Goal: Task Accomplishment & Management: Use online tool/utility

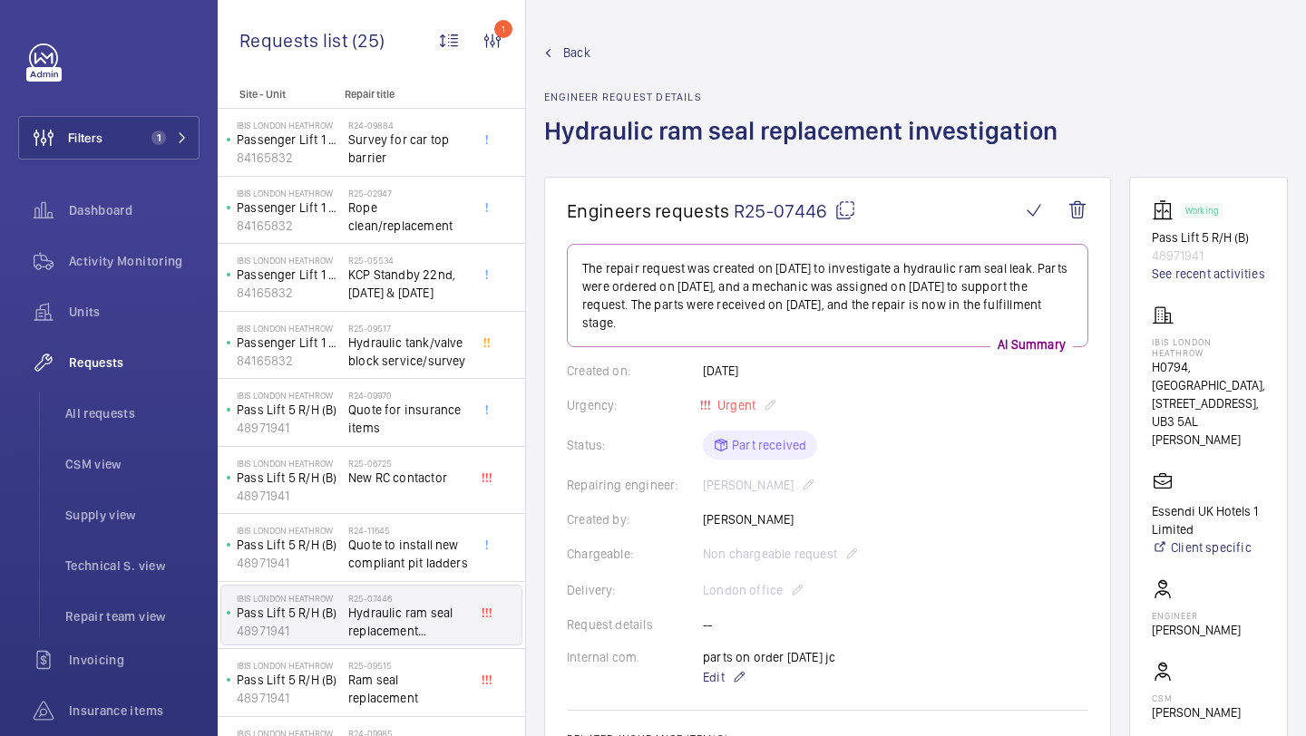
scroll to position [748, 0]
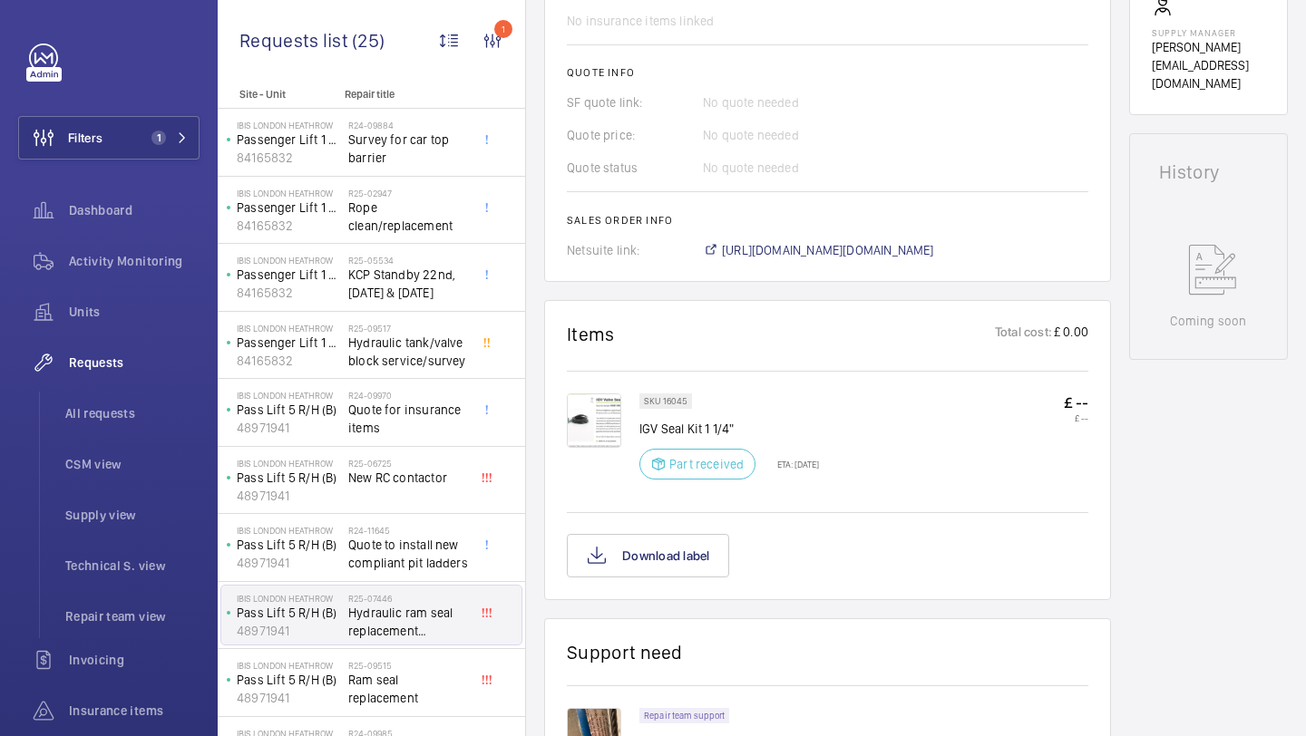
click at [89, 139] on span "Filters" at bounding box center [85, 138] width 34 height 18
click at [131, 149] on button "Filters 1" at bounding box center [108, 138] width 181 height 44
click at [139, 133] on button "Filters 1" at bounding box center [108, 138] width 181 height 44
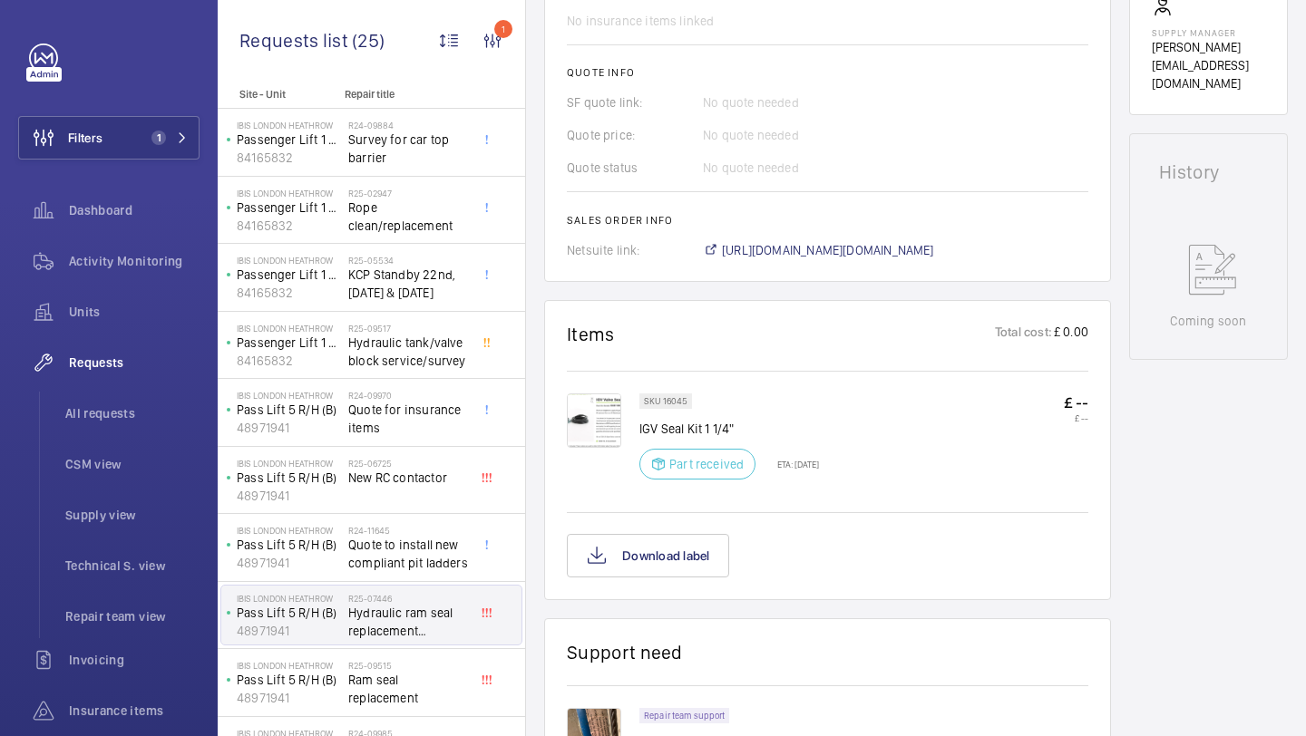
click at [139, 133] on button "Filters 1" at bounding box center [108, 138] width 181 height 44
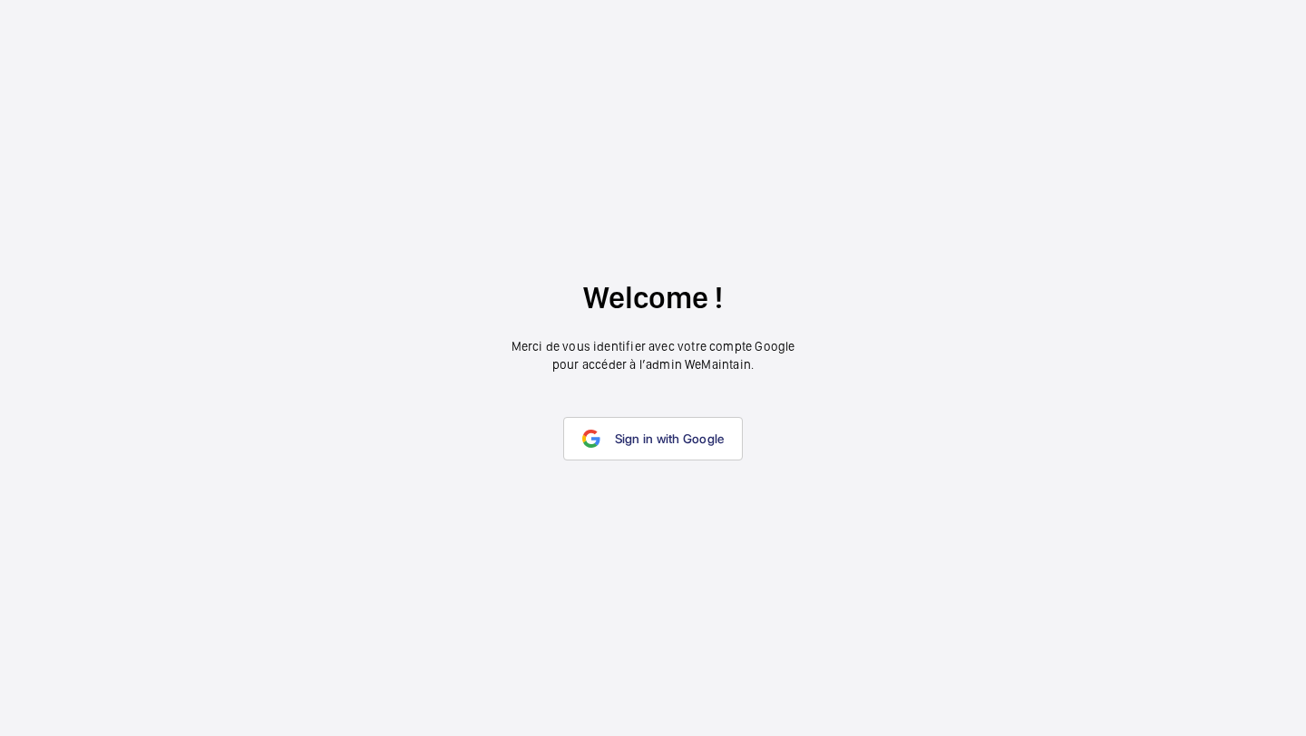
click at [620, 436] on span "Sign in with Google" at bounding box center [670, 439] width 110 height 15
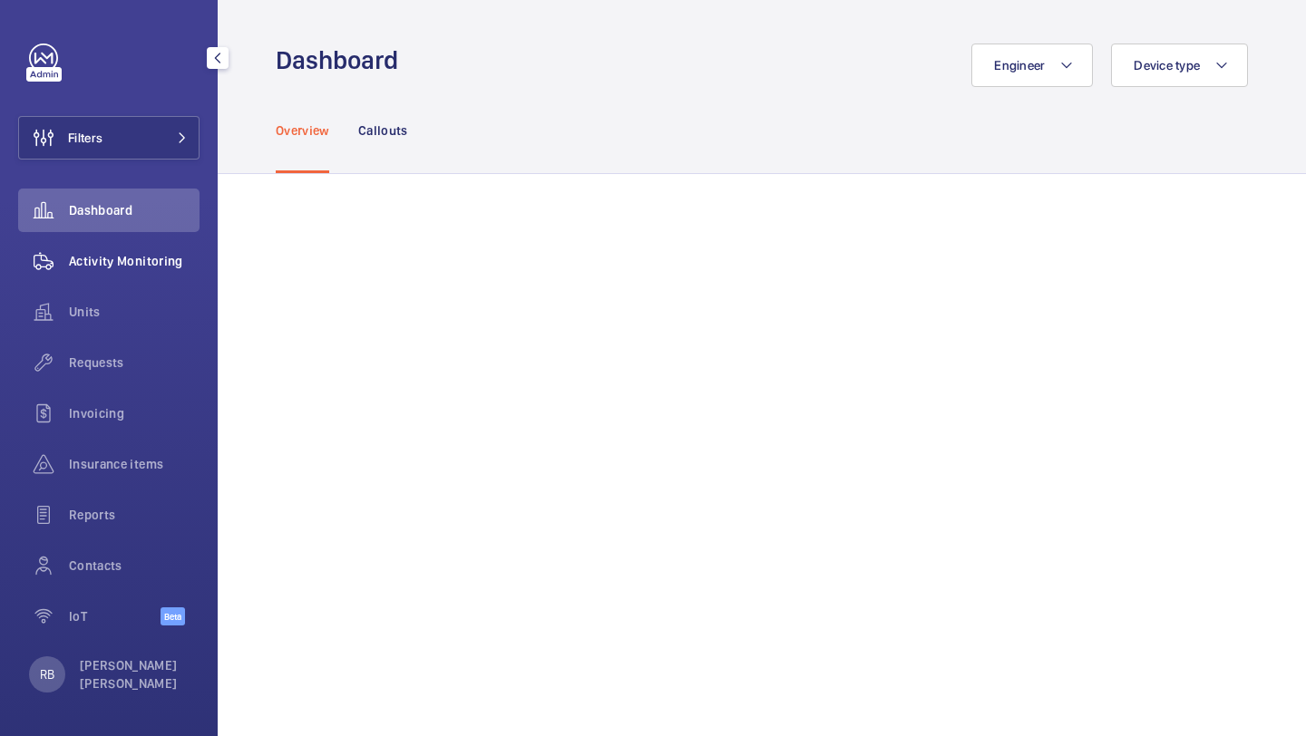
click at [144, 272] on div "Activity Monitoring" at bounding box center [108, 261] width 181 height 44
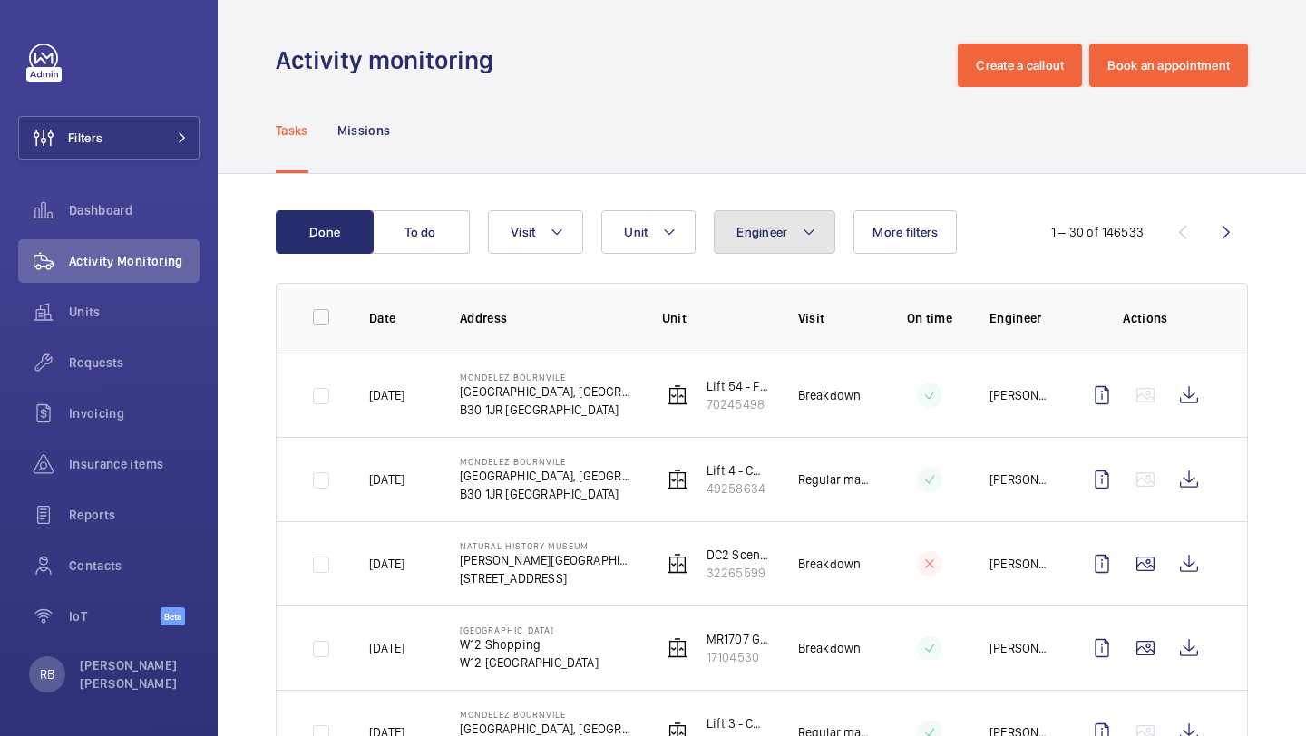
click at [766, 235] on span "Engineer" at bounding box center [761, 232] width 51 height 15
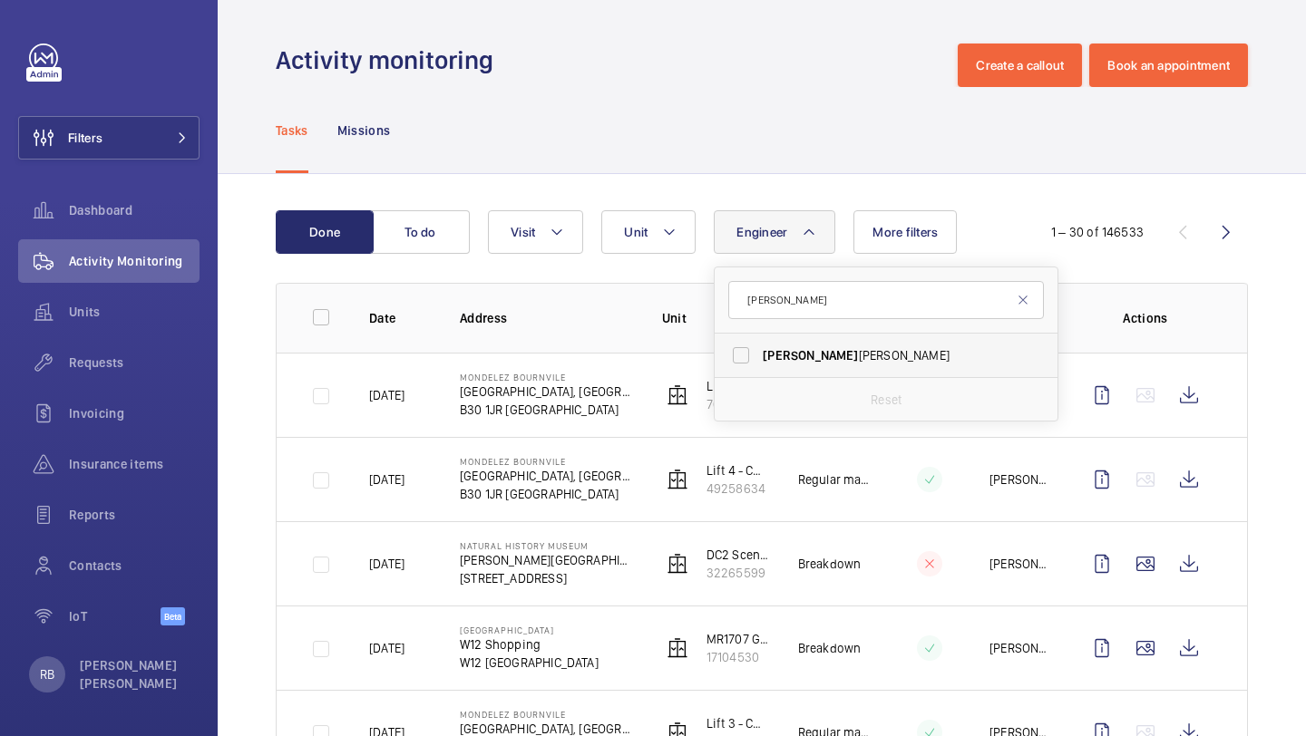
type input "simon"
click at [829, 343] on label "Simon Raymond" at bounding box center [872, 356] width 316 height 44
click at [759, 343] on input "Simon Raymond" at bounding box center [741, 355] width 36 height 36
checkbox input "true"
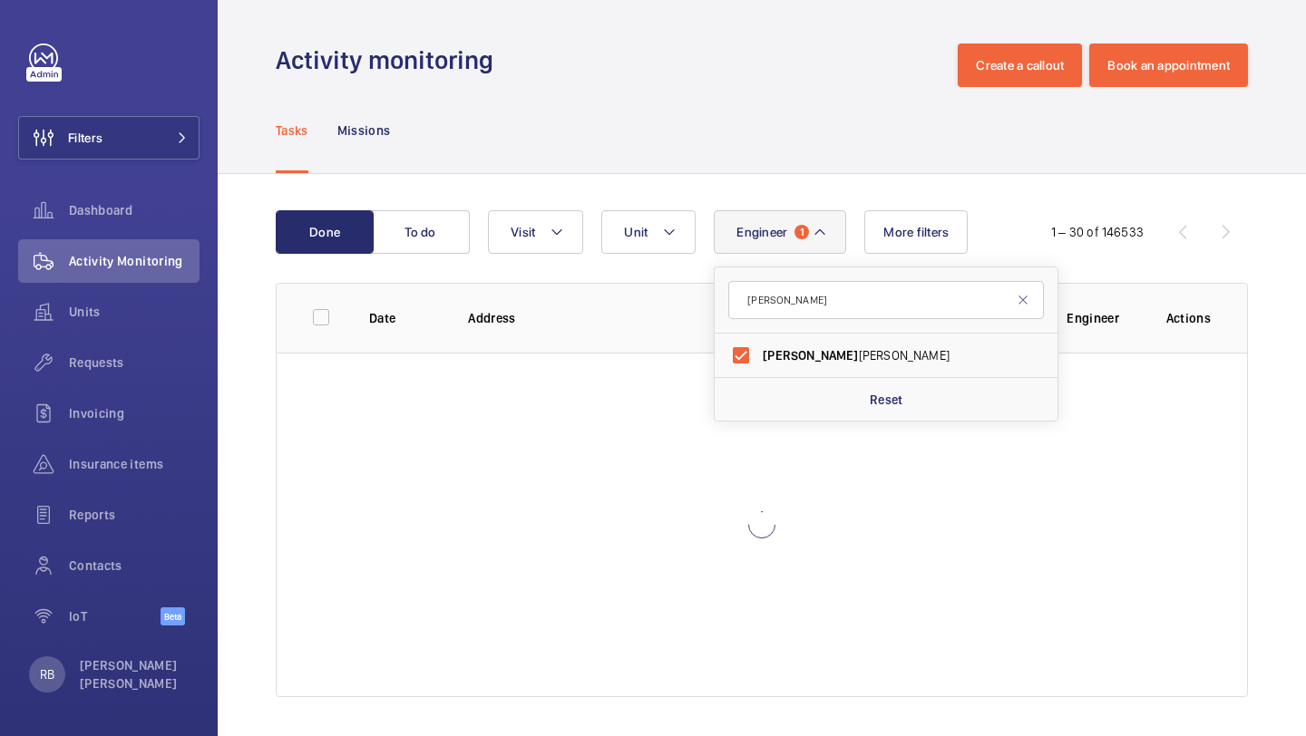
click at [1305, 261] on div "Done To do Engineer 1 simon Simon Raymond Reset Unit Visit More filters 1 – 30 …" at bounding box center [762, 457] width 1088 height 567
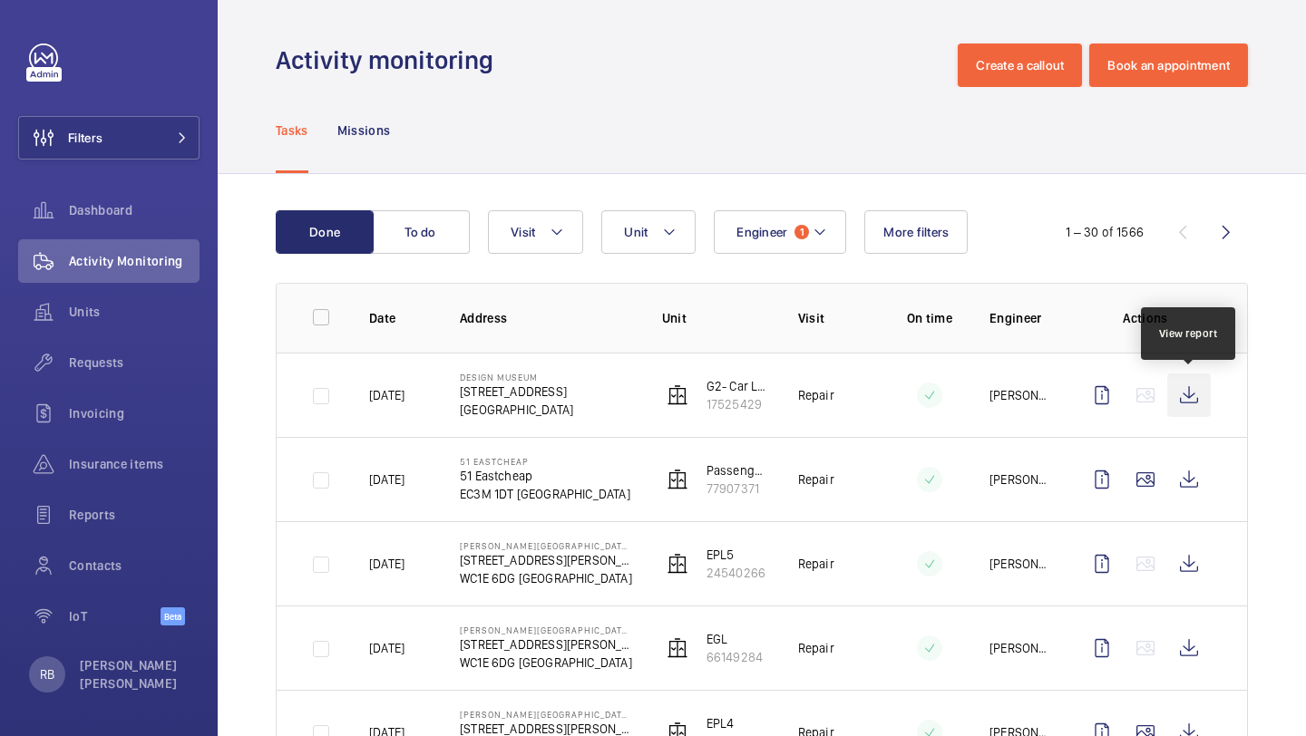
click at [1184, 401] on wm-front-icon-button at bounding box center [1189, 396] width 44 height 44
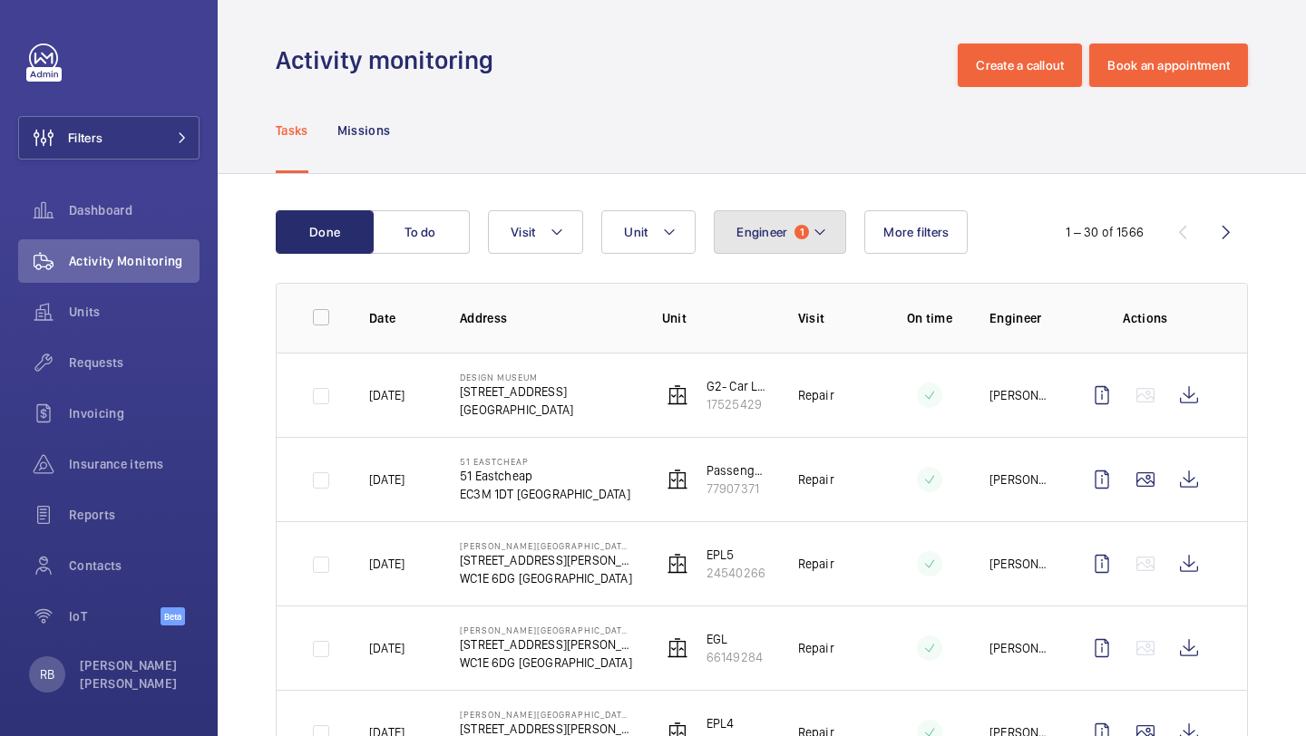
click at [792, 240] on button "Engineer 1" at bounding box center [780, 232] width 132 height 44
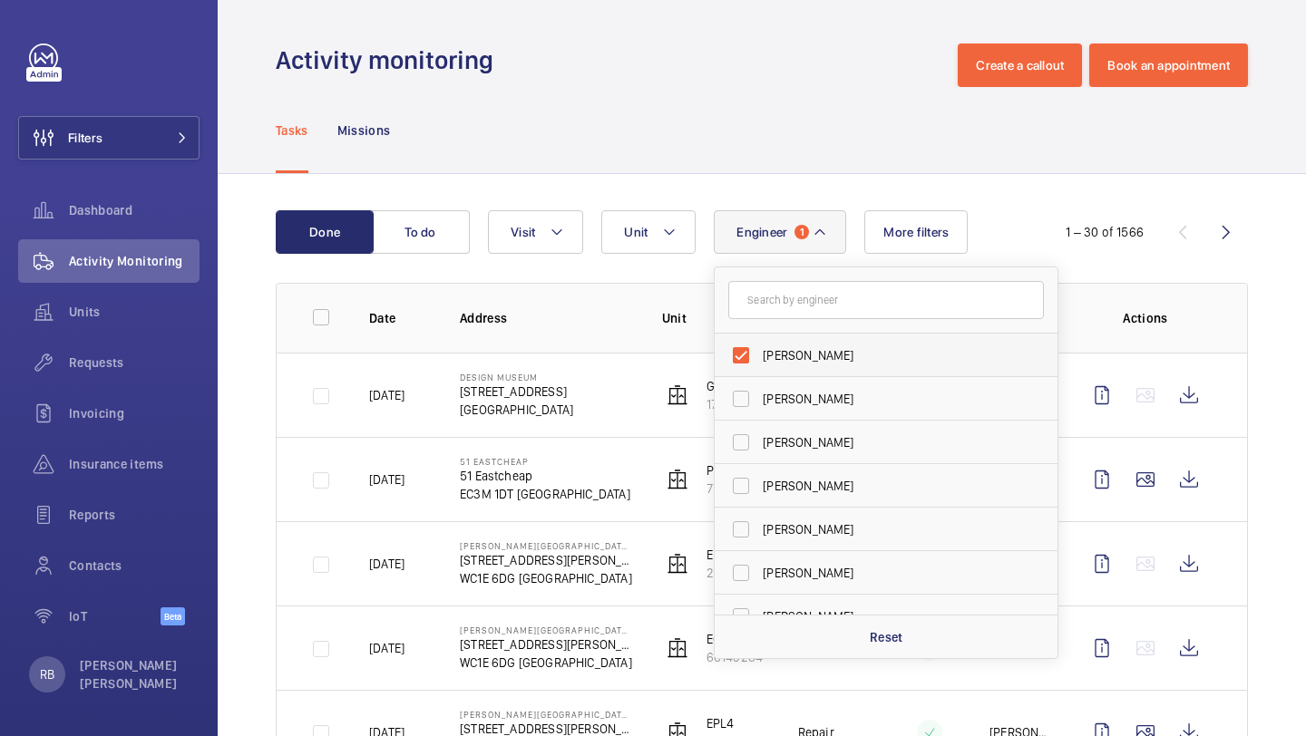
click at [777, 343] on label "[PERSON_NAME]" at bounding box center [872, 356] width 316 height 44
click at [759, 343] on input "[PERSON_NAME]" at bounding box center [741, 355] width 36 height 36
checkbox input "false"
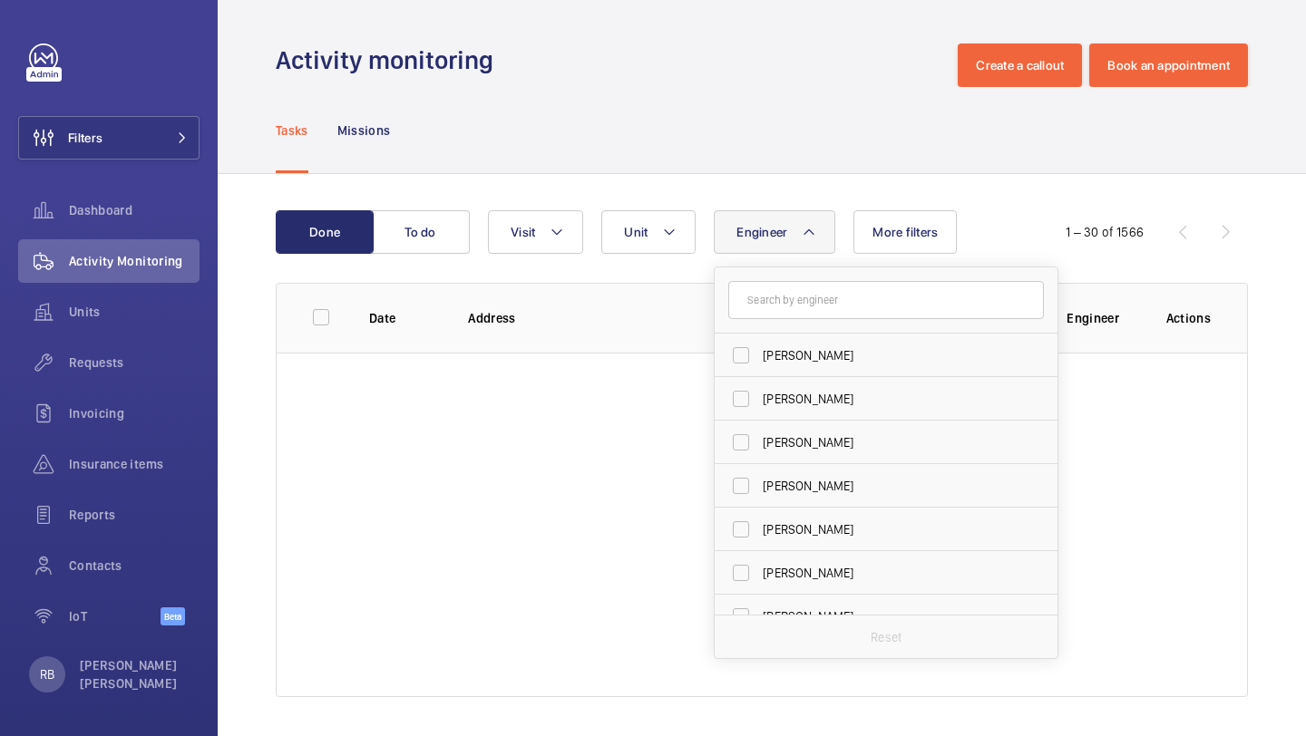
click at [815, 204] on div "Done To do Engineer Dave Murphy Luke Robinson Terry French Dan Jennings Richard…" at bounding box center [762, 457] width 1088 height 567
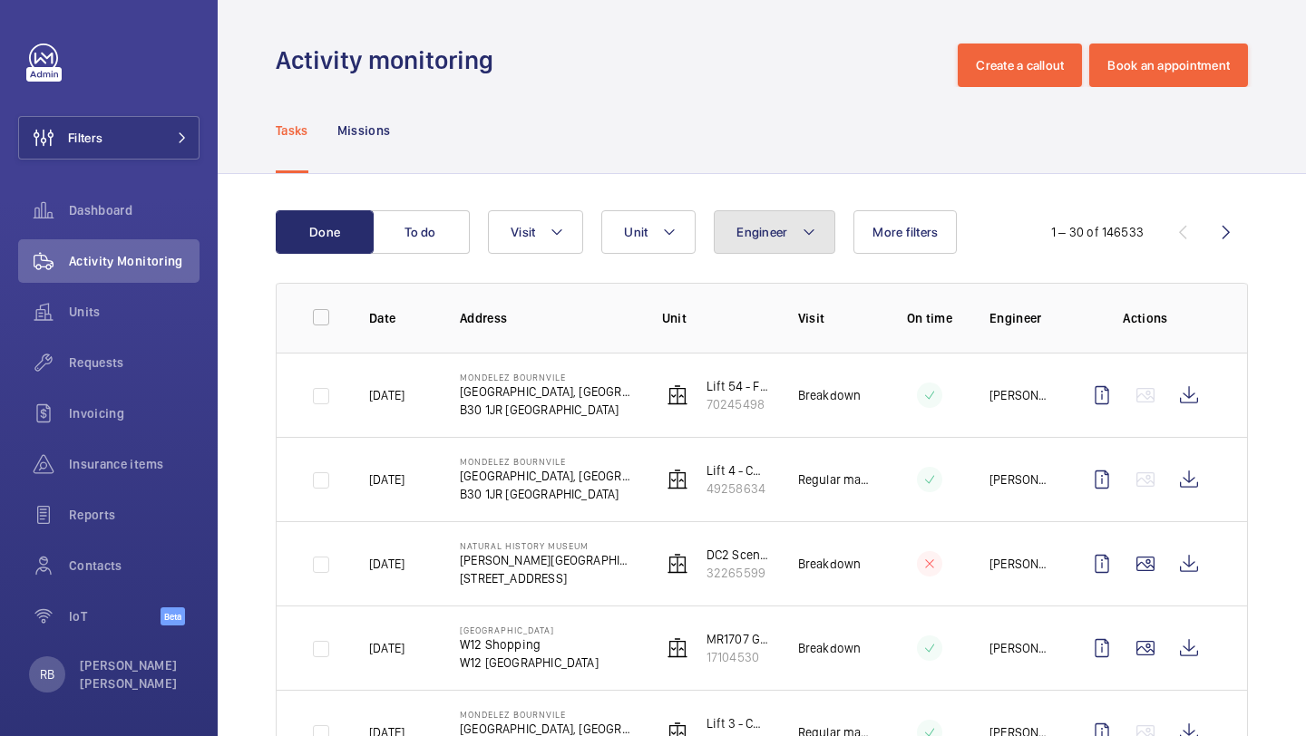
click at [731, 234] on button "Engineer" at bounding box center [775, 232] width 122 height 44
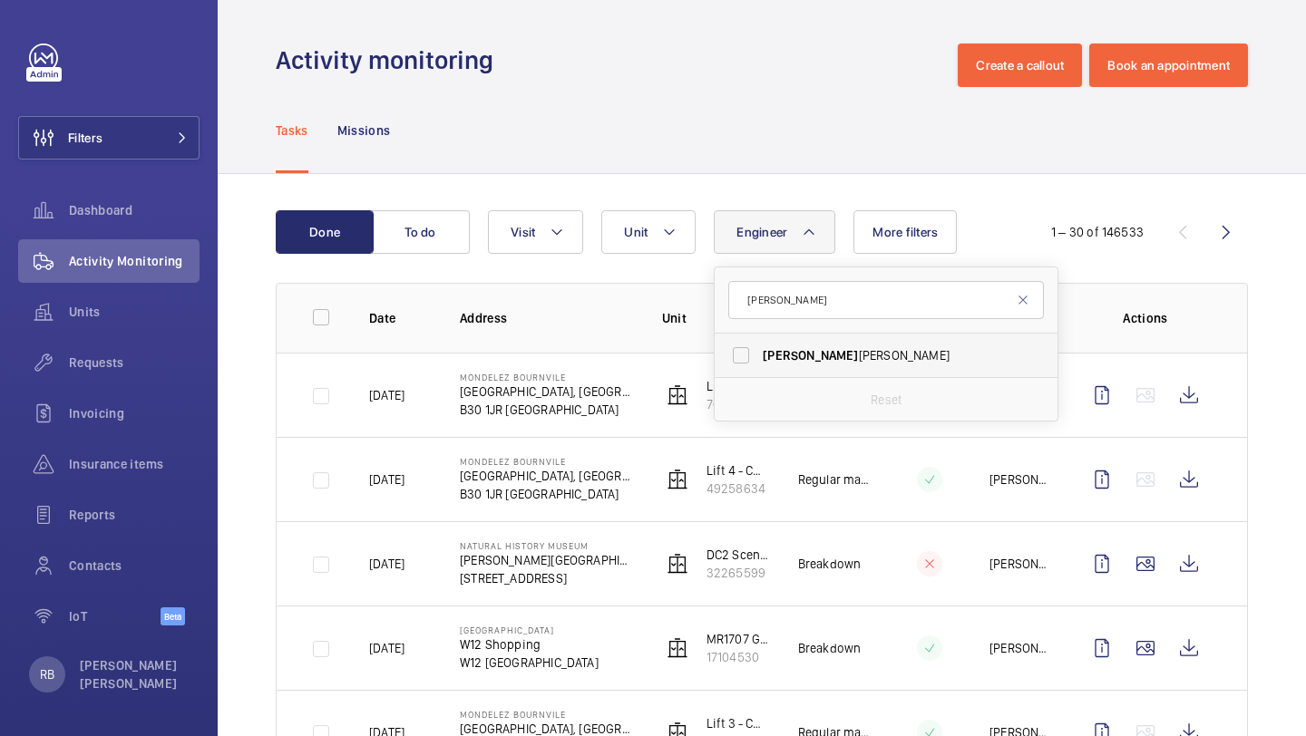
type input "simon"
click at [815, 371] on label "Simon Raymond" at bounding box center [872, 356] width 316 height 44
click at [759, 371] on input "Simon Raymond" at bounding box center [741, 355] width 36 height 36
checkbox input "true"
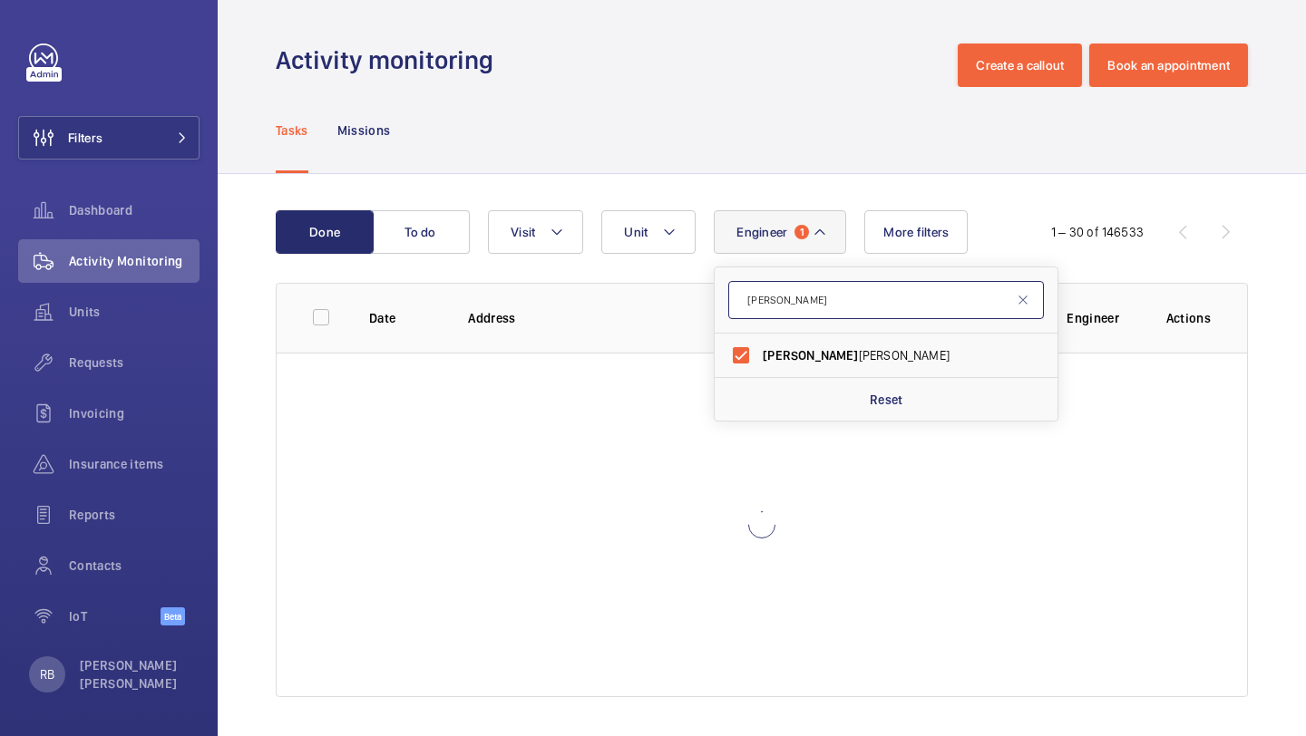
click at [841, 291] on input "simon" at bounding box center [886, 300] width 316 height 38
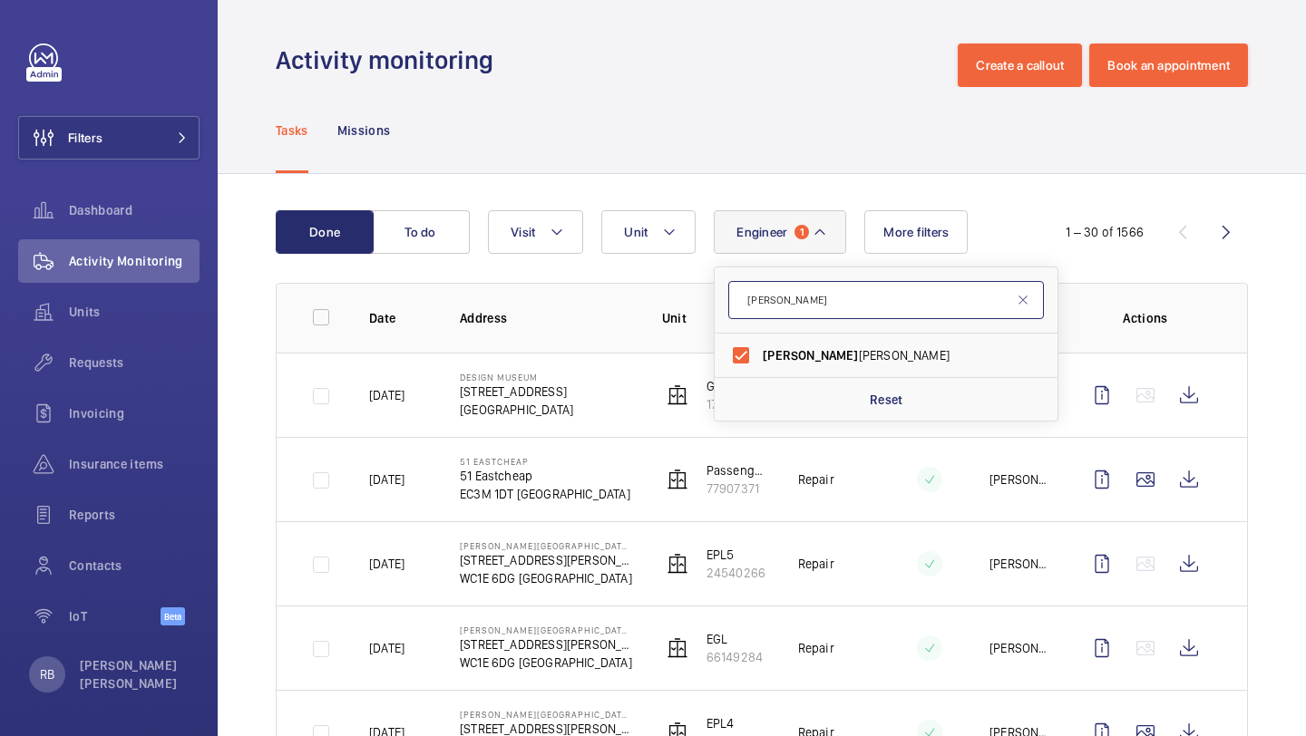
click at [835, 298] on input "simon" at bounding box center [886, 300] width 316 height 38
click at [835, 299] on input "simon" at bounding box center [886, 300] width 316 height 38
type input "[PERSON_NAME]"
click at [768, 404] on div "Reset" at bounding box center [885, 399] width 343 height 44
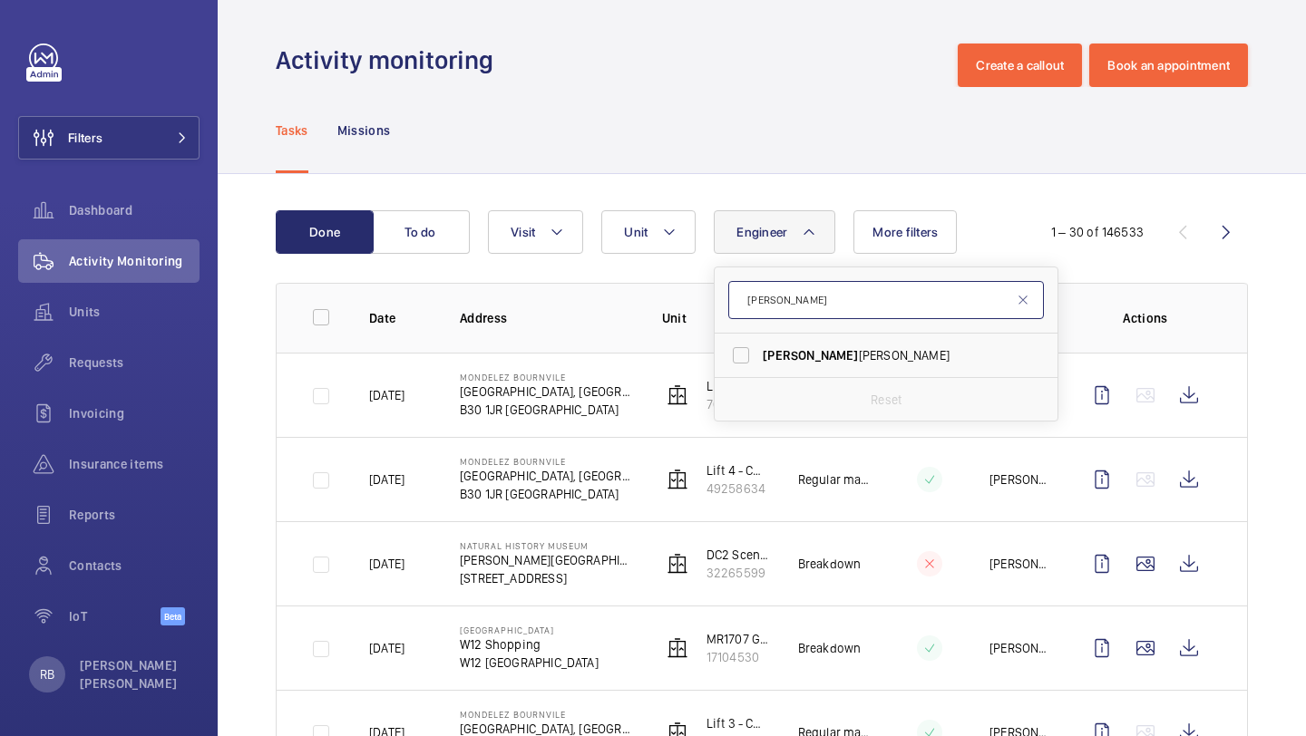
click at [810, 316] on input "[PERSON_NAME]" at bounding box center [886, 300] width 316 height 38
click at [798, 356] on span "[PERSON_NAME]" at bounding box center [887, 355] width 249 height 18
click at [759, 356] on input "[PERSON_NAME]" at bounding box center [741, 355] width 36 height 36
checkbox input "true"
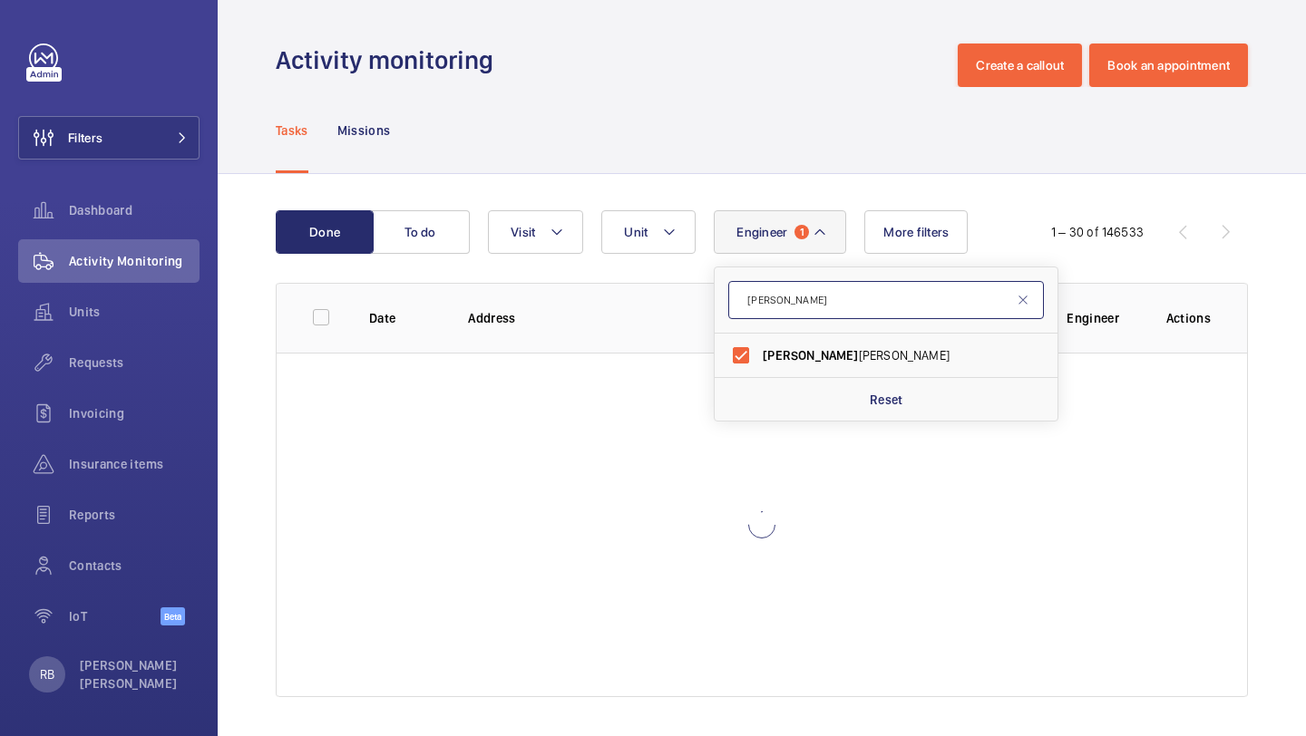
click at [821, 296] on input "[PERSON_NAME]" at bounding box center [886, 300] width 316 height 38
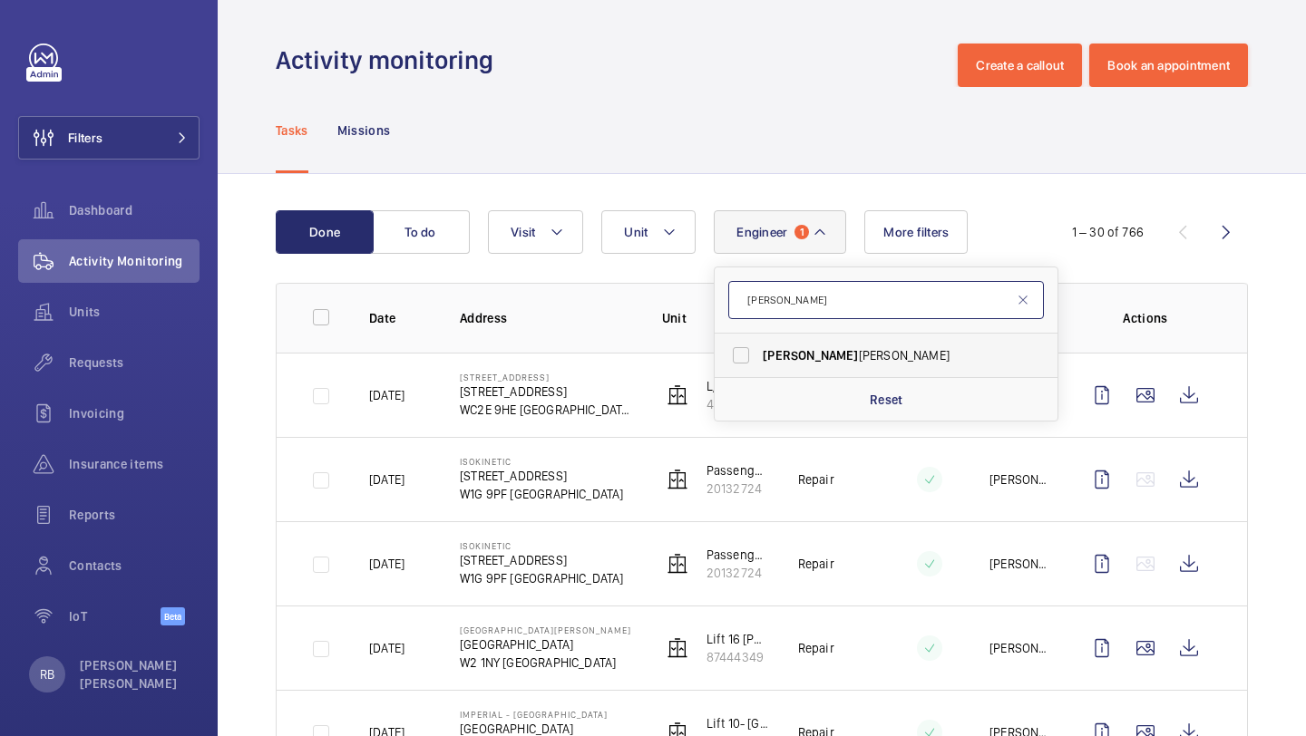
type input "[PERSON_NAME]"
click at [790, 364] on span "[PERSON_NAME]" at bounding box center [887, 355] width 249 height 18
click at [759, 364] on input "[PERSON_NAME]" at bounding box center [741, 355] width 36 height 36
checkbox input "true"
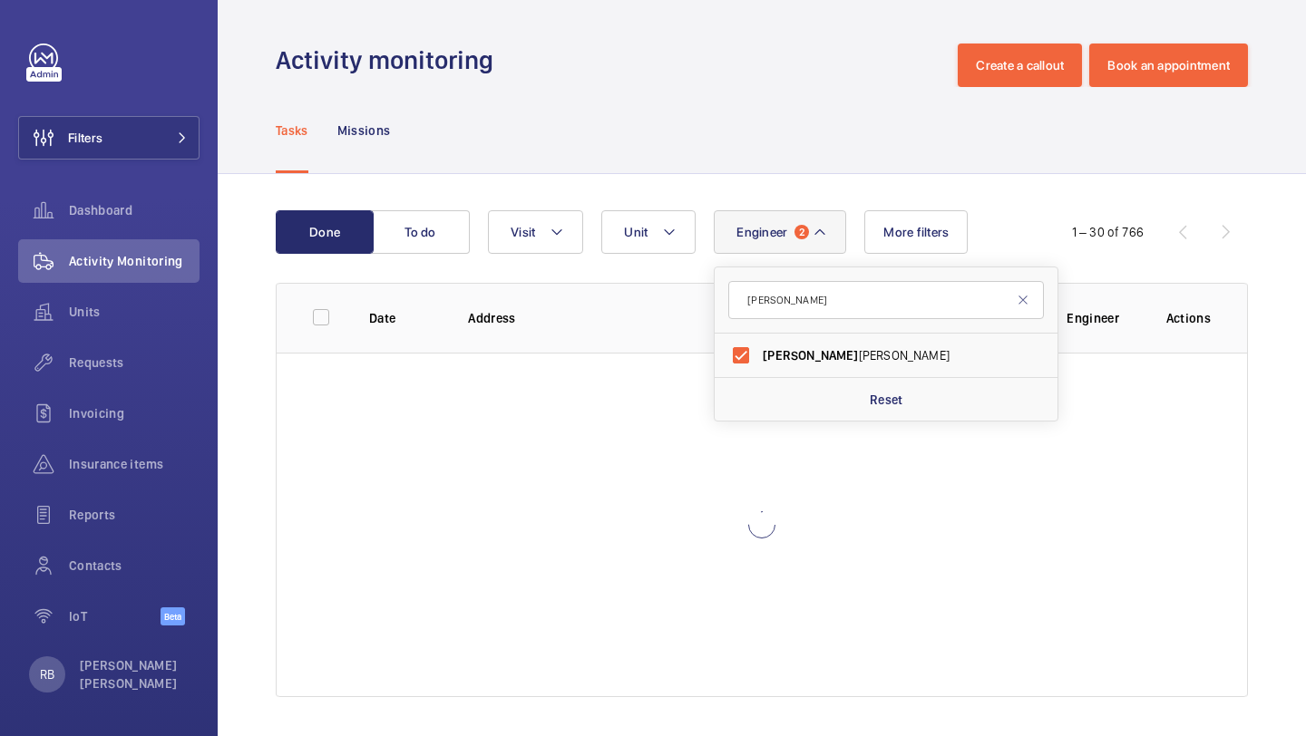
click at [1290, 289] on div "Done To do Engineer 2 simon Simon Raymond Reset Unit Visit More filters 1 – 30 …" at bounding box center [762, 457] width 1088 height 567
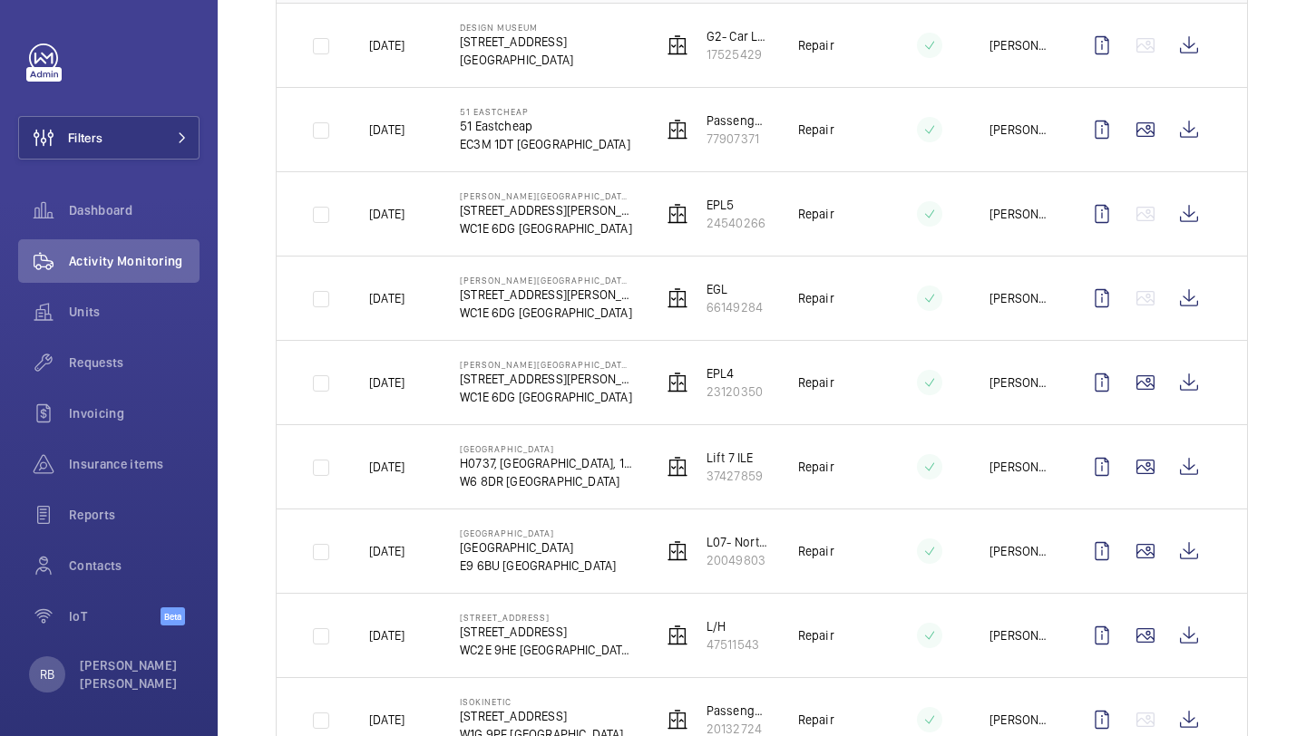
scroll to position [353, 0]
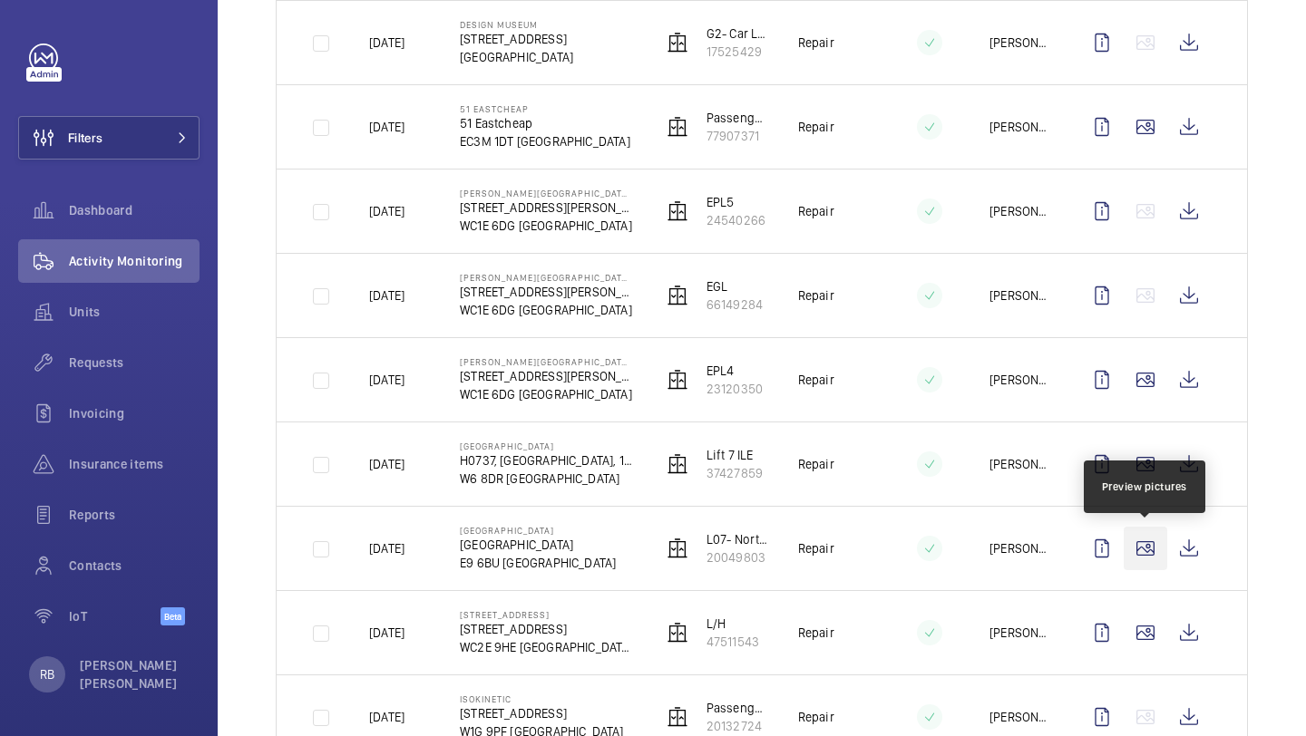
click at [1130, 542] on wm-front-icon-button at bounding box center [1145, 549] width 44 height 44
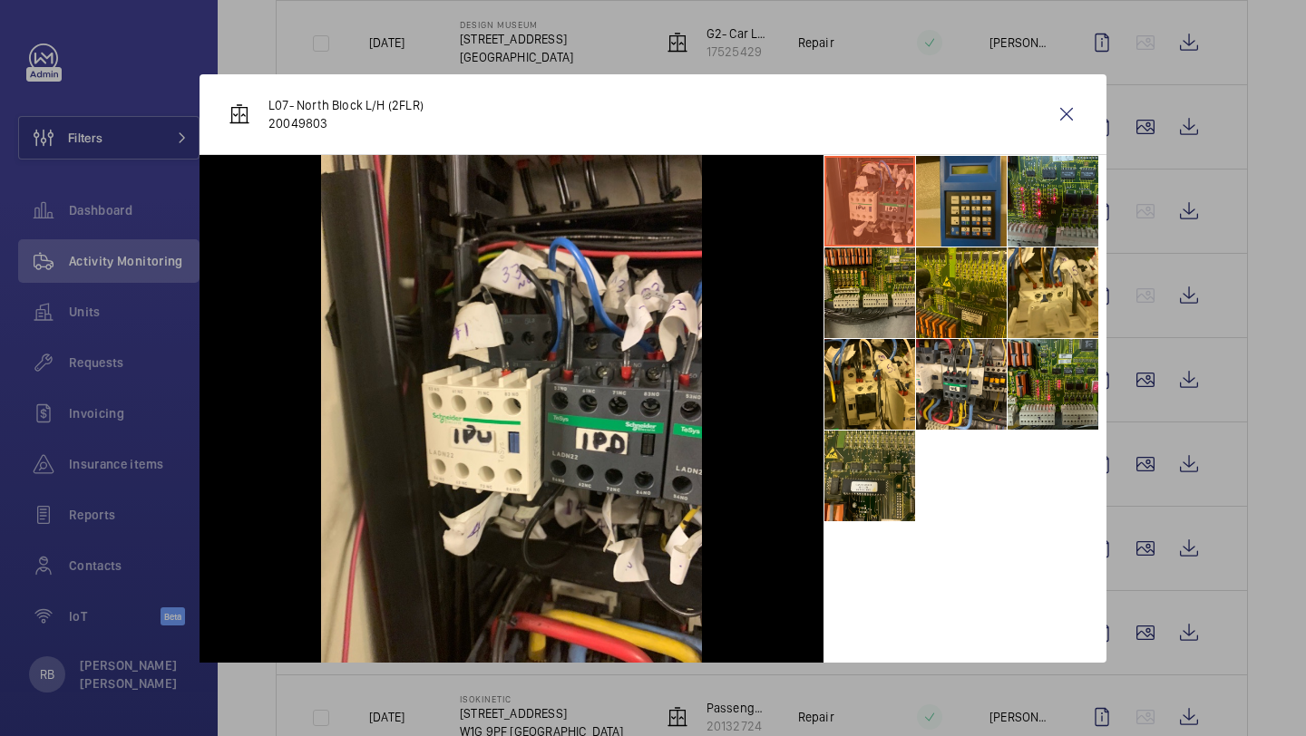
click at [954, 208] on li at bounding box center [961, 201] width 91 height 91
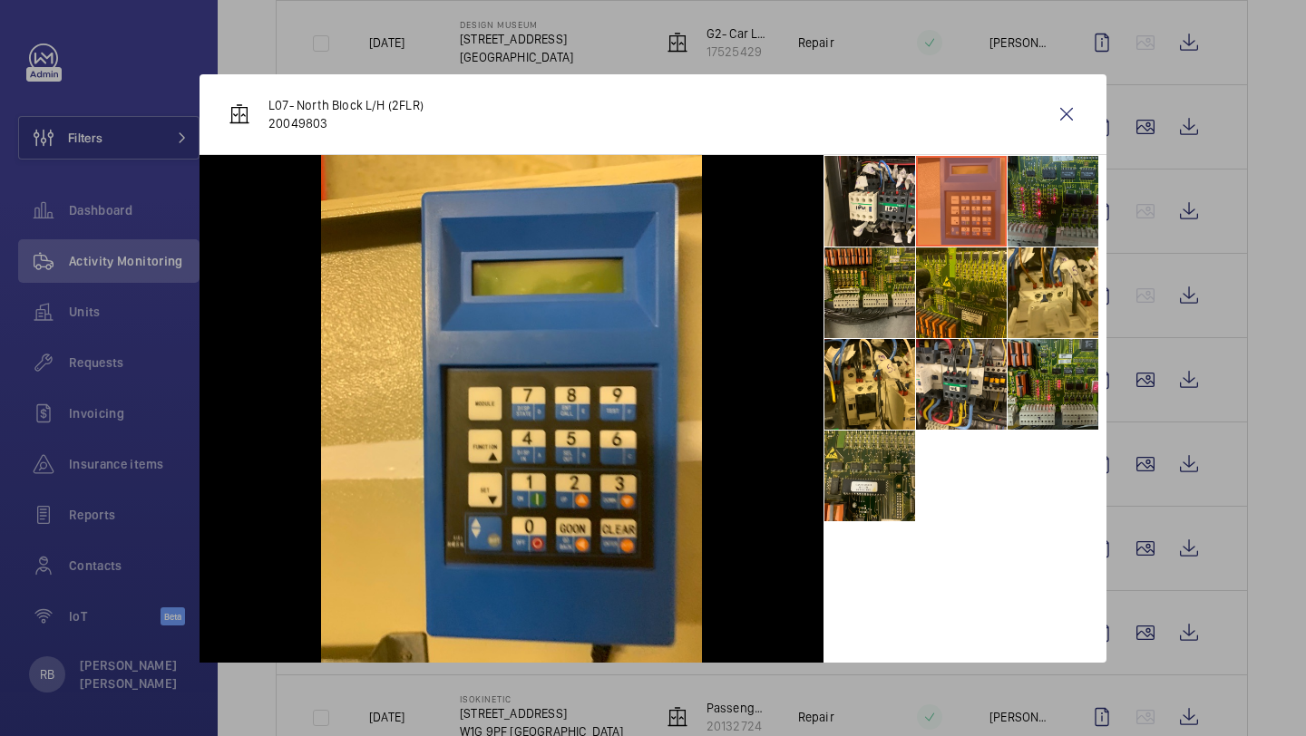
click at [1029, 181] on li at bounding box center [1052, 201] width 91 height 91
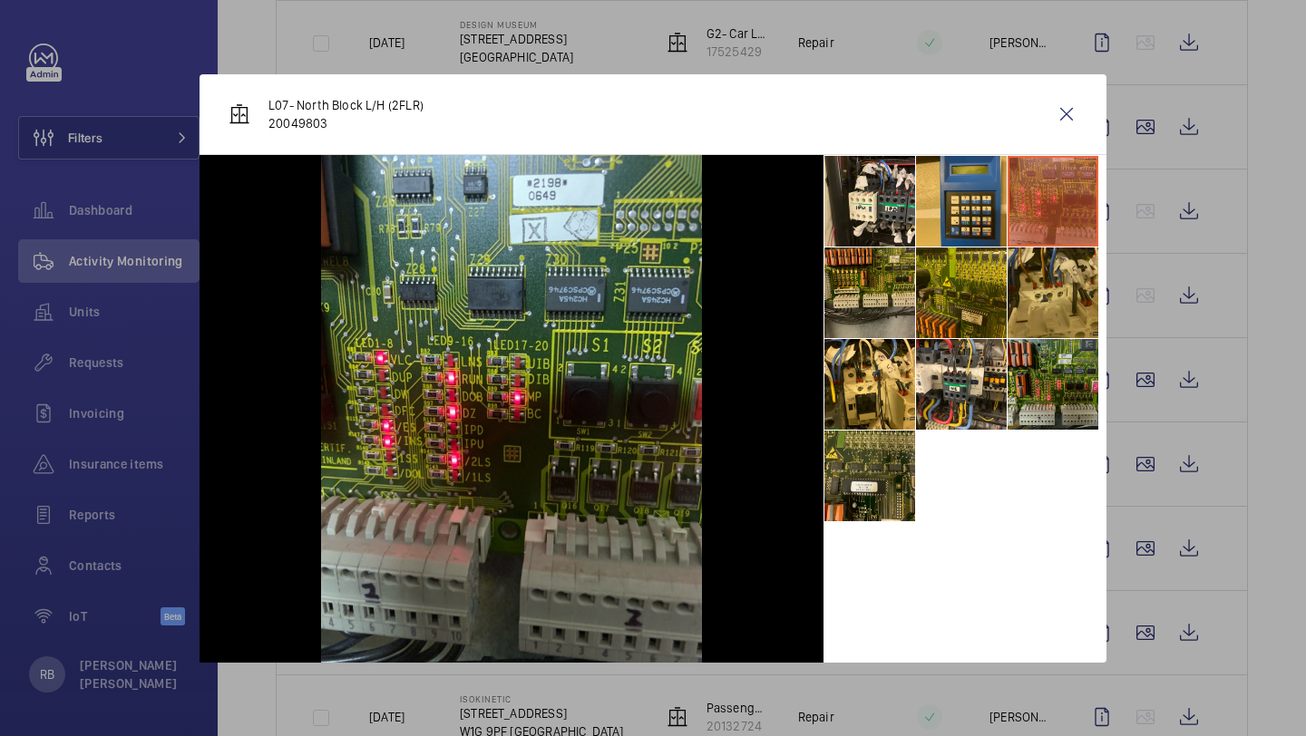
click at [1034, 267] on li at bounding box center [1052, 293] width 91 height 91
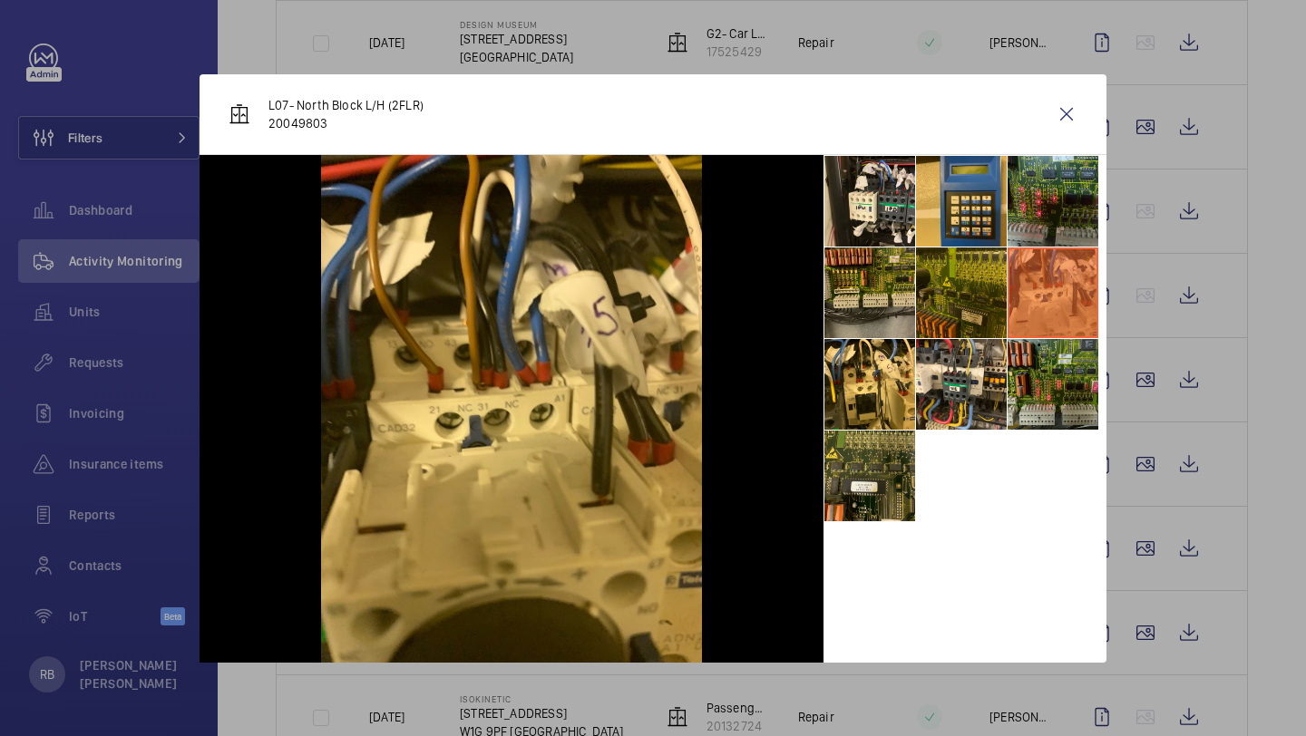
click at [969, 275] on li at bounding box center [961, 293] width 91 height 91
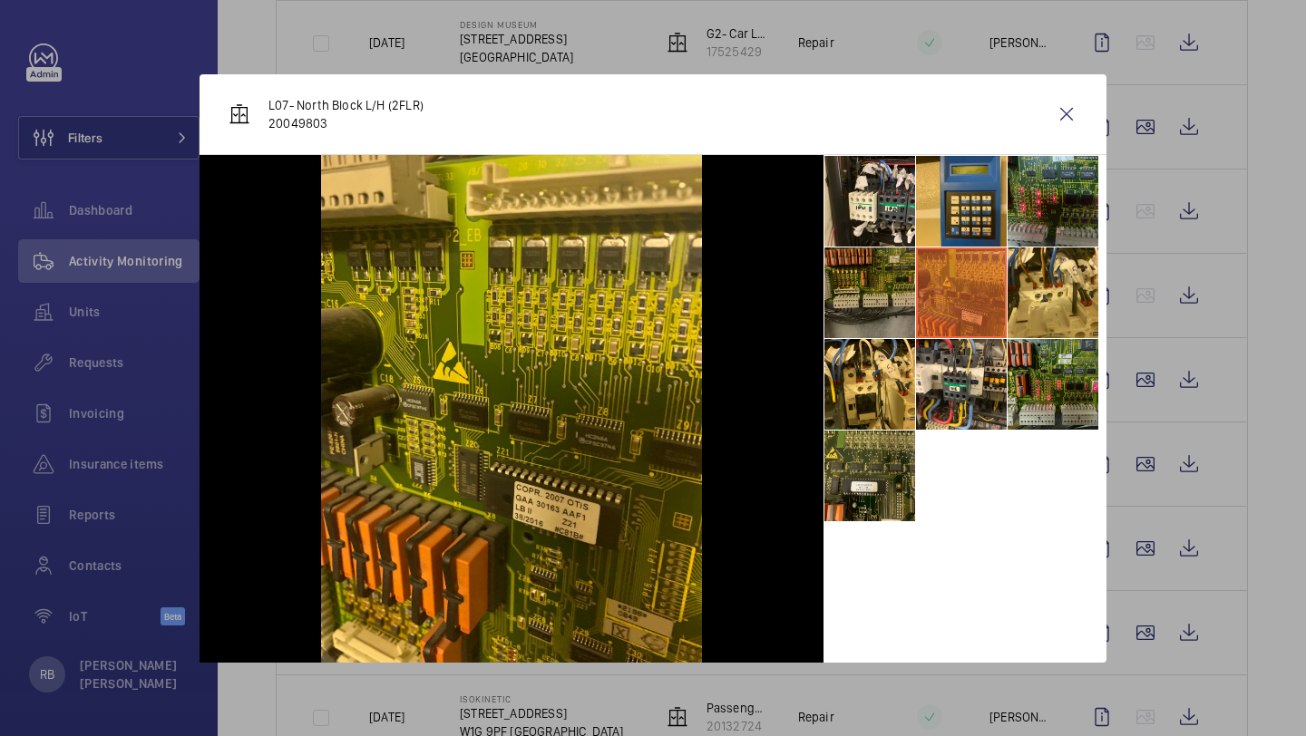
click at [871, 281] on li at bounding box center [869, 293] width 91 height 91
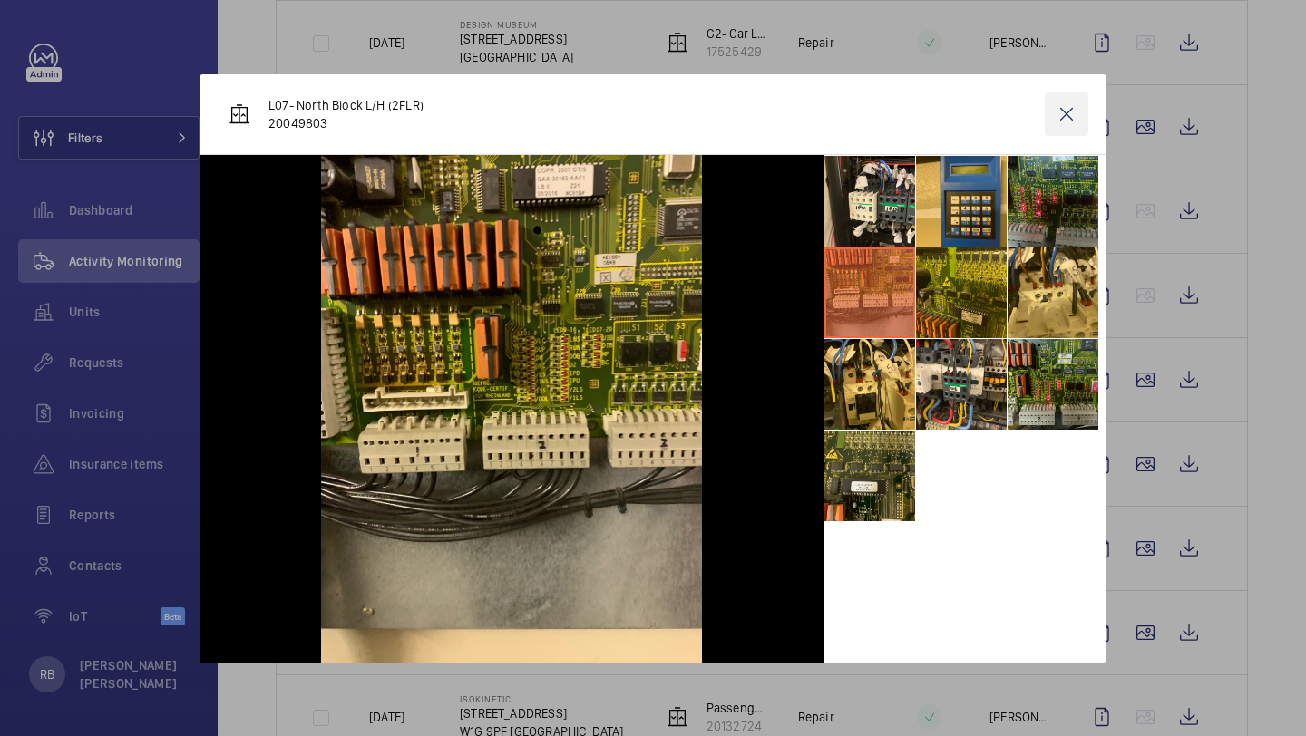
click at [1055, 120] on wm-front-icon-button at bounding box center [1067, 114] width 44 height 44
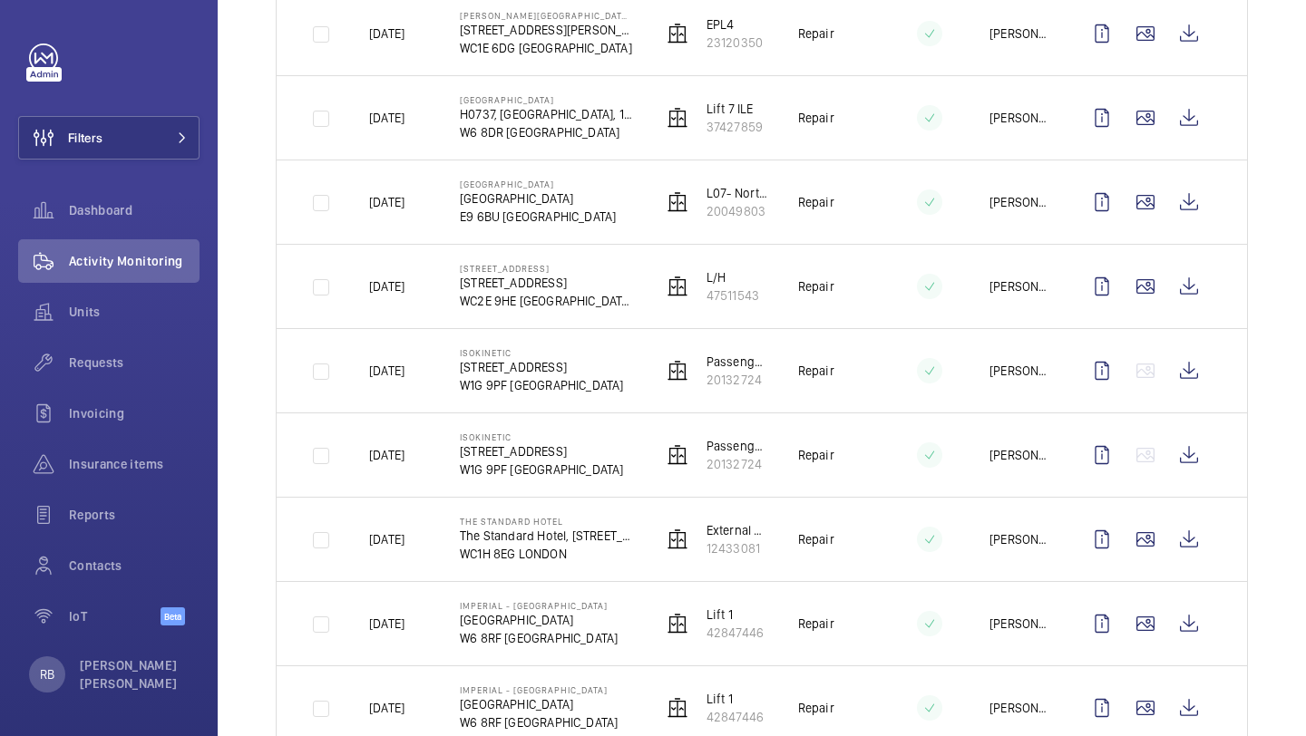
scroll to position [681, 0]
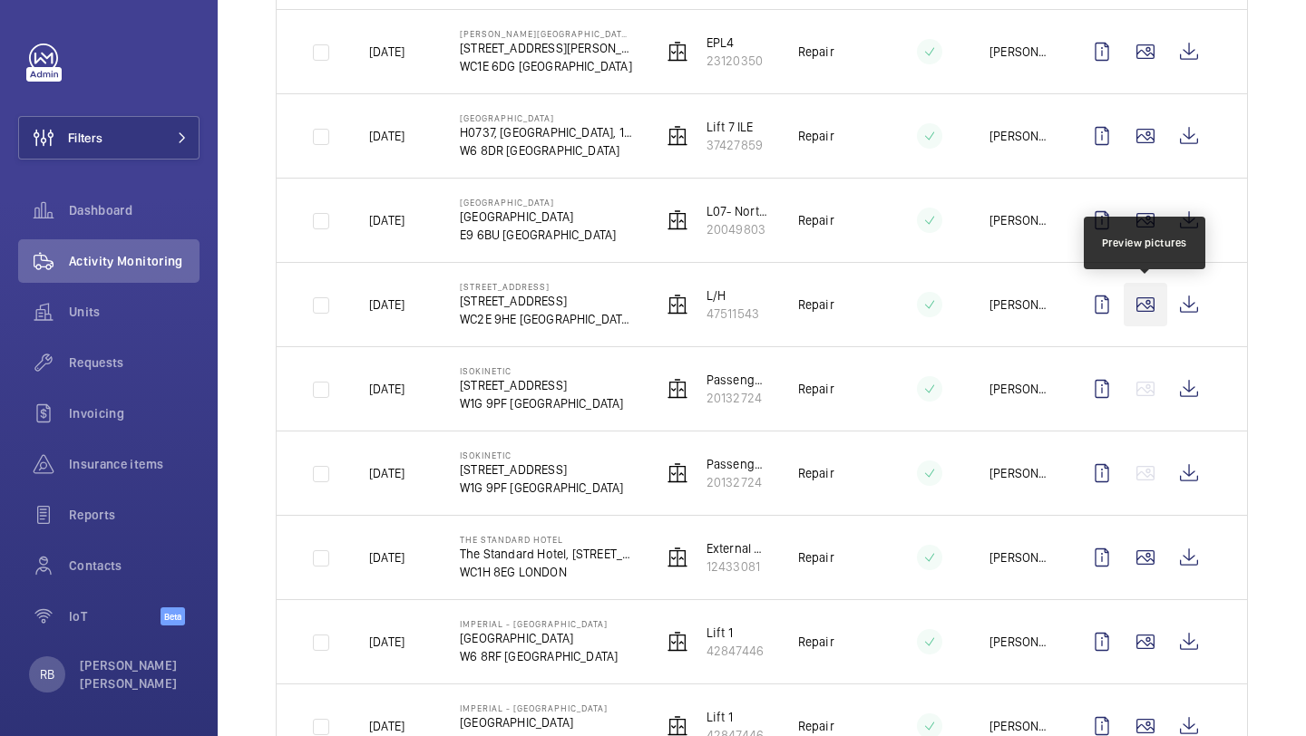
click at [1162, 306] on wm-front-icon-button at bounding box center [1145, 305] width 44 height 44
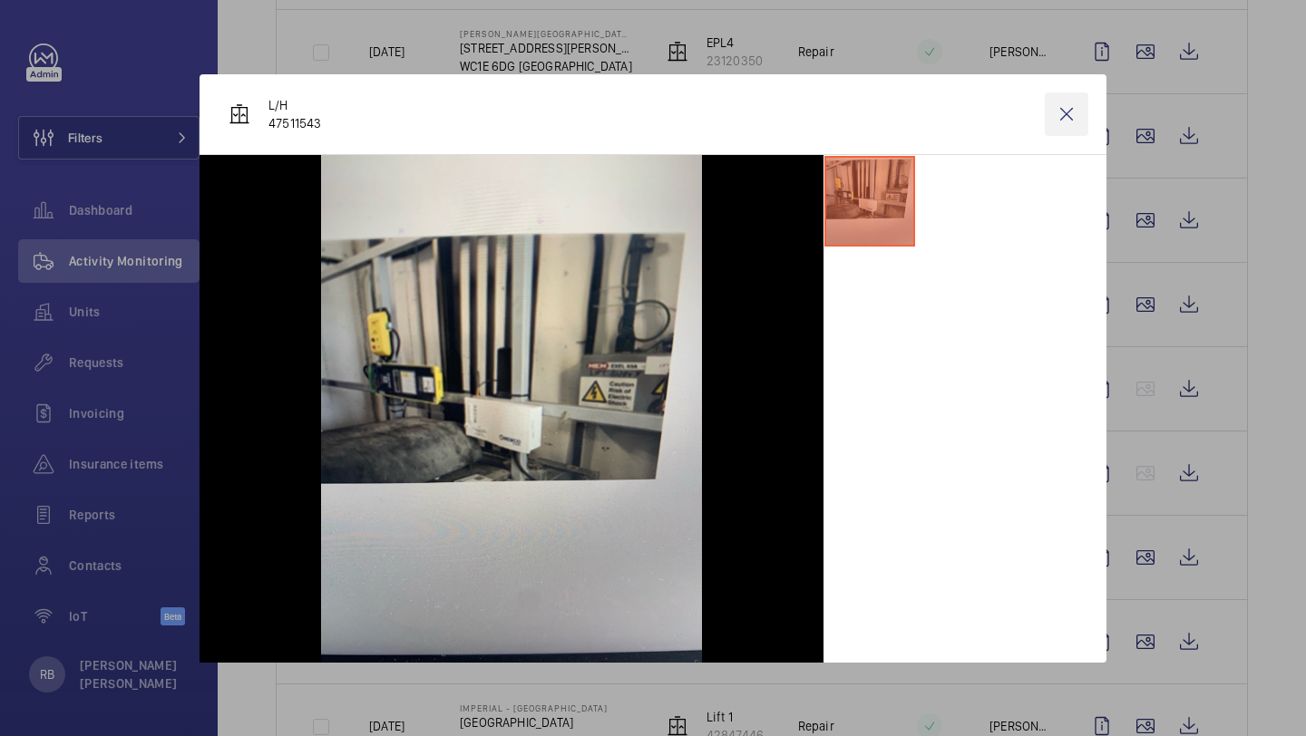
click at [1075, 110] on wm-front-icon-button at bounding box center [1067, 114] width 44 height 44
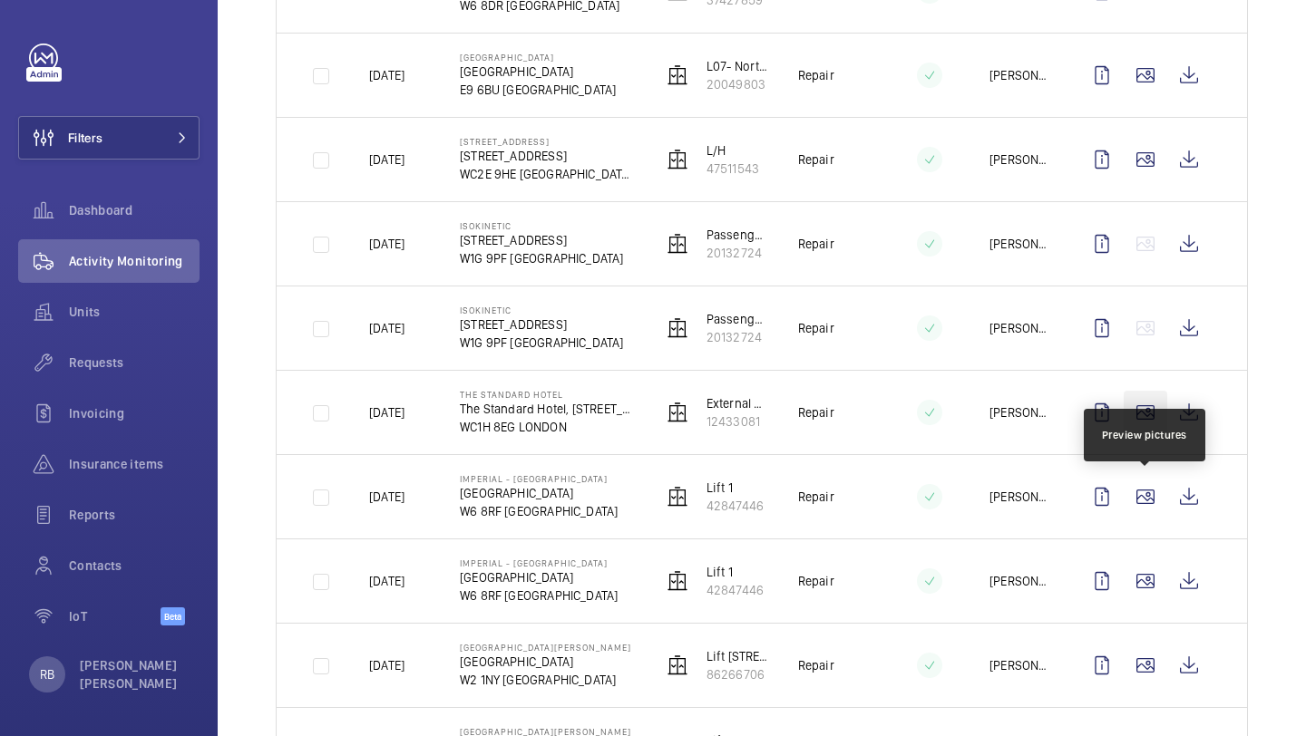
scroll to position [858, 0]
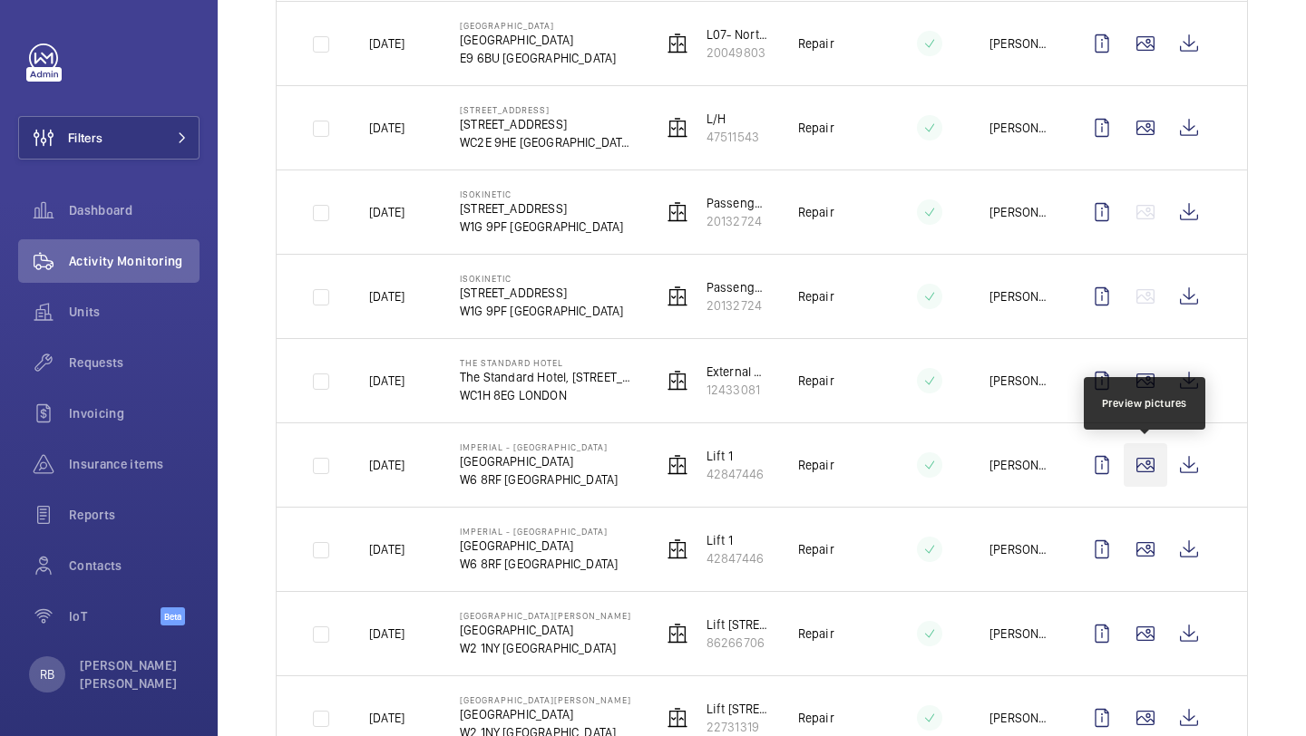
click at [1145, 471] on wm-front-icon-button at bounding box center [1145, 465] width 44 height 44
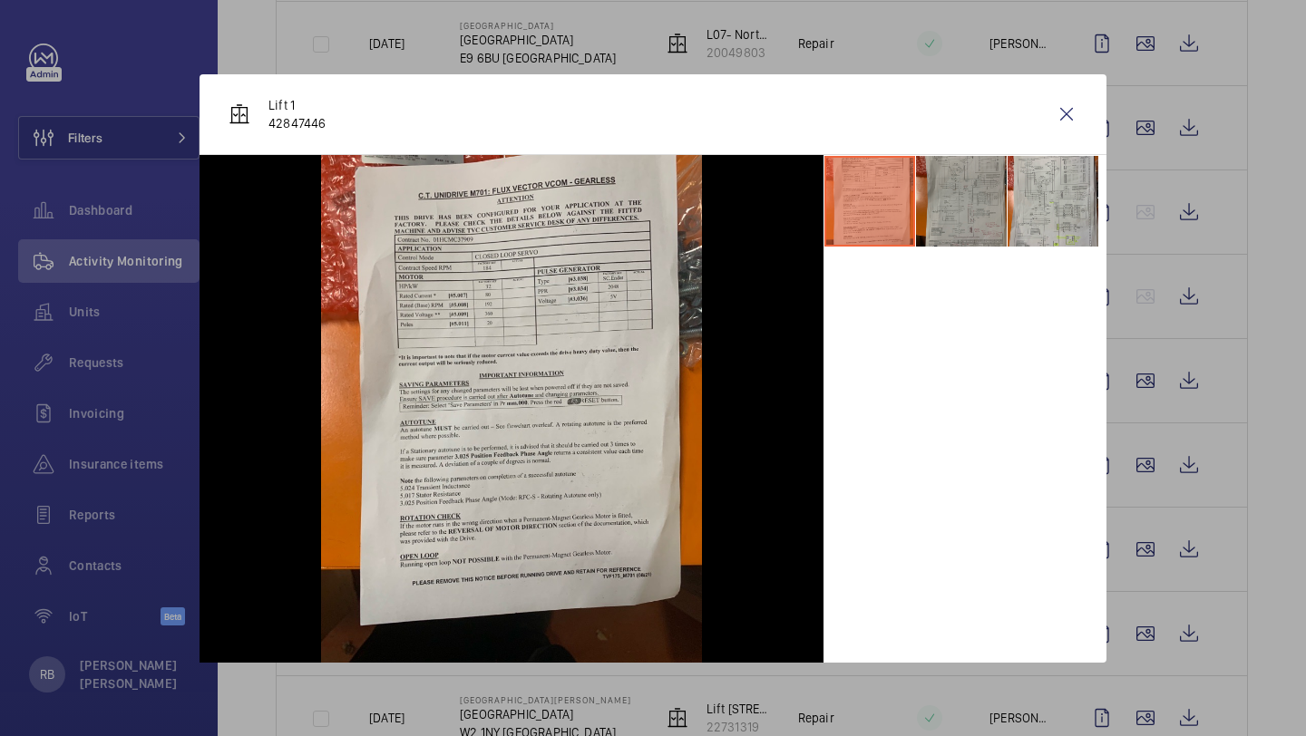
click at [965, 205] on li at bounding box center [961, 201] width 91 height 91
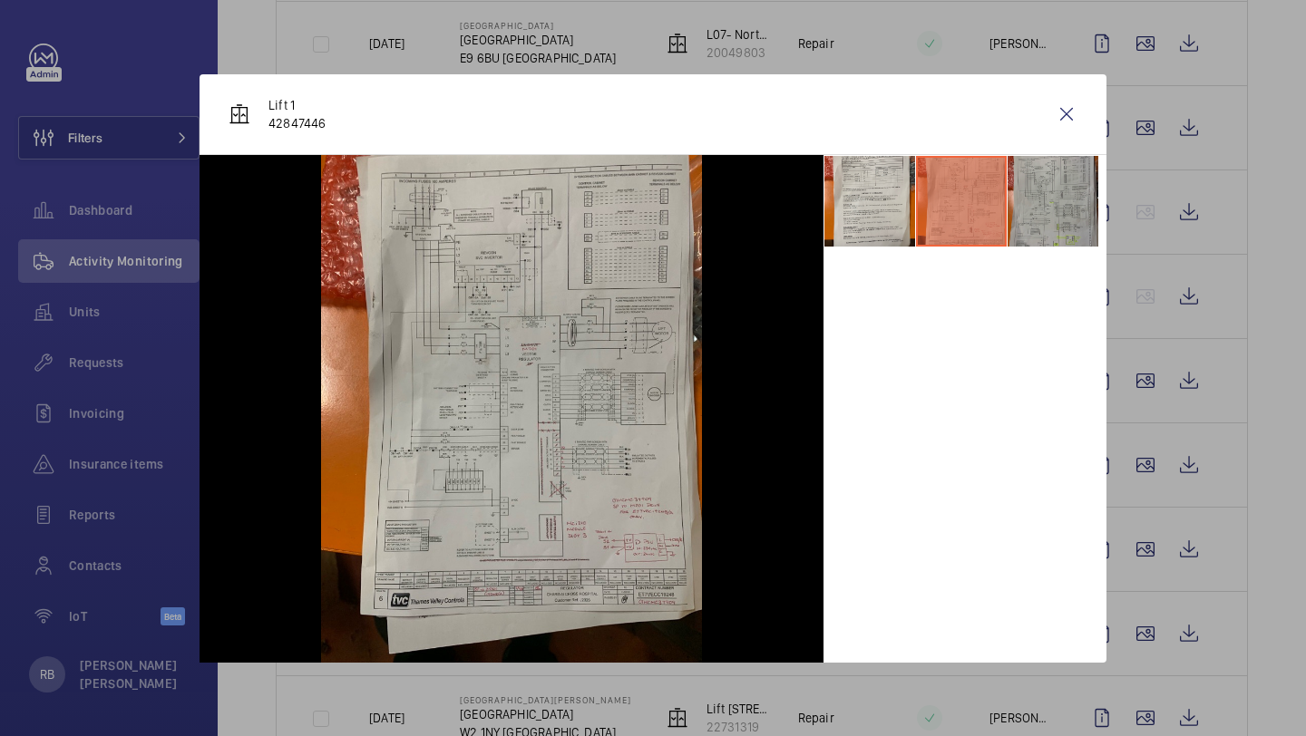
click at [1021, 190] on li at bounding box center [1052, 201] width 91 height 91
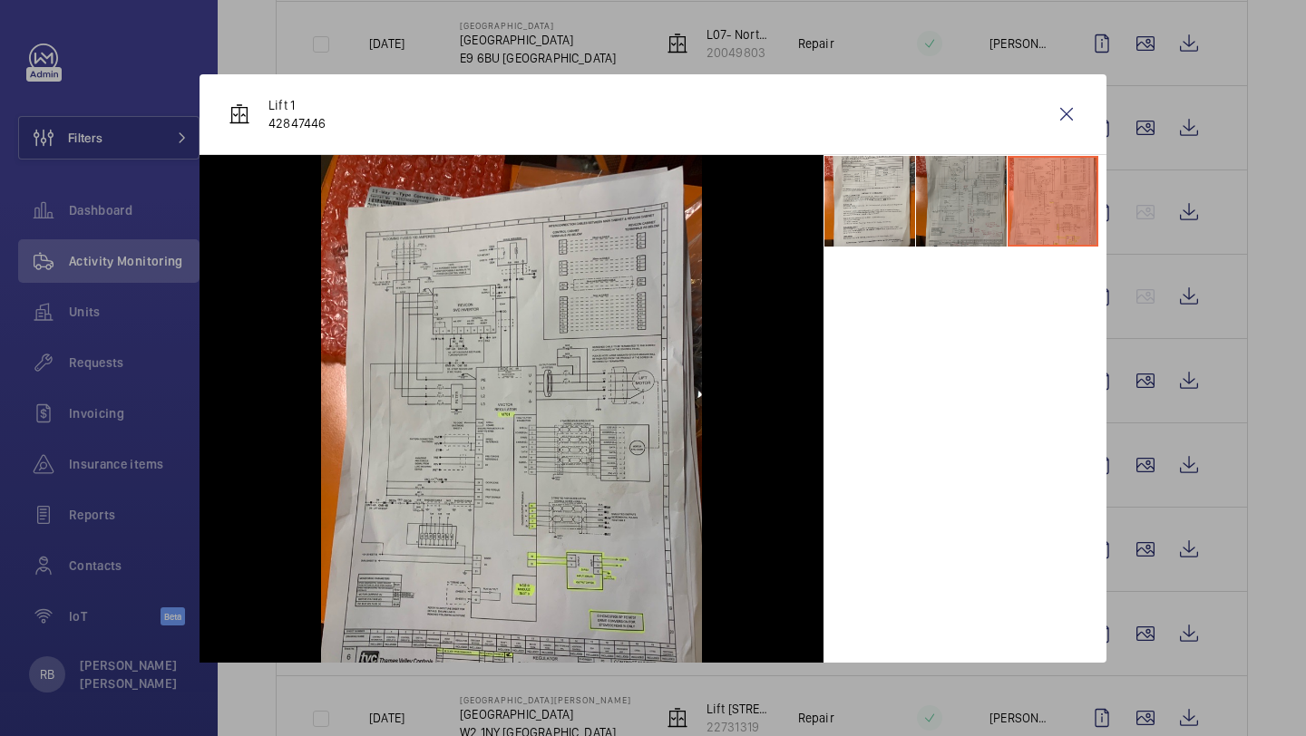
click at [925, 180] on li at bounding box center [961, 201] width 91 height 91
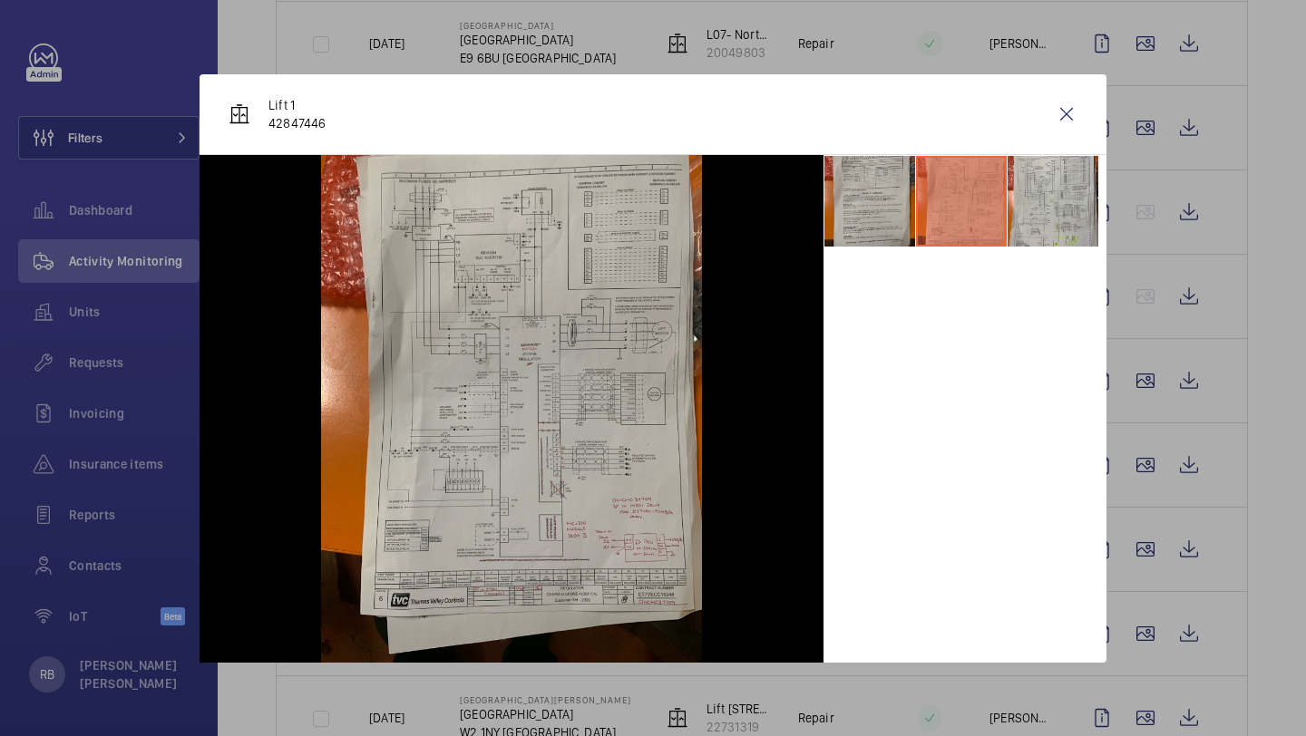
click at [895, 188] on li at bounding box center [869, 201] width 91 height 91
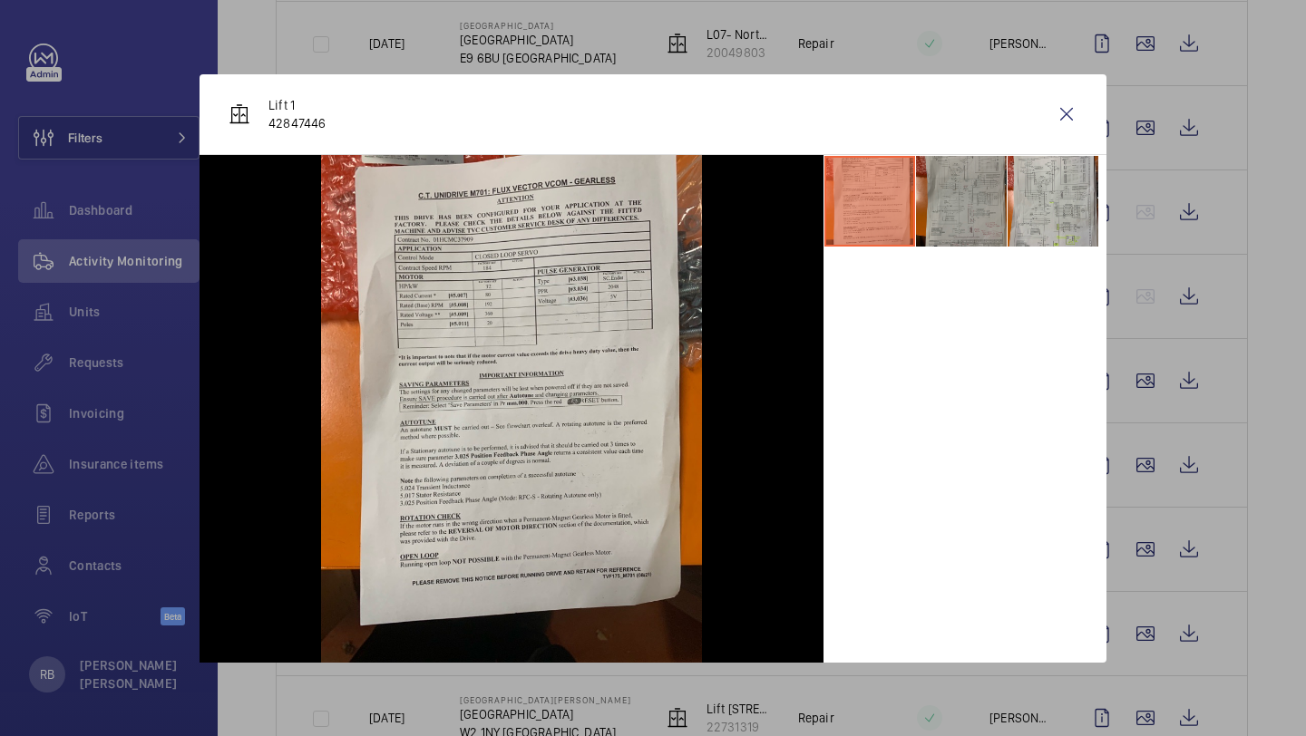
click at [969, 240] on li at bounding box center [961, 201] width 91 height 91
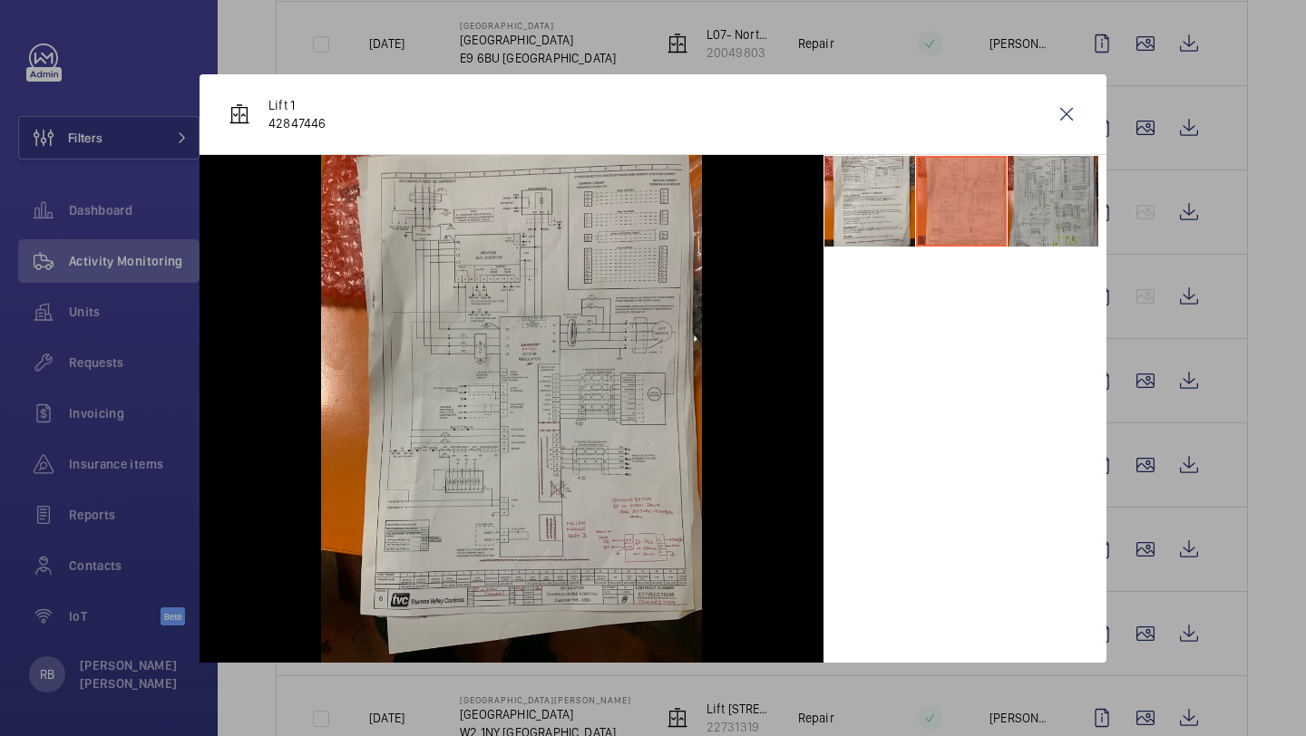
click at [1041, 195] on li at bounding box center [1052, 201] width 91 height 91
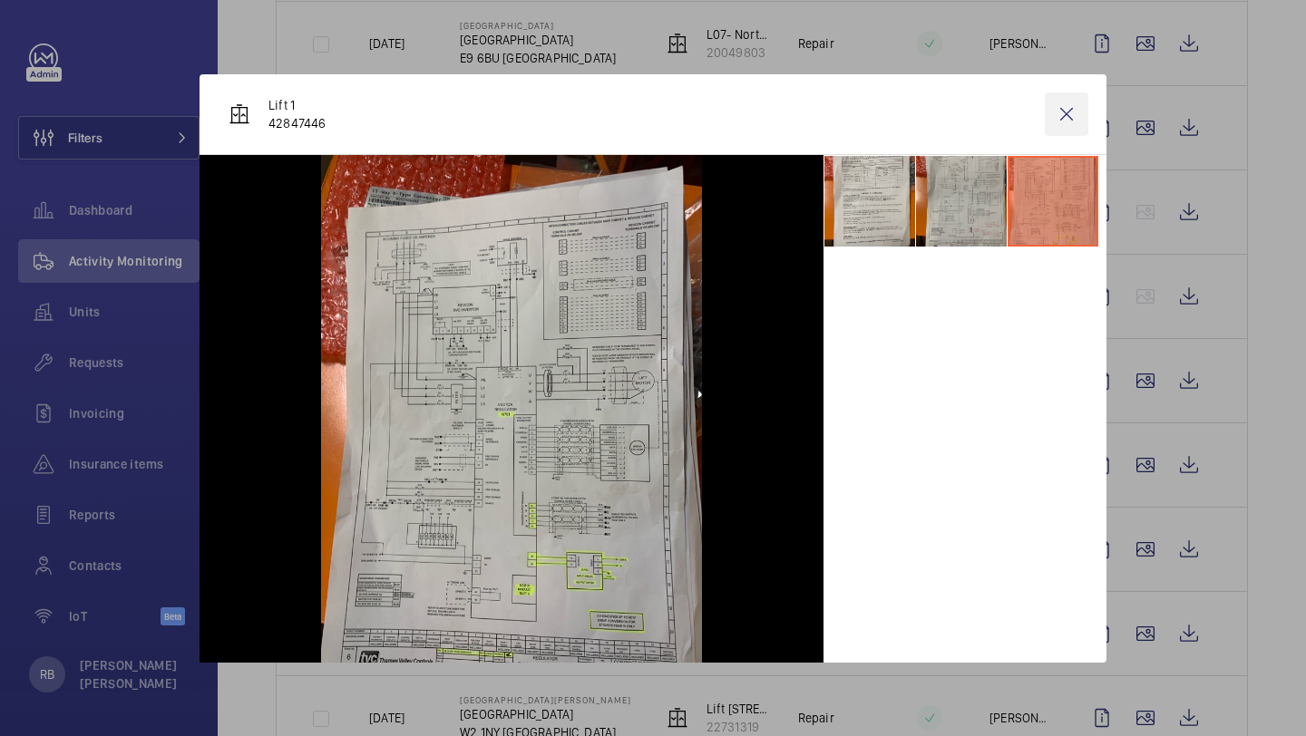
click at [1070, 130] on wm-front-icon-button at bounding box center [1067, 114] width 44 height 44
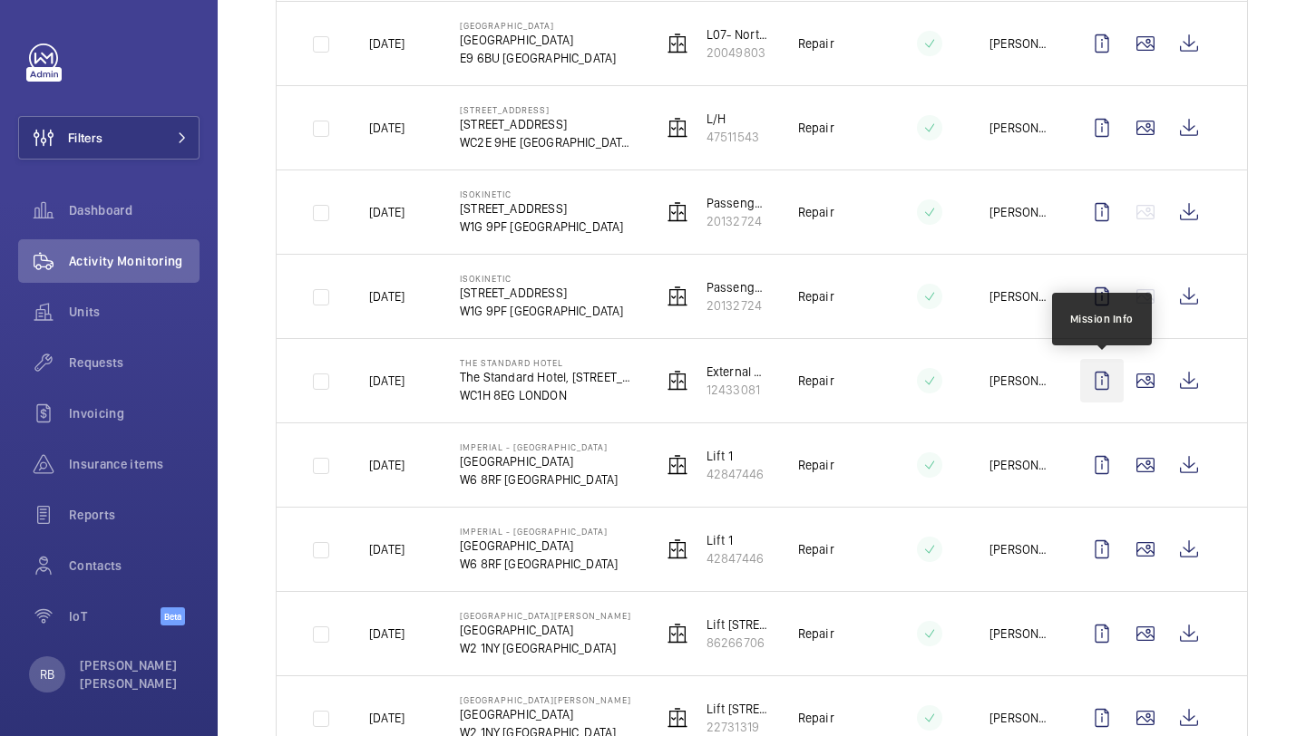
scroll to position [946, 0]
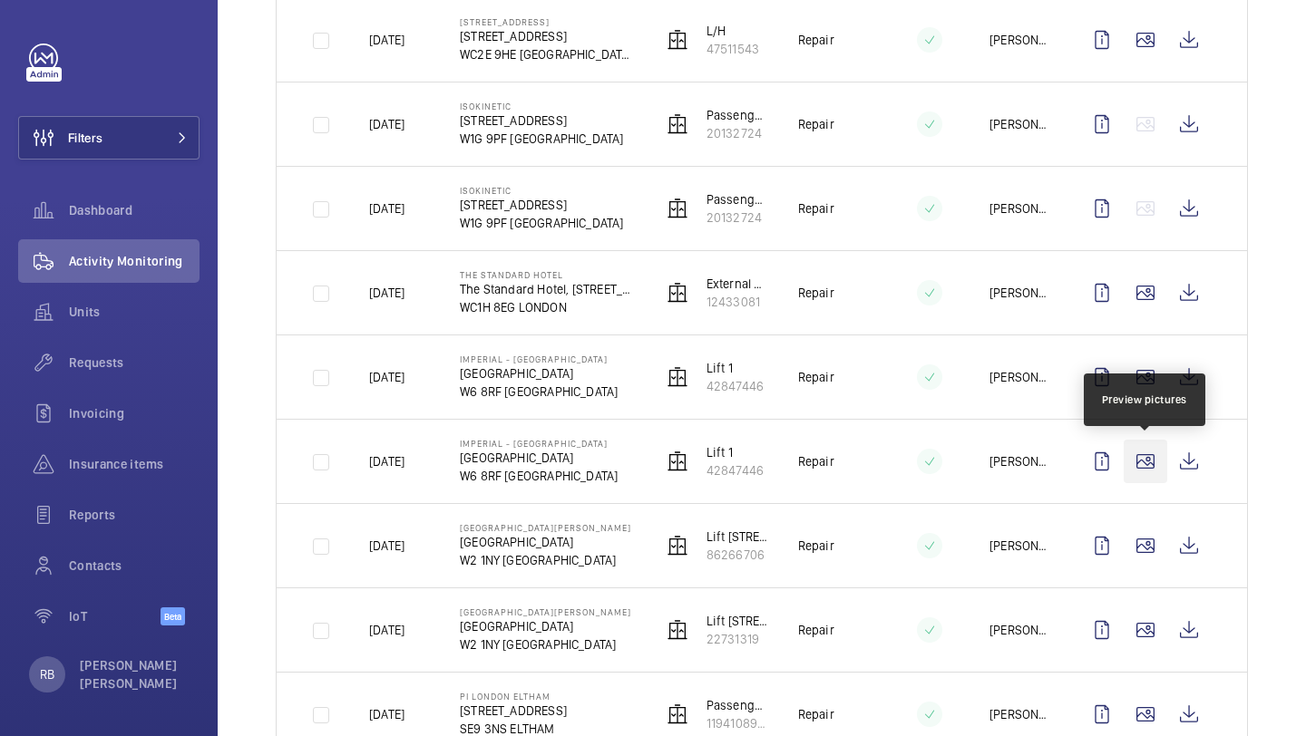
click at [1142, 466] on wm-front-icon-button at bounding box center [1145, 462] width 44 height 44
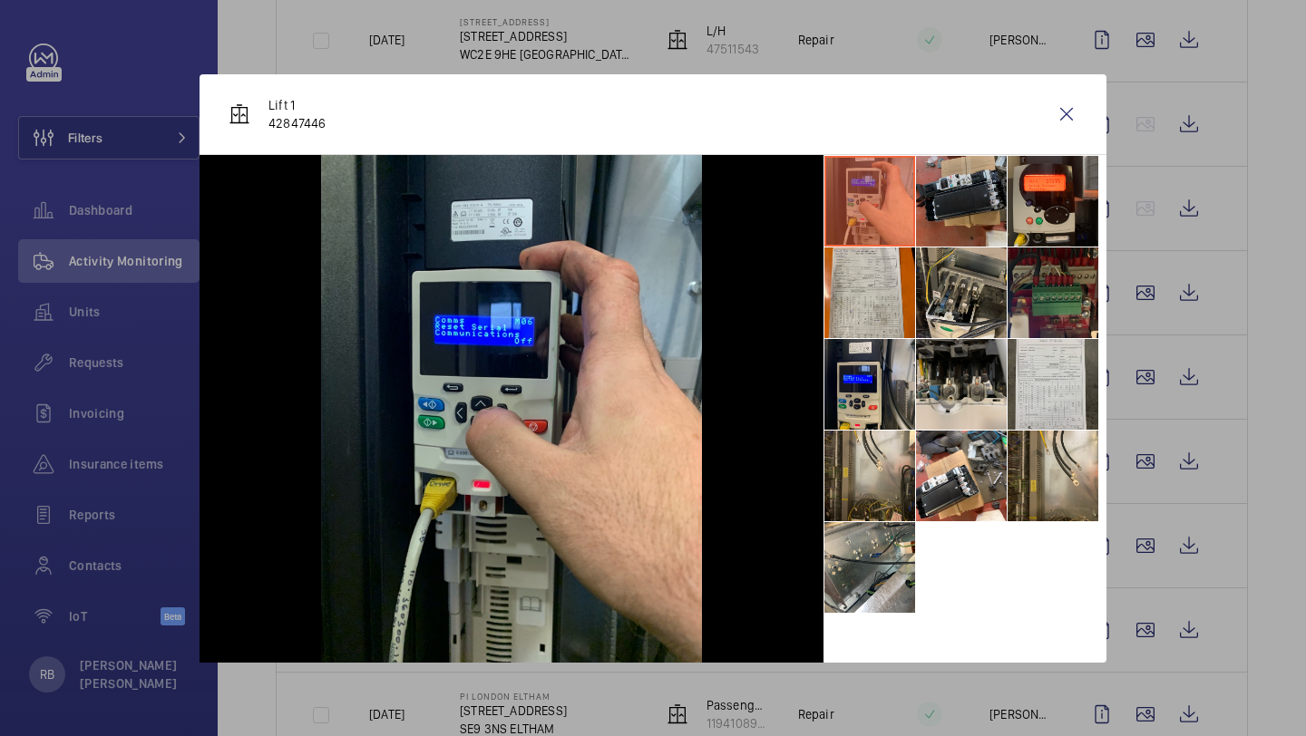
click at [975, 221] on li at bounding box center [961, 201] width 91 height 91
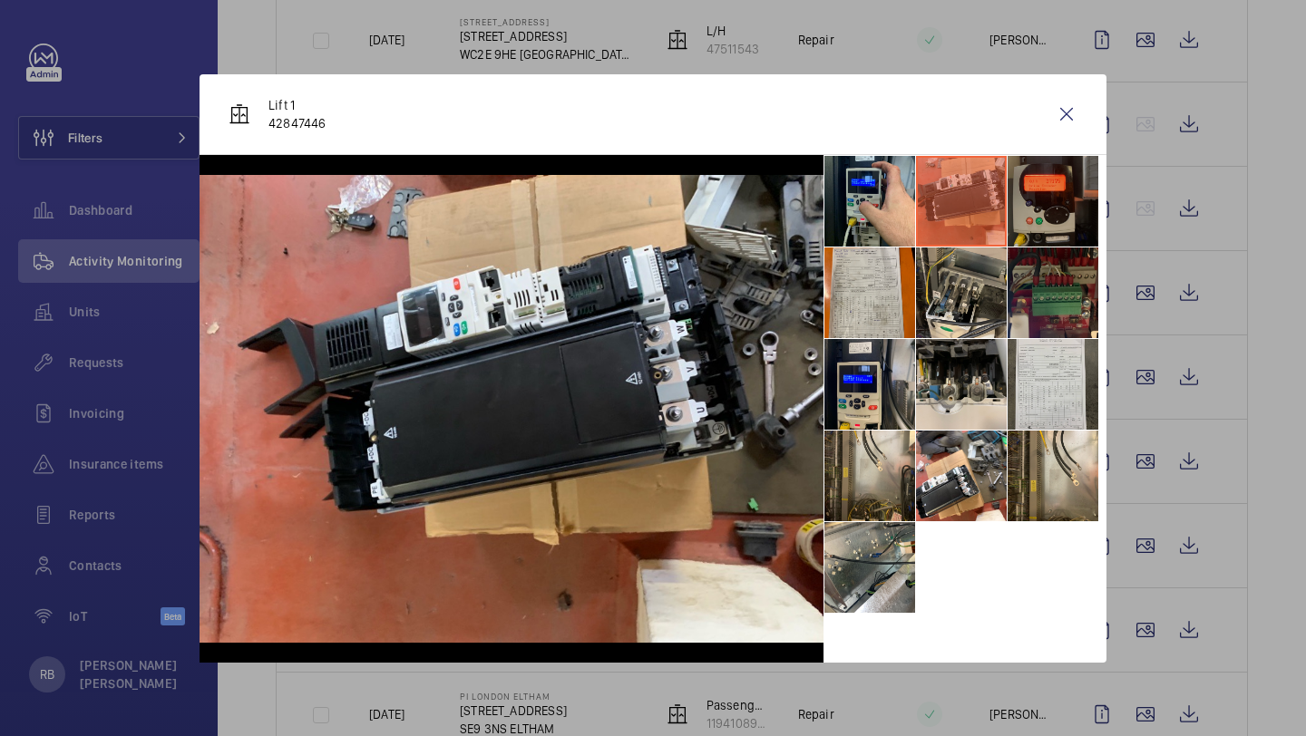
click at [1053, 201] on li at bounding box center [1052, 201] width 91 height 91
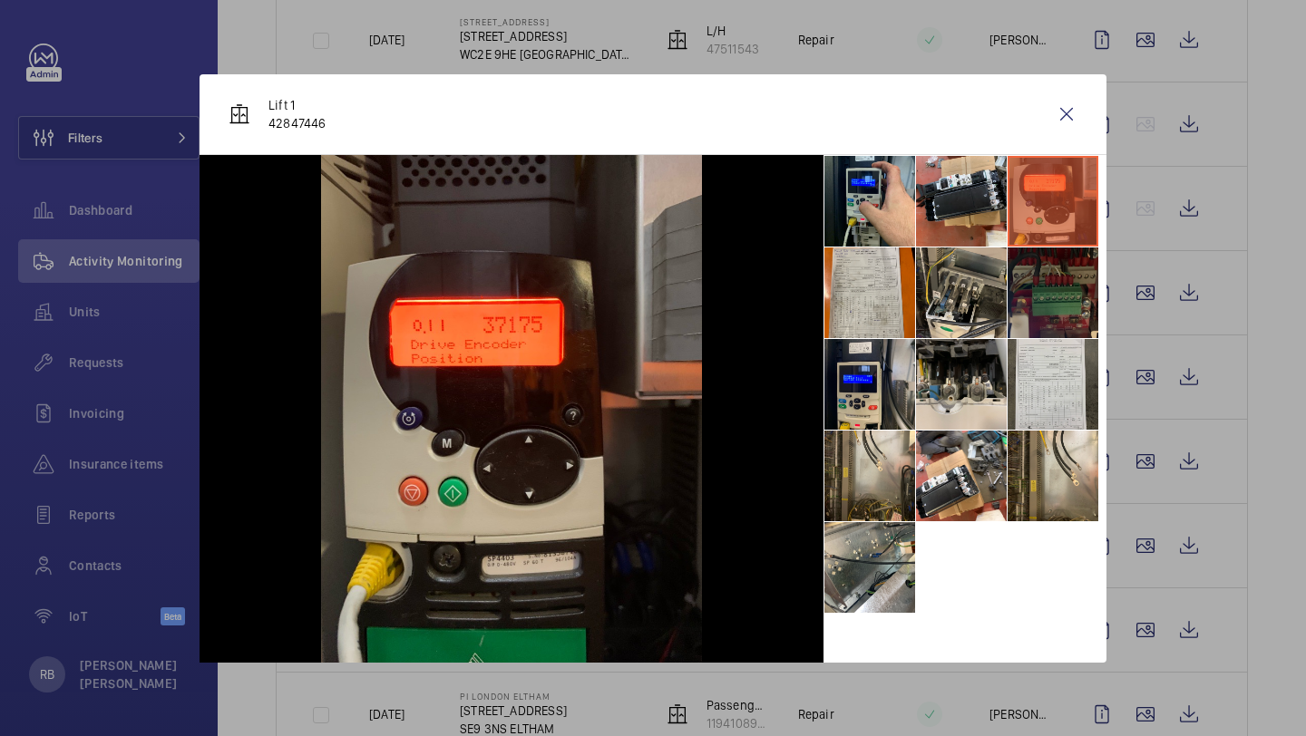
click at [1041, 248] on li at bounding box center [1052, 293] width 91 height 91
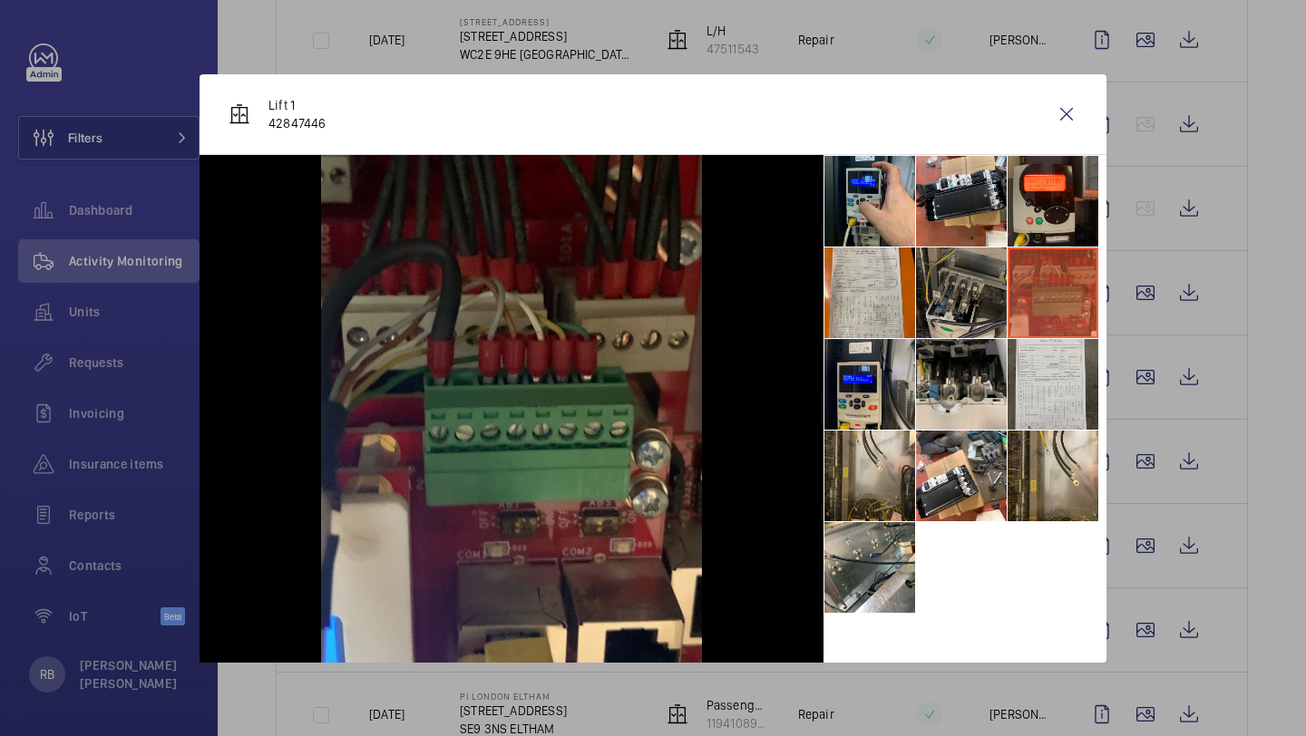
click at [973, 273] on li at bounding box center [961, 293] width 91 height 91
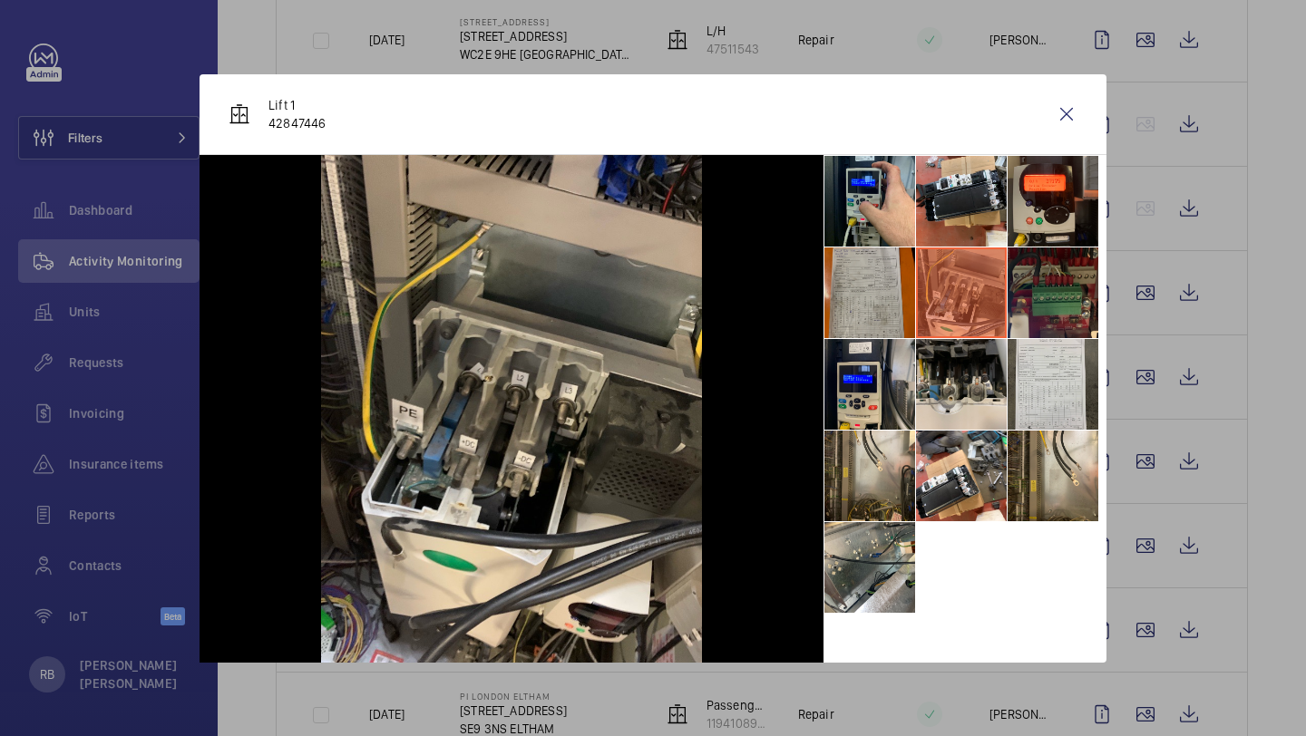
click at [850, 311] on li at bounding box center [869, 293] width 91 height 91
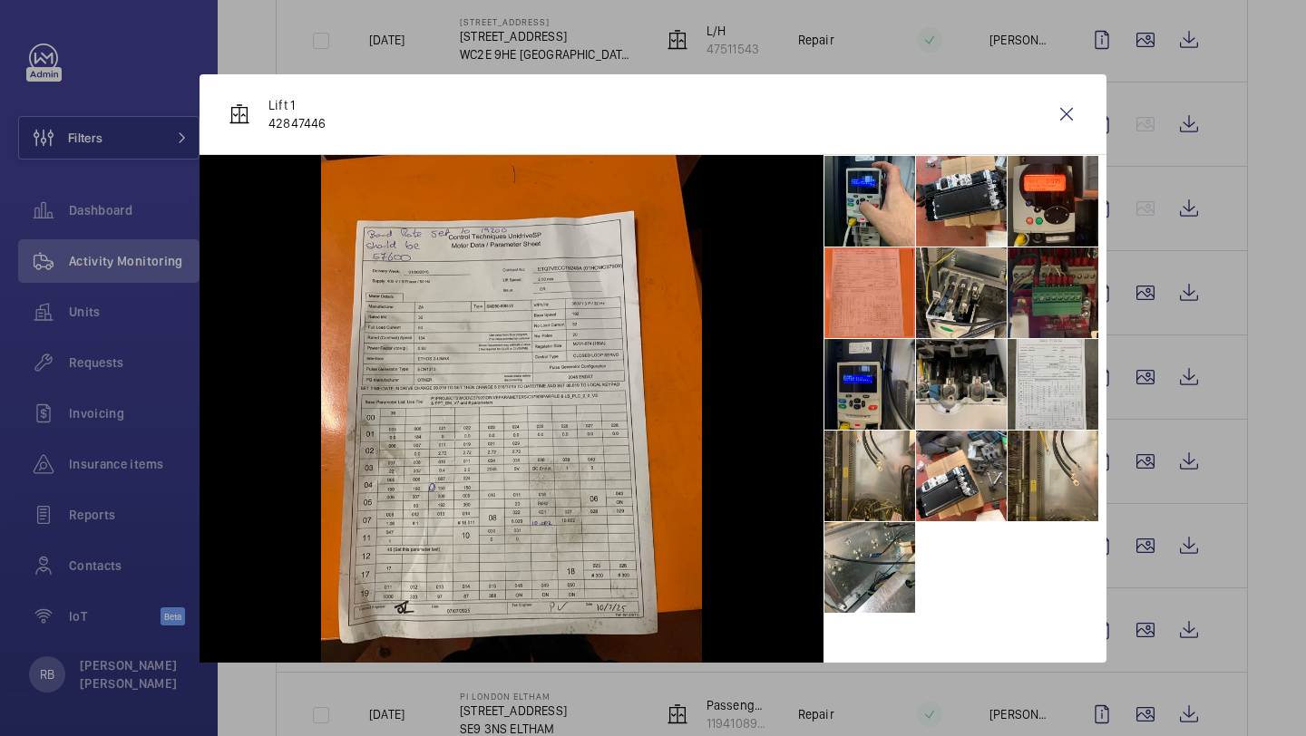
click at [851, 382] on li at bounding box center [869, 384] width 91 height 91
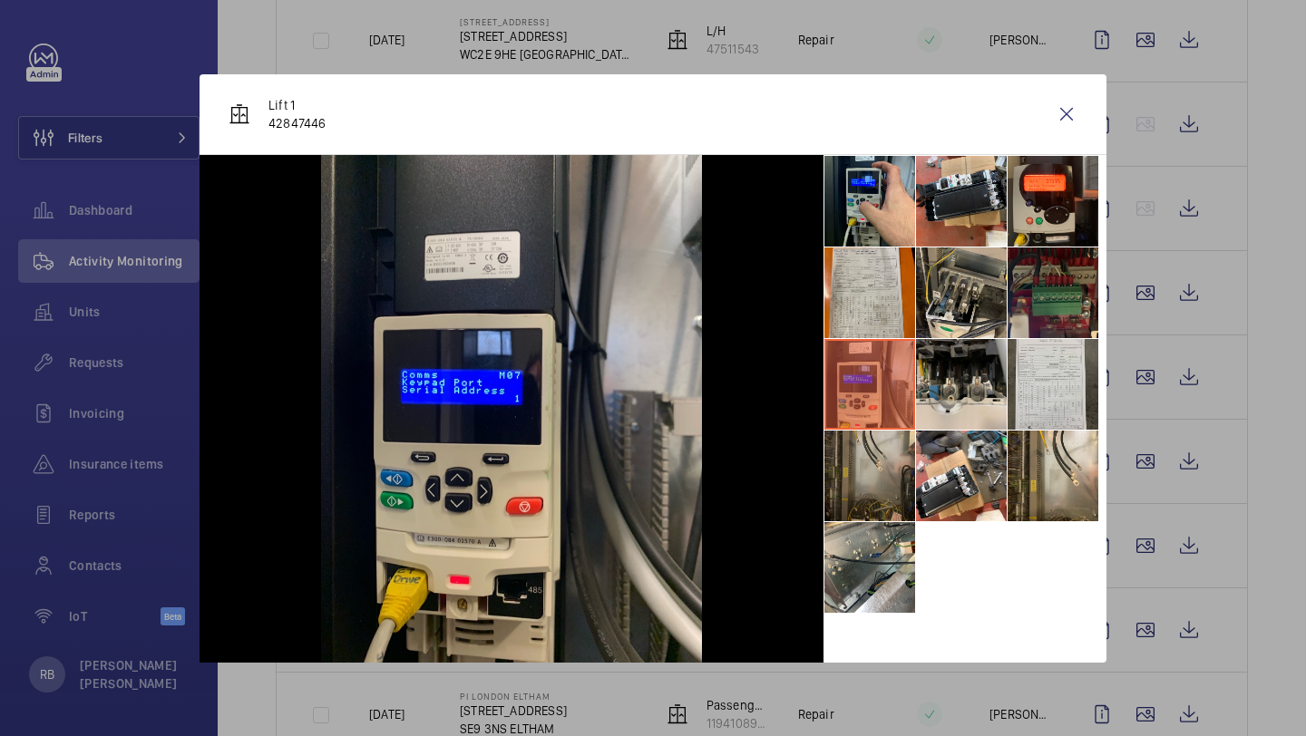
click at [860, 431] on li at bounding box center [869, 476] width 91 height 91
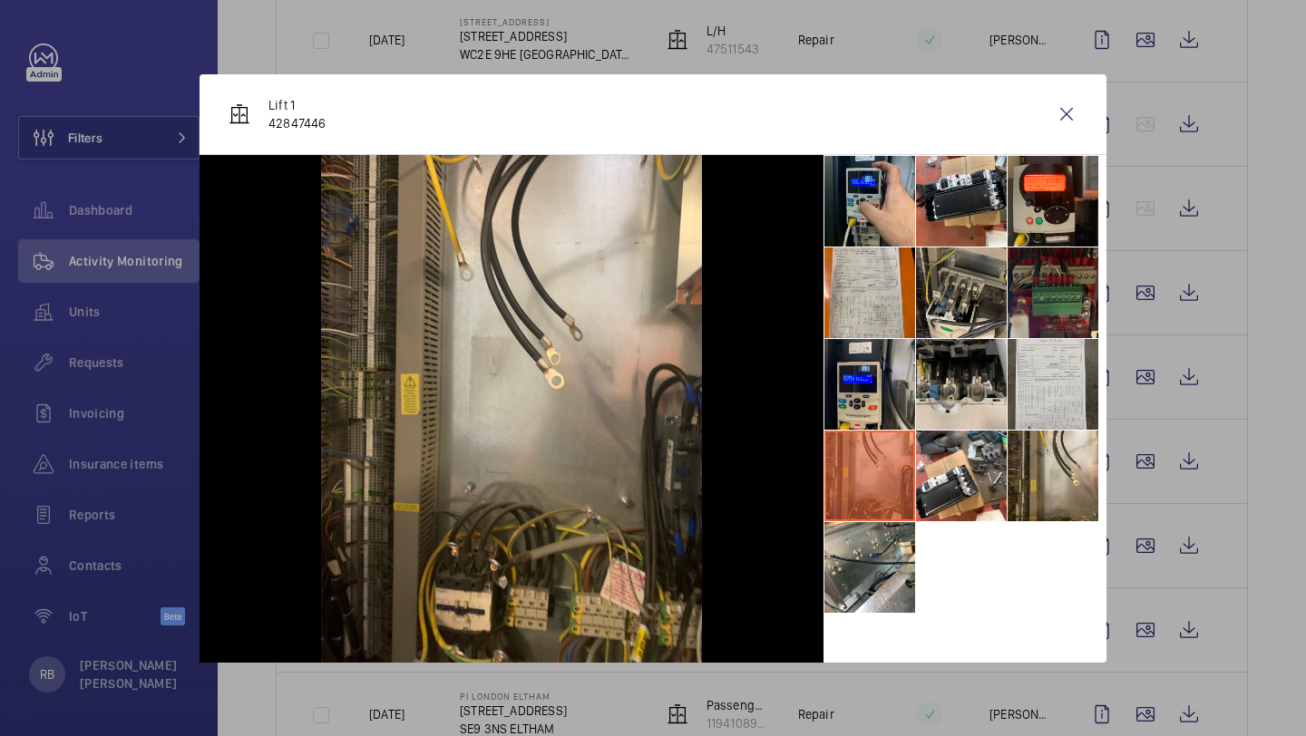
click at [855, 489] on li at bounding box center [869, 476] width 91 height 91
click at [859, 530] on li at bounding box center [869, 567] width 91 height 91
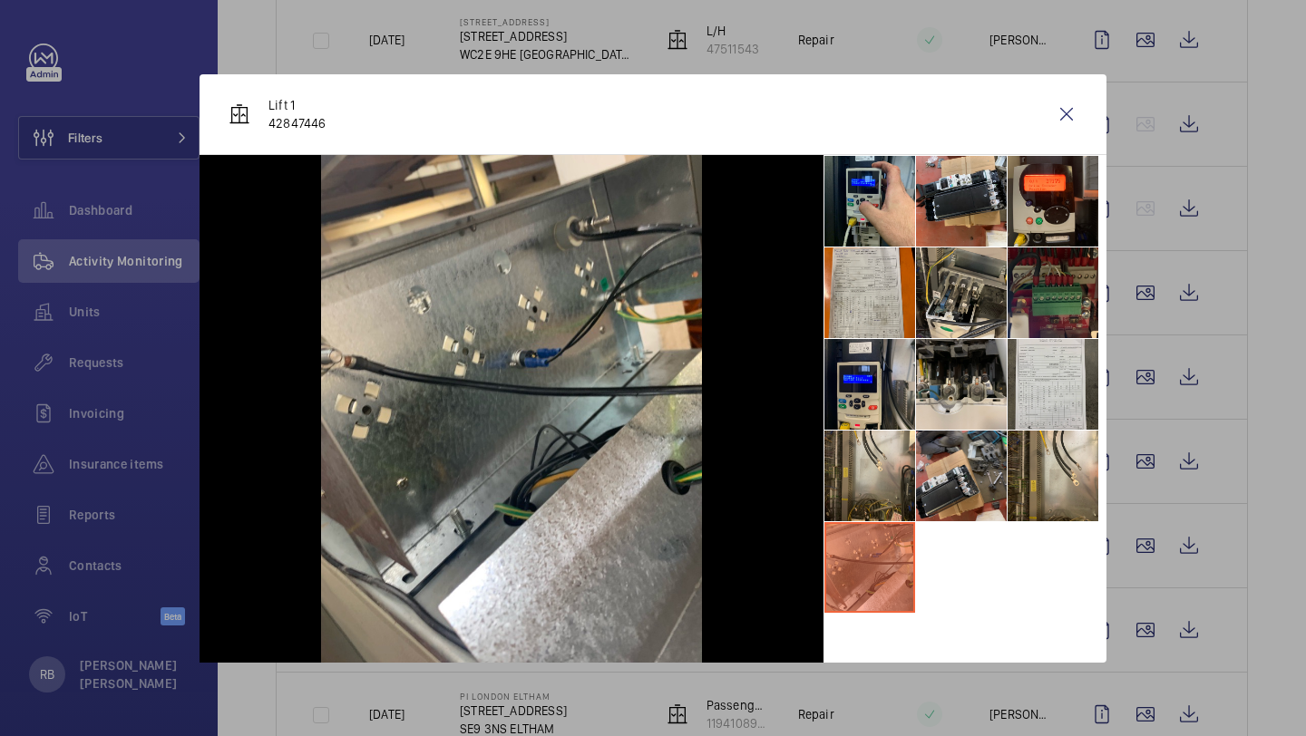
click at [945, 487] on li at bounding box center [961, 476] width 91 height 91
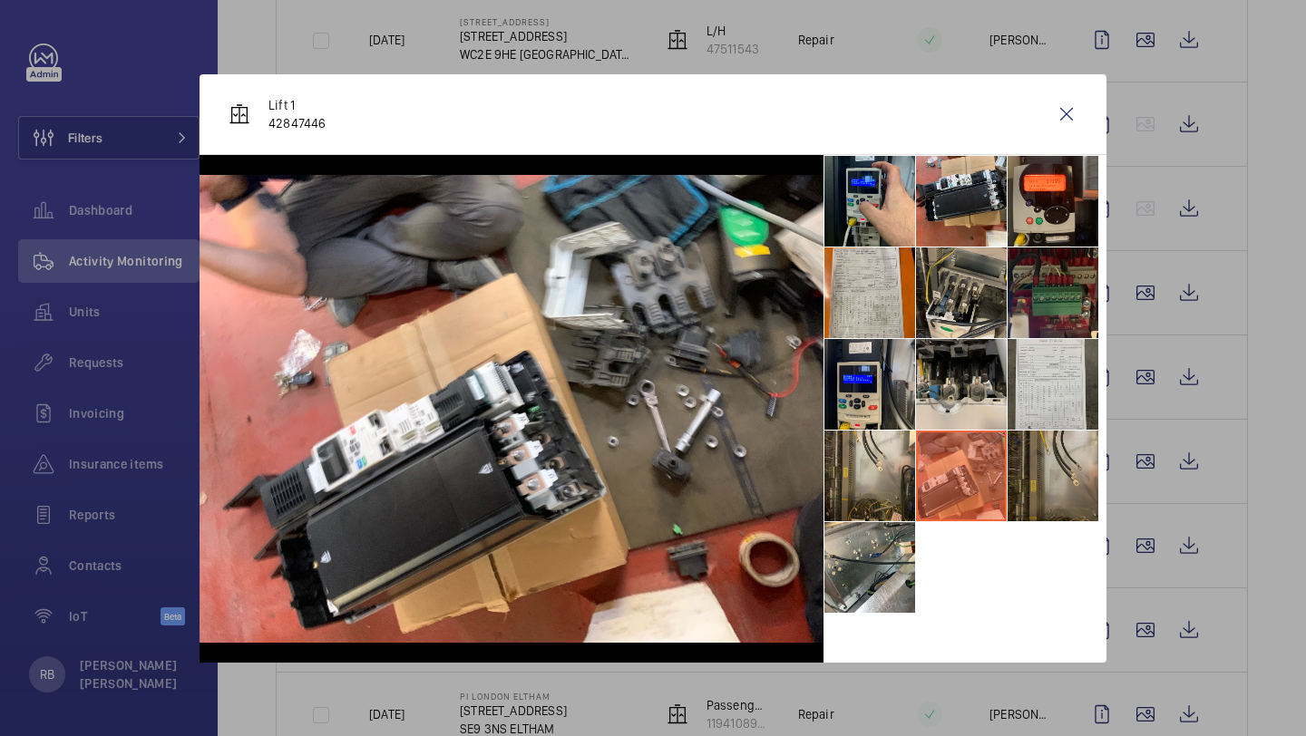
click at [1064, 457] on li at bounding box center [1052, 476] width 91 height 91
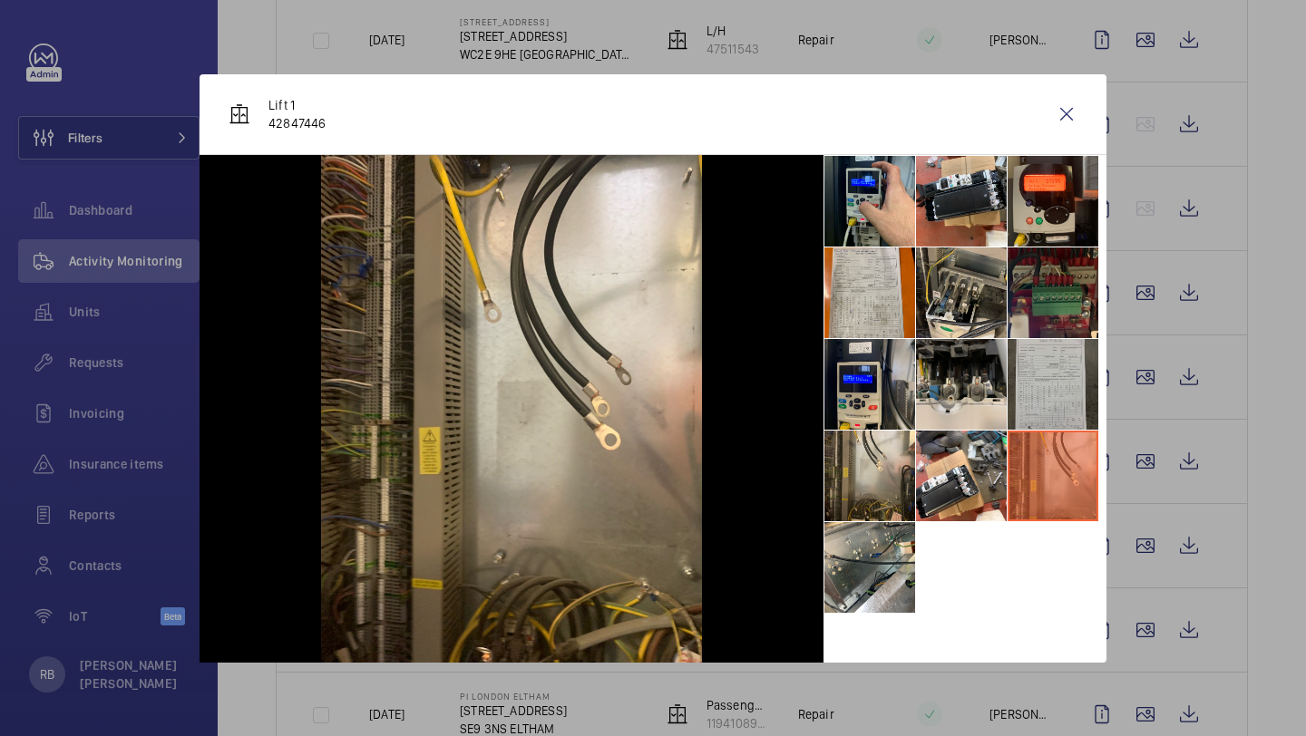
click at [1057, 403] on li at bounding box center [1052, 384] width 91 height 91
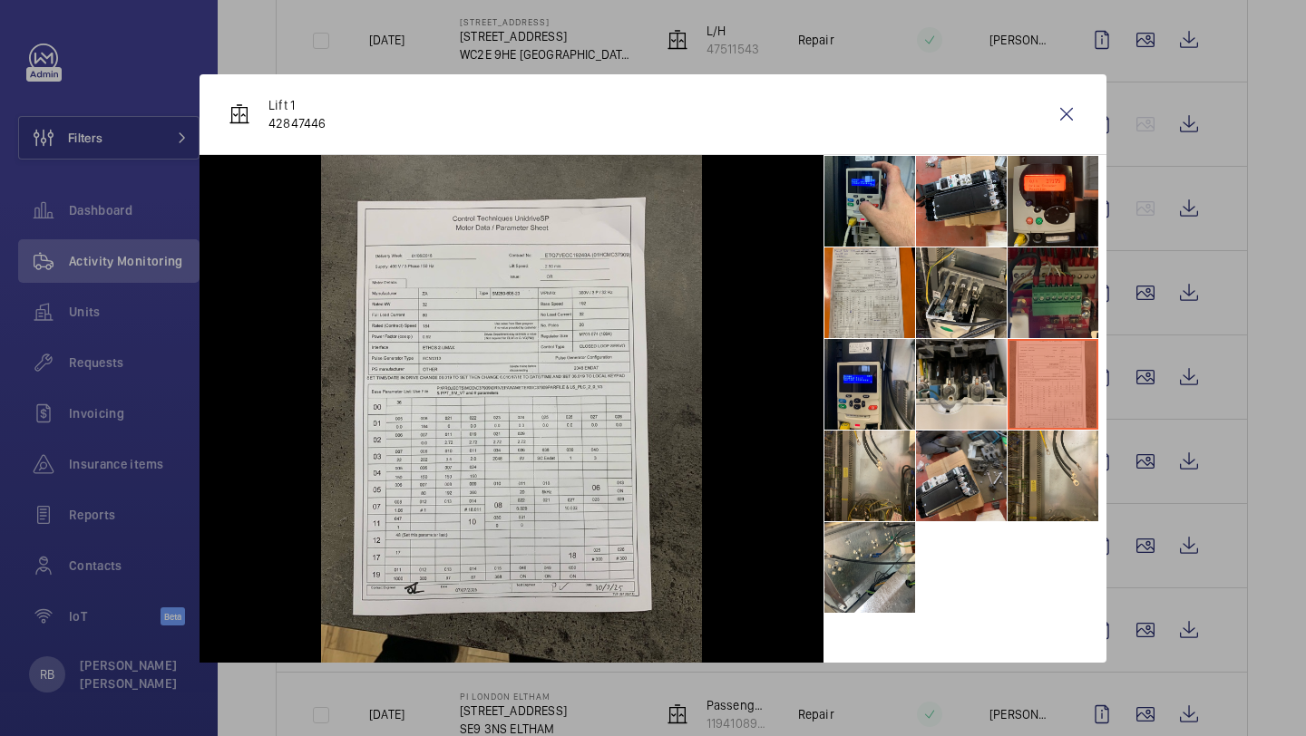
click at [965, 472] on li at bounding box center [961, 476] width 91 height 91
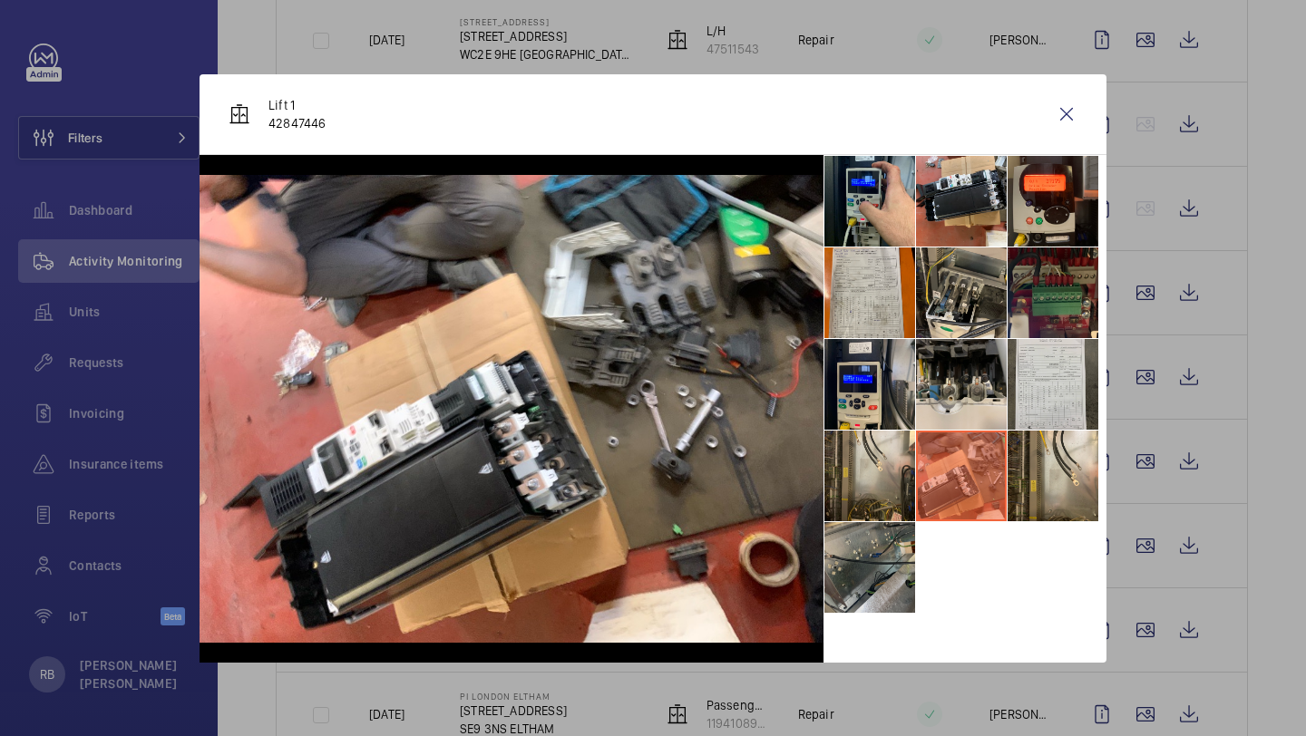
click at [864, 559] on li at bounding box center [869, 567] width 91 height 91
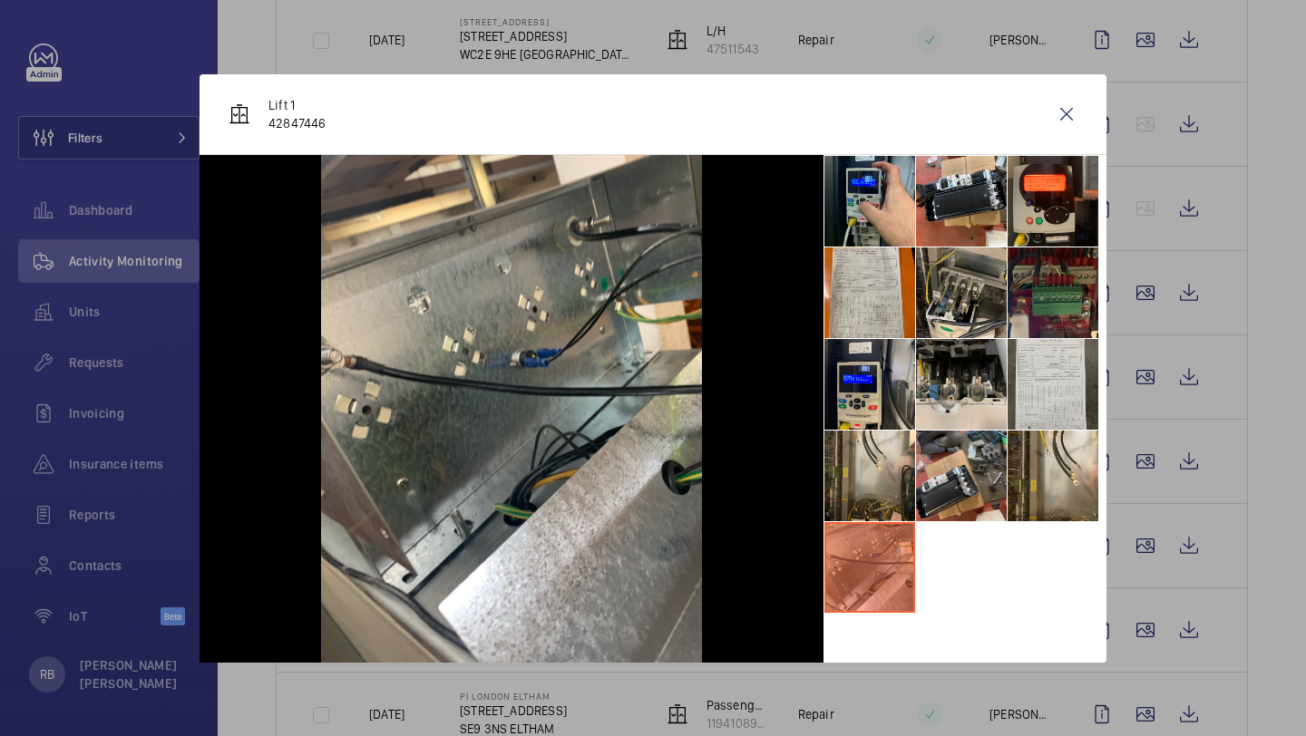
click at [967, 482] on li at bounding box center [961, 476] width 91 height 91
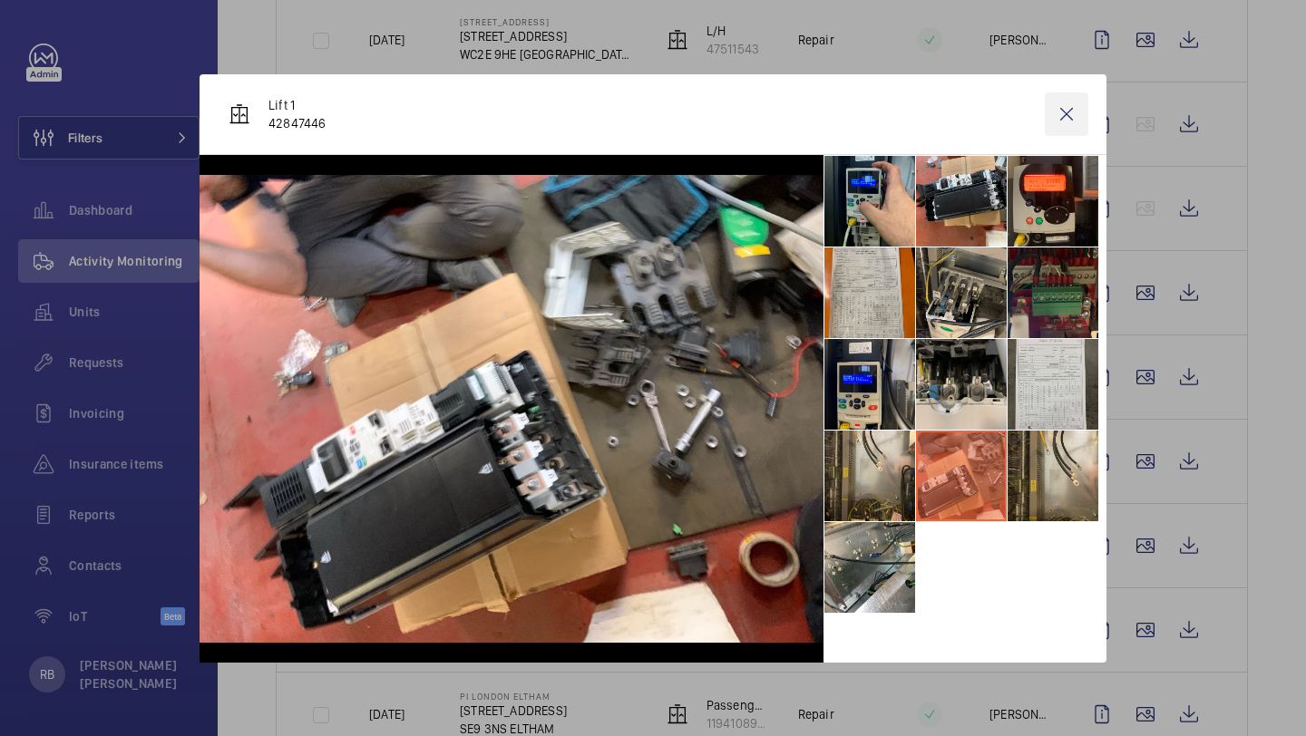
click at [1072, 133] on wm-front-icon-button at bounding box center [1067, 114] width 44 height 44
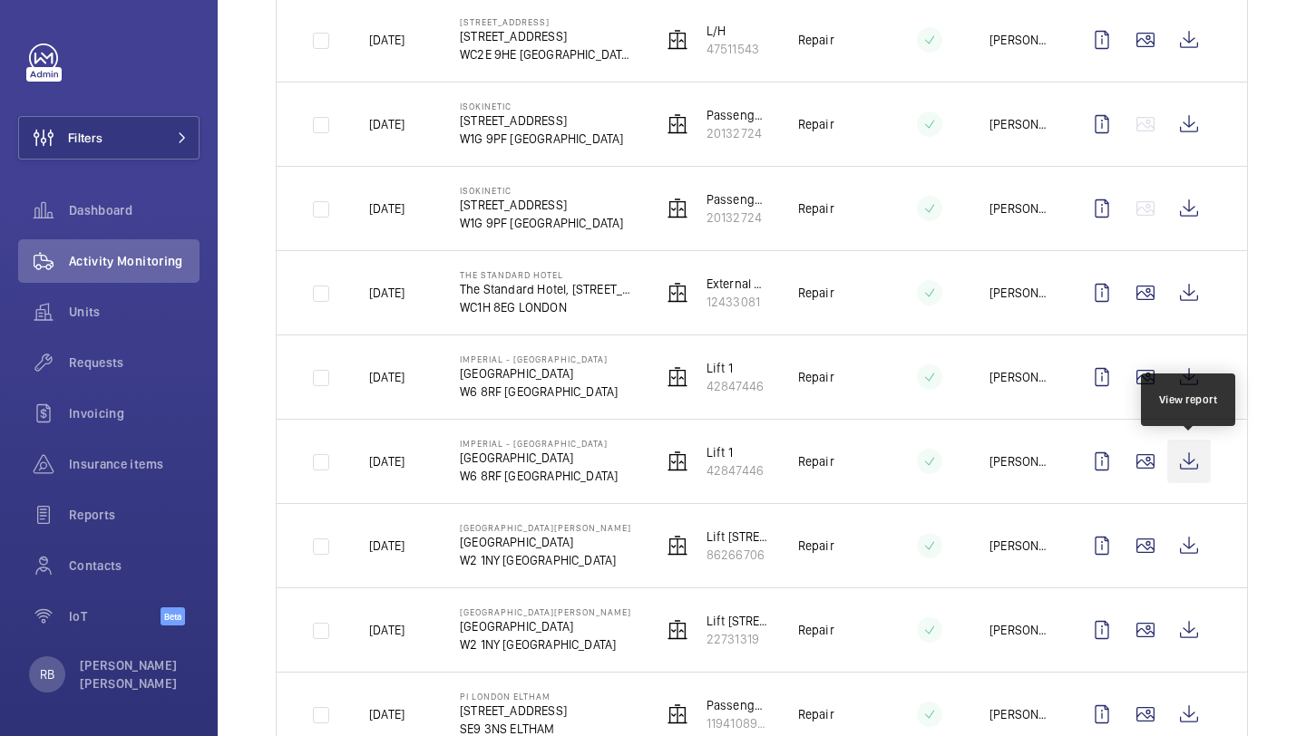
click at [1195, 465] on wm-front-icon-button at bounding box center [1189, 462] width 44 height 44
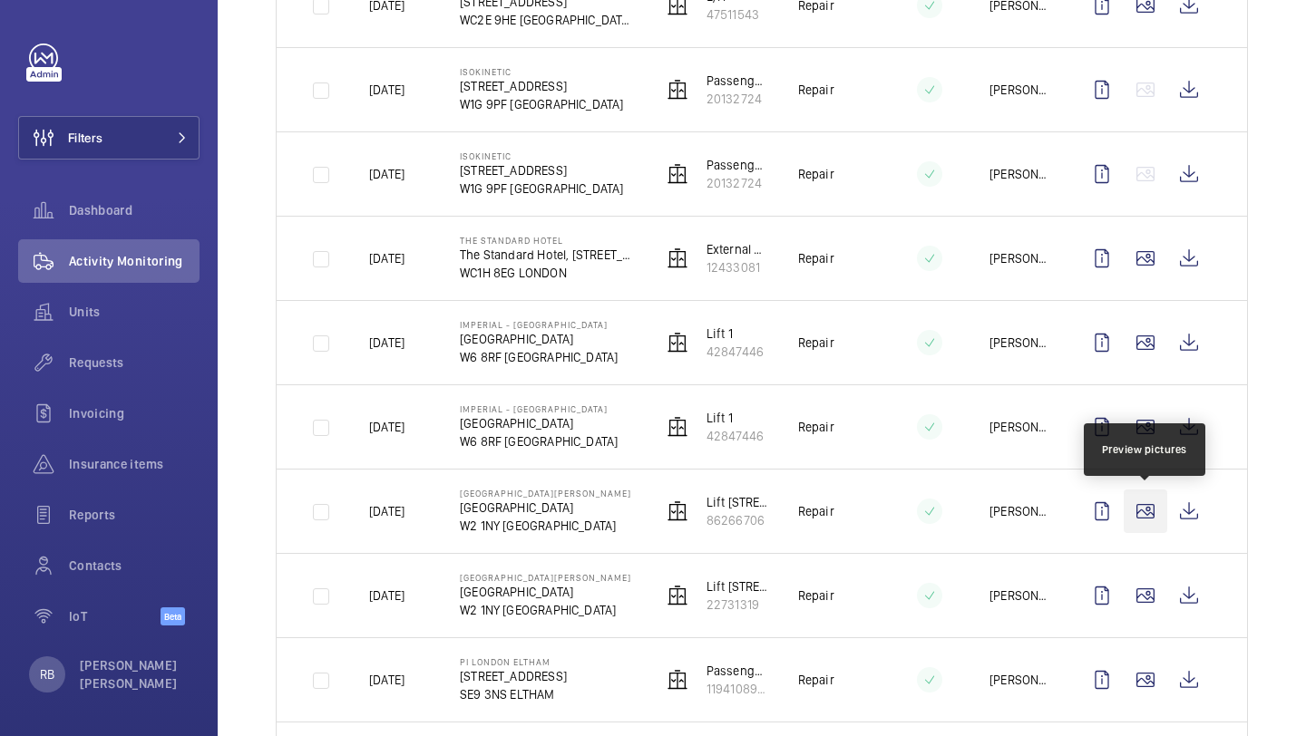
click at [1149, 499] on wm-front-icon-button at bounding box center [1145, 512] width 44 height 44
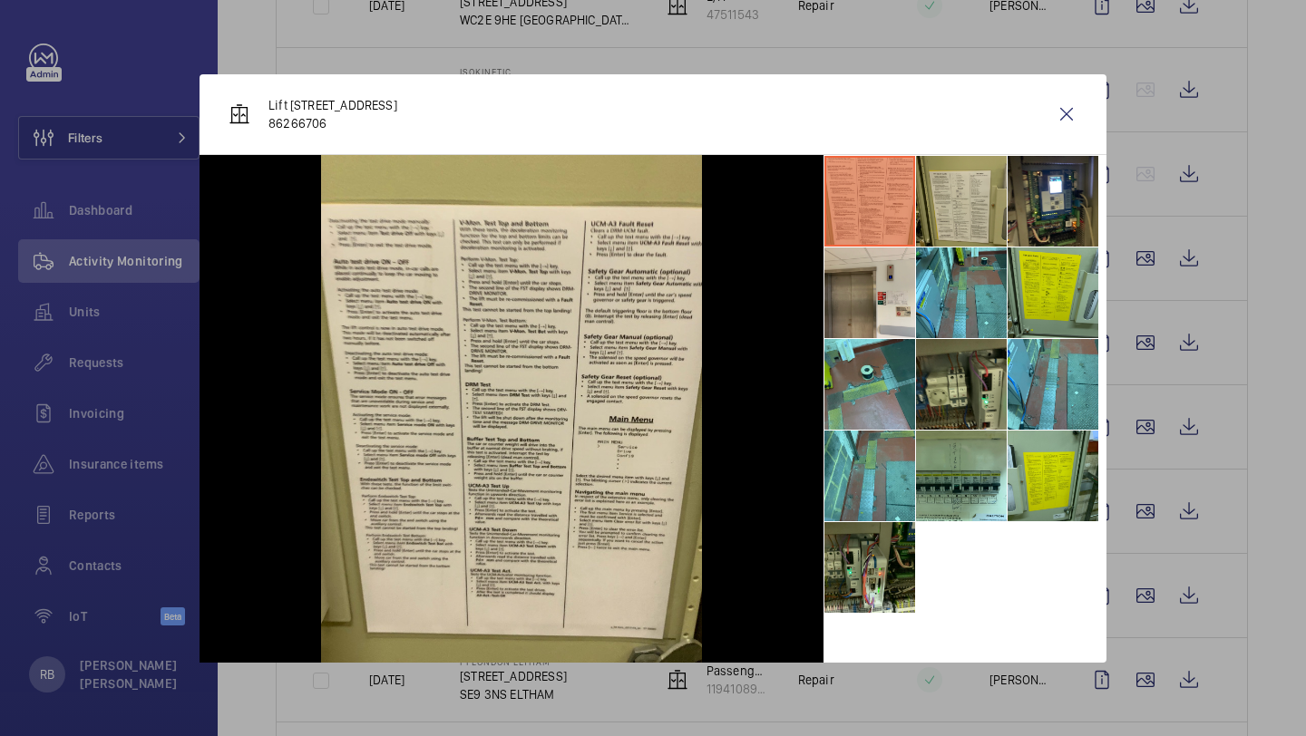
click at [930, 166] on li at bounding box center [961, 201] width 91 height 91
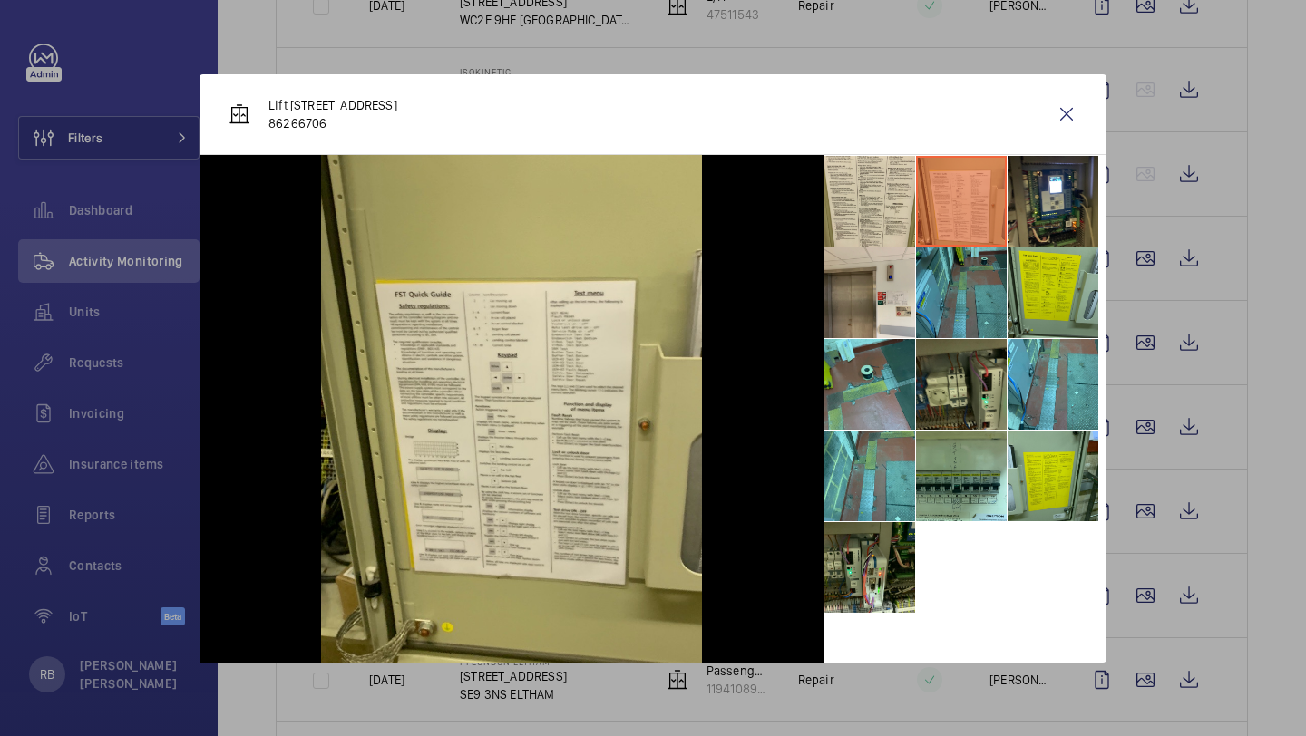
click at [927, 267] on li at bounding box center [961, 293] width 91 height 91
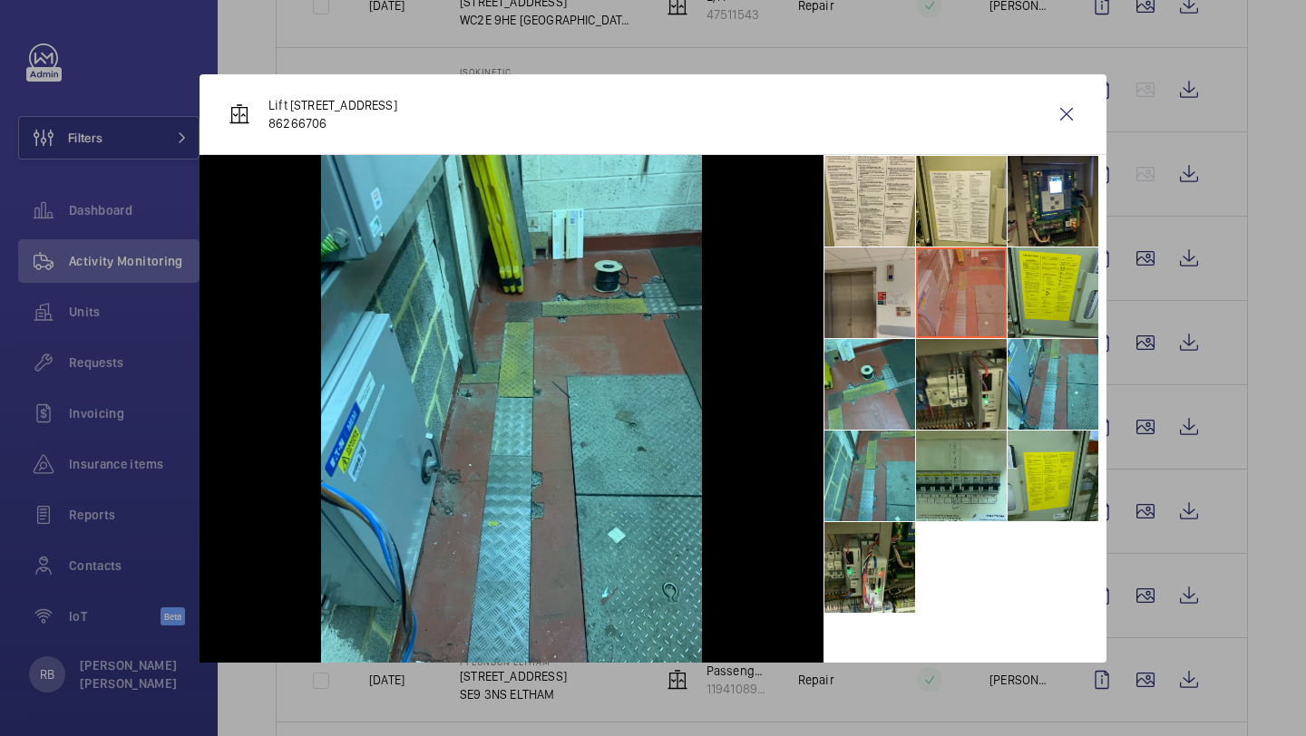
click at [882, 281] on li at bounding box center [869, 293] width 91 height 91
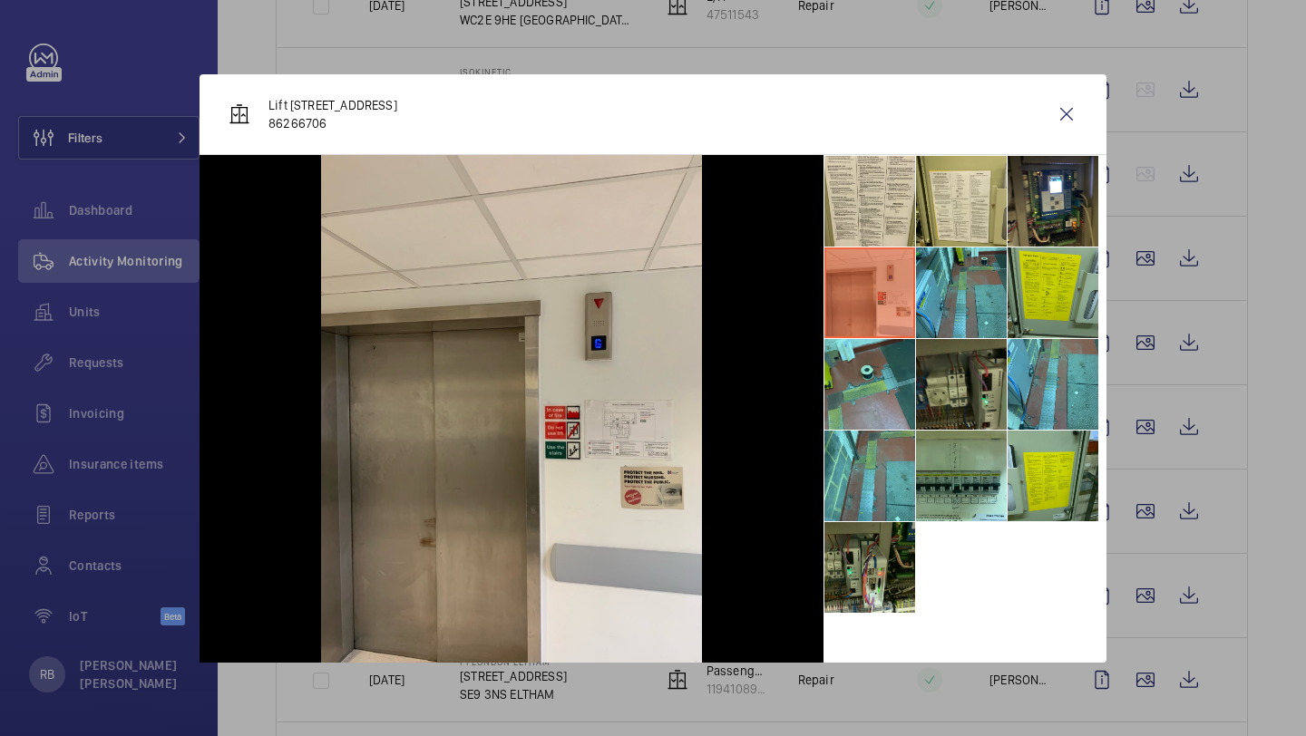
click at [974, 386] on li at bounding box center [961, 384] width 91 height 91
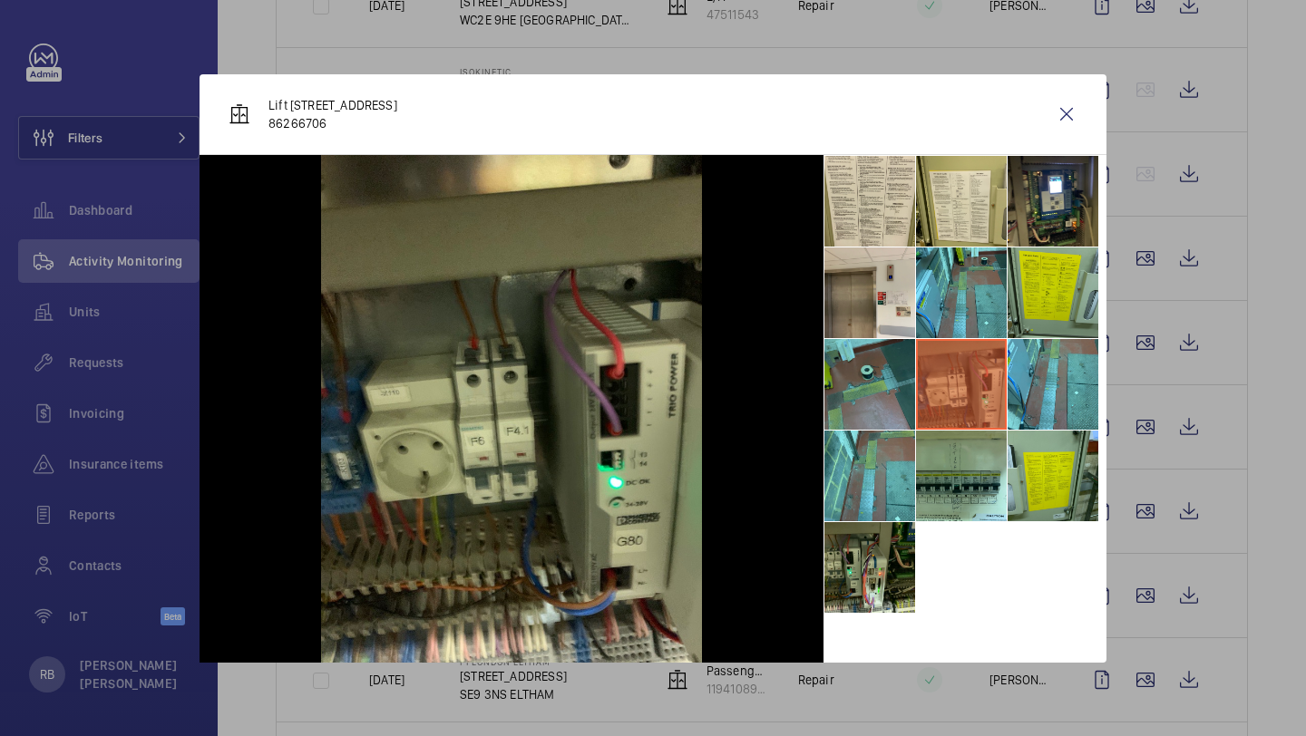
click at [893, 404] on li at bounding box center [869, 384] width 91 height 91
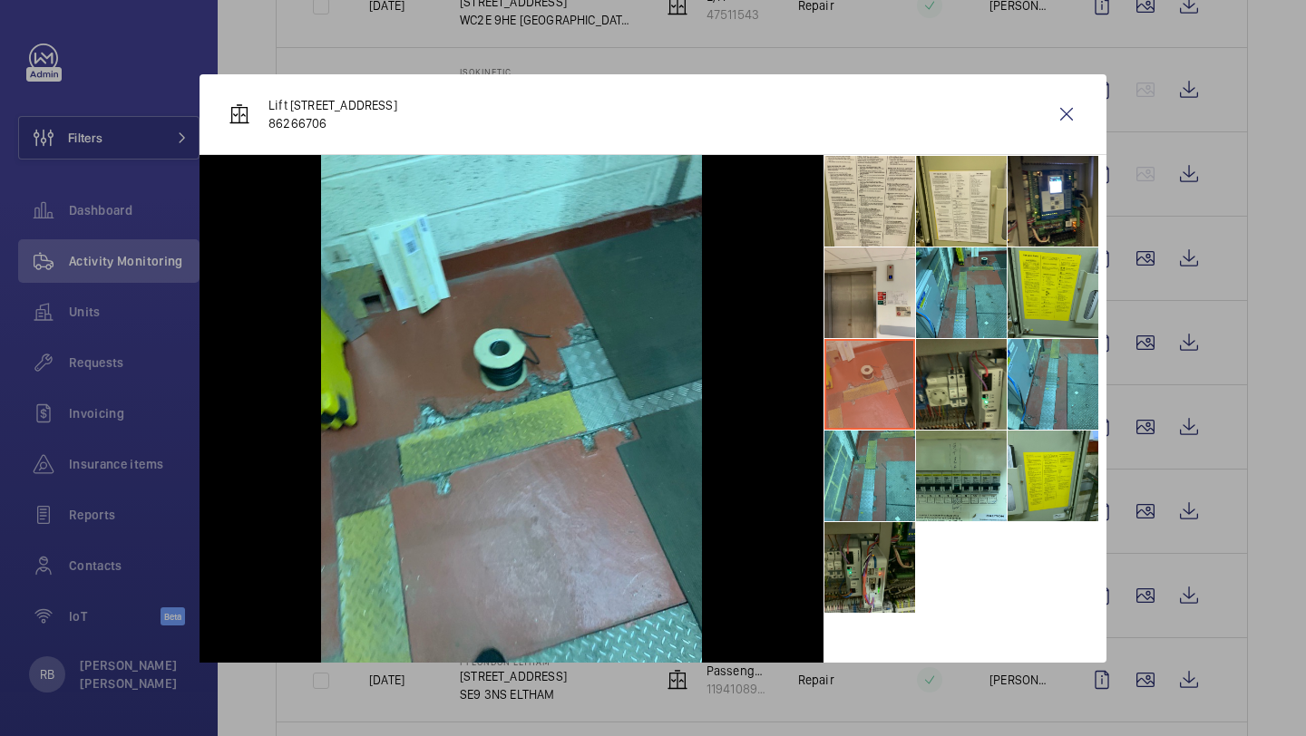
click at [885, 526] on li at bounding box center [869, 567] width 91 height 91
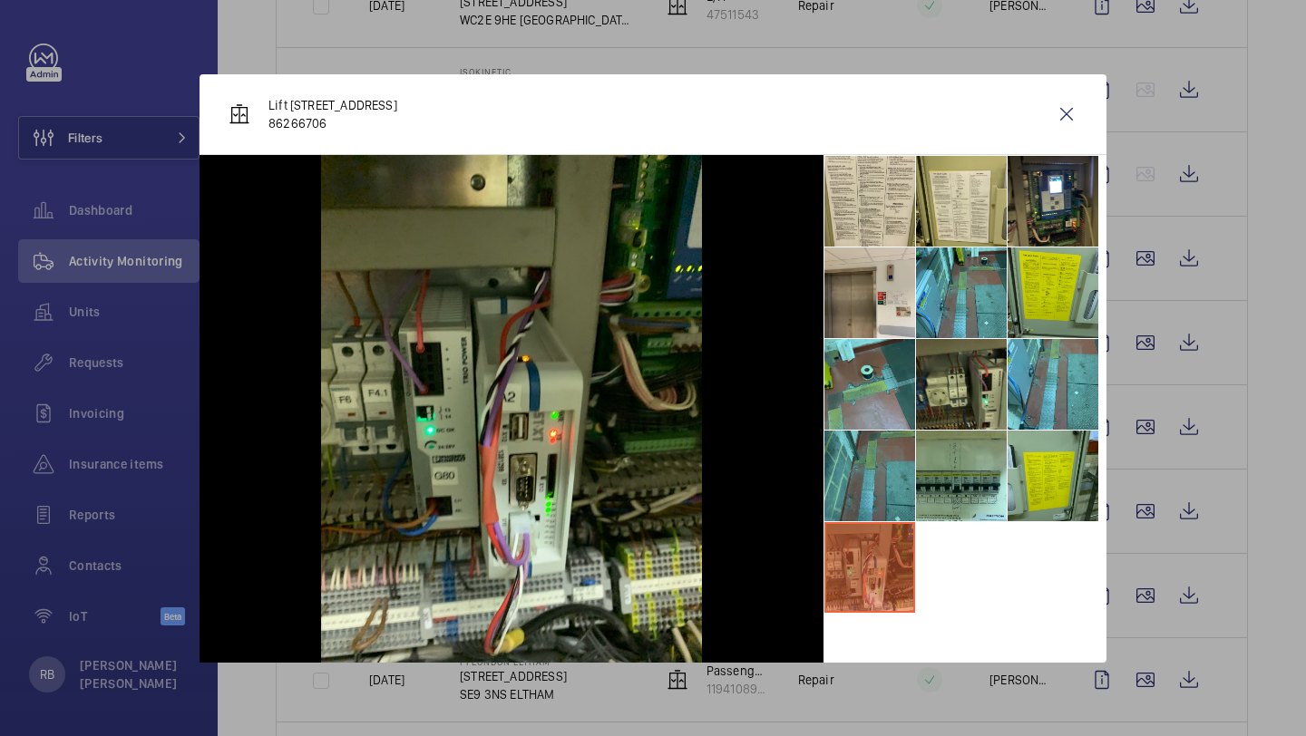
click at [871, 471] on li at bounding box center [869, 476] width 91 height 91
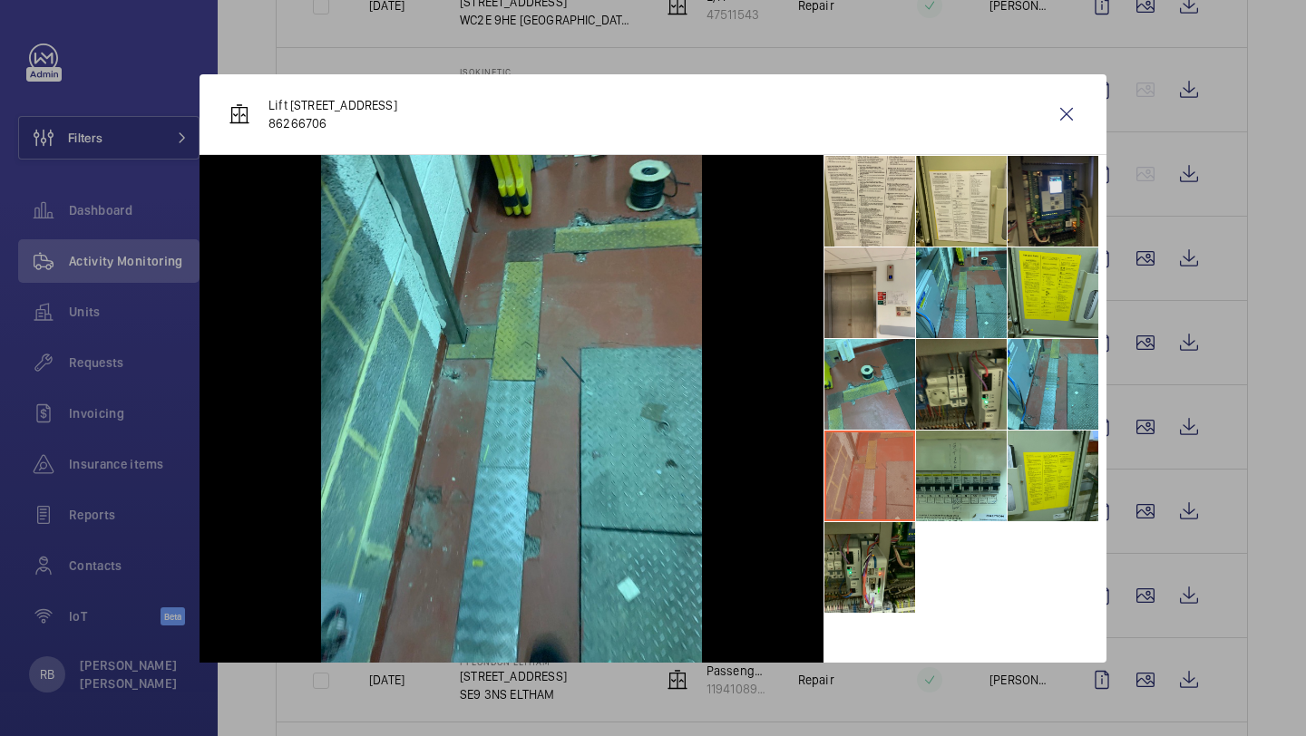
click at [1049, 196] on li at bounding box center [1052, 201] width 91 height 91
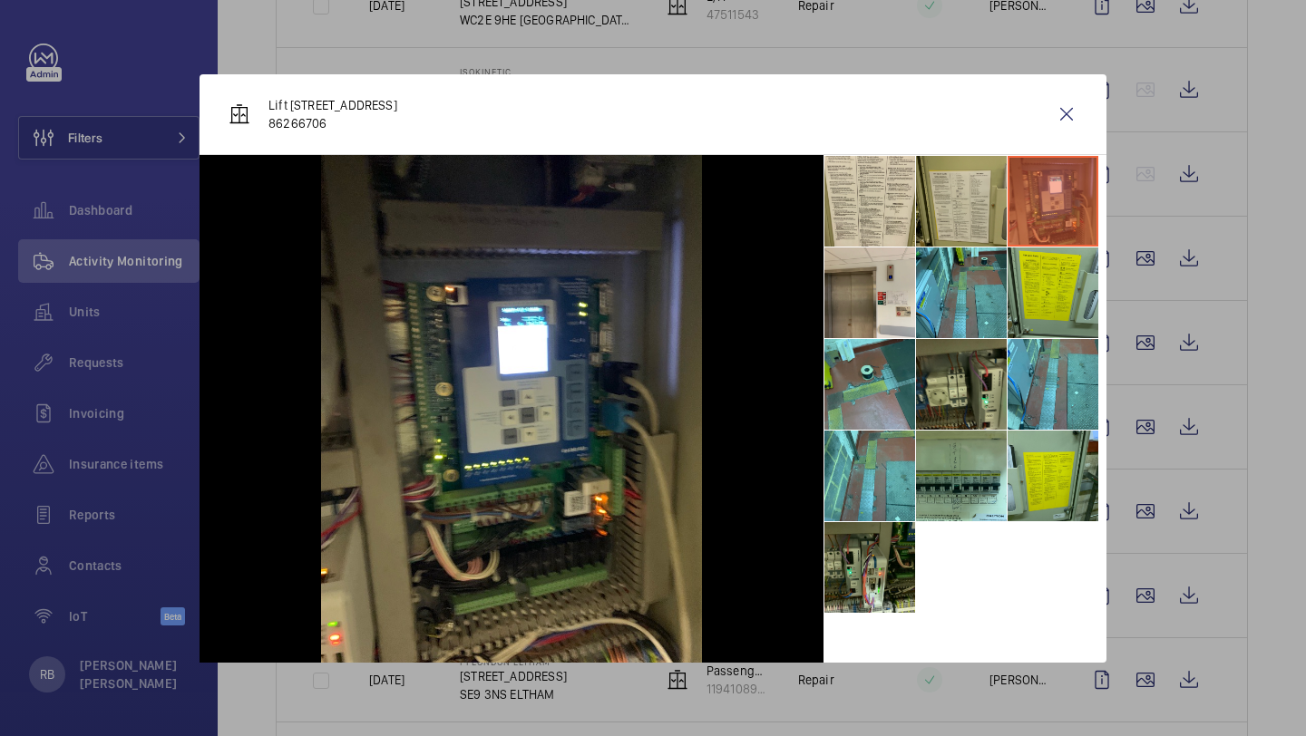
click at [987, 198] on li at bounding box center [961, 201] width 91 height 91
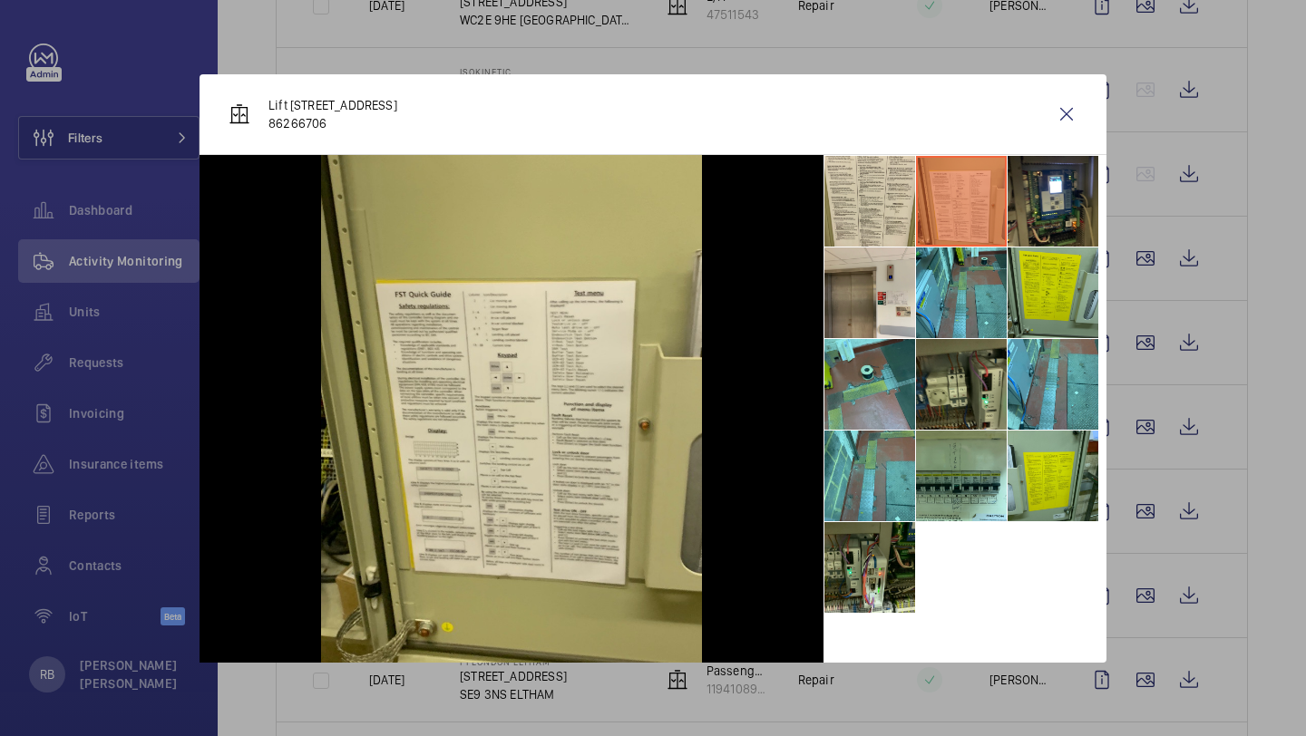
click at [920, 202] on li at bounding box center [961, 201] width 91 height 91
click at [909, 209] on li at bounding box center [869, 201] width 91 height 91
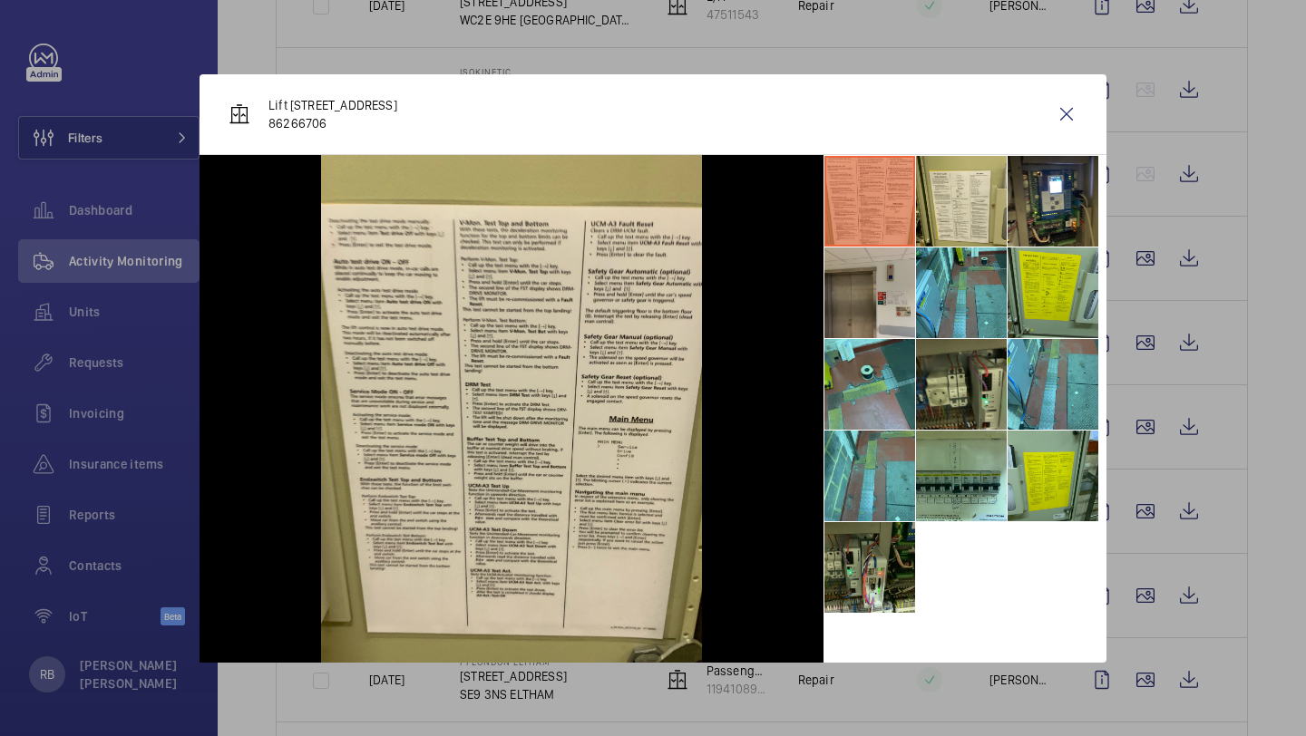
click at [891, 250] on li at bounding box center [869, 293] width 91 height 91
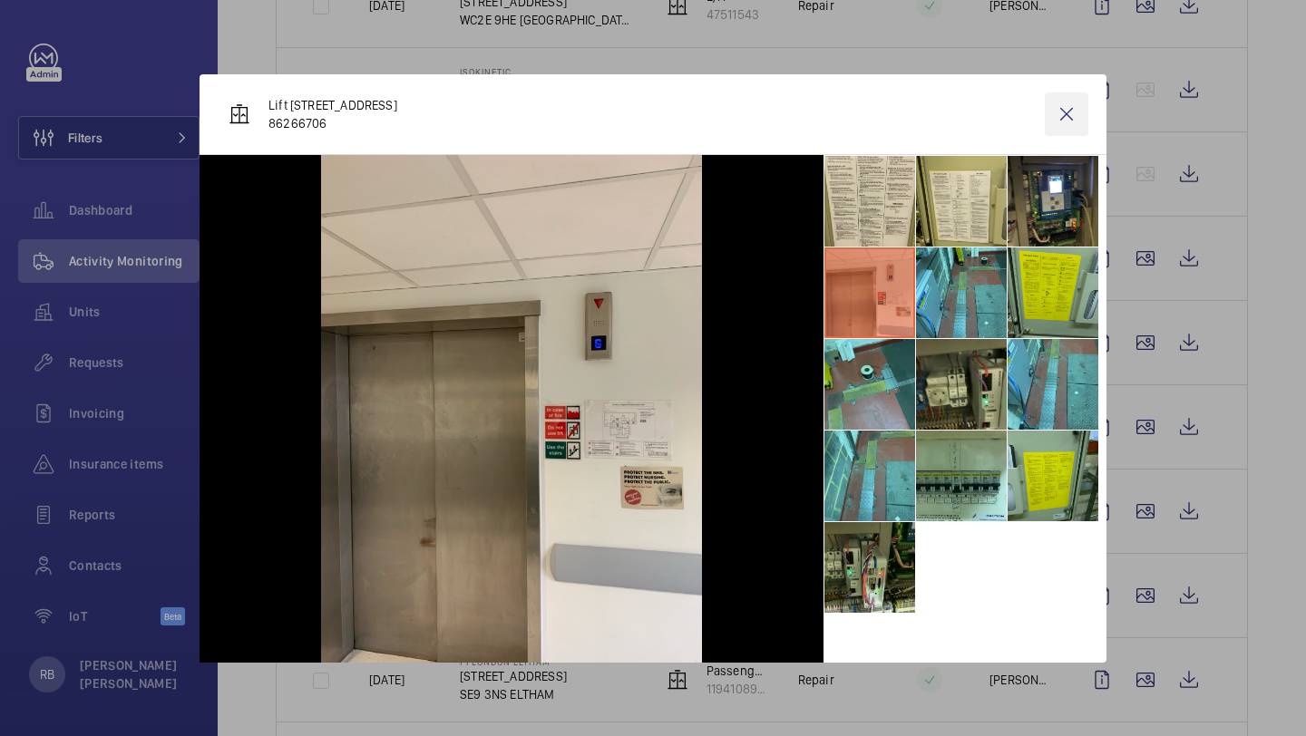
click at [1064, 116] on wm-front-icon-button at bounding box center [1067, 114] width 44 height 44
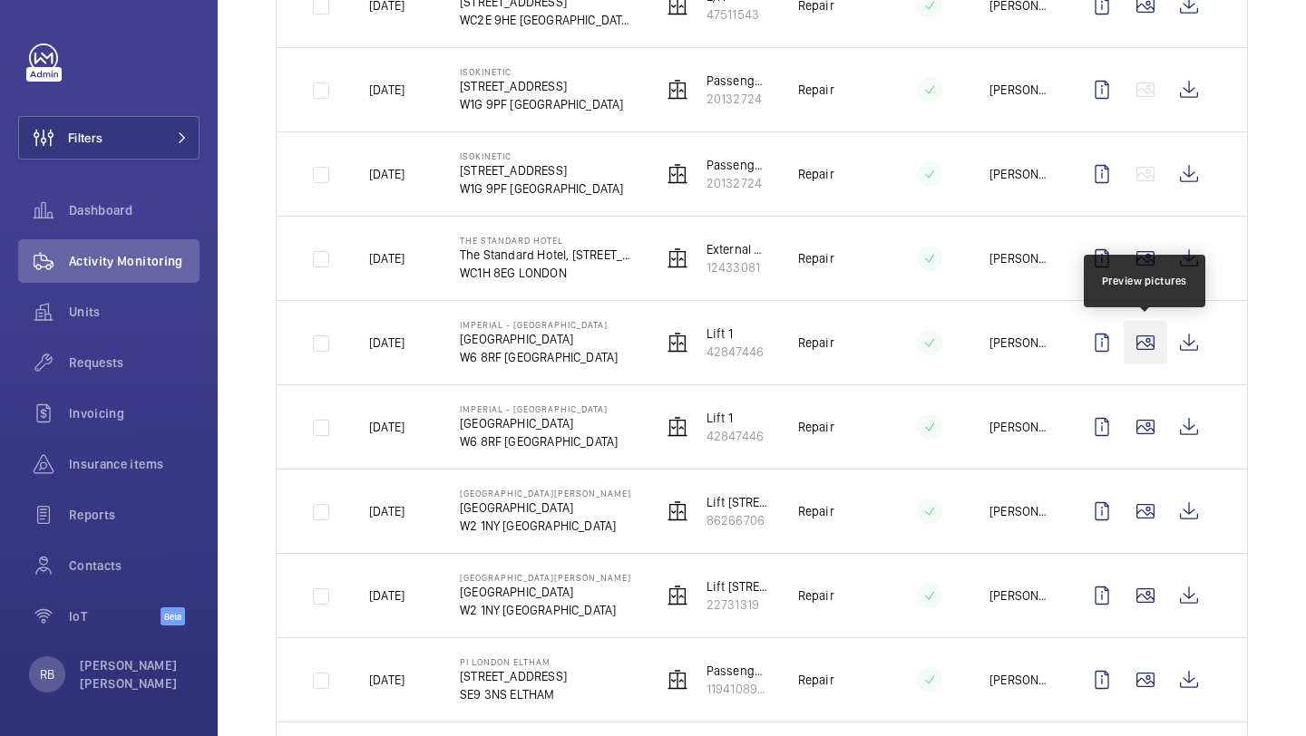
click at [1134, 358] on wm-front-icon-button at bounding box center [1145, 343] width 44 height 44
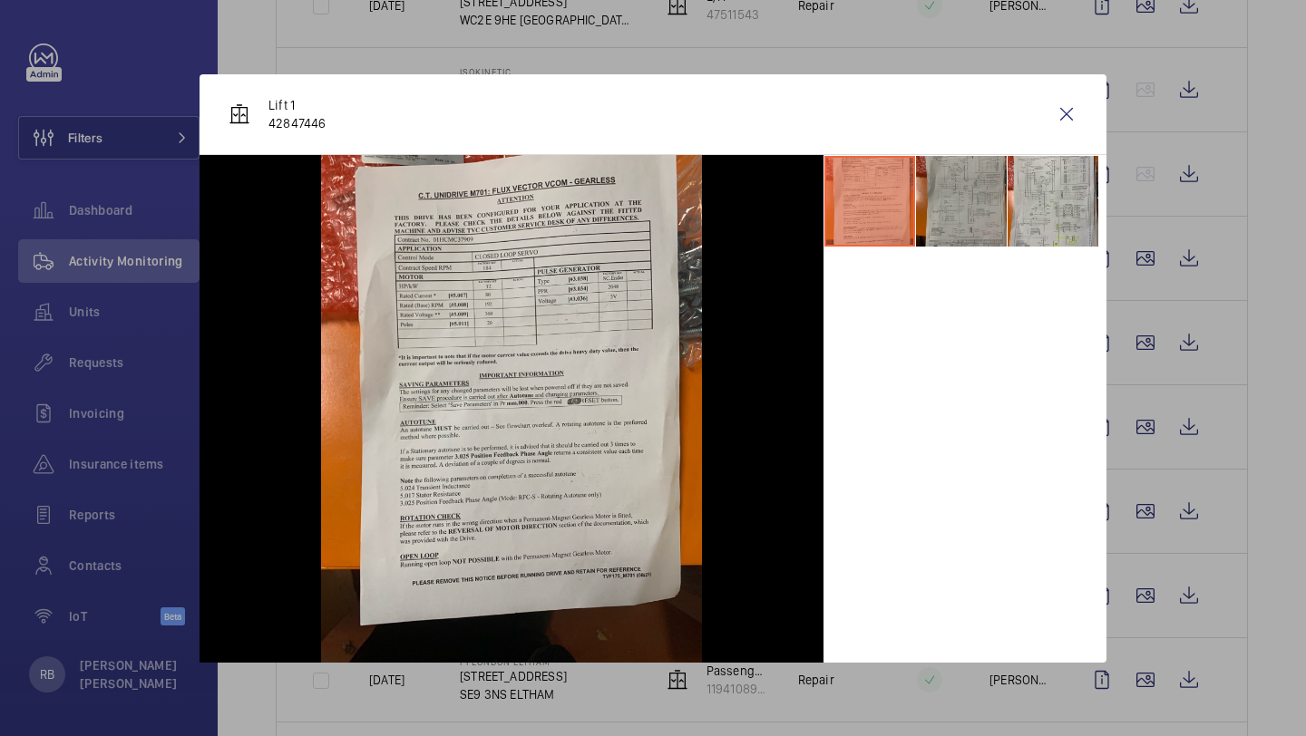
click at [943, 228] on li at bounding box center [961, 201] width 91 height 91
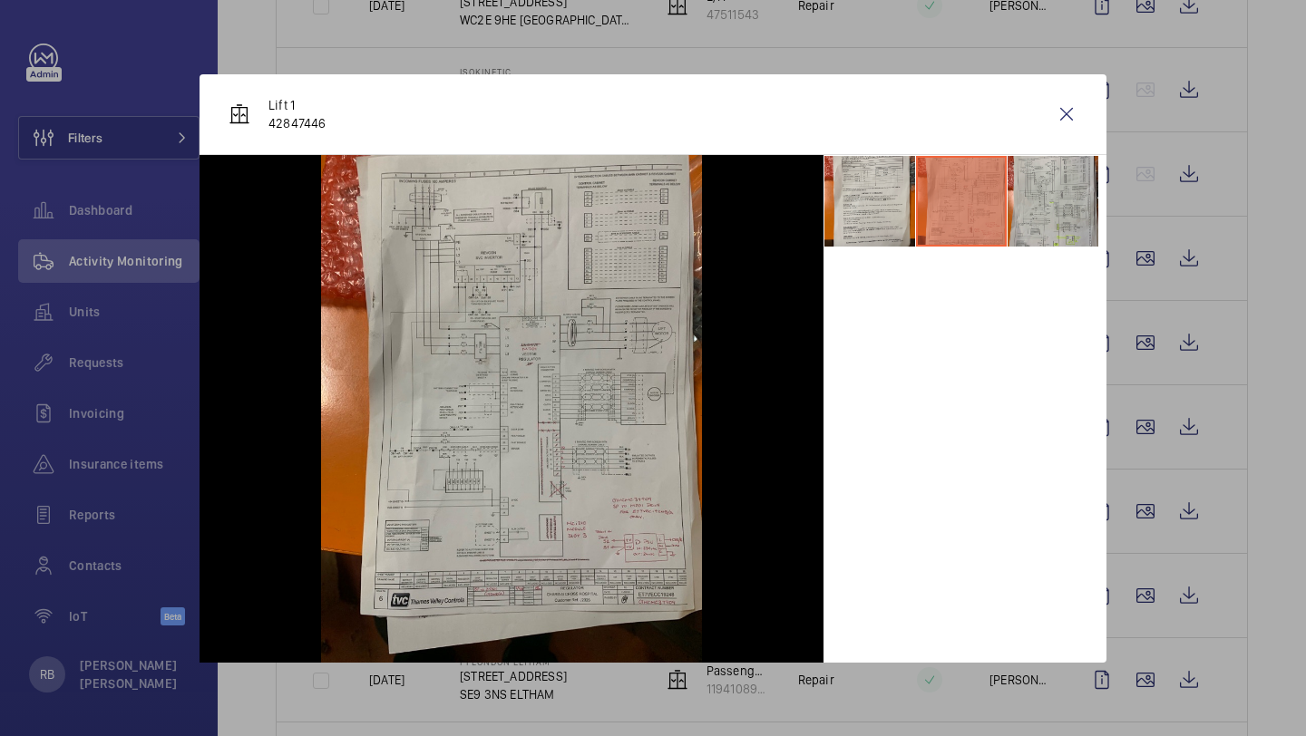
click at [1005, 219] on li at bounding box center [961, 201] width 91 height 91
click at [1068, 110] on wm-front-icon-button at bounding box center [1067, 114] width 44 height 44
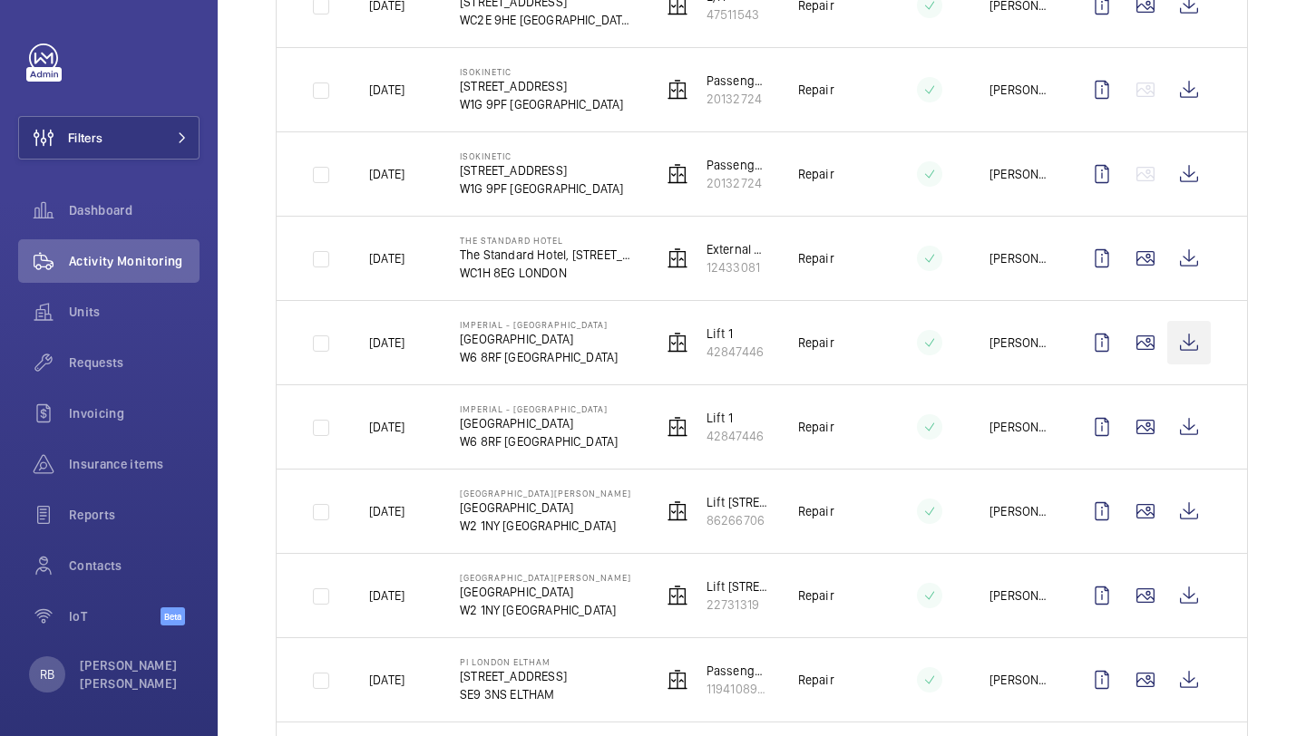
click at [1197, 340] on wm-front-icon-button at bounding box center [1189, 343] width 44 height 44
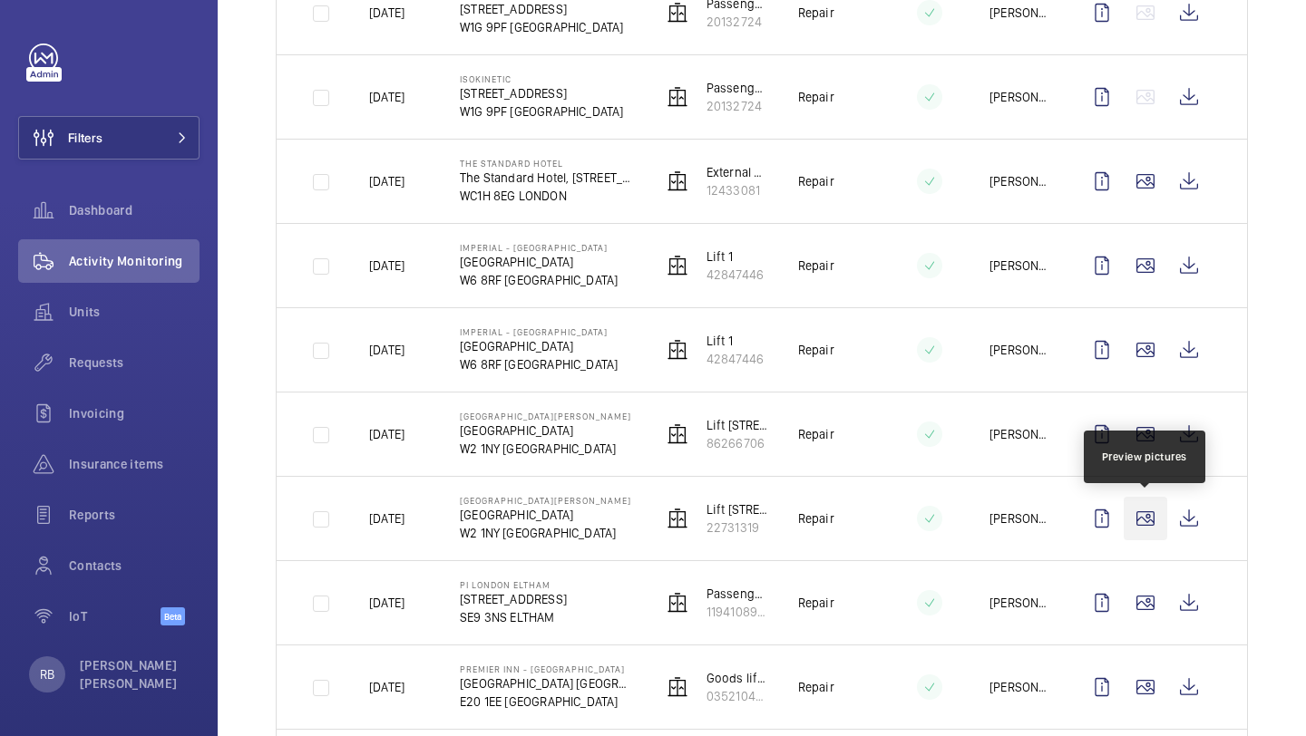
click at [1159, 517] on wm-front-icon-button at bounding box center [1145, 519] width 44 height 44
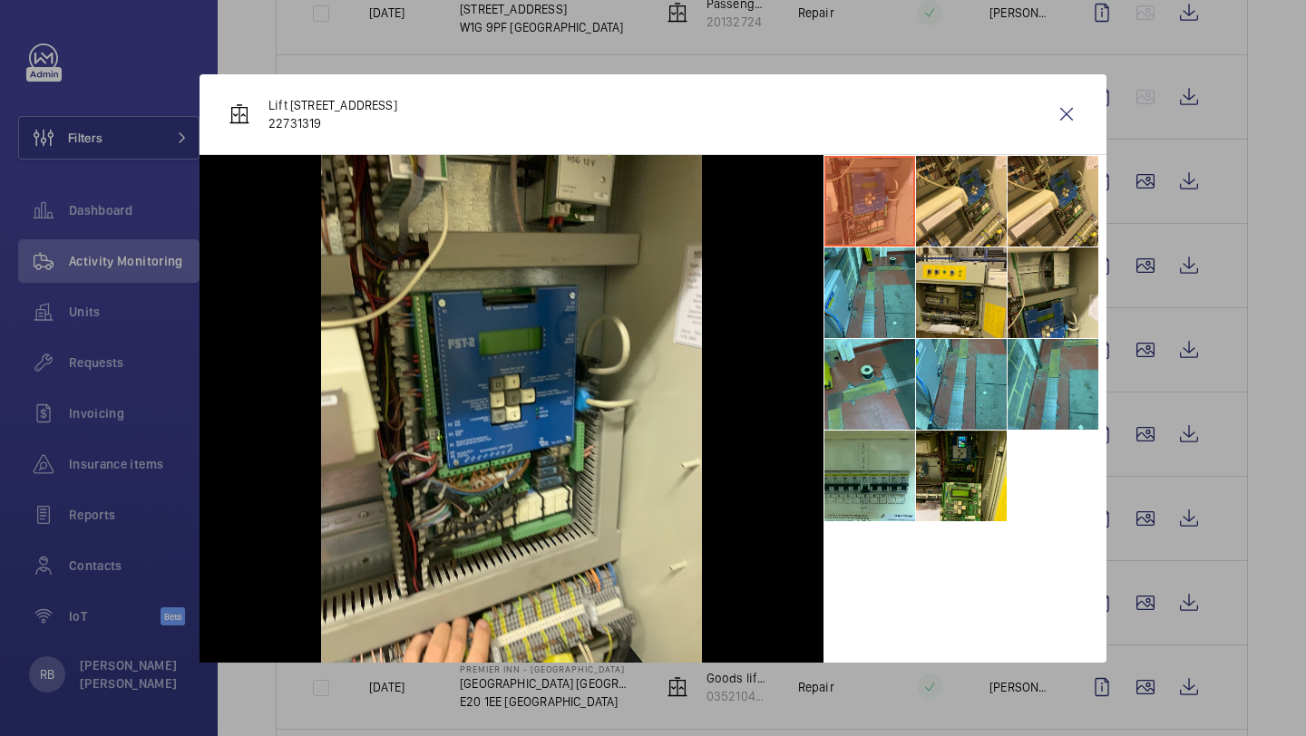
click at [1156, 518] on div at bounding box center [653, 368] width 1306 height 736
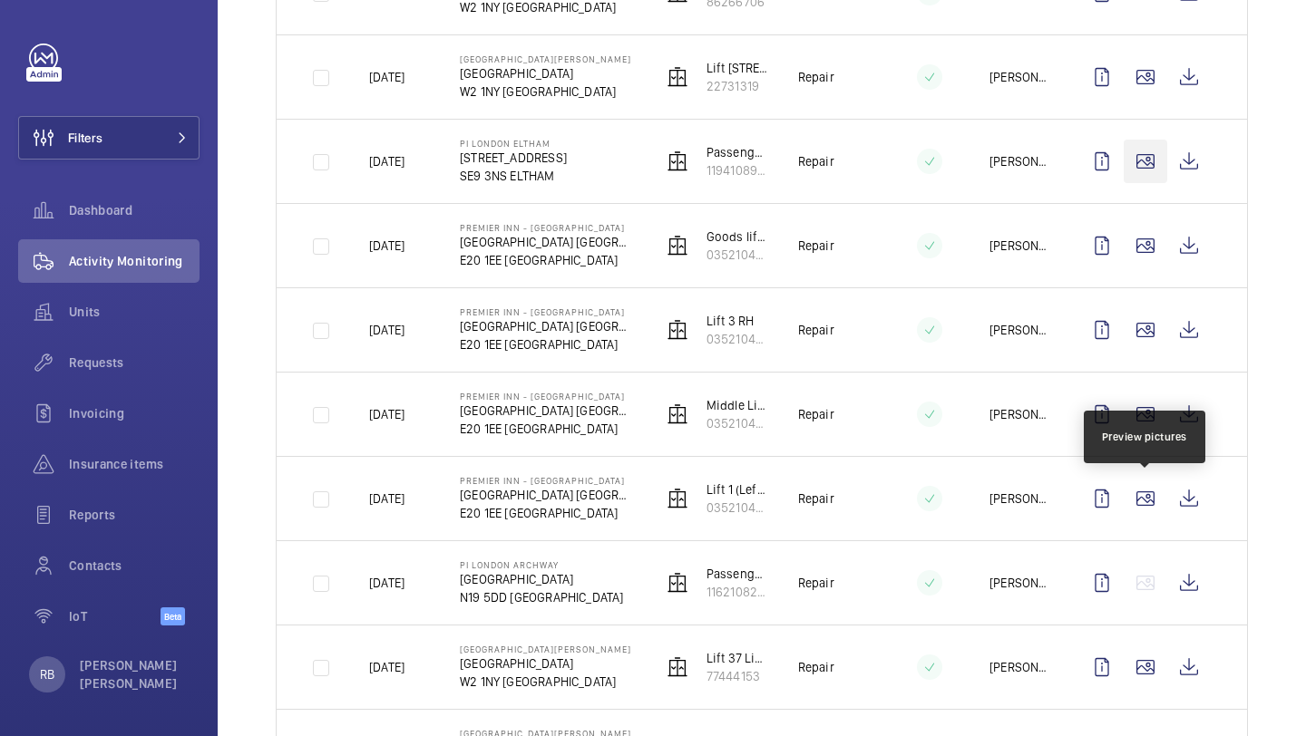
scroll to position [0, 0]
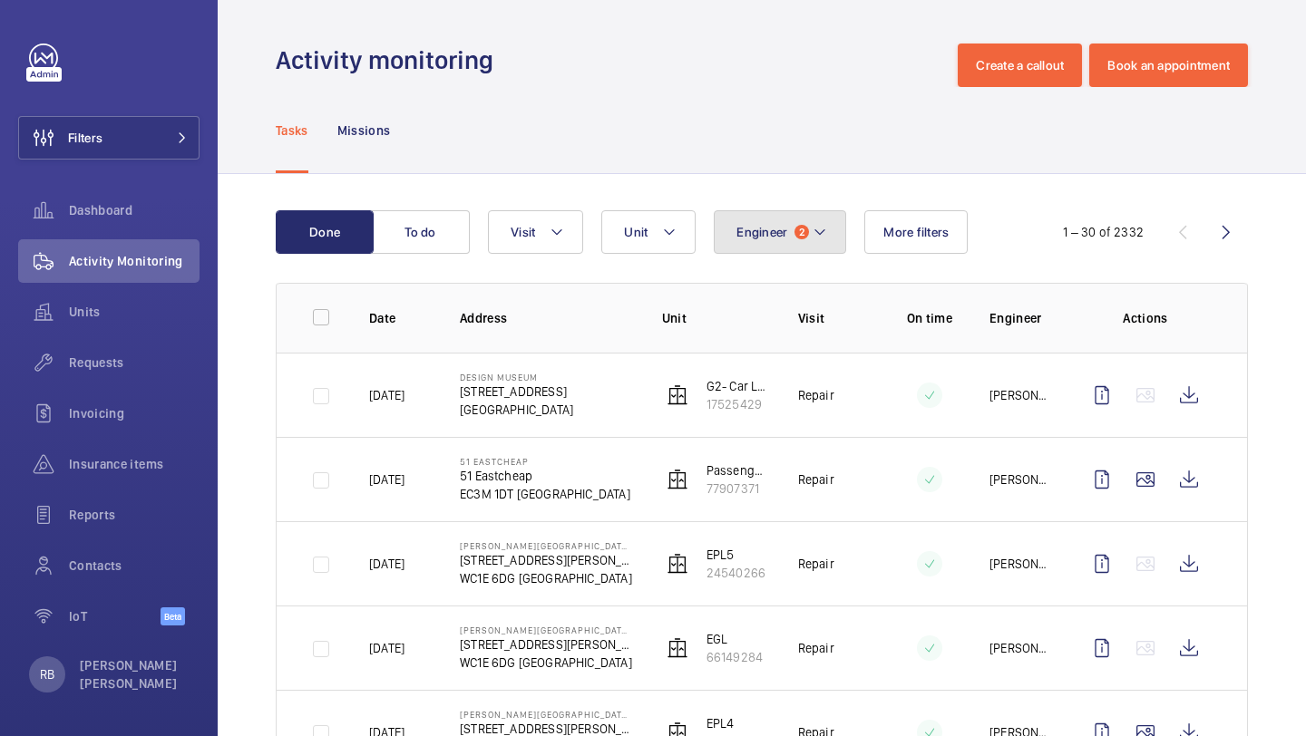
click at [811, 238] on button "Engineer 2" at bounding box center [780, 232] width 132 height 44
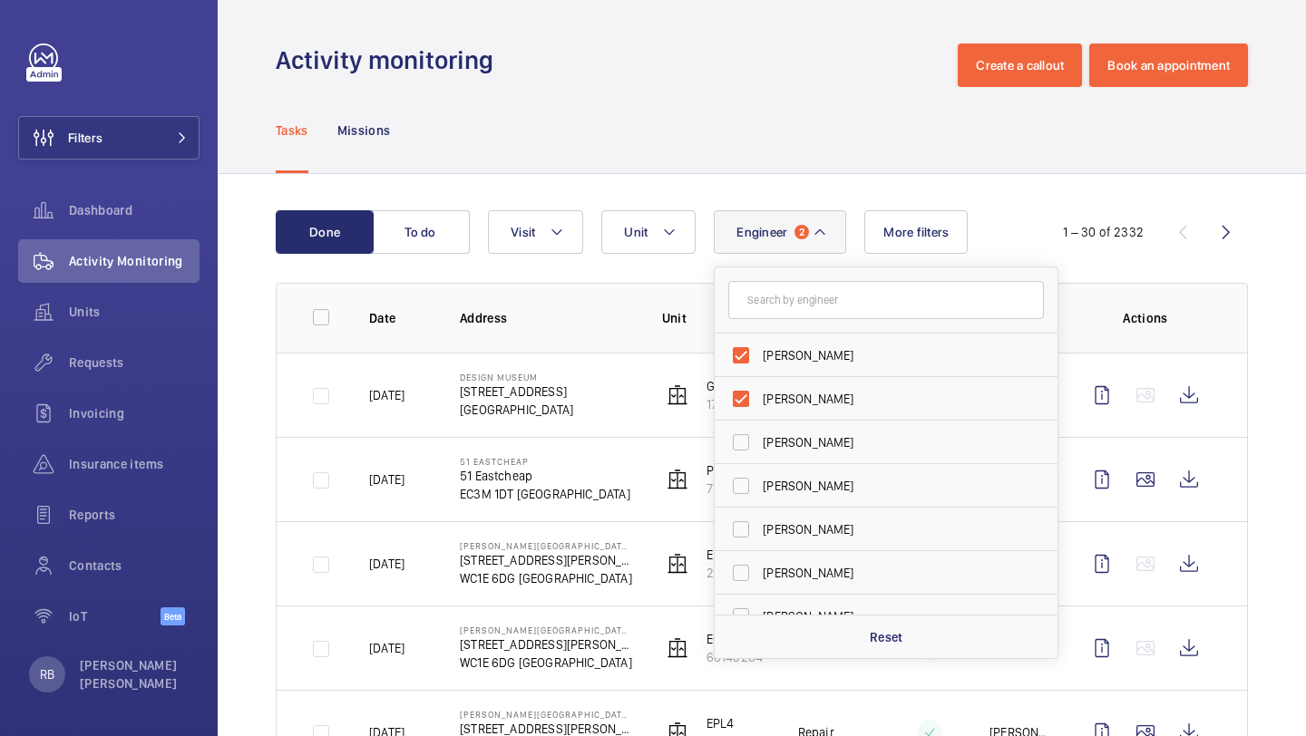
click at [808, 238] on button "Engineer 2" at bounding box center [780, 232] width 132 height 44
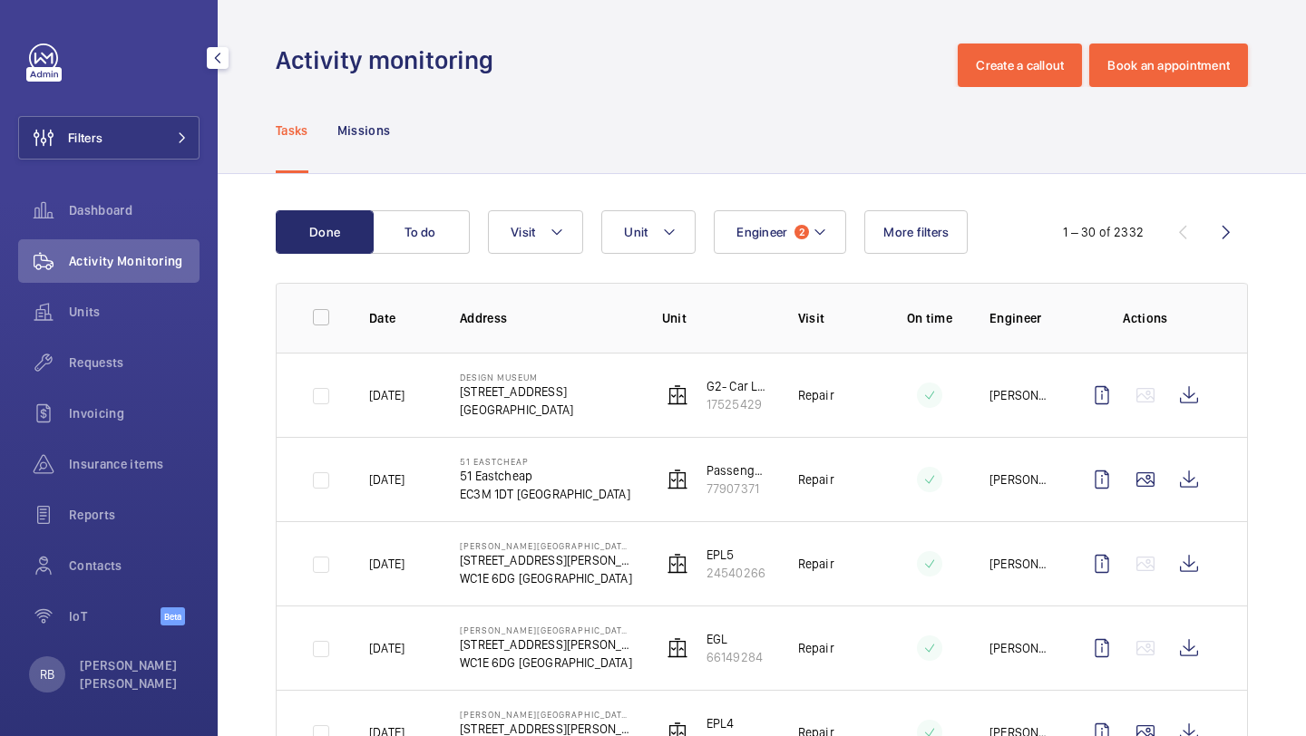
click at [123, 166] on div "Filters Dashboard Activity Monitoring Units Requests Invoicing Insurance items …" at bounding box center [108, 345] width 181 height 602
click at [136, 151] on button "Filters" at bounding box center [108, 138] width 181 height 44
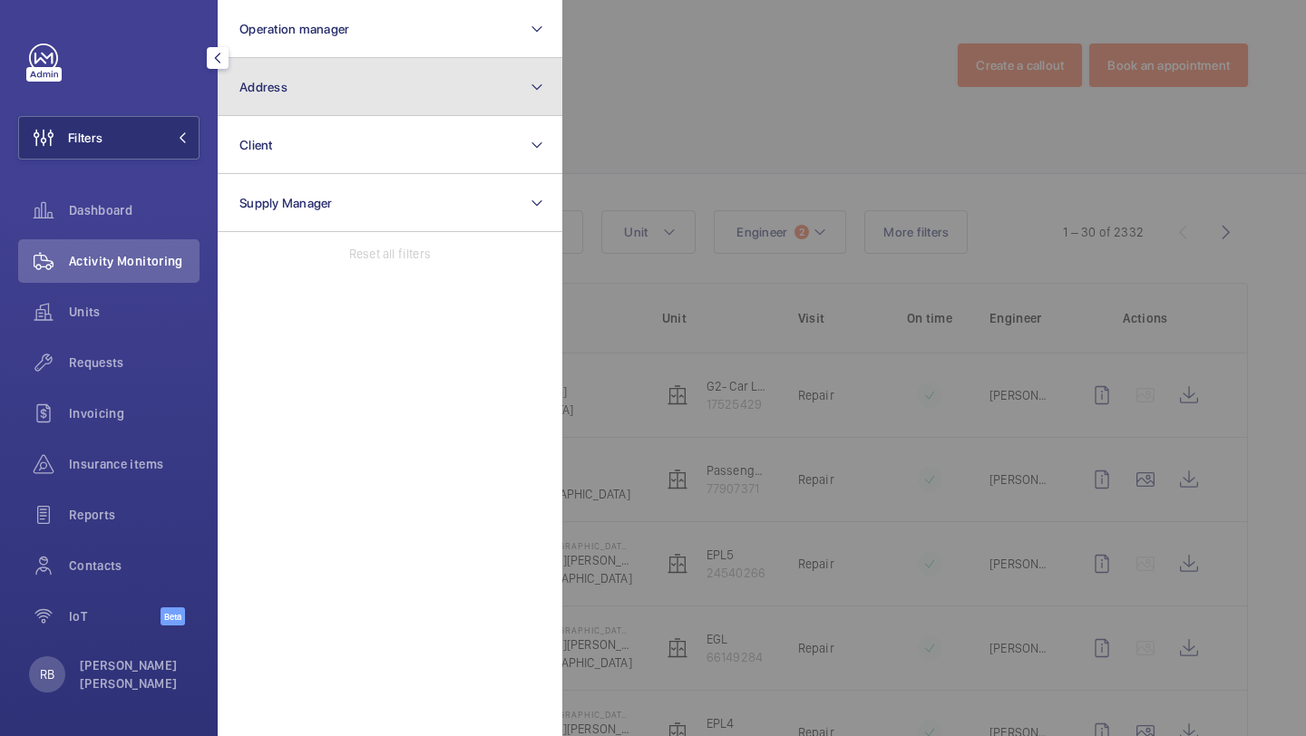
click at [286, 74] on button "Address" at bounding box center [390, 87] width 345 height 58
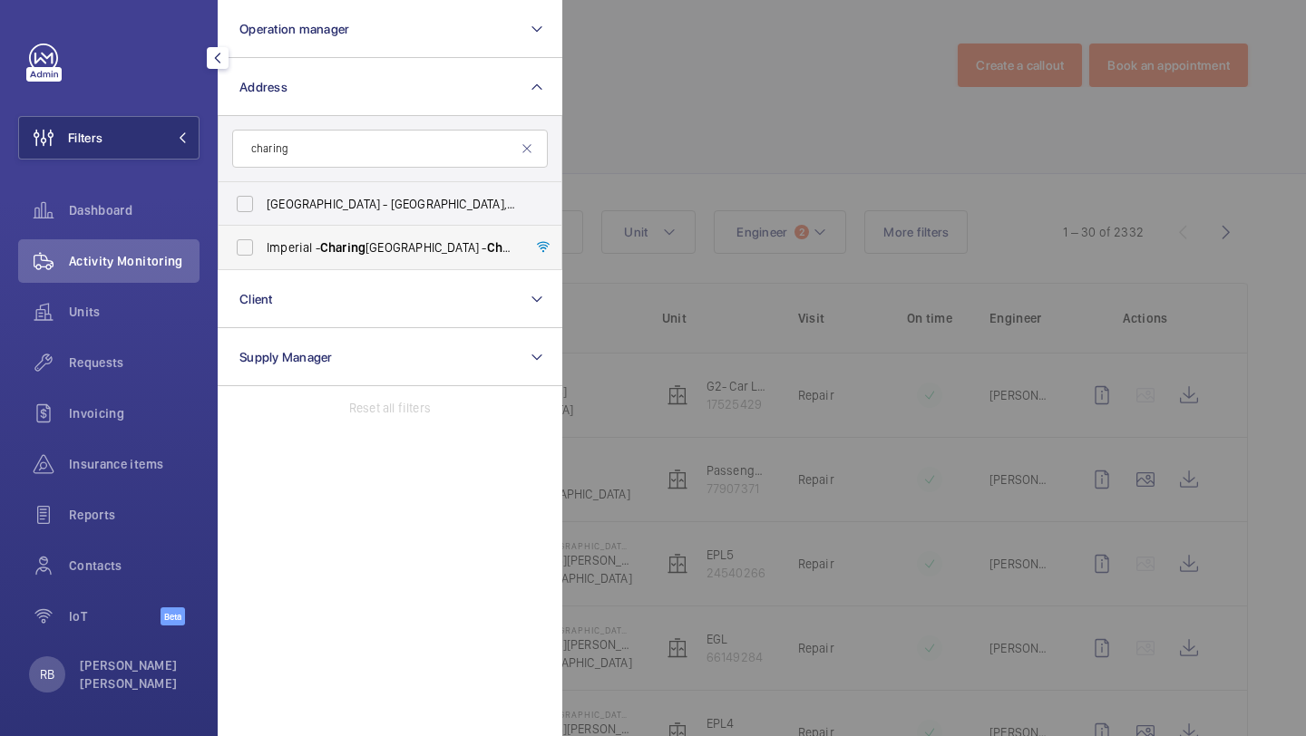
type input "charing"
click at [293, 253] on span "Imperial - Charing Cross Hospital - Charing Cross Hospital, LONDON W6 8RF" at bounding box center [391, 247] width 249 height 18
click at [263, 253] on input "Imperial - Charing Cross Hospital - Charing Cross Hospital, LONDON W6 8RF" at bounding box center [245, 247] width 36 height 36
checkbox input "true"
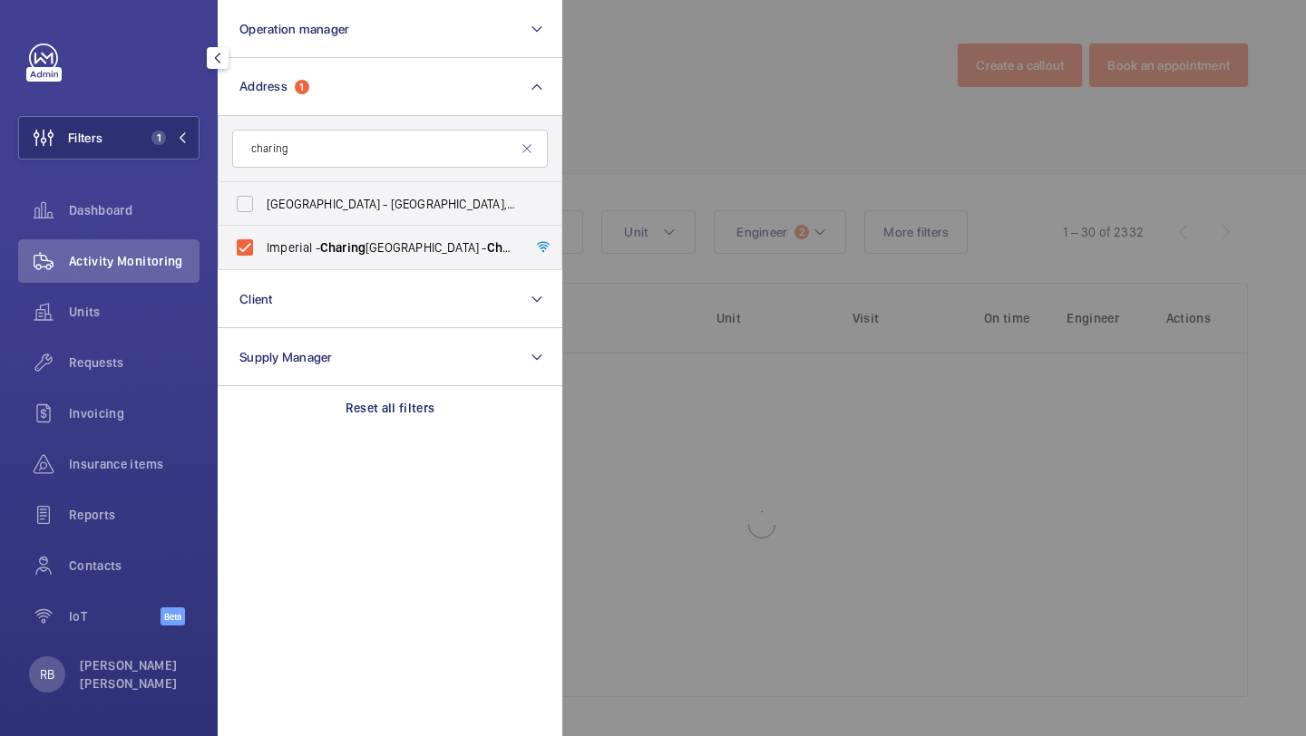
click at [817, 168] on div at bounding box center [1215, 368] width 1306 height 736
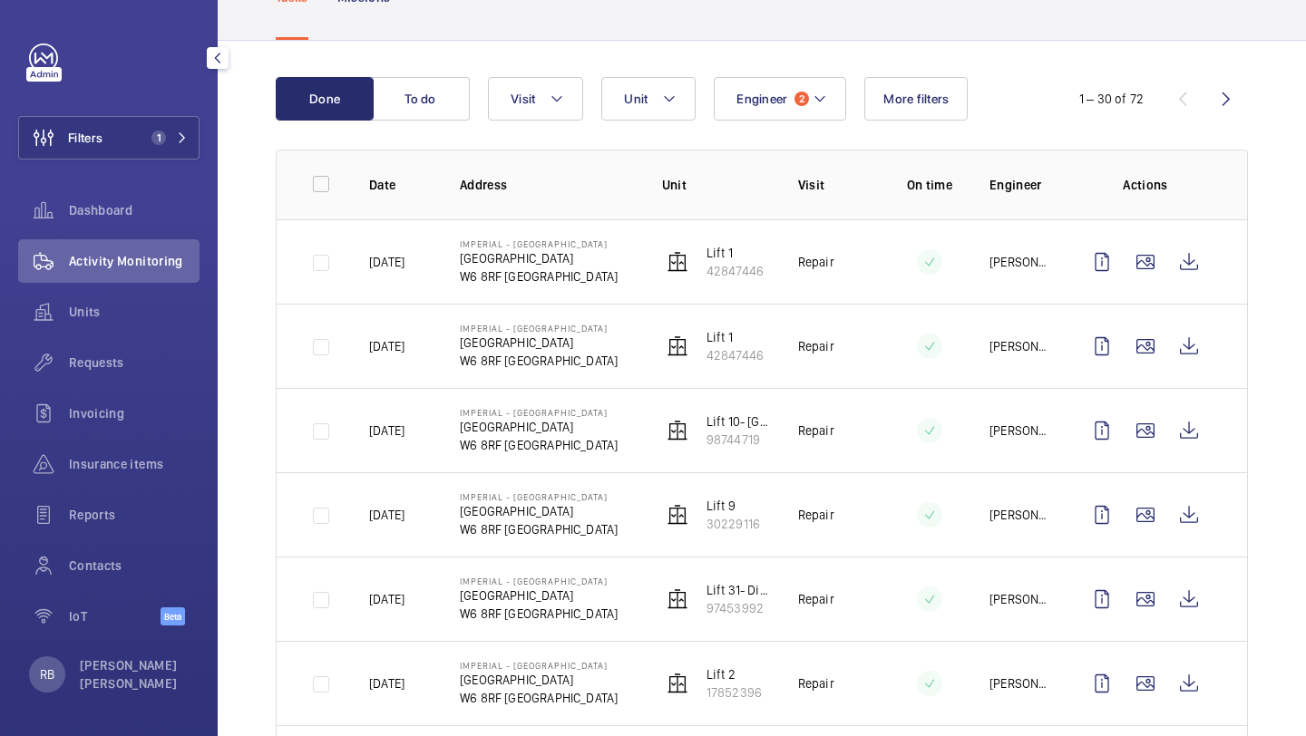
scroll to position [170, 0]
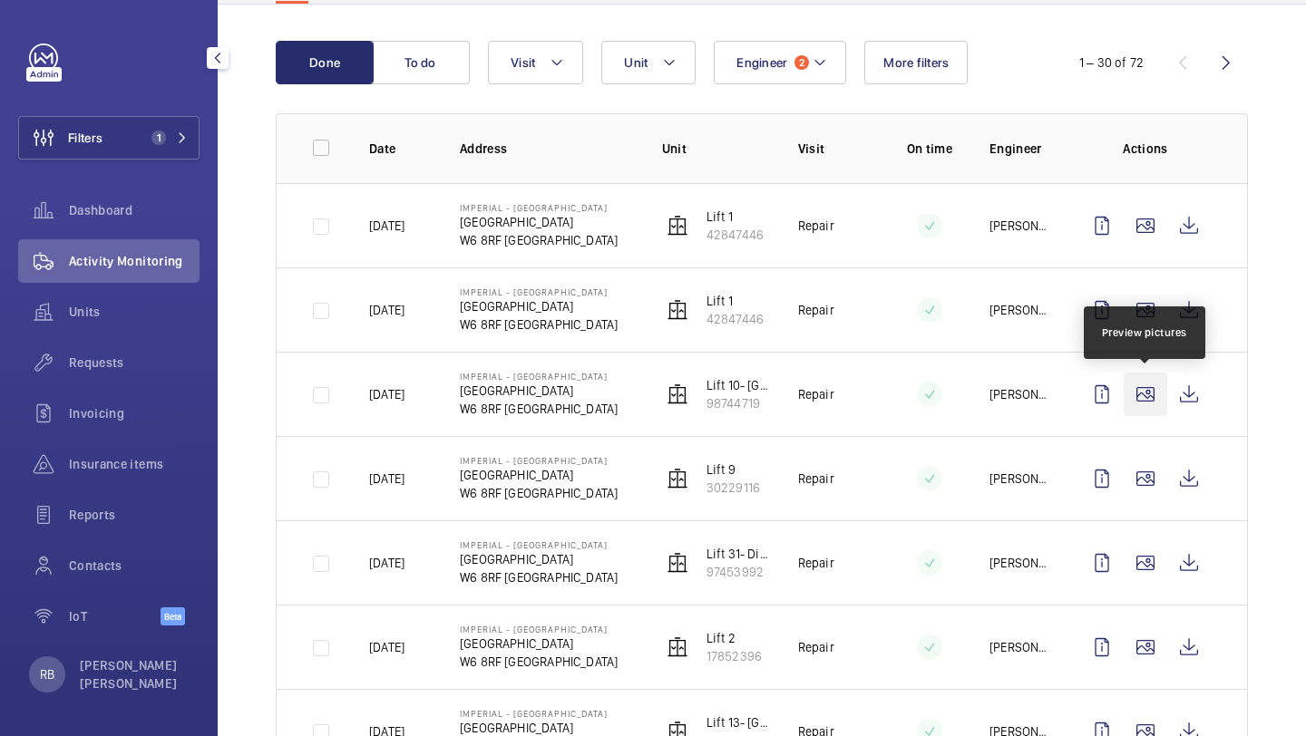
click at [1135, 389] on wm-front-icon-button at bounding box center [1145, 395] width 44 height 44
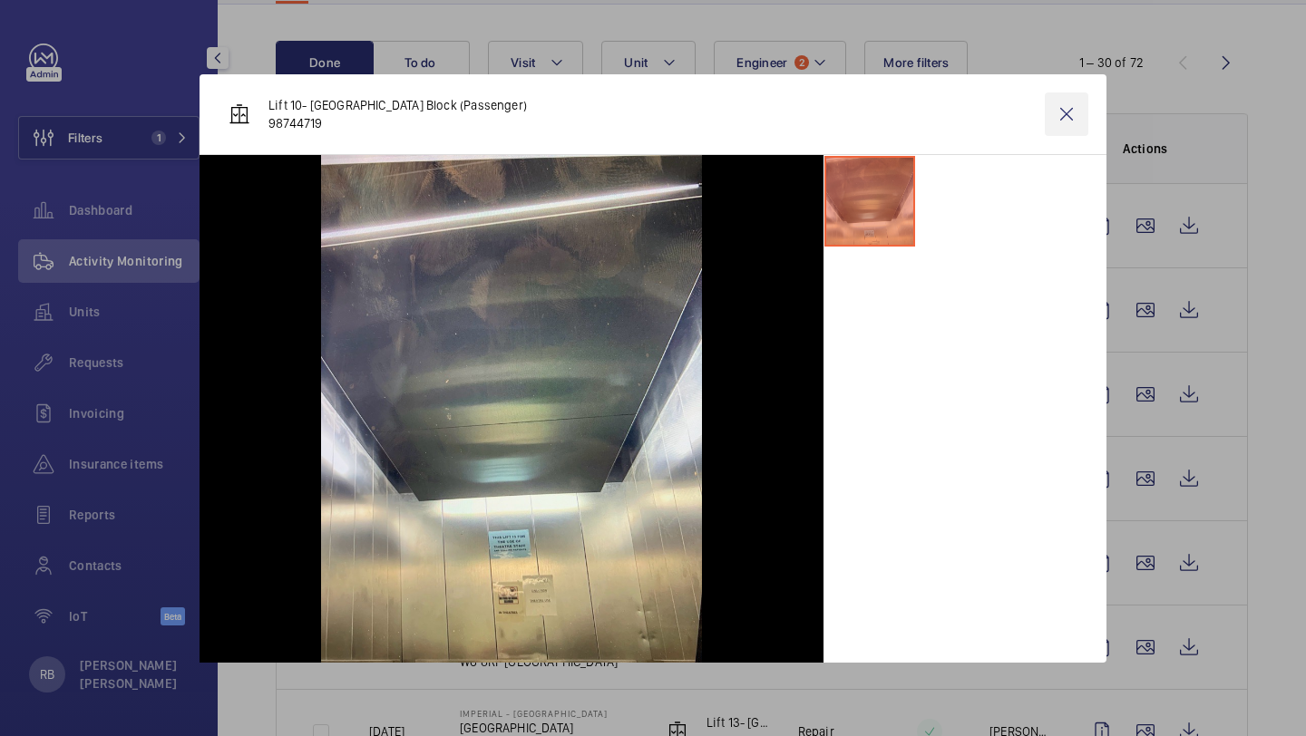
click at [1060, 112] on wm-front-icon-button at bounding box center [1067, 114] width 44 height 44
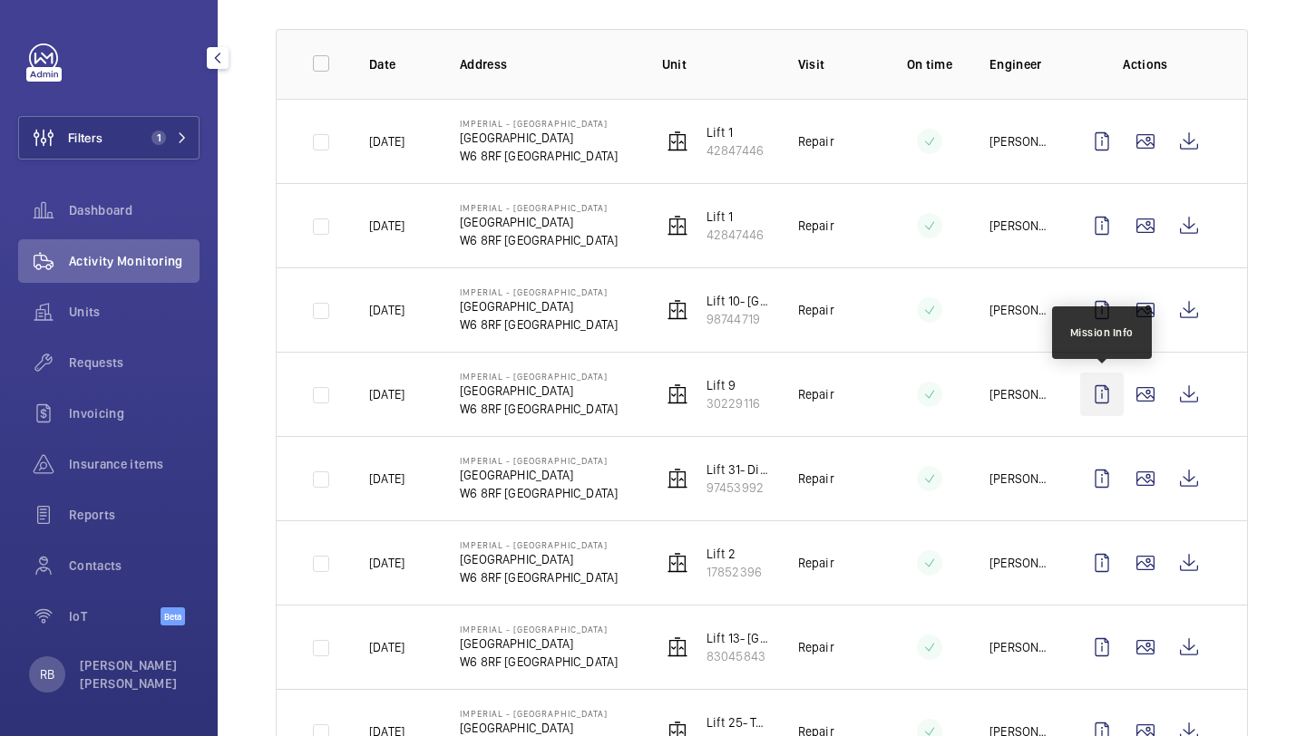
scroll to position [312, 0]
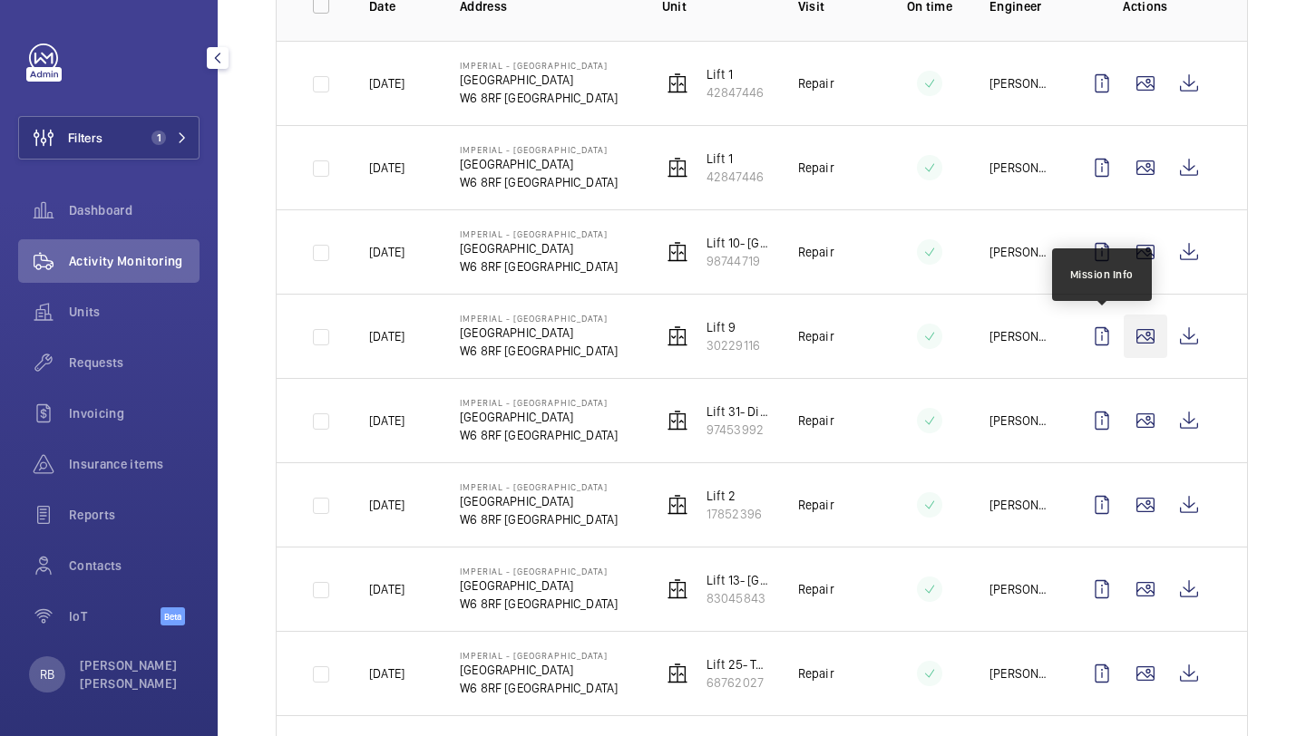
click at [1139, 329] on wm-front-icon-button at bounding box center [1145, 337] width 44 height 44
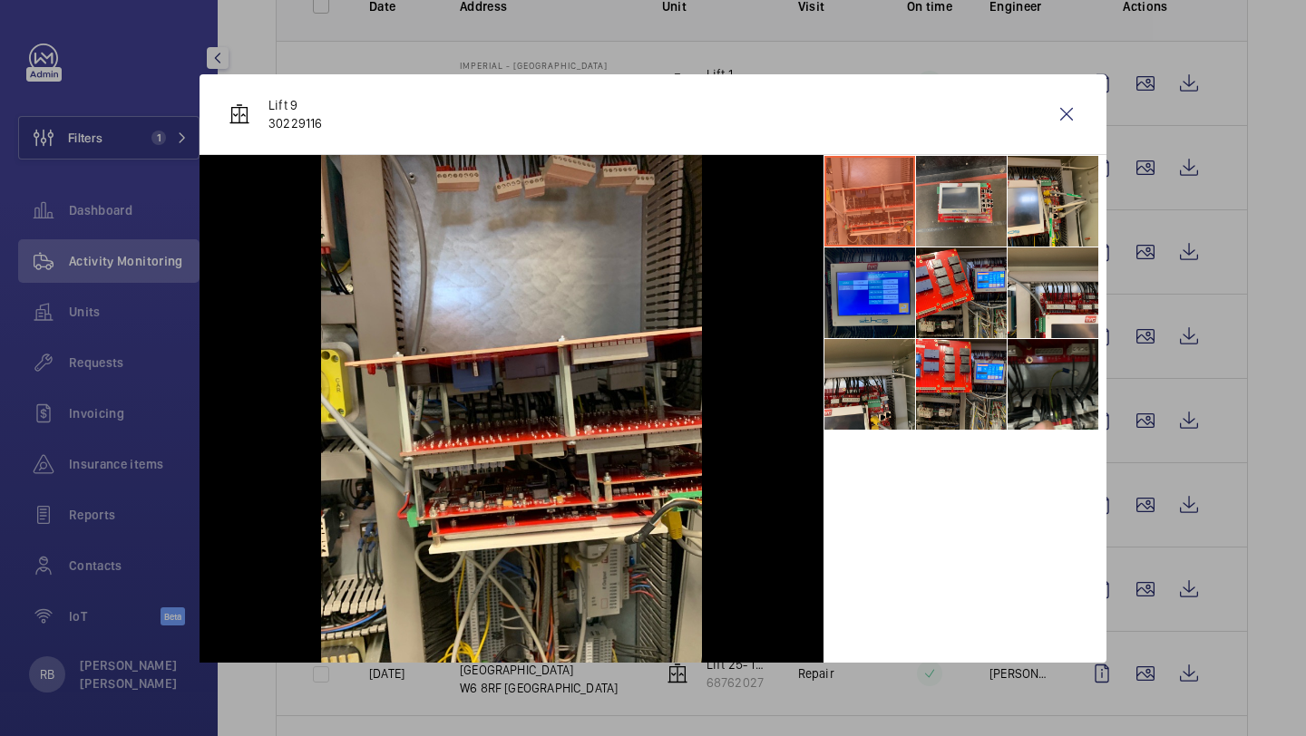
click at [988, 204] on li at bounding box center [961, 201] width 91 height 91
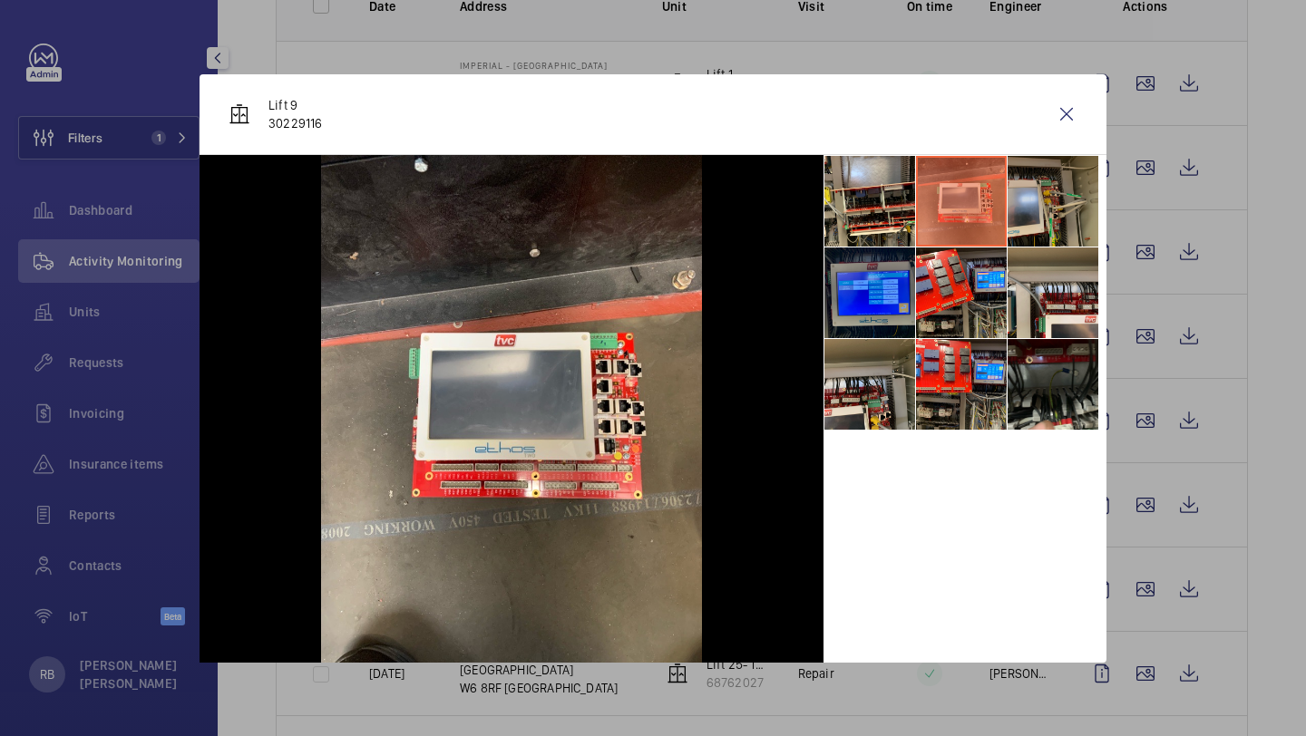
click at [1029, 203] on li at bounding box center [1052, 201] width 91 height 91
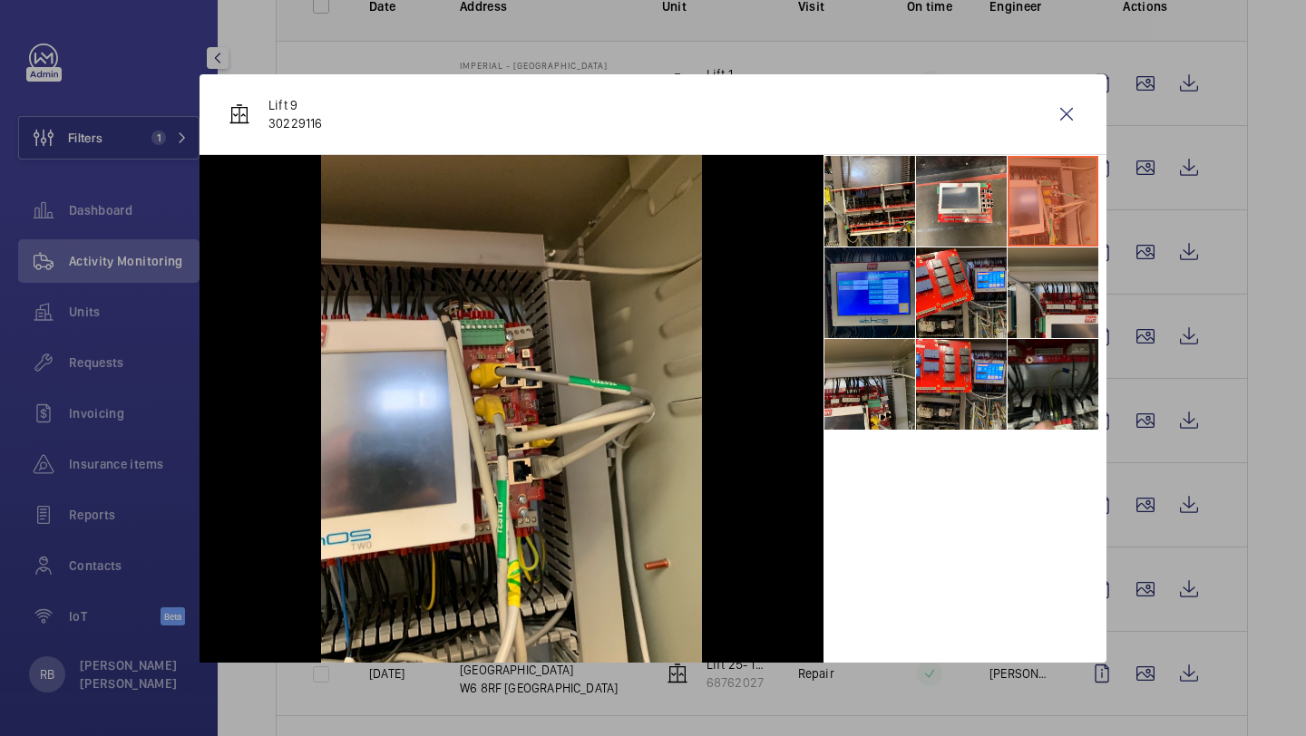
click at [1029, 287] on li at bounding box center [1052, 293] width 91 height 91
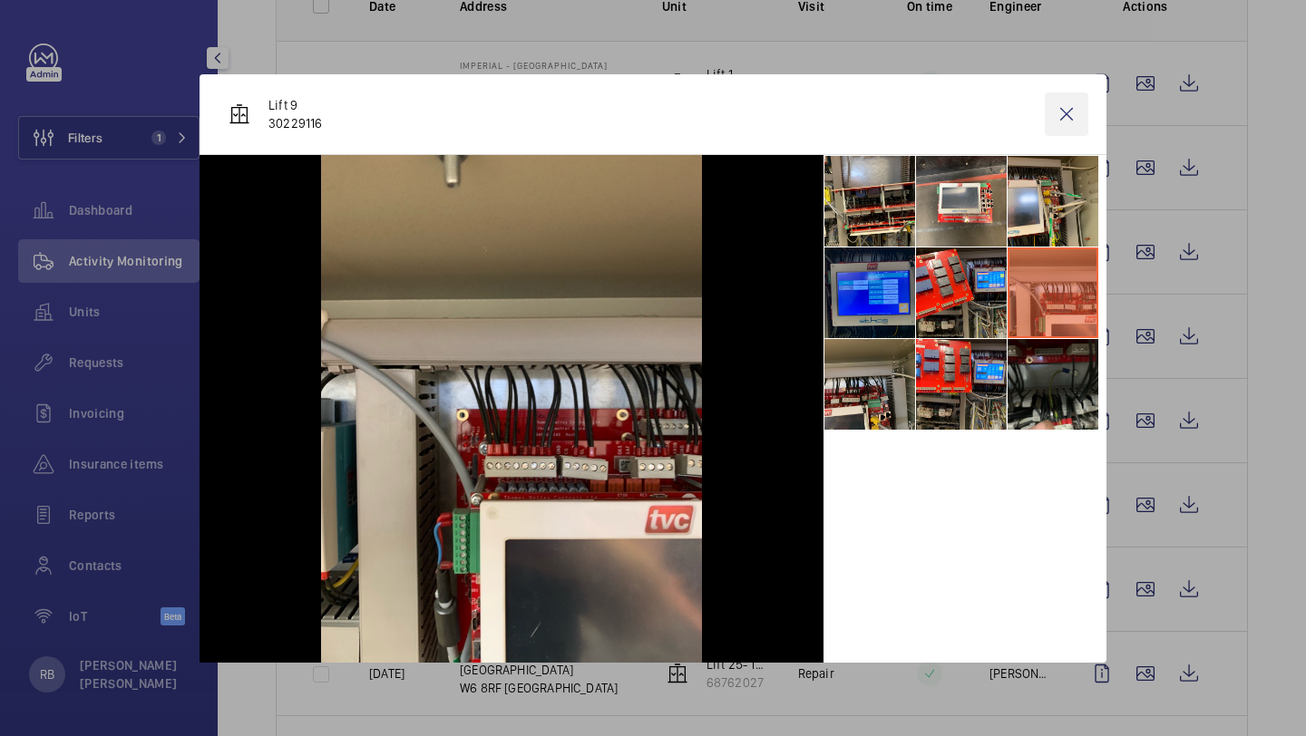
click at [1068, 94] on wm-front-icon-button at bounding box center [1067, 114] width 44 height 44
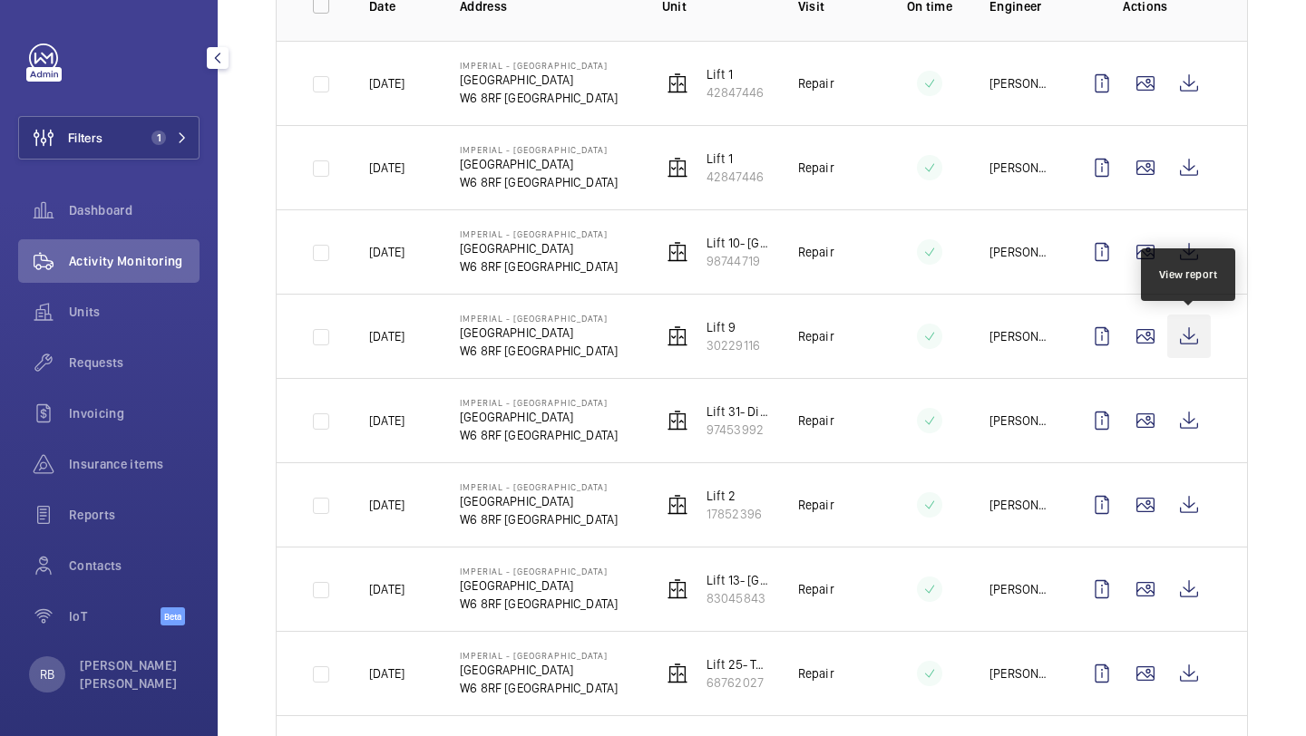
click at [1199, 338] on wm-front-icon-button at bounding box center [1189, 337] width 44 height 44
click at [1134, 343] on wm-front-icon-button at bounding box center [1145, 337] width 44 height 44
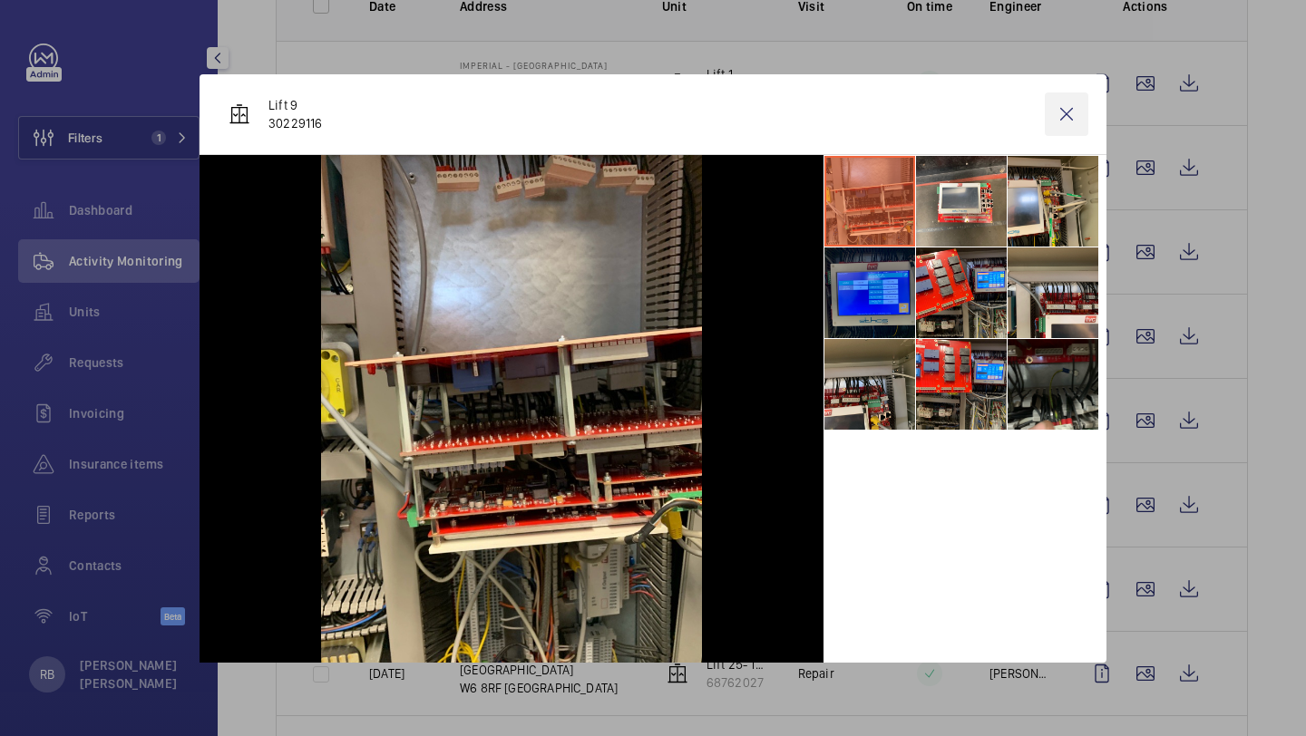
click at [1078, 112] on wm-front-icon-button at bounding box center [1067, 114] width 44 height 44
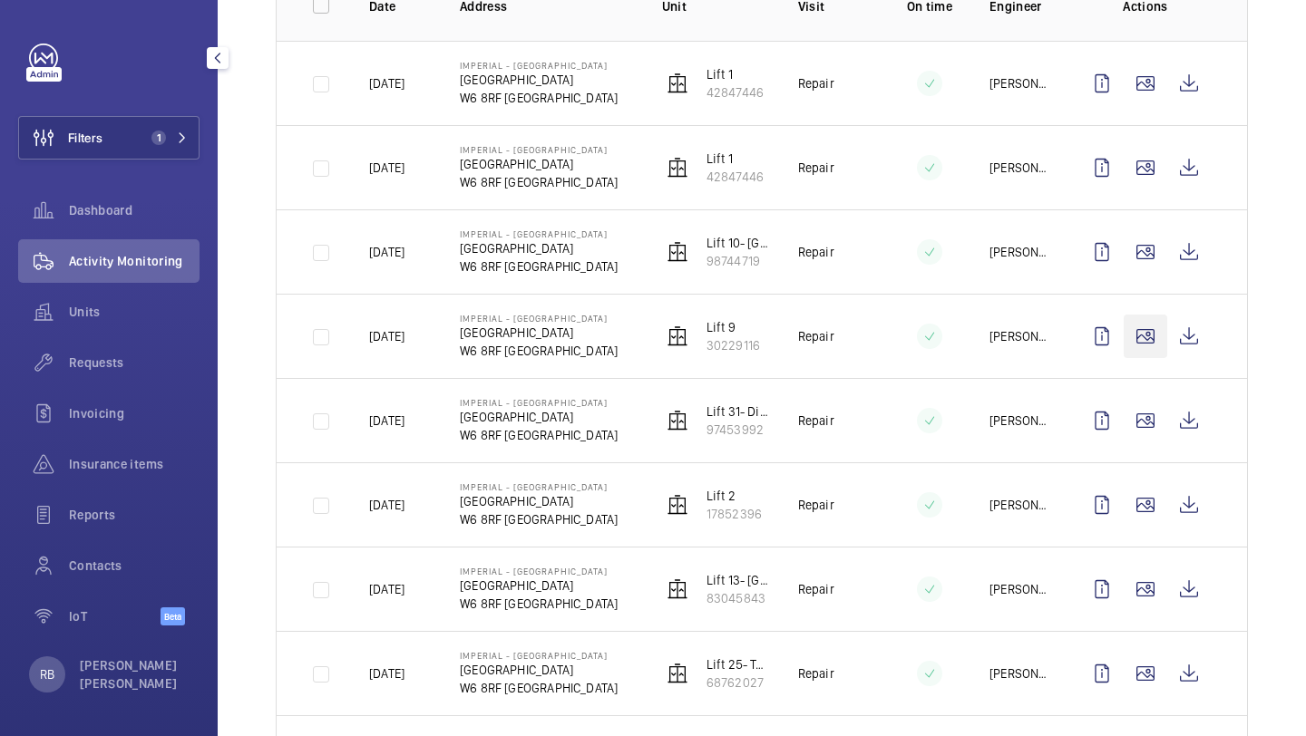
click at [1150, 335] on wm-front-icon-button at bounding box center [1145, 337] width 44 height 44
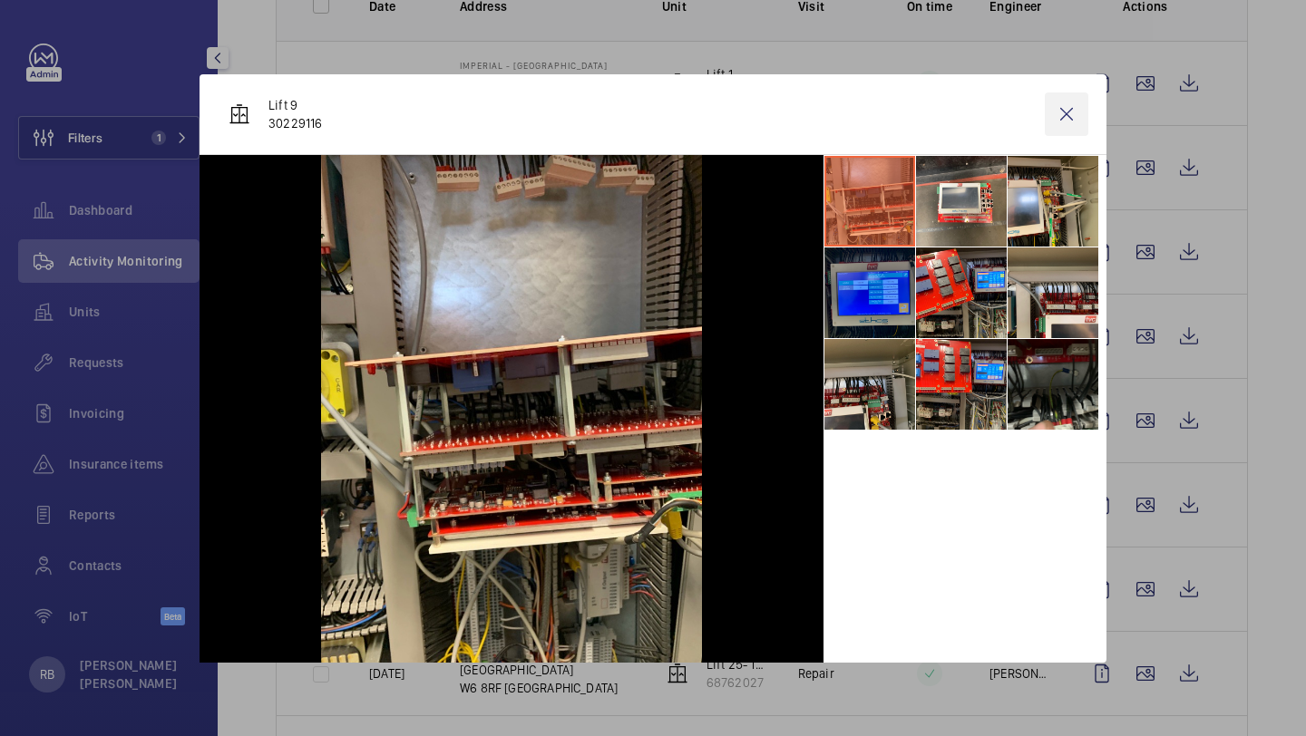
click at [1056, 103] on wm-front-icon-button at bounding box center [1067, 114] width 44 height 44
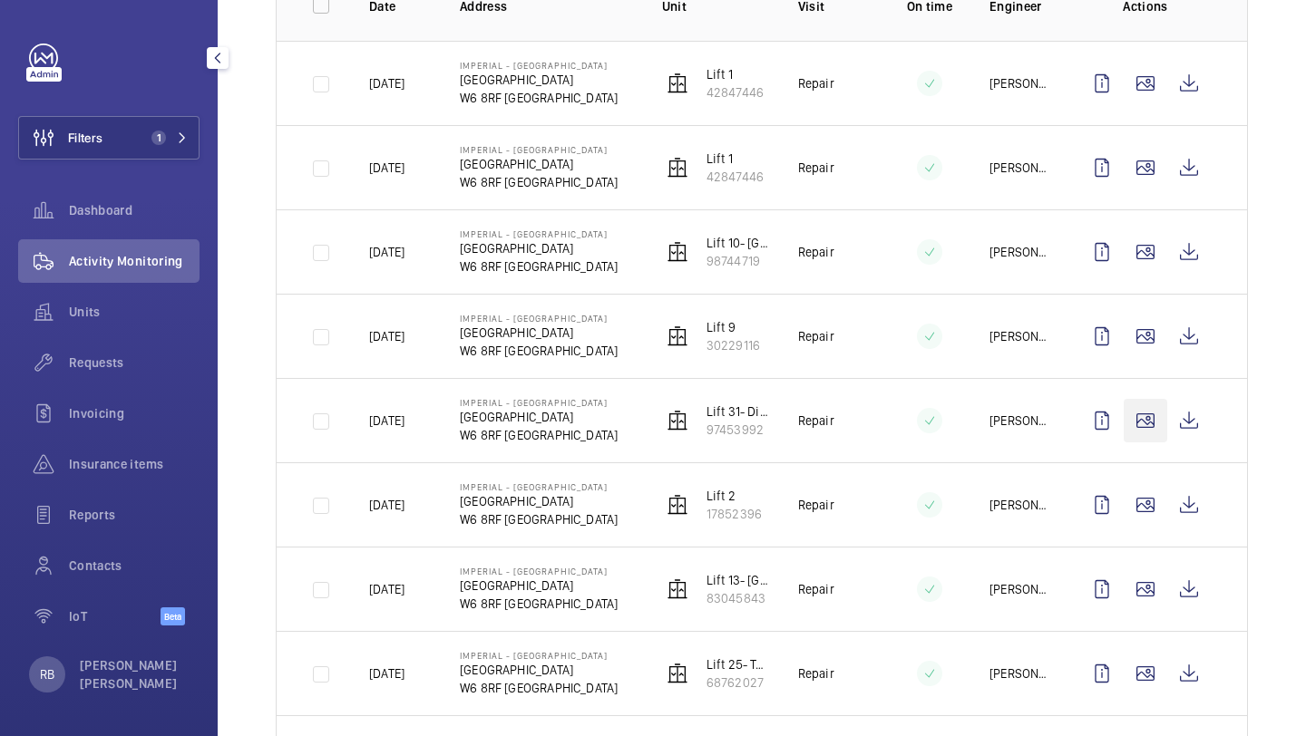
click at [1160, 420] on wm-front-icon-button at bounding box center [1145, 421] width 44 height 44
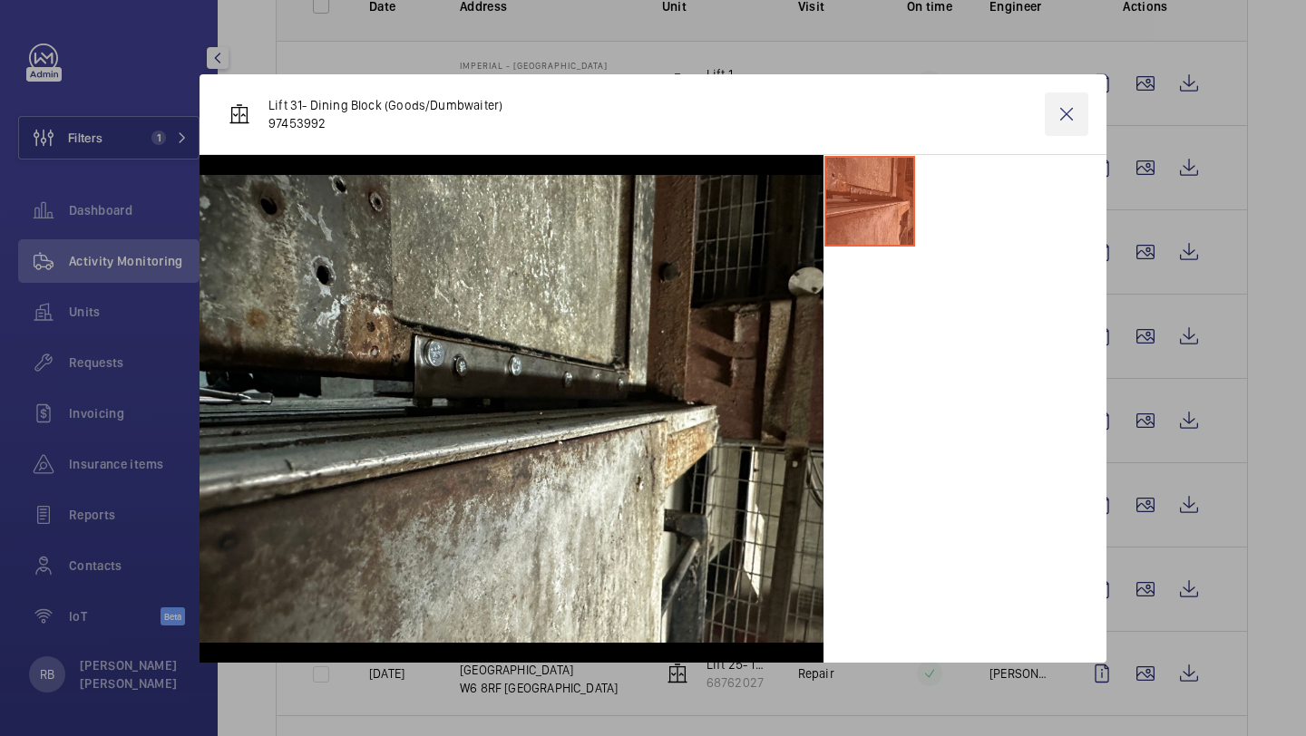
click at [1055, 108] on wm-front-icon-button at bounding box center [1067, 114] width 44 height 44
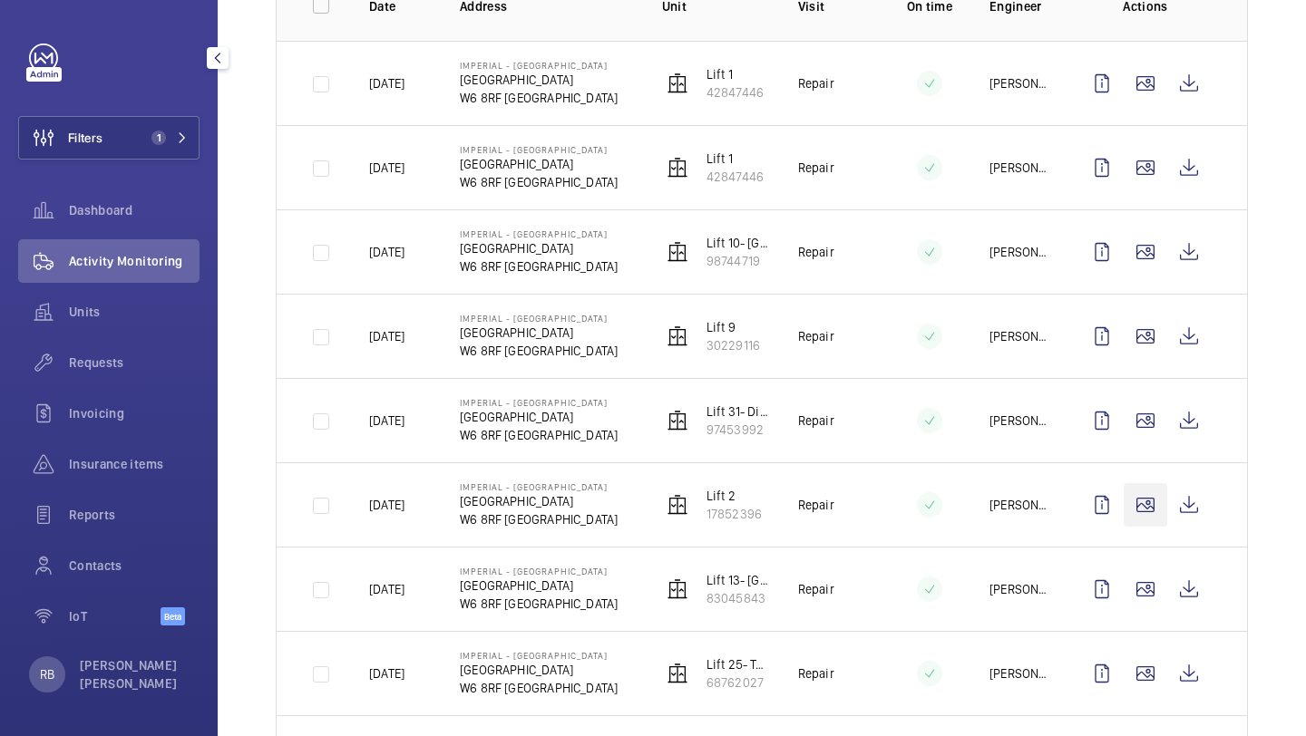
click at [1151, 501] on wm-front-icon-button at bounding box center [1145, 505] width 44 height 44
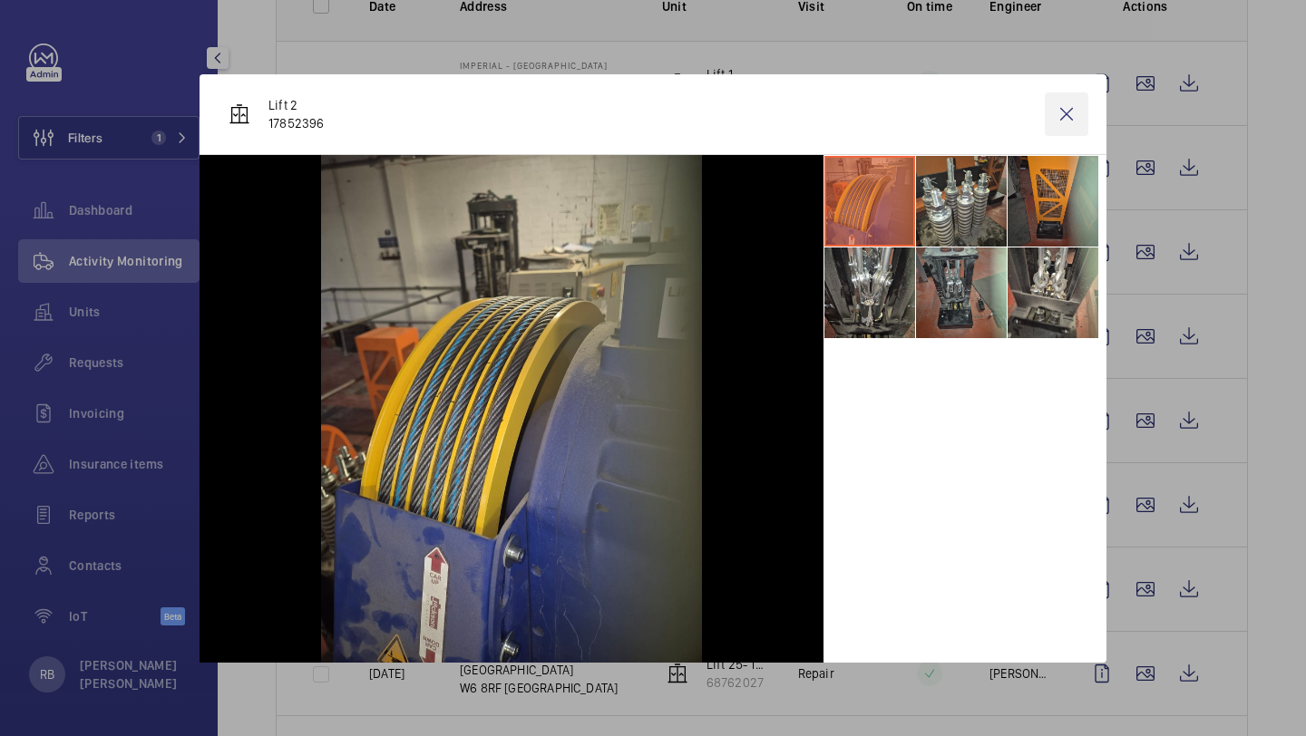
click at [1079, 129] on wm-front-icon-button at bounding box center [1067, 114] width 44 height 44
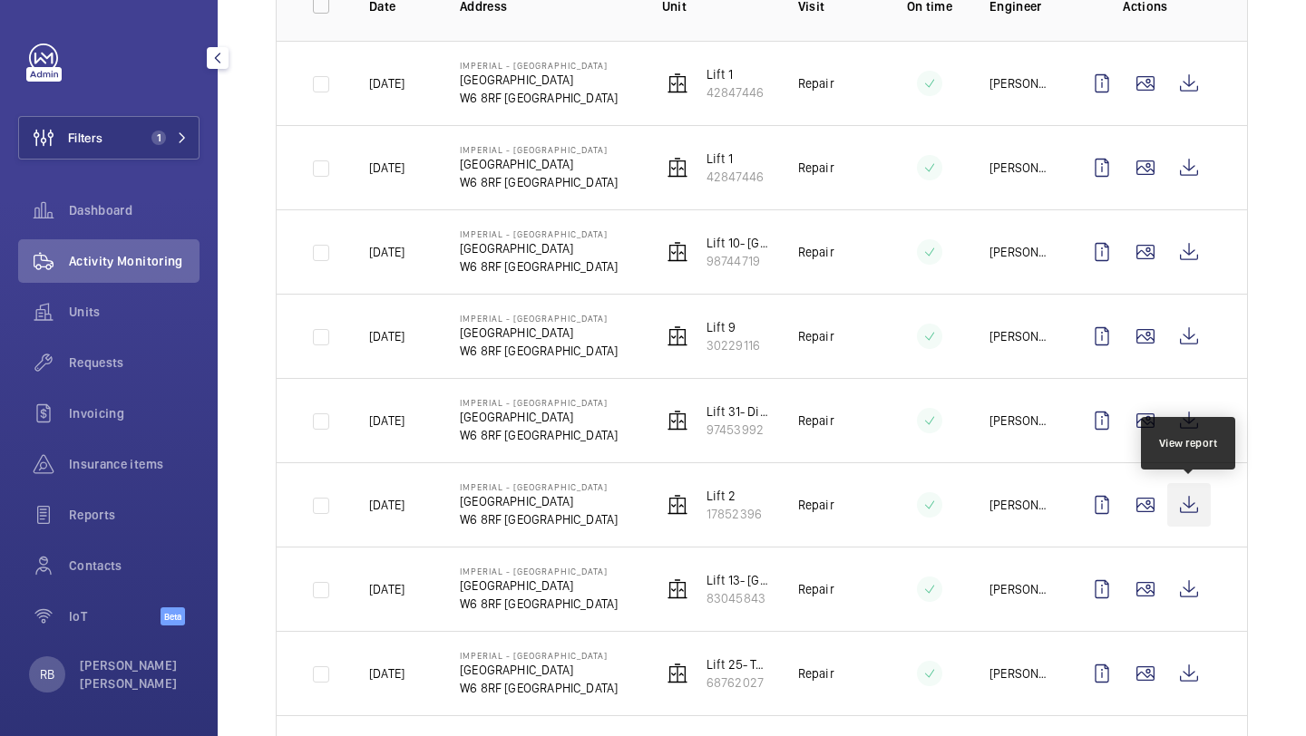
click at [1180, 510] on wm-front-icon-button at bounding box center [1189, 505] width 44 height 44
drag, startPoint x: 747, startPoint y: 341, endPoint x: 787, endPoint y: 334, distance: 40.5
click at [0, 0] on tr "21/06/2025 Imperial - Charing Cross Hospital Charing Cross Hospital W6 8RF LOND…" at bounding box center [0, 0] width 0 height 0
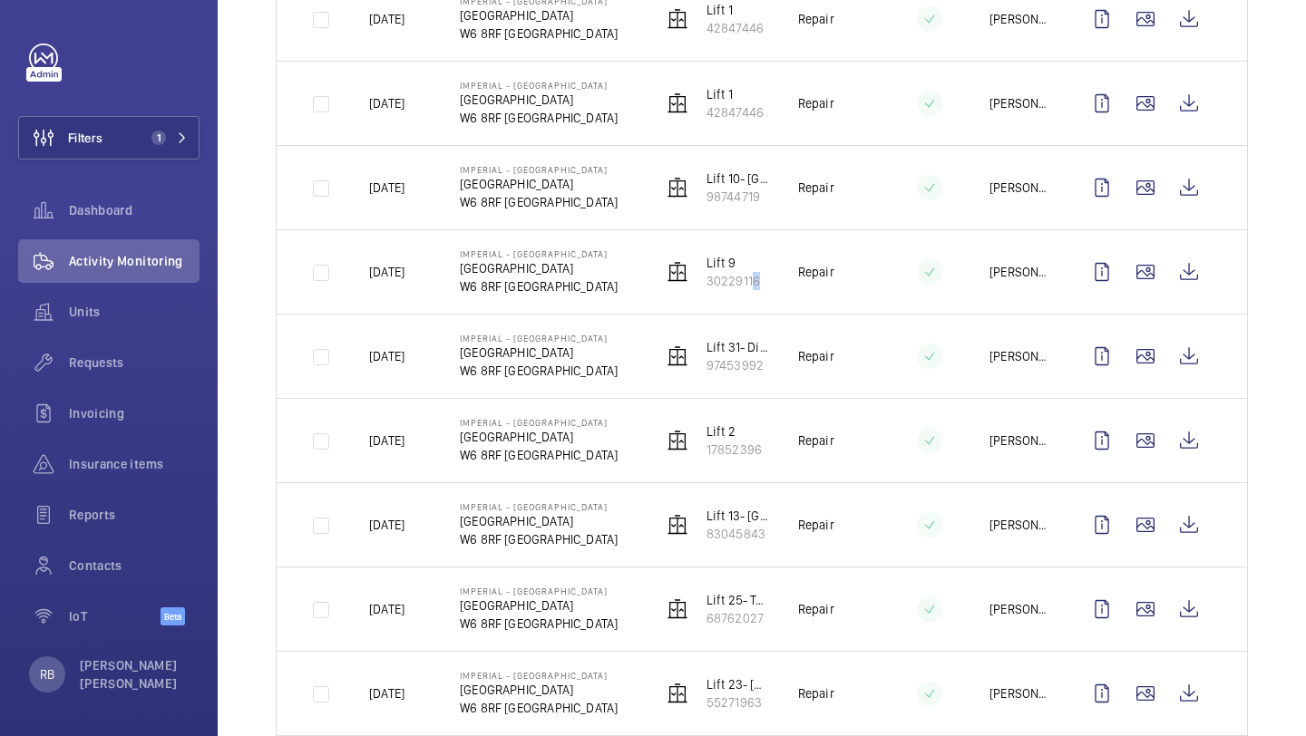
scroll to position [1034, 0]
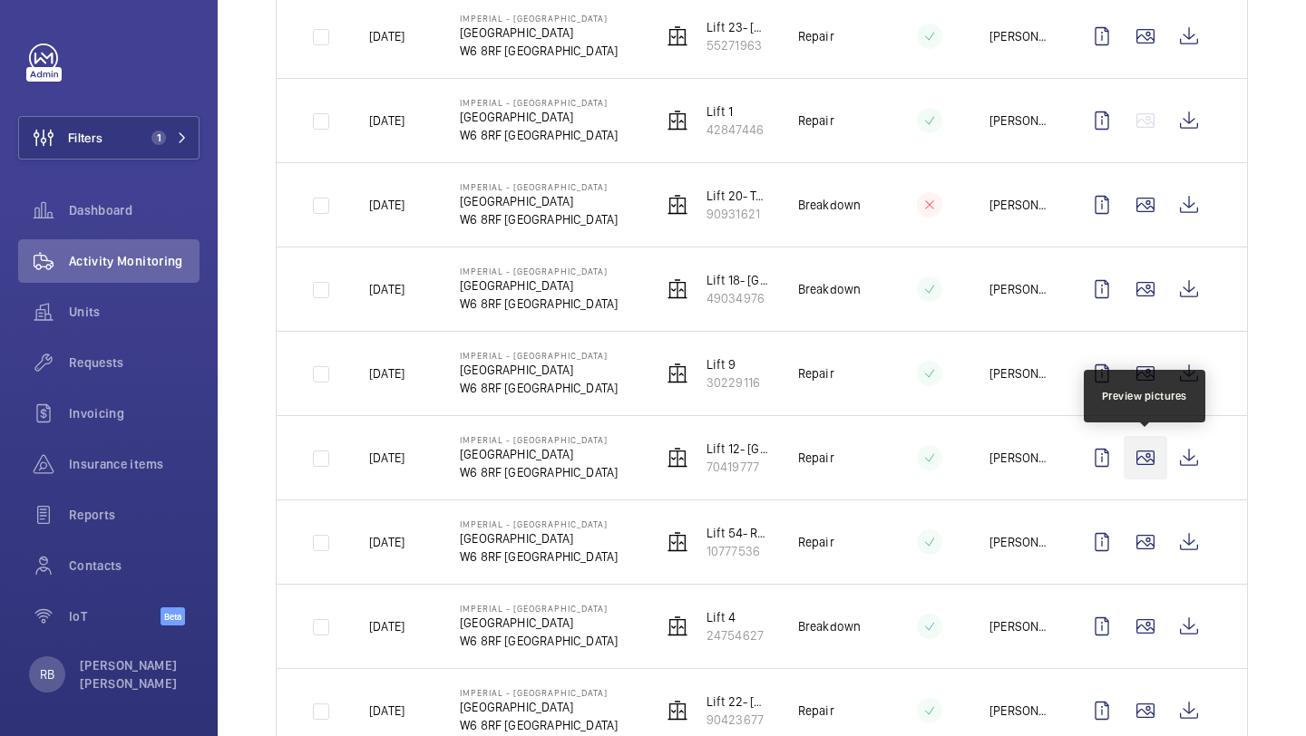
click at [1149, 462] on wm-front-icon-button at bounding box center [1145, 458] width 44 height 44
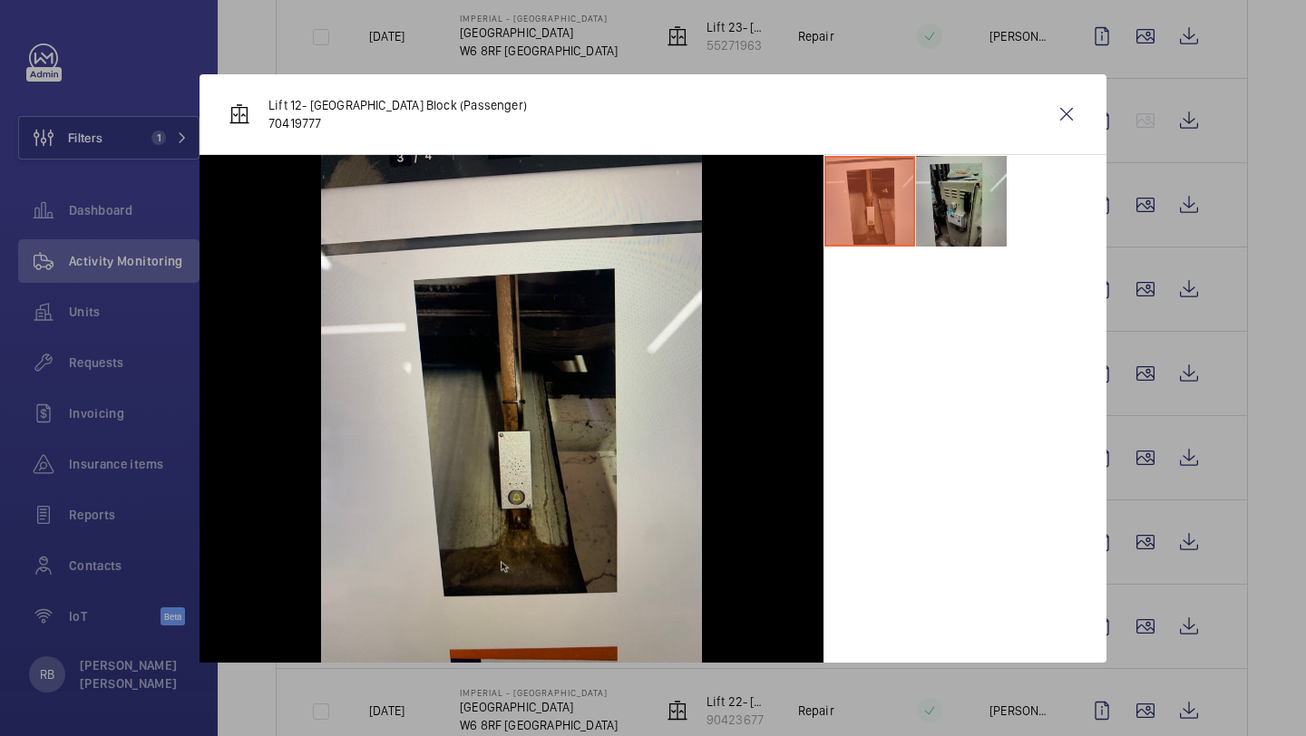
click at [982, 203] on li at bounding box center [961, 201] width 91 height 91
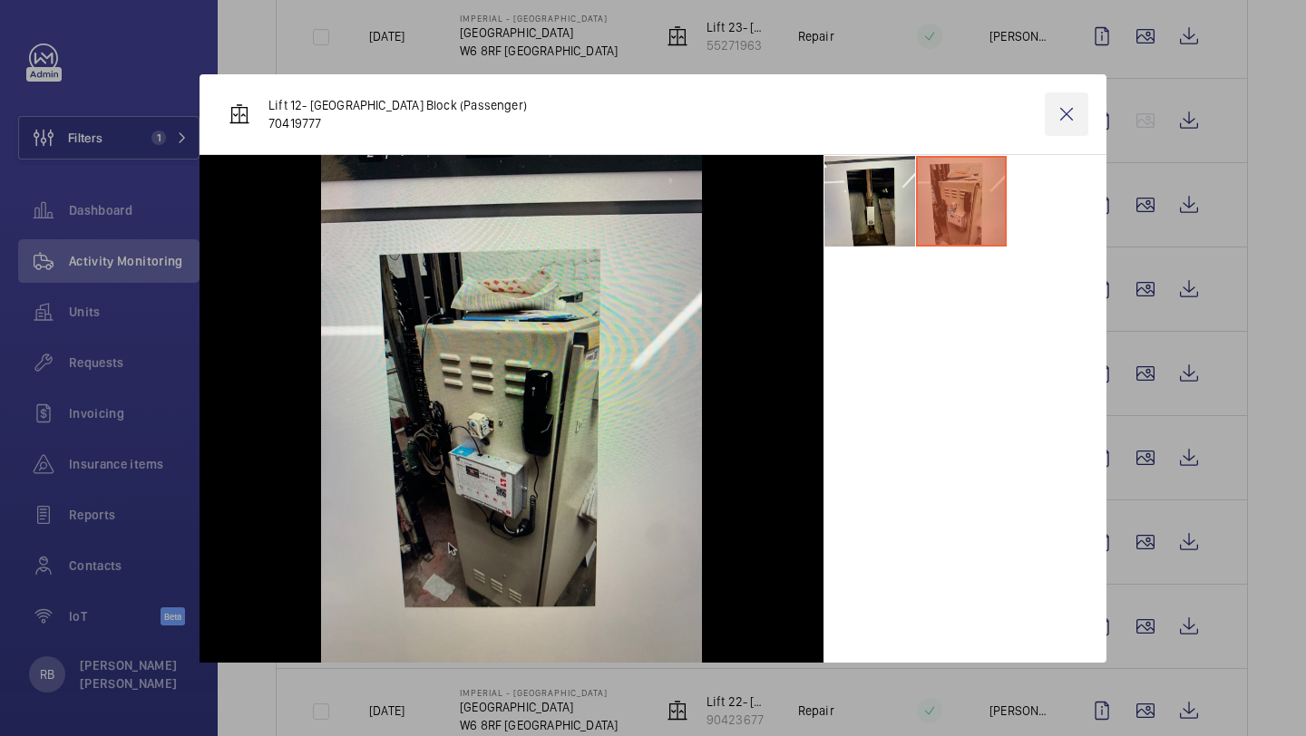
click at [1079, 98] on wm-front-icon-button at bounding box center [1067, 114] width 44 height 44
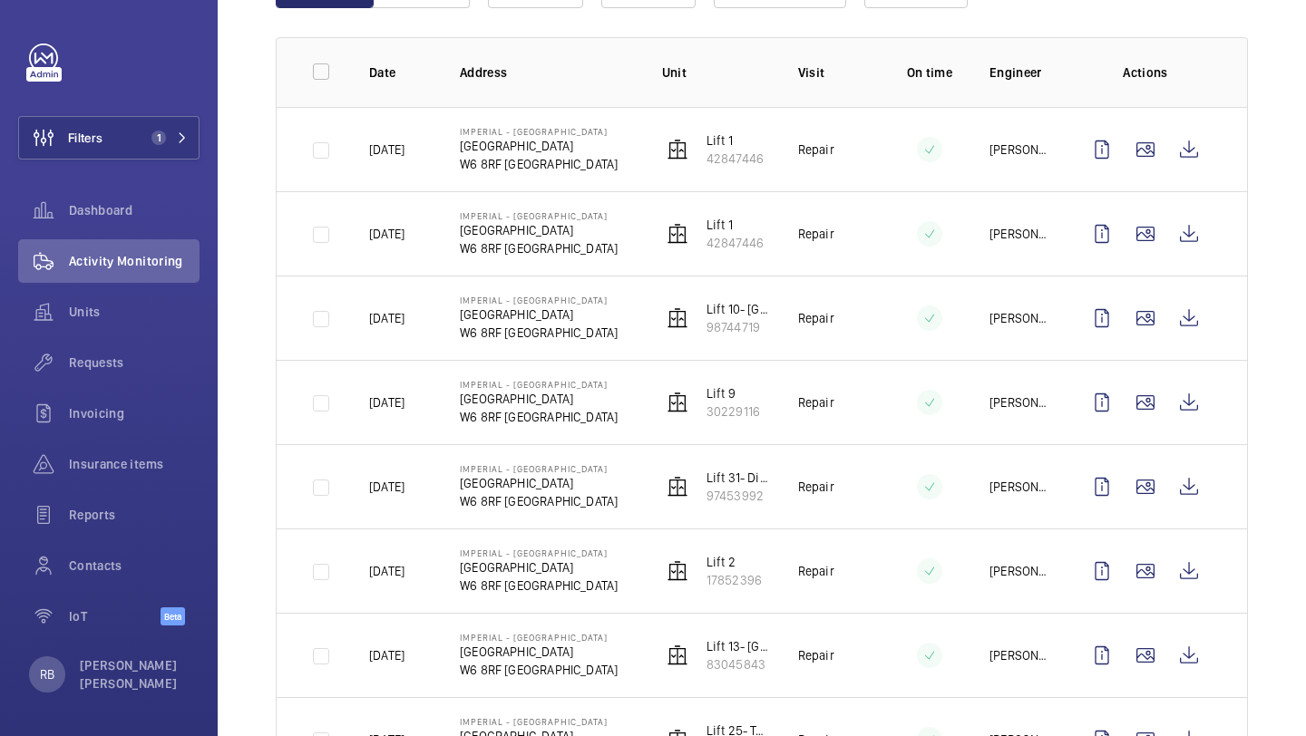
scroll to position [0, 0]
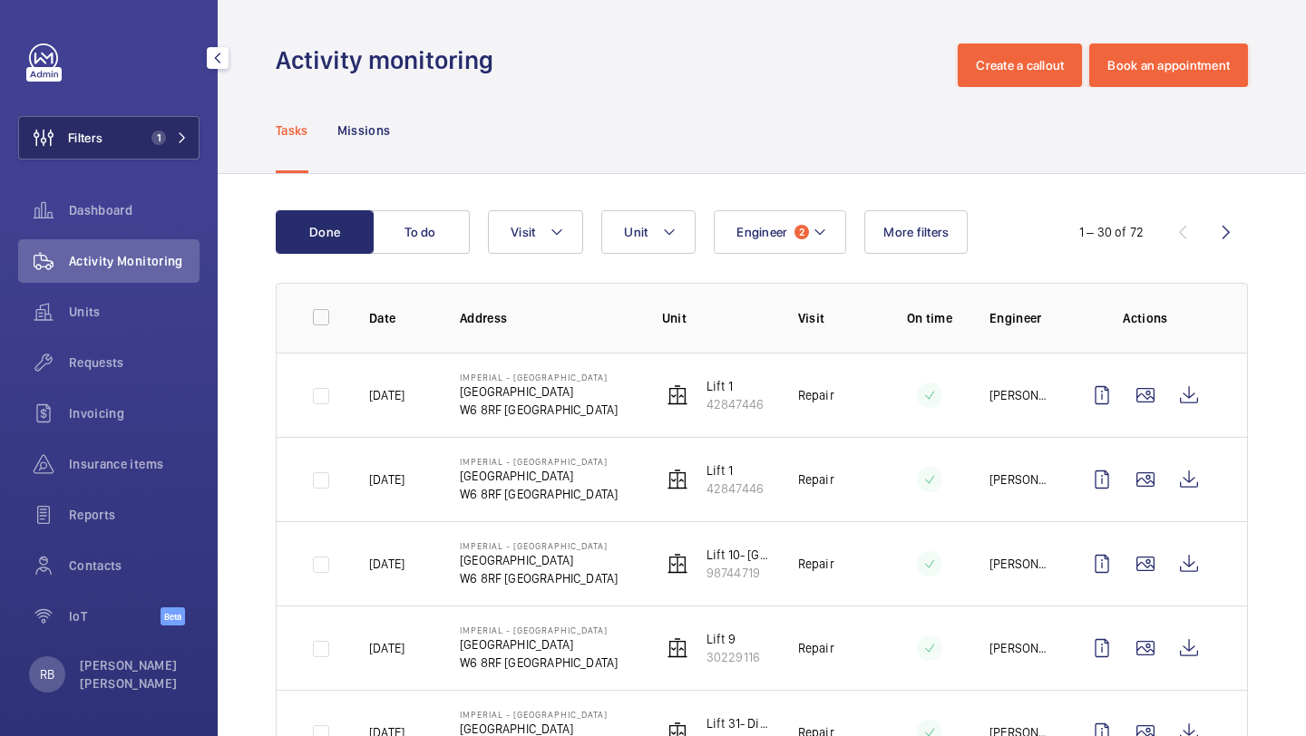
click at [145, 151] on button "Filters 1" at bounding box center [108, 138] width 181 height 44
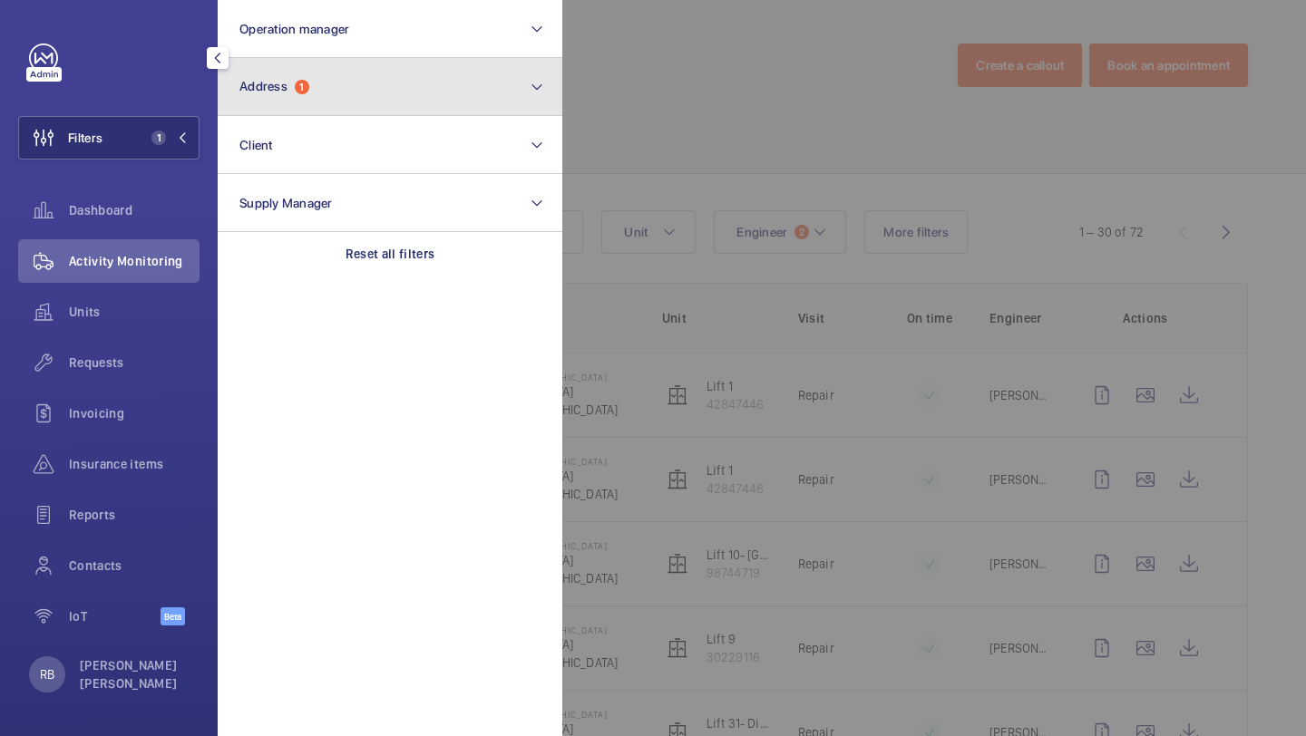
click at [287, 92] on span "Address" at bounding box center [263, 86] width 48 height 15
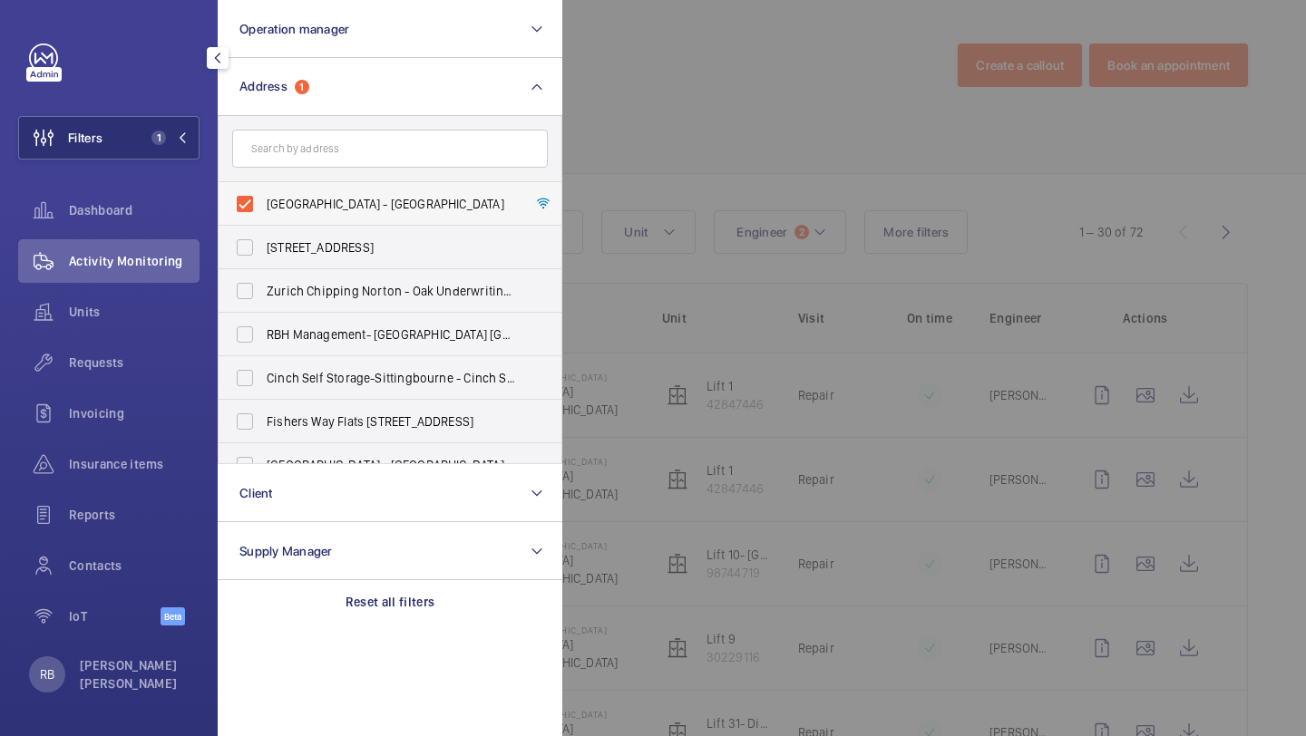
click at [310, 214] on label "Imperial - Charing Cross Hospital - Charing Cross Hospital, LONDON W6 8RF" at bounding box center [377, 204] width 316 height 44
click at [263, 214] on input "Imperial - Charing Cross Hospital - Charing Cross Hospital, LONDON W6 8RF" at bounding box center [245, 204] width 36 height 36
checkbox input "false"
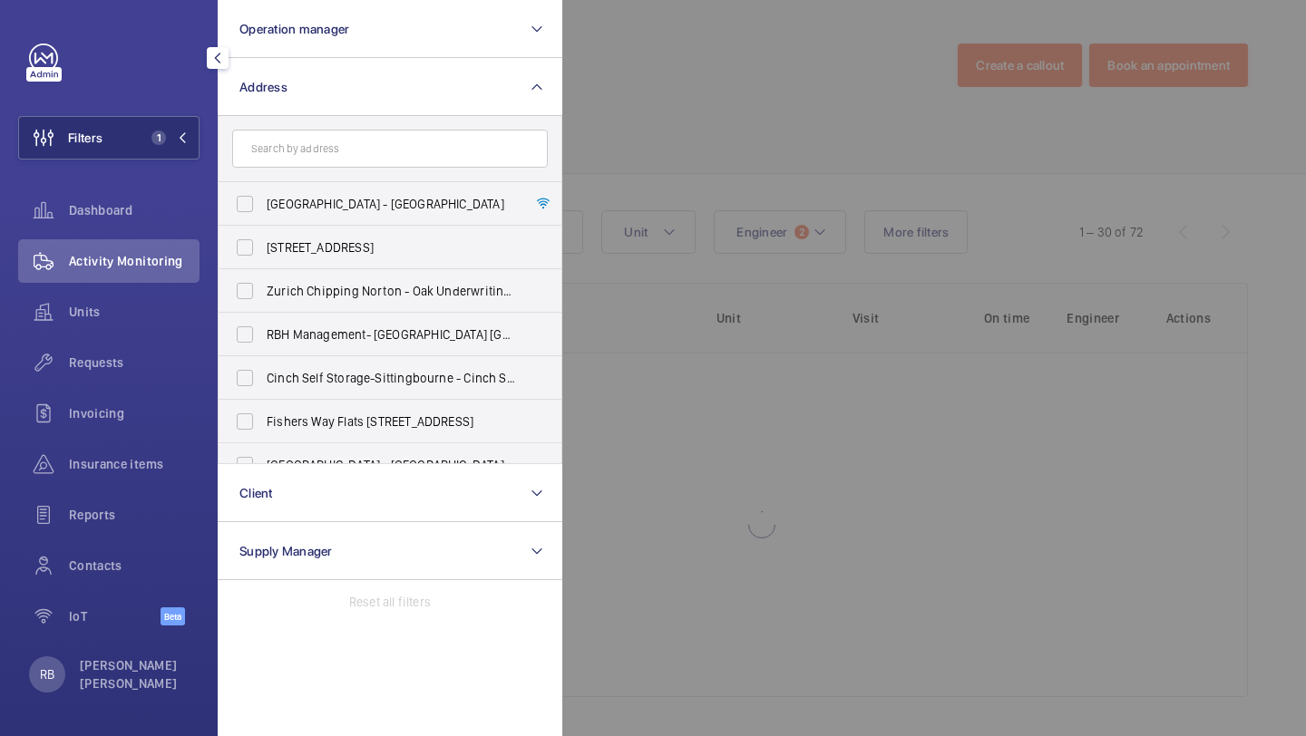
click at [322, 168] on form at bounding box center [390, 149] width 343 height 66
click at [326, 150] on input "text" at bounding box center [390, 149] width 316 height 38
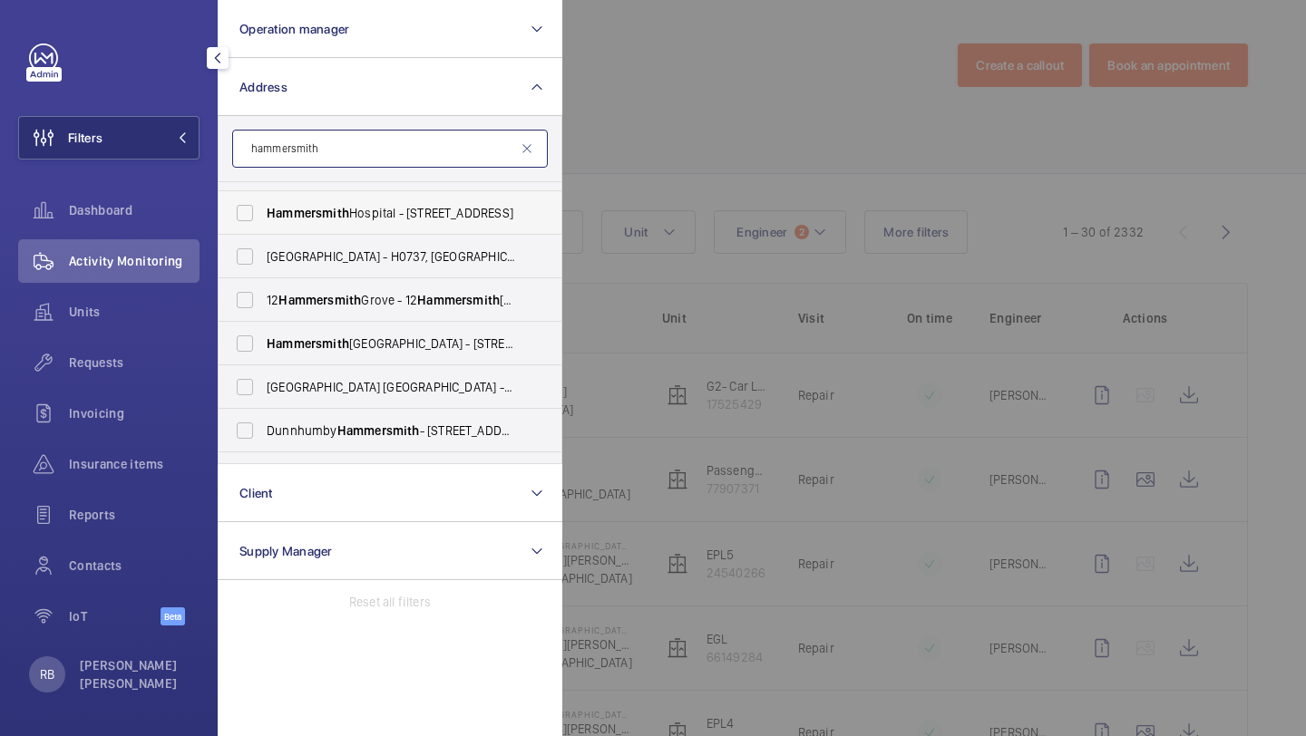
scroll to position [38, 0]
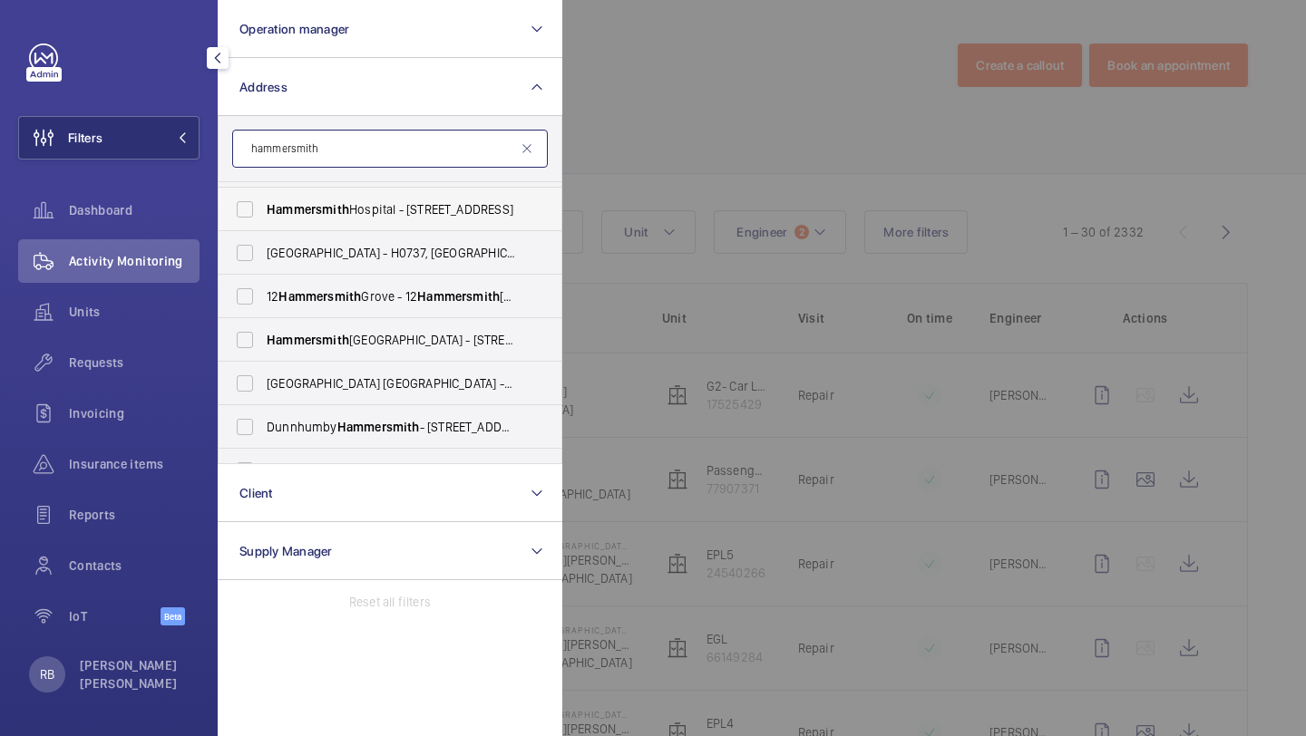
type input "hammersmith"
click at [355, 218] on span "Hammersmith Hospital - 72 Du Cane Rd, LONDON W12 0HS" at bounding box center [391, 209] width 249 height 18
click at [263, 218] on input "Hammersmith Hospital - 72 Du Cane Rd, LONDON W12 0HS" at bounding box center [245, 209] width 36 height 36
checkbox input "true"
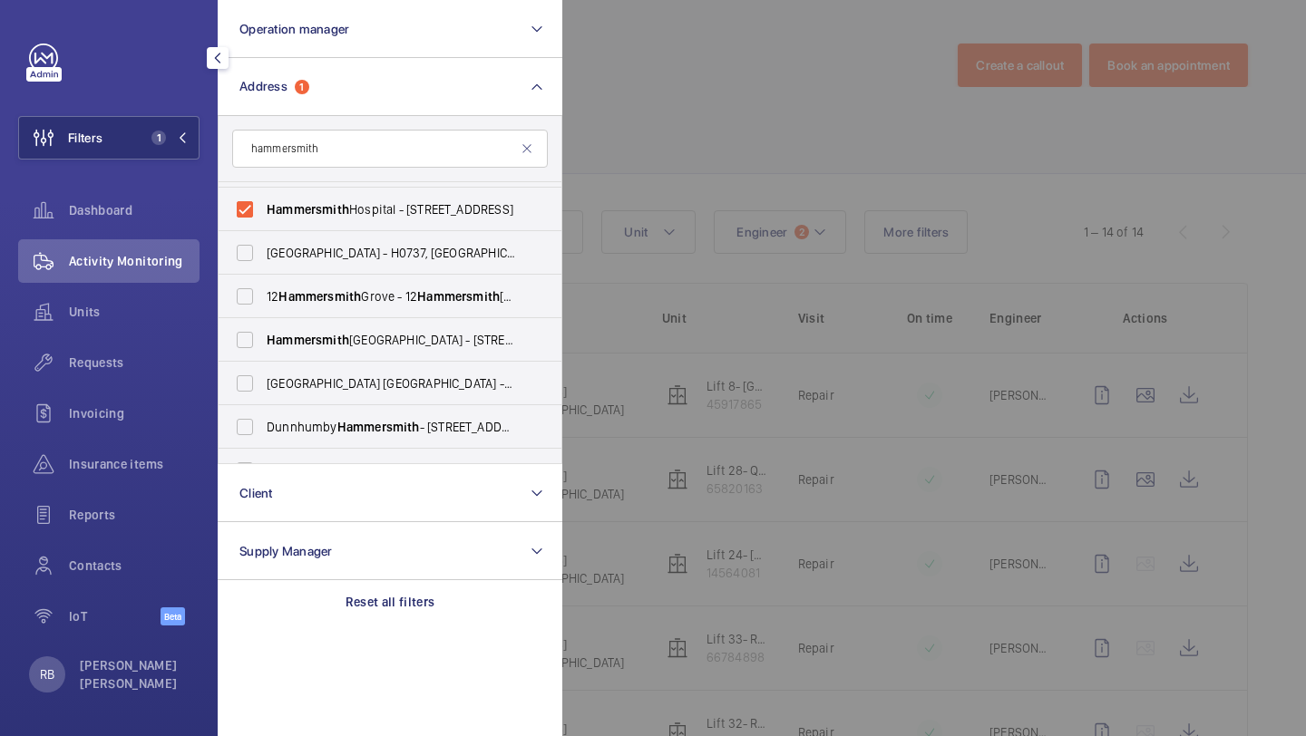
click at [707, 171] on div at bounding box center [1215, 368] width 1306 height 736
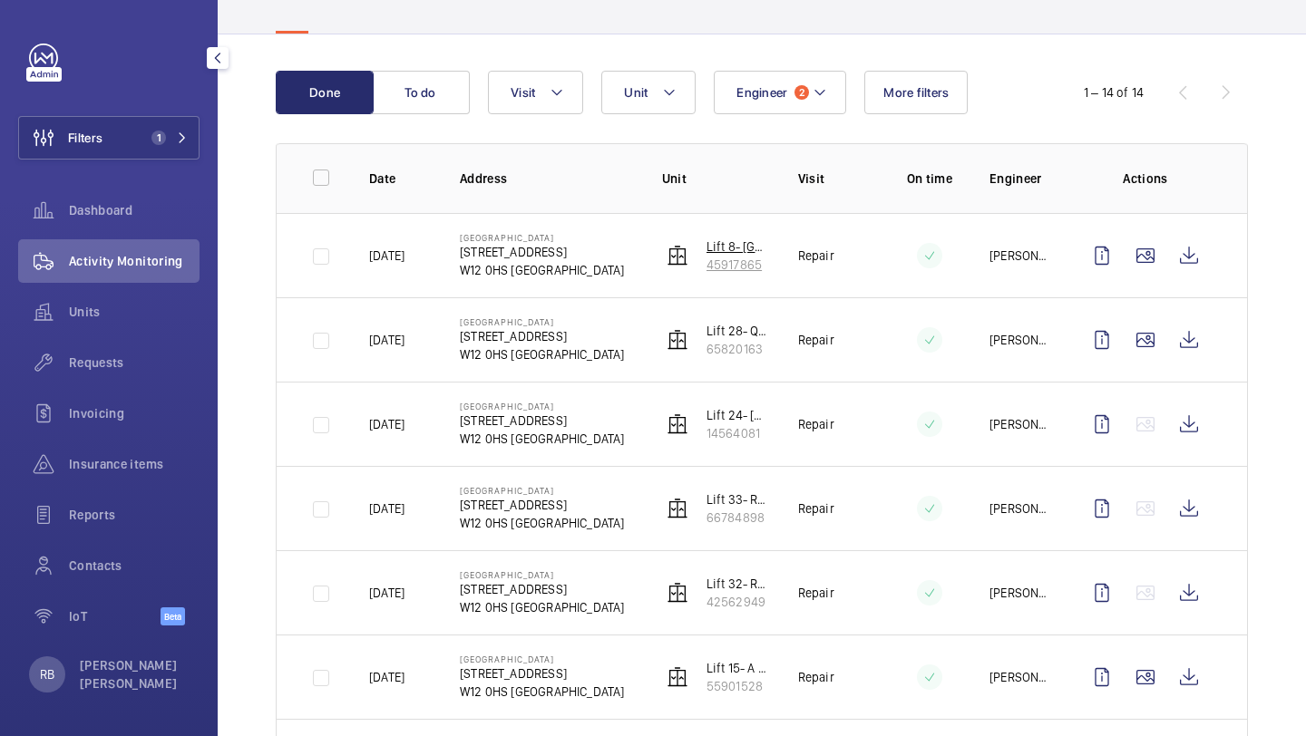
scroll to position [135, 0]
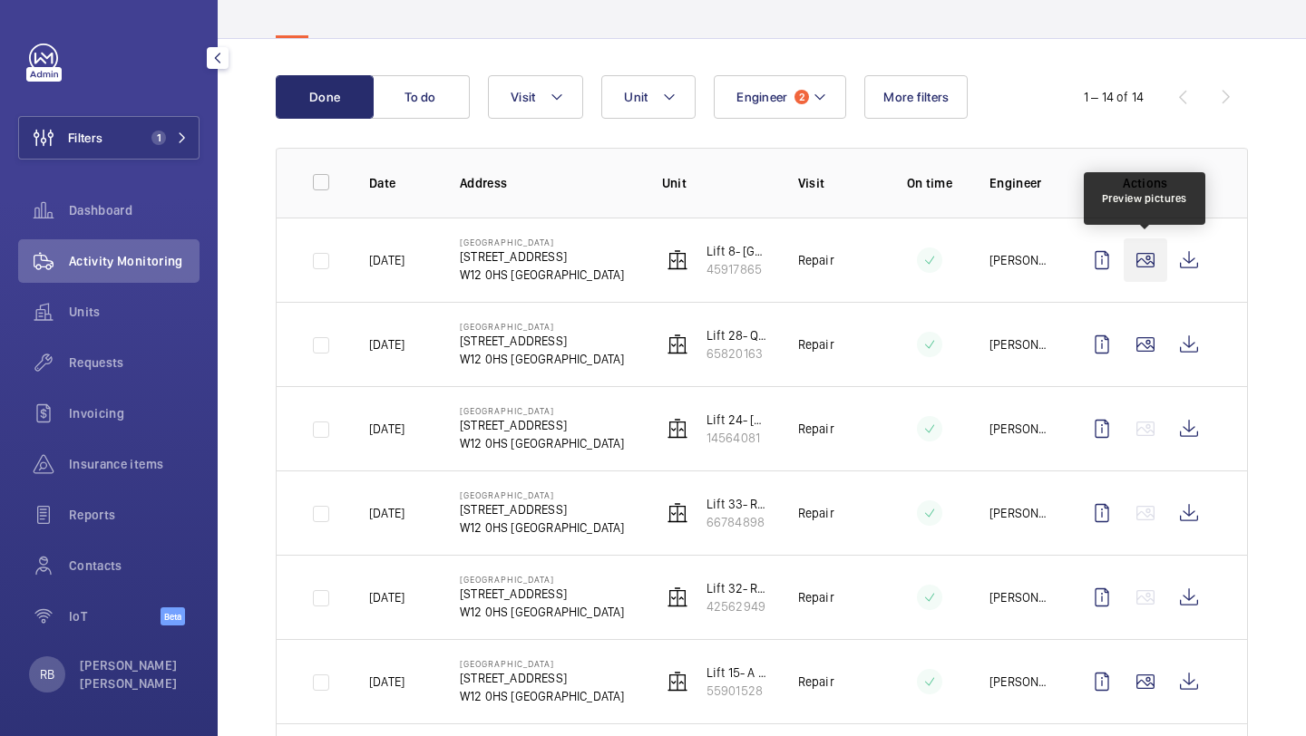
click at [1149, 261] on wm-front-icon-button at bounding box center [1145, 260] width 44 height 44
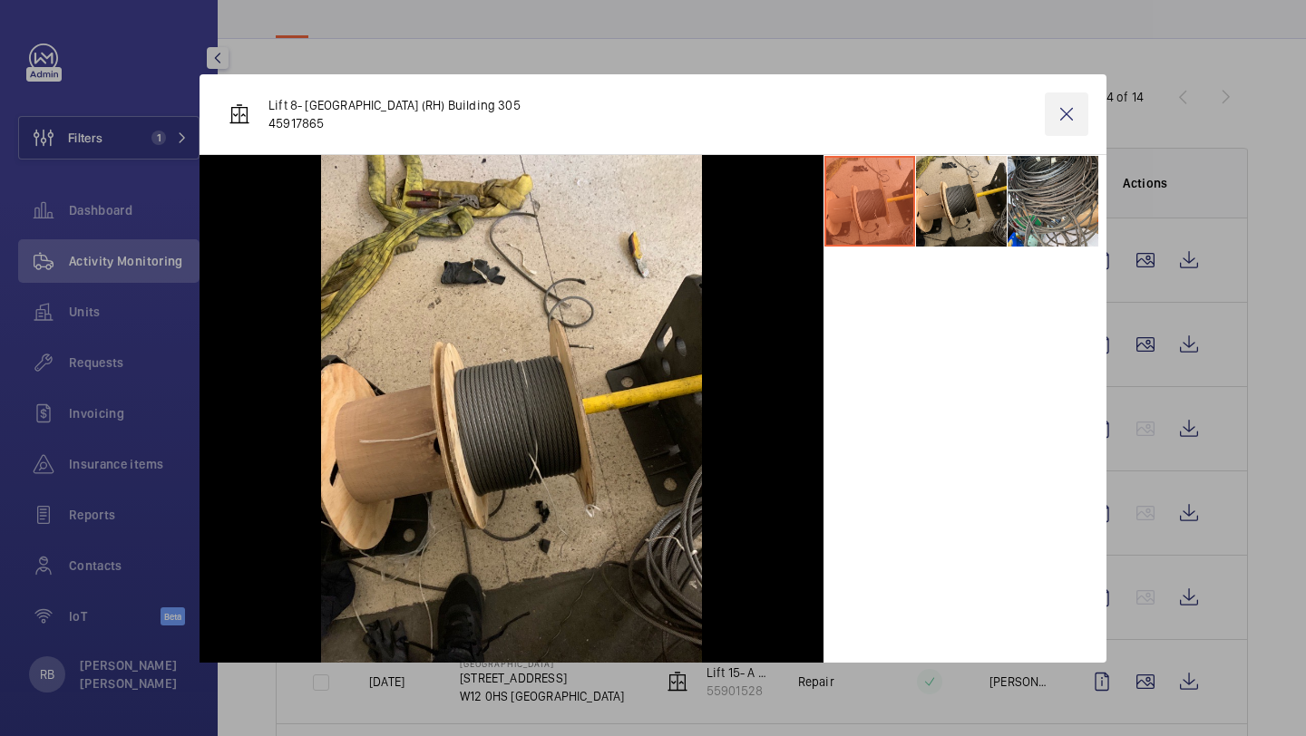
click at [1078, 123] on wm-front-icon-button at bounding box center [1067, 114] width 44 height 44
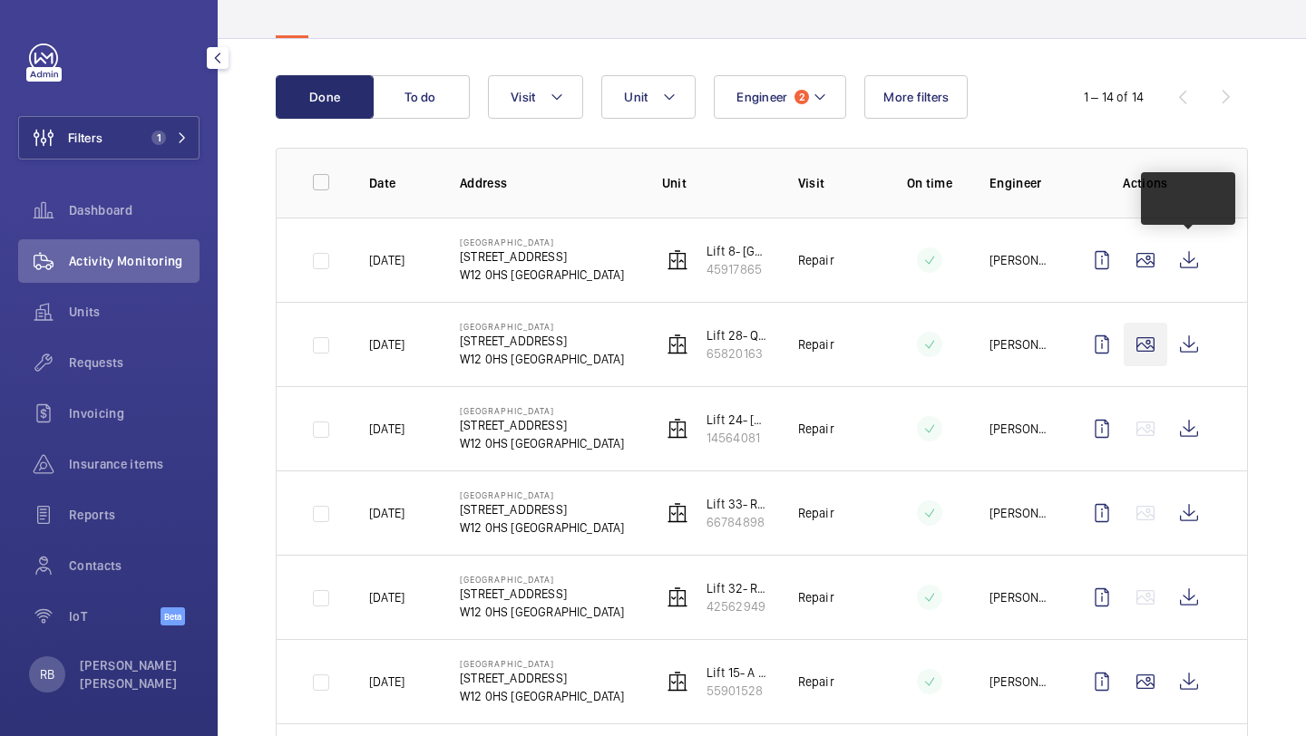
click at [1155, 350] on wm-front-icon-button at bounding box center [1145, 345] width 44 height 44
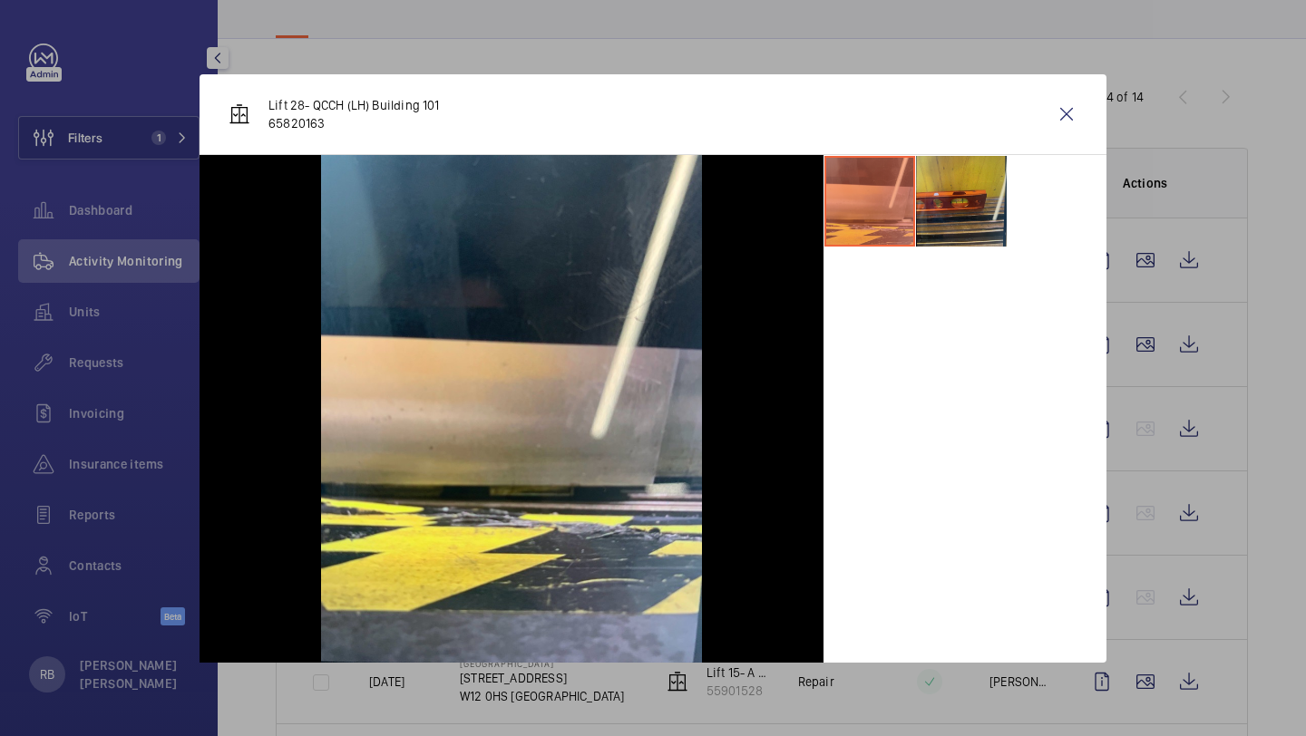
click at [956, 207] on li at bounding box center [961, 201] width 91 height 91
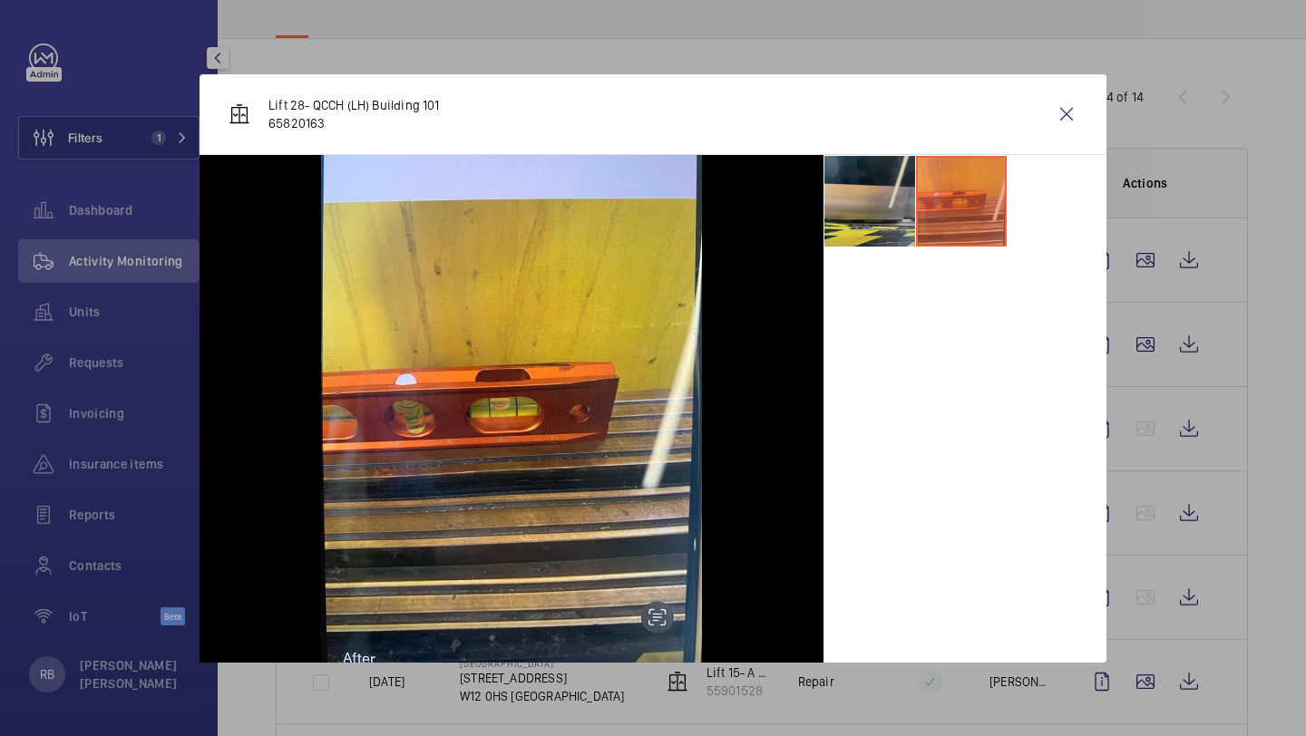
click at [880, 199] on li at bounding box center [869, 201] width 91 height 91
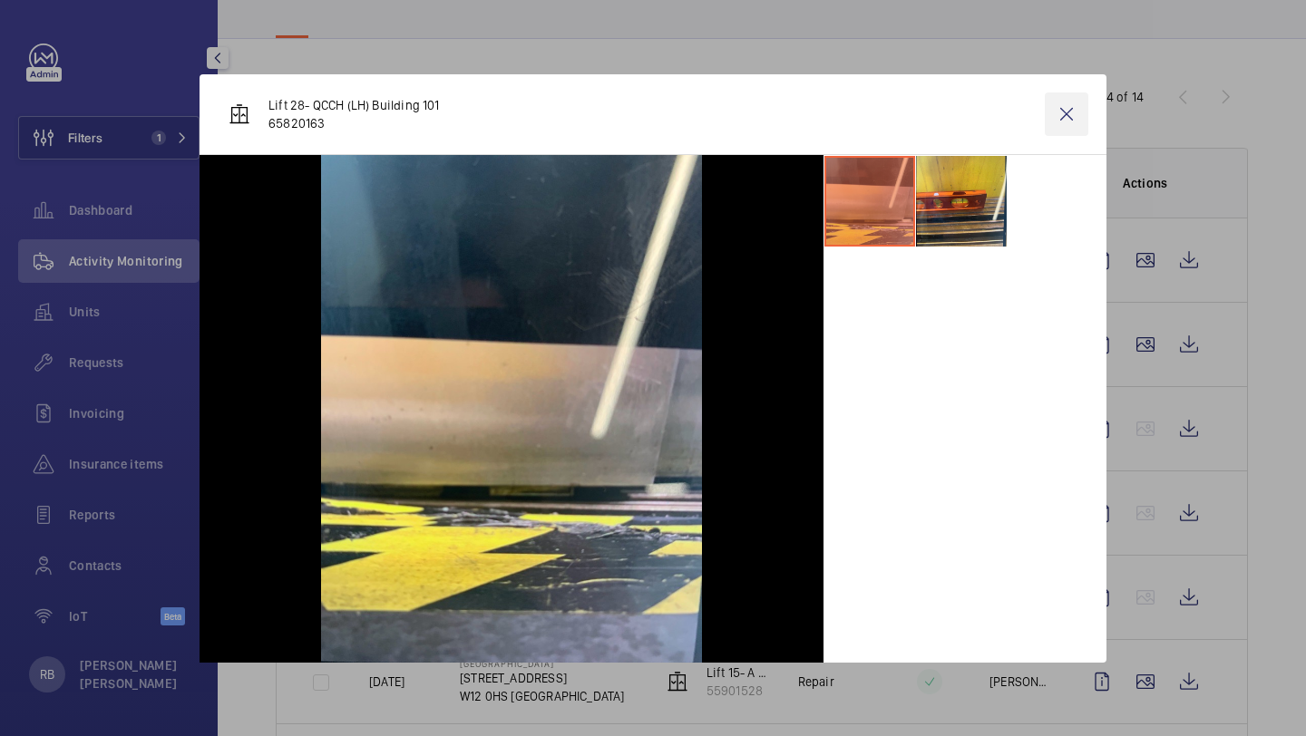
click at [1074, 108] on wm-front-icon-button at bounding box center [1067, 114] width 44 height 44
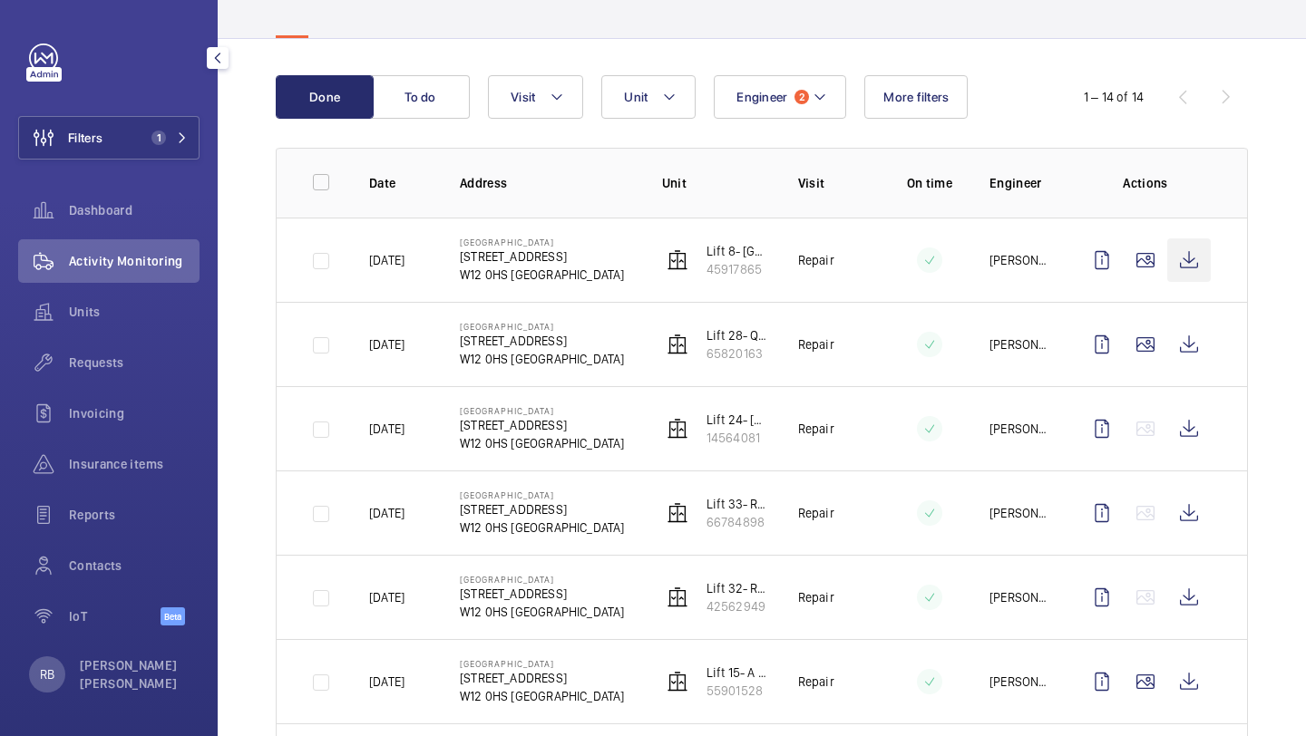
click at [1203, 261] on wm-front-icon-button at bounding box center [1189, 260] width 44 height 44
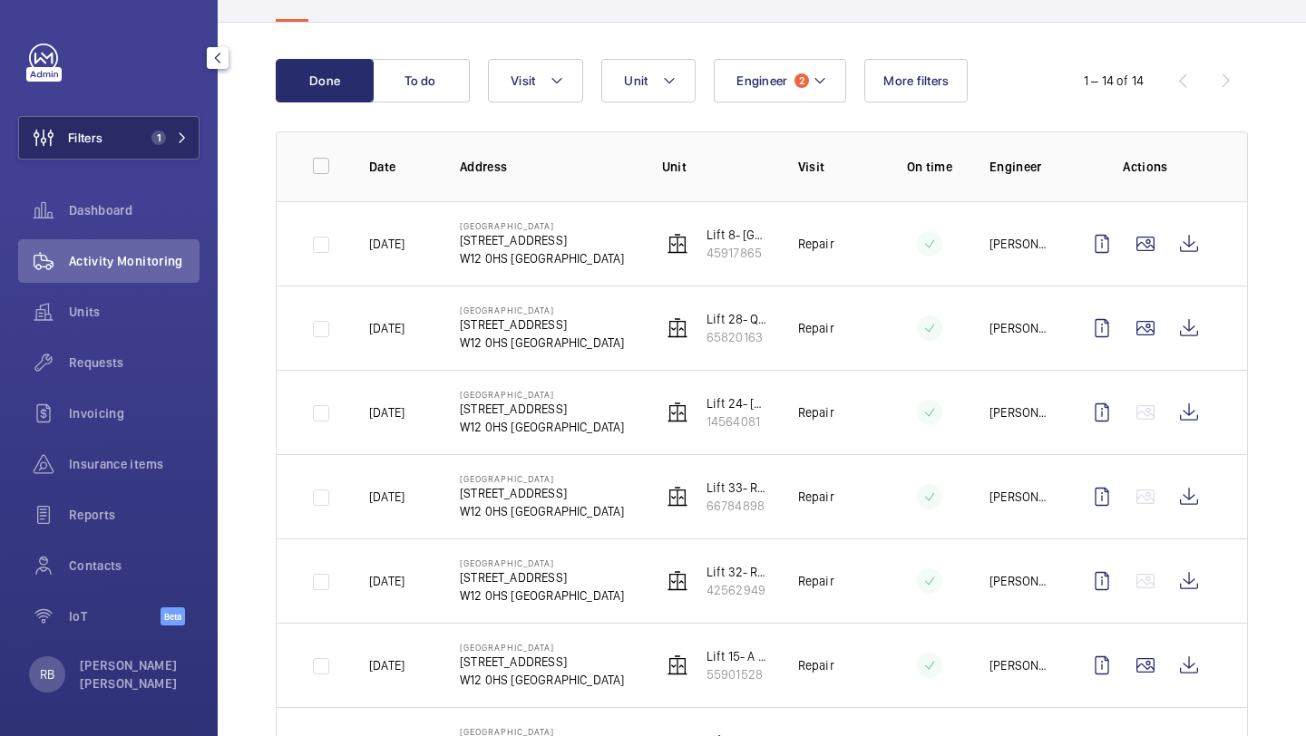
click at [152, 116] on button "Filters 1" at bounding box center [108, 138] width 181 height 44
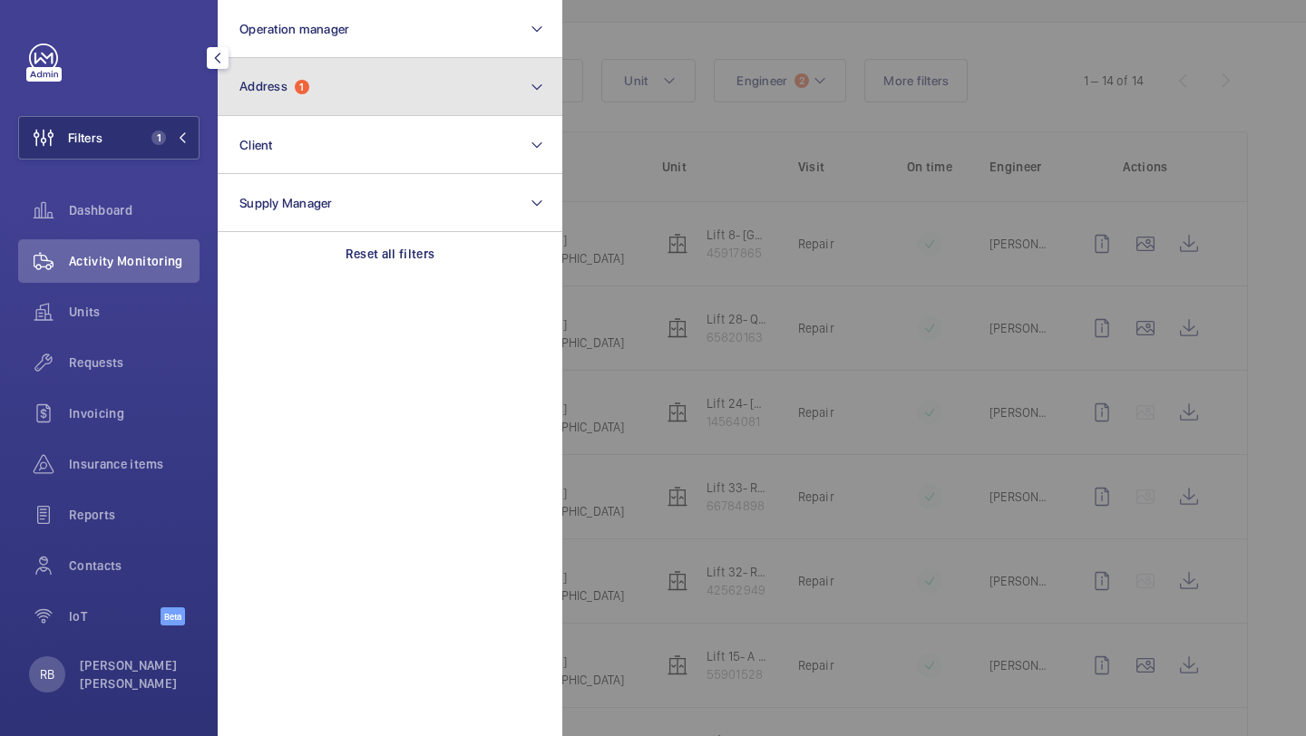
click at [261, 100] on button "Address 1" at bounding box center [390, 87] width 345 height 58
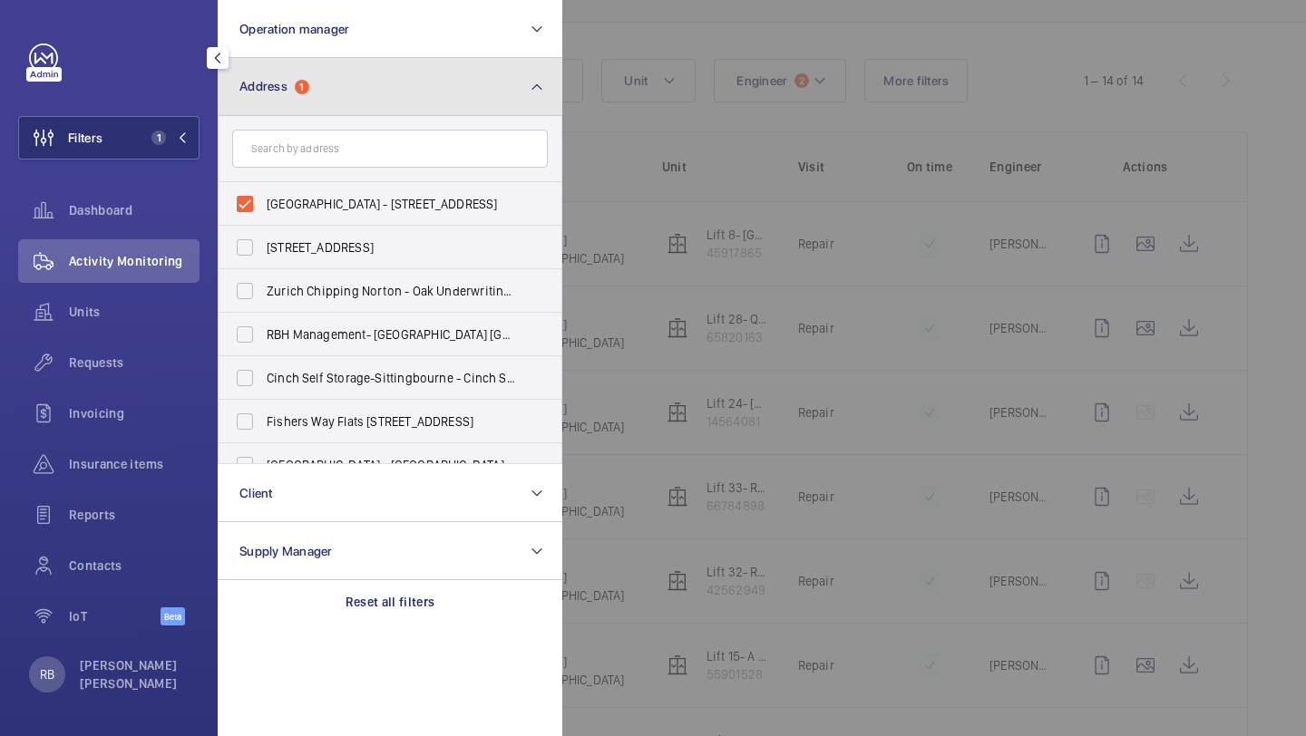
click at [258, 83] on span "Address" at bounding box center [263, 86] width 48 height 15
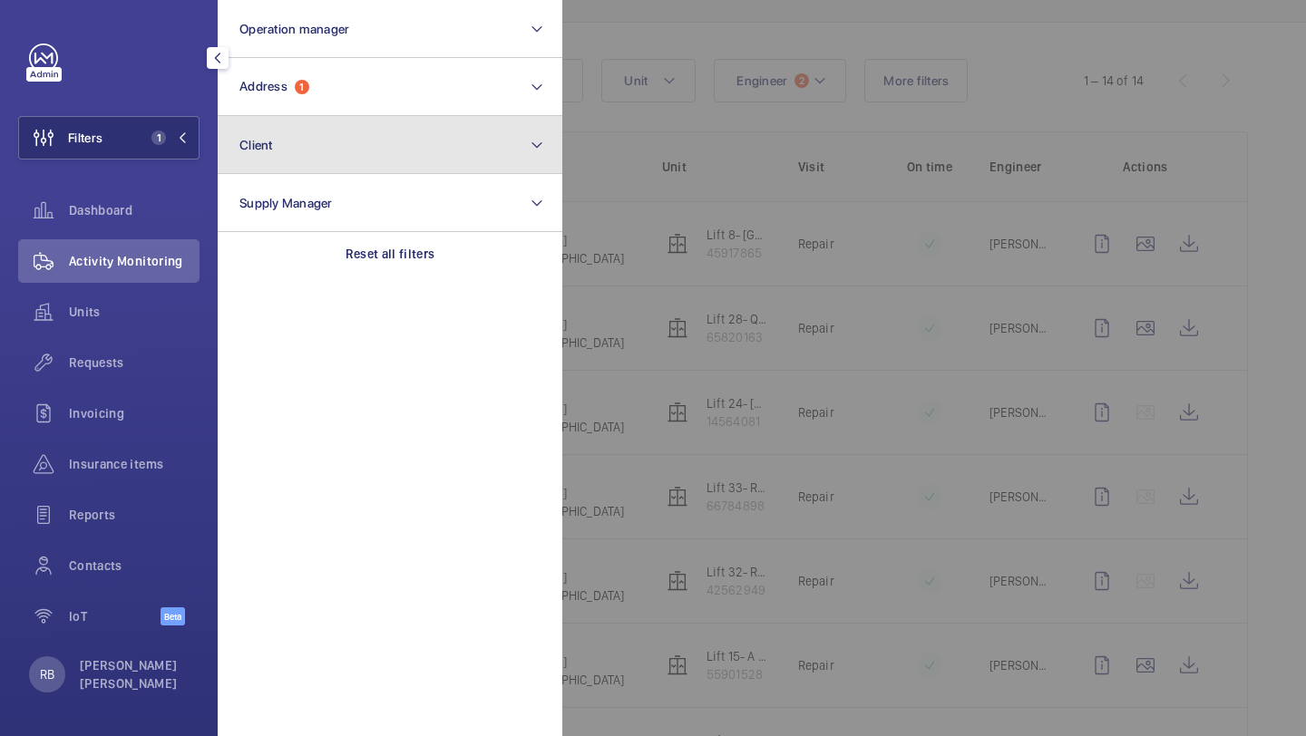
click at [284, 121] on button "Client" at bounding box center [390, 145] width 345 height 58
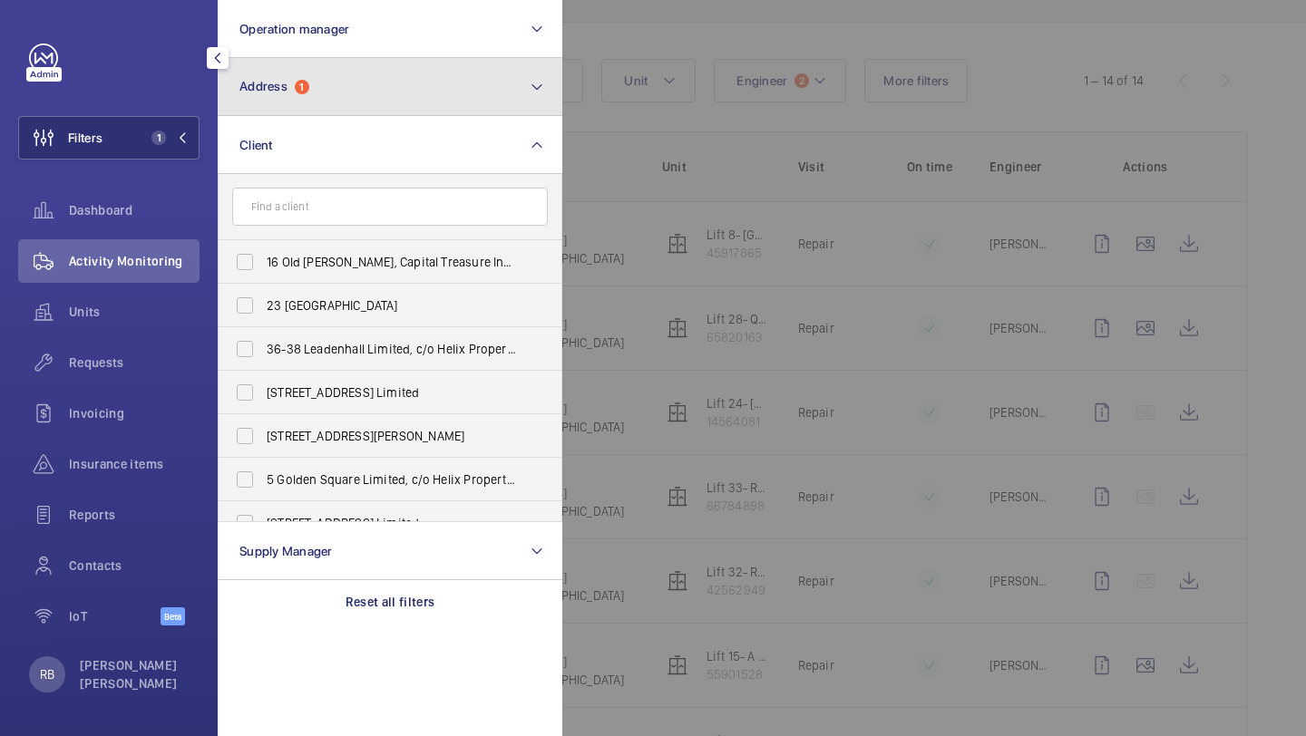
click at [325, 77] on button "Address 1" at bounding box center [390, 87] width 345 height 58
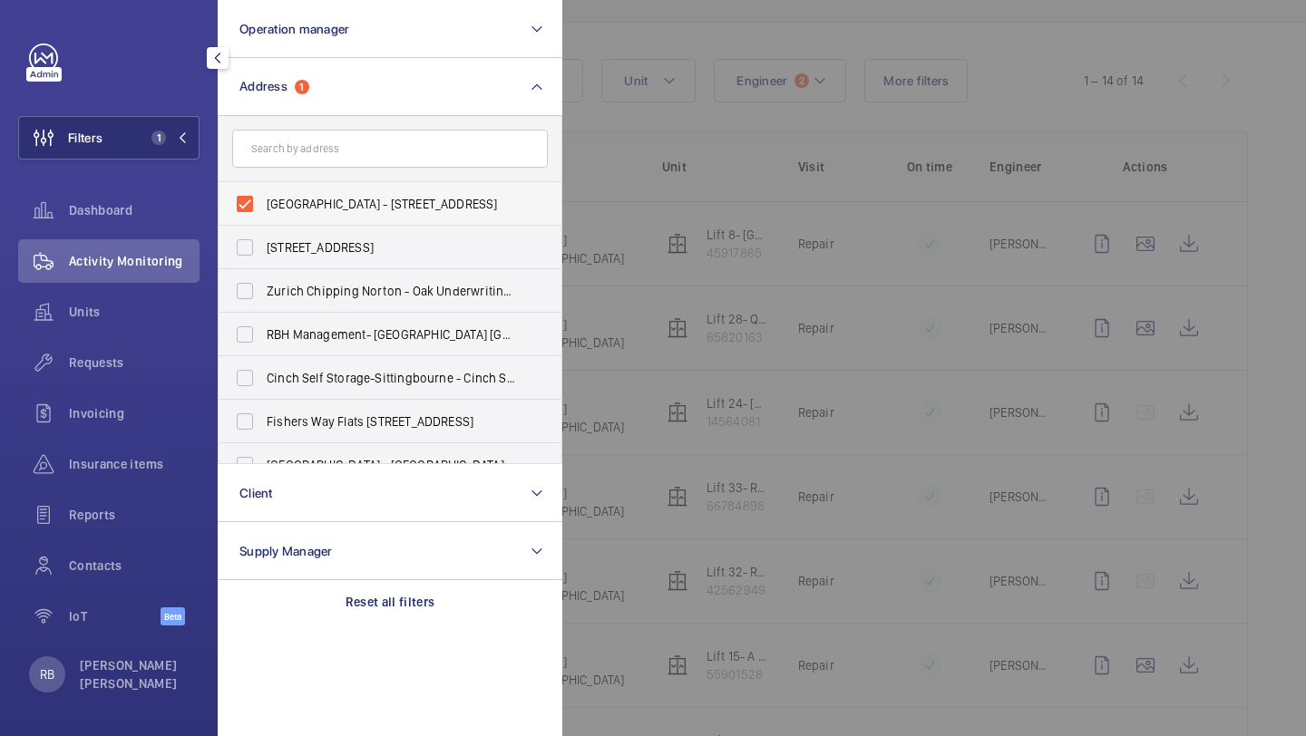
click at [292, 214] on label "Hammersmith Hospital - 72 Du Cane Rd, LONDON W12 0HS" at bounding box center [377, 204] width 316 height 44
click at [263, 214] on input "Hammersmith Hospital - 72 Du Cane Rd, LONDON W12 0HS" at bounding box center [245, 204] width 36 height 36
checkbox input "false"
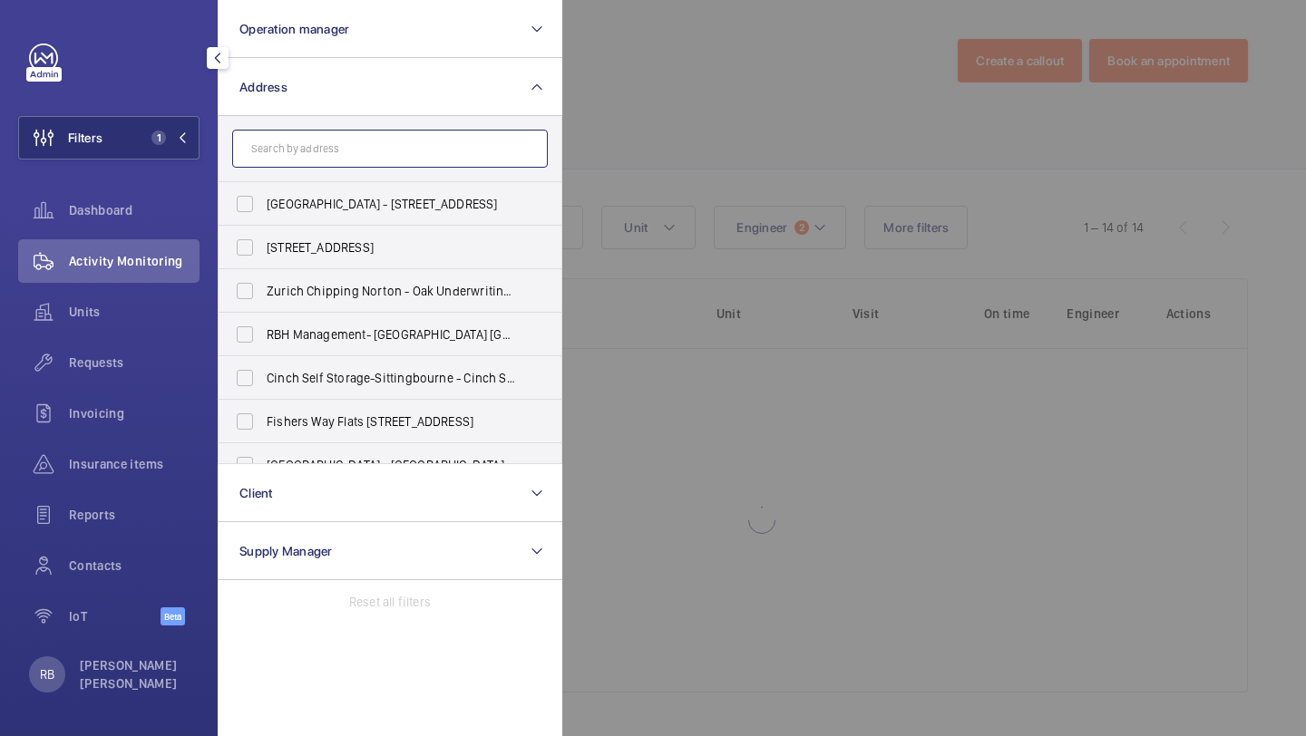
click at [315, 156] on input "text" at bounding box center [390, 149] width 316 height 38
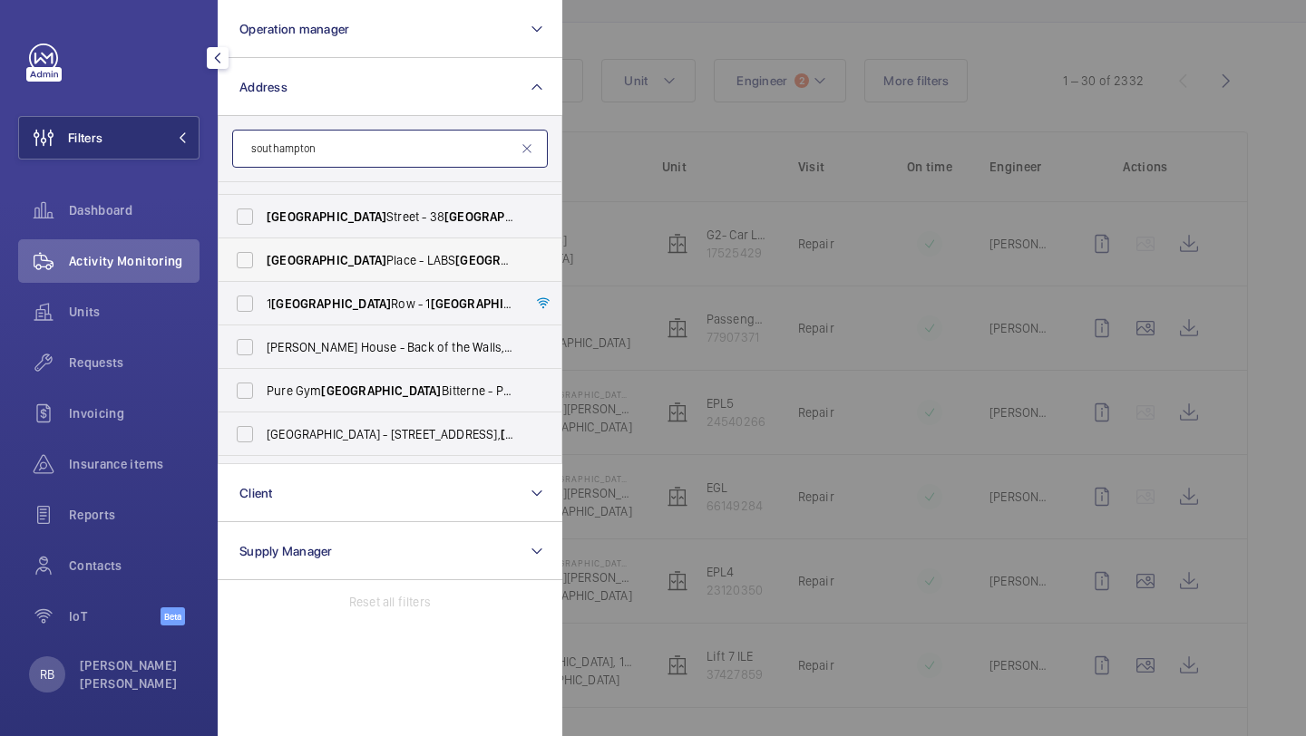
scroll to position [32, 0]
type input "southampton"
click at [297, 300] on span "Southampton" at bounding box center [331, 303] width 120 height 15
click at [263, 300] on input "1 Southampton Row - 1 Southampton Row, LONDON WC1B 5HA" at bounding box center [245, 303] width 36 height 36
checkbox input "true"
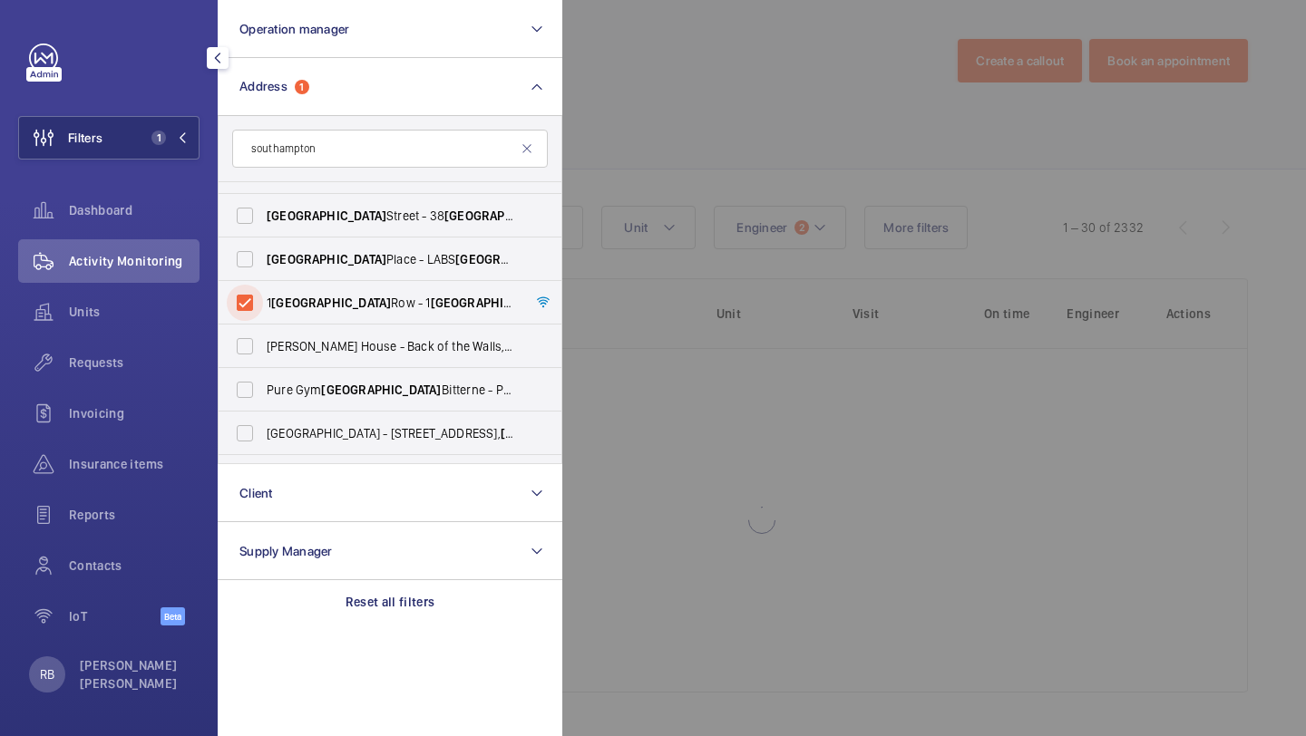
scroll to position [151, 0]
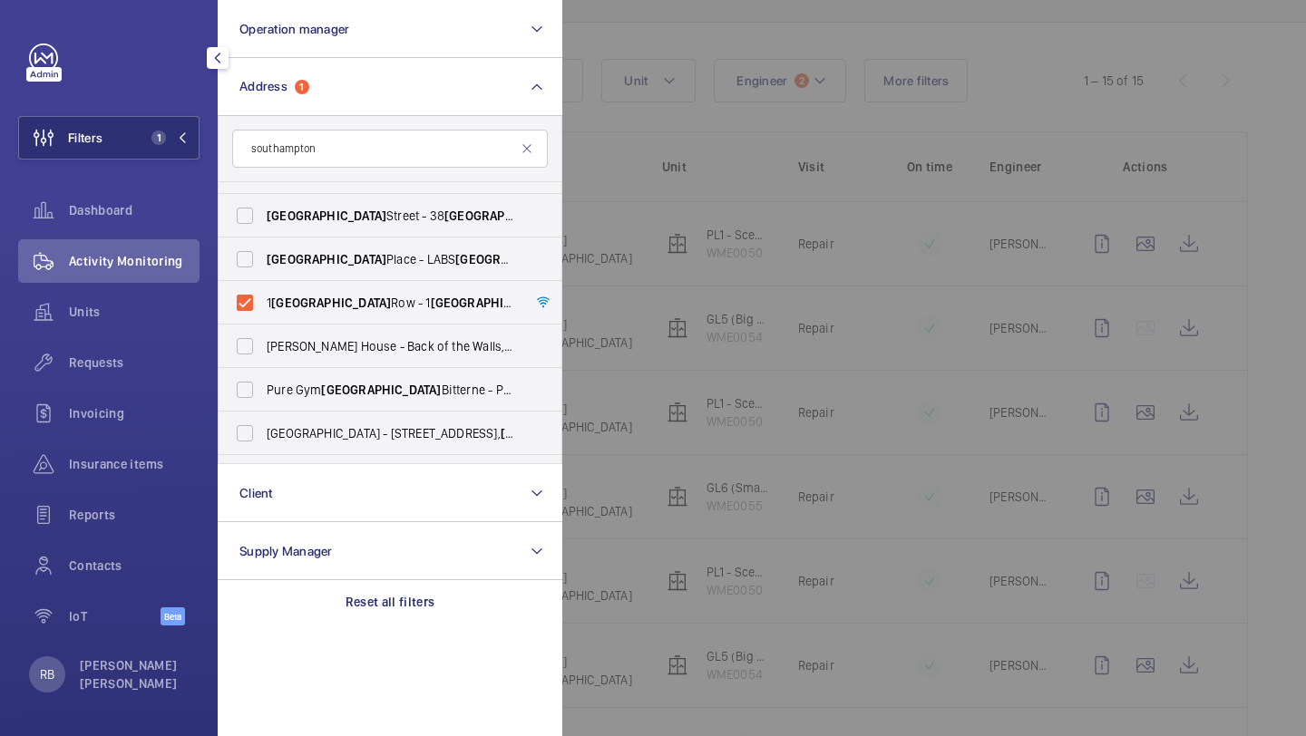
click at [738, 140] on div at bounding box center [1215, 368] width 1306 height 736
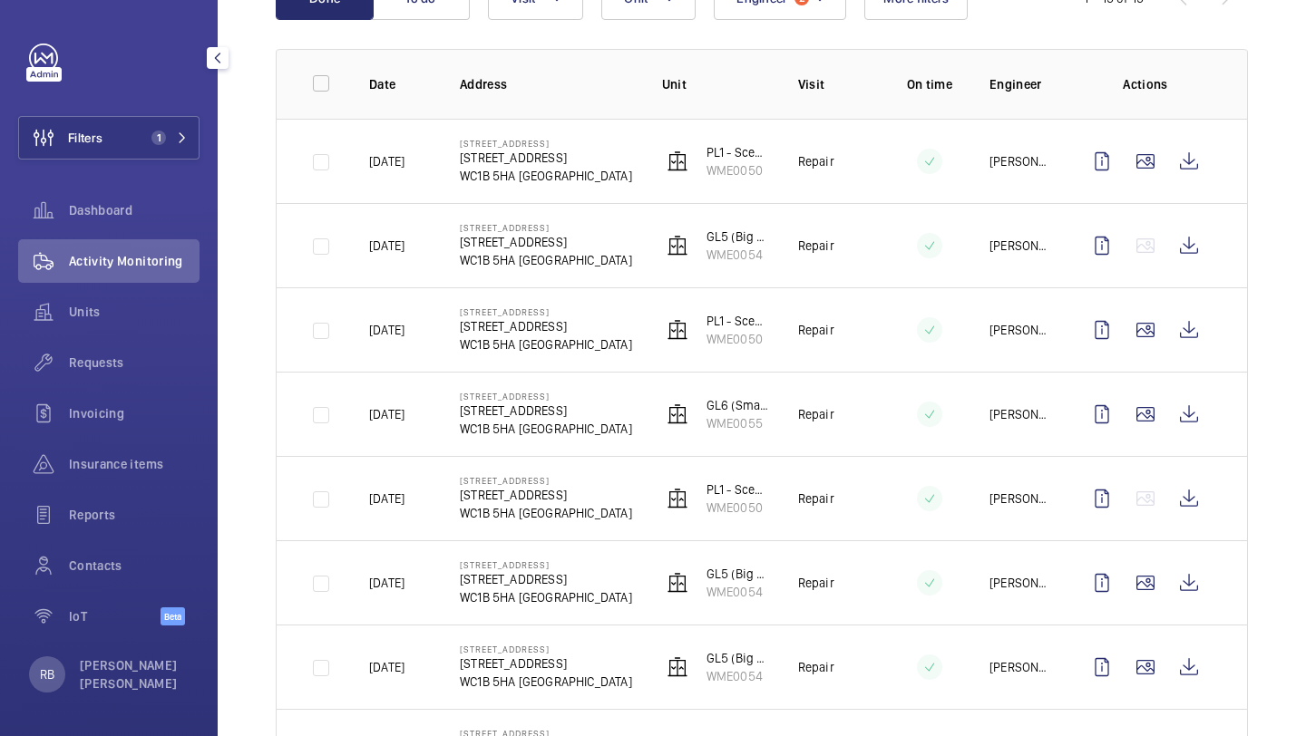
scroll to position [164, 0]
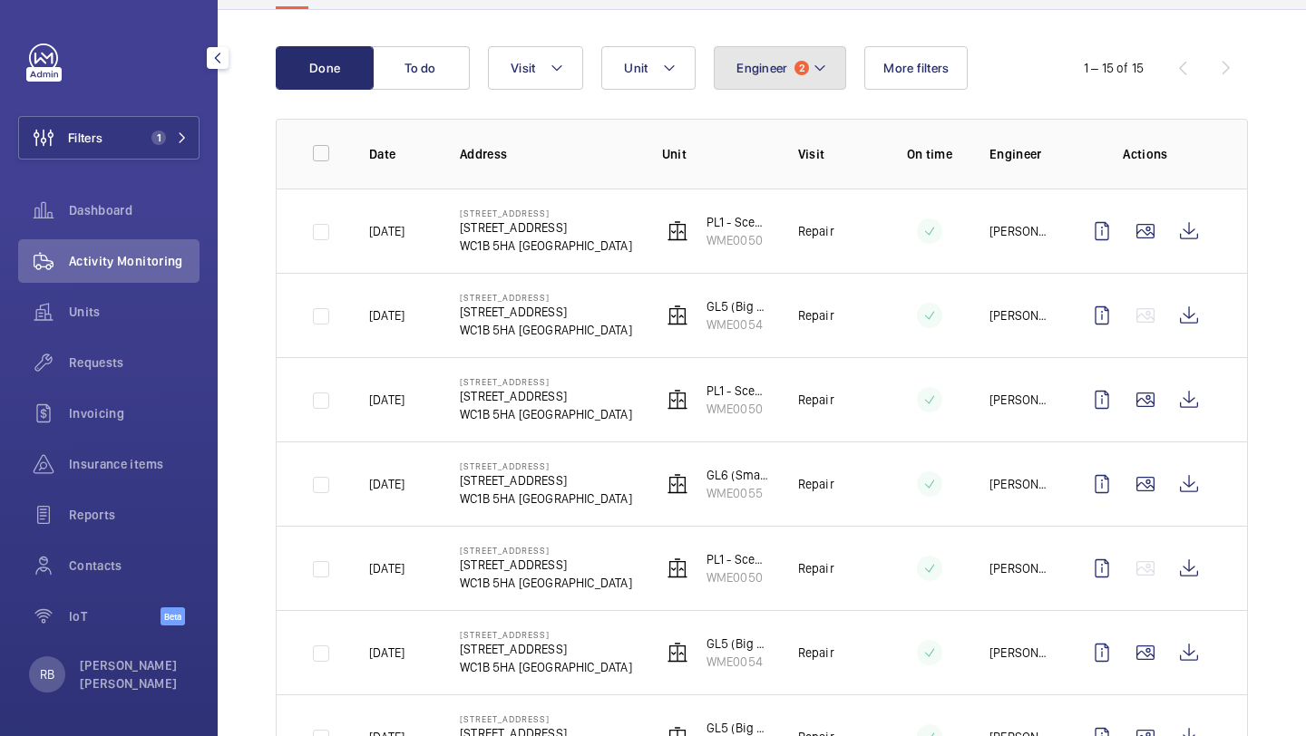
click at [764, 78] on button "Engineer 2" at bounding box center [780, 68] width 132 height 44
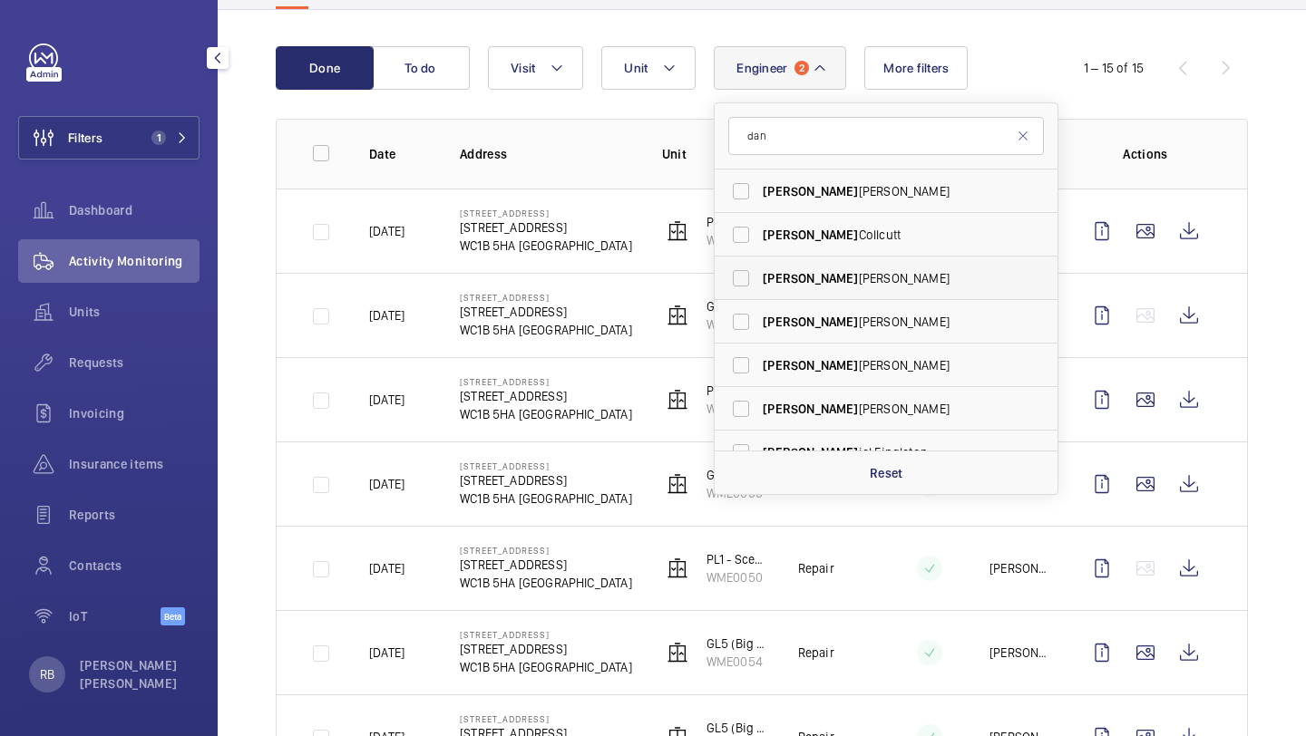
type input "dan"
click at [783, 267] on label "Dan iel Payne" at bounding box center [872, 279] width 316 height 44
click at [759, 267] on input "Dan iel Payne" at bounding box center [741, 278] width 36 height 36
checkbox input "true"
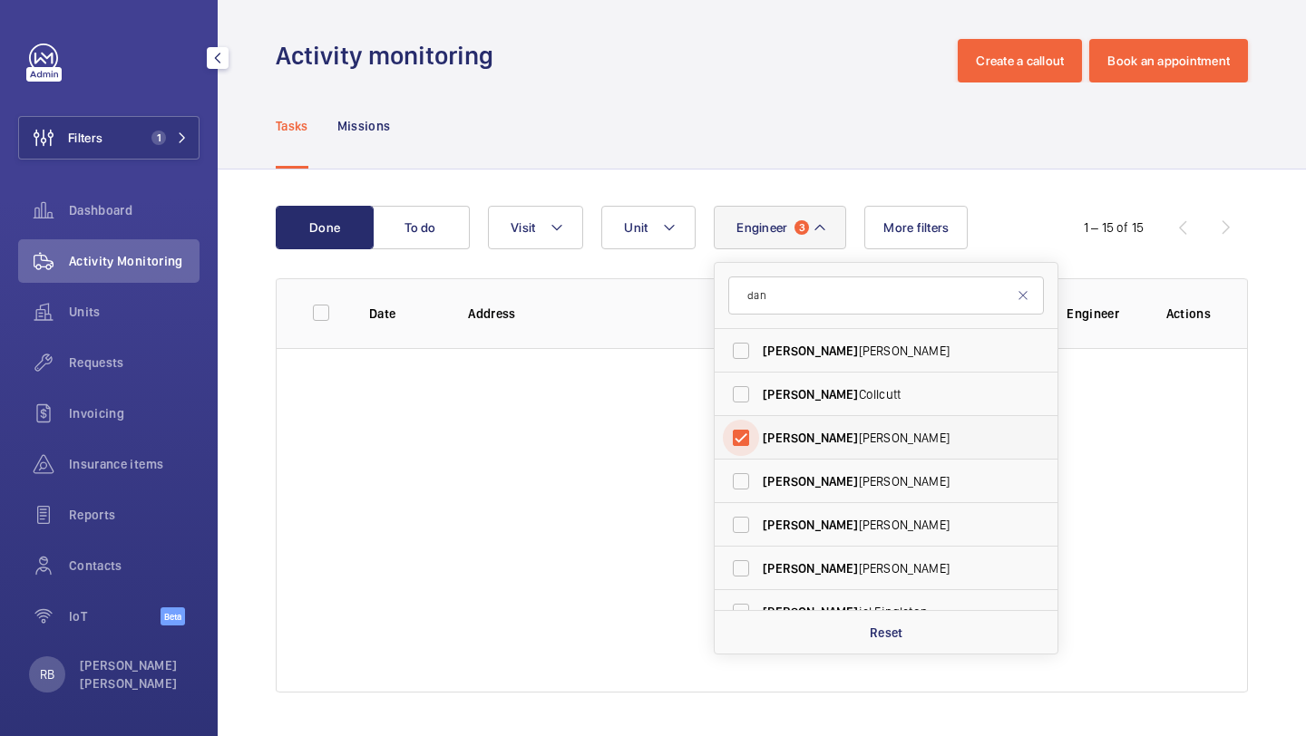
scroll to position [5, 0]
click at [1305, 172] on div "Done To do Engineer 3 dan Dan Jennings Dan Collcutt Dan iel Payne Dan Francis D…" at bounding box center [762, 453] width 1088 height 567
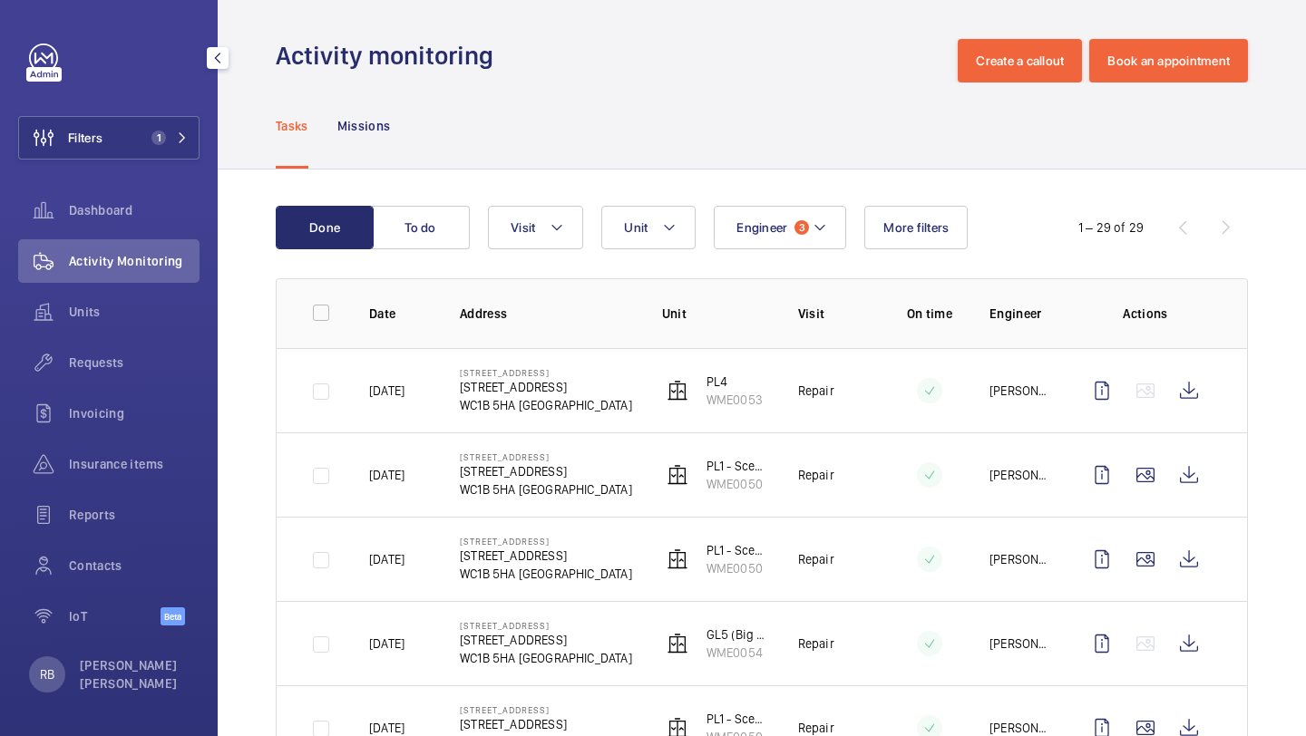
scroll to position [86, 0]
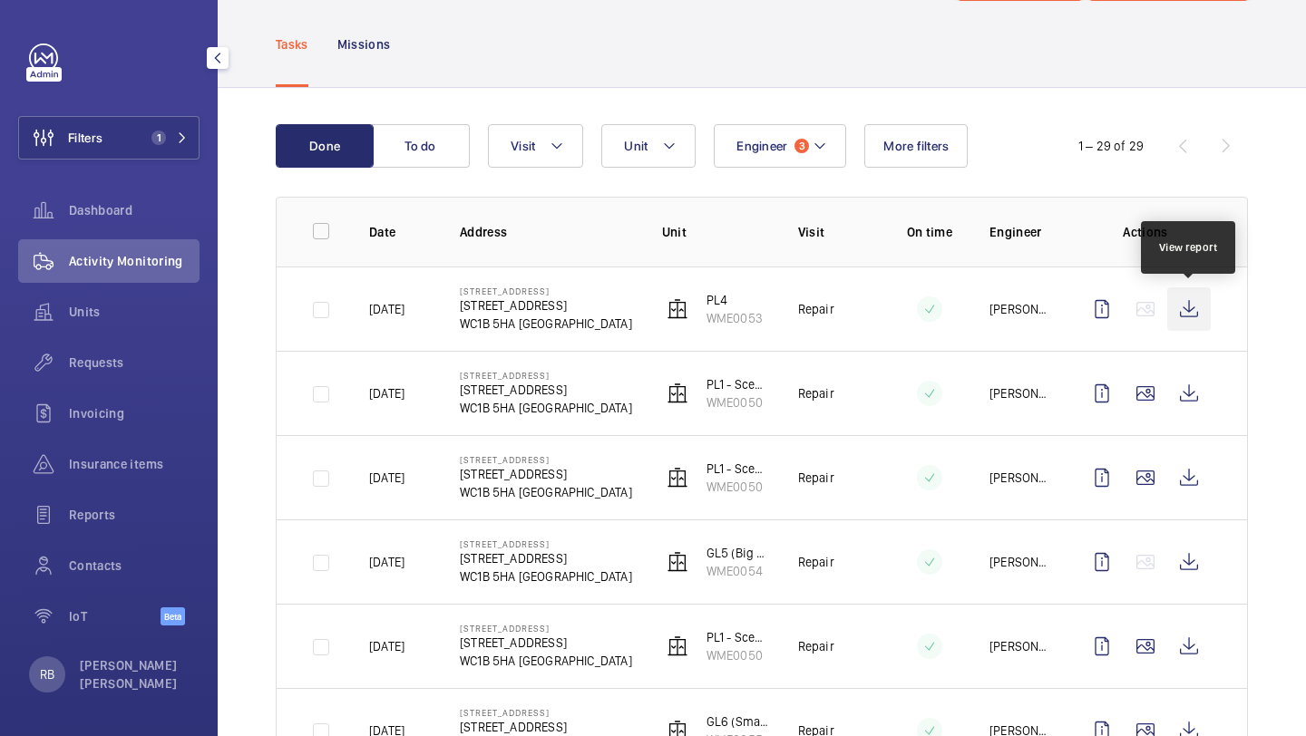
click at [1180, 314] on wm-front-icon-button at bounding box center [1189, 309] width 44 height 44
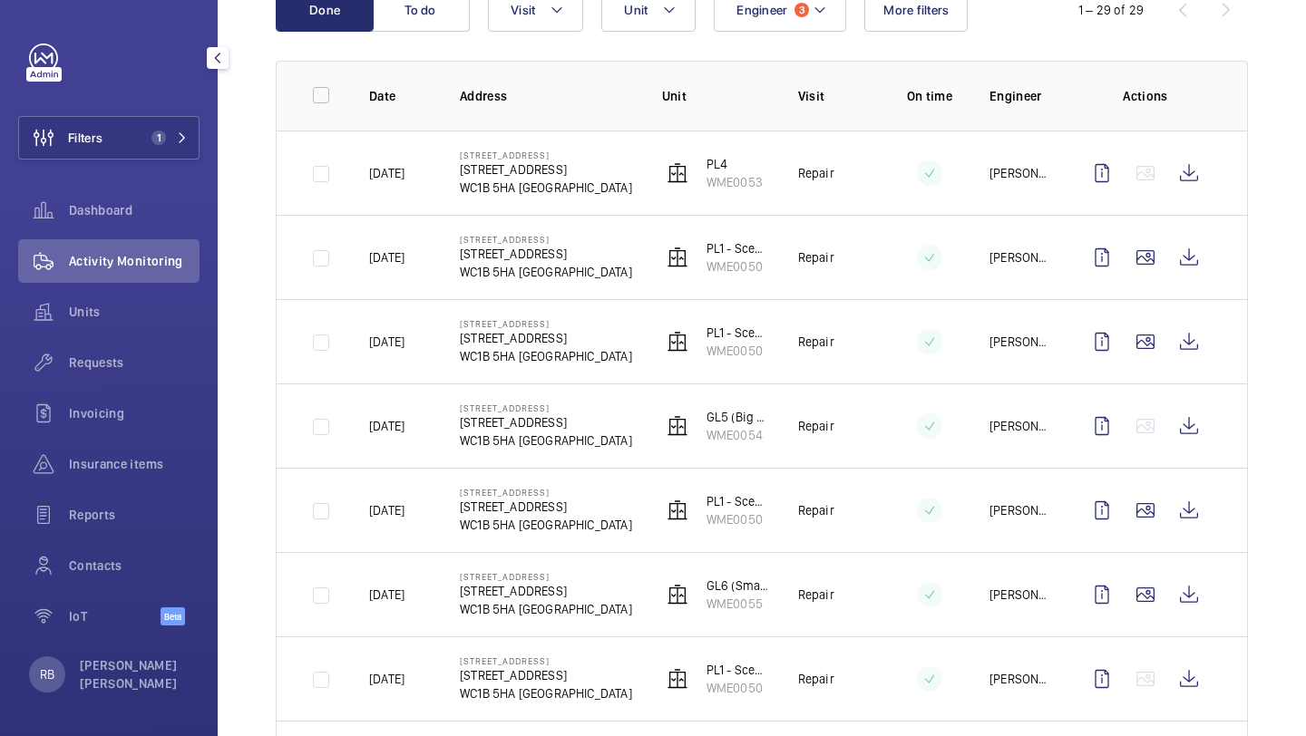
scroll to position [223, 0]
click at [1134, 337] on wm-front-icon-button at bounding box center [1145, 341] width 44 height 44
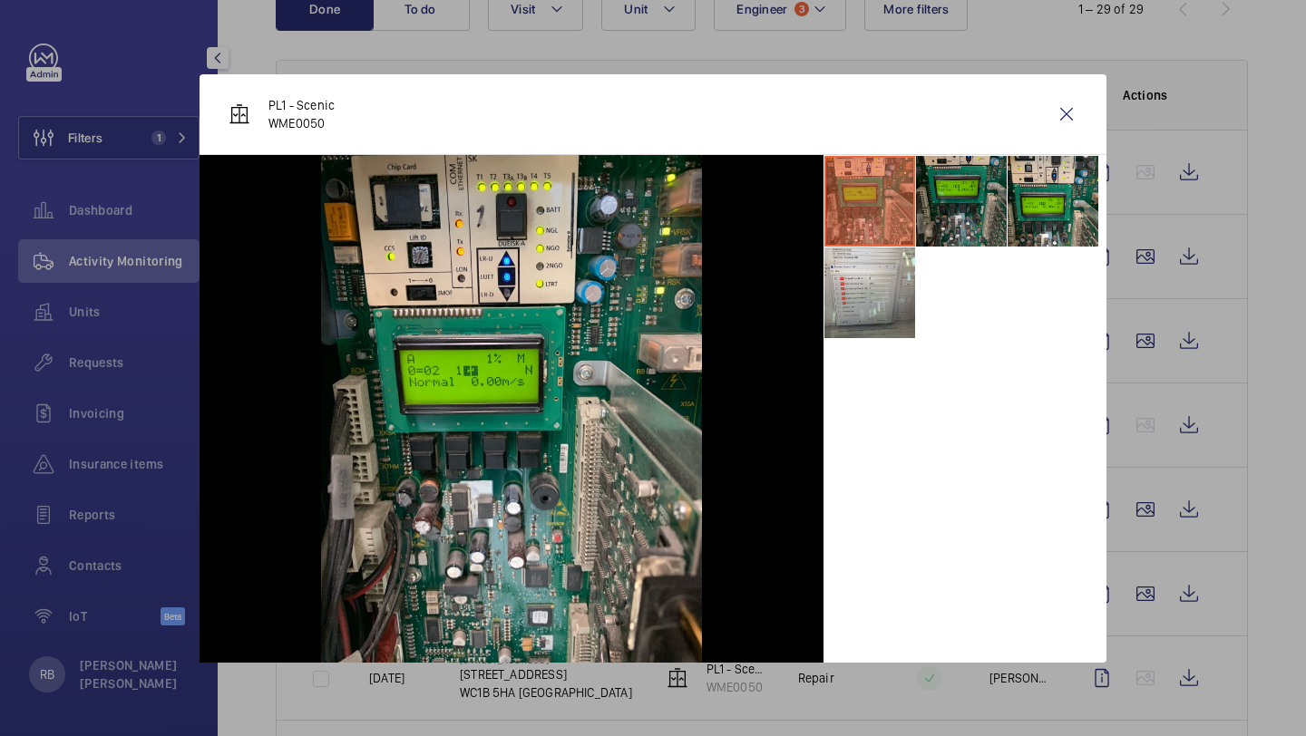
click at [969, 199] on li at bounding box center [961, 201] width 91 height 91
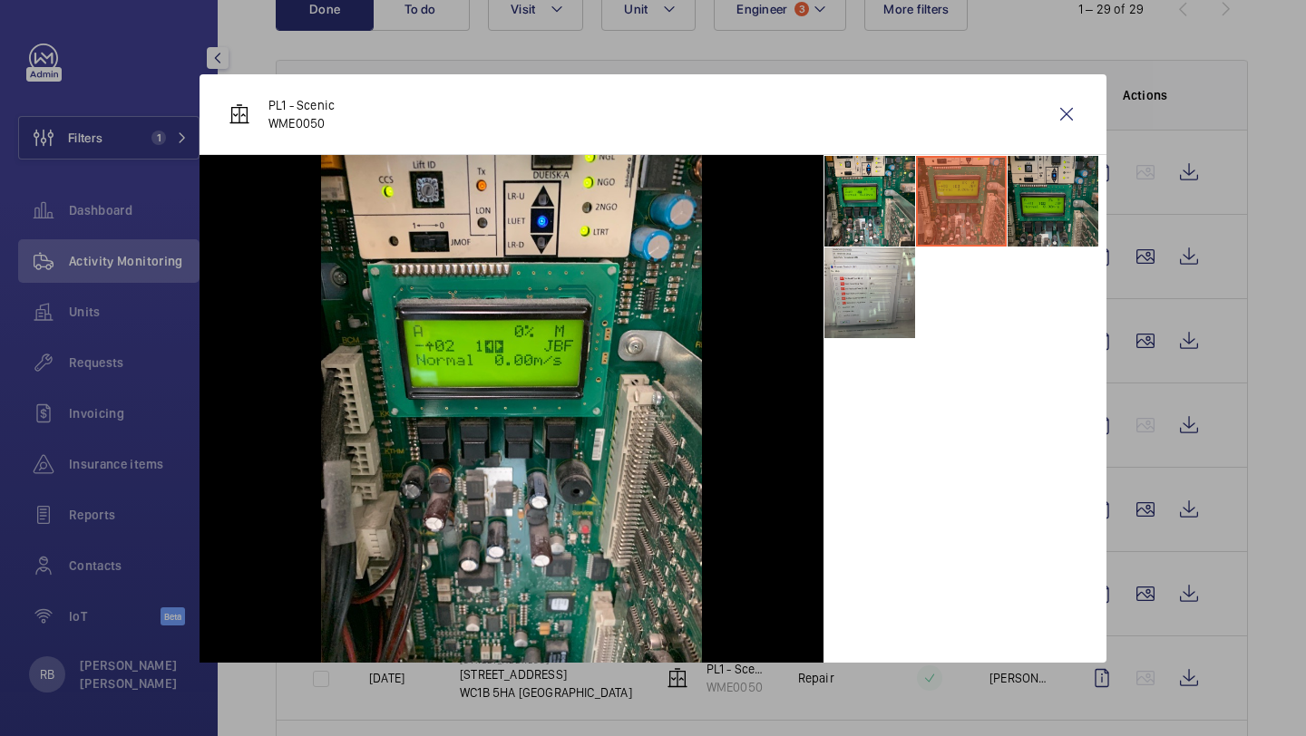
click at [1019, 197] on li at bounding box center [1052, 201] width 91 height 91
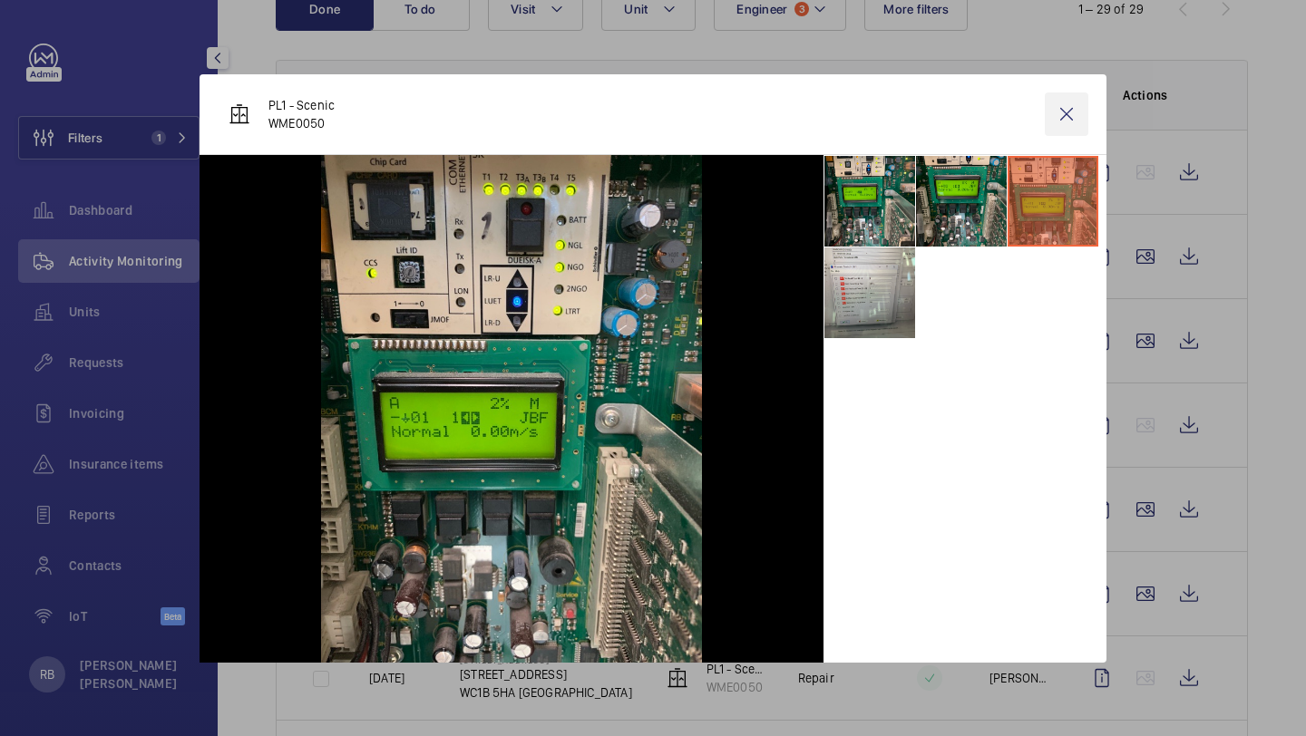
click at [1067, 124] on wm-front-icon-button at bounding box center [1067, 114] width 44 height 44
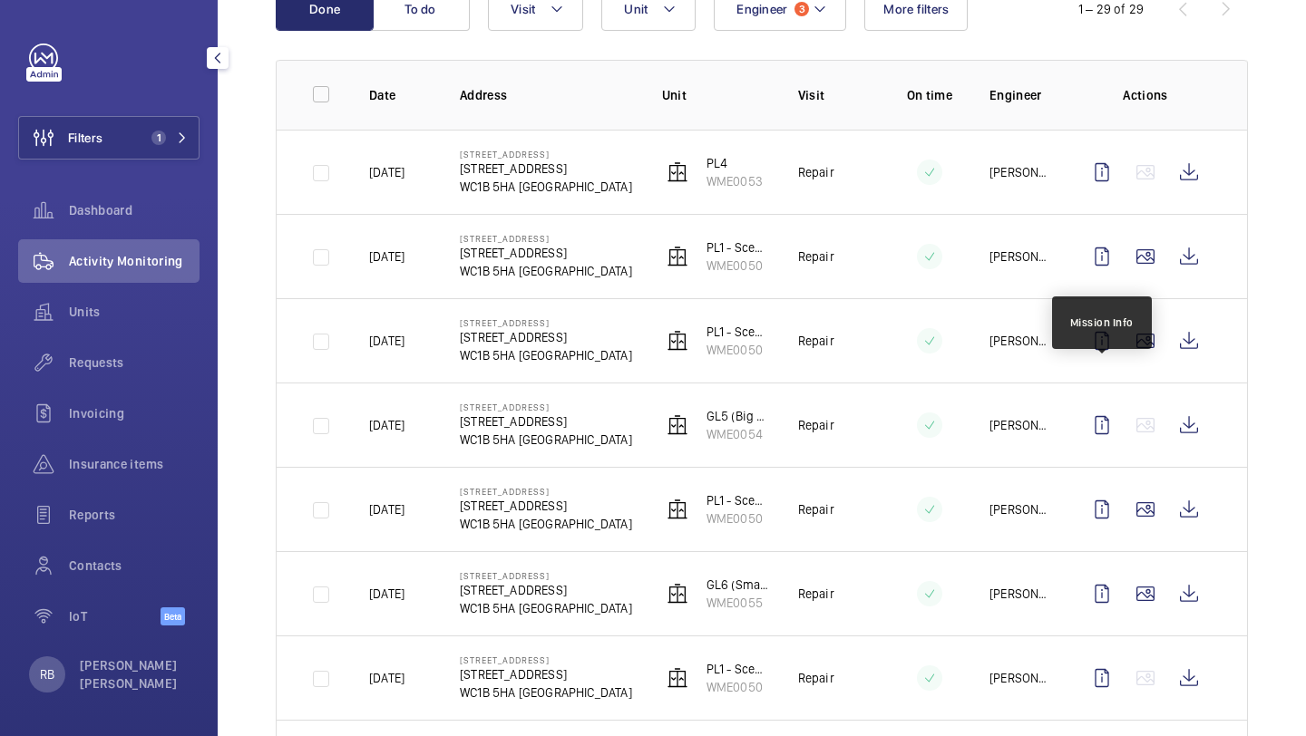
scroll to position [314, 0]
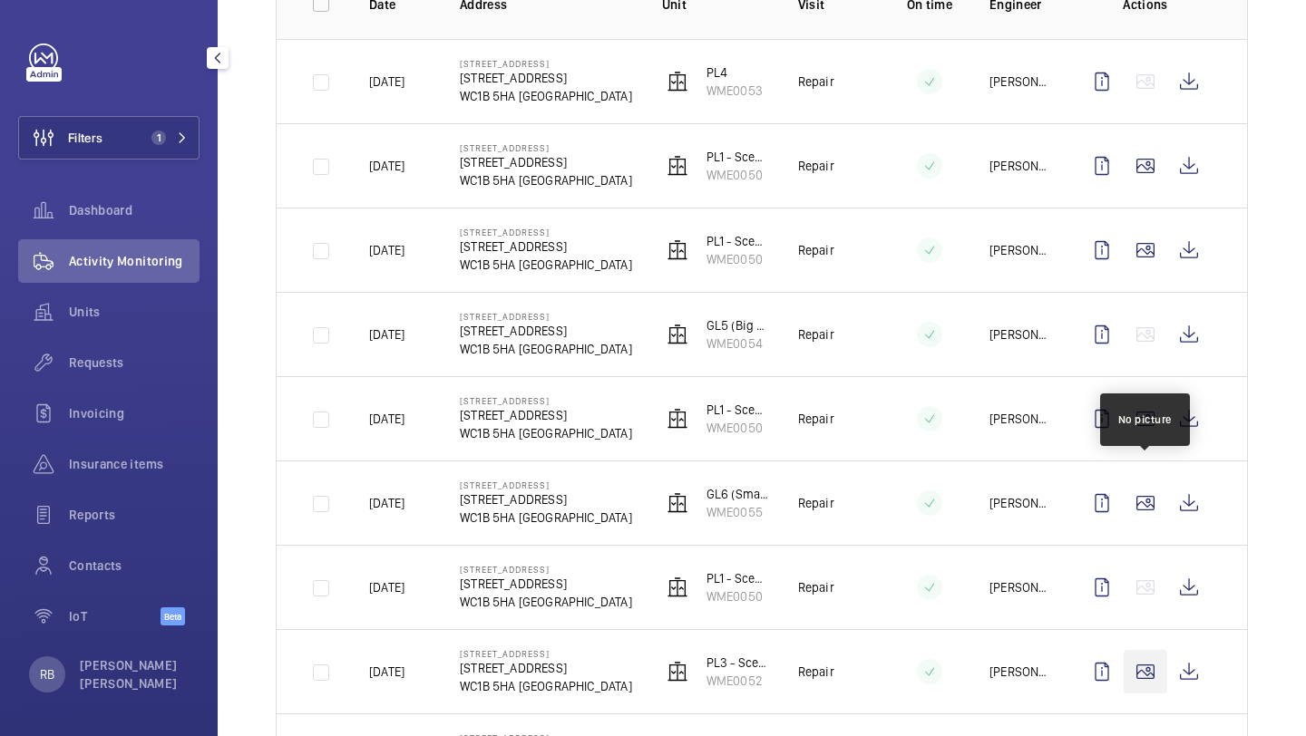
click at [1153, 650] on wm-front-icon-button at bounding box center [1145, 672] width 44 height 44
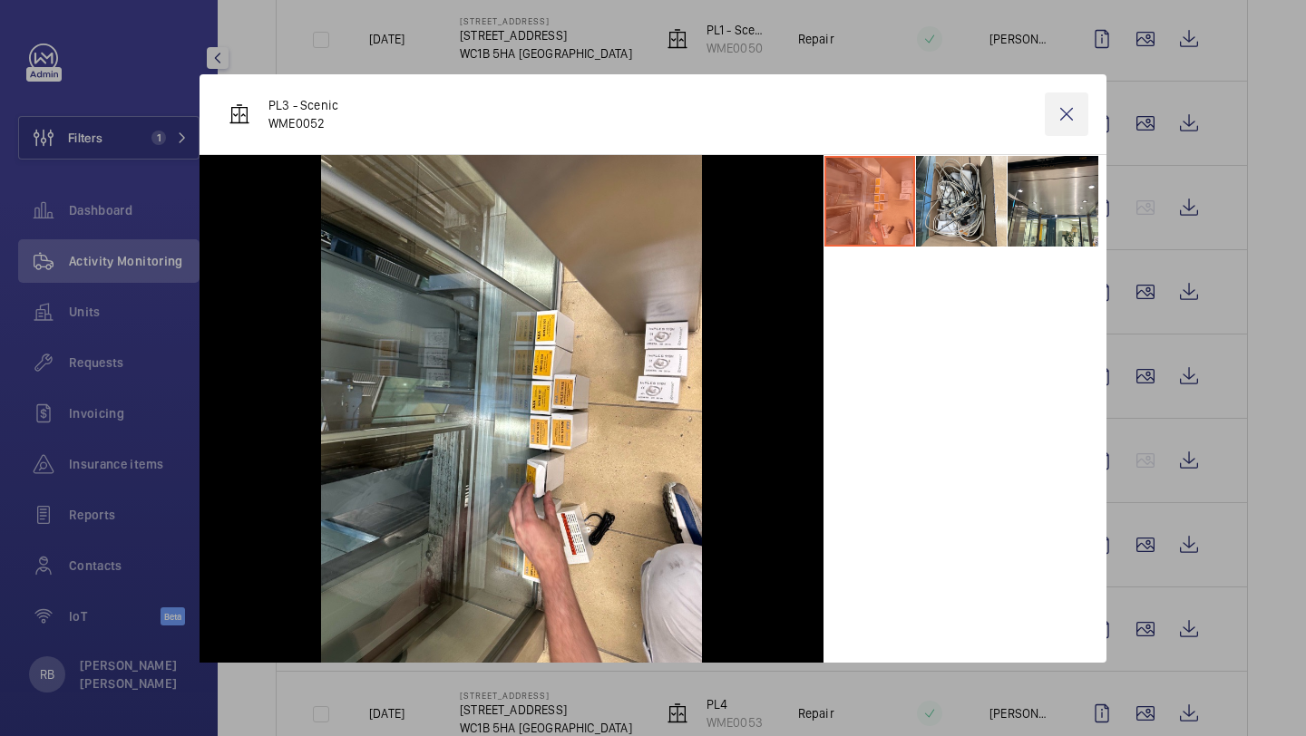
click at [1070, 122] on wm-front-icon-button at bounding box center [1067, 114] width 44 height 44
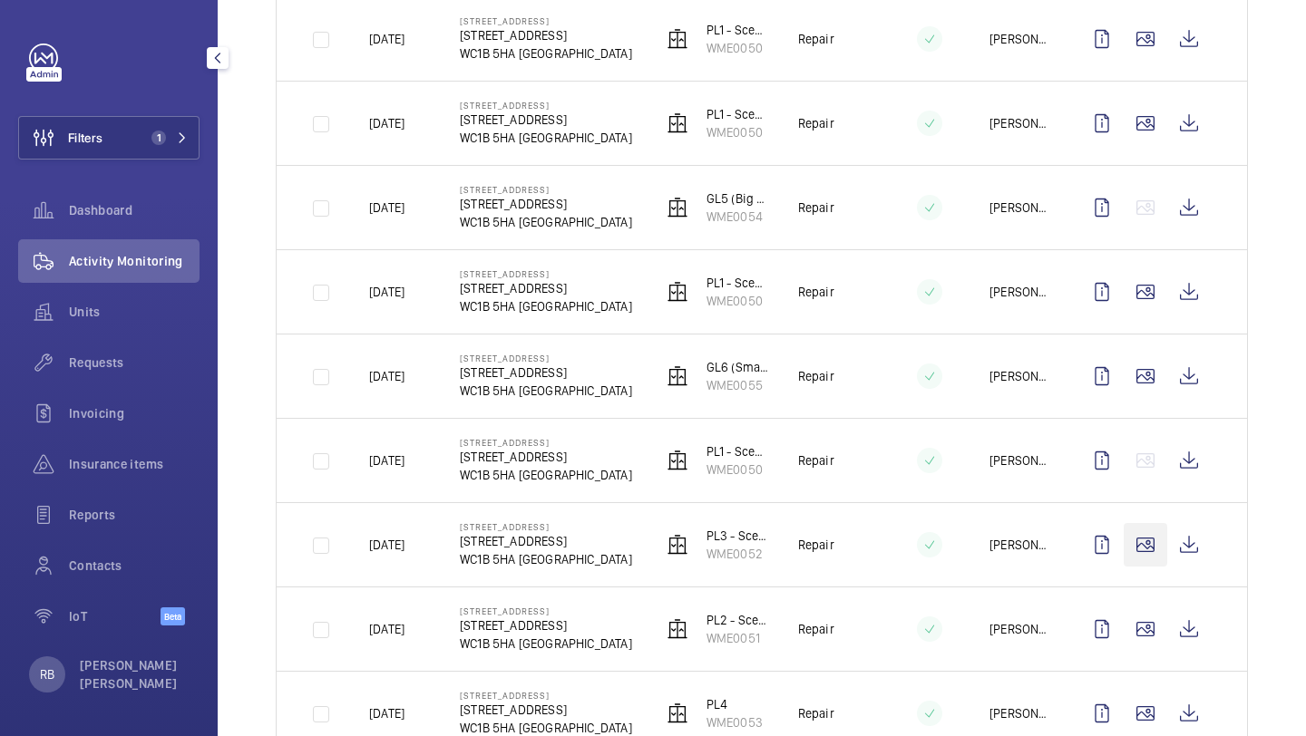
scroll to position [595, 0]
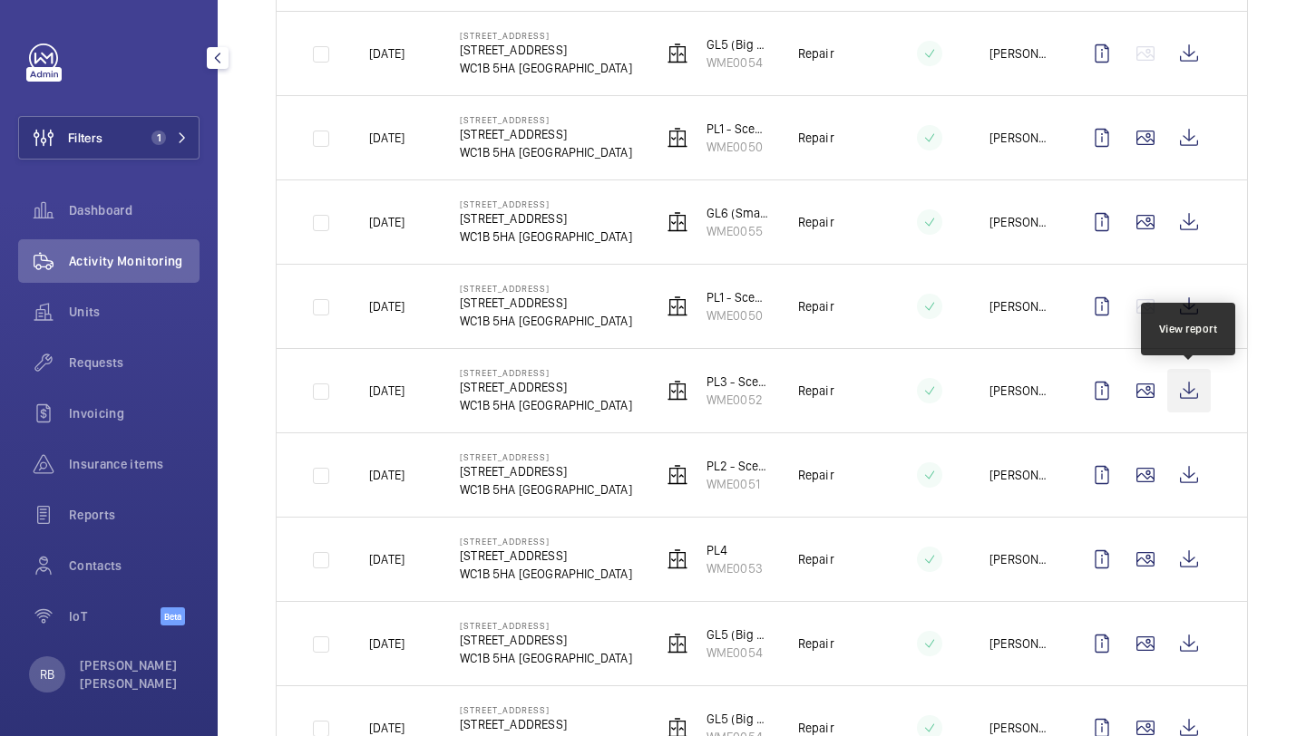
click at [1188, 394] on wm-front-icon-button at bounding box center [1189, 391] width 44 height 44
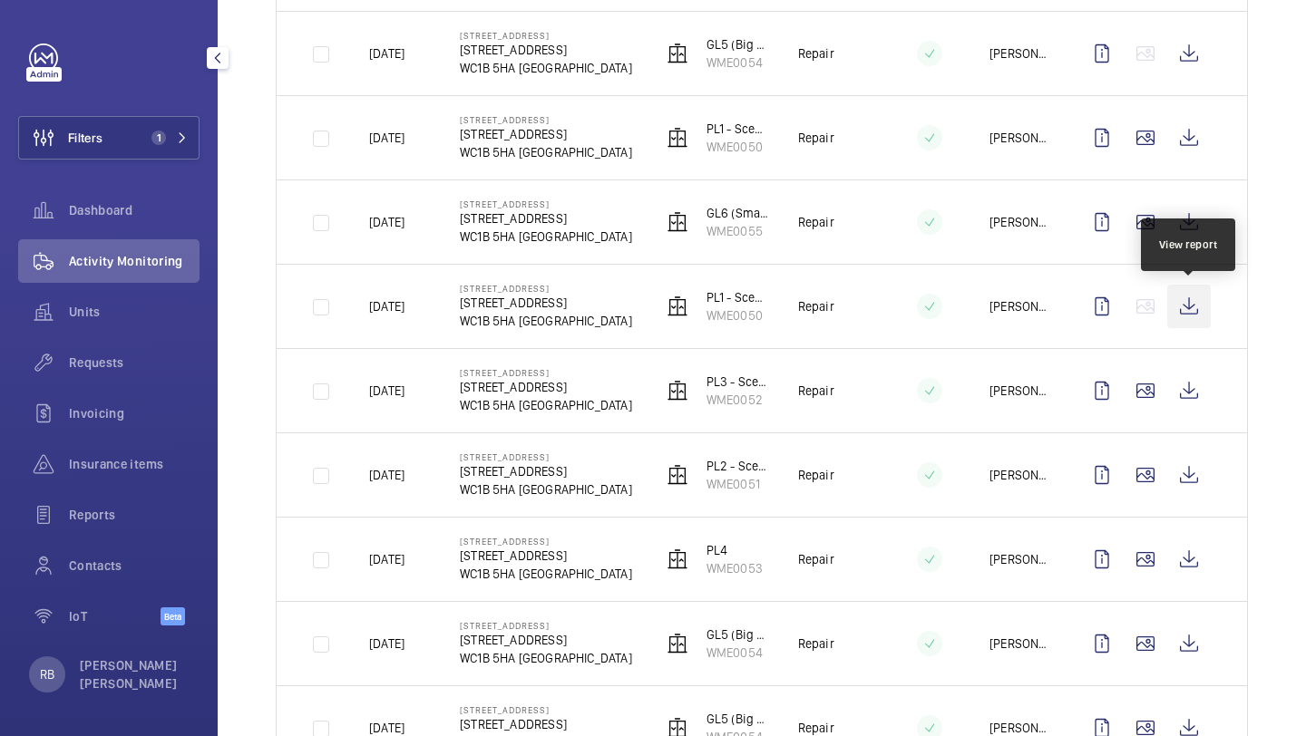
click at [1203, 294] on wm-front-icon-button at bounding box center [1189, 307] width 44 height 44
click at [1180, 310] on wm-front-icon-button at bounding box center [1189, 307] width 44 height 44
click at [1187, 313] on wm-front-icon-button at bounding box center [1189, 307] width 44 height 44
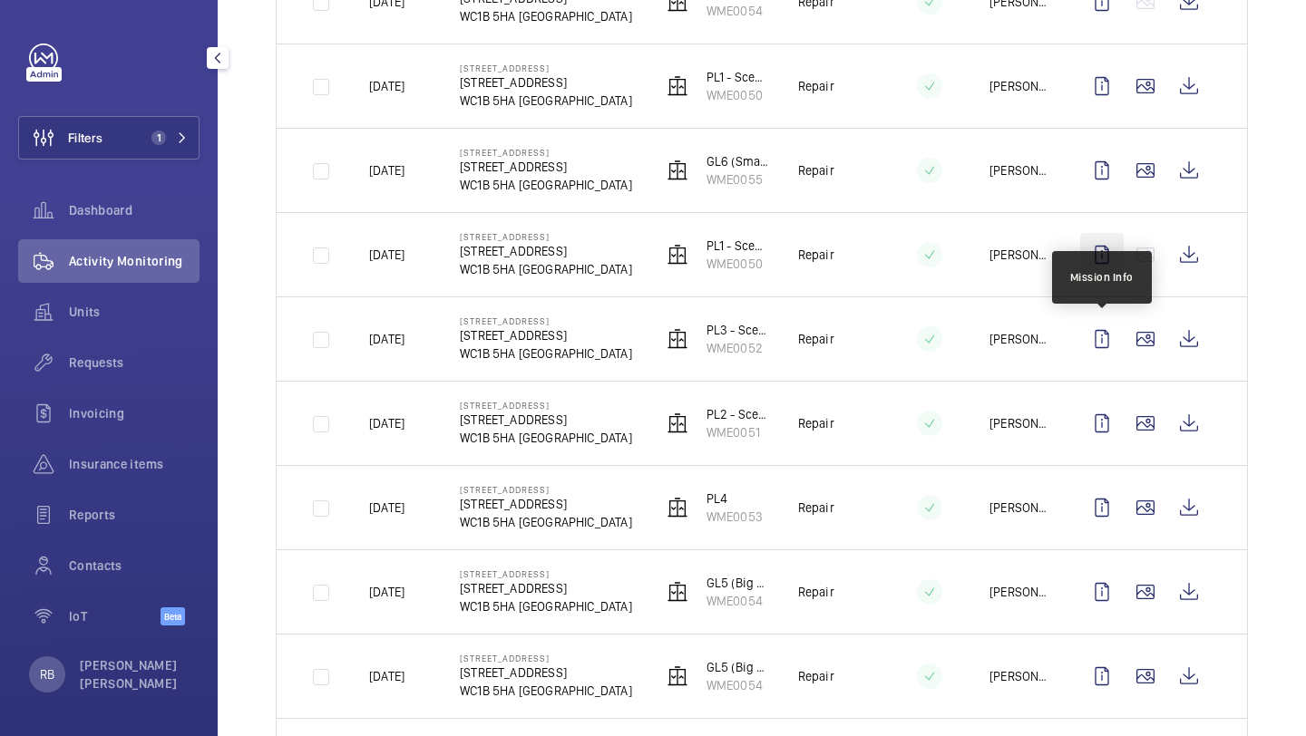
scroll to position [652, 0]
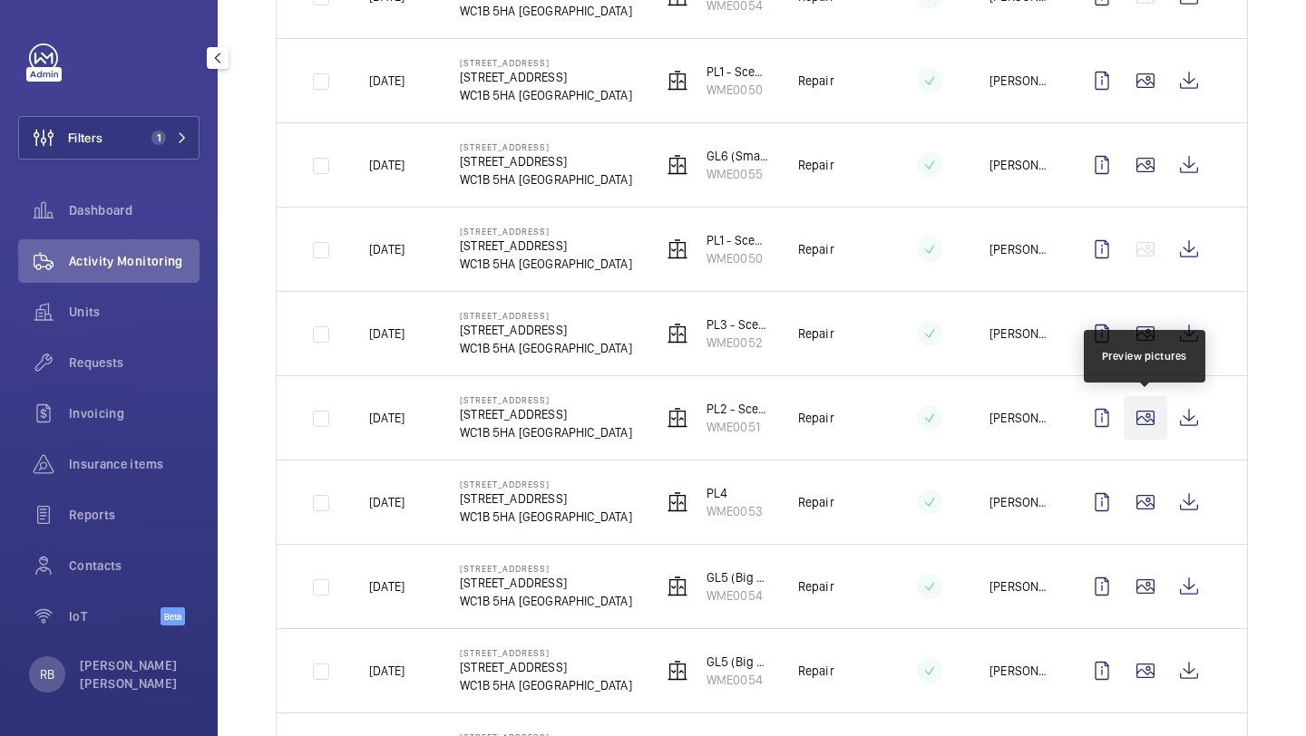
click at [1139, 411] on wm-front-icon-button at bounding box center [1145, 418] width 44 height 44
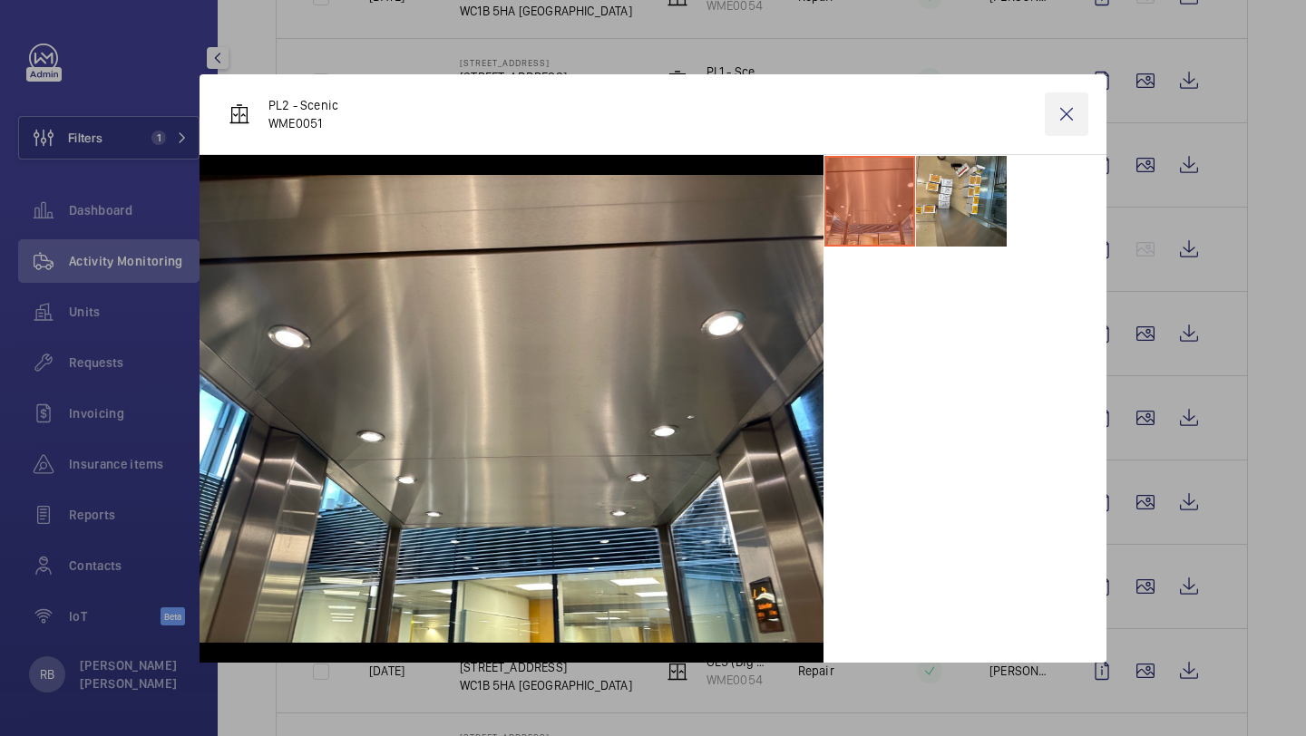
click at [1055, 122] on wm-front-icon-button at bounding box center [1067, 114] width 44 height 44
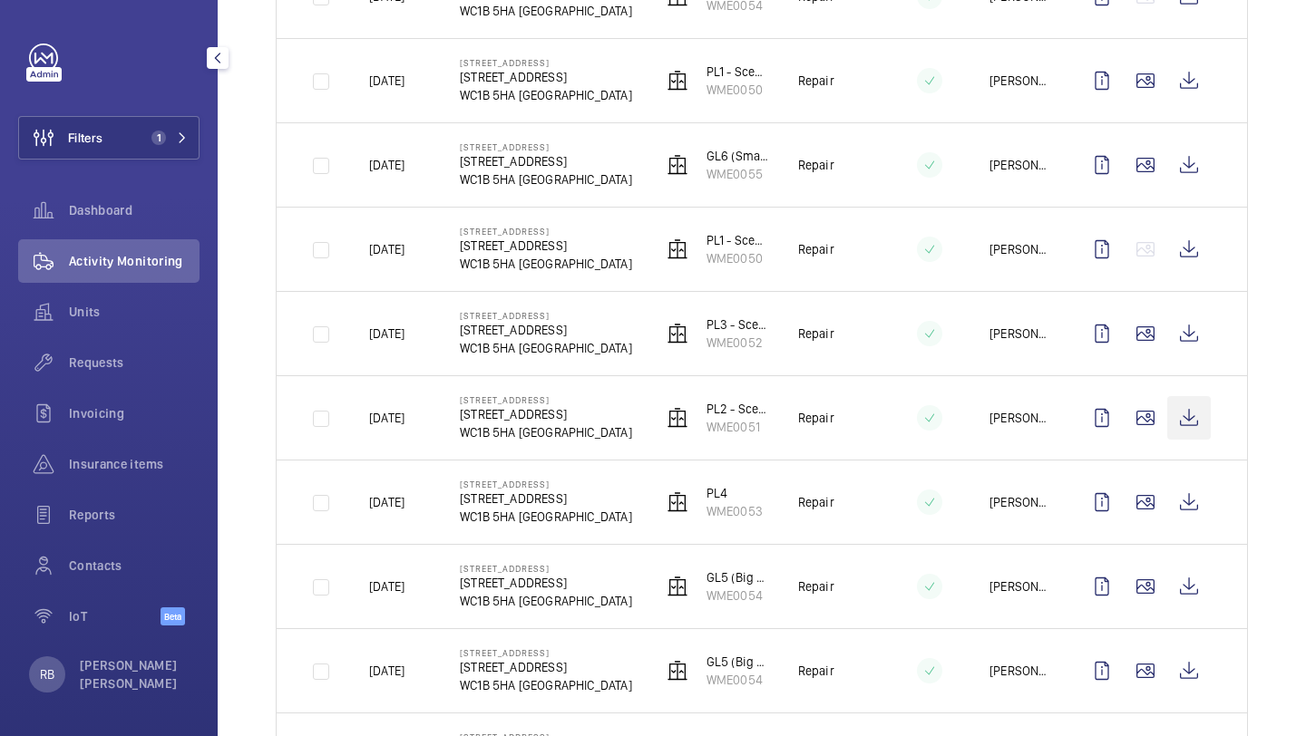
click at [1190, 420] on wm-front-icon-button at bounding box center [1189, 418] width 44 height 44
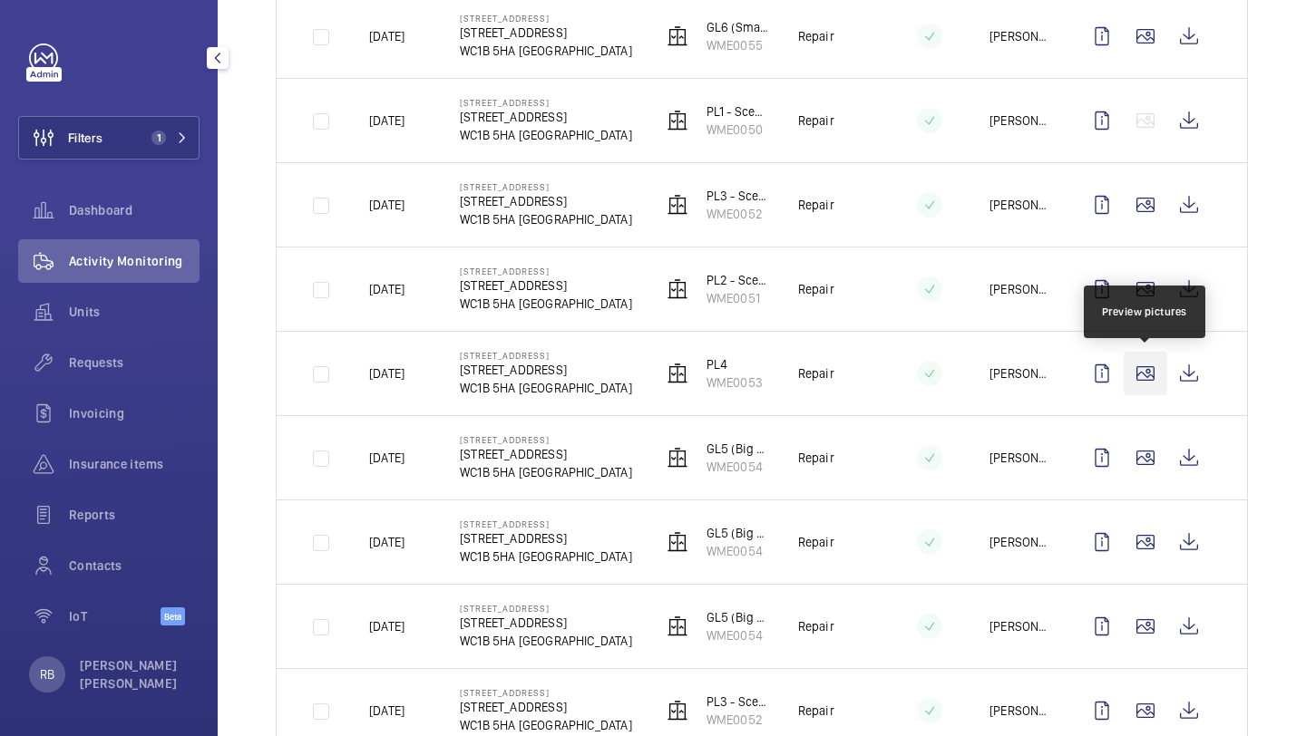
click at [1130, 370] on wm-front-icon-button at bounding box center [1145, 374] width 44 height 44
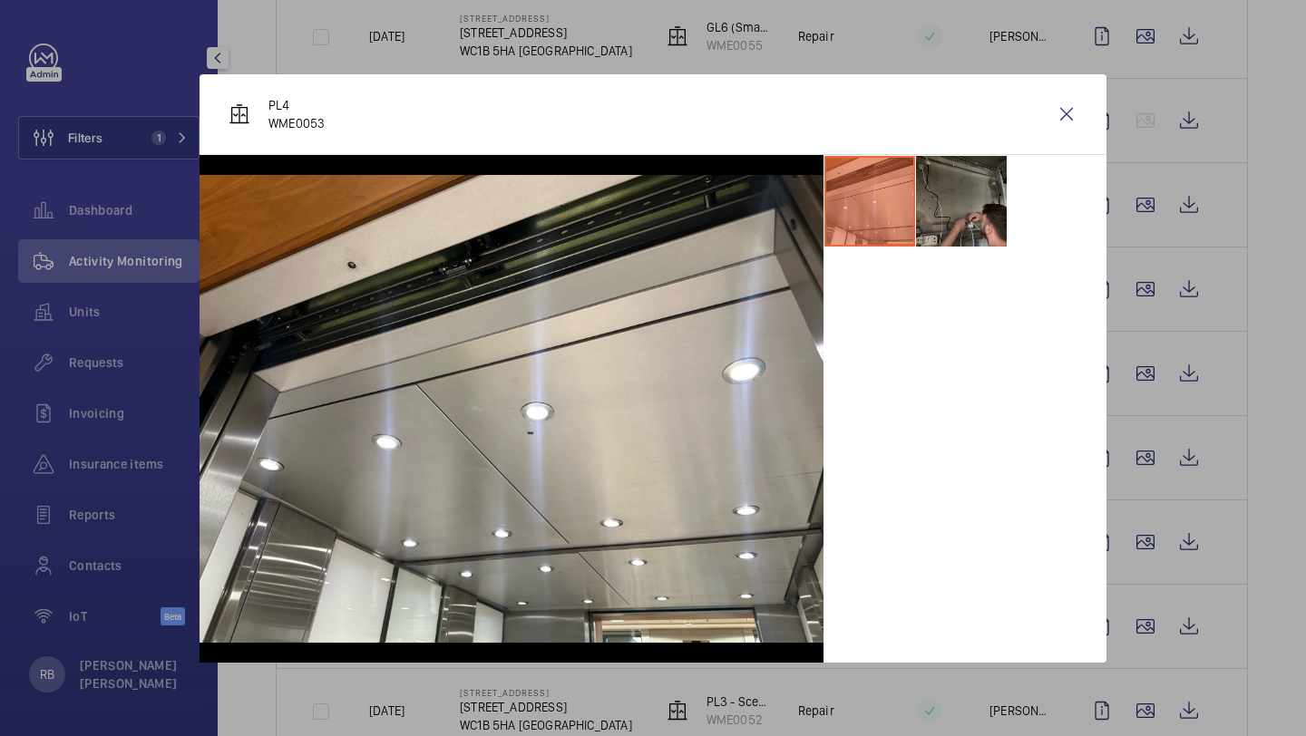
click at [1005, 202] on li at bounding box center [961, 201] width 91 height 91
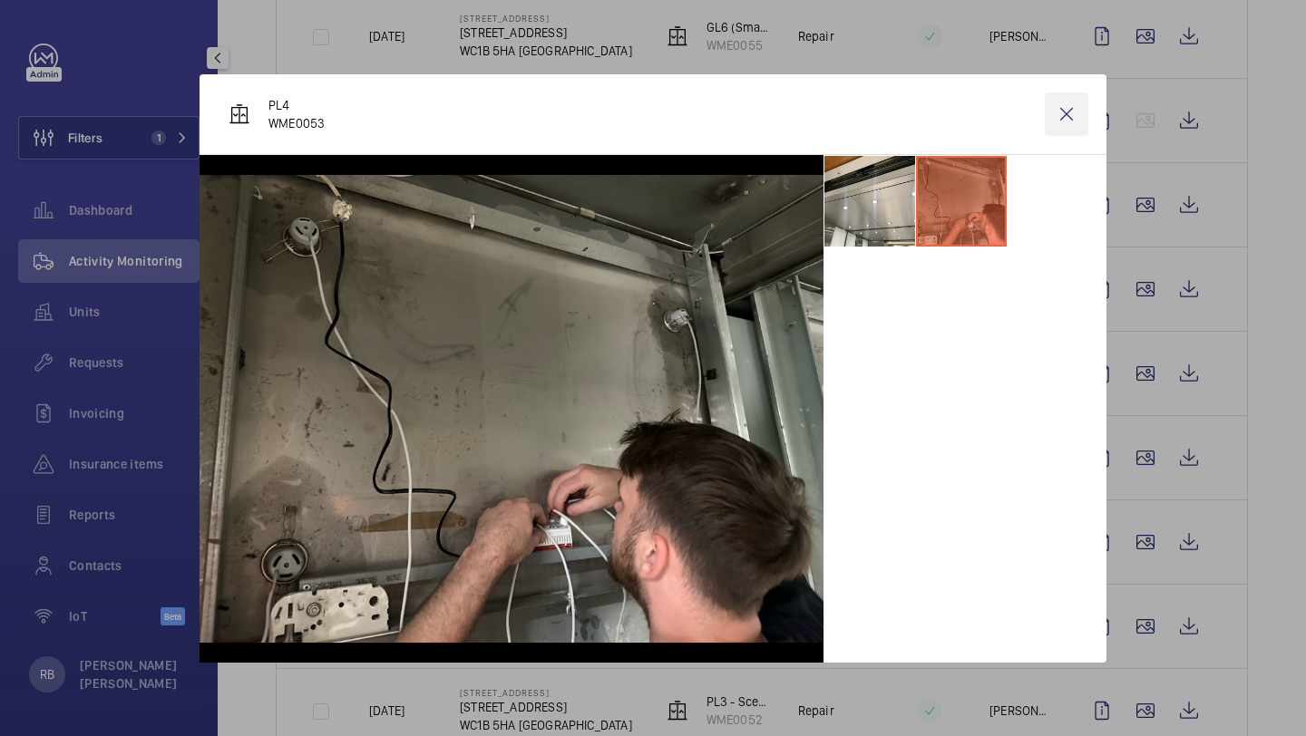
click at [1055, 102] on wm-front-icon-button at bounding box center [1067, 114] width 44 height 44
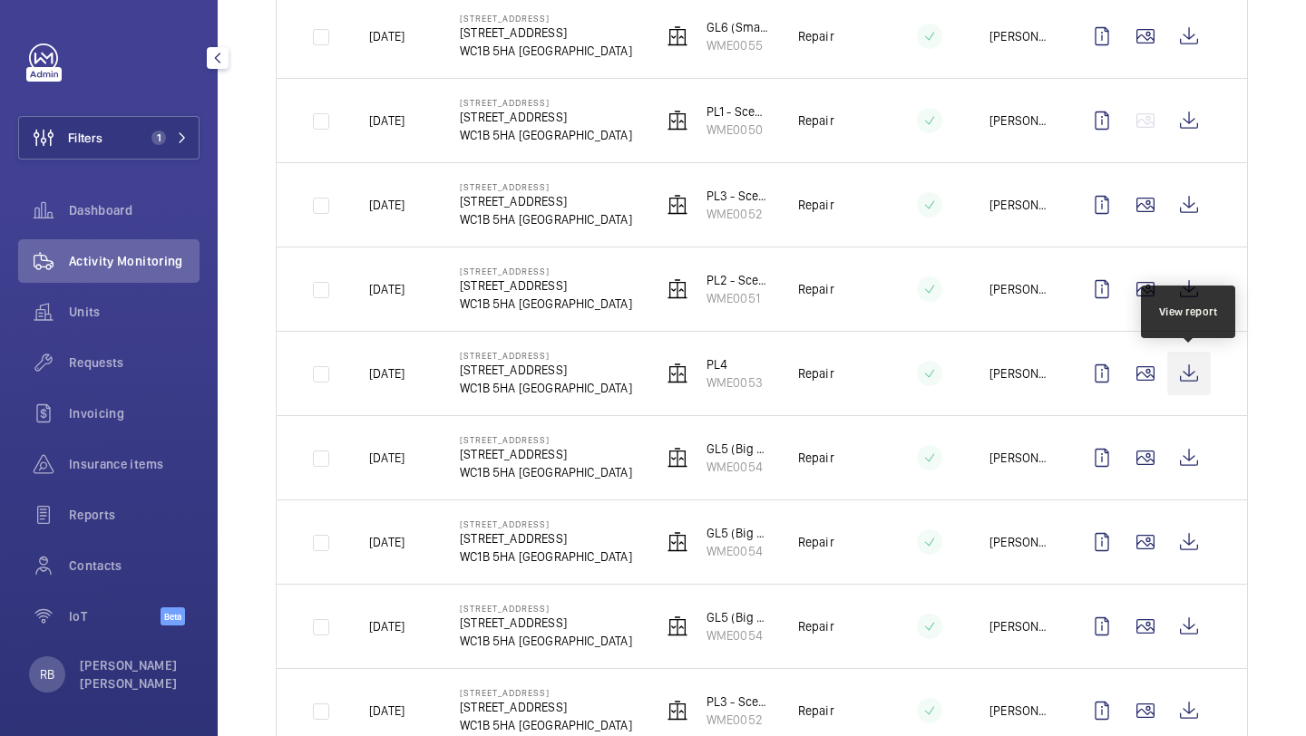
click at [1200, 372] on wm-front-icon-button at bounding box center [1189, 374] width 44 height 44
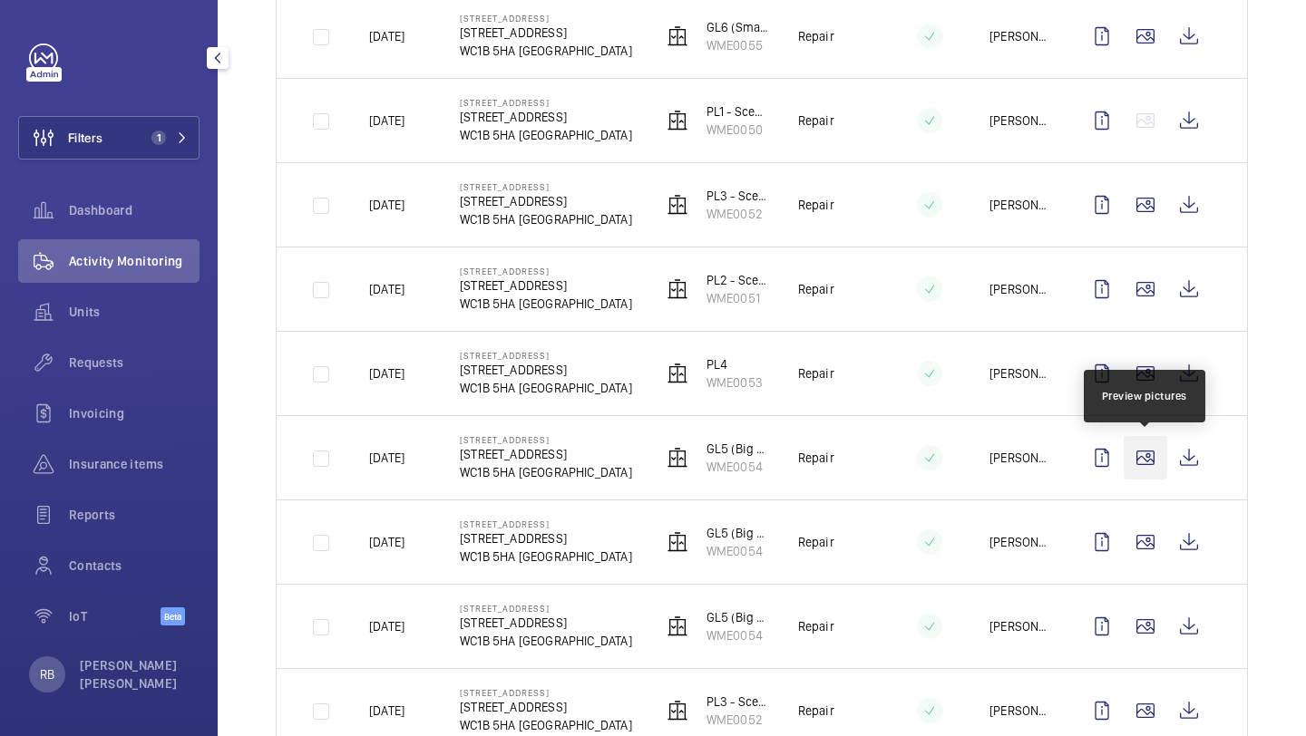
click at [1150, 457] on wm-front-icon-button at bounding box center [1145, 458] width 44 height 44
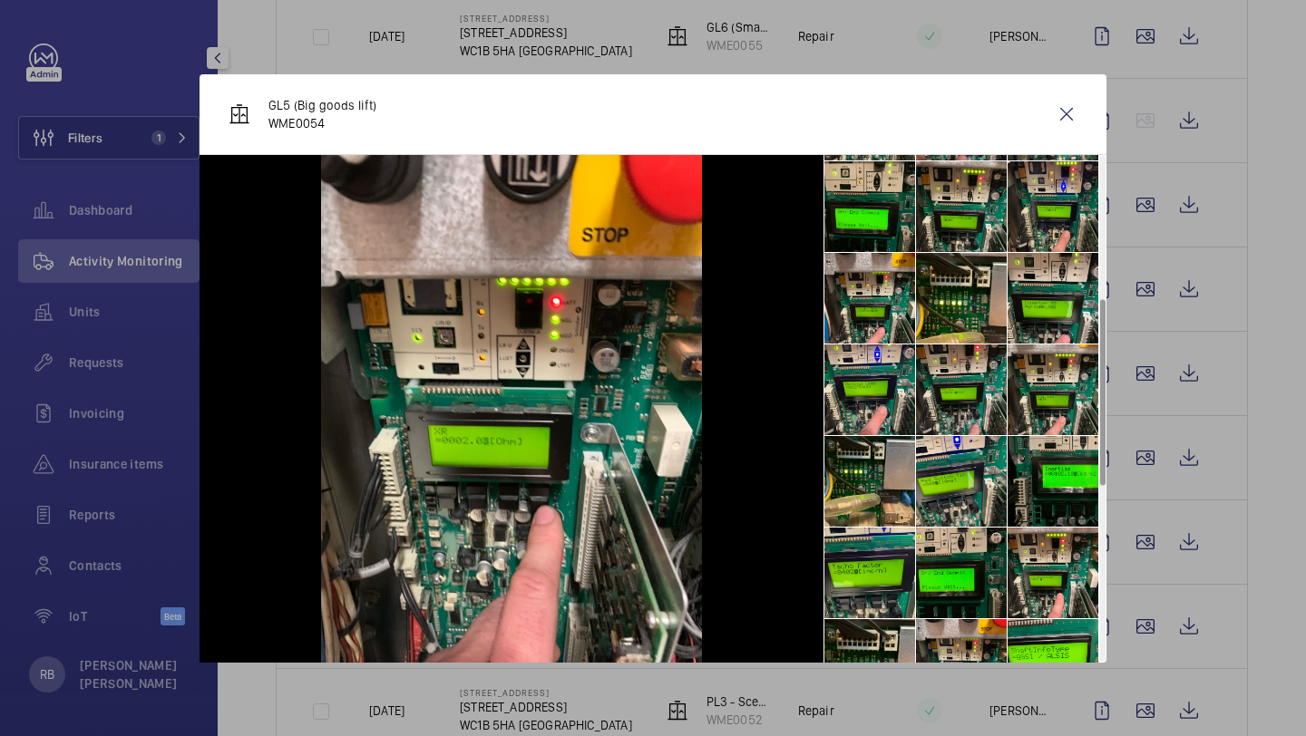
scroll to position [389, 0]
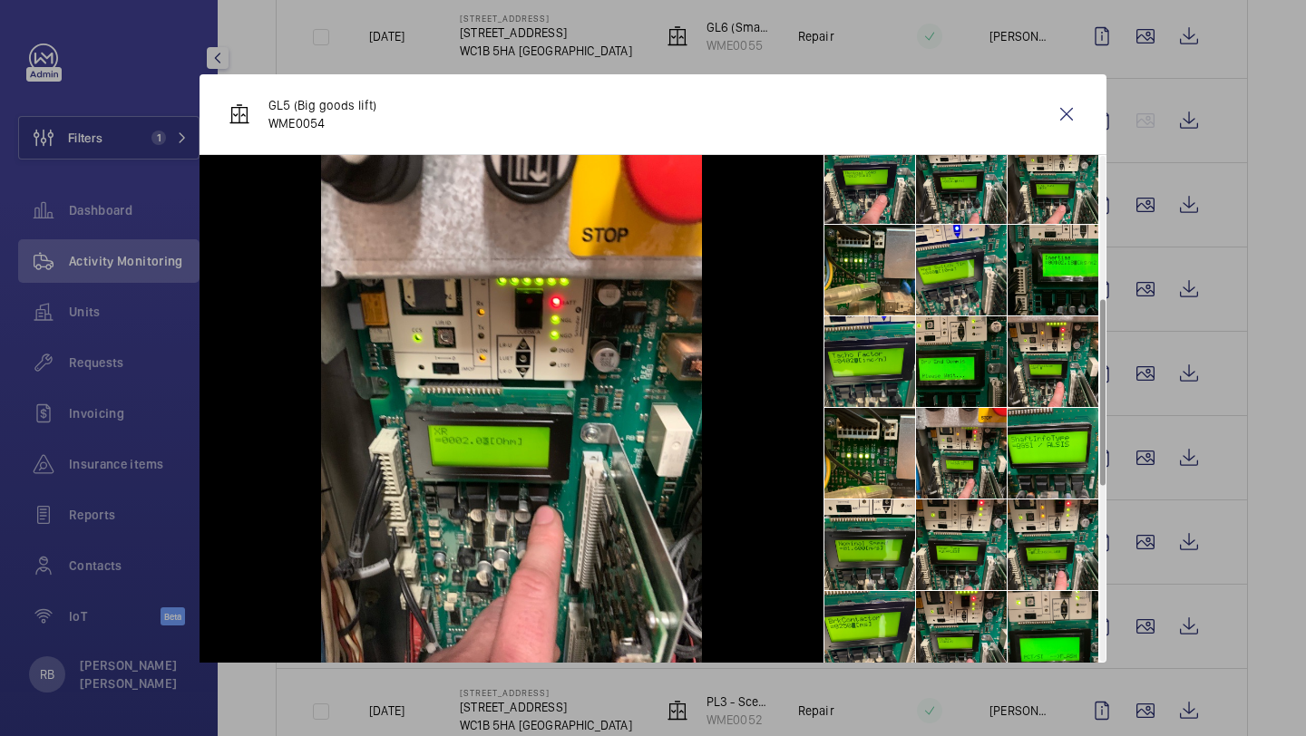
click at [884, 406] on ul at bounding box center [964, 453] width 283 height 1375
click at [1220, 479] on div at bounding box center [653, 368] width 1306 height 736
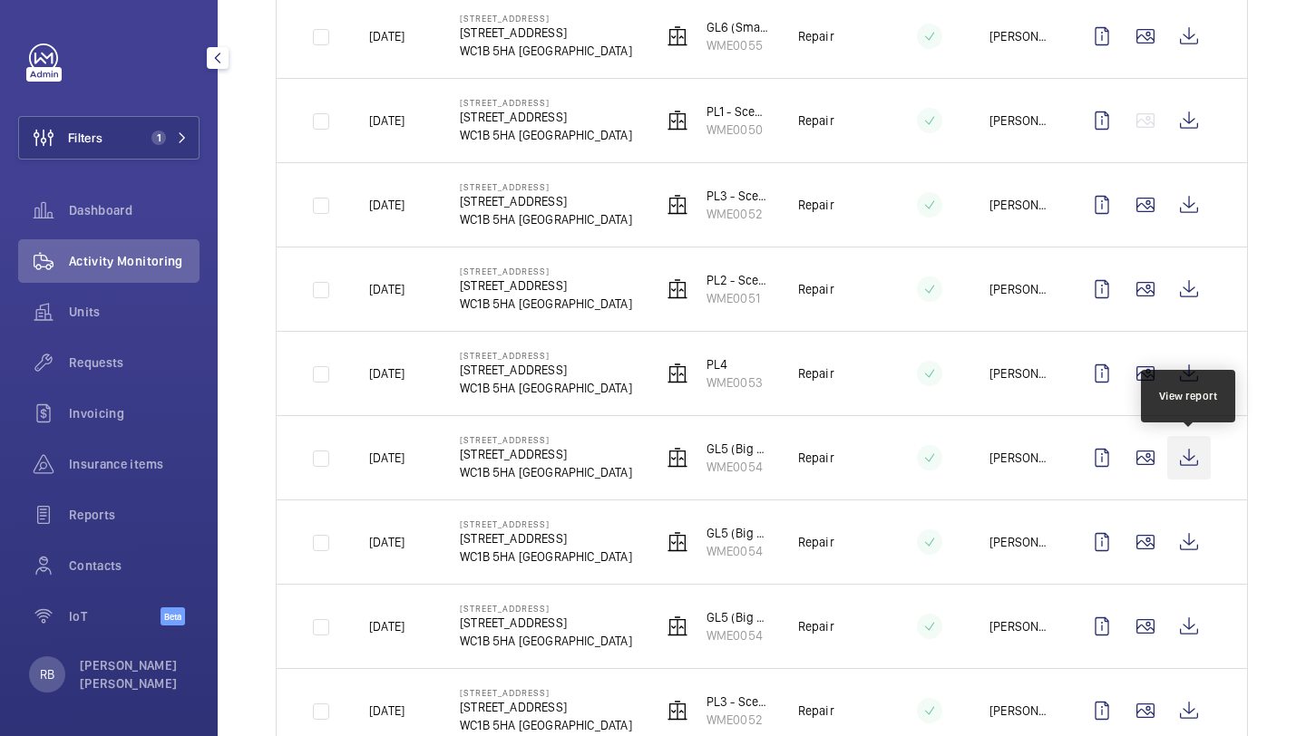
click at [1195, 454] on wm-front-icon-button at bounding box center [1189, 458] width 44 height 44
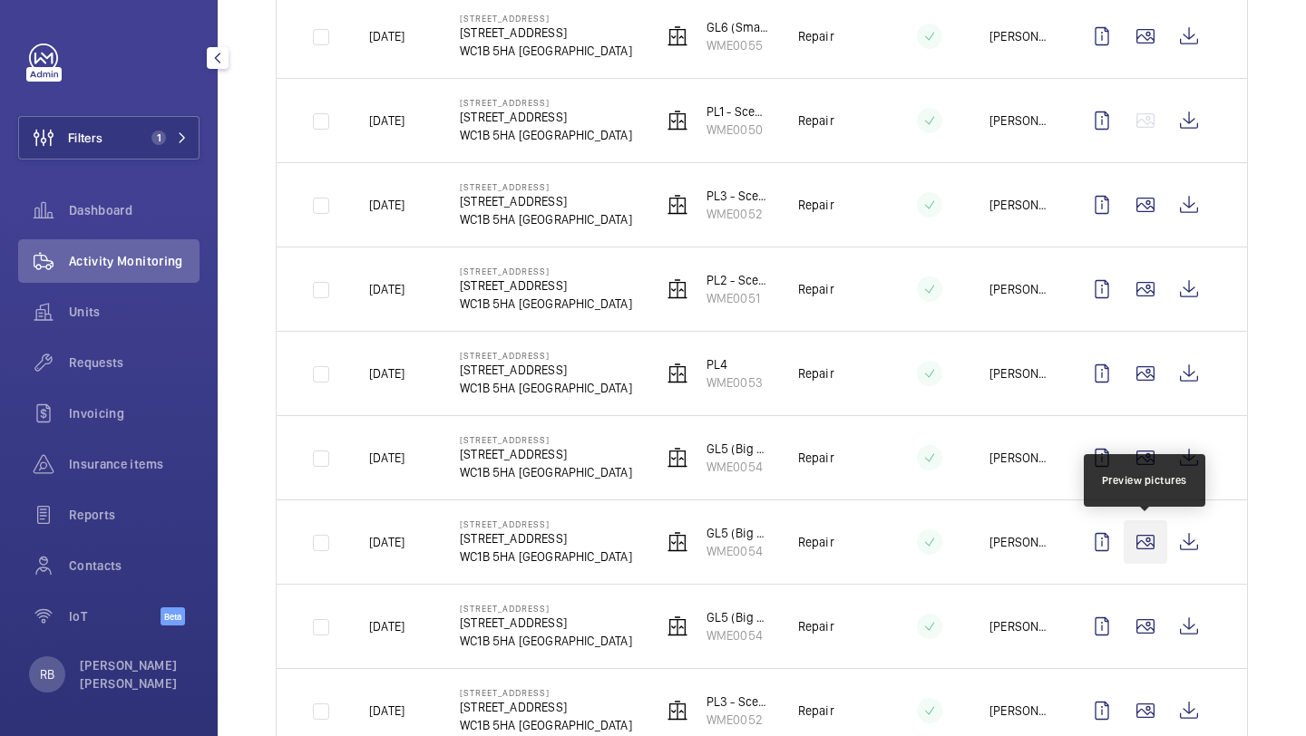
click at [1157, 556] on wm-front-icon-button at bounding box center [1145, 542] width 44 height 44
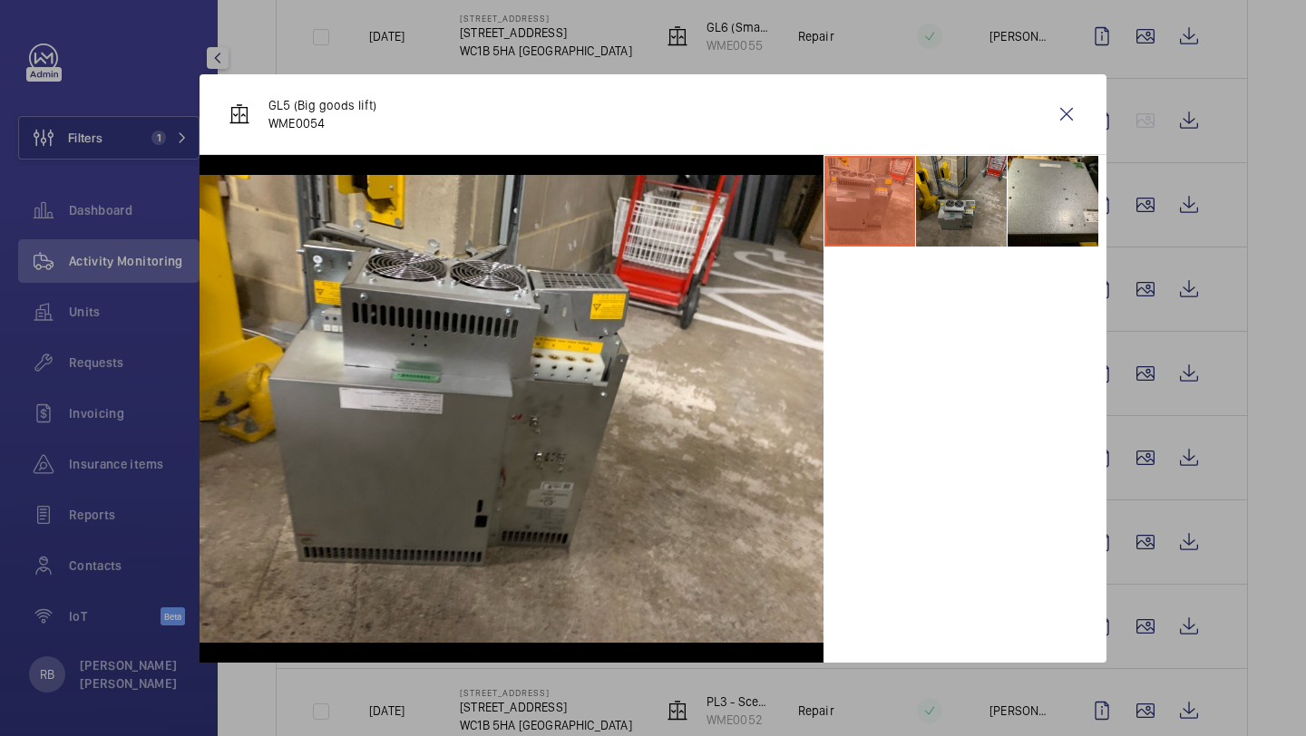
click at [963, 214] on li at bounding box center [961, 201] width 91 height 91
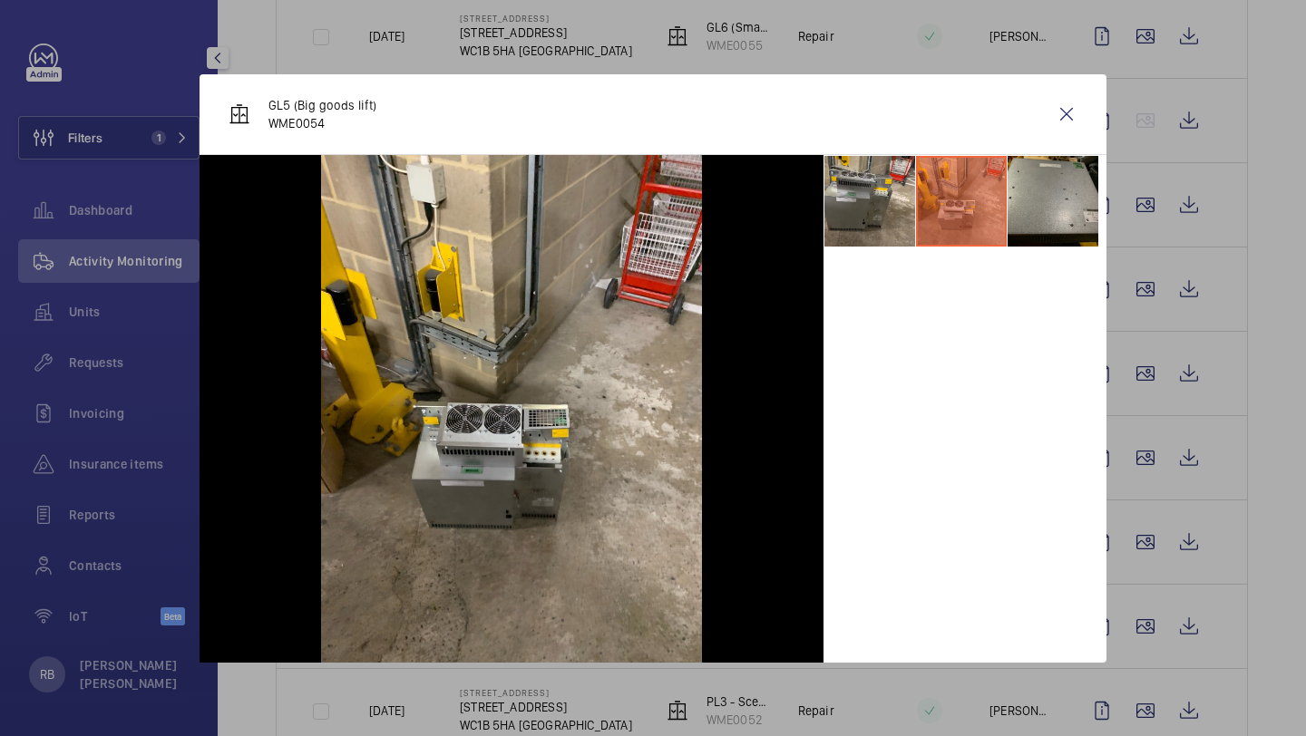
click at [1033, 211] on li at bounding box center [1052, 201] width 91 height 91
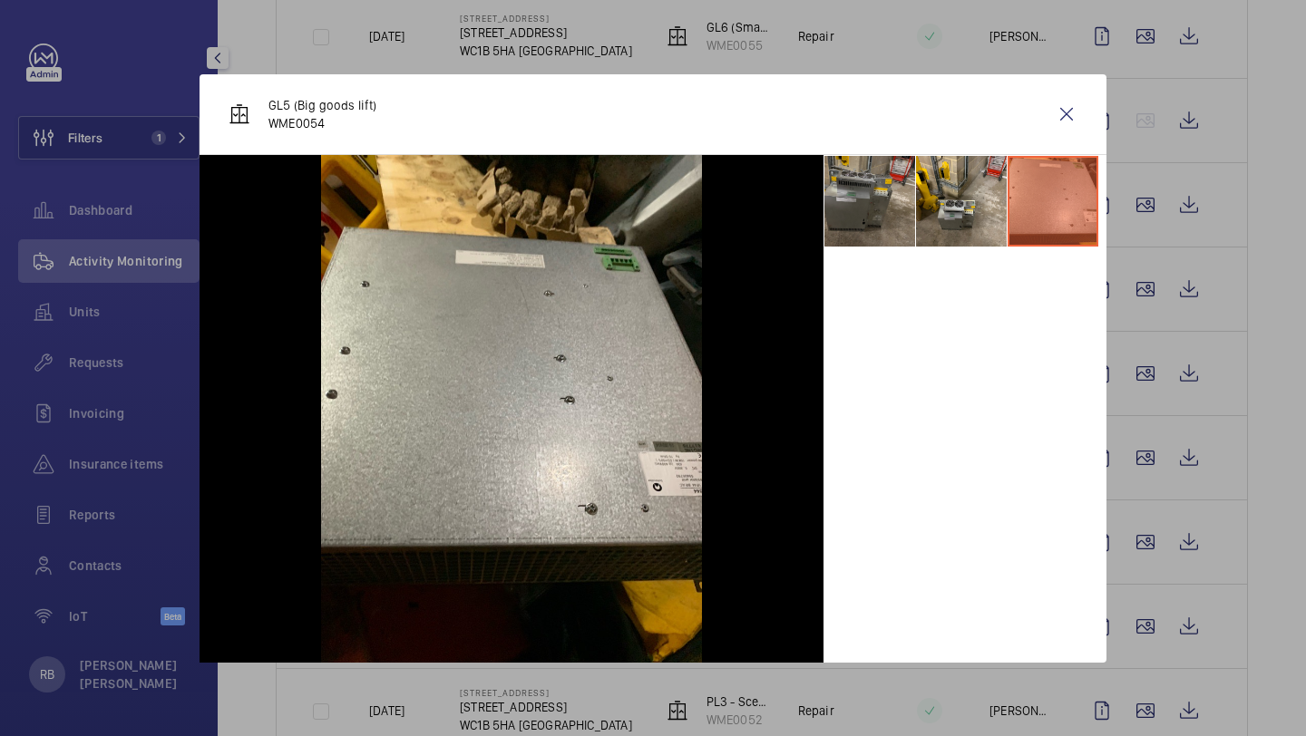
click at [903, 219] on li at bounding box center [869, 201] width 91 height 91
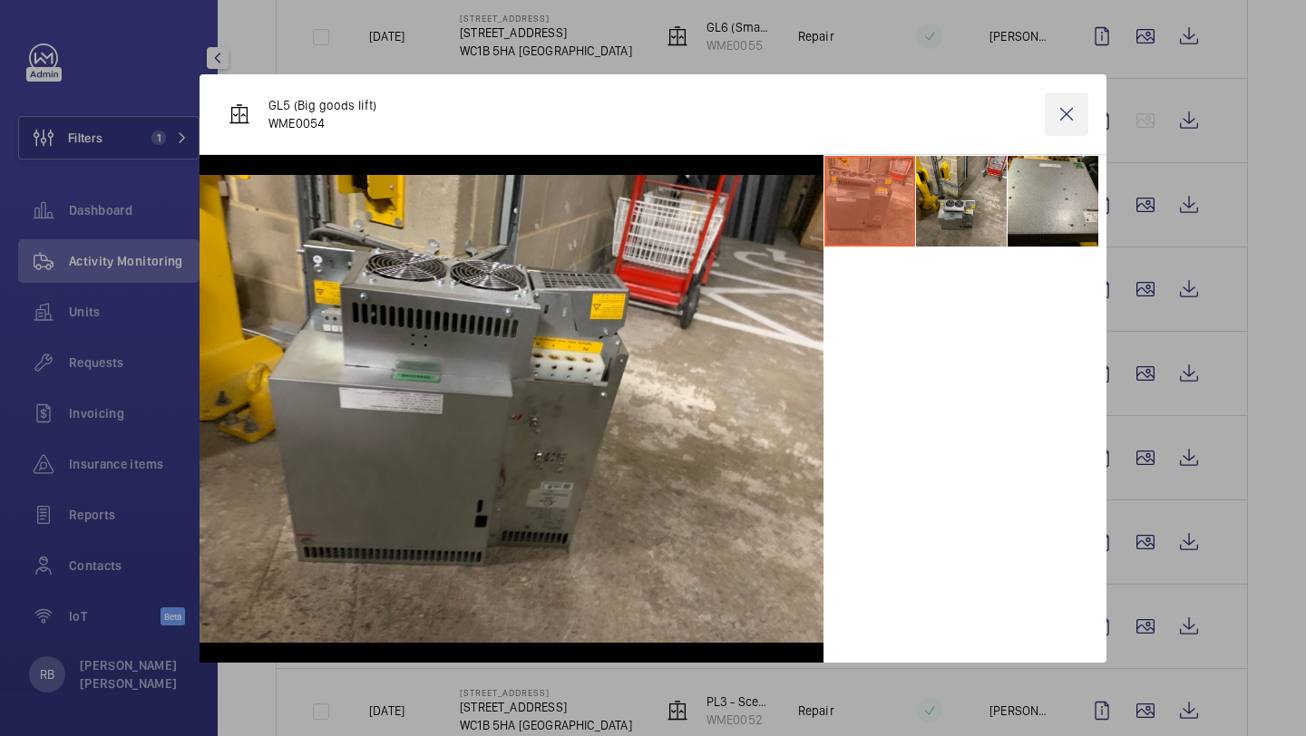
click at [1084, 122] on wm-front-icon-button at bounding box center [1067, 114] width 44 height 44
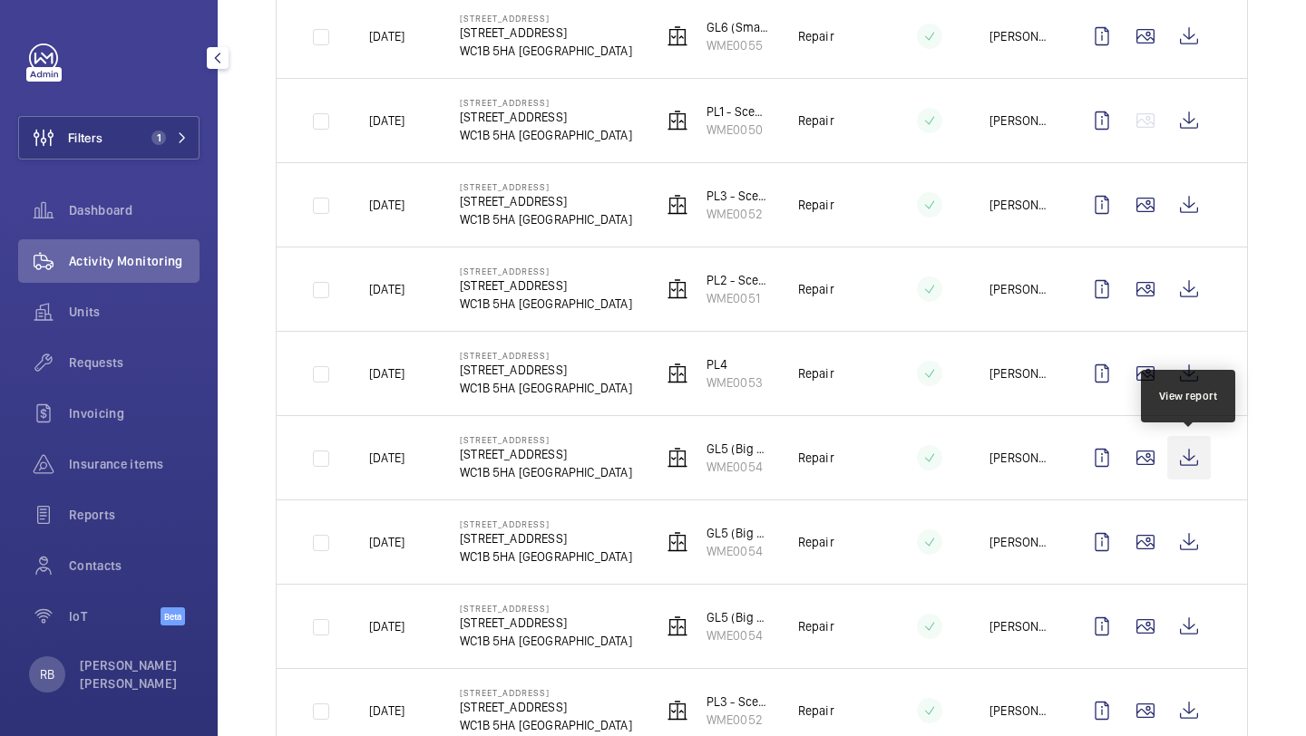
click at [1189, 464] on wm-front-icon-button at bounding box center [1189, 458] width 44 height 44
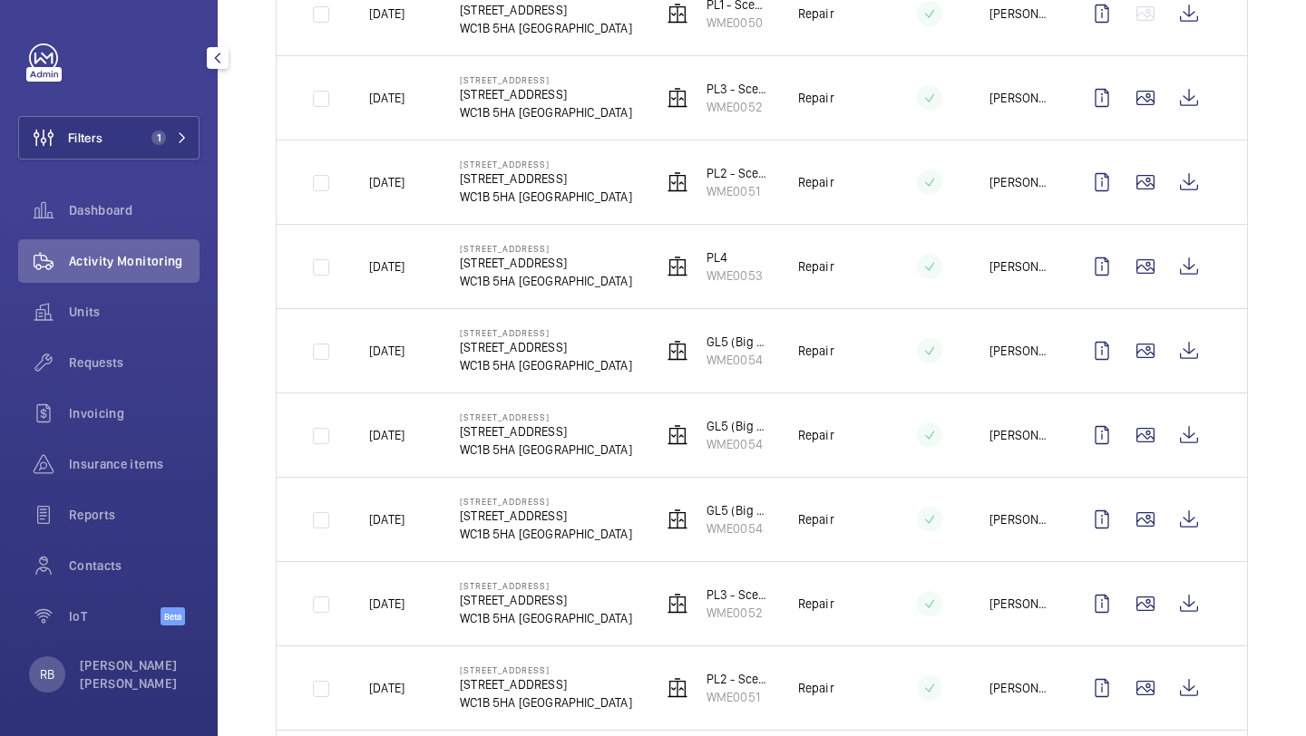
scroll to position [885, 0]
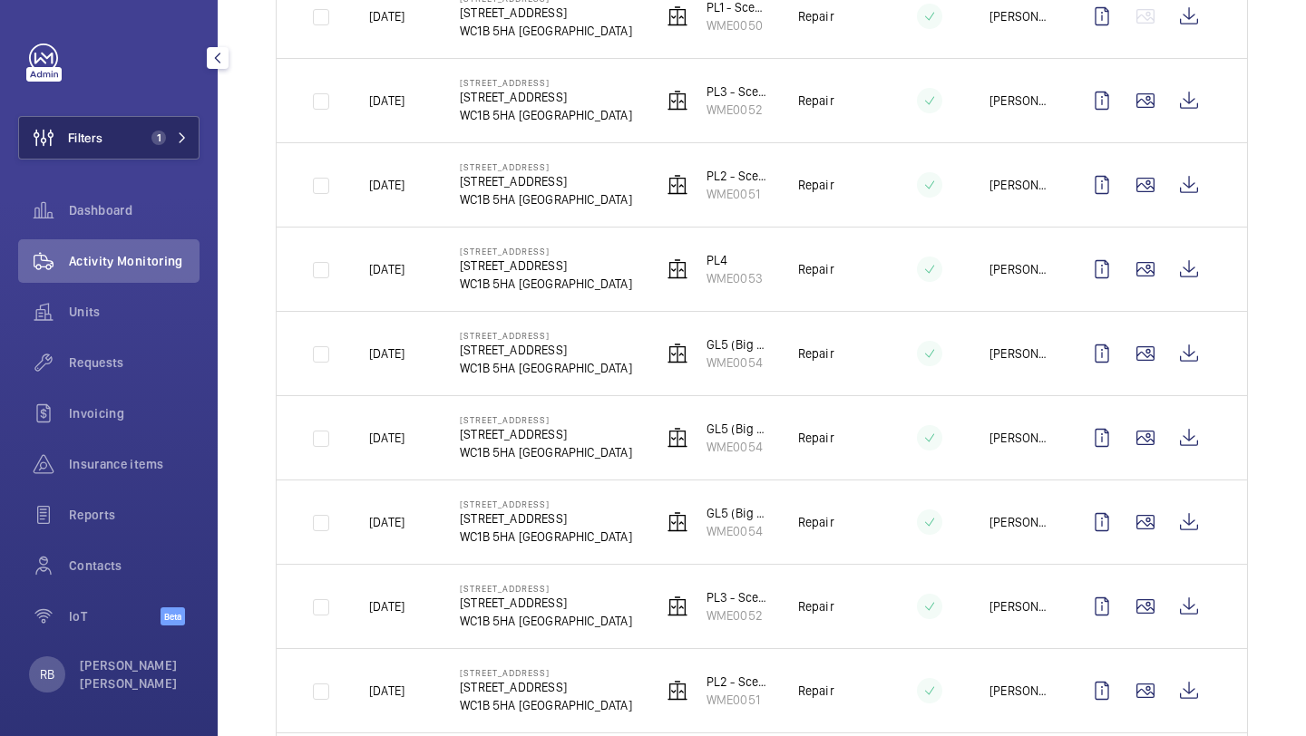
click at [190, 133] on button "Filters 1" at bounding box center [108, 138] width 181 height 44
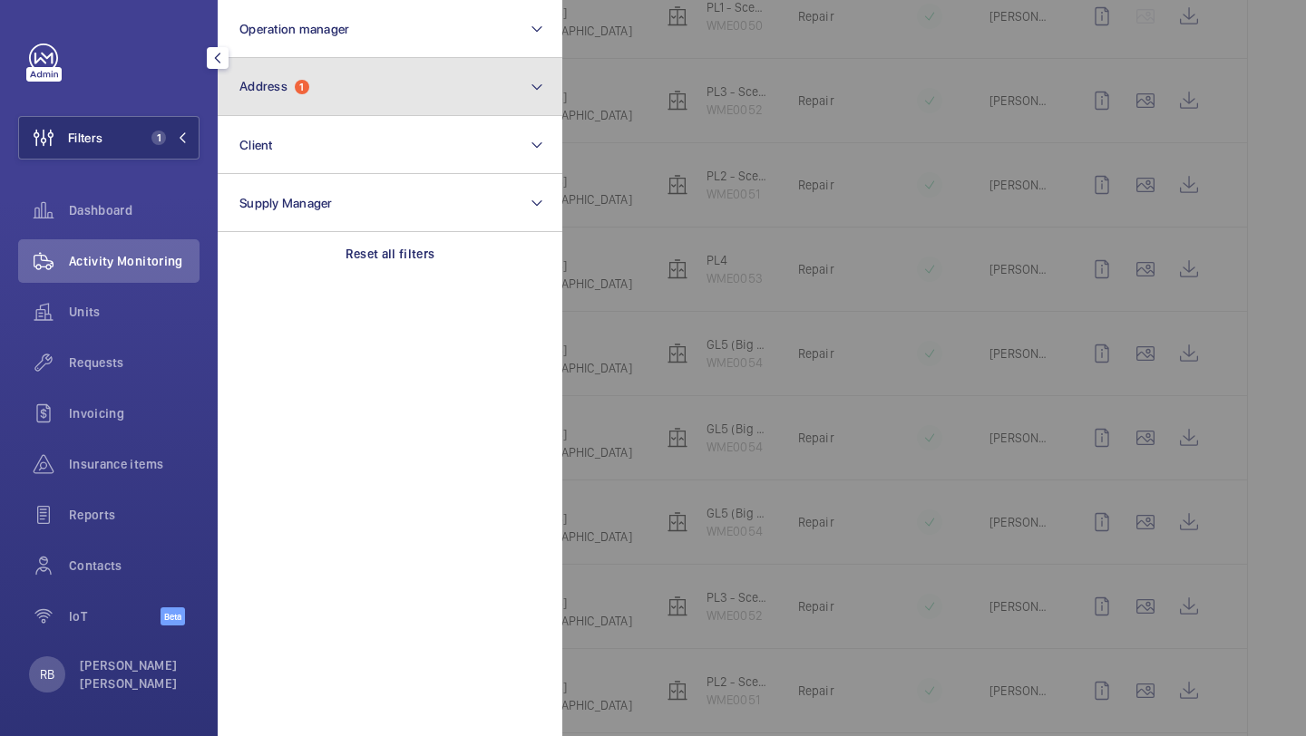
click at [271, 102] on button "Address 1" at bounding box center [390, 87] width 345 height 58
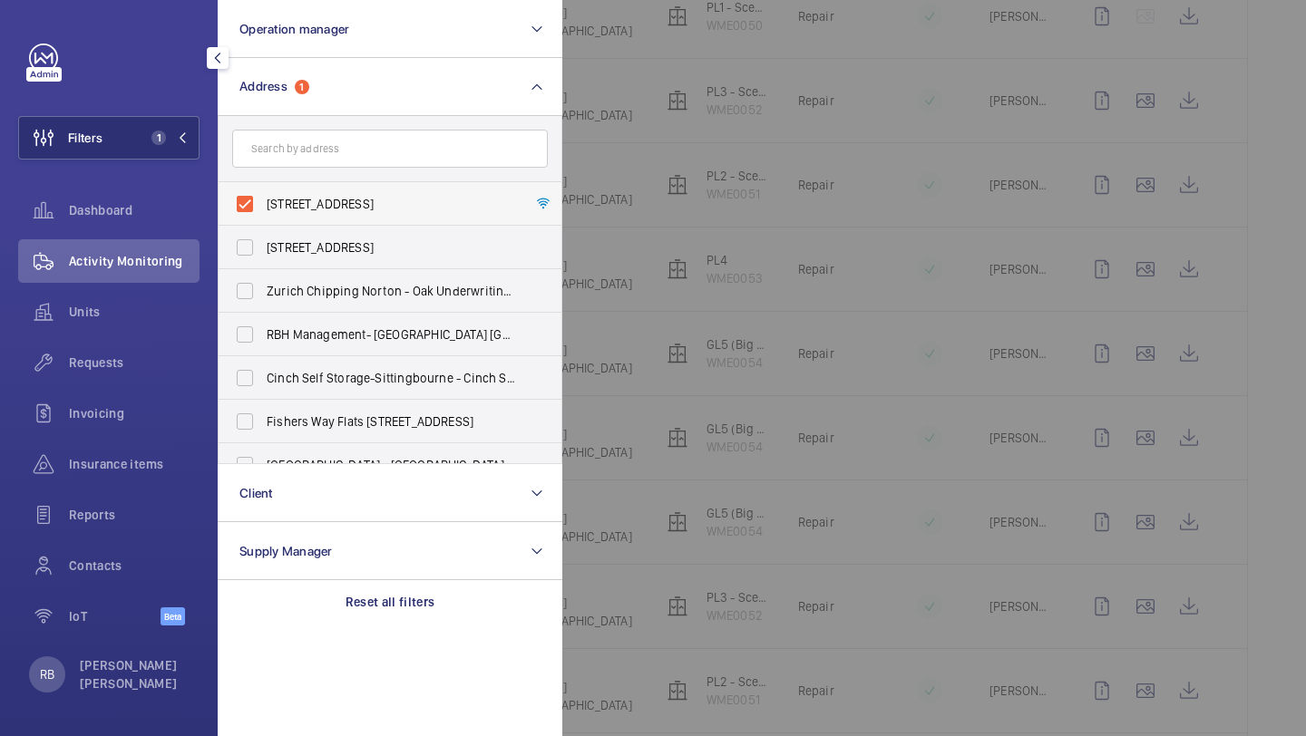
click at [298, 200] on span "1 Southampton Row - 1 Southampton Row, LONDON WC1B 5HA" at bounding box center [391, 204] width 249 height 18
click at [263, 200] on input "1 Southampton Row - 1 Southampton Row, LONDON WC1B 5HA" at bounding box center [245, 204] width 36 height 36
checkbox input "false"
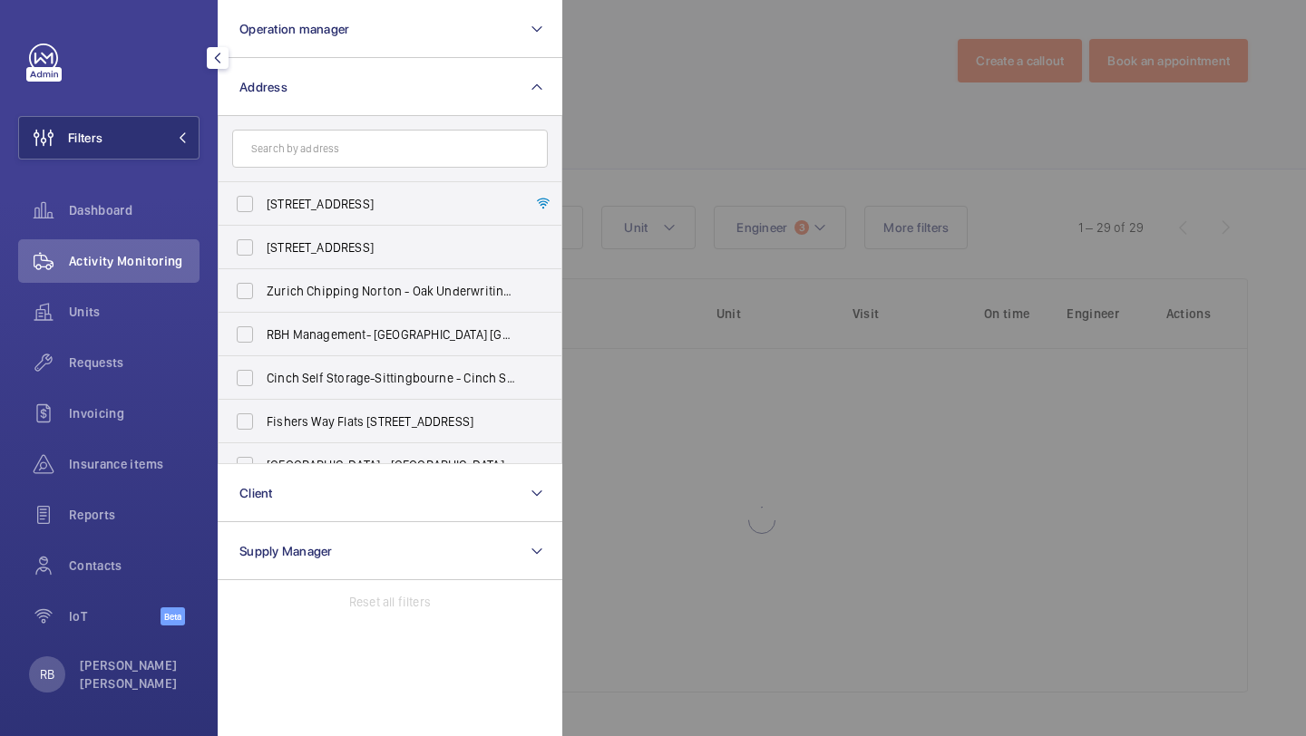
click at [776, 228] on div at bounding box center [1215, 368] width 1306 height 736
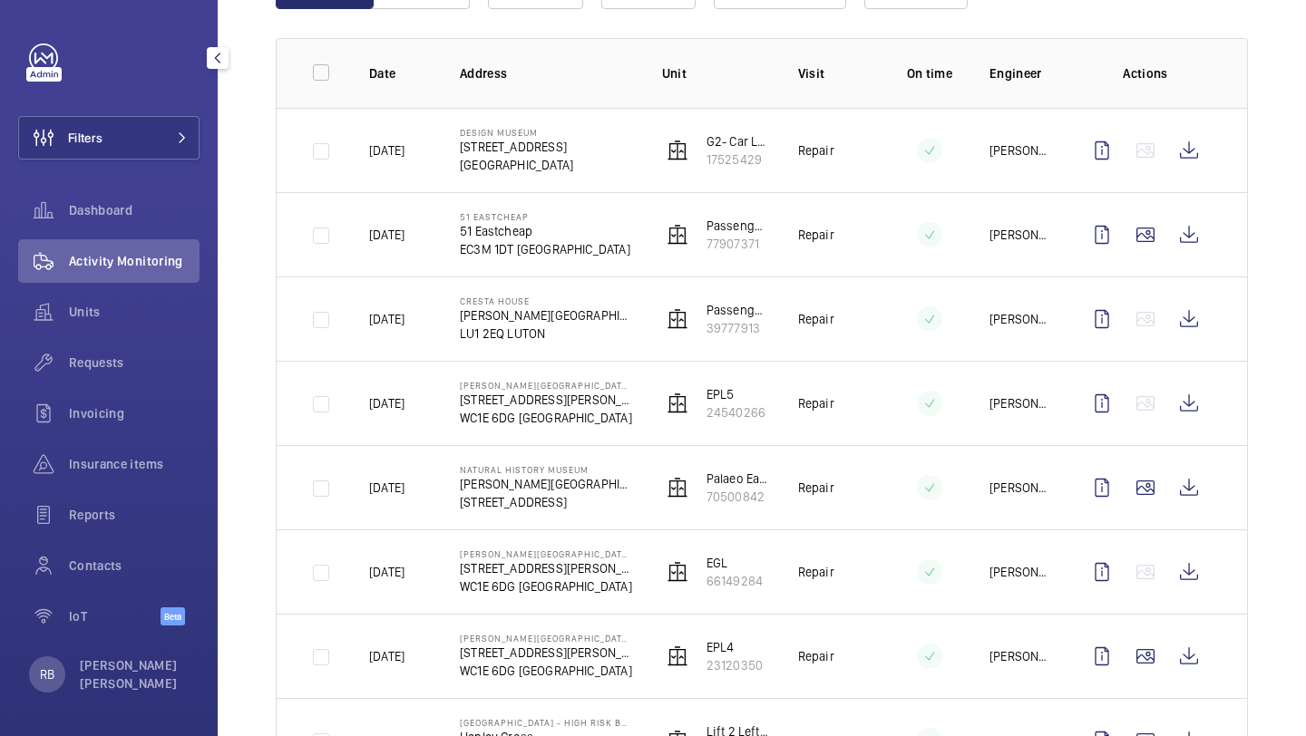
scroll to position [0, 0]
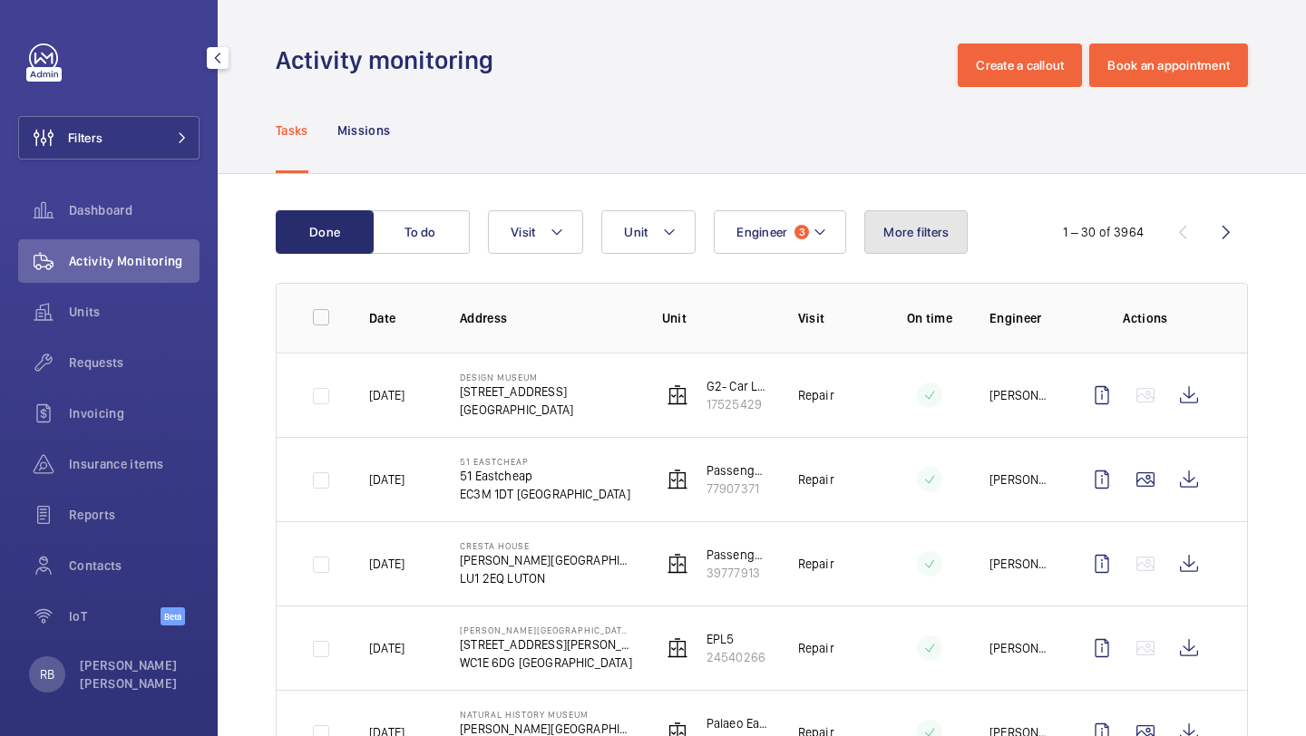
click at [904, 222] on button "More filters" at bounding box center [915, 232] width 103 height 44
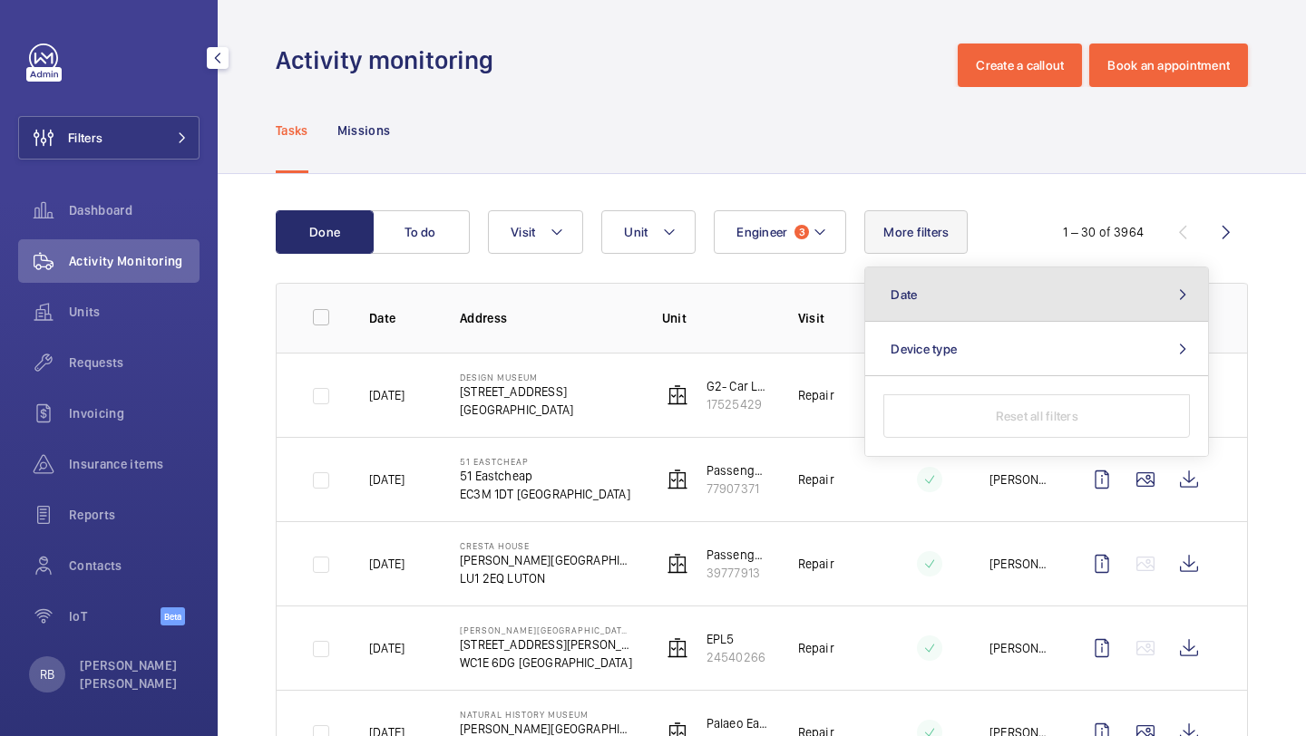
click at [955, 283] on button "Date" at bounding box center [1036, 294] width 343 height 54
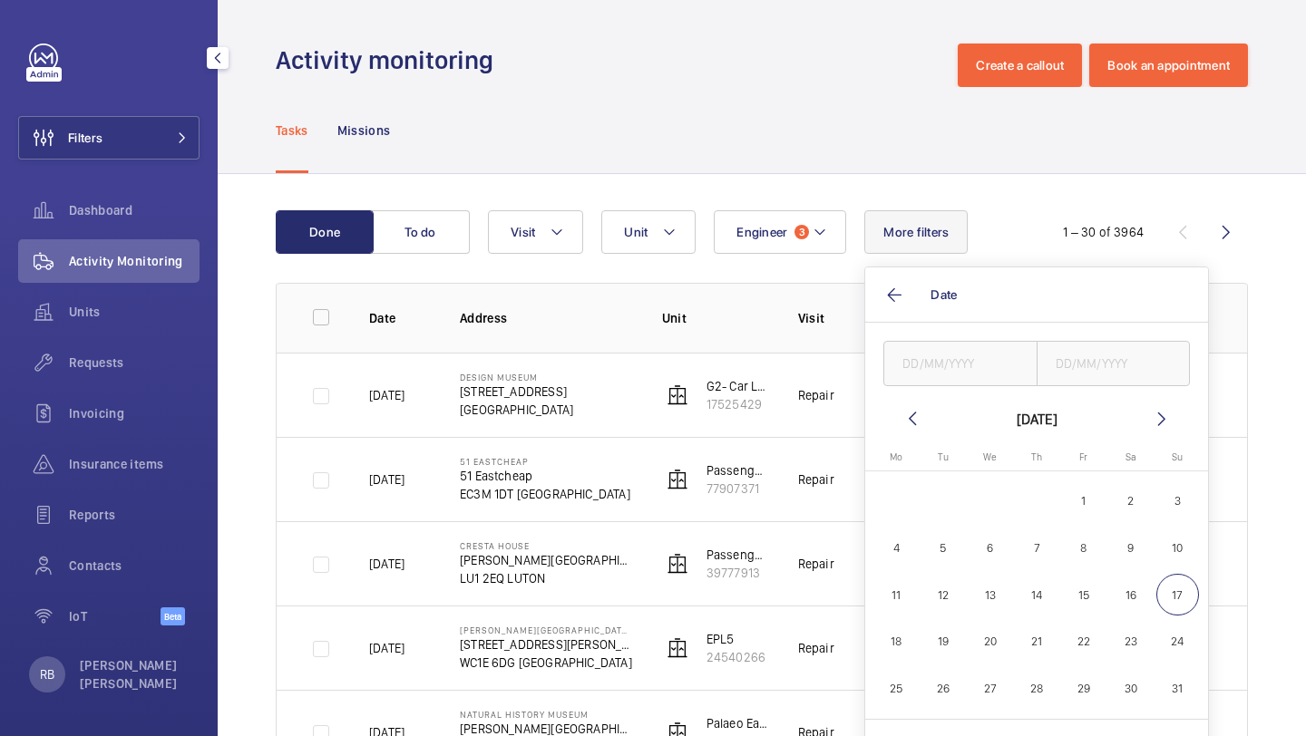
scroll to position [80, 0]
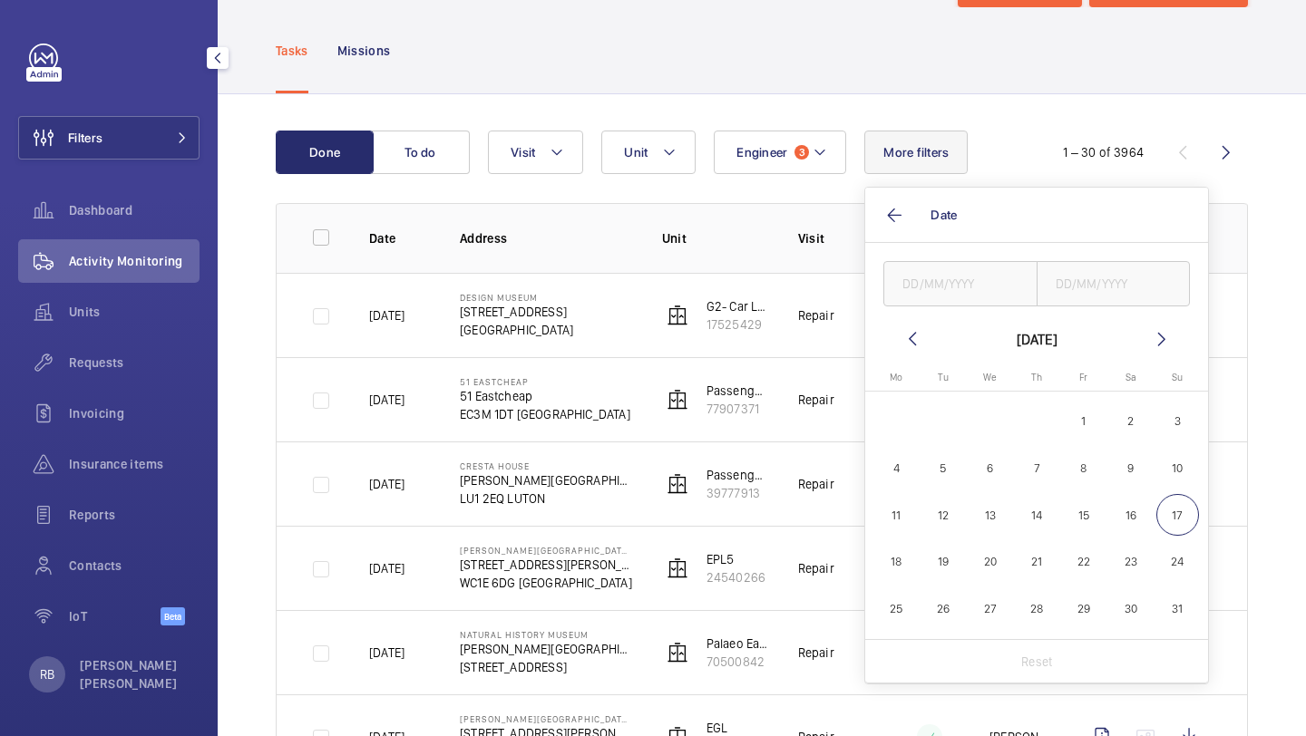
click at [899, 332] on mat-calendar "August 2025 Monday Mo Tuesday Tu Wednesday We Thursday Th Friday Fr Saturday Sa…" at bounding box center [1036, 483] width 343 height 311
click at [901, 332] on mat-icon at bounding box center [912, 339] width 22 height 22
click at [903, 332] on mat-icon at bounding box center [912, 339] width 22 height 22
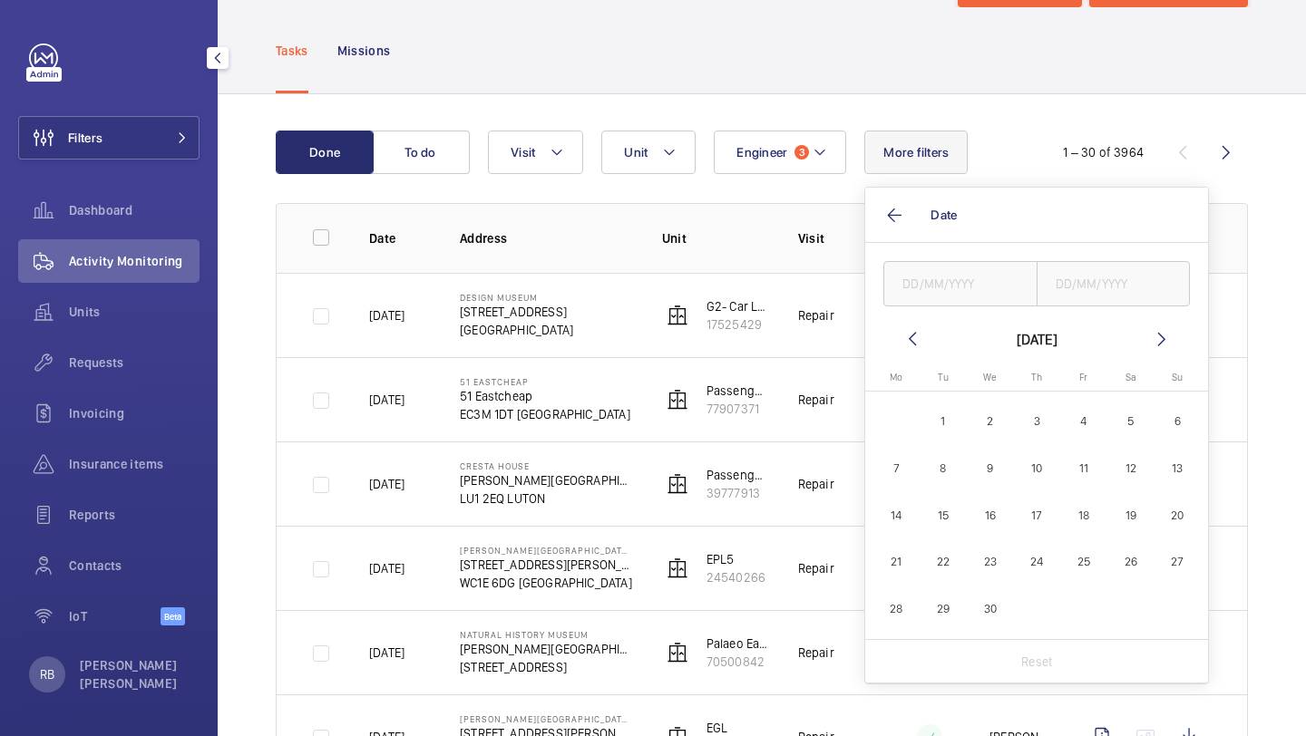
click at [903, 332] on mat-icon at bounding box center [912, 339] width 22 height 22
click at [1178, 530] on span "16" at bounding box center [1177, 515] width 43 height 43
type input "16/03/2025"
click at [1115, 286] on input "text" at bounding box center [1113, 283] width 154 height 45
click at [1176, 519] on span "16" at bounding box center [1177, 515] width 43 height 43
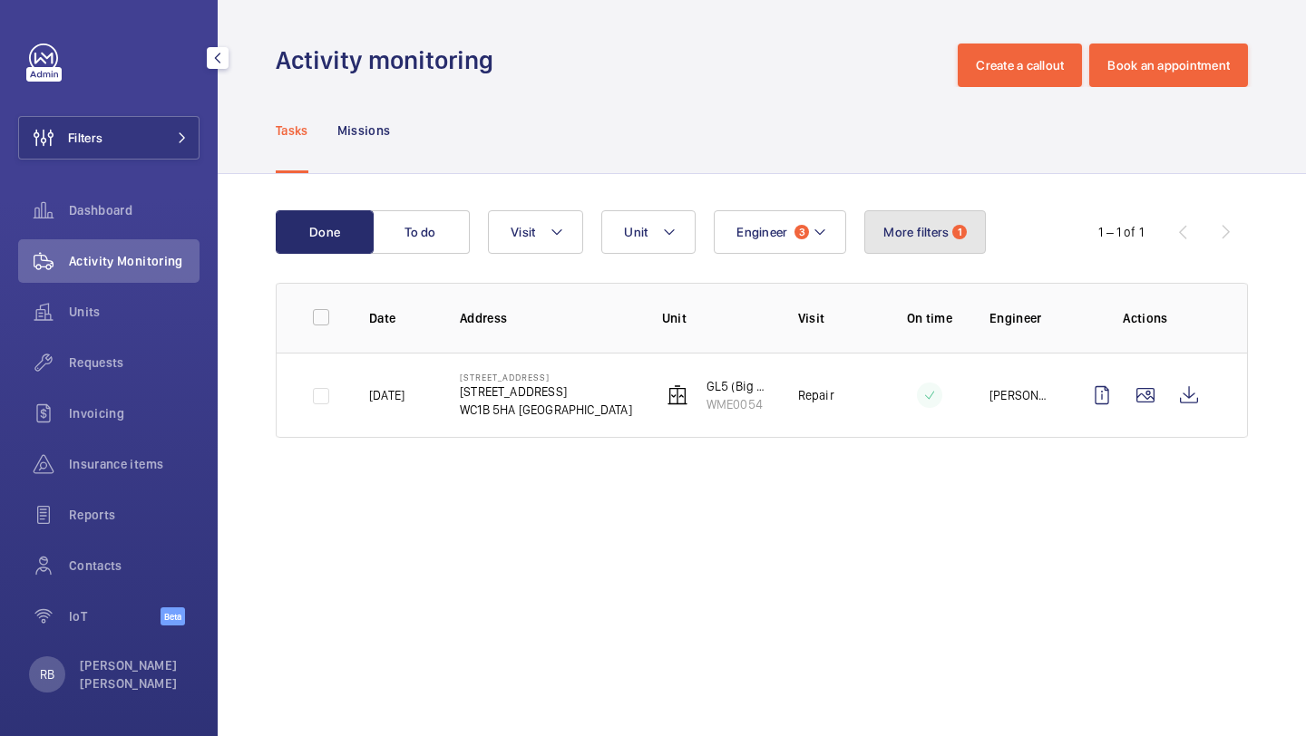
click at [929, 248] on button "More filters 1" at bounding box center [925, 232] width 122 height 44
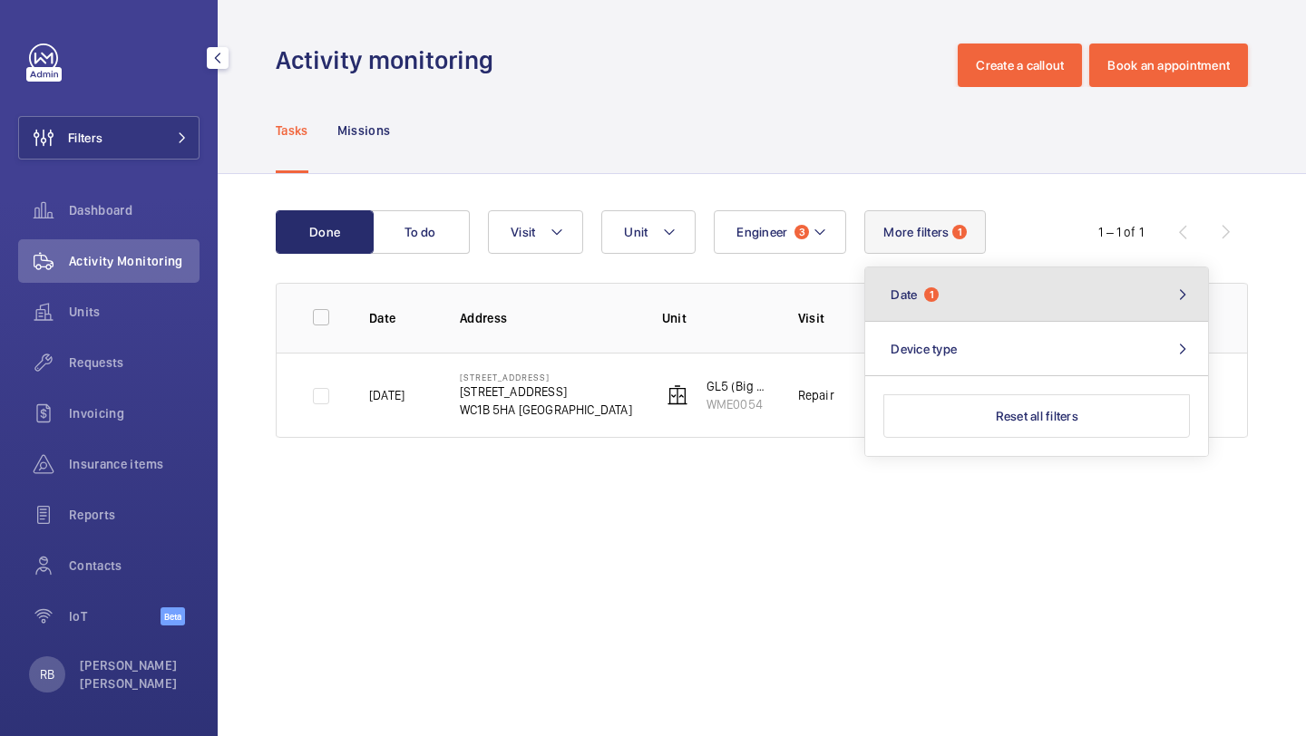
click at [982, 315] on button "Date 1" at bounding box center [1036, 294] width 343 height 54
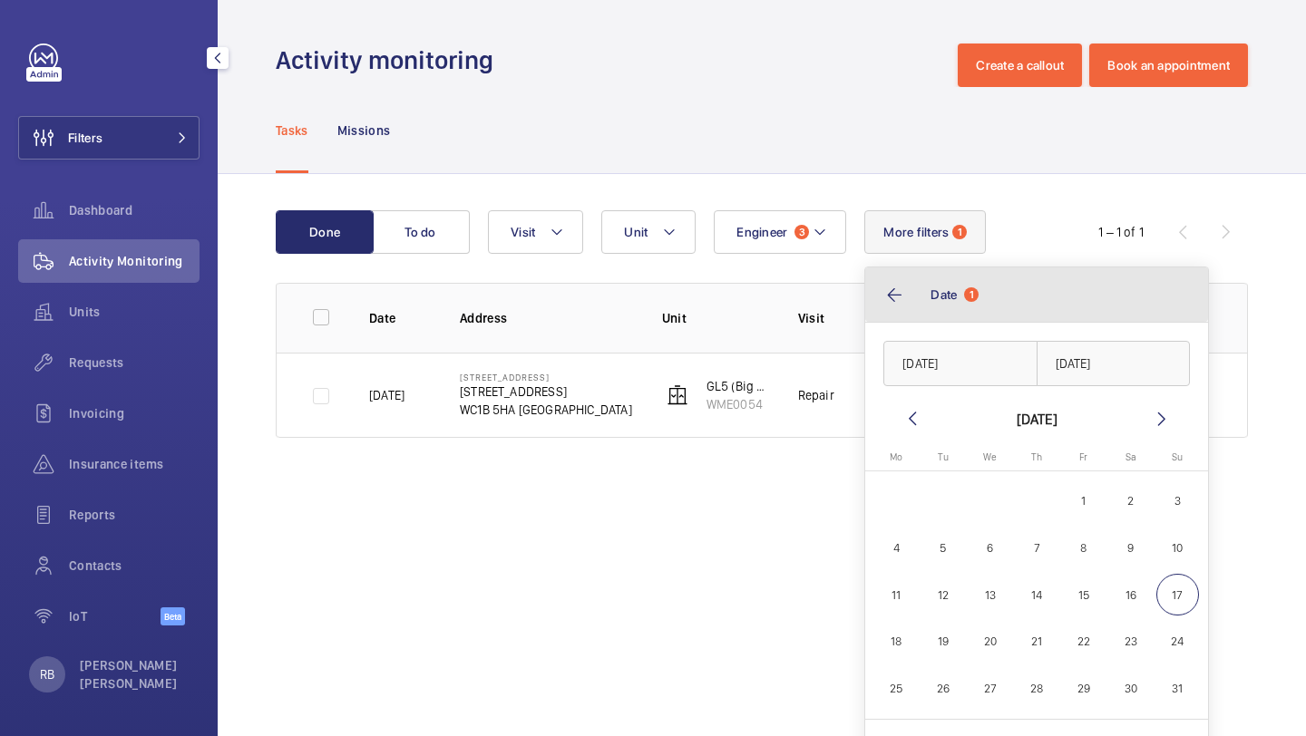
click at [951, 302] on button "Date 1" at bounding box center [1036, 294] width 343 height 54
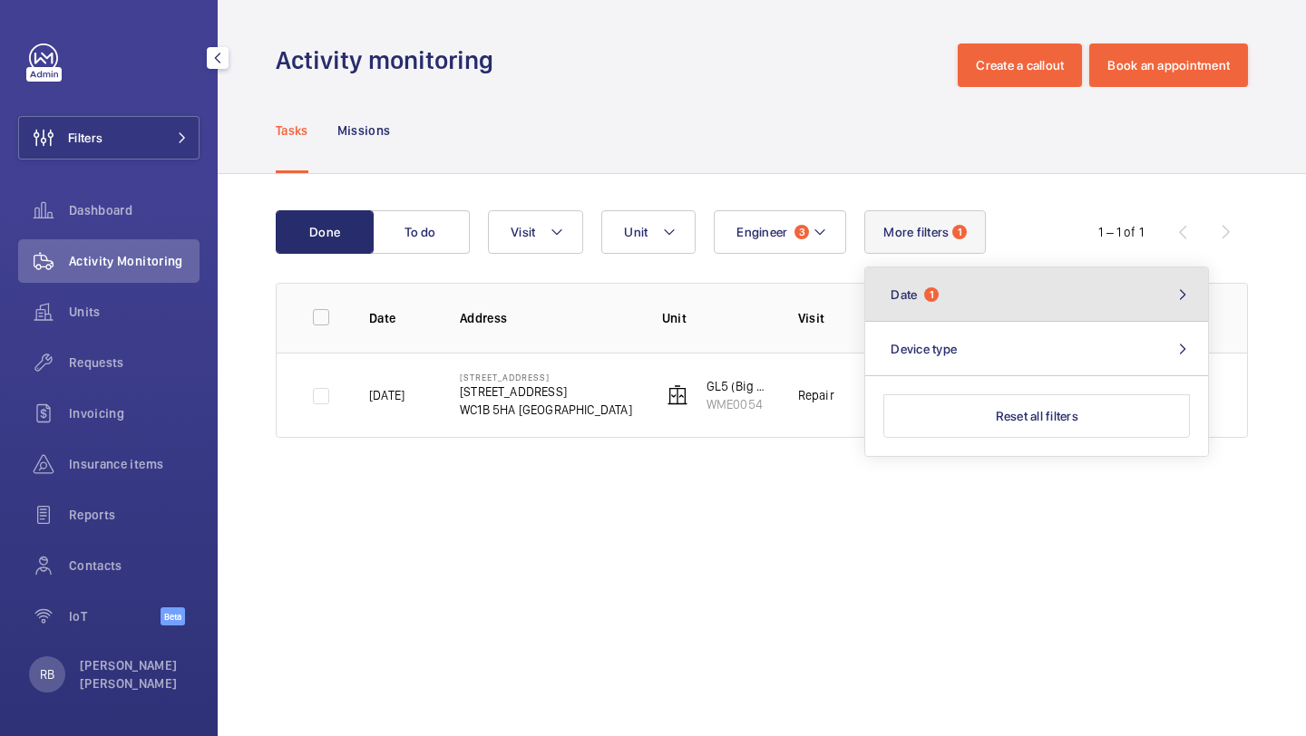
click at [951, 302] on button "Date 1" at bounding box center [1036, 294] width 343 height 54
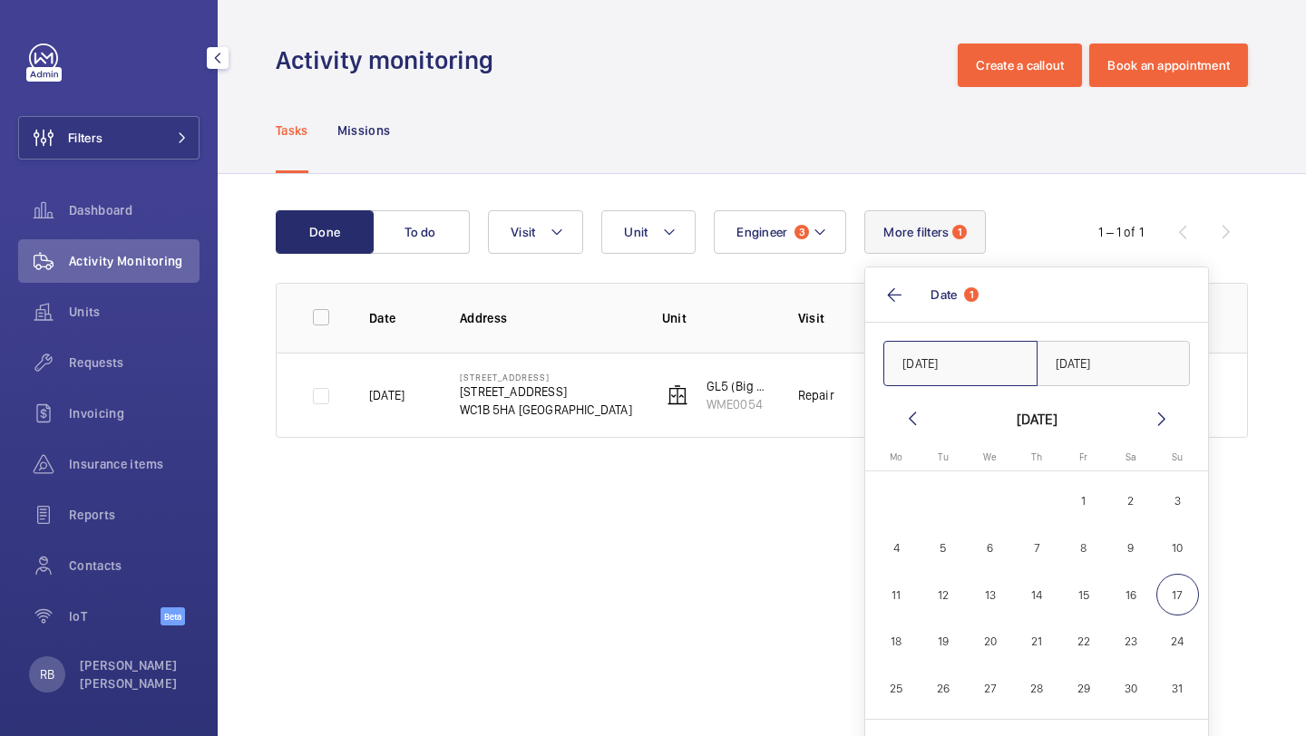
click at [1003, 358] on input "16/03/2025" at bounding box center [960, 363] width 154 height 45
click at [1010, 359] on input "16/03/2025" at bounding box center [960, 363] width 154 height 45
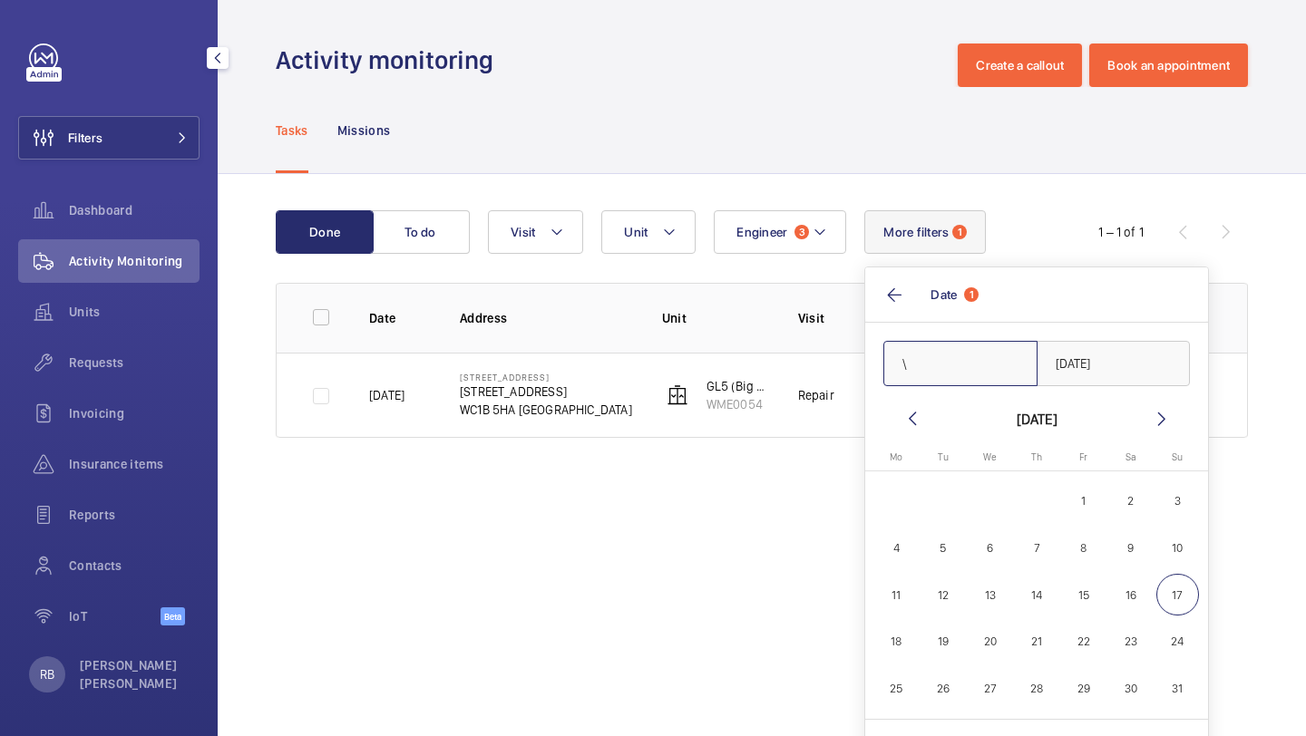
type input "\"
click at [1107, 355] on input "16/03/2025" at bounding box center [1113, 363] width 154 height 45
click at [1108, 355] on input "16/03/2025" at bounding box center [1113, 363] width 154 height 45
type input "\"
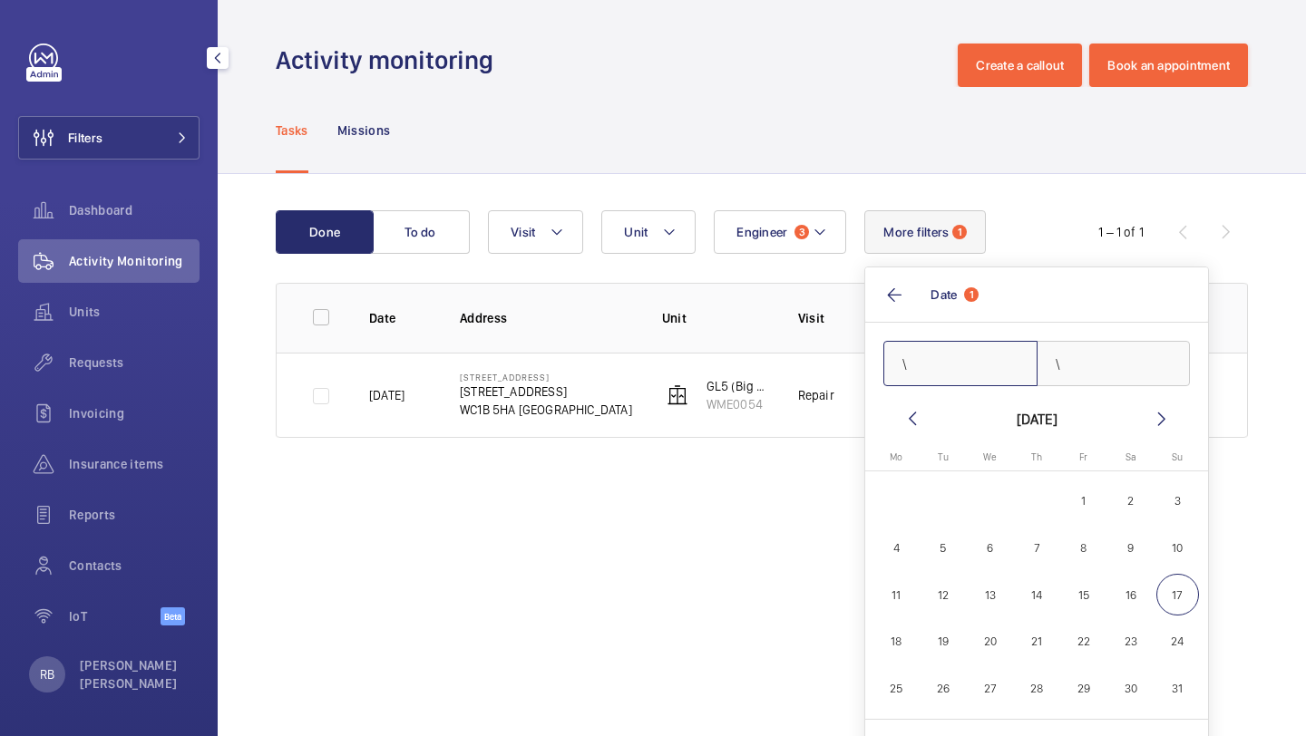
click at [957, 373] on input "\" at bounding box center [960, 363] width 154 height 45
type input "\\"
click at [1038, 359] on input "\" at bounding box center [1113, 363] width 154 height 45
click at [1075, 363] on input "\" at bounding box center [1113, 363] width 154 height 45
click at [954, 373] on input "\\" at bounding box center [960, 363] width 154 height 45
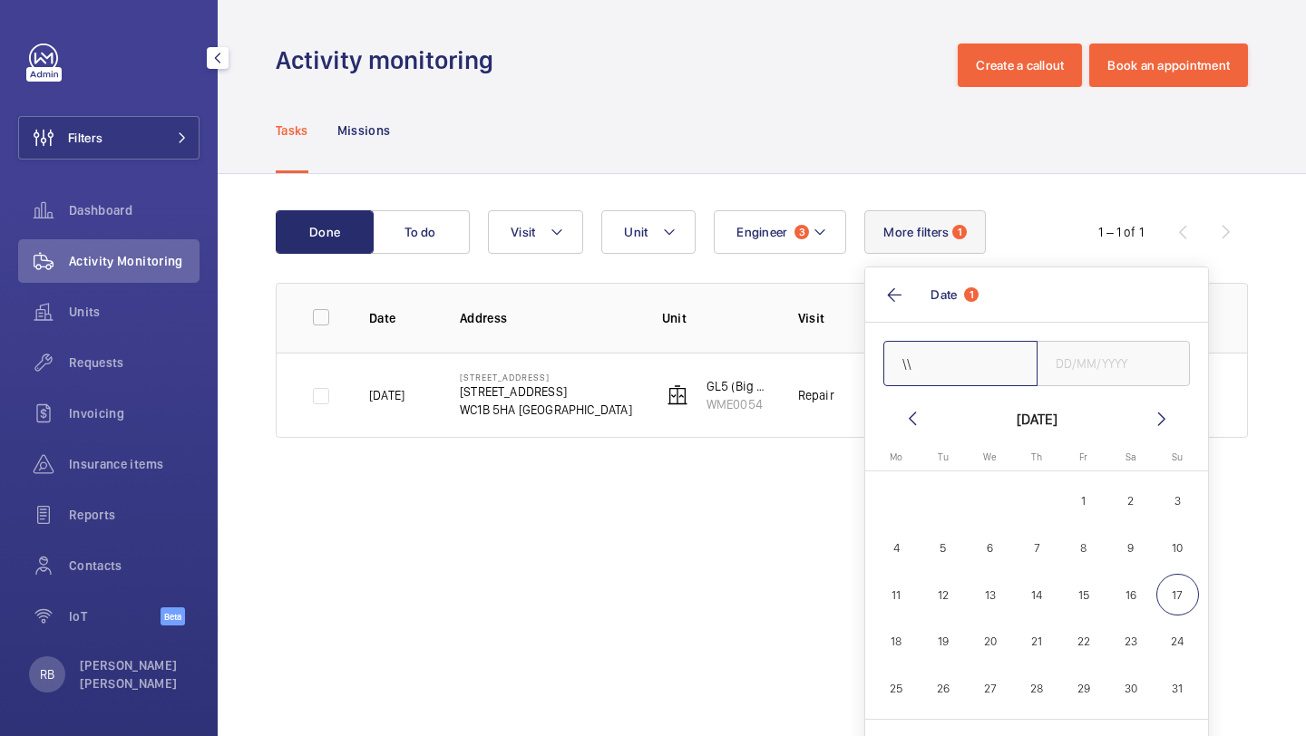
type input "\"
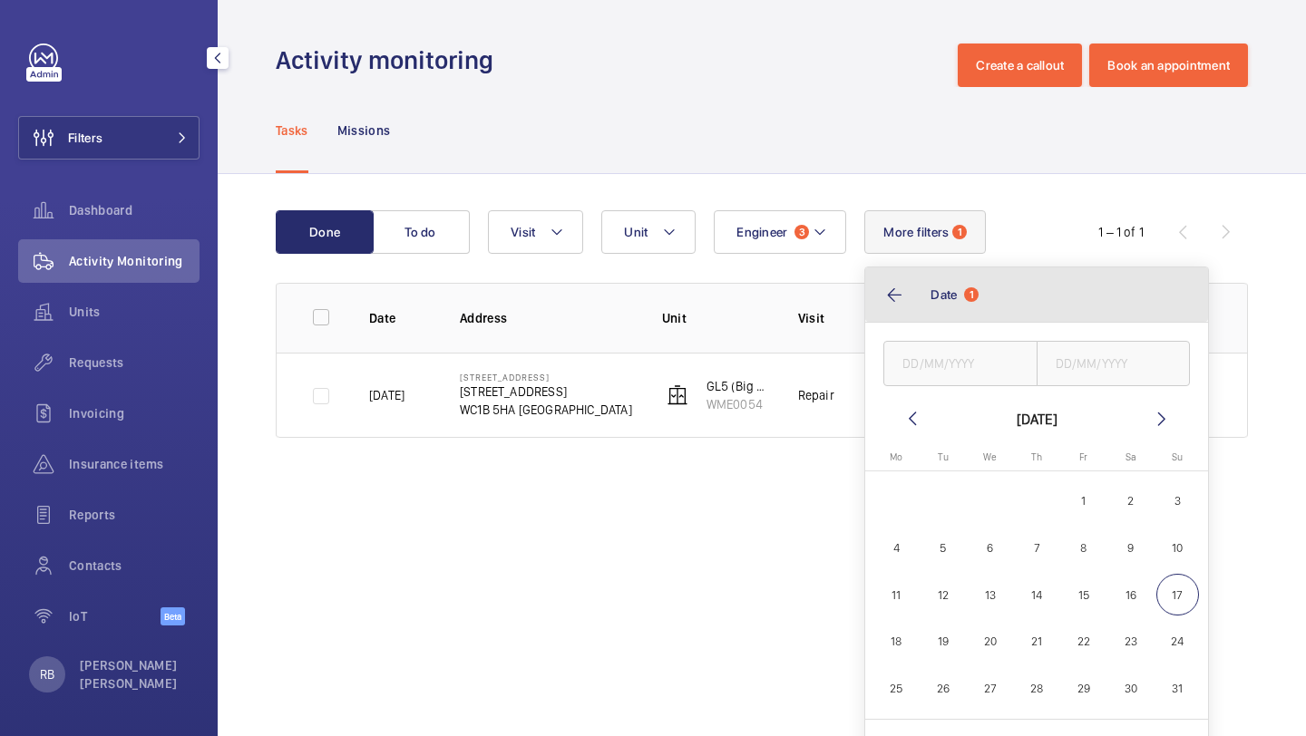
click at [948, 296] on span "Date" at bounding box center [943, 294] width 26 height 15
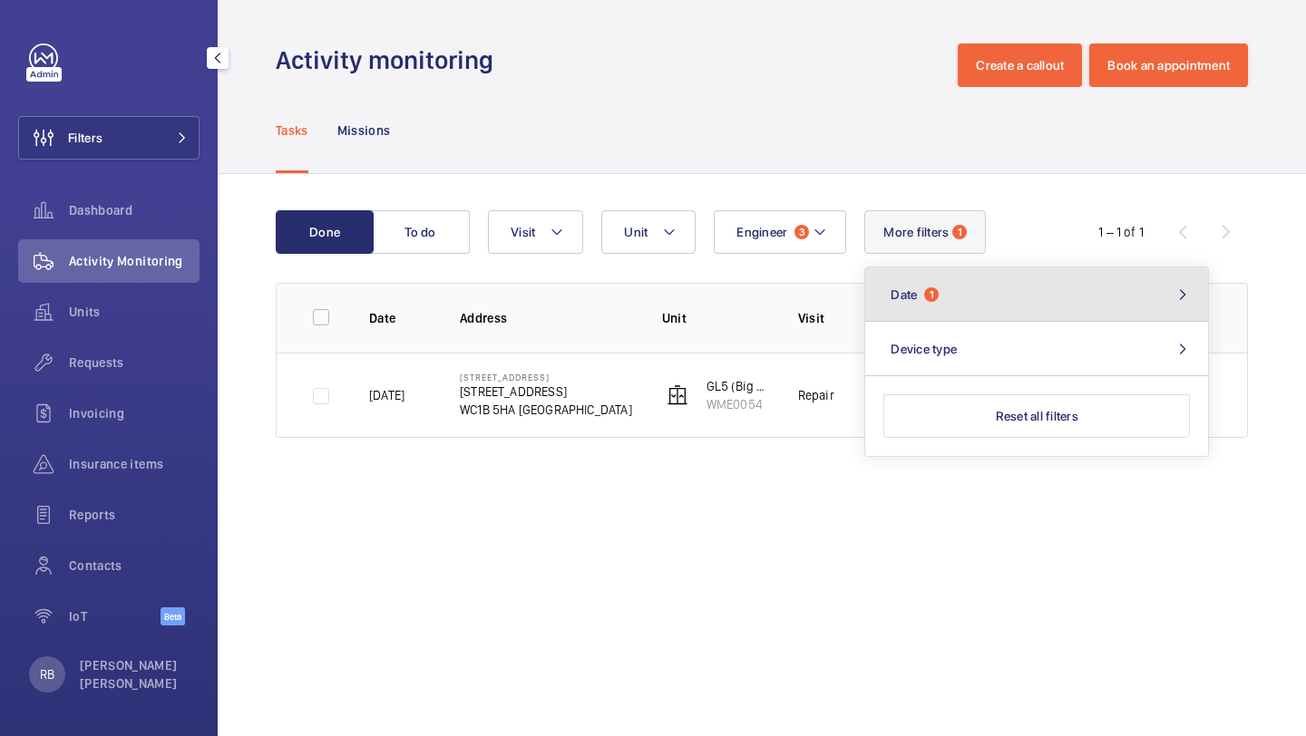
click at [948, 296] on button "Date 1" at bounding box center [1036, 294] width 343 height 54
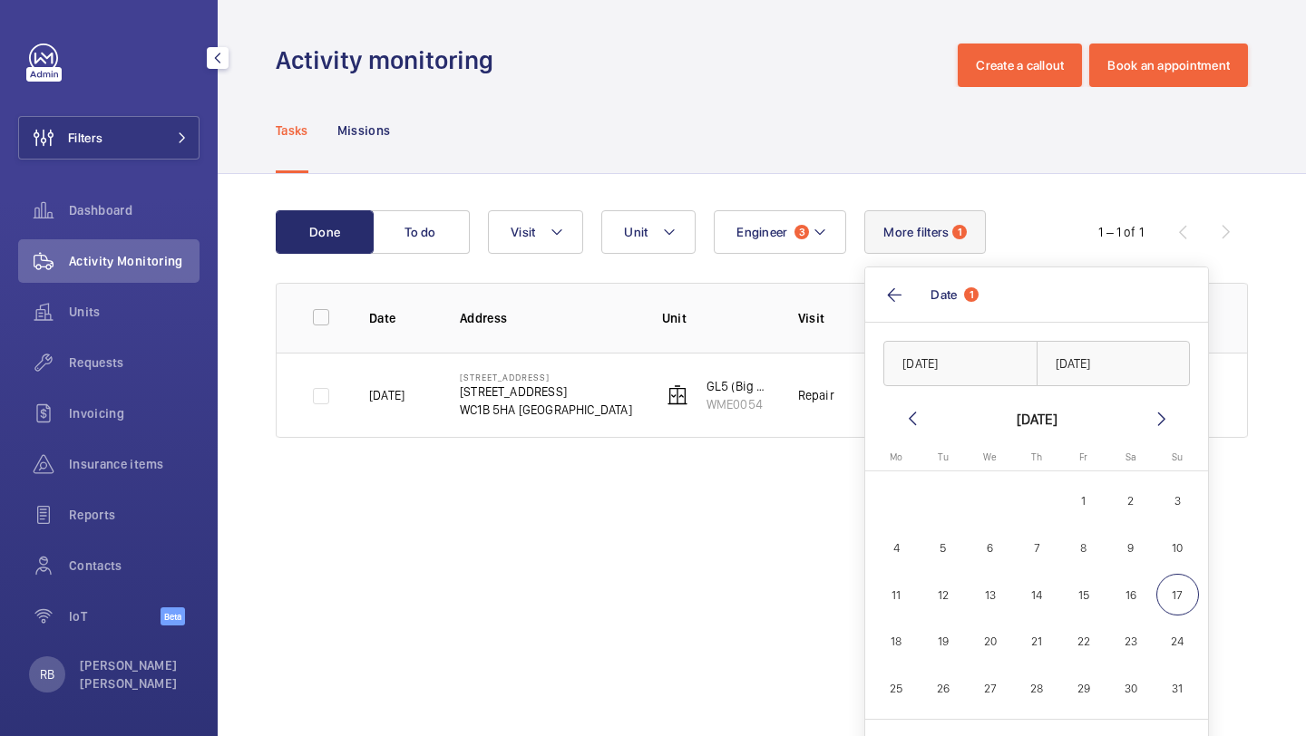
scroll to position [28, 0]
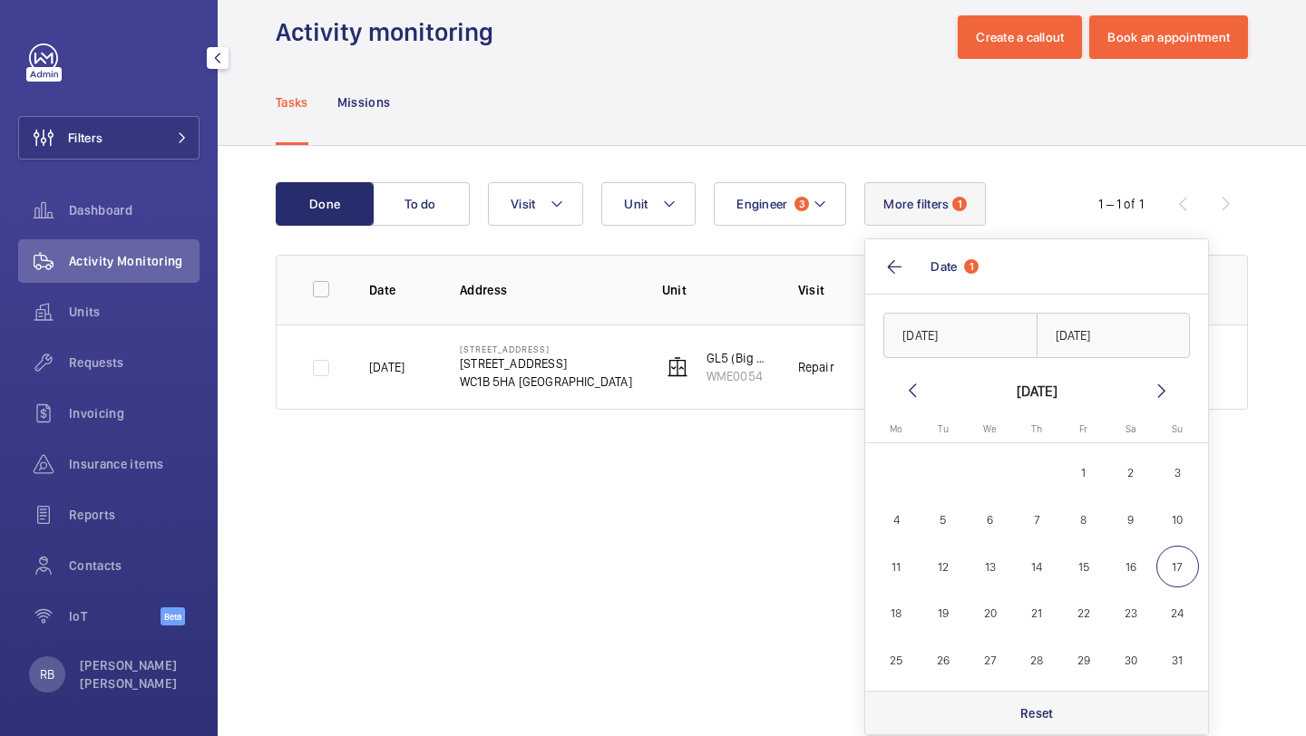
click at [1042, 732] on div "Reset" at bounding box center [1036, 713] width 343 height 44
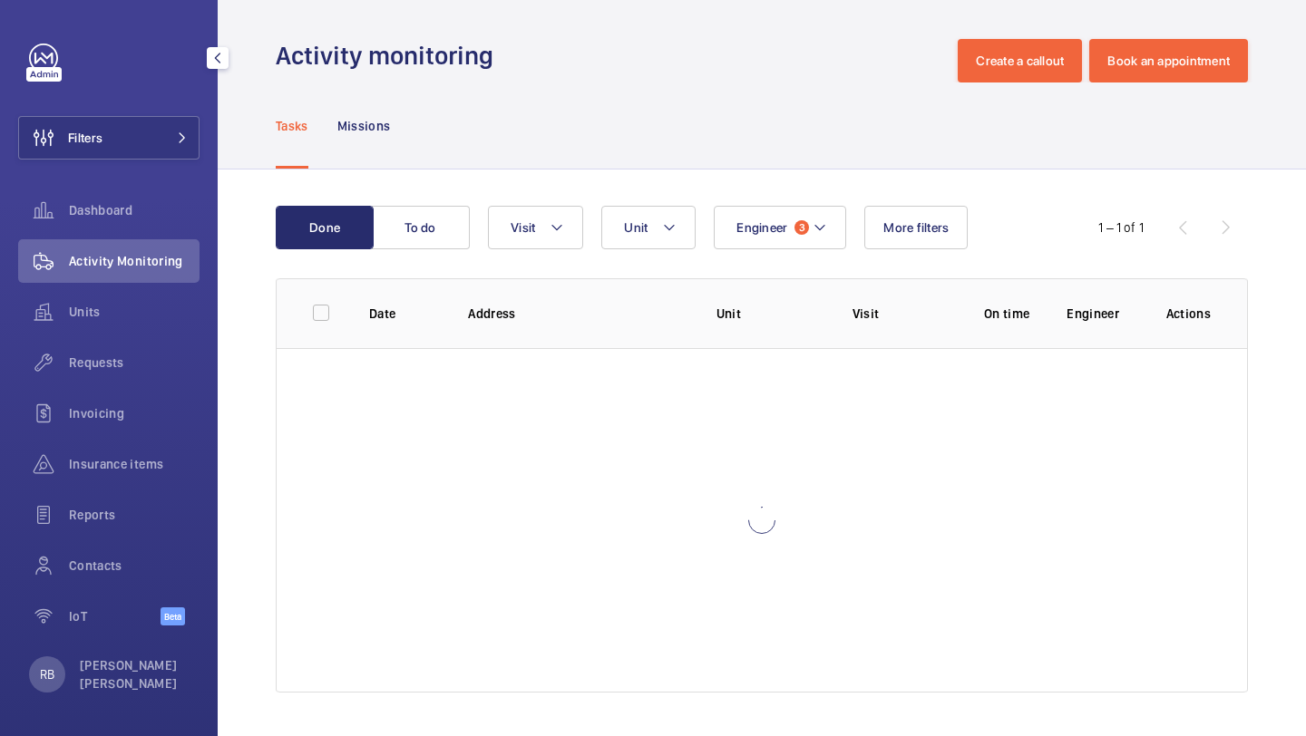
click at [829, 270] on wm-front-table "Done To do Engineer 3 Unit Visit More filters 1 – 1 of 1 Date Address Unit Visi…" at bounding box center [762, 449] width 972 height 487
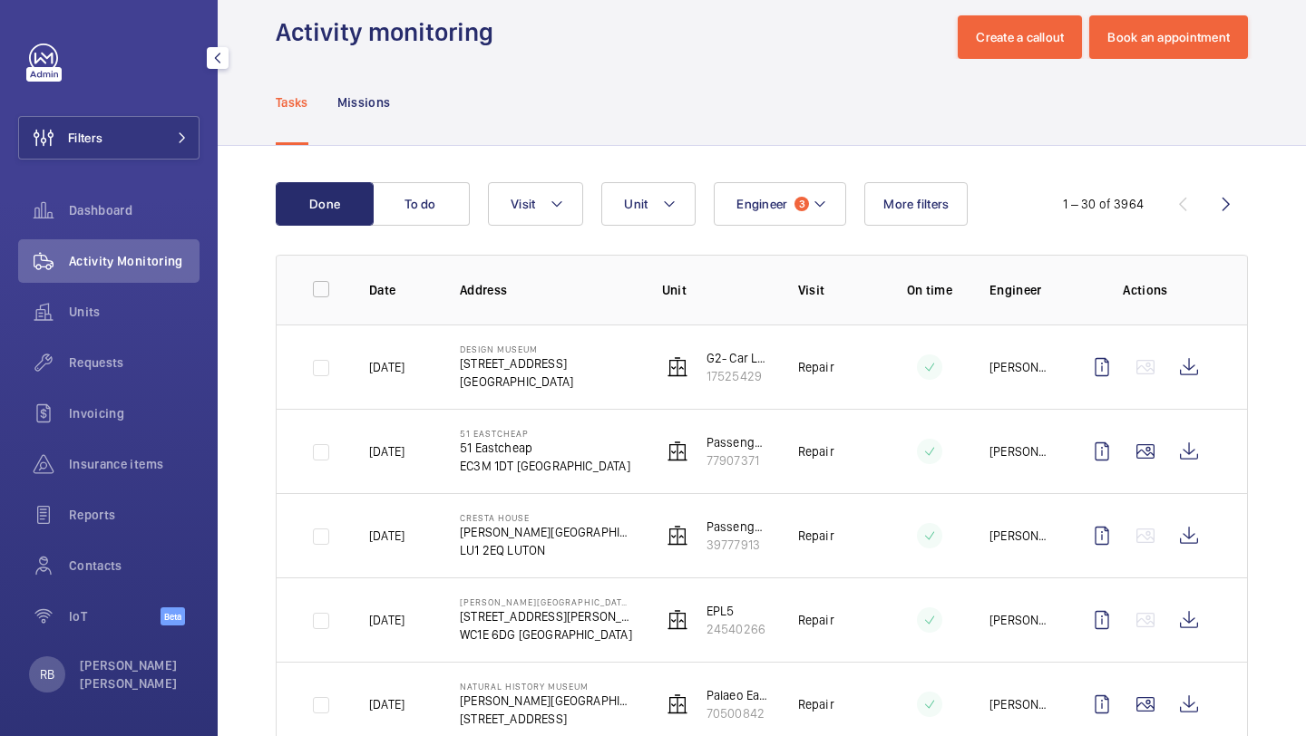
click at [209, 124] on div "Filters Dashboard Activity Monitoring Units Requests Invoicing Insurance items …" at bounding box center [109, 368] width 218 height 736
click at [186, 126] on button "Filters" at bounding box center [108, 138] width 181 height 44
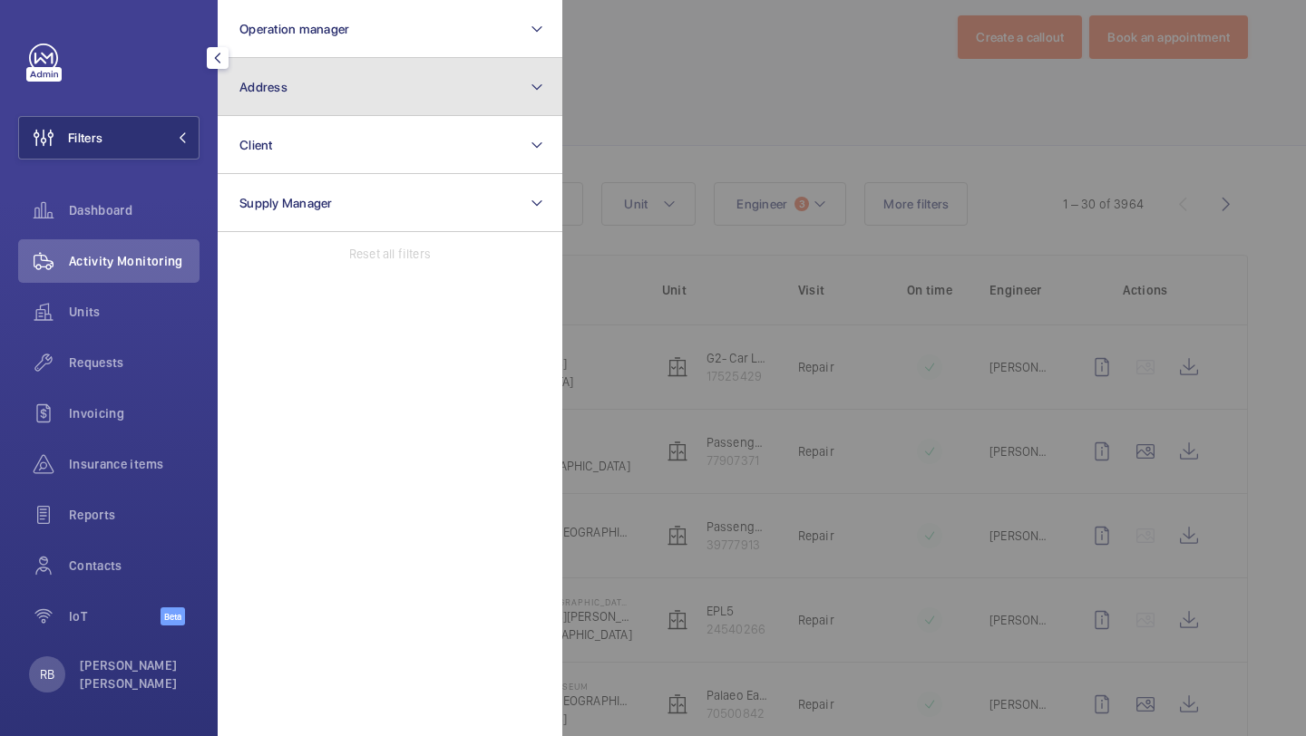
click at [273, 102] on button "Address" at bounding box center [390, 87] width 345 height 58
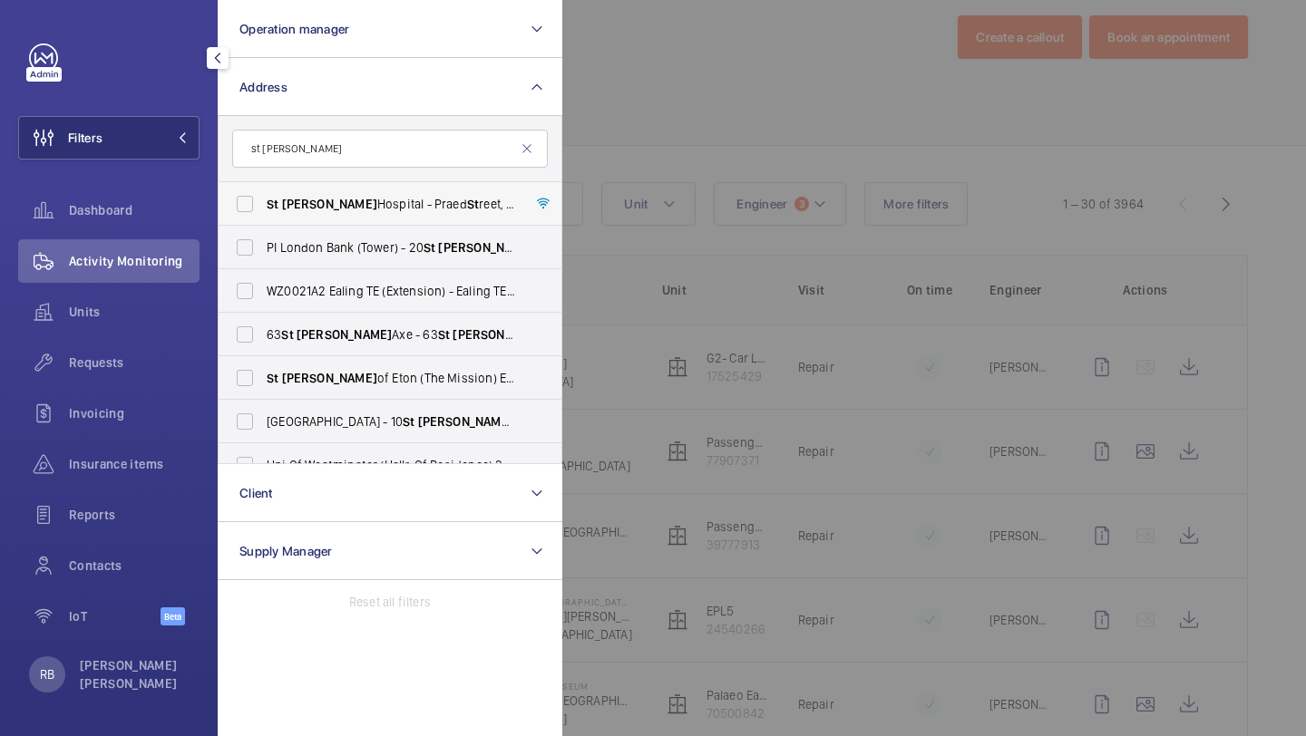
type input "st mary"
click at [280, 196] on span "St Mary Hospital - Praed St reet, LONDON W2 1NY" at bounding box center [391, 204] width 249 height 18
click at [263, 196] on input "St Mary Hospital - Praed St reet, LONDON W2 1NY" at bounding box center [245, 204] width 36 height 36
checkbox input "true"
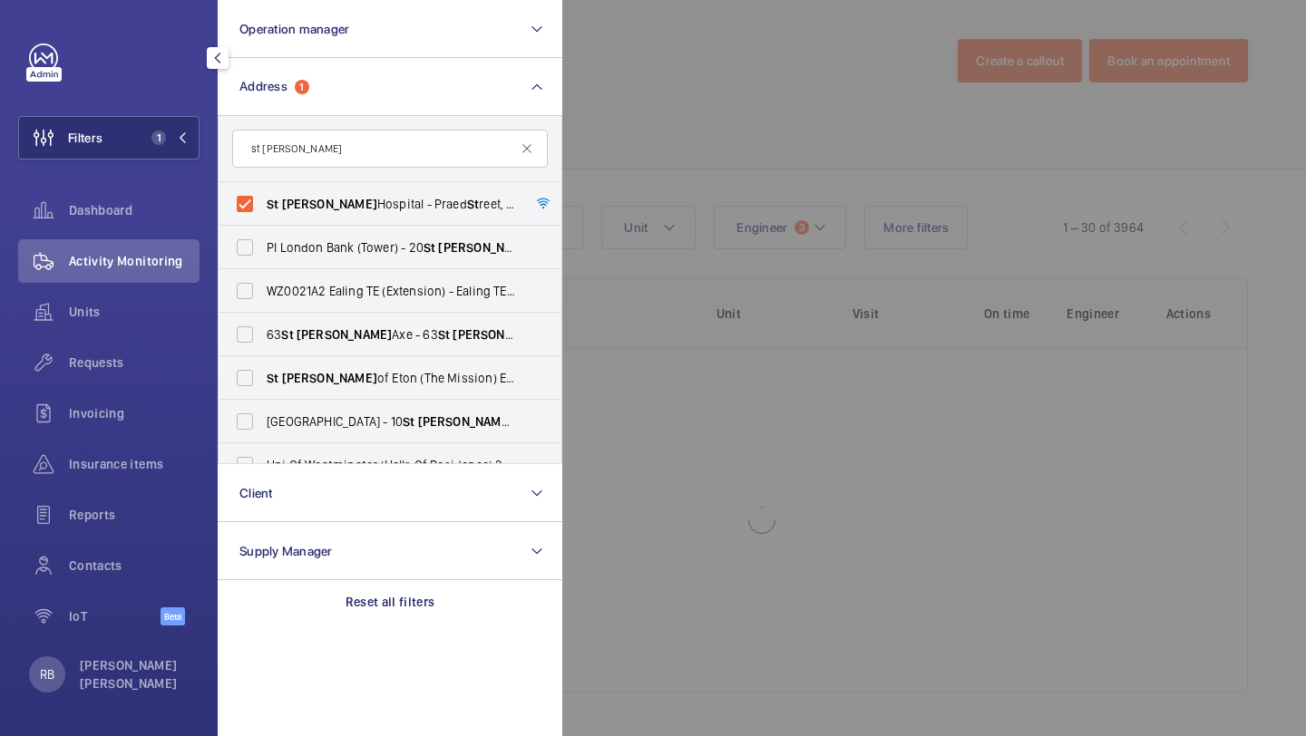
click at [650, 177] on div at bounding box center [1215, 368] width 1306 height 736
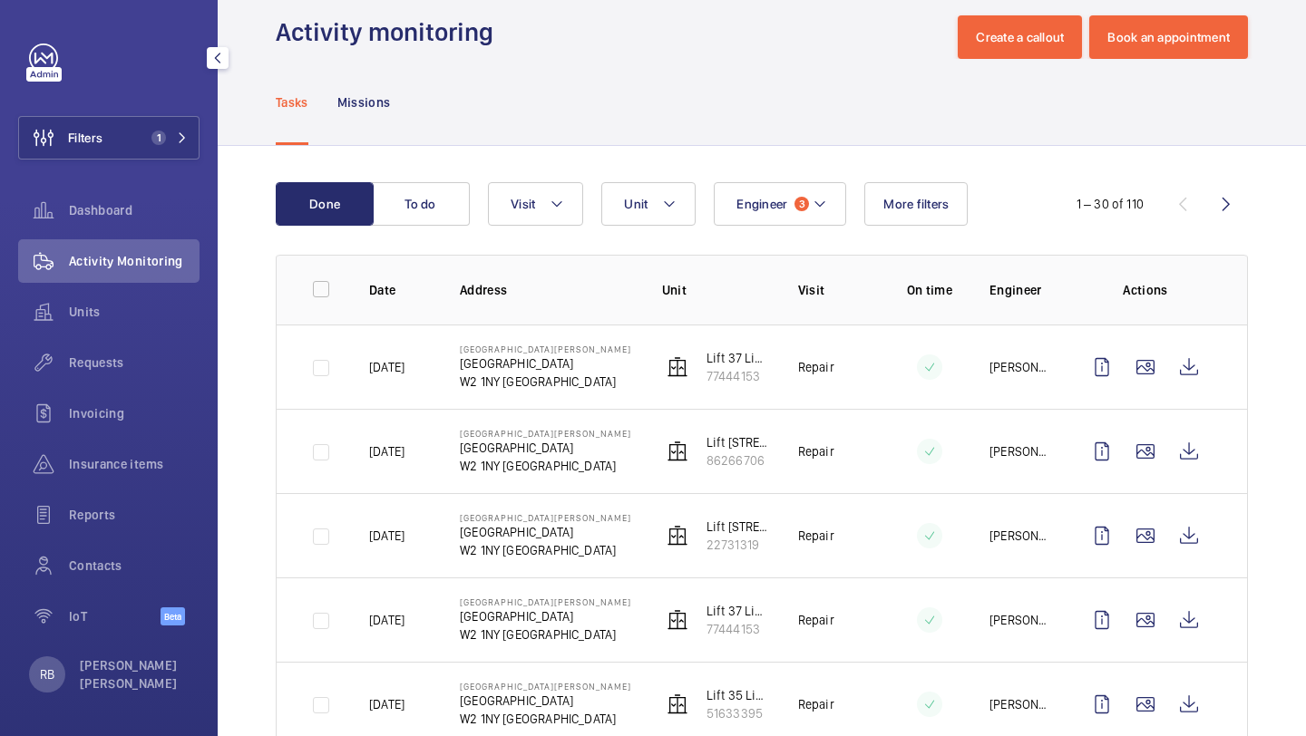
scroll to position [206, 0]
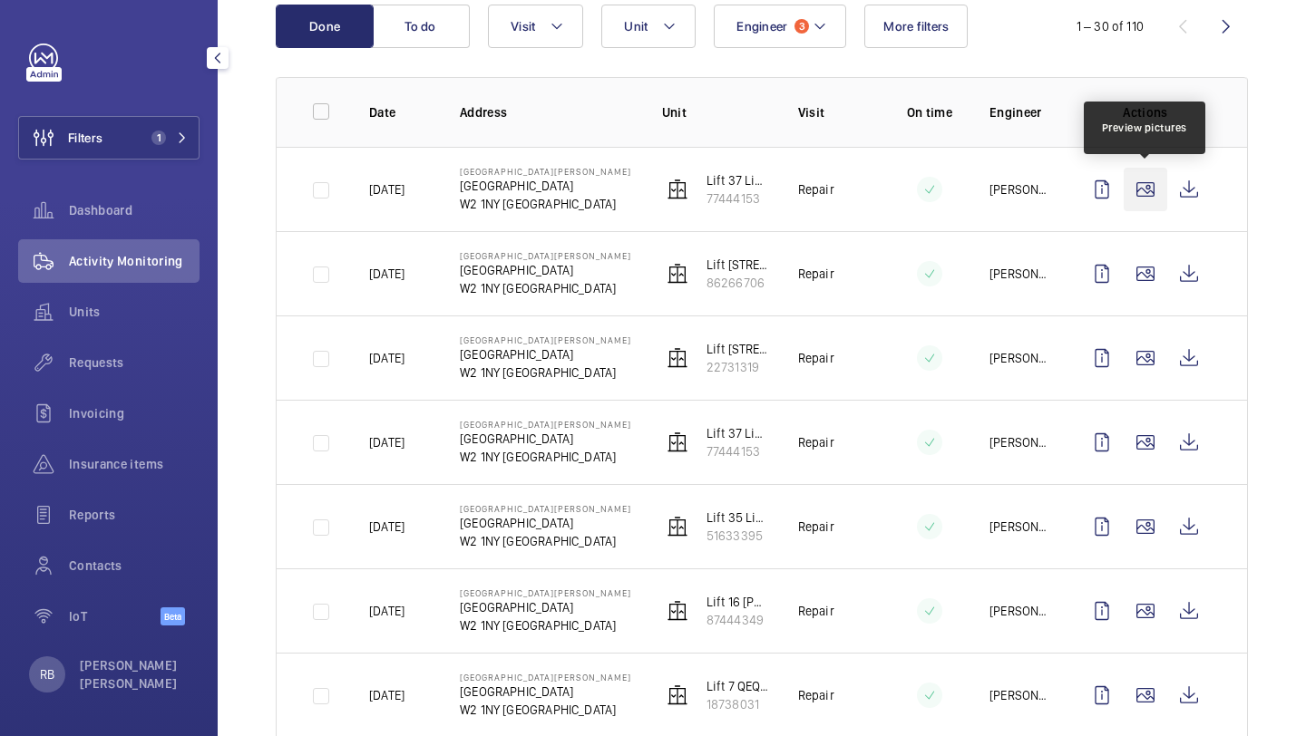
click at [1141, 188] on wm-front-icon-button at bounding box center [1145, 190] width 44 height 44
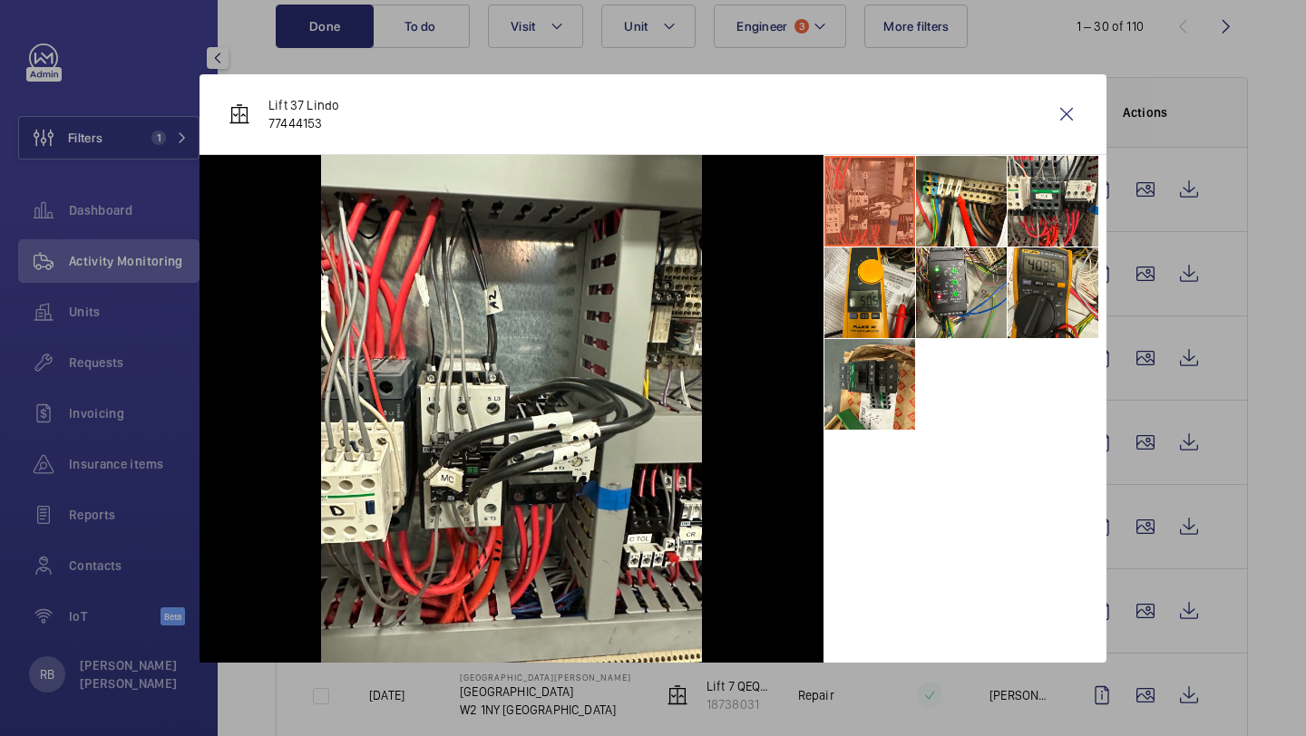
click at [1094, 122] on div "Lift 37 Lindo 77444153" at bounding box center [652, 114] width 907 height 81
click at [1072, 117] on wm-front-icon-button at bounding box center [1067, 114] width 44 height 44
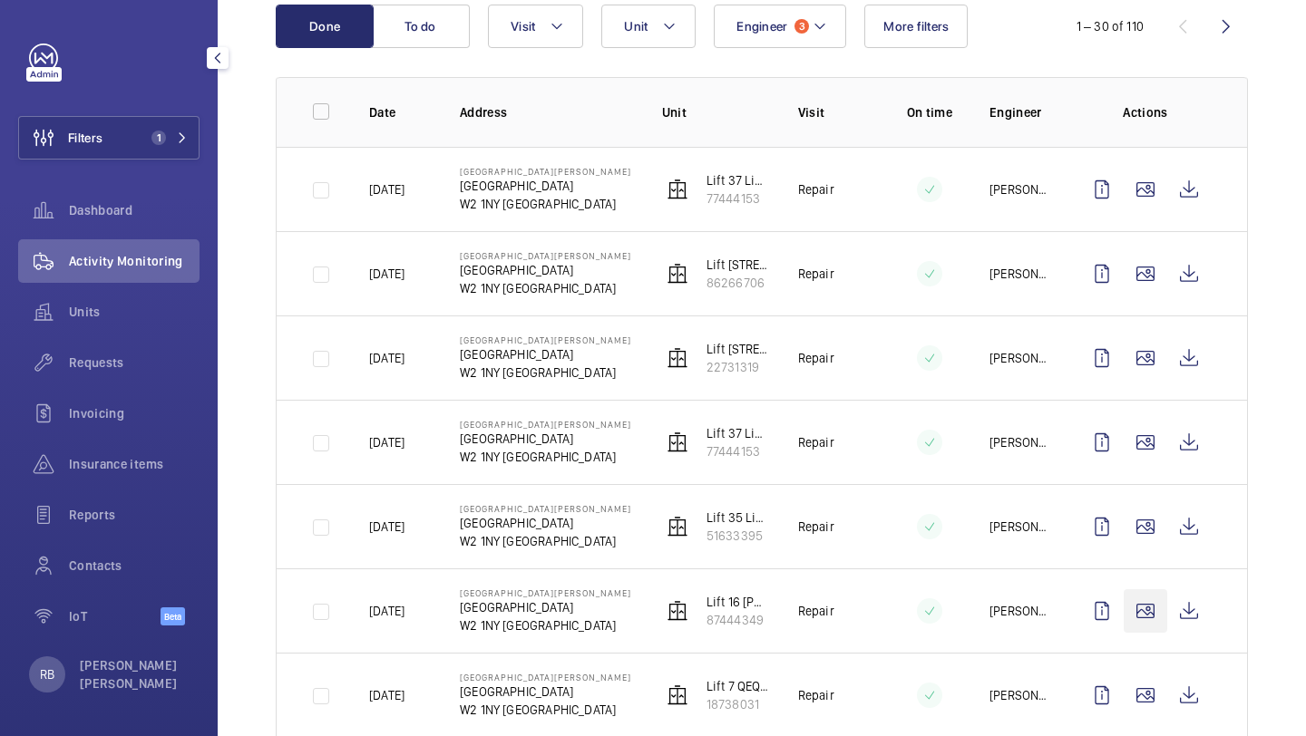
click at [1146, 589] on wm-front-icon-button at bounding box center [1145, 611] width 44 height 44
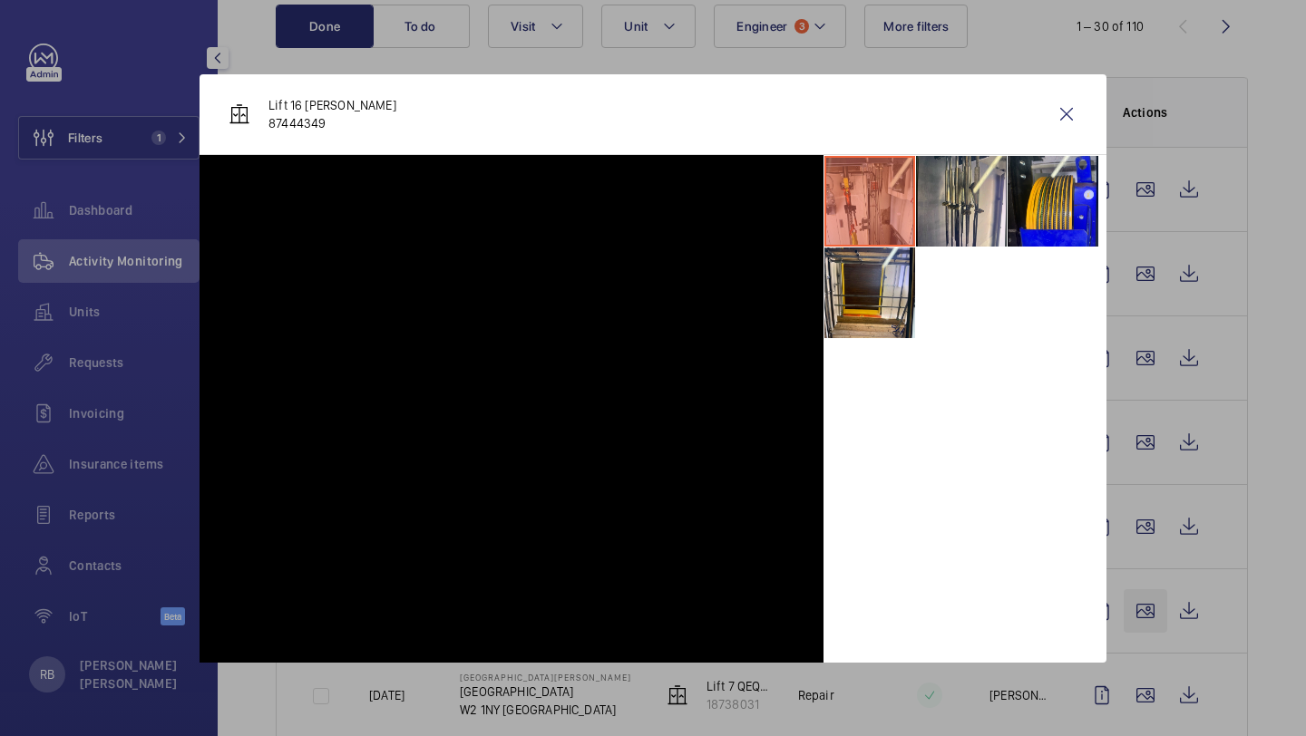
scroll to position [305, 0]
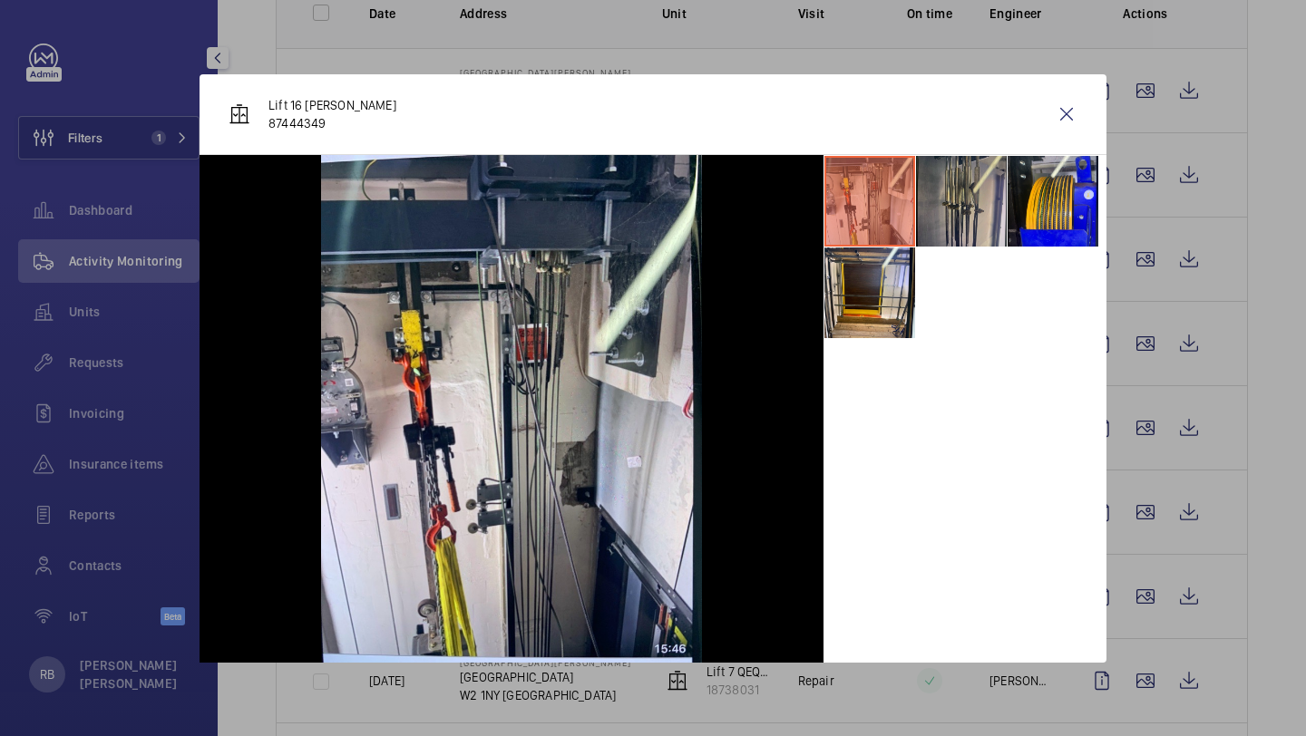
click at [957, 224] on li at bounding box center [961, 201] width 91 height 91
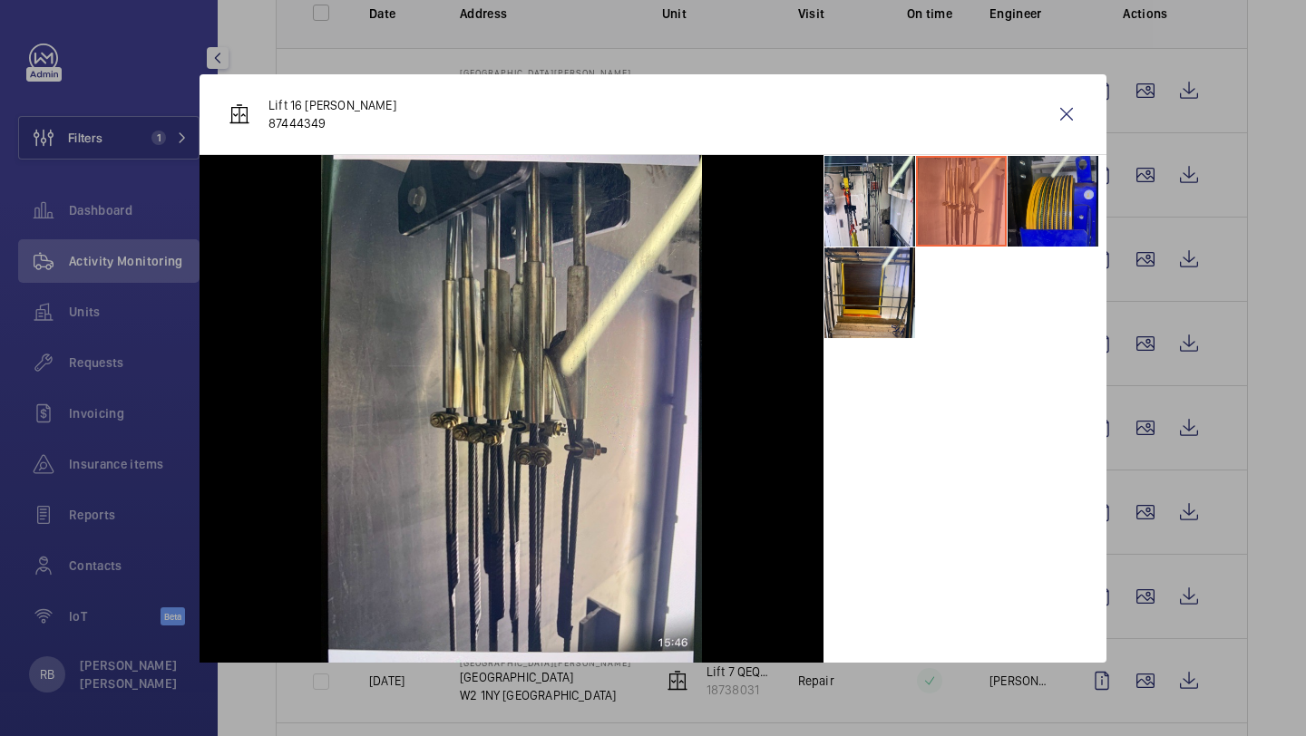
click at [1026, 210] on li at bounding box center [1052, 201] width 91 height 91
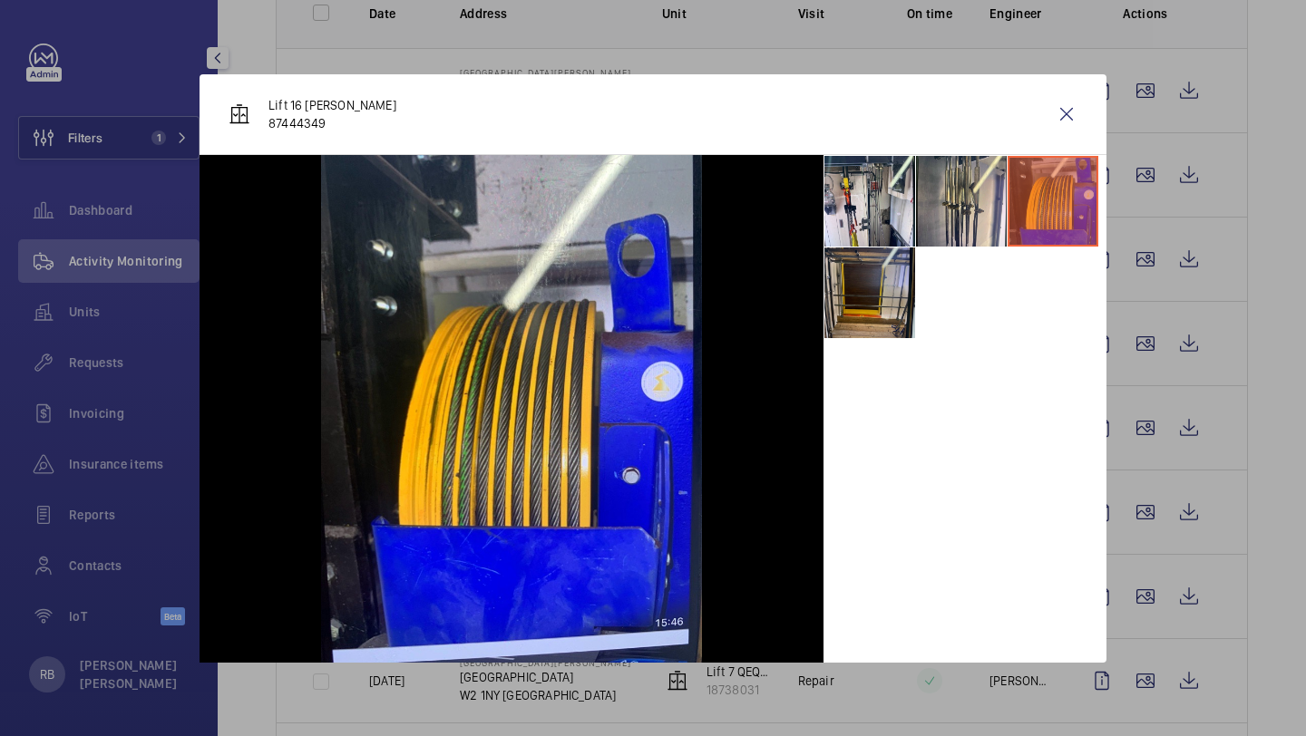
click at [910, 271] on li at bounding box center [869, 293] width 91 height 91
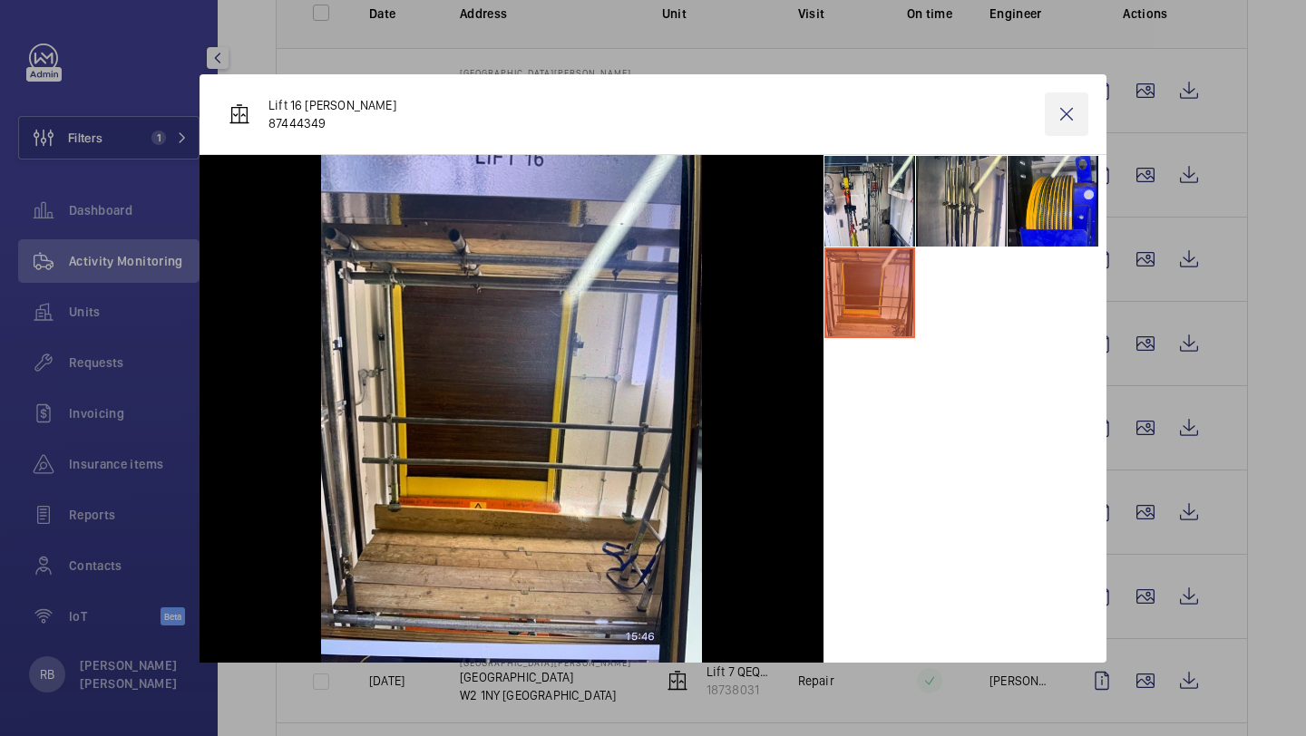
click at [1062, 114] on wm-front-icon-button at bounding box center [1067, 114] width 44 height 44
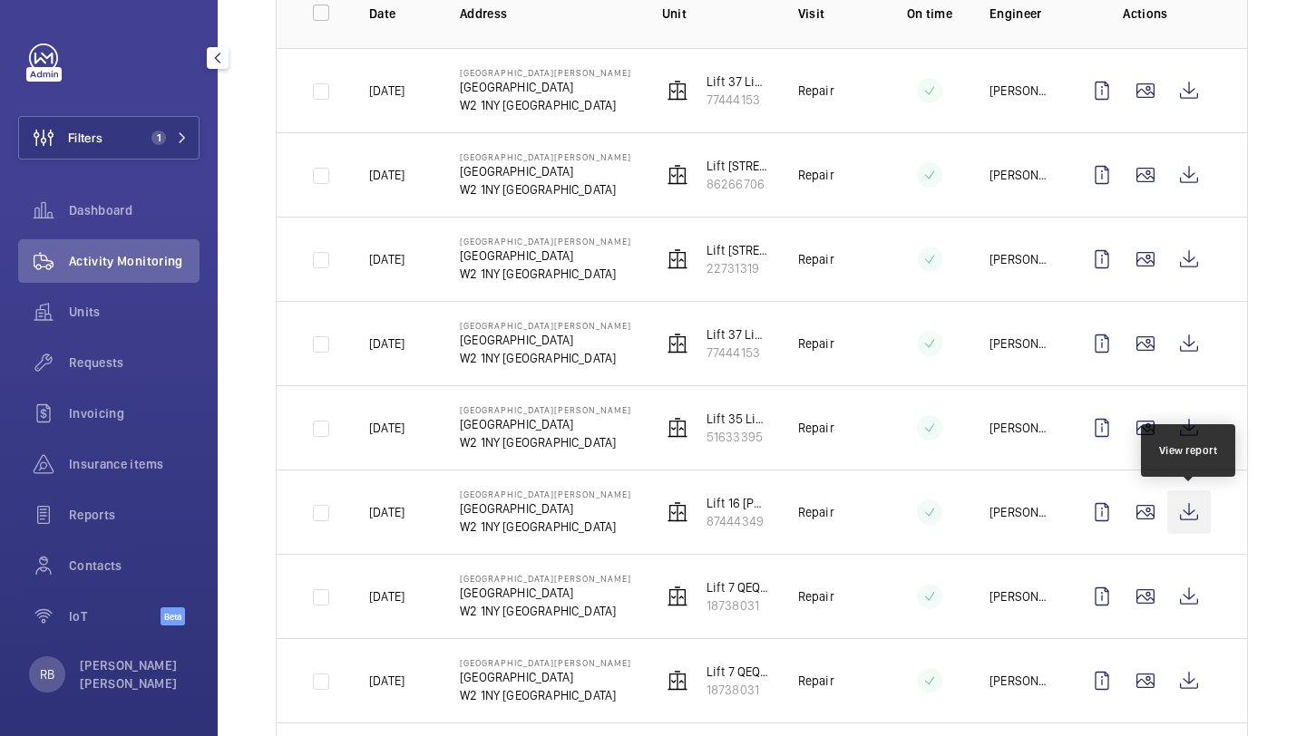
click at [1200, 511] on wm-front-icon-button at bounding box center [1189, 513] width 44 height 44
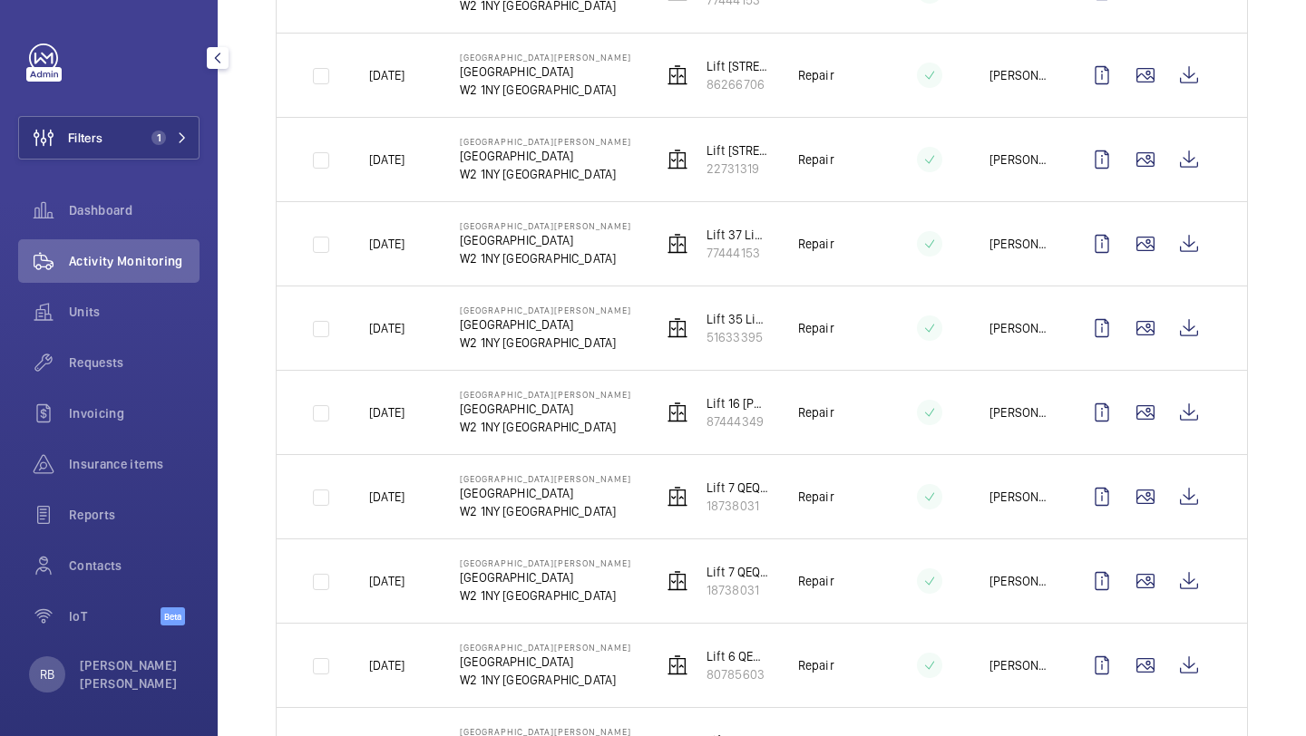
scroll to position [423, 0]
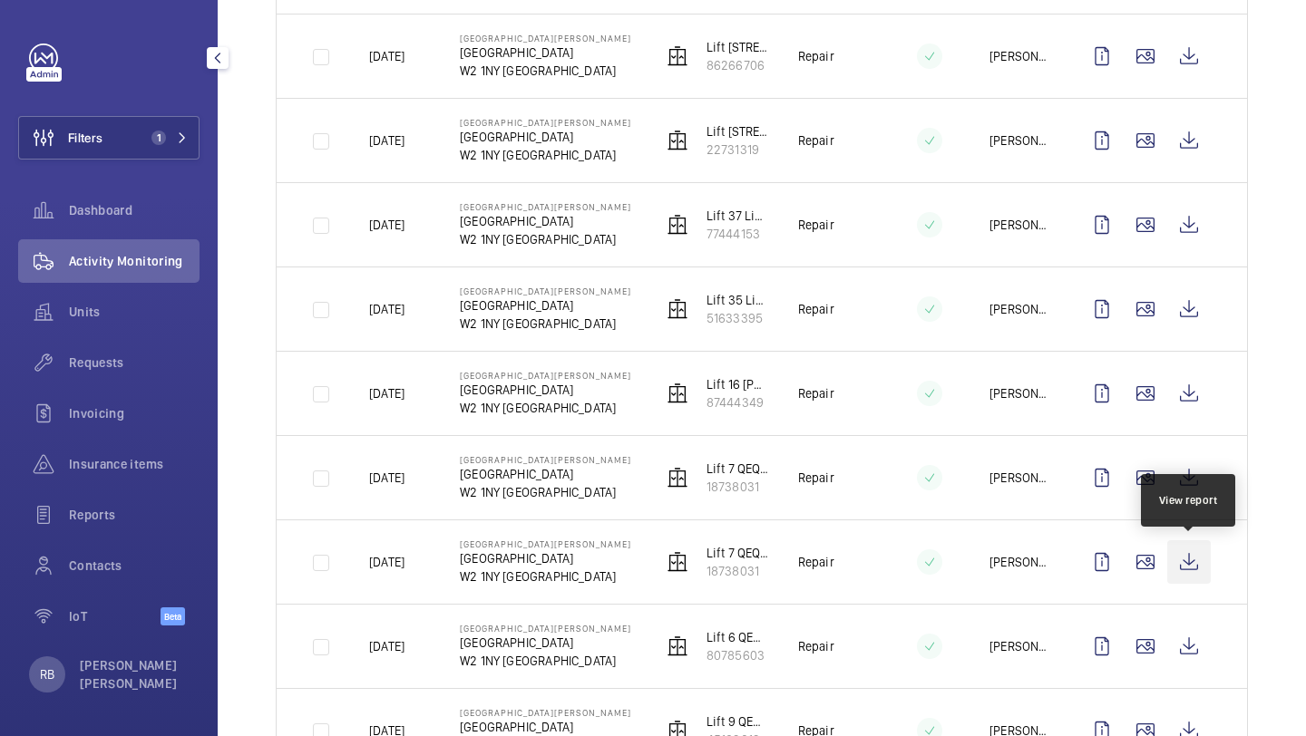
click at [1194, 558] on wm-front-icon-button at bounding box center [1189, 562] width 44 height 44
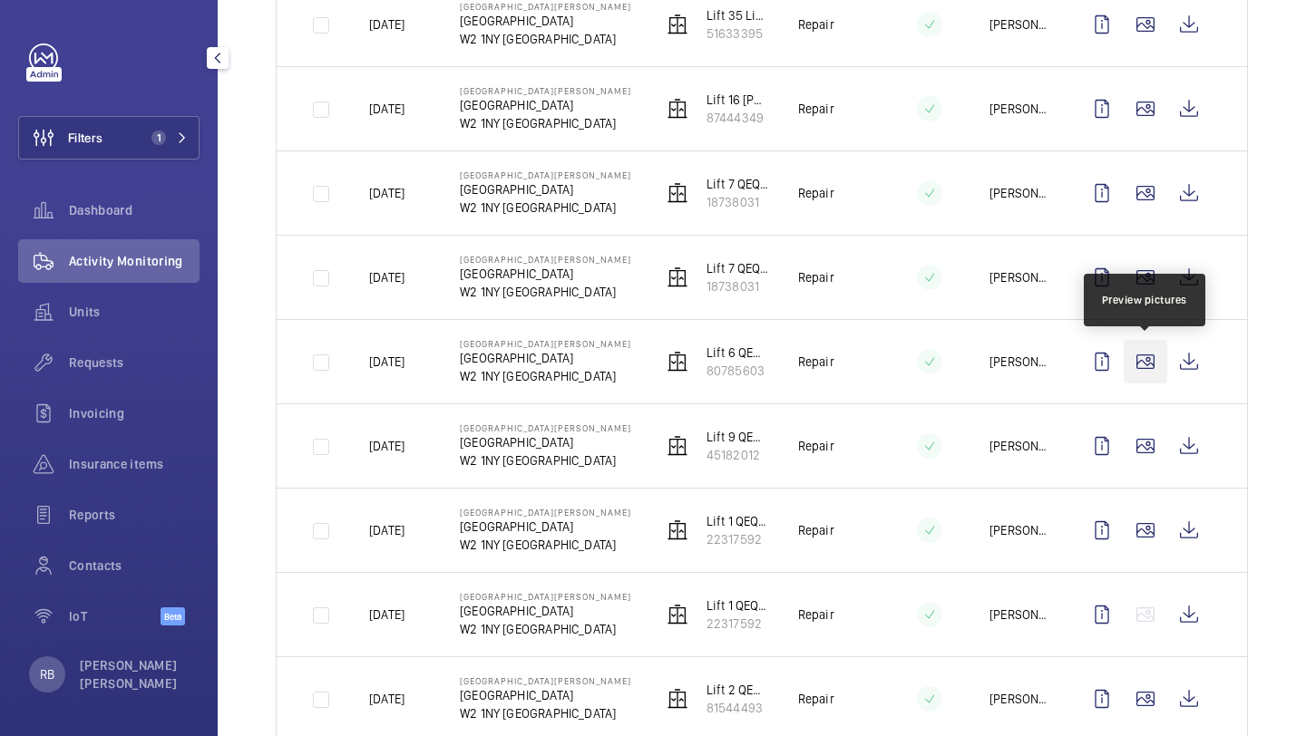
click at [1137, 360] on wm-front-icon-button at bounding box center [1145, 362] width 44 height 44
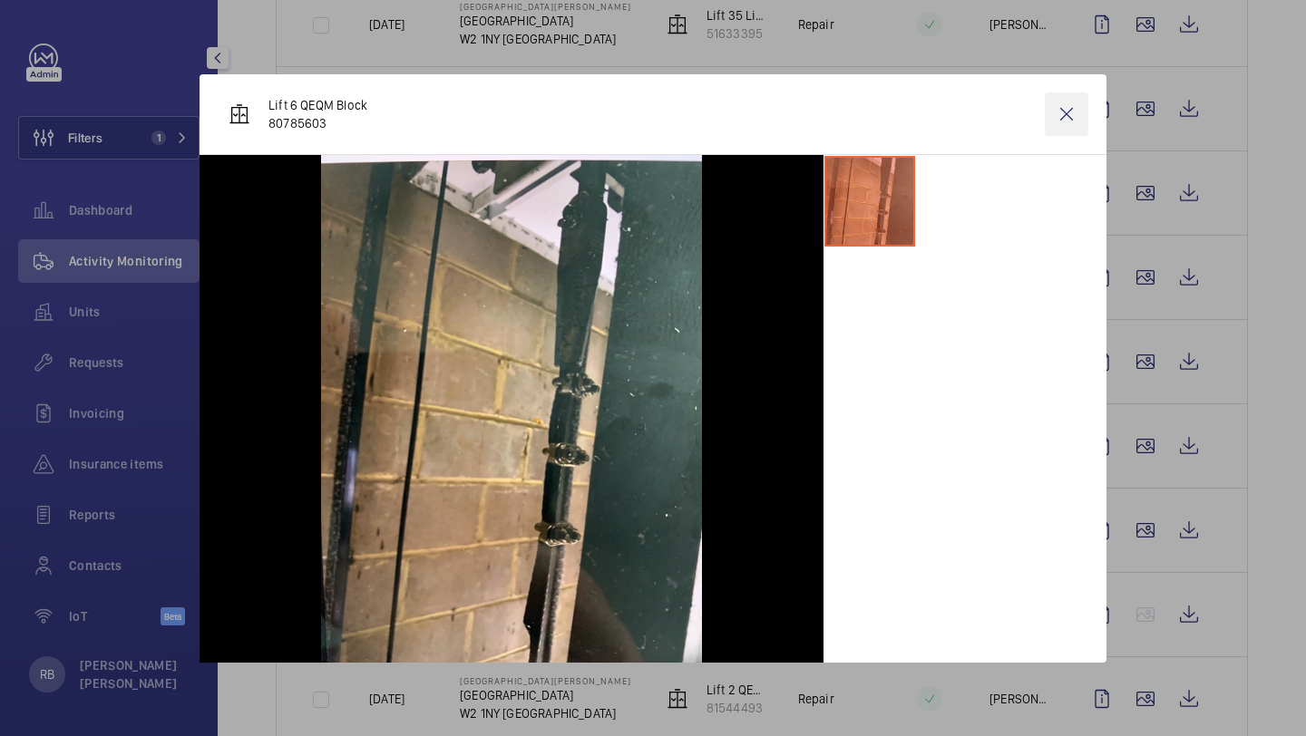
click at [1057, 111] on wm-front-icon-button at bounding box center [1067, 114] width 44 height 44
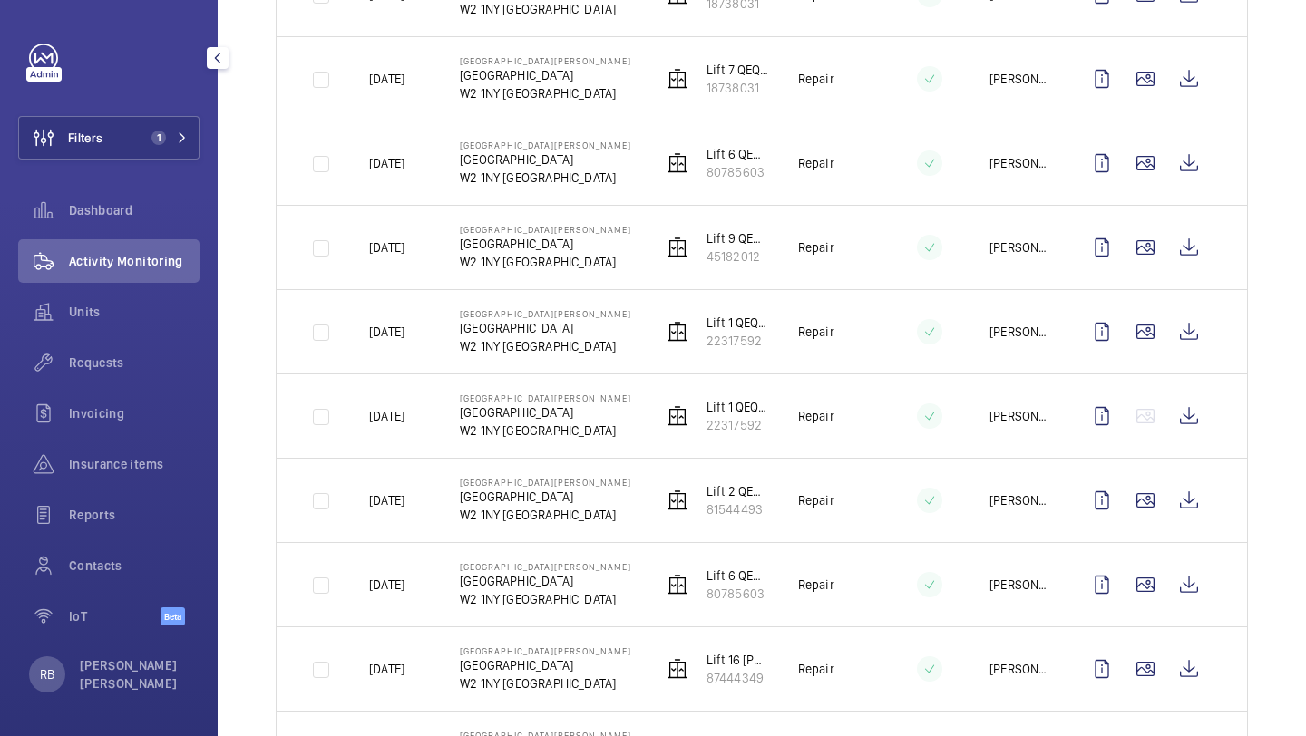
scroll to position [1388, 0]
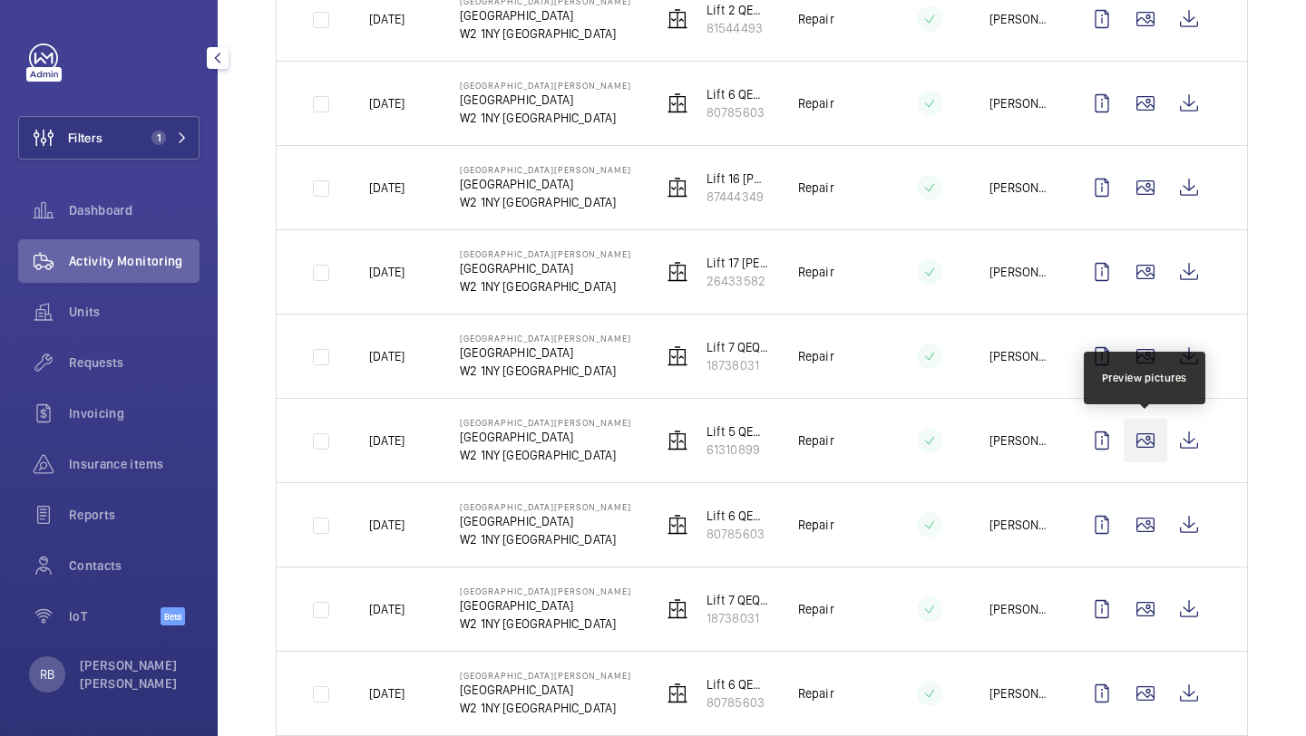
click at [1145, 438] on wm-front-icon-button at bounding box center [1145, 441] width 44 height 44
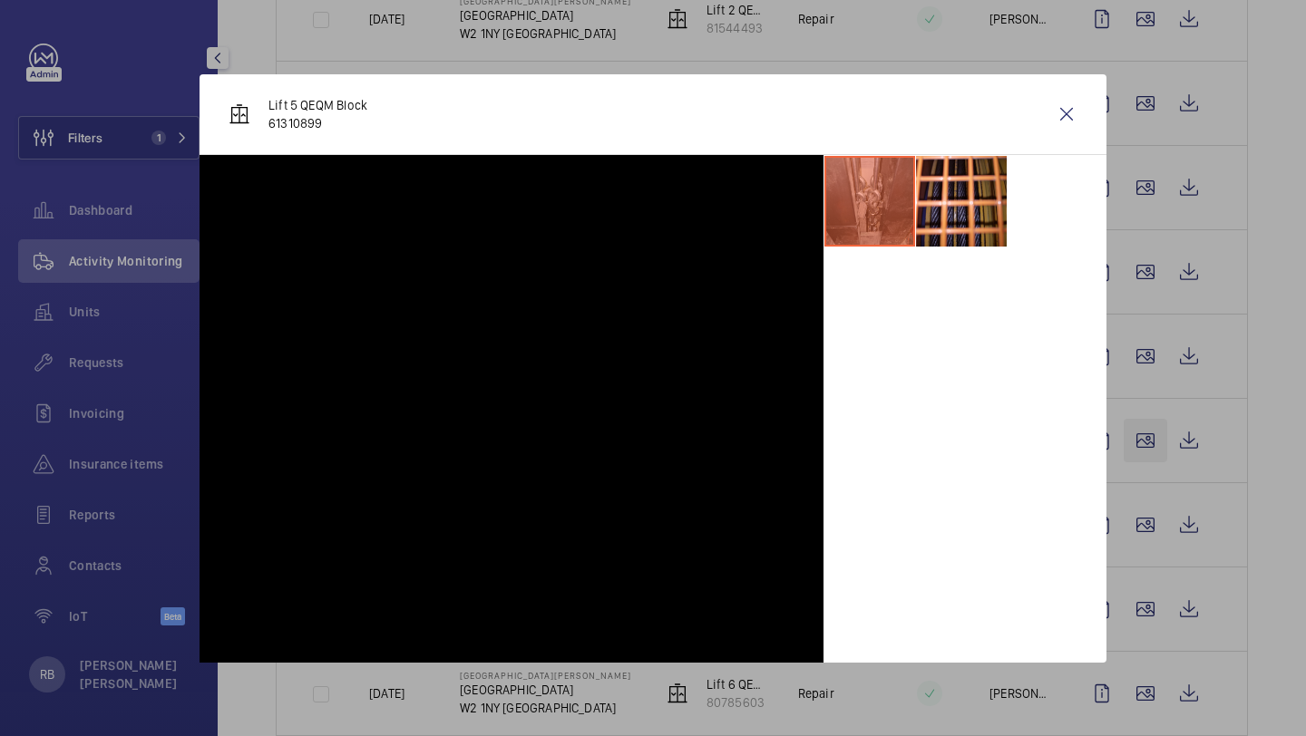
scroll to position [1389, 0]
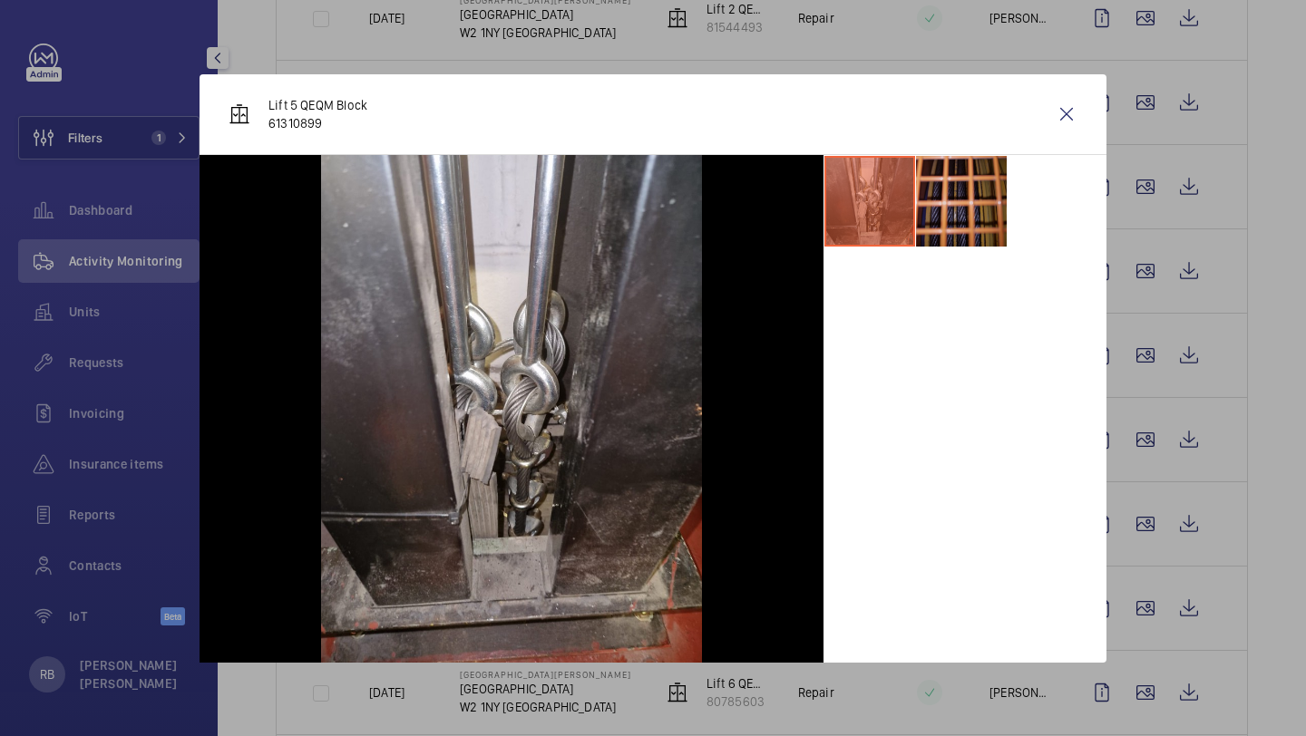
click at [953, 188] on li at bounding box center [961, 201] width 91 height 91
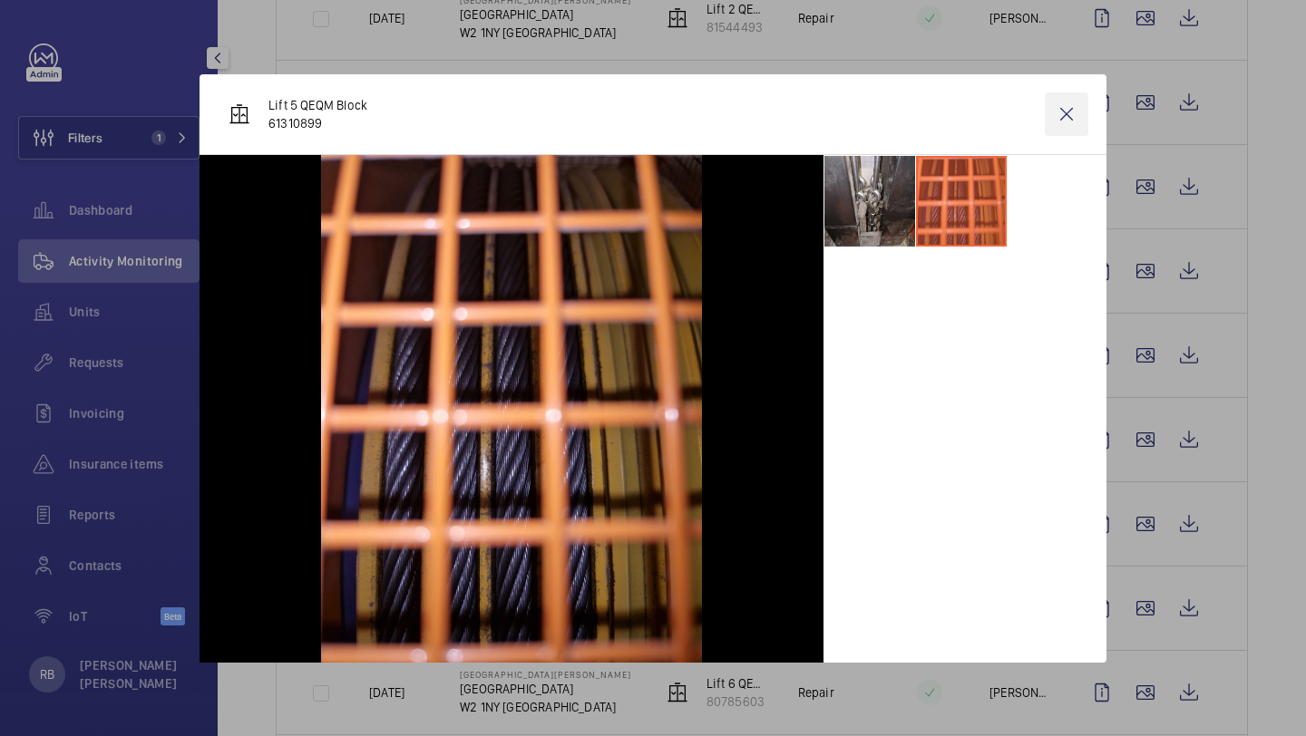
click at [1055, 116] on wm-front-icon-button at bounding box center [1067, 114] width 44 height 44
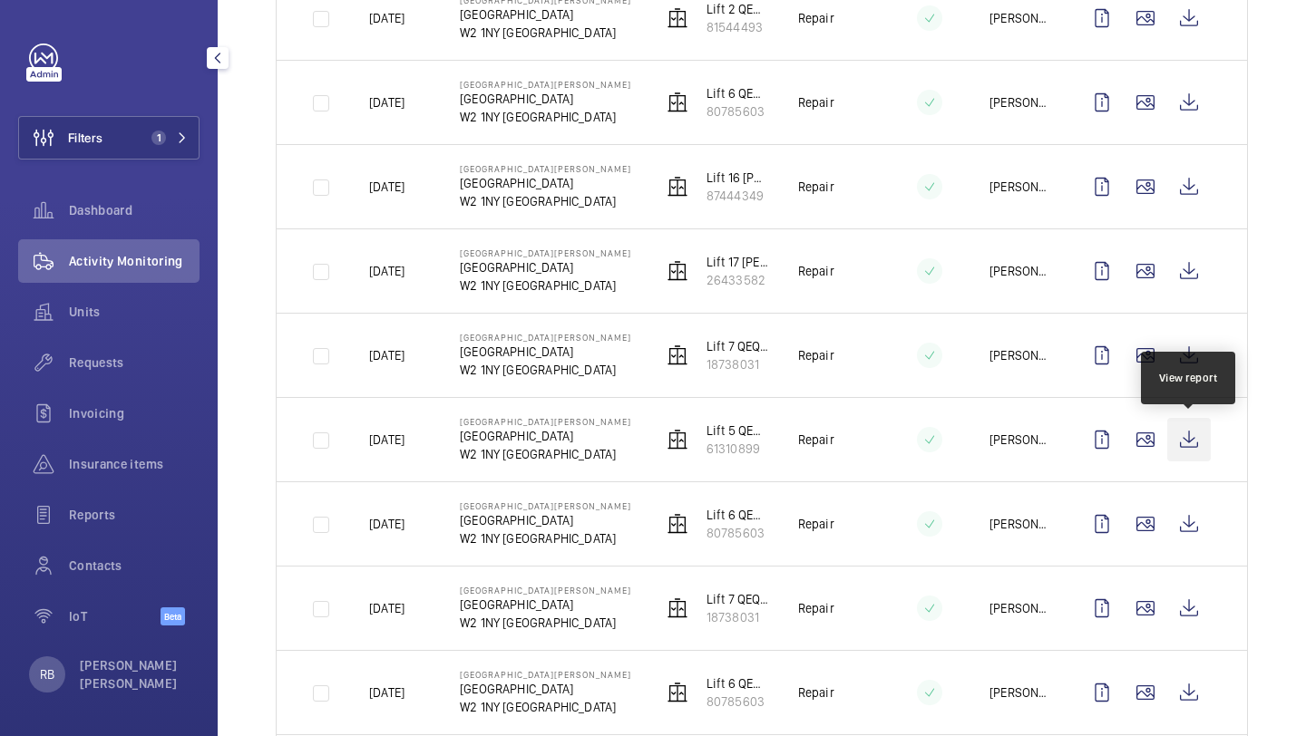
click at [1201, 434] on wm-front-icon-button at bounding box center [1189, 440] width 44 height 44
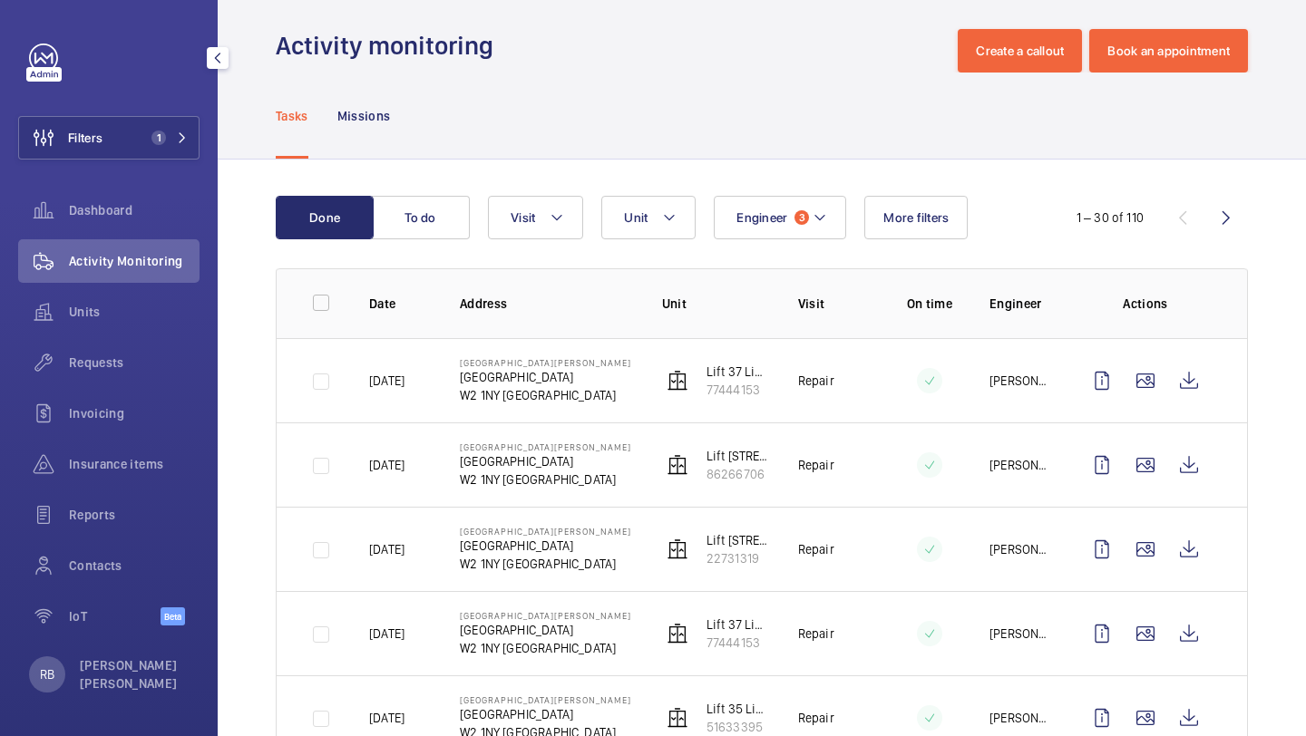
scroll to position [0, 0]
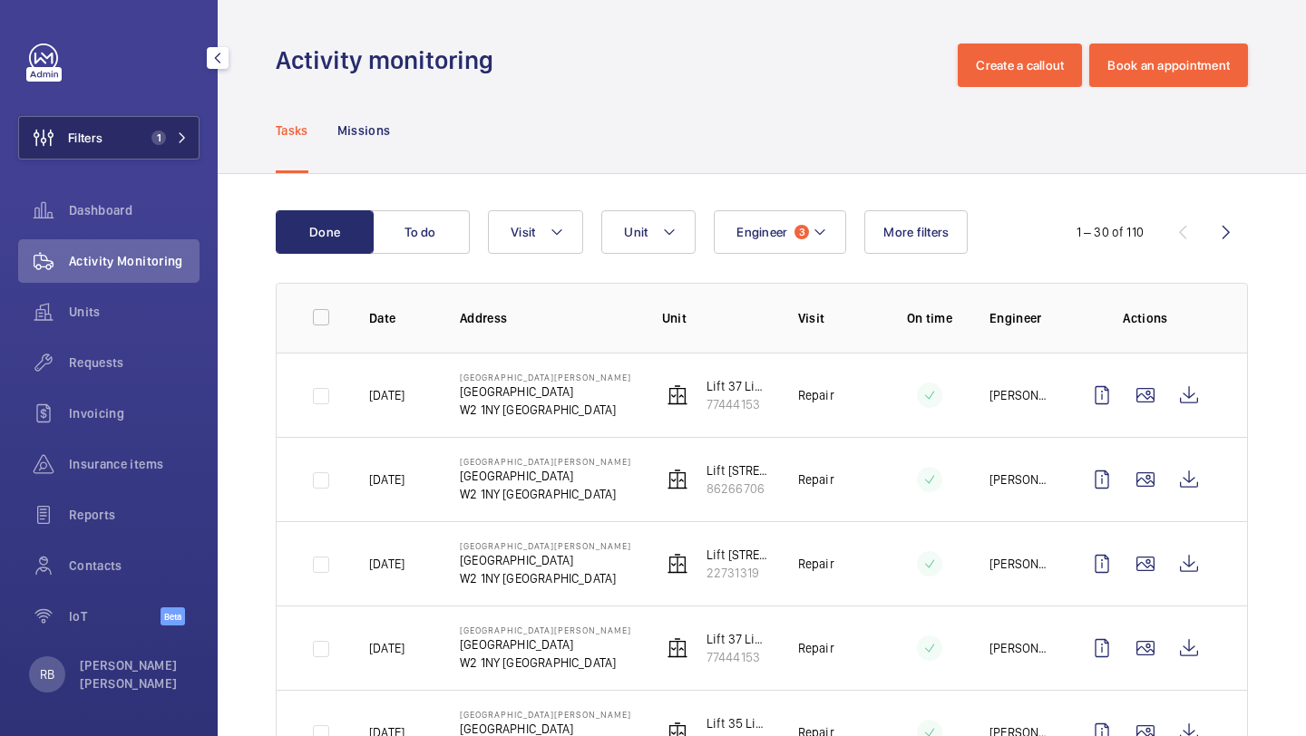
click at [157, 134] on span "1" at bounding box center [158, 138] width 15 height 15
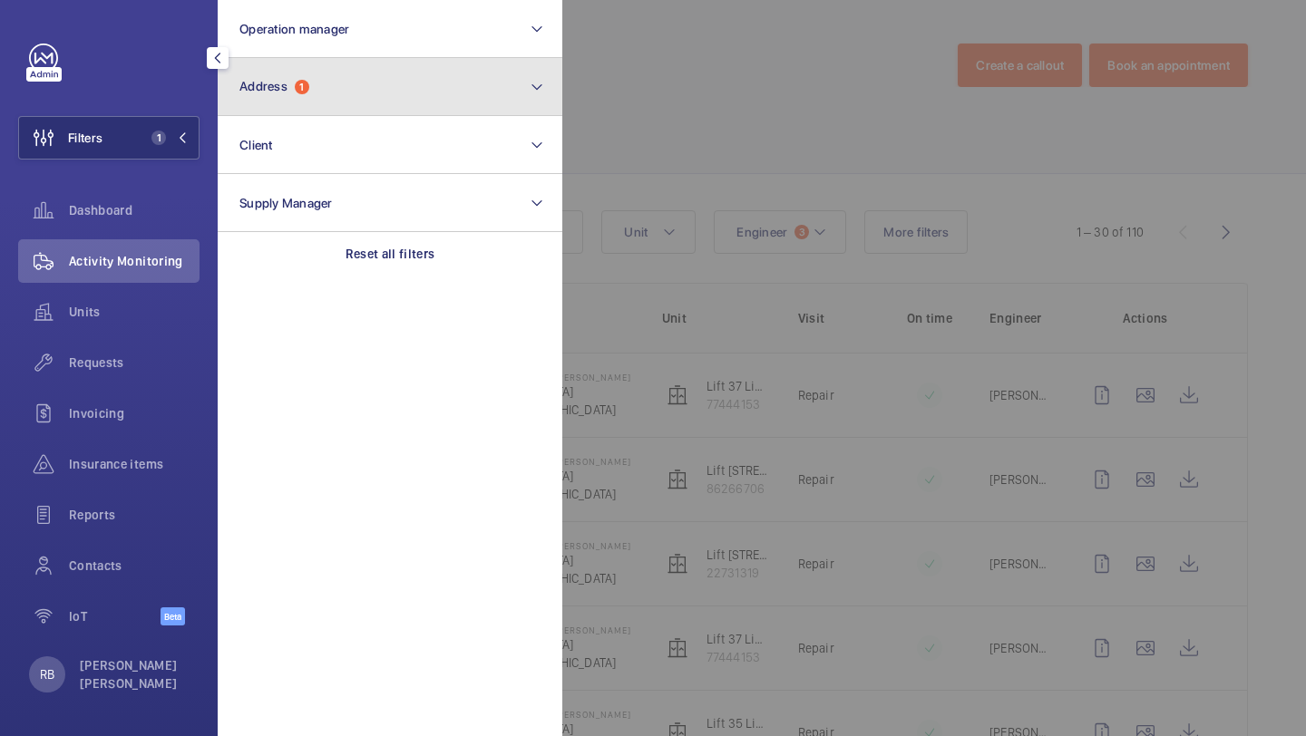
click at [333, 90] on button "Address 1" at bounding box center [390, 87] width 345 height 58
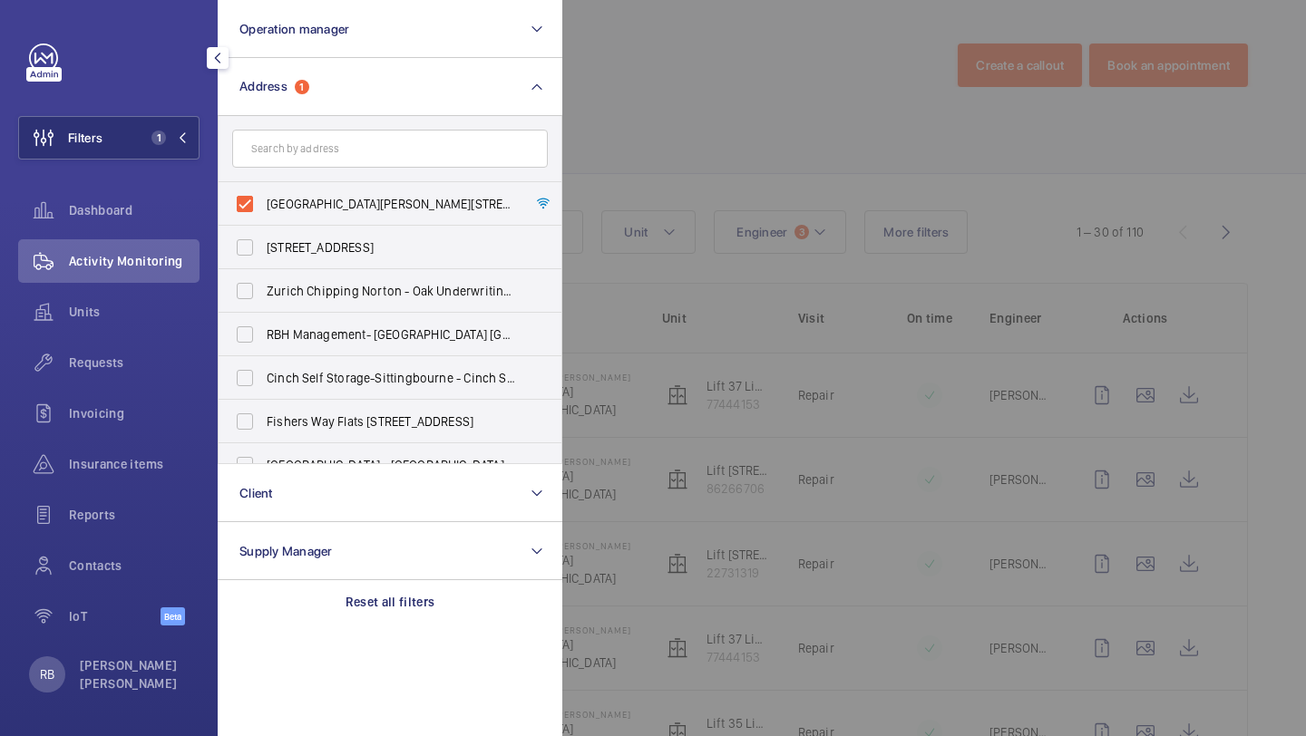
click at [324, 193] on label "St Mary Hospital - Praed Street, LONDON W2 1NY" at bounding box center [377, 204] width 316 height 44
click at [263, 193] on input "St Mary Hospital - Praed Street, LONDON W2 1NY" at bounding box center [245, 204] width 36 height 36
checkbox input "false"
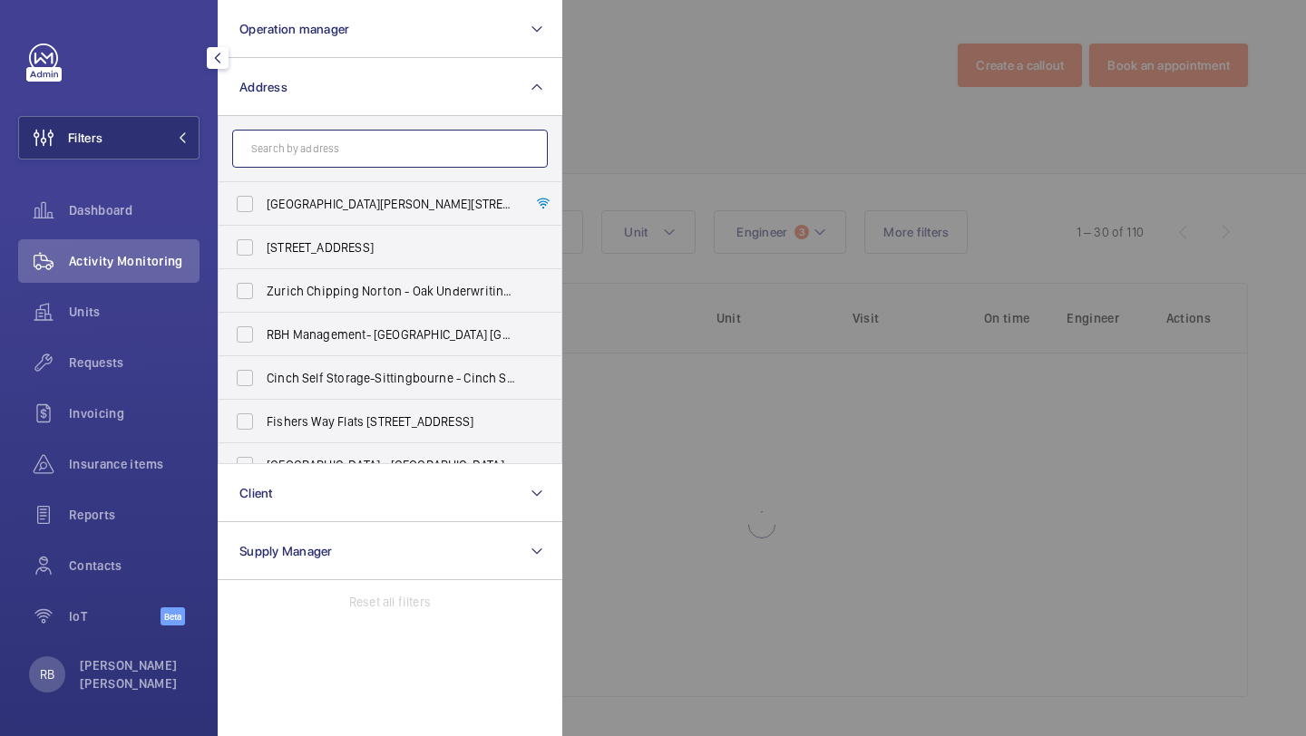
click at [342, 141] on input "text" at bounding box center [390, 149] width 316 height 38
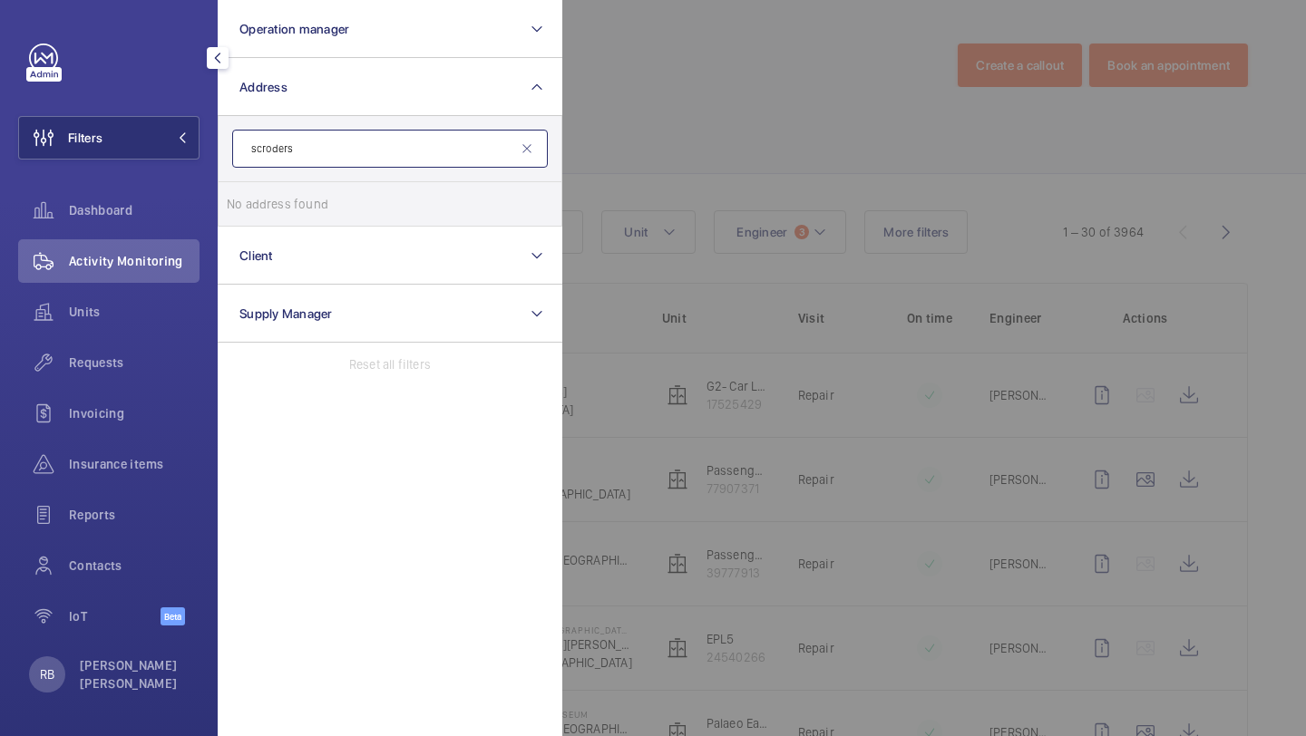
click at [265, 151] on input "scroders" at bounding box center [390, 149] width 316 height 38
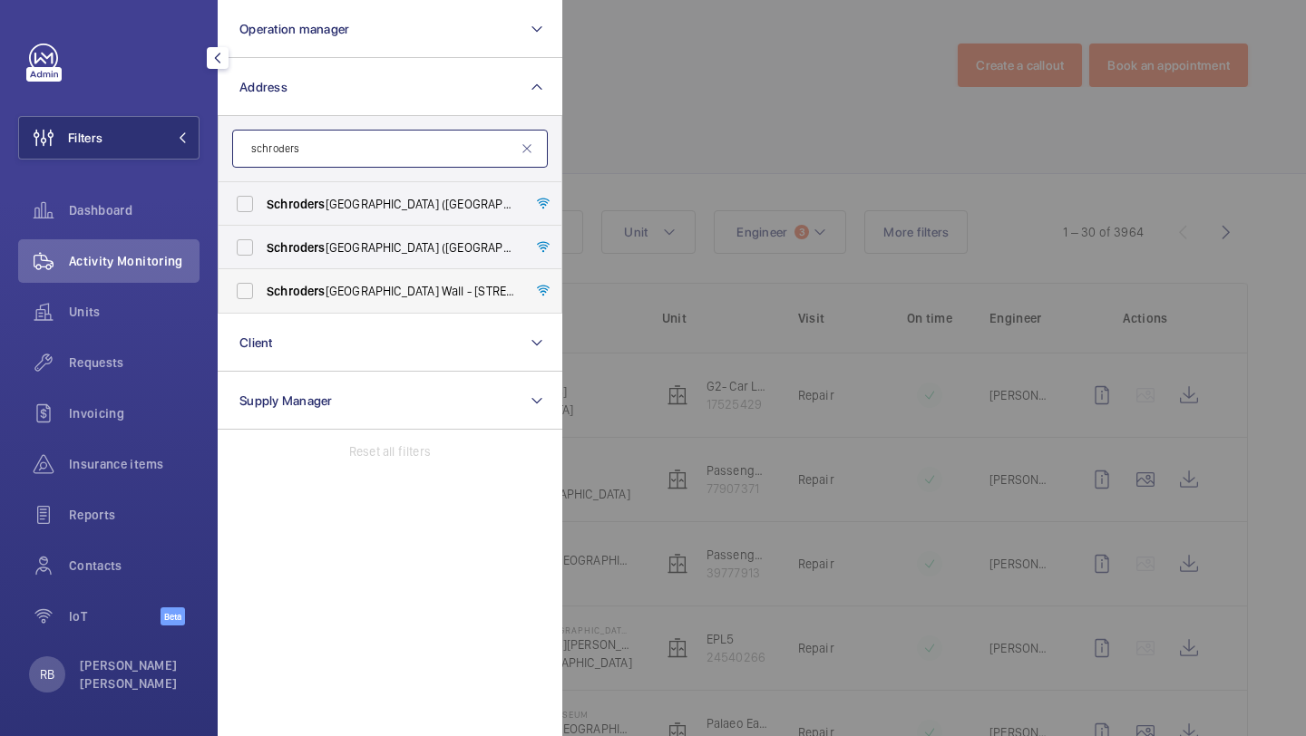
type input "schroders"
click at [350, 284] on span "Schroders London Wall - 1 London Wall Place, LONDON EC2Y 5AU" at bounding box center [391, 291] width 249 height 18
click at [263, 284] on input "Schroders London Wall - 1 London Wall Place, LONDON EC2Y 5AU" at bounding box center [245, 291] width 36 height 36
checkbox input "true"
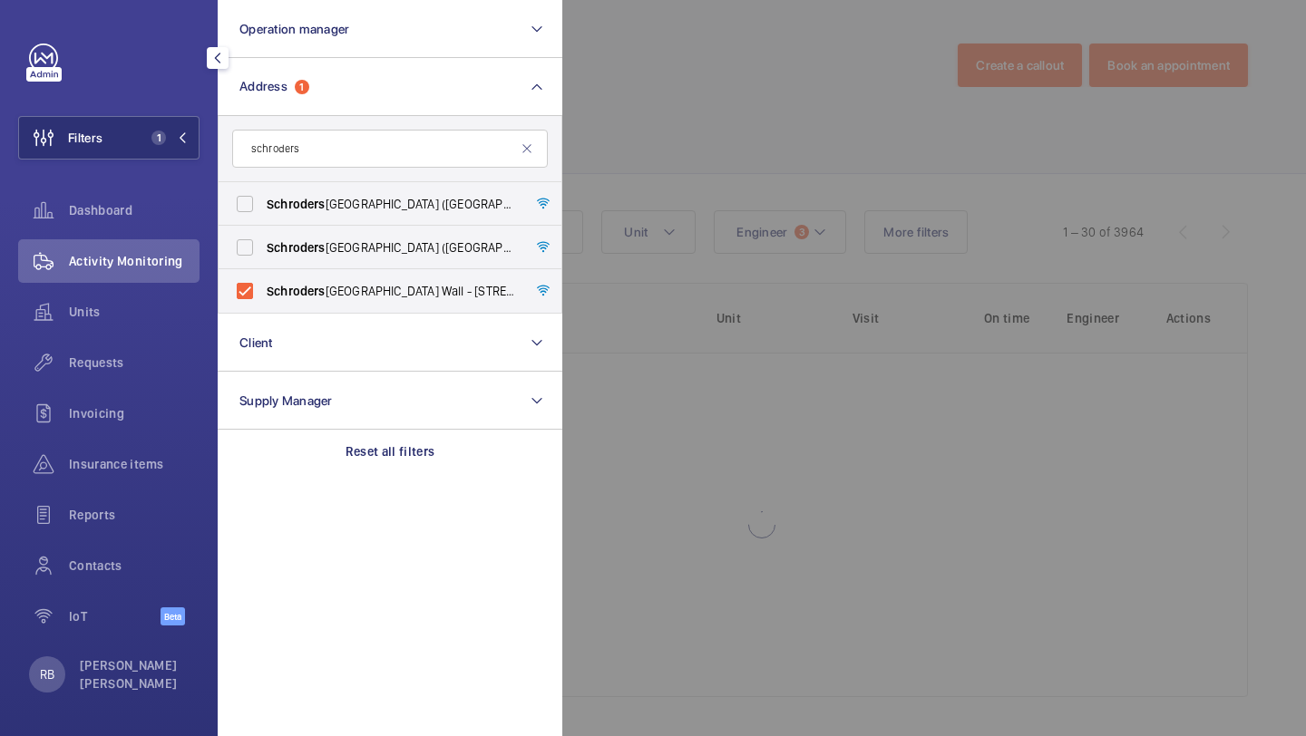
click at [598, 199] on div at bounding box center [1215, 368] width 1306 height 736
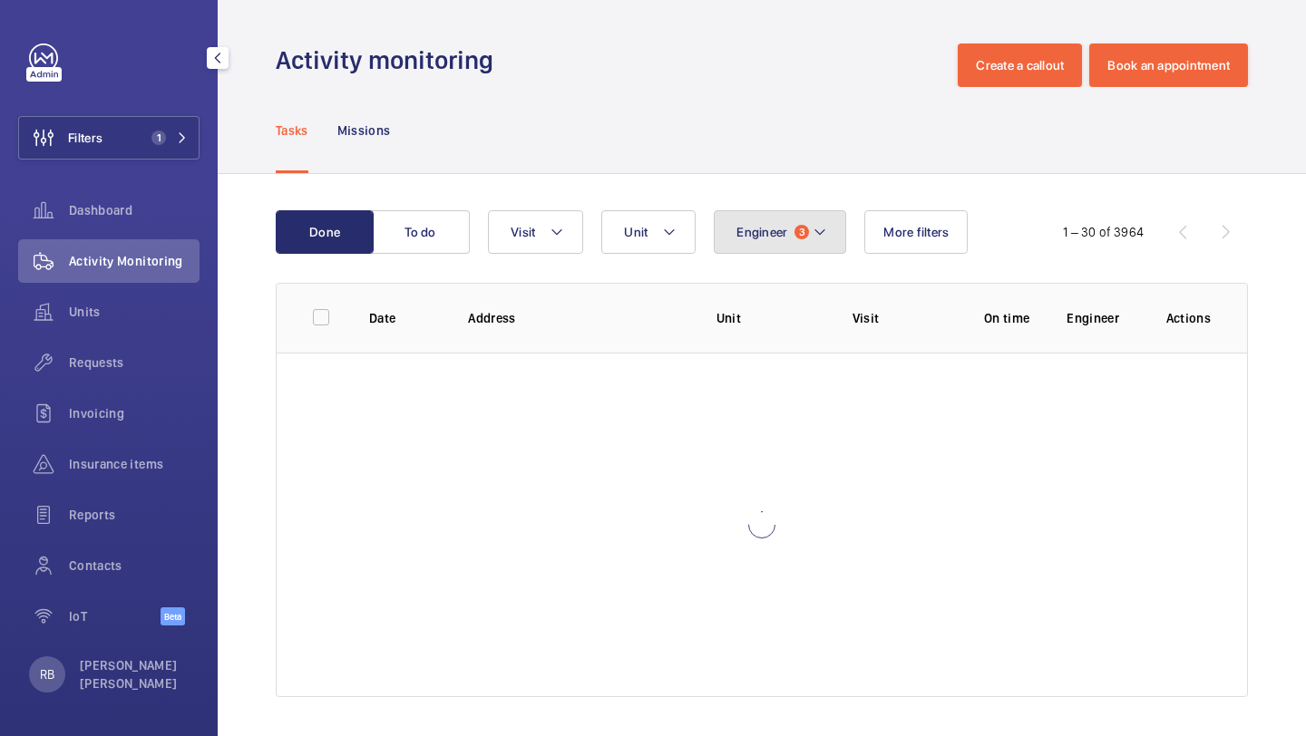
click at [749, 215] on button "Engineer 3" at bounding box center [780, 232] width 132 height 44
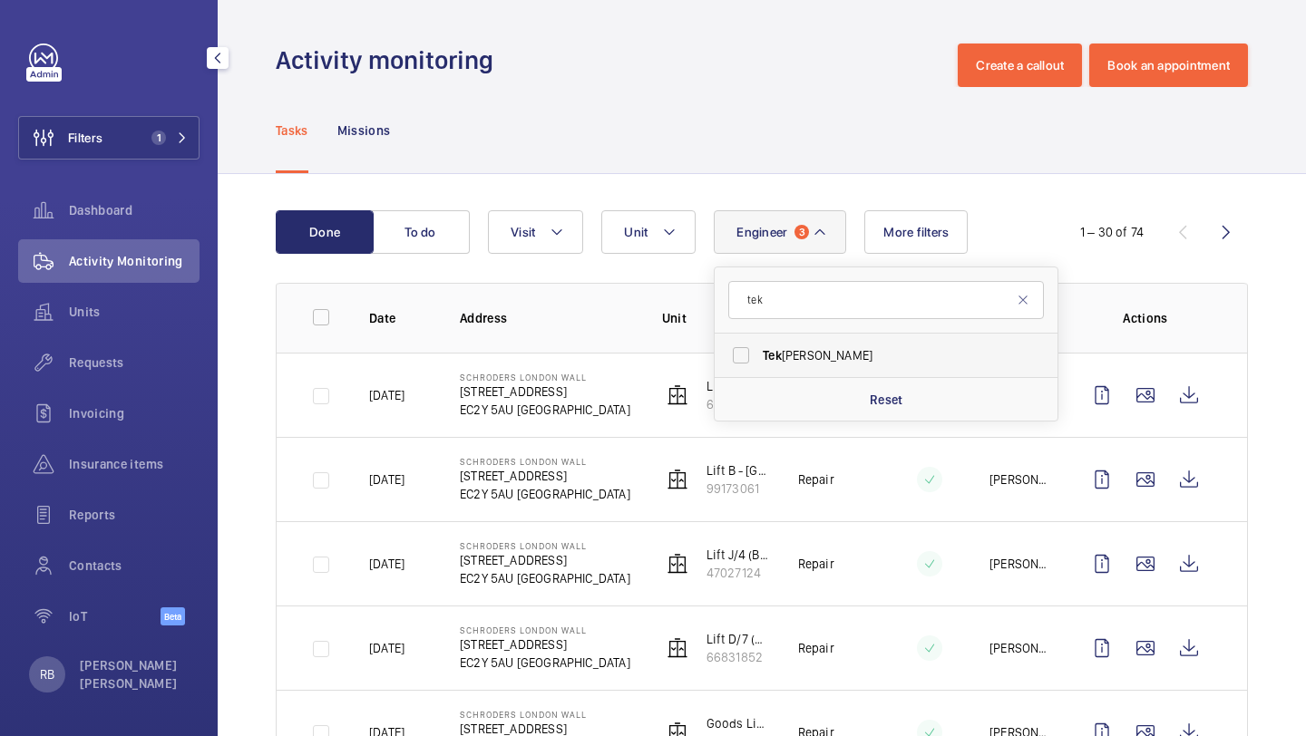
type input "tek"
click at [754, 350] on label "[PERSON_NAME]" at bounding box center [872, 356] width 316 height 44
click at [754, 350] on input "[PERSON_NAME]" at bounding box center [741, 355] width 36 height 36
checkbox input "true"
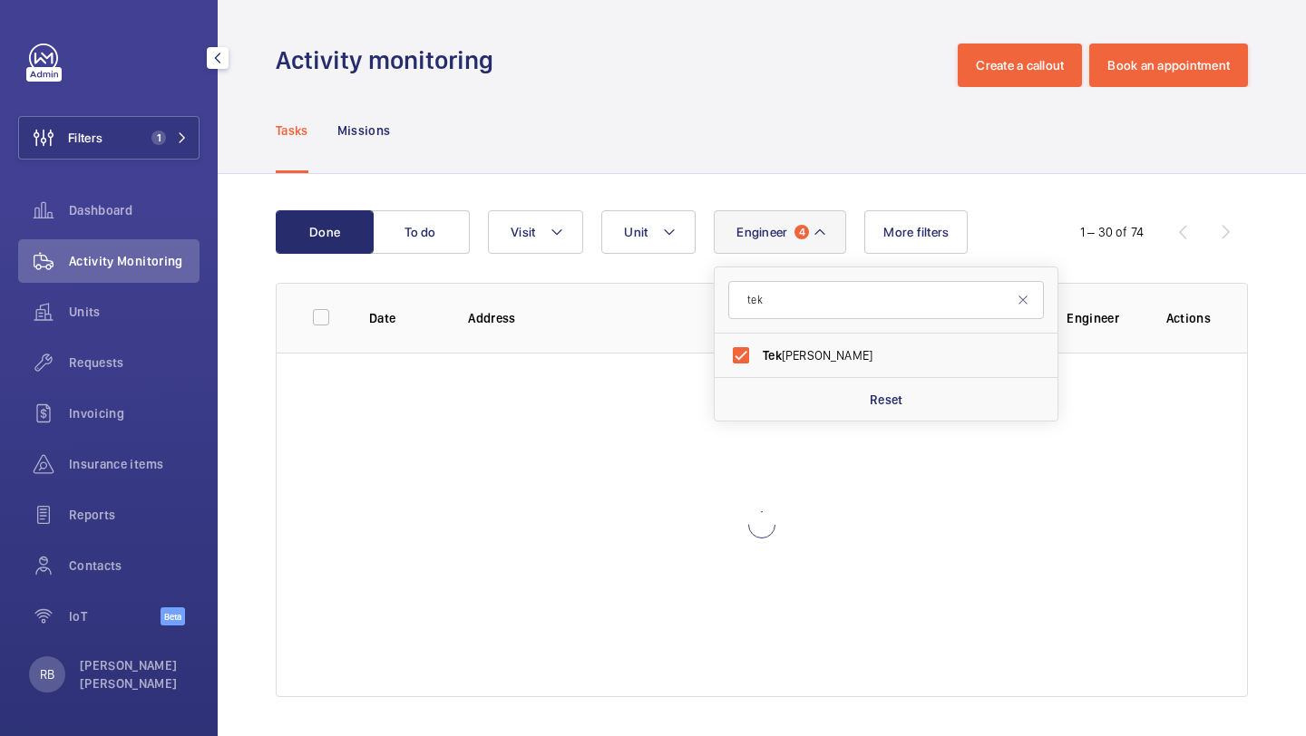
click at [1305, 289] on div "Done To do Engineer 4 tek Tek Hussein Reset Unit Visit More filters 1 – 30 of 7…" at bounding box center [762, 457] width 1088 height 567
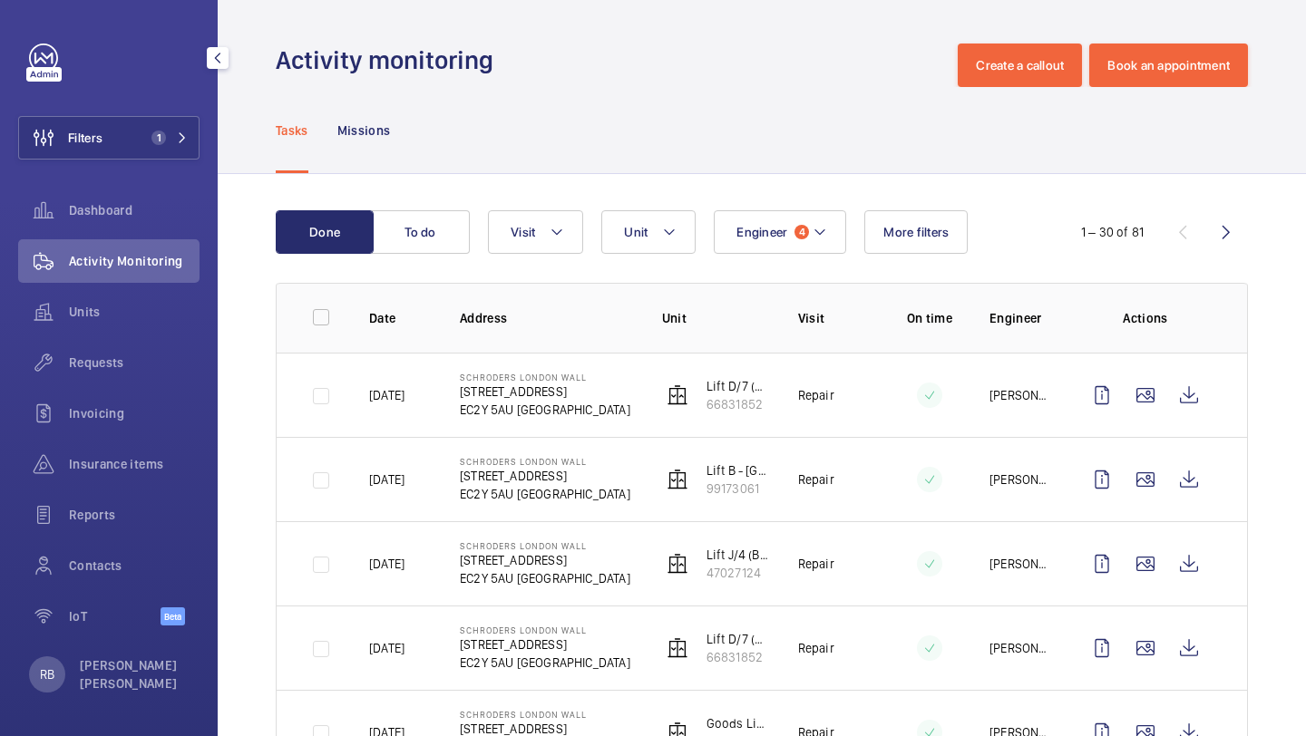
scroll to position [218, 0]
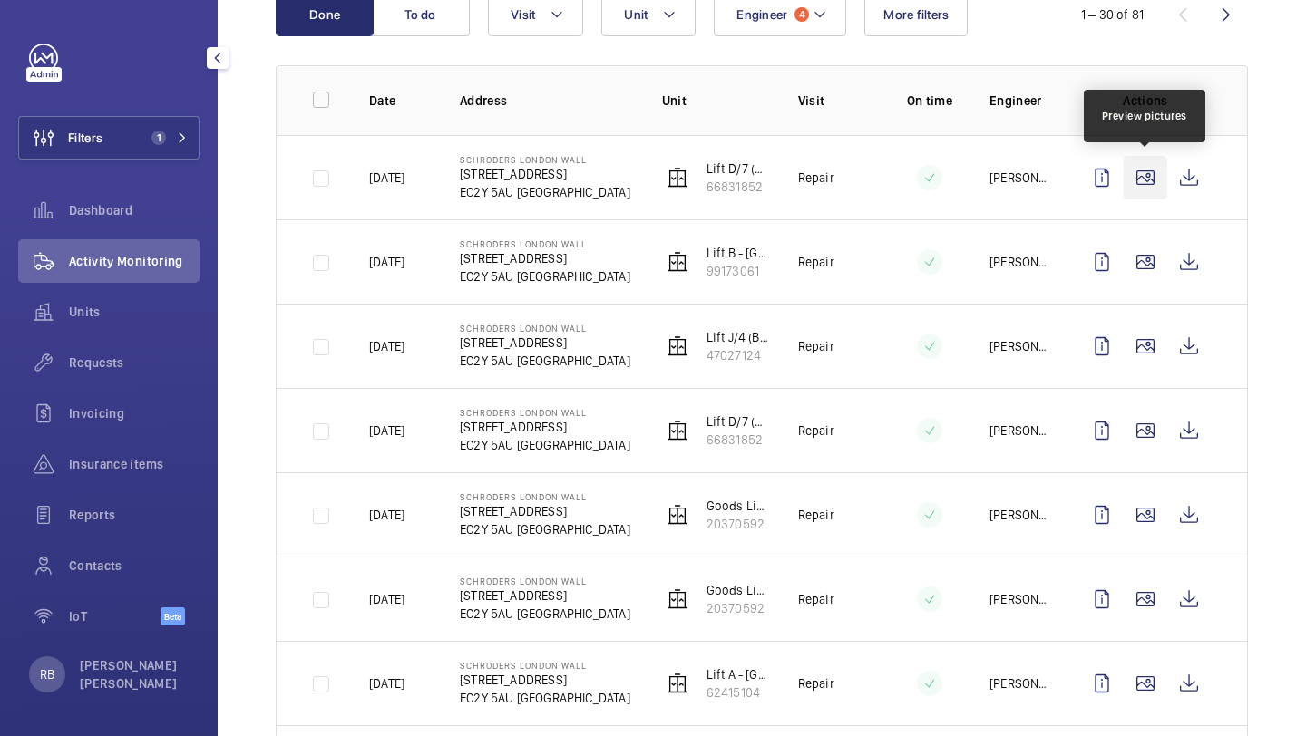
click at [1136, 172] on wm-front-icon-button at bounding box center [1145, 178] width 44 height 44
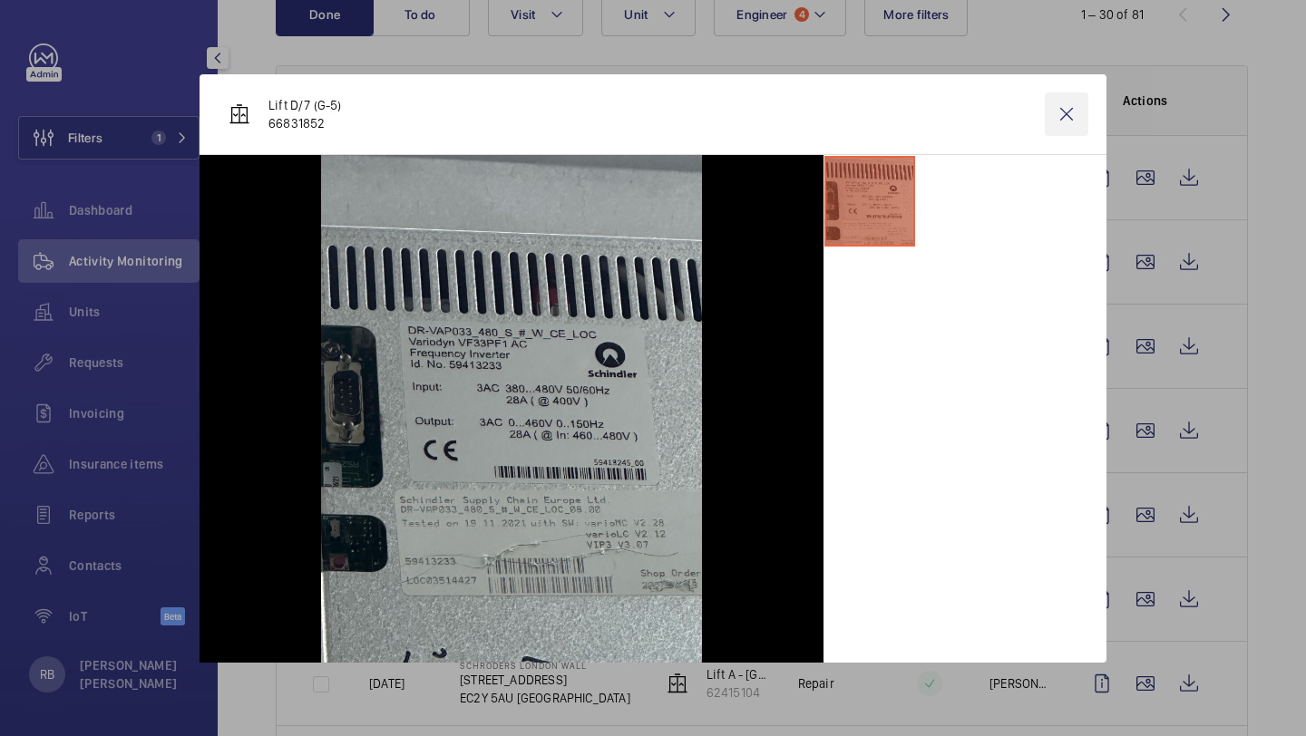
click at [1045, 127] on wm-front-icon-button at bounding box center [1067, 114] width 44 height 44
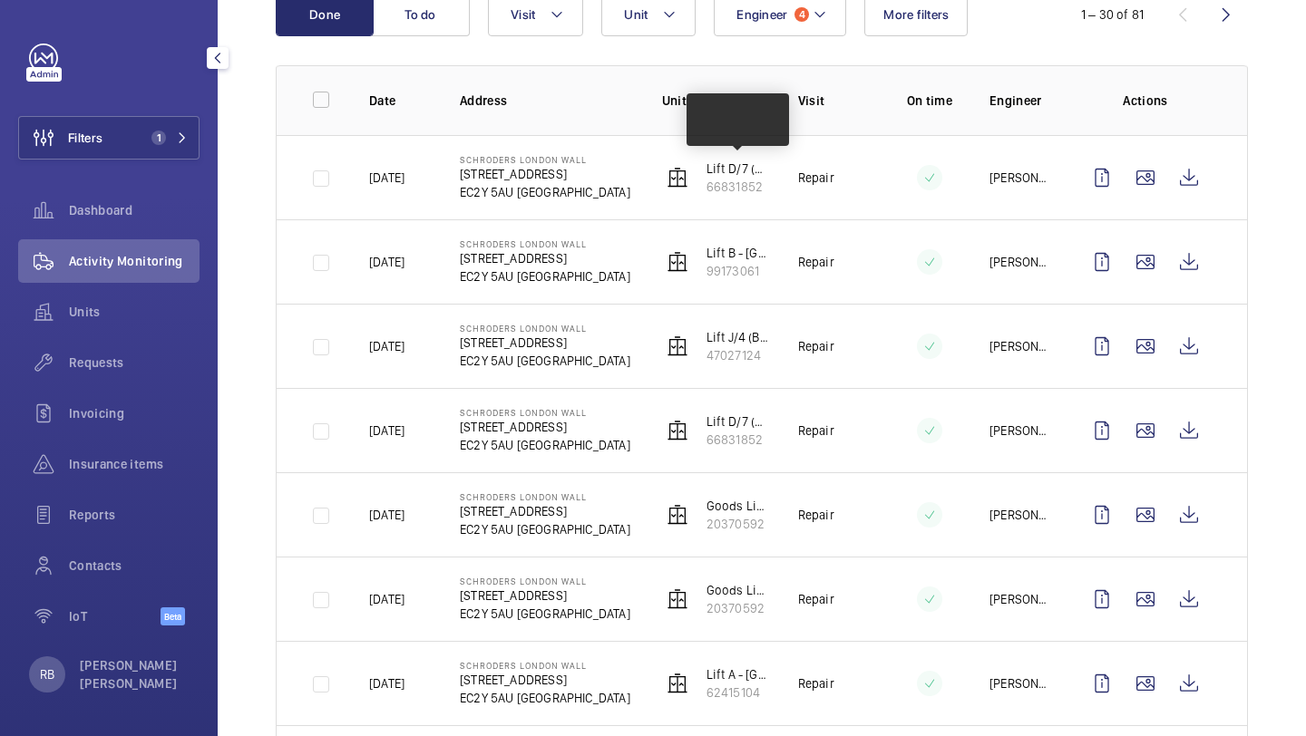
click at [392, 175] on p "21/07/2025" at bounding box center [386, 178] width 35 height 18
click at [394, 168] on td "21/07/2025" at bounding box center [385, 177] width 91 height 84
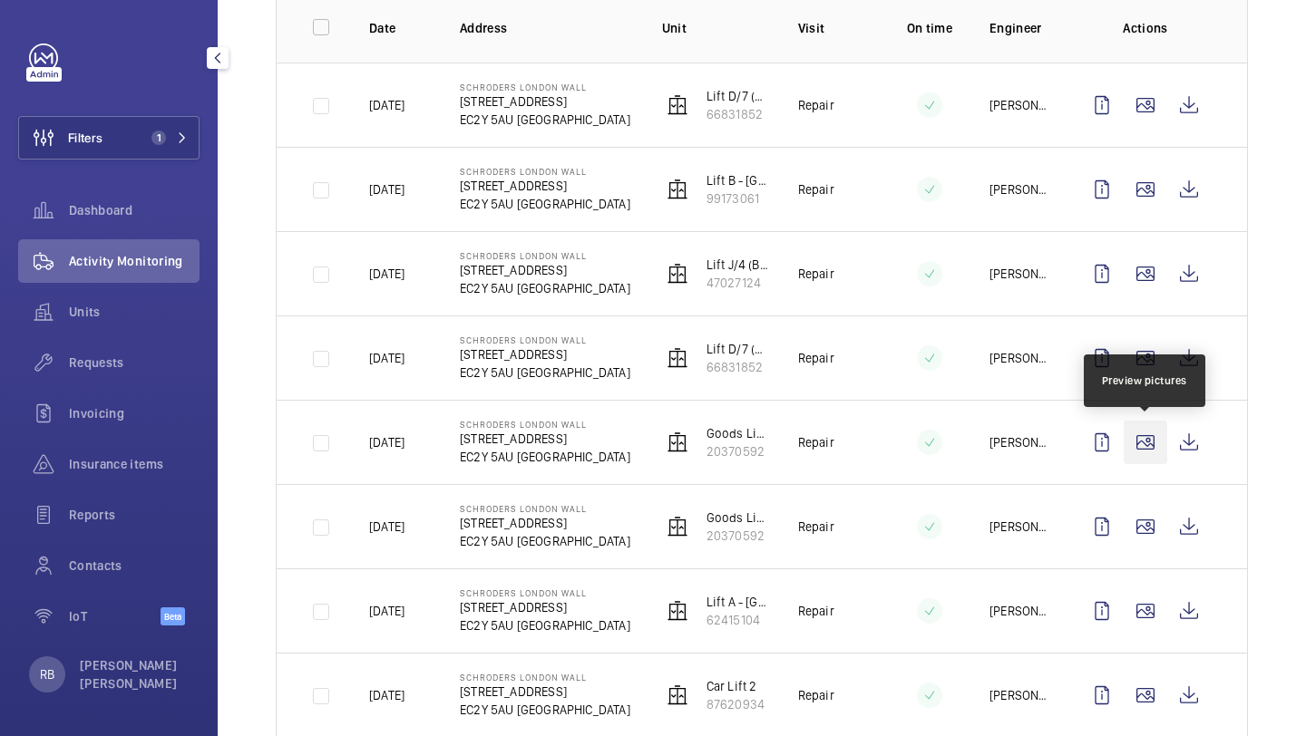
click at [1148, 450] on wm-front-icon-button at bounding box center [1145, 443] width 44 height 44
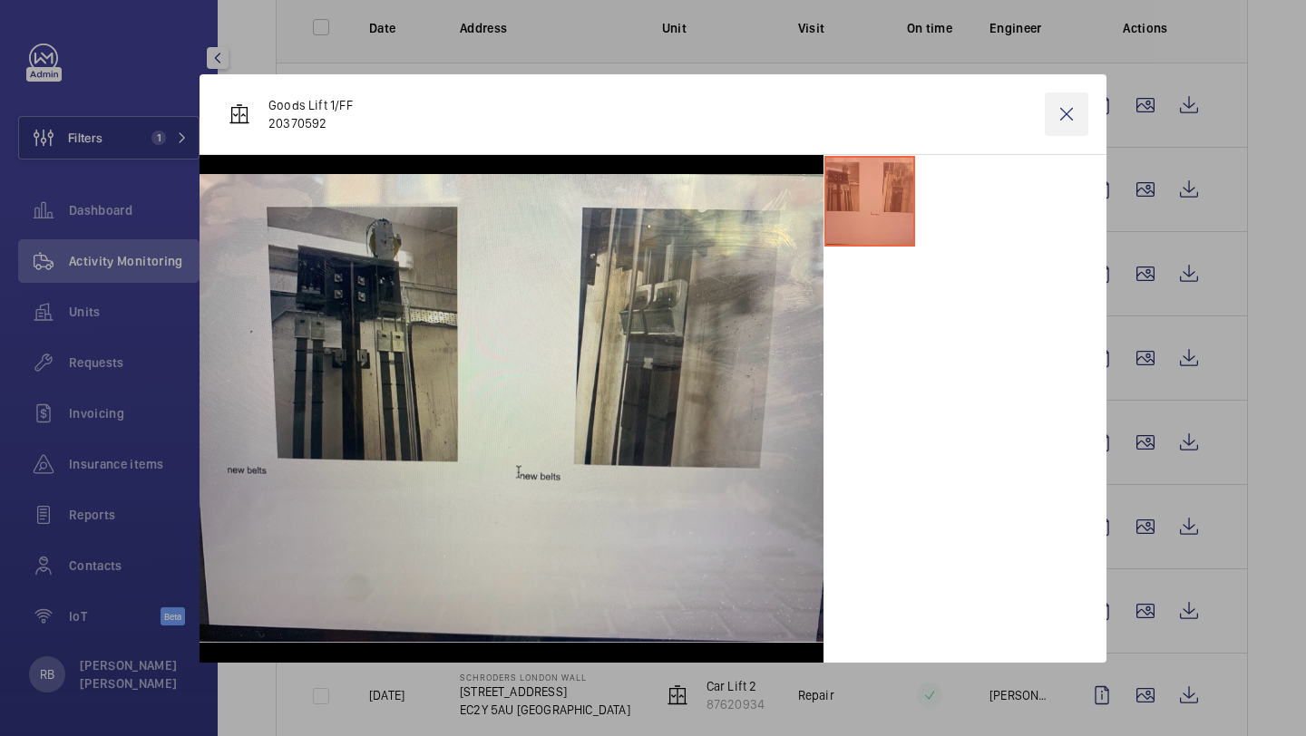
click at [1066, 128] on wm-front-icon-button at bounding box center [1067, 114] width 44 height 44
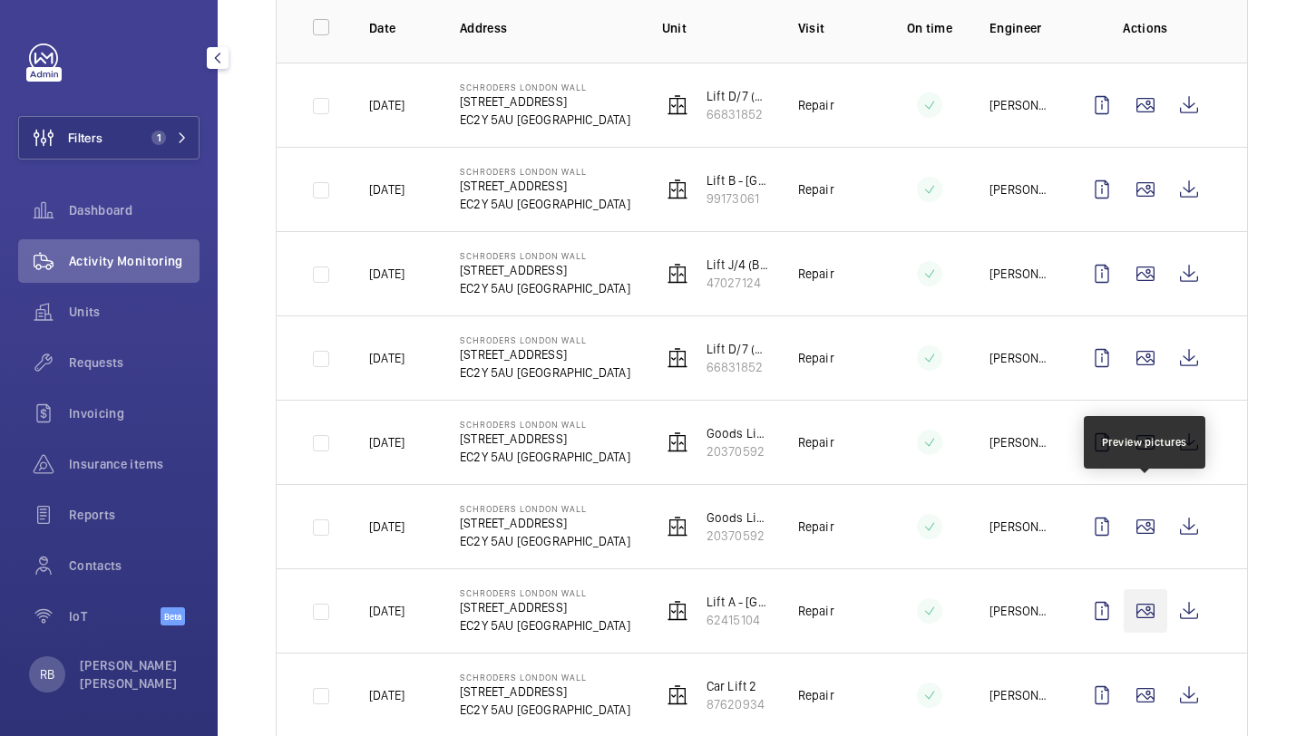
scroll to position [397, 0]
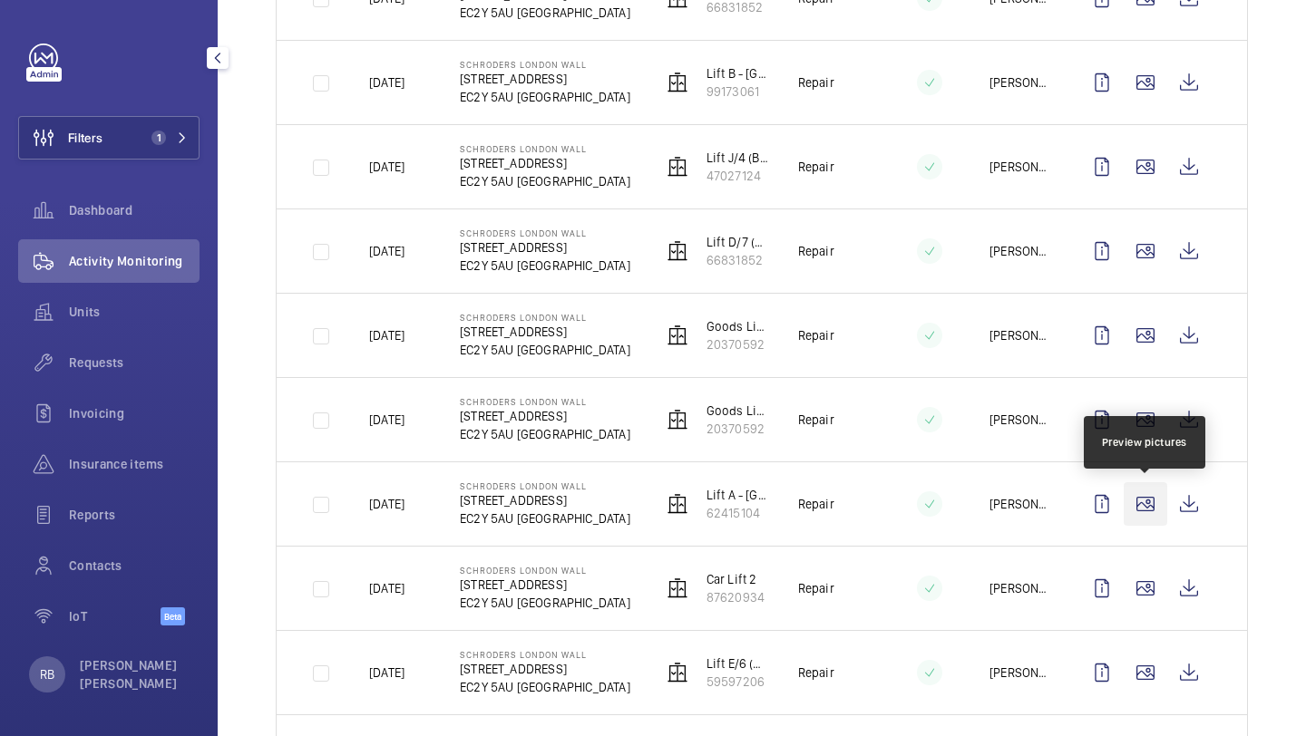
click at [1138, 500] on wm-front-icon-button at bounding box center [1145, 504] width 44 height 44
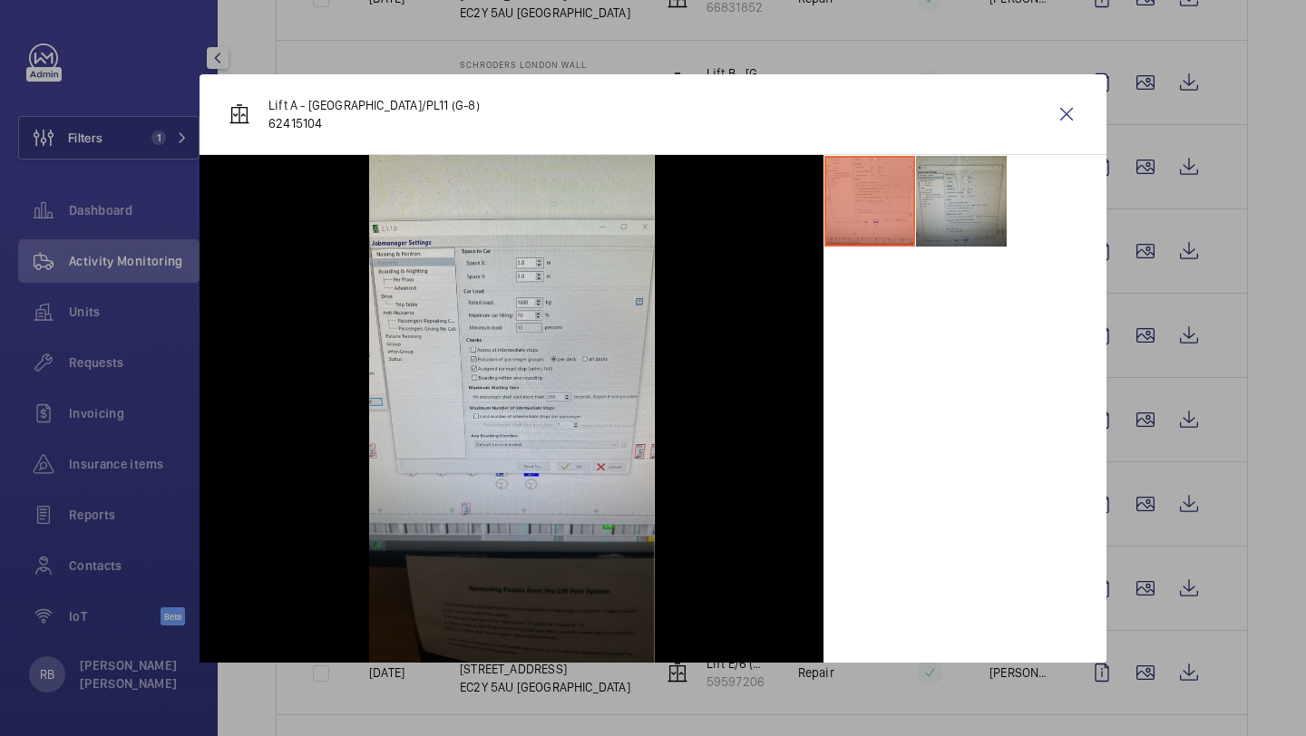
click at [965, 207] on li at bounding box center [961, 201] width 91 height 91
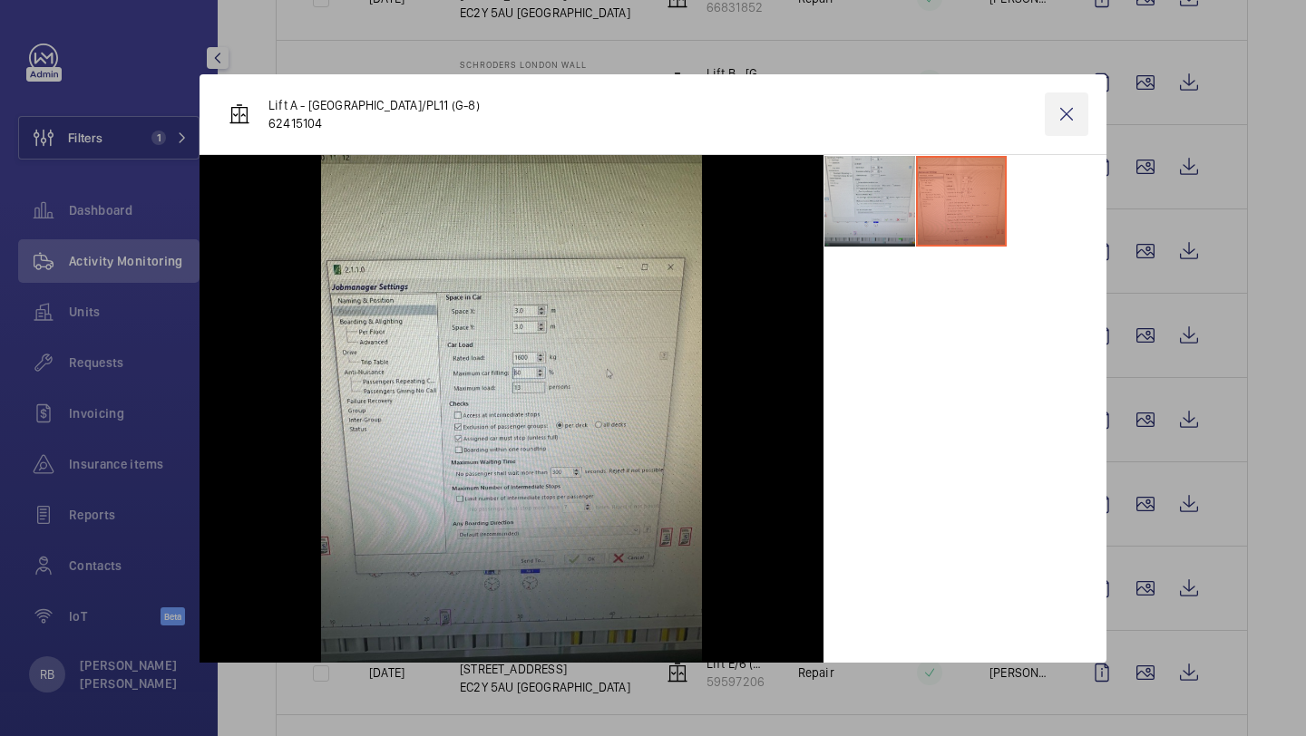
click at [1071, 108] on wm-front-icon-button at bounding box center [1067, 114] width 44 height 44
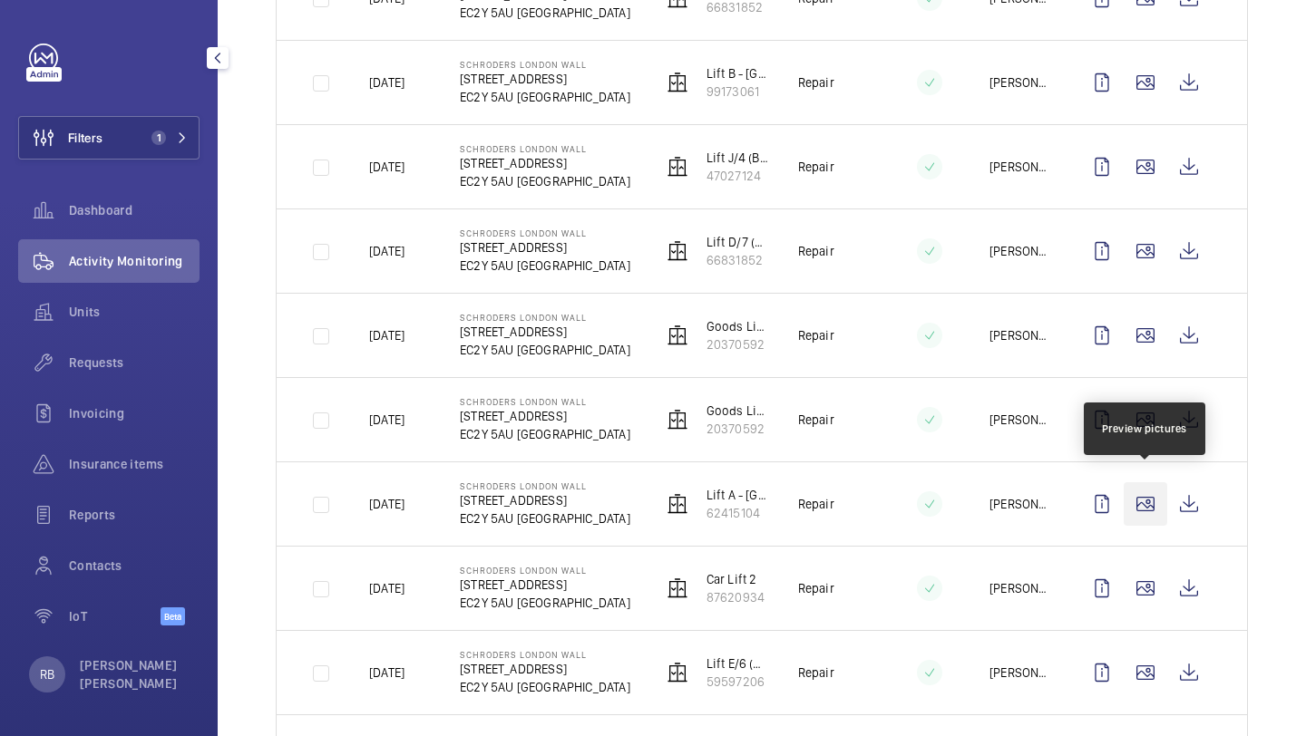
scroll to position [1111, 0]
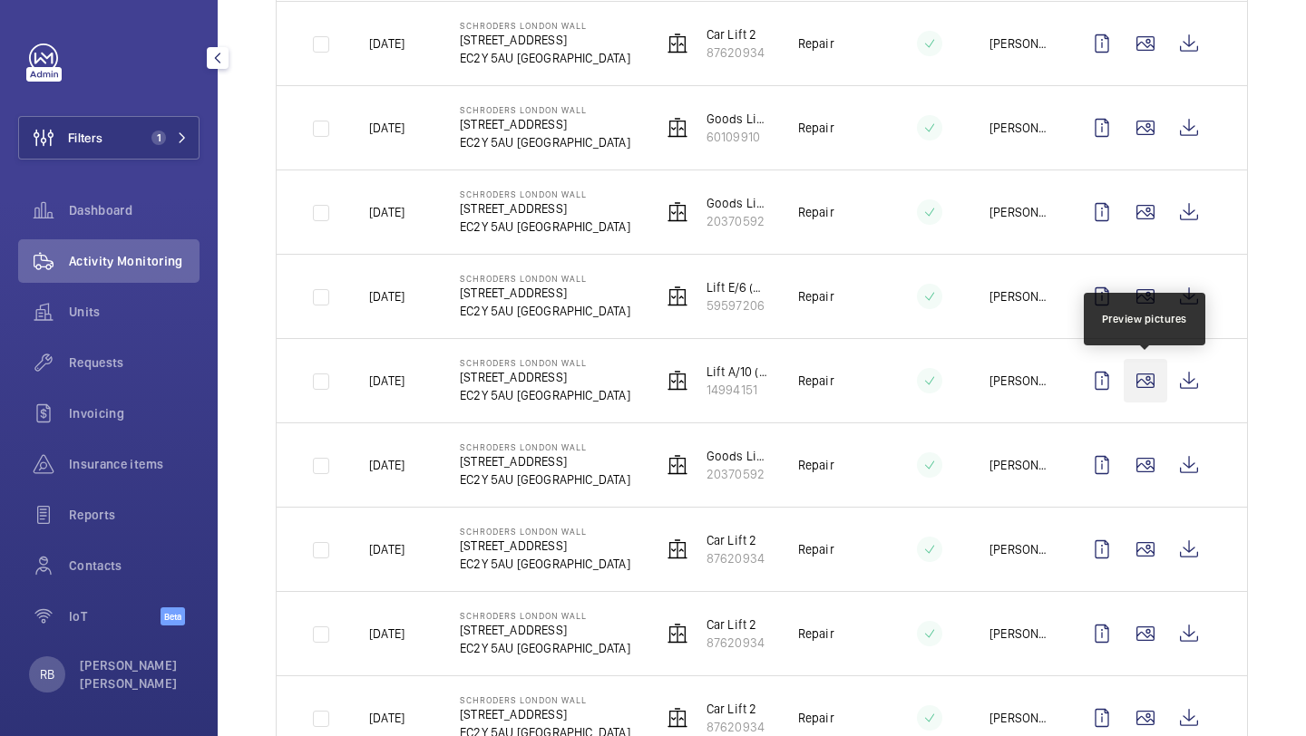
click at [1149, 385] on wm-front-icon-button at bounding box center [1145, 381] width 44 height 44
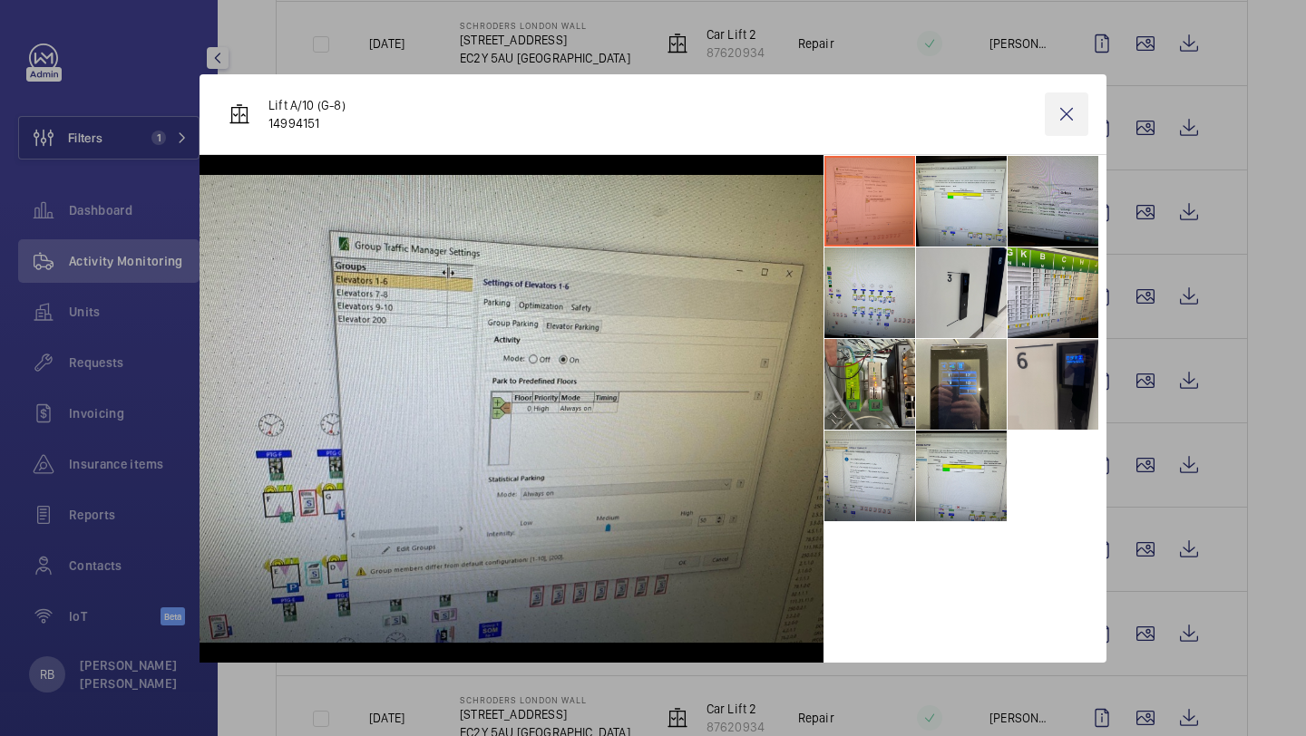
click at [1073, 116] on wm-front-icon-button at bounding box center [1067, 114] width 44 height 44
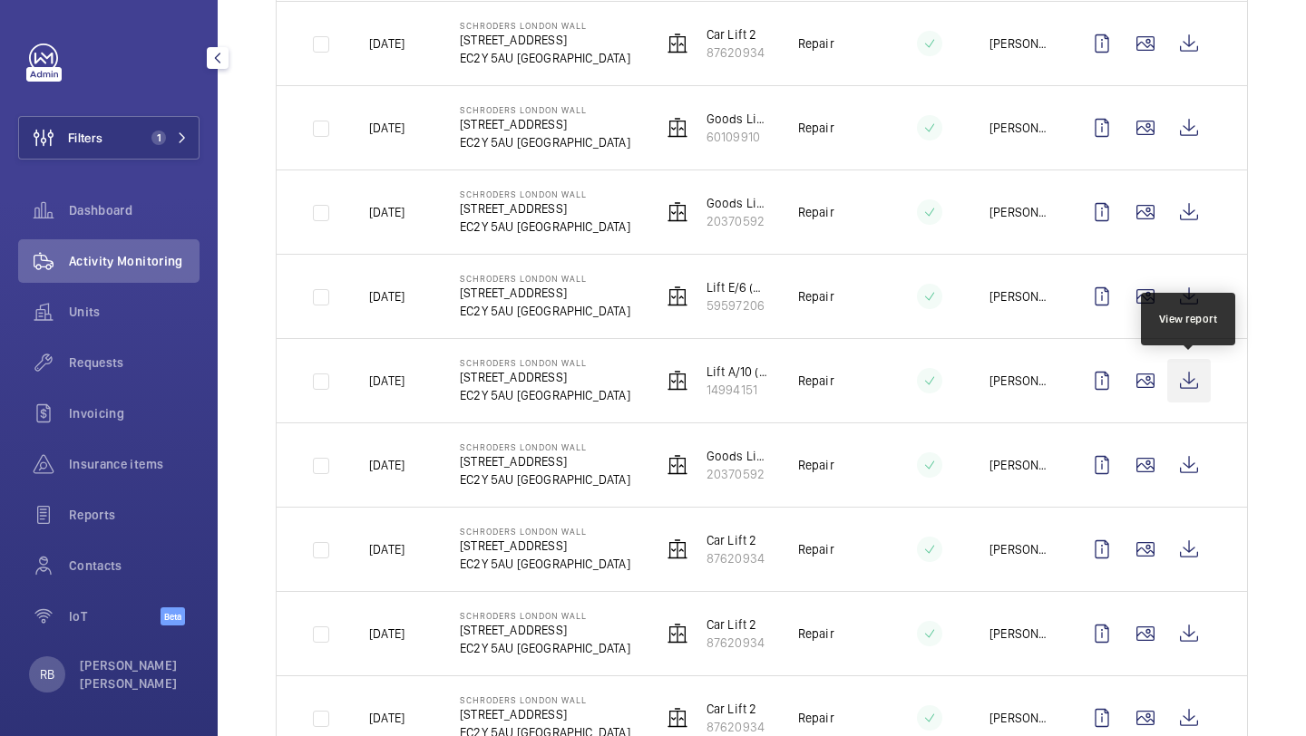
click at [1191, 384] on wm-front-icon-button at bounding box center [1189, 381] width 44 height 44
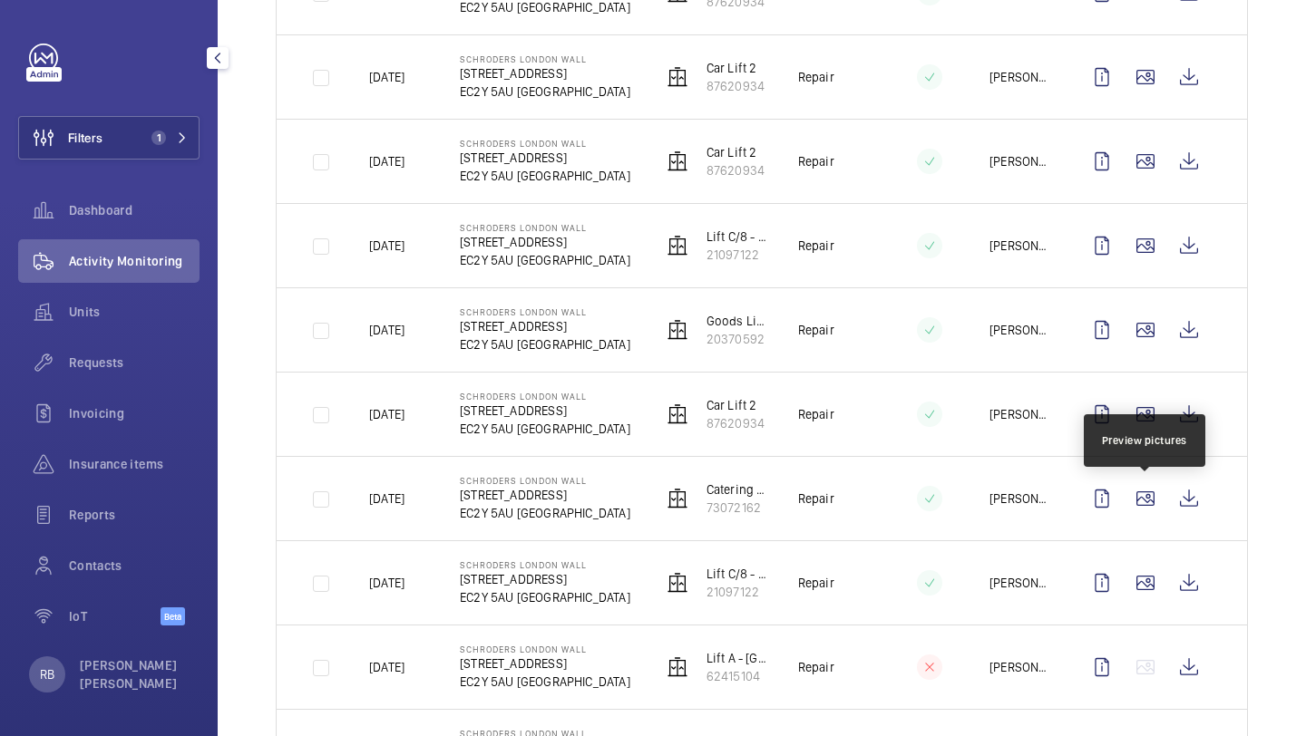
scroll to position [1725, 0]
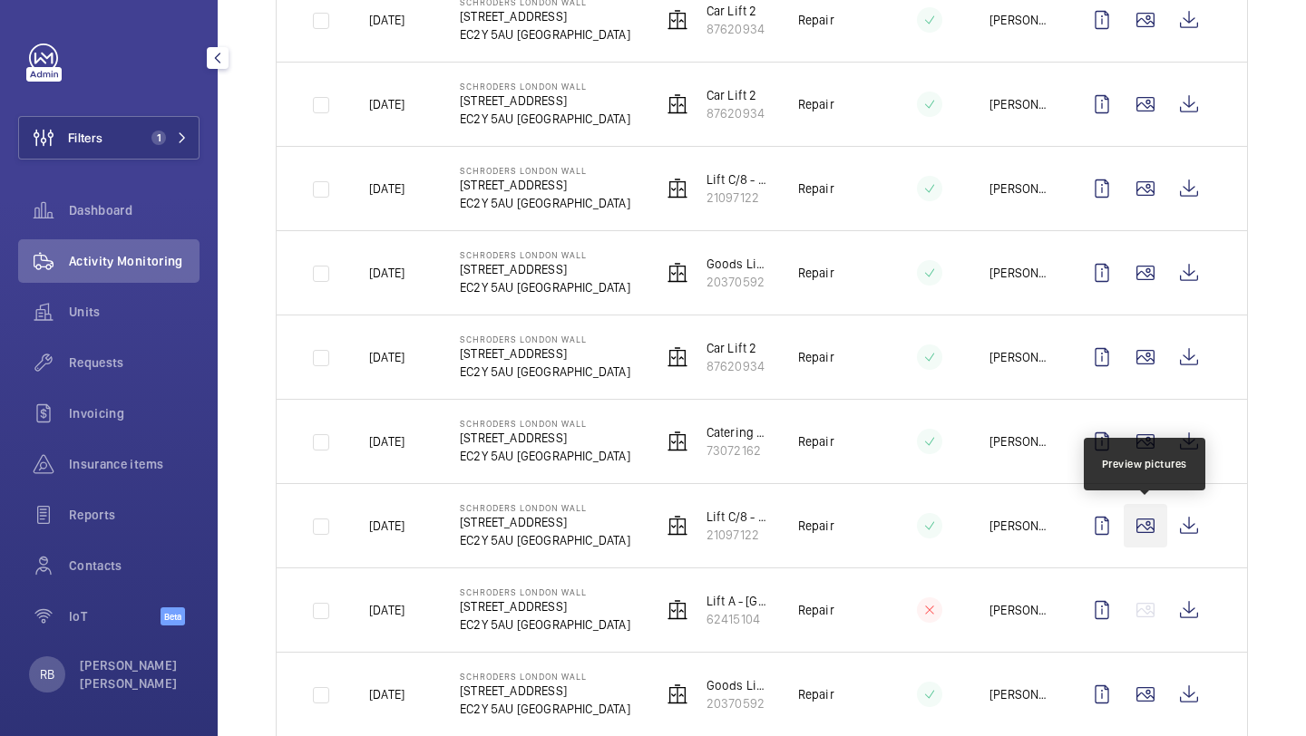
click at [1160, 520] on wm-front-icon-button at bounding box center [1145, 526] width 44 height 44
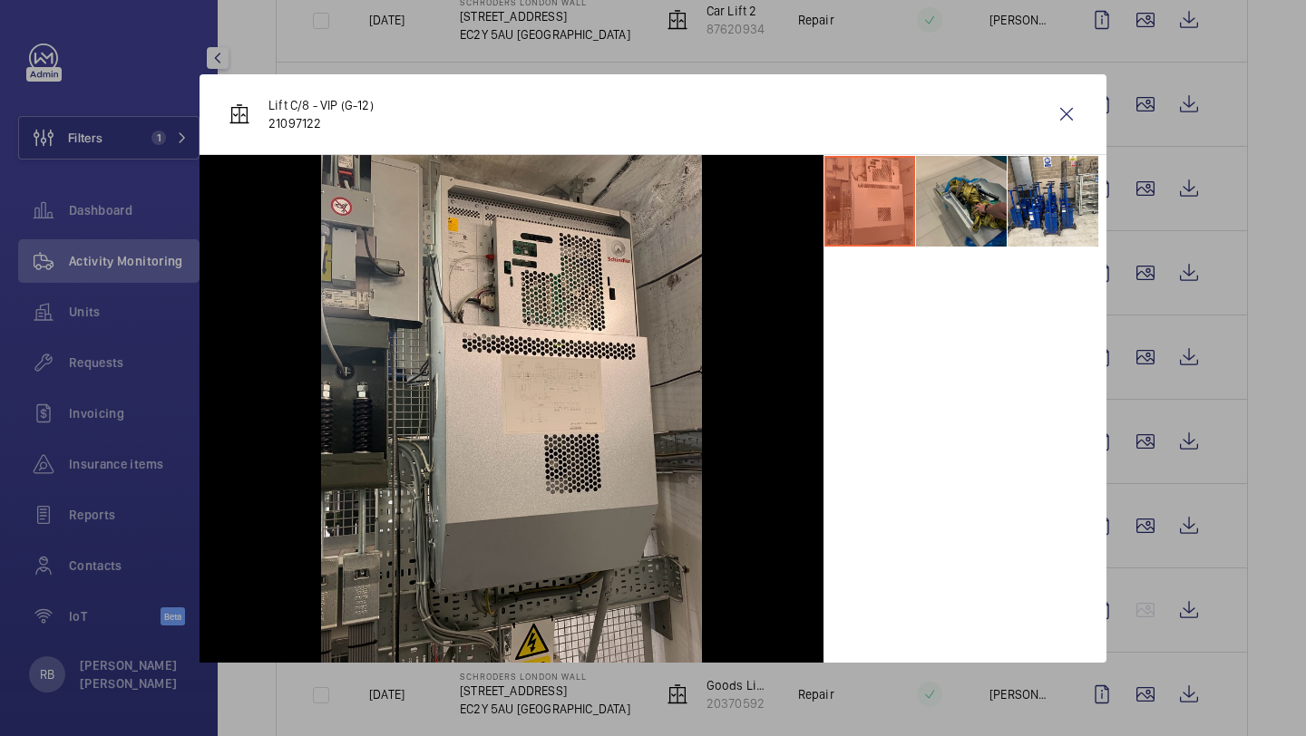
click at [942, 193] on li at bounding box center [961, 201] width 91 height 91
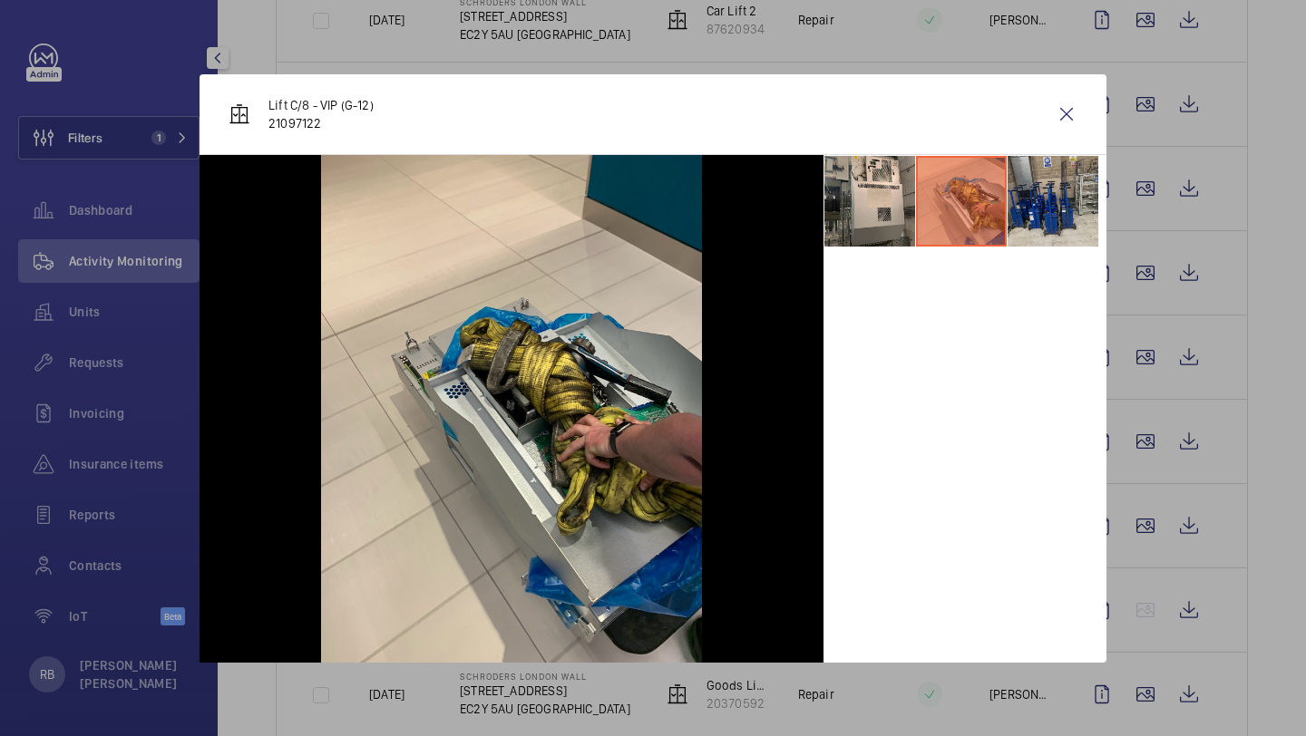
click at [1035, 199] on li at bounding box center [1052, 201] width 91 height 91
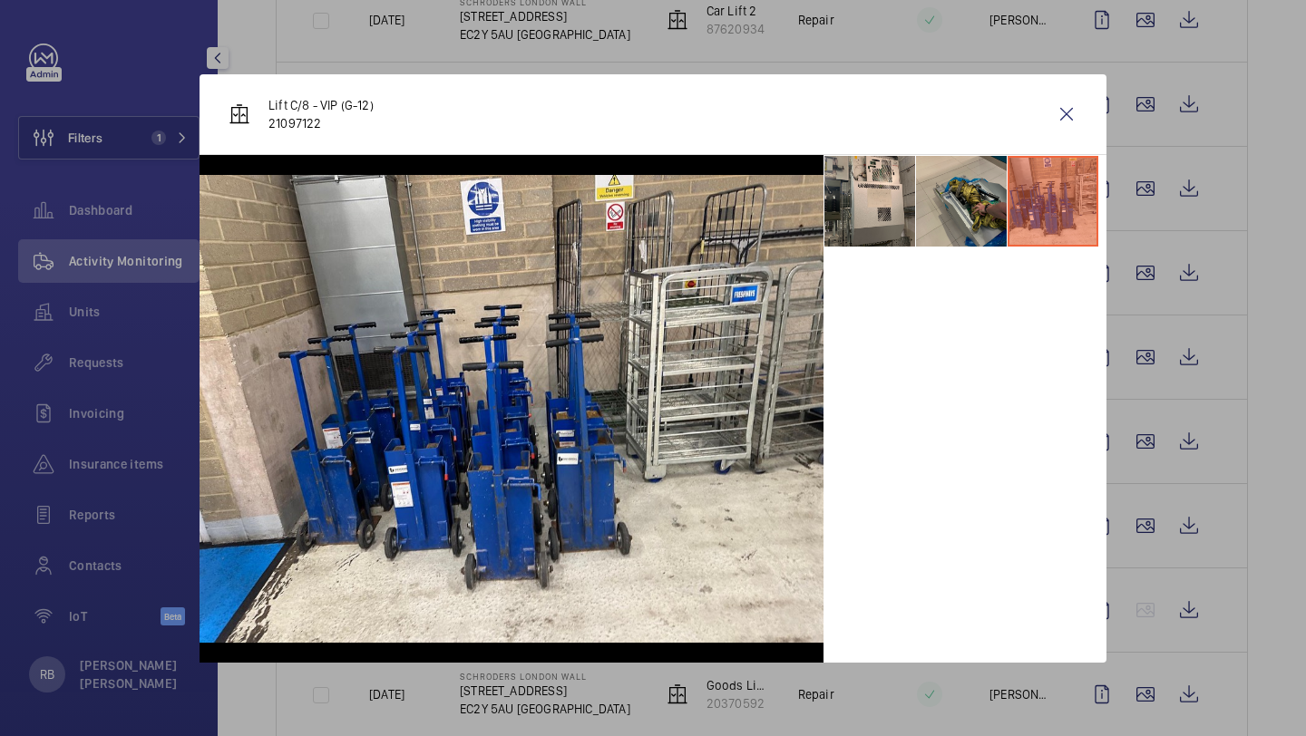
click at [933, 200] on li at bounding box center [961, 201] width 91 height 91
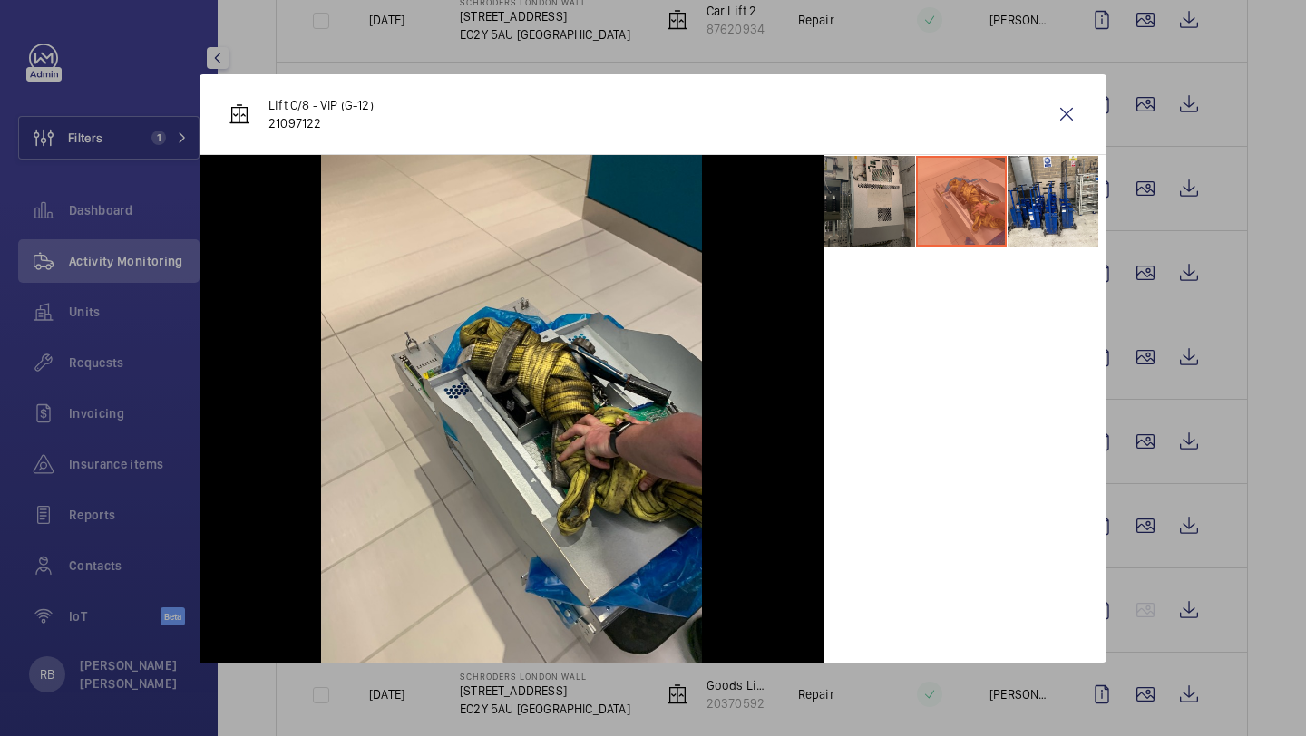
click at [875, 200] on li at bounding box center [869, 201] width 91 height 91
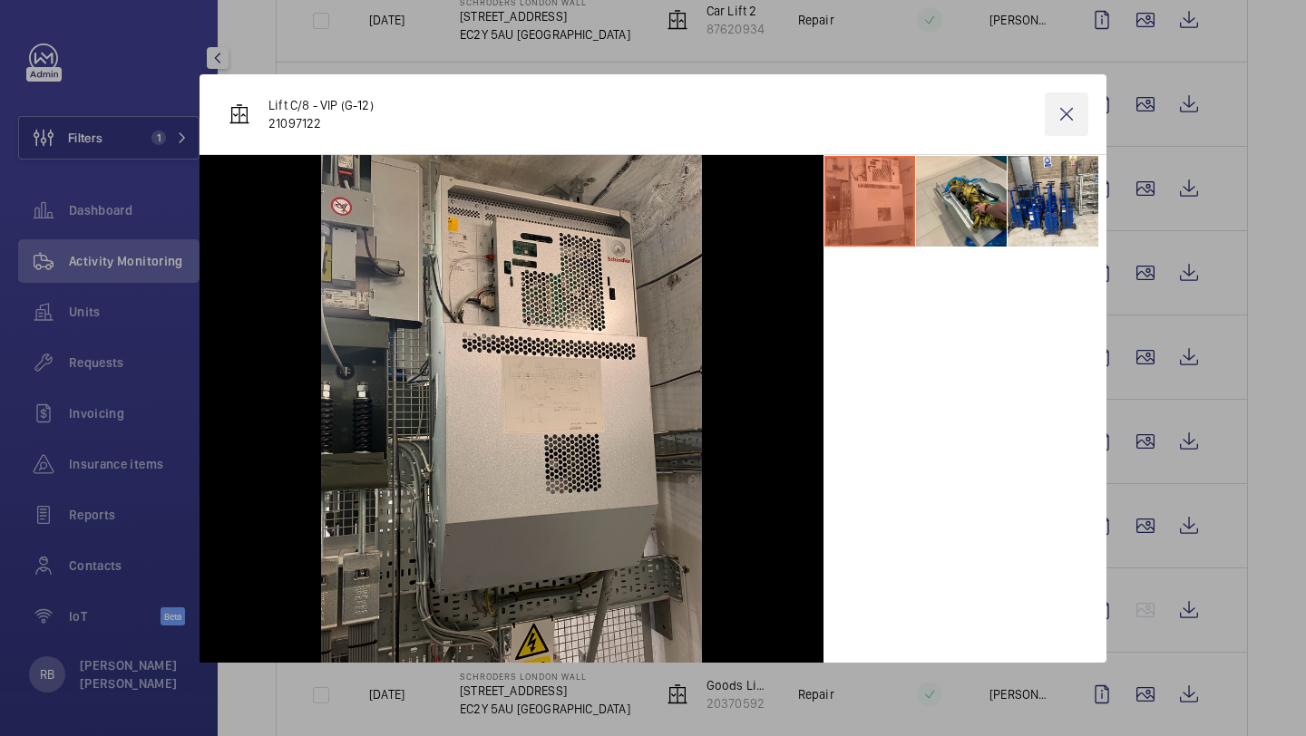
click at [1066, 105] on wm-front-icon-button at bounding box center [1067, 114] width 44 height 44
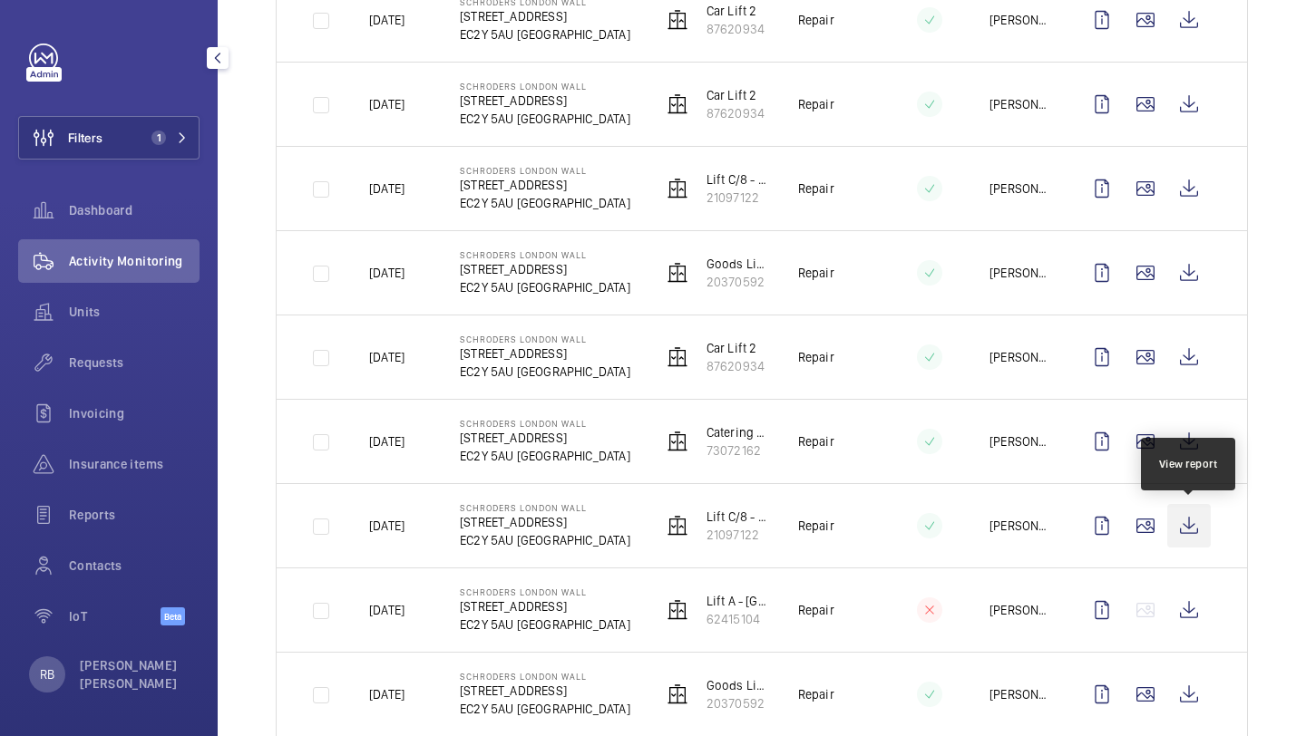
click at [1194, 523] on wm-front-icon-button at bounding box center [1189, 526] width 44 height 44
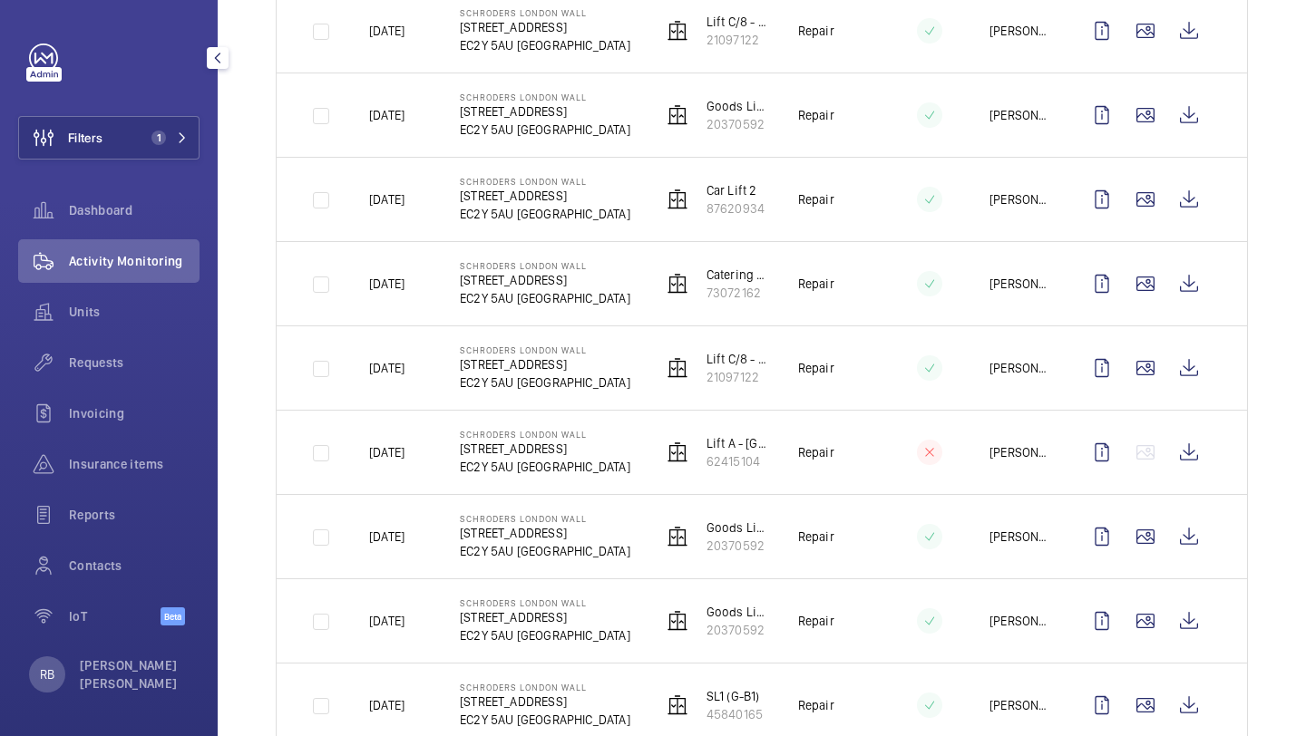
scroll to position [1942, 0]
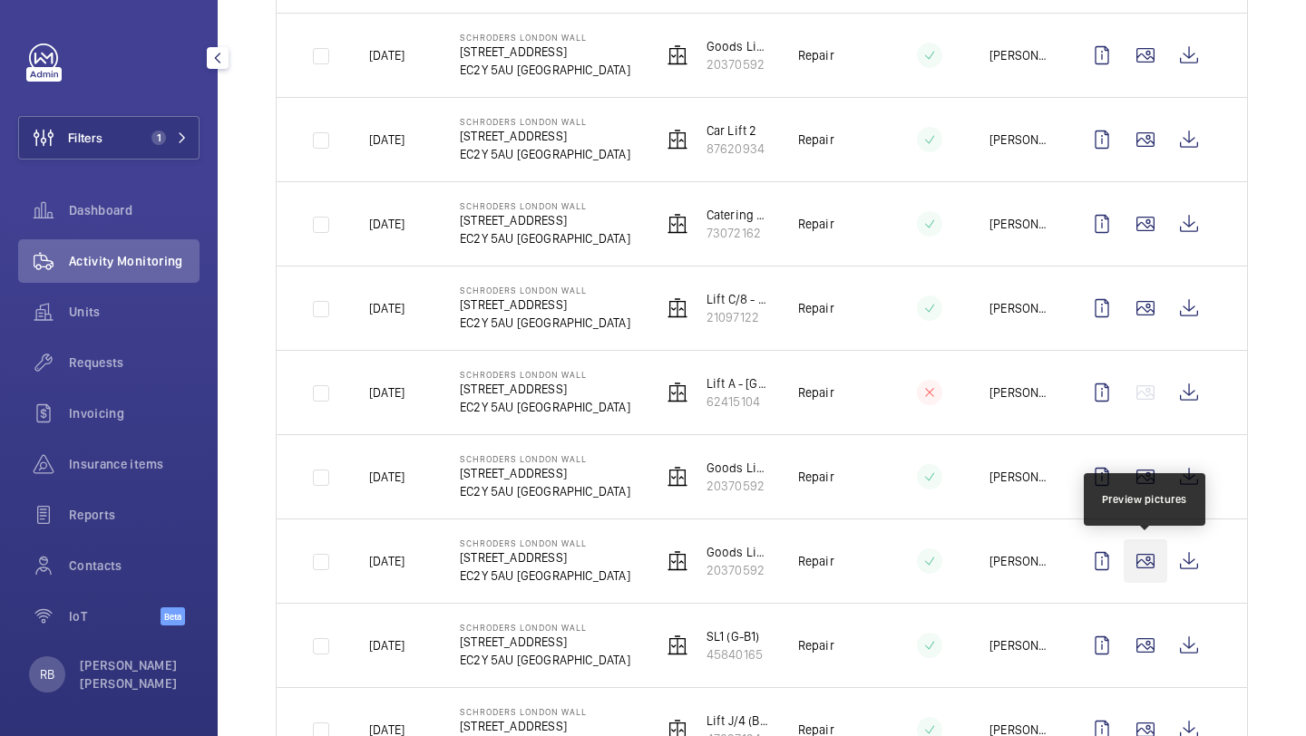
click at [1148, 558] on wm-front-icon-button at bounding box center [1145, 561] width 44 height 44
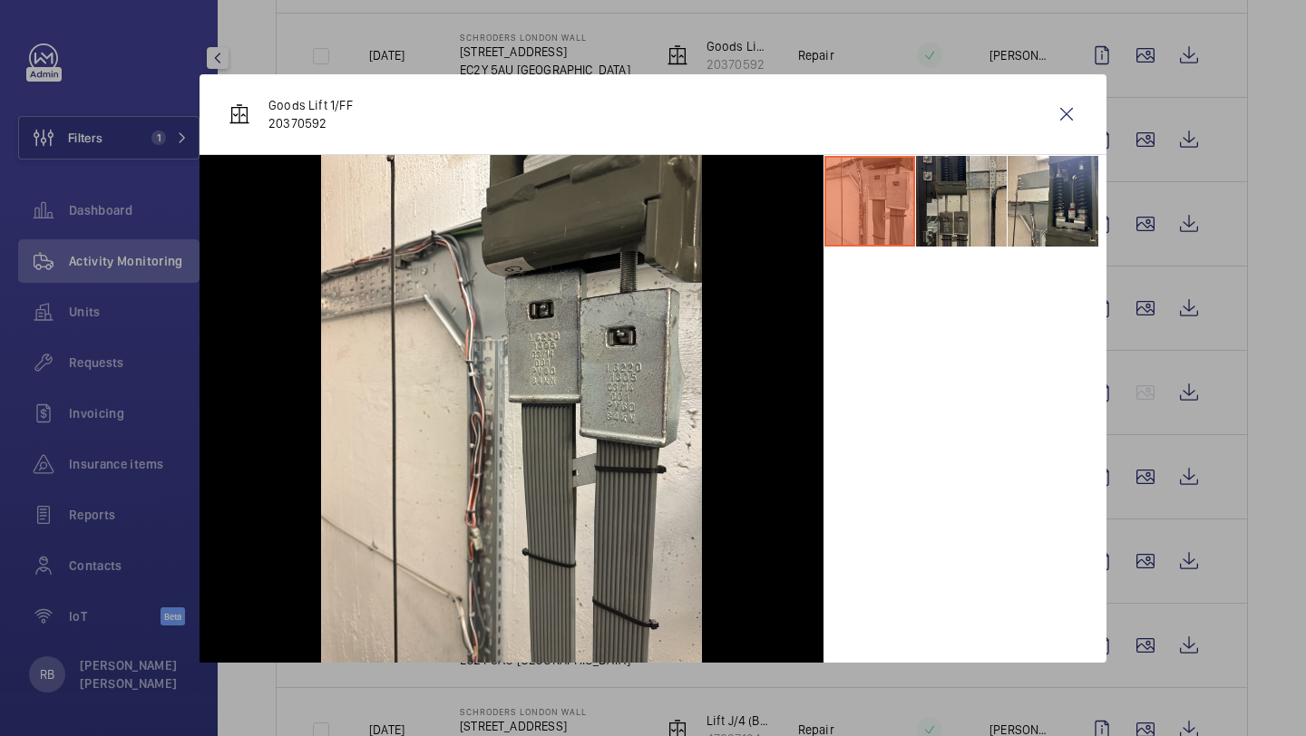
click at [987, 213] on li at bounding box center [961, 201] width 91 height 91
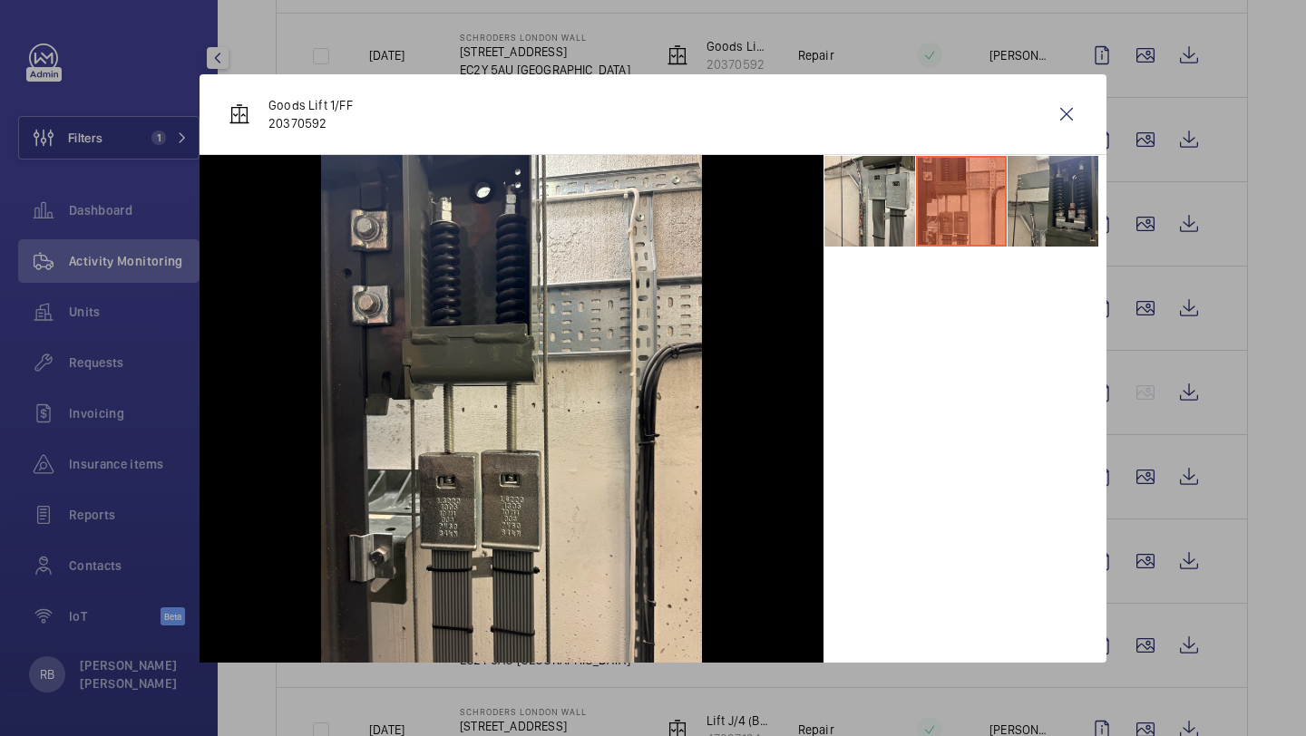
click at [1025, 202] on li at bounding box center [1052, 201] width 91 height 91
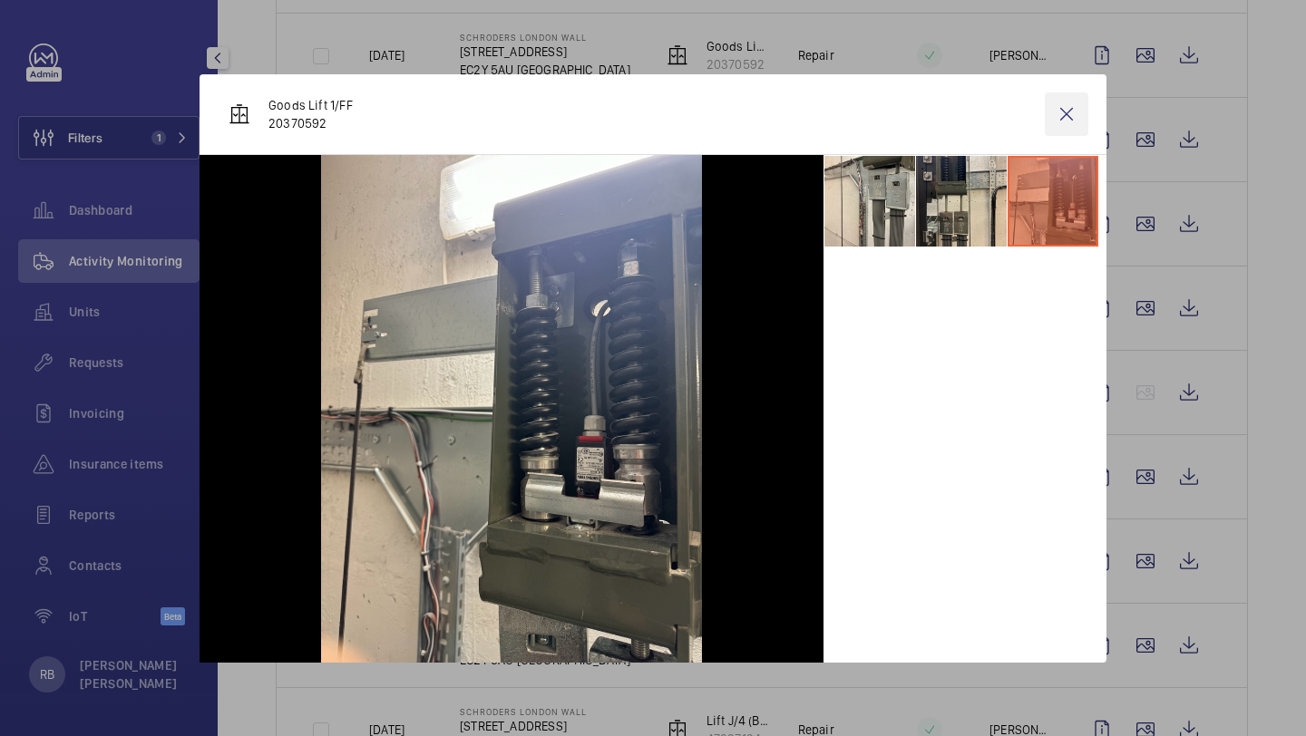
click at [1047, 126] on wm-front-icon-button at bounding box center [1067, 114] width 44 height 44
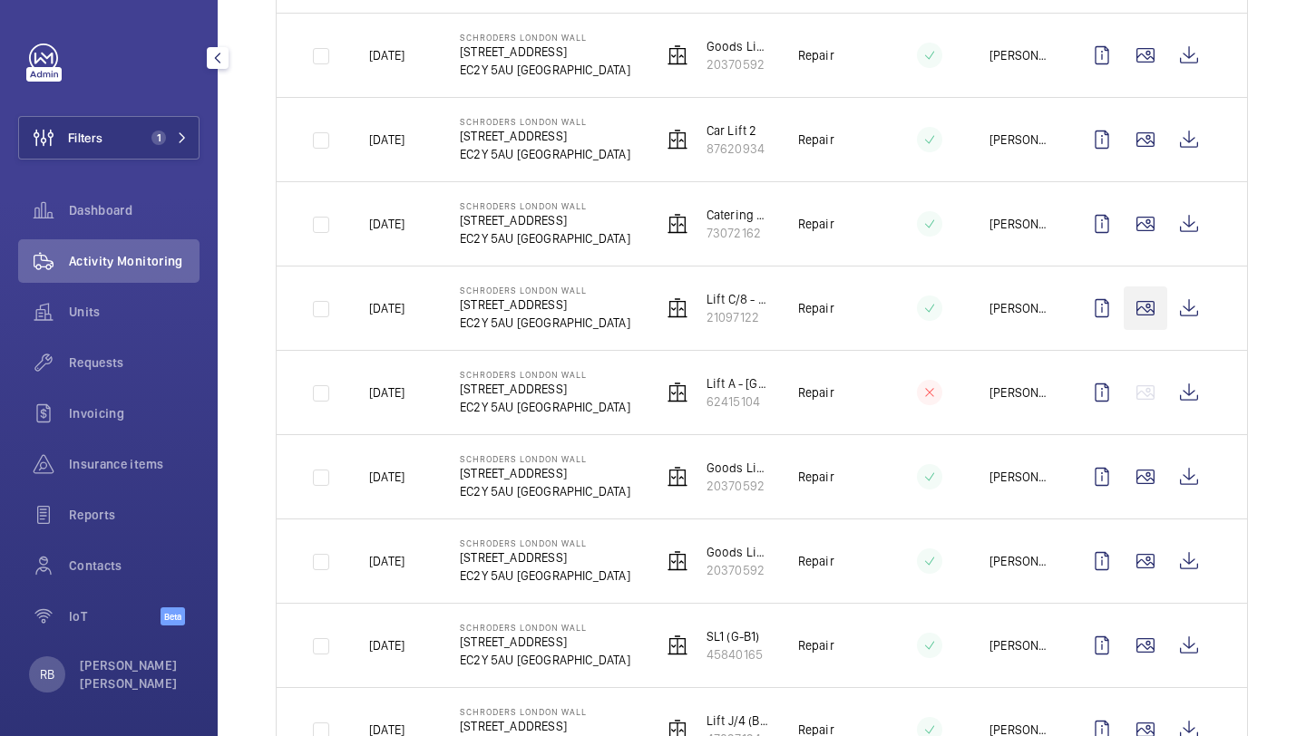
click at [1143, 350] on td at bounding box center [1149, 308] width 196 height 84
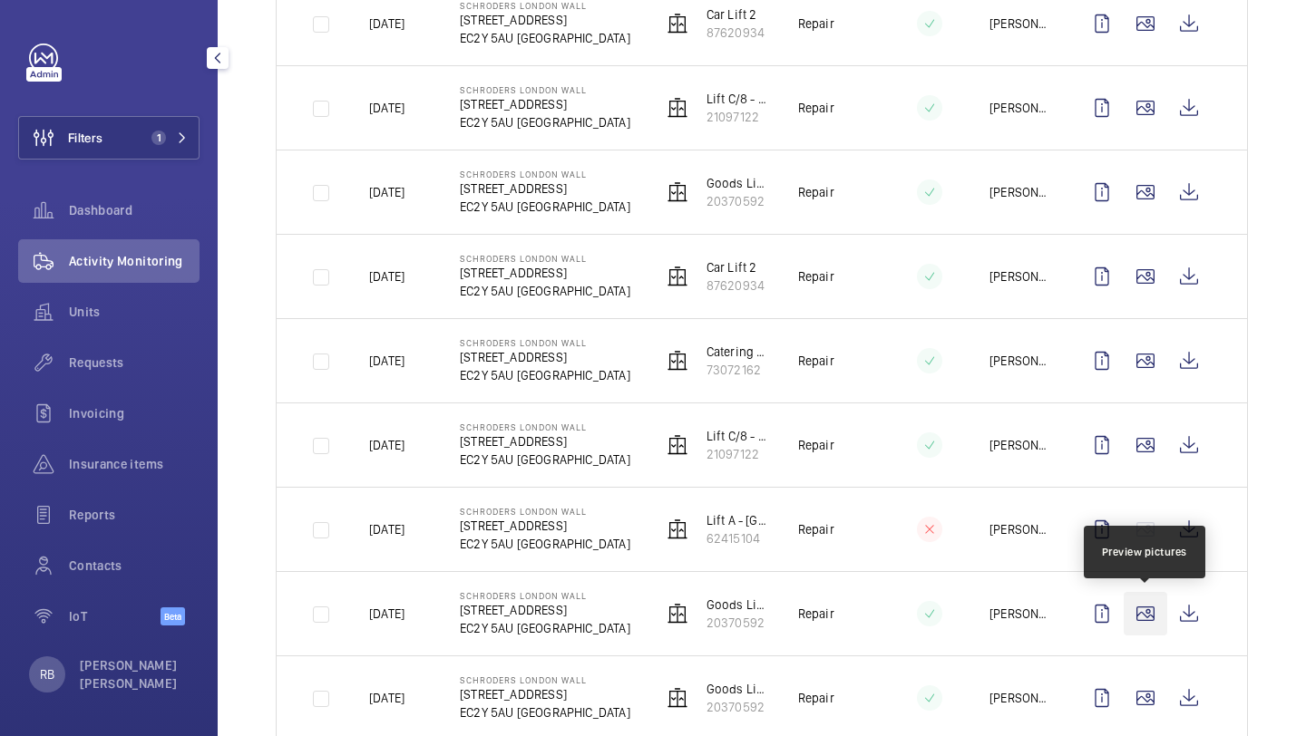
click at [1152, 605] on wm-front-icon-button at bounding box center [1145, 614] width 44 height 44
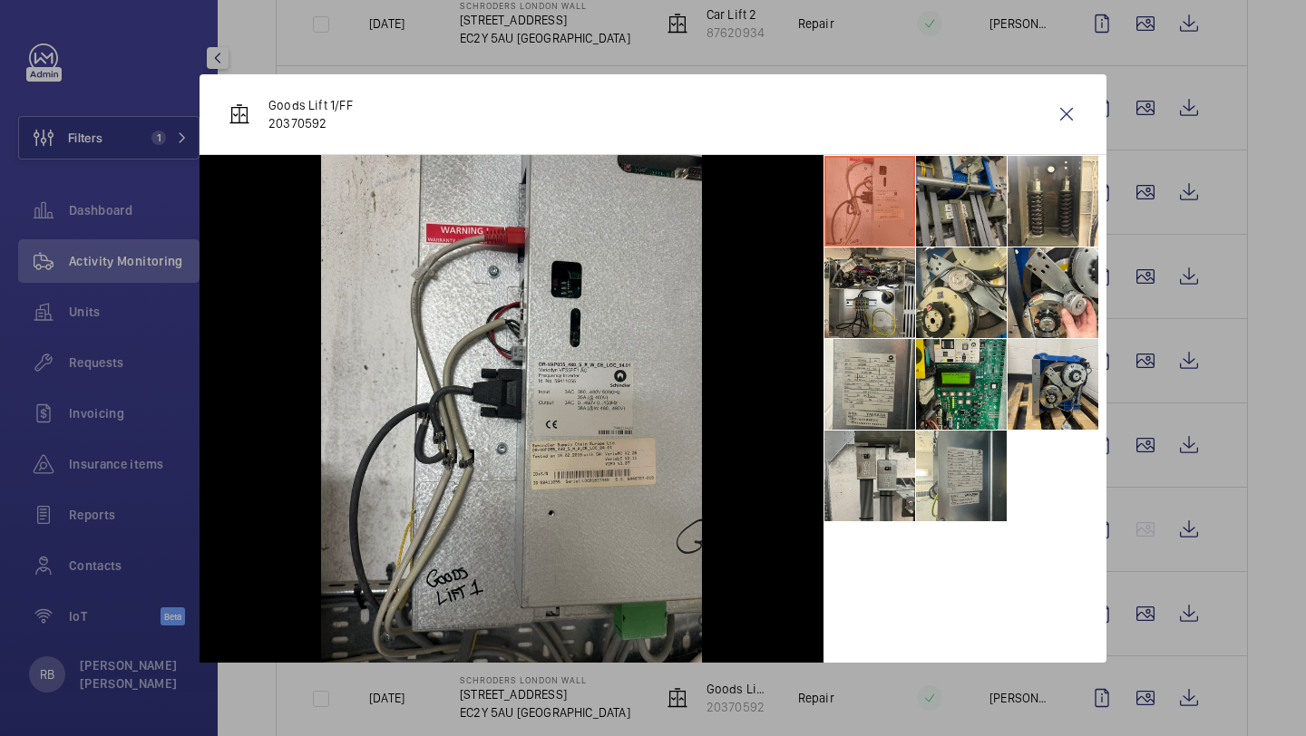
click at [975, 188] on li at bounding box center [961, 201] width 91 height 91
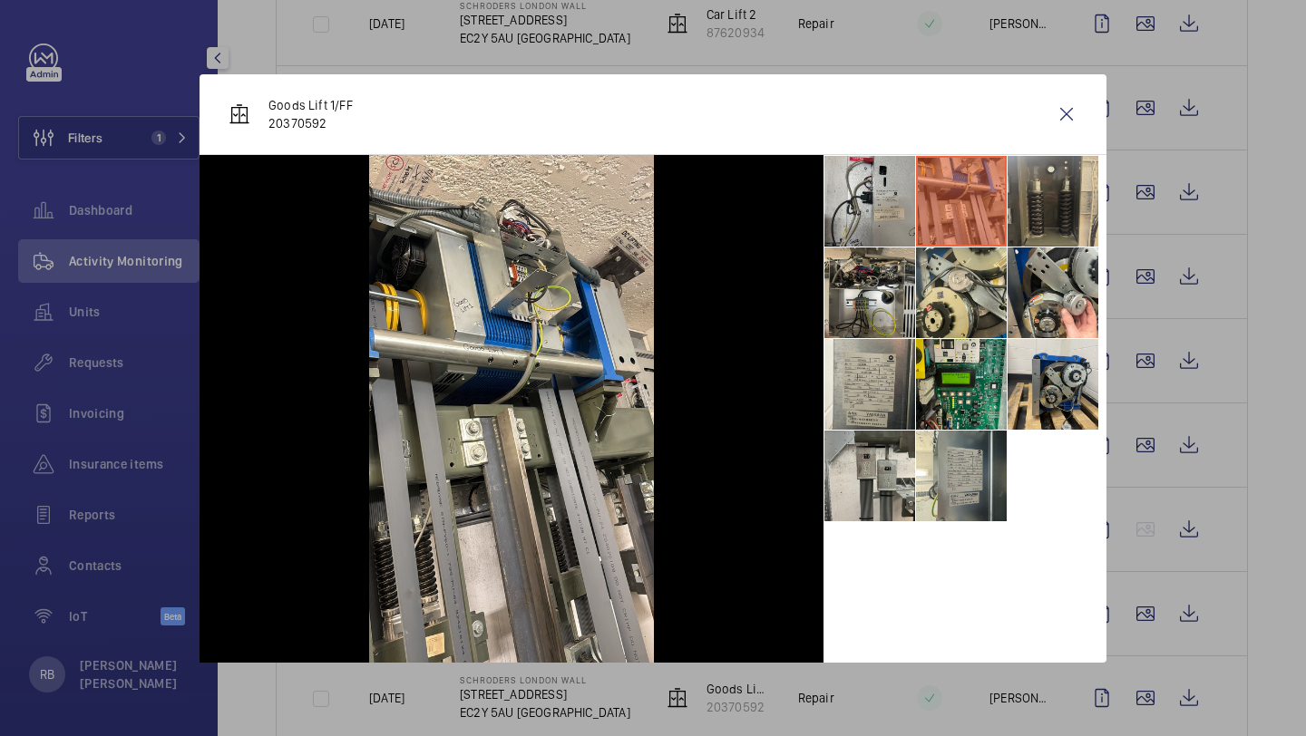
click at [1035, 209] on li at bounding box center [1052, 201] width 91 height 91
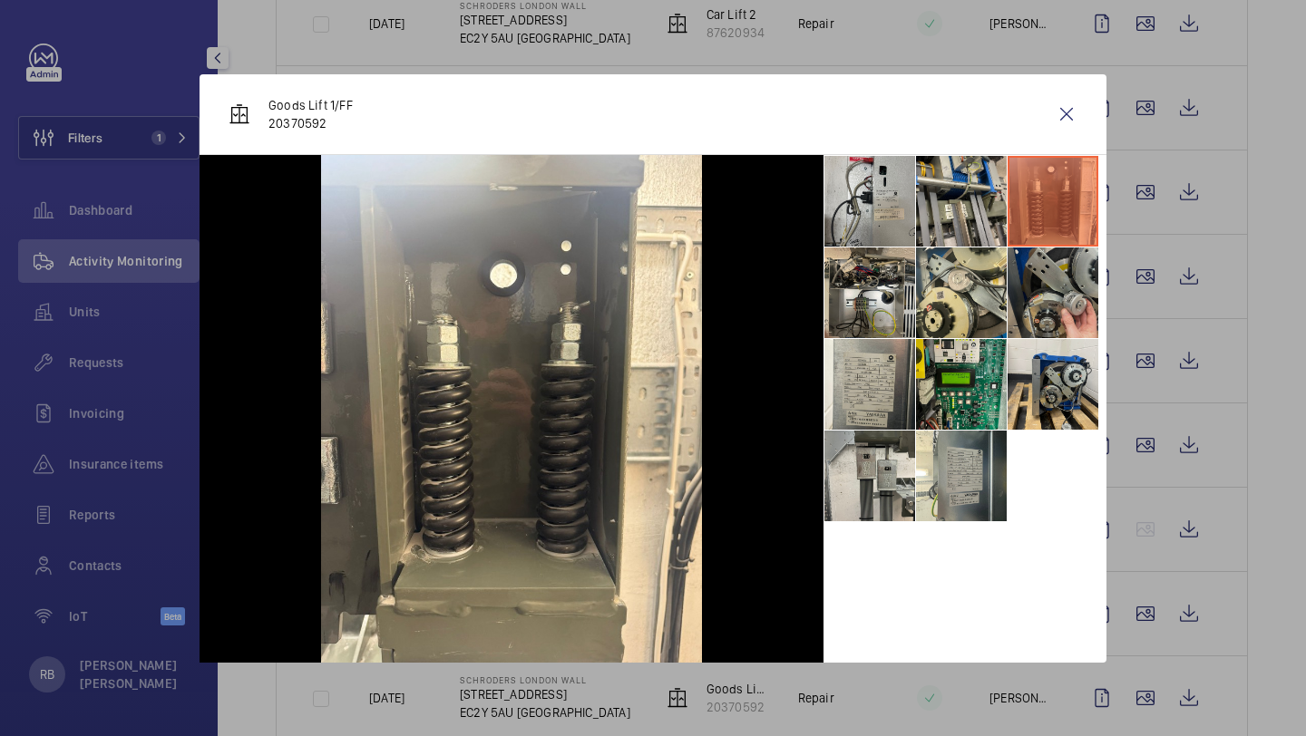
click at [1025, 292] on li at bounding box center [1052, 293] width 91 height 91
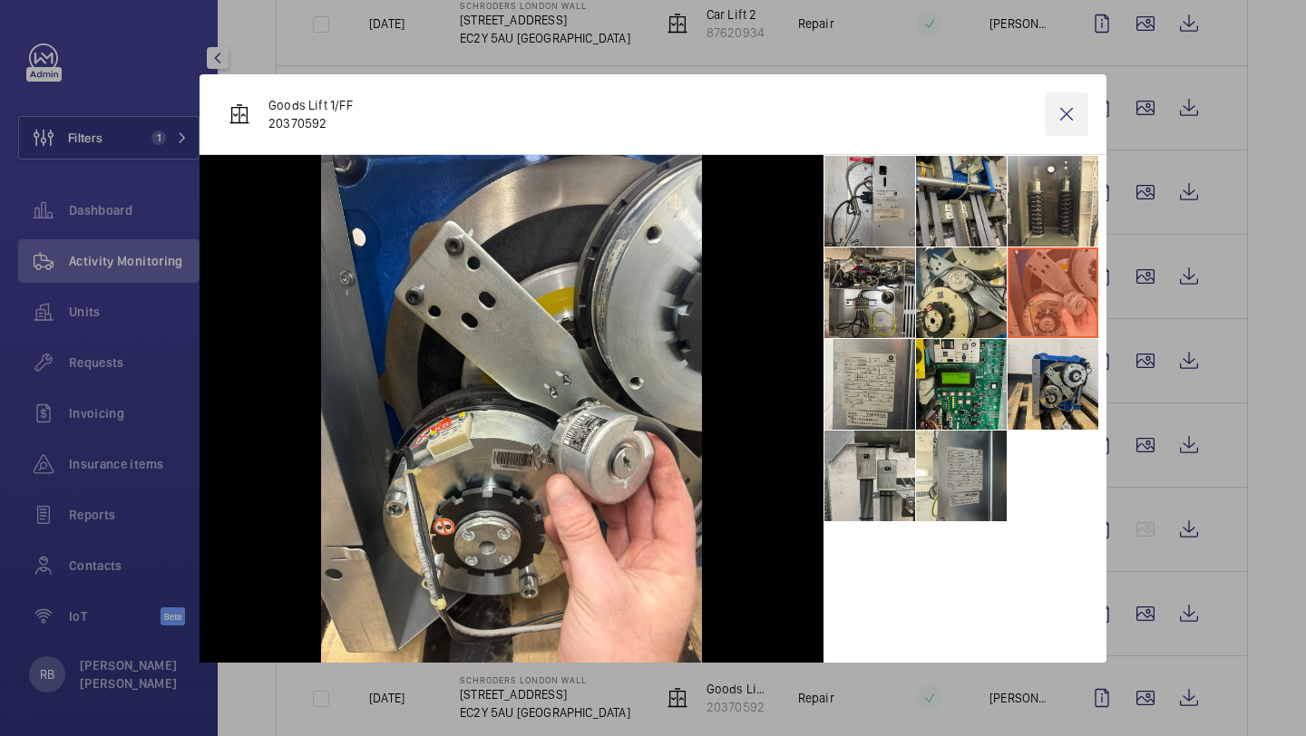
click at [1055, 131] on wm-front-icon-button at bounding box center [1067, 114] width 44 height 44
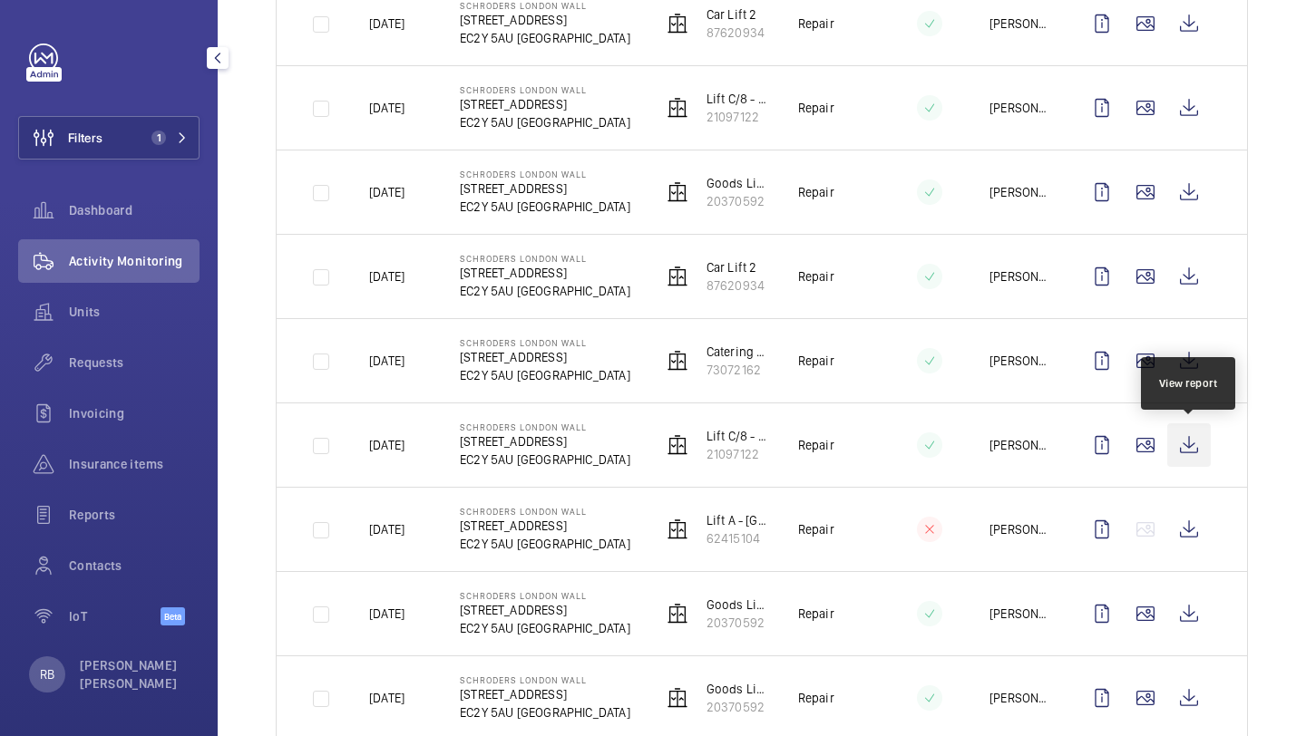
click at [1193, 451] on wm-front-icon-button at bounding box center [1189, 445] width 44 height 44
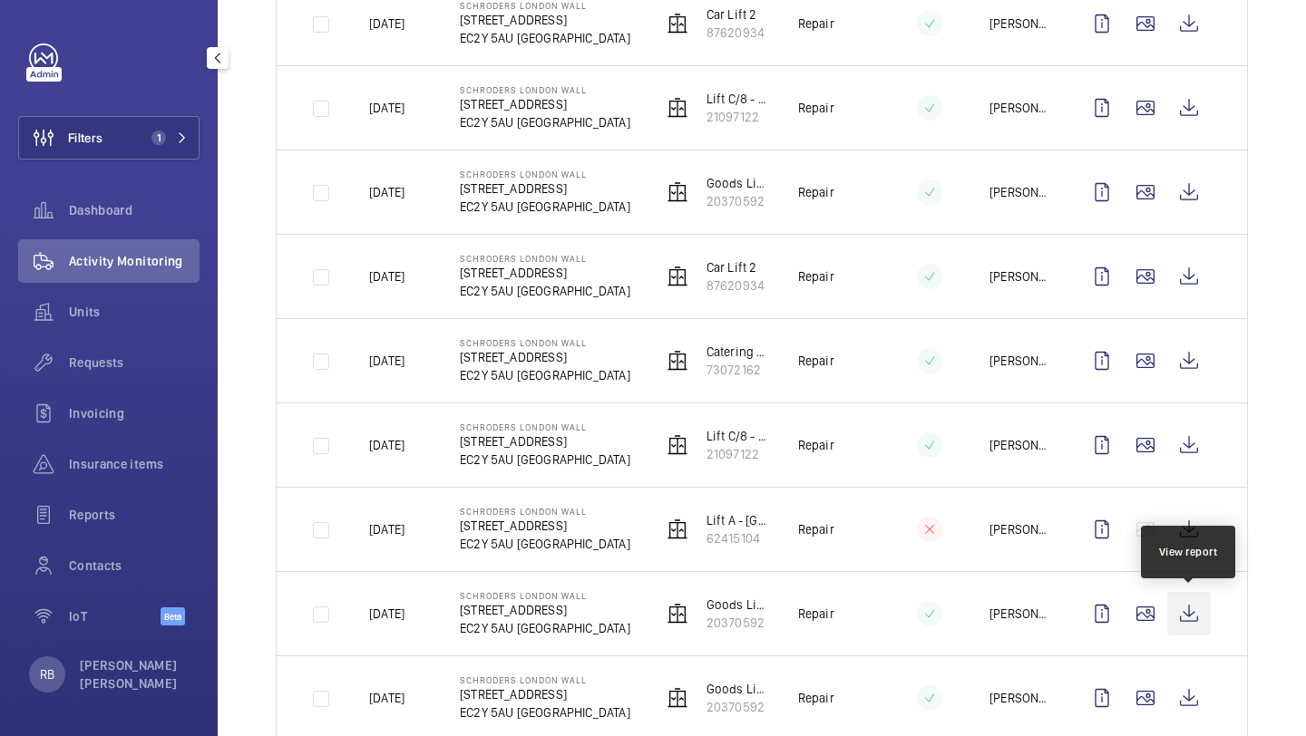
click at [1192, 614] on wm-front-icon-button at bounding box center [1189, 614] width 44 height 44
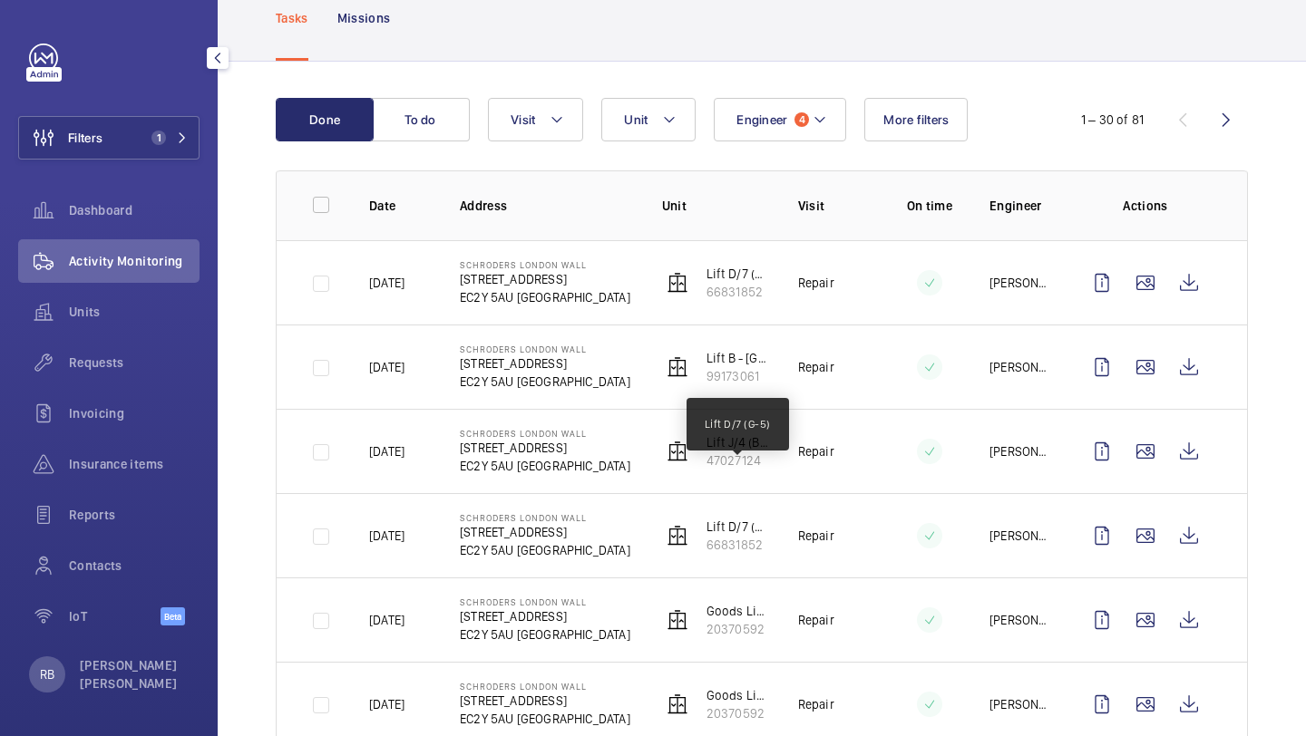
scroll to position [0, 0]
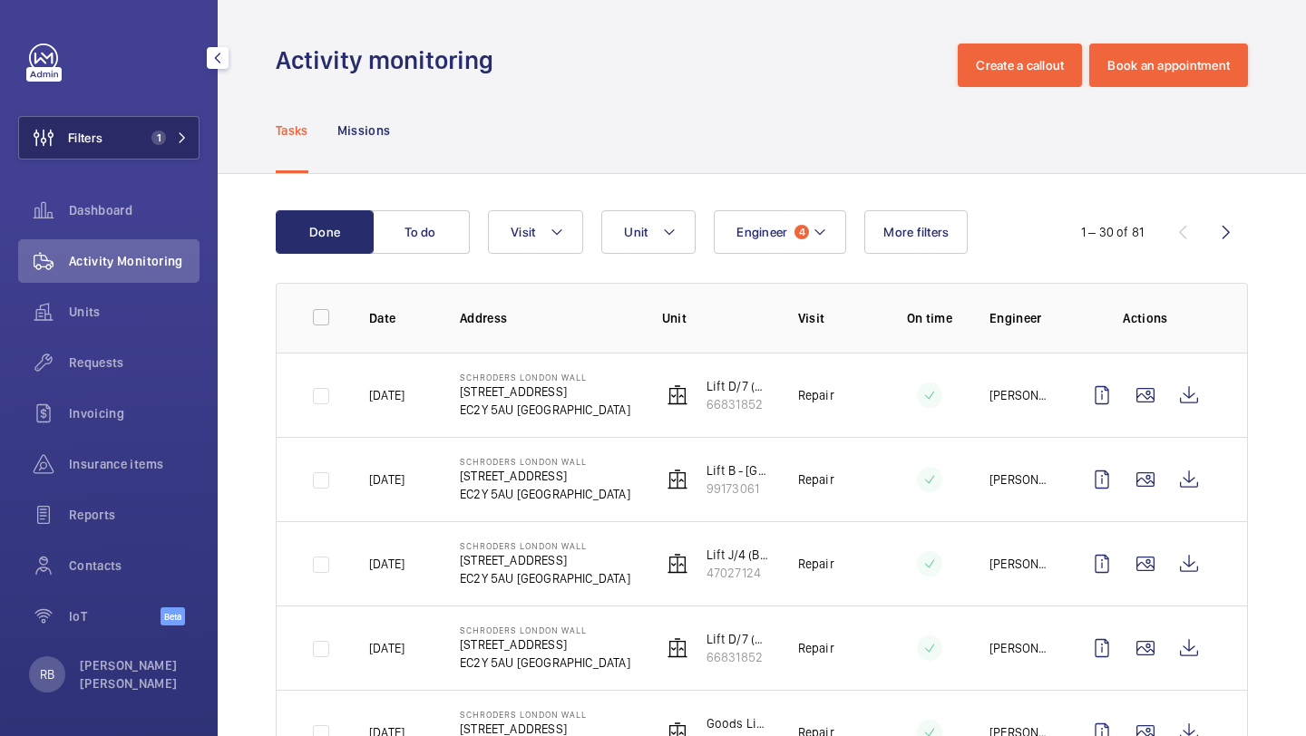
click at [180, 132] on mat-icon at bounding box center [182, 137] width 11 height 11
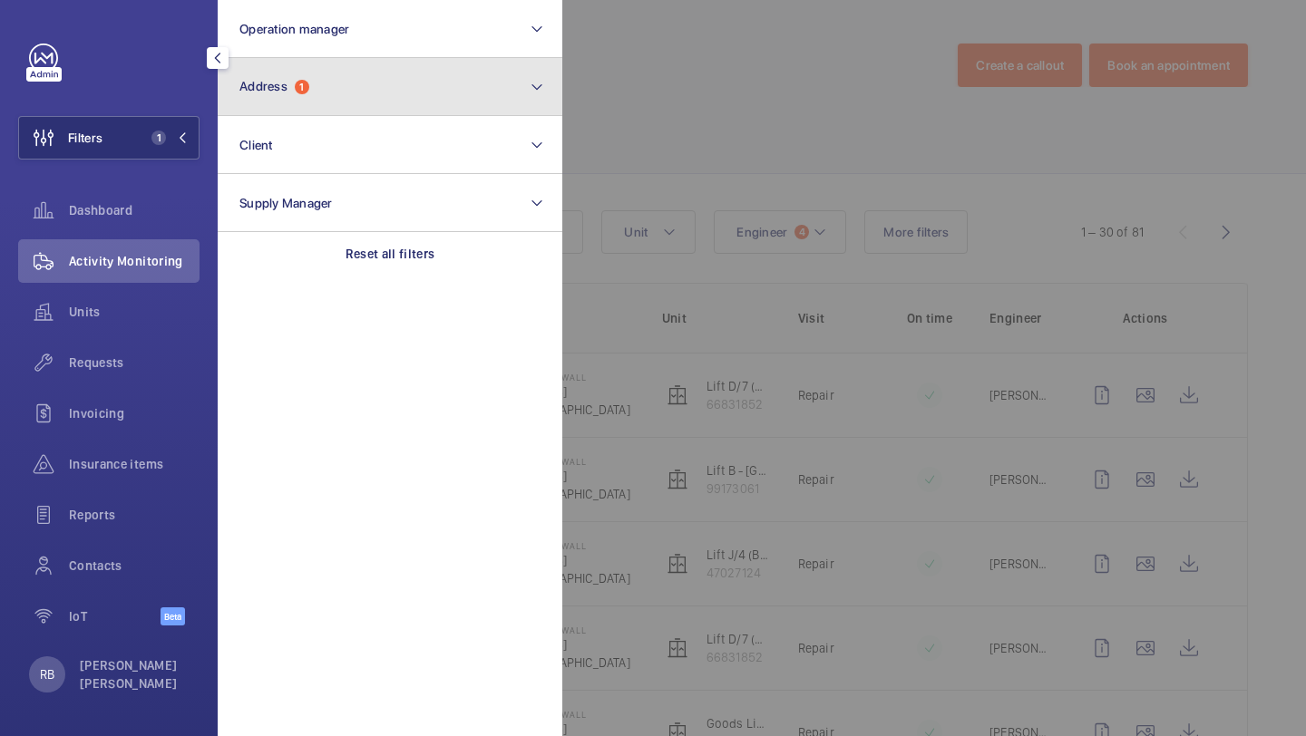
click at [281, 94] on button "Address 1" at bounding box center [390, 87] width 345 height 58
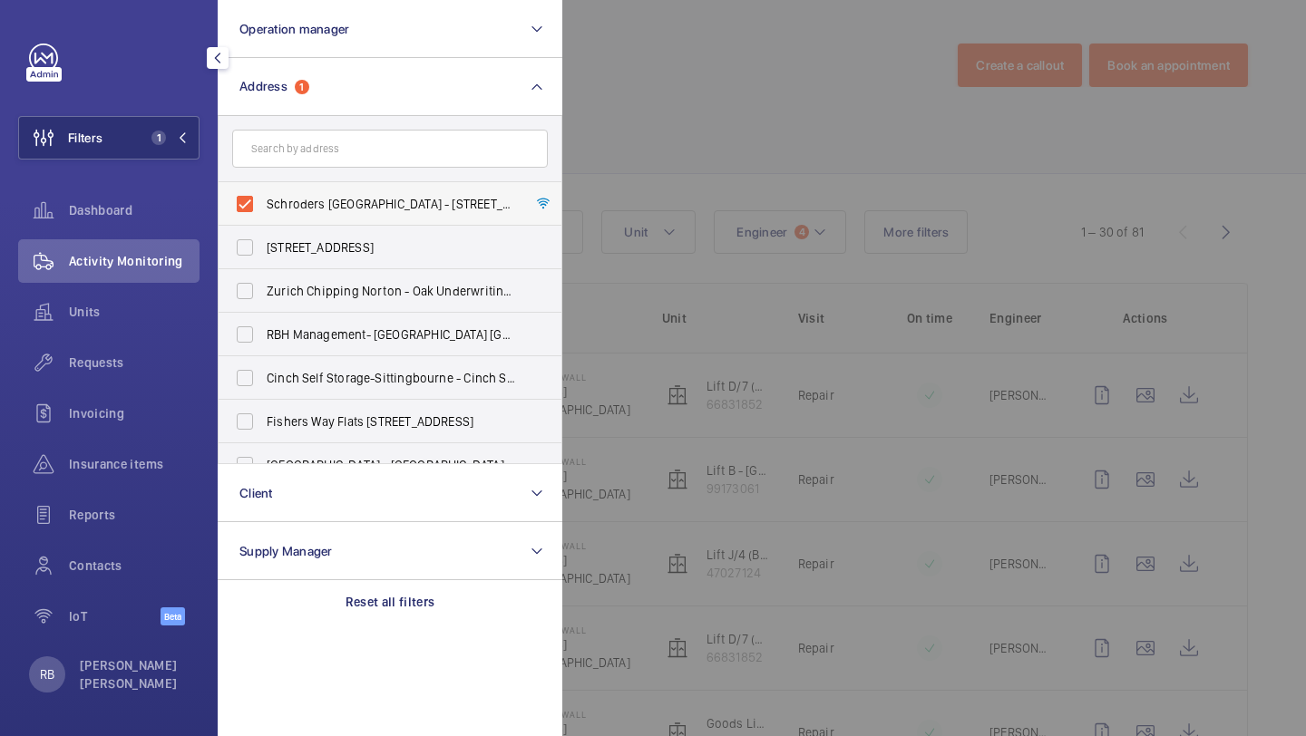
click at [276, 198] on span "Schroders London Wall - 1 London Wall Place, LONDON EC2Y 5AU" at bounding box center [391, 204] width 249 height 18
click at [263, 198] on input "Schroders London Wall - 1 London Wall Place, LONDON EC2Y 5AU" at bounding box center [245, 204] width 36 height 36
checkbox input "false"
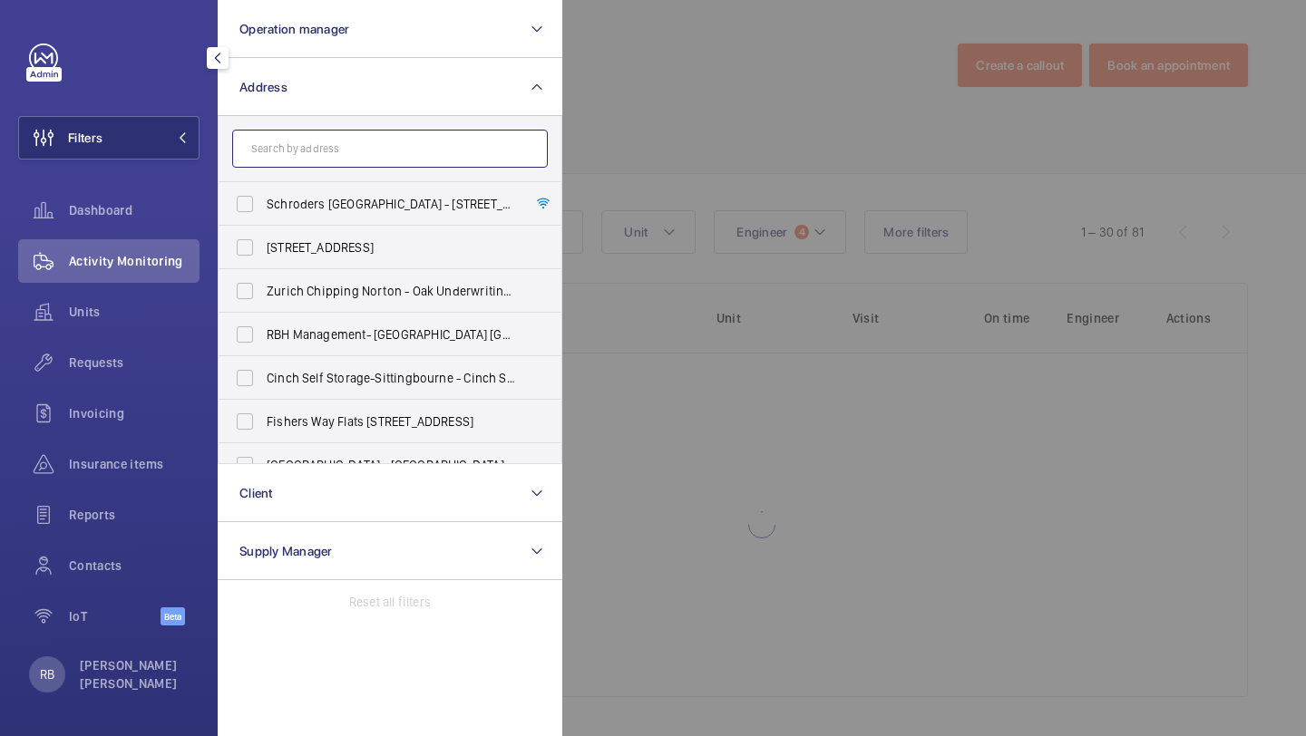
click at [293, 157] on input "text" at bounding box center [390, 149] width 316 height 38
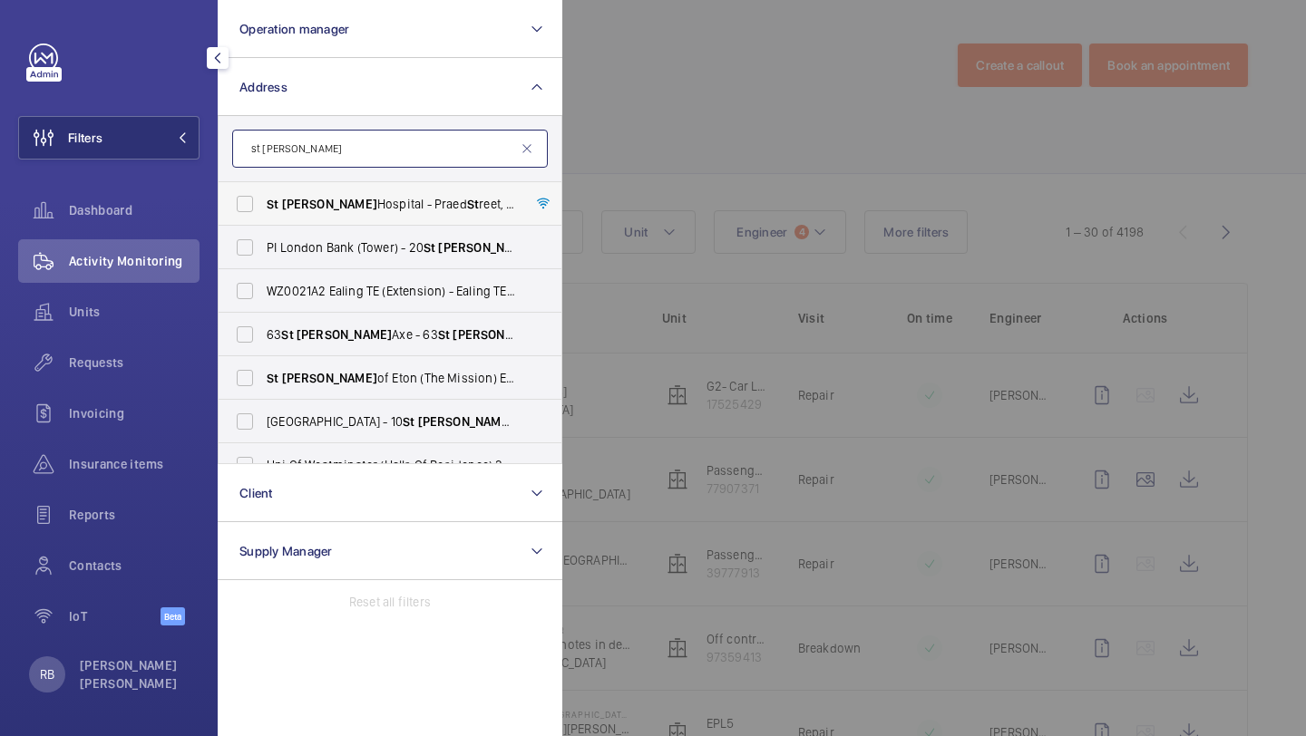
type input "st mary"
click at [314, 190] on label "St Mary Hospital - Praed St reet, LONDON W2 1NY" at bounding box center [377, 204] width 316 height 44
click at [263, 190] on input "St Mary Hospital - Praed St reet, LONDON W2 1NY" at bounding box center [245, 204] width 36 height 36
checkbox input "true"
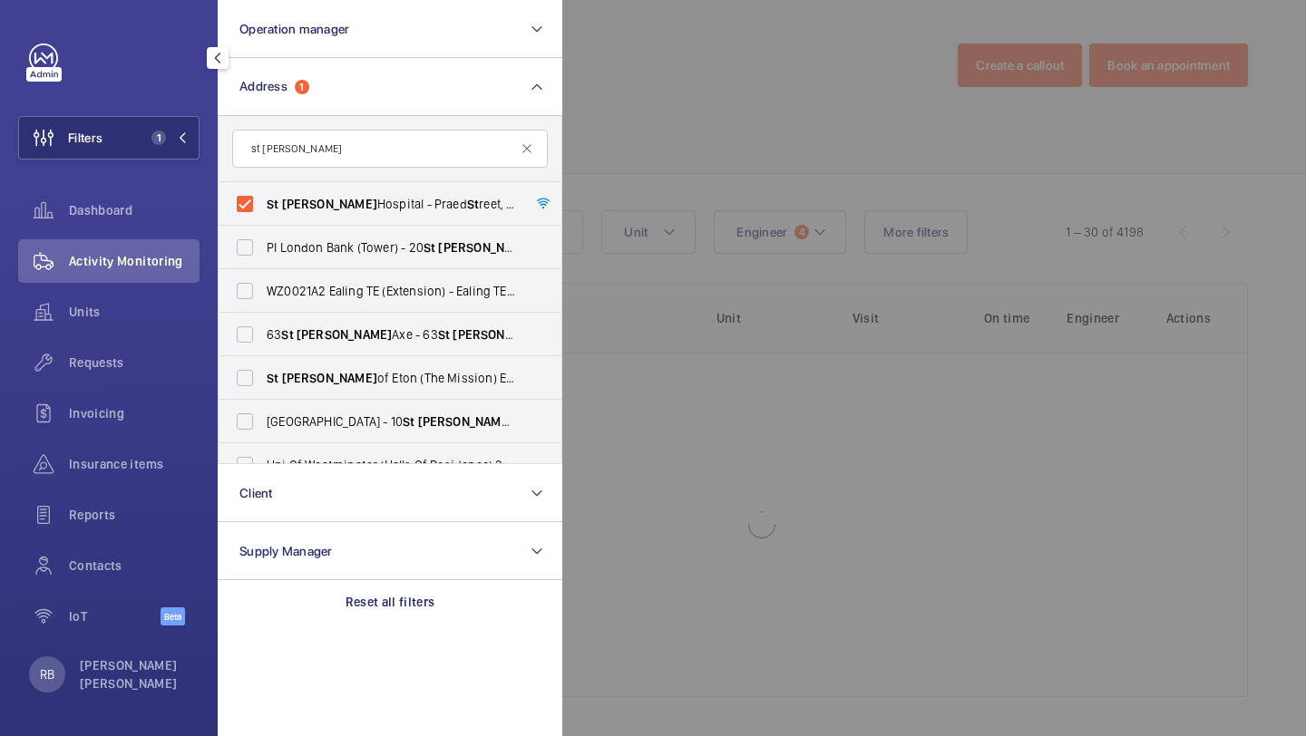
click at [636, 190] on div at bounding box center [1215, 368] width 1306 height 736
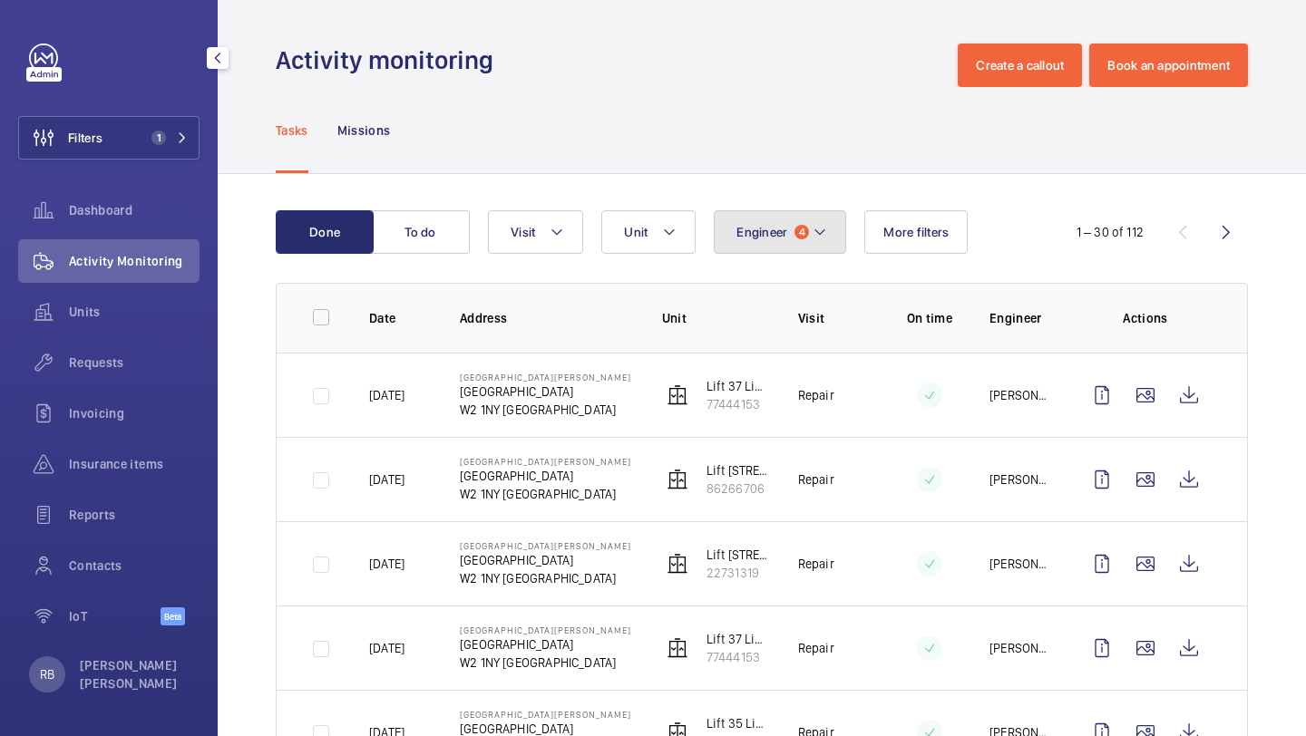
click at [738, 216] on button "Engineer 4" at bounding box center [780, 232] width 132 height 44
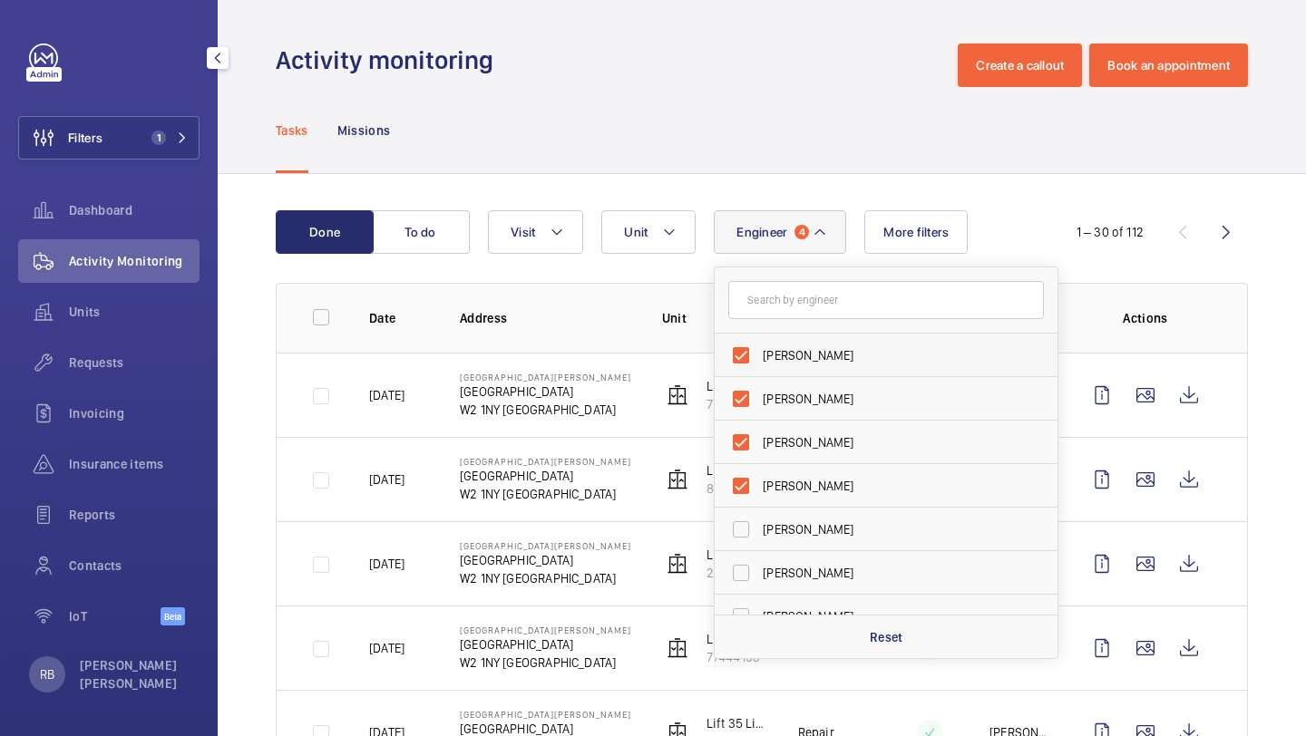
click at [798, 362] on span "[PERSON_NAME]" at bounding box center [887, 355] width 249 height 18
click at [759, 362] on input "[PERSON_NAME]" at bounding box center [741, 355] width 36 height 36
checkbox input "false"
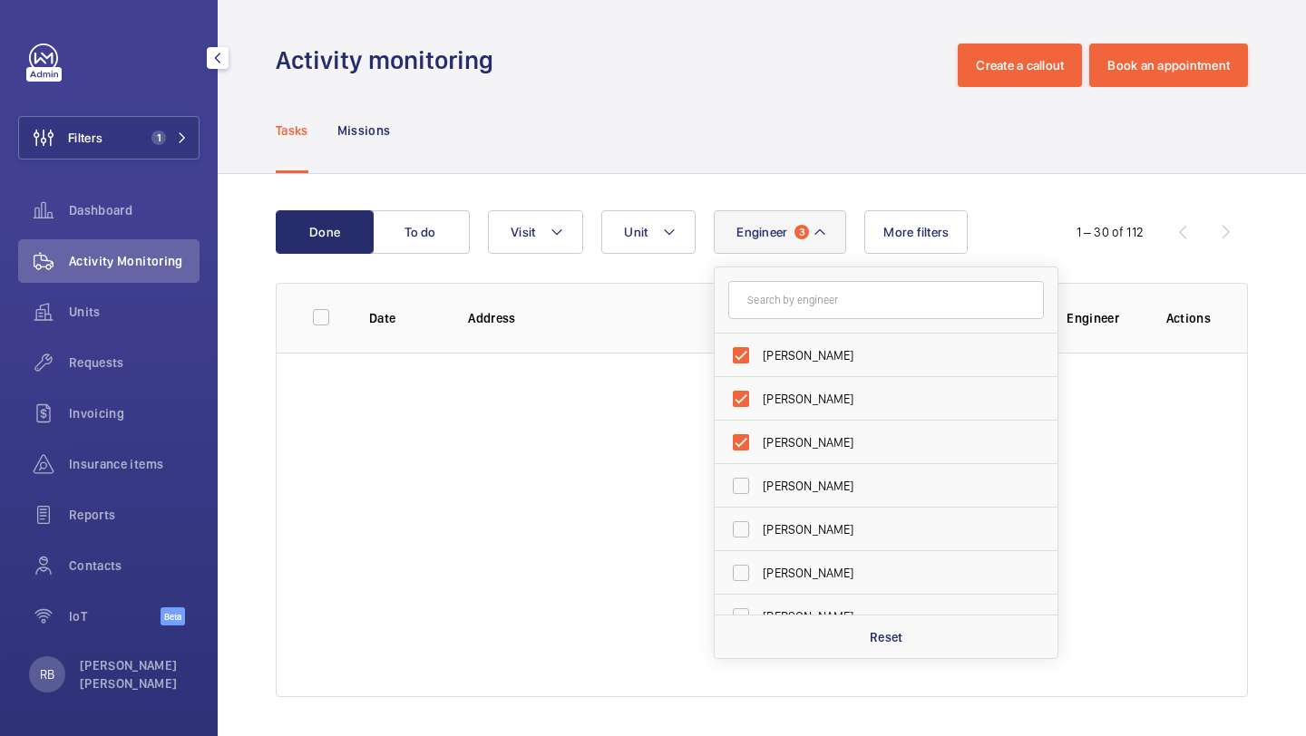
click at [1305, 316] on div "Done To do Engineer 3 Daniel Payne Simon Raymond Keith Bishop Dave Murphy Luke …" at bounding box center [762, 457] width 1088 height 567
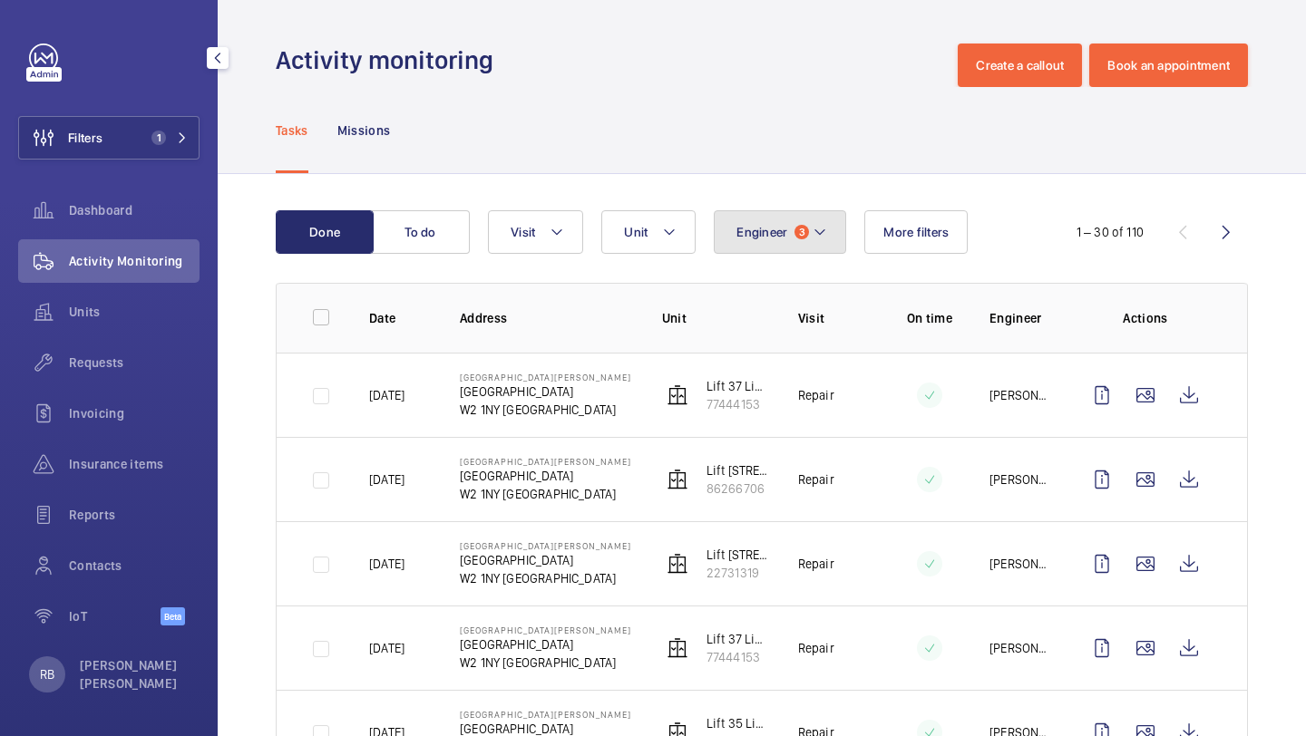
click at [794, 226] on button "Engineer 3" at bounding box center [780, 232] width 132 height 44
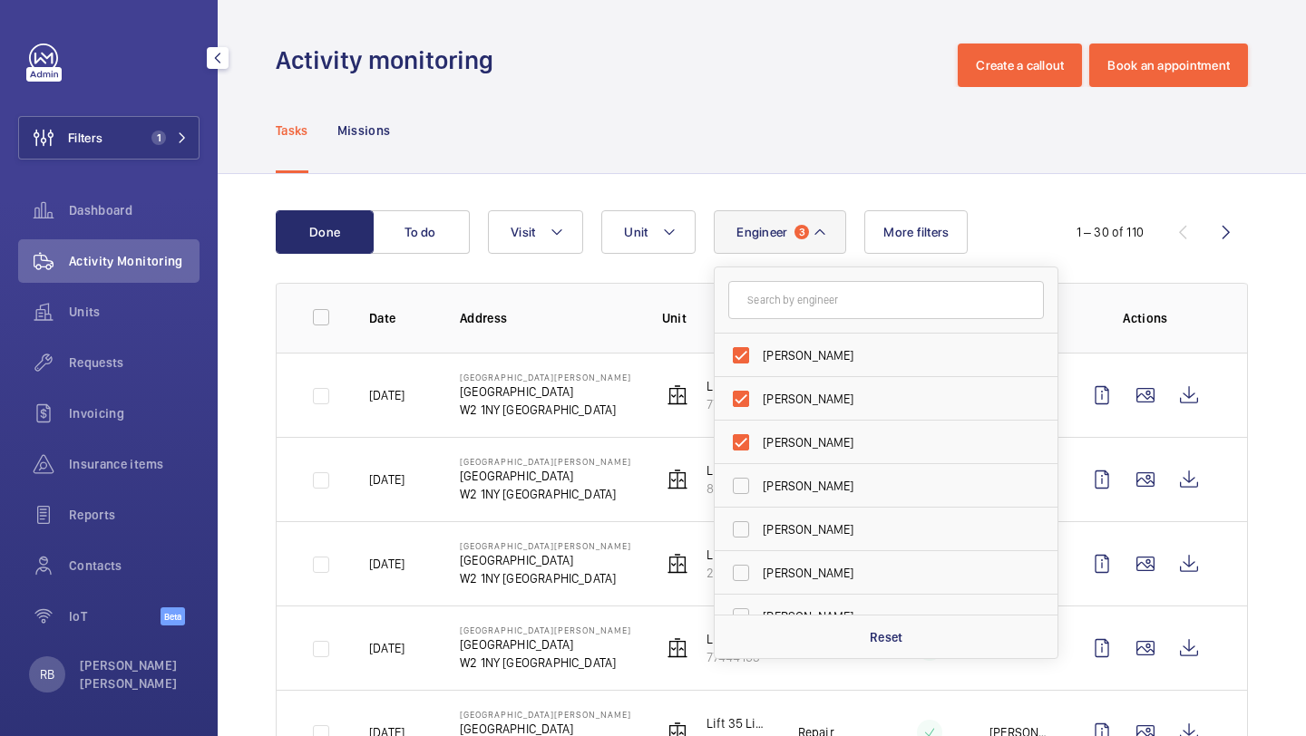
click at [793, 225] on button "Engineer 3" at bounding box center [780, 232] width 132 height 44
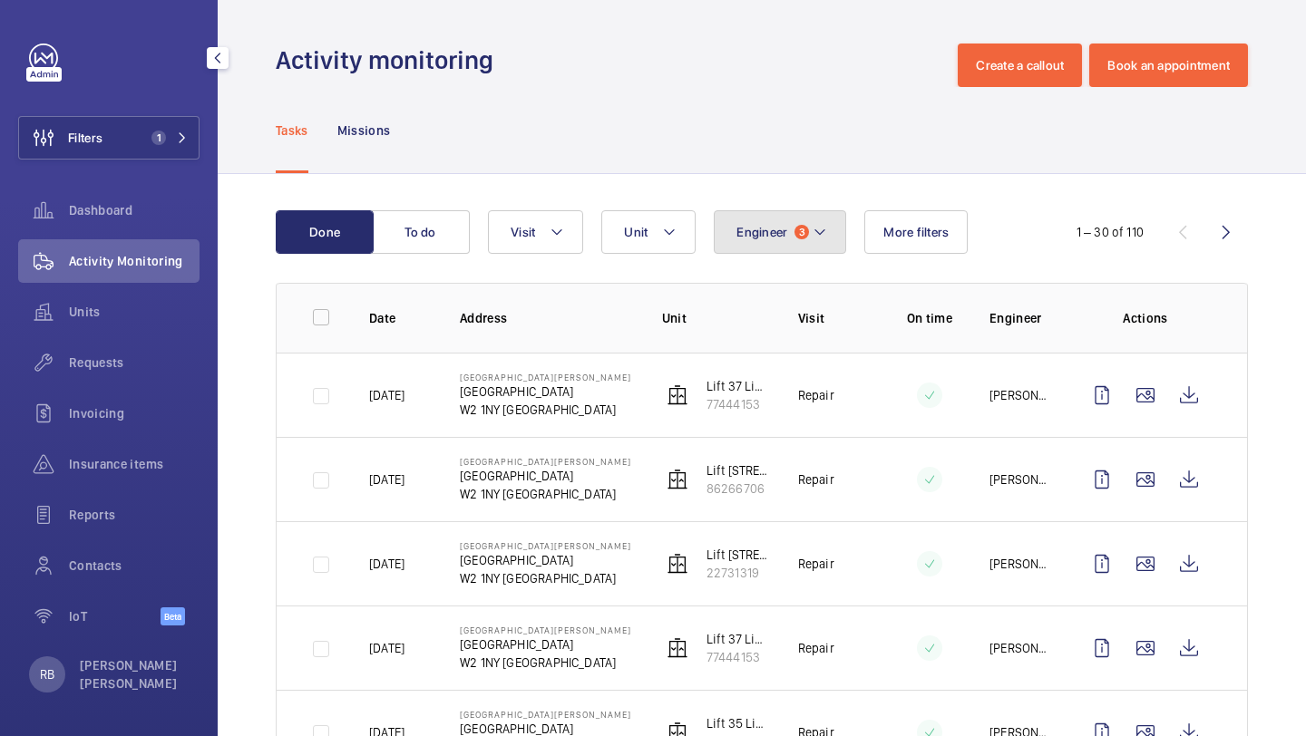
click at [802, 245] on button "Engineer 3" at bounding box center [780, 232] width 132 height 44
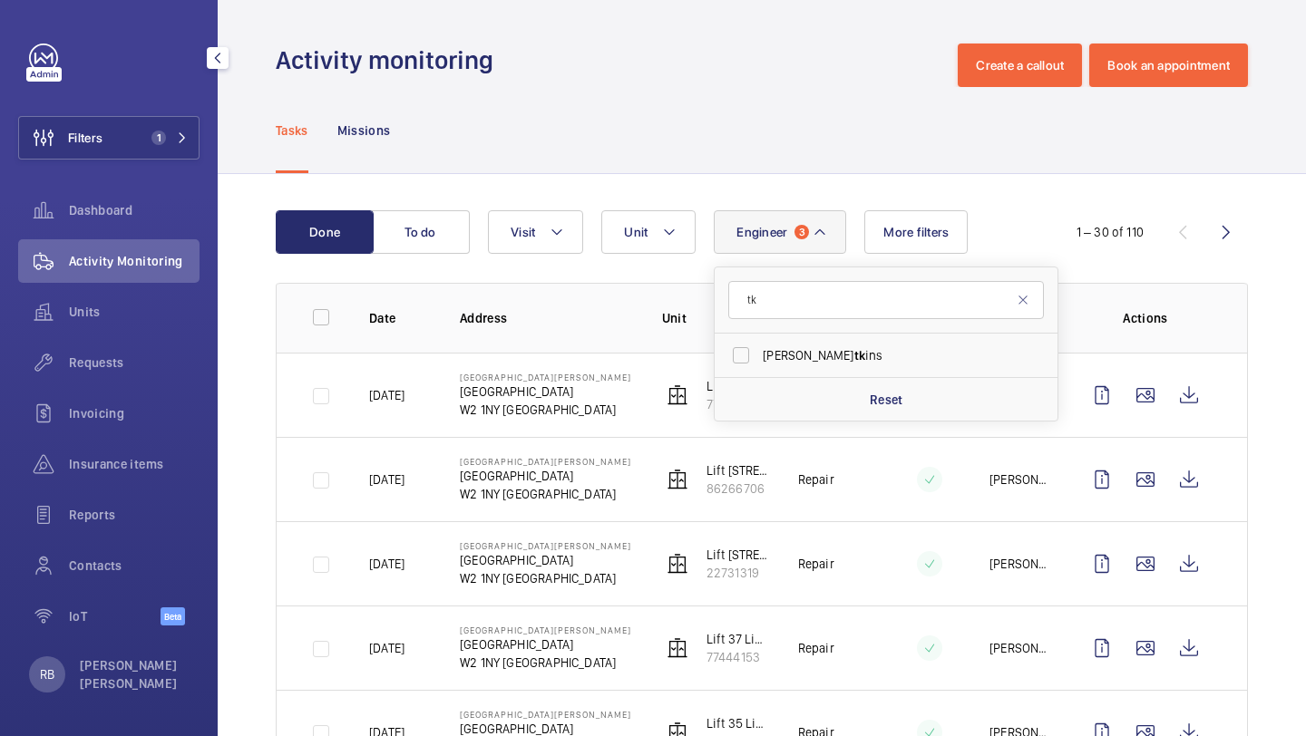
type input "t"
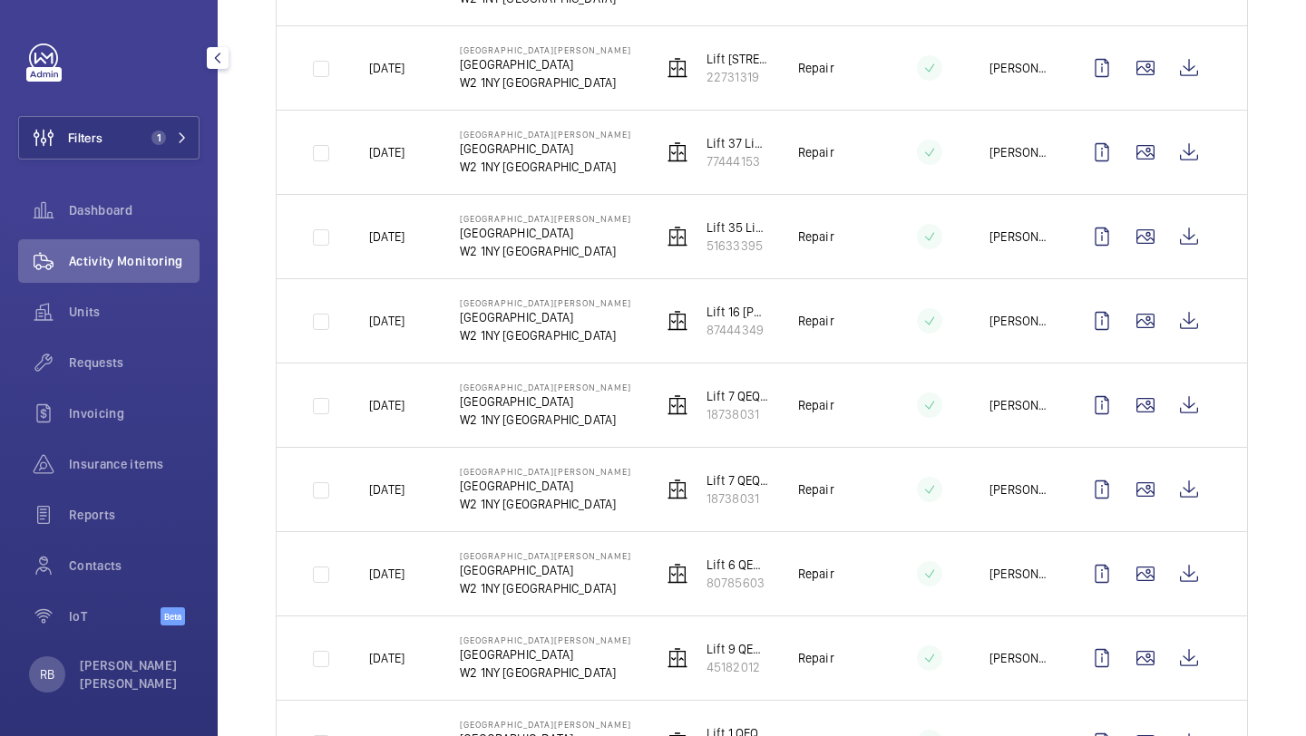
scroll to position [499, 0]
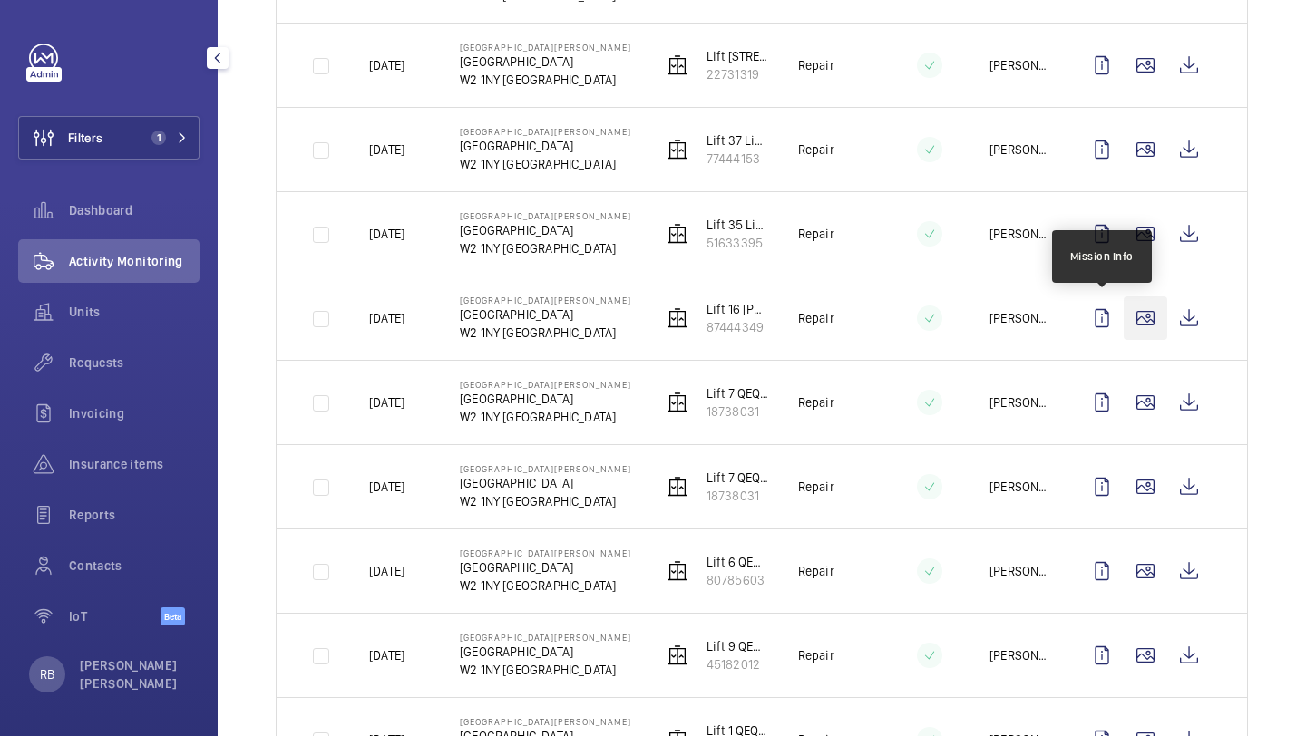
click at [1132, 326] on wm-front-icon-button at bounding box center [1145, 318] width 44 height 44
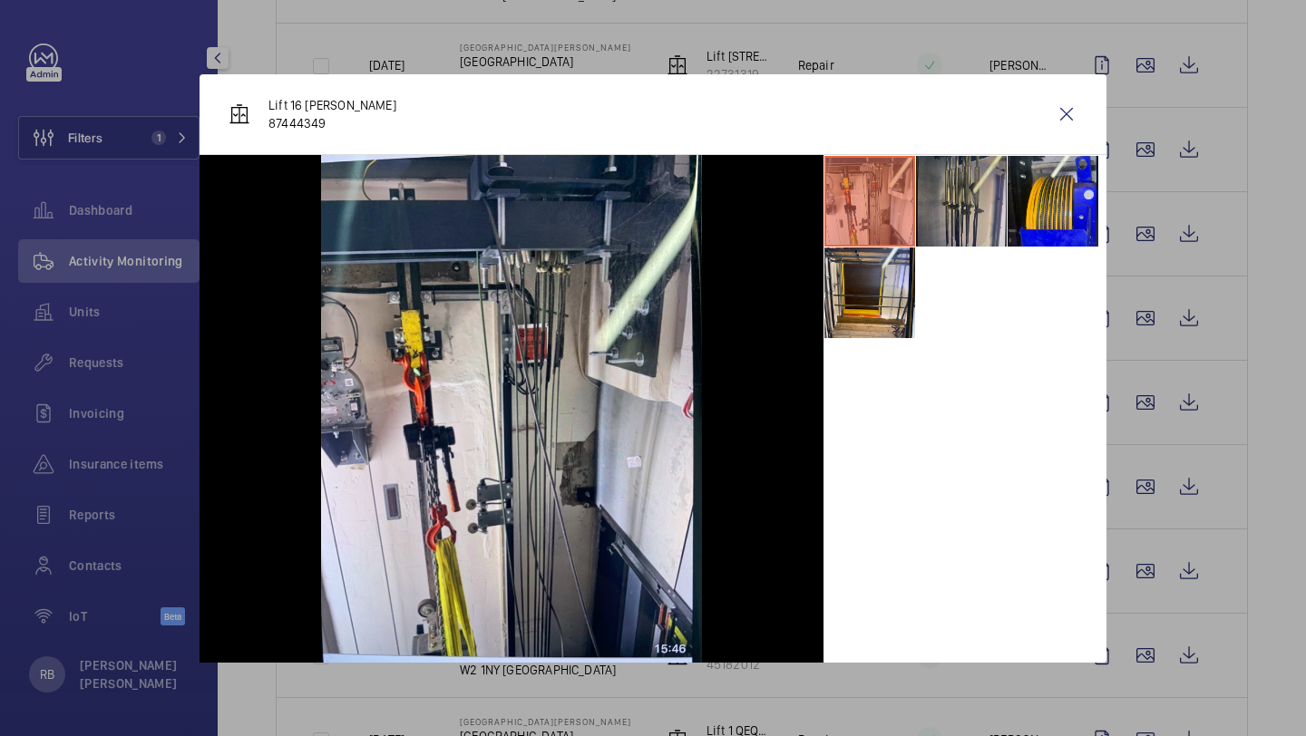
click at [965, 202] on li at bounding box center [961, 201] width 91 height 91
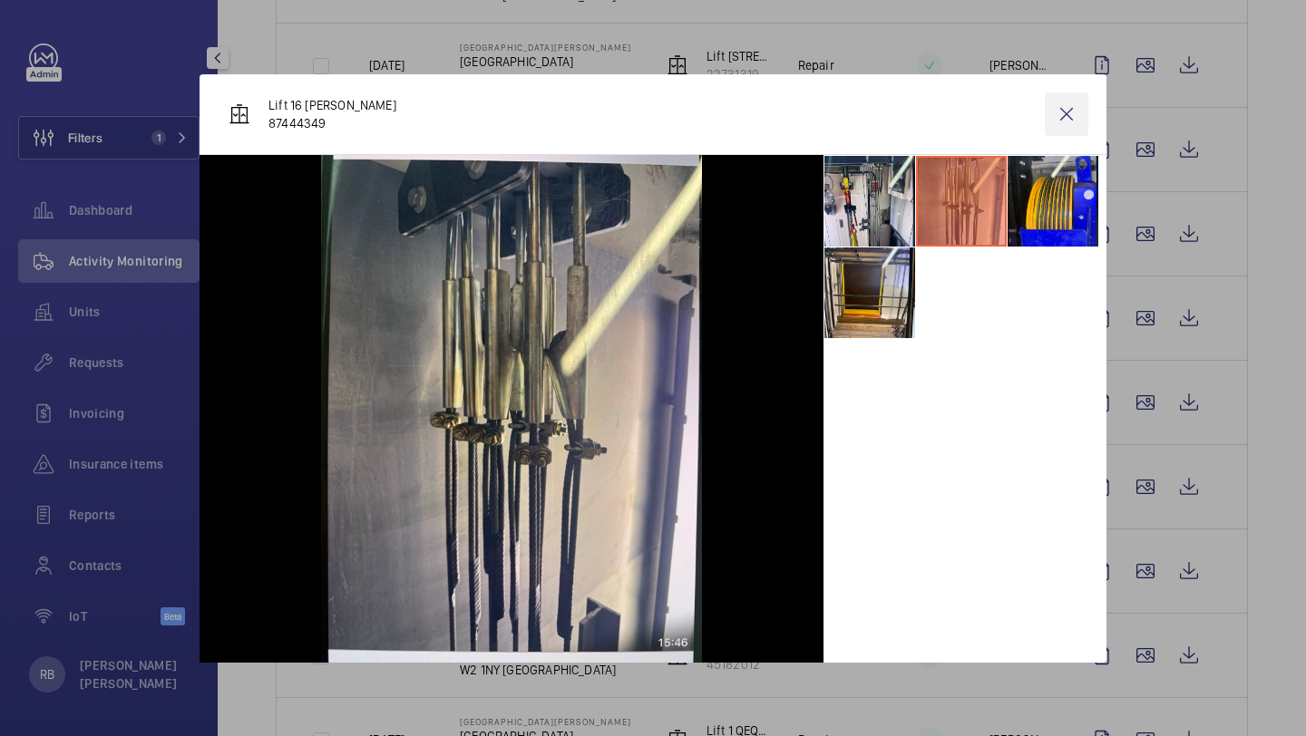
click at [1084, 125] on wm-front-icon-button at bounding box center [1067, 114] width 44 height 44
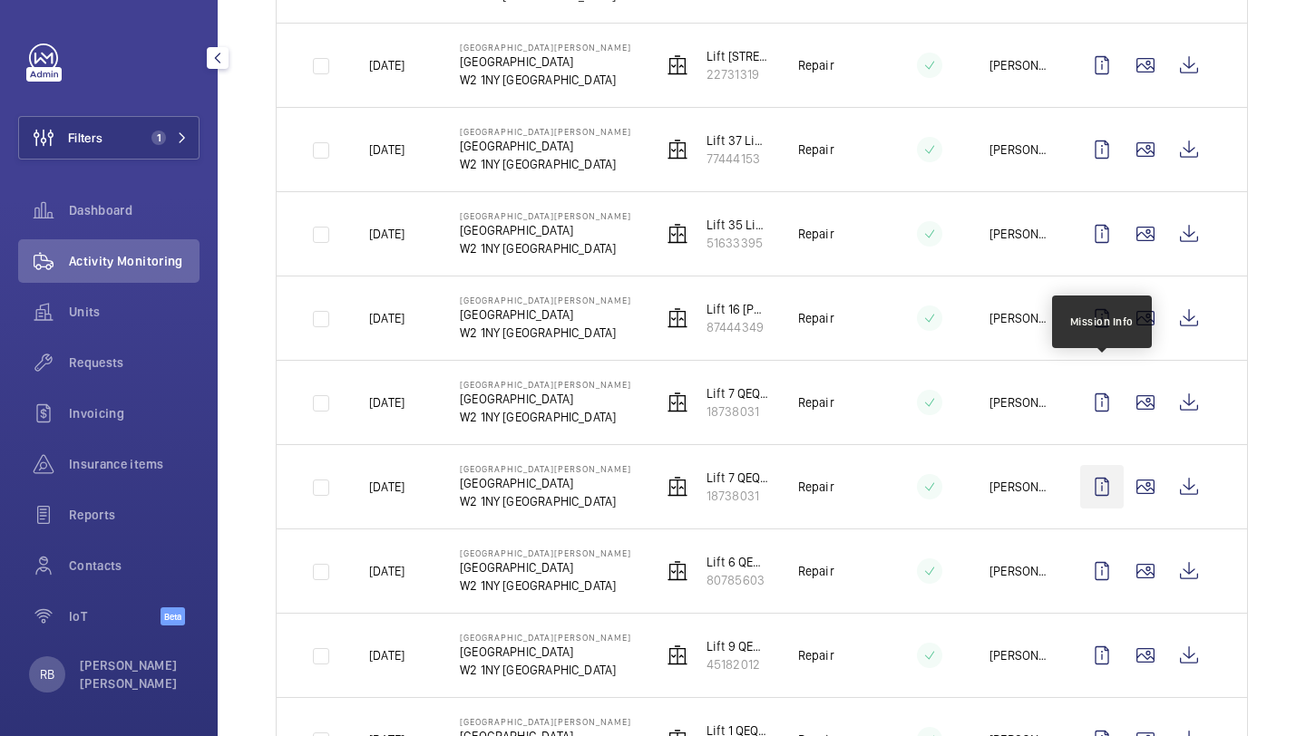
scroll to position [602, 0]
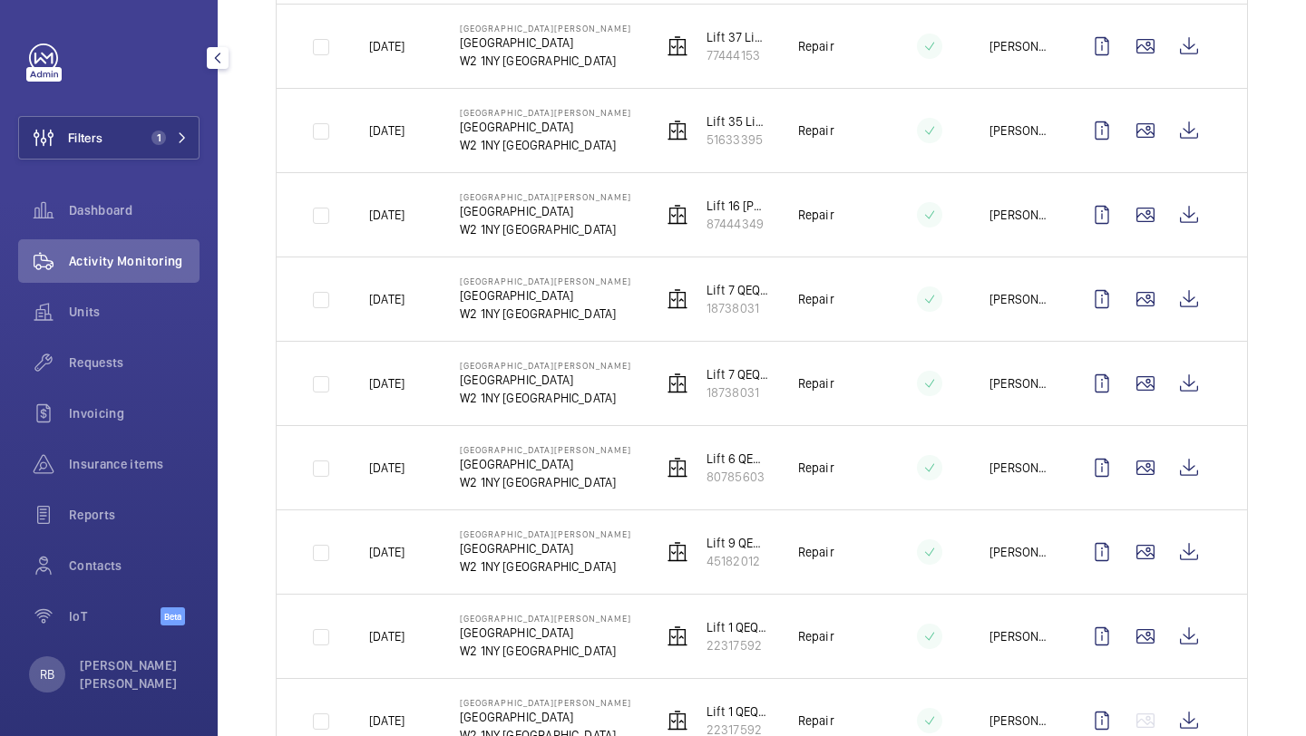
drag, startPoint x: 772, startPoint y: 219, endPoint x: 829, endPoint y: 242, distance: 61.5
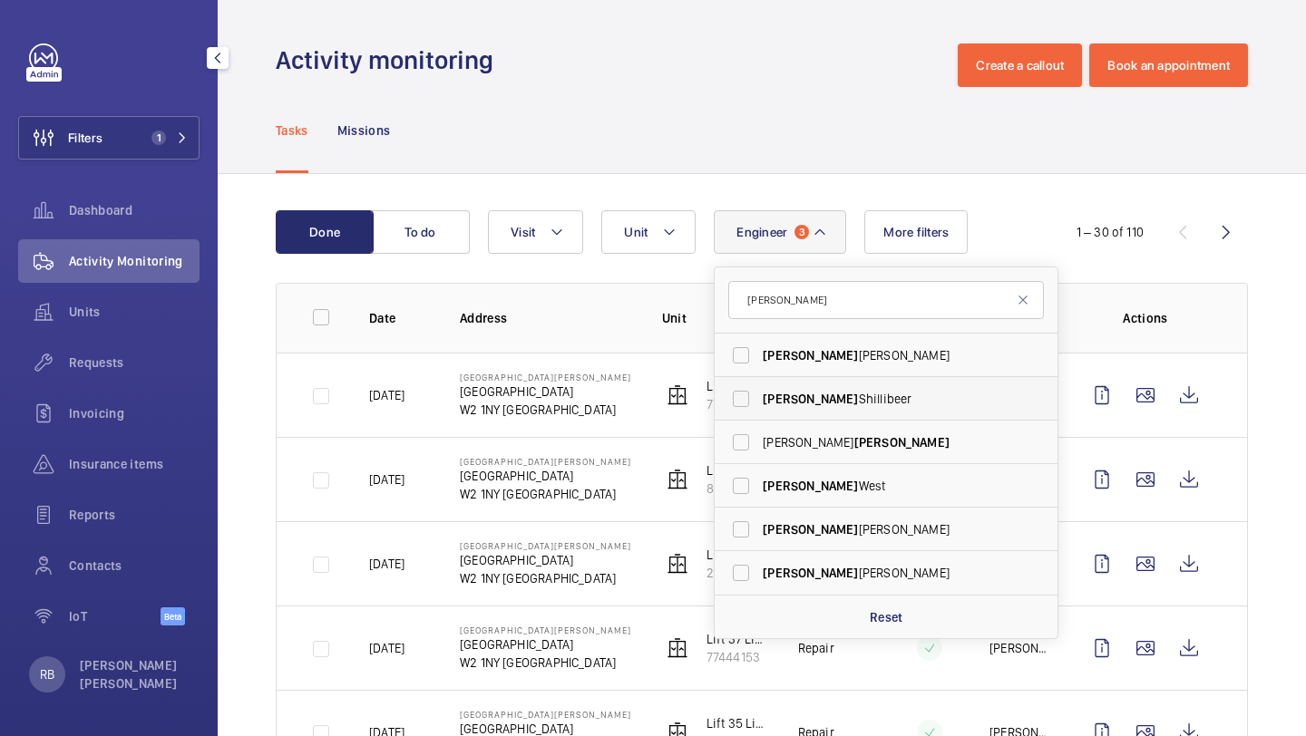
type input "james"
click at [798, 416] on label "James Shillibeer" at bounding box center [872, 399] width 316 height 44
click at [759, 416] on input "James Shillibeer" at bounding box center [741, 399] width 36 height 36
checkbox input "true"
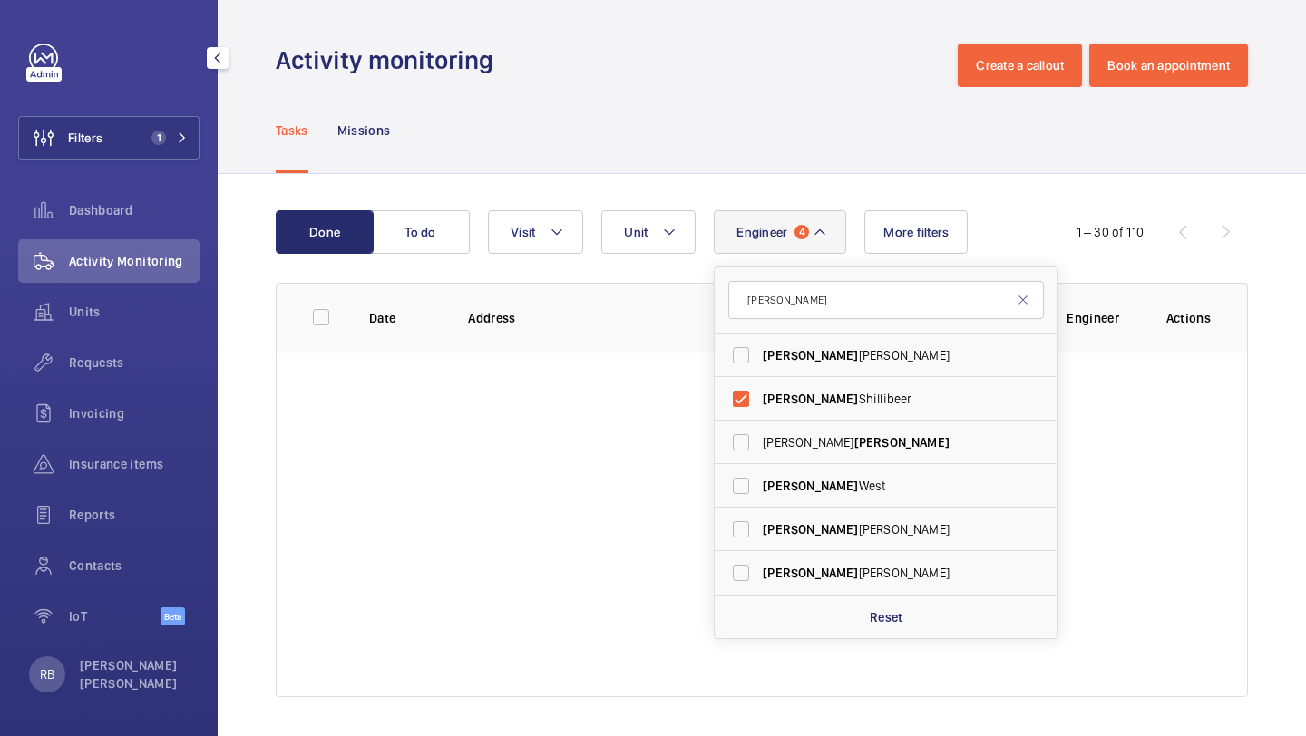
click at [1259, 358] on div "Done To do Engineer 4 james James Dalton James Shillibeer Josh James James West…" at bounding box center [762, 457] width 1088 height 567
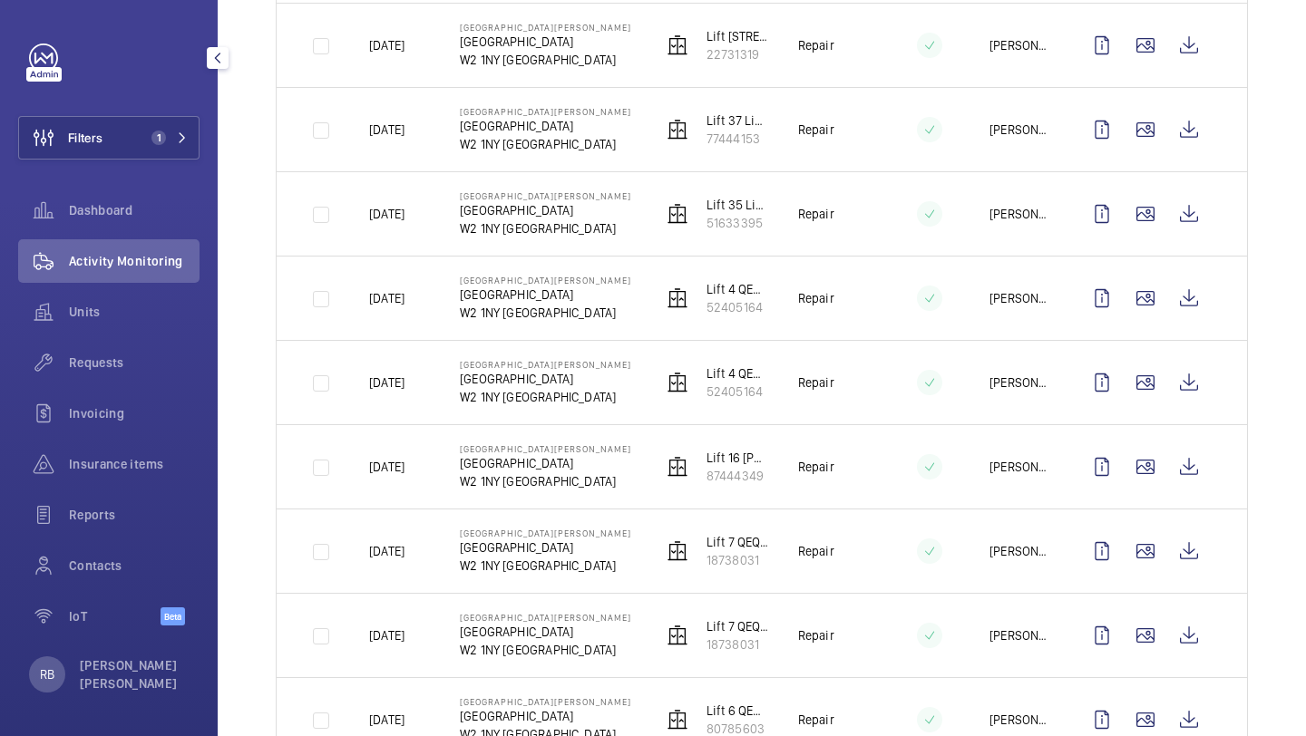
scroll to position [529, 0]
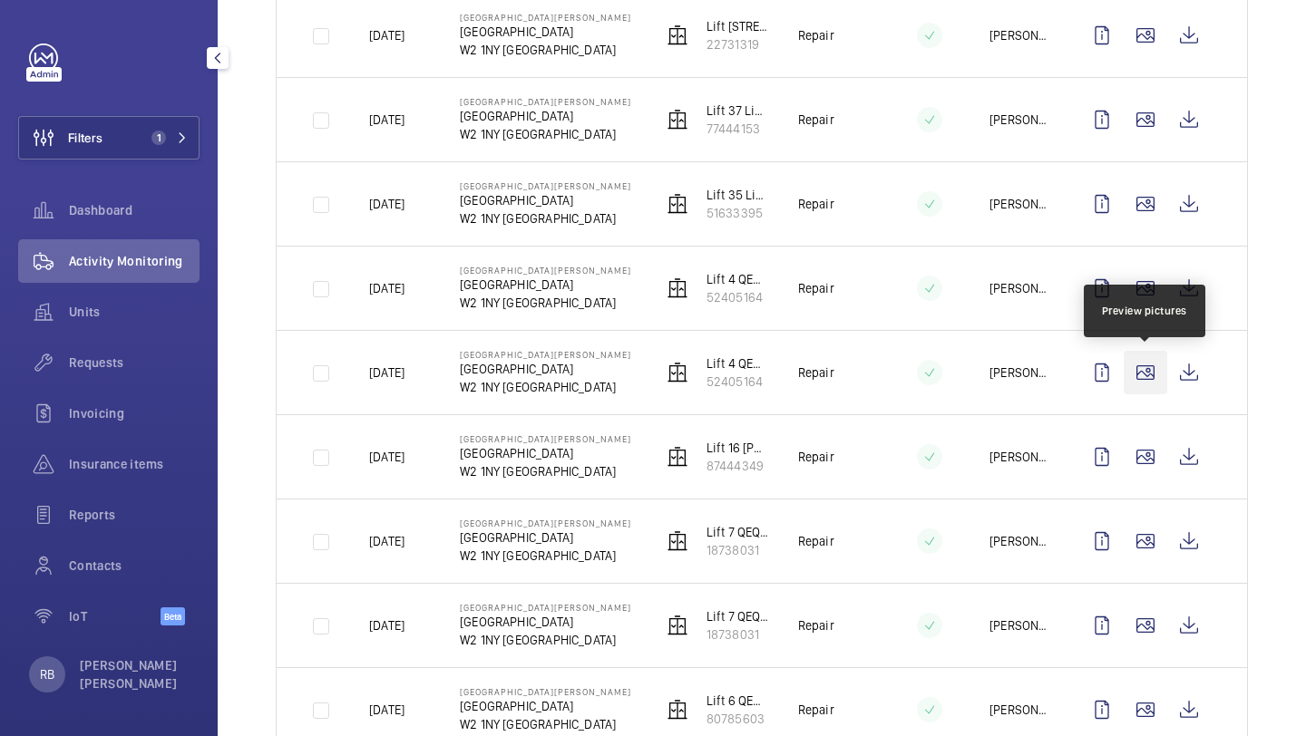
click at [1137, 367] on wm-front-icon-button at bounding box center [1145, 373] width 44 height 44
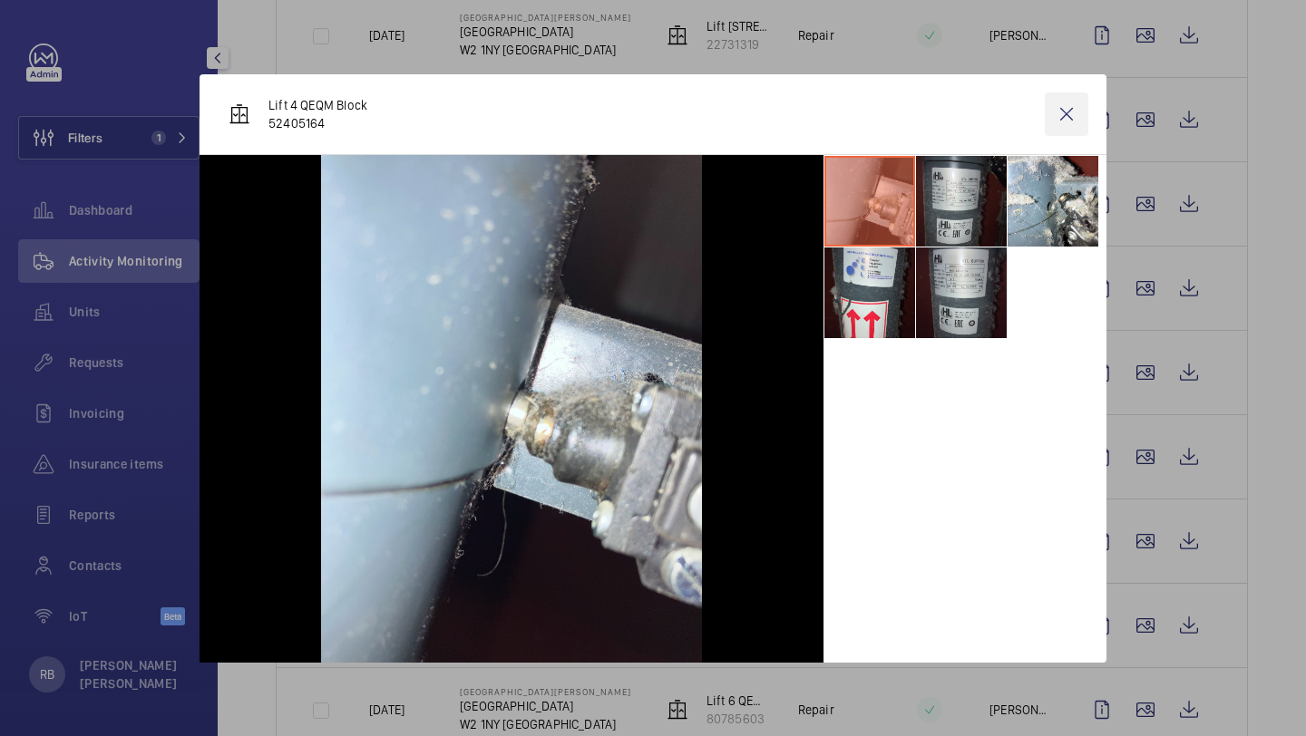
click at [1075, 125] on wm-front-icon-button at bounding box center [1067, 114] width 44 height 44
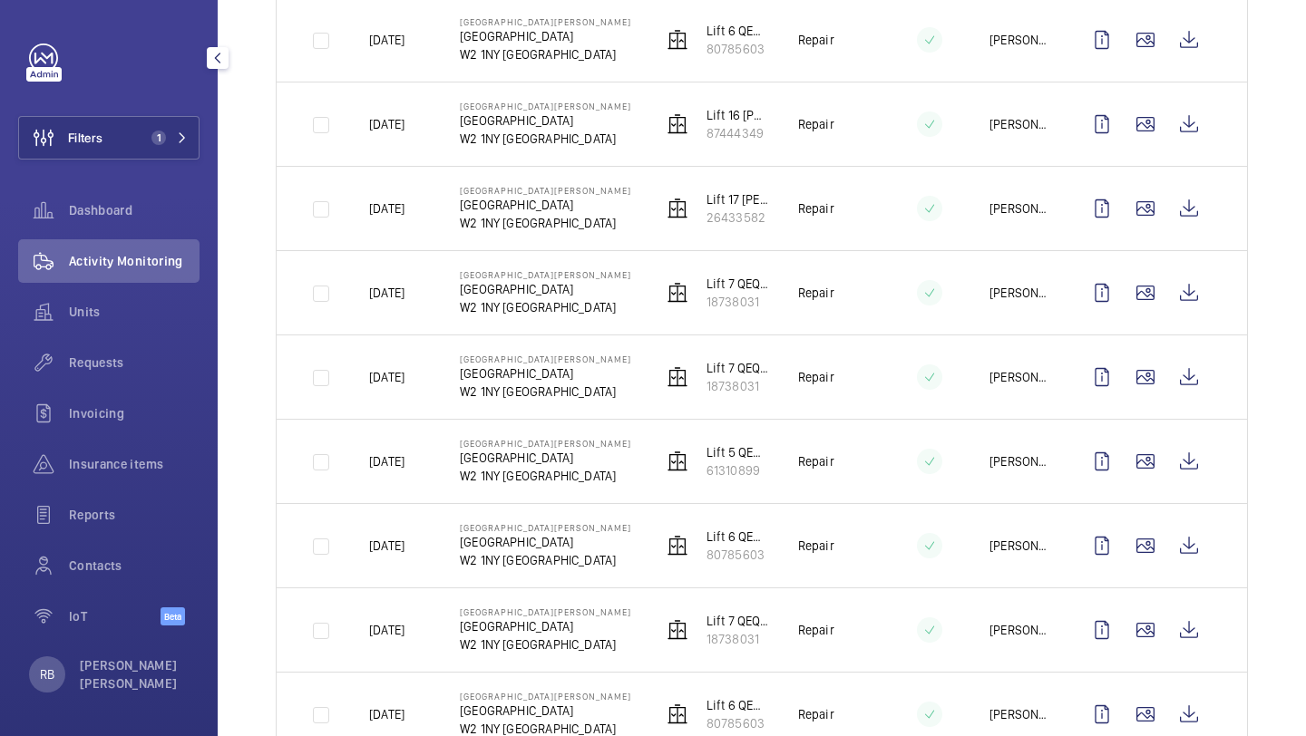
scroll to position [242, 0]
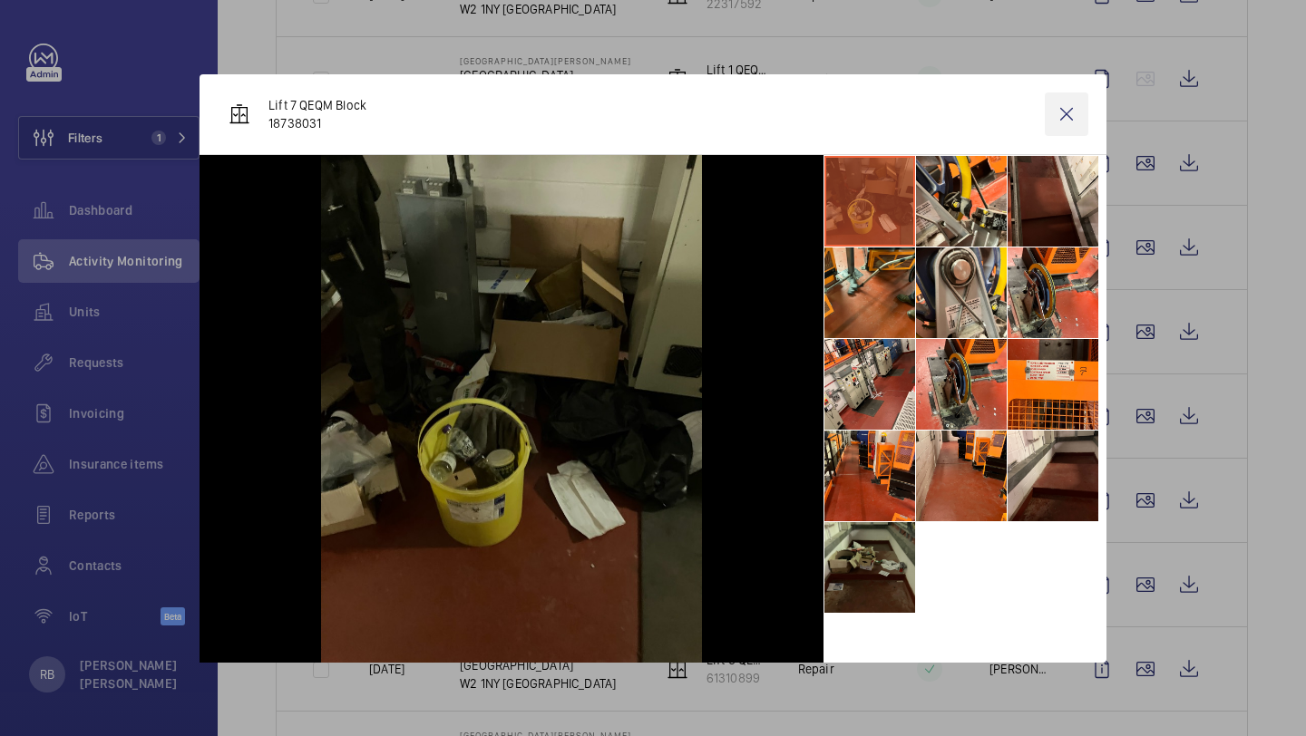
click at [1082, 111] on wm-front-icon-button at bounding box center [1067, 114] width 44 height 44
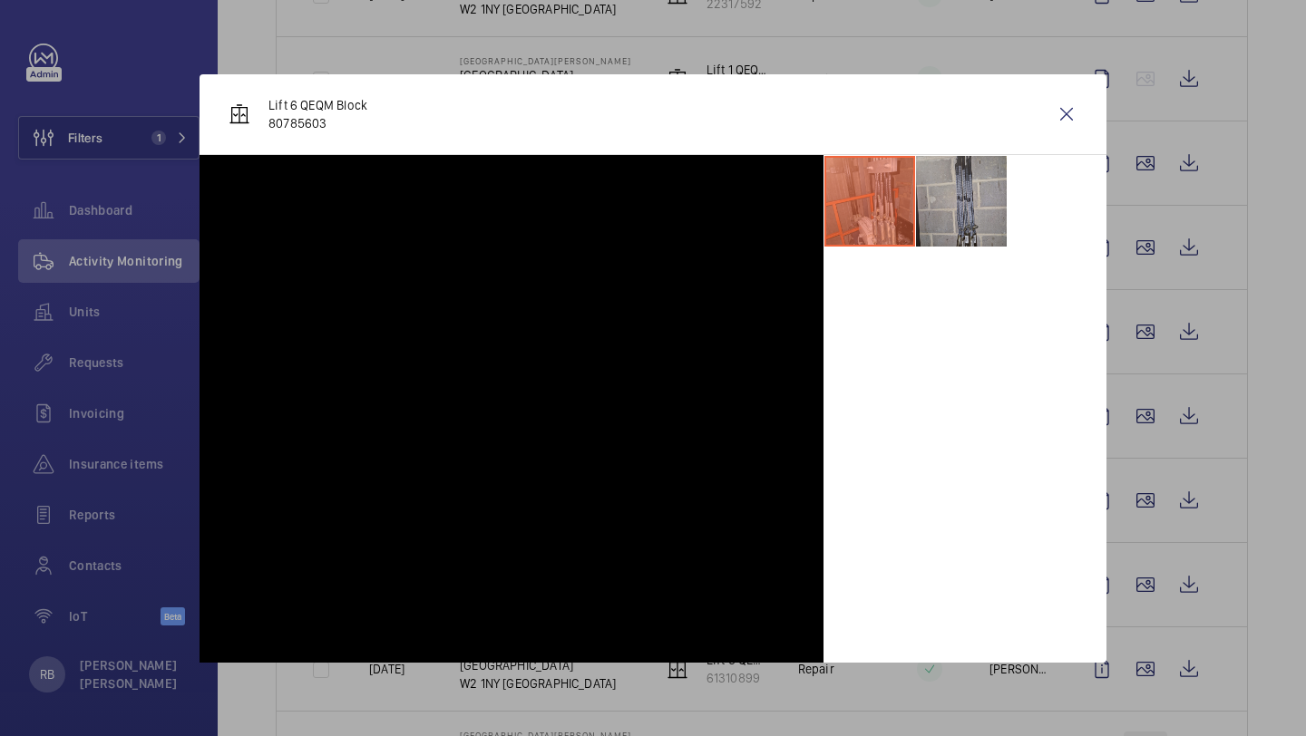
scroll to position [1517, 0]
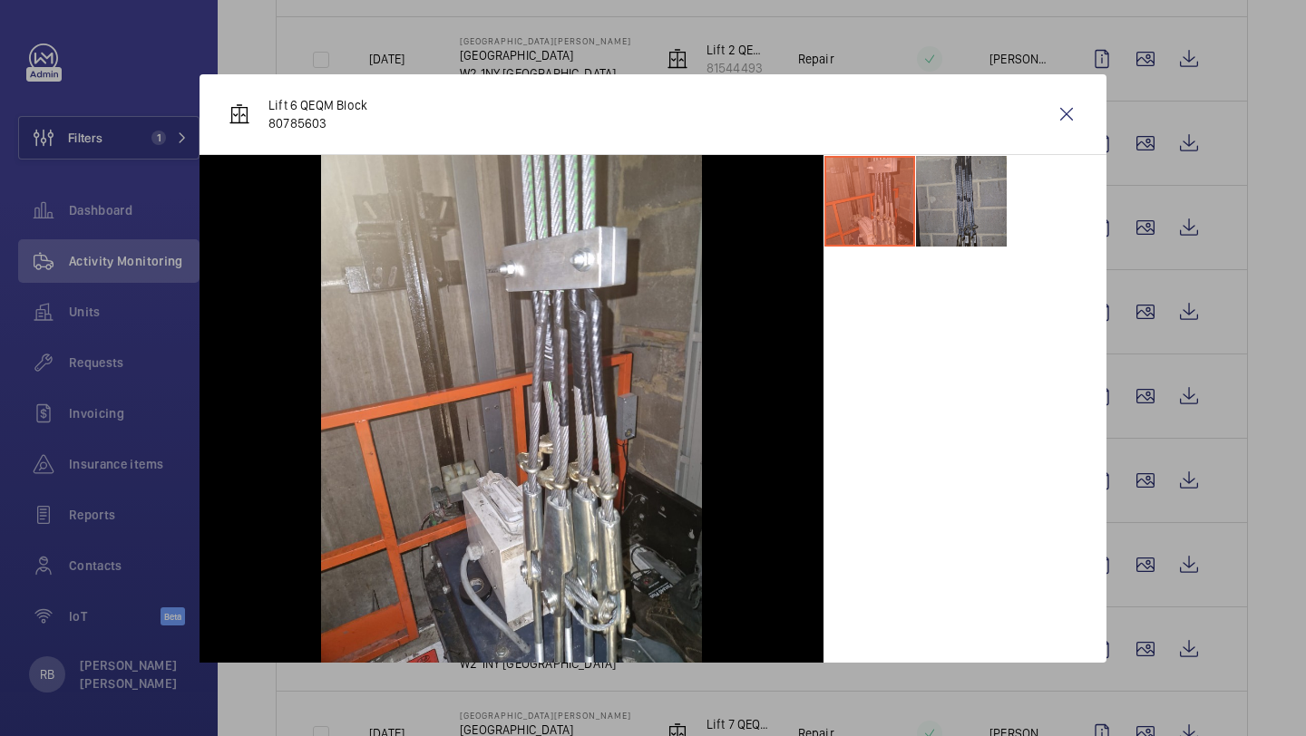
click at [959, 194] on li at bounding box center [961, 201] width 91 height 91
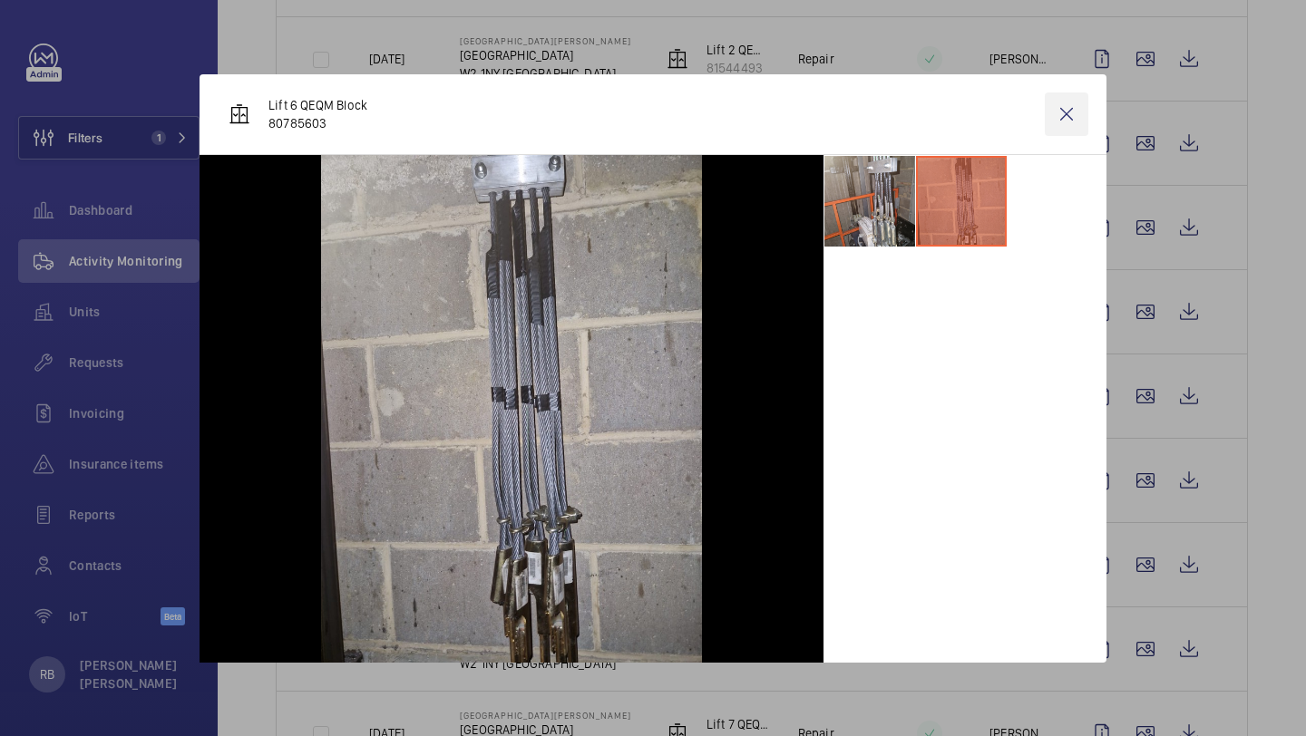
click at [1059, 112] on wm-front-icon-button at bounding box center [1067, 114] width 44 height 44
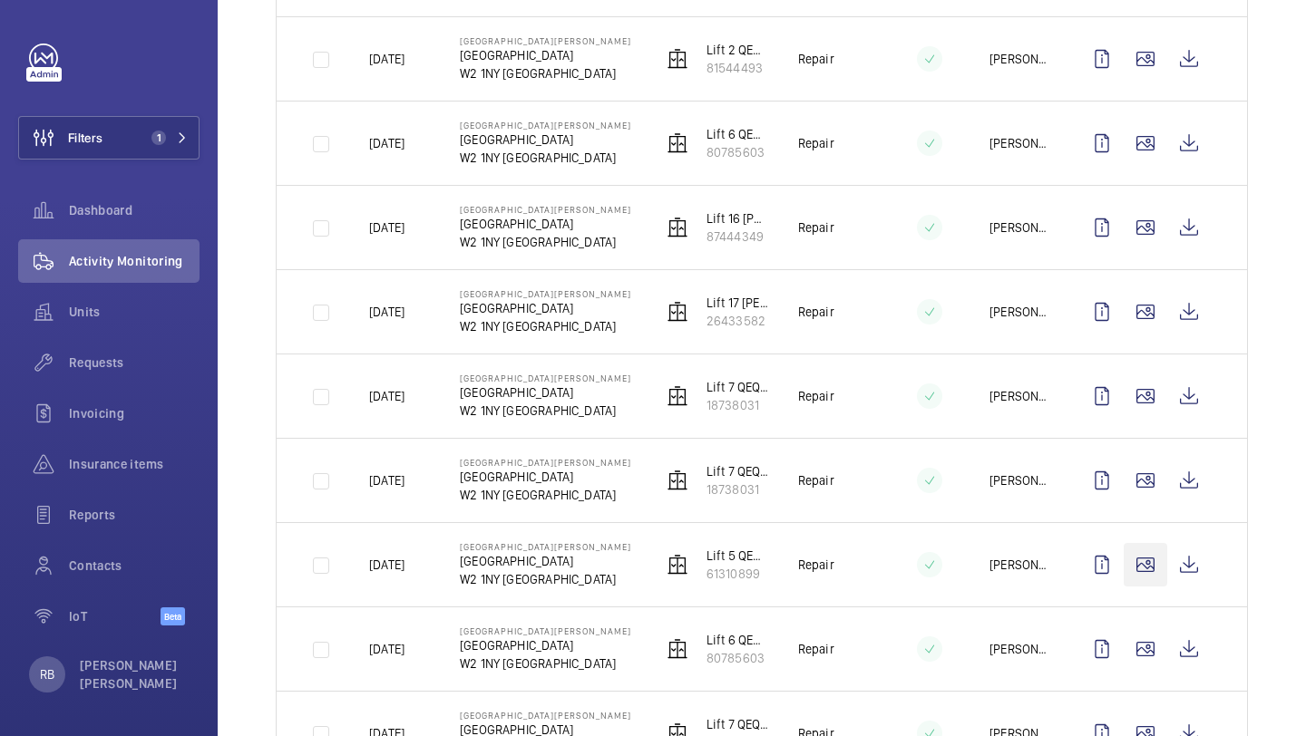
click at [1156, 565] on wm-front-icon-button at bounding box center [1145, 565] width 44 height 44
click at [1146, 555] on wm-front-icon-button at bounding box center [1145, 565] width 44 height 44
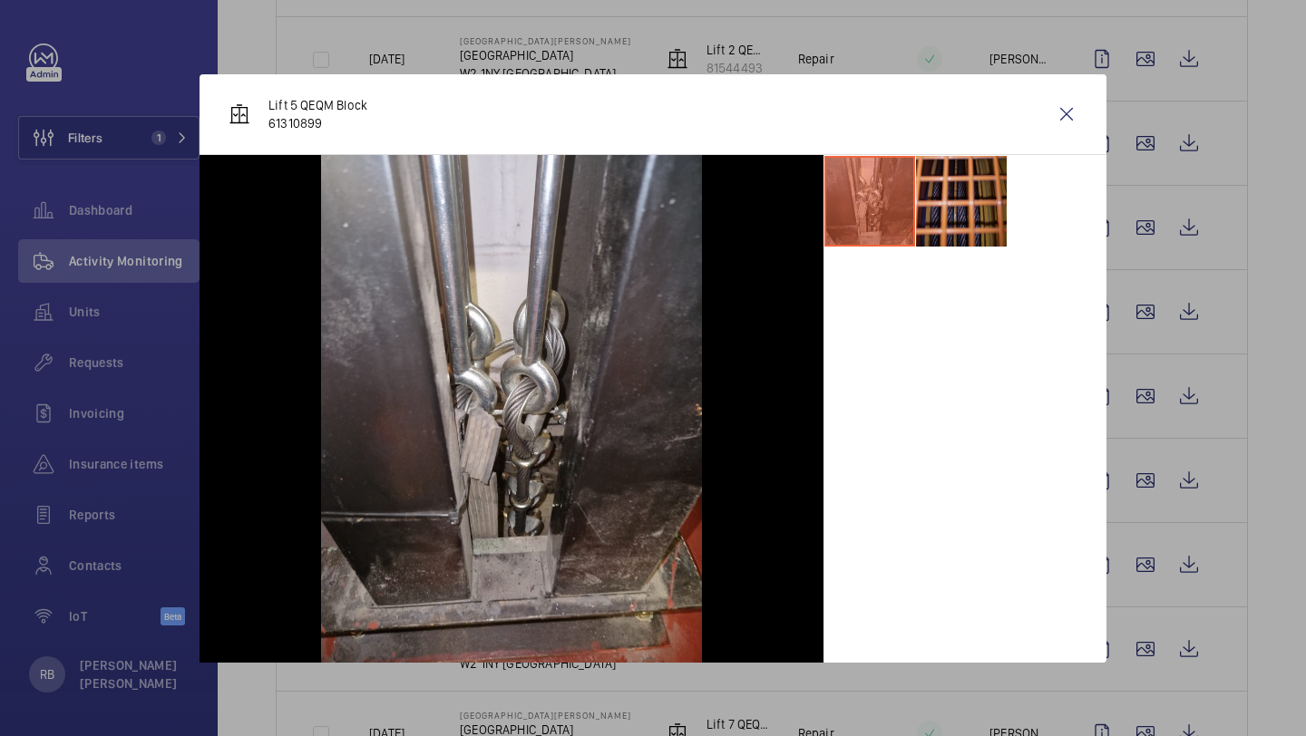
click at [943, 210] on li at bounding box center [961, 201] width 91 height 91
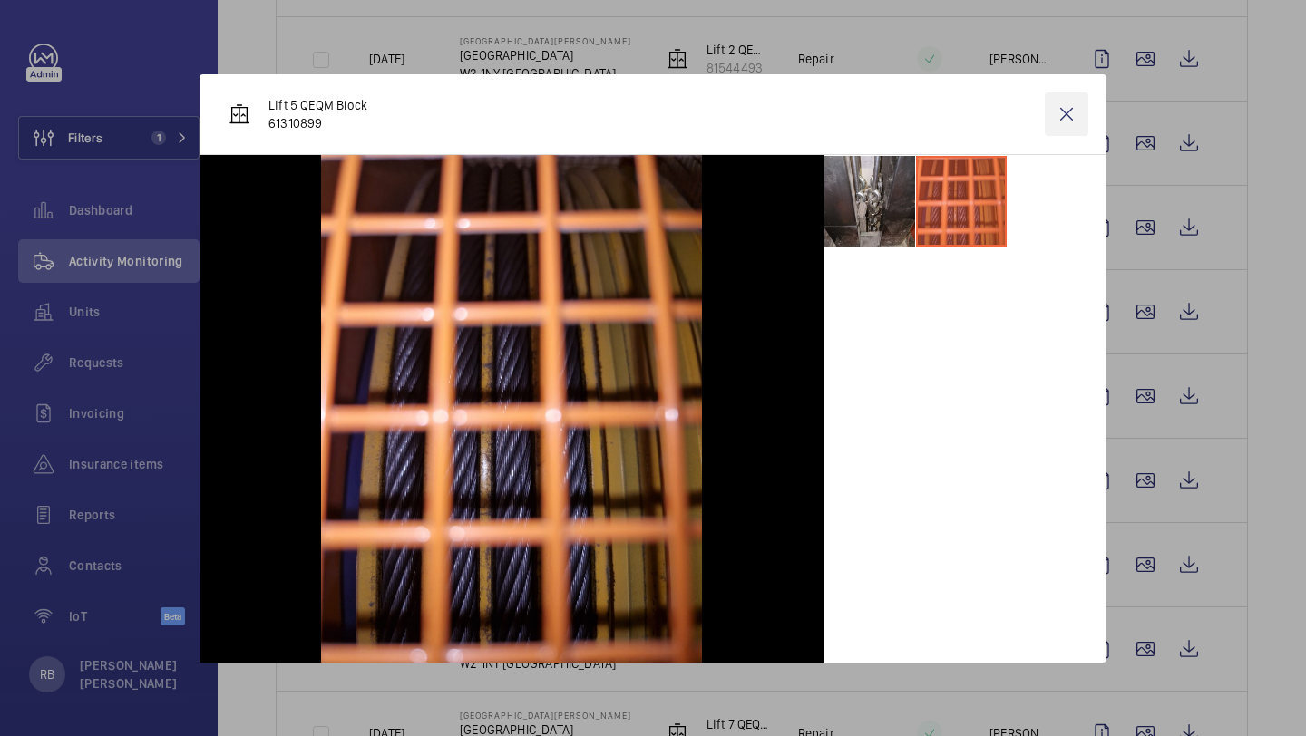
click at [1072, 113] on wm-front-icon-button at bounding box center [1067, 114] width 44 height 44
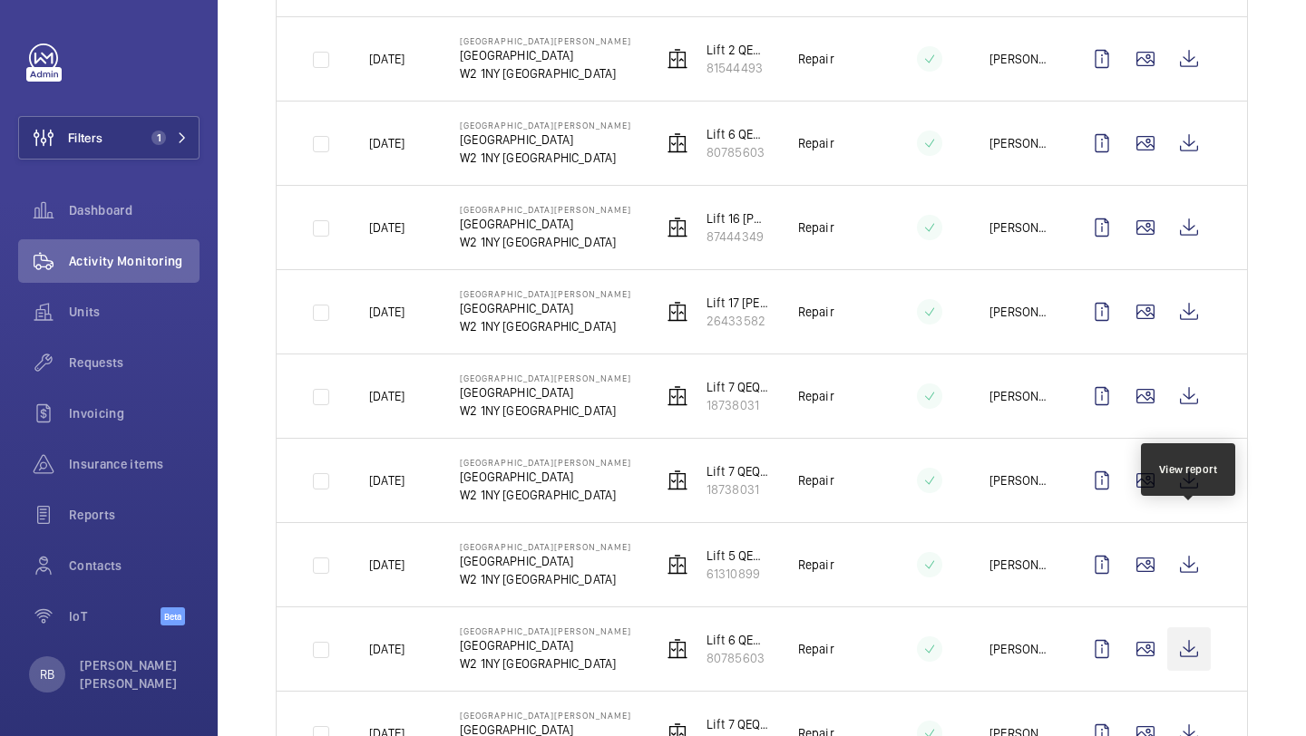
click at [1191, 627] on wm-front-icon-button at bounding box center [1189, 649] width 44 height 44
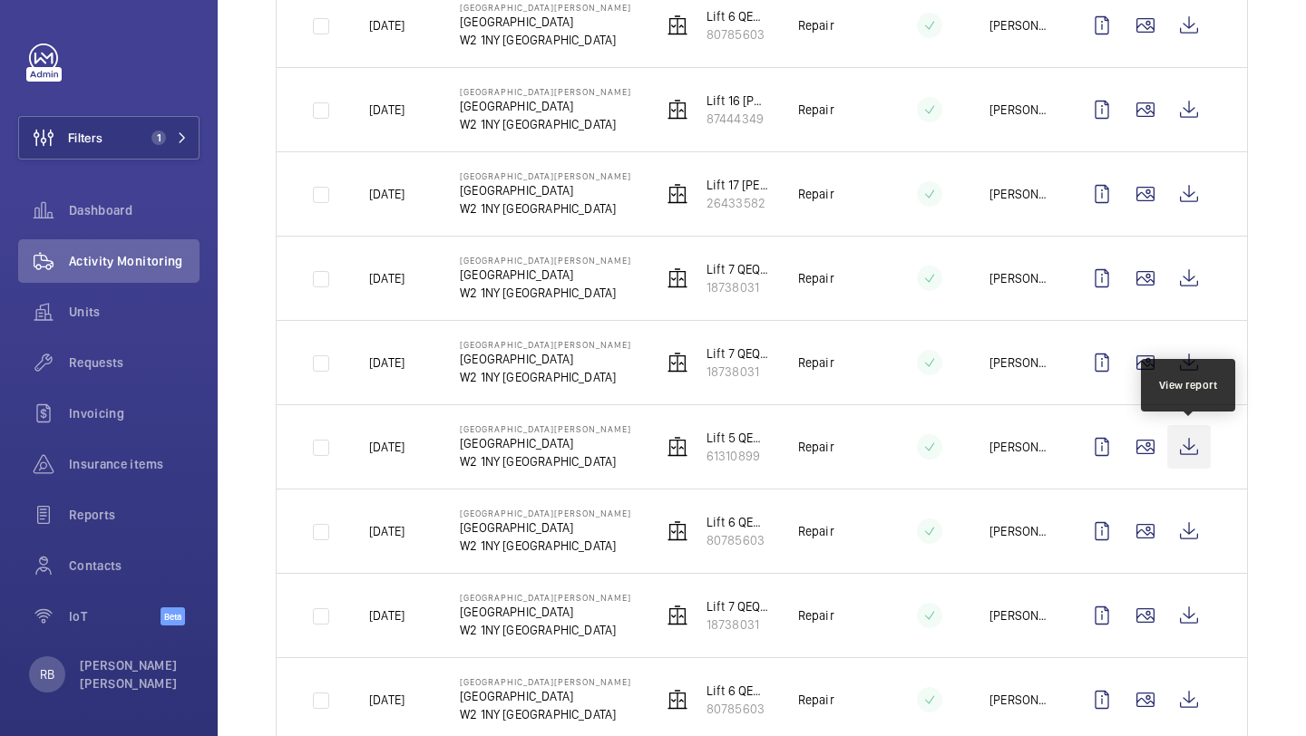
click at [1180, 442] on wm-front-icon-button at bounding box center [1189, 447] width 44 height 44
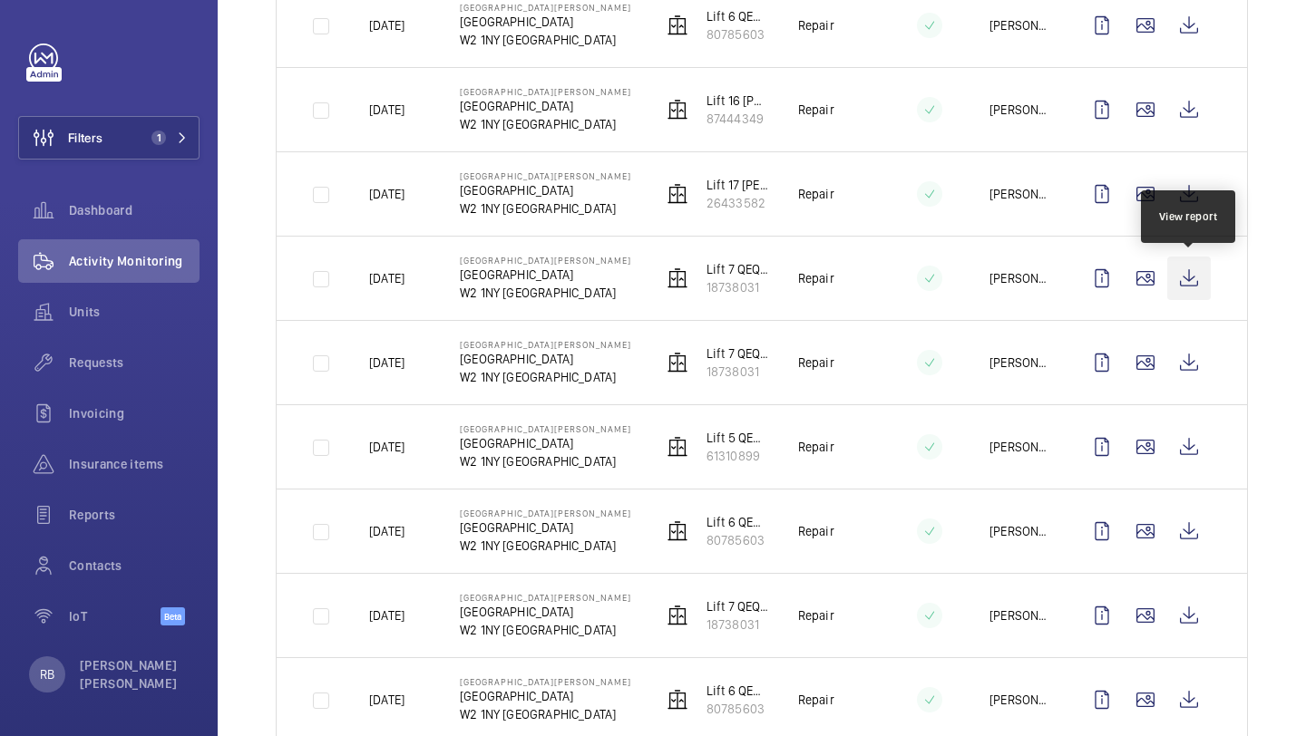
click at [1187, 284] on wm-front-icon-button at bounding box center [1189, 279] width 44 height 44
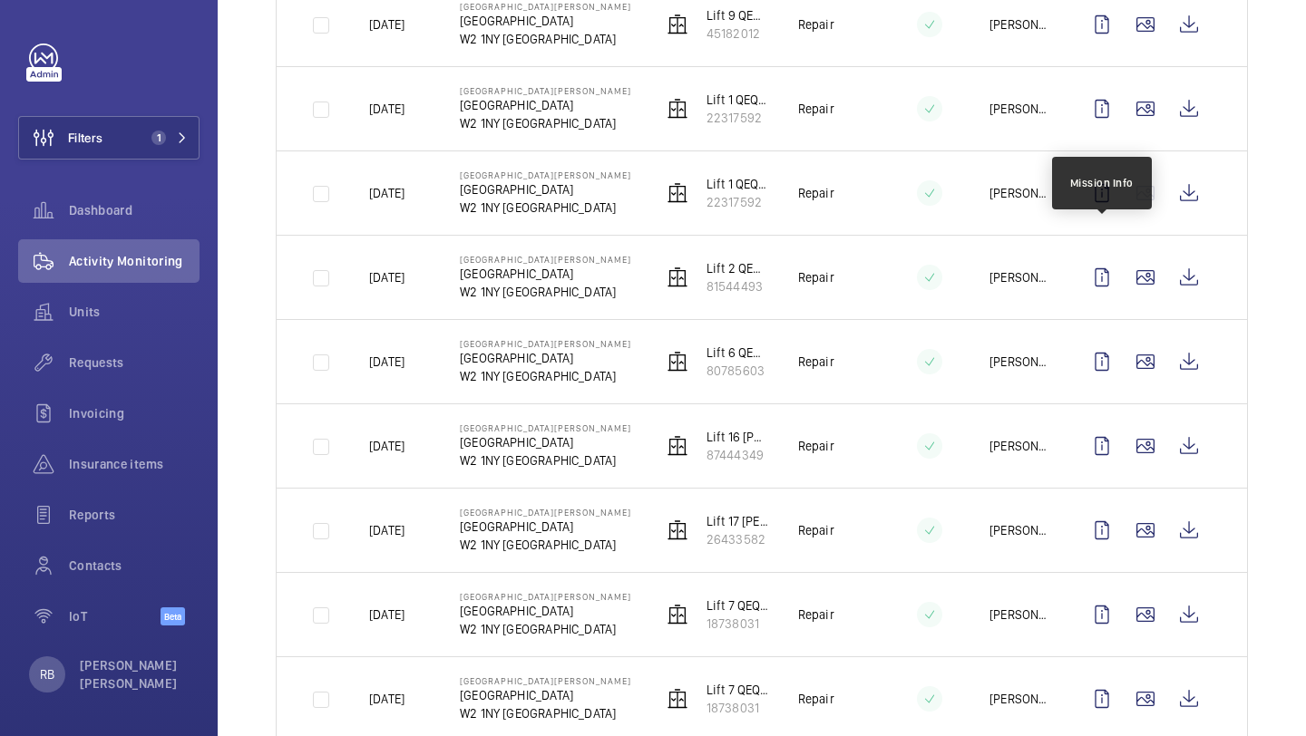
scroll to position [1285, 0]
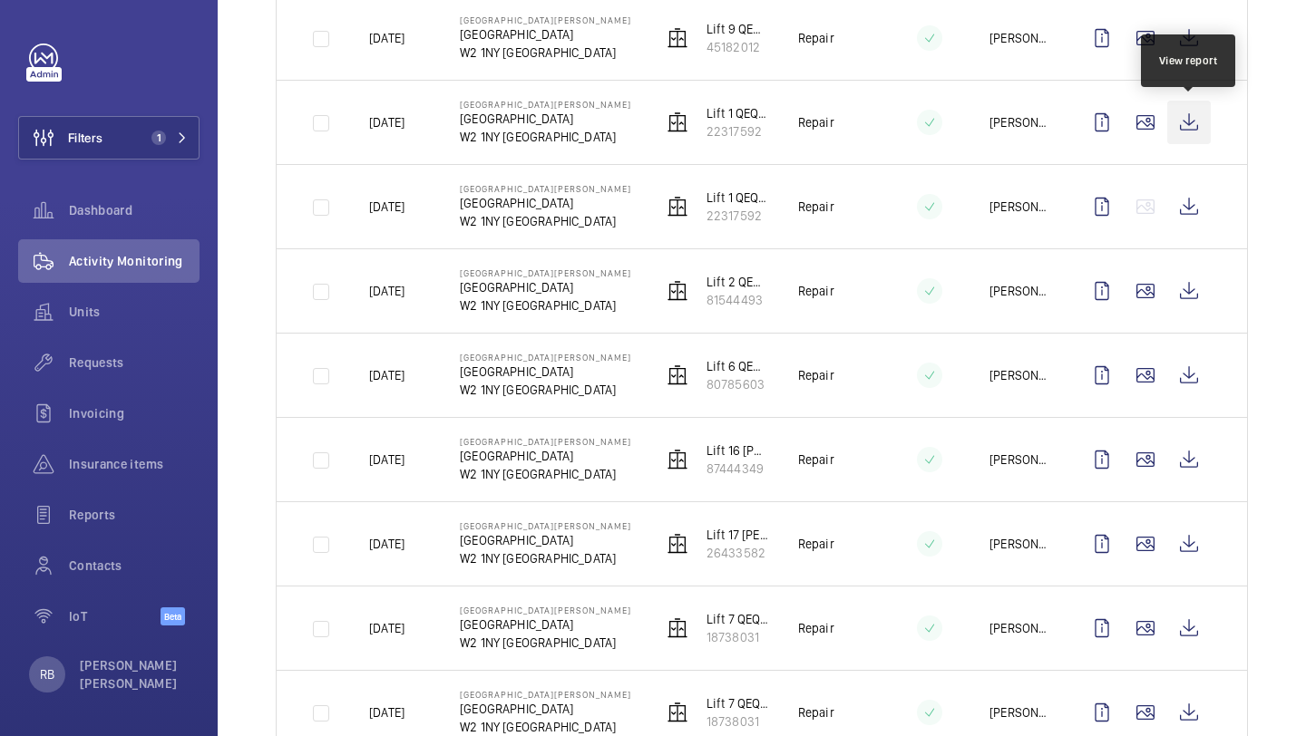
click at [1200, 127] on wm-front-icon-button at bounding box center [1189, 123] width 44 height 44
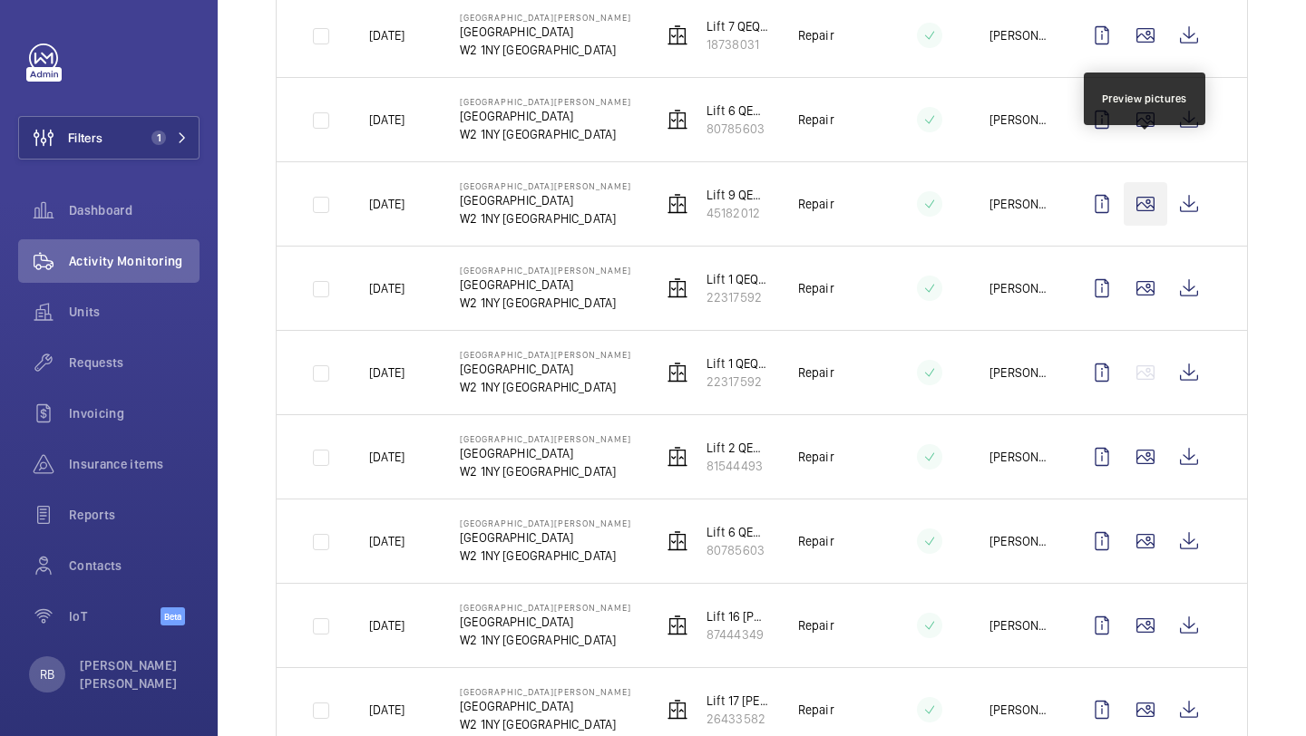
scroll to position [1112, 0]
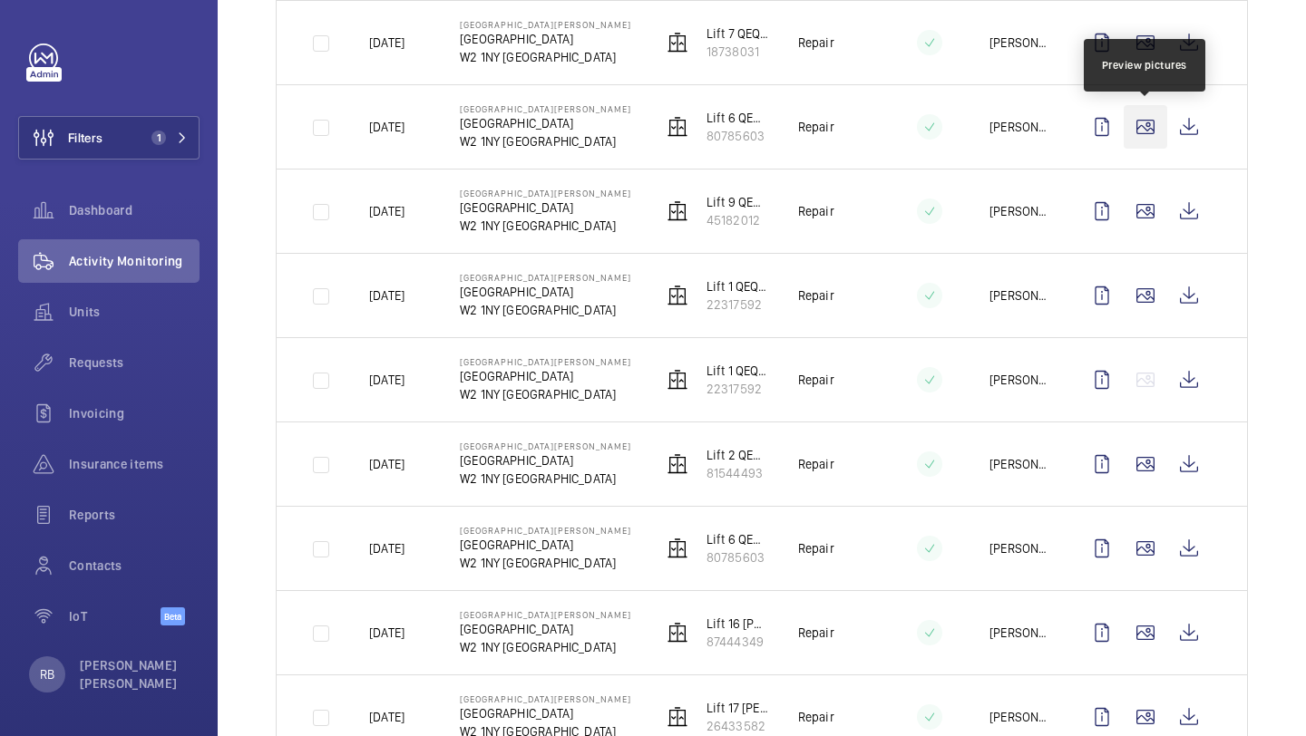
click at [1148, 118] on wm-front-icon-button at bounding box center [1145, 127] width 44 height 44
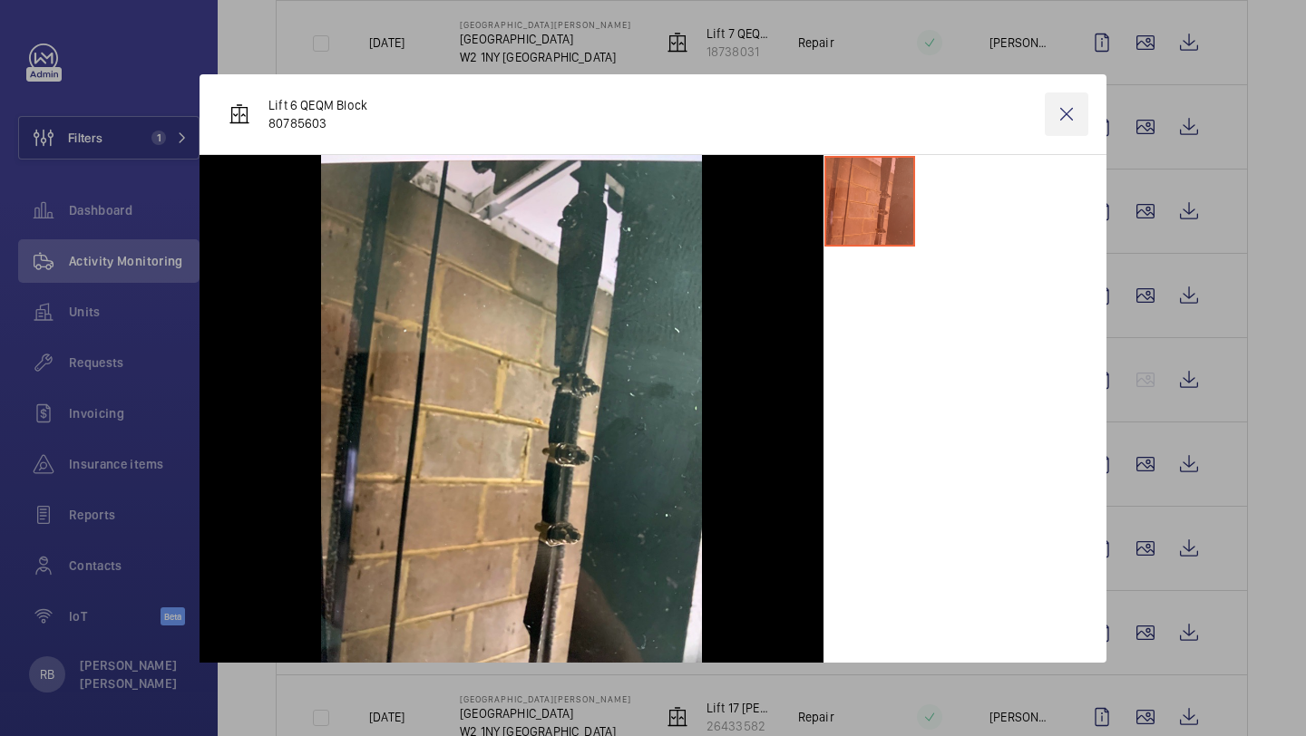
click at [1058, 117] on wm-front-icon-button at bounding box center [1067, 114] width 44 height 44
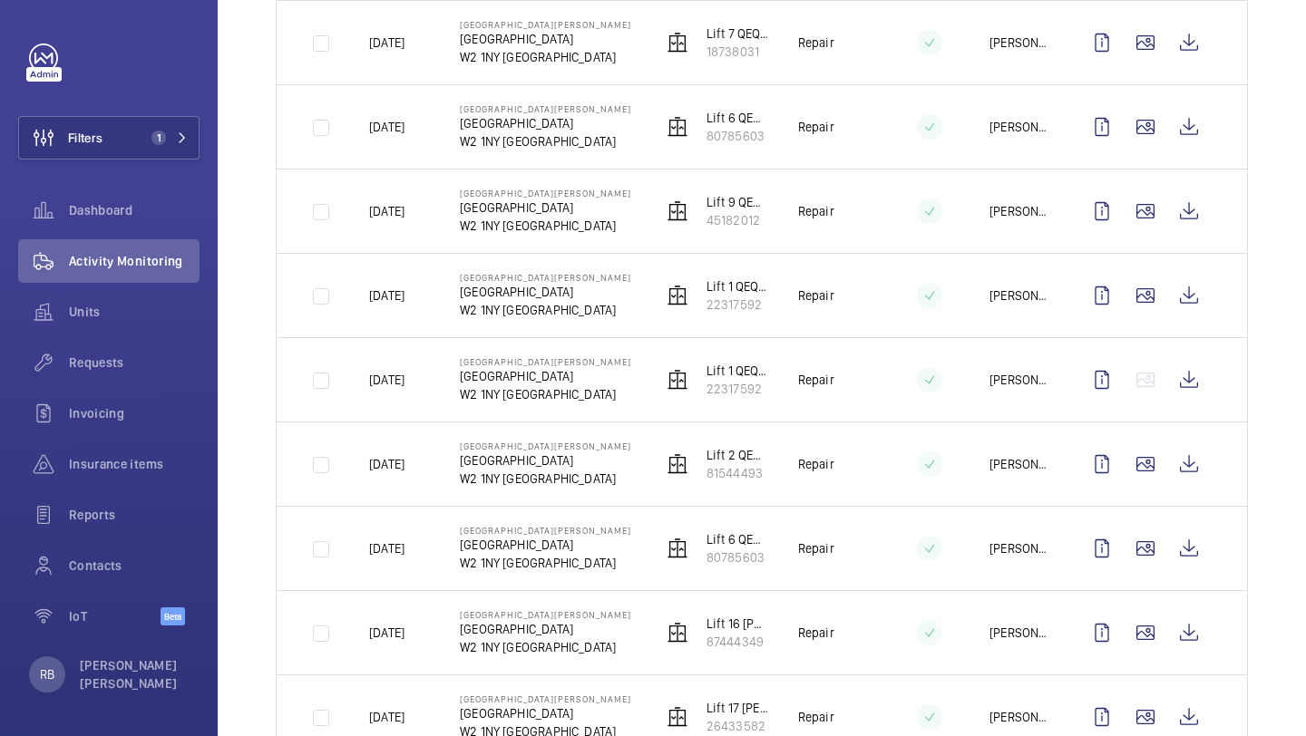
scroll to position [2191, 0]
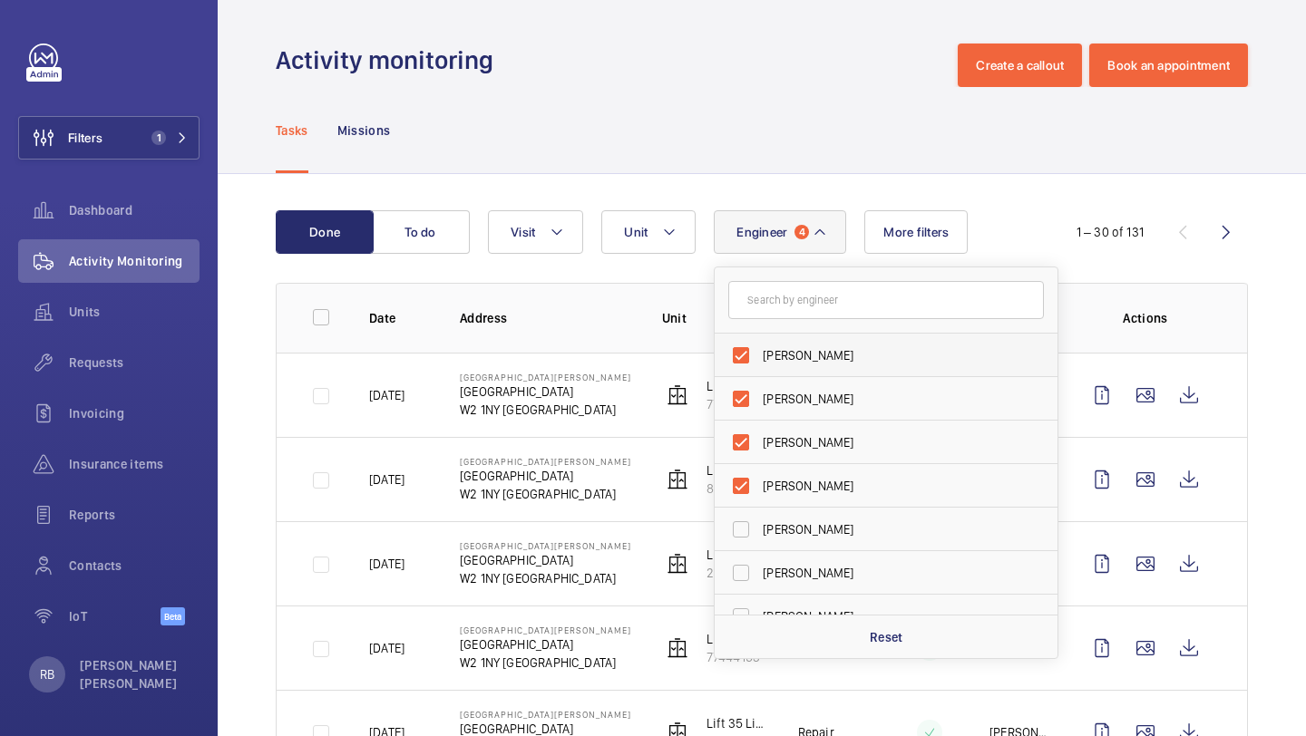
click at [779, 370] on label "[PERSON_NAME]" at bounding box center [872, 356] width 316 height 44
click at [759, 370] on input "[PERSON_NAME]" at bounding box center [741, 355] width 36 height 36
checkbox input "false"
click at [846, 626] on div "Reset" at bounding box center [885, 637] width 343 height 44
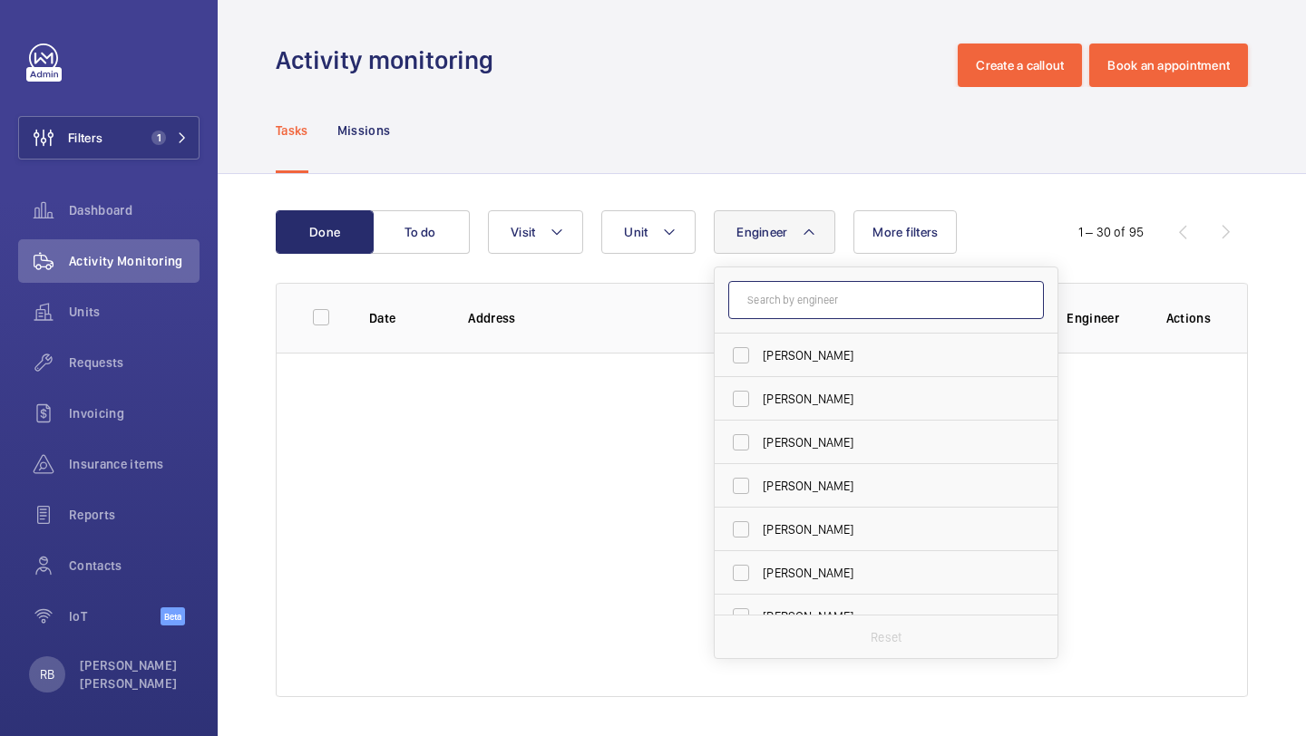
click at [835, 308] on input "text" at bounding box center [886, 300] width 316 height 38
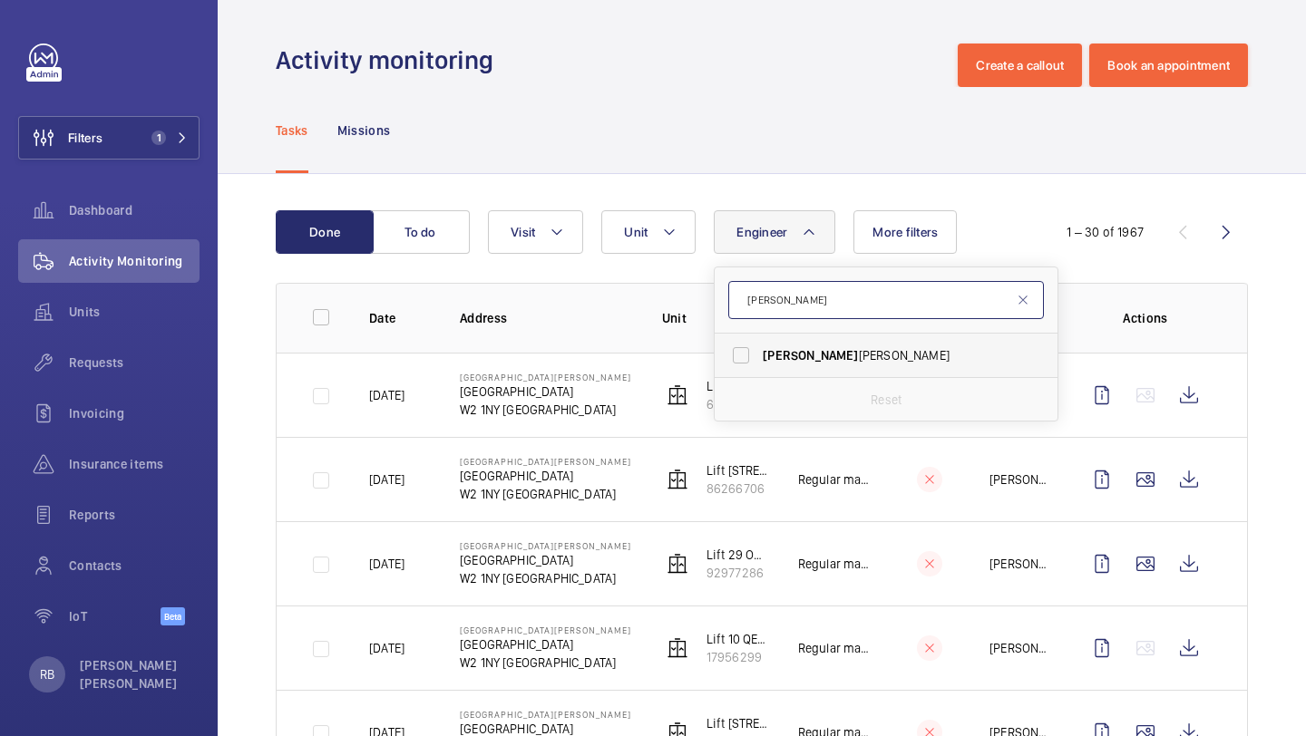
type input "[PERSON_NAME]"
click at [816, 369] on label "[PERSON_NAME]" at bounding box center [872, 356] width 316 height 44
click at [759, 369] on input "[PERSON_NAME]" at bounding box center [741, 355] width 36 height 36
checkbox input "true"
click at [818, 306] on input "[PERSON_NAME]" at bounding box center [886, 300] width 316 height 38
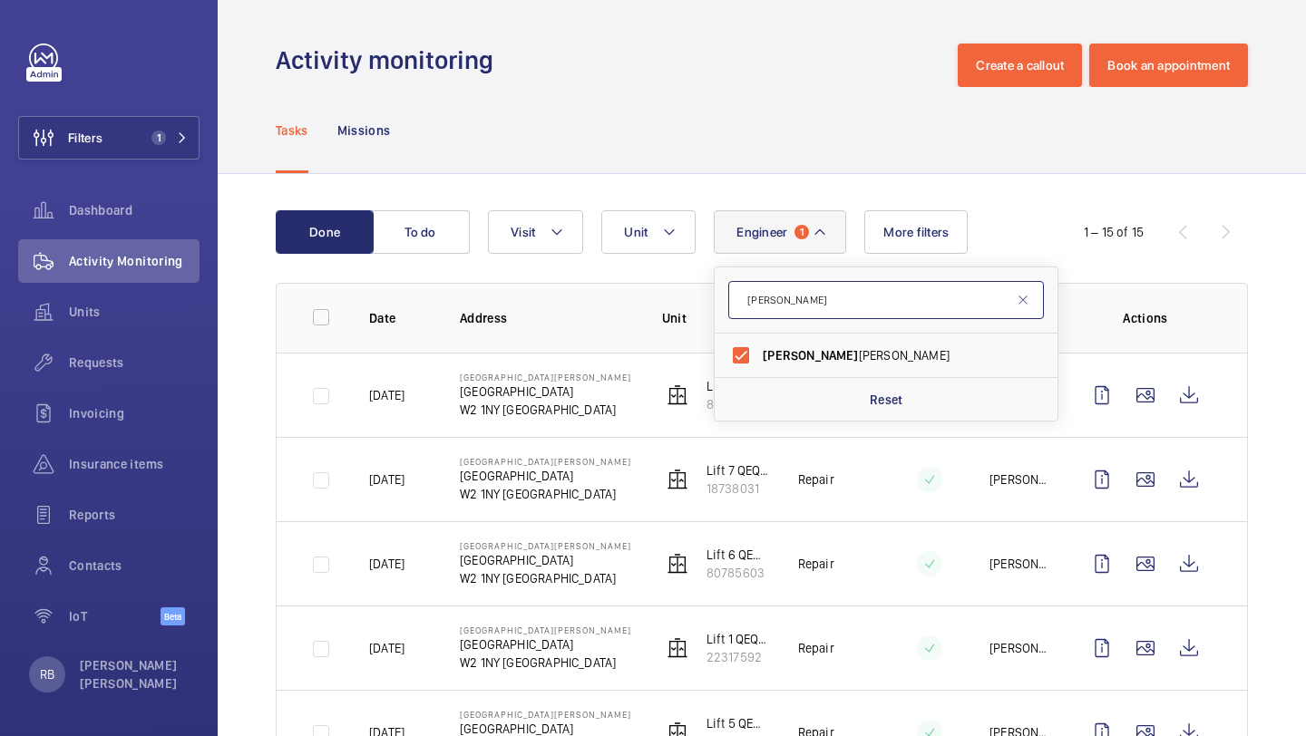
click at [818, 306] on input "[PERSON_NAME]" at bounding box center [886, 300] width 316 height 38
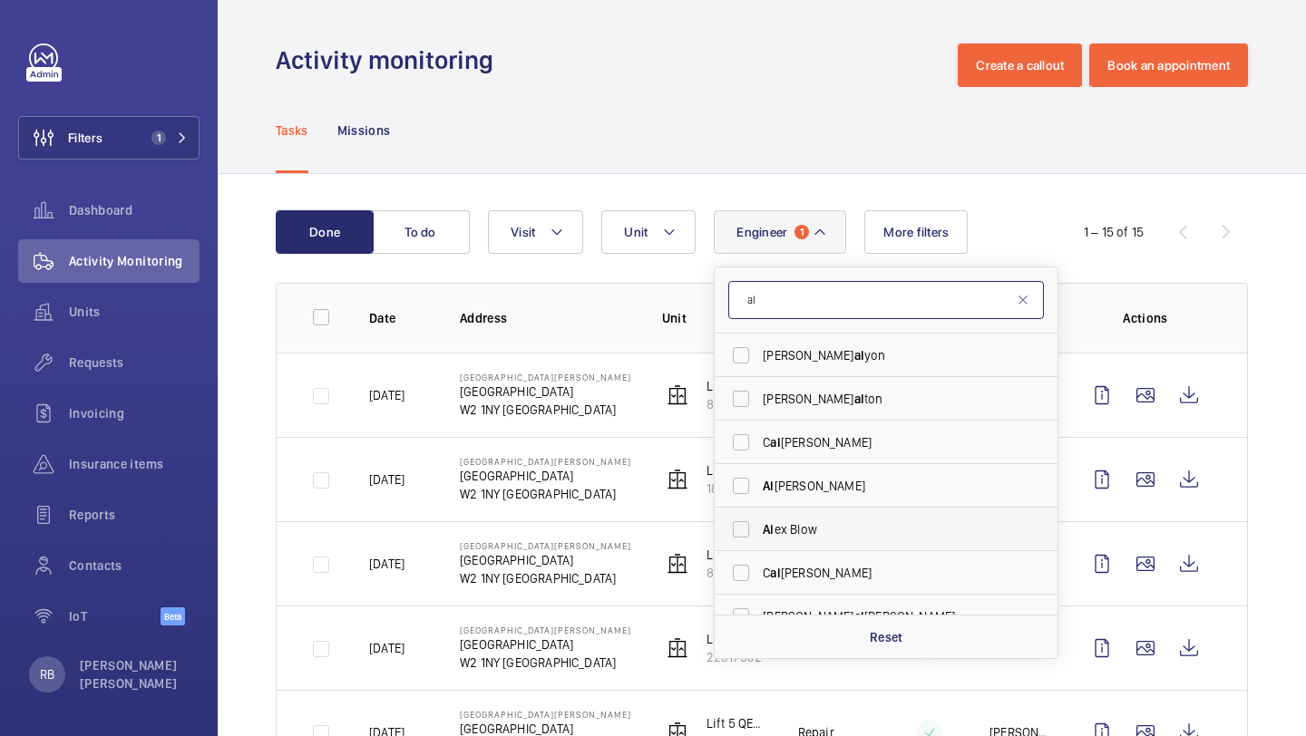
type input "al"
click at [741, 527] on label "Al ex Blow" at bounding box center [872, 530] width 316 height 44
click at [741, 527] on input "Al ex Blow" at bounding box center [741, 529] width 36 height 36
checkbox input "true"
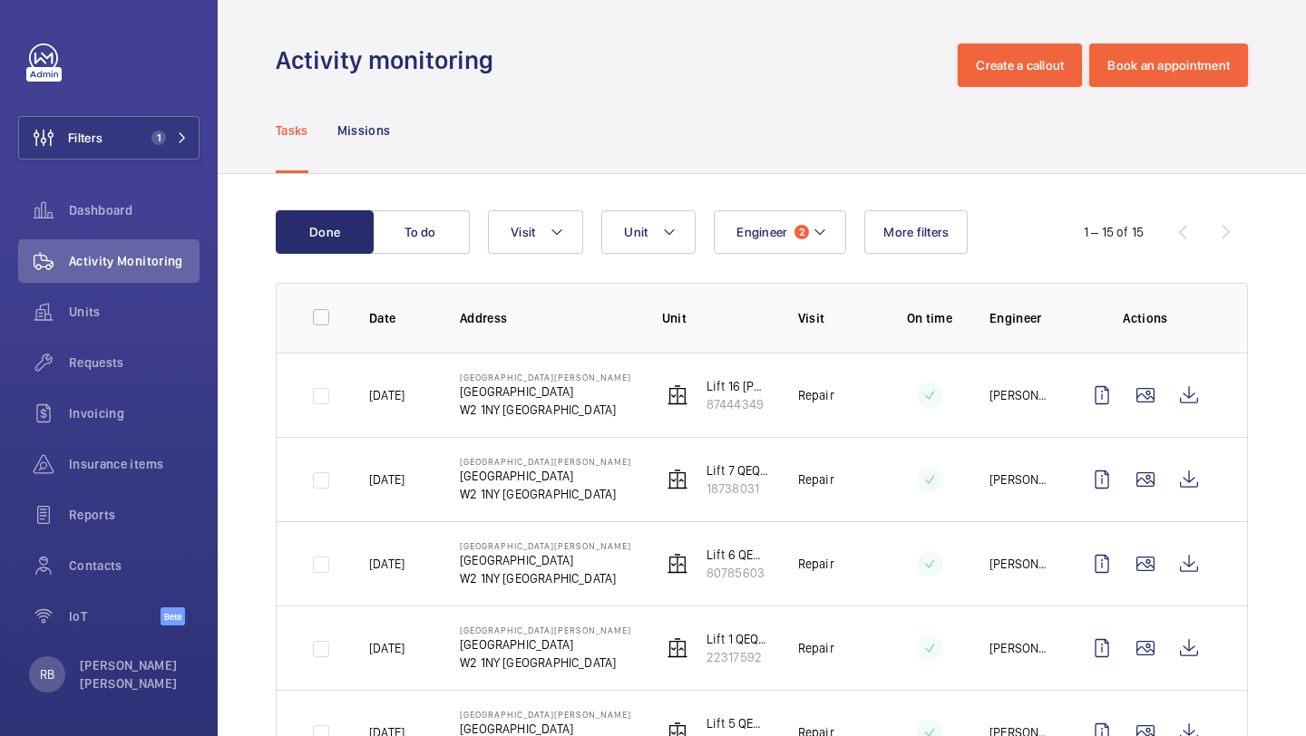
scroll to position [40, 0]
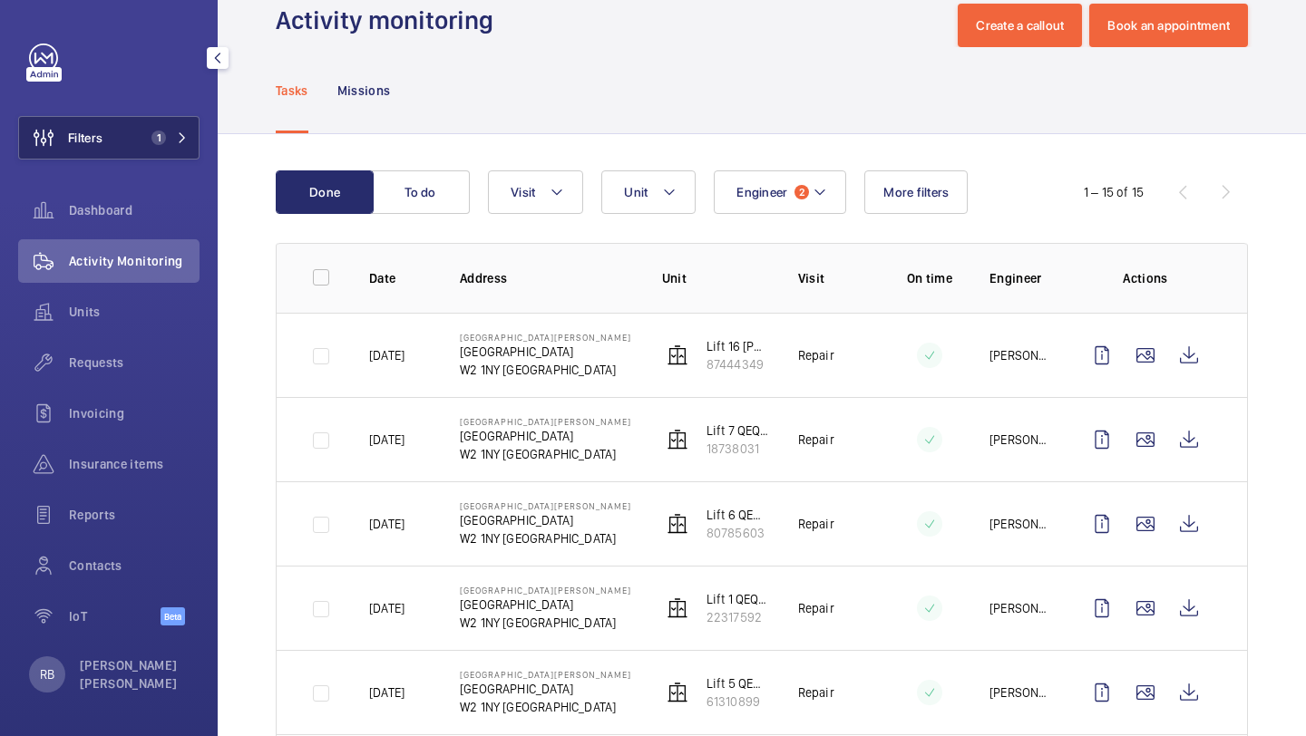
click at [170, 135] on span "1" at bounding box center [166, 138] width 44 height 15
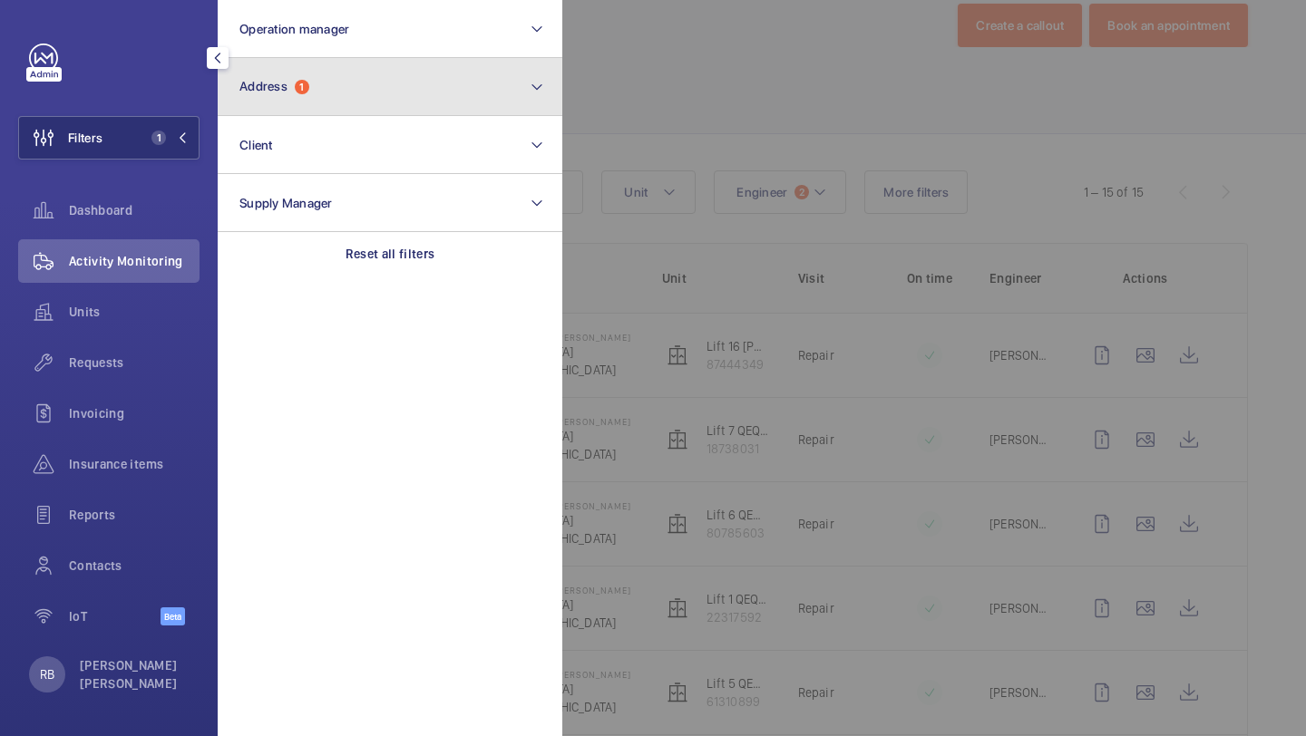
click at [403, 89] on button "Address 1" at bounding box center [390, 87] width 345 height 58
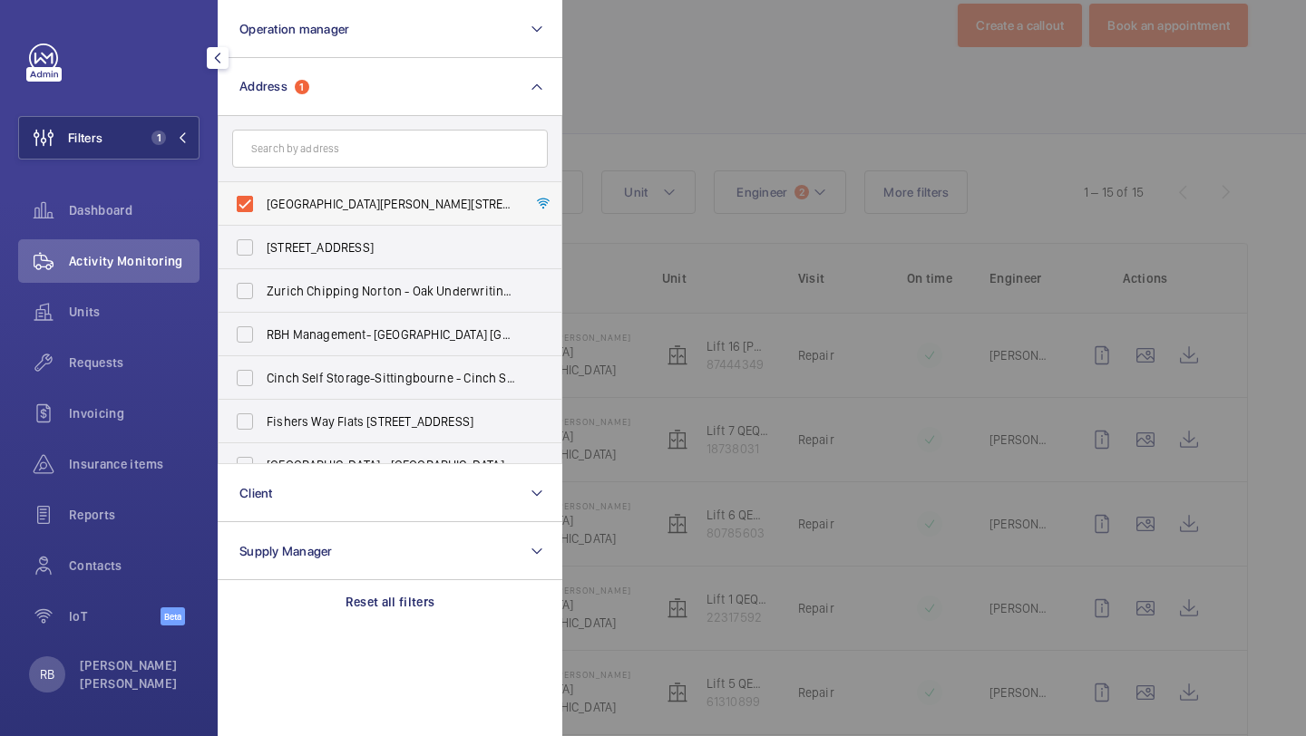
click at [363, 194] on label "St Mary Hospital - Praed Street, LONDON W2 1NY" at bounding box center [377, 204] width 316 height 44
click at [263, 194] on input "St Mary Hospital - Praed Street, LONDON W2 1NY" at bounding box center [245, 204] width 36 height 36
checkbox input "false"
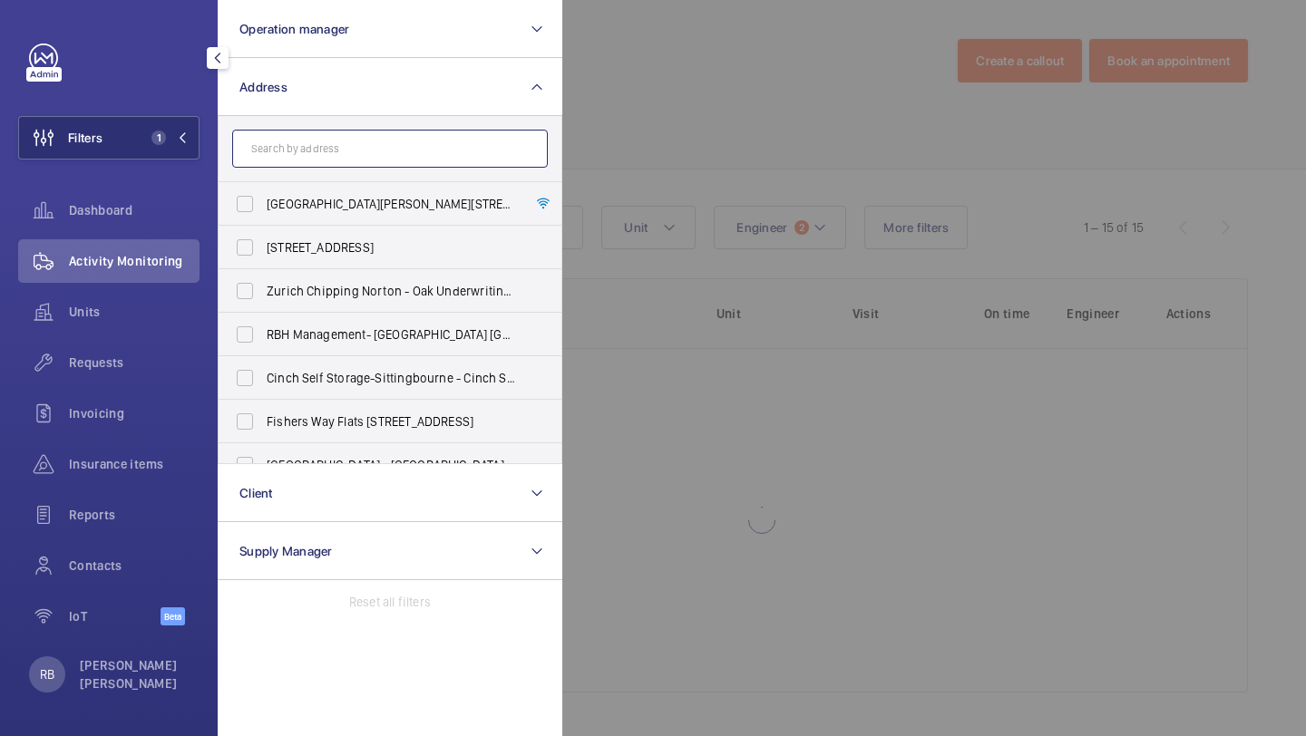
click at [371, 145] on input "text" at bounding box center [390, 149] width 316 height 38
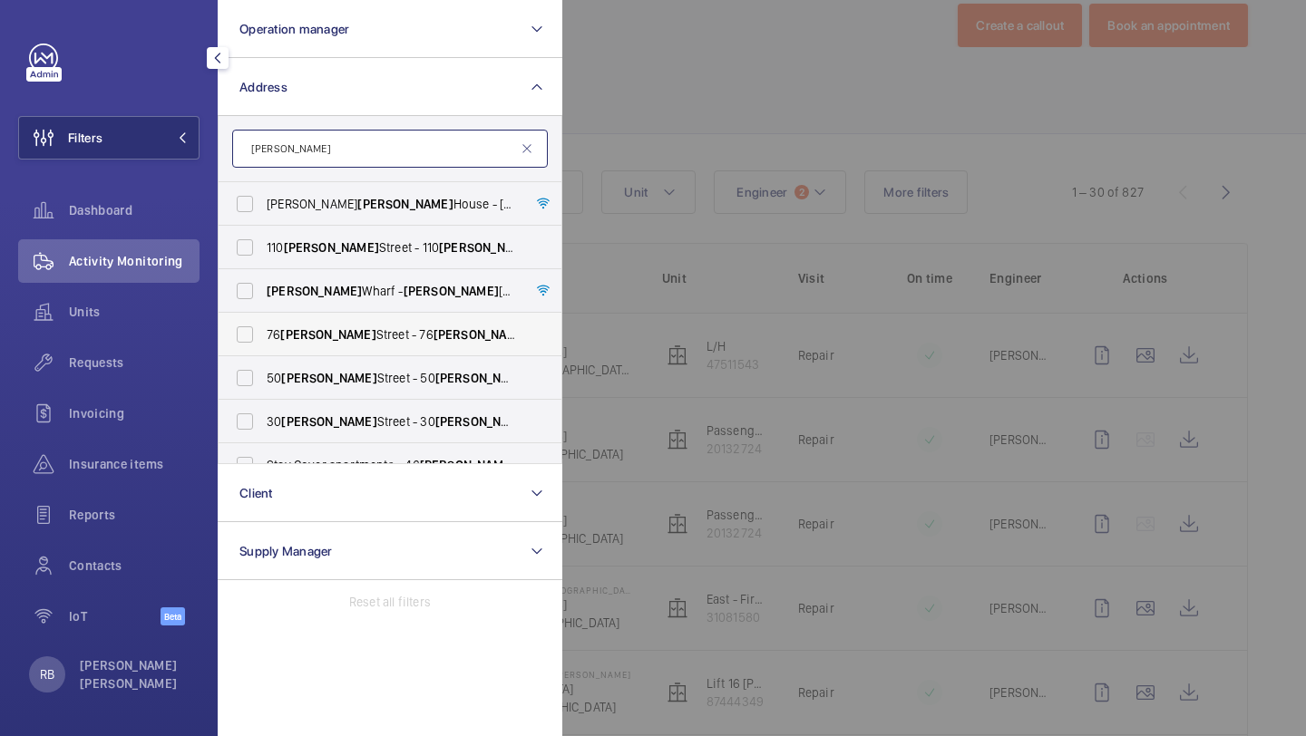
scroll to position [24, 0]
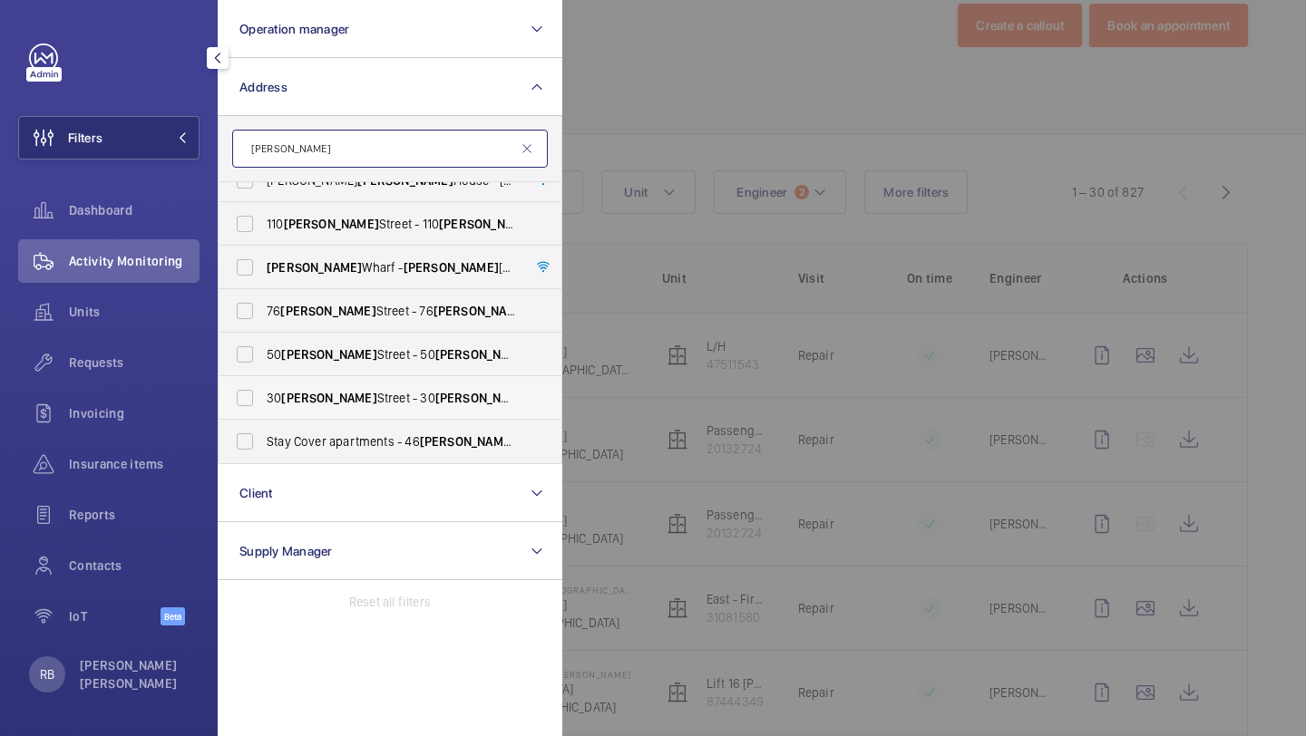
type input "cannon"
click at [316, 406] on span "30 Cannon Street - 30 Cannon Street, LONDON EC4M 6XH" at bounding box center [391, 398] width 249 height 18
click at [263, 406] on input "30 Cannon Street - 30 Cannon Street, LONDON EC4M 6XH" at bounding box center [245, 398] width 36 height 36
checkbox input "true"
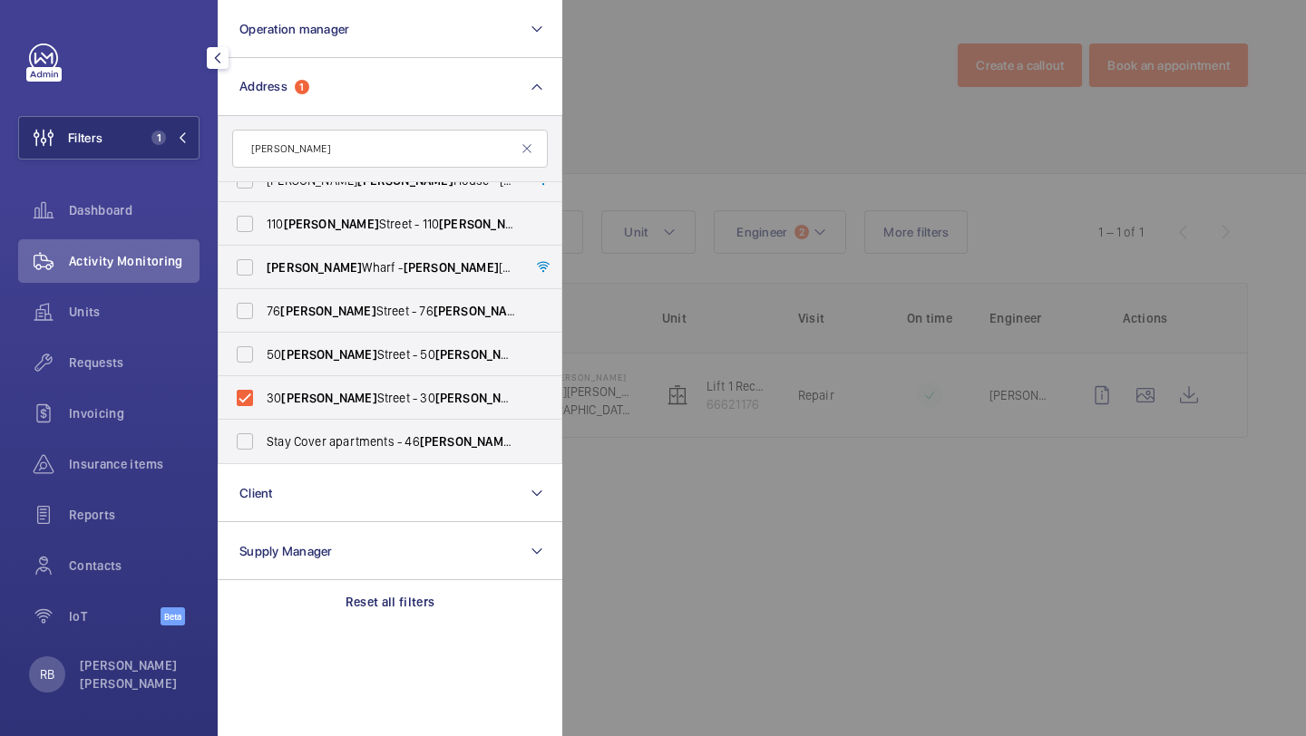
click at [1020, 393] on div at bounding box center [1215, 368] width 1306 height 736
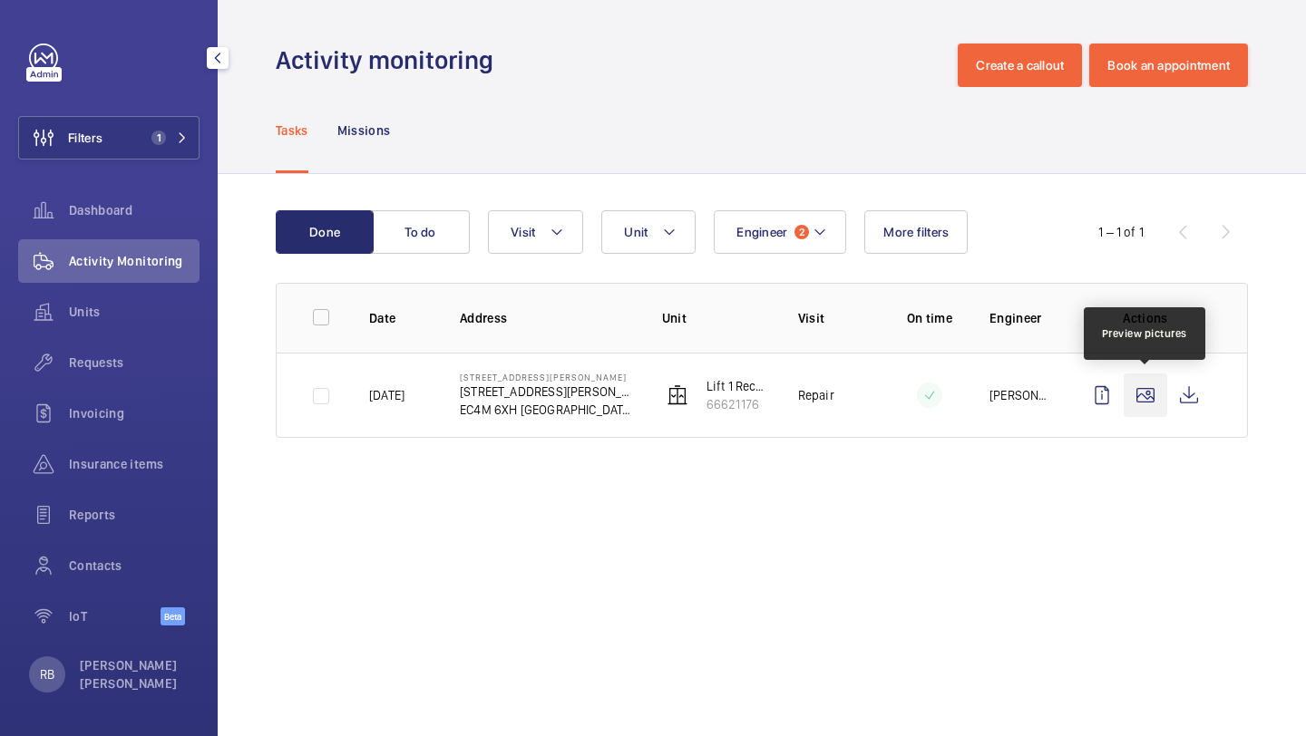
click at [1152, 391] on wm-front-icon-button at bounding box center [1145, 396] width 44 height 44
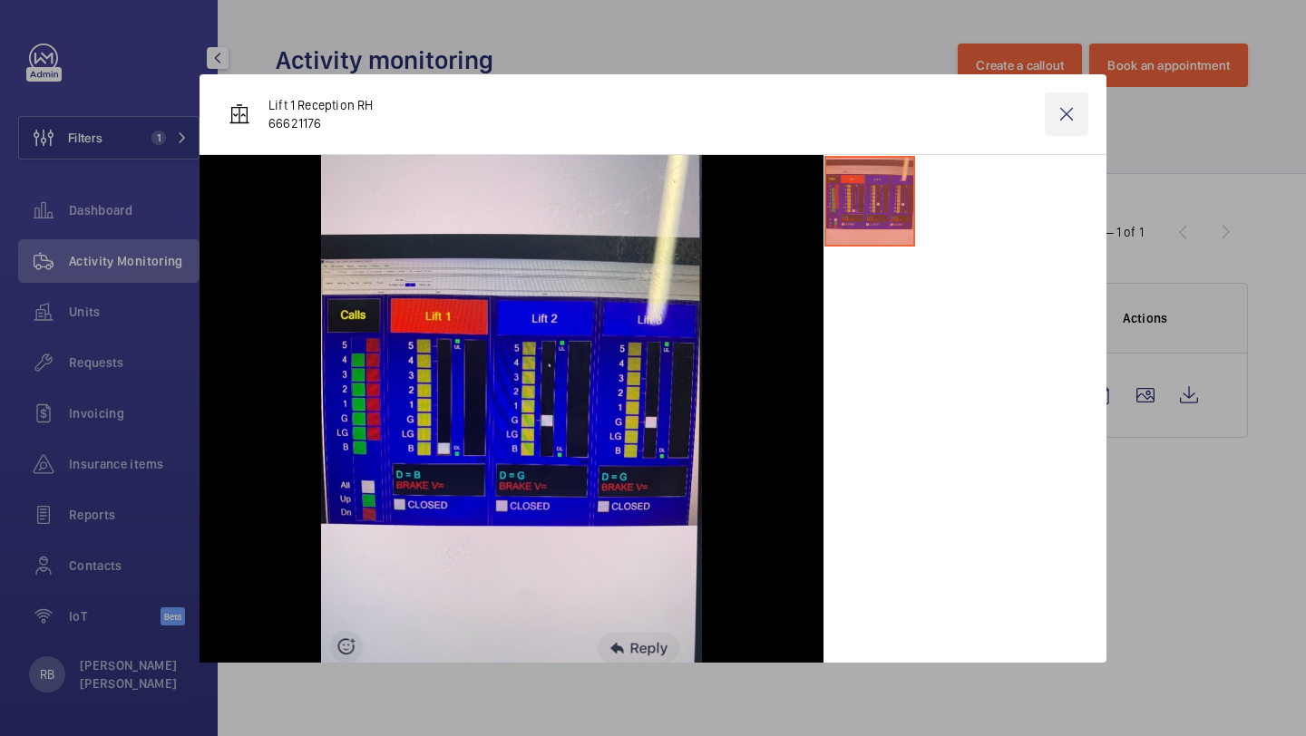
click at [1073, 117] on wm-front-icon-button at bounding box center [1067, 114] width 44 height 44
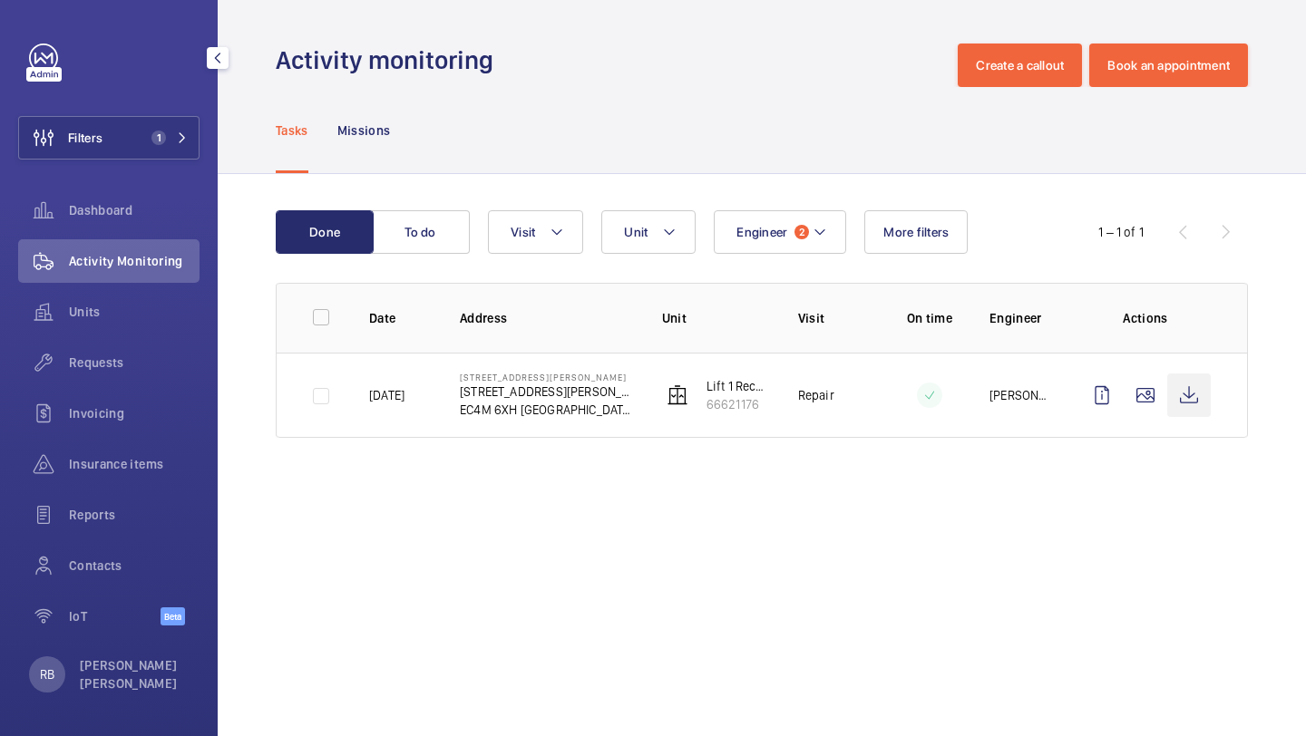
click at [1184, 402] on wm-front-icon-button at bounding box center [1189, 396] width 44 height 44
click at [156, 141] on span "1" at bounding box center [158, 138] width 15 height 15
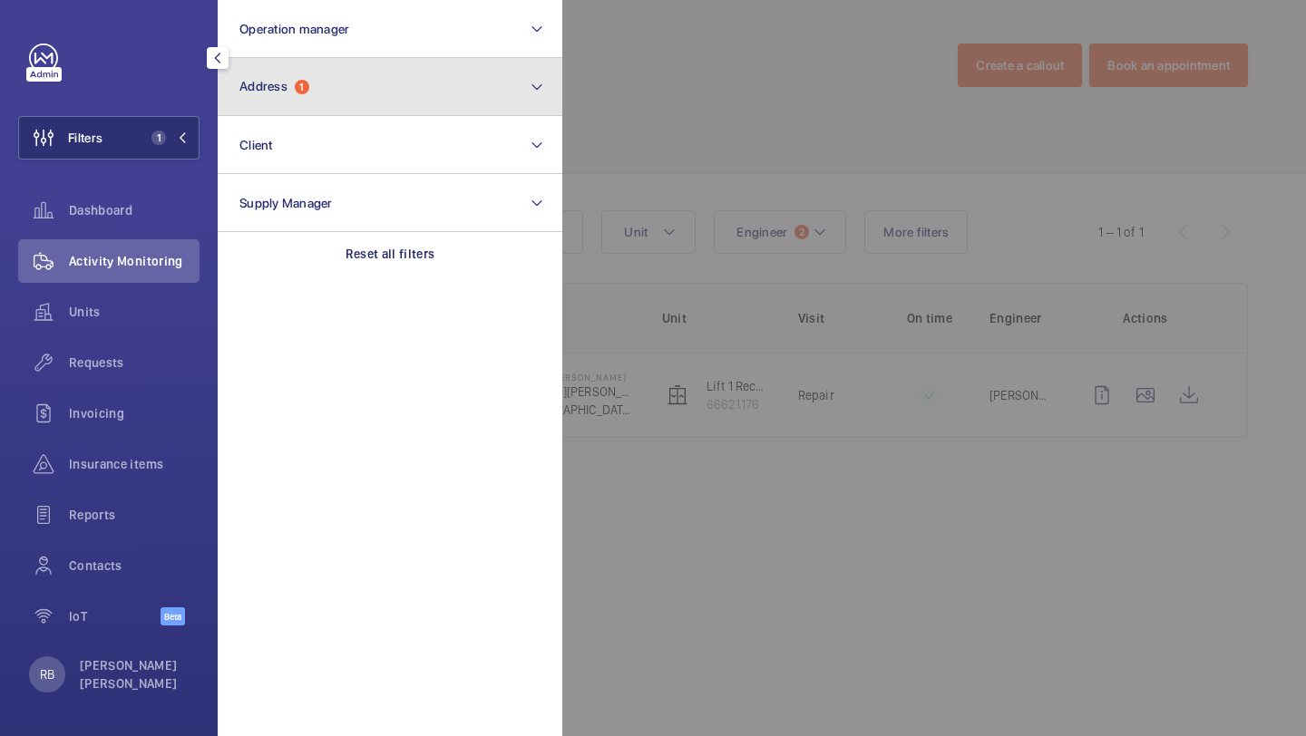
click at [284, 81] on span "Address" at bounding box center [263, 86] width 48 height 15
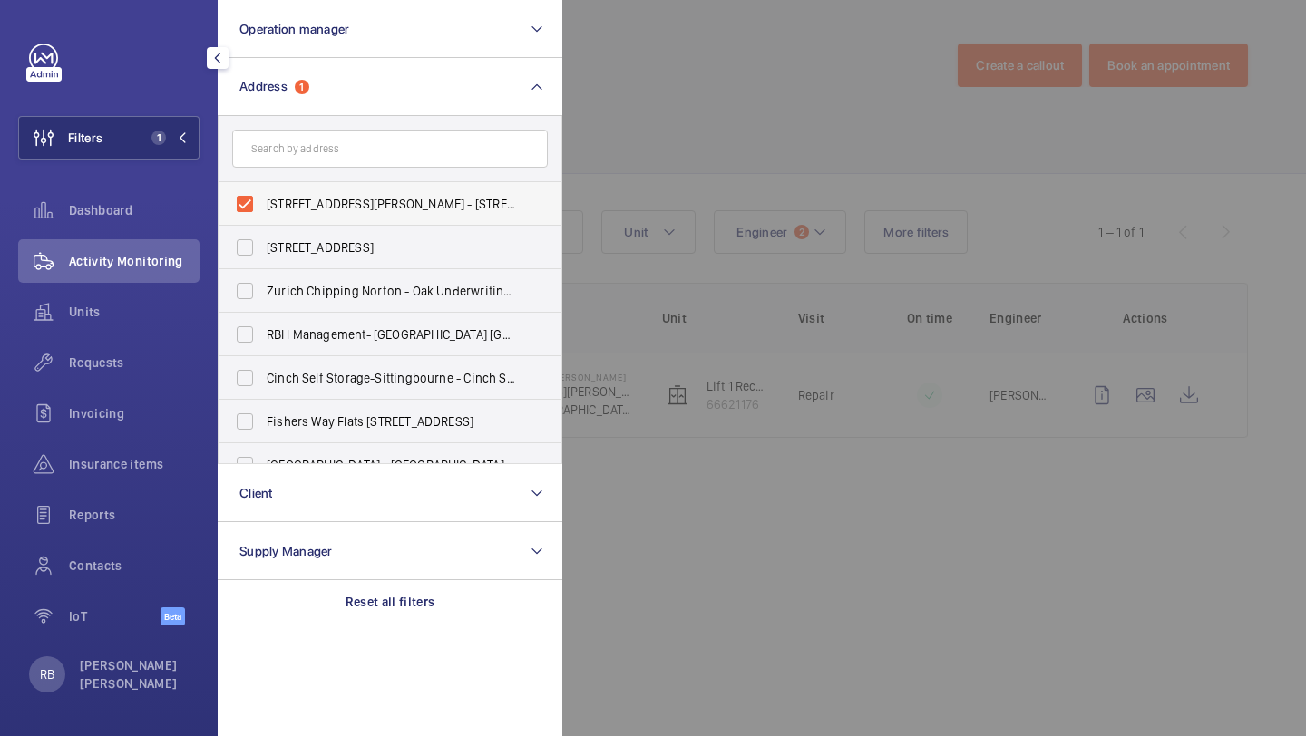
click at [329, 185] on label "30 Cannon Street - 30 Cannon Street, LONDON EC4M 6XH" at bounding box center [377, 204] width 316 height 44
click at [263, 186] on input "30 Cannon Street - 30 Cannon Street, LONDON EC4M 6XH" at bounding box center [245, 204] width 36 height 36
checkbox input "false"
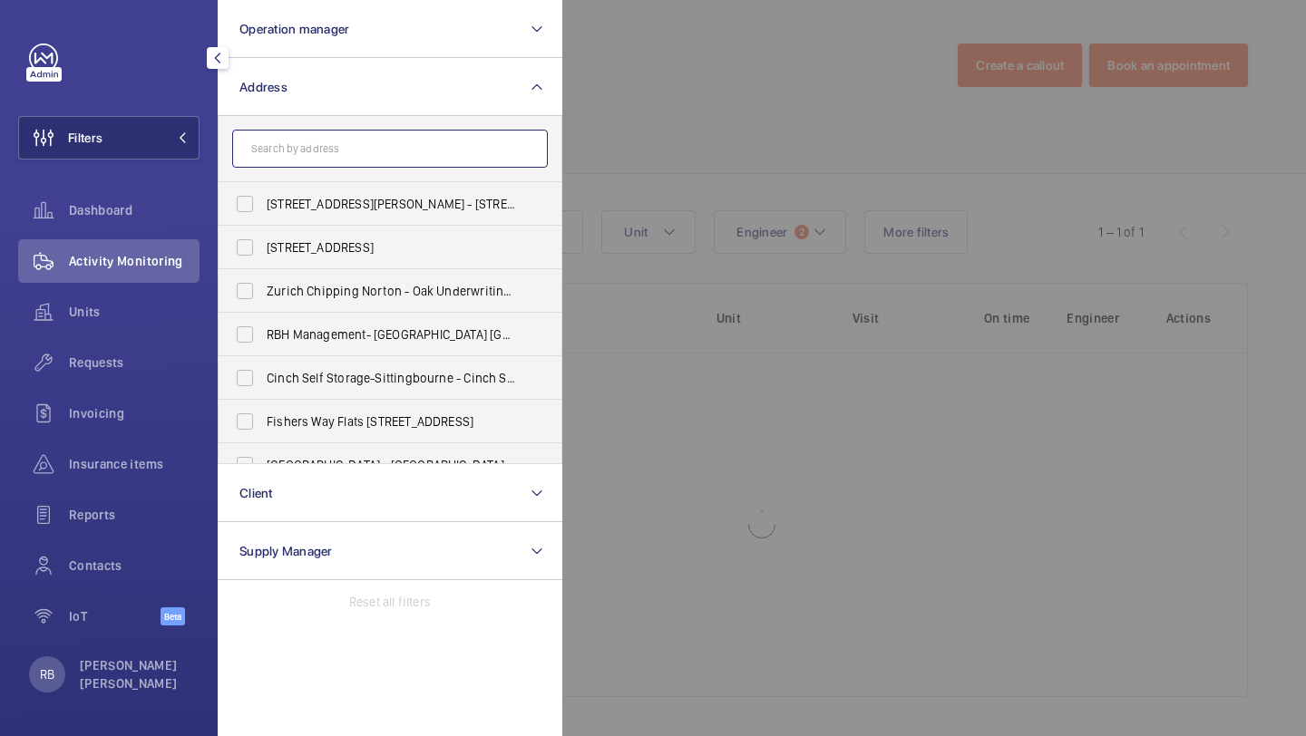
click at [339, 163] on input "text" at bounding box center [390, 149] width 316 height 38
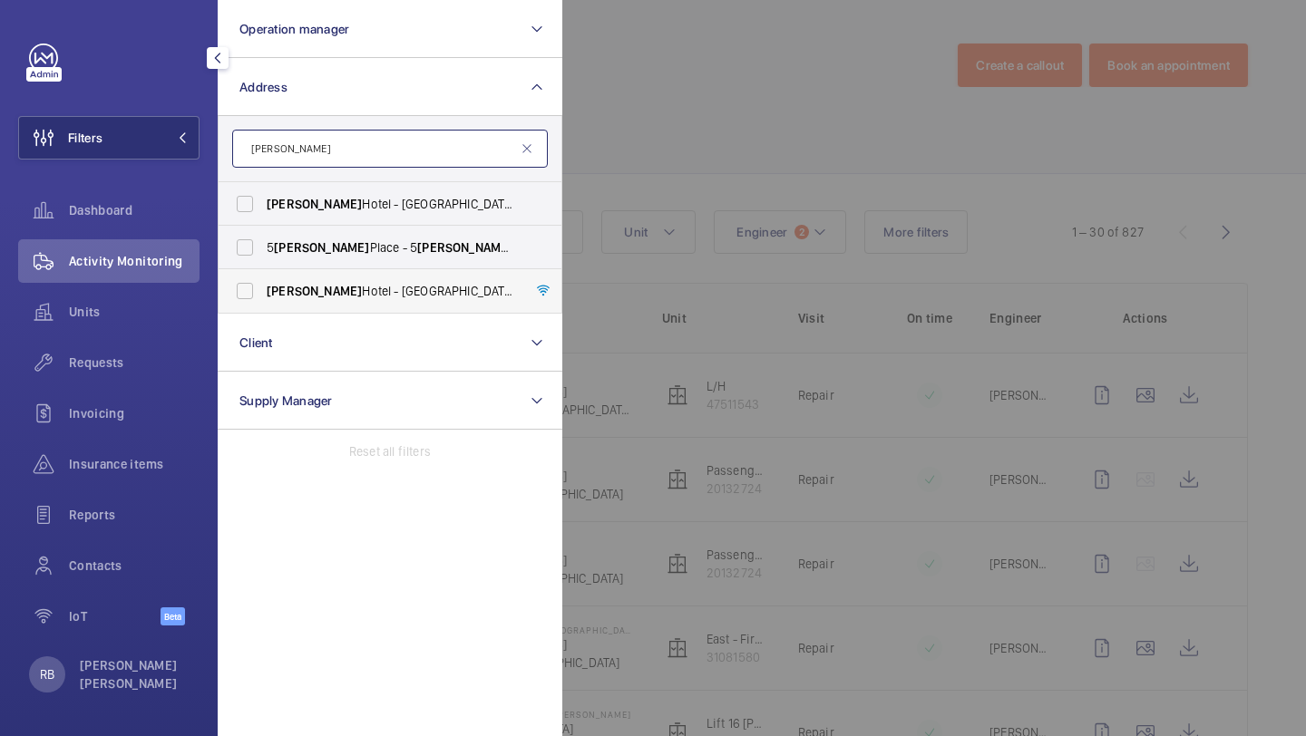
type input "churchill"
click at [317, 294] on span "Churchill" at bounding box center [314, 291] width 95 height 15
click at [263, 294] on input "Churchill Hotel - The Hyatt Regency London - 30 Portman Square, LONDON W1H 7BH" at bounding box center [245, 291] width 36 height 36
checkbox input "true"
click at [355, 186] on label "Churchill Hotel - Hyatt Regency London - The Churchill , LONDON W1H 7BH" at bounding box center [377, 204] width 316 height 44
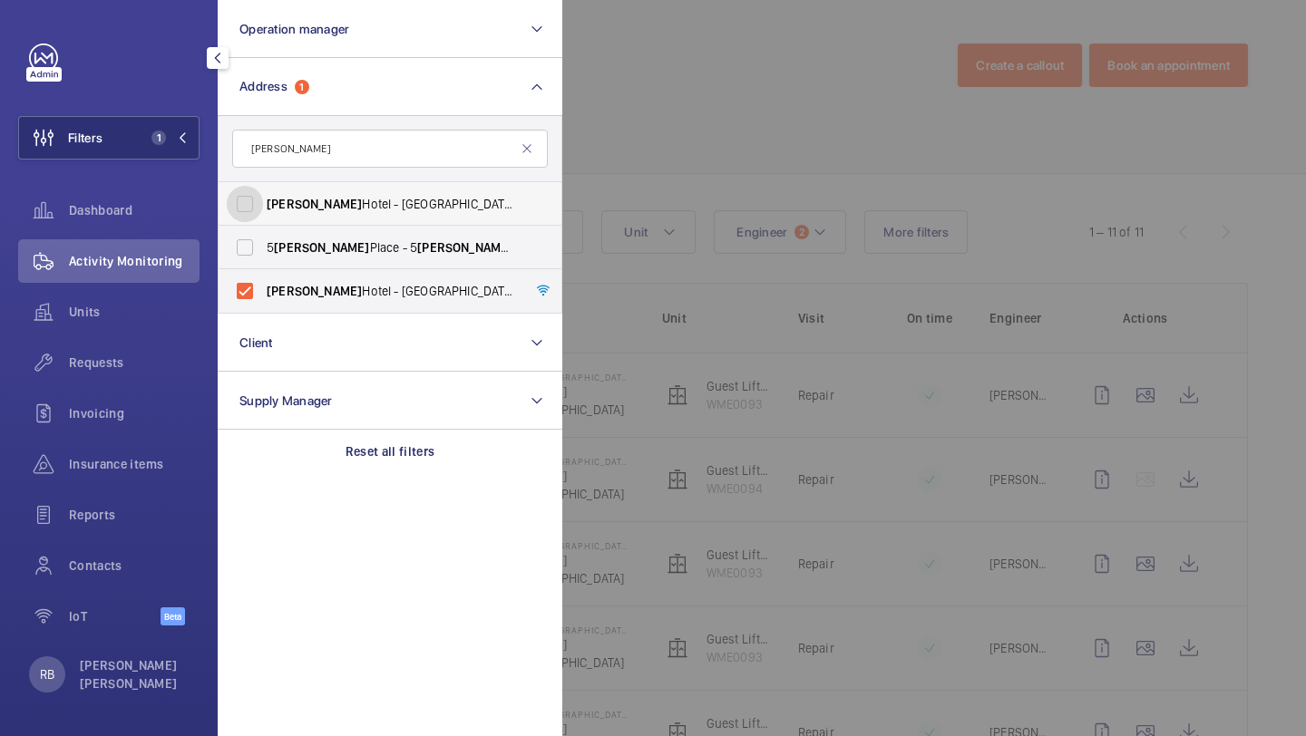
click at [263, 186] on input "Churchill Hotel - Hyatt Regency London - The Churchill , LONDON W1H 7BH" at bounding box center [245, 204] width 36 height 36
checkbox input "true"
click at [671, 203] on div at bounding box center [1215, 368] width 1306 height 736
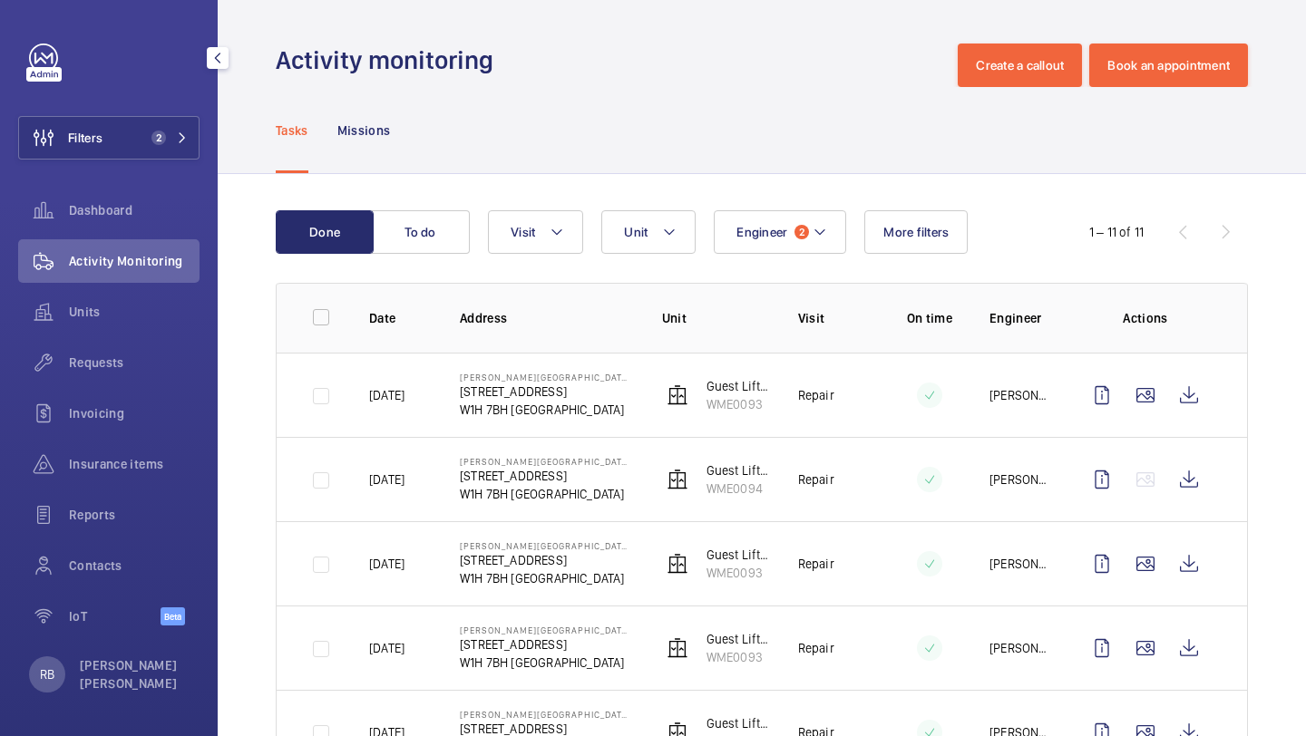
scroll to position [51, 0]
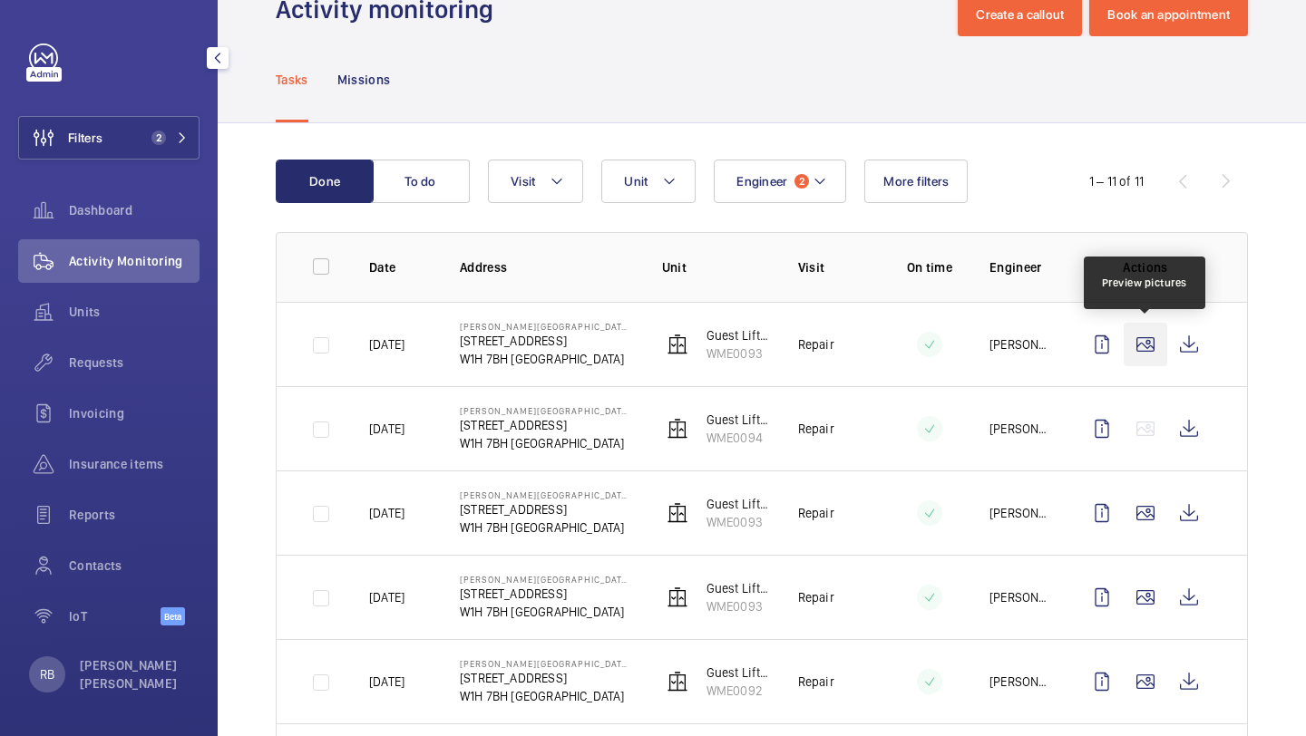
click at [1132, 348] on wm-front-icon-button at bounding box center [1145, 345] width 44 height 44
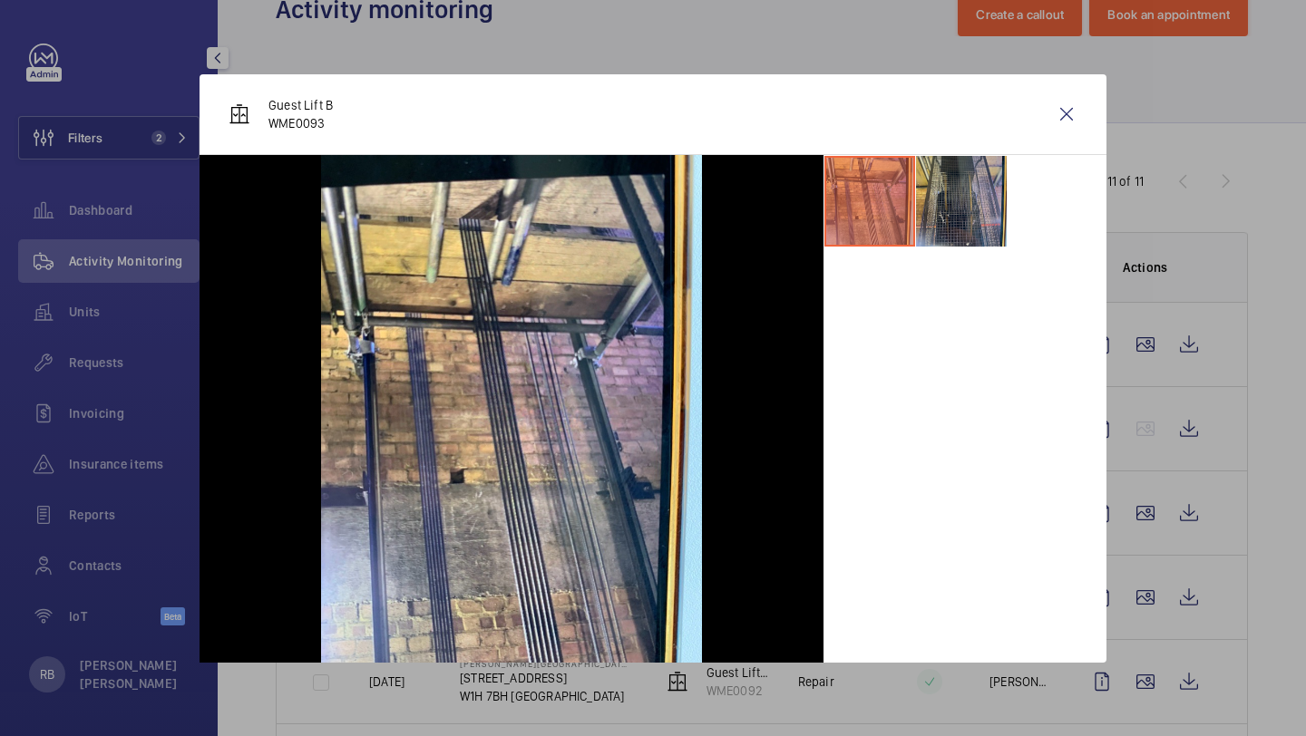
click at [967, 210] on li at bounding box center [961, 201] width 91 height 91
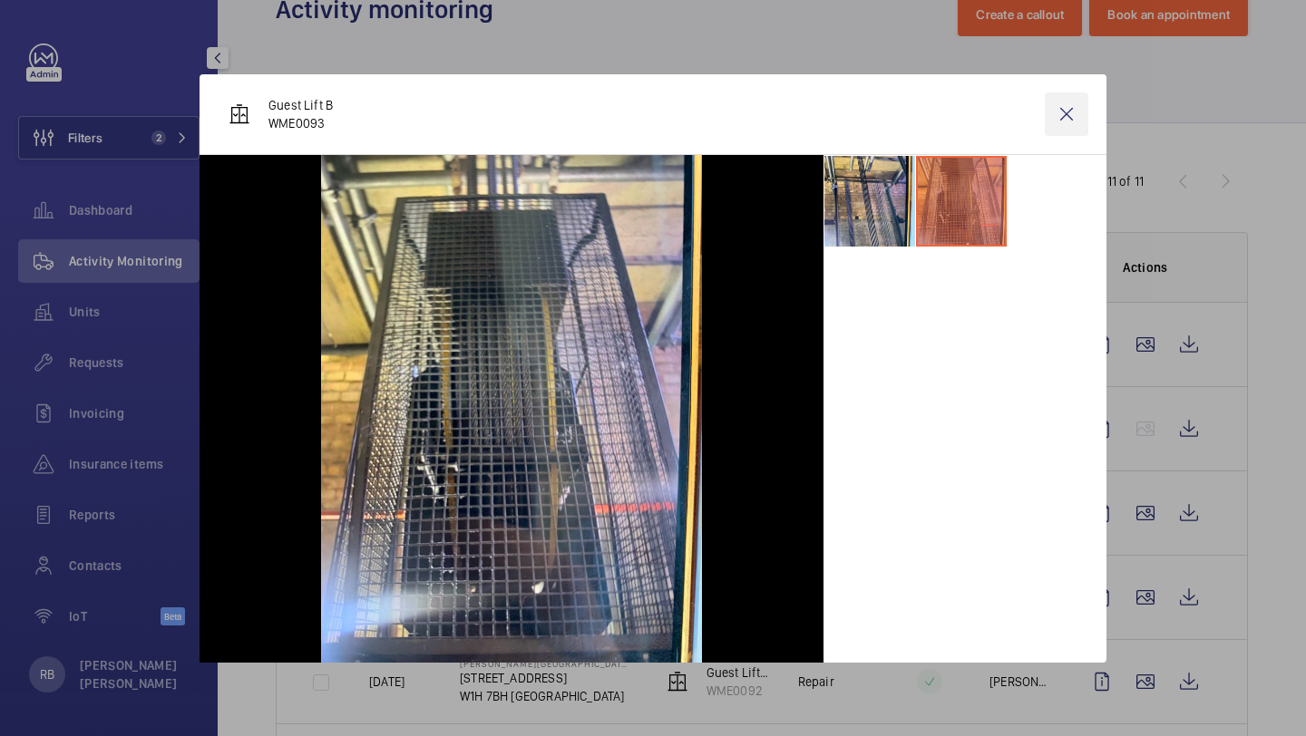
click at [1079, 113] on wm-front-icon-button at bounding box center [1067, 114] width 44 height 44
click at [1199, 344] on wm-front-icon-button at bounding box center [1189, 345] width 44 height 44
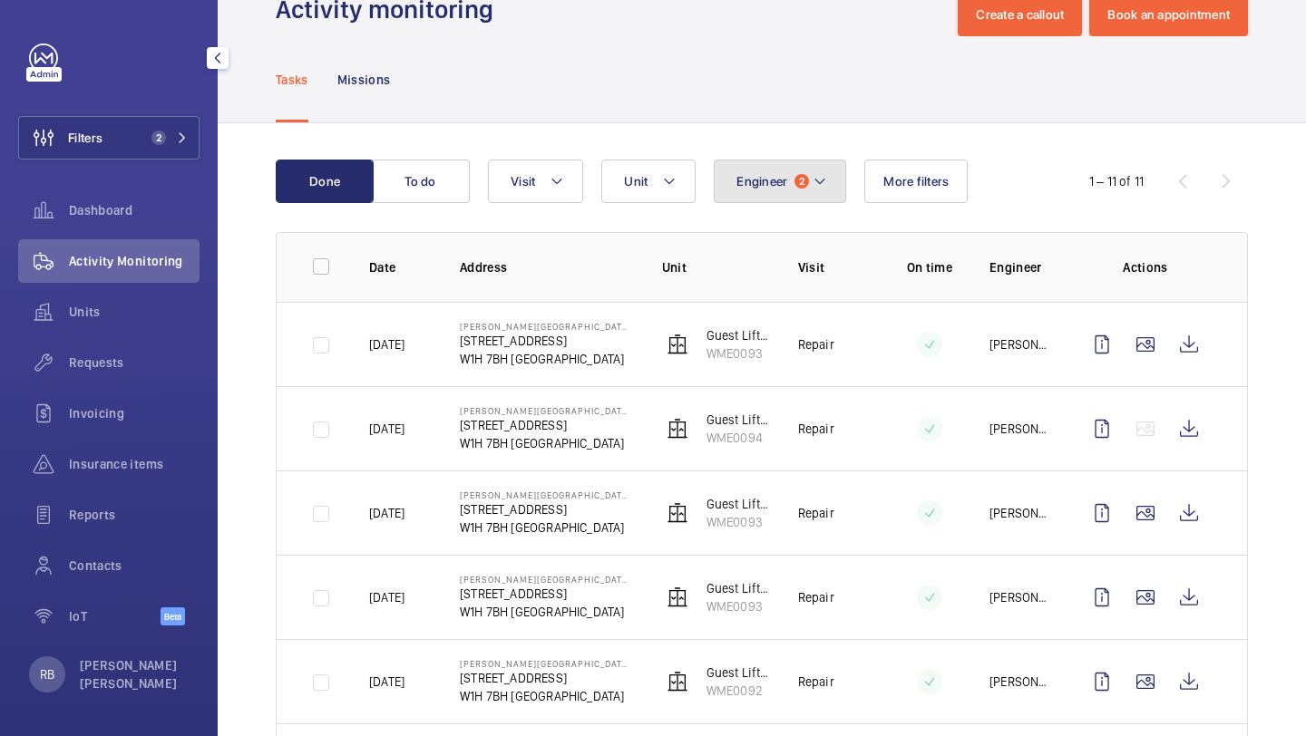
click at [824, 193] on button "Engineer 2" at bounding box center [780, 182] width 132 height 44
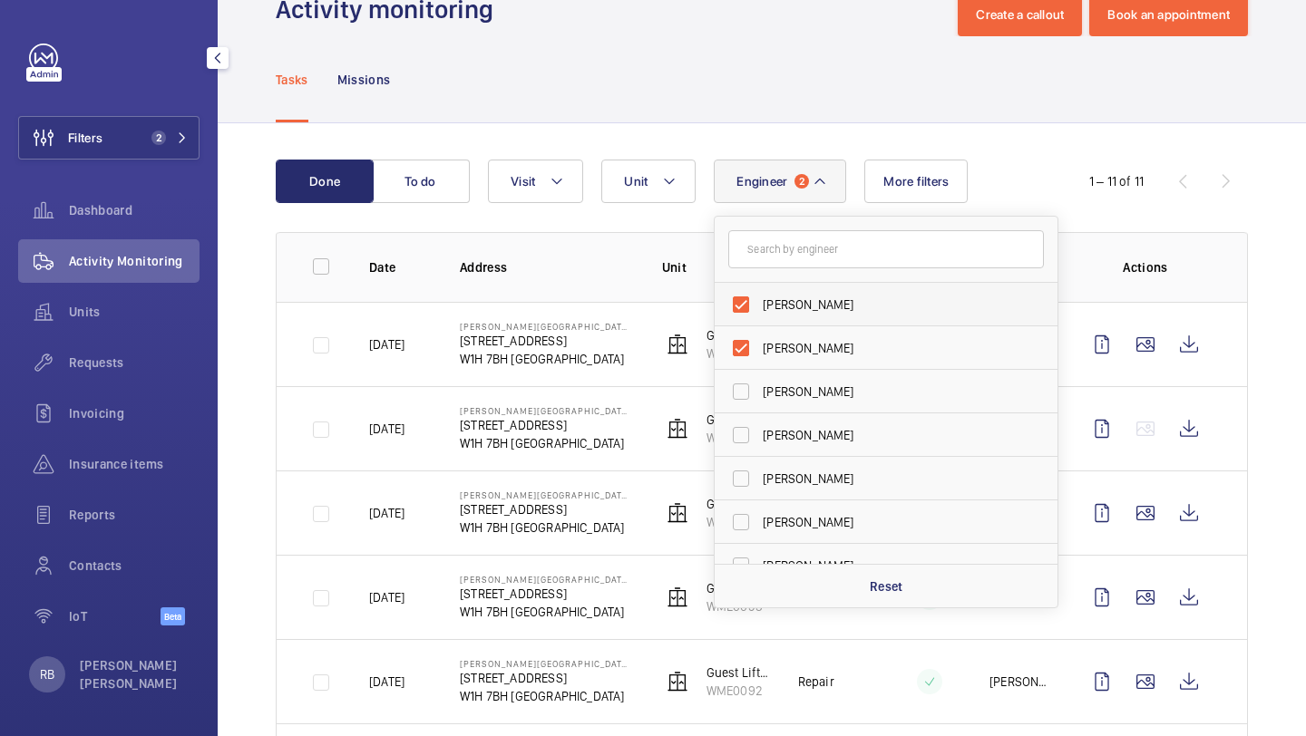
click at [818, 289] on label "[PERSON_NAME]" at bounding box center [872, 305] width 316 height 44
click at [759, 289] on input "[PERSON_NAME]" at bounding box center [741, 305] width 36 height 36
checkbox input "false"
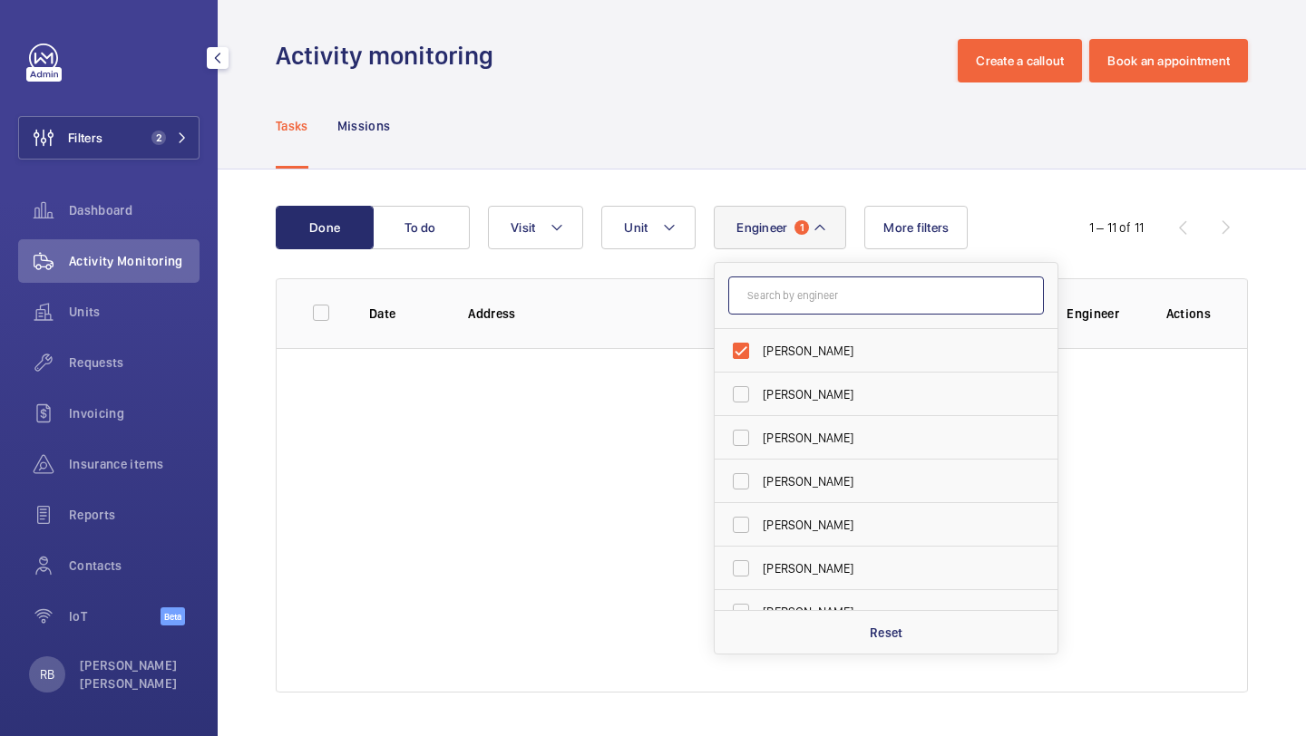
click at [821, 277] on input "text" at bounding box center [886, 296] width 316 height 38
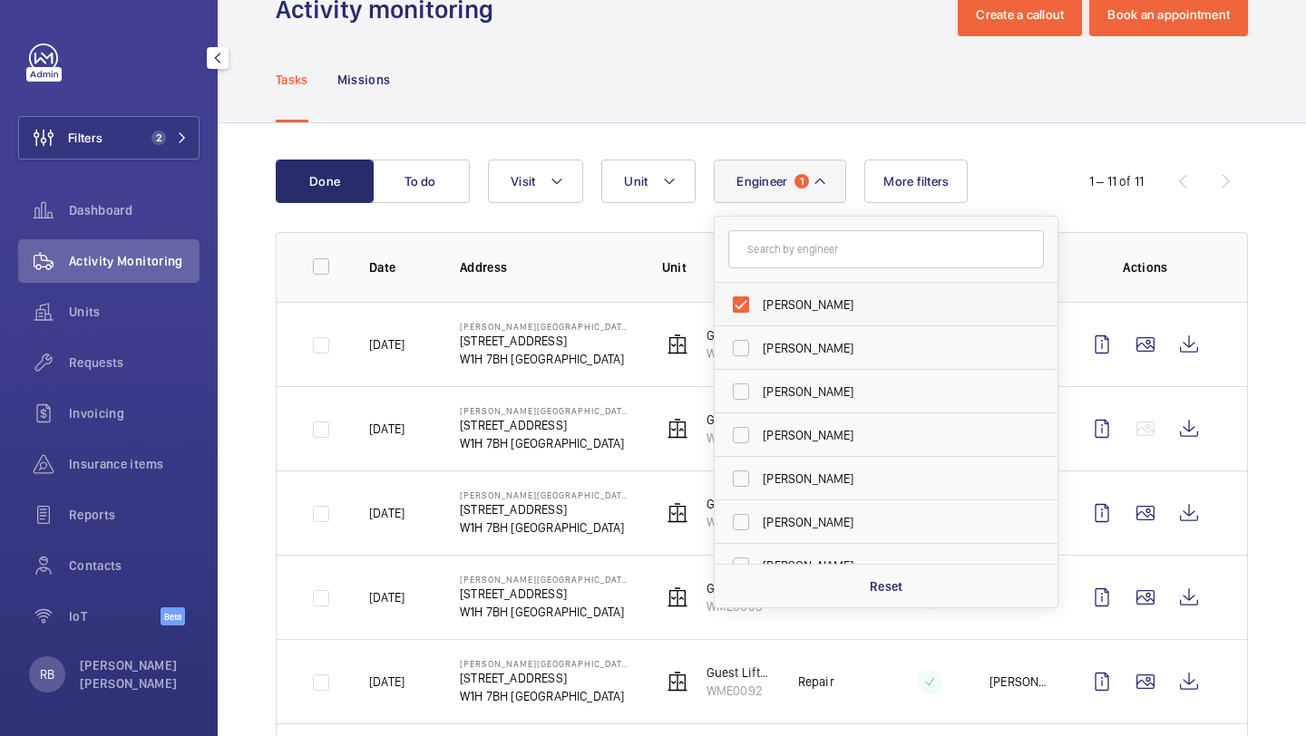
click at [808, 299] on span "[PERSON_NAME]" at bounding box center [887, 305] width 249 height 18
click at [759, 299] on input "[PERSON_NAME]" at bounding box center [741, 305] width 36 height 36
checkbox input "false"
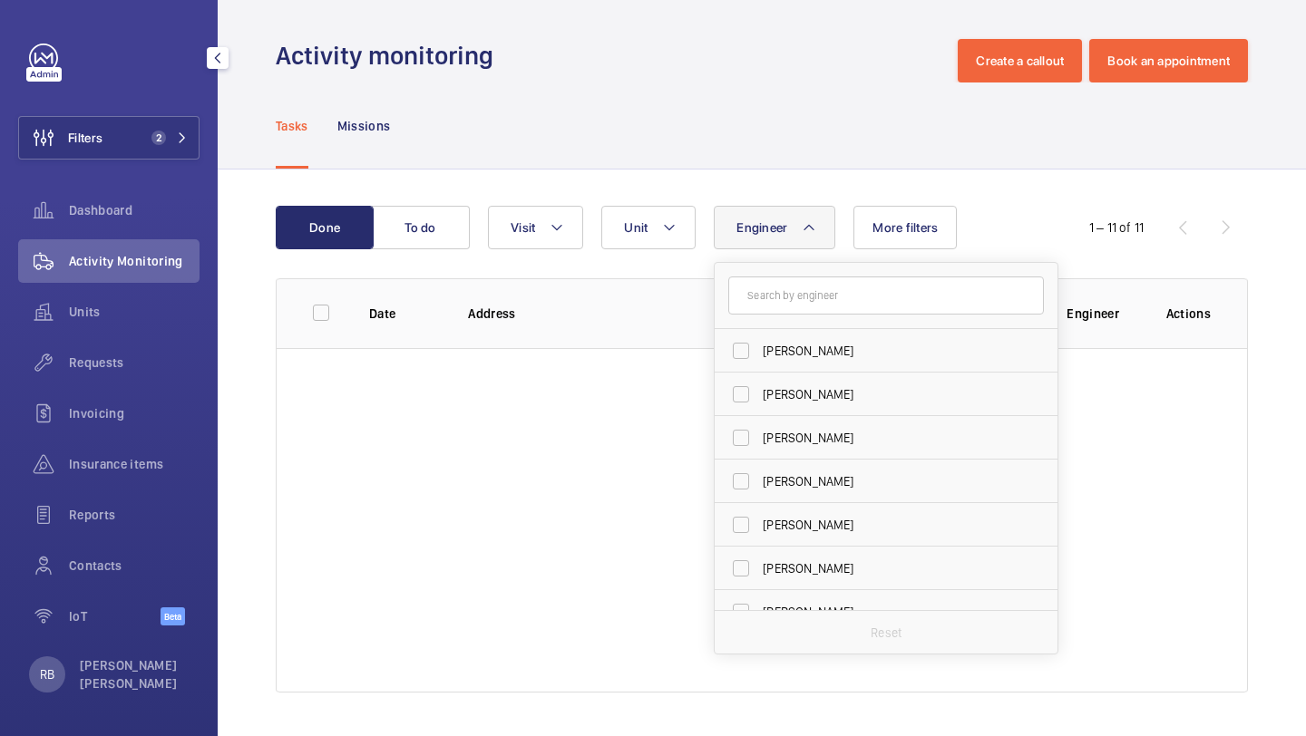
click at [810, 254] on wm-front-table "Done To do Engineer Dave Murphy Luke Robinson Terry French Dan Jennings Richard…" at bounding box center [762, 449] width 972 height 487
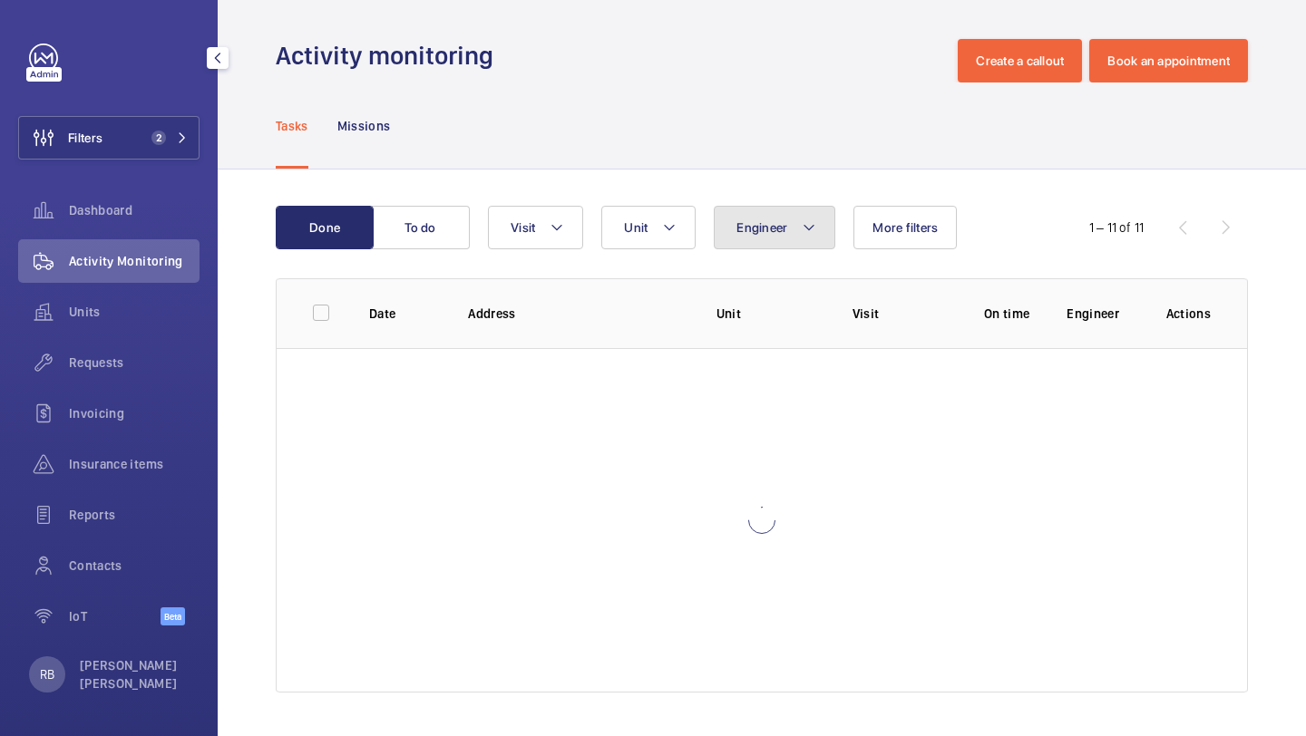
click at [794, 227] on button "Engineer" at bounding box center [775, 228] width 122 height 44
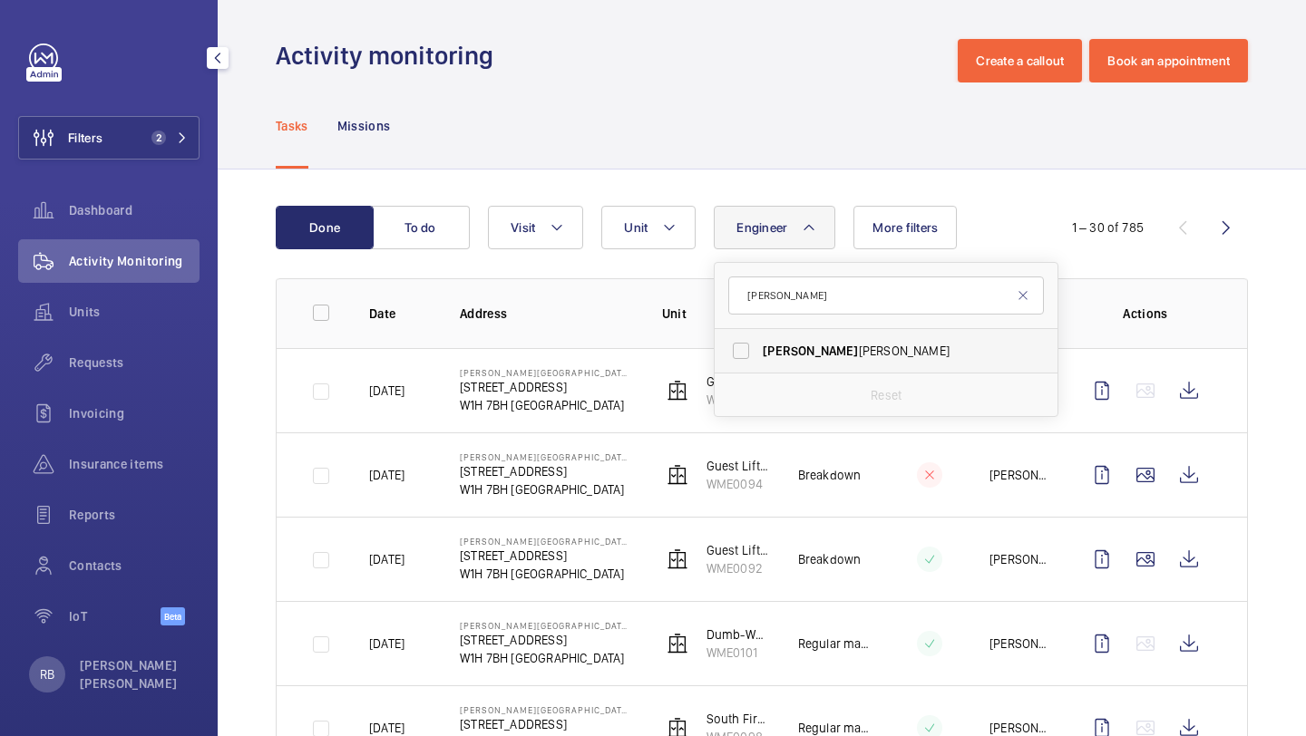
type input "[PERSON_NAME]"
click at [756, 349] on label "[PERSON_NAME]" at bounding box center [872, 351] width 316 height 44
click at [756, 349] on input "[PERSON_NAME]" at bounding box center [741, 351] width 36 height 36
checkbox input "true"
click at [783, 298] on input "[PERSON_NAME]" at bounding box center [886, 296] width 316 height 38
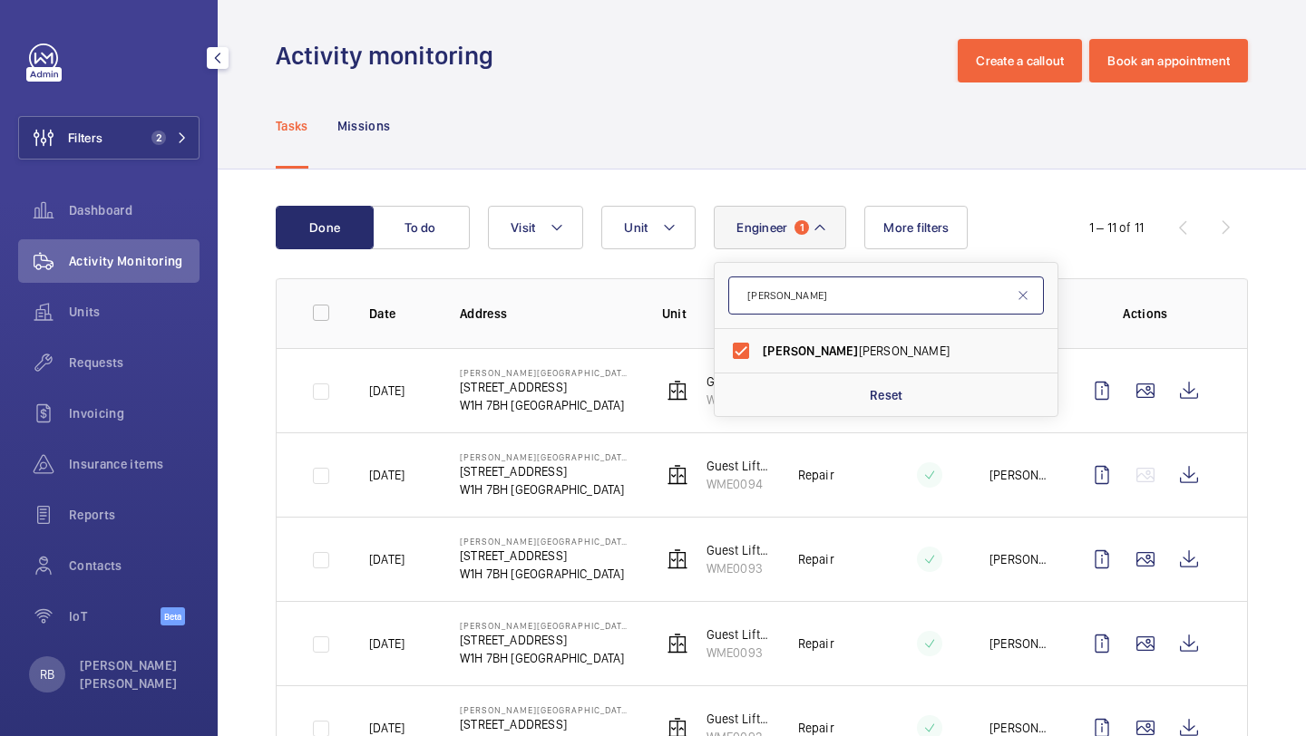
click at [783, 298] on input "[PERSON_NAME]" at bounding box center [886, 296] width 316 height 38
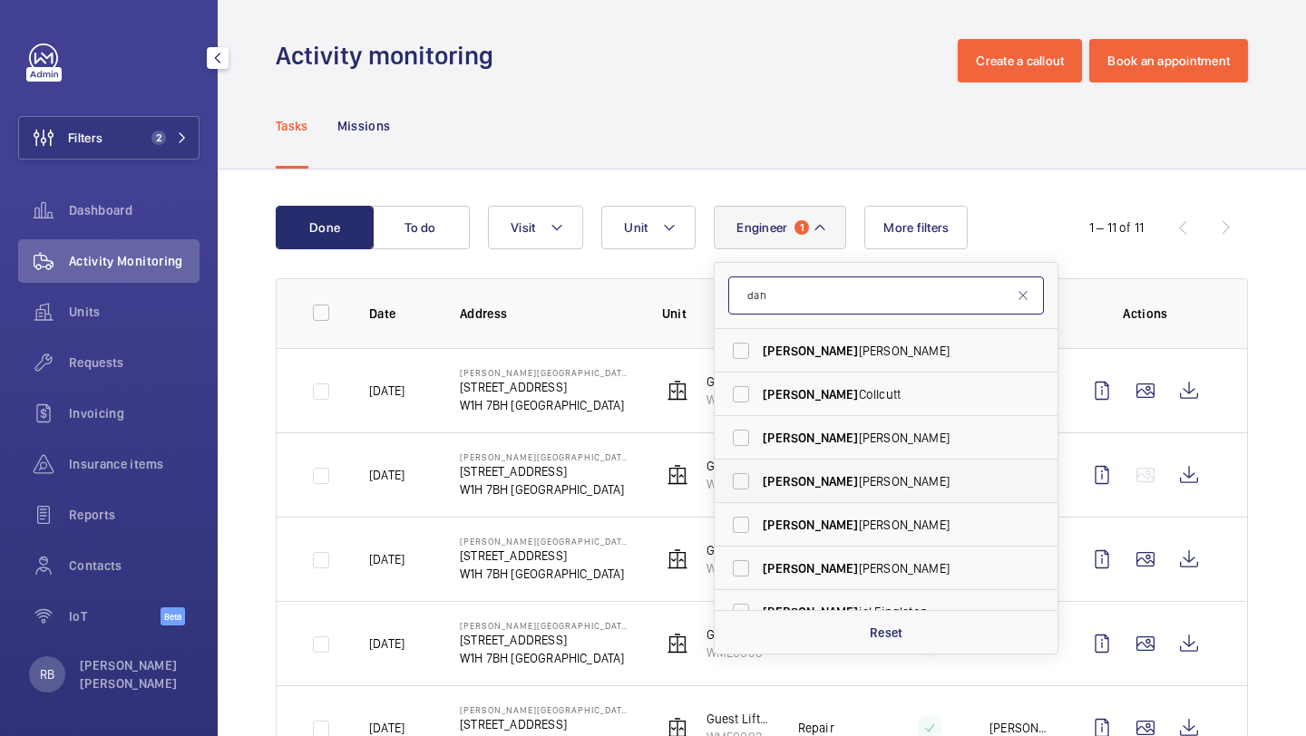
type input "dan"
drag, startPoint x: 779, startPoint y: 476, endPoint x: 775, endPoint y: 433, distance: 42.8
click at [775, 433] on ul "Dan Jennings Dan Collcutt Dan iel Payne Dan Francis Dan Jarvis Dan iel Carringt…" at bounding box center [885, 503] width 343 height 348
click at [775, 433] on span "[PERSON_NAME]" at bounding box center [810, 438] width 95 height 15
click at [759, 433] on input "Dan iel Payne" at bounding box center [741, 438] width 36 height 36
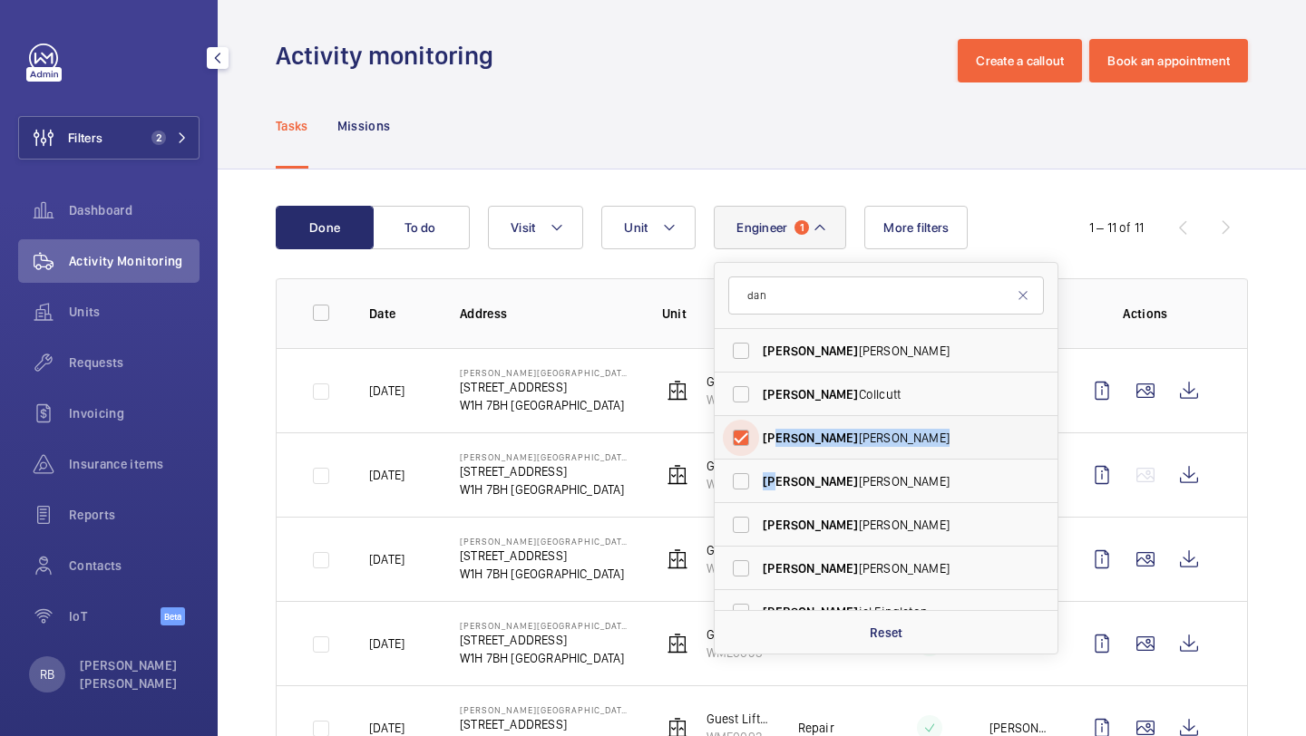
checkbox input "true"
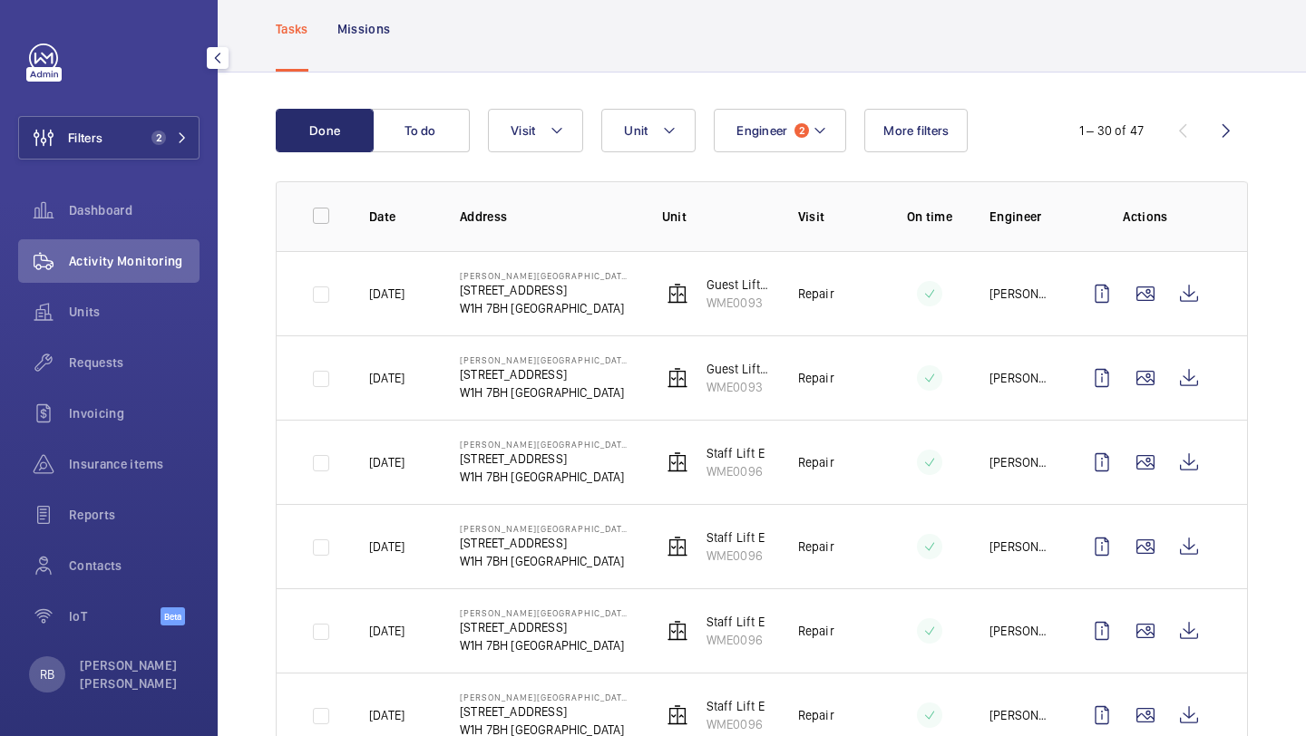
scroll to position [103, 0]
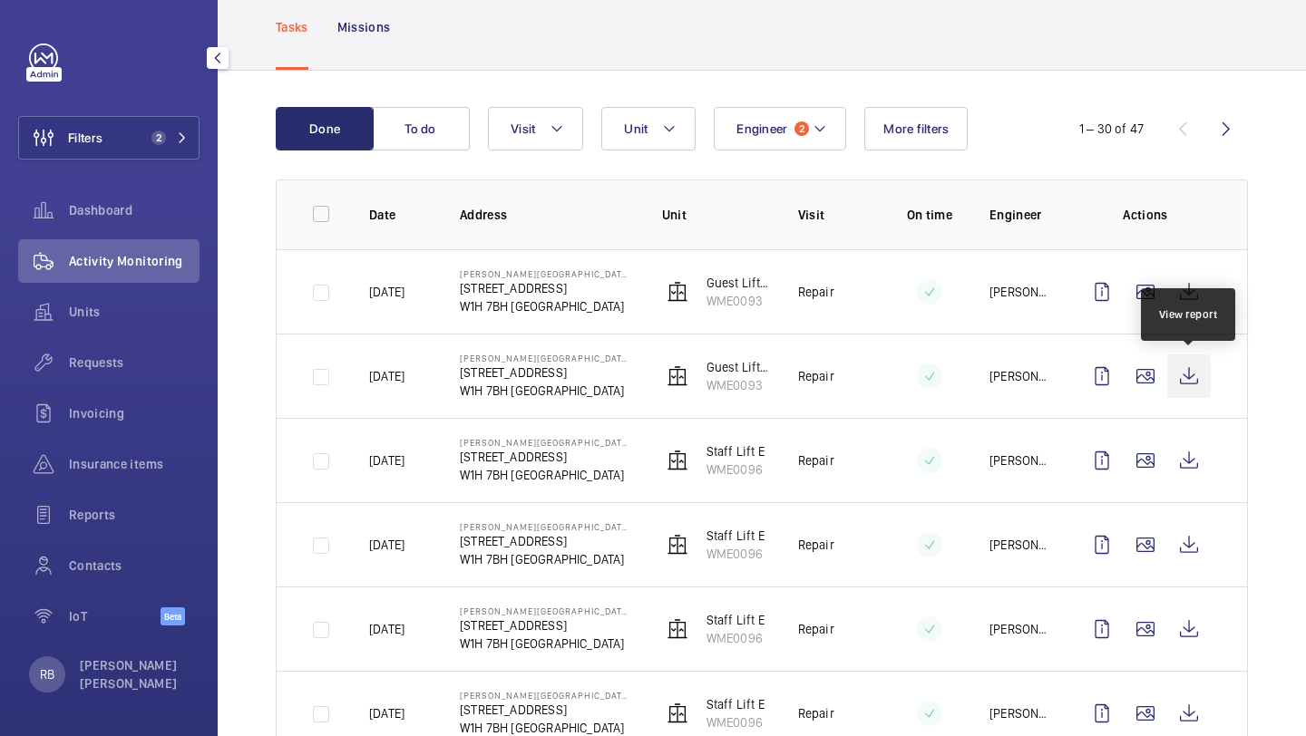
click at [1185, 386] on wm-front-icon-button at bounding box center [1189, 377] width 44 height 44
click at [200, 65] on div at bounding box center [217, 58] width 36 height 36
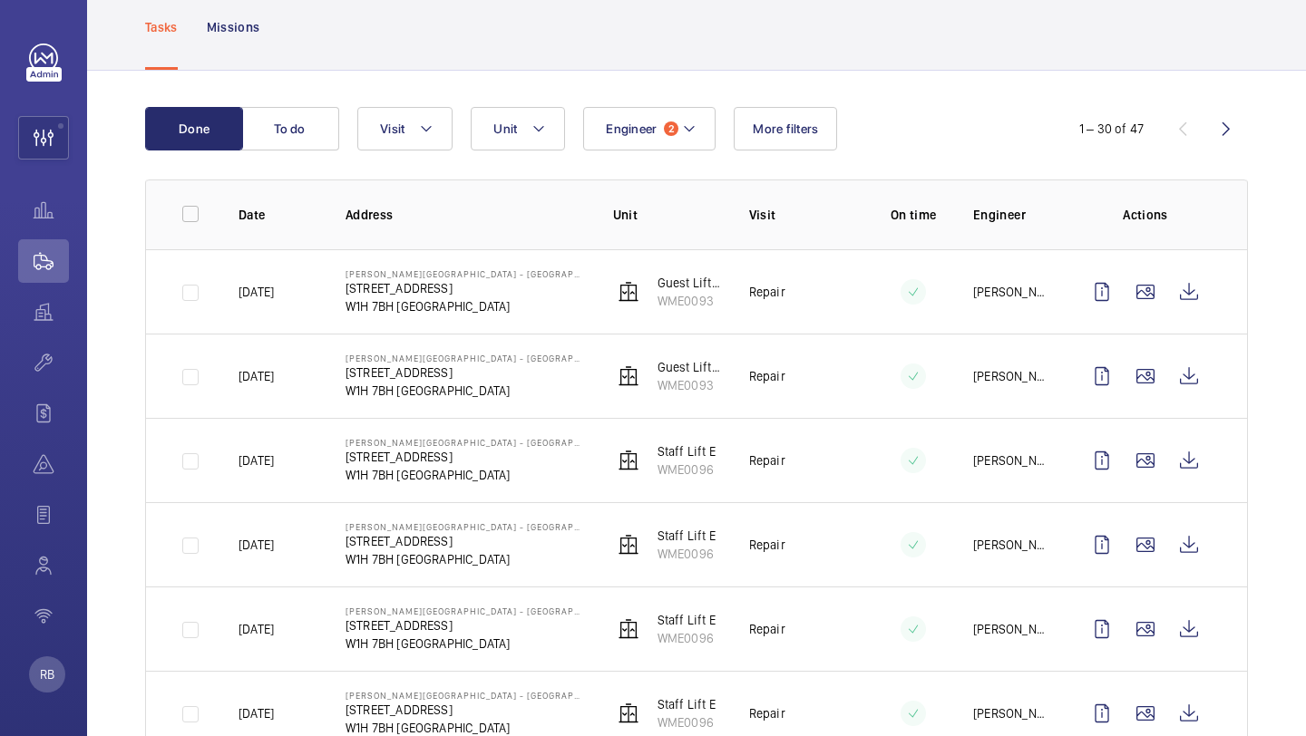
click at [151, 140] on mat-sidenav-content "Filters 2 Dashboard Activity Monitoring Units Requests Invoicing Insurance item…" at bounding box center [653, 368] width 1306 height 736
click at [111, 52] on div "Tasks Missions" at bounding box center [696, 27] width 1219 height 87
click at [63, 73] on div at bounding box center [43, 345] width 51 height 602
click at [99, 63] on div at bounding box center [87, 58] width 36 height 36
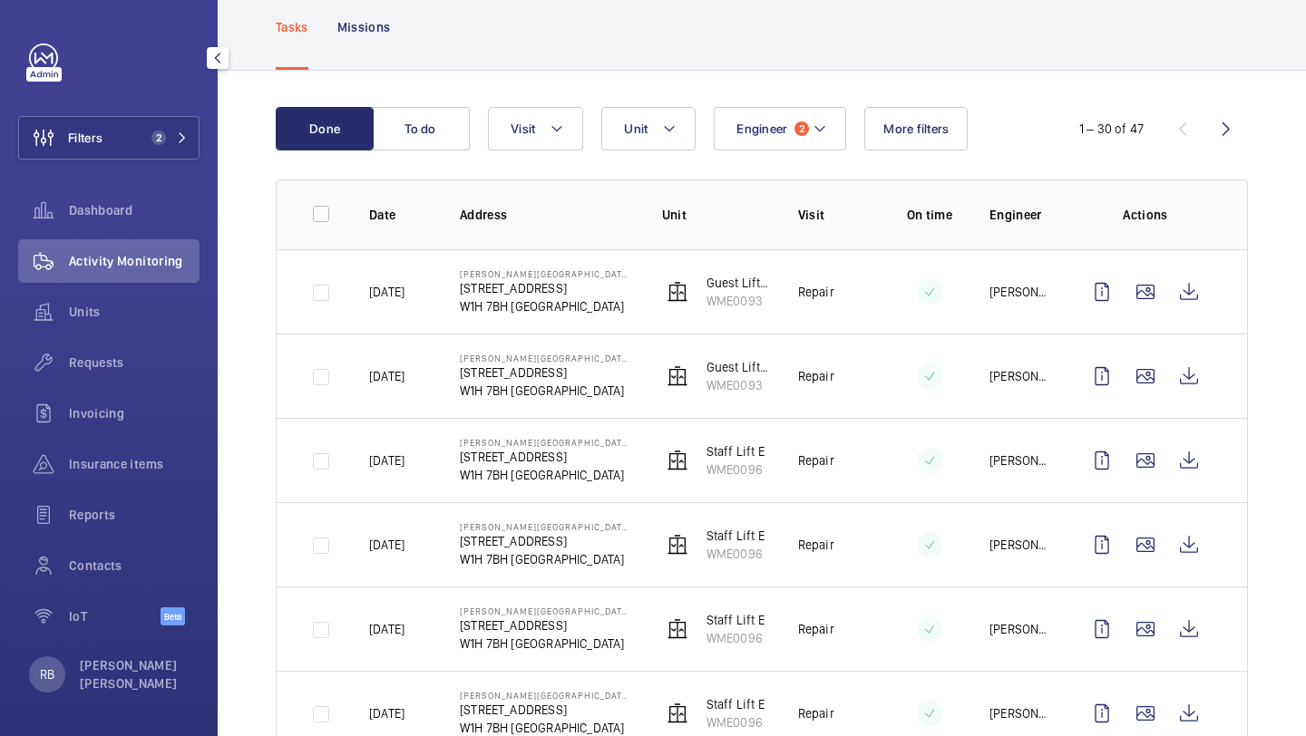
click at [170, 166] on div "Filters 2 Dashboard Activity Monitoring Units Requests Invoicing Insurance item…" at bounding box center [108, 345] width 181 height 602
click at [177, 145] on button "Filters 2" at bounding box center [108, 138] width 181 height 44
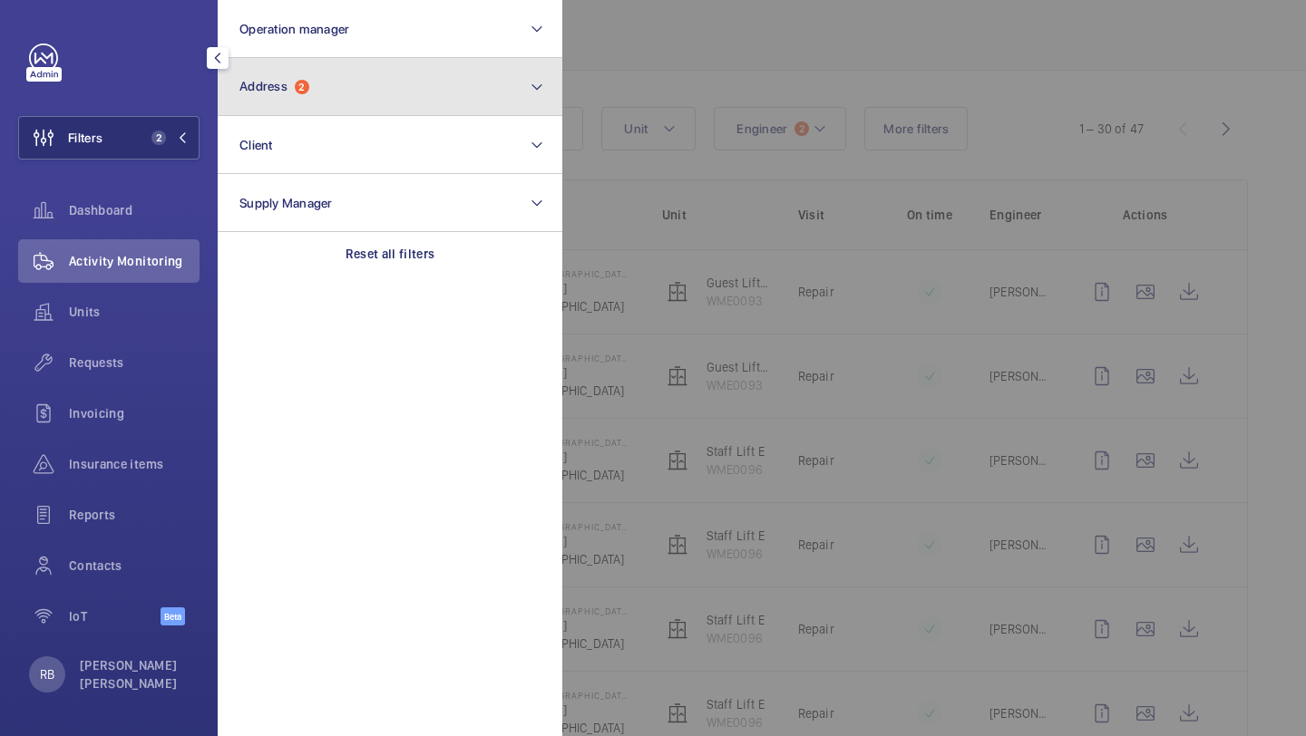
click at [268, 105] on button "Address 2" at bounding box center [390, 87] width 345 height 58
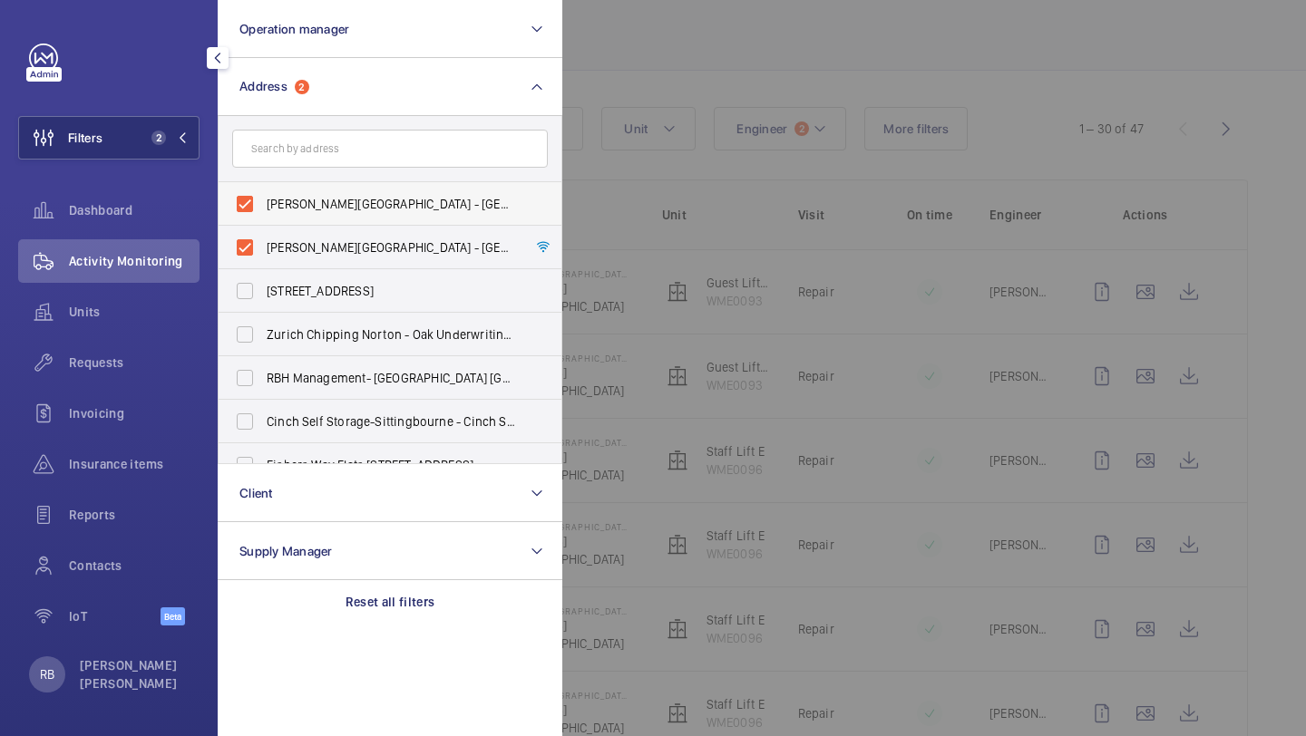
click at [265, 219] on label "Churchill Hotel - Hyatt Regency London - The Churchill, LONDON W1H 7BH" at bounding box center [377, 204] width 316 height 44
click at [263, 219] on input "Churchill Hotel - Hyatt Regency London - The Churchill, LONDON W1H 7BH" at bounding box center [245, 204] width 36 height 36
checkbox input "false"
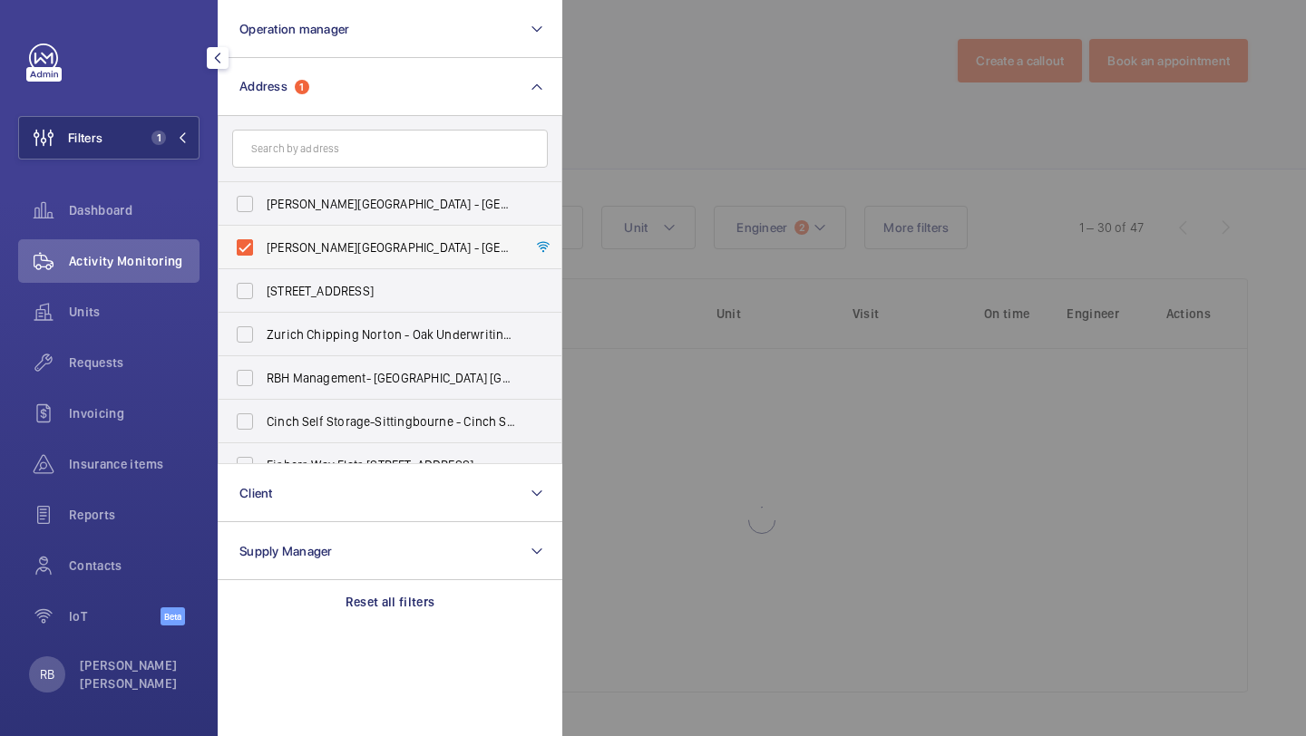
click at [261, 240] on label "Churchill Hotel - The Hyatt Regency London - 30 Portman Square, LONDON W1H 7BH" at bounding box center [377, 248] width 316 height 44
click at [261, 240] on input "Churchill Hotel - The Hyatt Regency London - 30 Portman Square, LONDON W1H 7BH" at bounding box center [245, 247] width 36 height 36
checkbox input "false"
click at [297, 151] on input "text" at bounding box center [390, 149] width 316 height 38
type input "m"
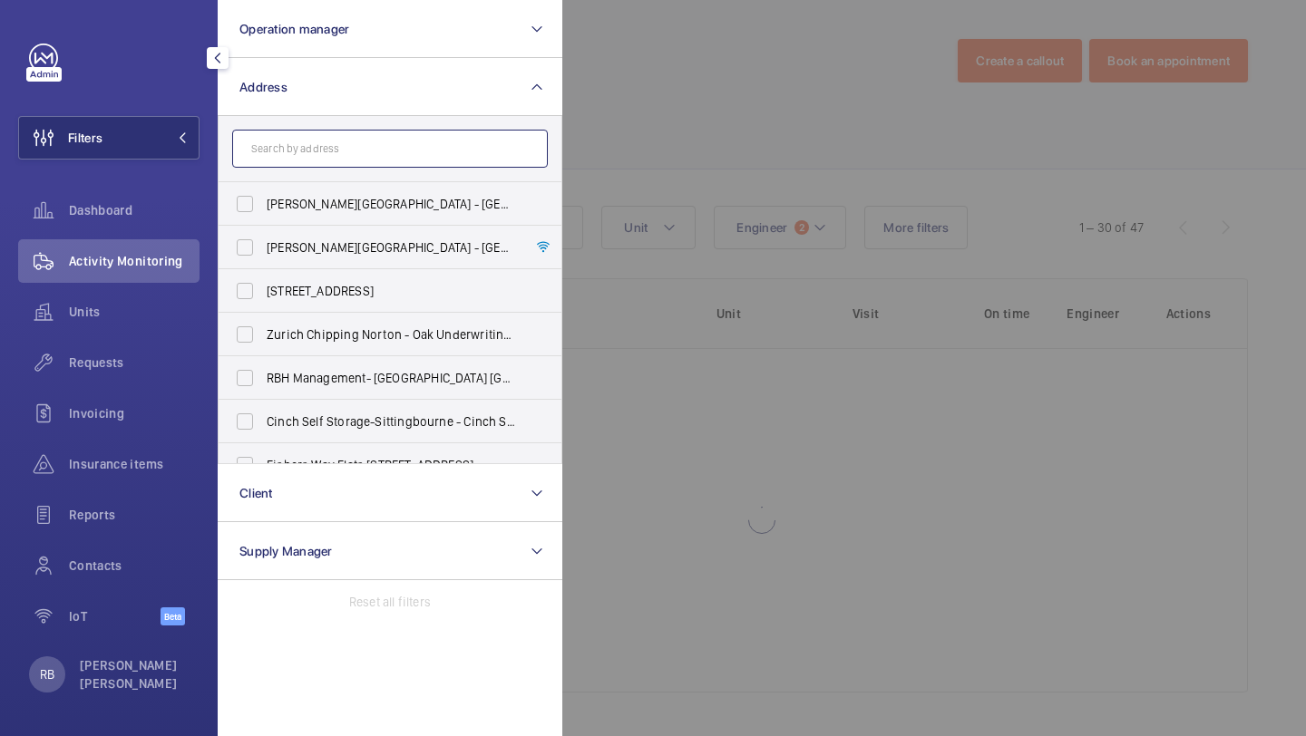
scroll to position [103, 0]
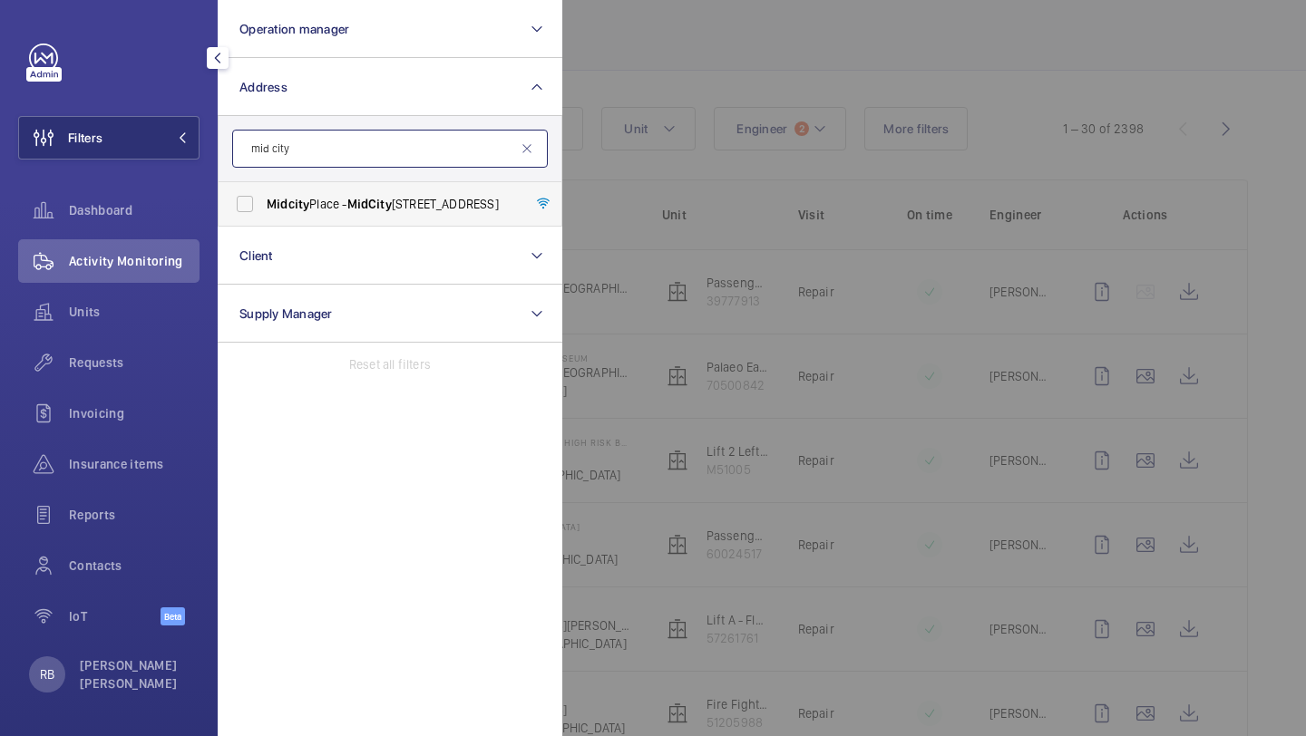
type input "mid city"
click at [312, 210] on span "Mid city Place - Mid City Place, LONDON WC1V 6EA" at bounding box center [391, 204] width 249 height 18
click at [263, 210] on input "Mid city Place - Mid City Place, LONDON WC1V 6EA" at bounding box center [245, 204] width 36 height 36
checkbox input "true"
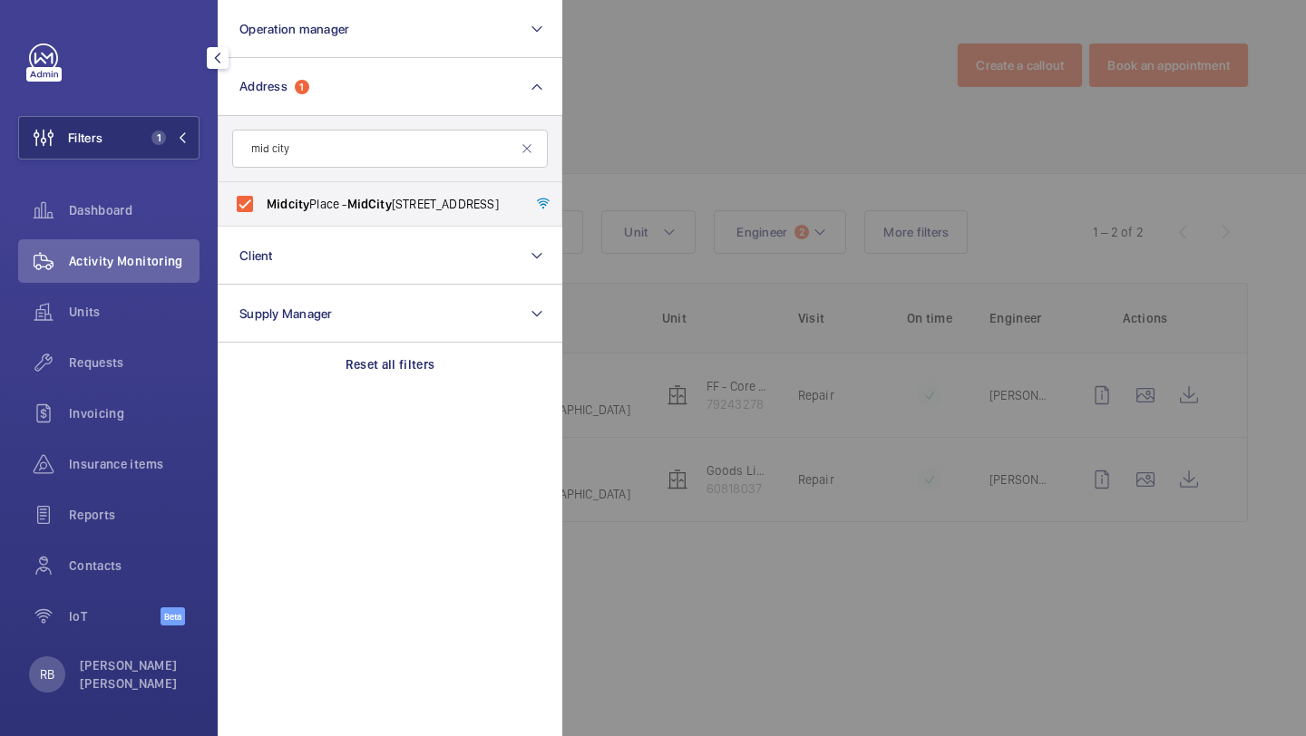
click at [995, 176] on div at bounding box center [1215, 368] width 1306 height 736
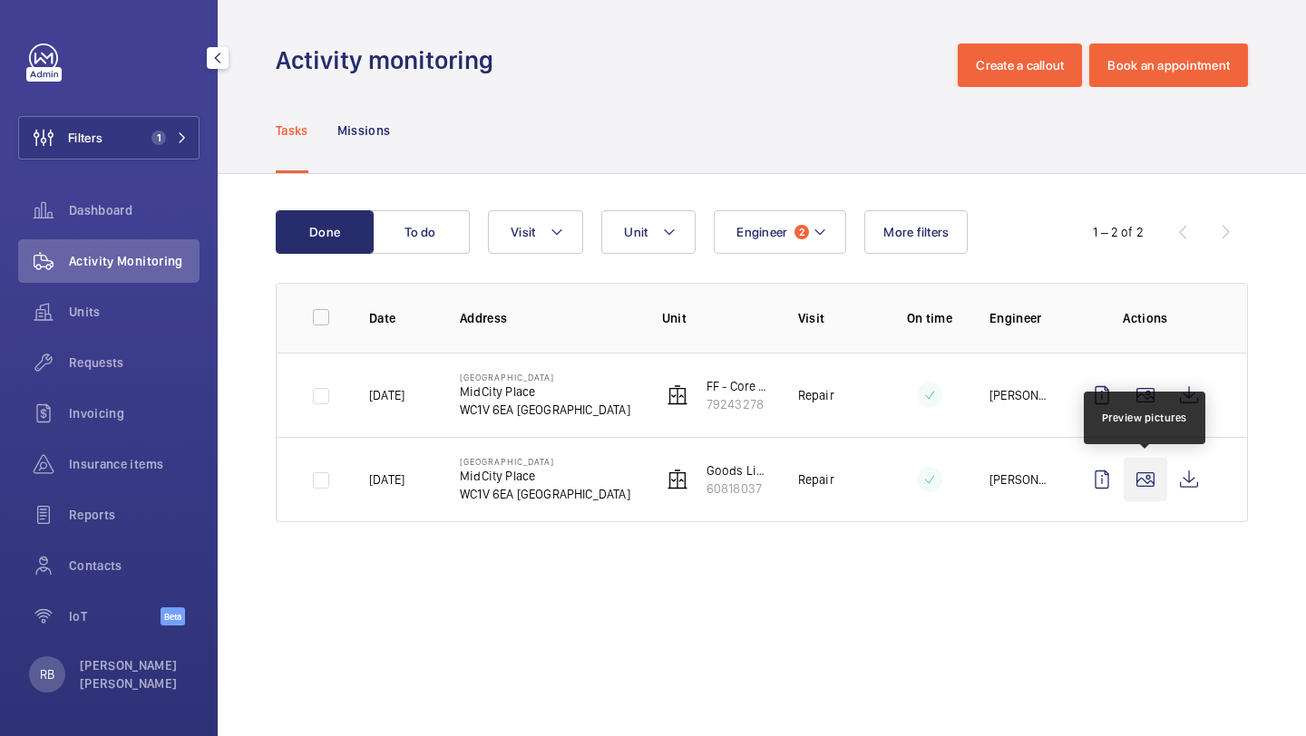
click at [1152, 477] on wm-front-icon-button at bounding box center [1145, 480] width 44 height 44
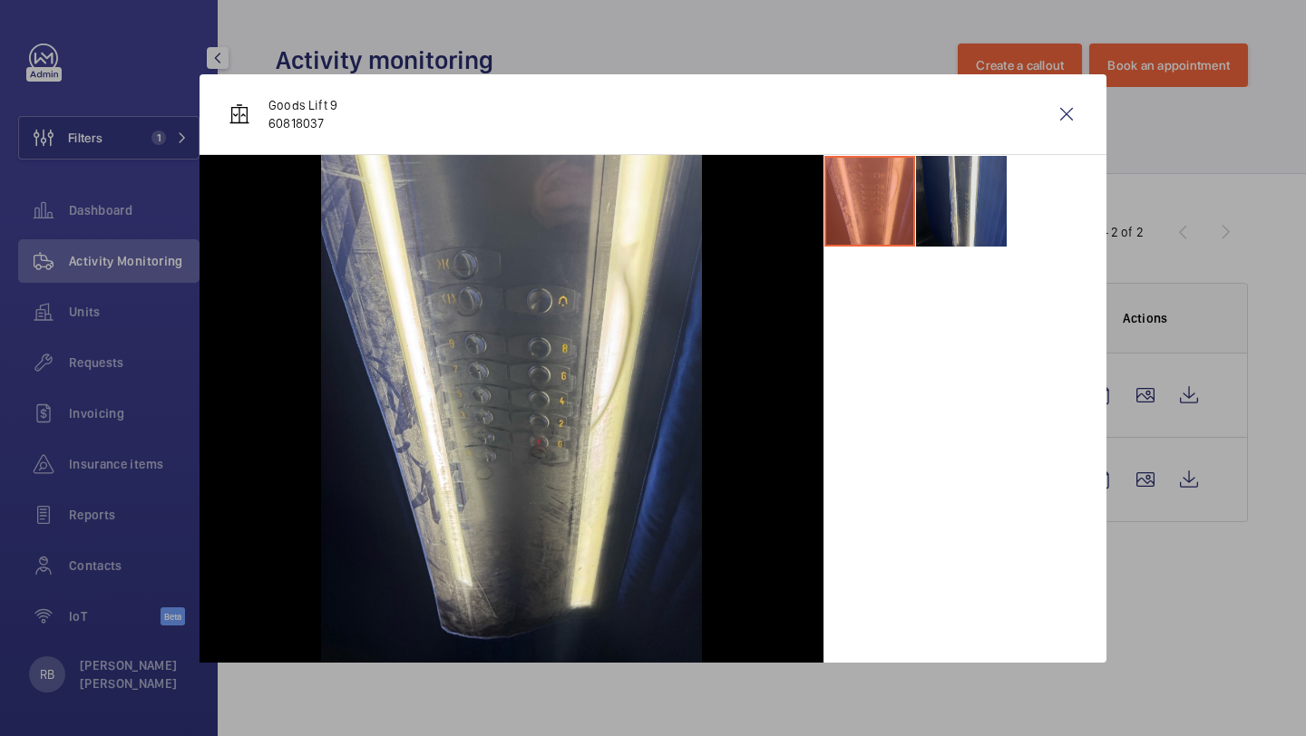
click at [967, 217] on li at bounding box center [961, 201] width 91 height 91
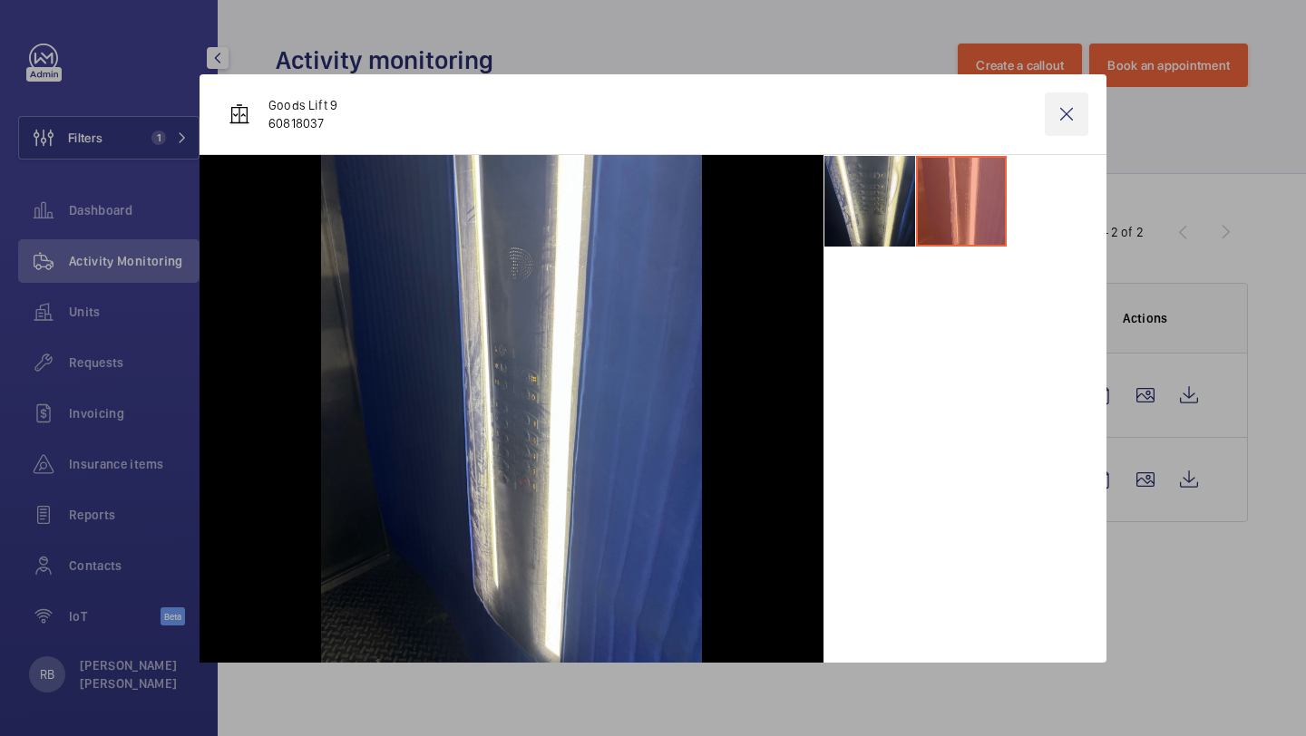
click at [1065, 117] on wm-front-icon-button at bounding box center [1067, 114] width 44 height 44
click at [1200, 476] on wm-front-icon-button at bounding box center [1189, 480] width 44 height 44
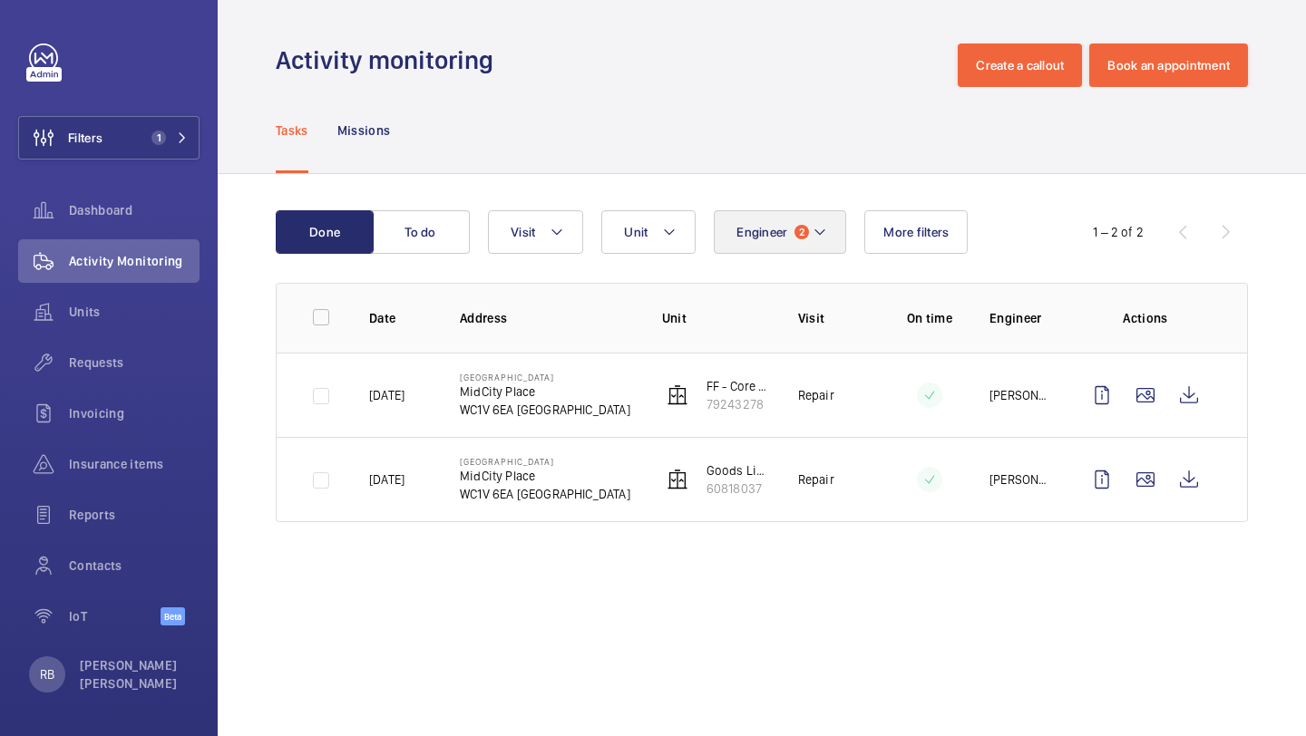
click at [714, 218] on div "Engineer 2" at bounding box center [780, 232] width 132 height 44
click at [779, 237] on span "Engineer" at bounding box center [761, 232] width 51 height 15
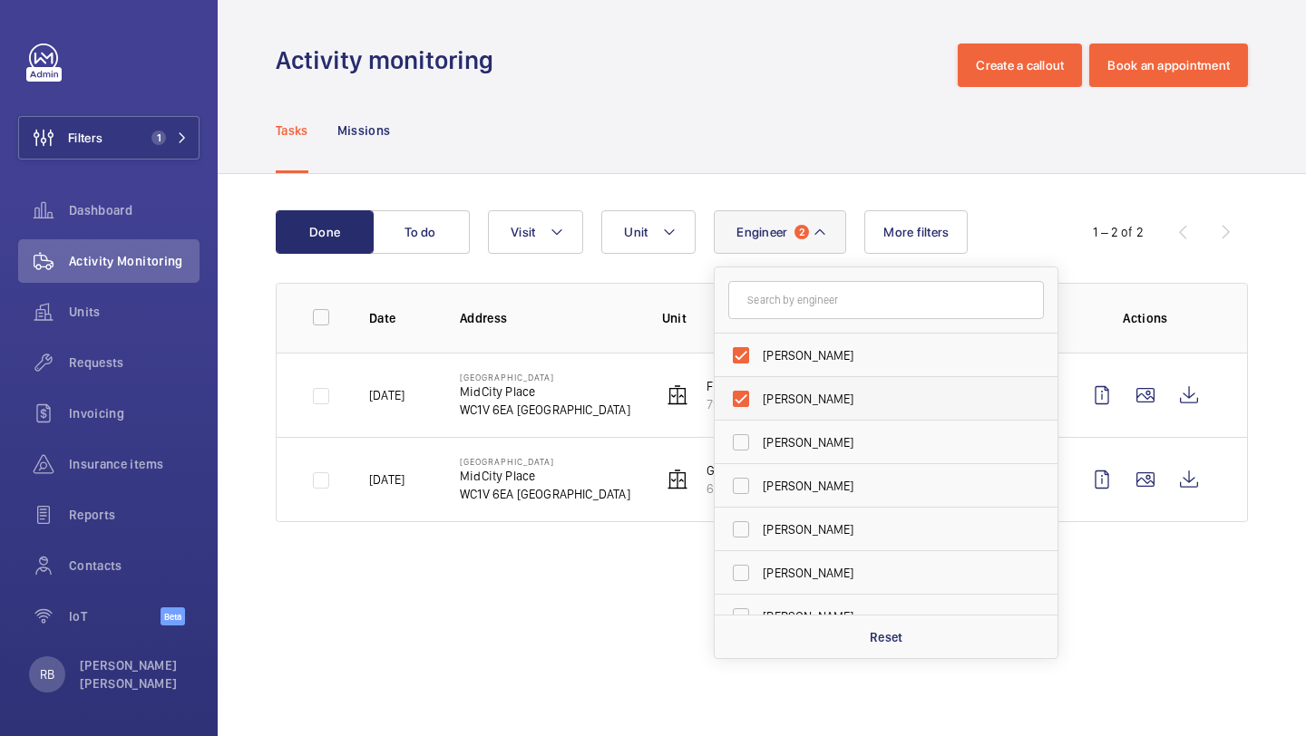
click at [753, 380] on label "[PERSON_NAME]" at bounding box center [872, 399] width 316 height 44
click at [753, 381] on input "[PERSON_NAME]" at bounding box center [741, 399] width 36 height 36
checkbox input "false"
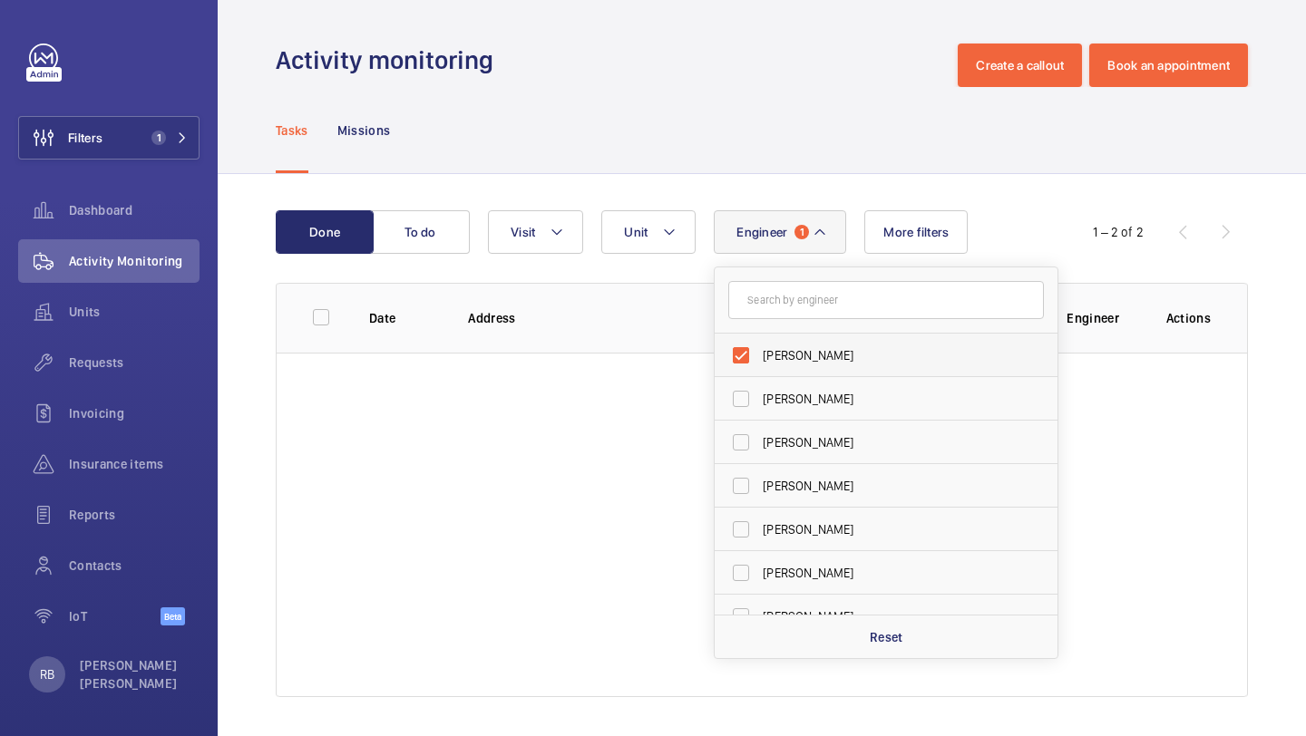
click at [759, 355] on label "[PERSON_NAME]" at bounding box center [872, 356] width 316 height 44
click at [759, 355] on input "[PERSON_NAME]" at bounding box center [741, 355] width 36 height 36
checkbox input "false"
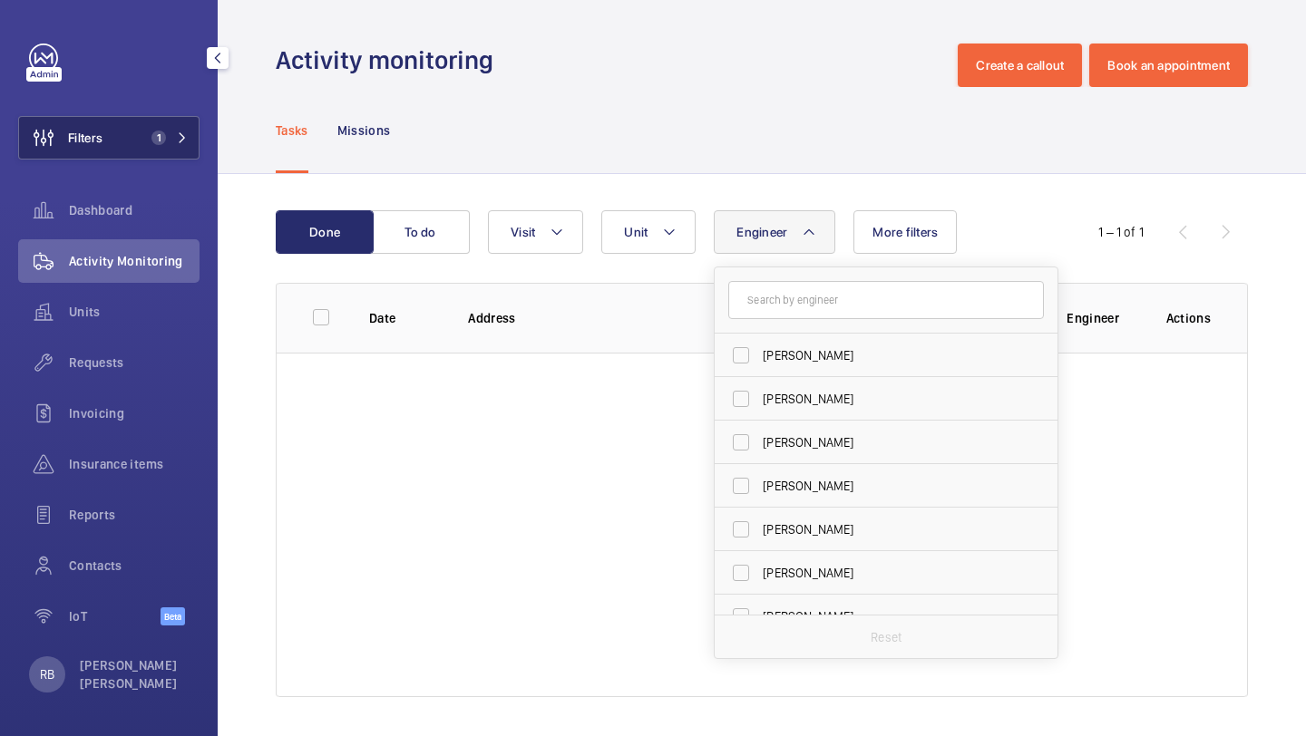
click at [170, 141] on span "1" at bounding box center [166, 138] width 44 height 15
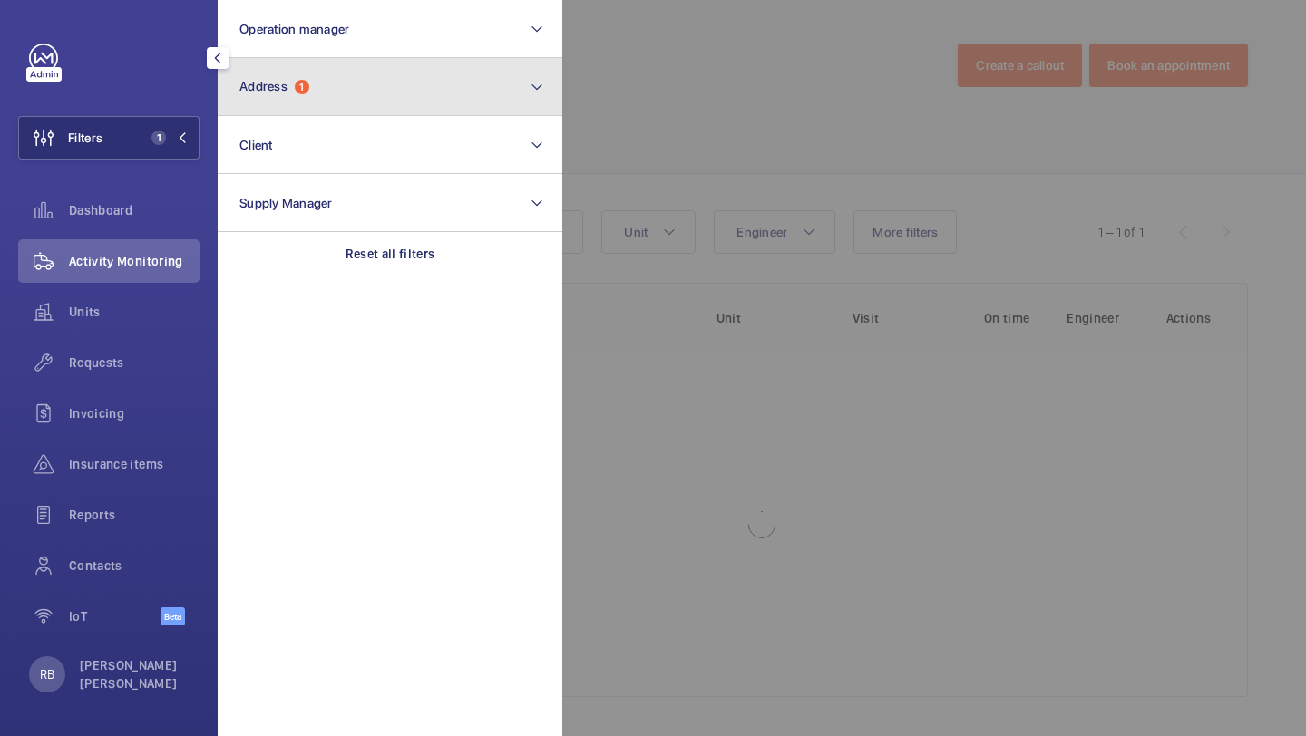
click at [291, 95] on button "Address 1" at bounding box center [390, 87] width 345 height 58
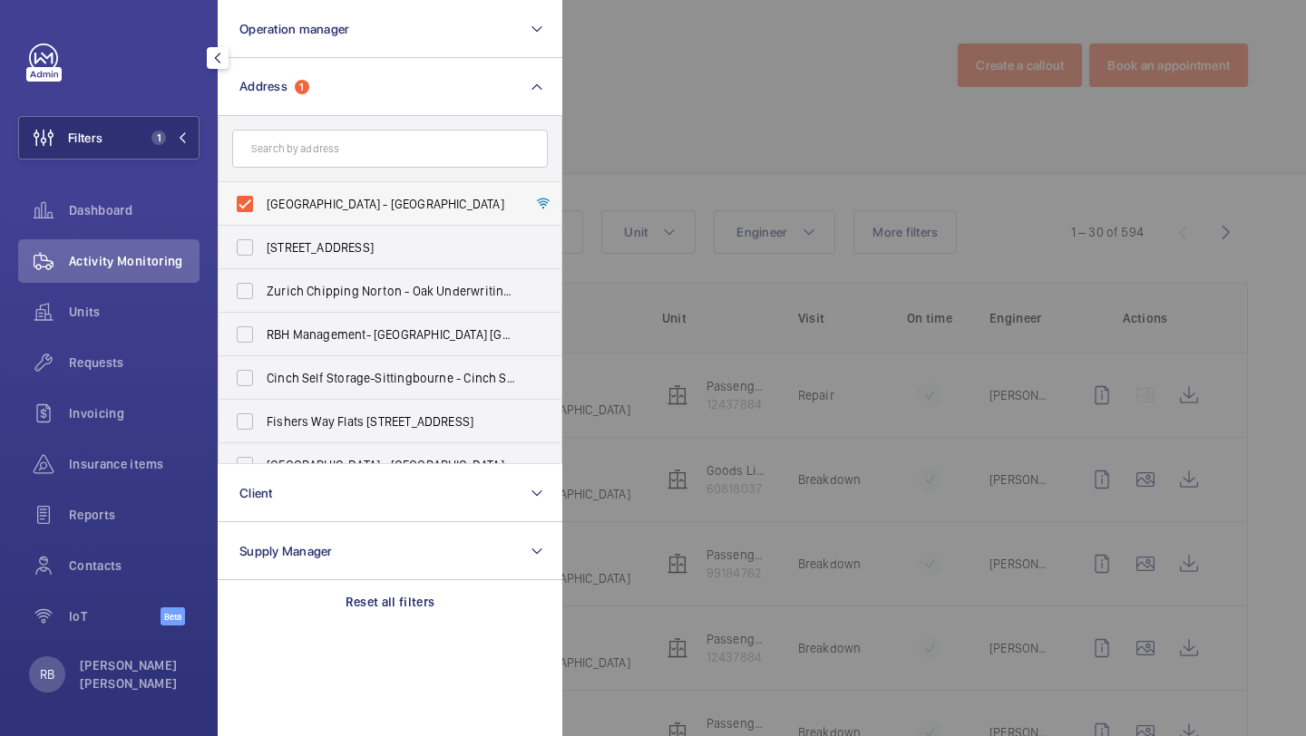
click at [288, 197] on span "Midcity Place - MidCity Place, LONDON WC1V 6EA" at bounding box center [391, 204] width 249 height 18
click at [263, 197] on input "Midcity Place - MidCity Place, LONDON WC1V 6EA" at bounding box center [245, 204] width 36 height 36
checkbox input "false"
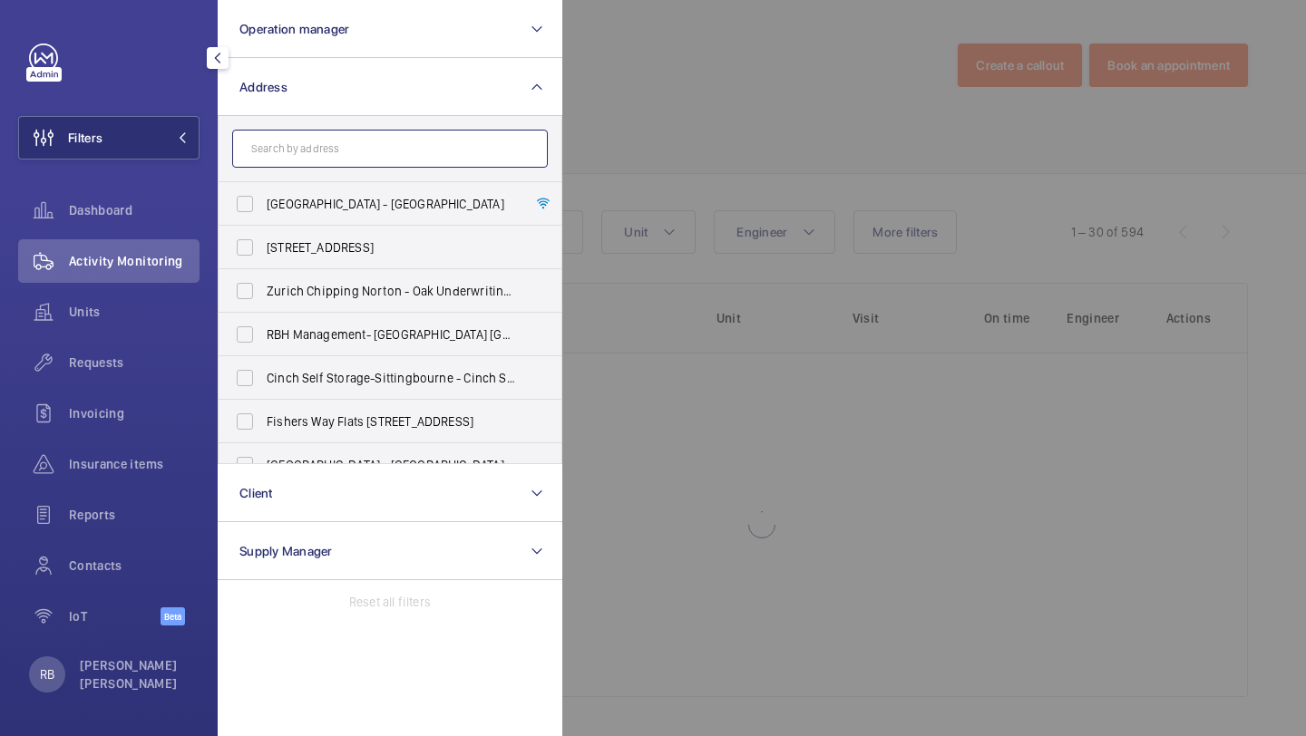
click at [317, 132] on input "text" at bounding box center [390, 149] width 316 height 38
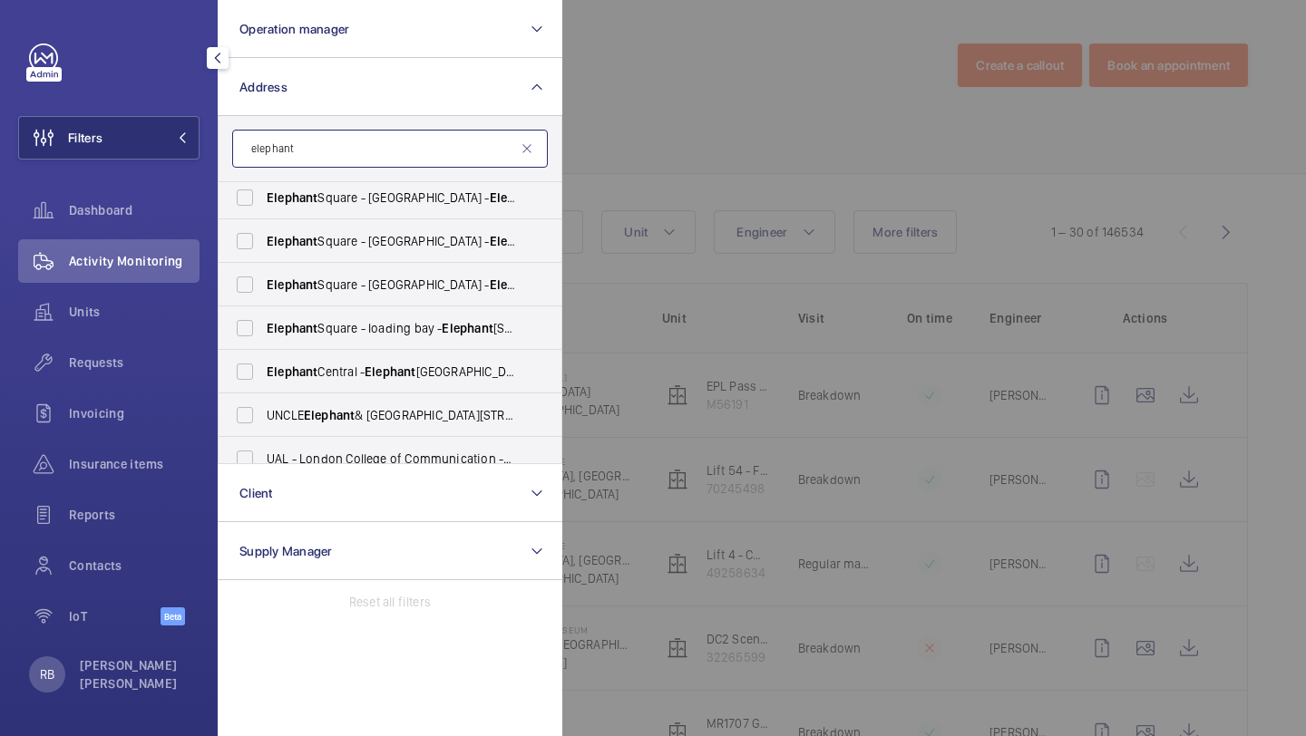
scroll to position [67, 0]
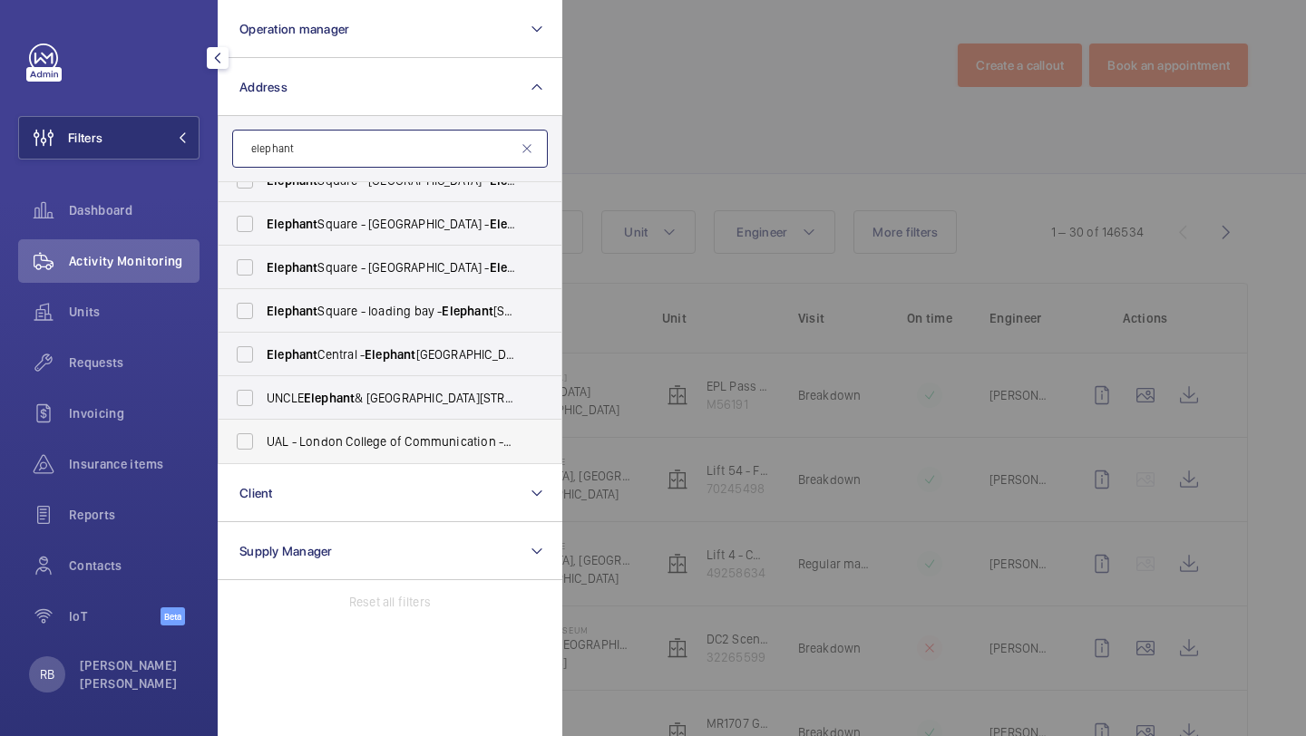
type input "elephant"
click at [312, 427] on label "UAL - London College of Communication - Elephant and Castle, LONDON SE1 6SB" at bounding box center [377, 442] width 316 height 44
click at [263, 427] on input "UAL - London College of Communication - Elephant and Castle, LONDON SE1 6SB" at bounding box center [245, 441] width 36 height 36
checkbox input "true"
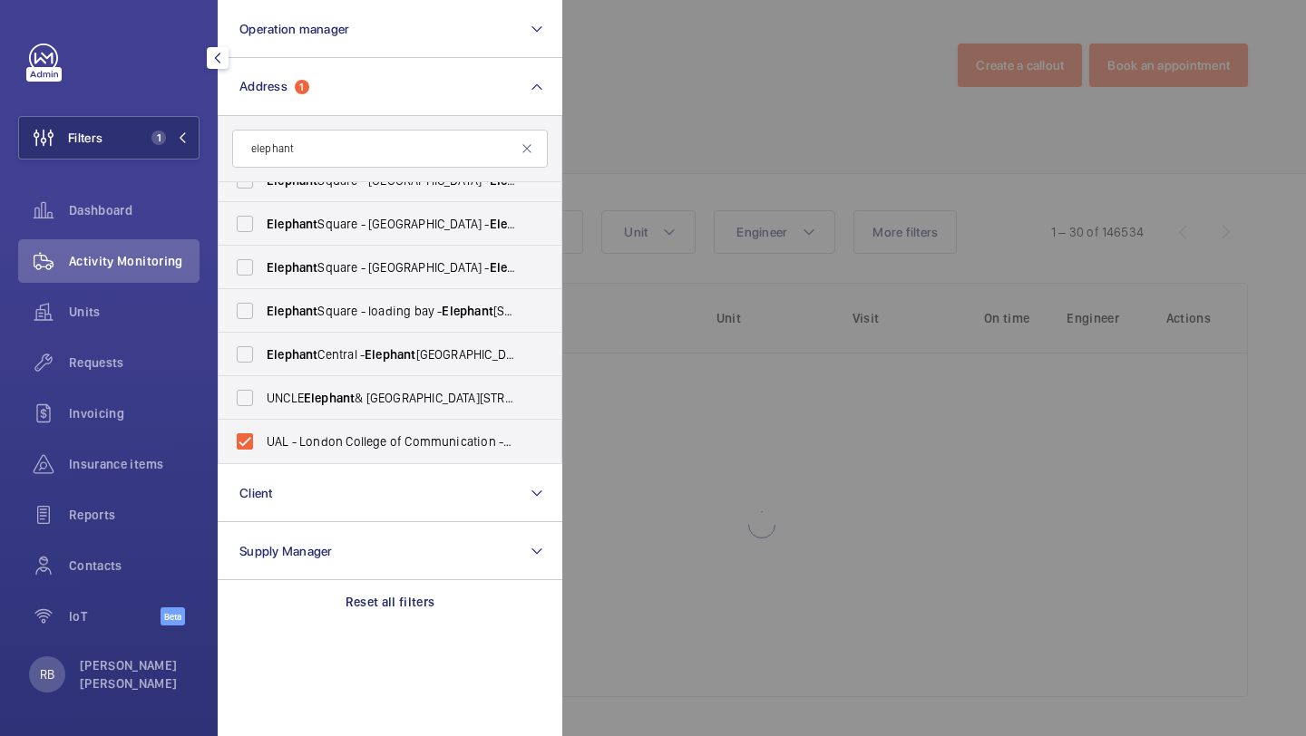
click at [730, 137] on div at bounding box center [1215, 368] width 1306 height 736
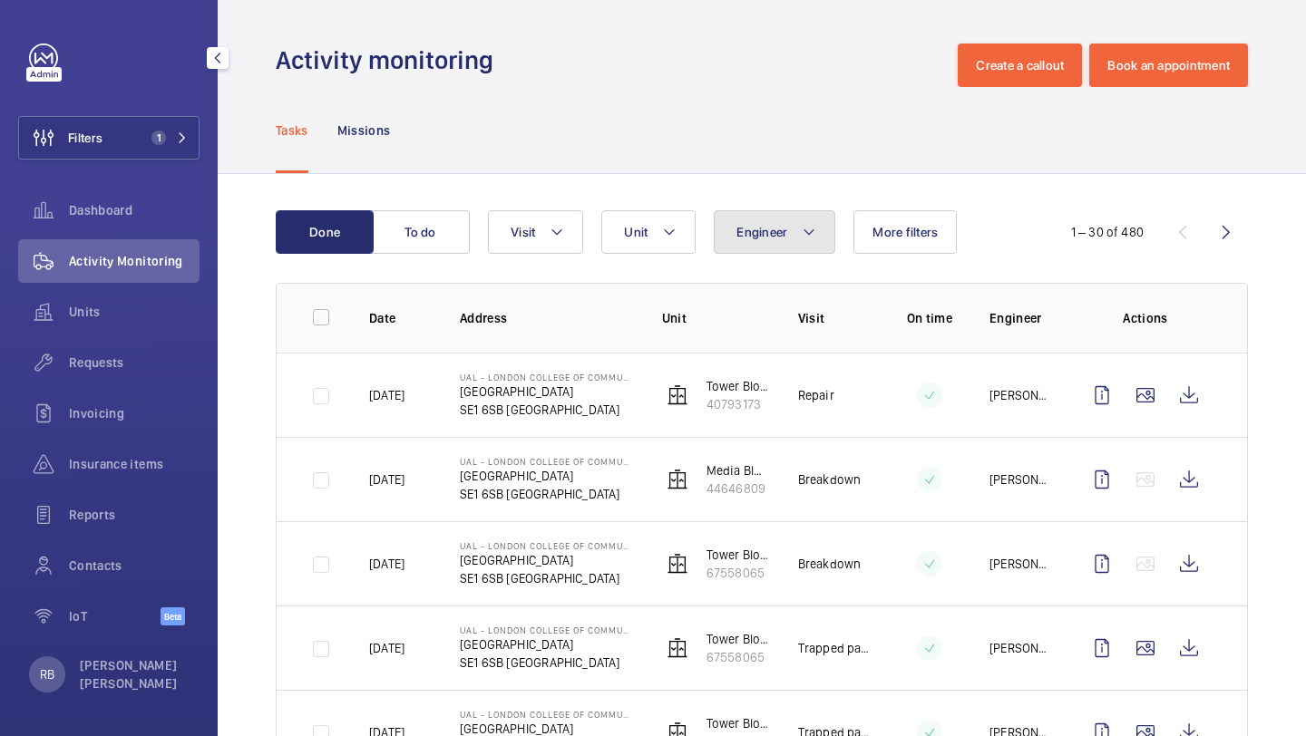
click at [770, 248] on button "Engineer" at bounding box center [775, 232] width 122 height 44
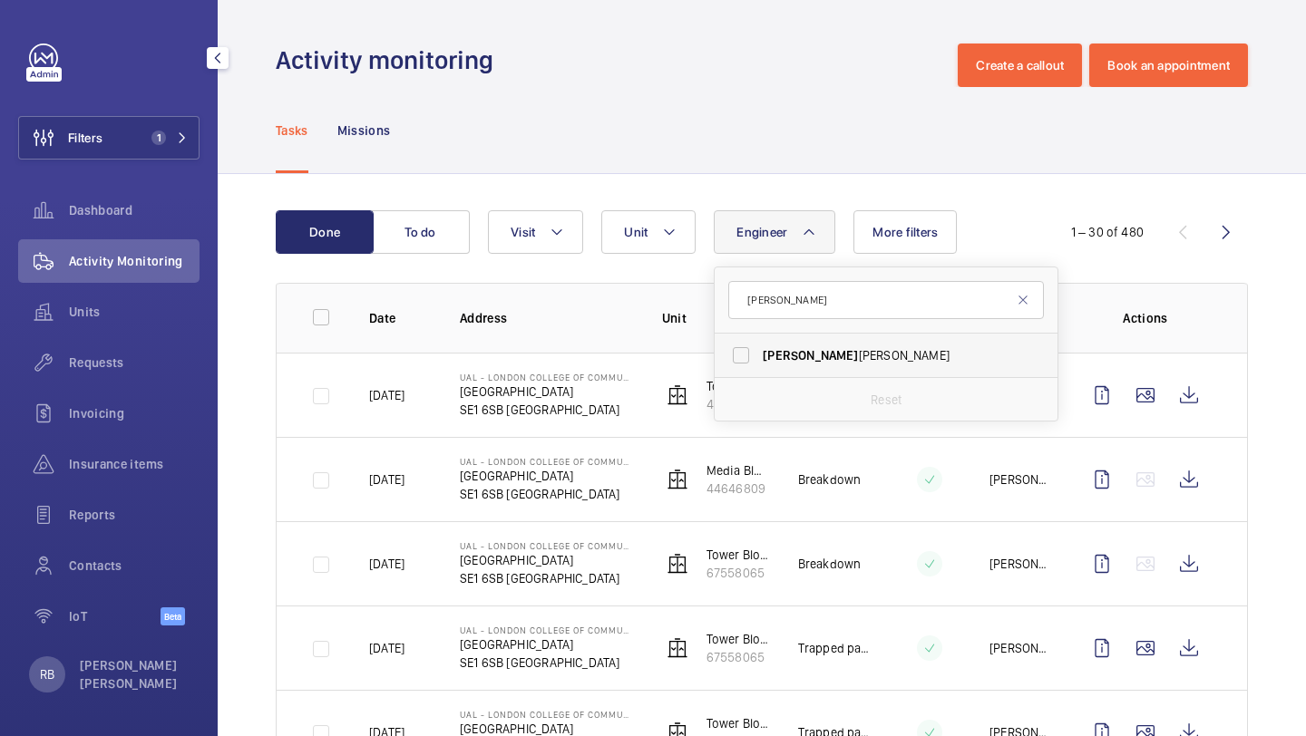
type input "[PERSON_NAME]"
click at [764, 370] on label "[PERSON_NAME]" at bounding box center [872, 356] width 316 height 44
click at [759, 370] on input "[PERSON_NAME]" at bounding box center [741, 355] width 36 height 36
checkbox input "true"
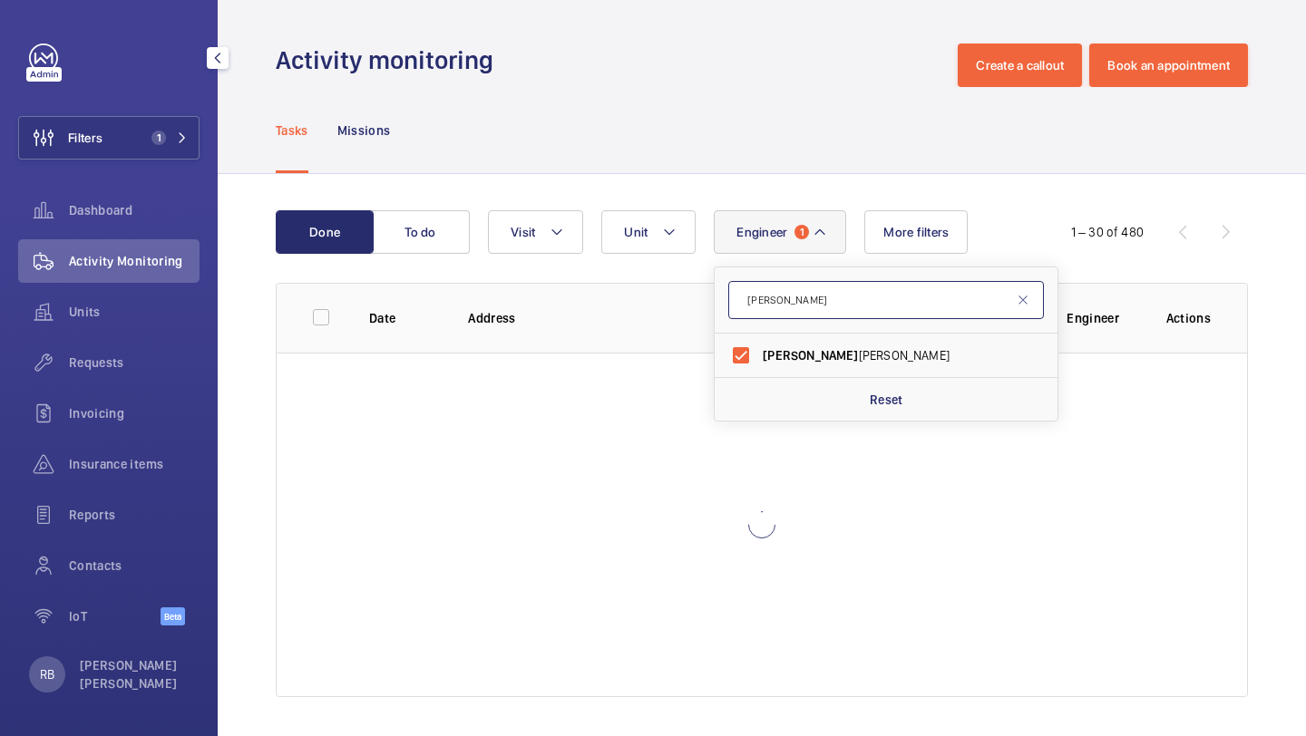
click at [801, 295] on input "[PERSON_NAME]" at bounding box center [886, 300] width 316 height 38
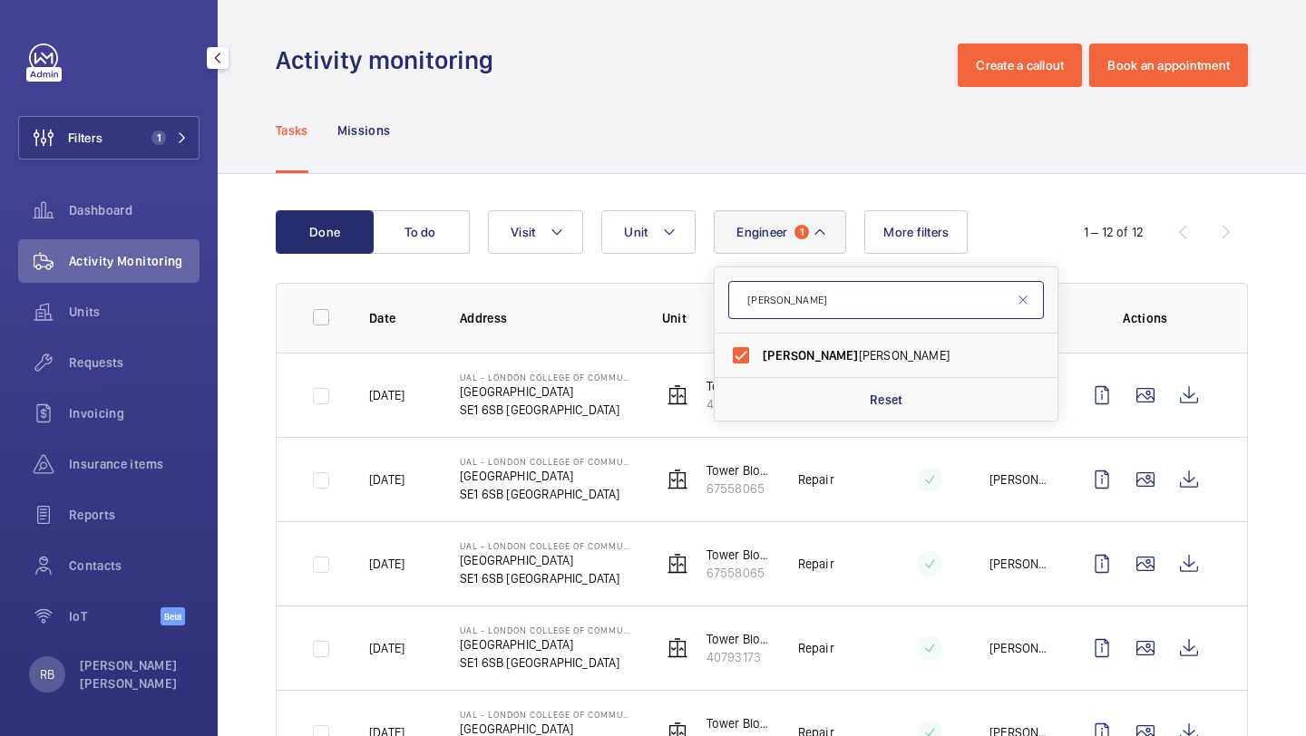
click at [801, 295] on input "[PERSON_NAME]" at bounding box center [886, 300] width 316 height 38
click at [1230, 248] on div "Done To do Engineer 1 keith Keith Bishop Reset Unit Visit More filters 1 – 12 o…" at bounding box center [762, 232] width 972 height 44
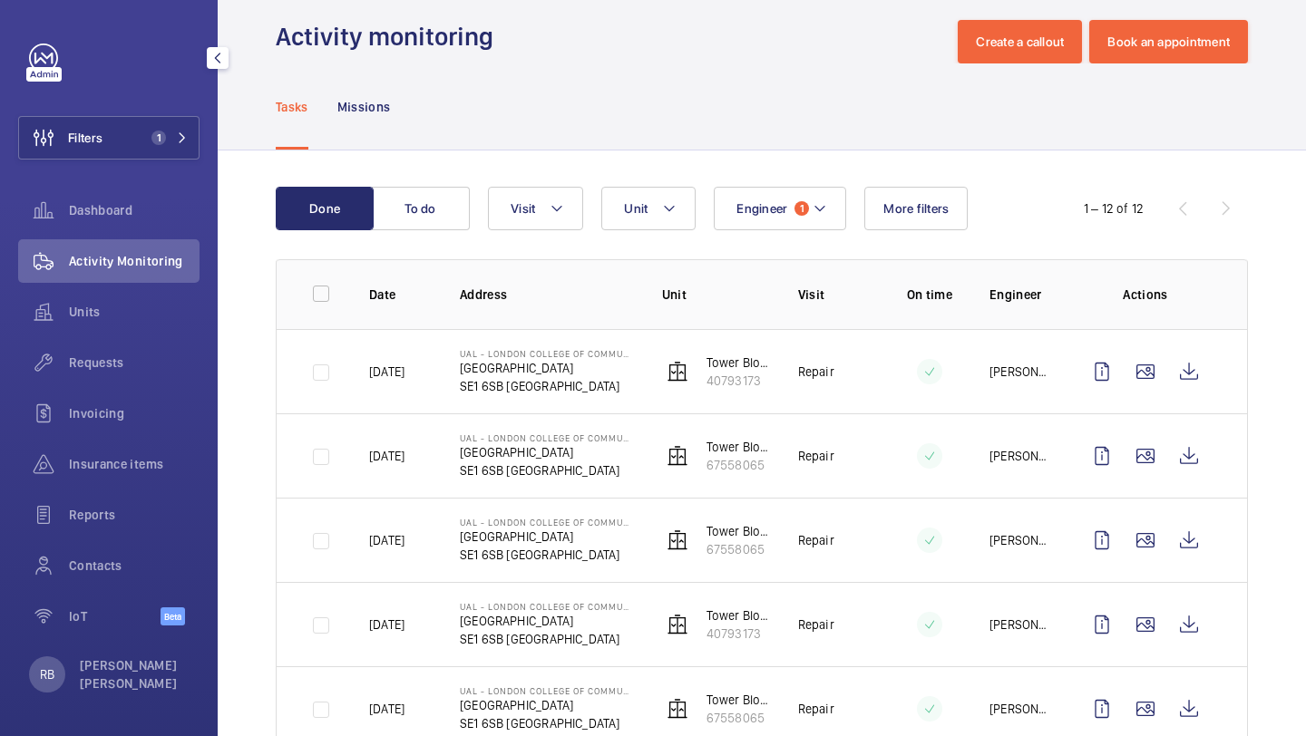
scroll to position [24, 0]
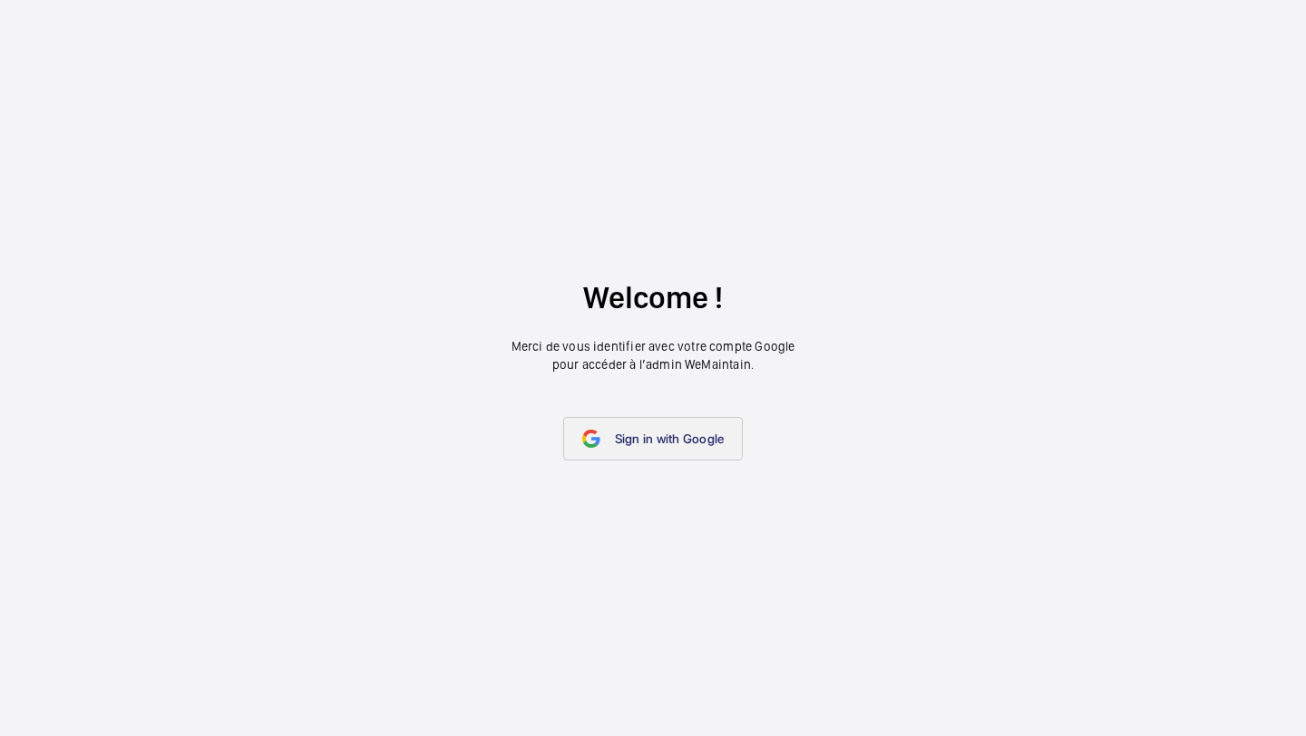
click at [648, 458] on link "Sign in with Google" at bounding box center [653, 439] width 180 height 44
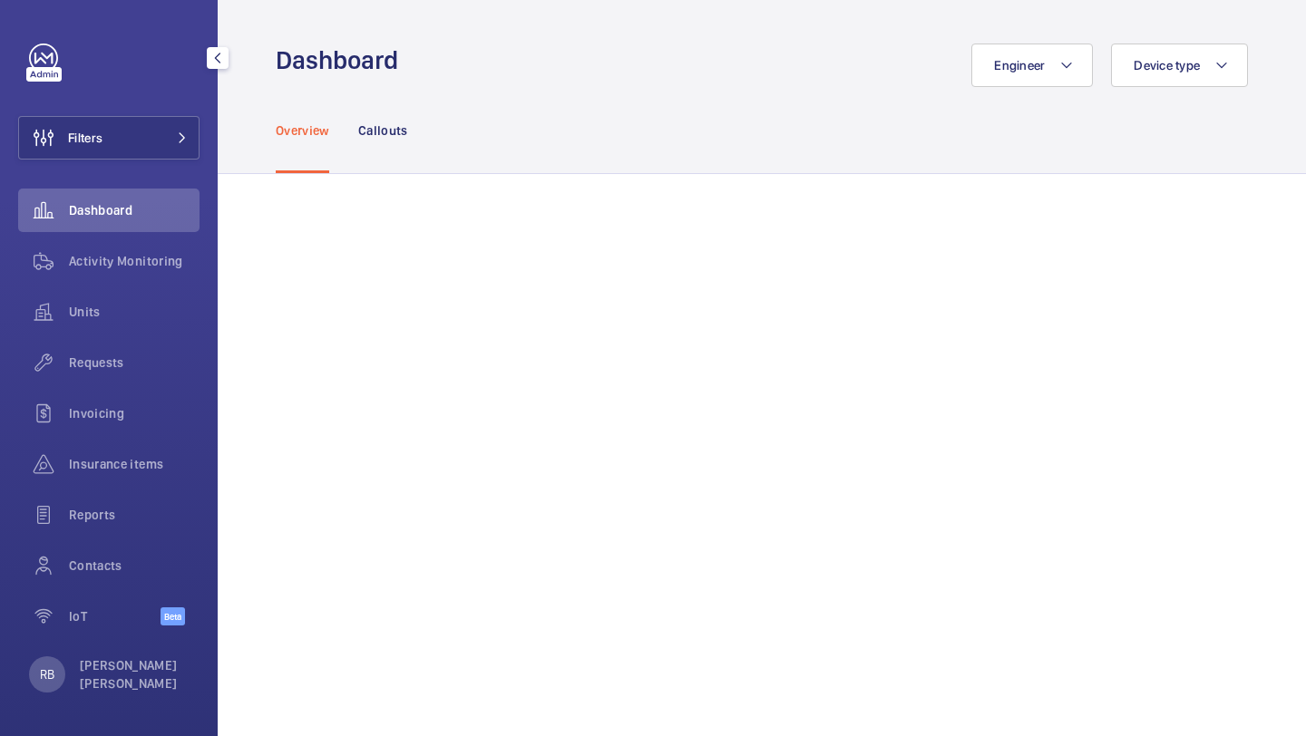
click at [217, 145] on div "Filters Dashboard Activity Monitoring Units Requests Invoicing Insurance items …" at bounding box center [109, 368] width 218 height 736
click at [181, 140] on mat-icon at bounding box center [182, 137] width 11 height 11
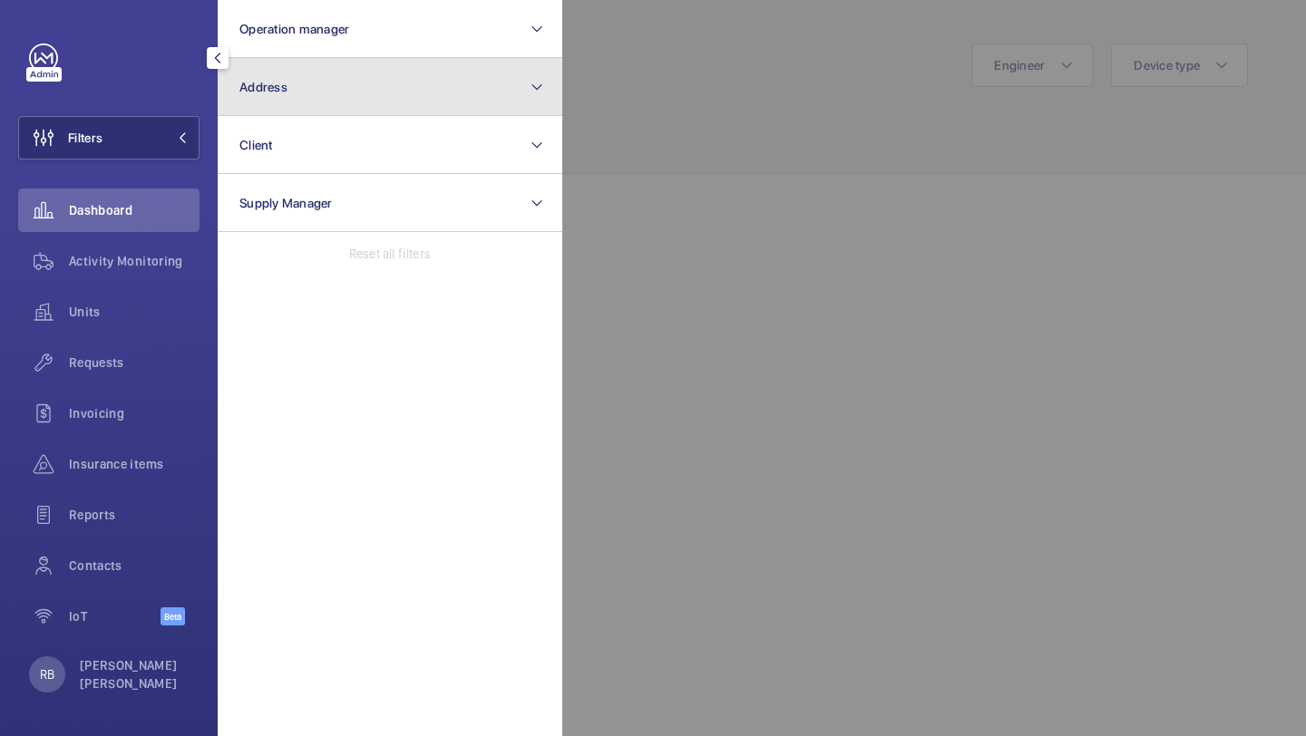
click at [281, 102] on button "Address" at bounding box center [390, 87] width 345 height 58
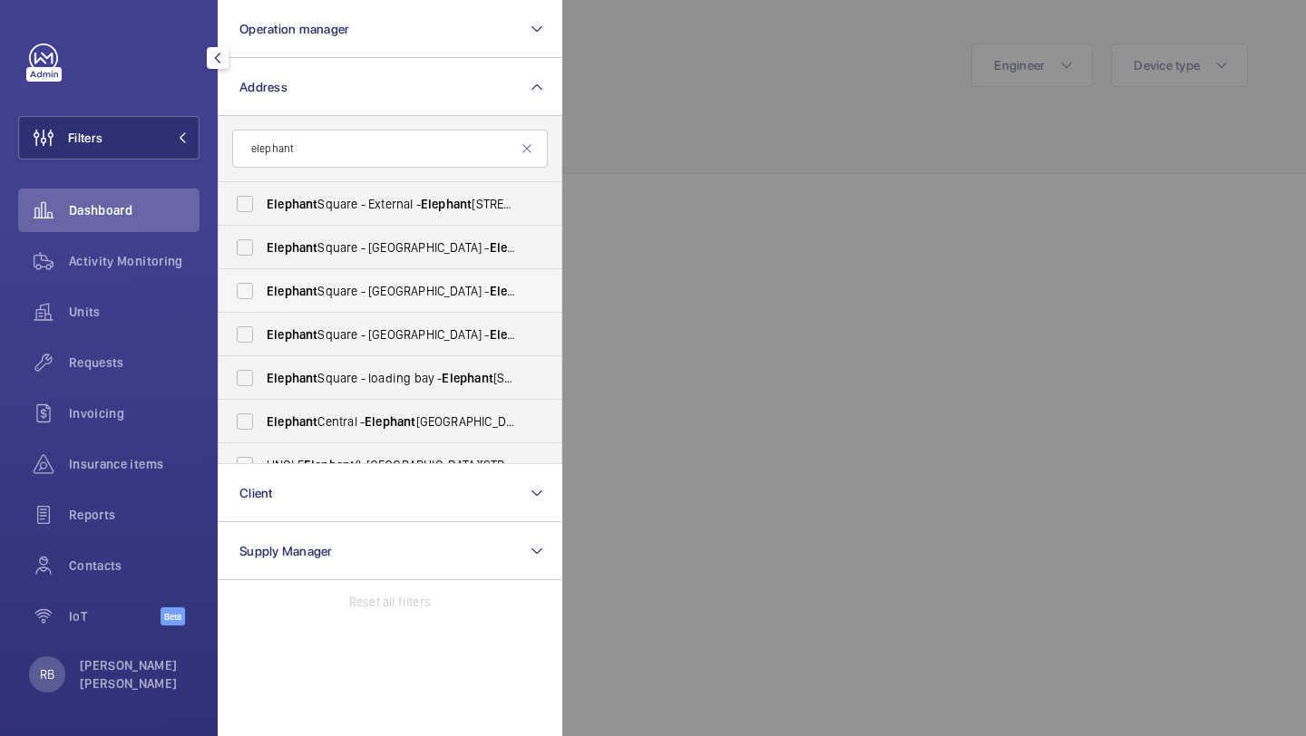
scroll to position [67, 0]
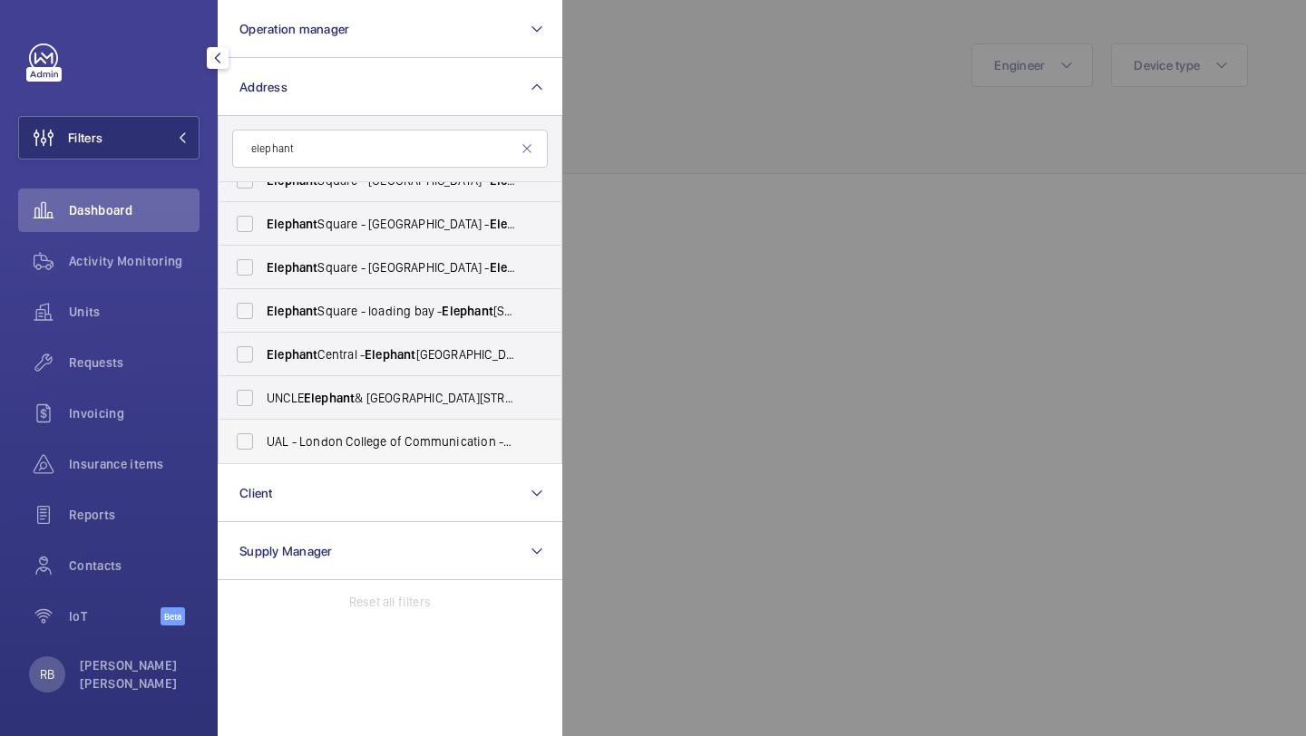
type input "elephant"
click at [293, 430] on label "UAL - London College of Communication - [GEOGRAPHIC_DATA]" at bounding box center [377, 442] width 316 height 44
click at [263, 430] on input "UAL - London College of Communication - [GEOGRAPHIC_DATA]" at bounding box center [245, 441] width 36 height 36
checkbox input "true"
click at [626, 296] on div at bounding box center [1215, 368] width 1306 height 736
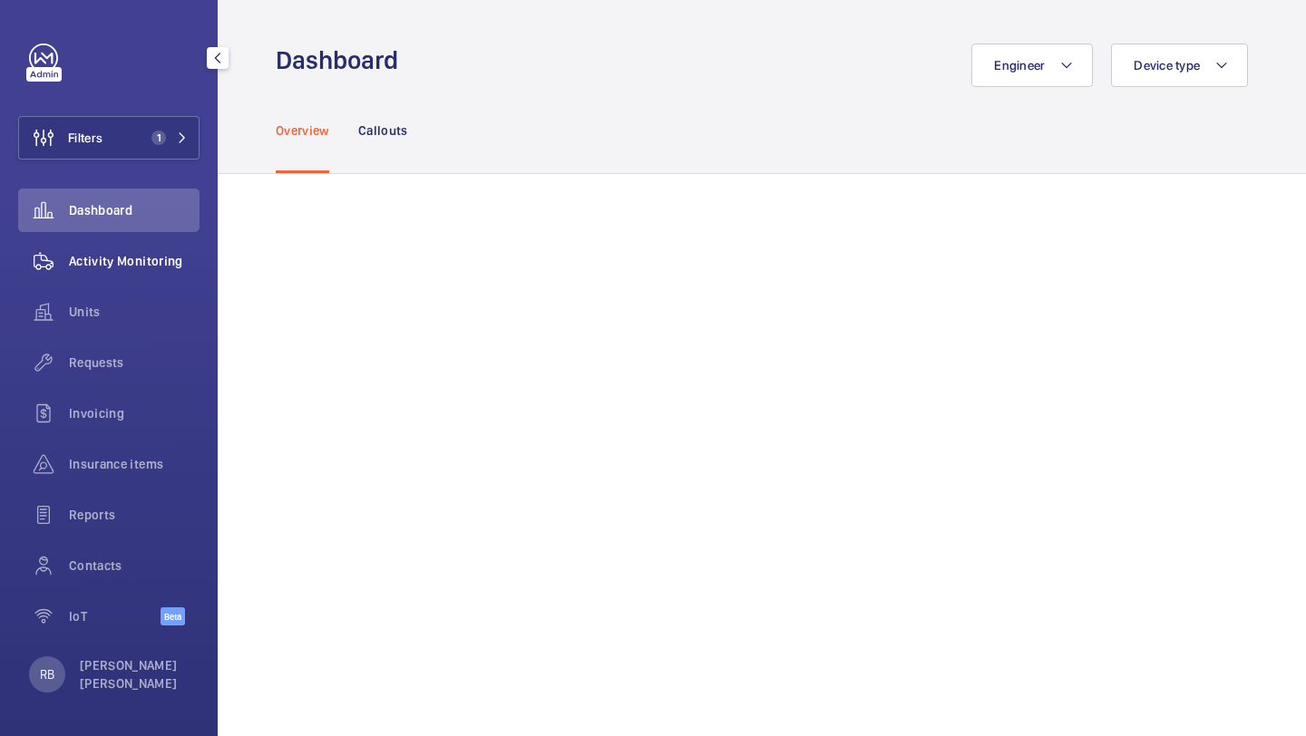
click at [143, 277] on div "Activity Monitoring" at bounding box center [108, 261] width 181 height 44
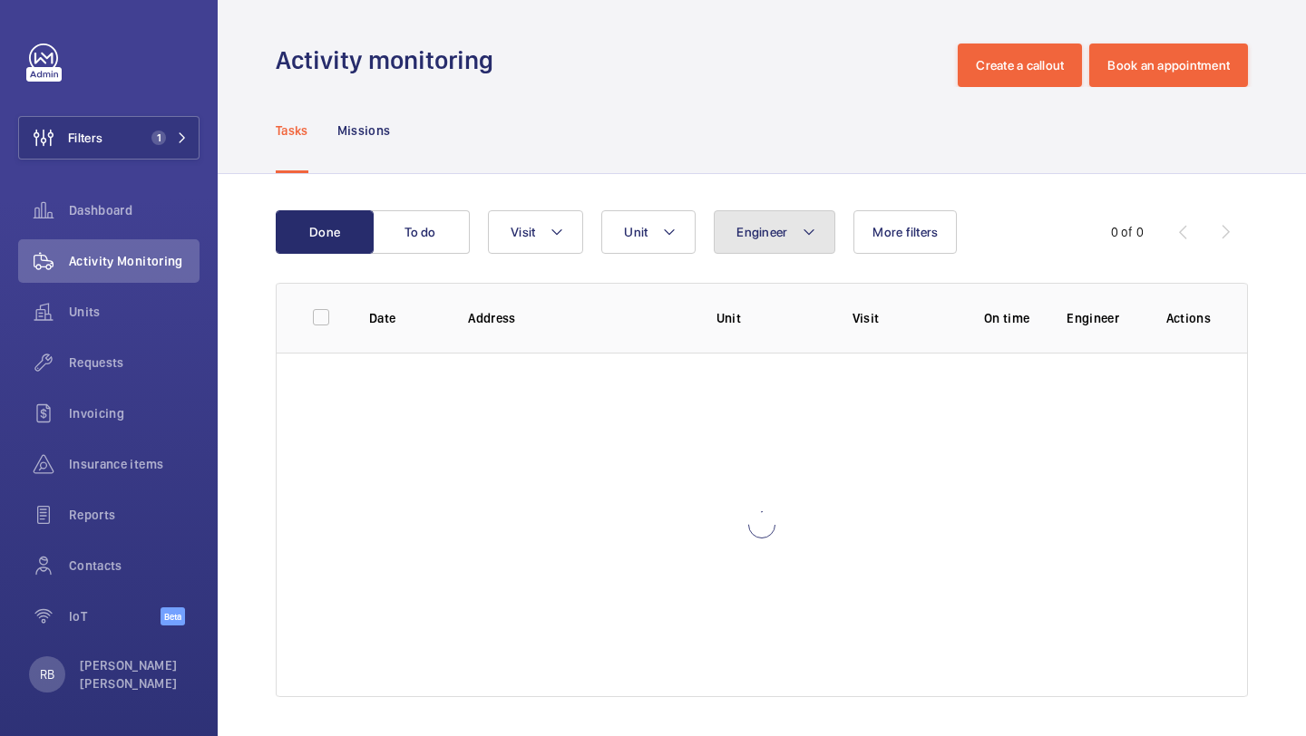
click at [715, 228] on button "Engineer" at bounding box center [775, 232] width 122 height 44
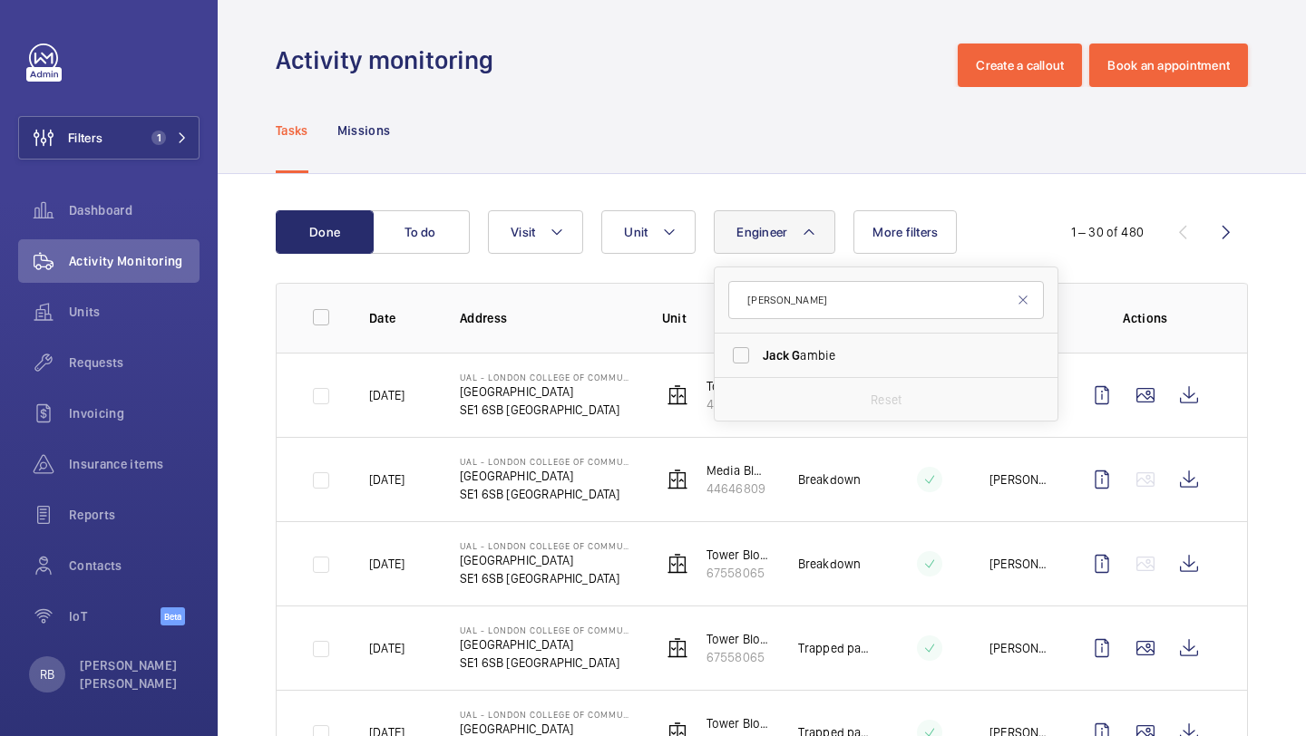
type input "[PERSON_NAME]"
click at [740, 324] on form "[PERSON_NAME]" at bounding box center [885, 300] width 343 height 66
click at [745, 334] on label "Jack G ambie" at bounding box center [872, 356] width 316 height 44
click at [745, 337] on input "Jack G ambie" at bounding box center [741, 355] width 36 height 36
checkbox input "true"
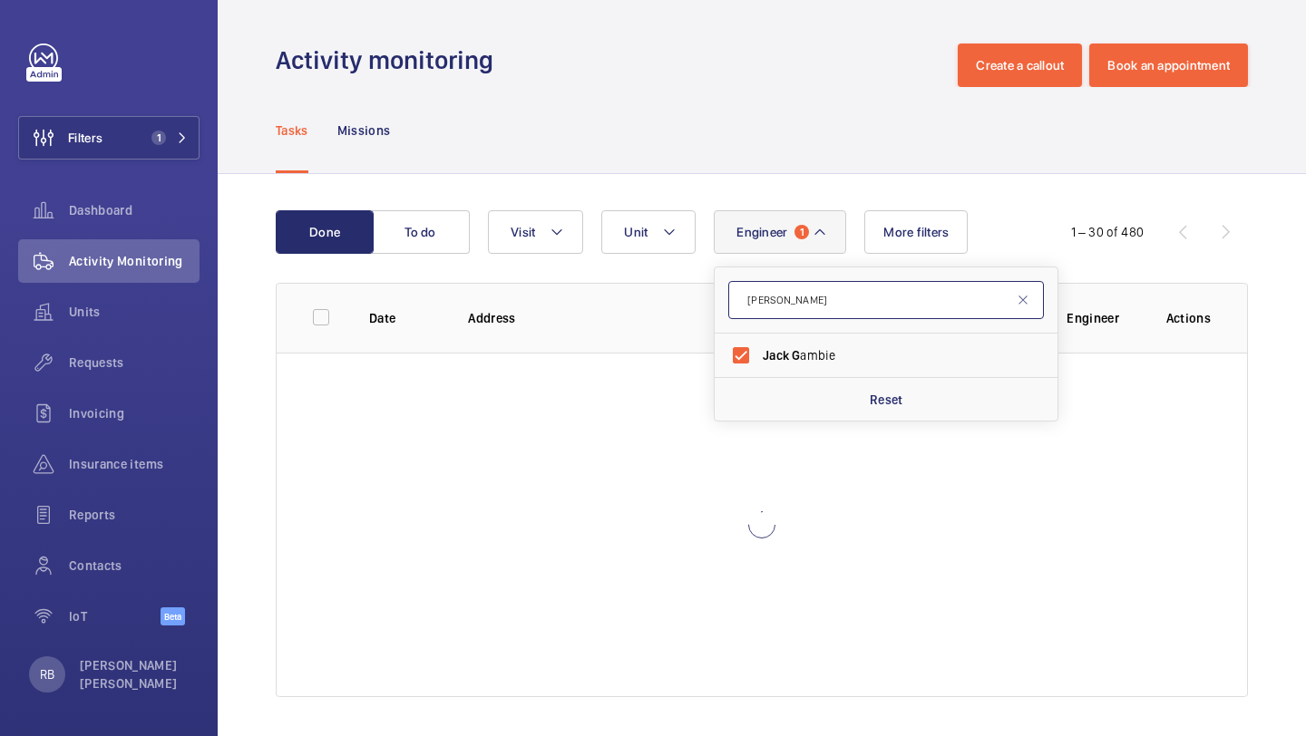
click at [821, 294] on input "jack g" at bounding box center [886, 300] width 316 height 38
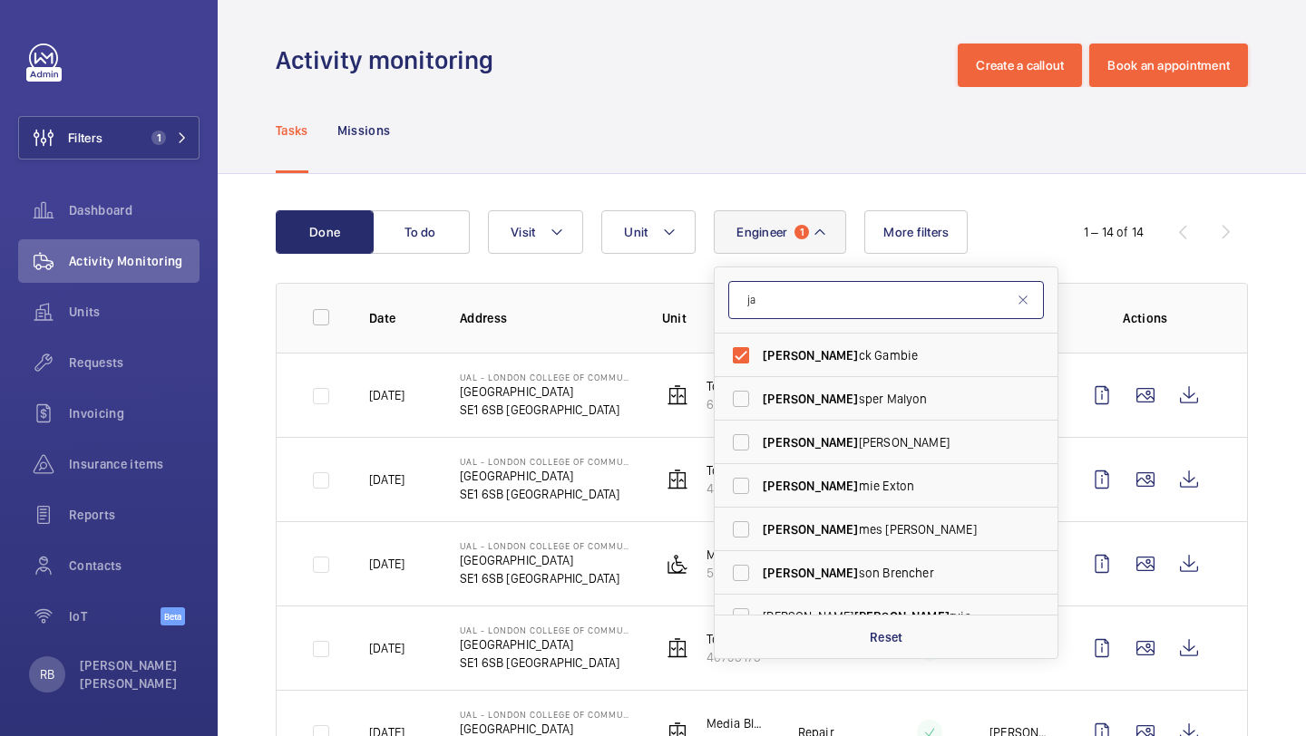
type input "j"
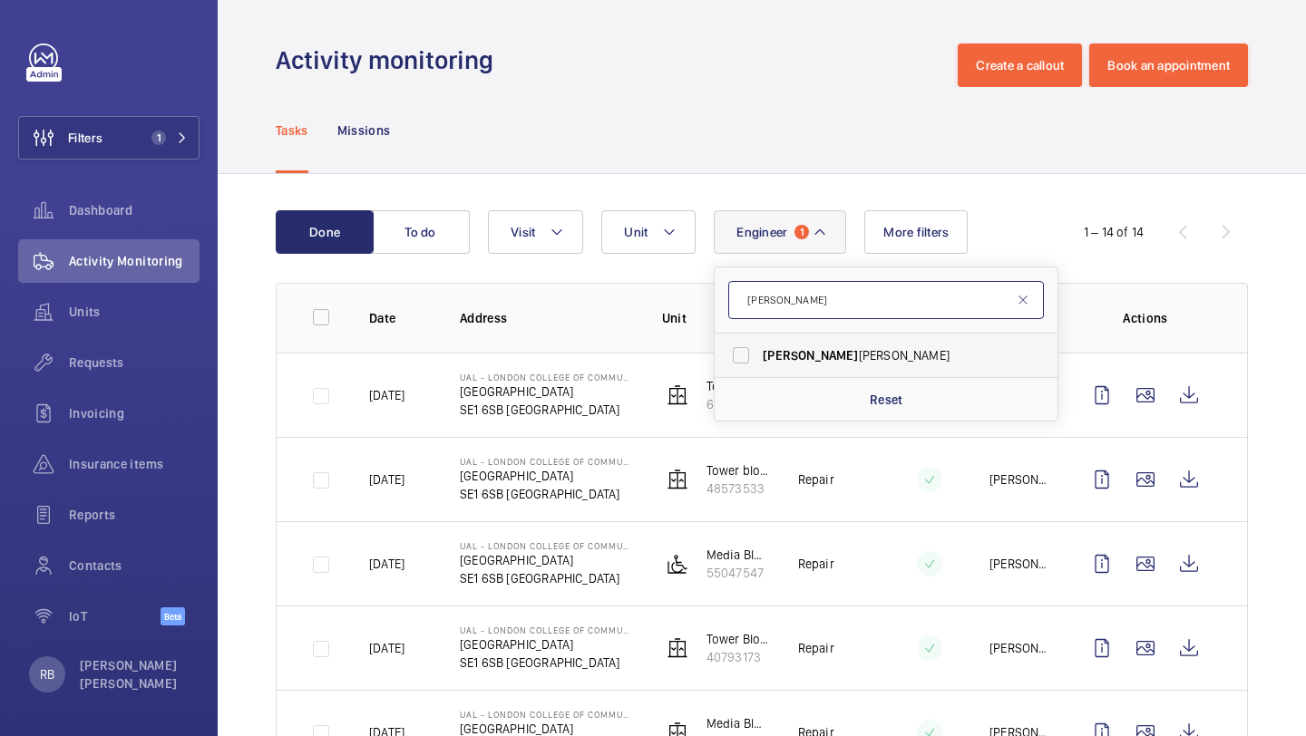
type input "[PERSON_NAME]"
click at [870, 355] on span "[PERSON_NAME]" at bounding box center [887, 355] width 249 height 18
click at [759, 355] on input "[PERSON_NAME]" at bounding box center [741, 355] width 36 height 36
checkbox input "true"
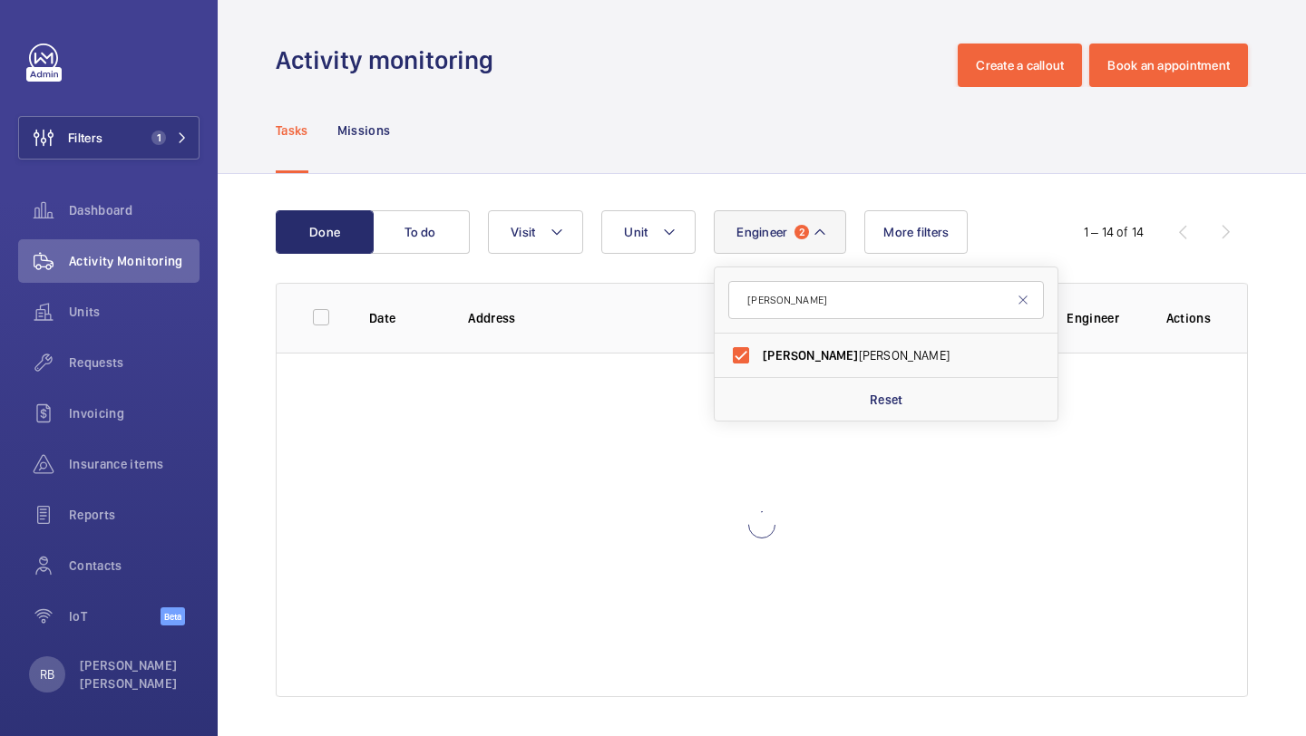
click at [1262, 356] on div "Done To do Engineer 2 keith Keith Bishop Reset Unit Visit More filters 1 – 14 o…" at bounding box center [762, 457] width 1088 height 567
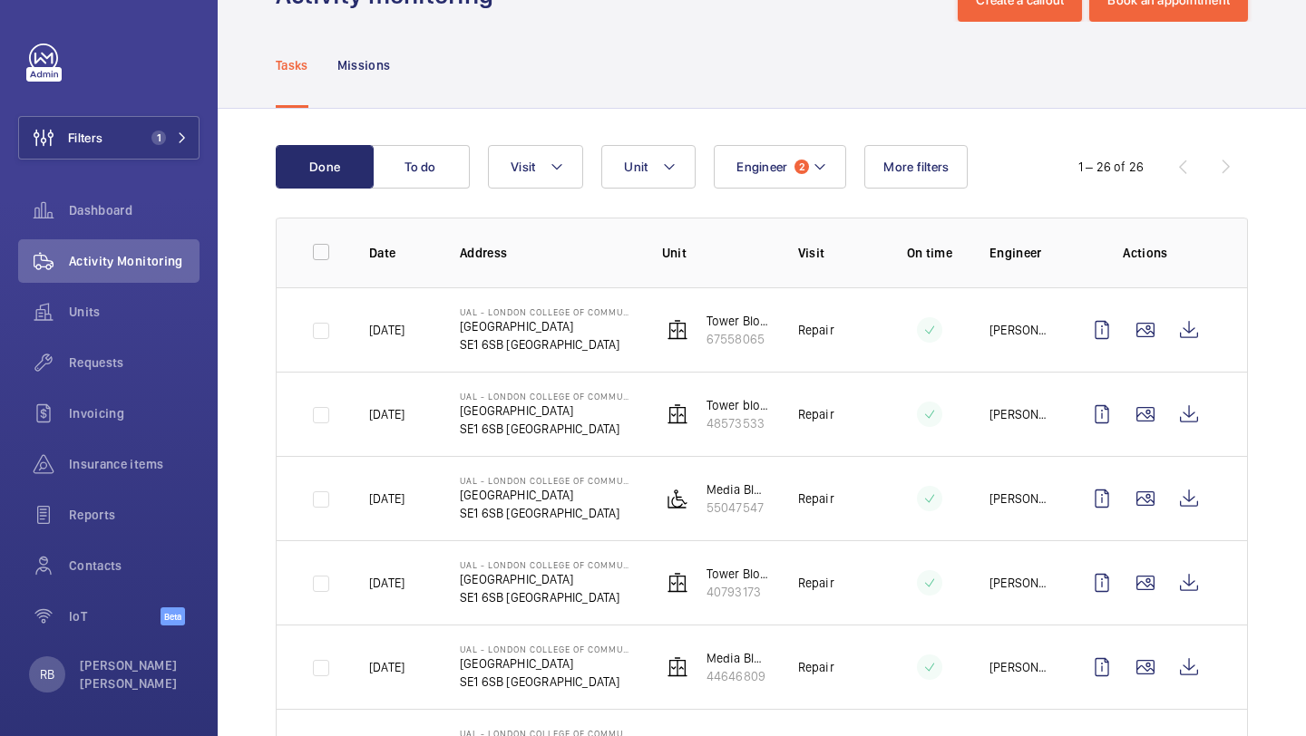
scroll to position [125, 0]
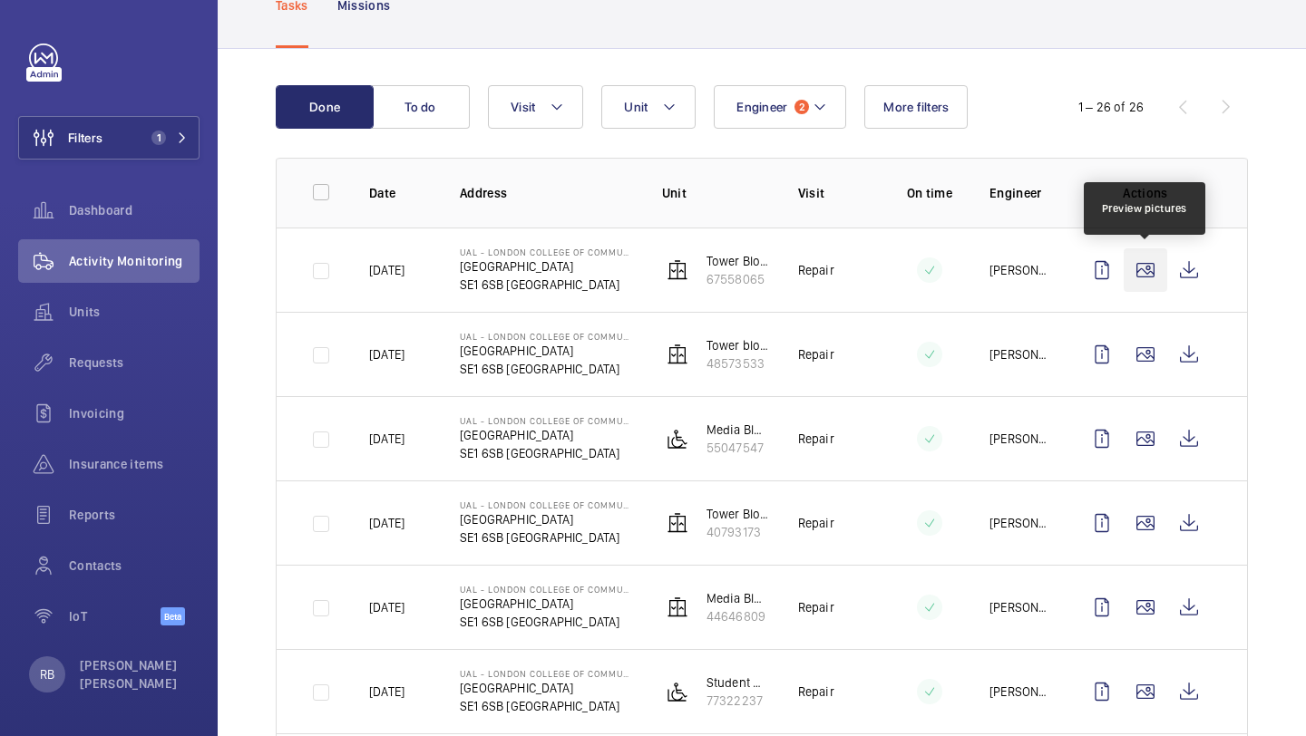
click at [1145, 269] on wm-front-icon-button at bounding box center [1145, 270] width 44 height 44
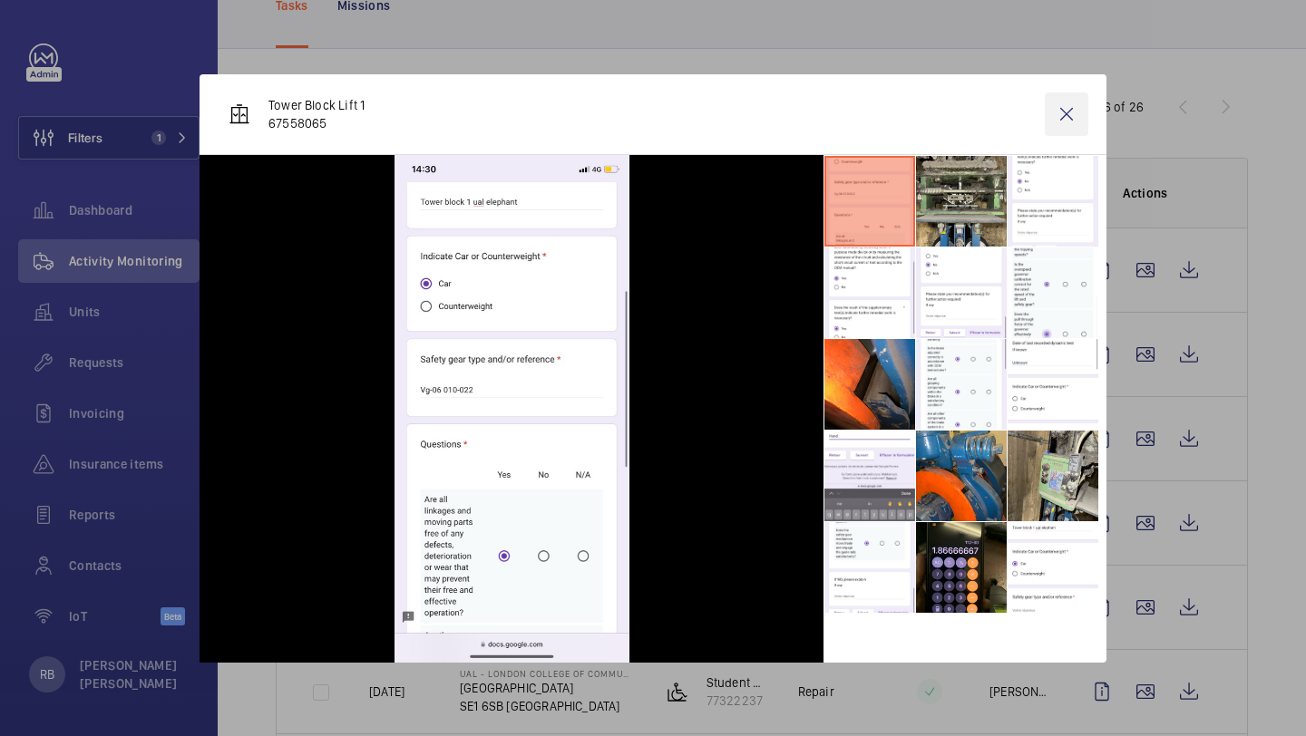
click at [1062, 116] on wm-front-icon-button at bounding box center [1067, 114] width 44 height 44
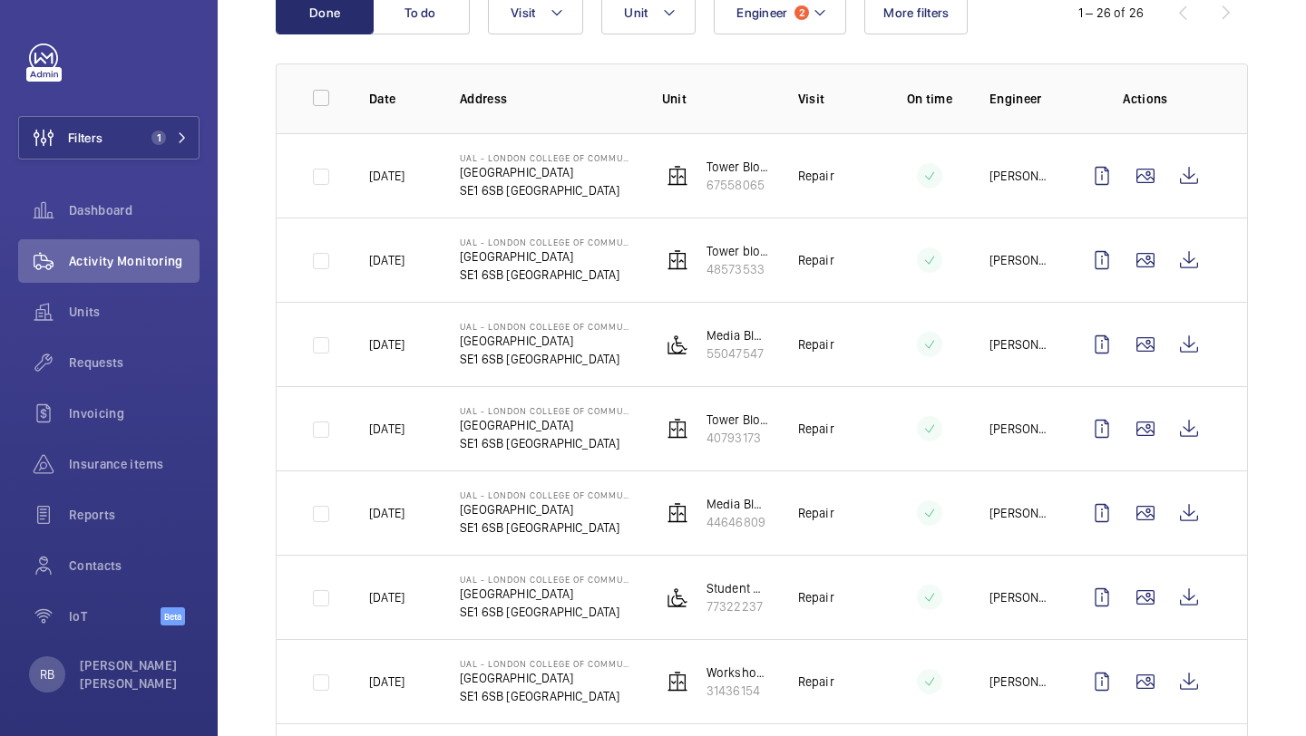
scroll to position [221, 0]
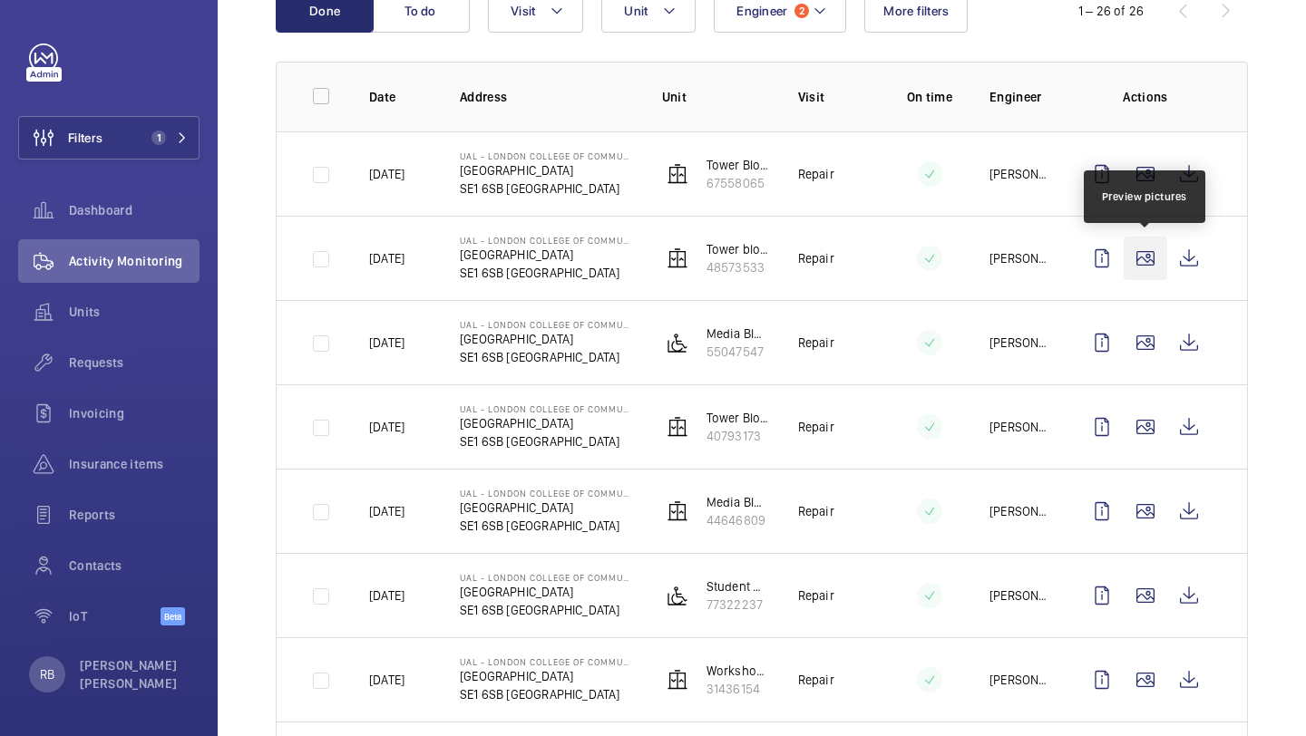
click at [1140, 255] on wm-front-icon-button at bounding box center [1145, 259] width 44 height 44
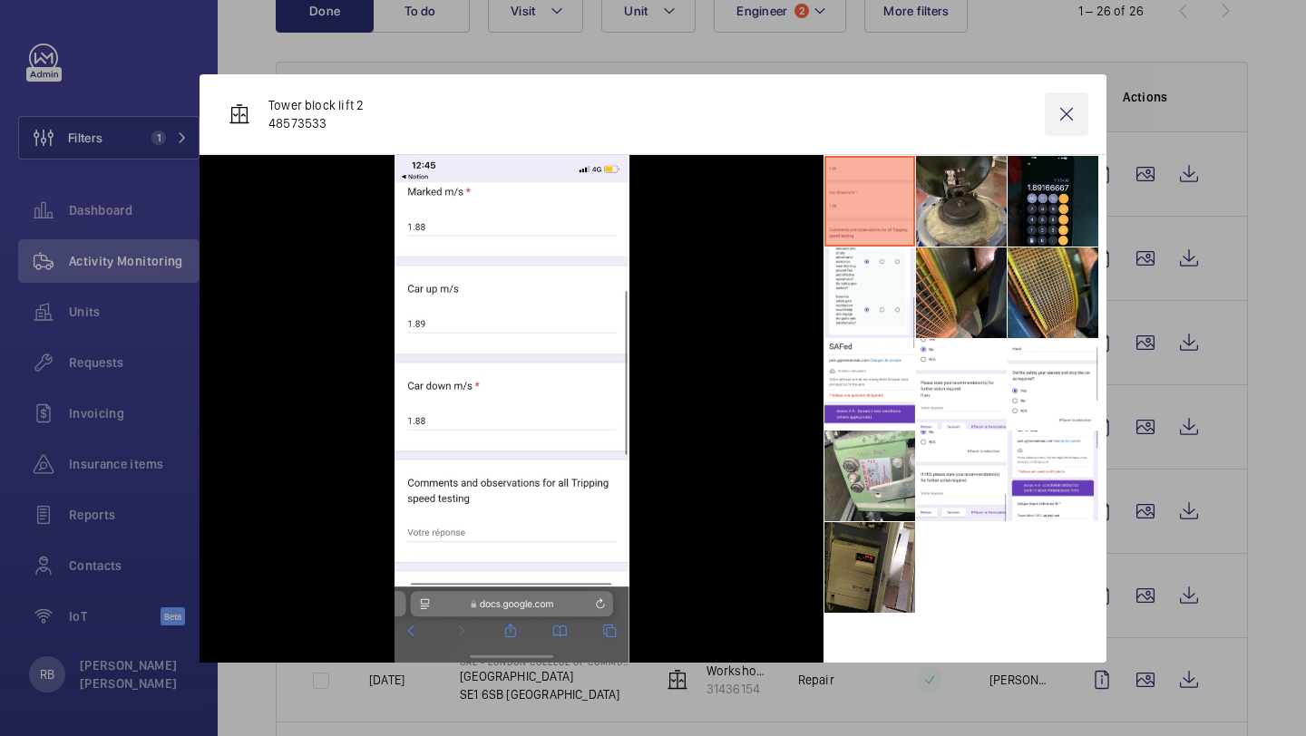
click at [1080, 116] on wm-front-icon-button at bounding box center [1067, 114] width 44 height 44
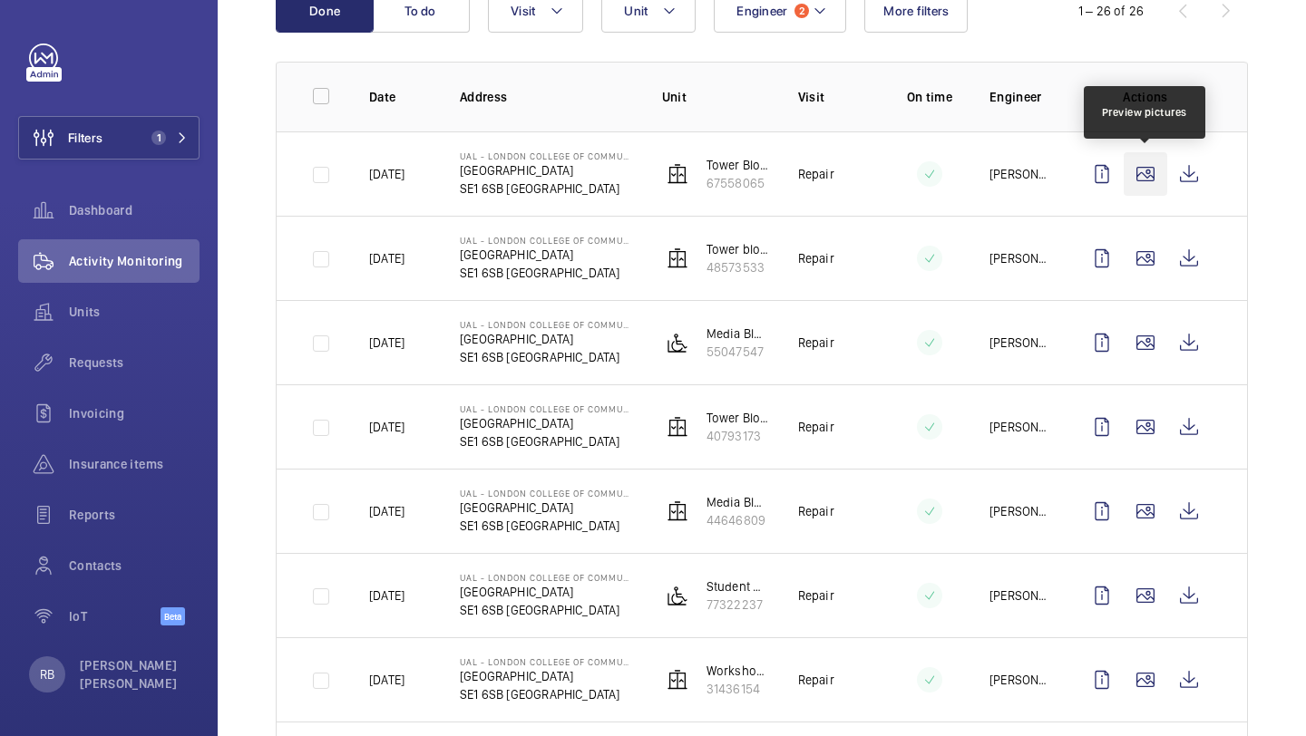
click at [1140, 175] on wm-front-icon-button at bounding box center [1145, 174] width 44 height 44
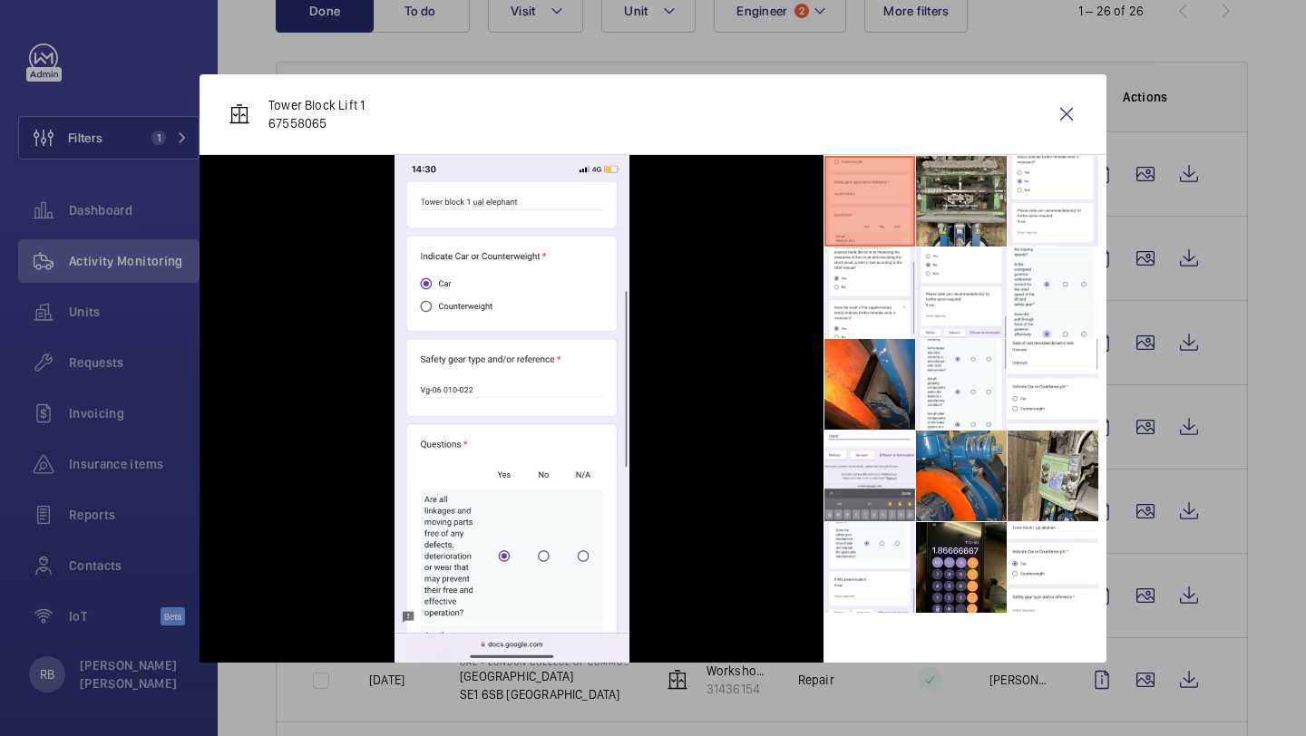
click at [1066, 90] on div "Tower Block Lift 1 67558065" at bounding box center [652, 114] width 907 height 81
click at [1065, 100] on wm-front-icon-button at bounding box center [1067, 114] width 44 height 44
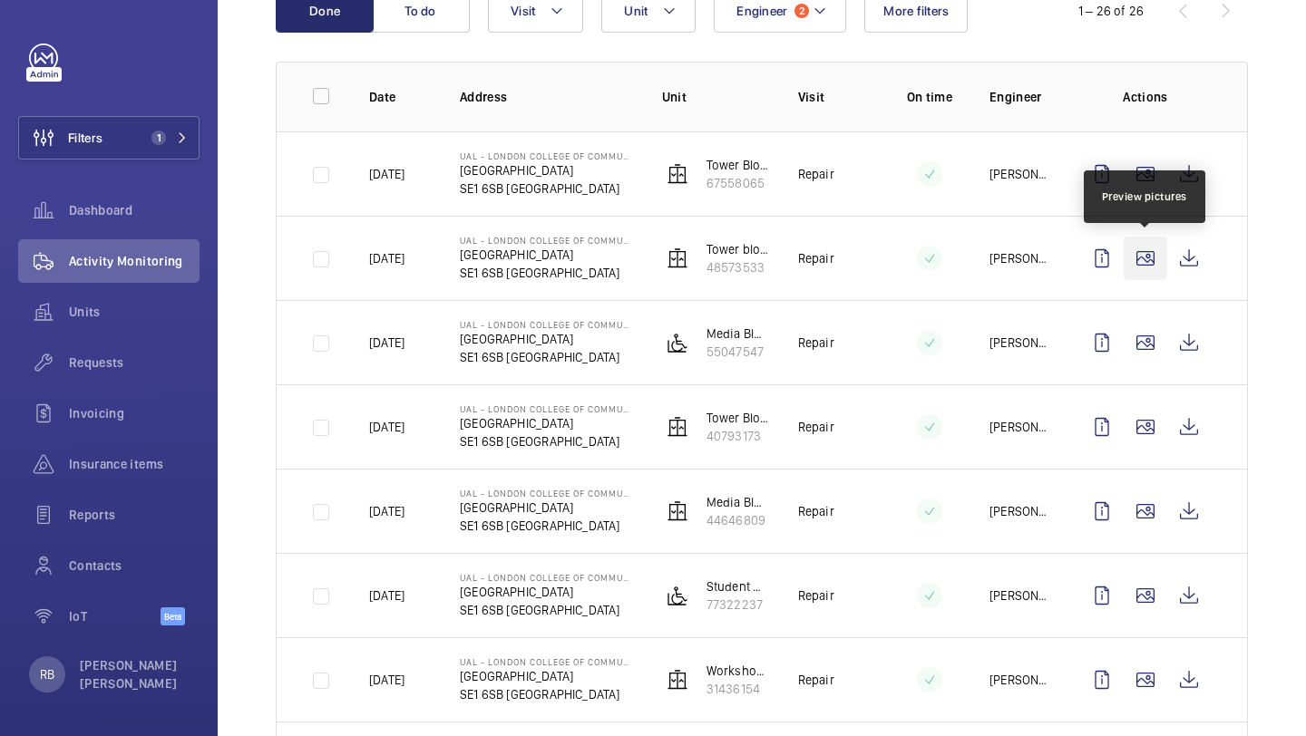
click at [1147, 269] on wm-front-icon-button at bounding box center [1145, 259] width 44 height 44
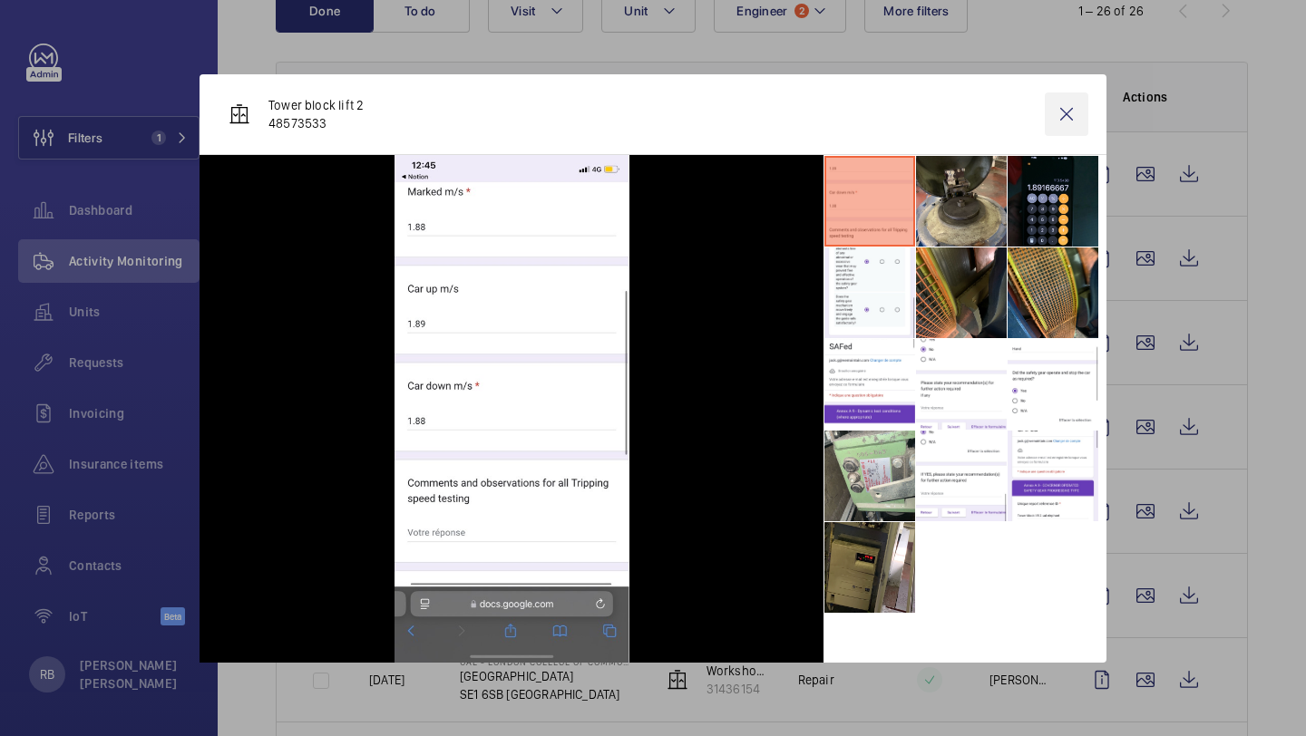
click at [1050, 113] on wm-front-icon-button at bounding box center [1067, 114] width 44 height 44
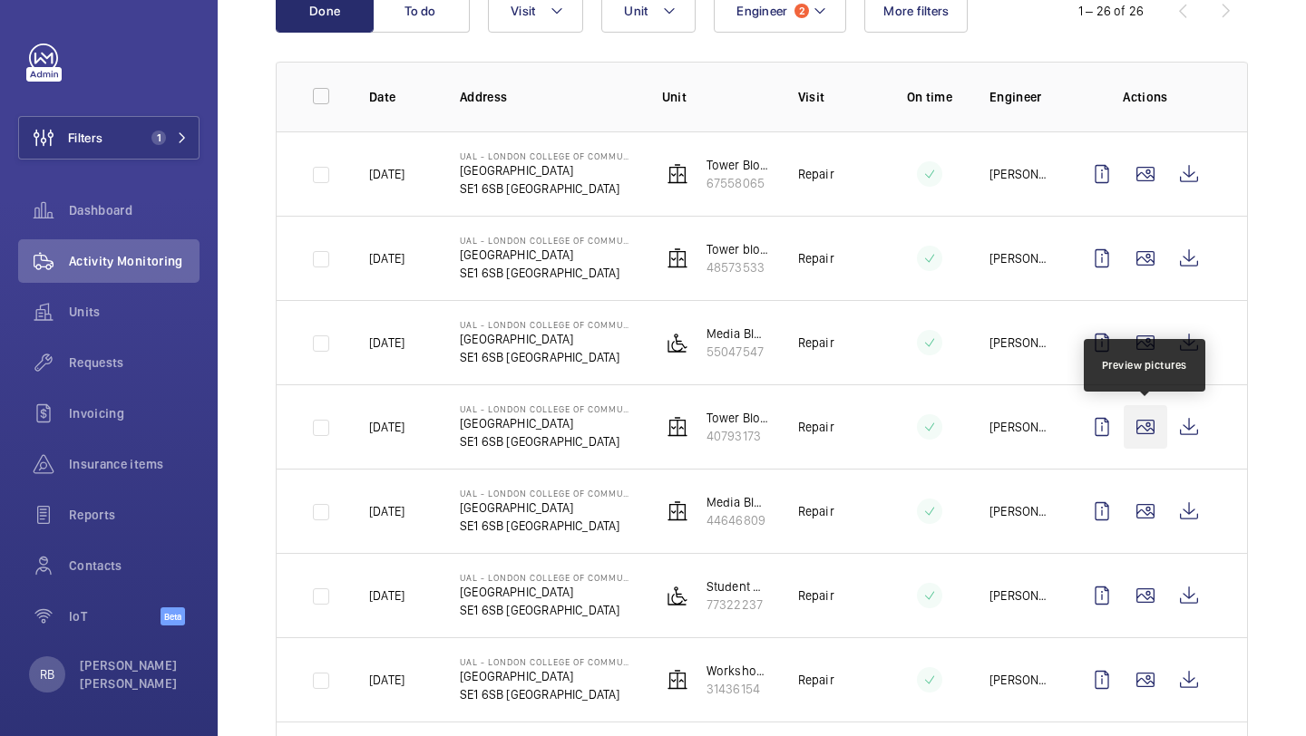
click at [1161, 408] on wm-front-icon-button at bounding box center [1145, 427] width 44 height 44
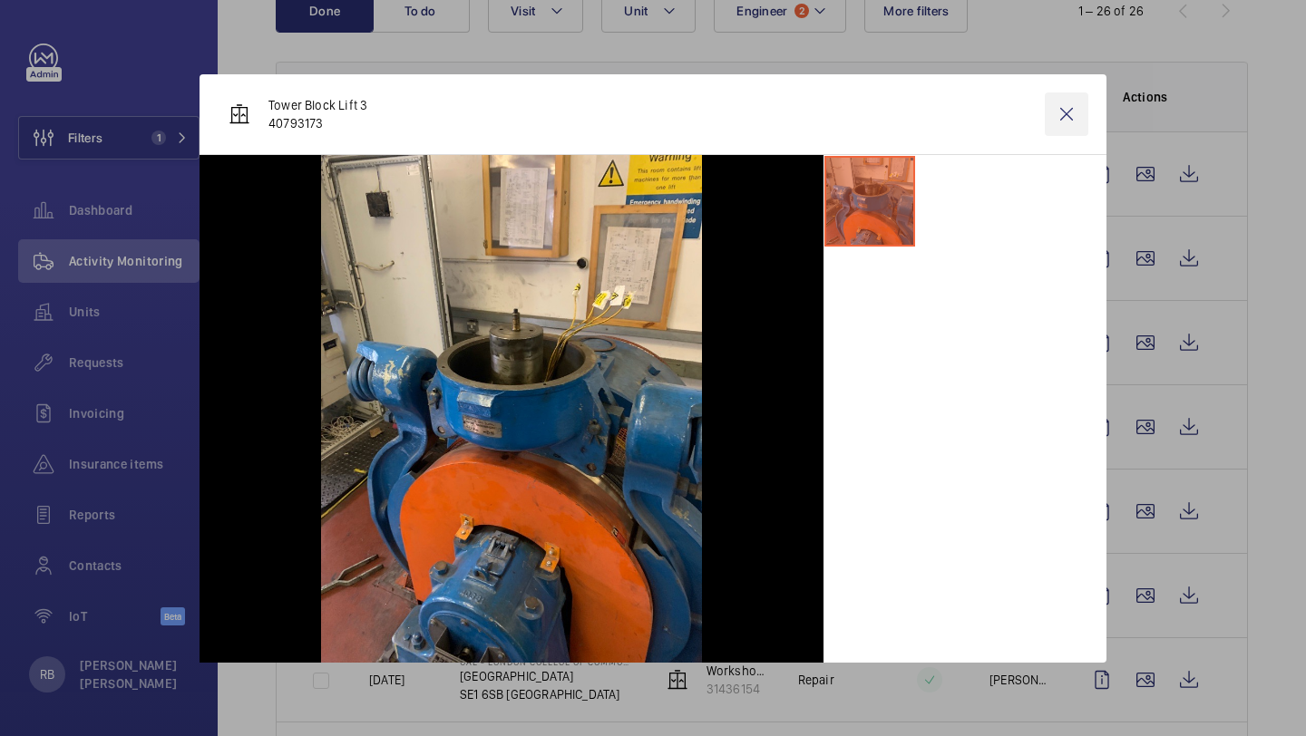
click at [1073, 121] on wm-front-icon-button at bounding box center [1067, 114] width 44 height 44
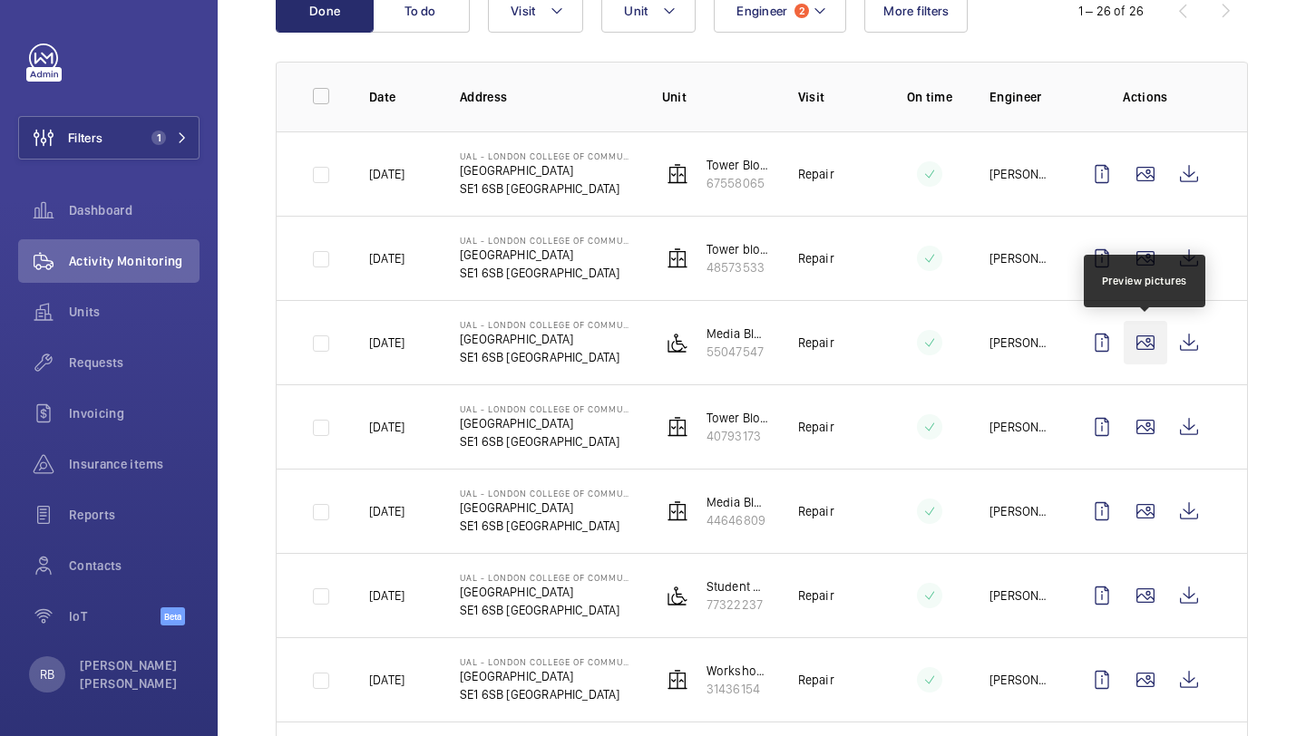
click at [1142, 348] on wm-front-icon-button at bounding box center [1145, 343] width 44 height 44
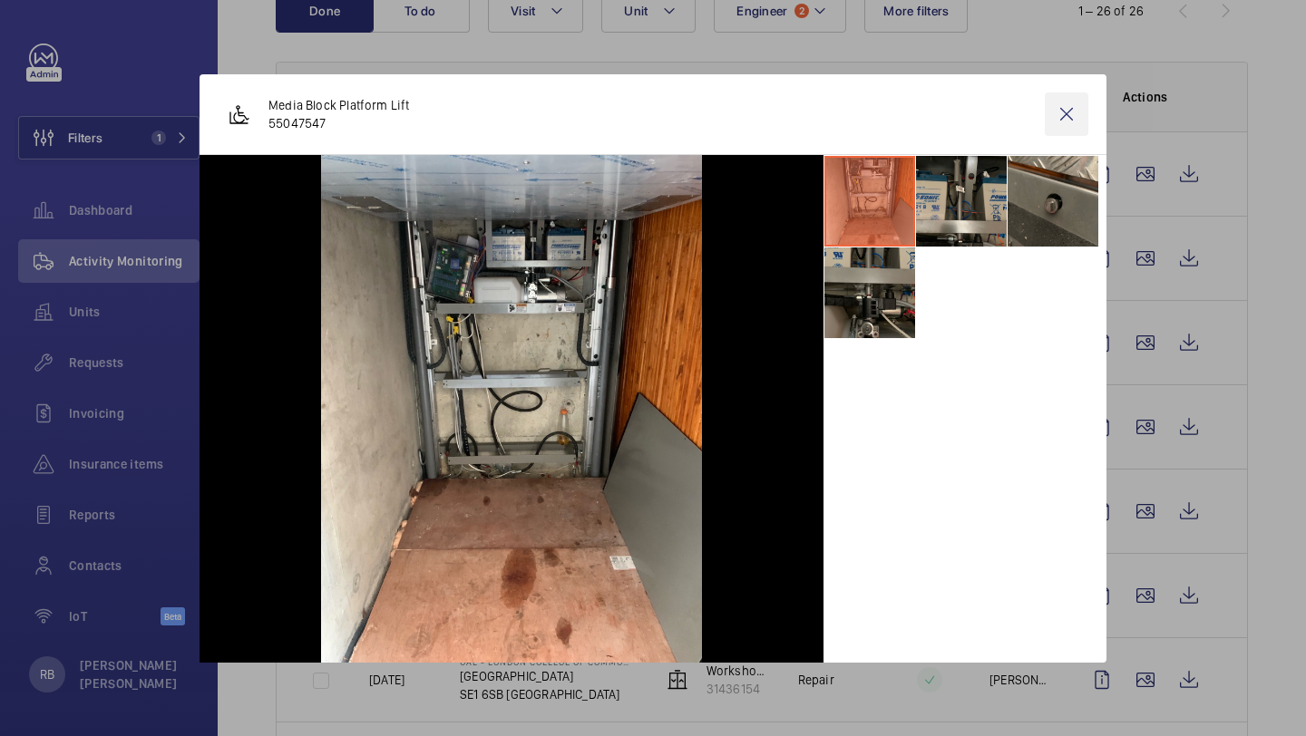
click at [1063, 121] on wm-front-icon-button at bounding box center [1067, 114] width 44 height 44
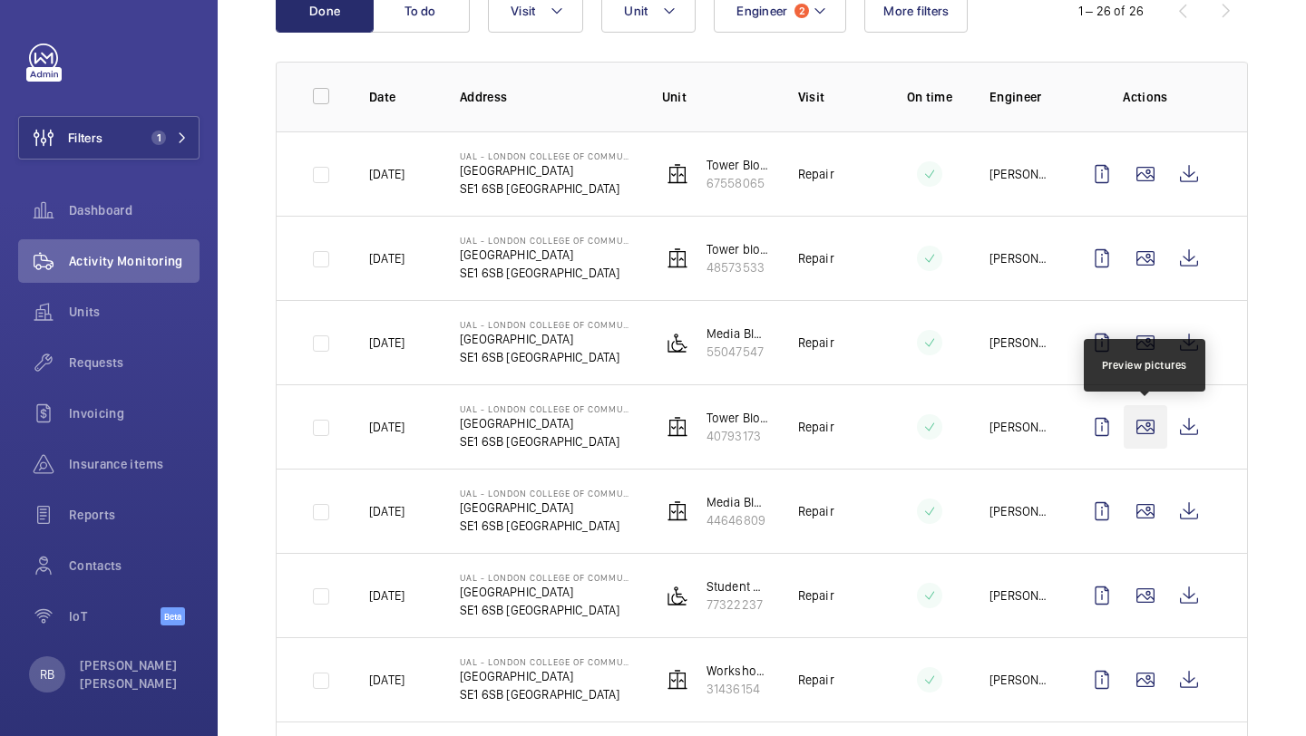
click at [1132, 429] on wm-front-icon-button at bounding box center [1145, 427] width 44 height 44
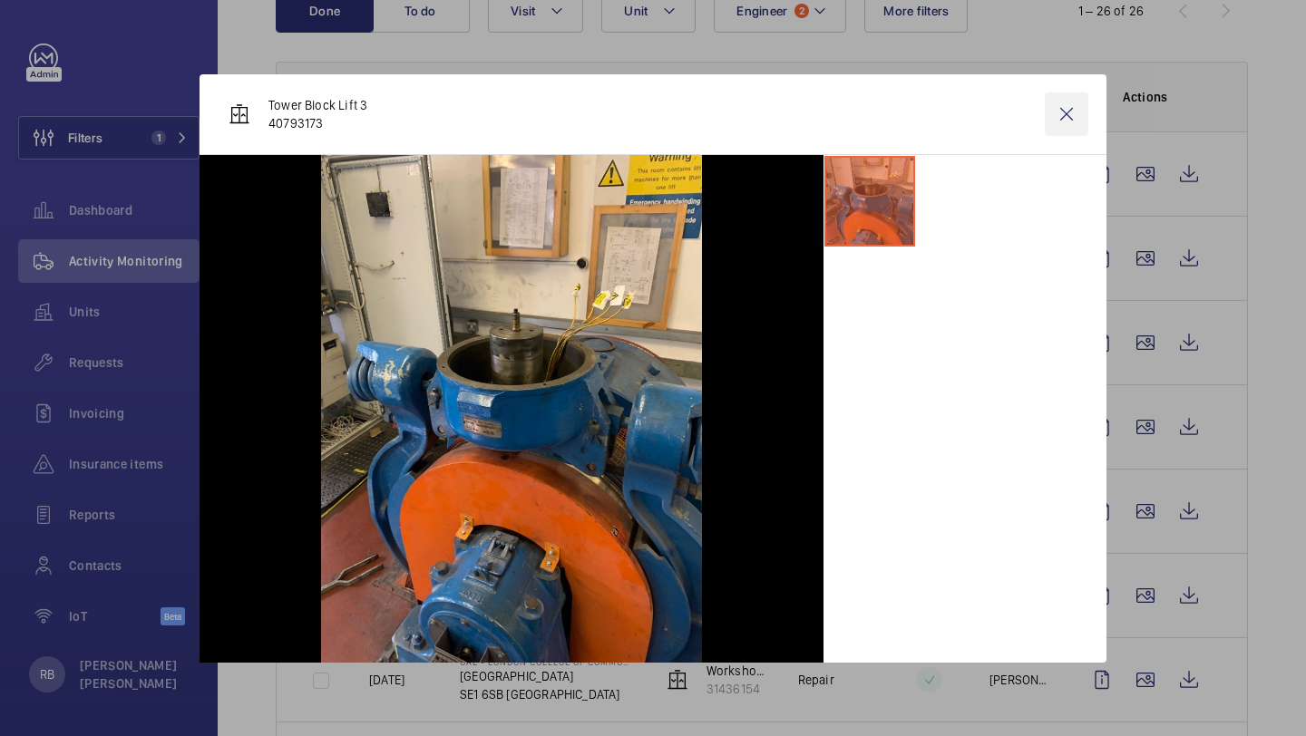
click at [1068, 95] on wm-front-icon-button at bounding box center [1067, 114] width 44 height 44
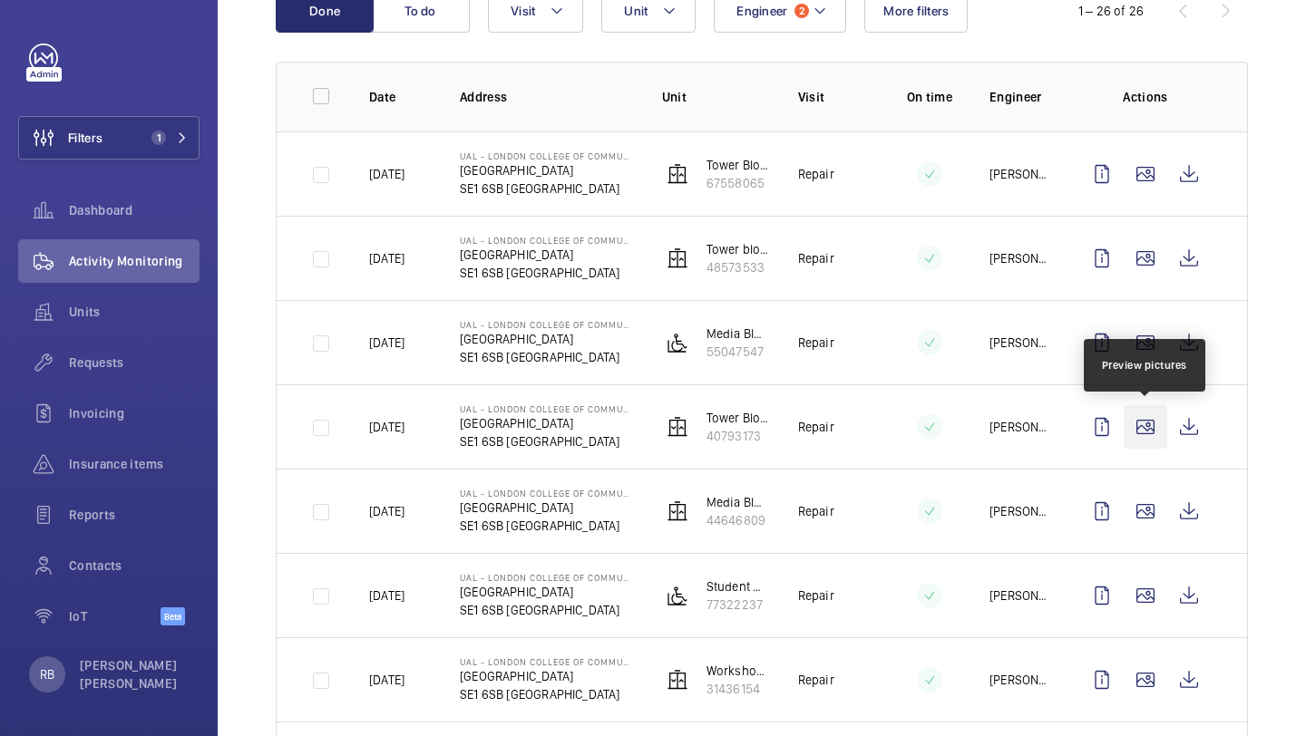
click at [1160, 409] on wm-front-icon-button at bounding box center [1145, 427] width 44 height 44
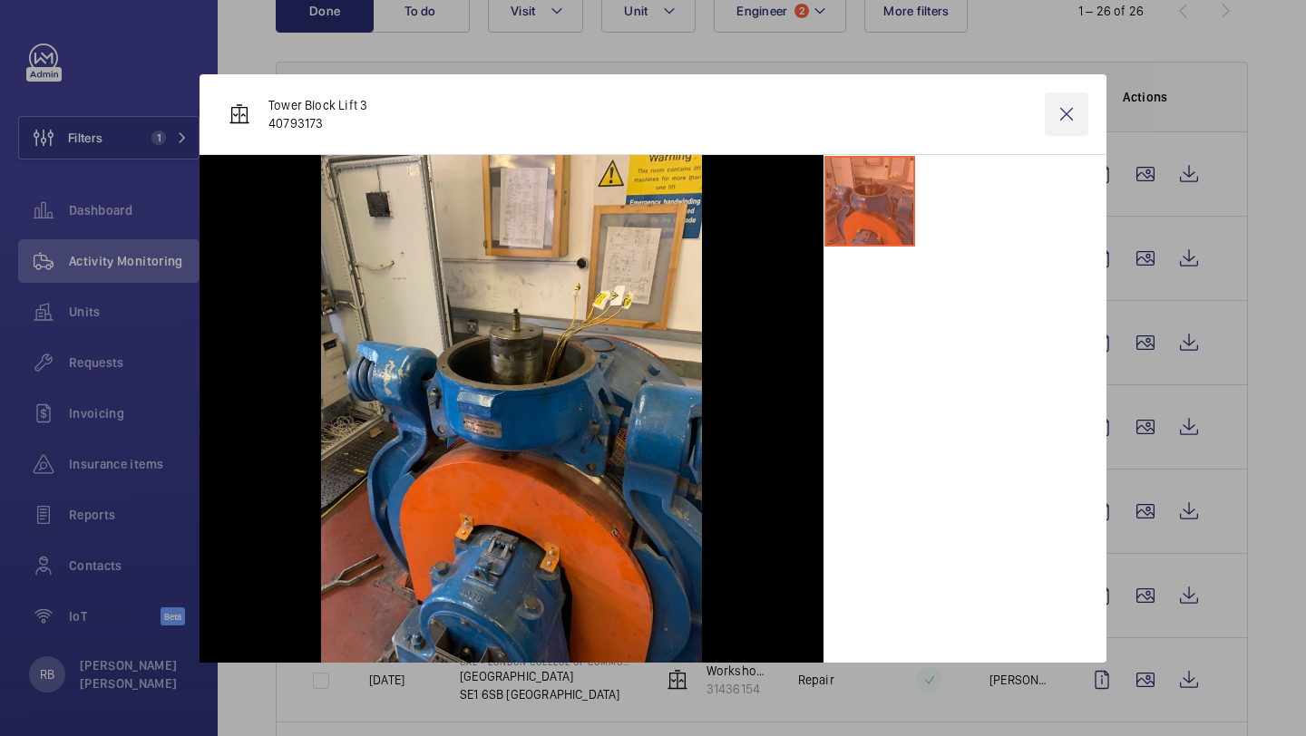
click at [1071, 111] on wm-front-icon-button at bounding box center [1067, 114] width 44 height 44
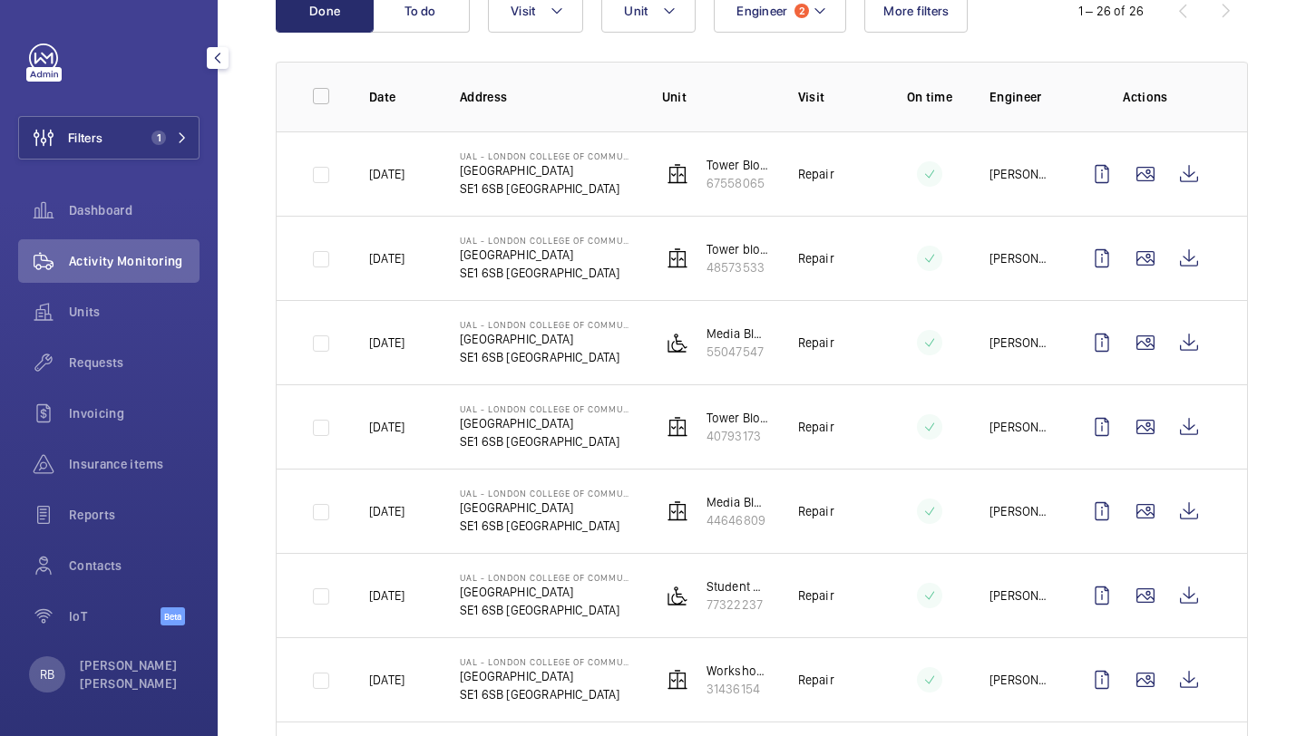
click at [126, 114] on div "Filters 1 Dashboard Activity Monitoring Units Requests Invoicing Insurance item…" at bounding box center [108, 345] width 181 height 602
click at [127, 120] on button "Filters 1" at bounding box center [108, 138] width 181 height 44
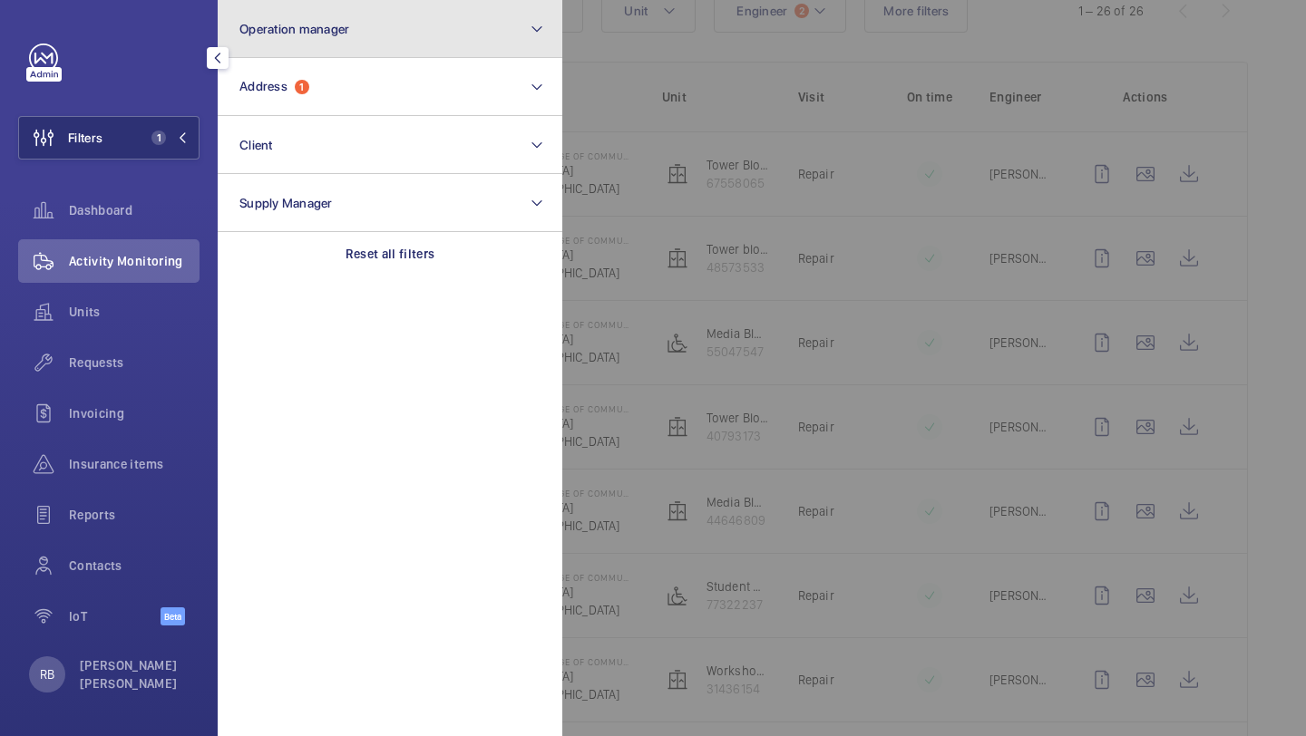
click at [311, 48] on button "Operation manager" at bounding box center [390, 29] width 345 height 58
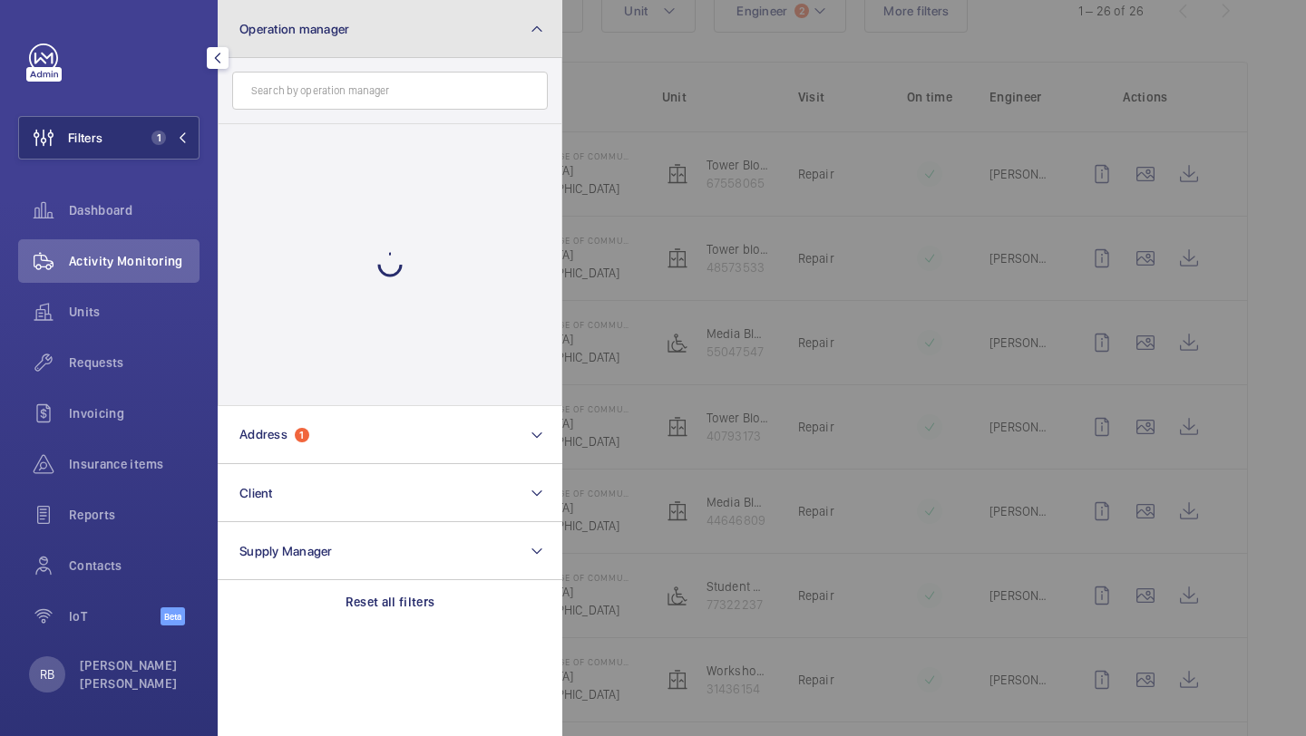
click at [311, 48] on button "Operation manager" at bounding box center [390, 29] width 345 height 58
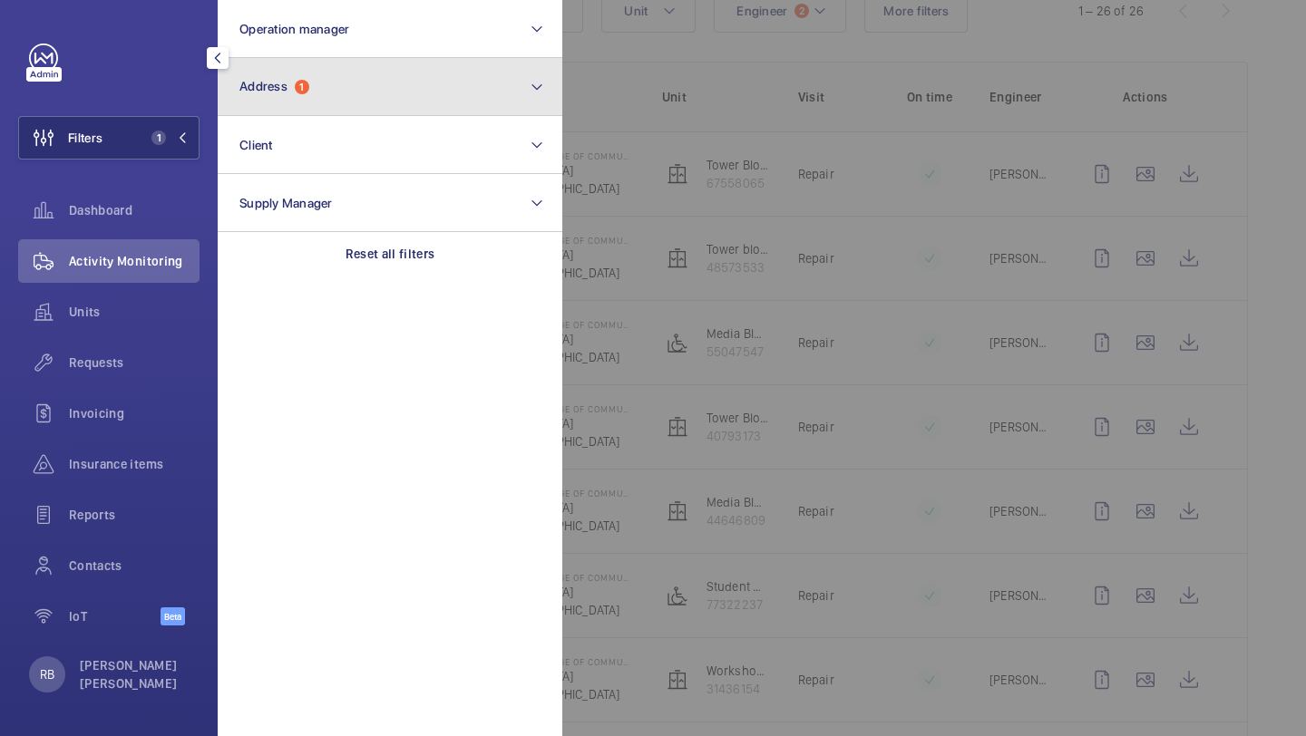
click at [307, 73] on button "Address 1" at bounding box center [390, 87] width 345 height 58
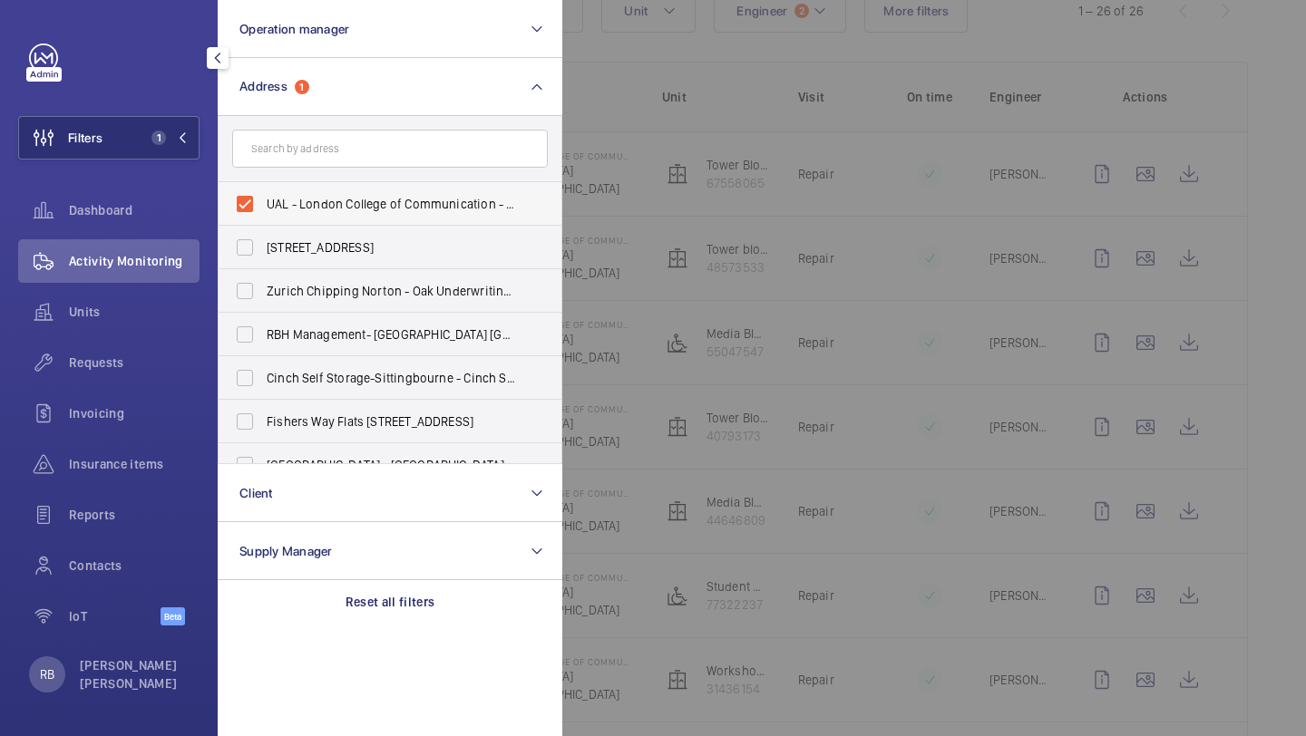
click at [287, 191] on label "UAL - London College of Communication - Elephant and Castle, LONDON SE1 6SB" at bounding box center [377, 204] width 316 height 44
click at [263, 191] on input "UAL - London College of Communication - Elephant and Castle, LONDON SE1 6SB" at bounding box center [245, 204] width 36 height 36
checkbox input "false"
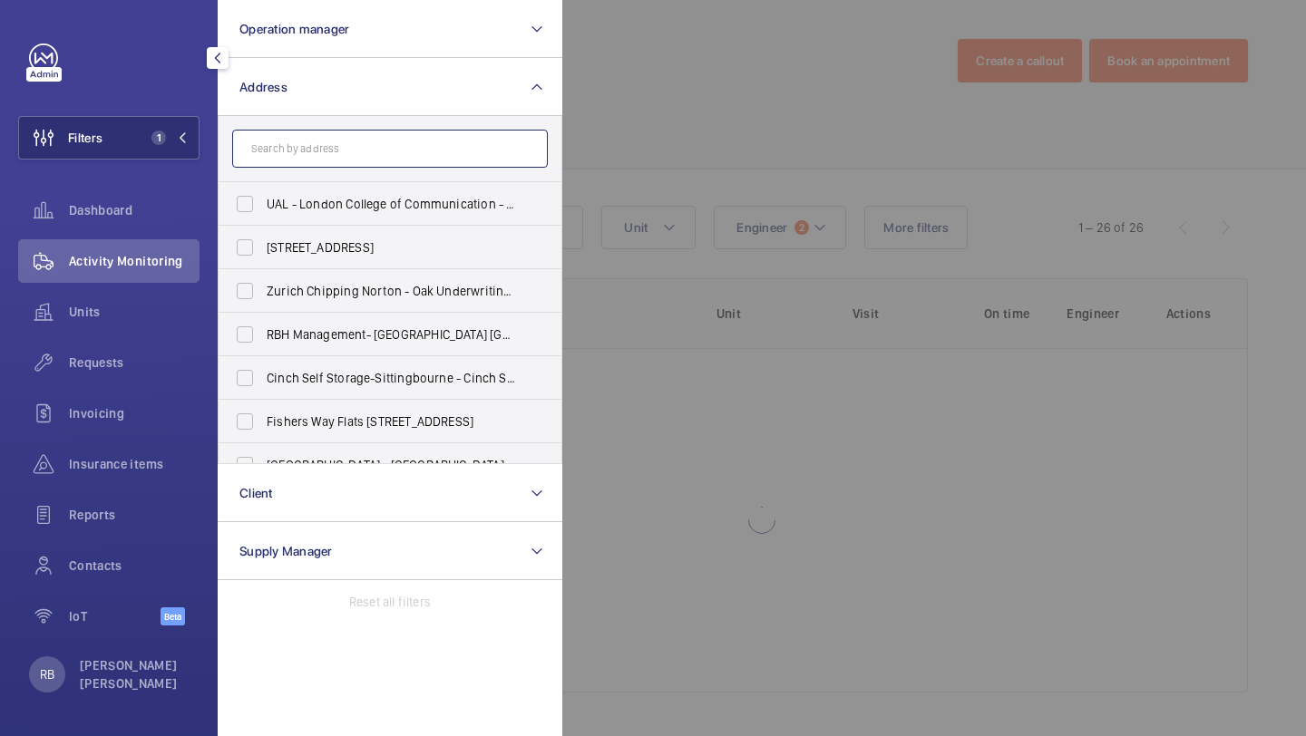
click at [303, 161] on input "text" at bounding box center [390, 149] width 316 height 38
click at [303, 160] on input "text" at bounding box center [390, 149] width 316 height 38
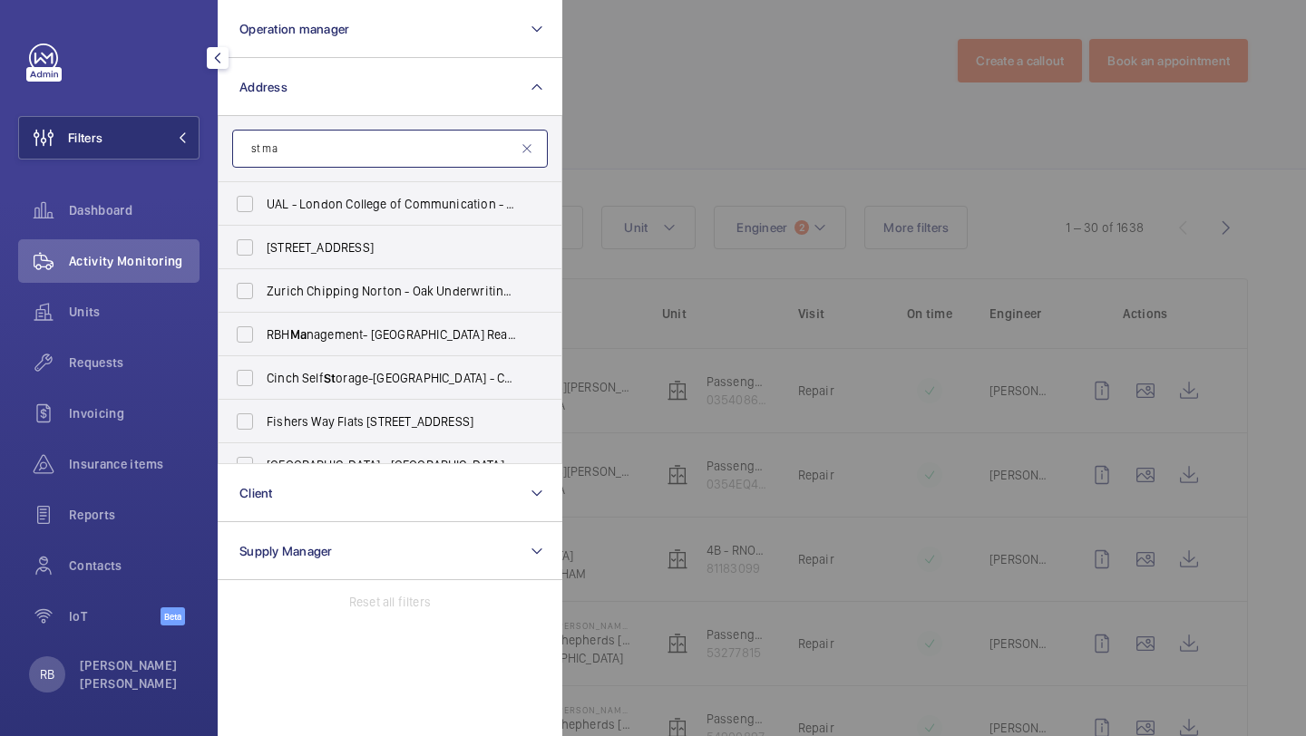
scroll to position [221, 0]
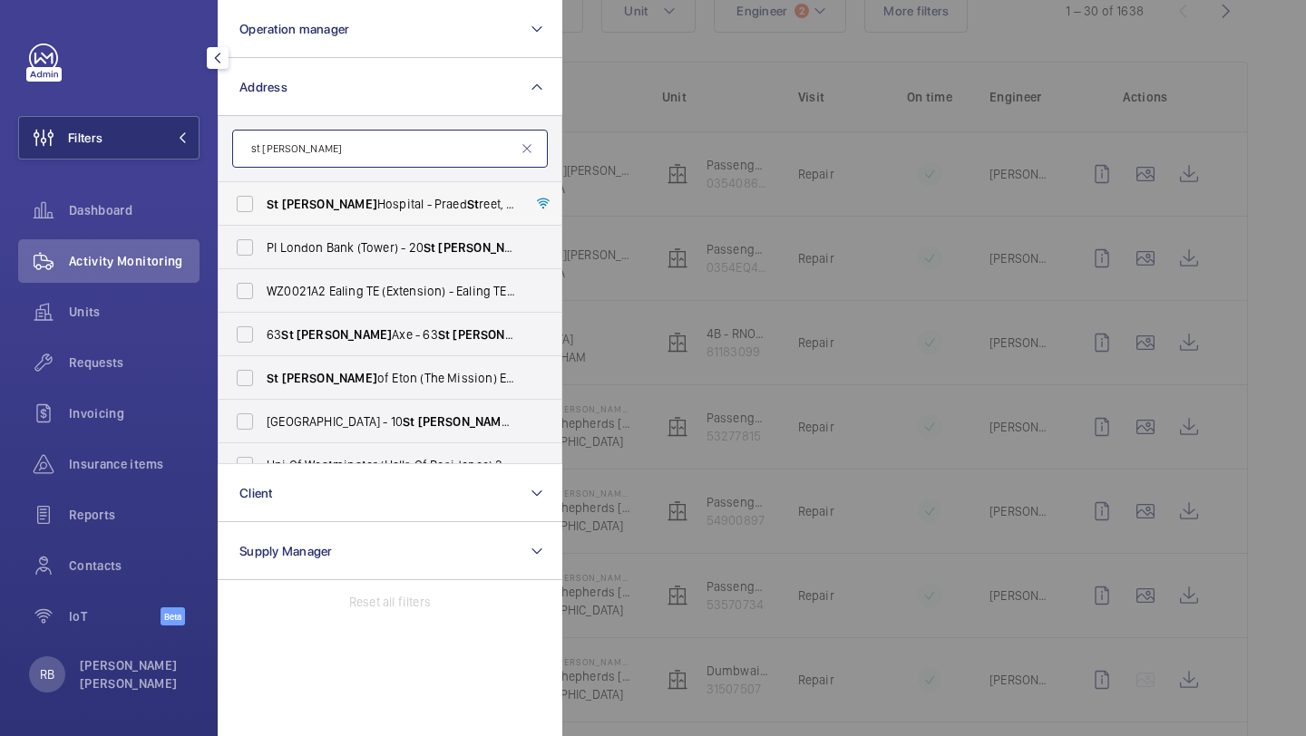
type input "st mary"
click at [301, 206] on span "Mary" at bounding box center [329, 204] width 95 height 15
click at [263, 206] on input "St Mary Hospital - Praed St reet, LONDON W2 1NY" at bounding box center [245, 204] width 36 height 36
checkbox input "true"
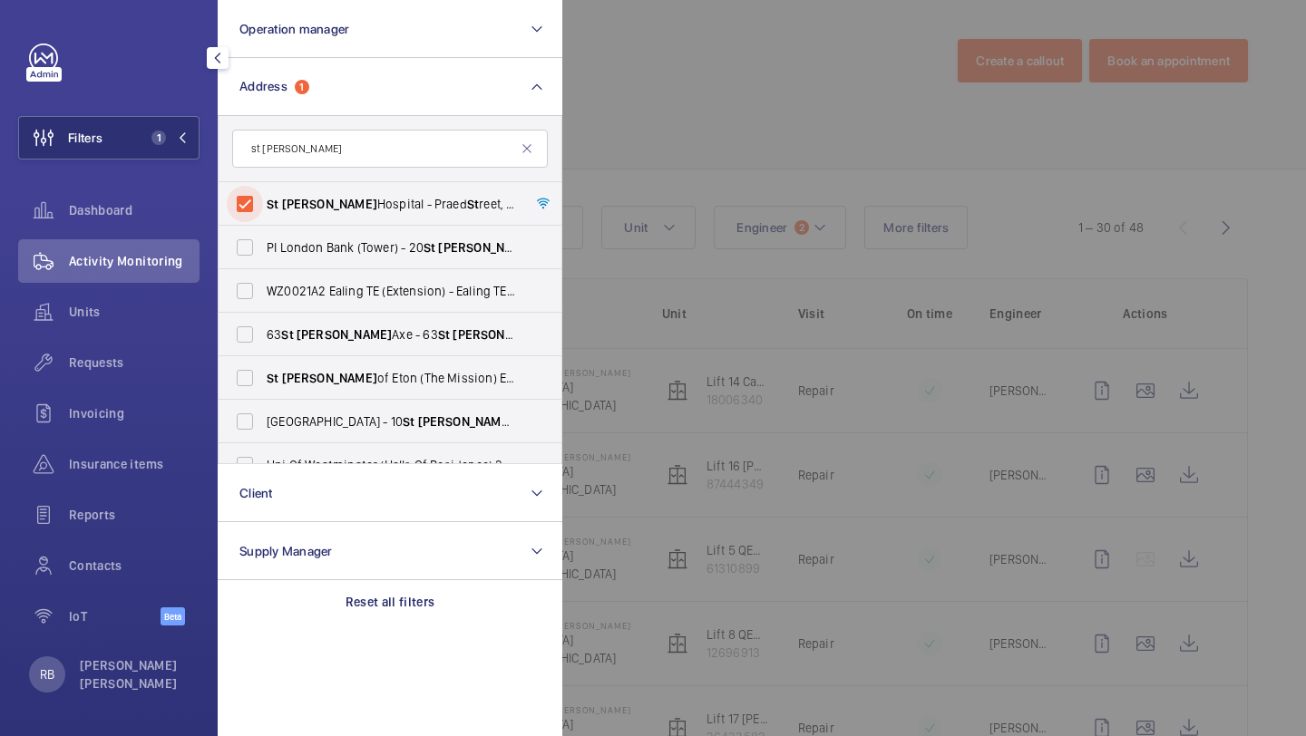
scroll to position [221, 0]
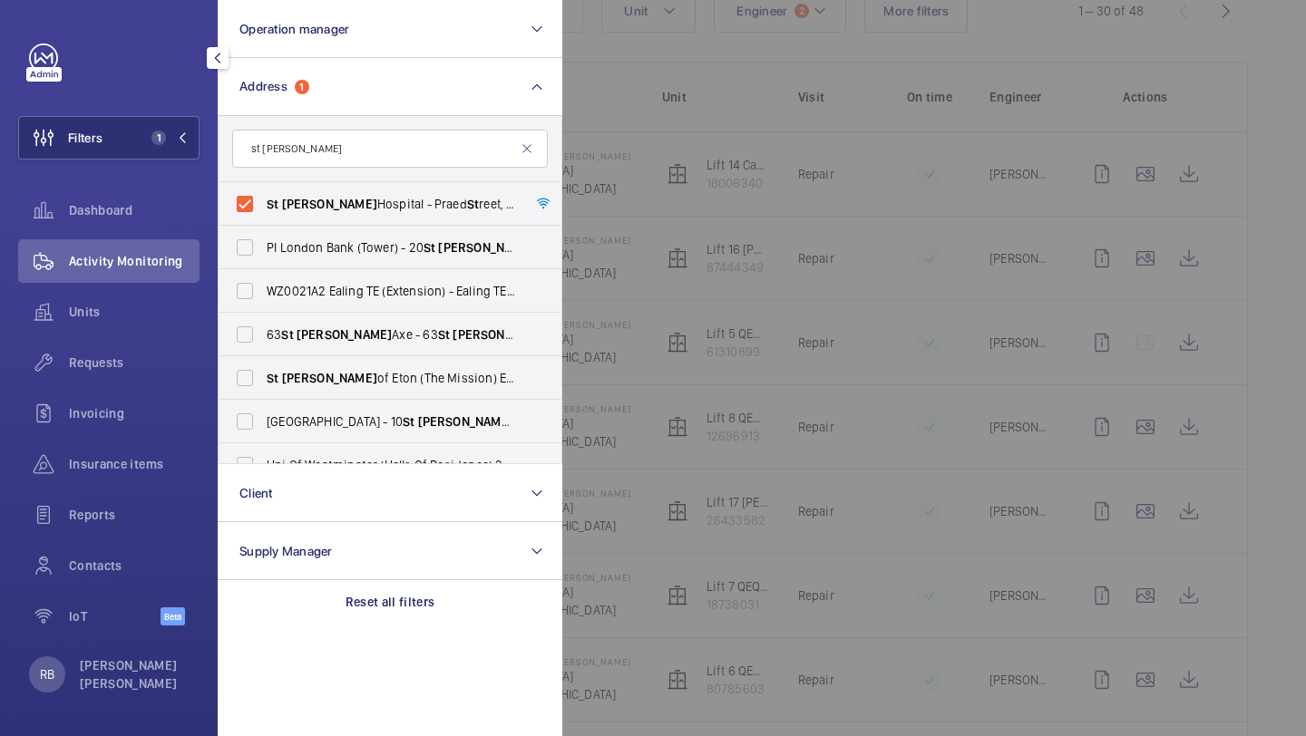
click at [689, 194] on div at bounding box center [1215, 368] width 1306 height 736
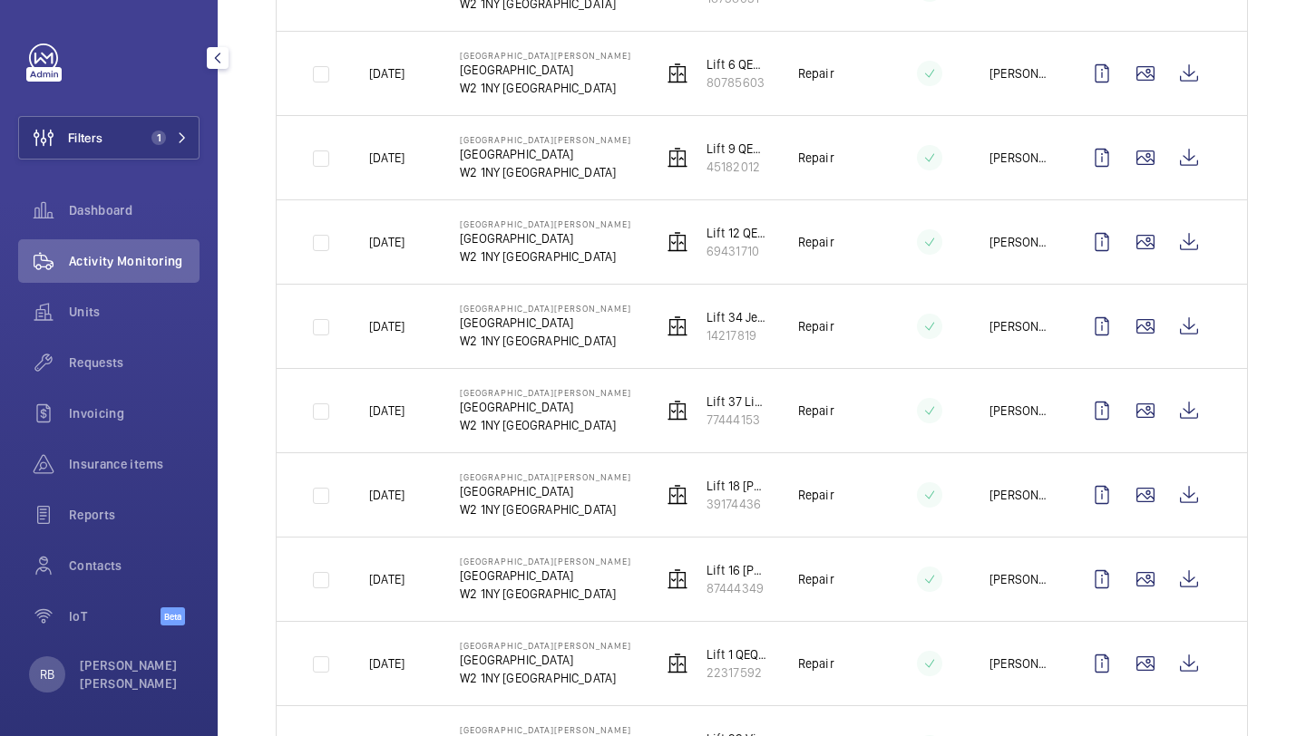
scroll to position [0, 0]
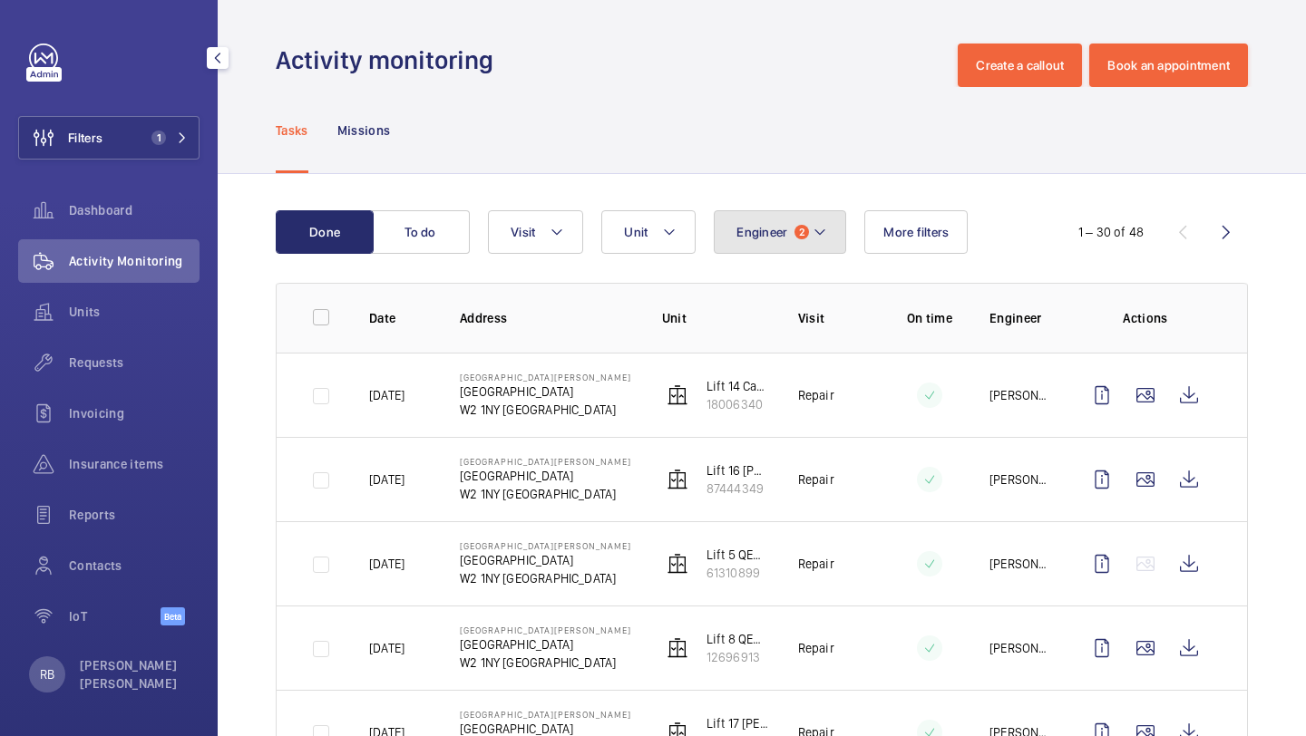
click at [783, 228] on span "Engineer" at bounding box center [761, 232] width 51 height 15
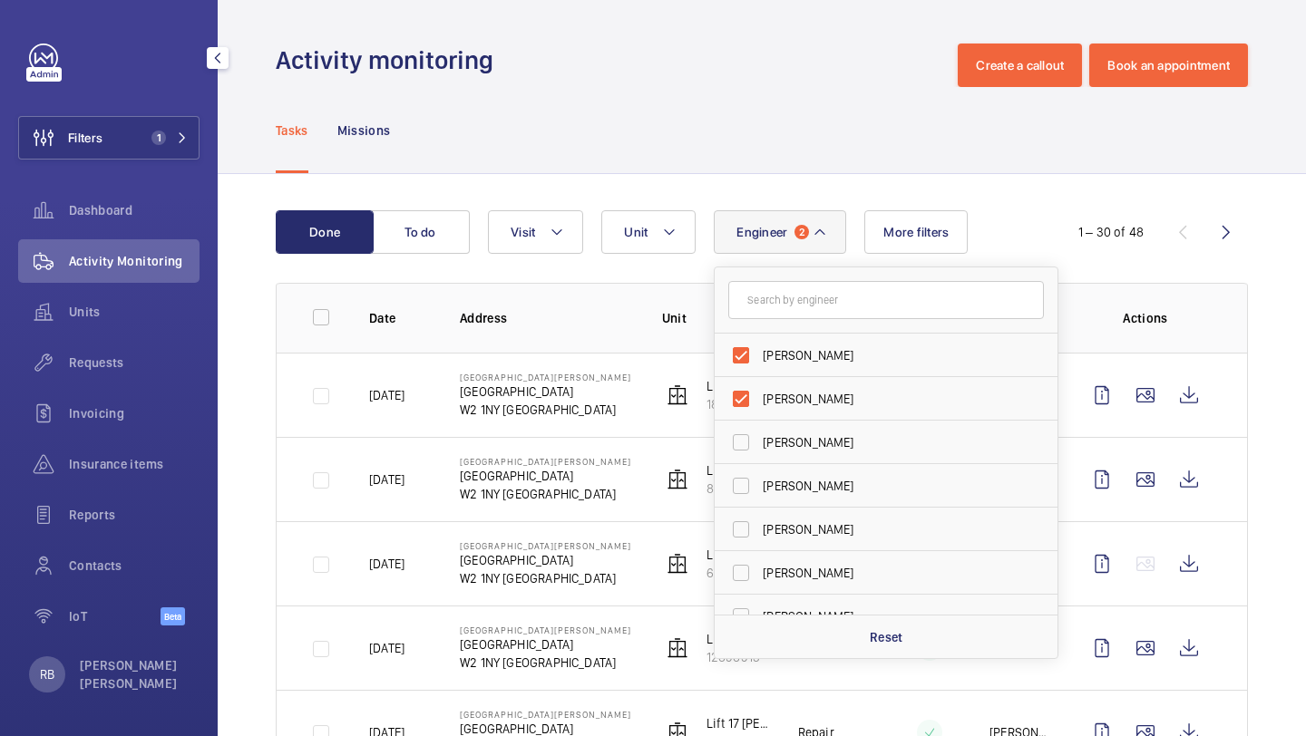
click at [783, 227] on span "Engineer" at bounding box center [761, 232] width 51 height 15
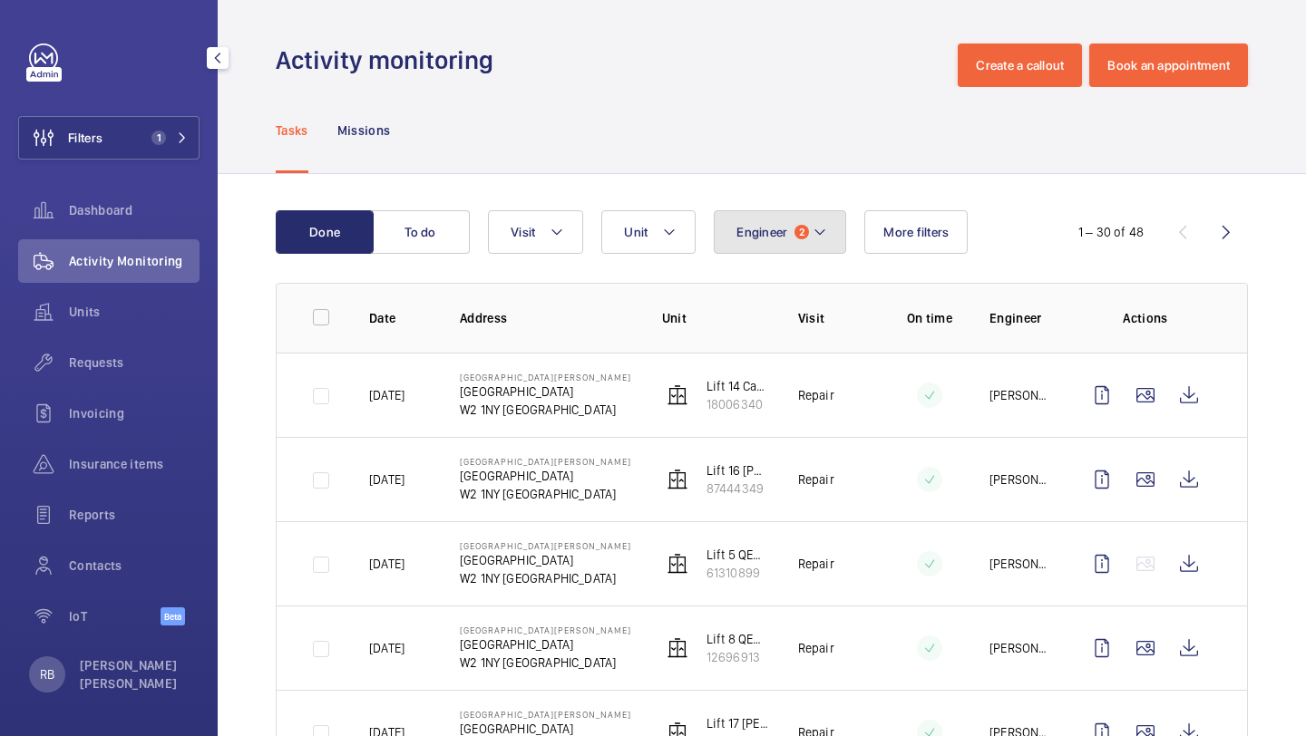
click at [742, 250] on button "Engineer 2" at bounding box center [780, 232] width 132 height 44
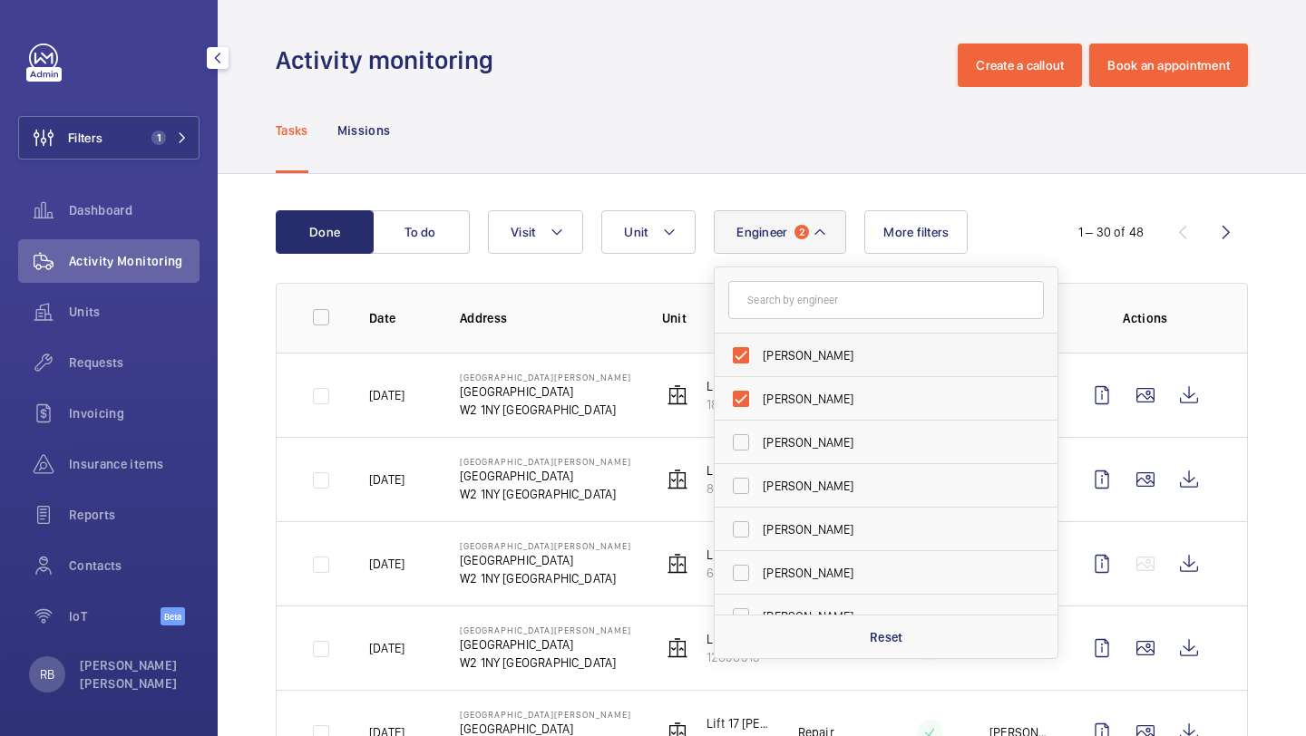
click at [778, 357] on span "[PERSON_NAME]" at bounding box center [887, 355] width 249 height 18
click at [759, 357] on input "[PERSON_NAME]" at bounding box center [741, 355] width 36 height 36
checkbox input "false"
click at [789, 364] on span "[PERSON_NAME]" at bounding box center [887, 355] width 249 height 18
click at [759, 364] on input "[PERSON_NAME]" at bounding box center [741, 355] width 36 height 36
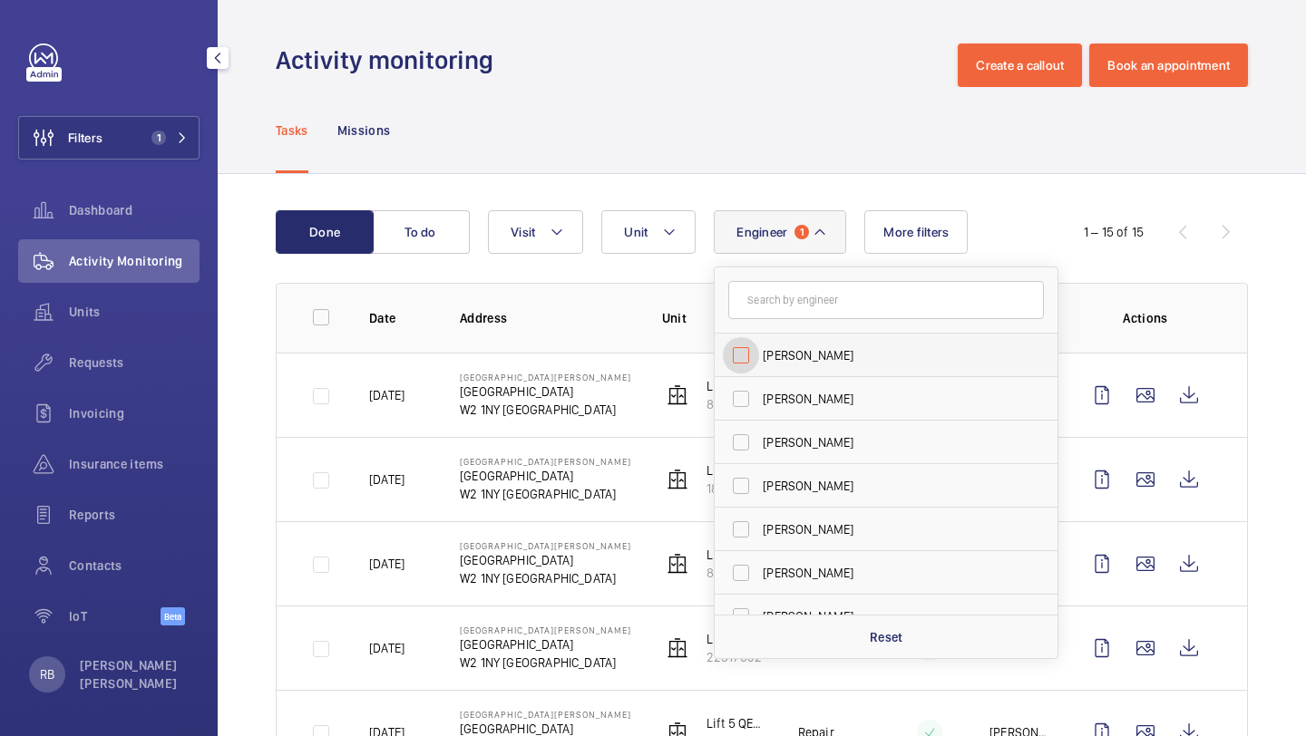
checkbox input "false"
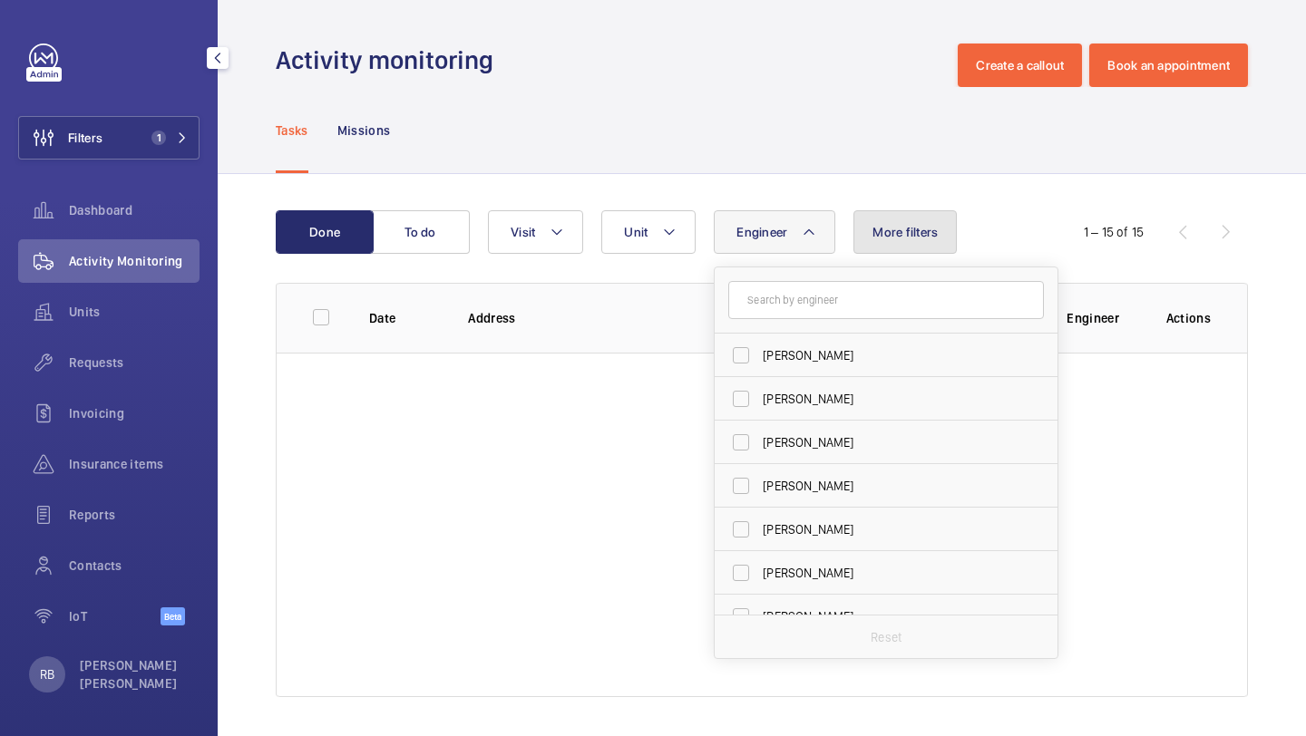
click at [889, 245] on button "More filters" at bounding box center [904, 232] width 103 height 44
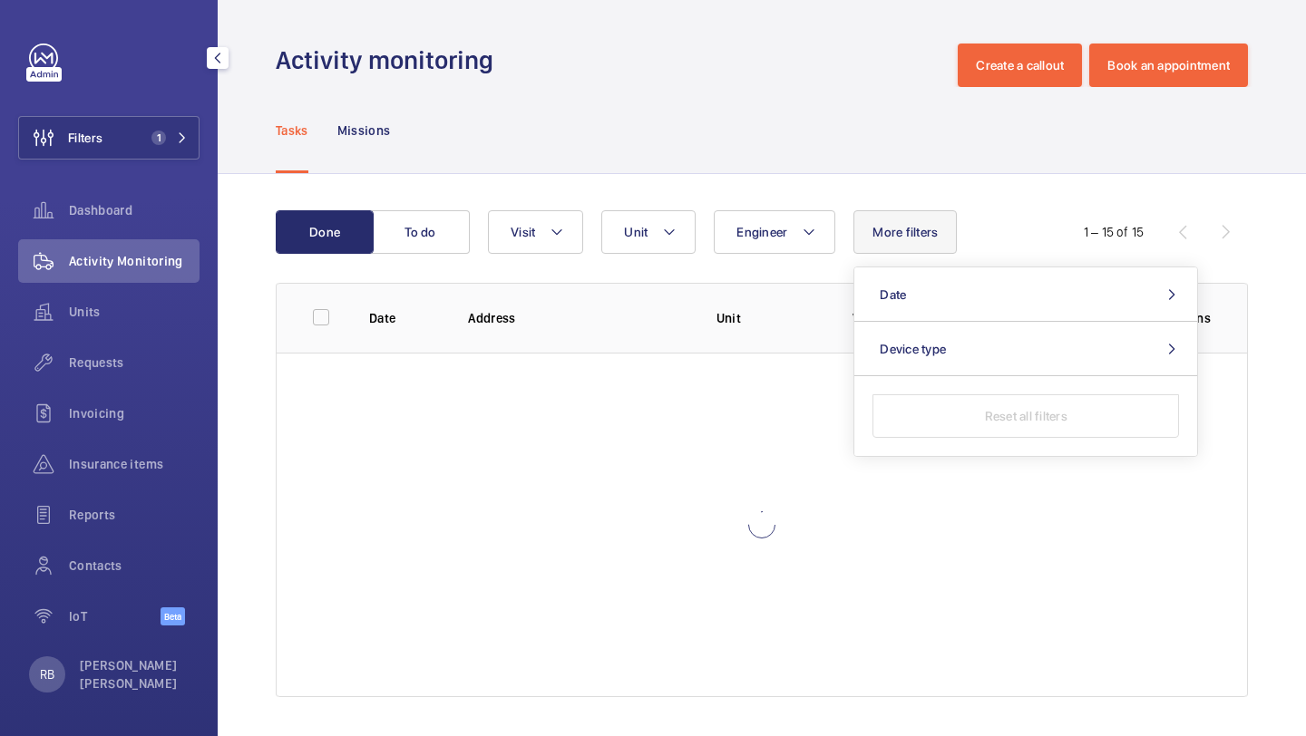
click at [889, 245] on button "More filters" at bounding box center [904, 232] width 103 height 44
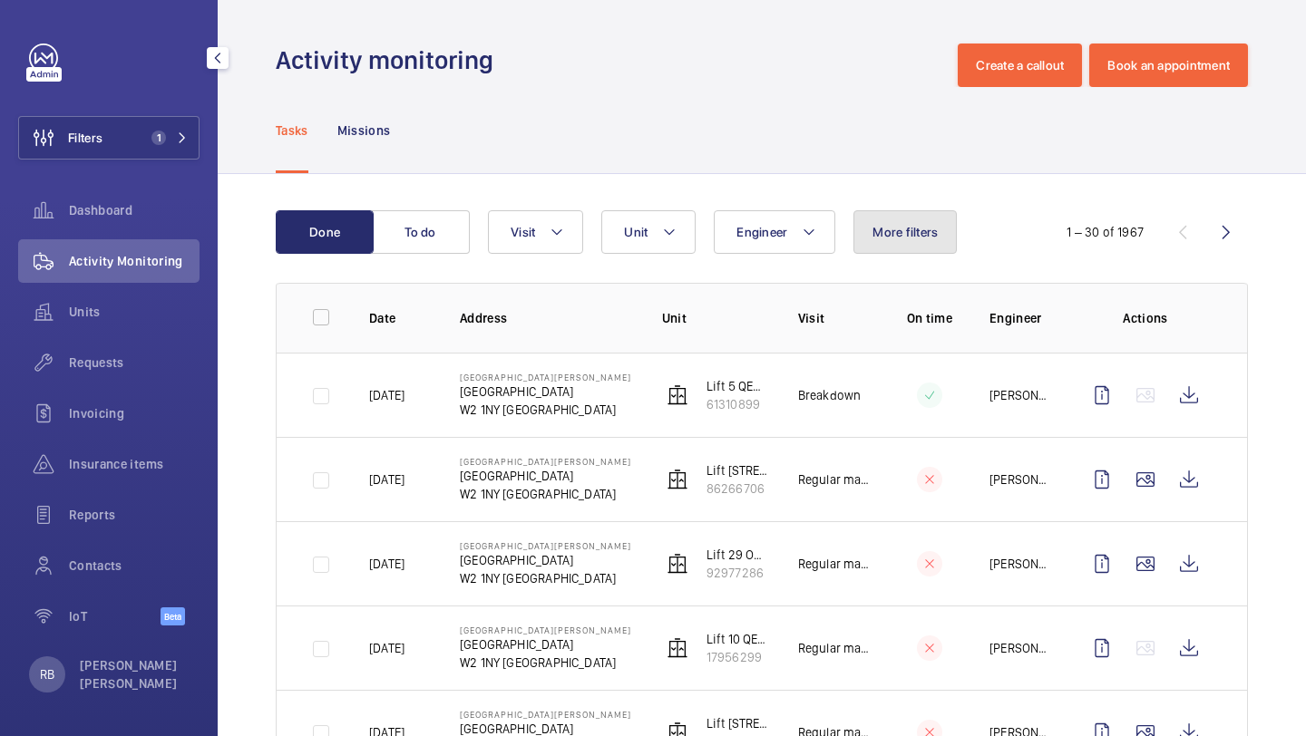
click at [862, 250] on button "More filters" at bounding box center [904, 232] width 103 height 44
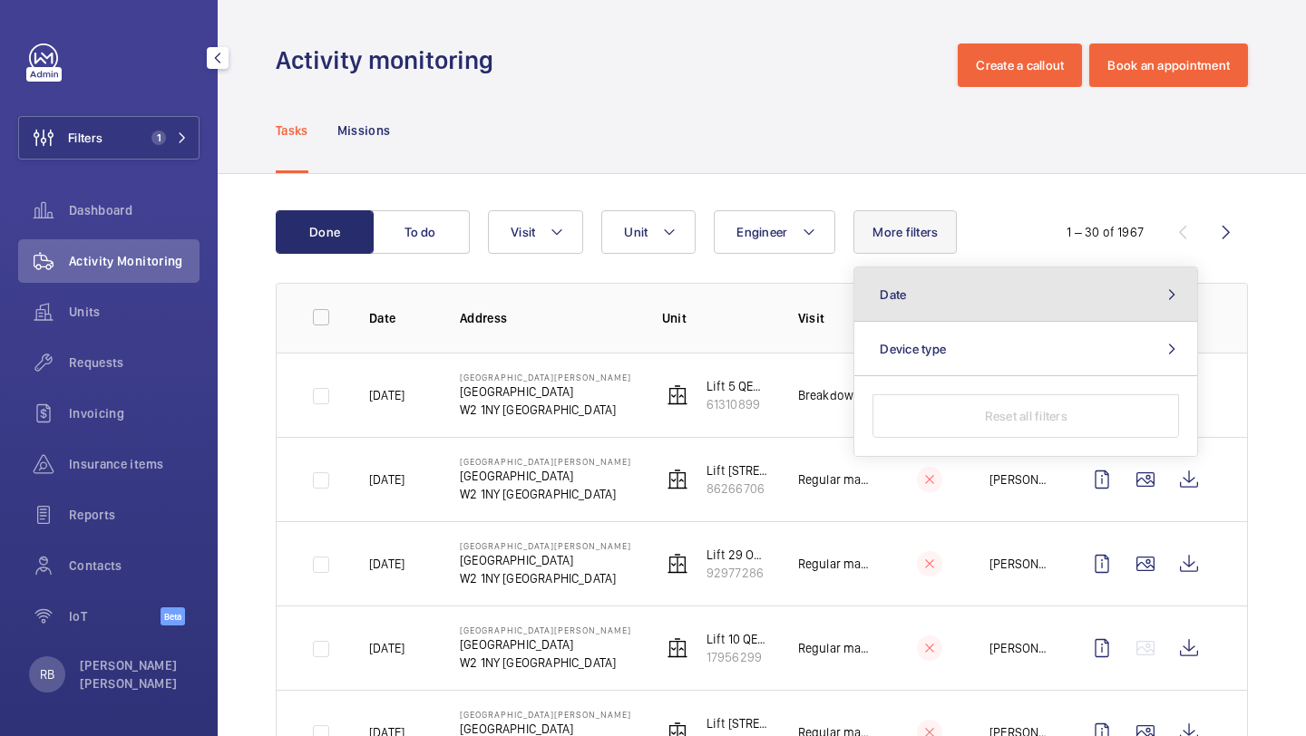
click at [948, 310] on button "Date" at bounding box center [1025, 294] width 343 height 54
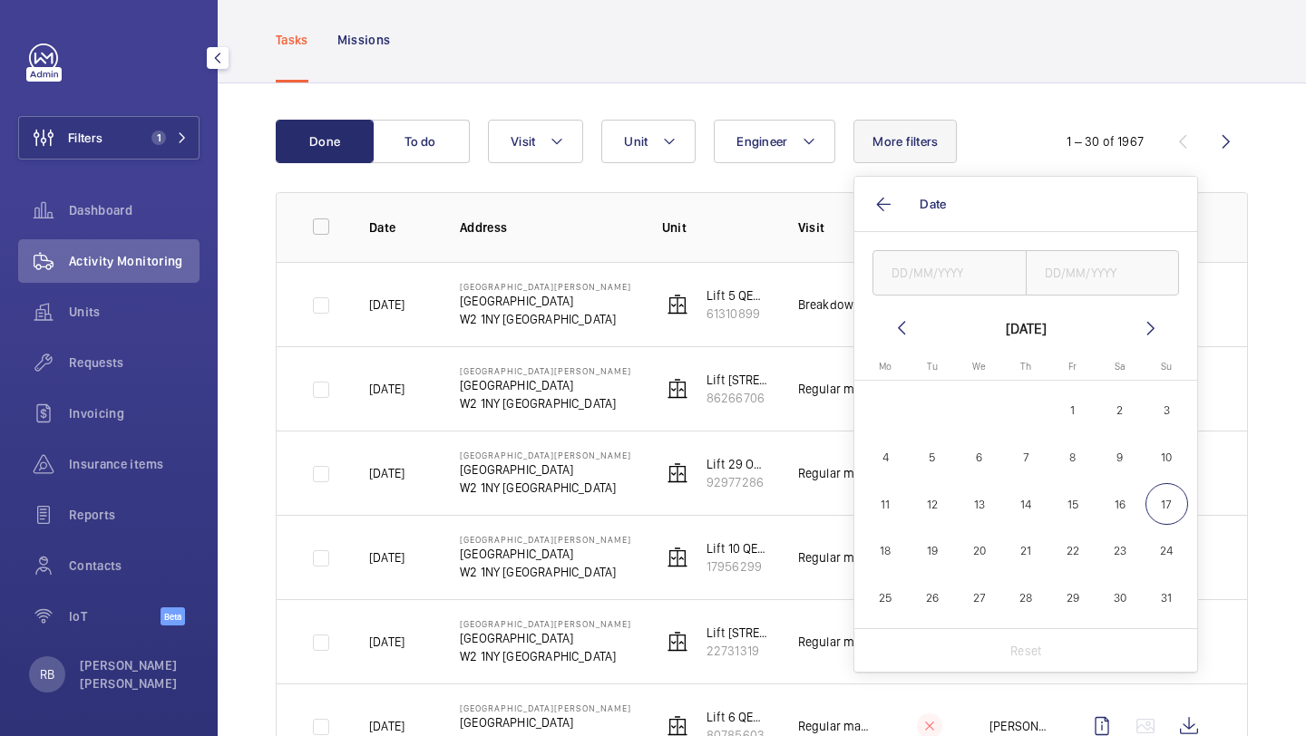
scroll to position [125, 0]
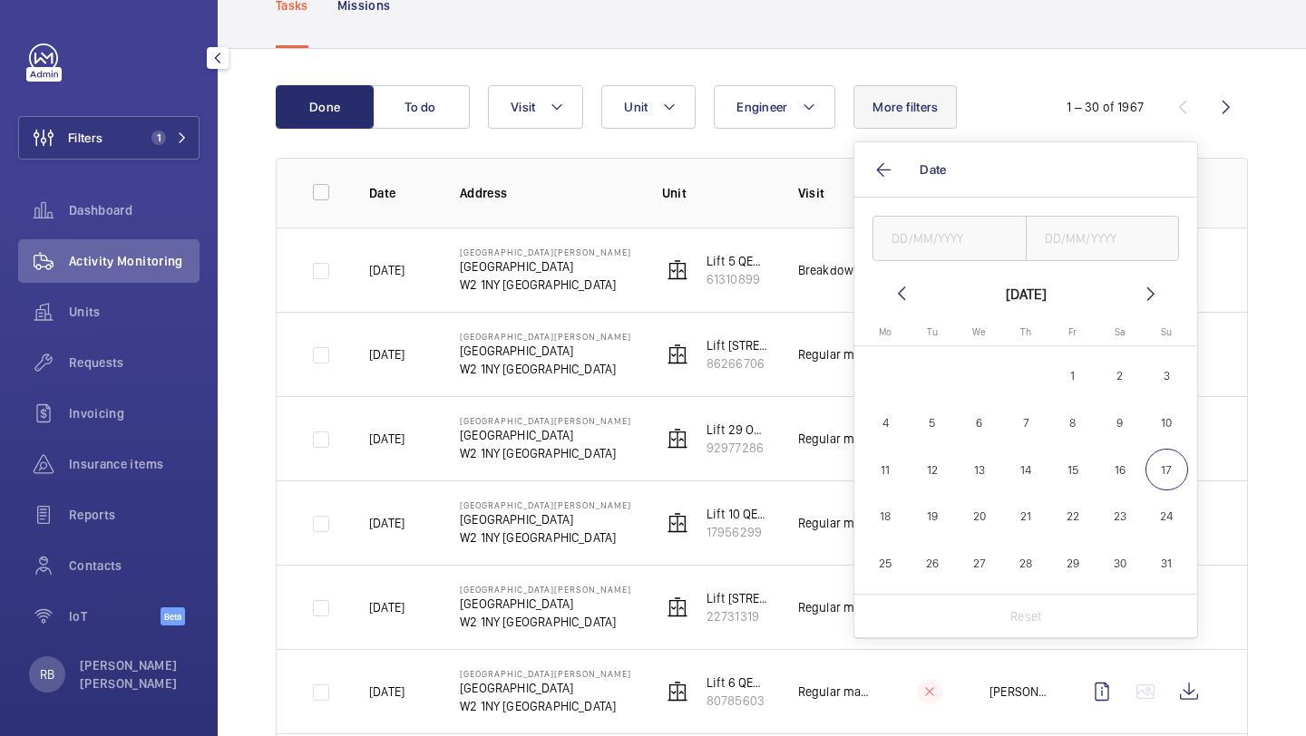
click at [1030, 433] on span "7" at bounding box center [1026, 423] width 43 height 43
type input "07/08/2025"
click at [1058, 423] on span "8" at bounding box center [1073, 423] width 43 height 43
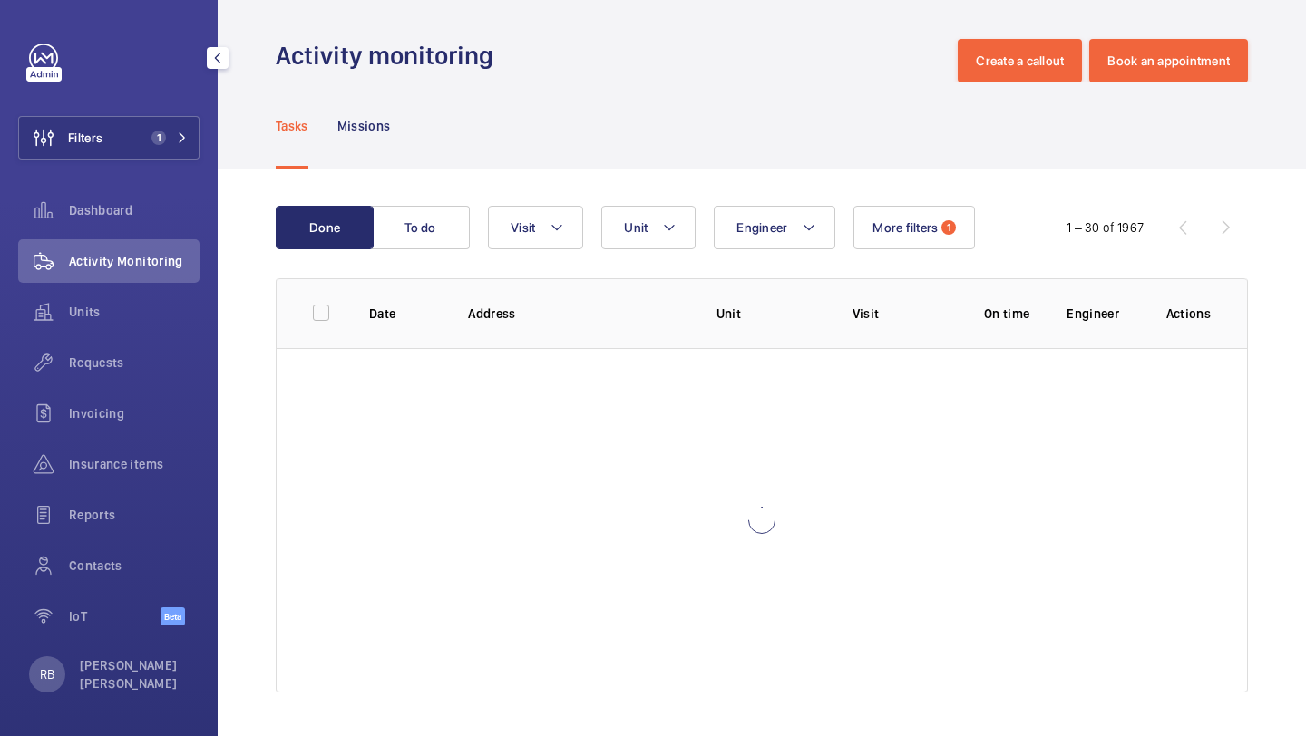
scroll to position [5, 0]
click at [678, 238] on button "Unit" at bounding box center [648, 228] width 94 height 44
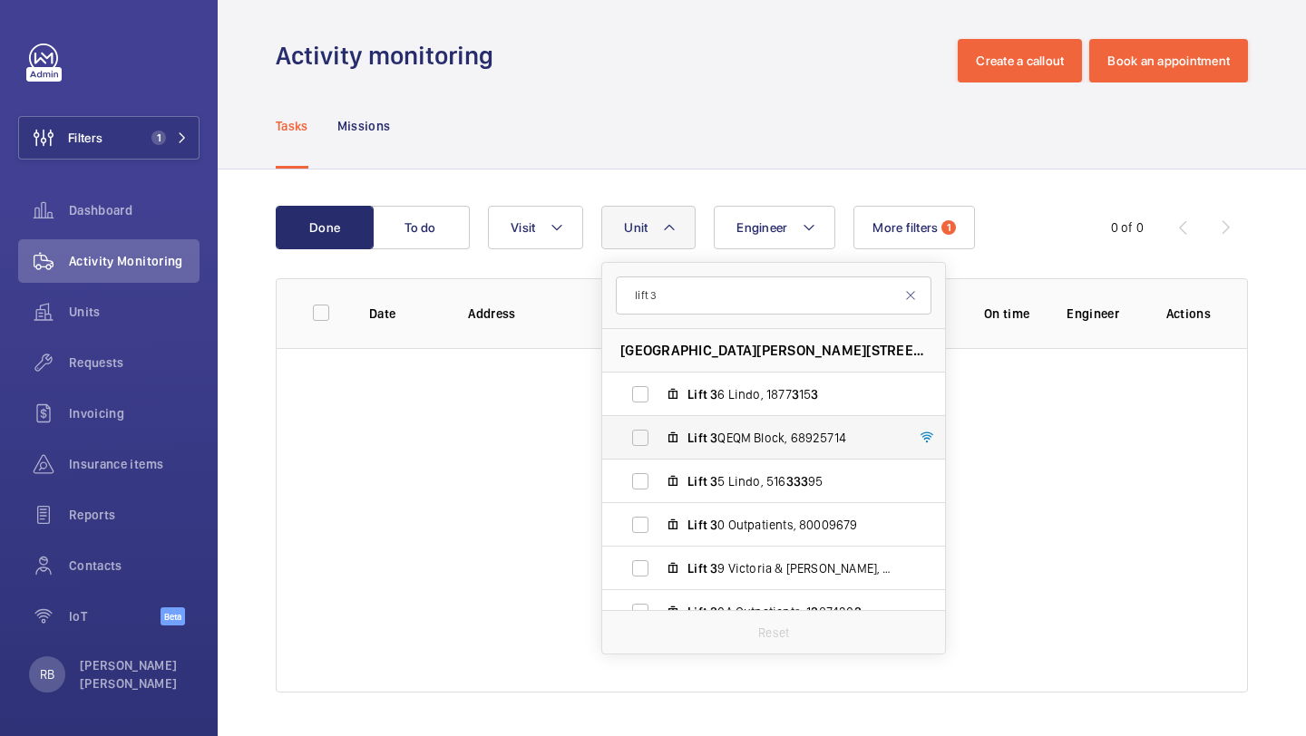
type input "lift 3"
click at [747, 443] on span "Lift 3 QEQM Block, 68925714" at bounding box center [792, 438] width 210 height 18
click at [658, 443] on input "Lift 3 QEQM Block, 68925714" at bounding box center [640, 438] width 36 height 36
checkbox input "true"
click at [992, 249] on wm-front-table "Done To do Engineer Unit 1 lift 3 St Mary Hospital - Praed Street, W2 1NY LONDO…" at bounding box center [762, 449] width 972 height 487
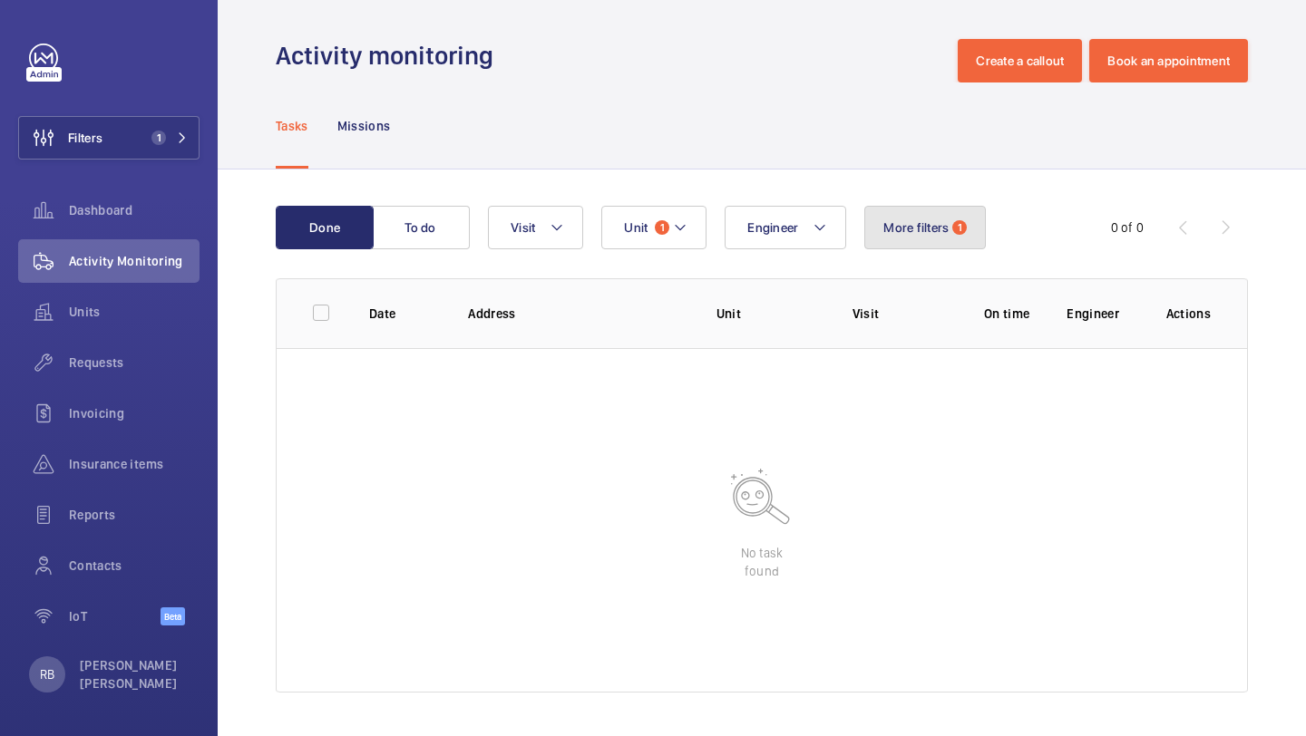
click at [969, 240] on button "More filters 1" at bounding box center [925, 228] width 122 height 44
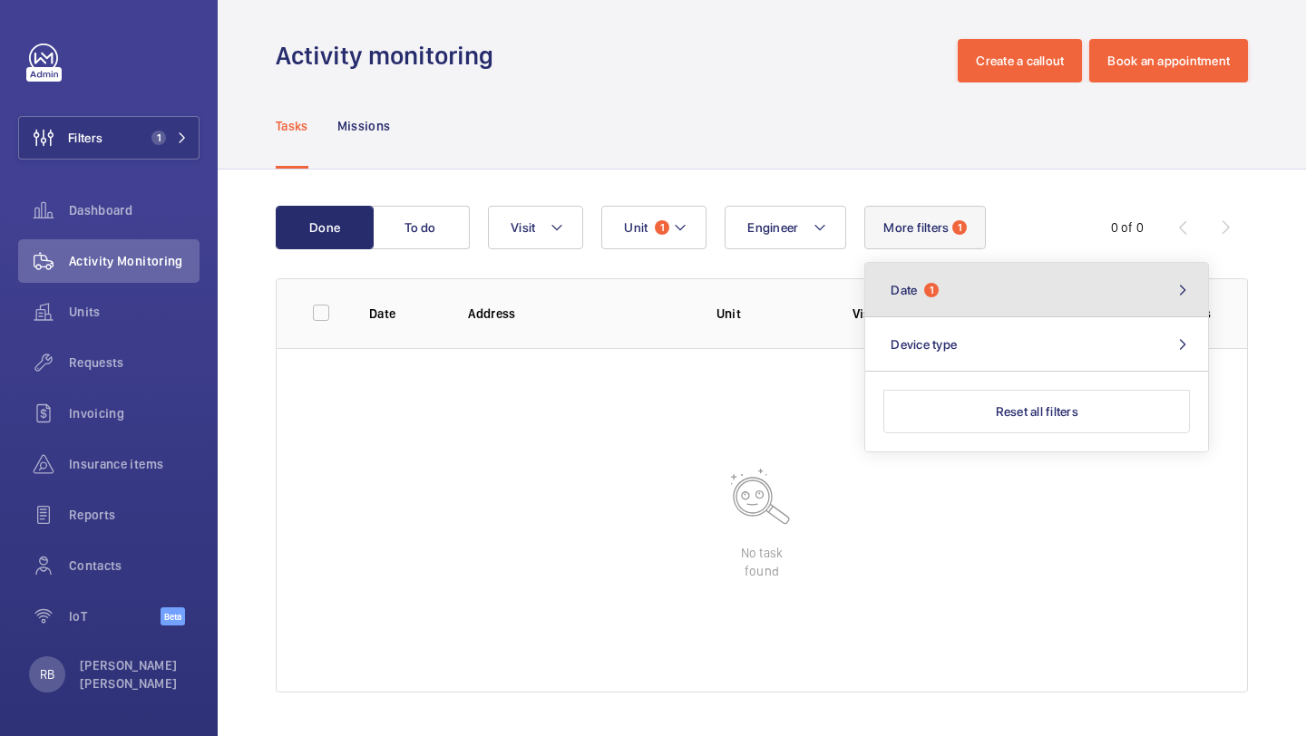
click at [962, 297] on button "Date 1" at bounding box center [1036, 290] width 343 height 54
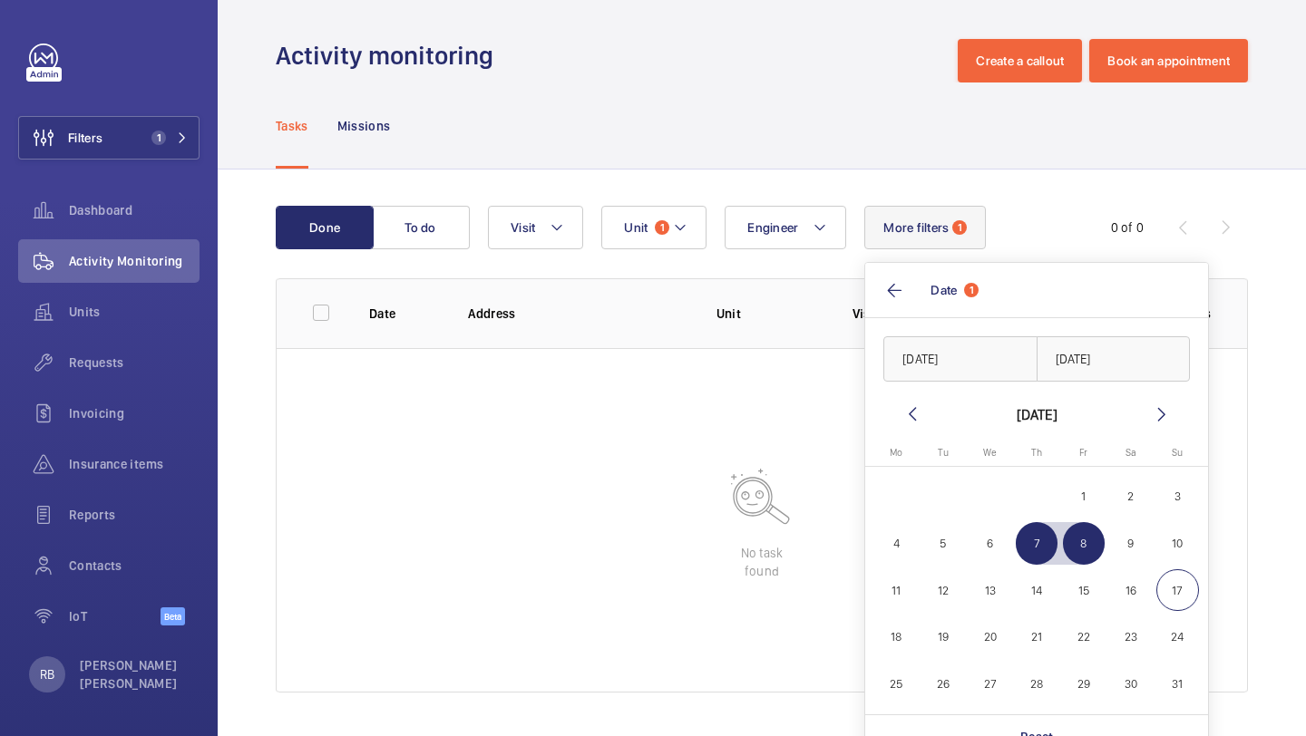
scroll to position [28, 0]
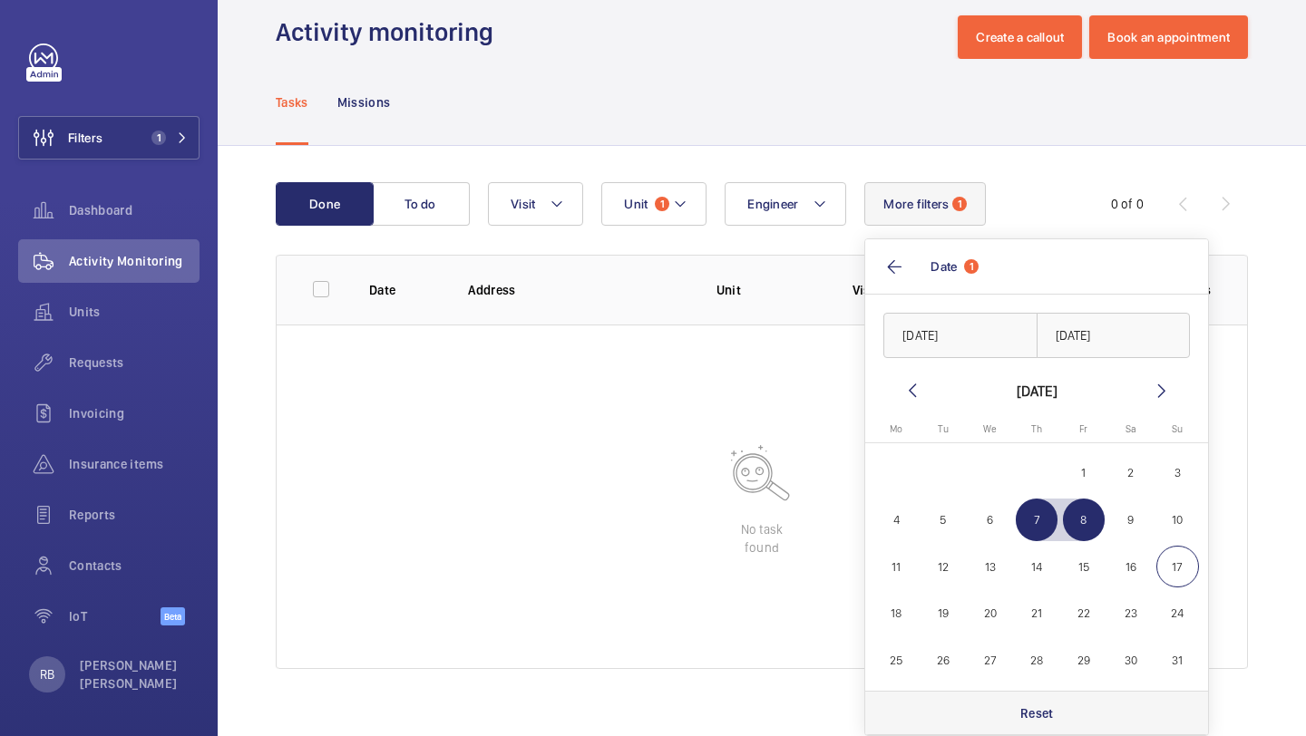
click at [1009, 724] on div "Reset" at bounding box center [1036, 713] width 343 height 44
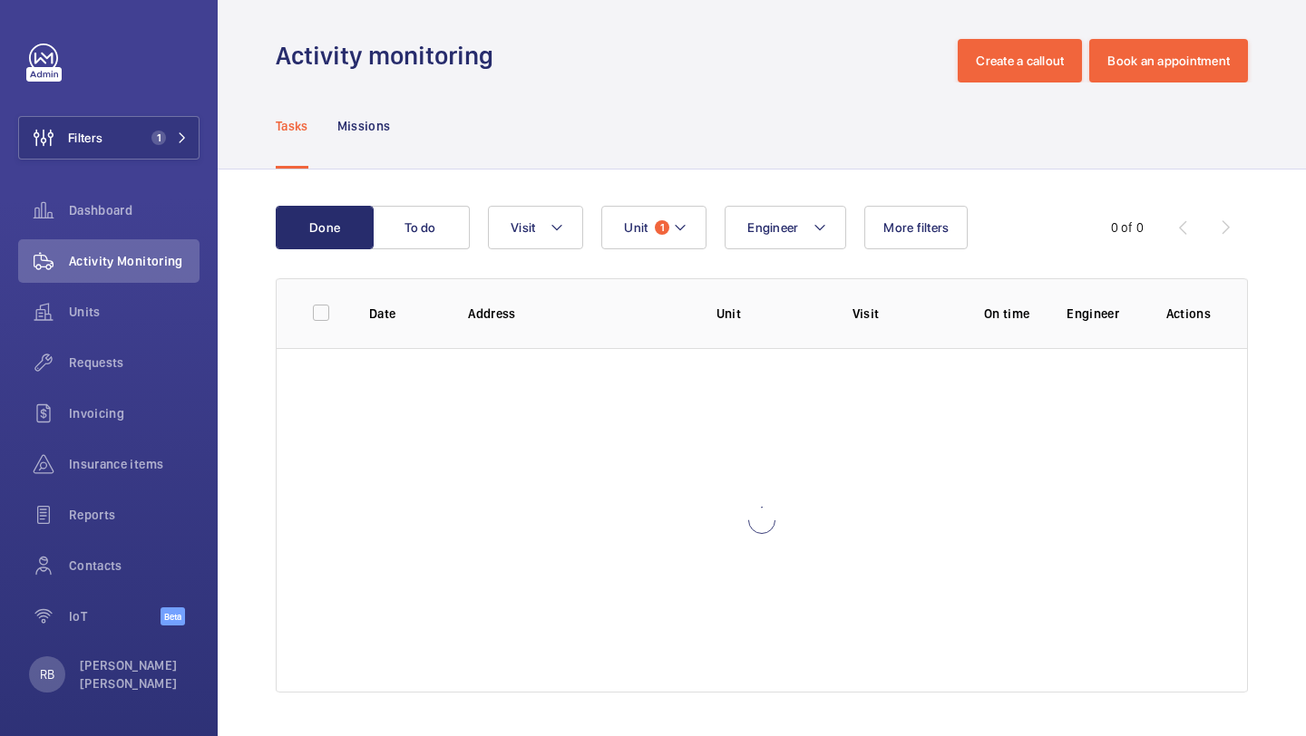
click at [1054, 225] on div "0 of 0" at bounding box center [1139, 228] width 218 height 22
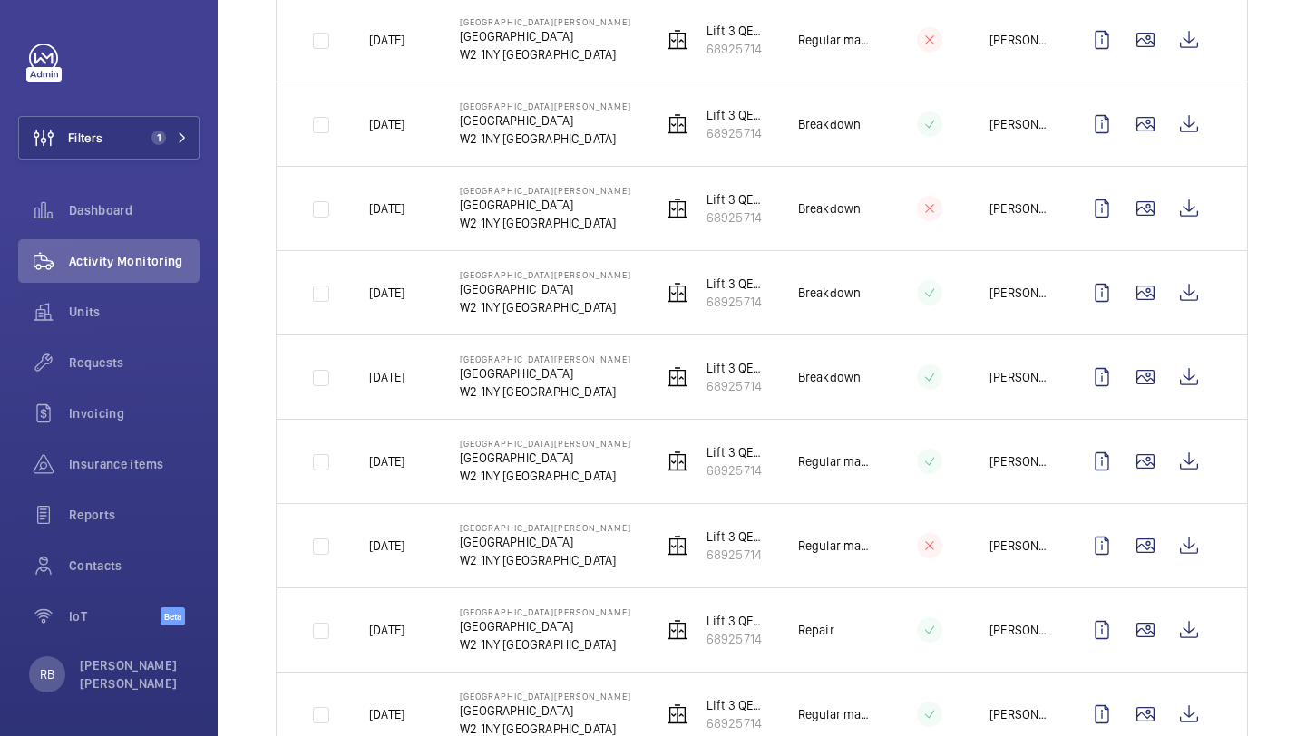
scroll to position [715, 0]
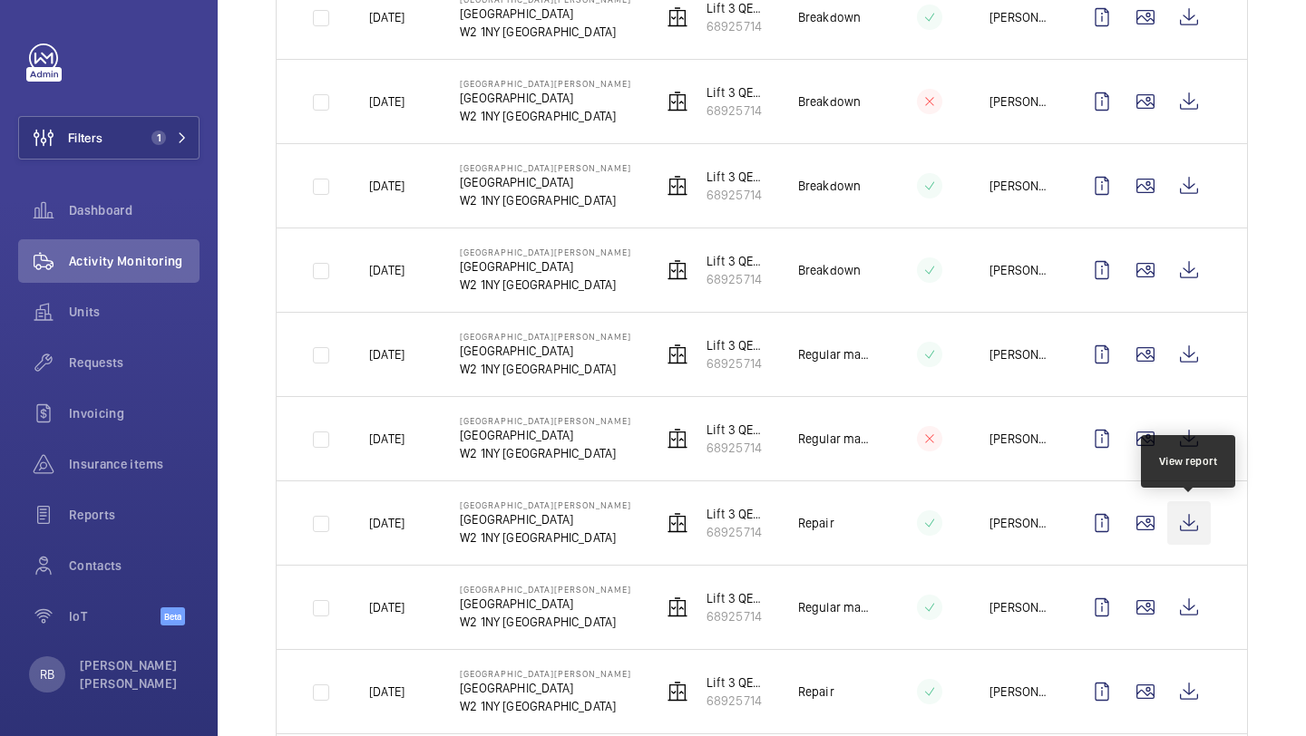
click at [1186, 525] on wm-front-icon-button at bounding box center [1189, 523] width 44 height 44
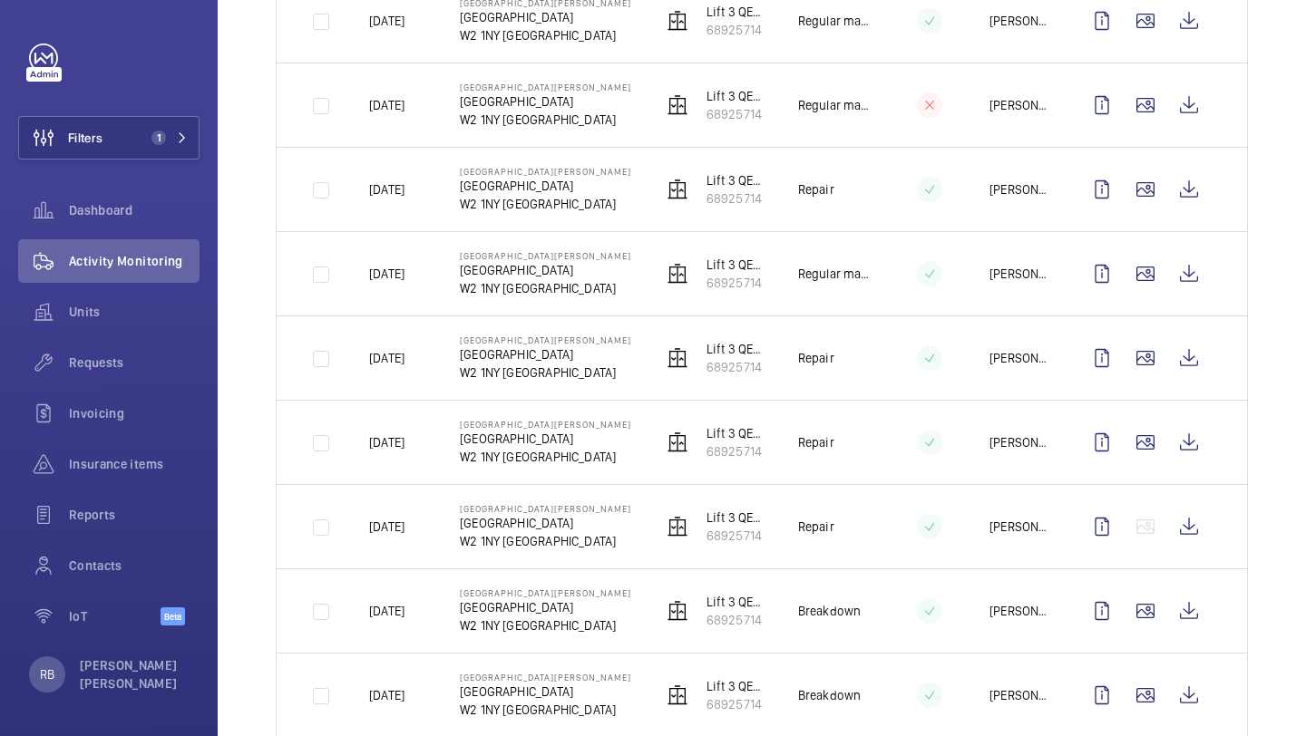
scroll to position [1073, 0]
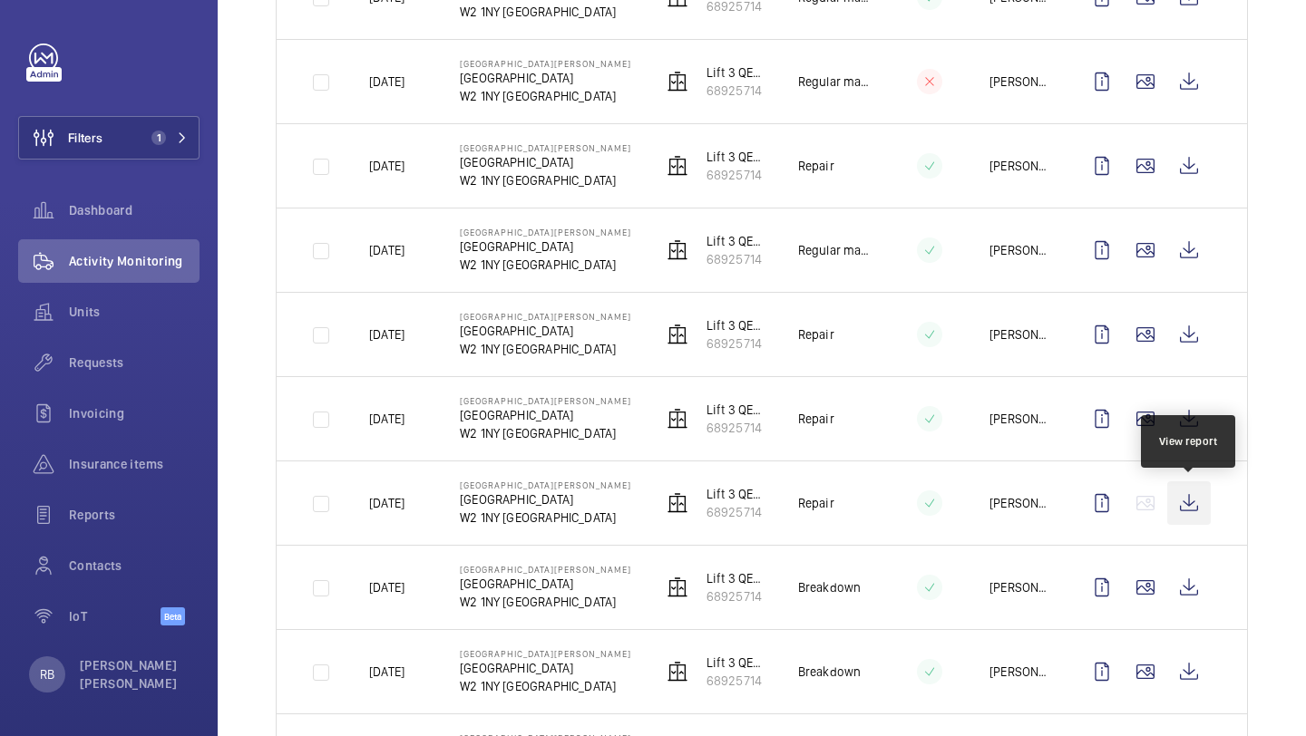
click at [1191, 502] on wm-front-icon-button at bounding box center [1189, 503] width 44 height 44
click at [432, 502] on td "St Mary Hospital Praed Street W2 1NY LONDON" at bounding box center [532, 503] width 202 height 84
click at [404, 502] on p "07/02/2025" at bounding box center [386, 503] width 35 height 18
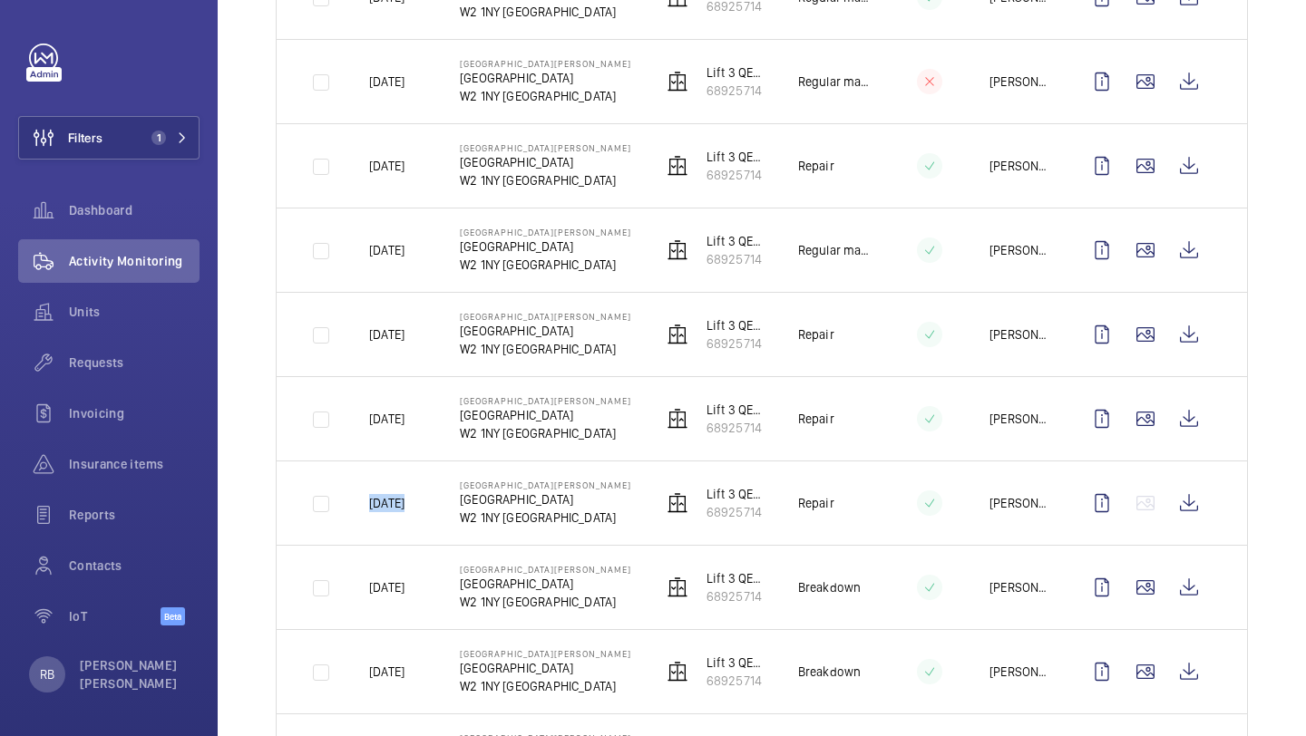
click at [404, 502] on p "07/02/2025" at bounding box center [386, 503] width 35 height 18
click at [433, 501] on td "St Mary Hospital Praed Street W2 1NY LONDON" at bounding box center [532, 503] width 202 height 84
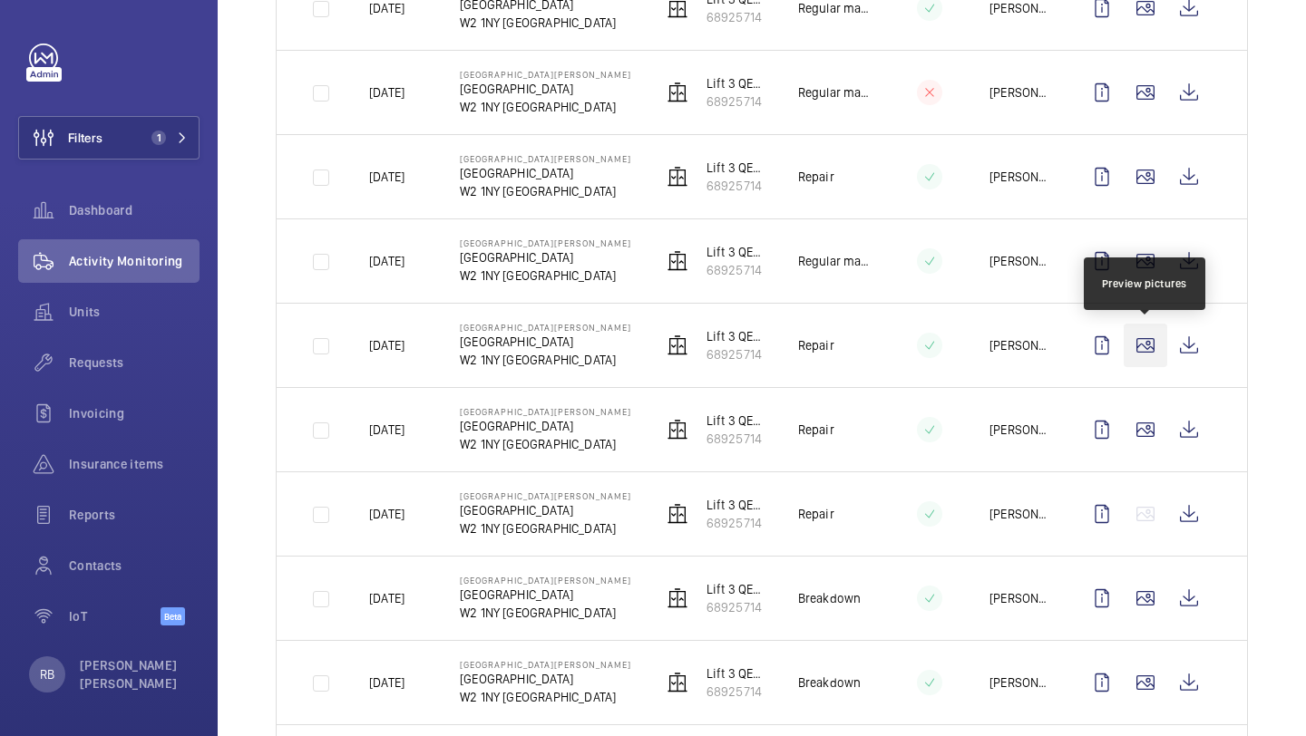
click at [1152, 346] on wm-front-icon-button at bounding box center [1145, 346] width 44 height 44
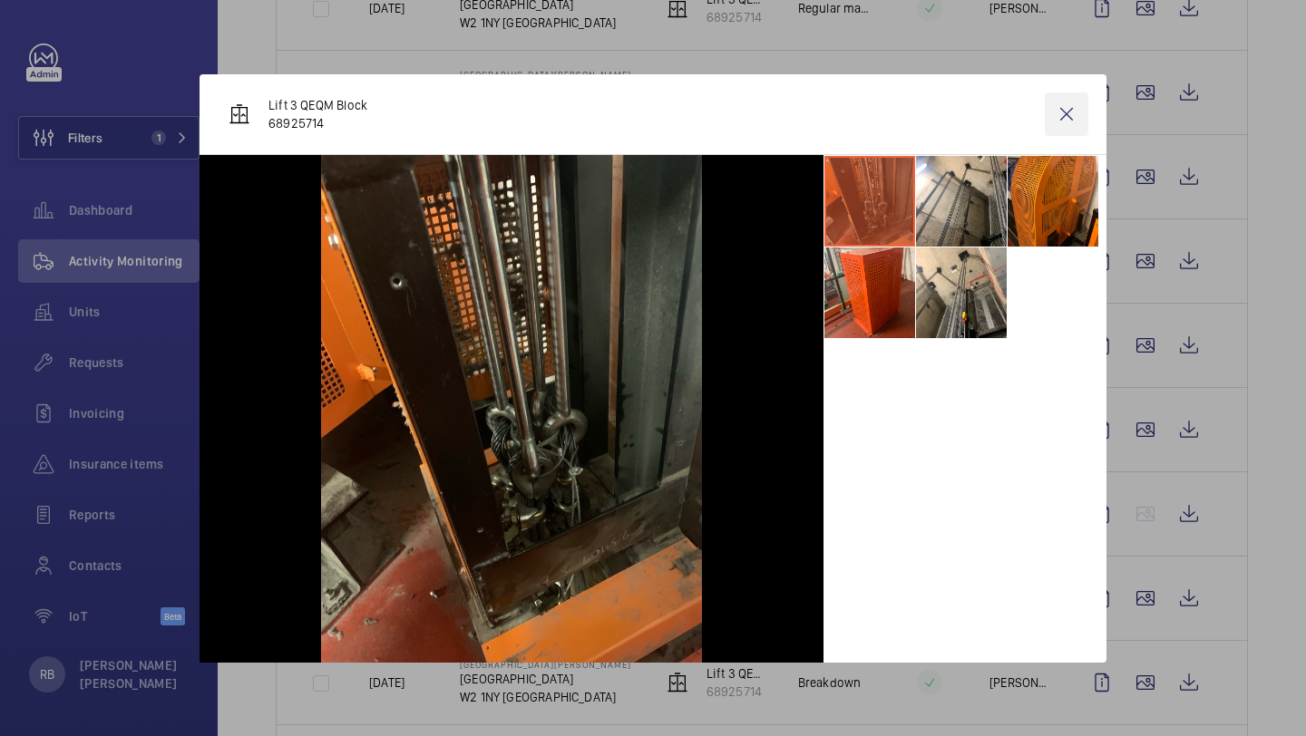
click at [1062, 114] on wm-front-icon-button at bounding box center [1067, 114] width 44 height 44
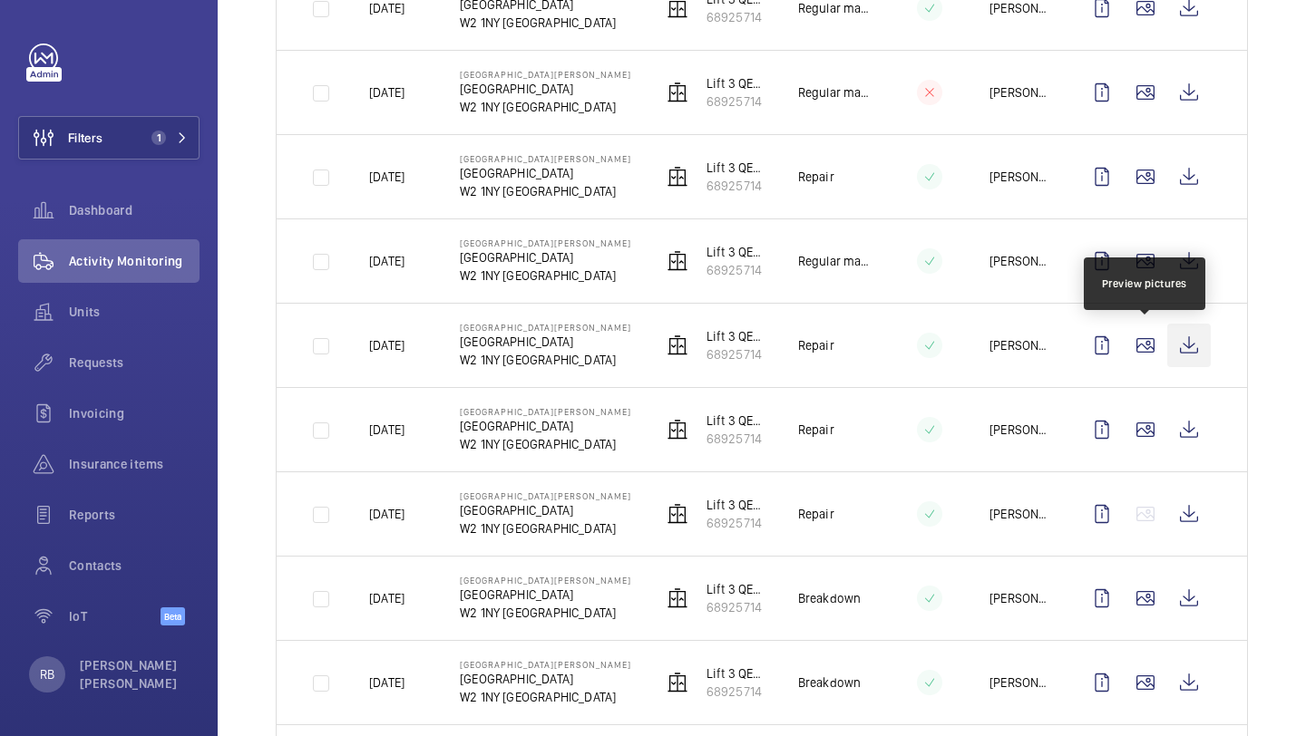
click at [1178, 338] on wm-front-icon-button at bounding box center [1189, 346] width 44 height 44
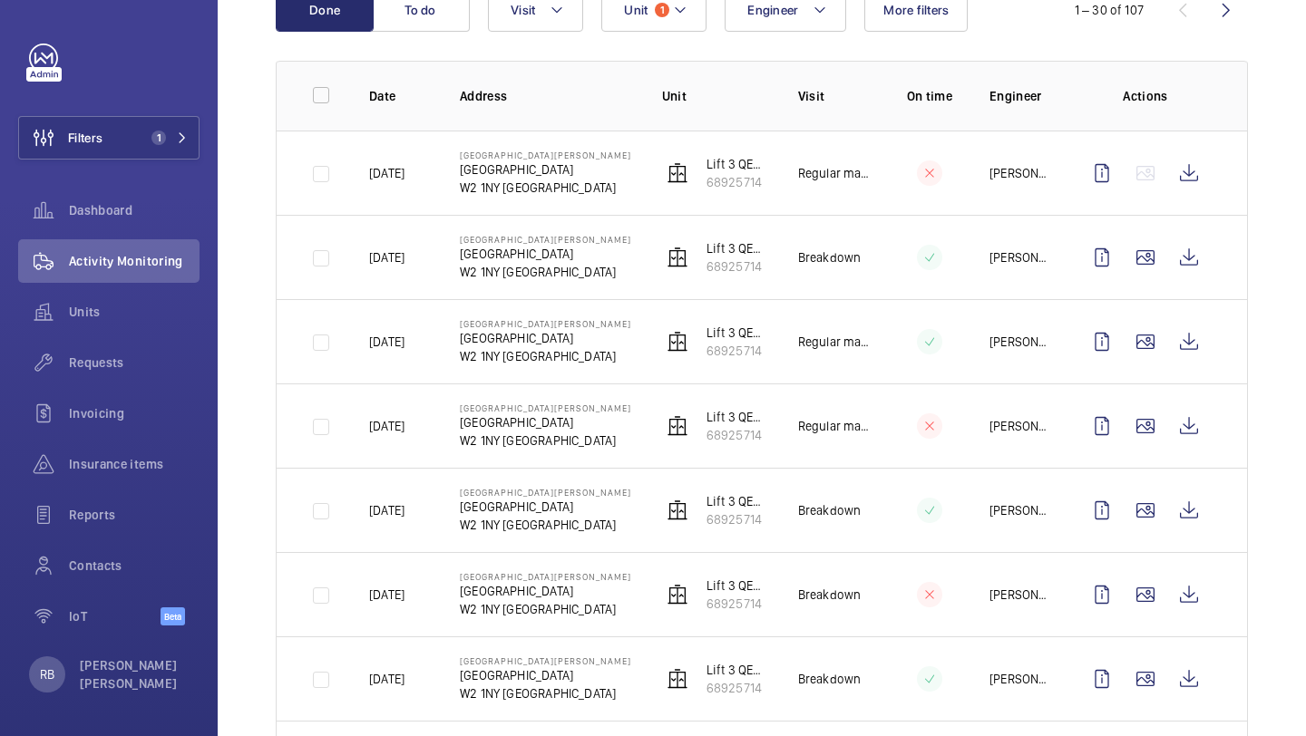
scroll to position [0, 0]
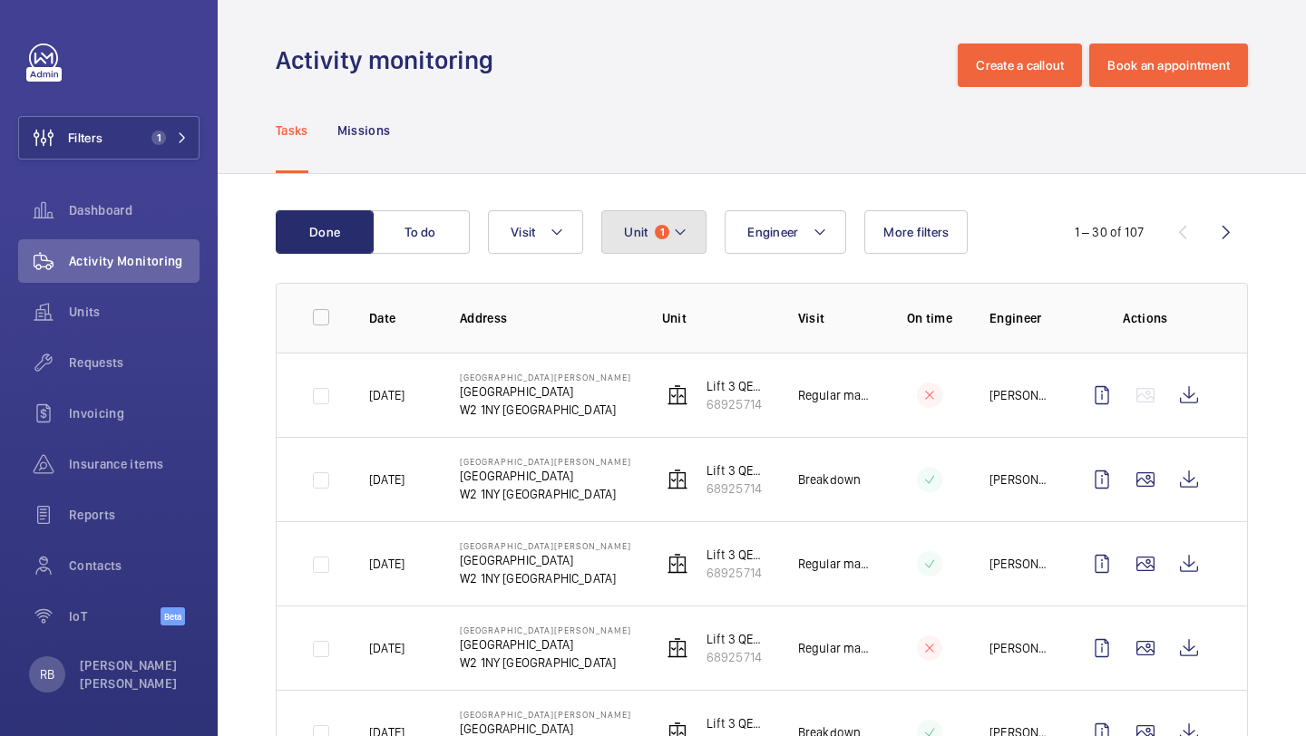
click at [628, 230] on span "Unit" at bounding box center [636, 232] width 24 height 15
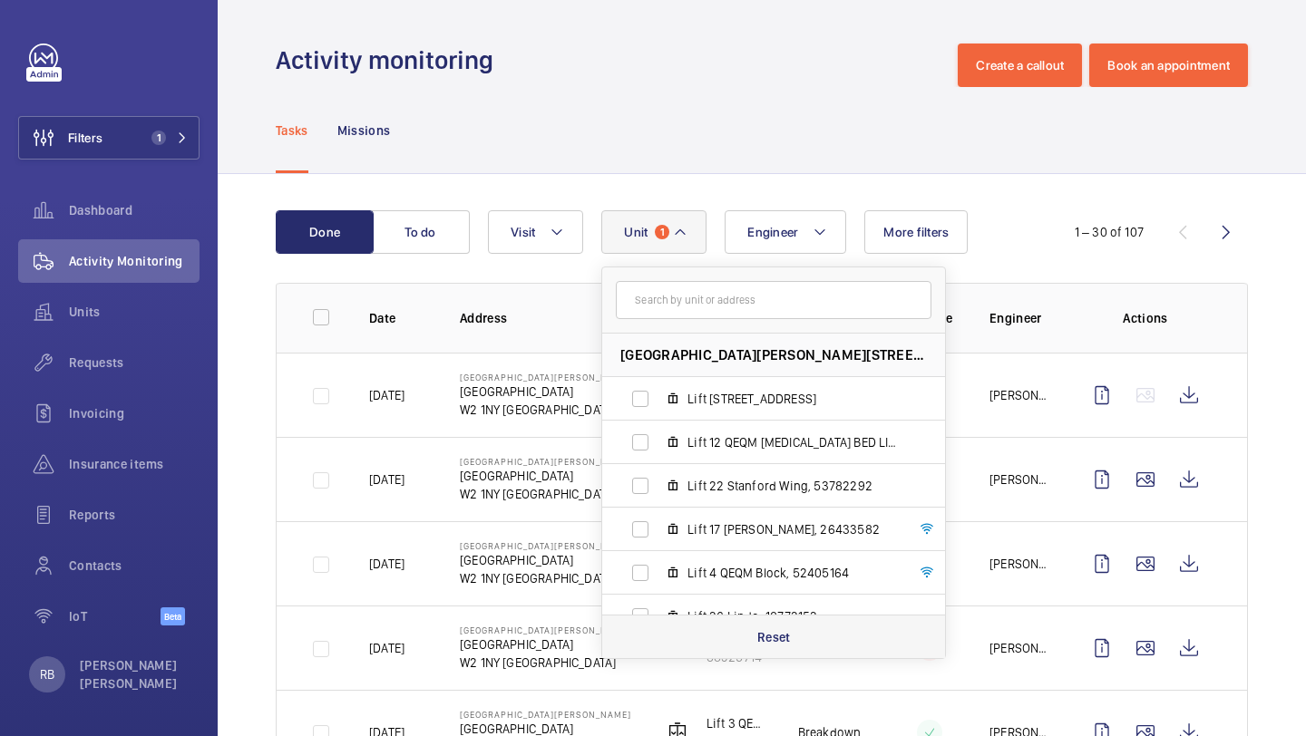
click at [829, 657] on div "Reset" at bounding box center [773, 637] width 343 height 44
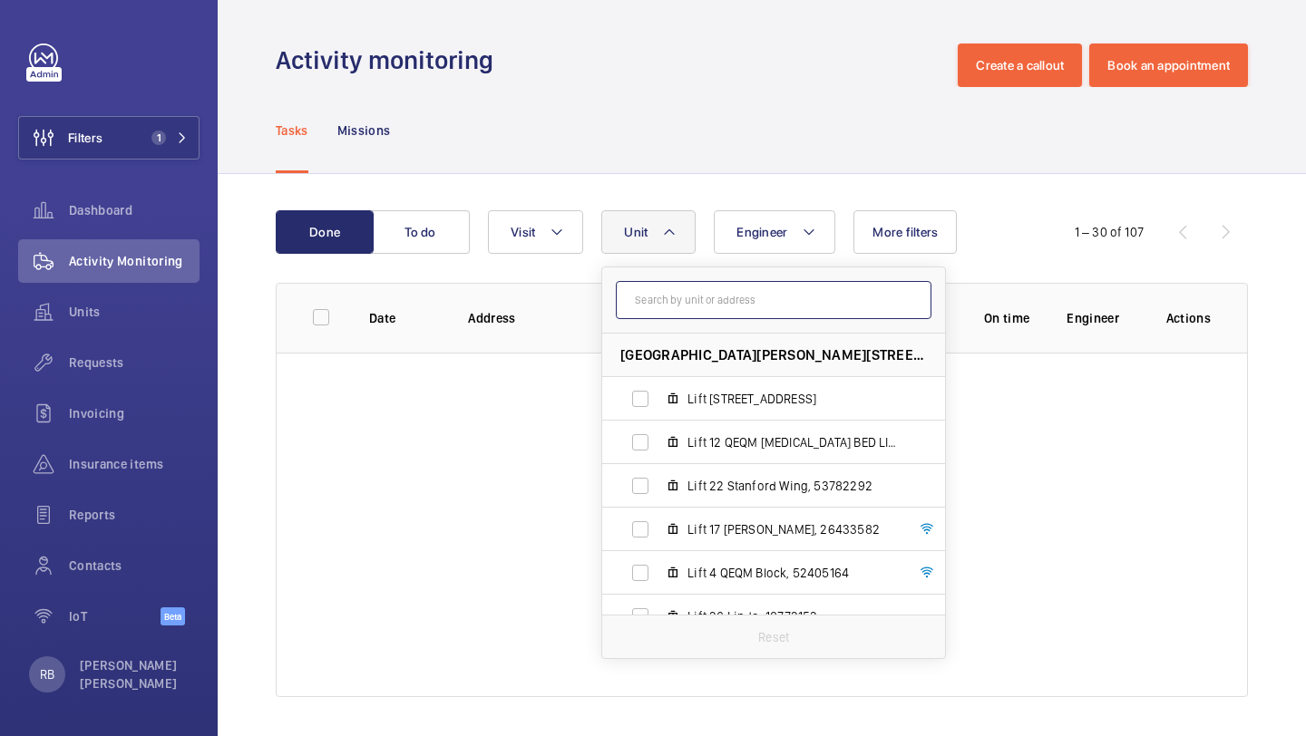
click at [767, 293] on input "text" at bounding box center [774, 300] width 316 height 38
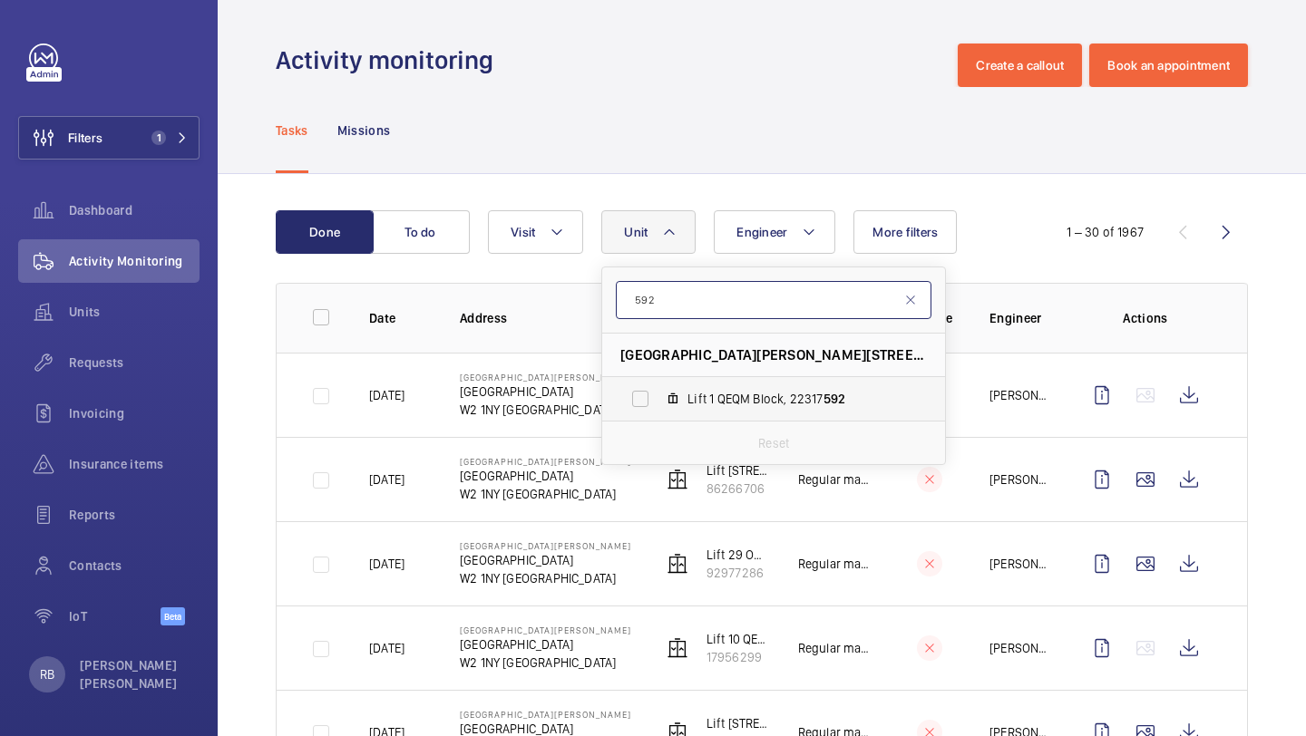
type input "592"
click at [726, 388] on label "Lift 1 QEQM Block, 22317 592" at bounding box center [759, 399] width 314 height 44
click at [658, 388] on input "Lift 1 QEQM Block, 22317 592" at bounding box center [640, 399] width 36 height 36
checkbox input "true"
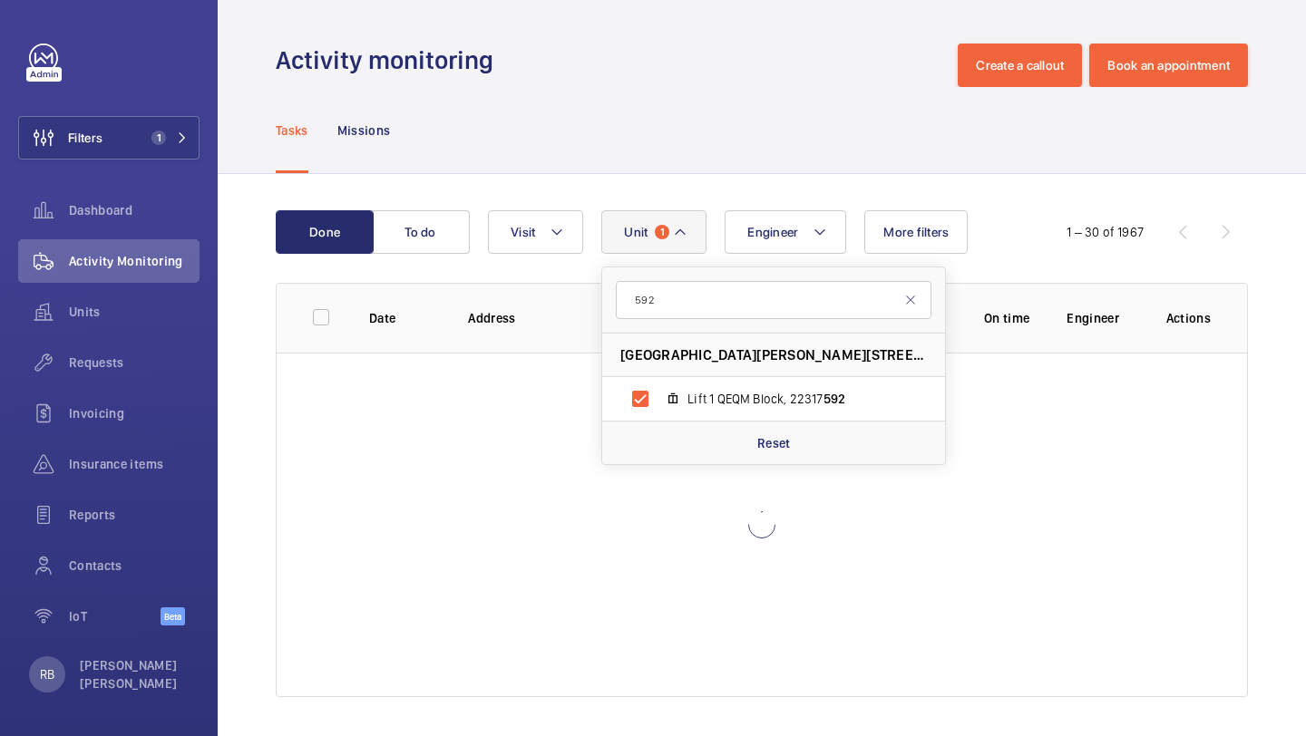
click at [1272, 359] on div "Done To do Engineer Unit 1 592 St Mary Hospital - Praed Street, W2 1NY LONDON L…" at bounding box center [762, 457] width 1088 height 567
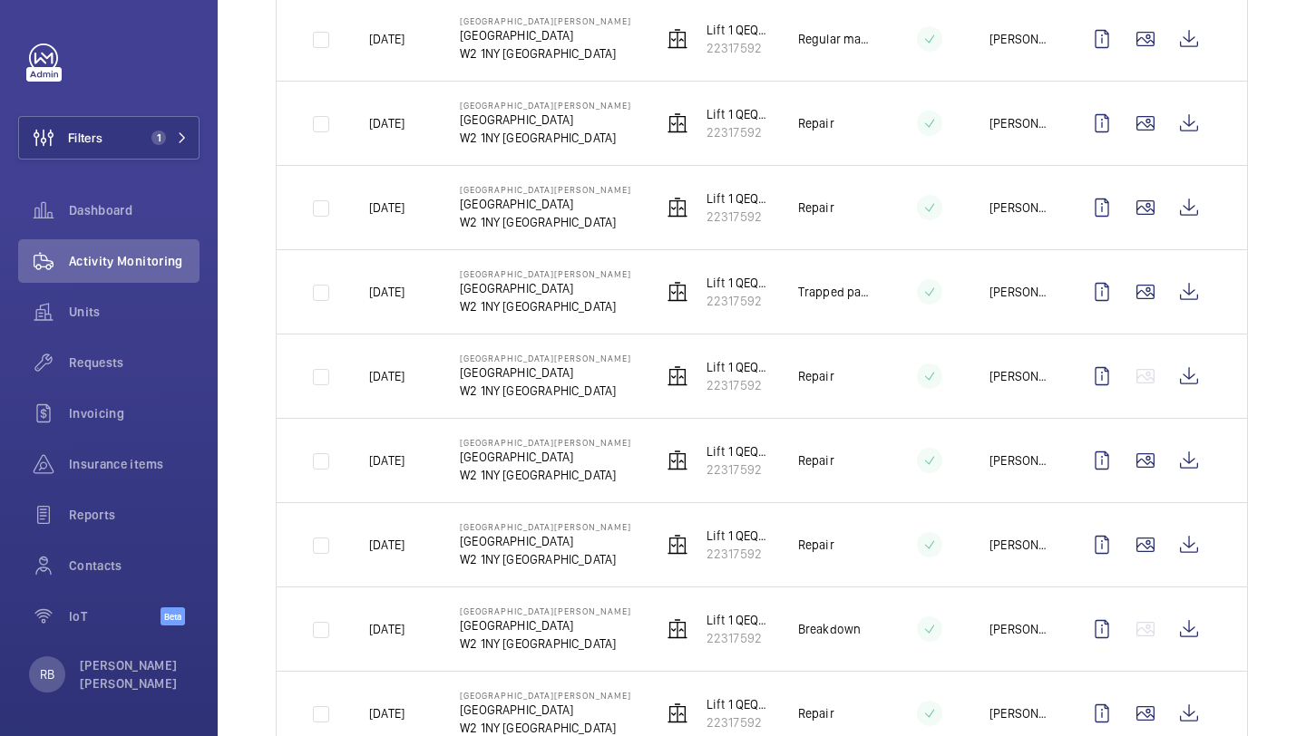
scroll to position [1459, 0]
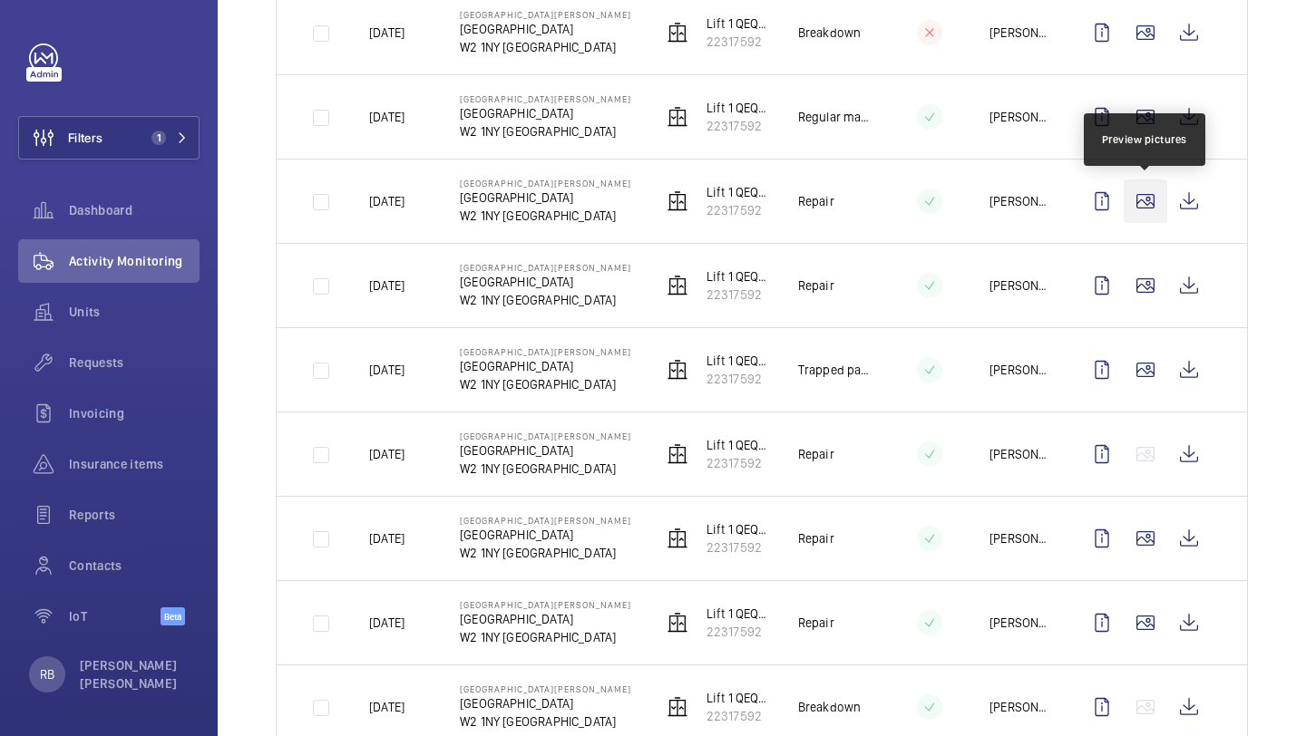
click at [1150, 213] on wm-front-icon-button at bounding box center [1145, 202] width 44 height 44
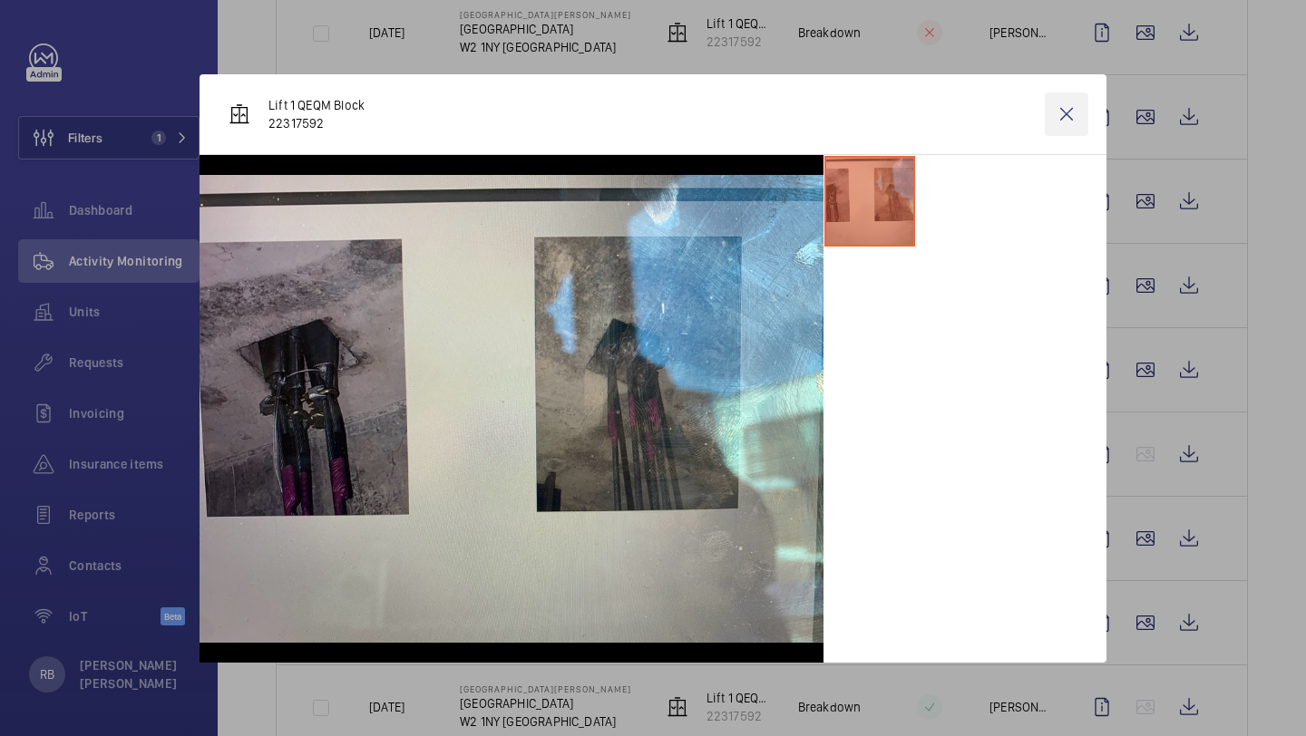
click at [1073, 111] on wm-front-icon-button at bounding box center [1067, 114] width 44 height 44
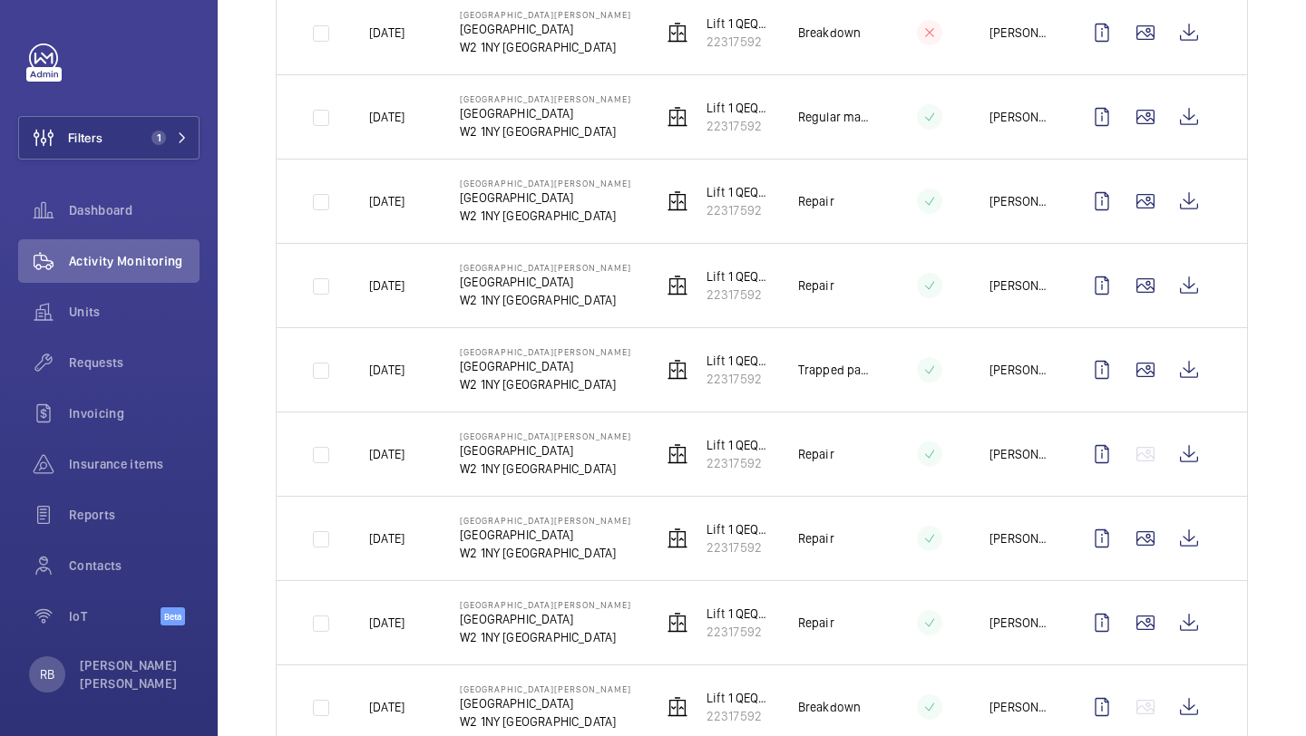
scroll to position [0, 0]
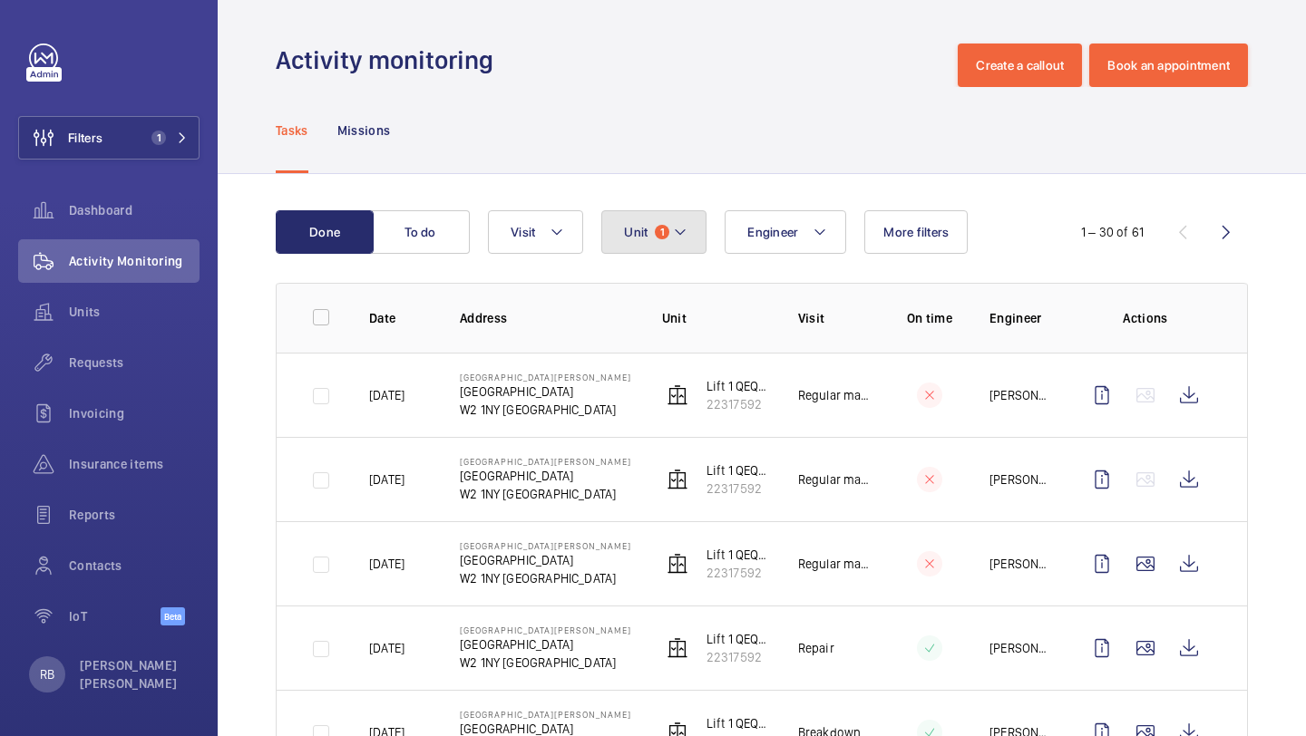
click at [637, 233] on span "Unit" at bounding box center [636, 232] width 24 height 15
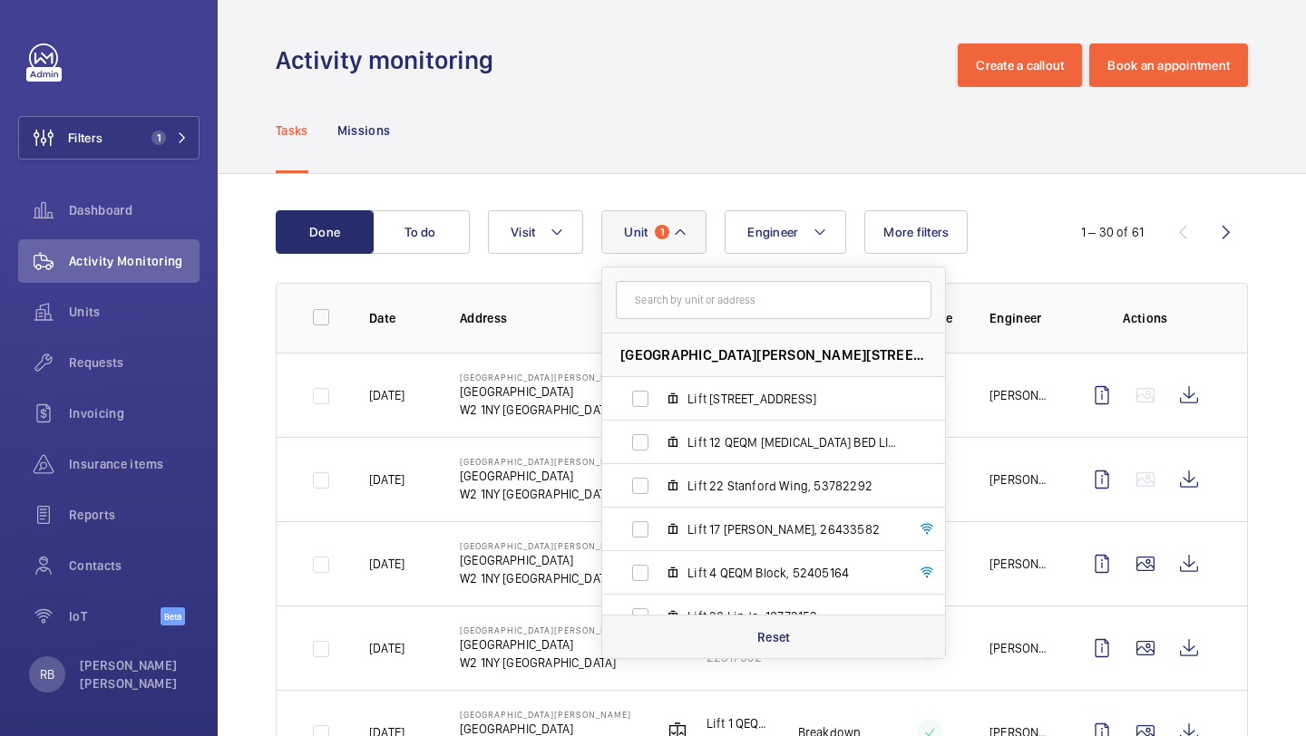
click at [727, 625] on div "Reset" at bounding box center [773, 637] width 343 height 44
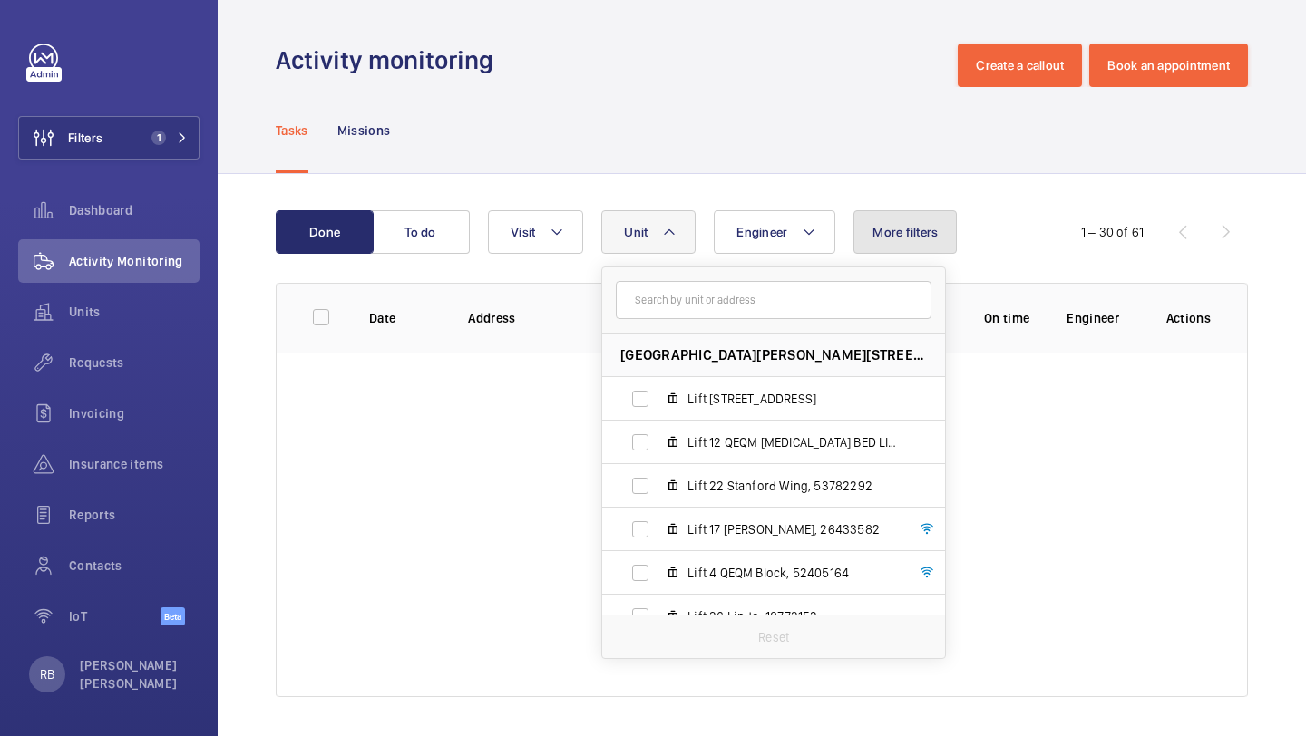
click at [894, 232] on span "More filters" at bounding box center [904, 232] width 65 height 15
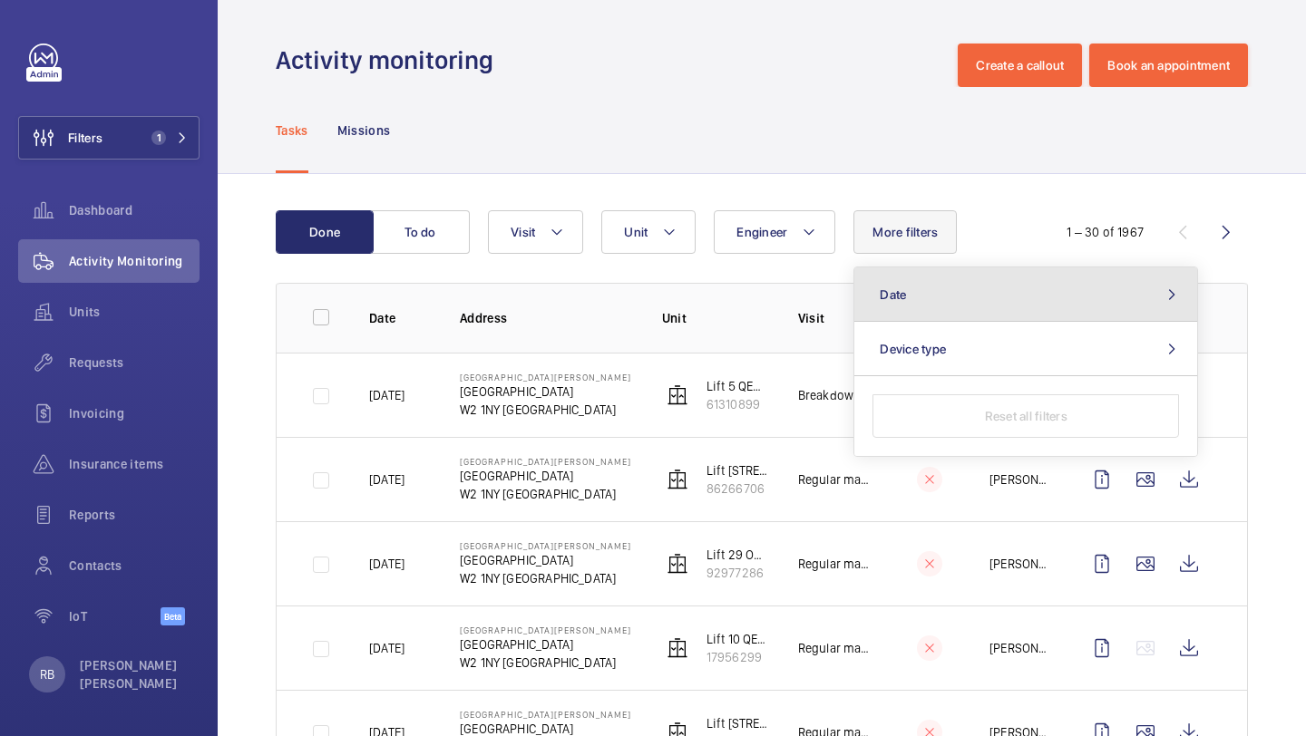
click at [967, 305] on button "Date" at bounding box center [1025, 294] width 343 height 54
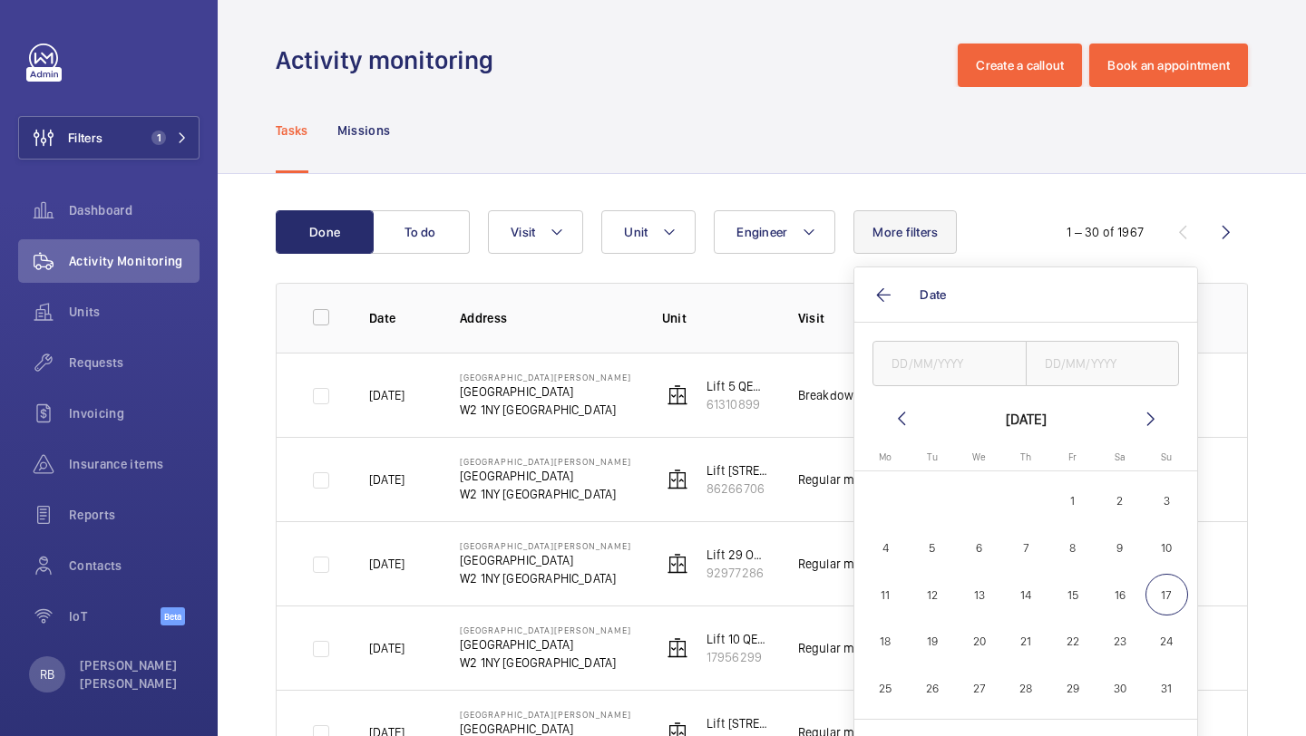
click at [1048, 560] on button "7" at bounding box center [1025, 548] width 47 height 47
type input "07/08/2025"
click at [1091, 536] on button "8" at bounding box center [1072, 548] width 47 height 47
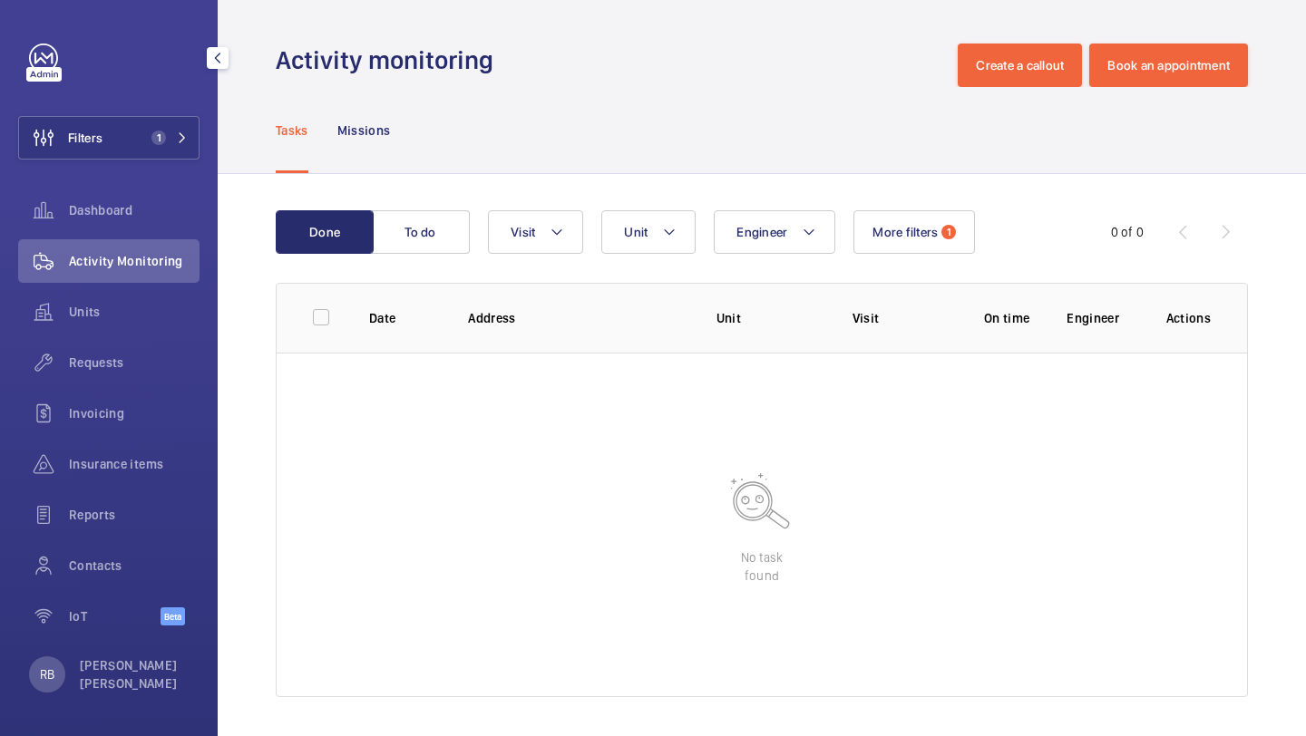
click at [132, 174] on div "Filters 1 Dashboard Activity Monitoring Units Requests Invoicing Insurance item…" at bounding box center [108, 345] width 181 height 602
click at [139, 157] on button "Filters 1" at bounding box center [108, 138] width 181 height 44
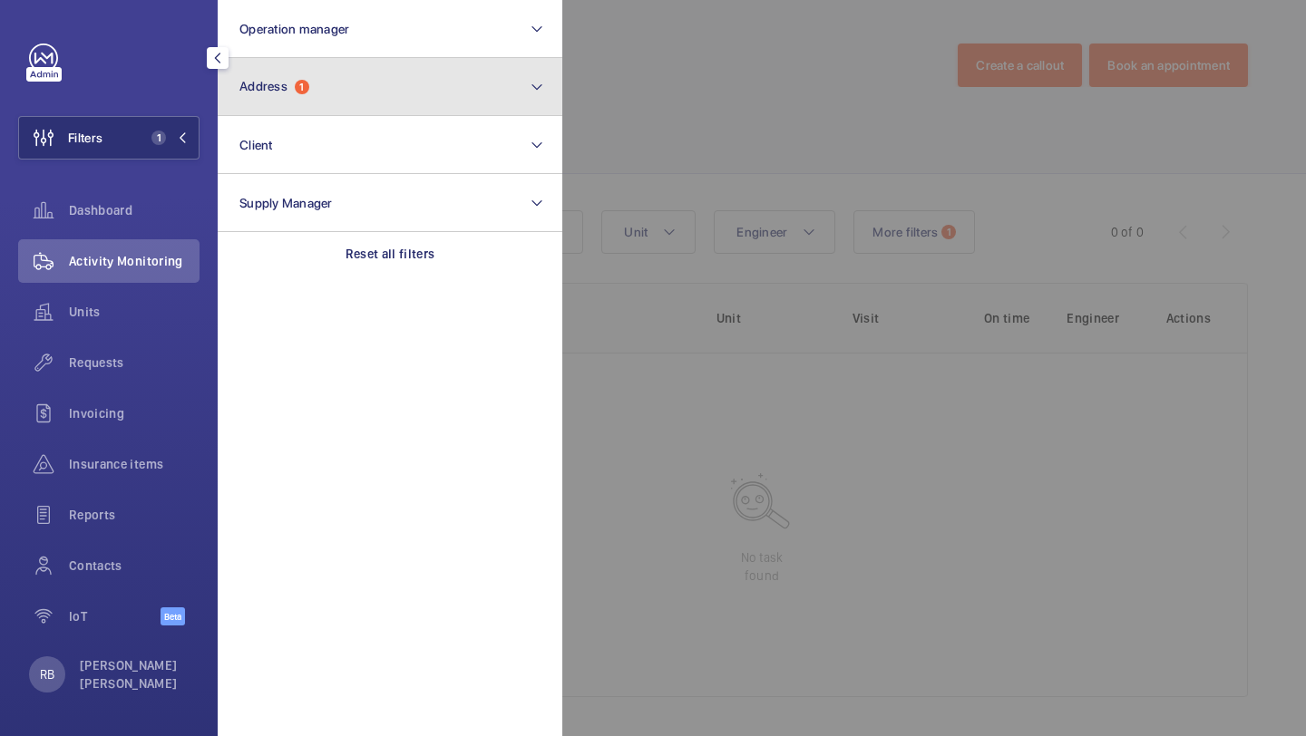
click at [302, 80] on span "1" at bounding box center [302, 87] width 15 height 15
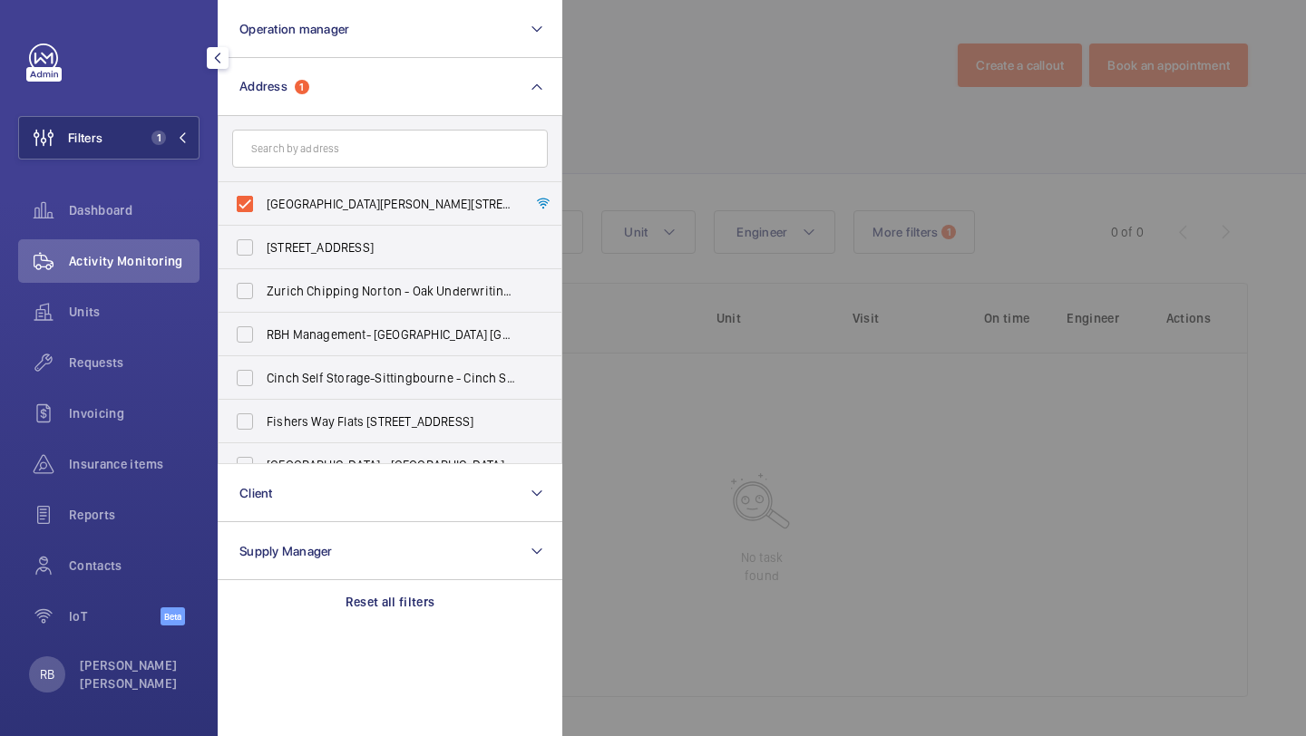
click at [705, 201] on div at bounding box center [1215, 368] width 1306 height 736
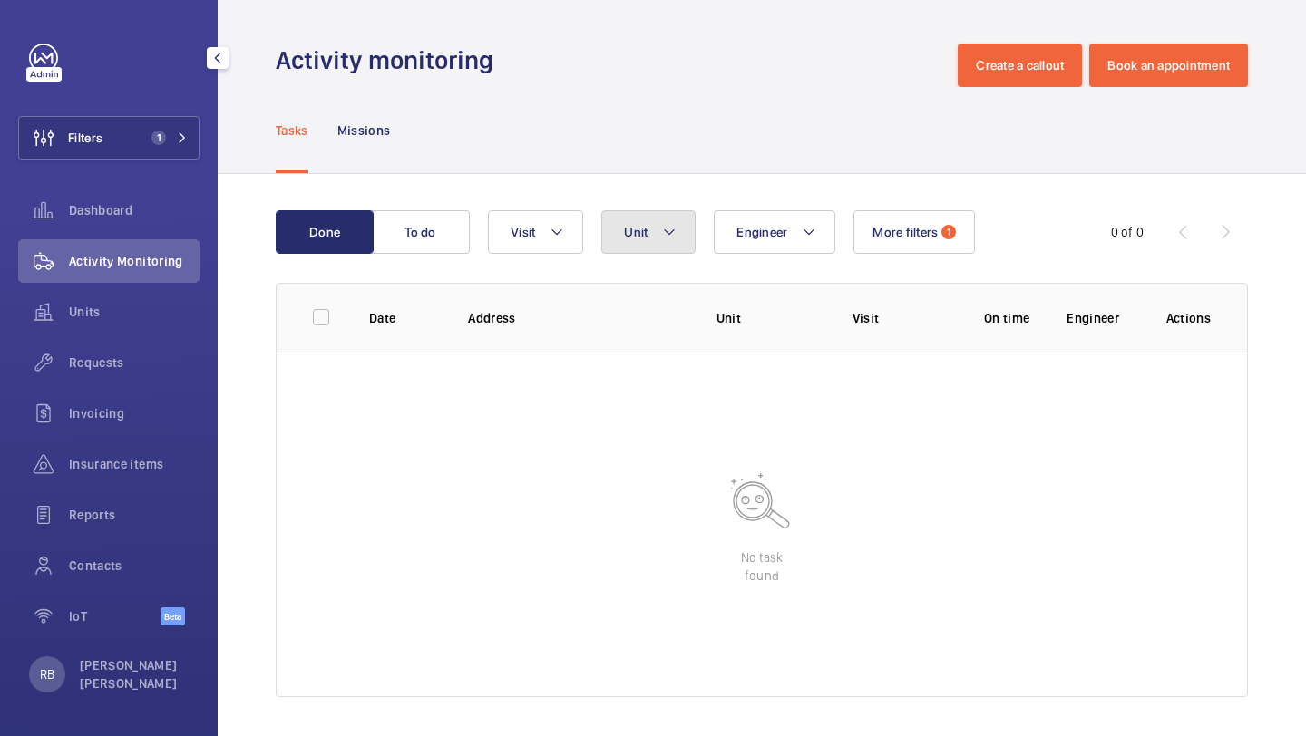
click at [666, 226] on mat-icon at bounding box center [669, 232] width 15 height 22
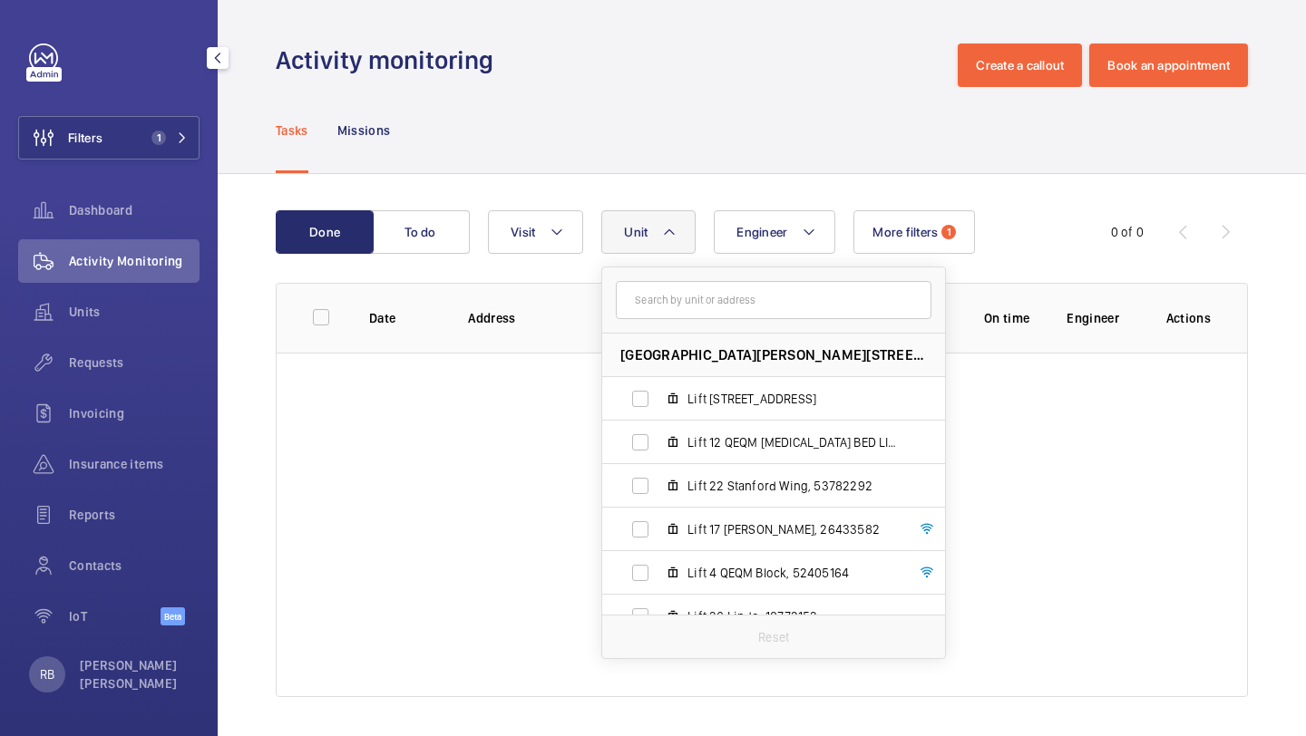
click at [666, 227] on mat-icon at bounding box center [669, 232] width 15 height 22
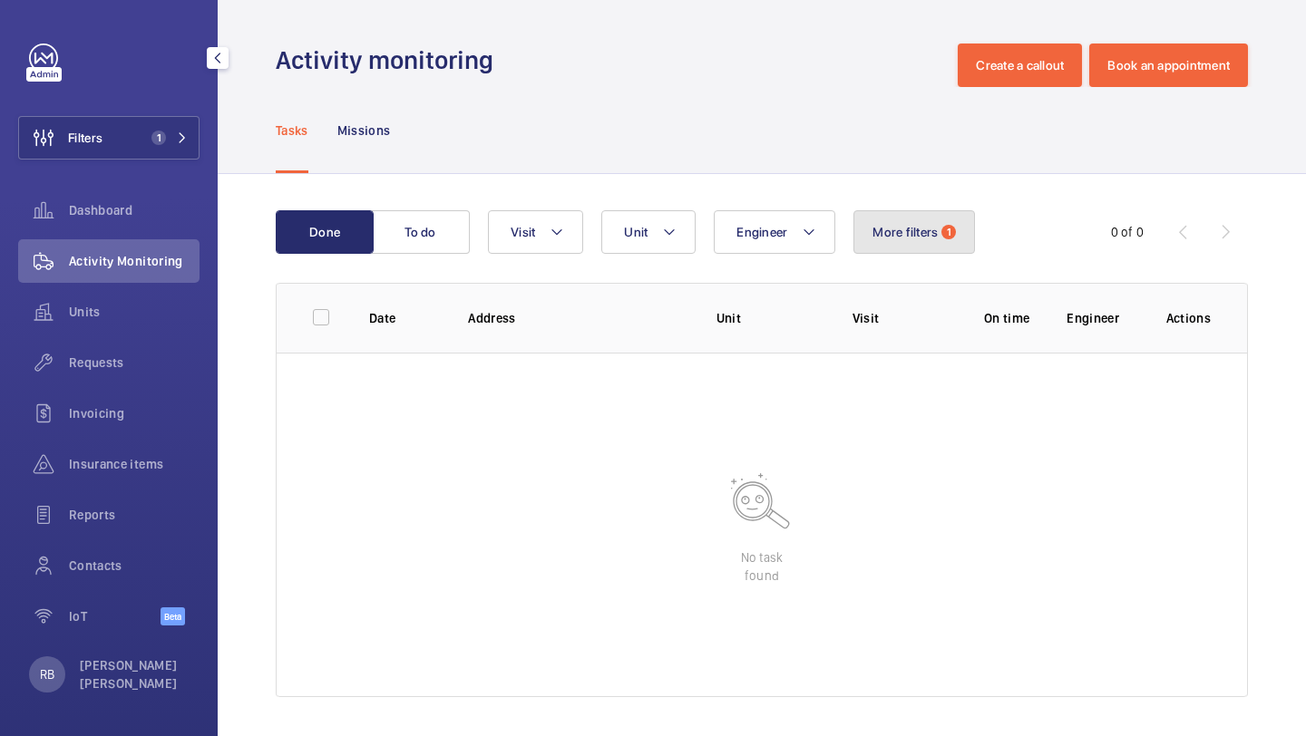
click at [938, 228] on button "More filters 1" at bounding box center [914, 232] width 122 height 44
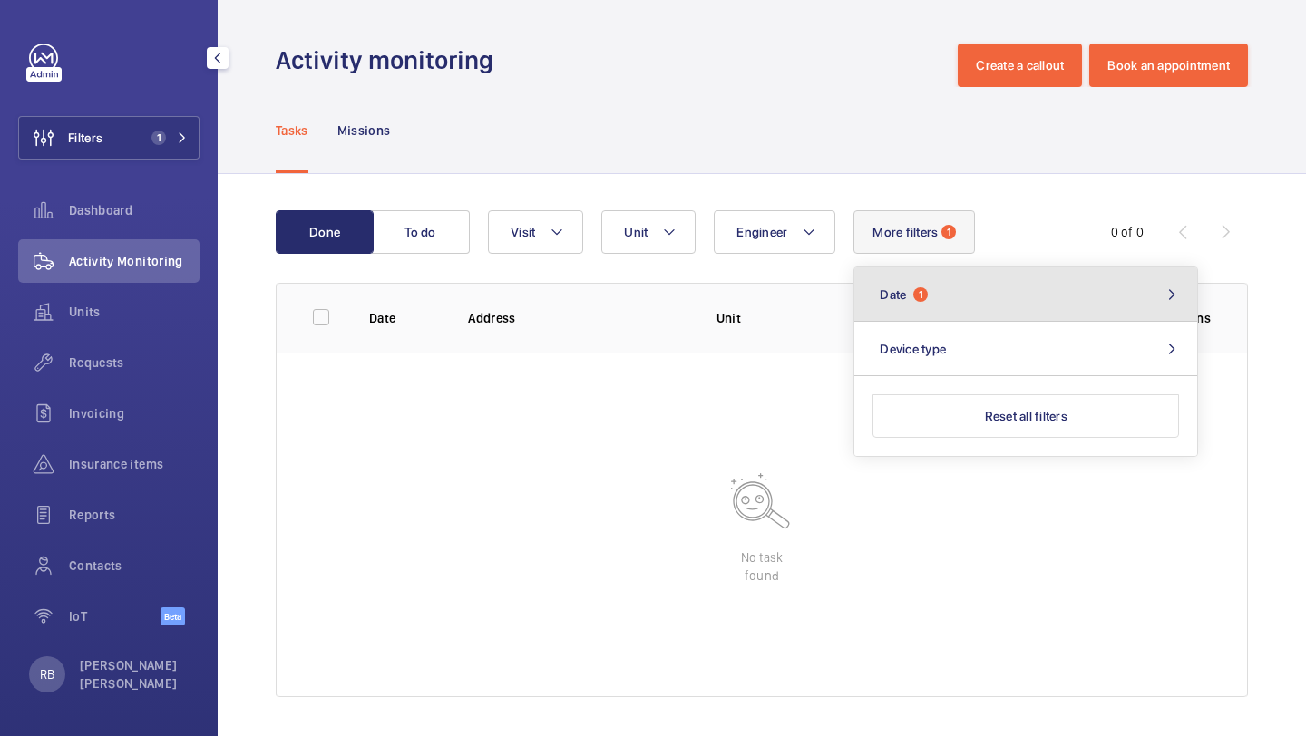
click at [938, 287] on button "Date 1" at bounding box center [1025, 294] width 343 height 54
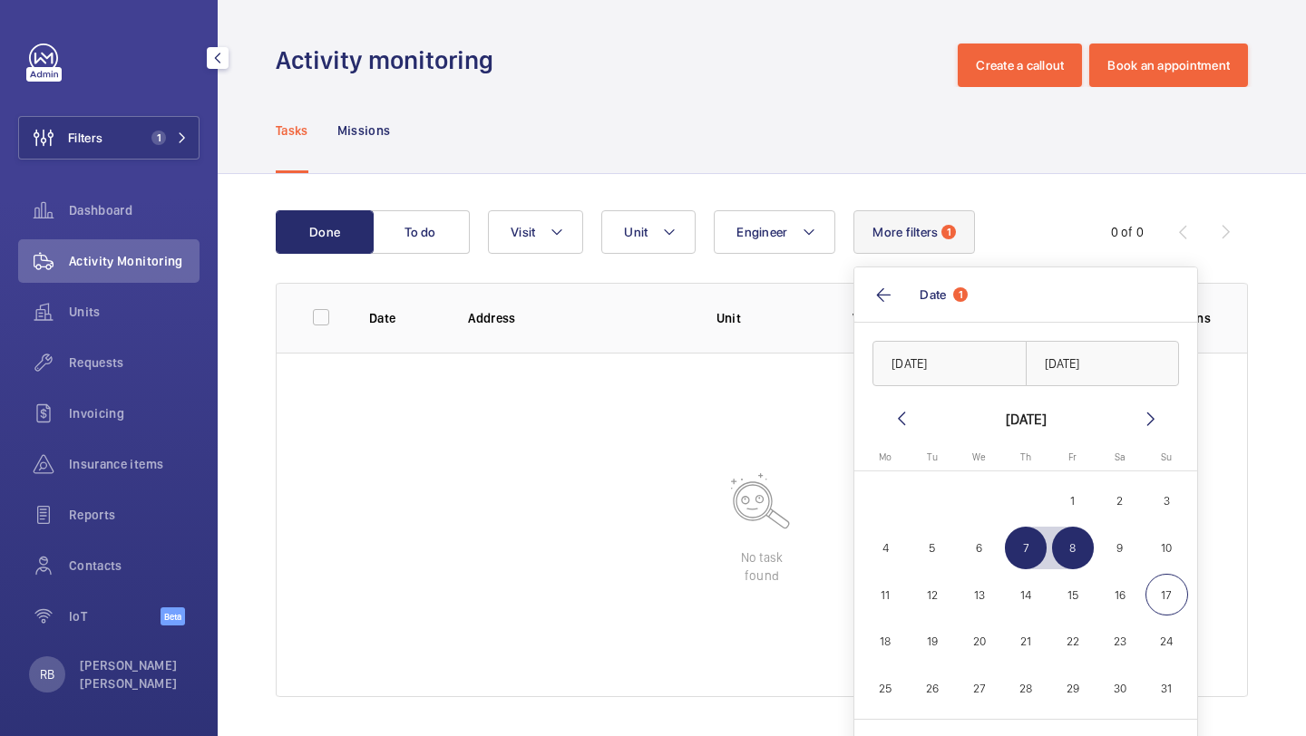
click at [975, 552] on span "6" at bounding box center [978, 548] width 43 height 43
type input "06/08/2025"
click at [1085, 569] on button "8" at bounding box center [1072, 548] width 47 height 47
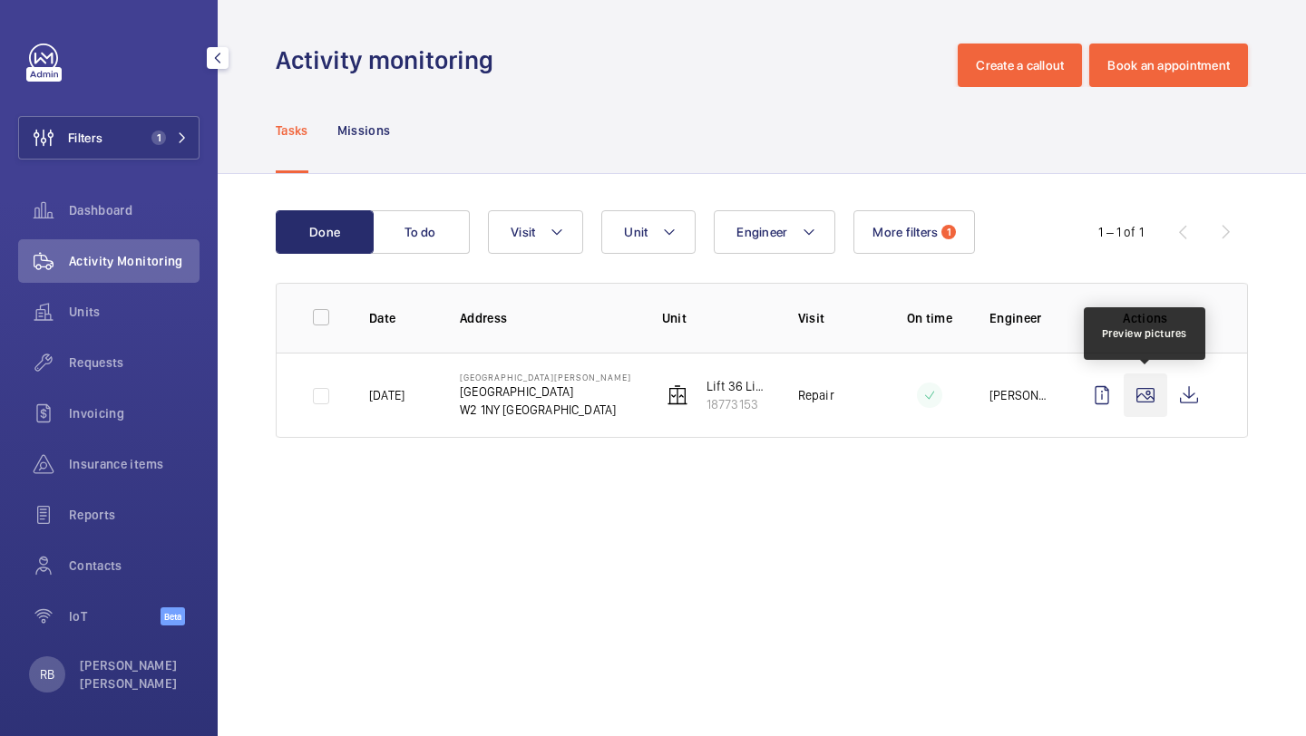
click at [1163, 384] on wm-front-icon-button at bounding box center [1145, 396] width 44 height 44
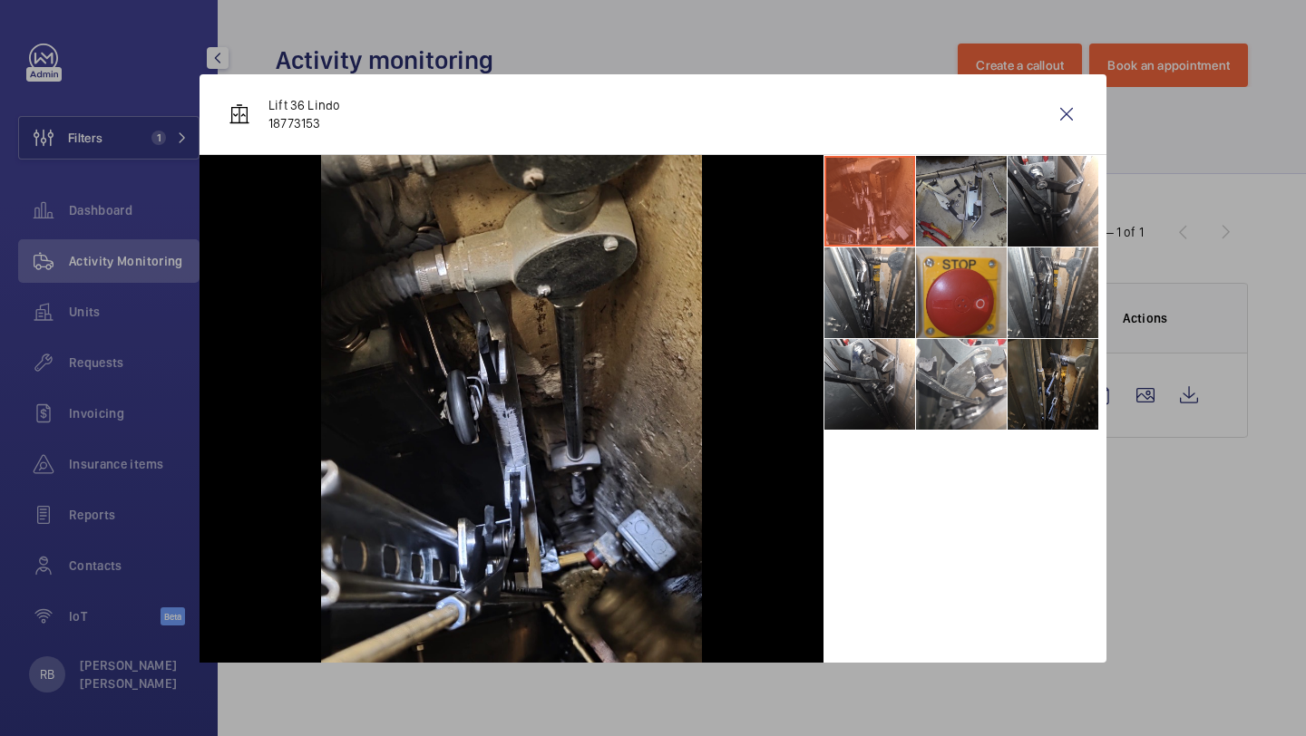
click at [949, 195] on li at bounding box center [961, 201] width 91 height 91
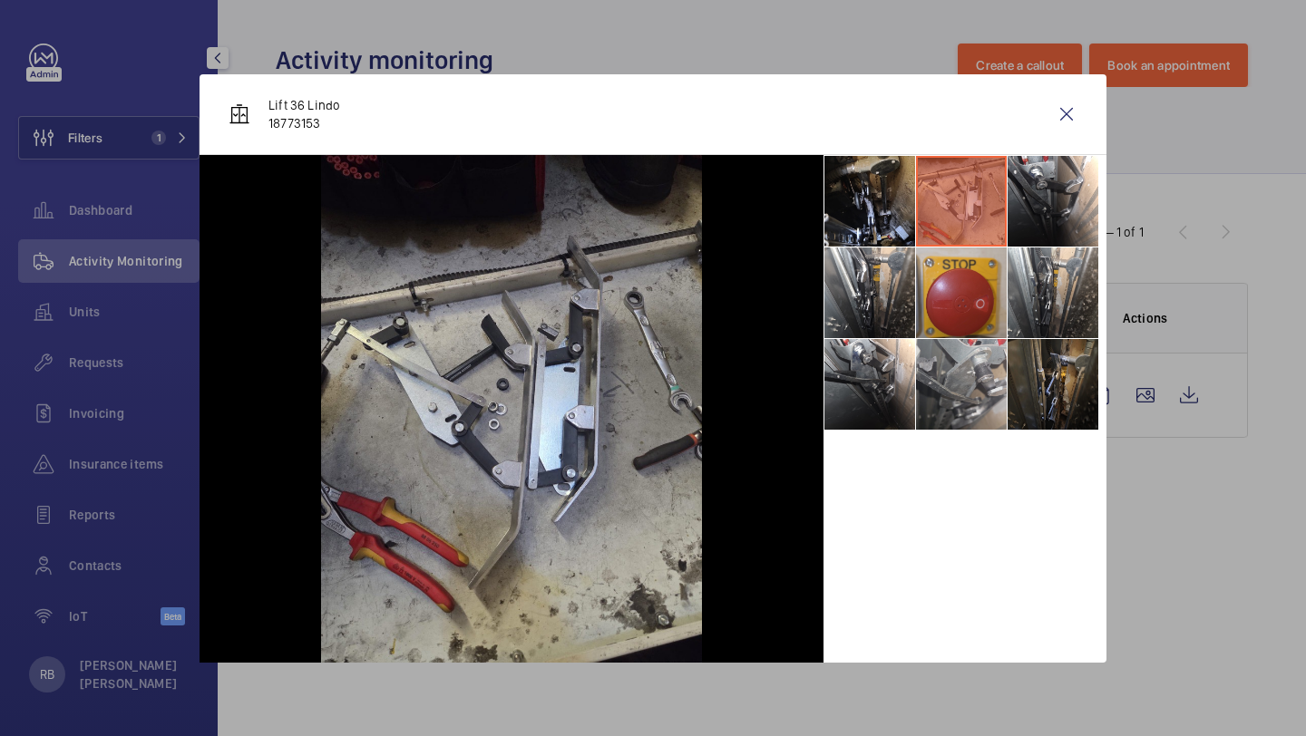
click at [972, 365] on li at bounding box center [961, 384] width 91 height 91
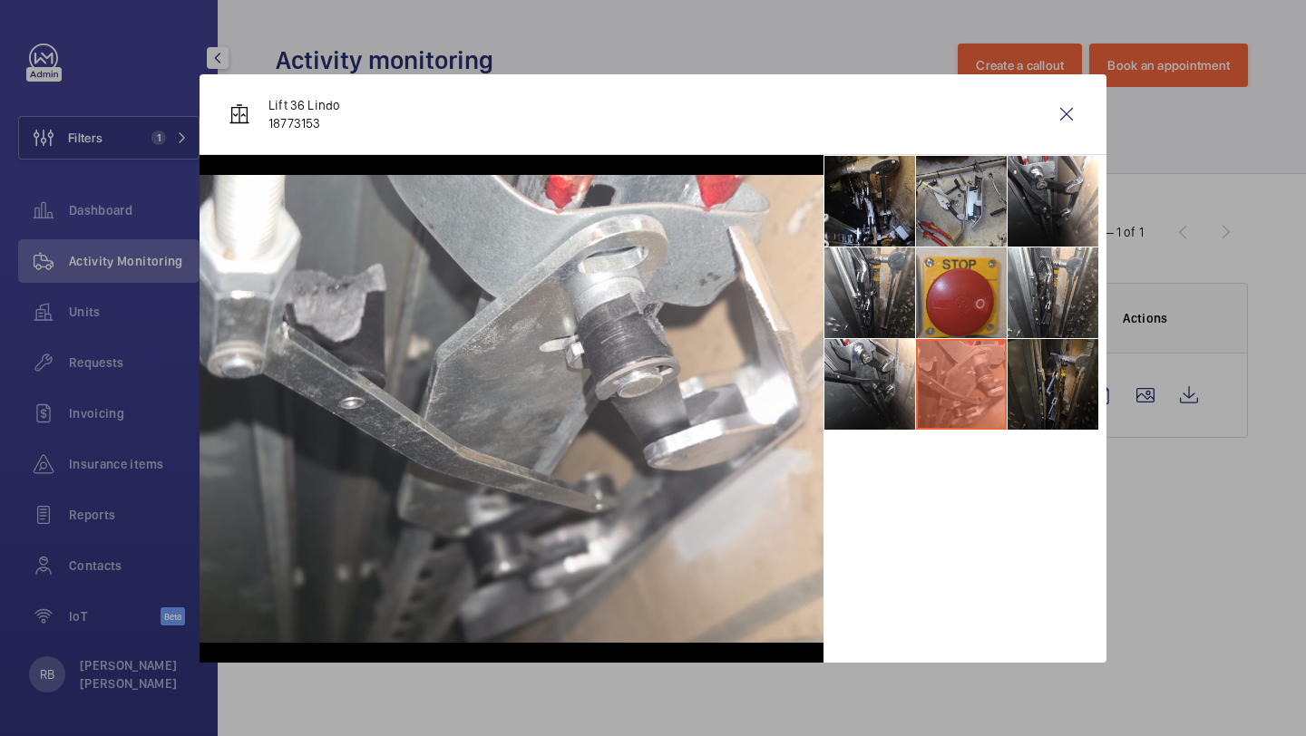
click at [1007, 358] on li at bounding box center [1052, 384] width 91 height 91
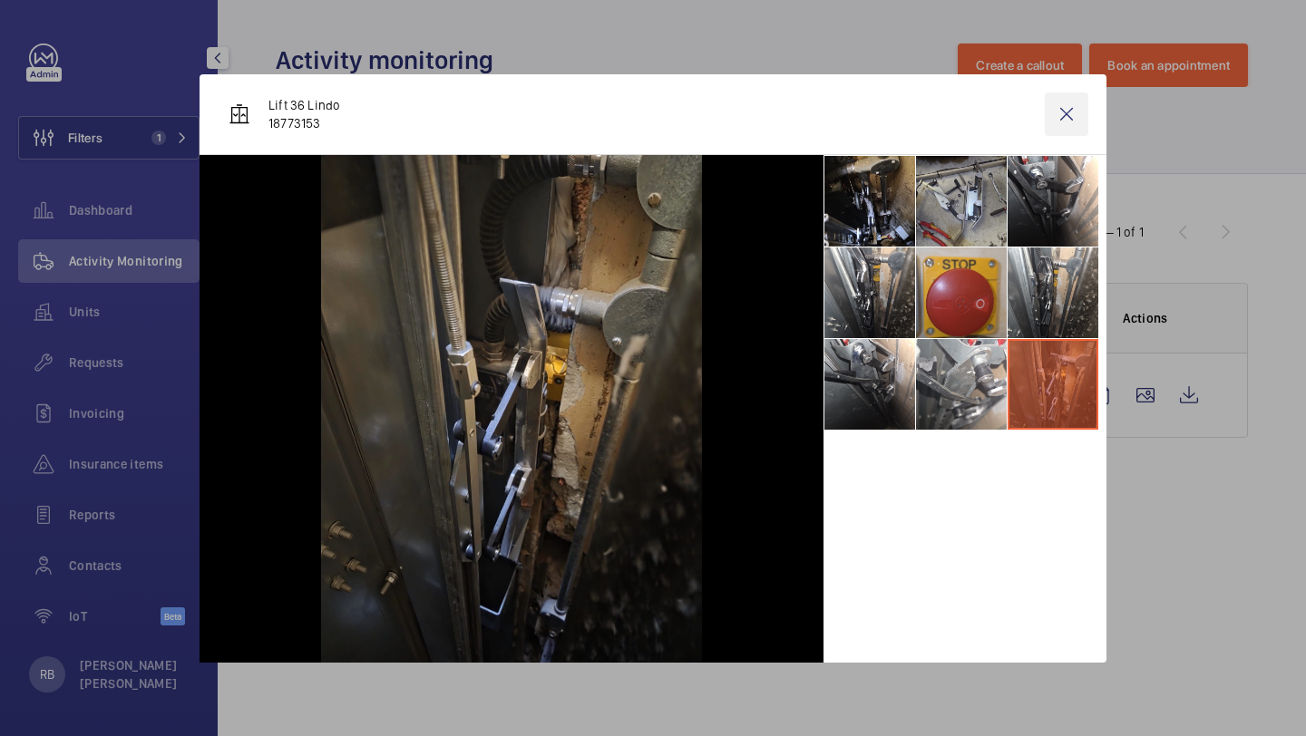
click at [1065, 106] on wm-front-icon-button at bounding box center [1067, 114] width 44 height 44
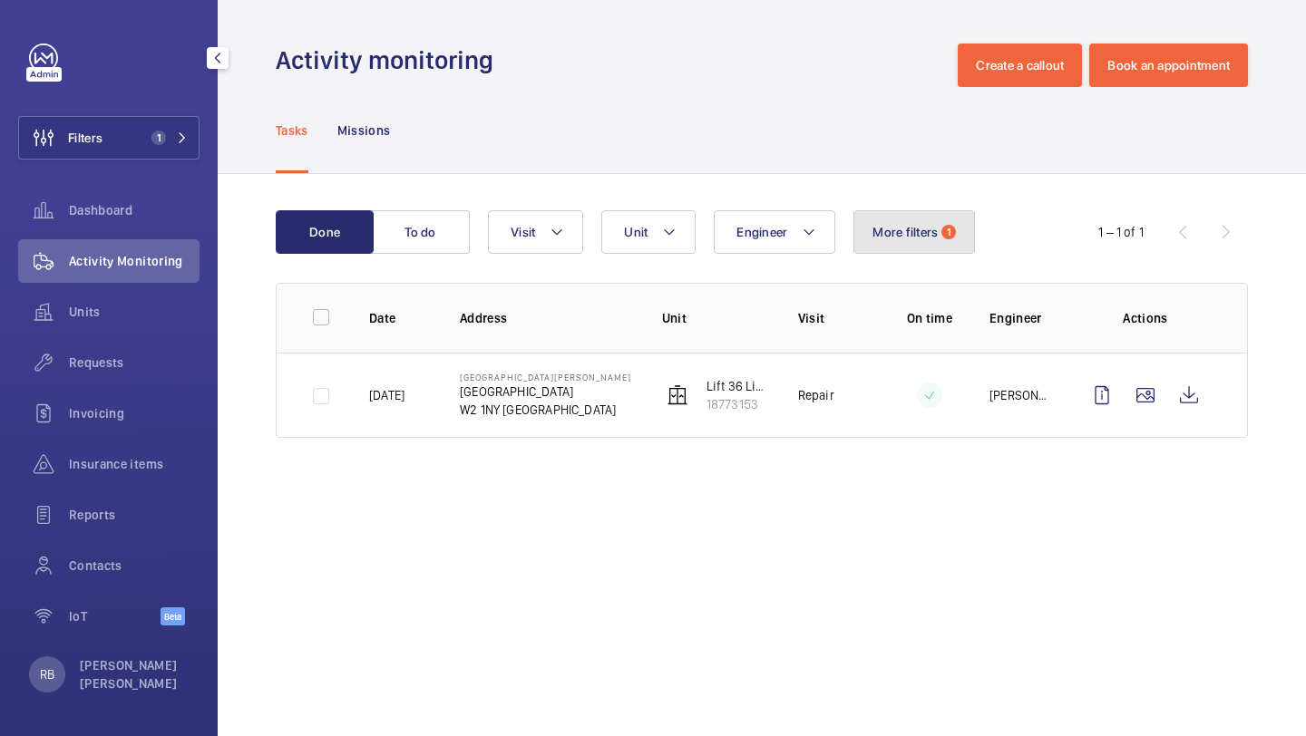
click at [910, 236] on span "More filters" at bounding box center [904, 232] width 65 height 15
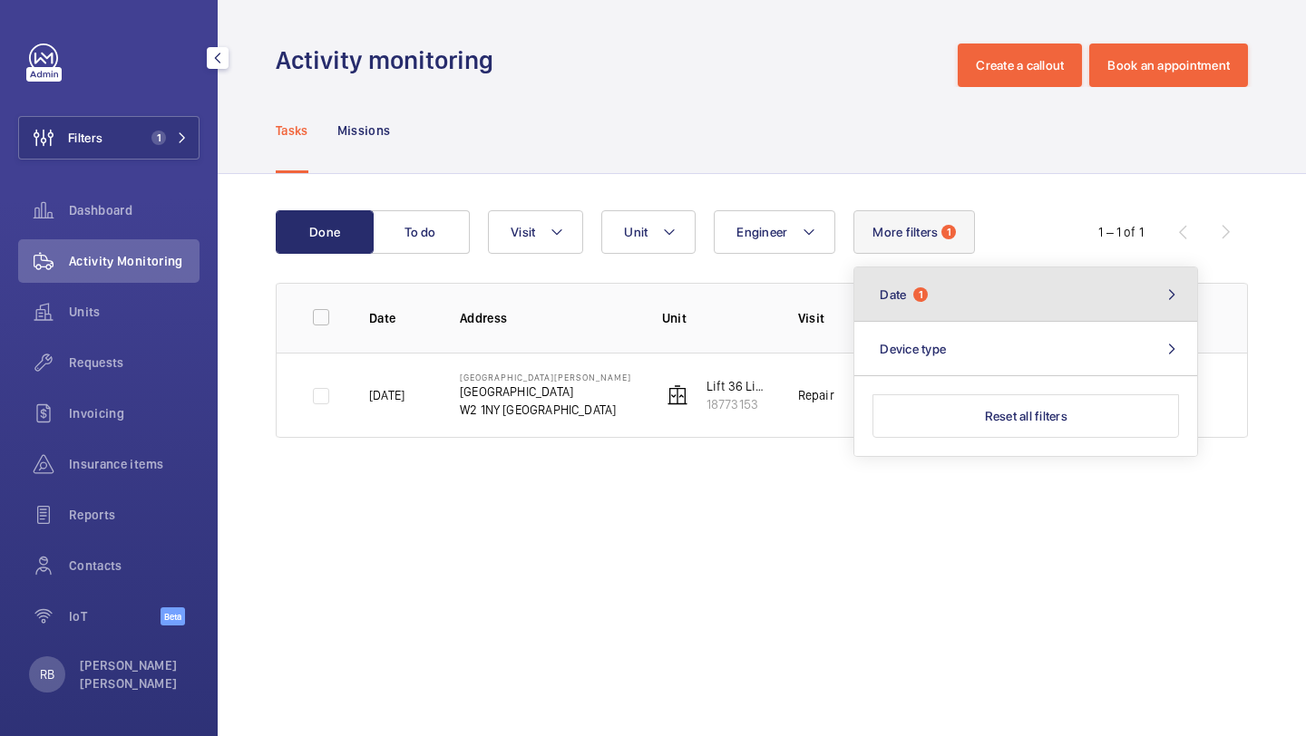
click at [997, 305] on button "Date 1" at bounding box center [1025, 294] width 343 height 54
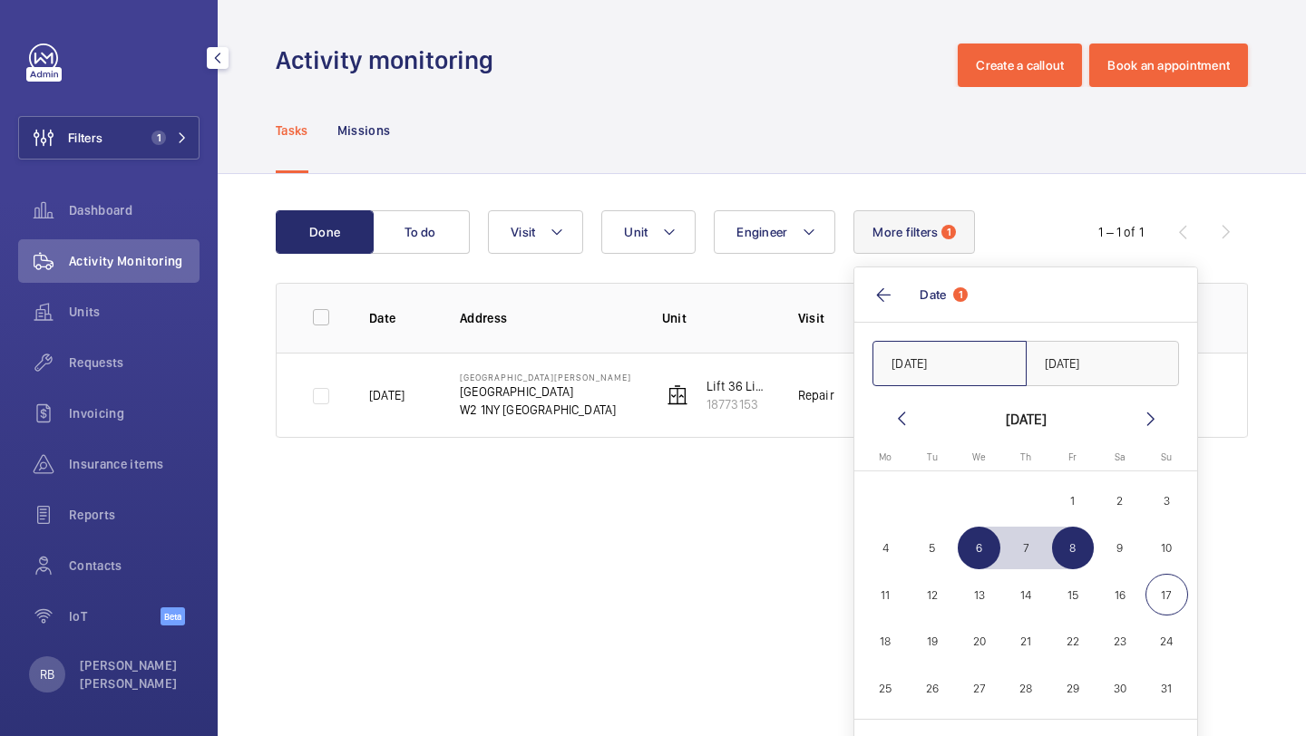
click at [928, 358] on input "06/08/2025" at bounding box center [949, 363] width 154 height 45
click at [906, 422] on mat-icon at bounding box center [901, 419] width 22 height 22
click at [905, 422] on mat-icon at bounding box center [901, 419] width 22 height 22
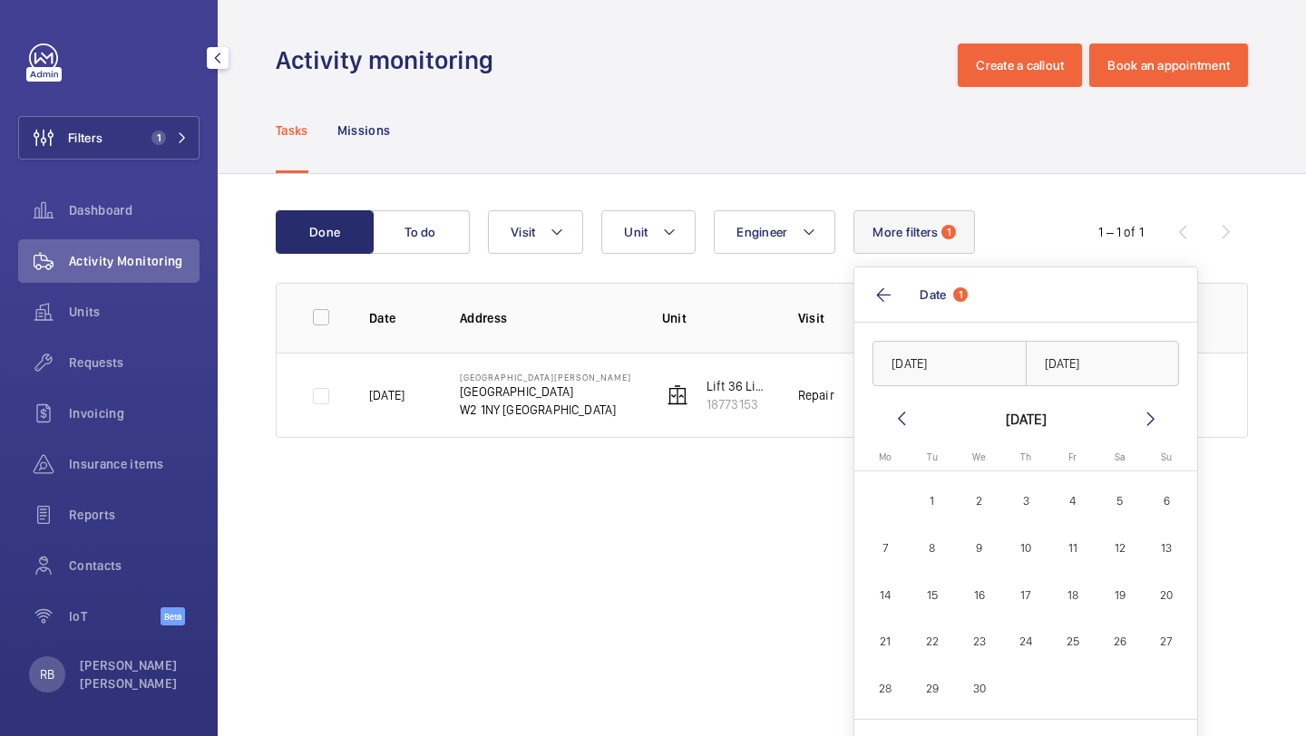
click at [905, 422] on mat-icon at bounding box center [901, 419] width 22 height 22
click at [1154, 422] on mat-icon at bounding box center [1151, 419] width 22 height 22
click at [1028, 550] on span "6" at bounding box center [1026, 548] width 43 height 43
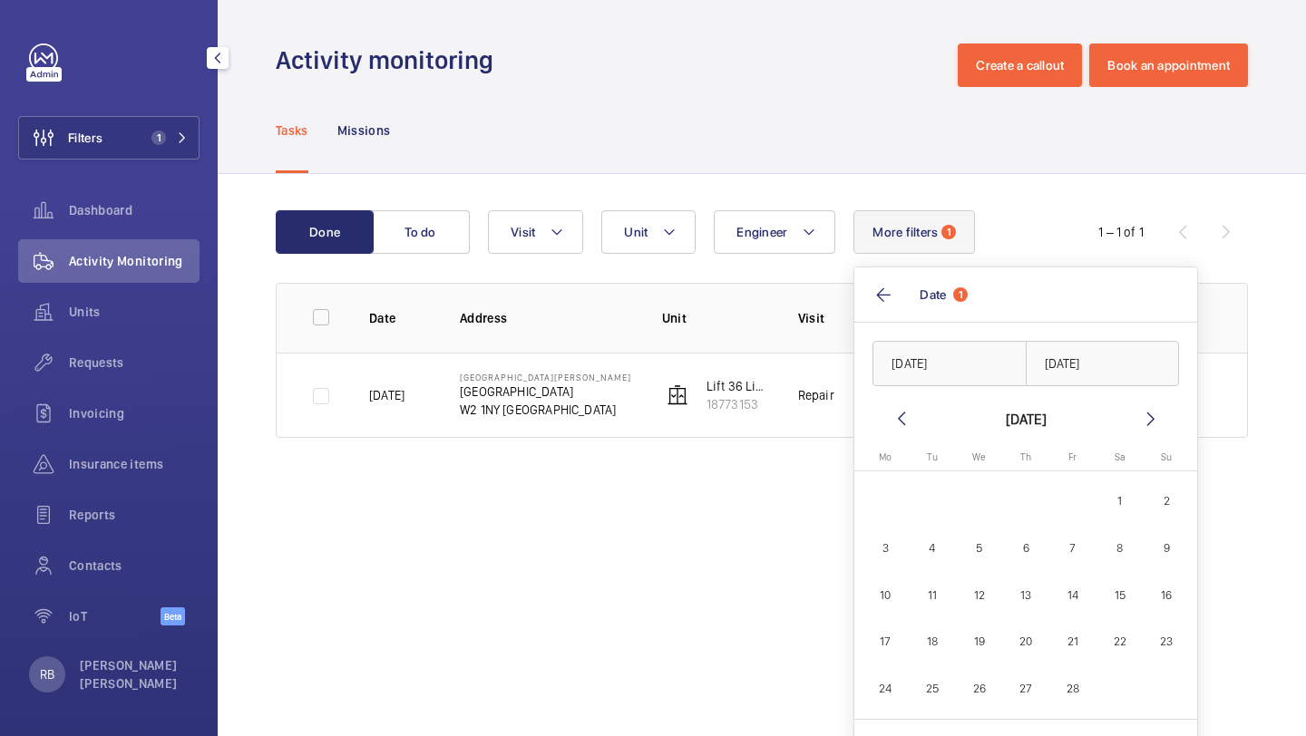
type input "[DATE]"
click at [1119, 552] on span "8" at bounding box center [1119, 548] width 43 height 43
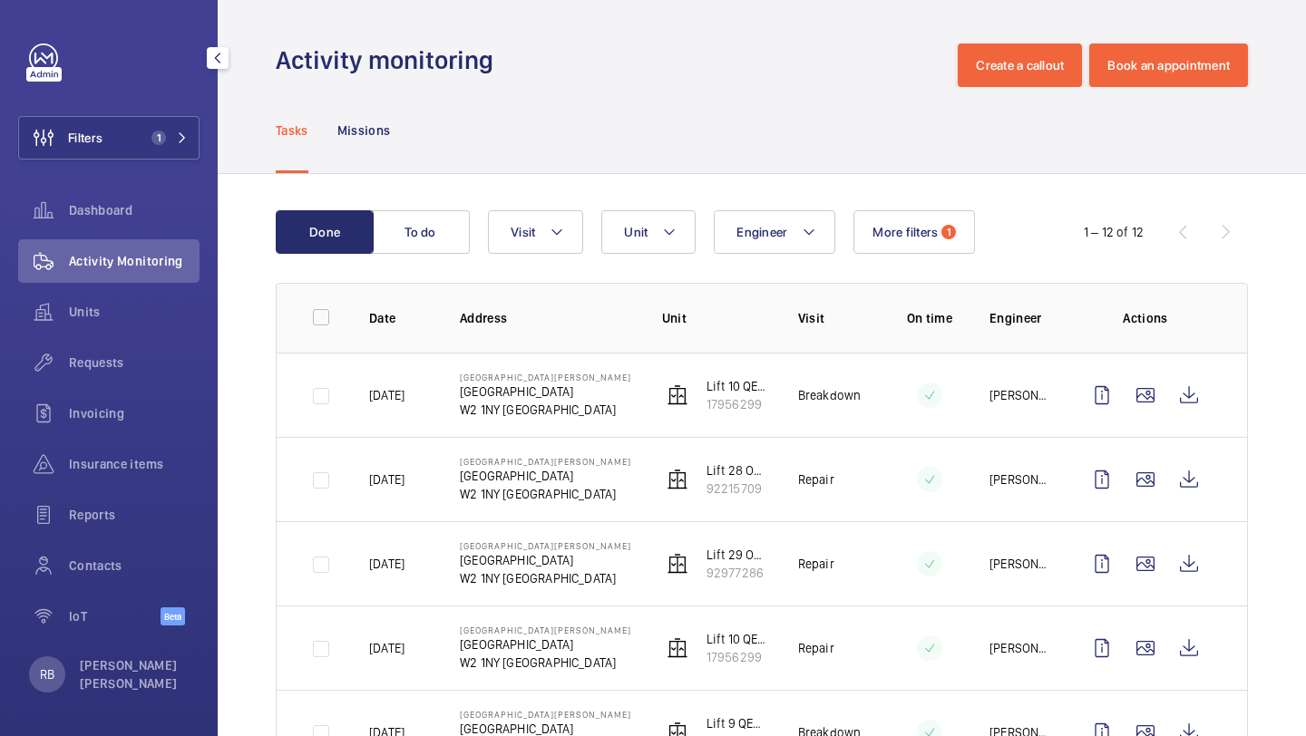
scroll to position [86, 0]
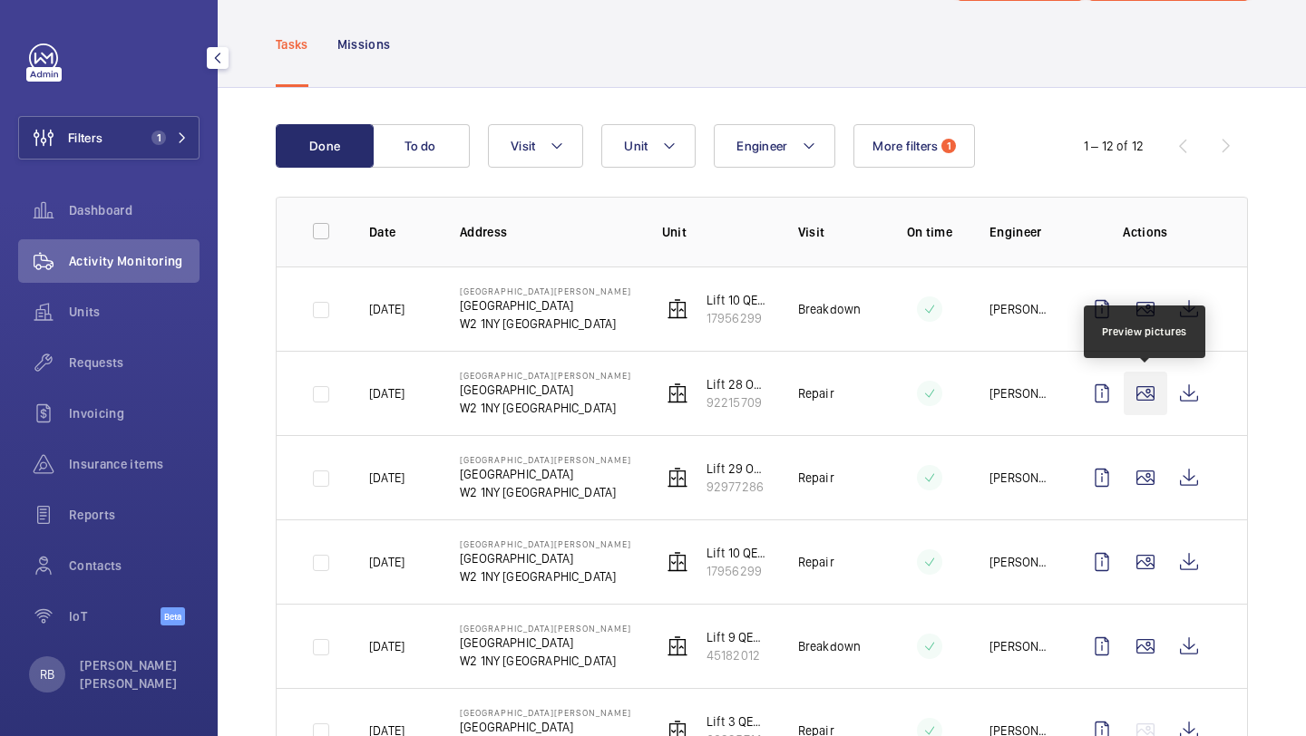
click at [1144, 408] on wm-front-icon-button at bounding box center [1145, 394] width 44 height 44
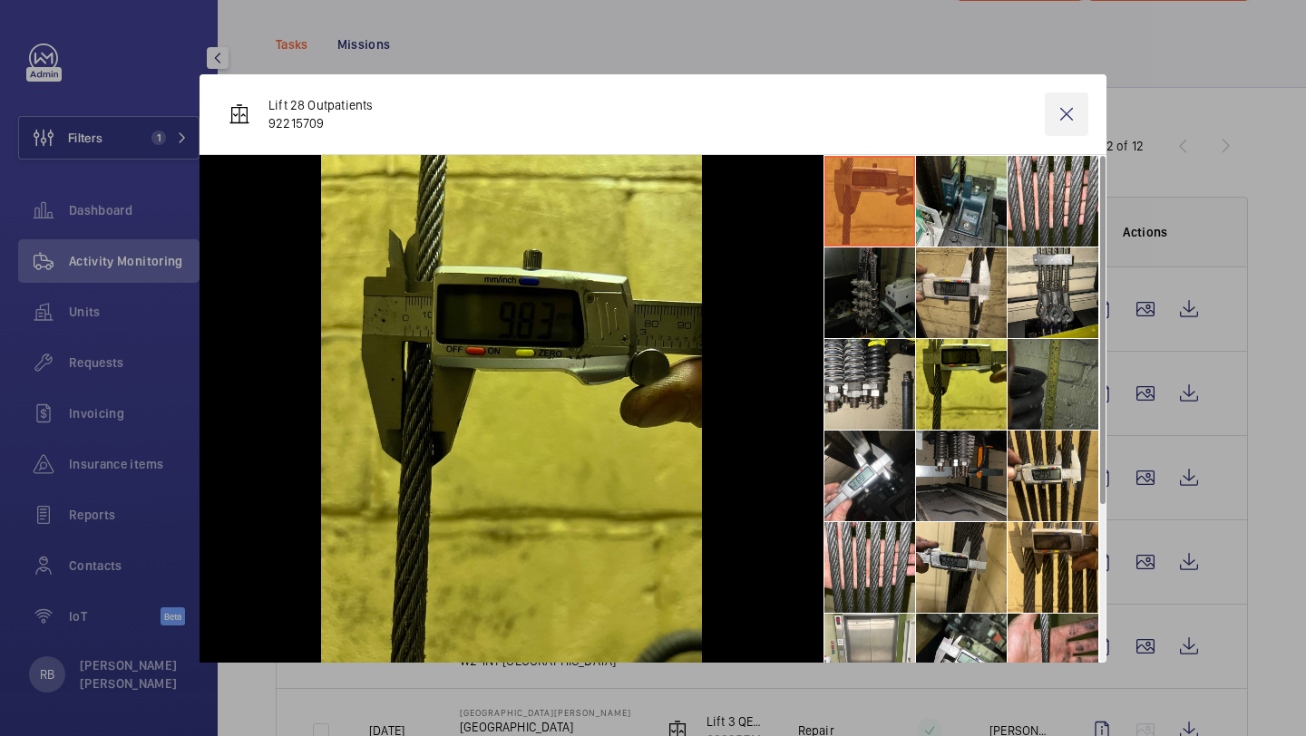
click at [1069, 104] on wm-front-icon-button at bounding box center [1067, 114] width 44 height 44
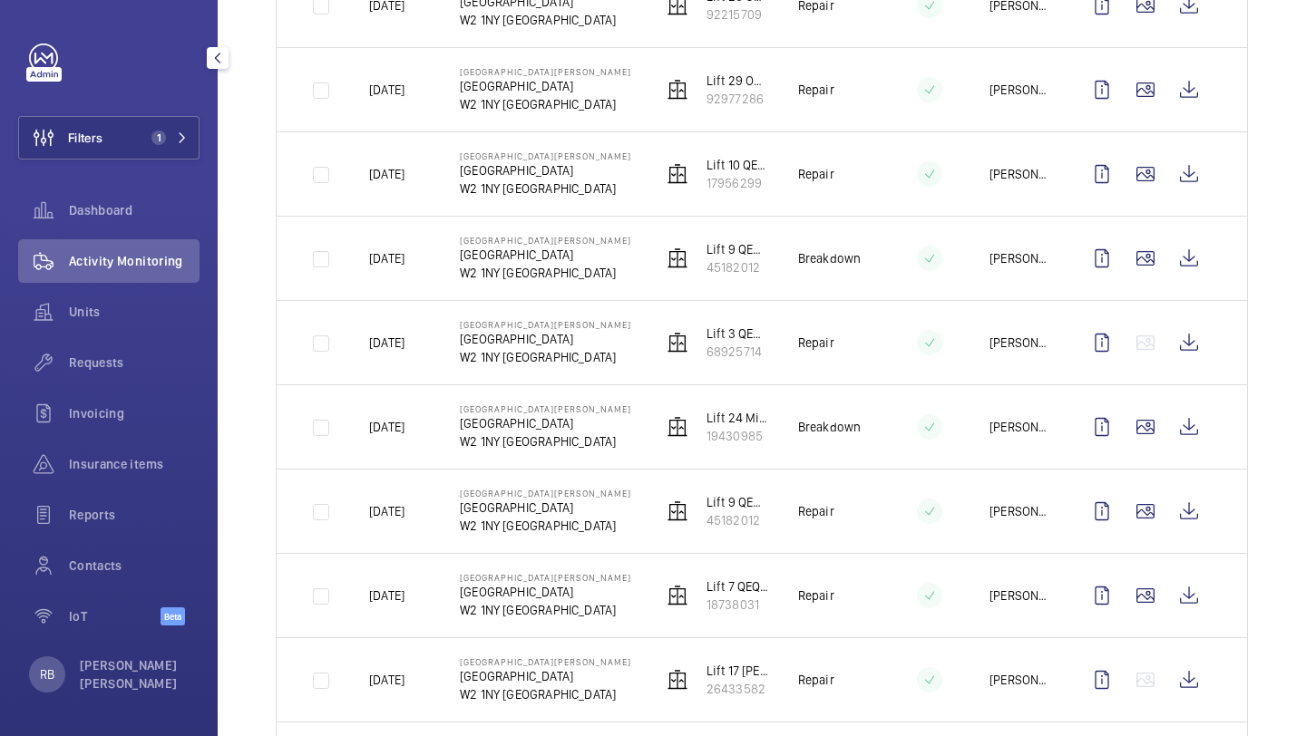
scroll to position [472, 0]
click at [1142, 196] on wm-front-icon-button at bounding box center [1145, 176] width 44 height 44
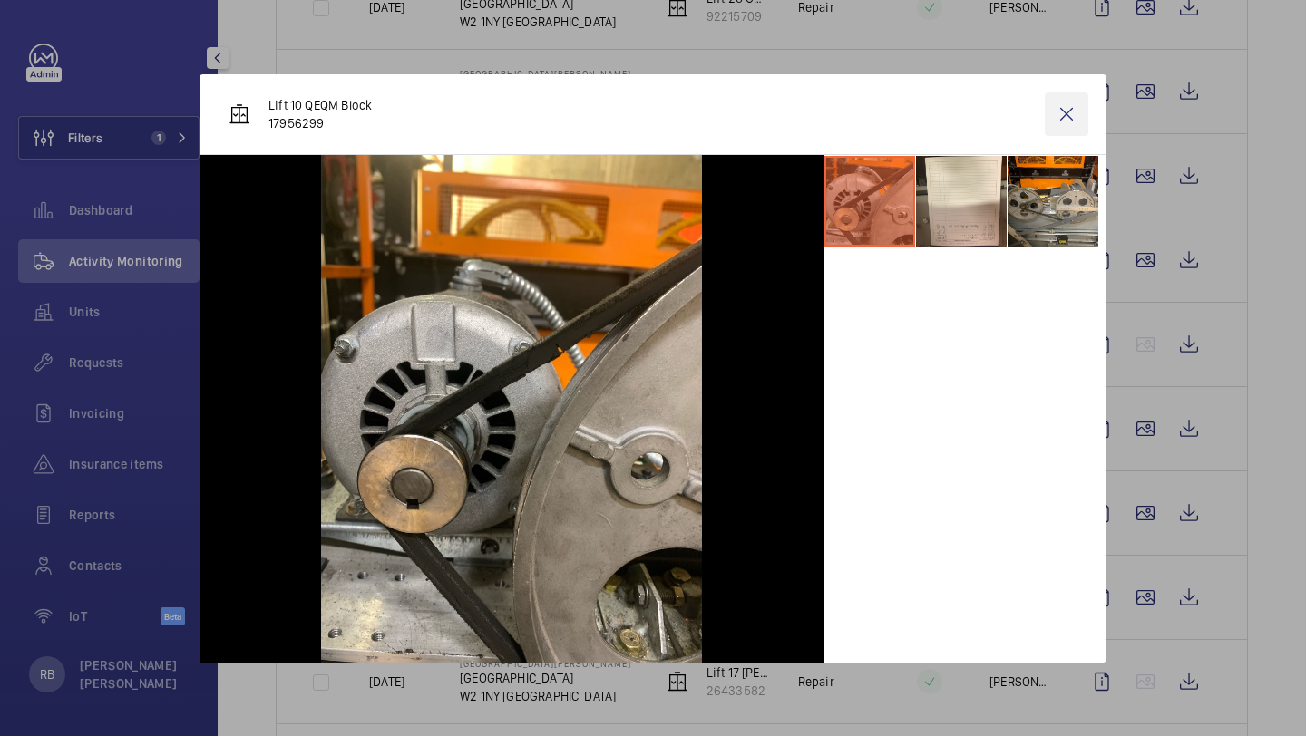
click at [1074, 101] on wm-front-icon-button at bounding box center [1067, 114] width 44 height 44
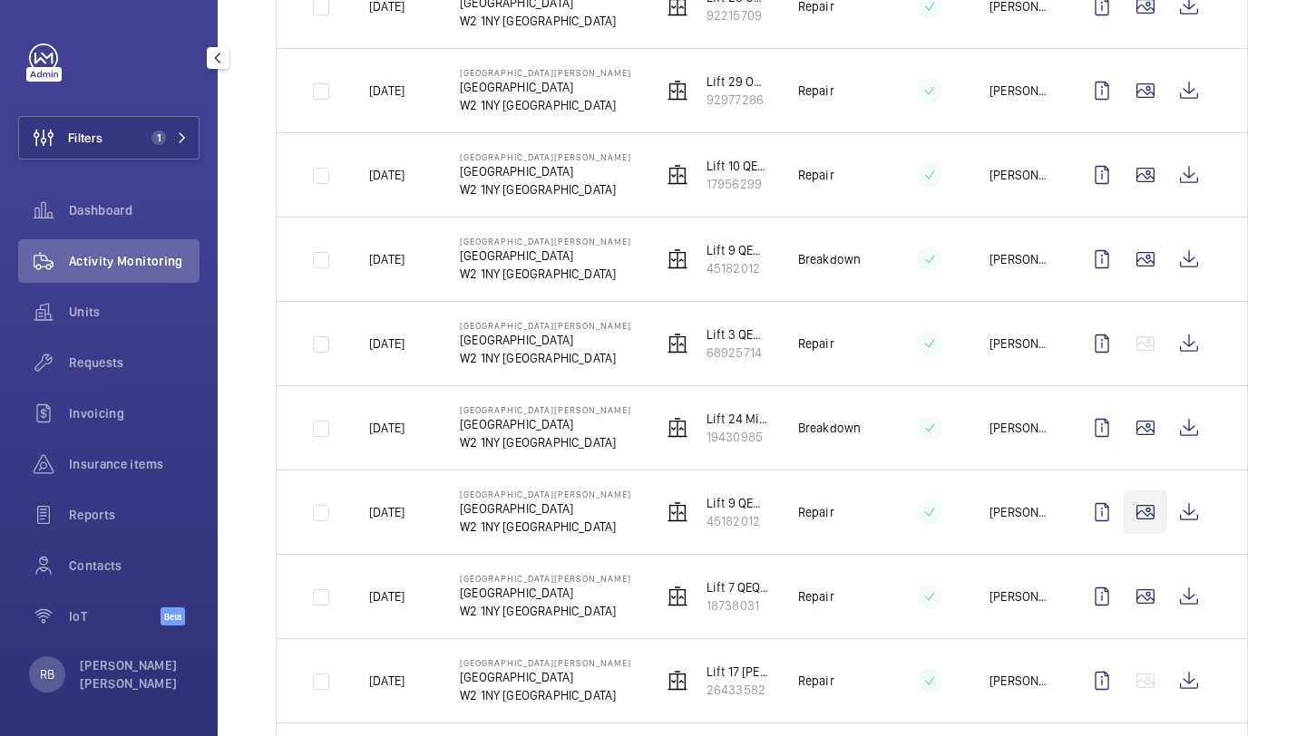
scroll to position [510, 0]
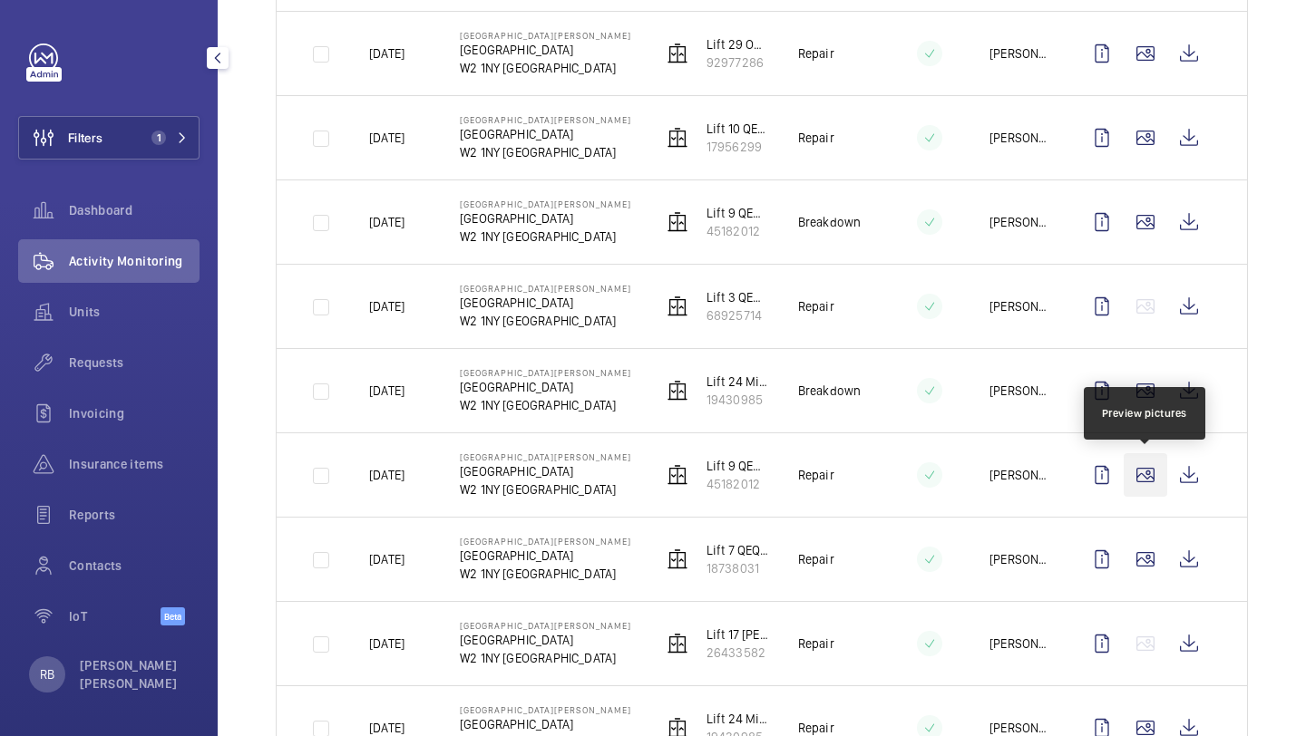
click at [1156, 478] on wm-front-icon-button at bounding box center [1145, 475] width 44 height 44
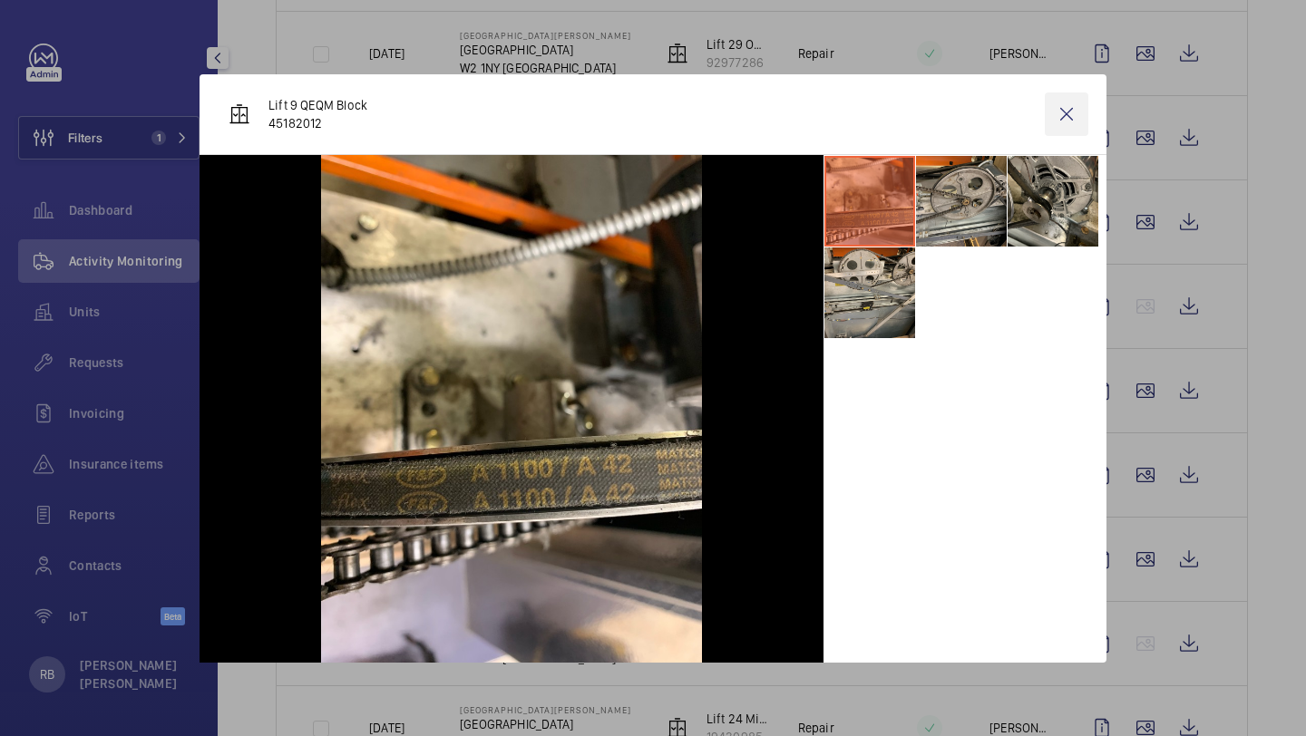
click at [1074, 119] on wm-front-icon-button at bounding box center [1067, 114] width 44 height 44
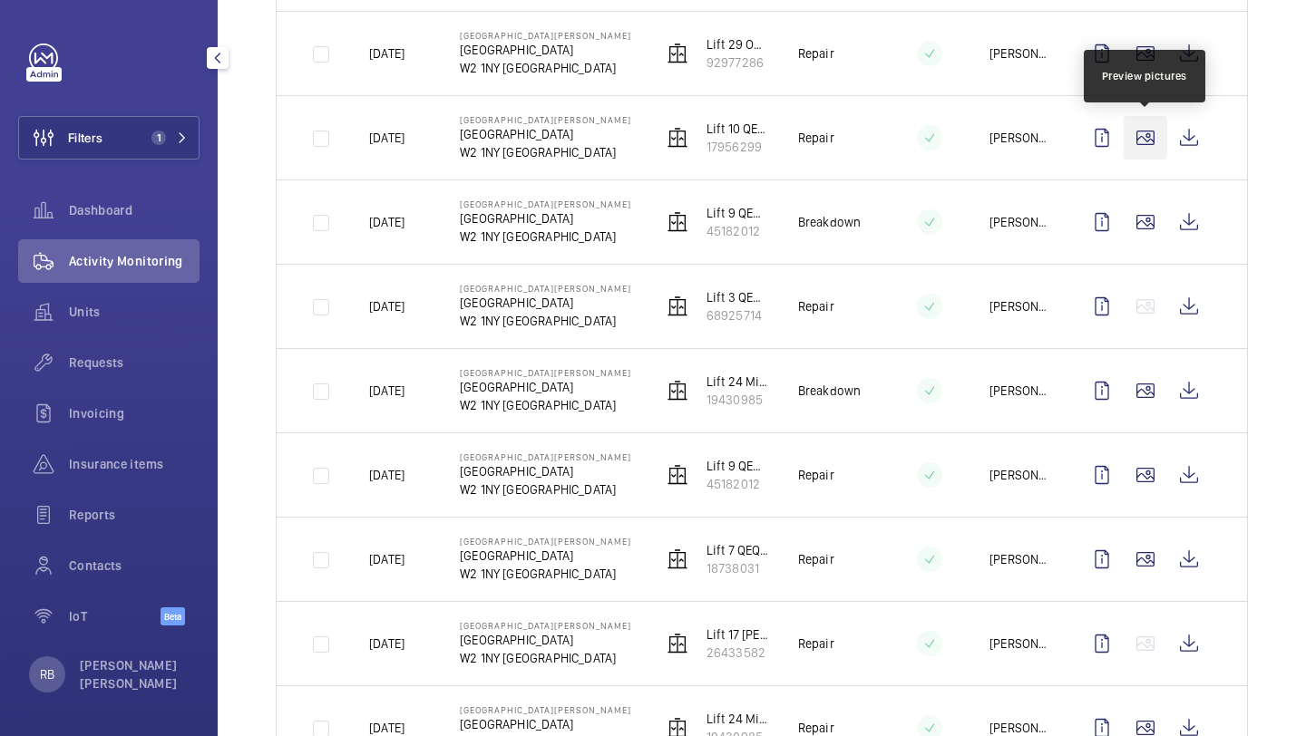
click at [1151, 132] on wm-front-icon-button at bounding box center [1145, 138] width 44 height 44
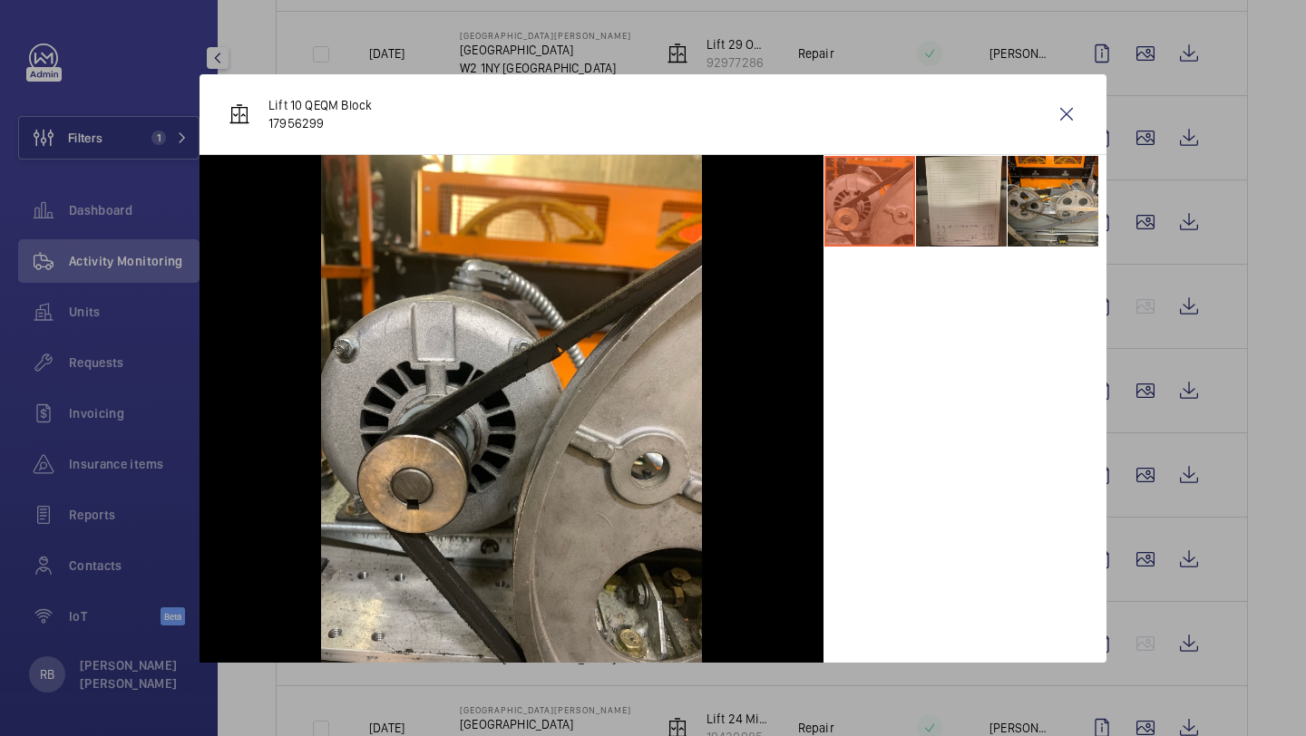
click at [980, 178] on li at bounding box center [961, 201] width 91 height 91
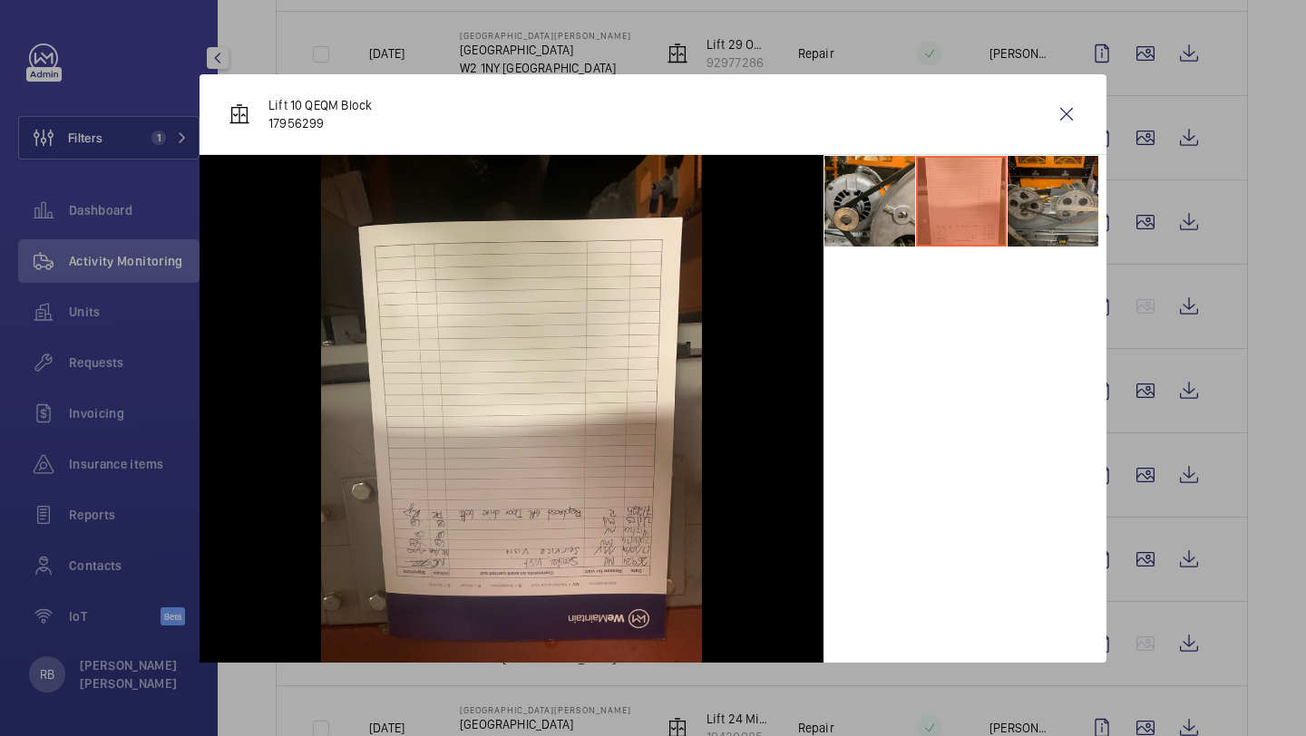
click at [1050, 179] on li at bounding box center [1052, 201] width 91 height 91
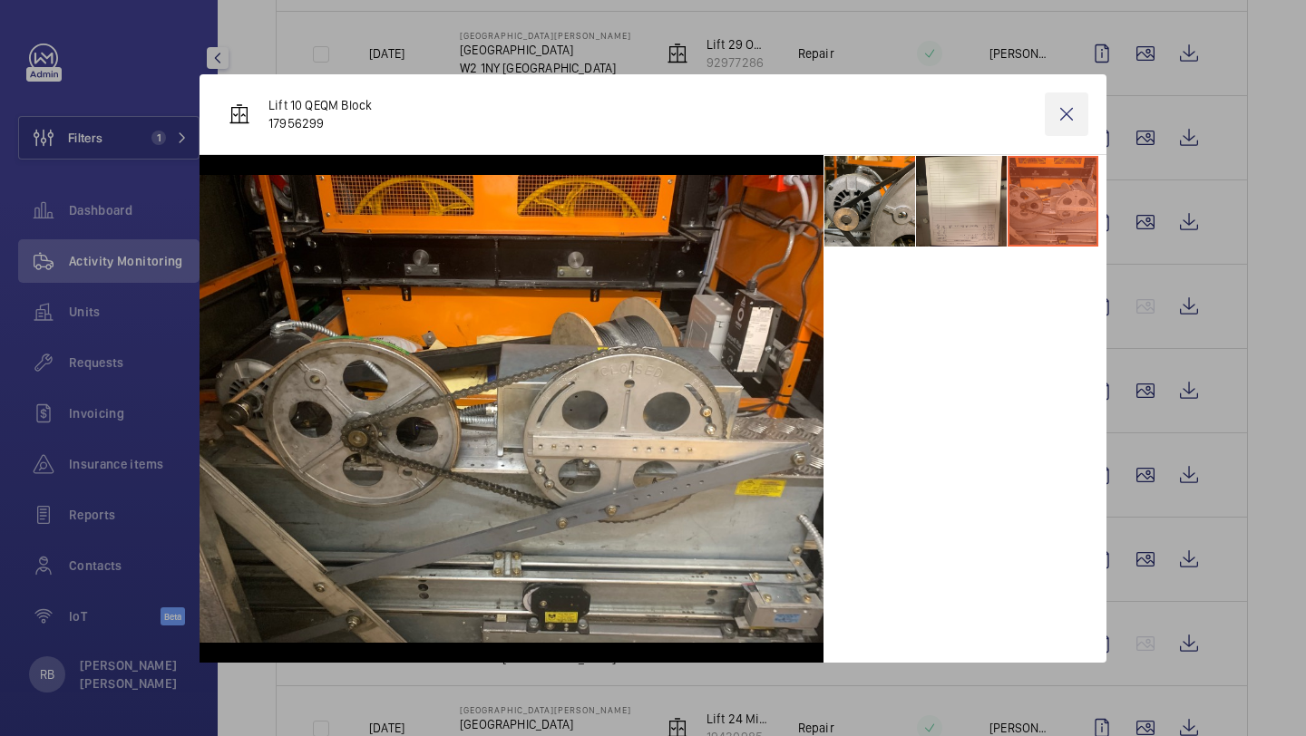
click at [1054, 112] on wm-front-icon-button at bounding box center [1067, 114] width 44 height 44
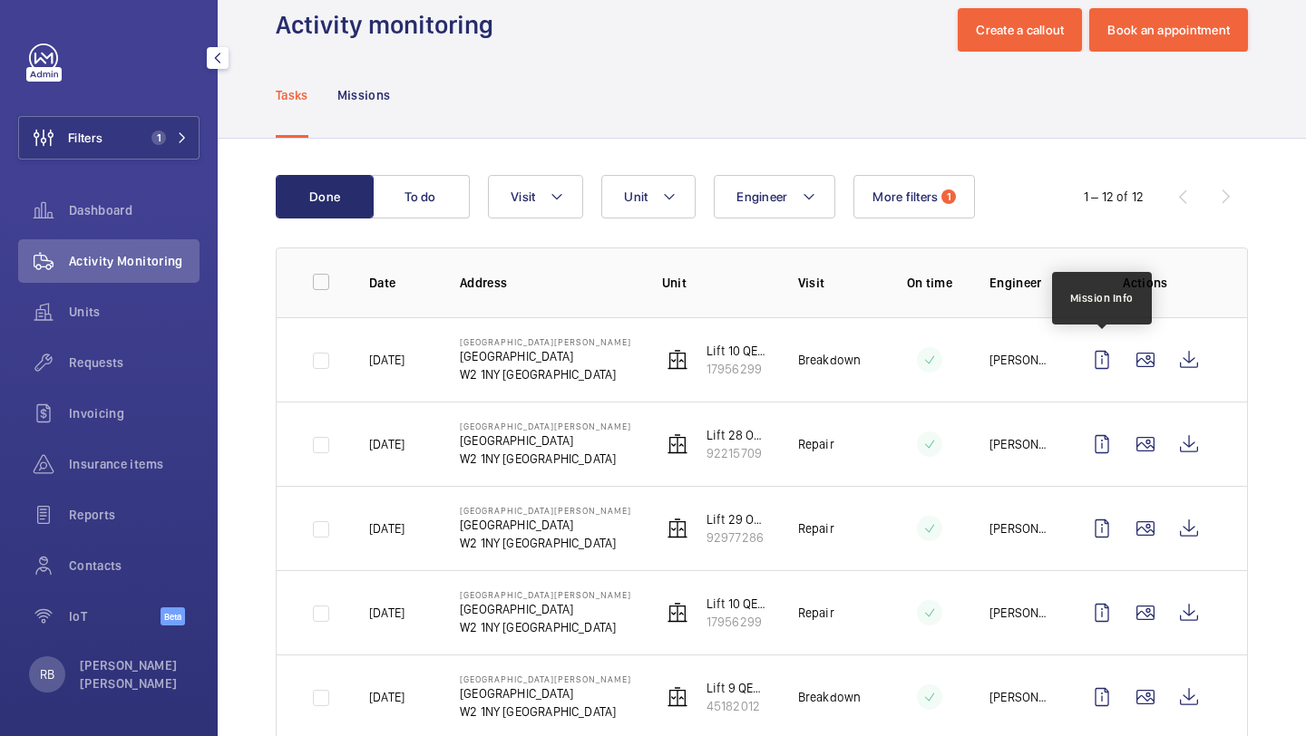
scroll to position [205, 0]
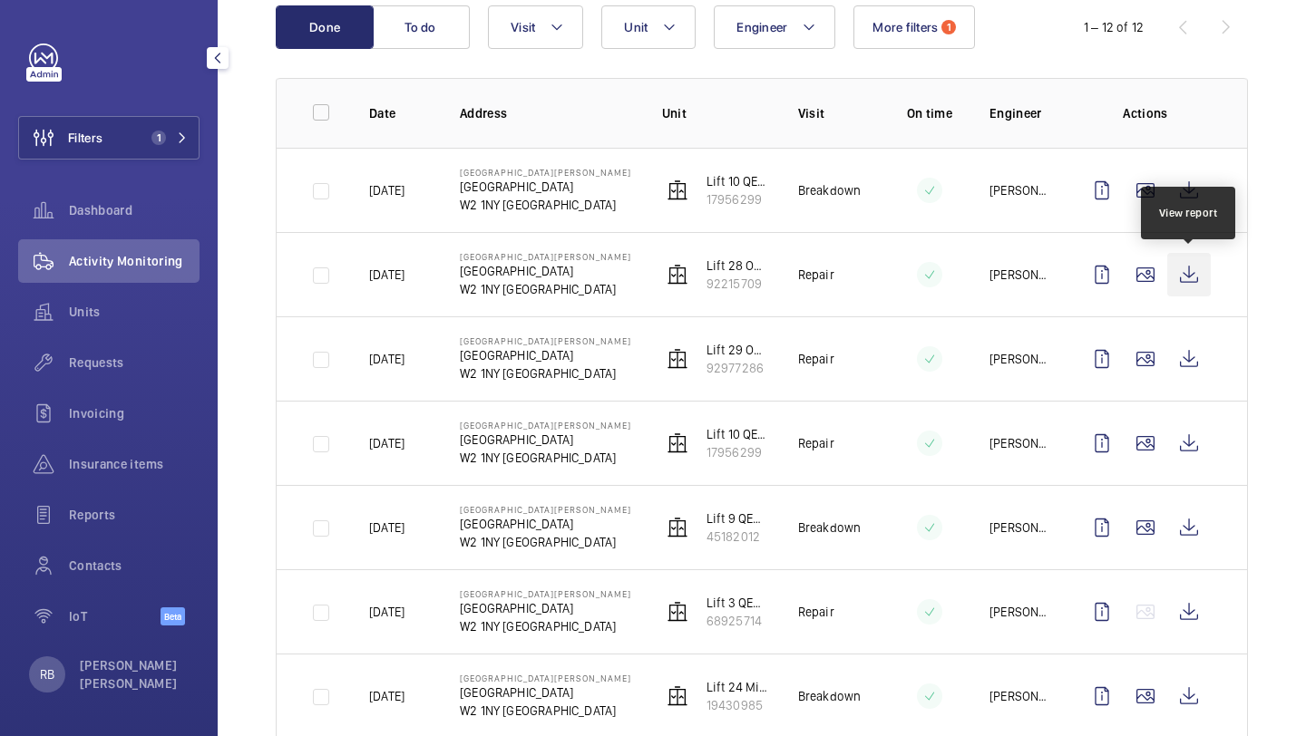
click at [1199, 277] on wm-front-icon-button at bounding box center [1189, 275] width 44 height 44
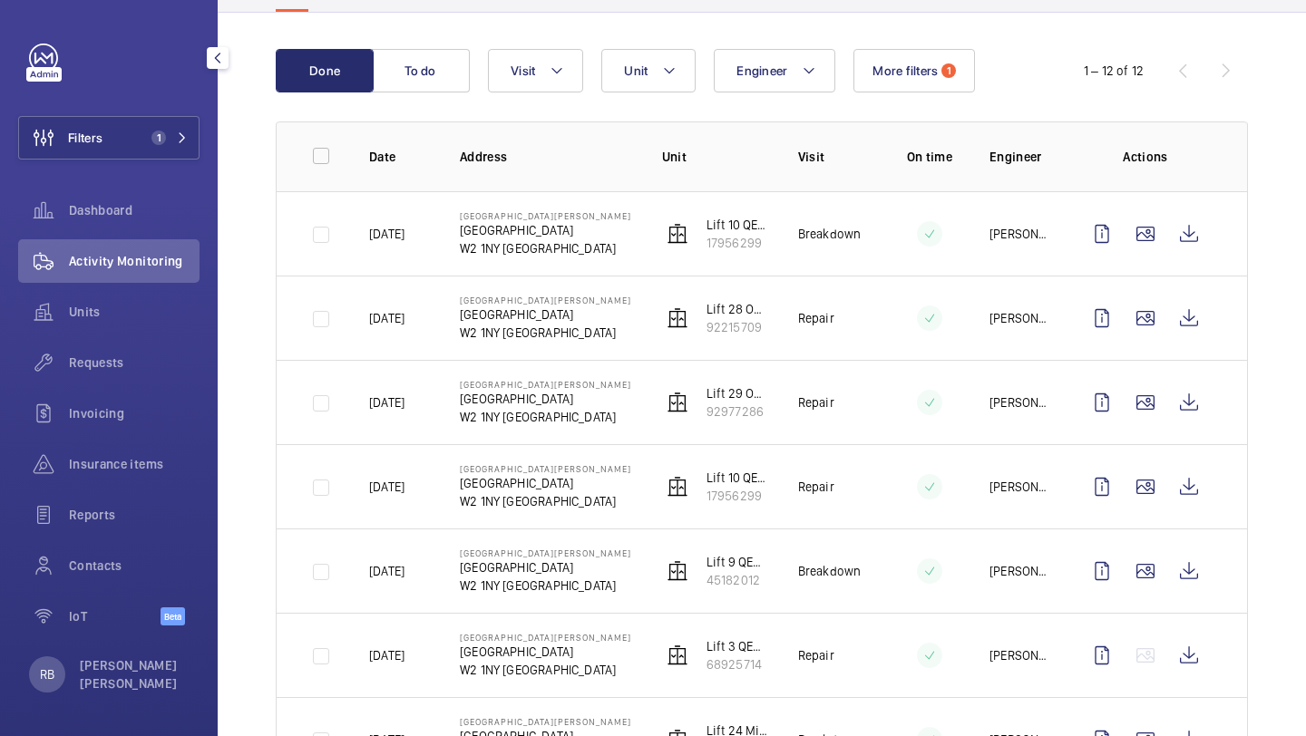
scroll to position [141, 0]
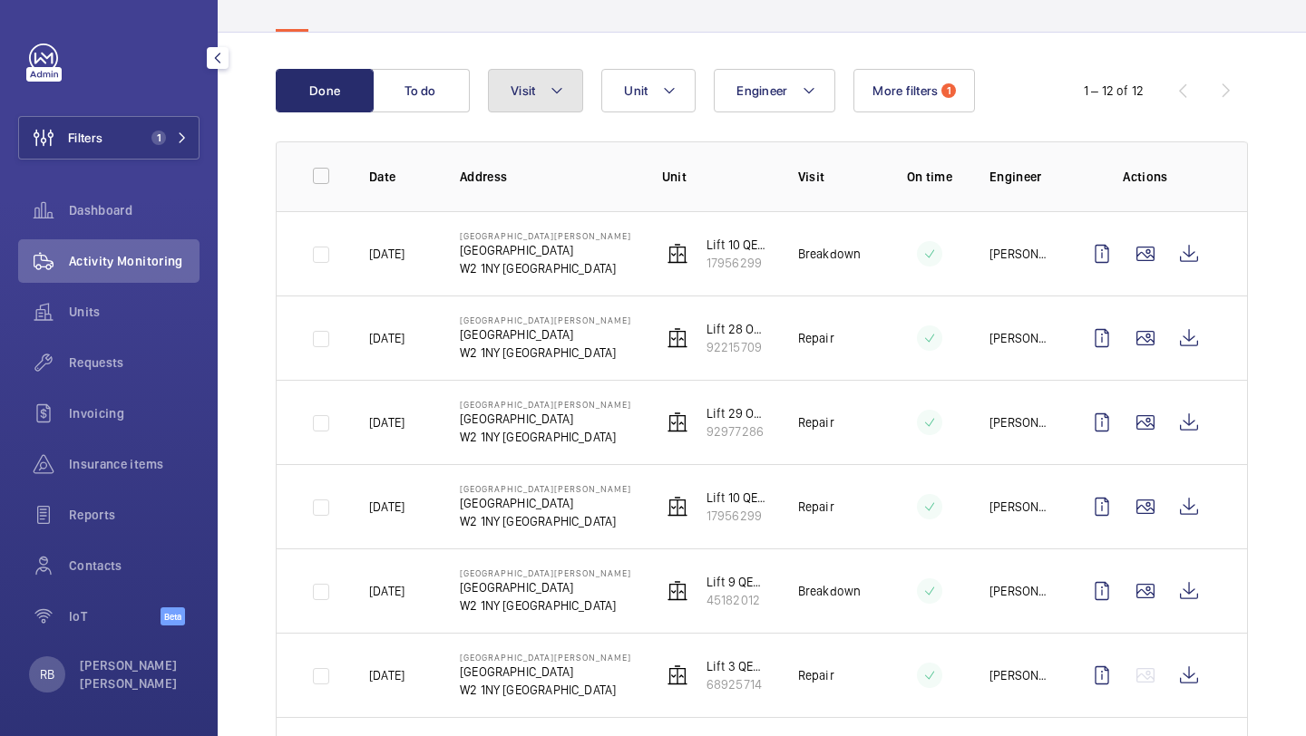
click at [561, 80] on mat-icon at bounding box center [556, 91] width 15 height 22
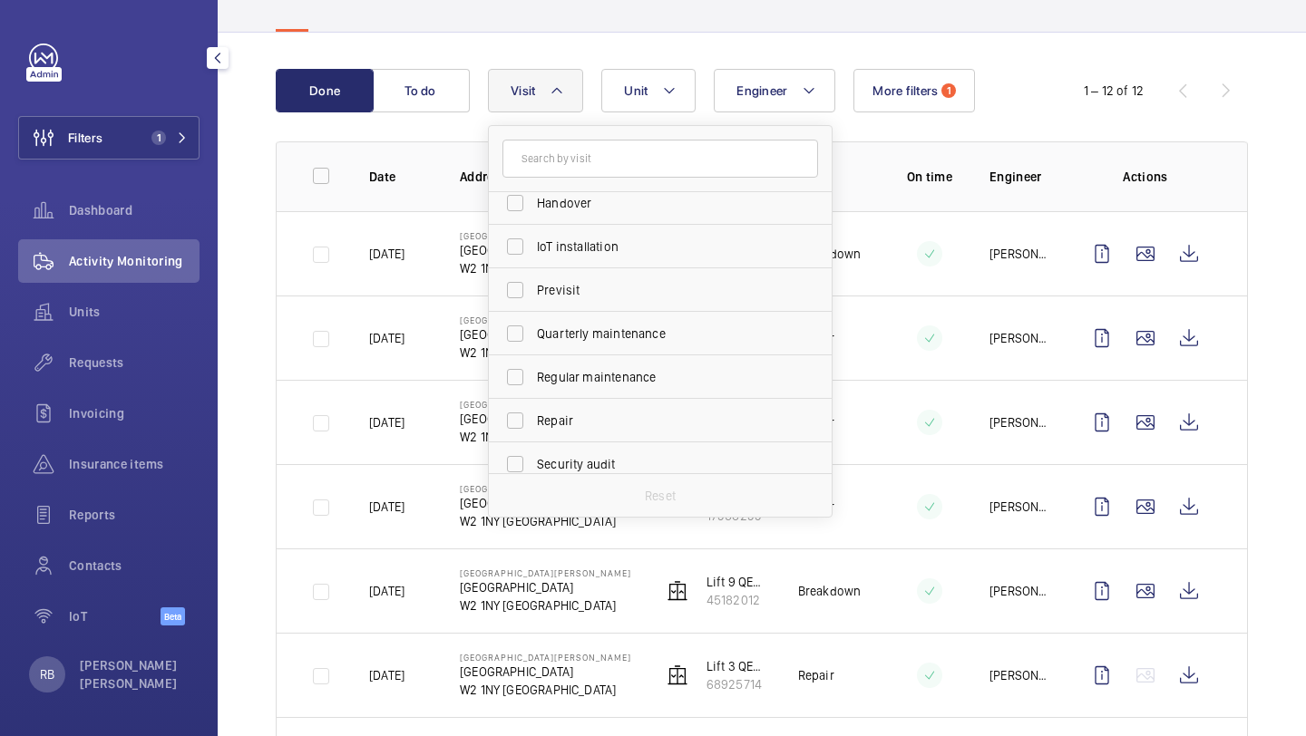
scroll to position [188, 0]
click at [646, 396] on label "Repair" at bounding box center [647, 418] width 316 height 44
click at [533, 400] on input "Repair" at bounding box center [515, 418] width 36 height 36
checkbox input "true"
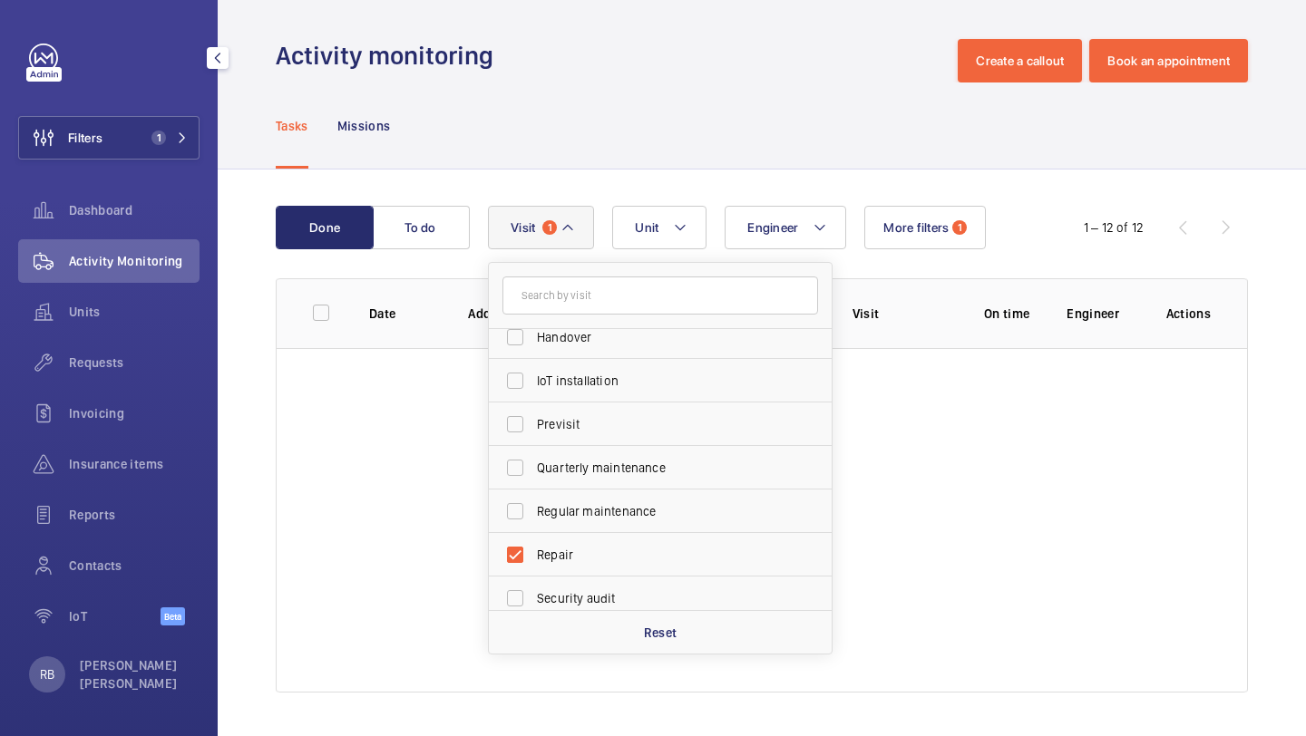
click at [1262, 324] on div "Done To do Engineer Unit Visit 1 Annual maintenance Breakdown Client appointmen…" at bounding box center [762, 453] width 1088 height 567
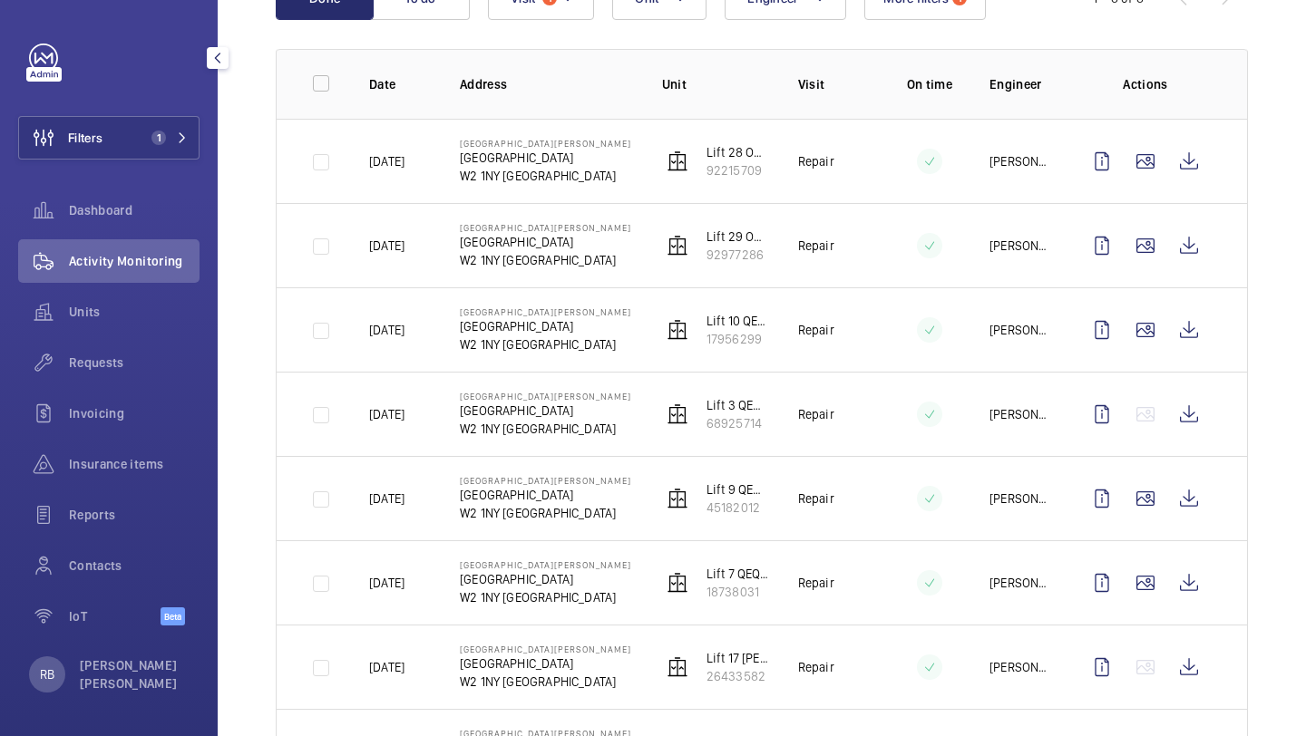
scroll to position [335, 0]
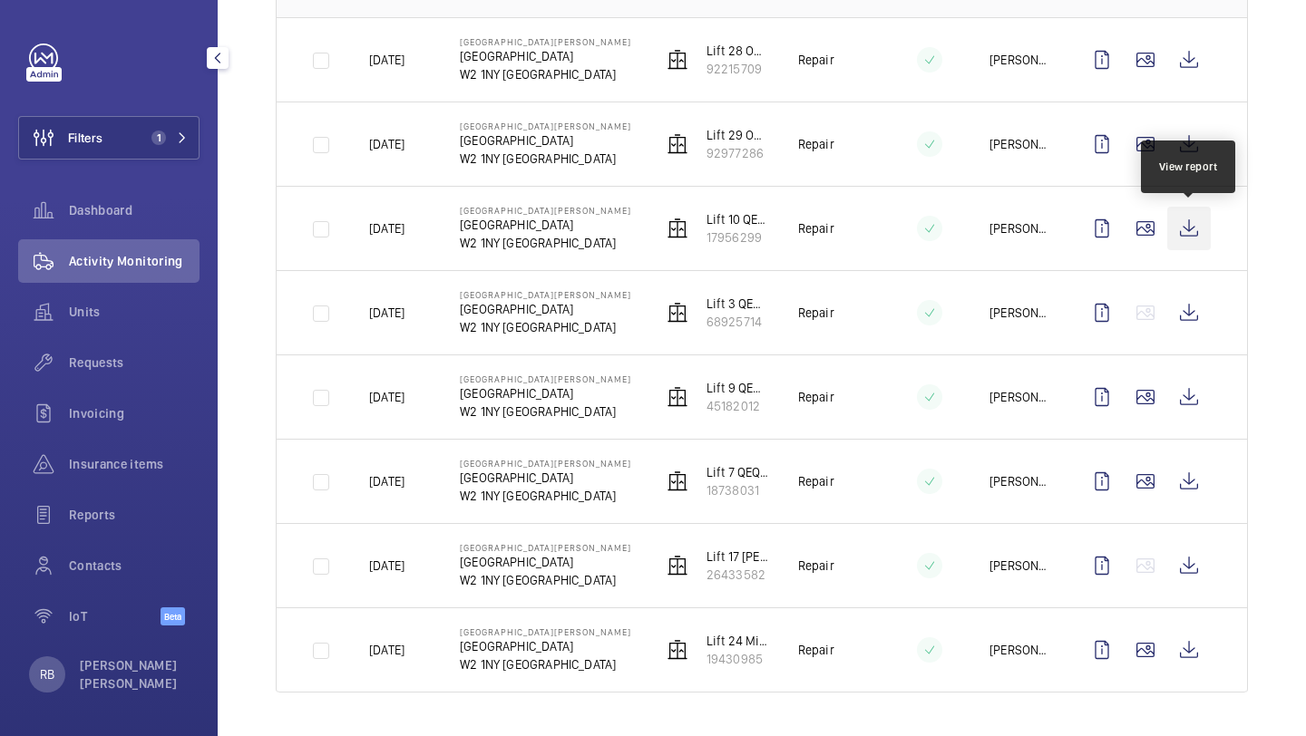
click at [1177, 216] on wm-front-icon-button at bounding box center [1189, 229] width 44 height 44
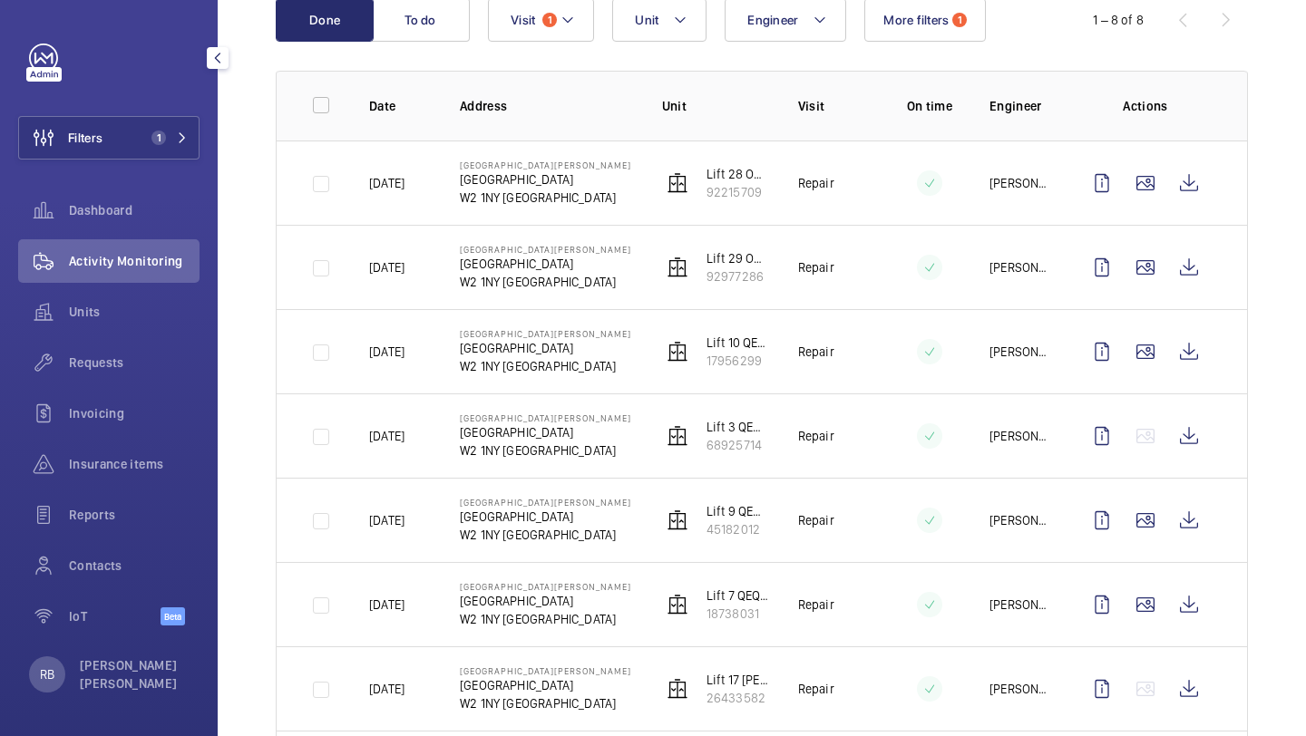
scroll to position [168, 0]
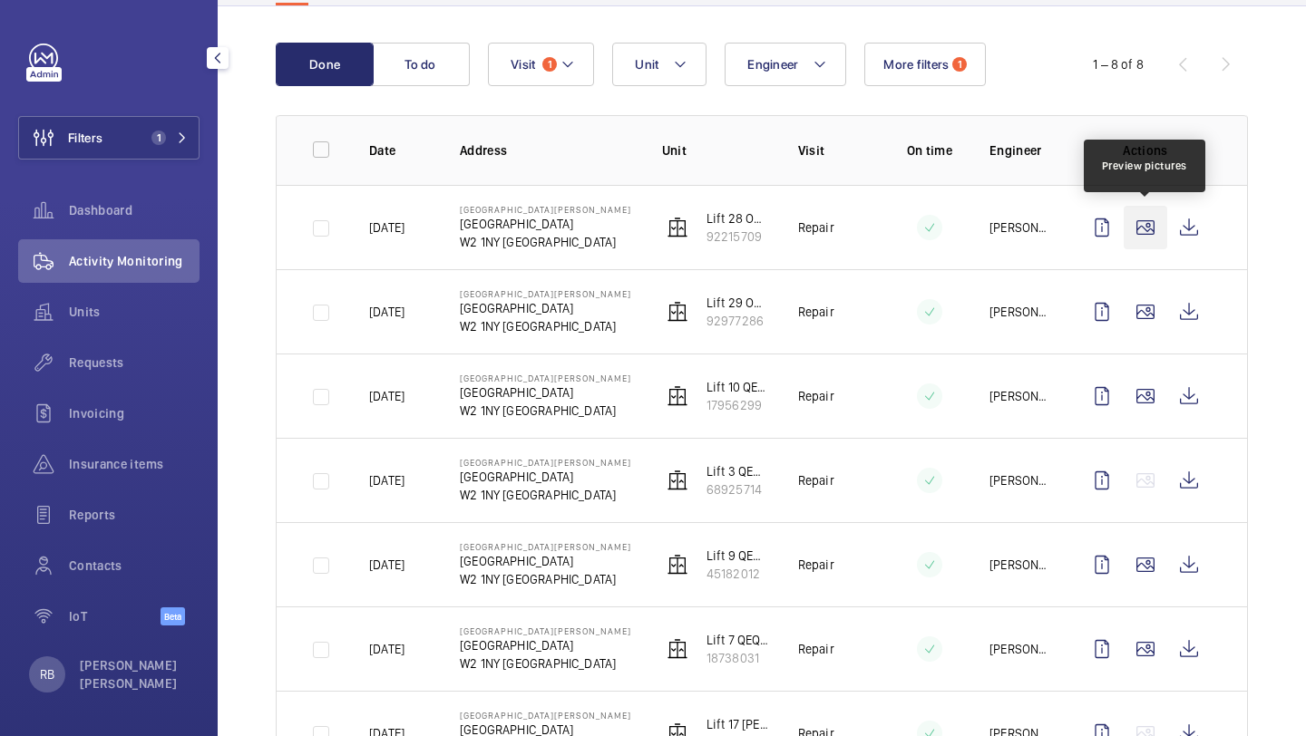
click at [1129, 209] on wm-front-icon-button at bounding box center [1145, 228] width 44 height 44
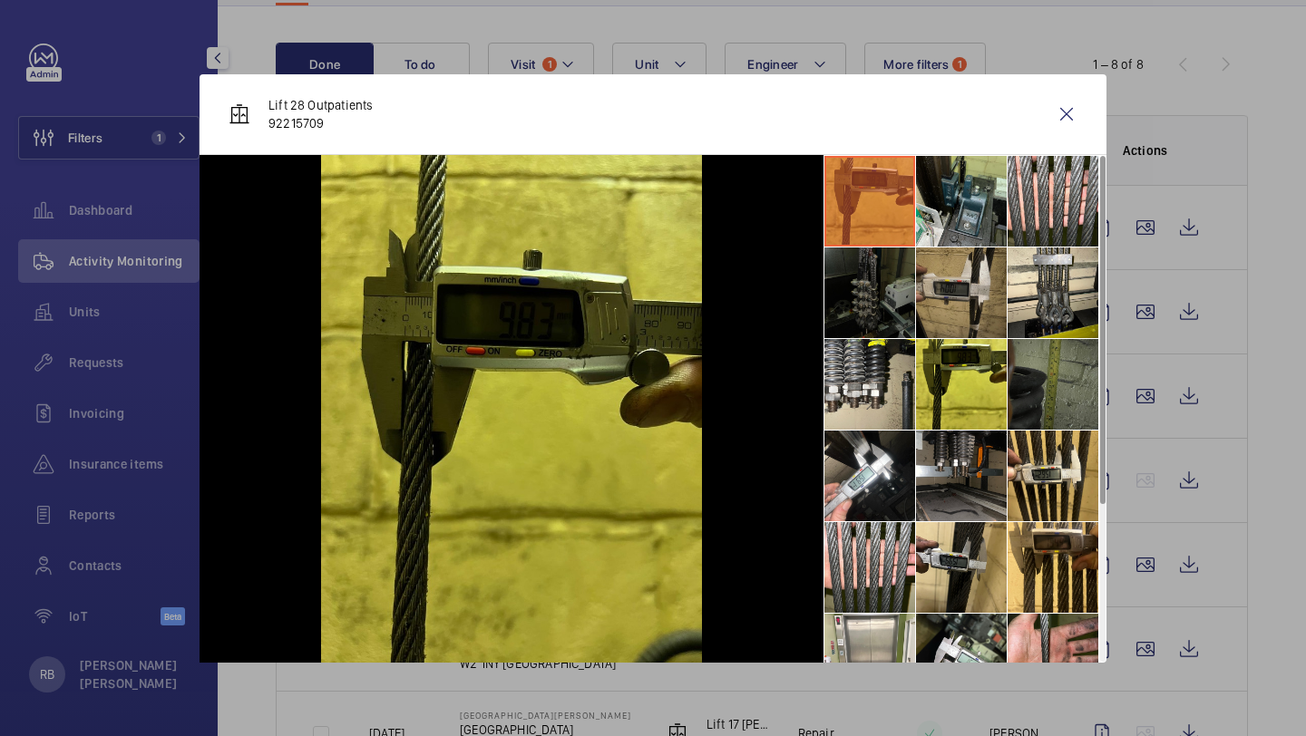
scroll to position [26, 0]
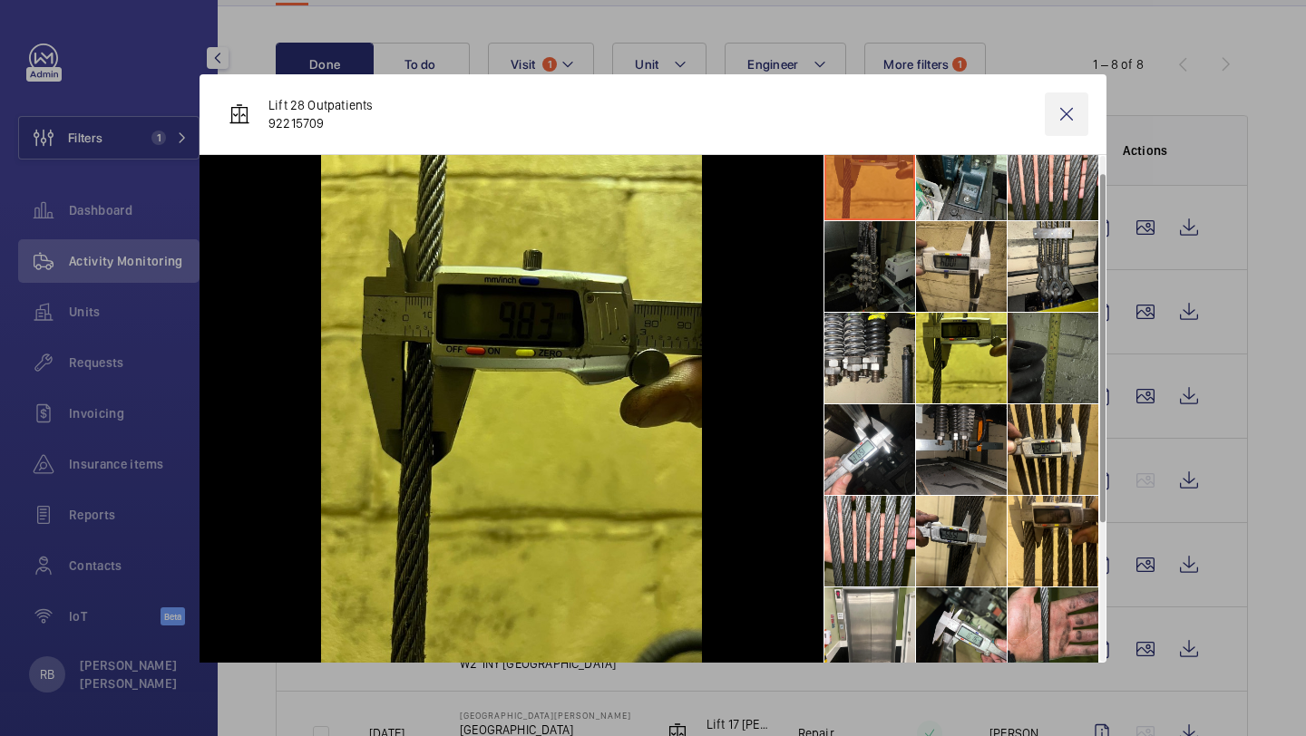
click at [1063, 115] on wm-front-icon-button at bounding box center [1067, 114] width 44 height 44
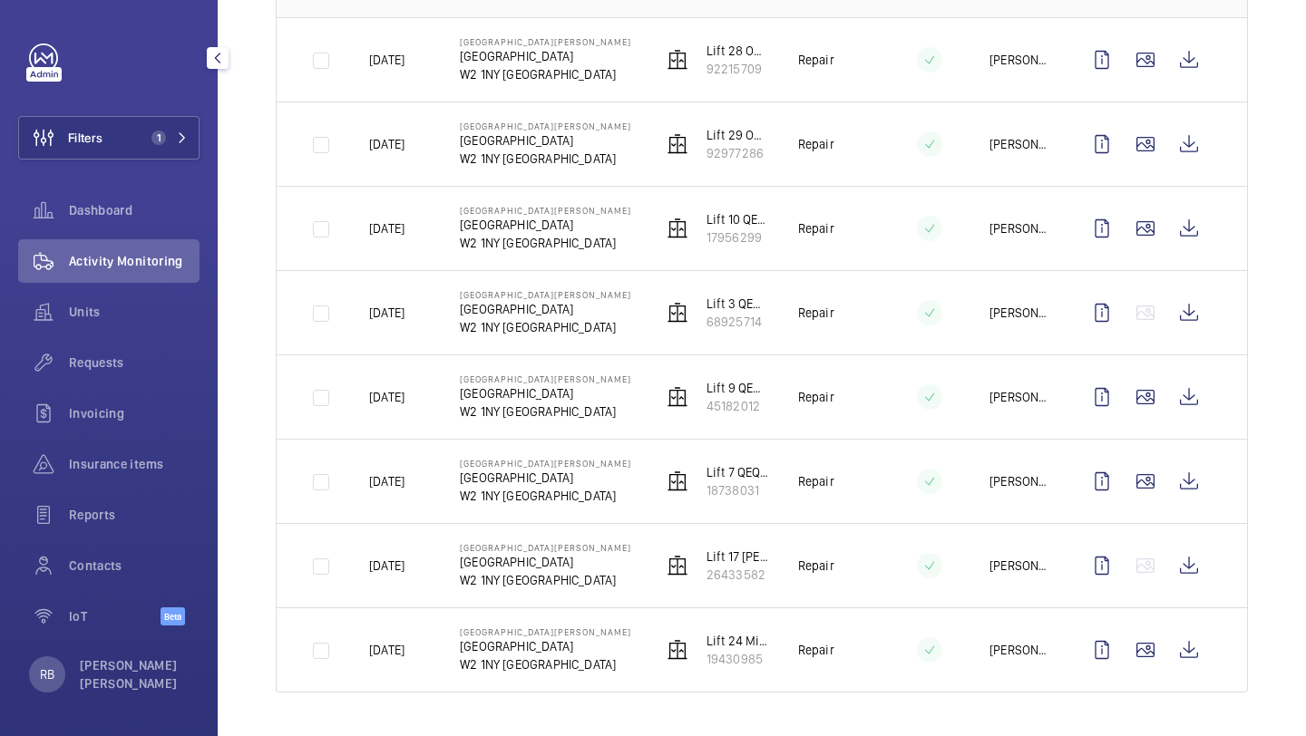
scroll to position [0, 0]
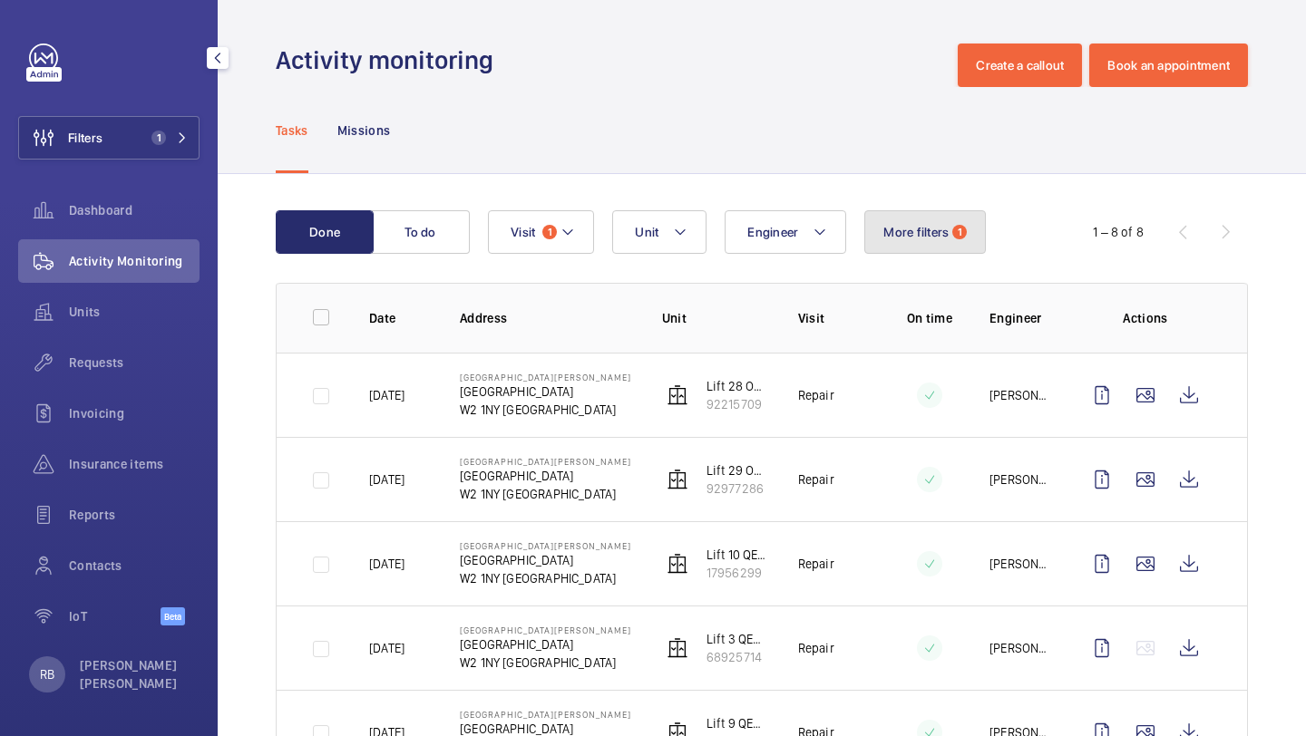
click at [905, 251] on button "More filters 1" at bounding box center [925, 232] width 122 height 44
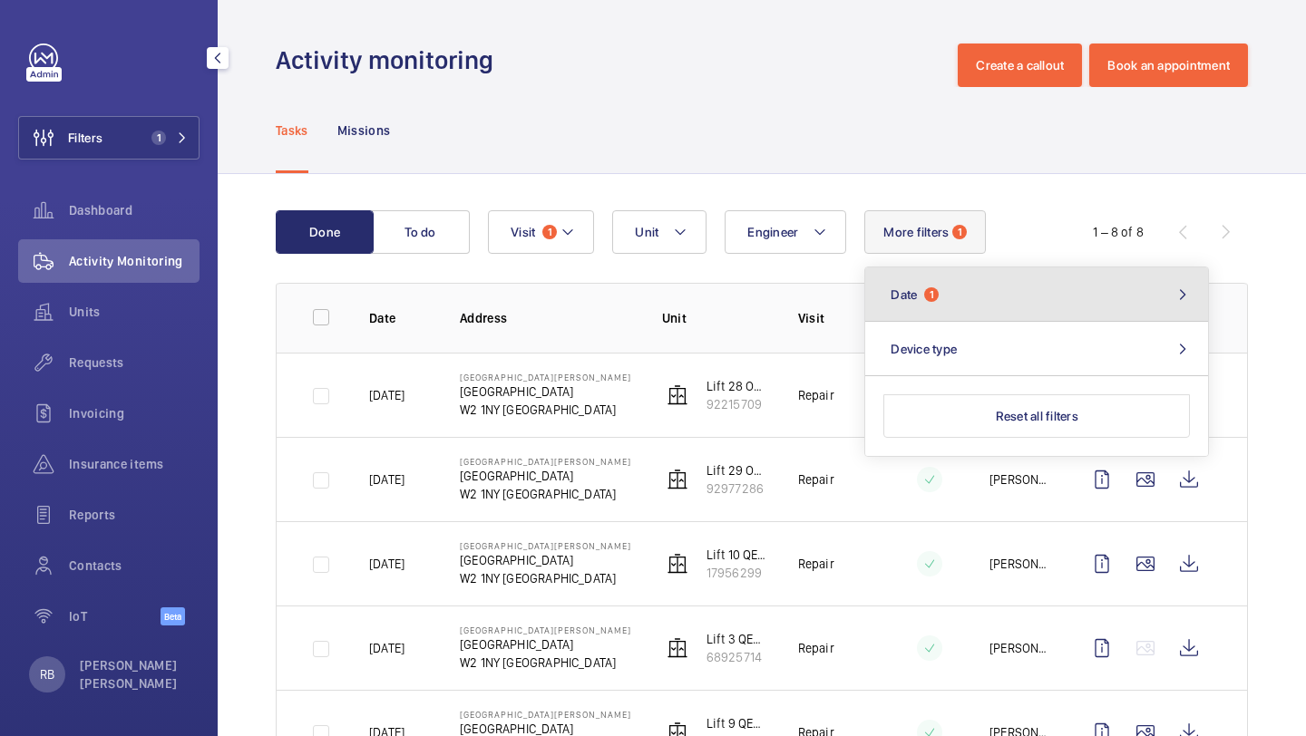
click at [1005, 287] on button "Date 1" at bounding box center [1036, 294] width 343 height 54
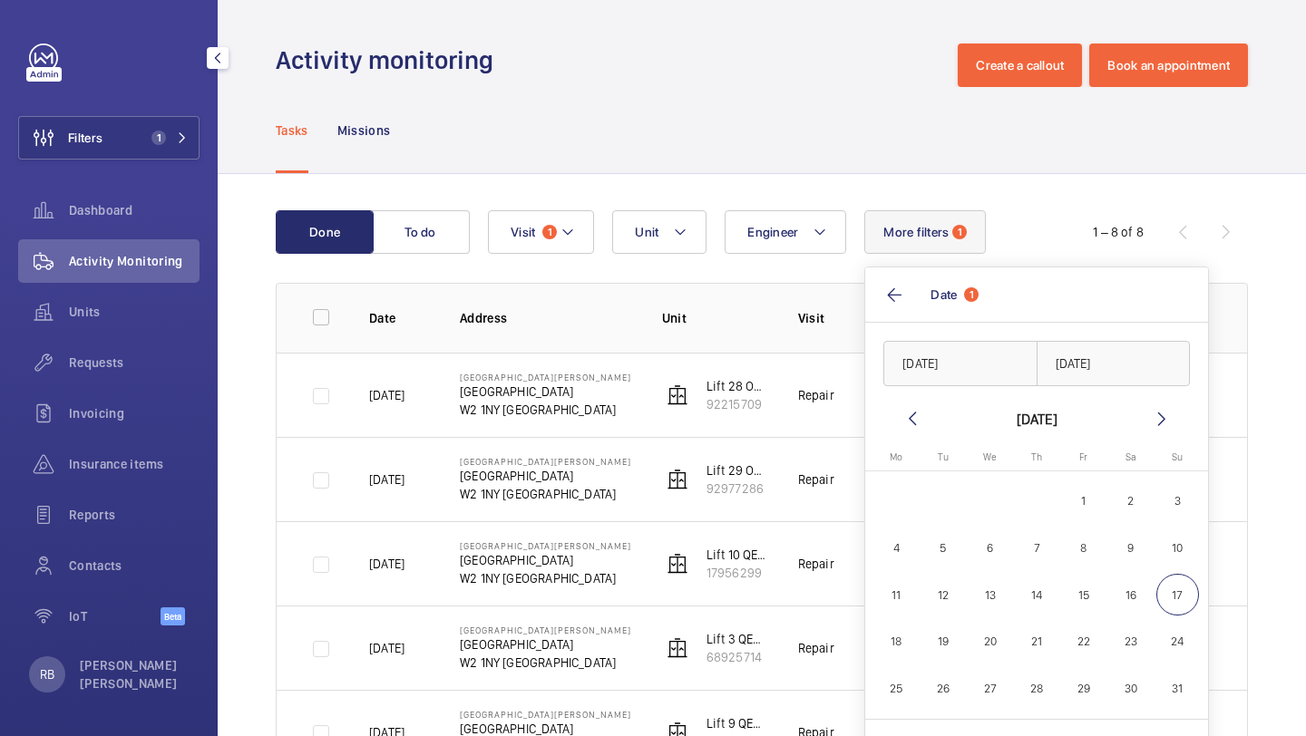
scroll to position [55, 0]
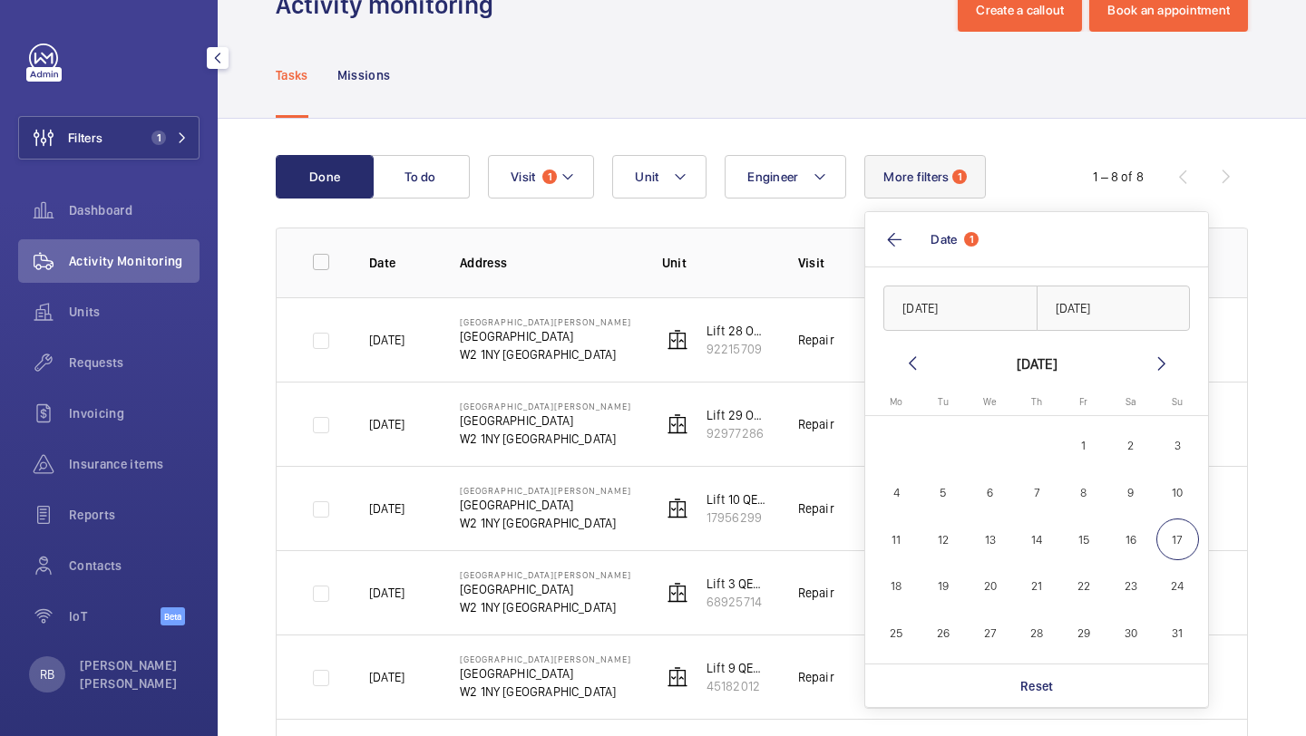
click at [914, 358] on mat-icon at bounding box center [912, 364] width 22 height 22
click at [915, 359] on mat-icon at bounding box center [912, 364] width 22 height 22
click at [915, 358] on mat-icon at bounding box center [912, 364] width 22 height 22
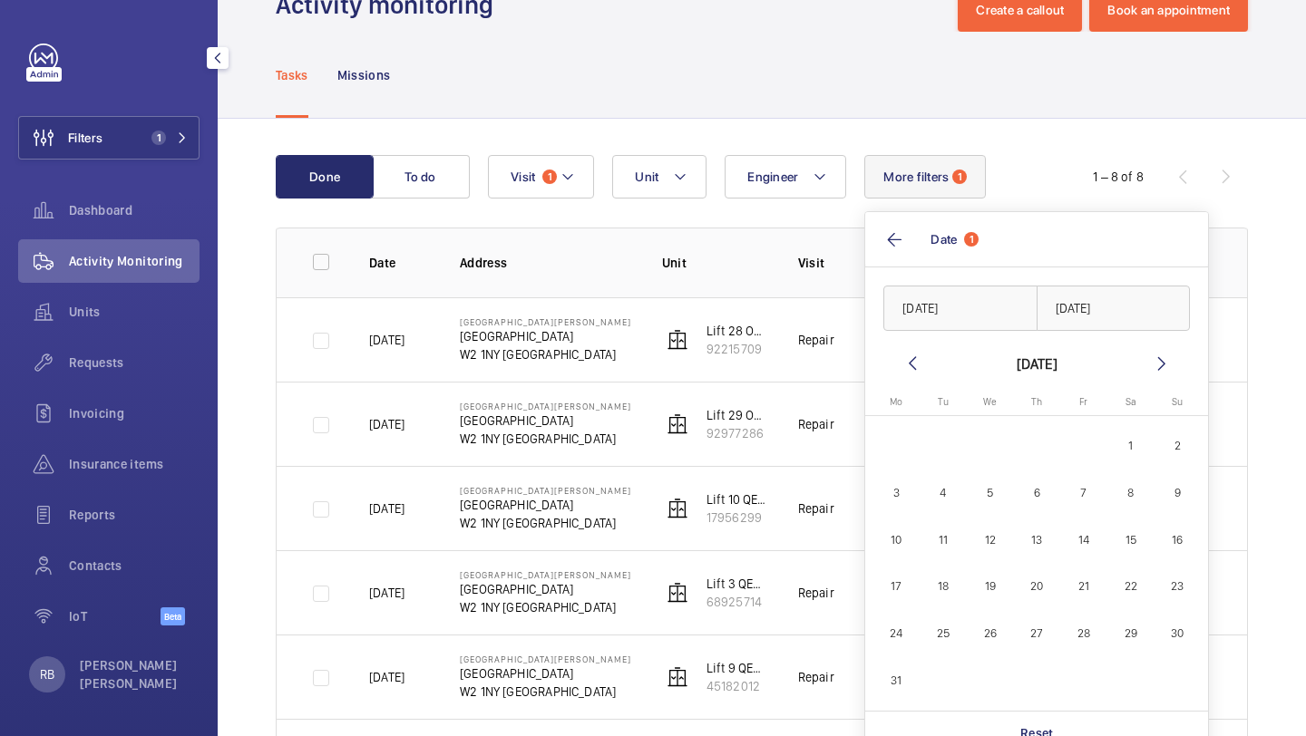
click at [915, 358] on mat-icon at bounding box center [912, 364] width 22 height 22
click at [1171, 376] on mat-calendar "January 2025 Monday Mo Tuesday Tu Wednesday We Thursday Th Friday Fr Saturday S…" at bounding box center [1036, 508] width 343 height 311
click at [1164, 370] on mat-icon at bounding box center [1162, 364] width 22 height 22
click at [989, 492] on span "5" at bounding box center [989, 492] width 43 height 43
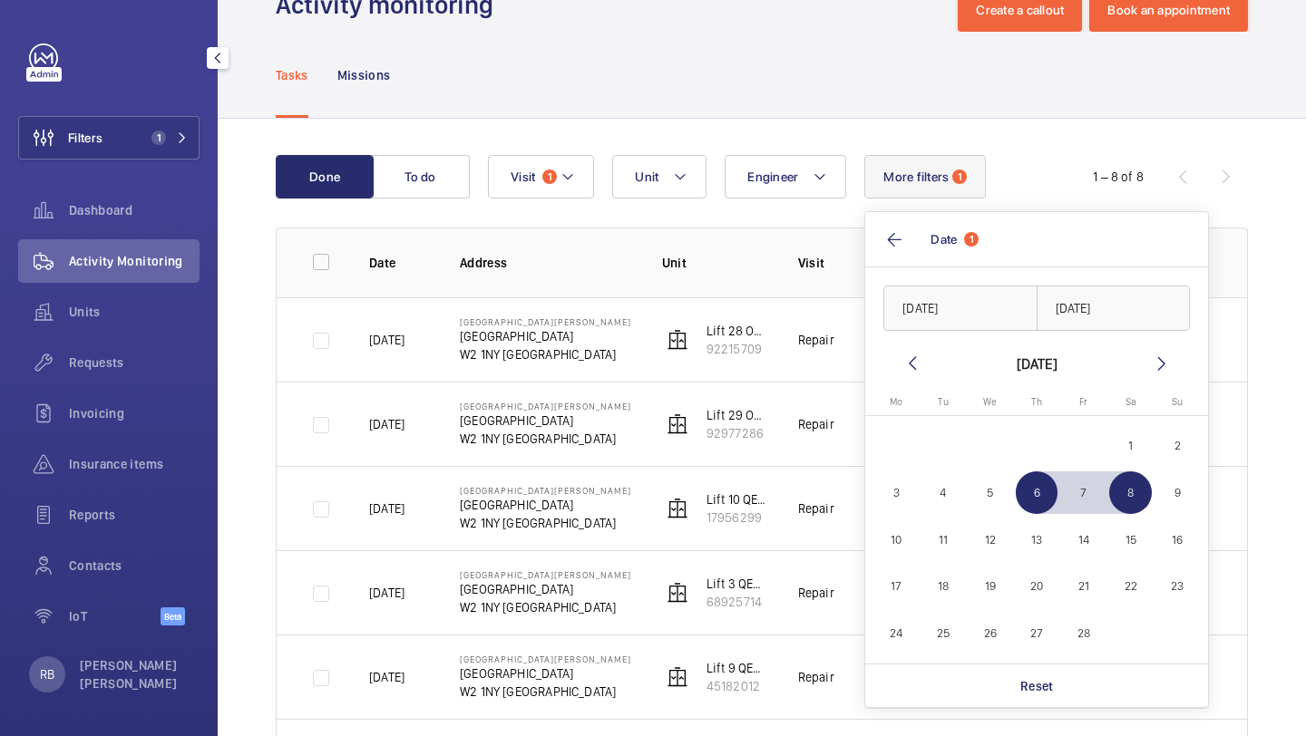
type input "05/02/2025"
click at [1037, 493] on span "6" at bounding box center [1037, 492] width 43 height 43
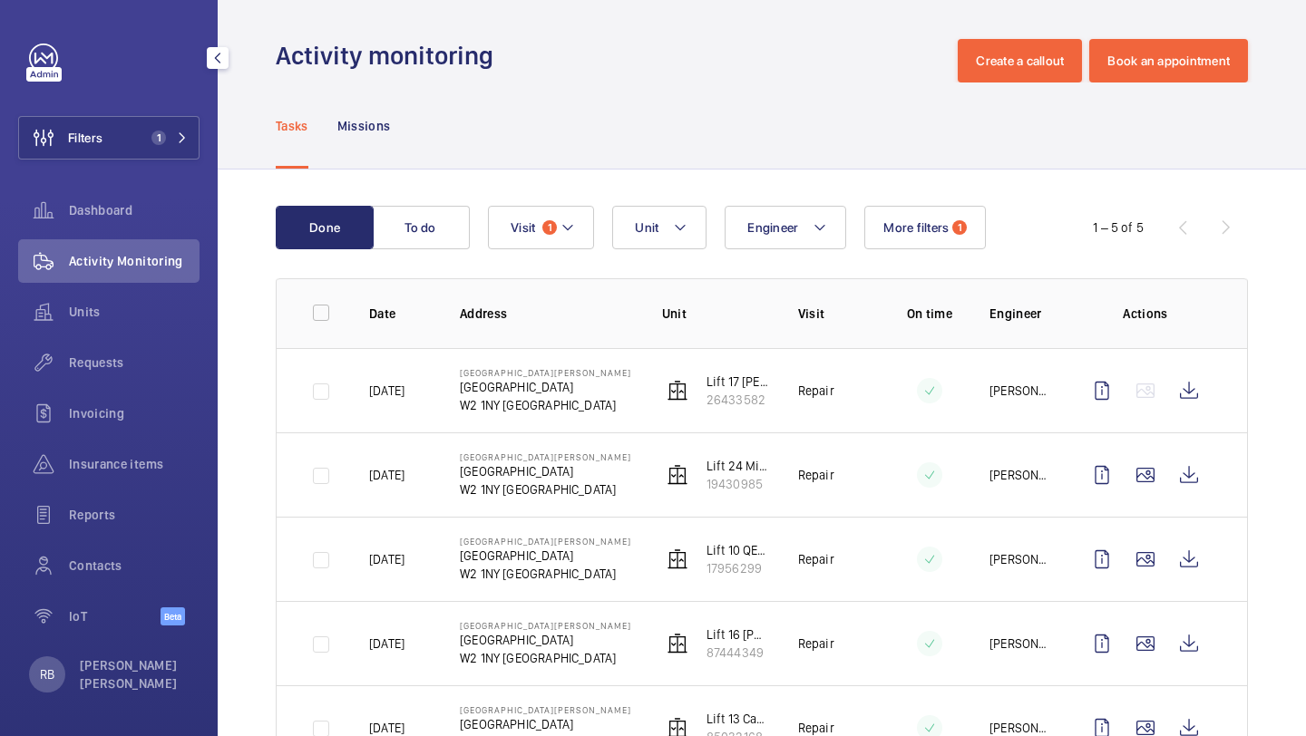
scroll to position [55, 0]
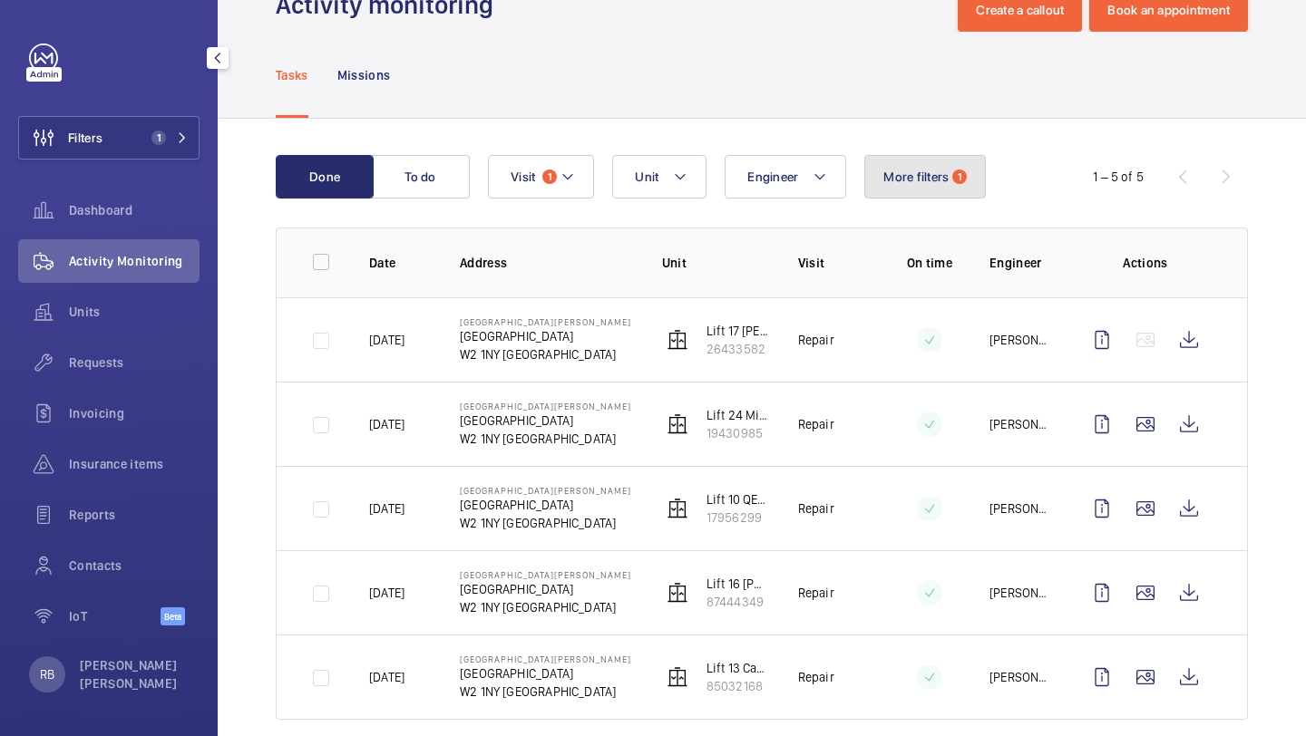
click at [925, 182] on span "More filters" at bounding box center [915, 177] width 65 height 15
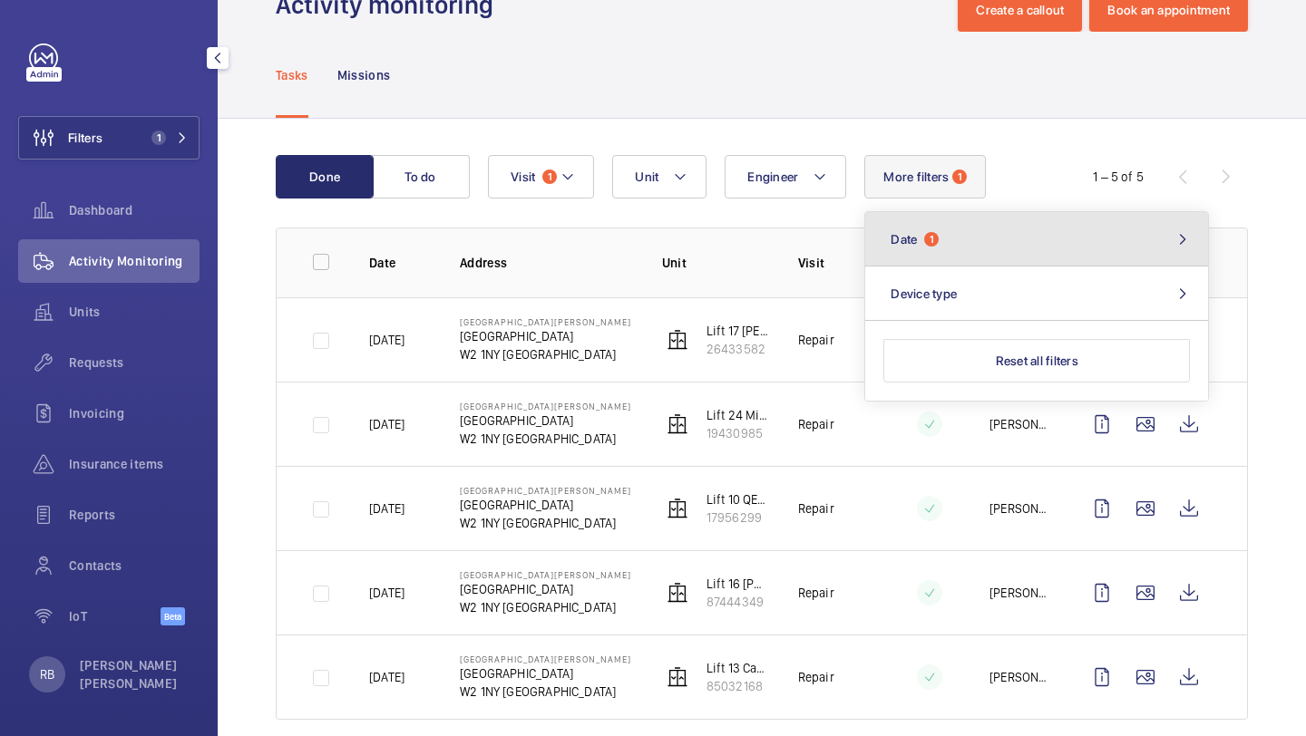
click at [951, 225] on button "Date 1" at bounding box center [1036, 239] width 343 height 54
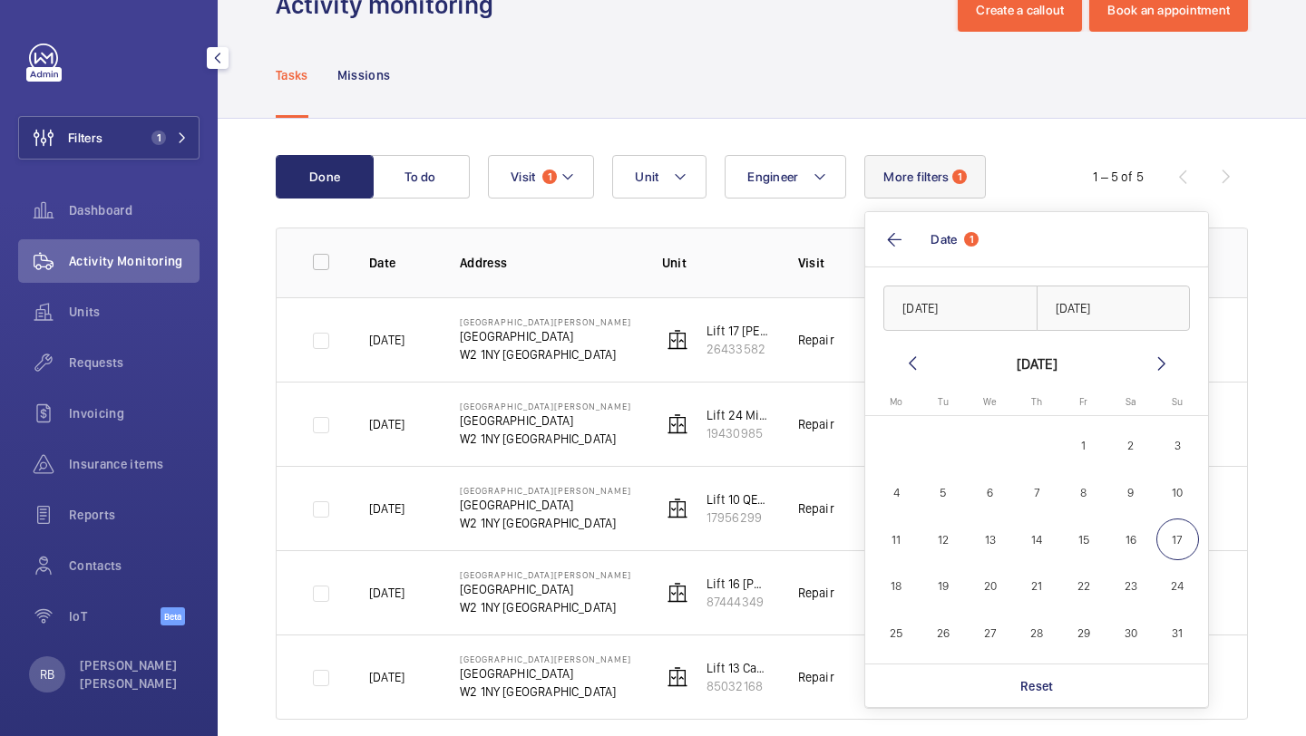
click at [911, 355] on mat-icon at bounding box center [912, 364] width 22 height 22
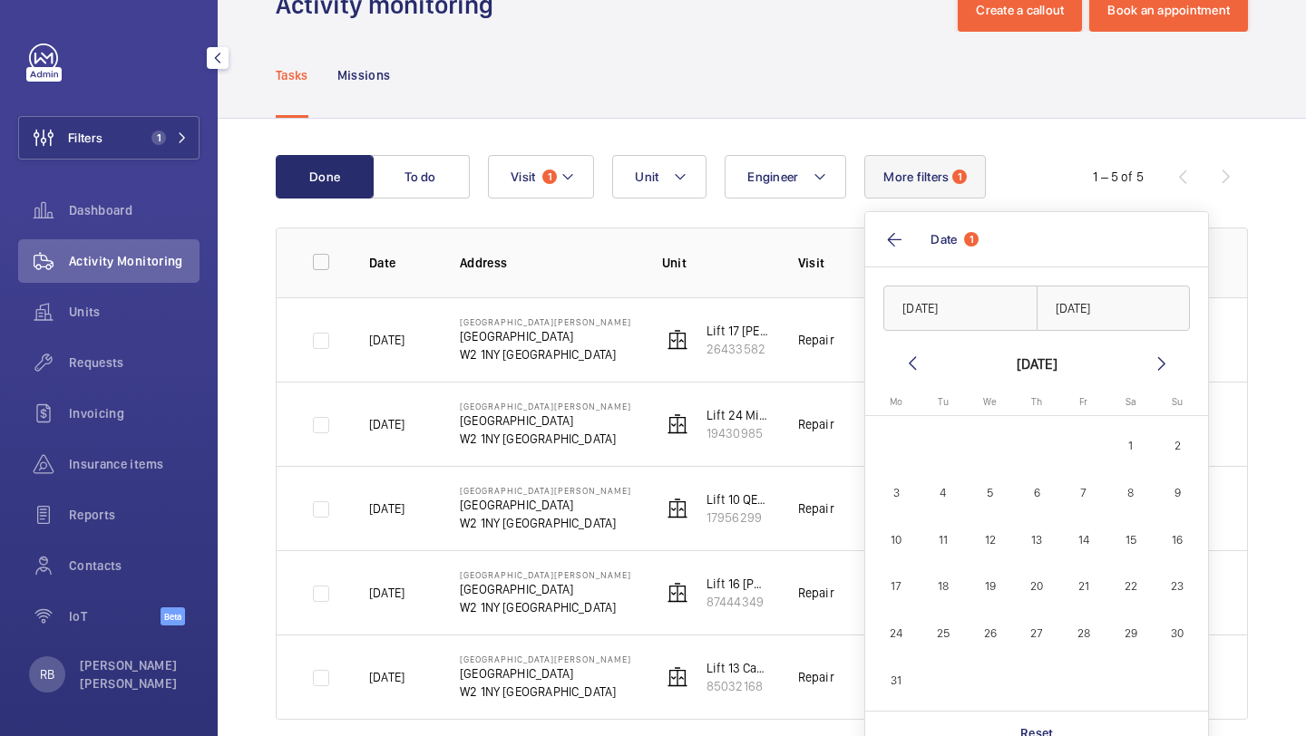
click at [911, 355] on mat-icon at bounding box center [912, 364] width 22 height 22
click at [987, 533] on span "12" at bounding box center [989, 540] width 43 height 43
type input "12/02/2025"
click at [991, 304] on input "12/02/2025" at bounding box center [960, 308] width 154 height 45
click at [991, 303] on input "12/02/2025" at bounding box center [960, 308] width 154 height 45
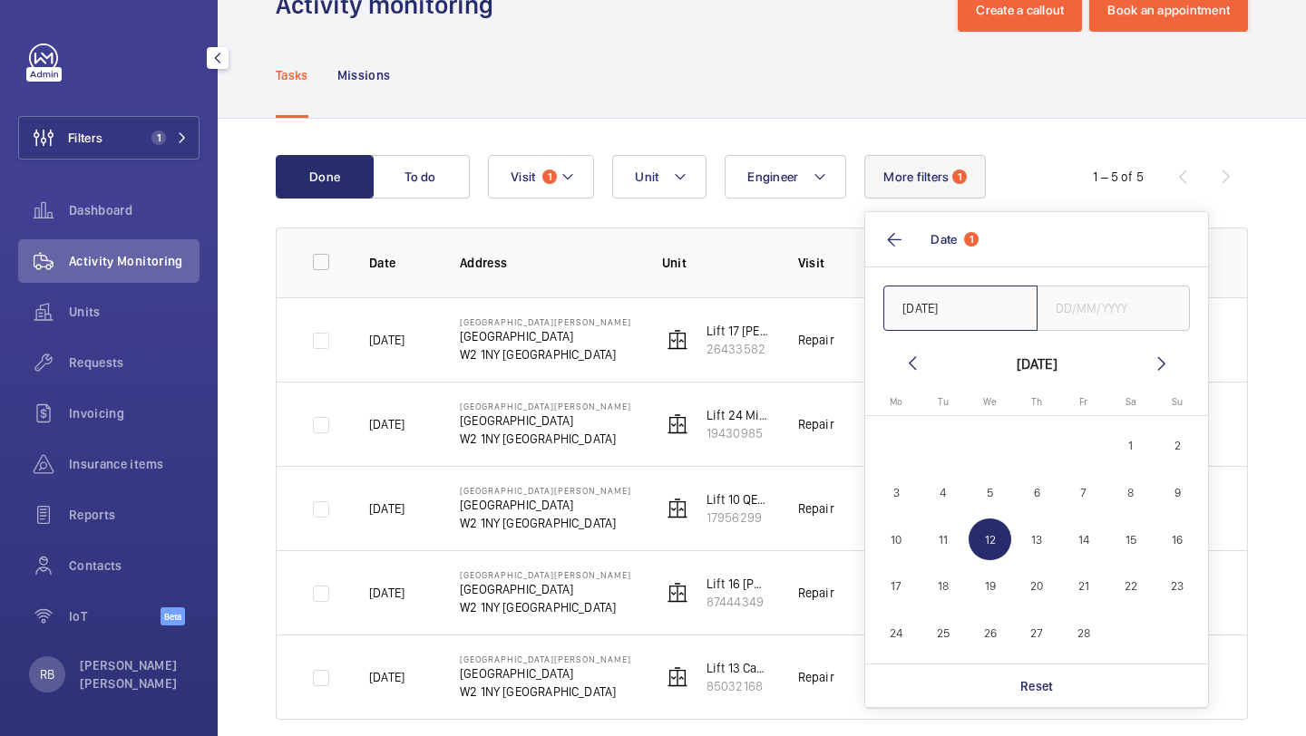
click at [991, 303] on input "12/02/2025" at bounding box center [960, 308] width 154 height 45
click at [992, 491] on span "5" at bounding box center [989, 492] width 43 height 43
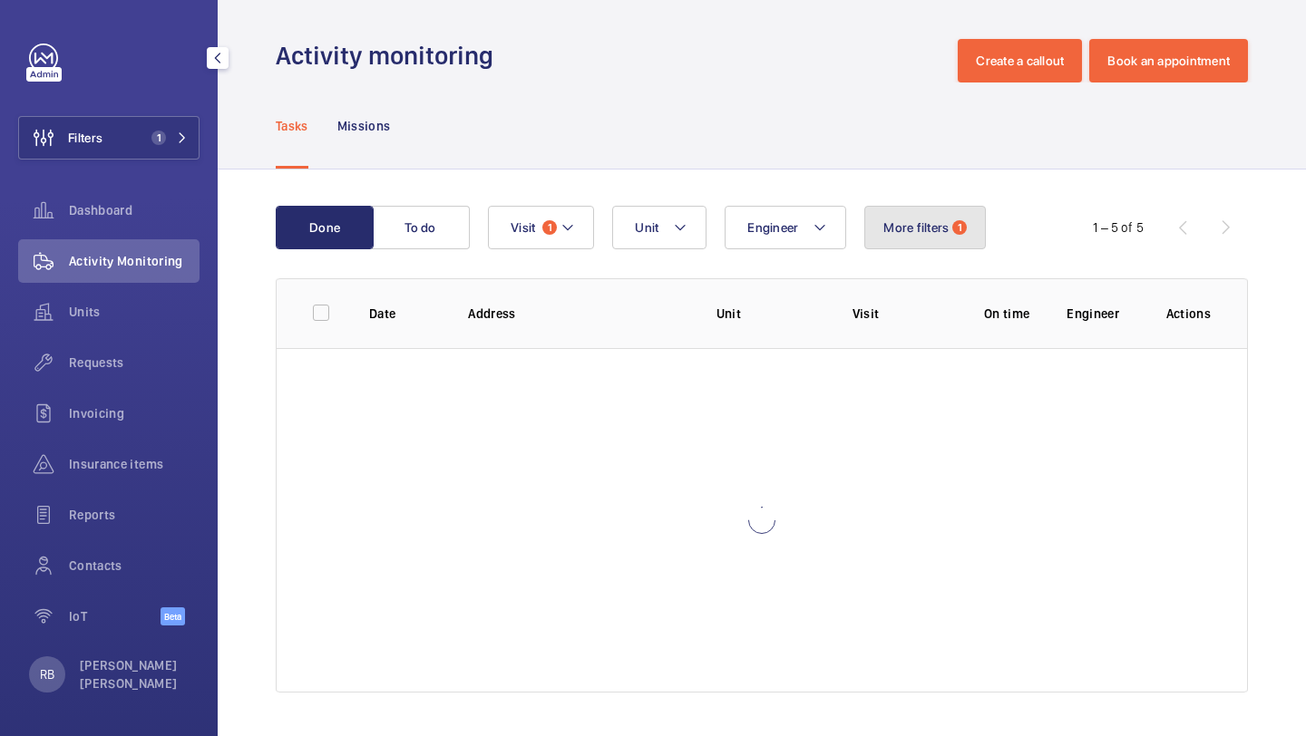
click at [929, 218] on button "More filters 1" at bounding box center [925, 228] width 122 height 44
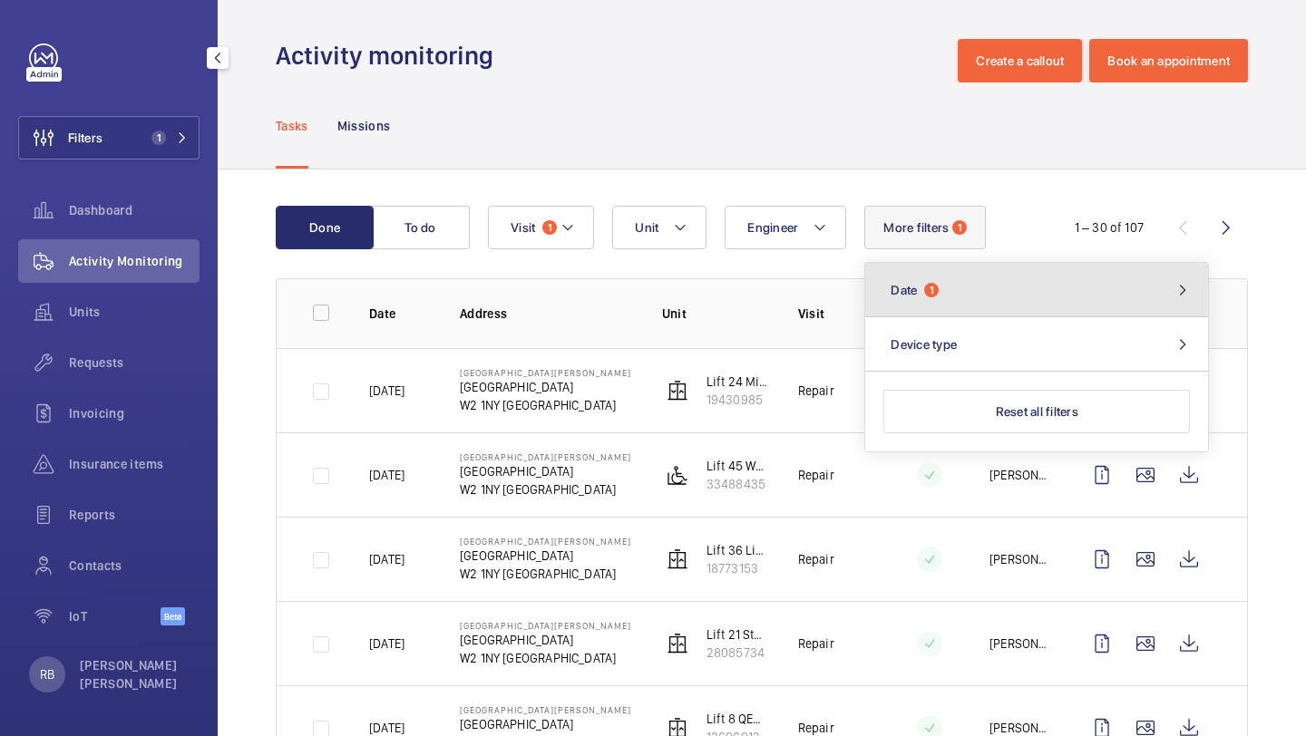
click at [957, 303] on button "Date 1" at bounding box center [1036, 290] width 343 height 54
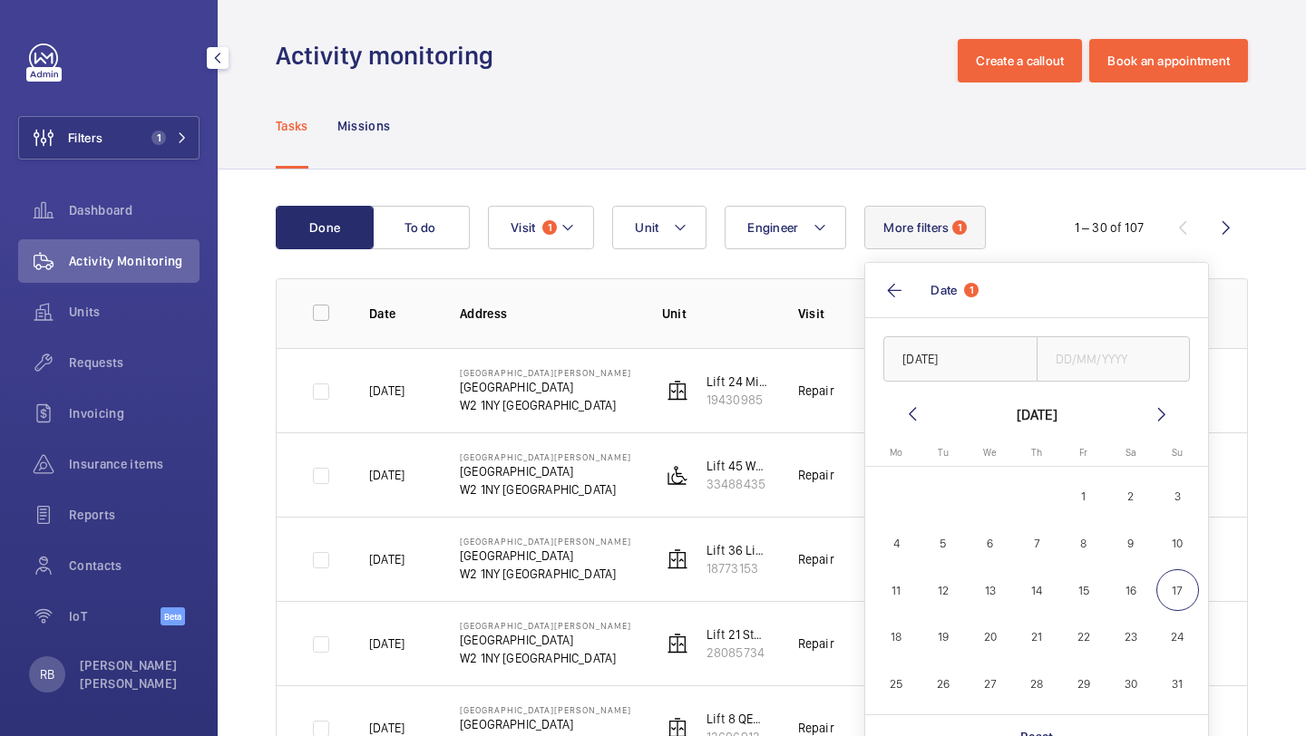
click at [906, 411] on mat-icon at bounding box center [912, 414] width 22 height 22
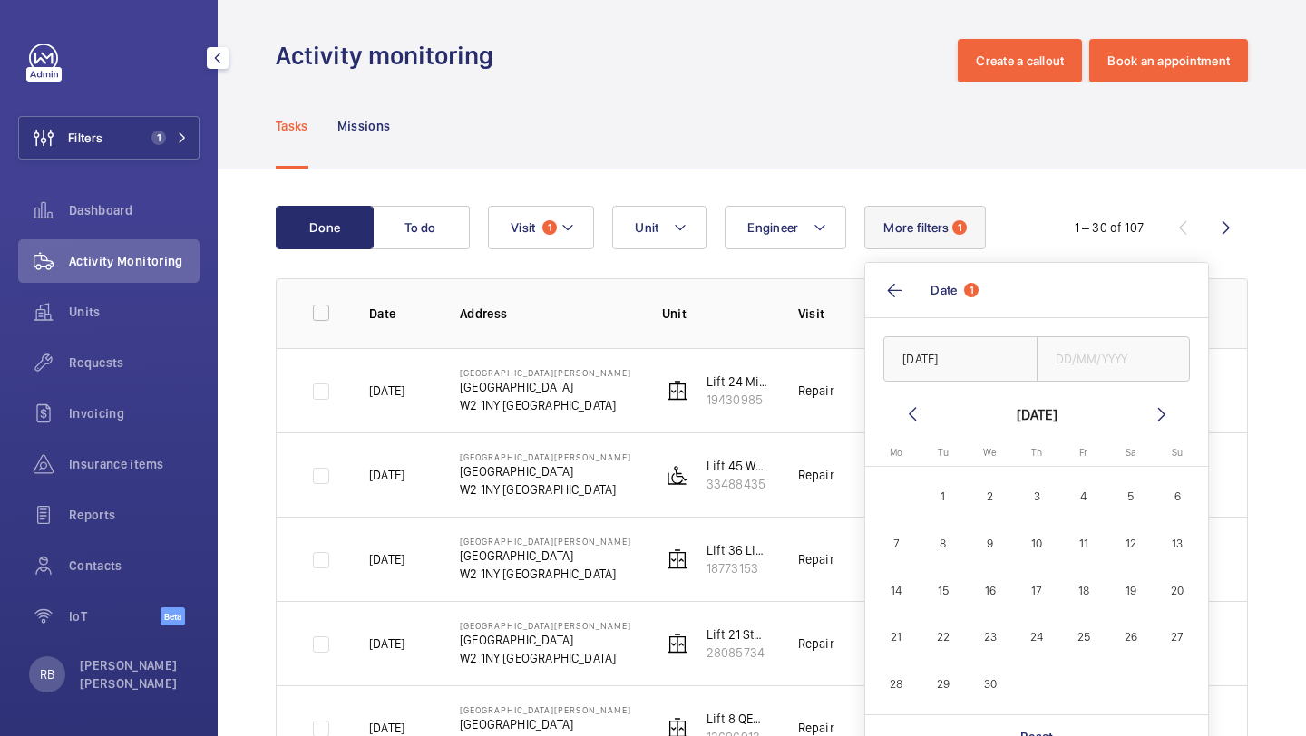
click at [906, 408] on mat-icon at bounding box center [912, 414] width 22 height 22
click at [1175, 416] on mat-calendar "January 2025 Monday Mo Tuesday Tu Wednesday We Thursday Th Friday Fr Saturday S…" at bounding box center [1036, 558] width 343 height 311
click at [1169, 415] on mat-icon at bounding box center [1162, 414] width 22 height 22
click at [981, 593] on span "12" at bounding box center [989, 590] width 43 height 43
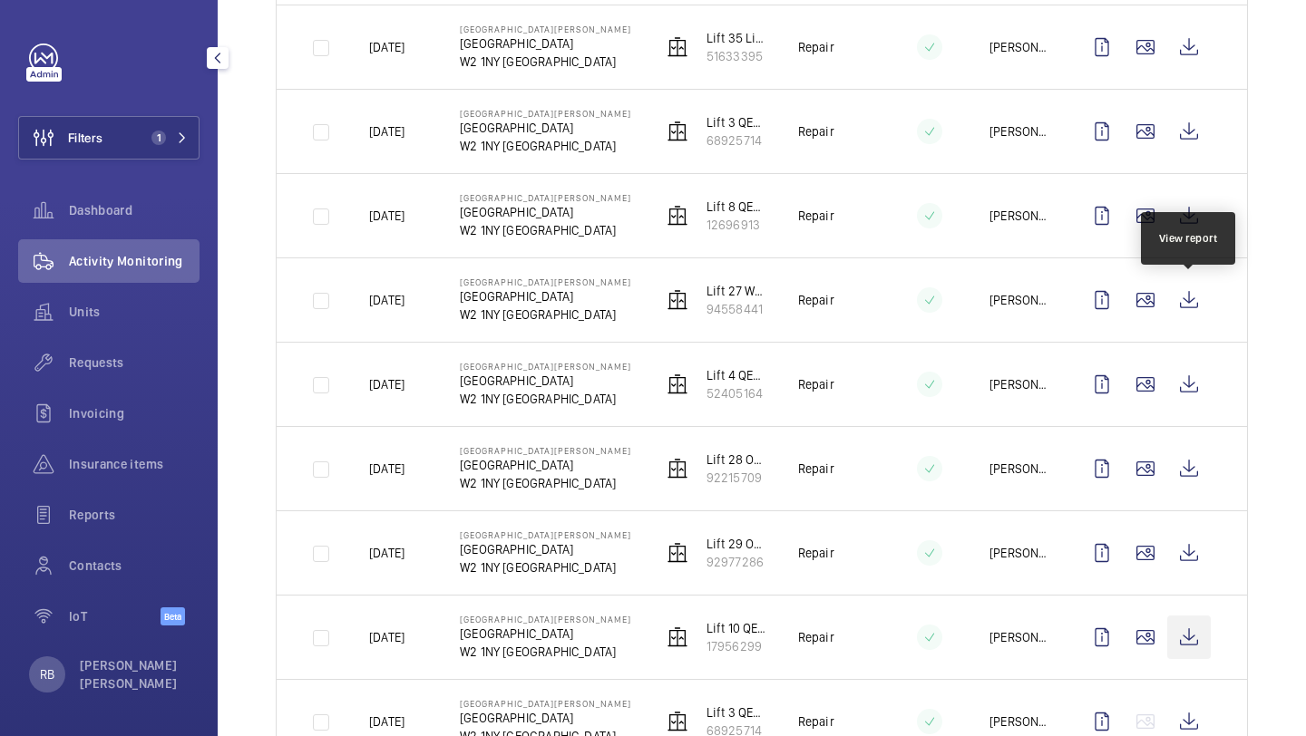
scroll to position [596, 0]
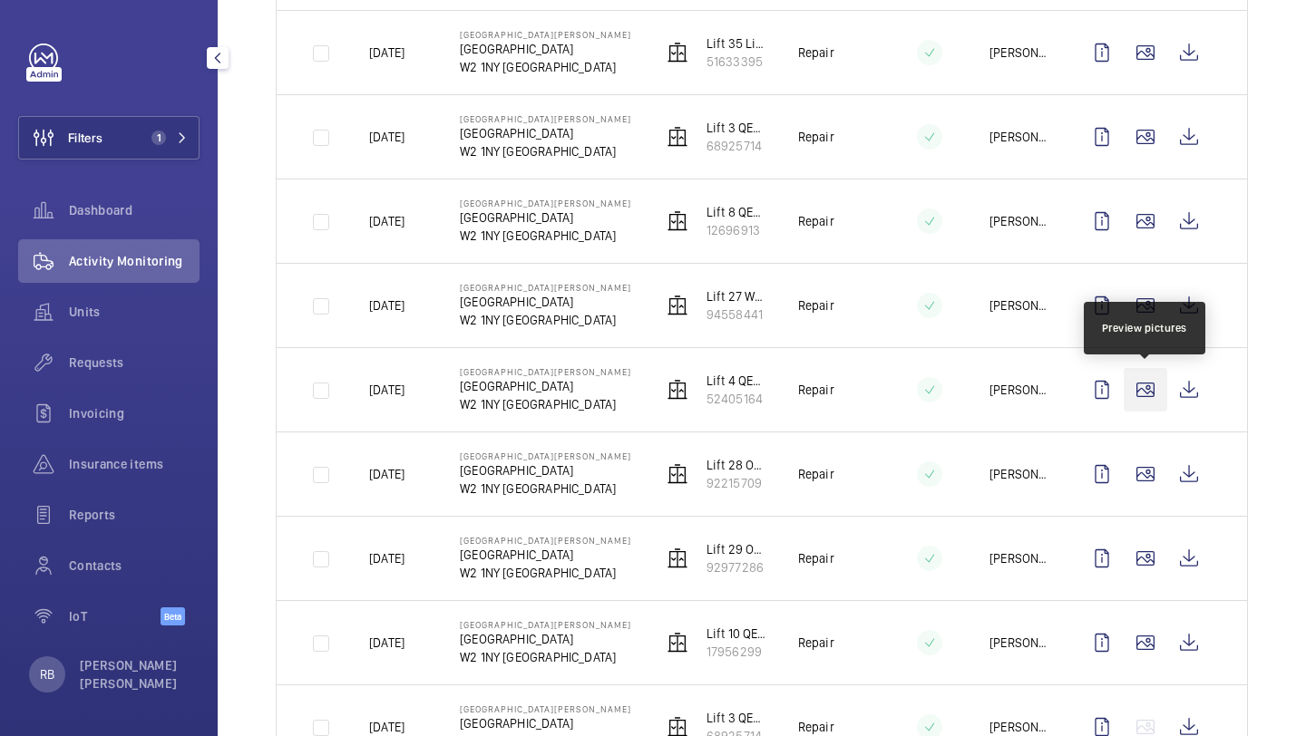
click at [1154, 395] on wm-front-icon-button at bounding box center [1145, 390] width 44 height 44
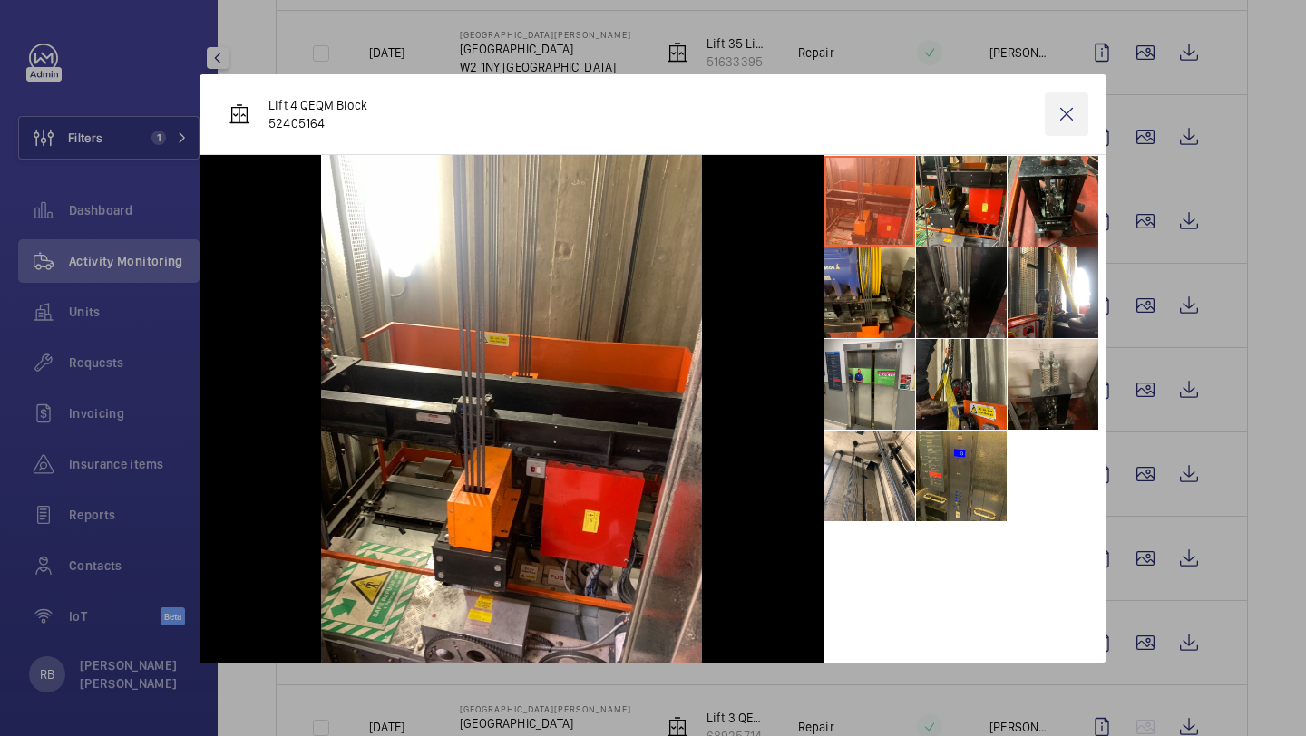
click at [1065, 113] on wm-front-icon-button at bounding box center [1067, 114] width 44 height 44
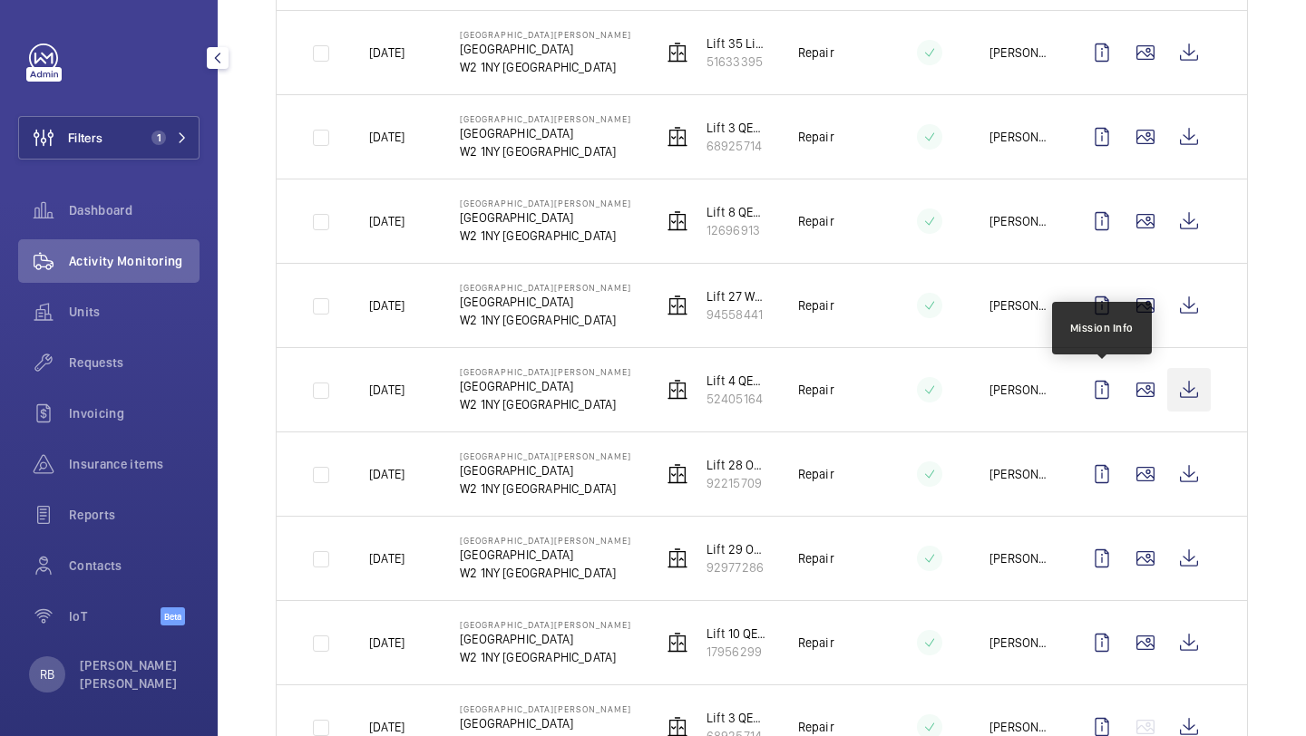
click at [1175, 385] on wm-front-icon-button at bounding box center [1189, 390] width 44 height 44
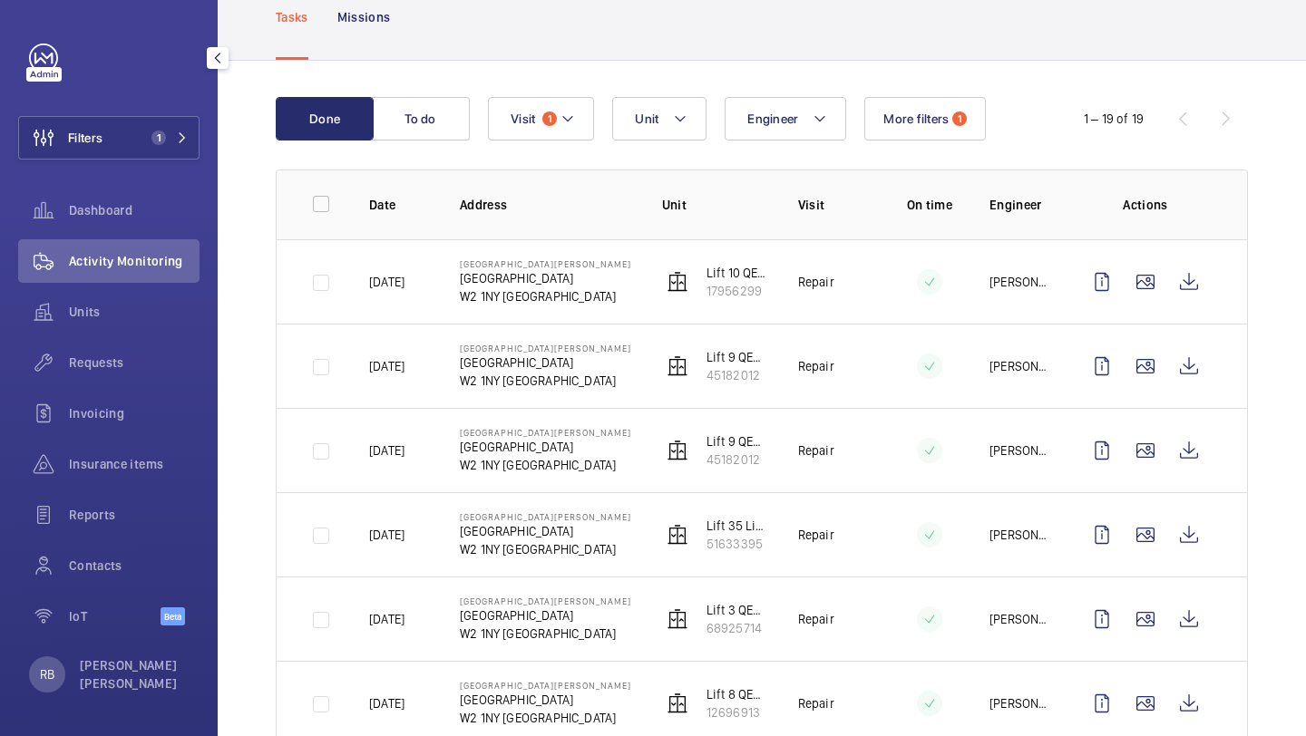
scroll to position [0, 0]
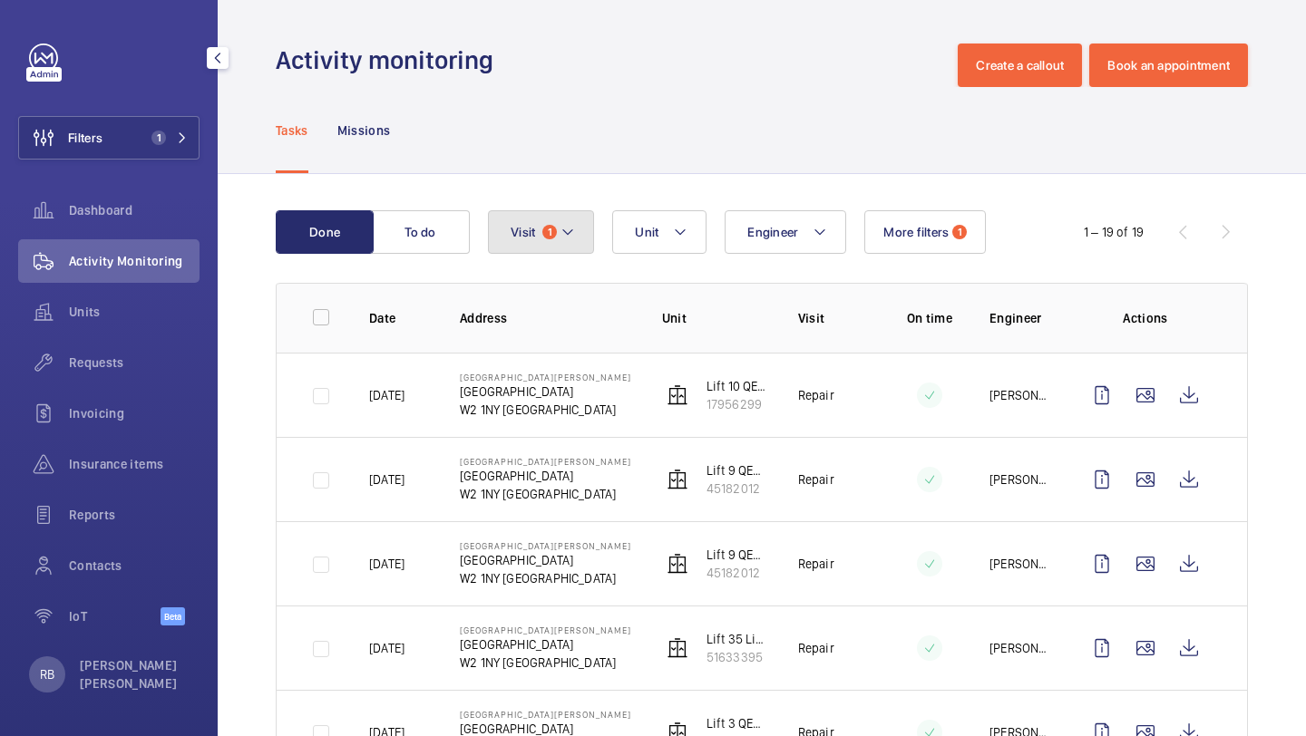
click at [578, 234] on button "Visit 1" at bounding box center [541, 232] width 106 height 44
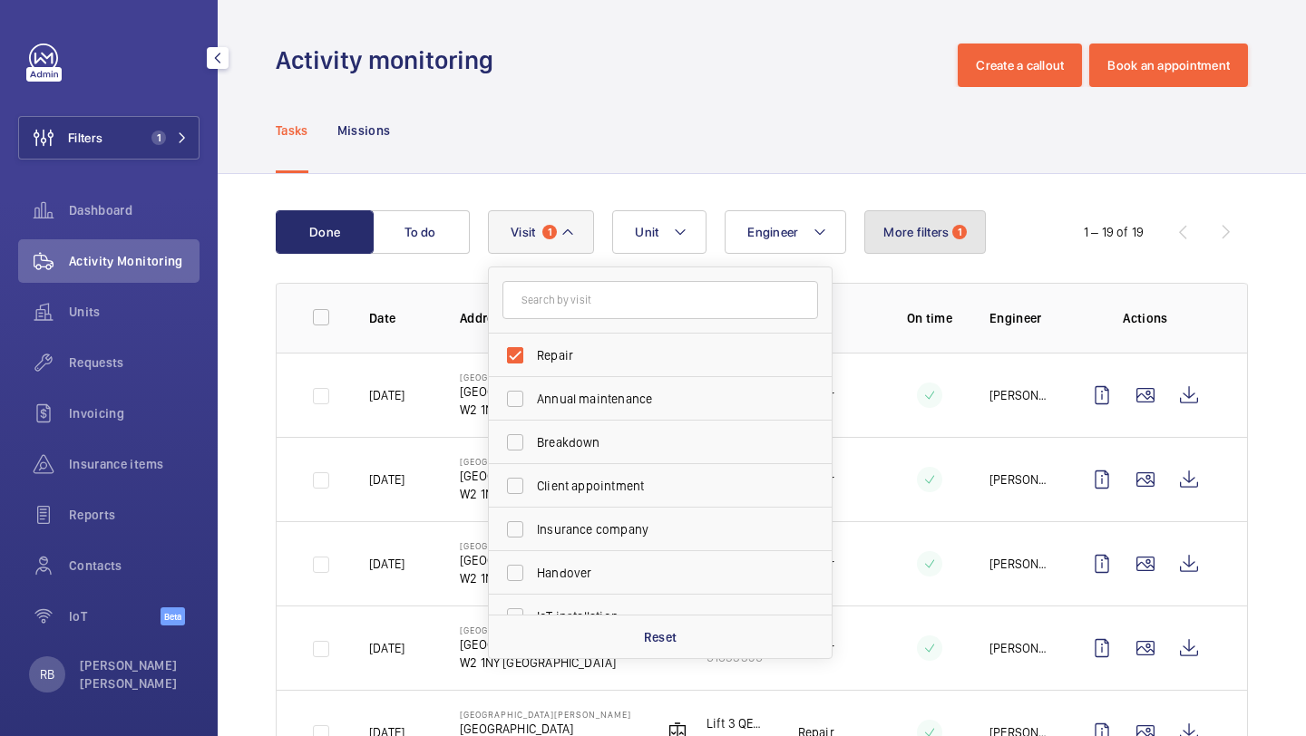
click at [899, 253] on button "More filters 1" at bounding box center [925, 232] width 122 height 44
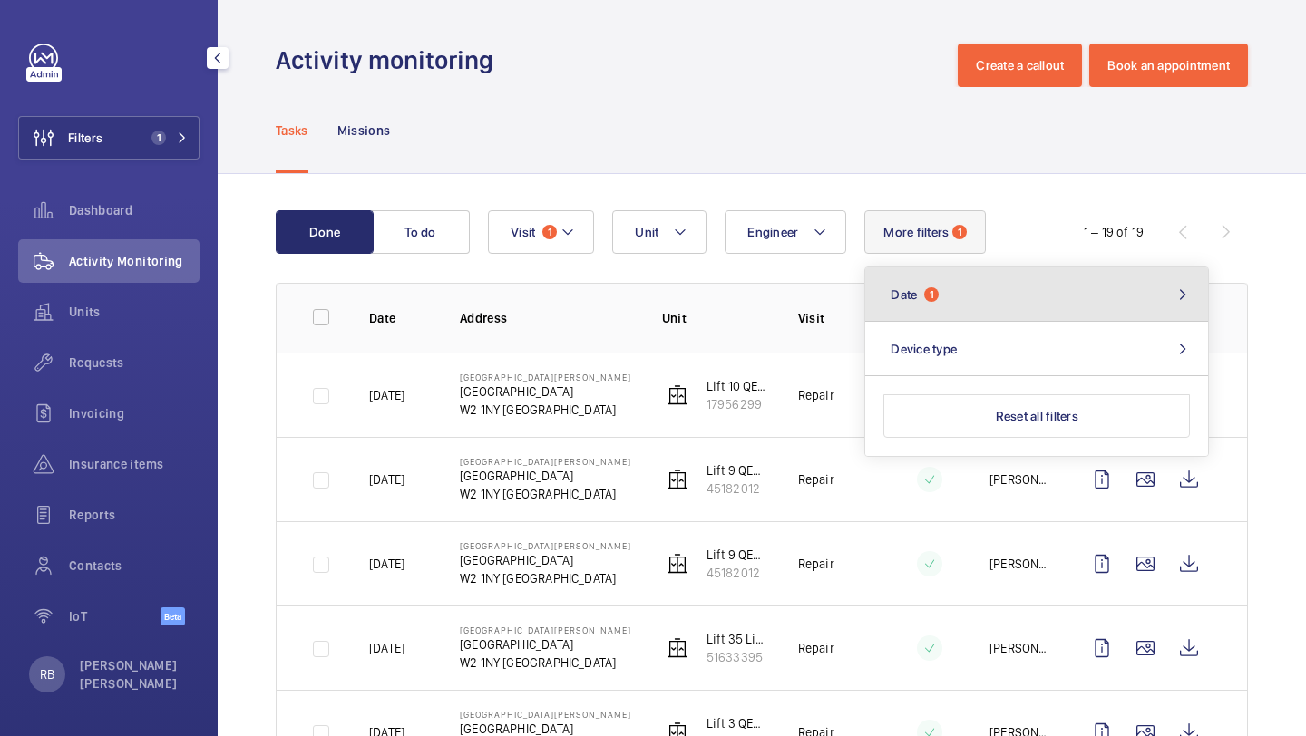
click at [946, 289] on button "Date 1" at bounding box center [1036, 294] width 343 height 54
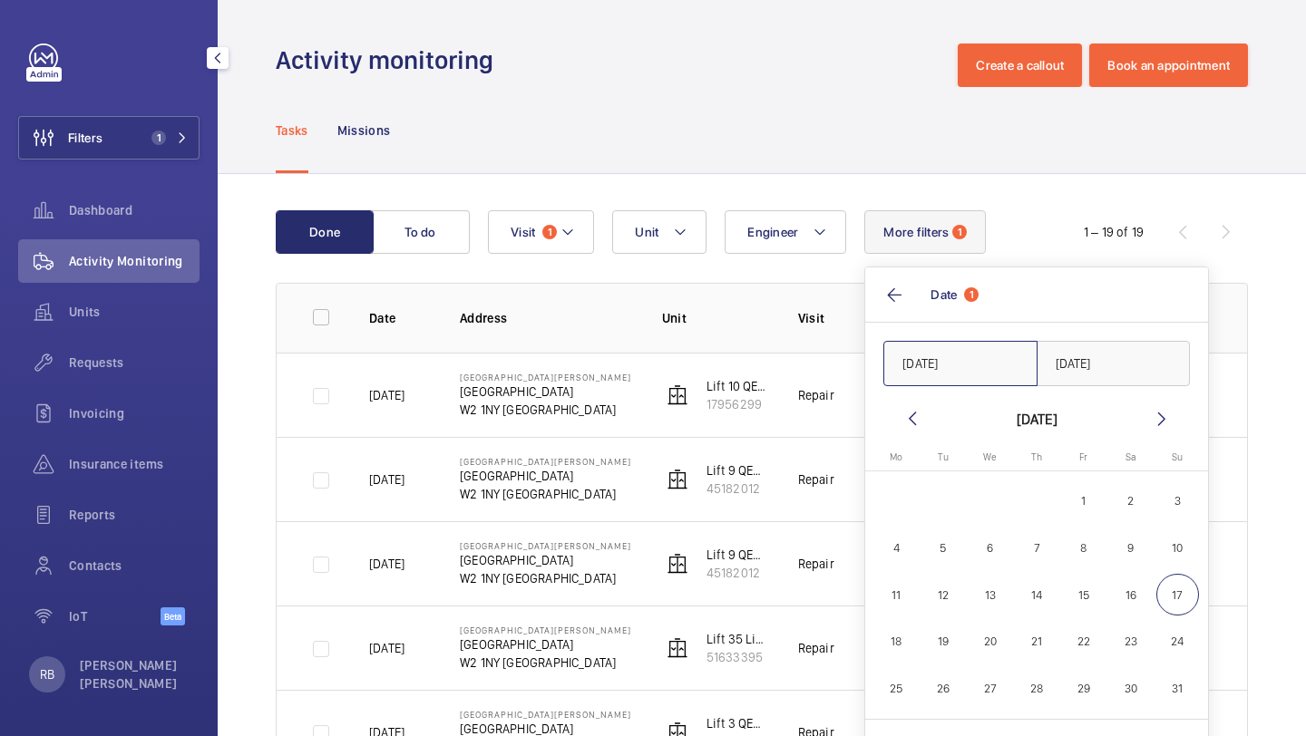
click at [983, 378] on input "05/02/2025" at bounding box center [960, 363] width 154 height 45
type input "2"
click at [905, 416] on mat-icon at bounding box center [912, 419] width 22 height 22
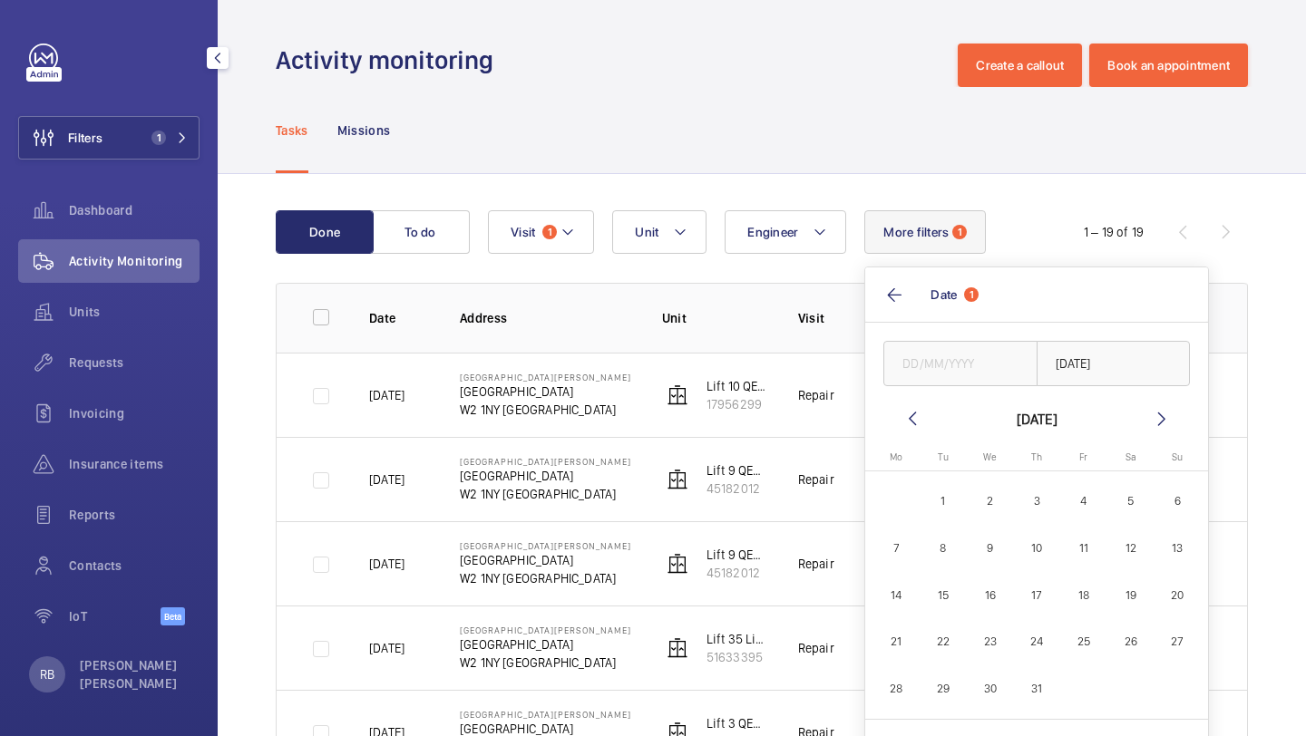
click at [905, 416] on mat-icon at bounding box center [912, 419] width 22 height 22
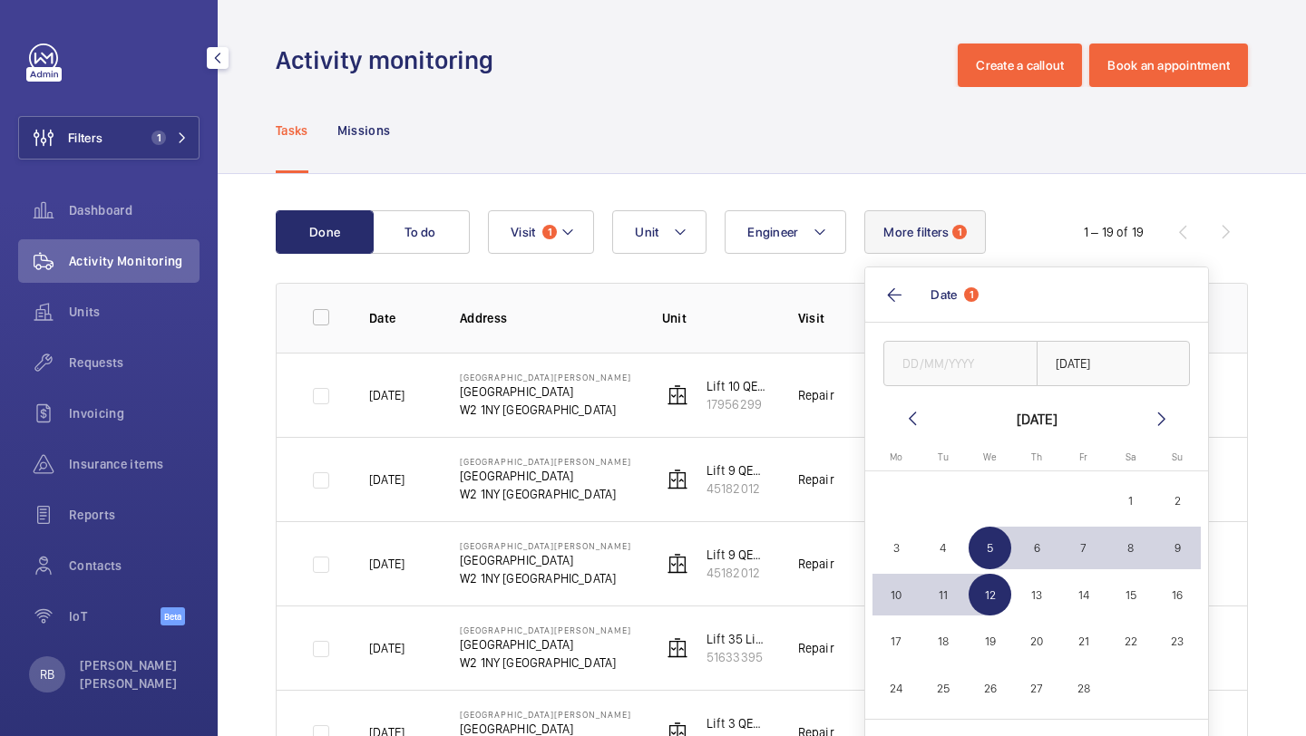
click at [905, 416] on mat-icon at bounding box center [912, 419] width 22 height 22
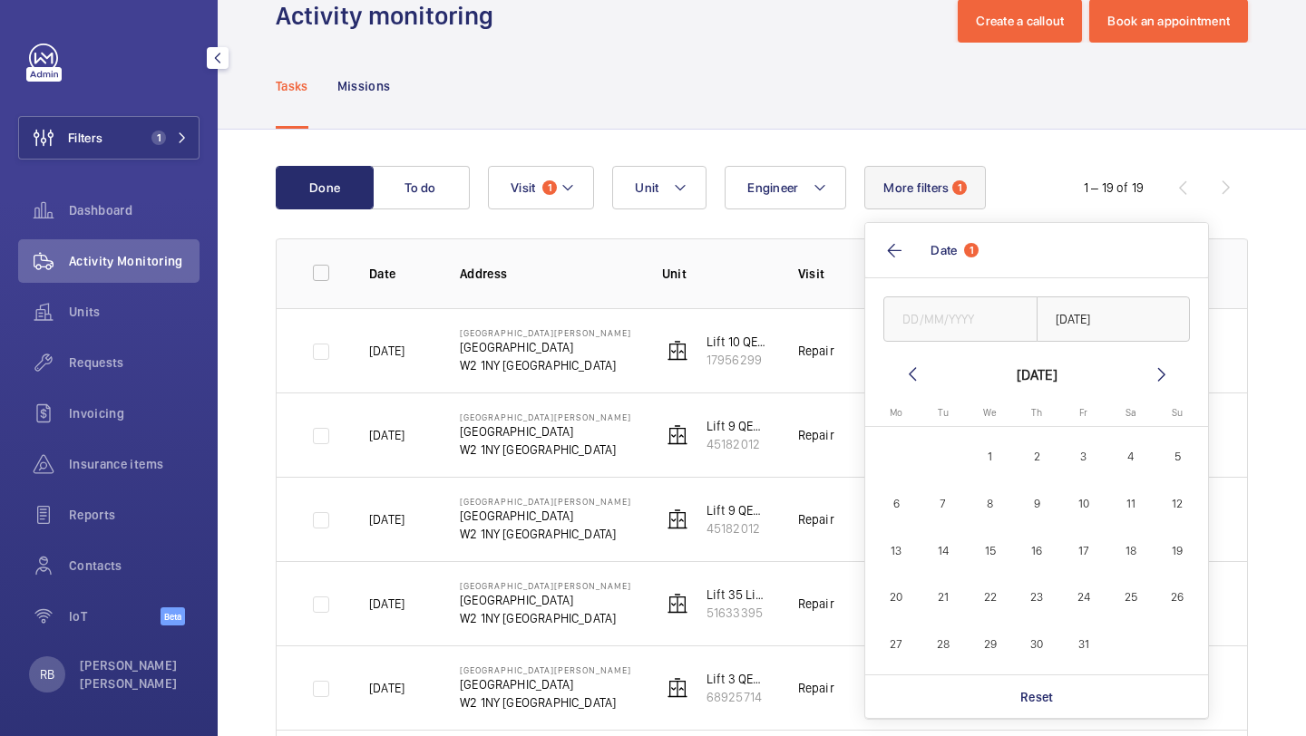
scroll to position [48, 0]
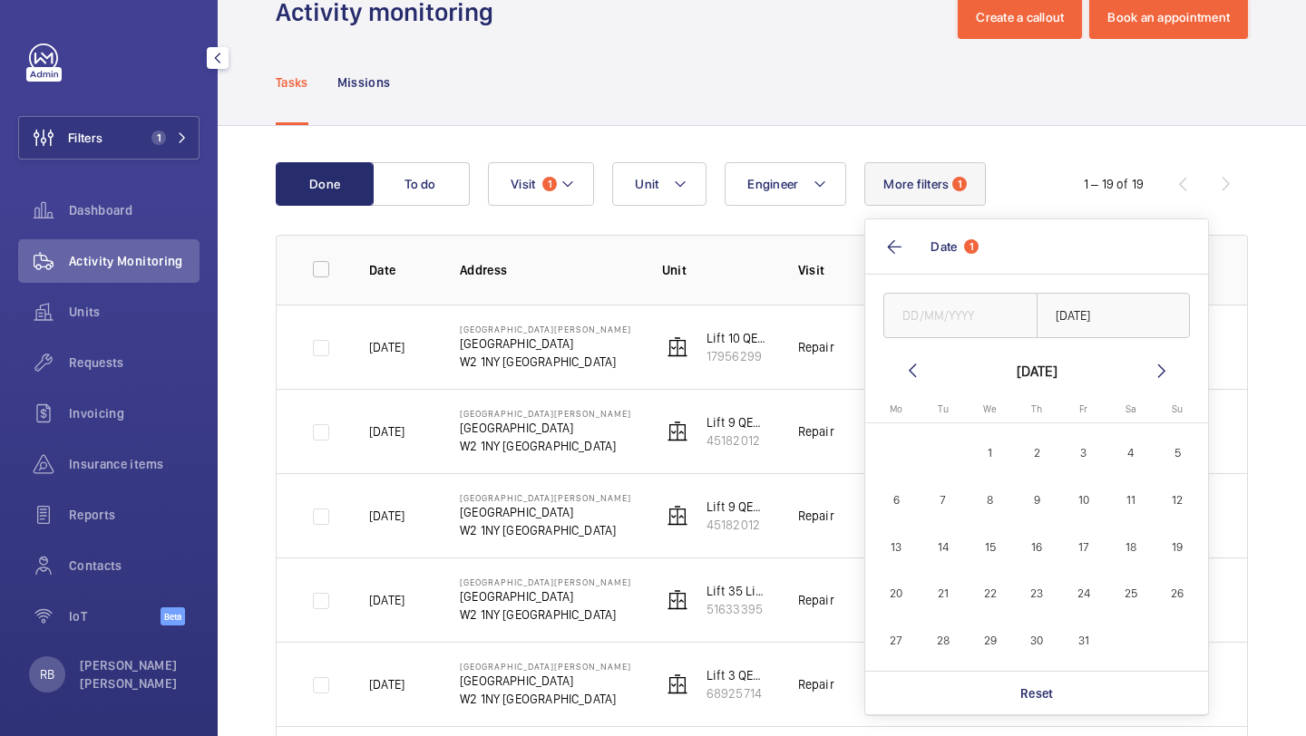
click at [1084, 593] on span "24" at bounding box center [1084, 594] width 43 height 43
type input "[DATE]"
click at [1090, 299] on input "text" at bounding box center [1113, 315] width 154 height 45
click at [1135, 595] on span "25" at bounding box center [1130, 594] width 43 height 43
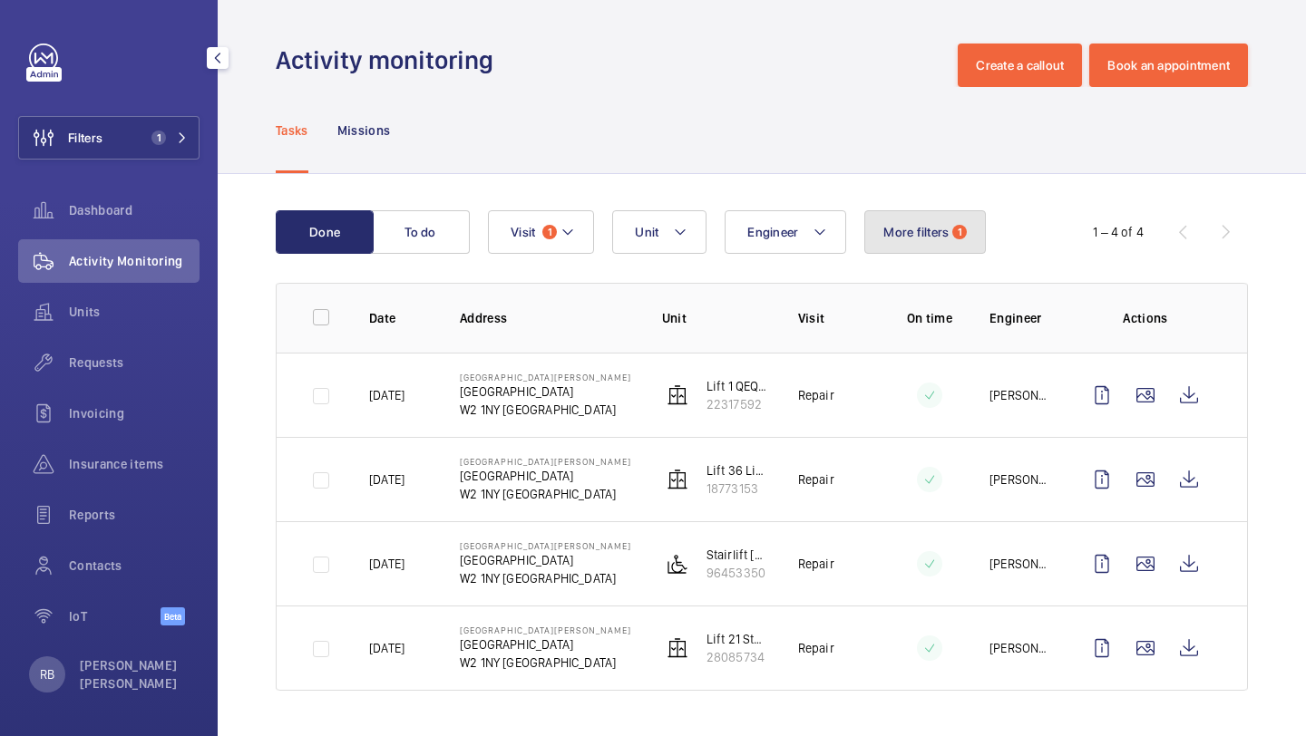
click at [899, 252] on button "More filters 1" at bounding box center [925, 232] width 122 height 44
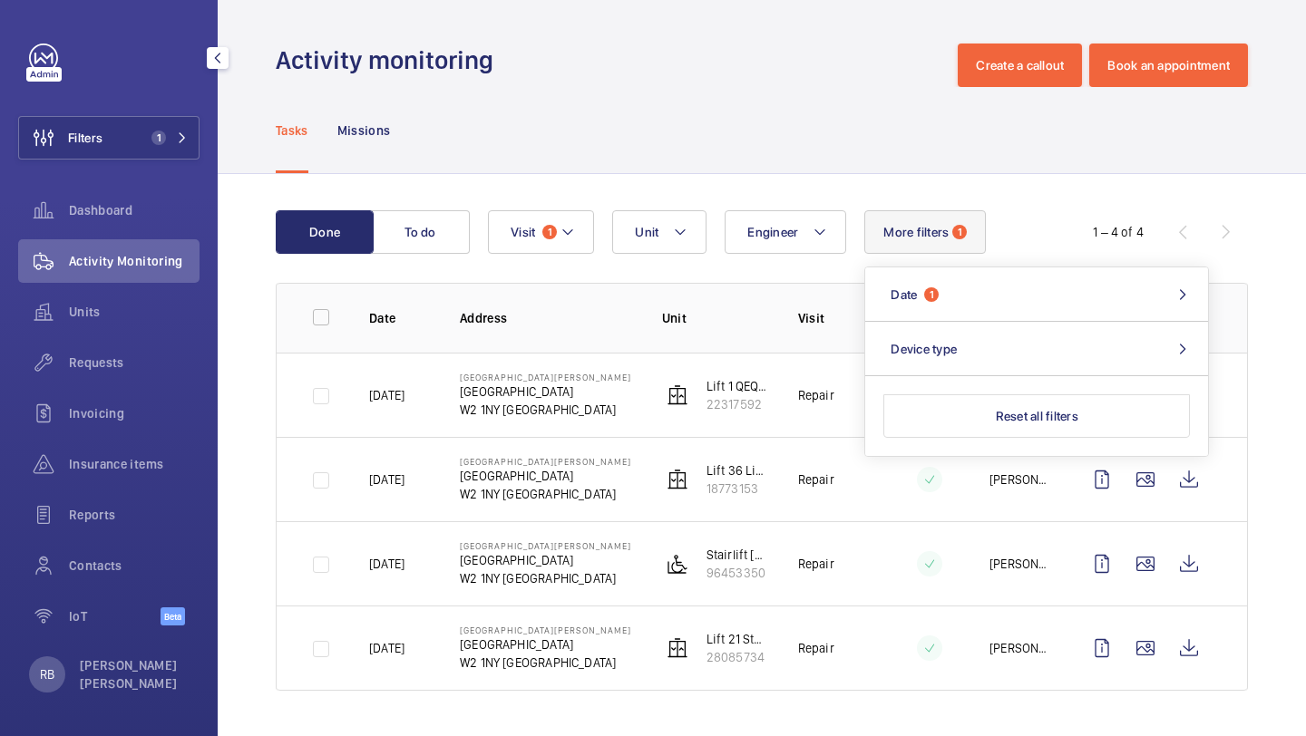
click at [920, 233] on span "More filters" at bounding box center [915, 232] width 65 height 15
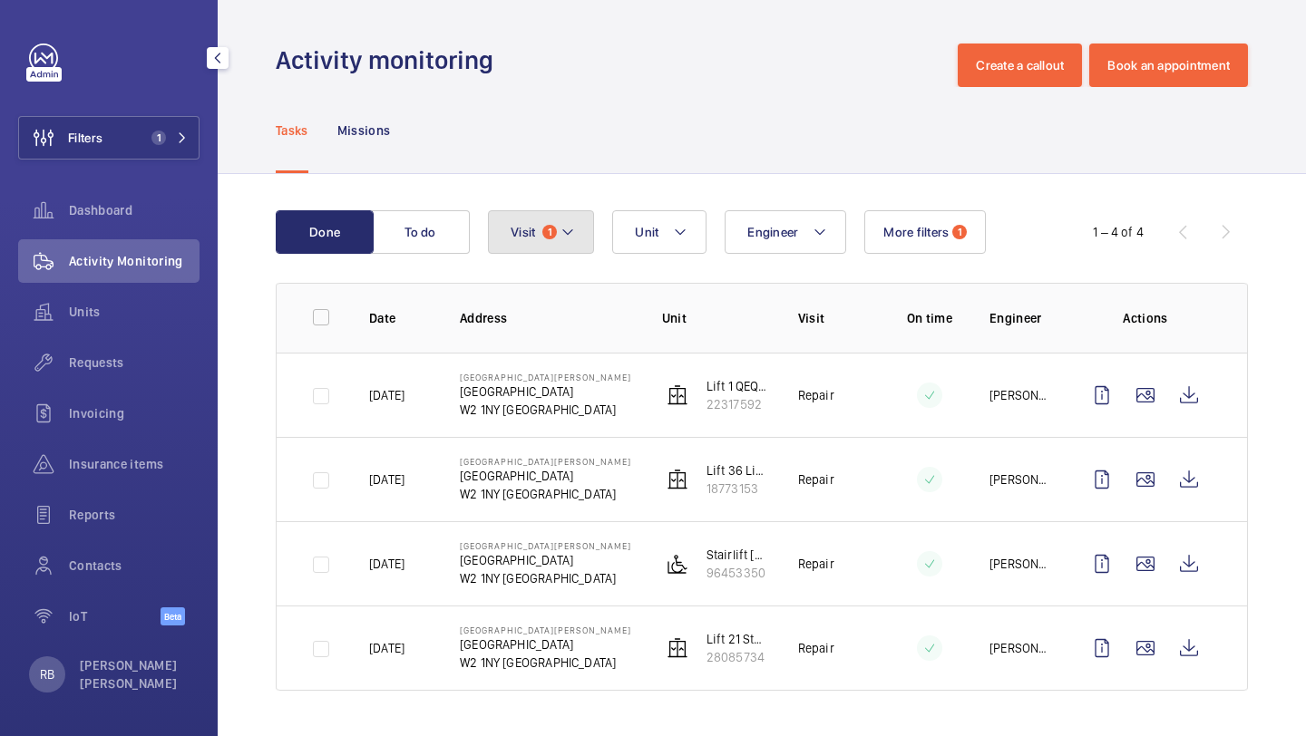
click at [528, 228] on span "Visit" at bounding box center [522, 232] width 24 height 15
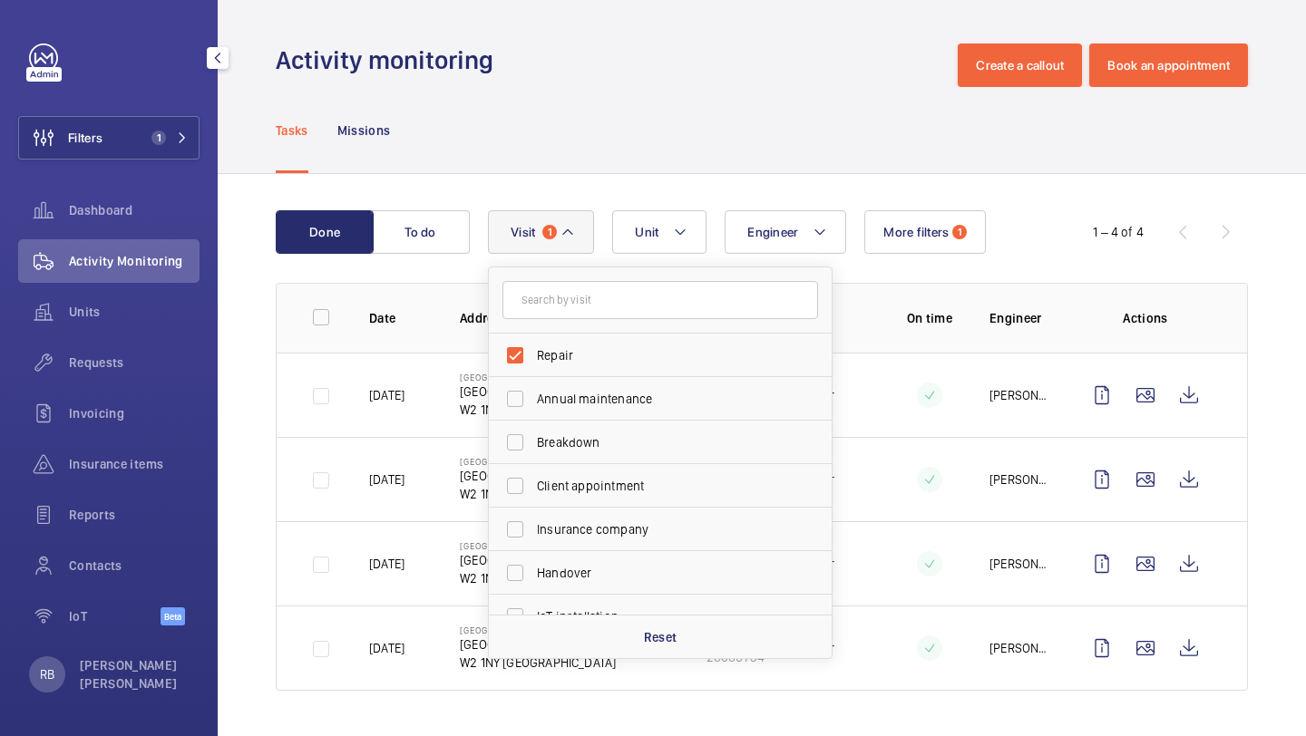
click at [528, 228] on span "Visit" at bounding box center [522, 232] width 24 height 15
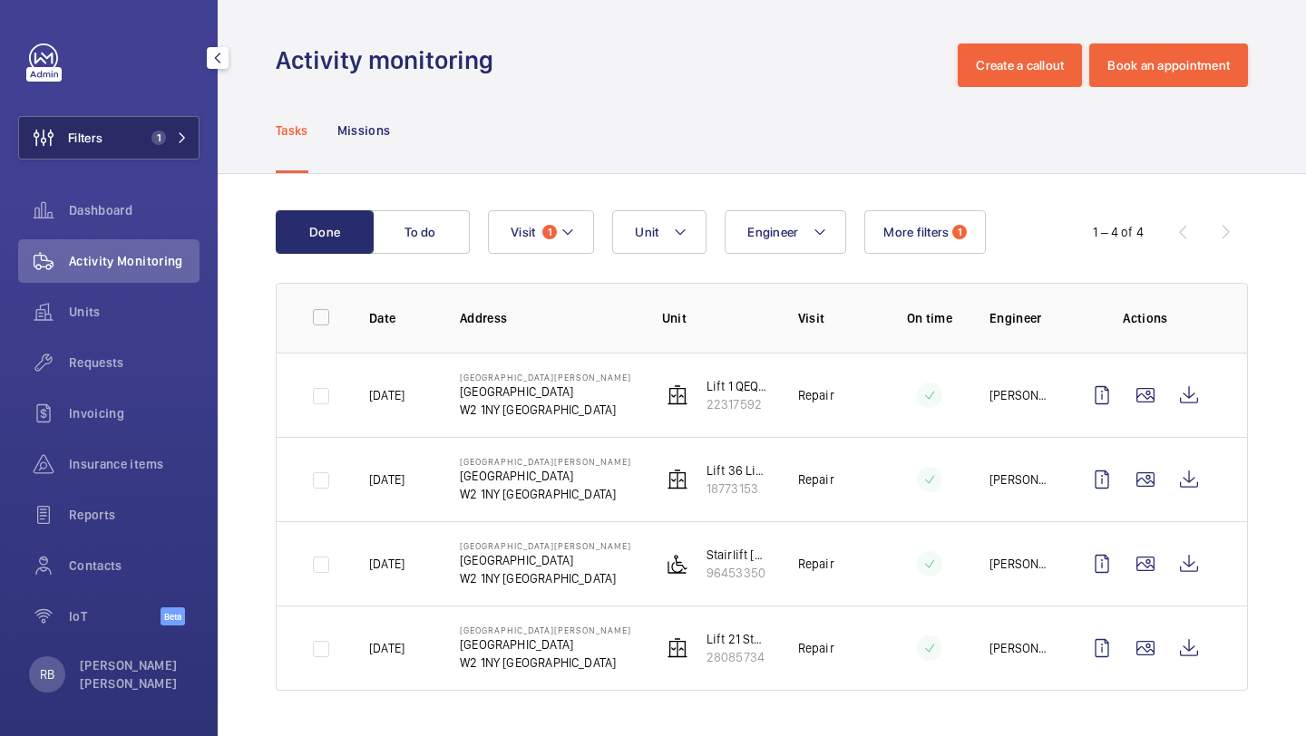
click at [170, 141] on span "1" at bounding box center [166, 138] width 44 height 15
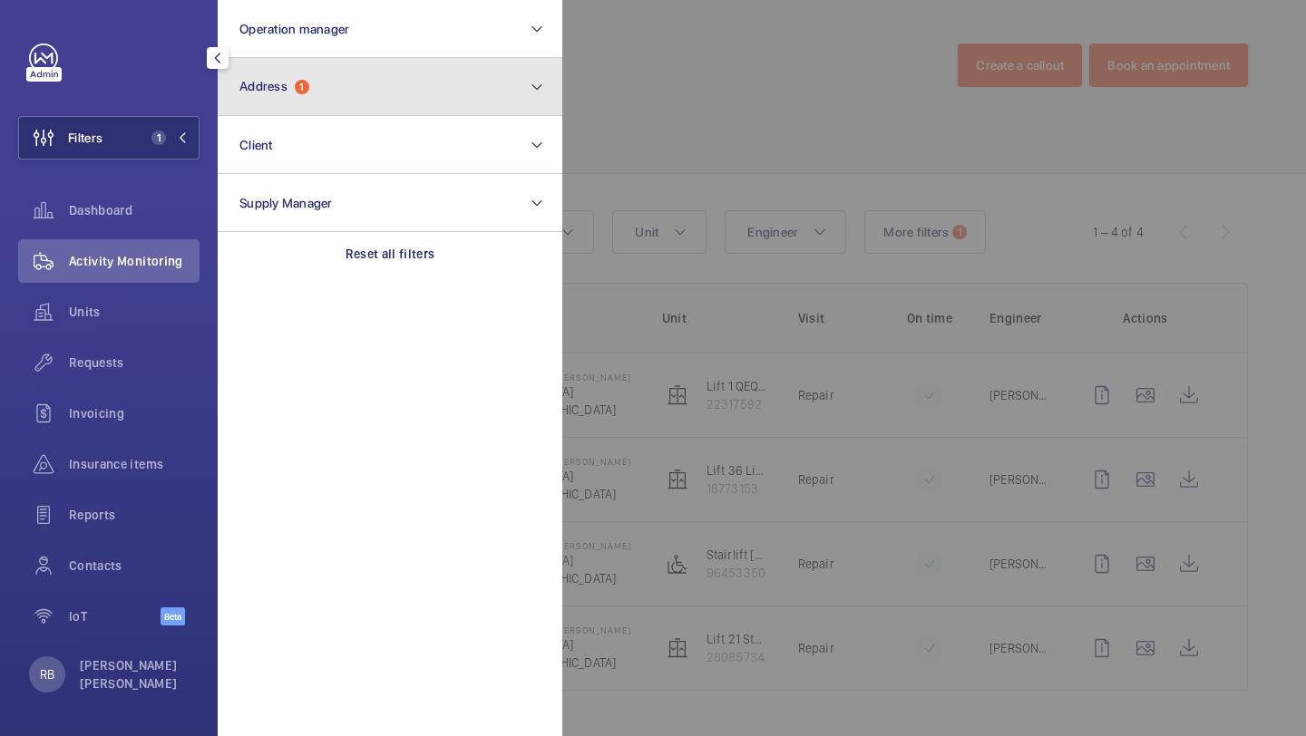
click at [307, 100] on button "Address 1" at bounding box center [390, 87] width 345 height 58
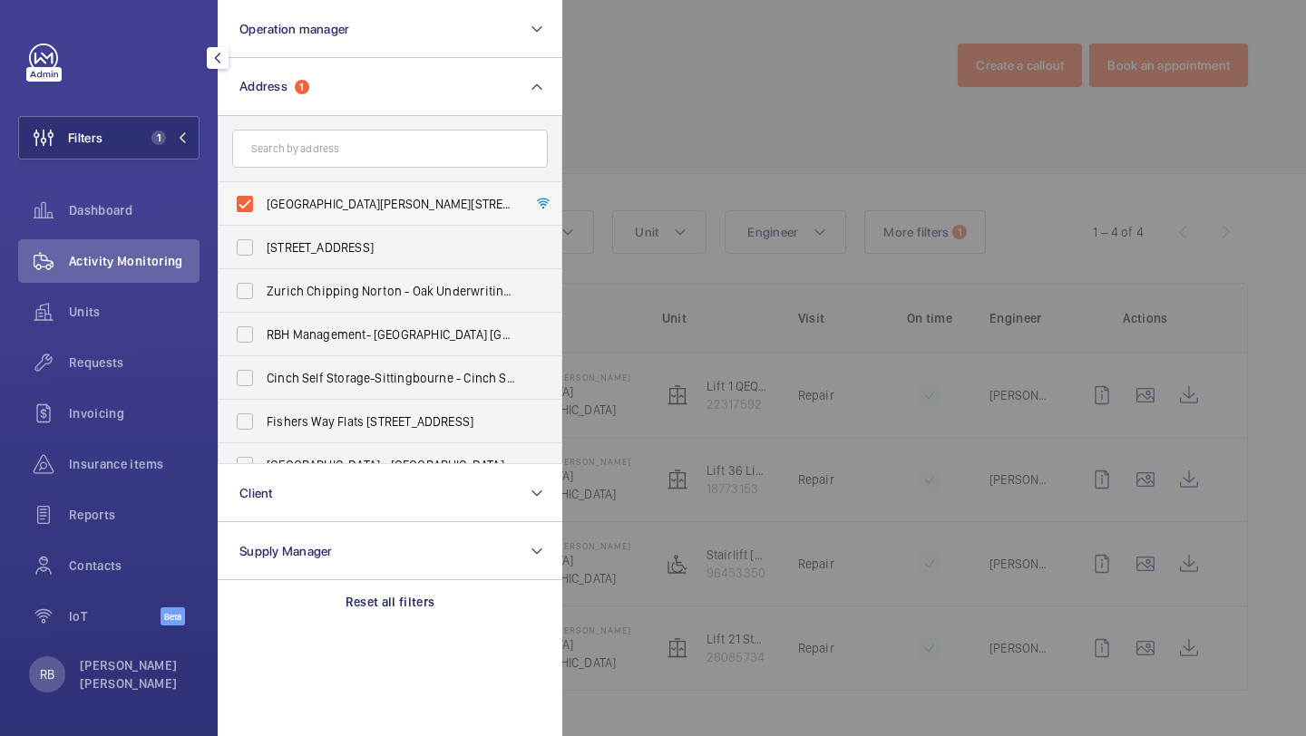
click at [324, 199] on span "St Mary Hospital - Praed Street, LONDON W2 1NY" at bounding box center [391, 204] width 249 height 18
click at [263, 199] on input "St Mary Hospital - Praed Street, LONDON W2 1NY" at bounding box center [245, 204] width 36 height 36
checkbox input "false"
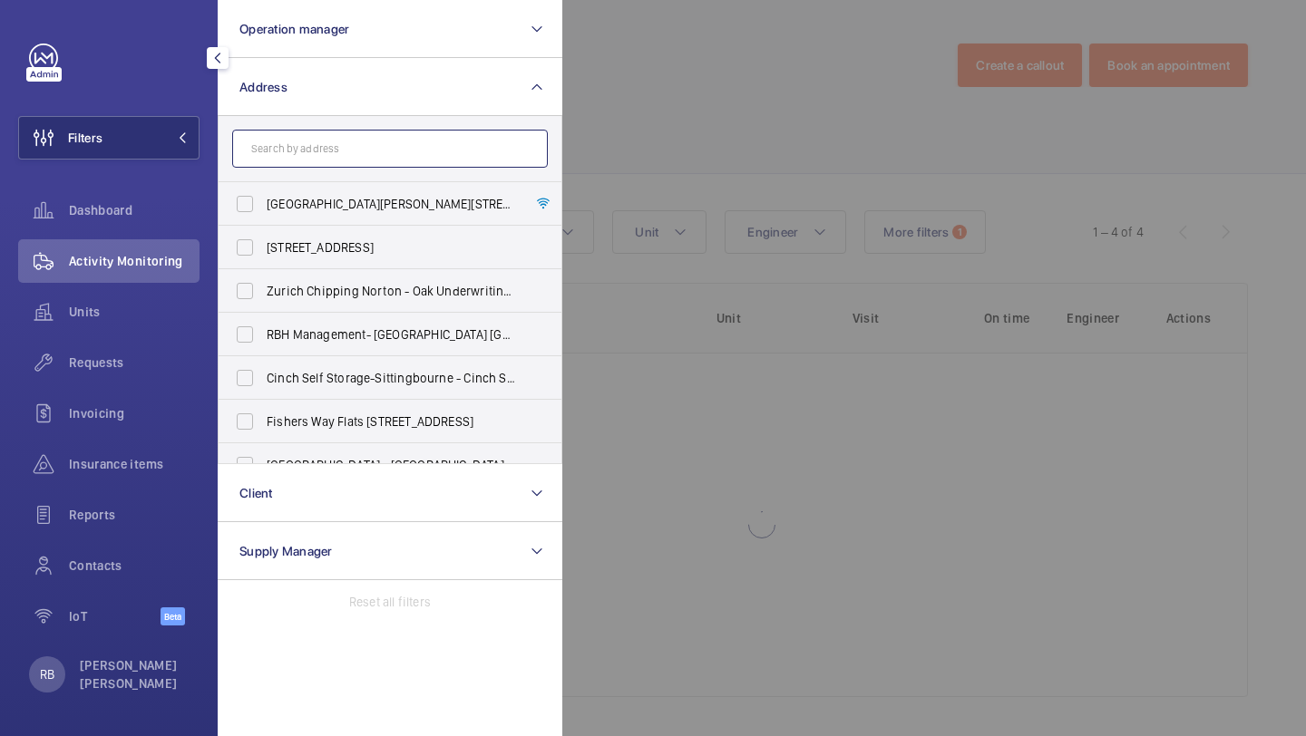
click at [335, 151] on input "text" at bounding box center [390, 149] width 316 height 38
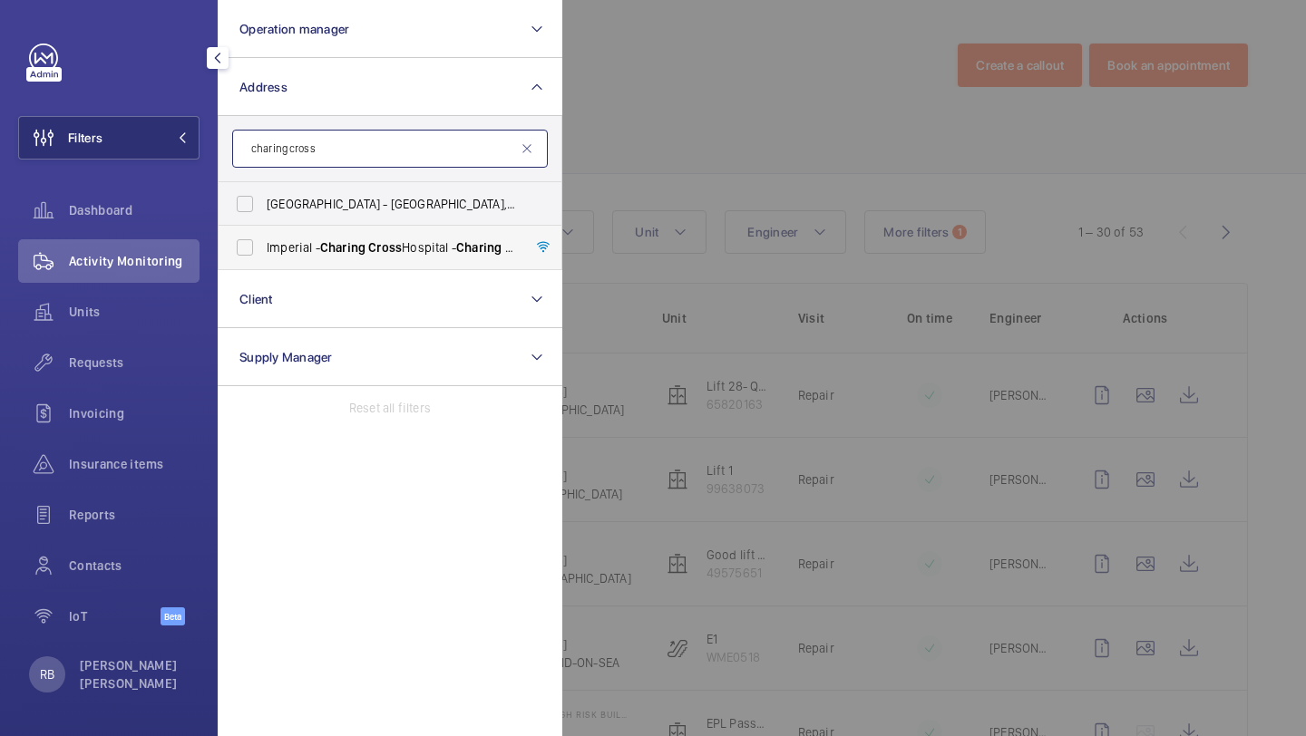
type input "charing cross"
click at [358, 247] on span "Charing" at bounding box center [342, 247] width 45 height 15
click at [263, 247] on input "Imperial - Charing Cross Hospital - Charing Cross Hospital, LONDON W6 8RF" at bounding box center [245, 247] width 36 height 36
checkbox input "true"
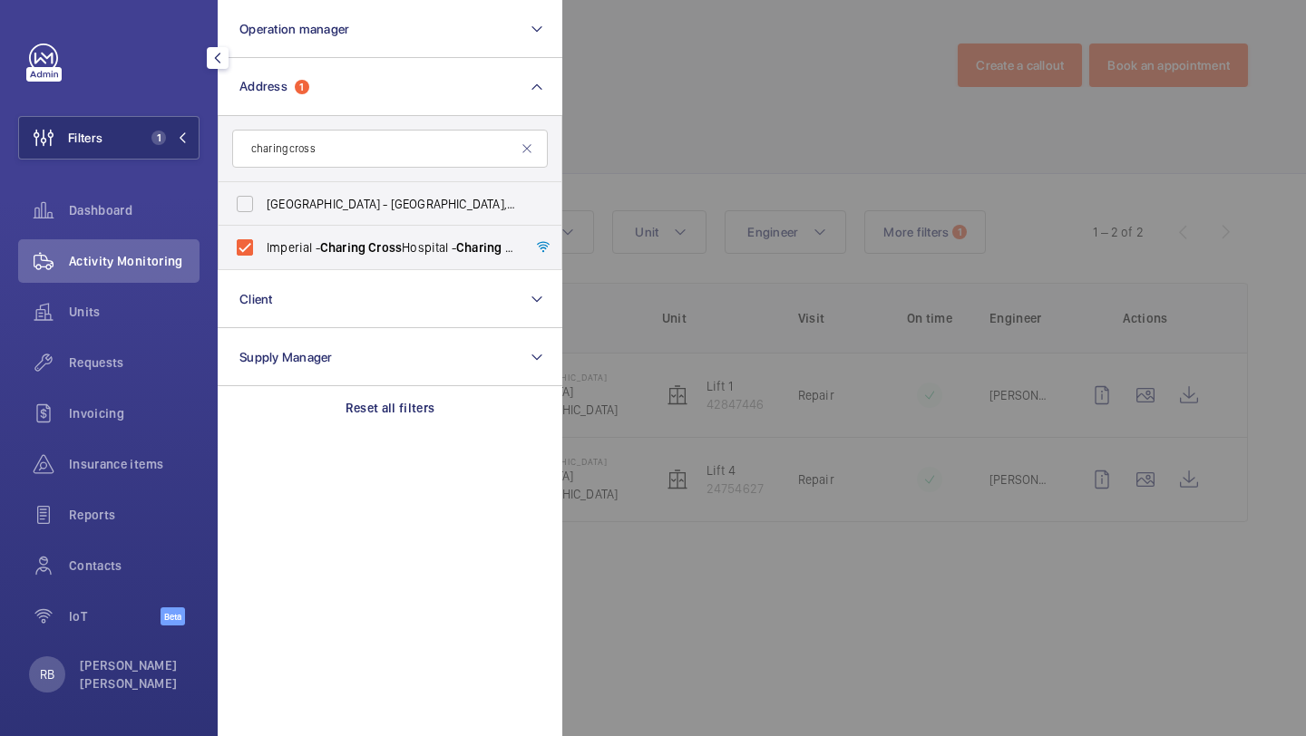
click at [802, 197] on div at bounding box center [1215, 368] width 1306 height 736
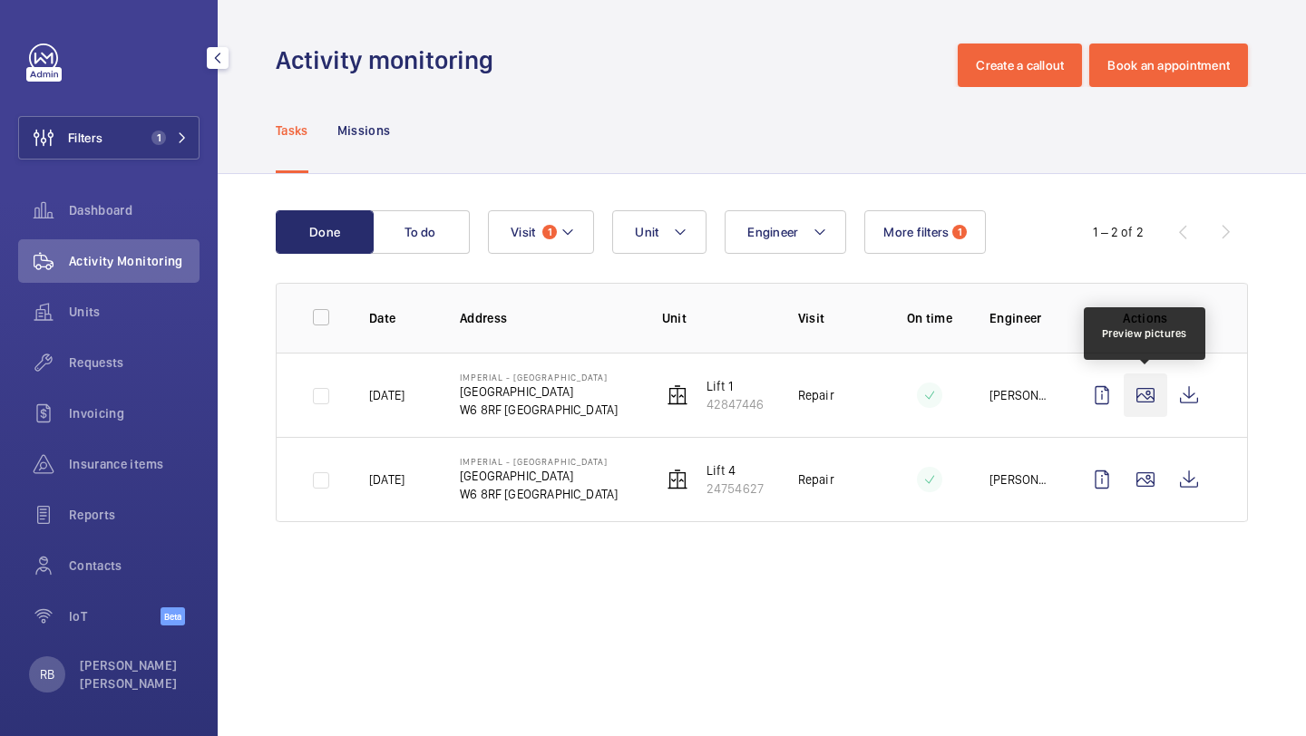
click at [1150, 391] on wm-front-icon-button at bounding box center [1145, 396] width 44 height 44
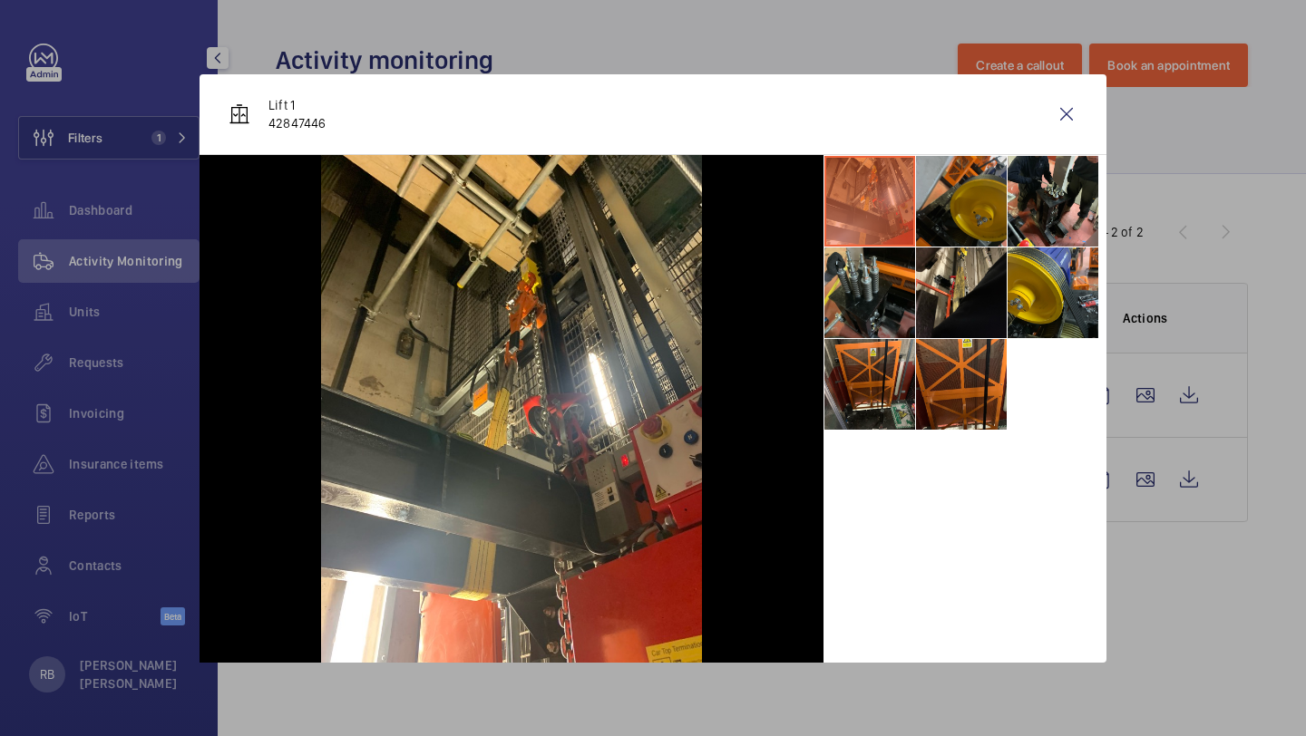
click at [949, 214] on li at bounding box center [961, 201] width 91 height 91
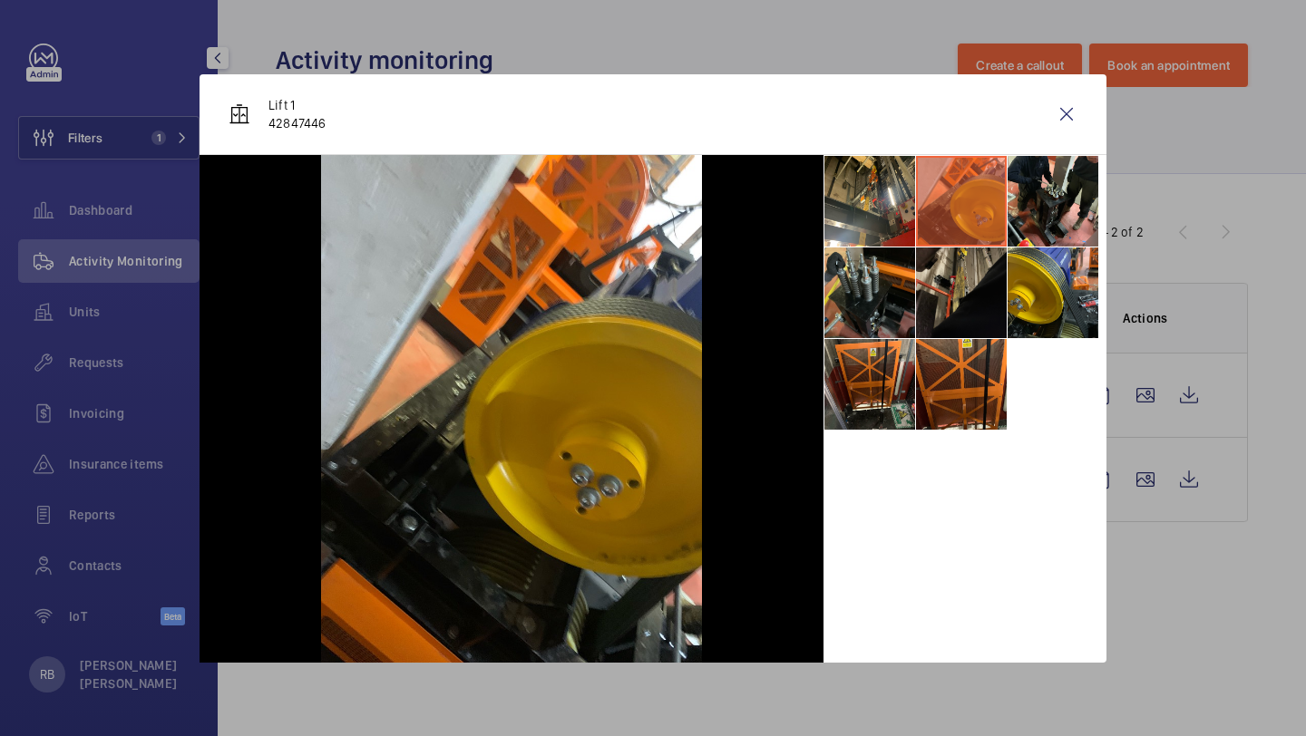
click at [949, 251] on li at bounding box center [961, 293] width 91 height 91
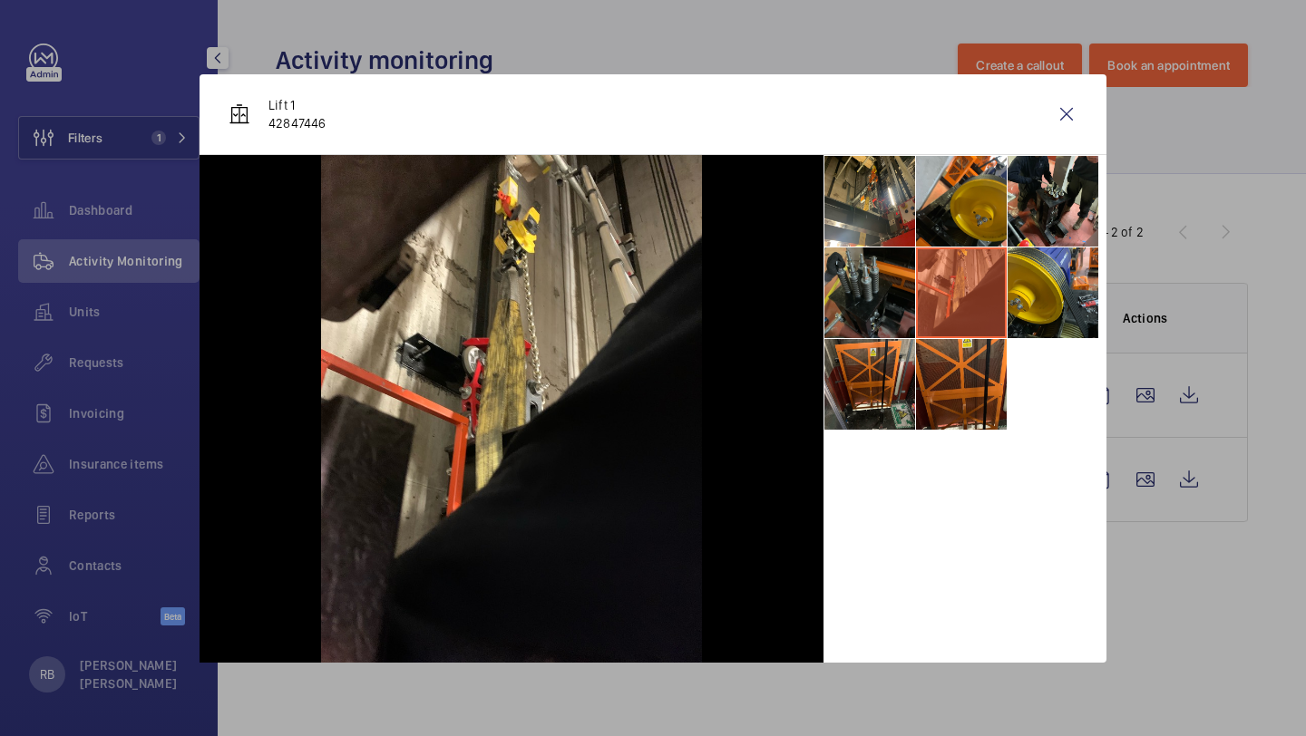
click at [892, 305] on li at bounding box center [869, 293] width 91 height 91
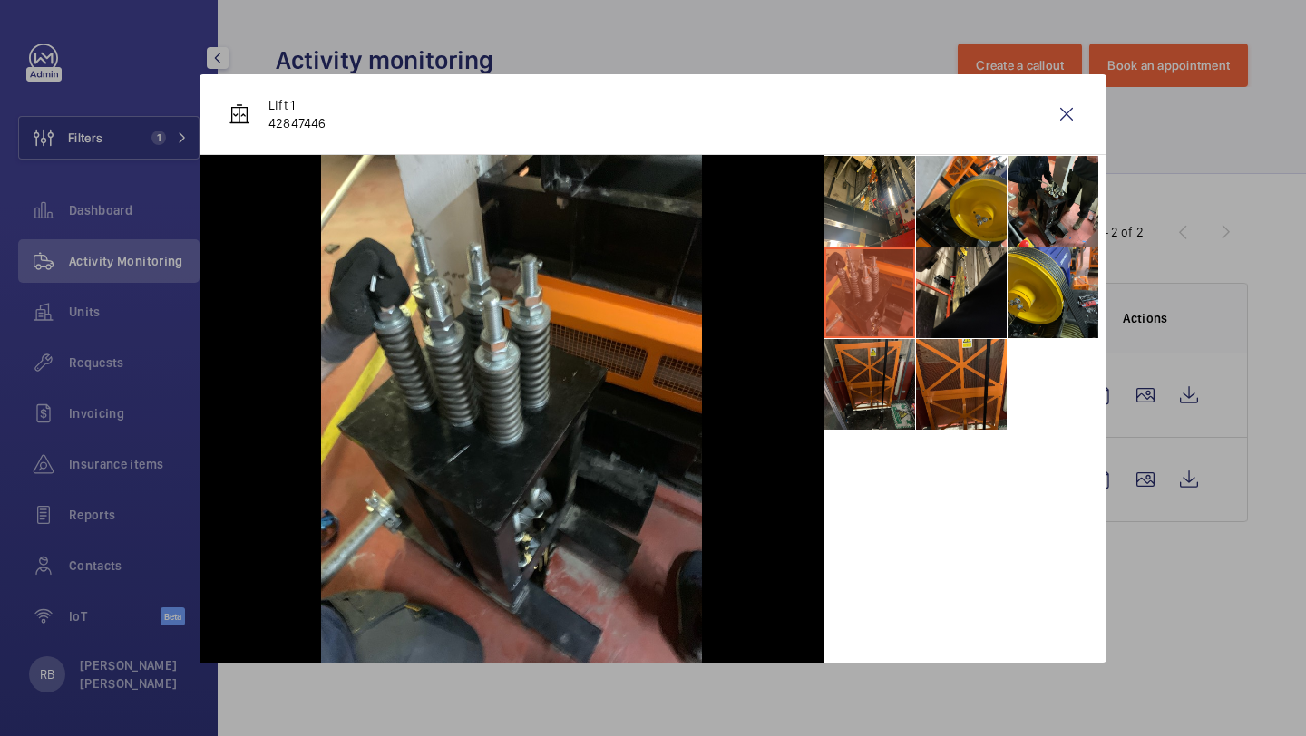
click at [884, 380] on li at bounding box center [869, 384] width 91 height 91
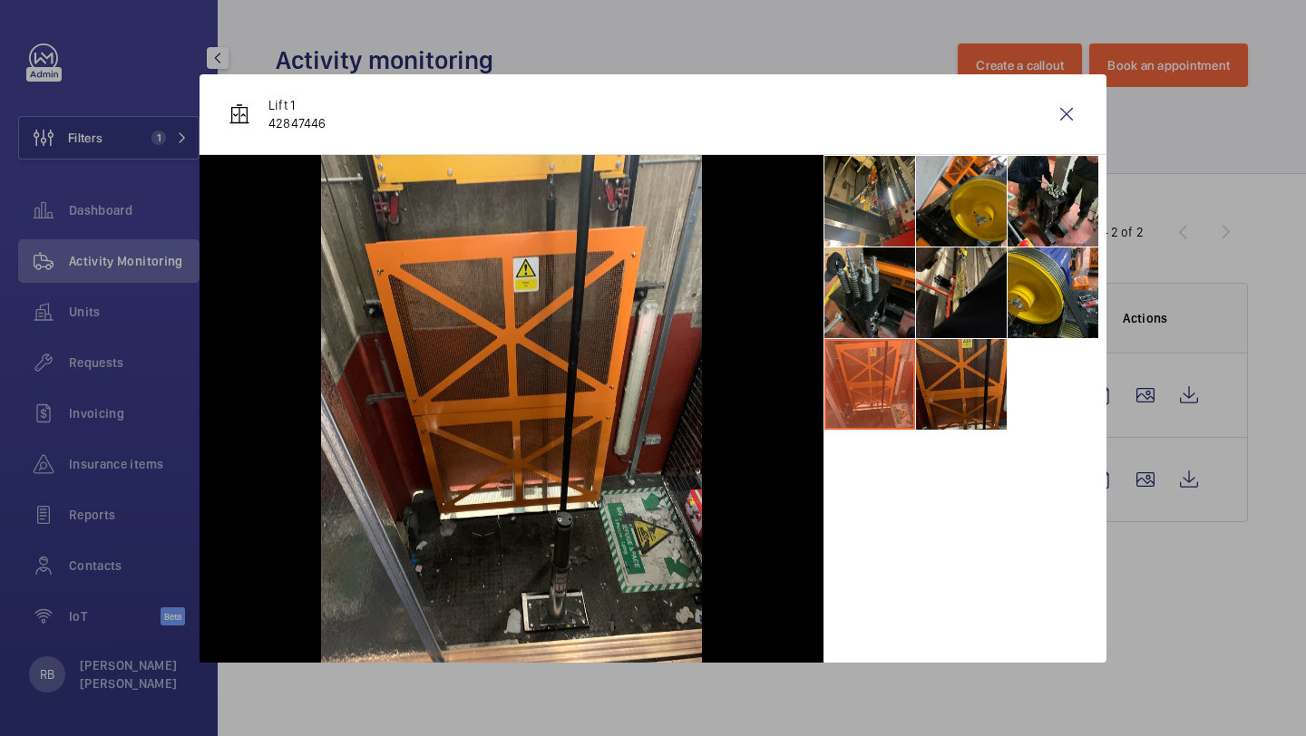
click at [947, 368] on li at bounding box center [961, 384] width 91 height 91
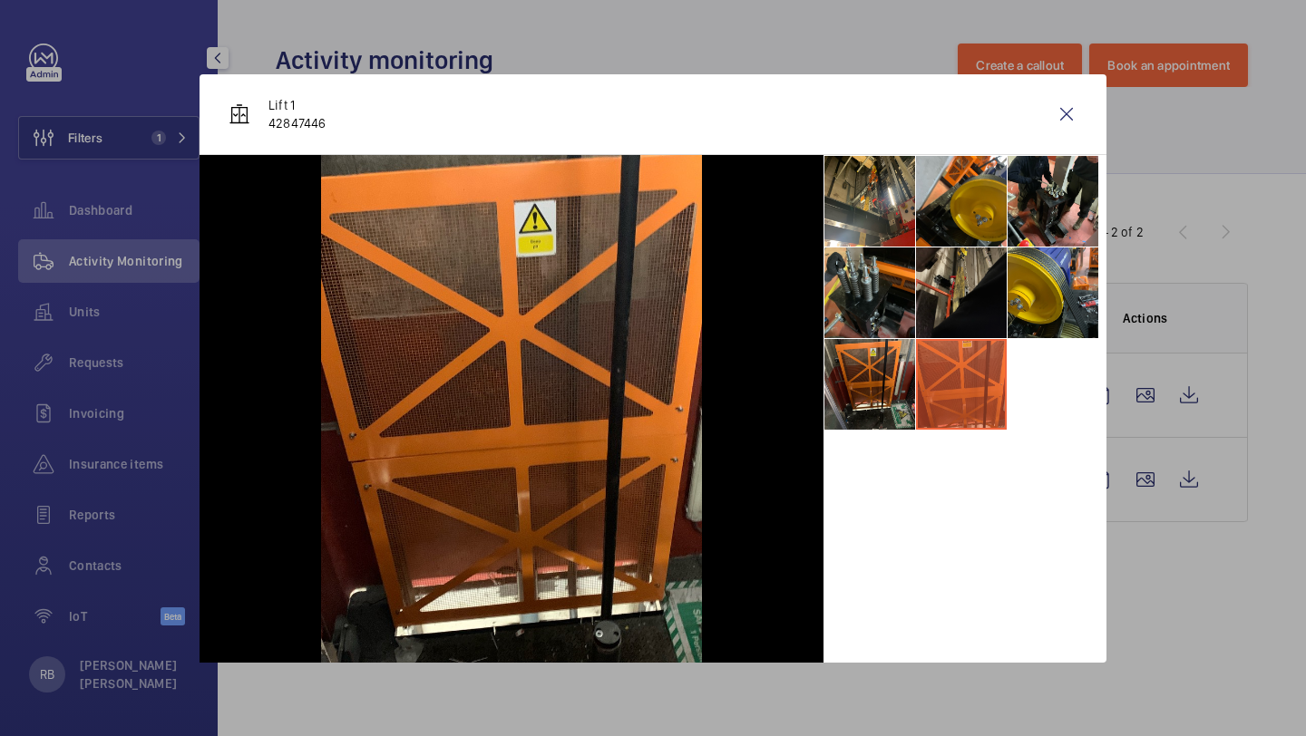
click at [974, 288] on li at bounding box center [961, 293] width 91 height 91
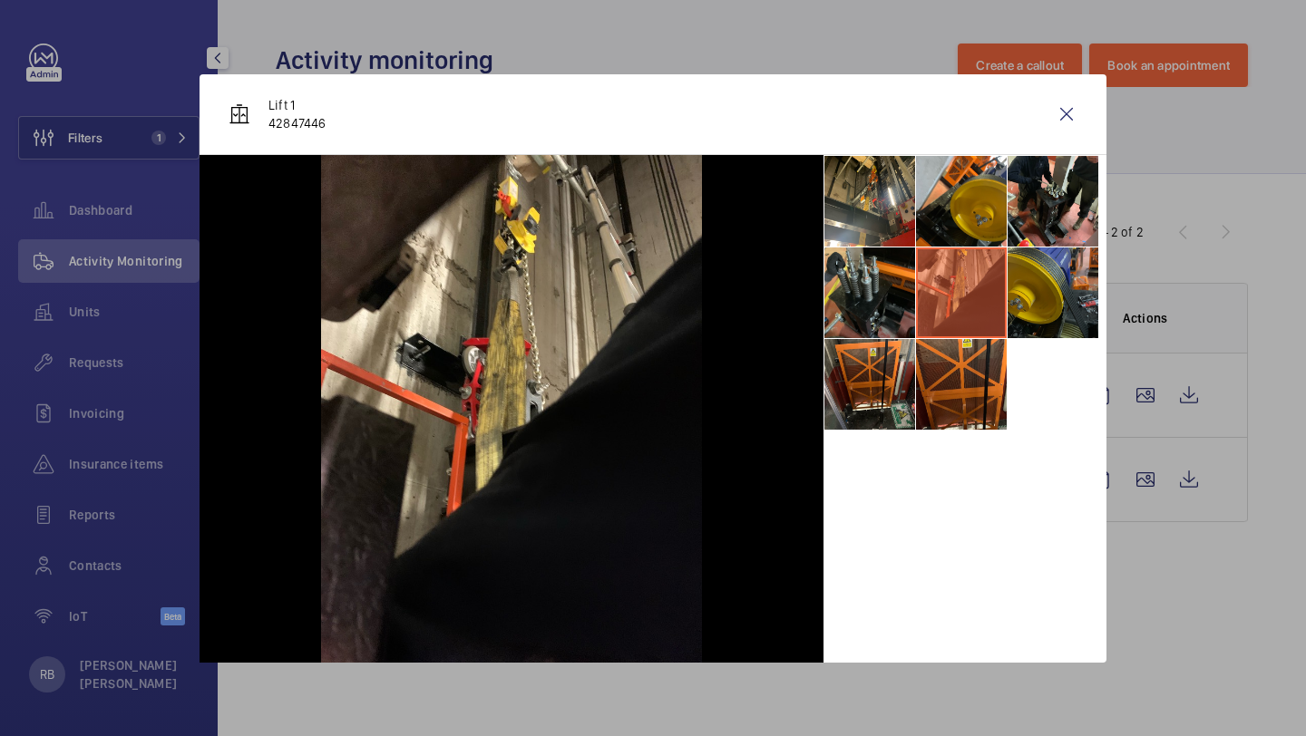
click at [1025, 283] on li at bounding box center [1052, 293] width 91 height 91
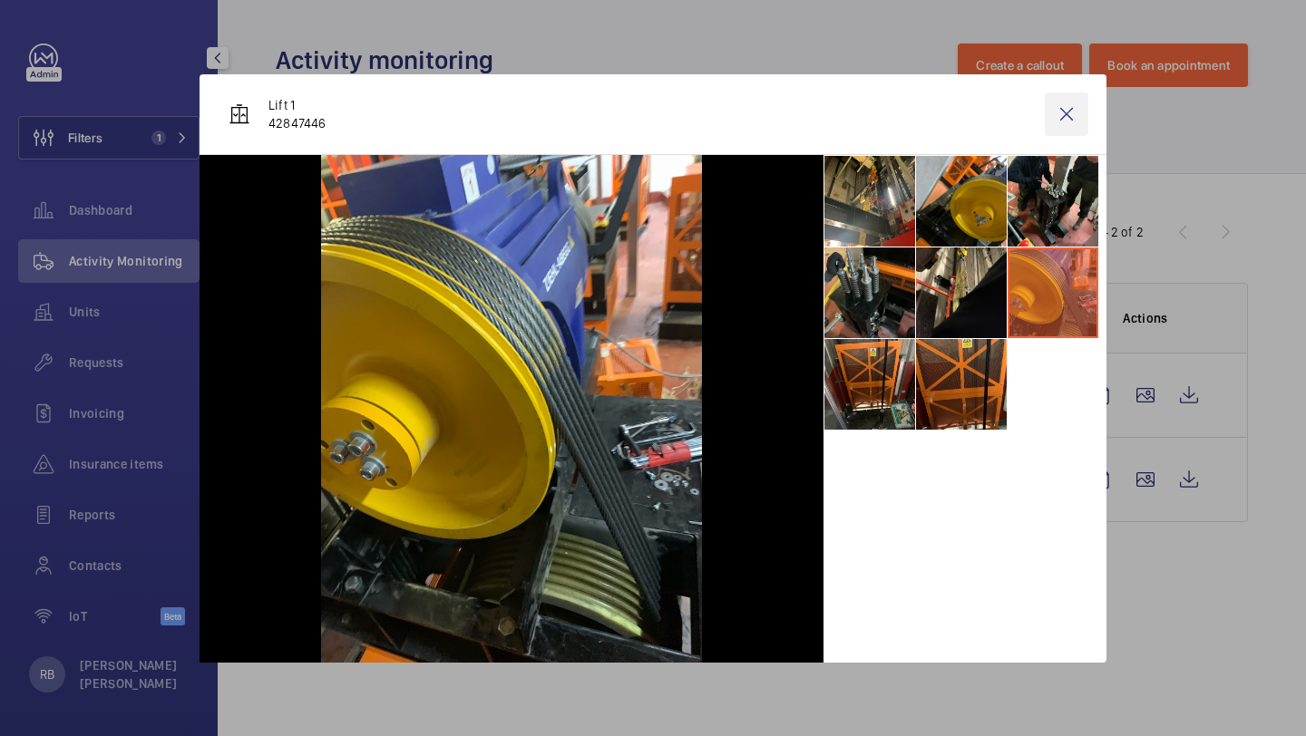
click at [1075, 121] on wm-front-icon-button at bounding box center [1067, 114] width 44 height 44
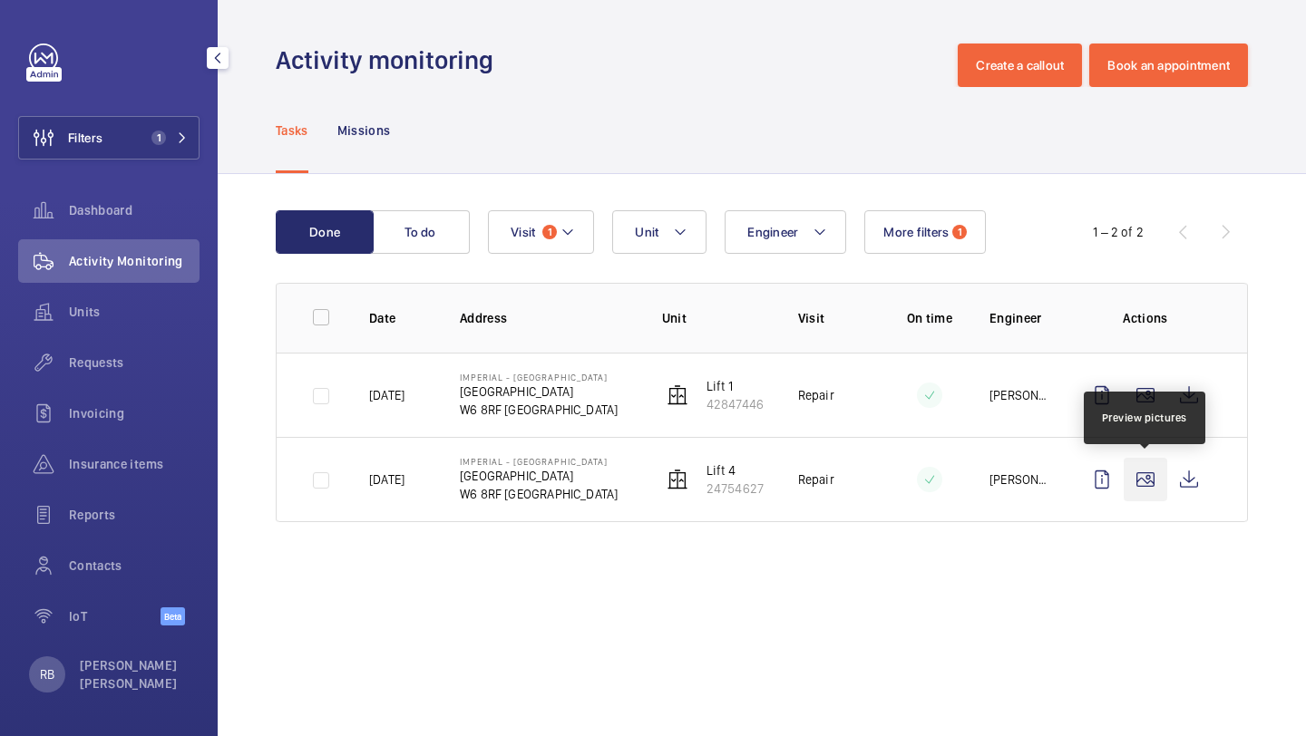
click at [1145, 467] on wm-front-icon-button at bounding box center [1145, 480] width 44 height 44
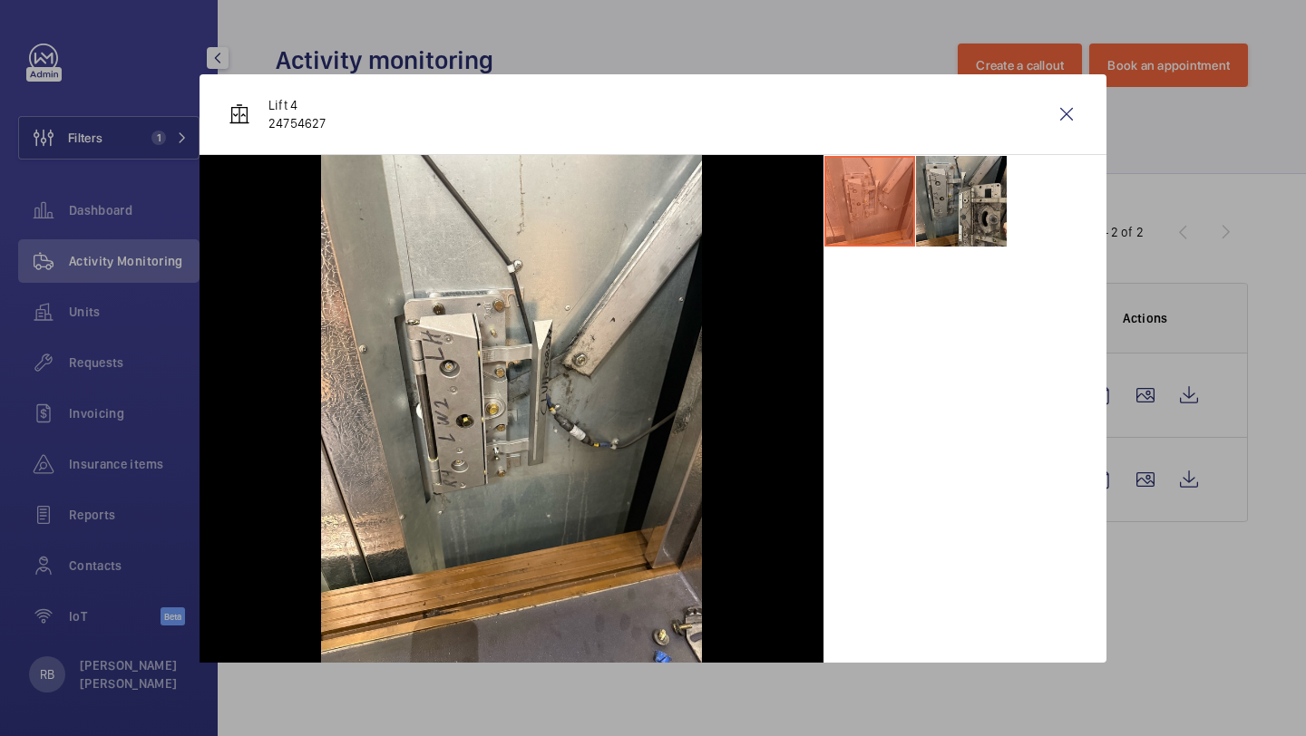
click at [971, 170] on li at bounding box center [961, 201] width 91 height 91
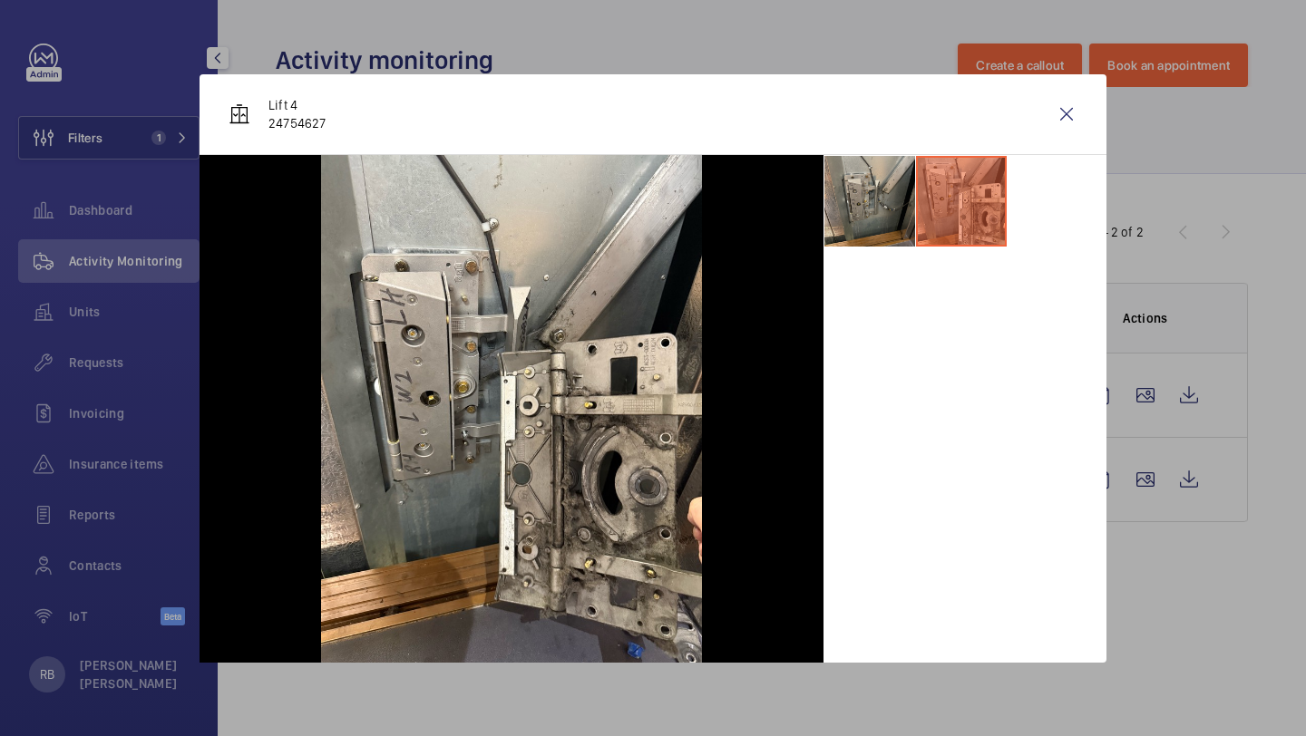
click at [880, 187] on li at bounding box center [869, 201] width 91 height 91
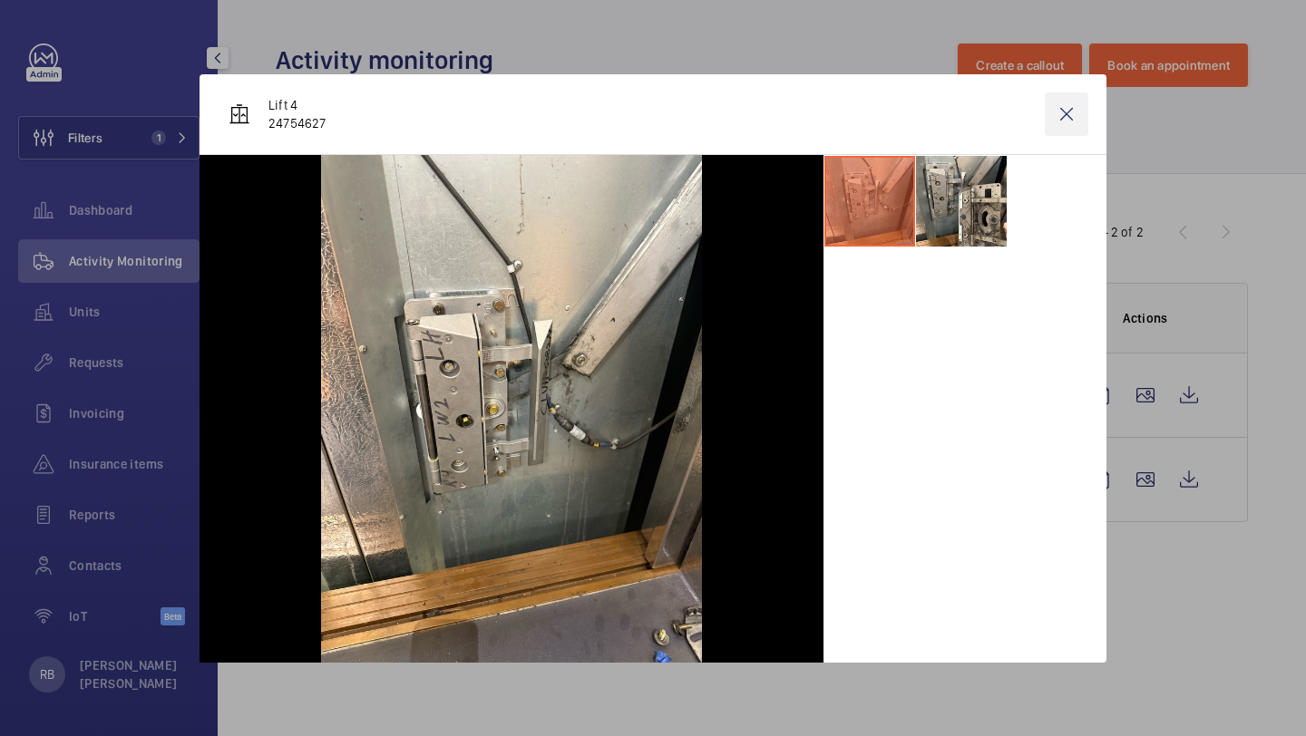
click at [1057, 125] on wm-front-icon-button at bounding box center [1067, 114] width 44 height 44
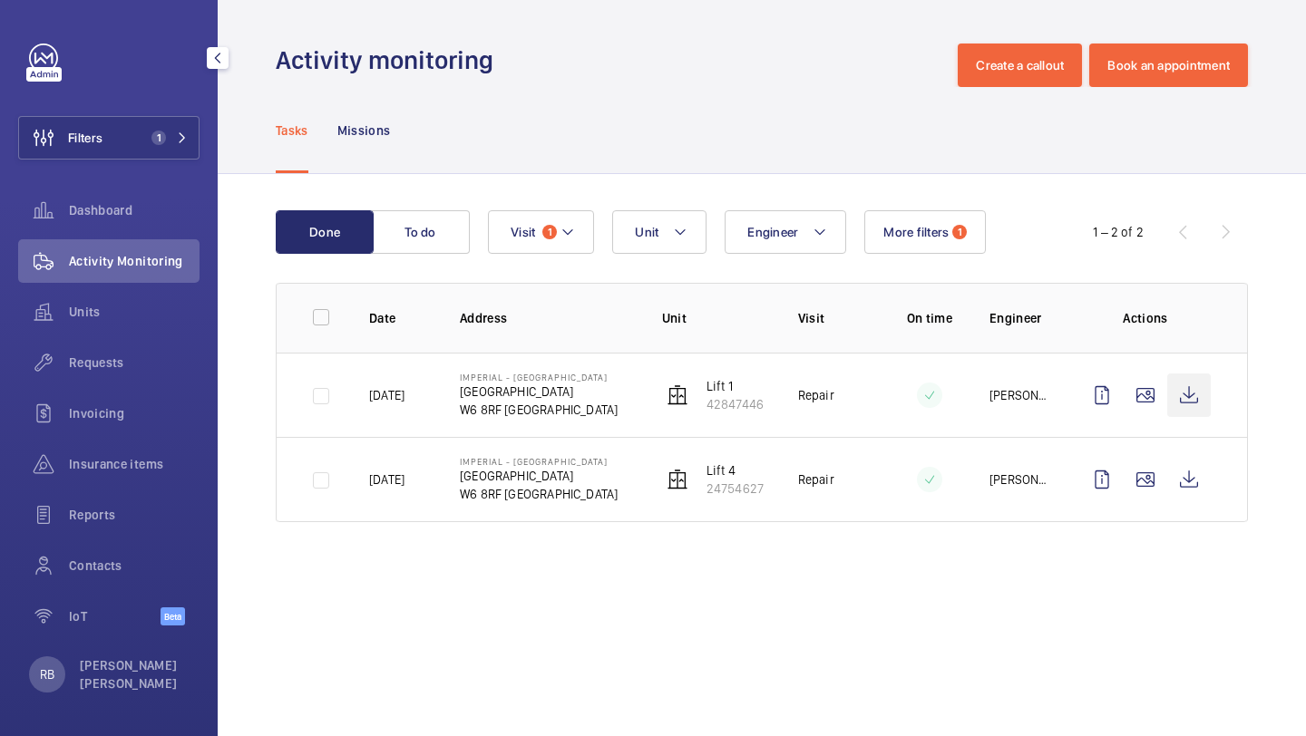
click at [1185, 391] on wm-front-icon-button at bounding box center [1189, 396] width 44 height 44
click at [145, 124] on button "Filters 1" at bounding box center [108, 138] width 181 height 44
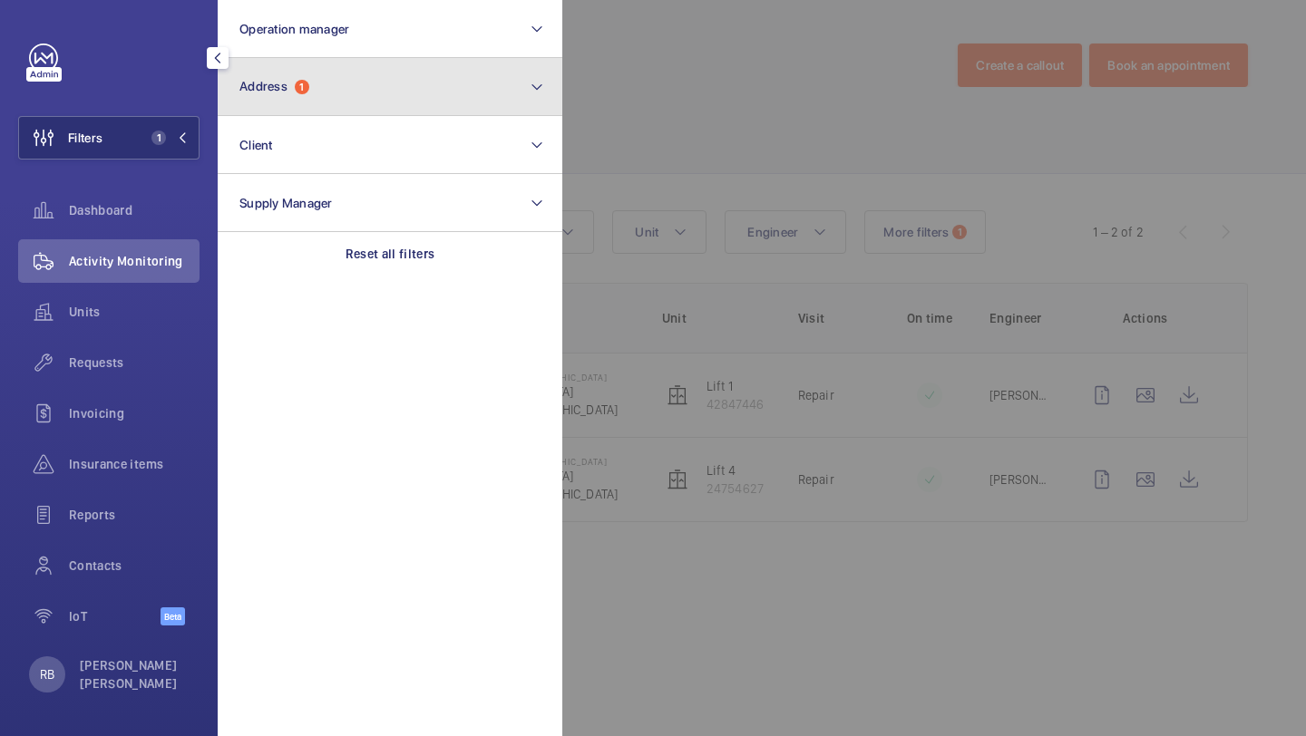
click at [348, 89] on button "Address 1" at bounding box center [390, 87] width 345 height 58
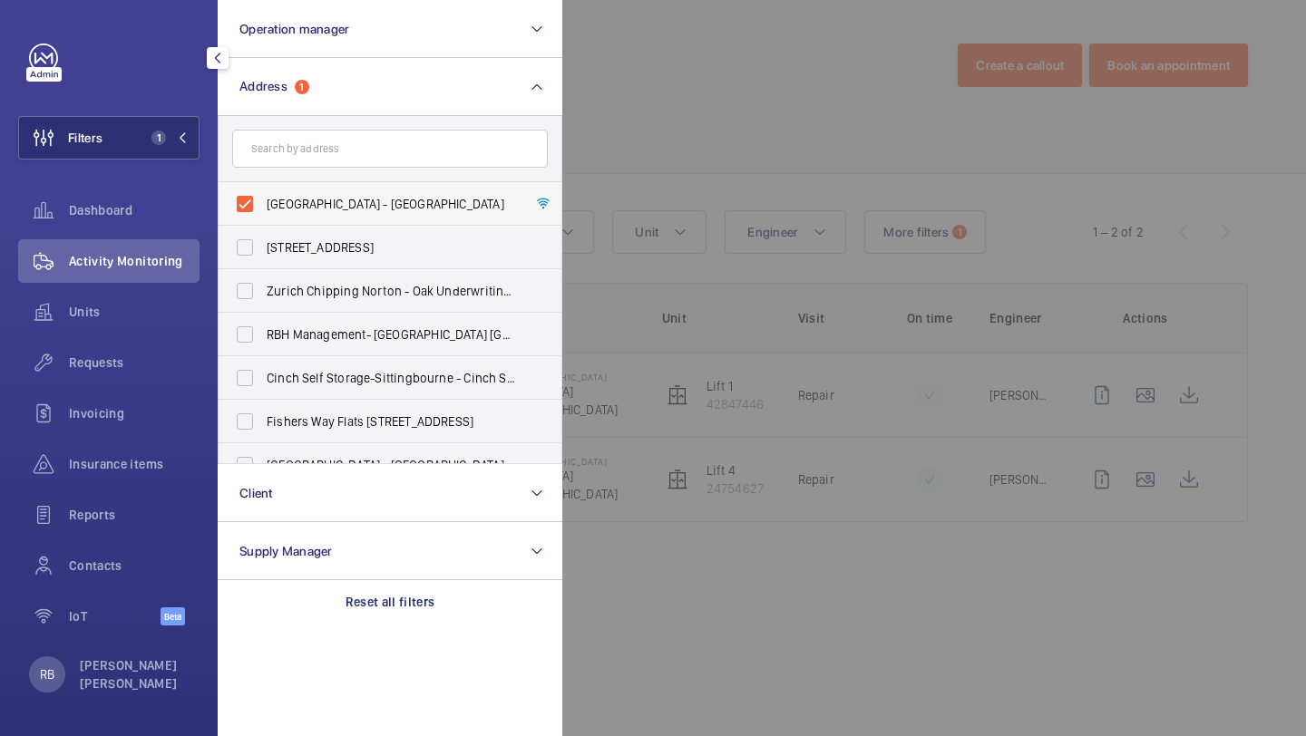
click at [299, 201] on span "Imperial - Charing Cross Hospital - Charing Cross Hospital, LONDON W6 8RF" at bounding box center [391, 204] width 249 height 18
click at [263, 201] on input "Imperial - Charing Cross Hospital - Charing Cross Hospital, LONDON W6 8RF" at bounding box center [245, 204] width 36 height 36
checkbox input "false"
click at [316, 173] on form at bounding box center [390, 149] width 343 height 66
click at [316, 170] on form at bounding box center [390, 149] width 343 height 66
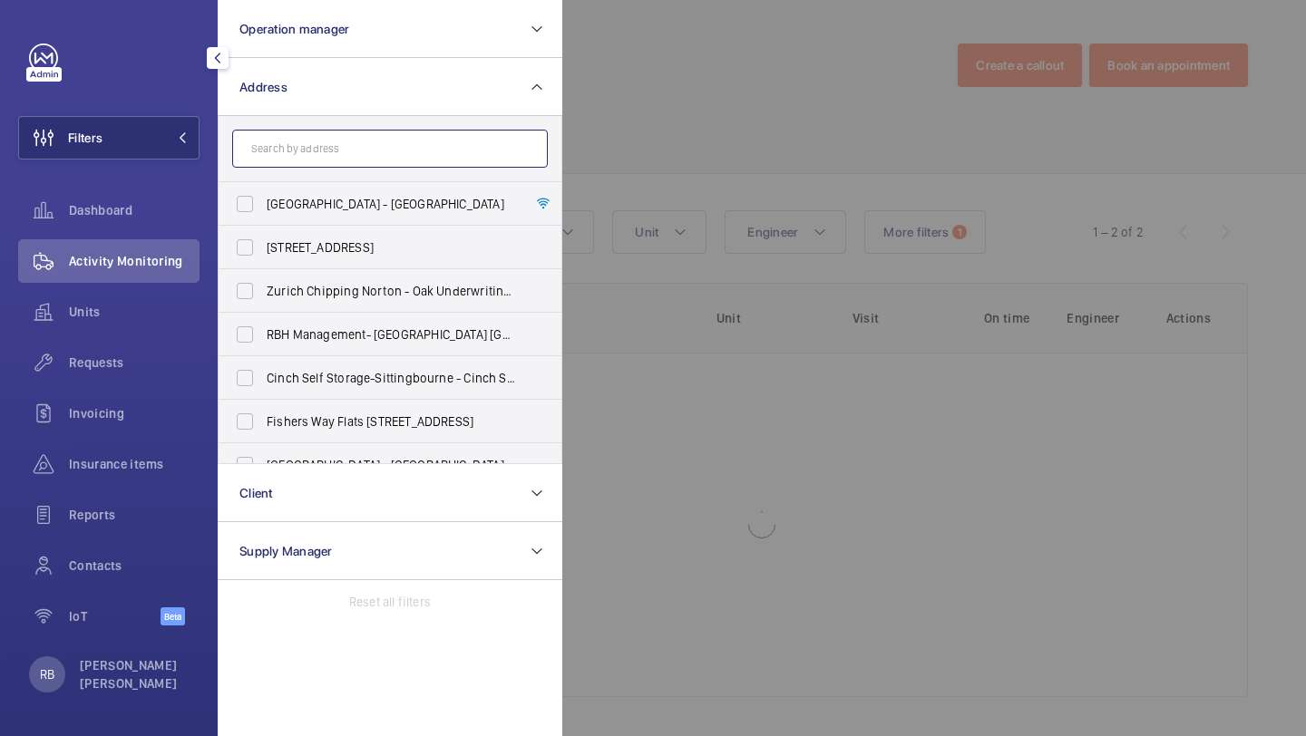
click at [316, 161] on input "text" at bounding box center [390, 149] width 316 height 38
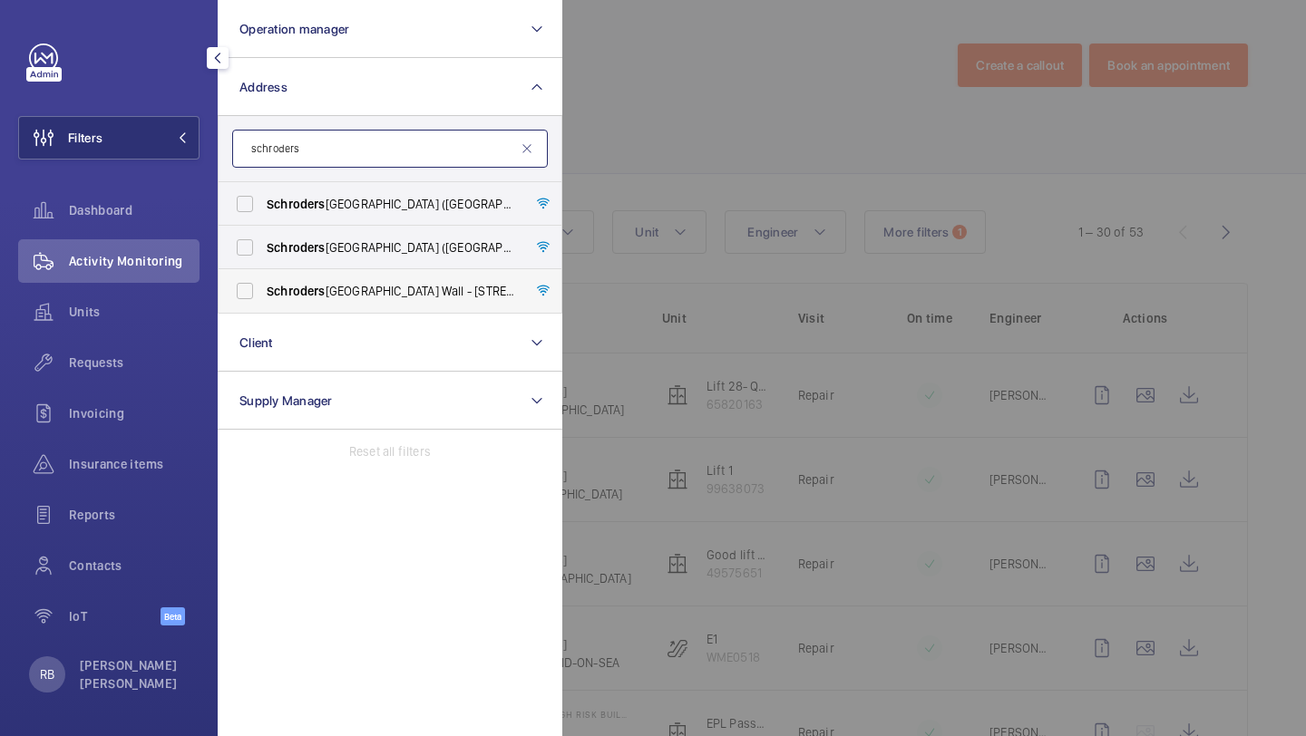
type input "schroders"
click at [292, 287] on span "Schroders" at bounding box center [296, 291] width 59 height 15
click at [263, 287] on input "Schroders London Wall - 1 London Wall Place, LONDON EC2Y 5AU" at bounding box center [245, 291] width 36 height 36
checkbox input "true"
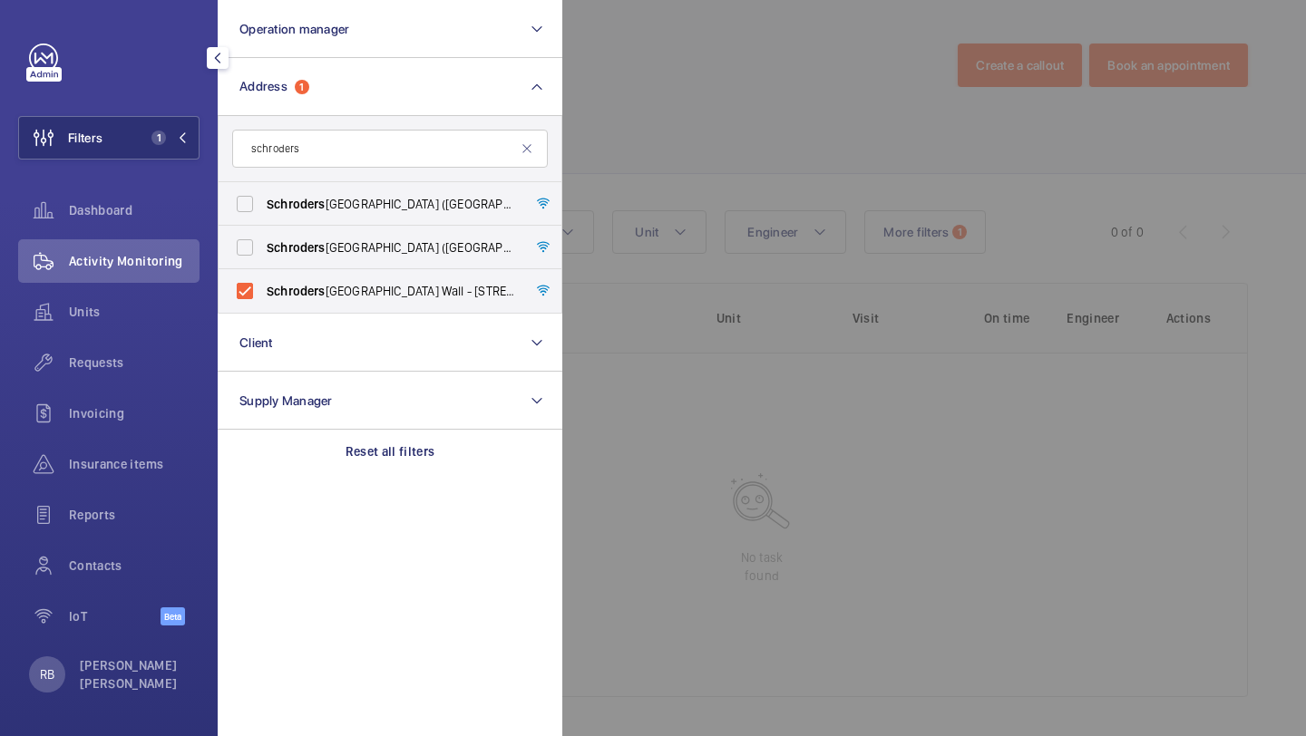
click at [698, 189] on div at bounding box center [1215, 368] width 1306 height 736
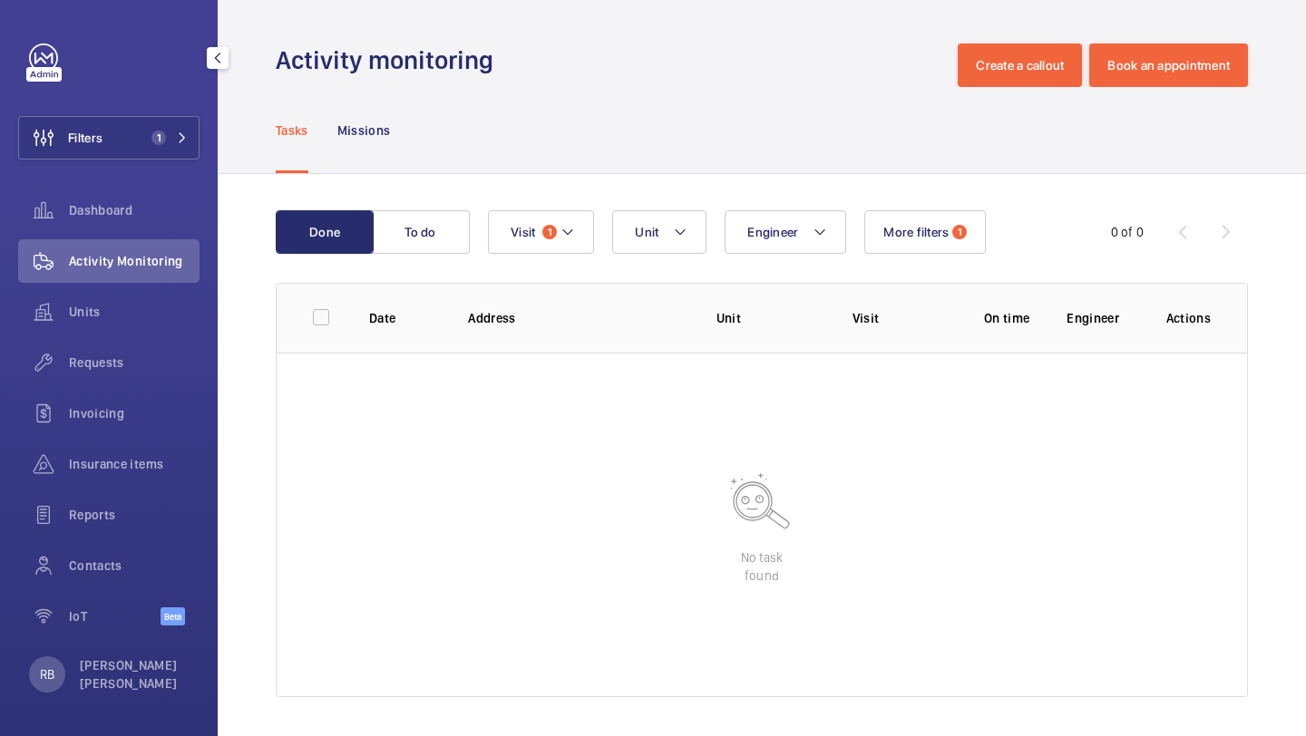
click at [609, 211] on div "Engineer Unit Visit 1 More filters 1" at bounding box center [759, 232] width 542 height 44
click at [556, 231] on button "Visit 1" at bounding box center [541, 232] width 106 height 44
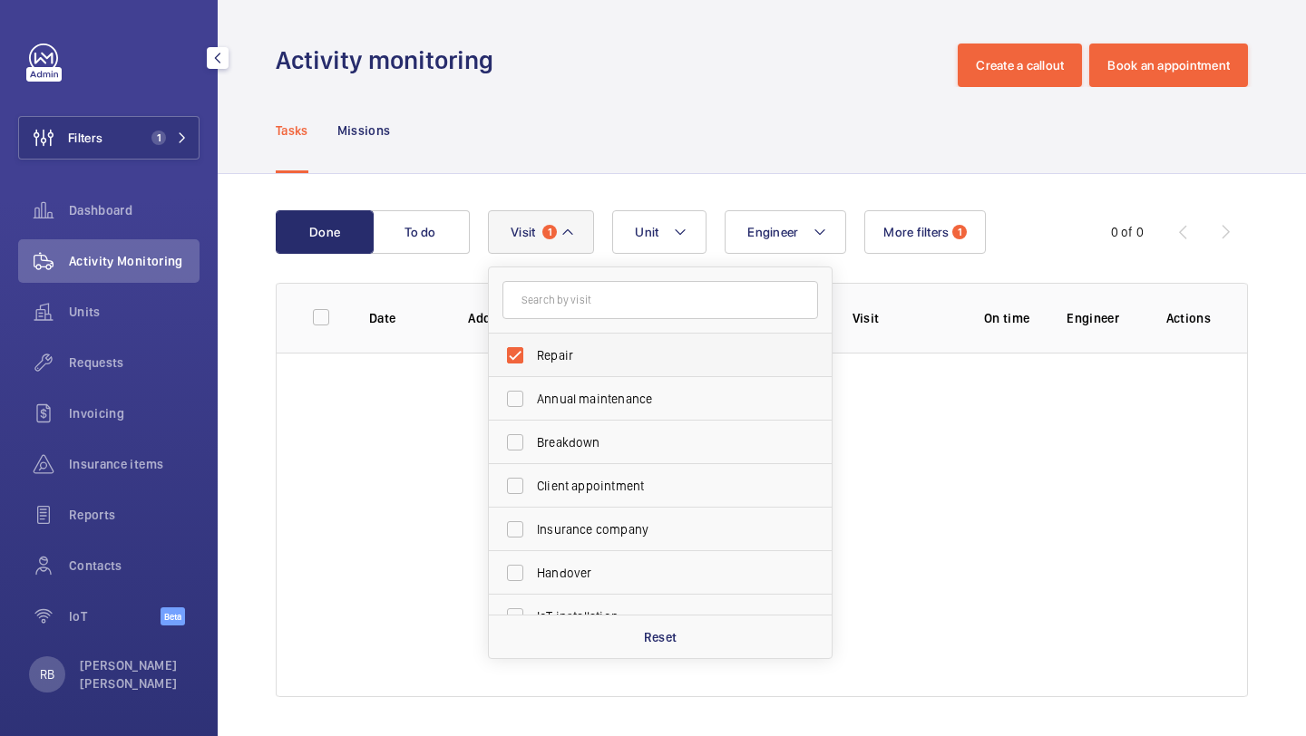
click at [581, 345] on label "Repair" at bounding box center [647, 356] width 316 height 44
click at [533, 345] on input "Repair" at bounding box center [515, 355] width 36 height 36
checkbox input "false"
click at [975, 180] on div "Done To do Engineer Unit Visit Repair Annual maintenance Breakdown Client appoi…" at bounding box center [762, 457] width 1088 height 567
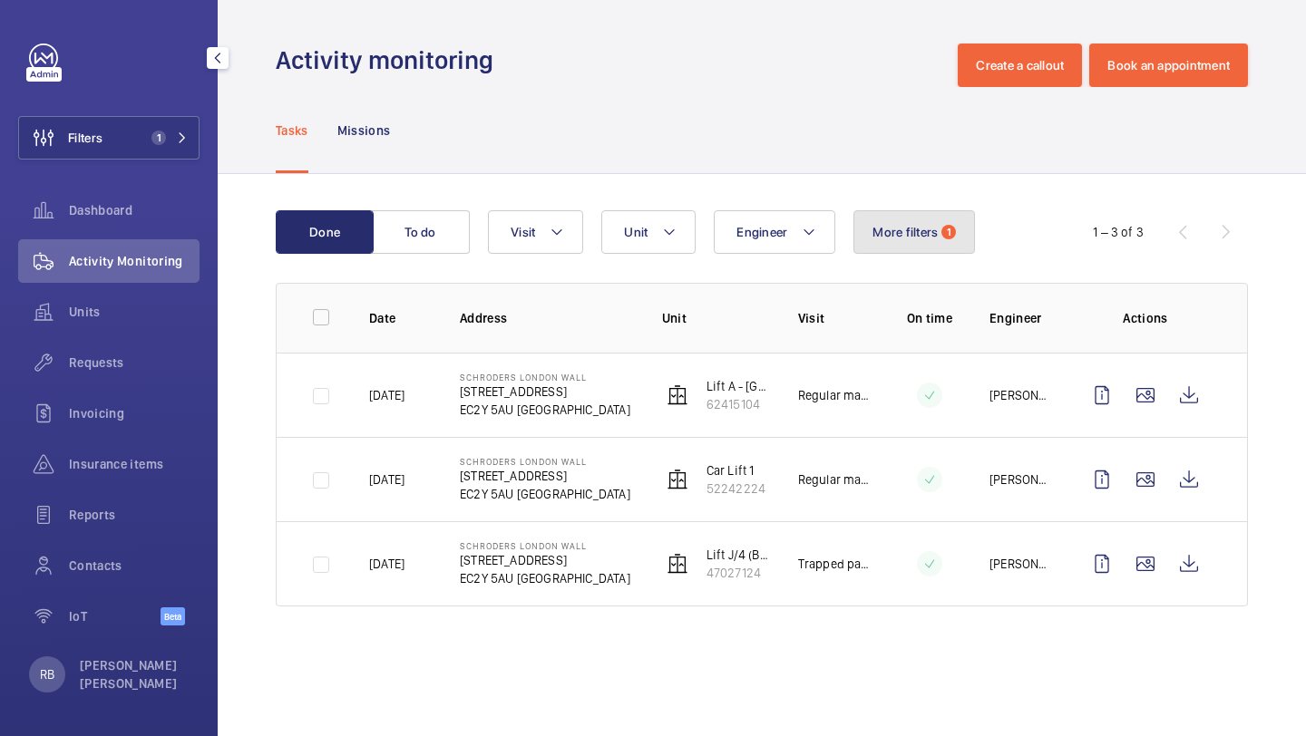
click at [917, 240] on button "More filters 1" at bounding box center [914, 232] width 122 height 44
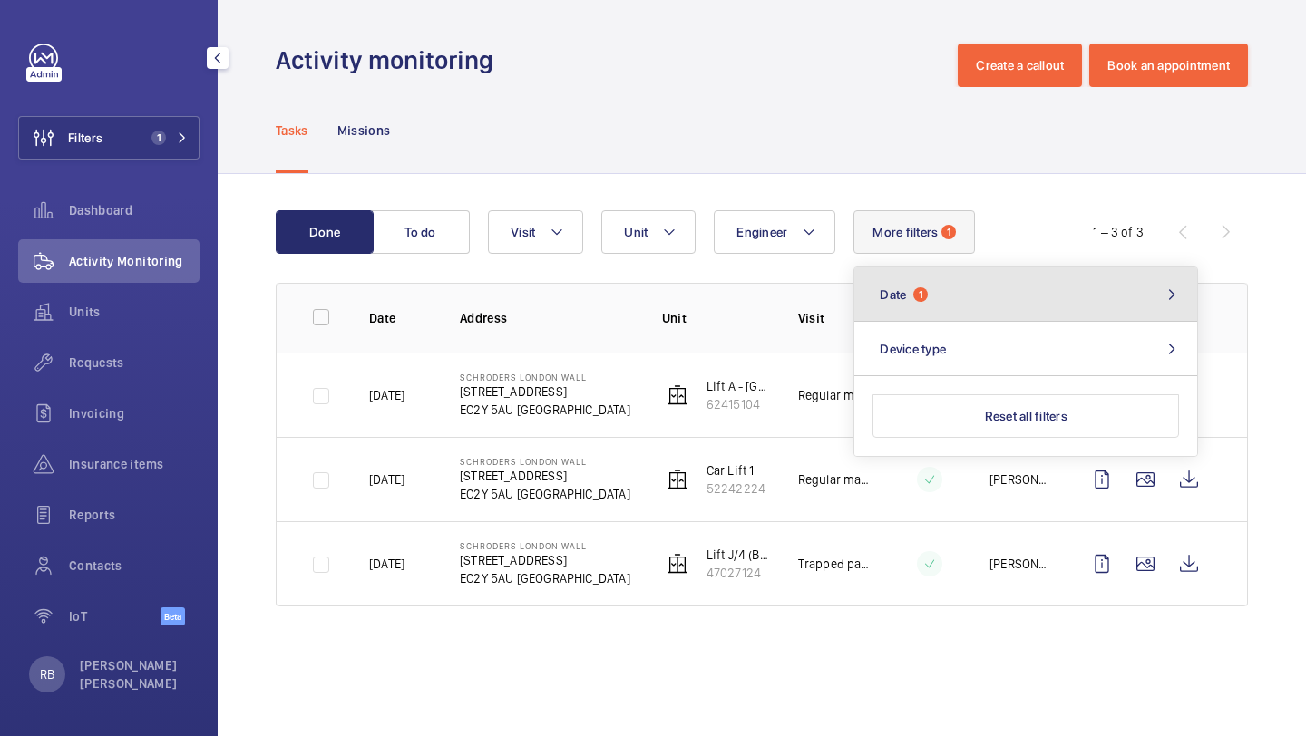
click at [905, 300] on span "Date" at bounding box center [893, 294] width 26 height 15
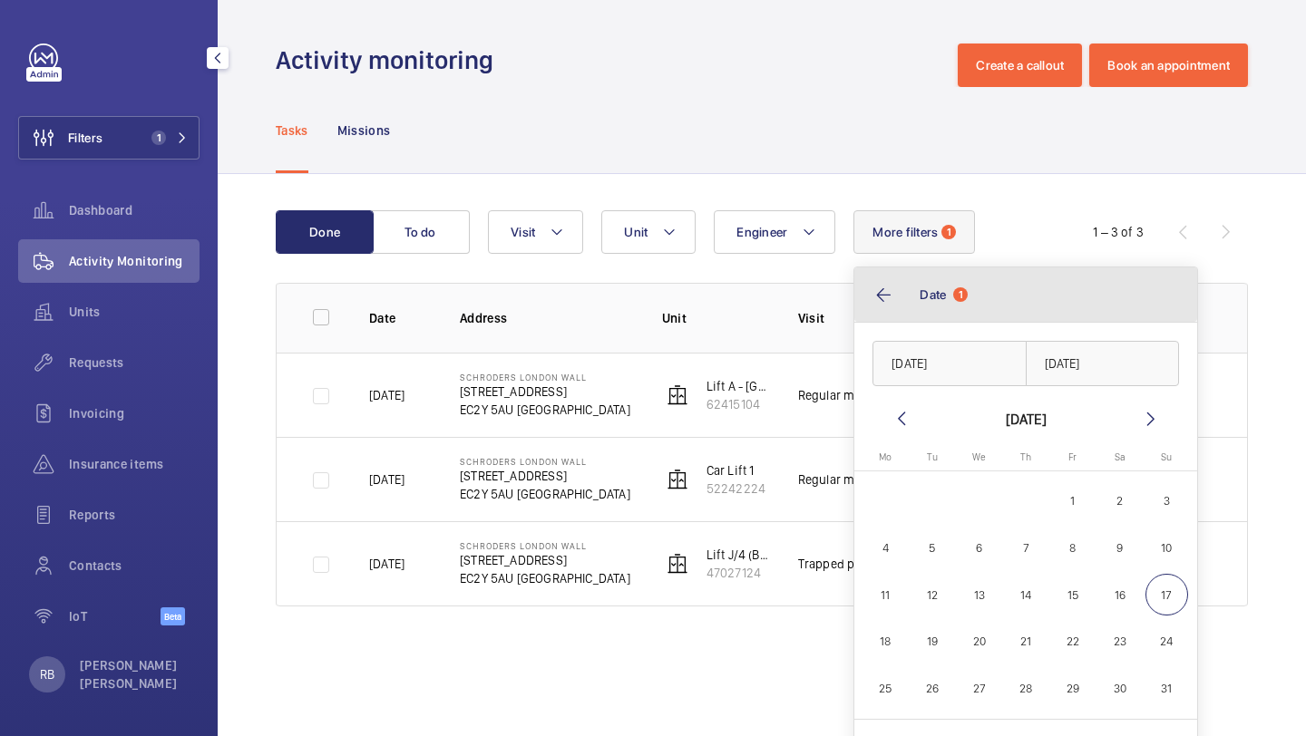
click at [932, 300] on span "Date" at bounding box center [932, 294] width 26 height 15
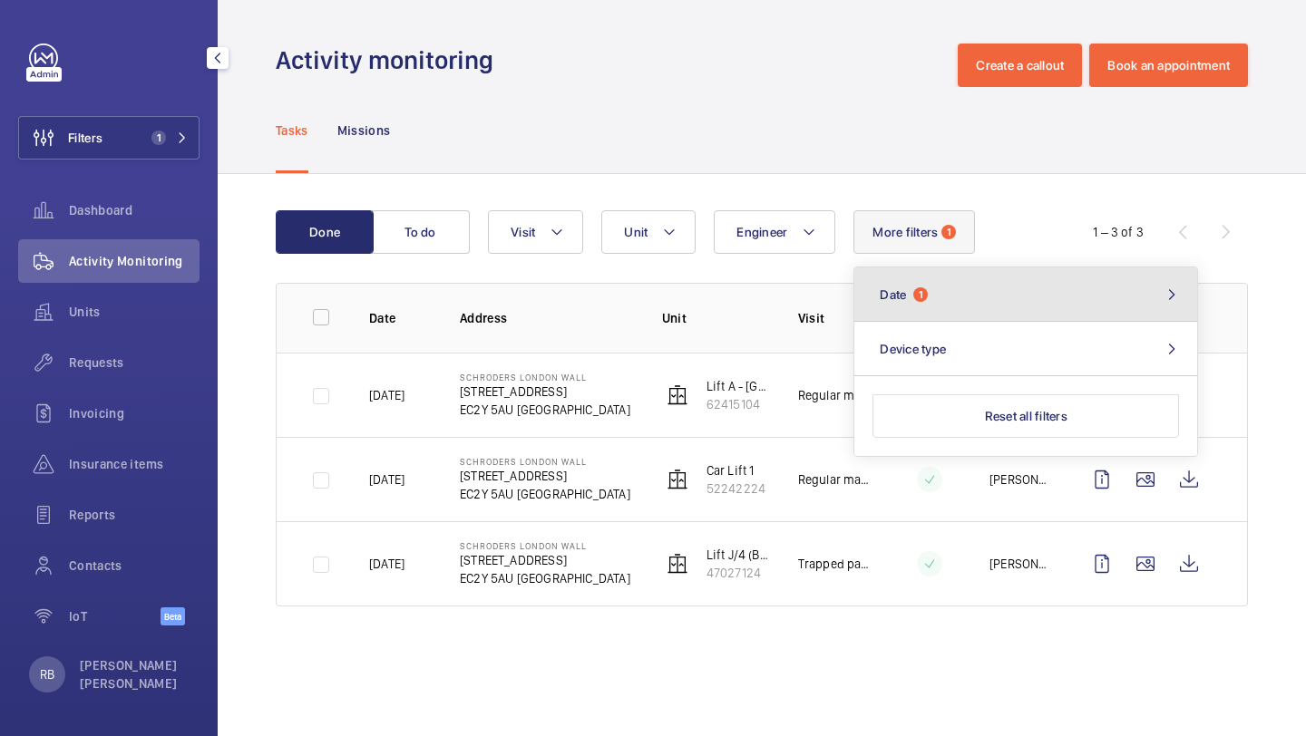
click at [932, 300] on button "Date 1" at bounding box center [1025, 294] width 343 height 54
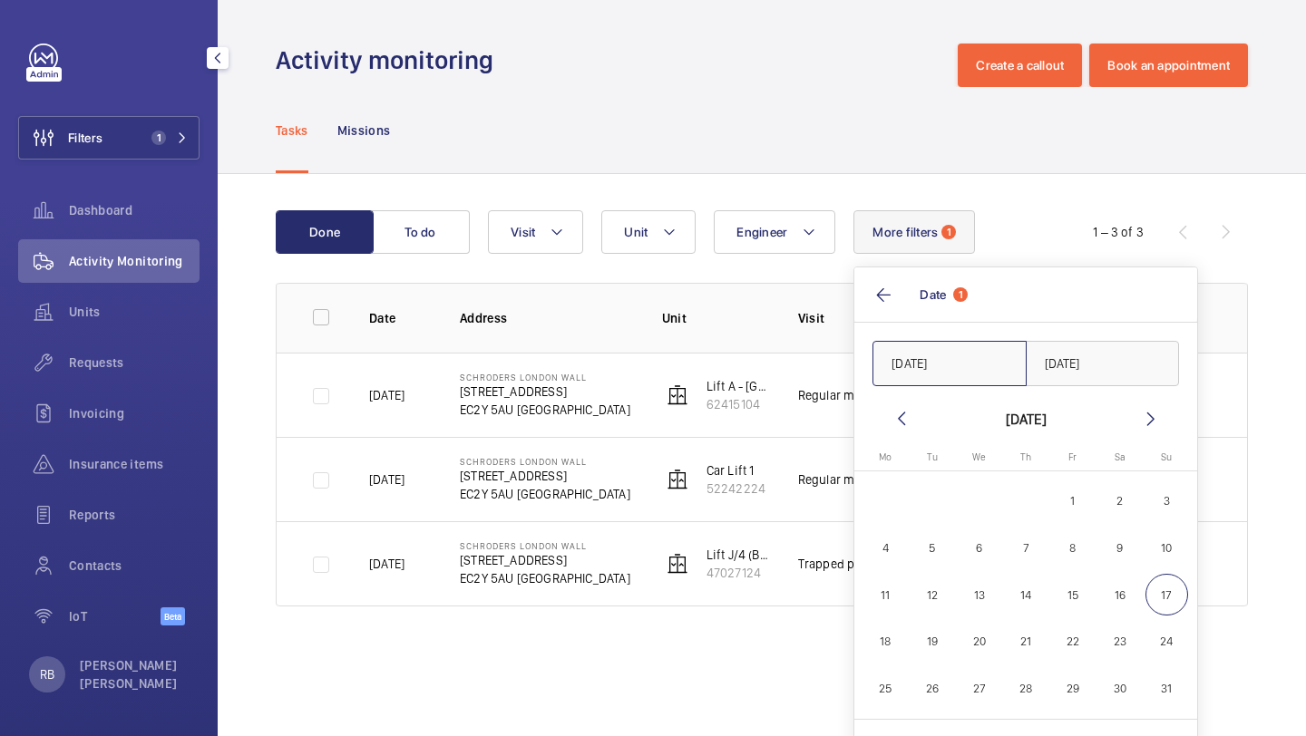
click at [967, 368] on input "[DATE]" at bounding box center [949, 363] width 154 height 45
click at [1102, 357] on input "25/01/2025" at bounding box center [1103, 363] width 154 height 45
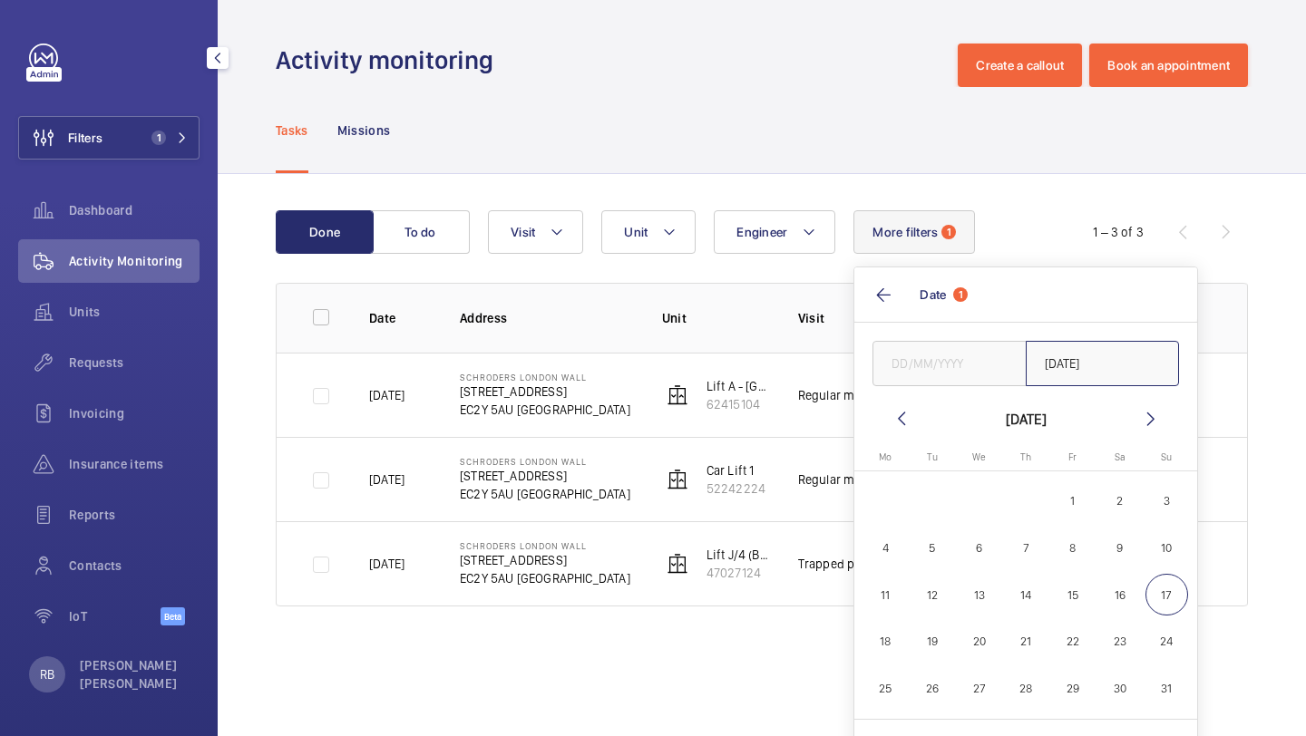
click at [1102, 358] on input "25/01/2025" at bounding box center [1103, 363] width 154 height 45
drag, startPoint x: 1102, startPoint y: 358, endPoint x: 1110, endPoint y: 298, distance: 60.4
click at [1102, 357] on input "25/01/2025" at bounding box center [1103, 363] width 154 height 45
click at [909, 408] on mat-icon at bounding box center [901, 419] width 22 height 22
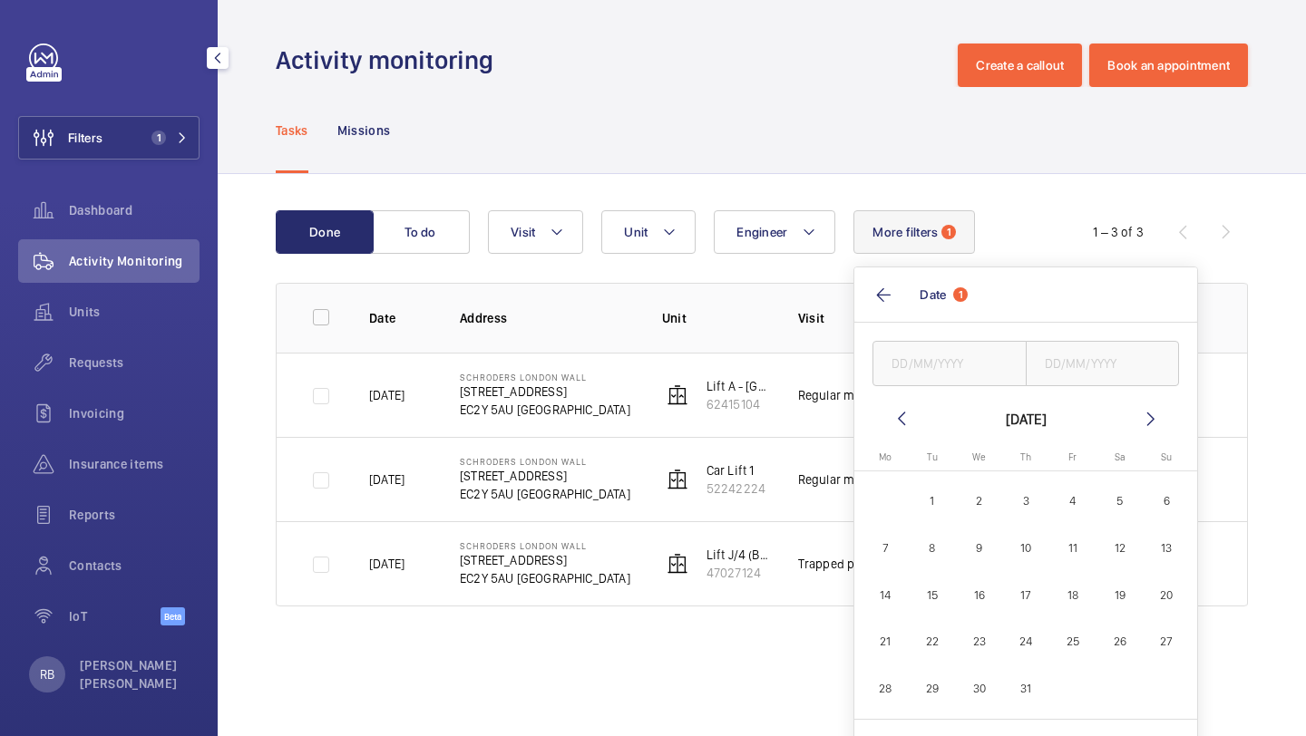
click at [909, 408] on mat-icon at bounding box center [901, 419] width 22 height 22
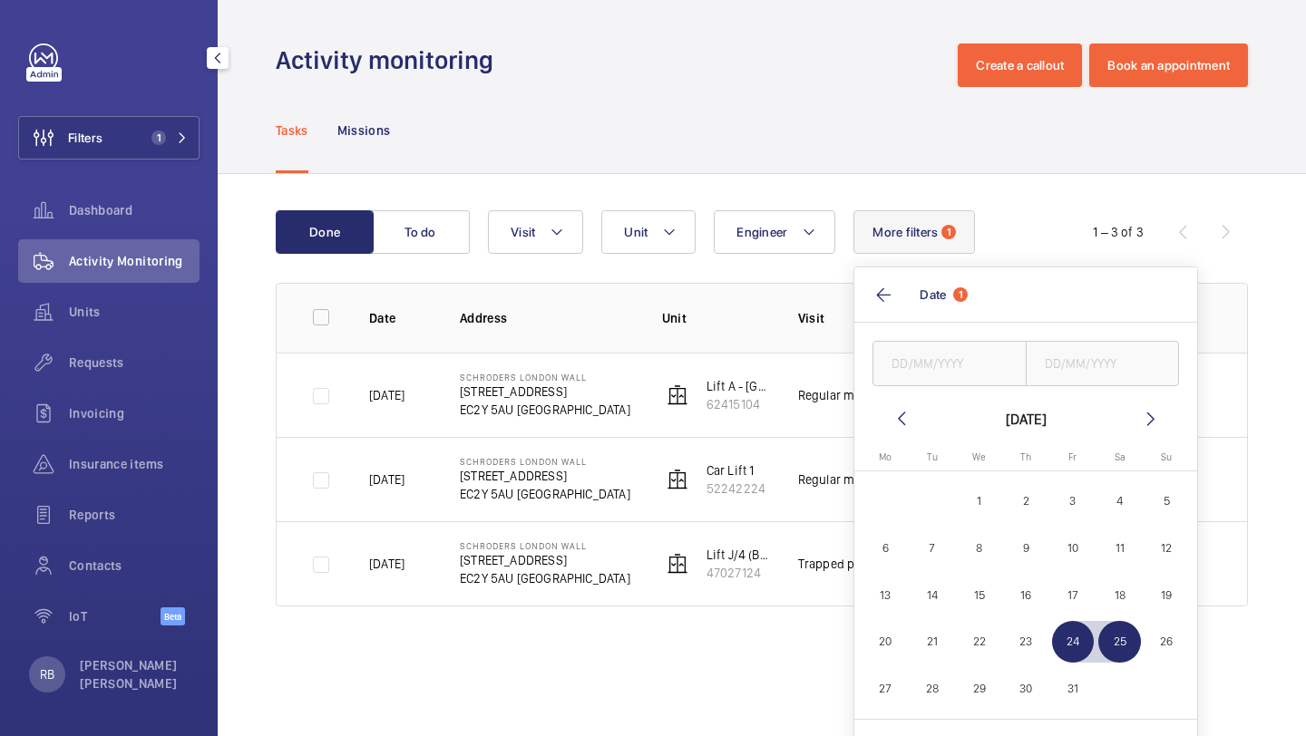
click at [909, 408] on mat-icon at bounding box center [901, 419] width 22 height 22
click at [1150, 417] on mat-icon at bounding box center [1151, 419] width 22 height 22
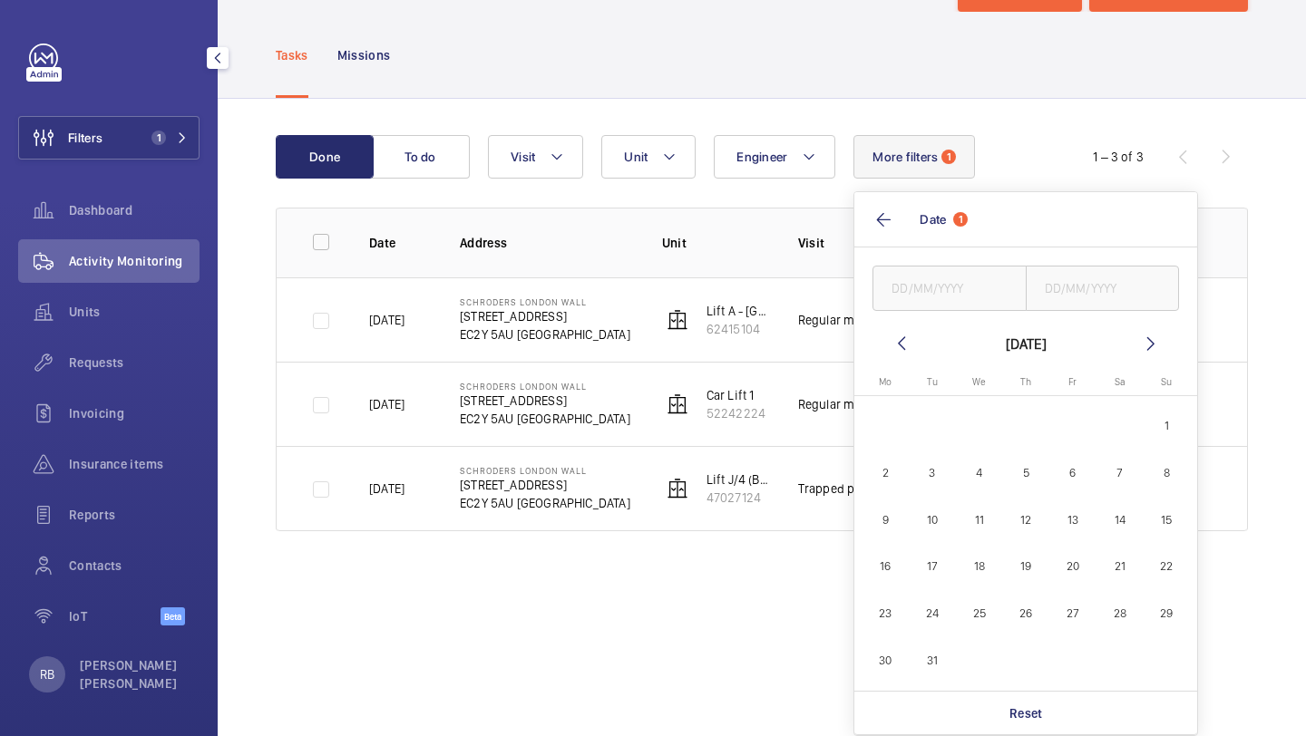
click at [898, 565] on span "16" at bounding box center [885, 567] width 43 height 43
type input "16/12/2024"
click at [939, 566] on span "17" at bounding box center [932, 567] width 43 height 43
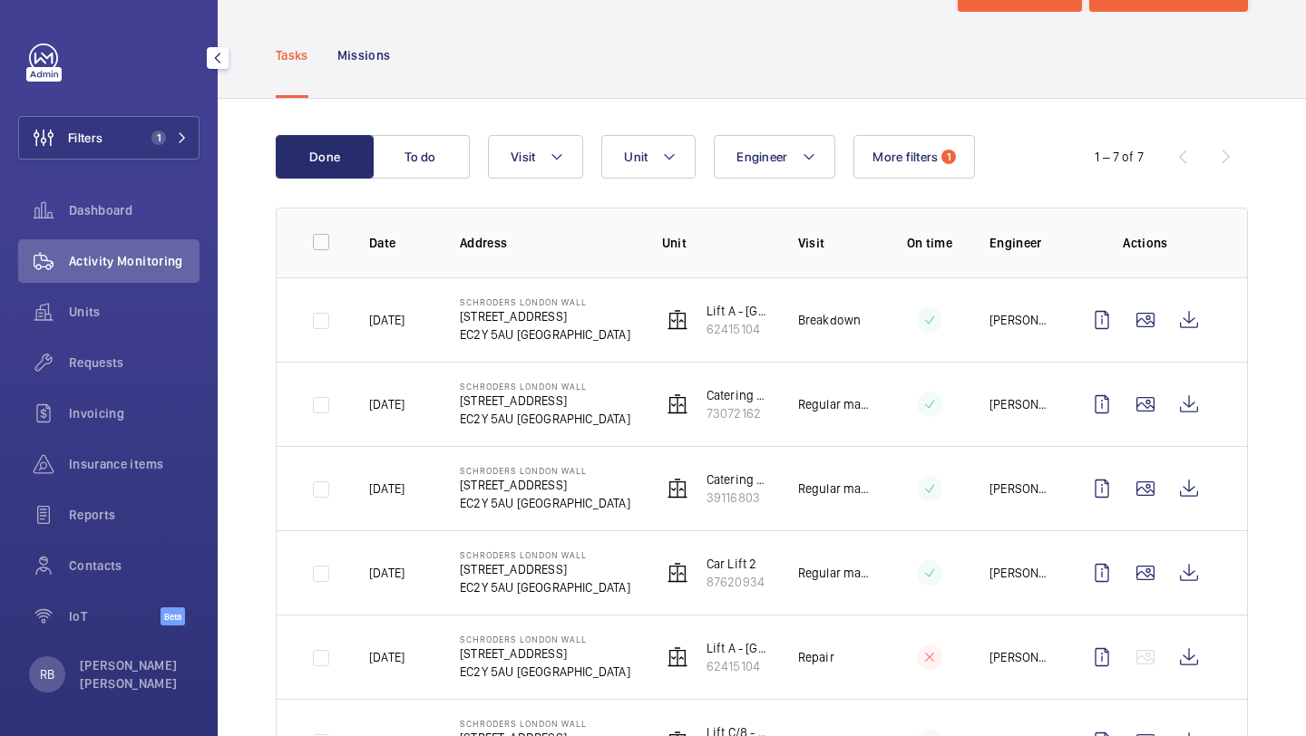
scroll to position [159, 0]
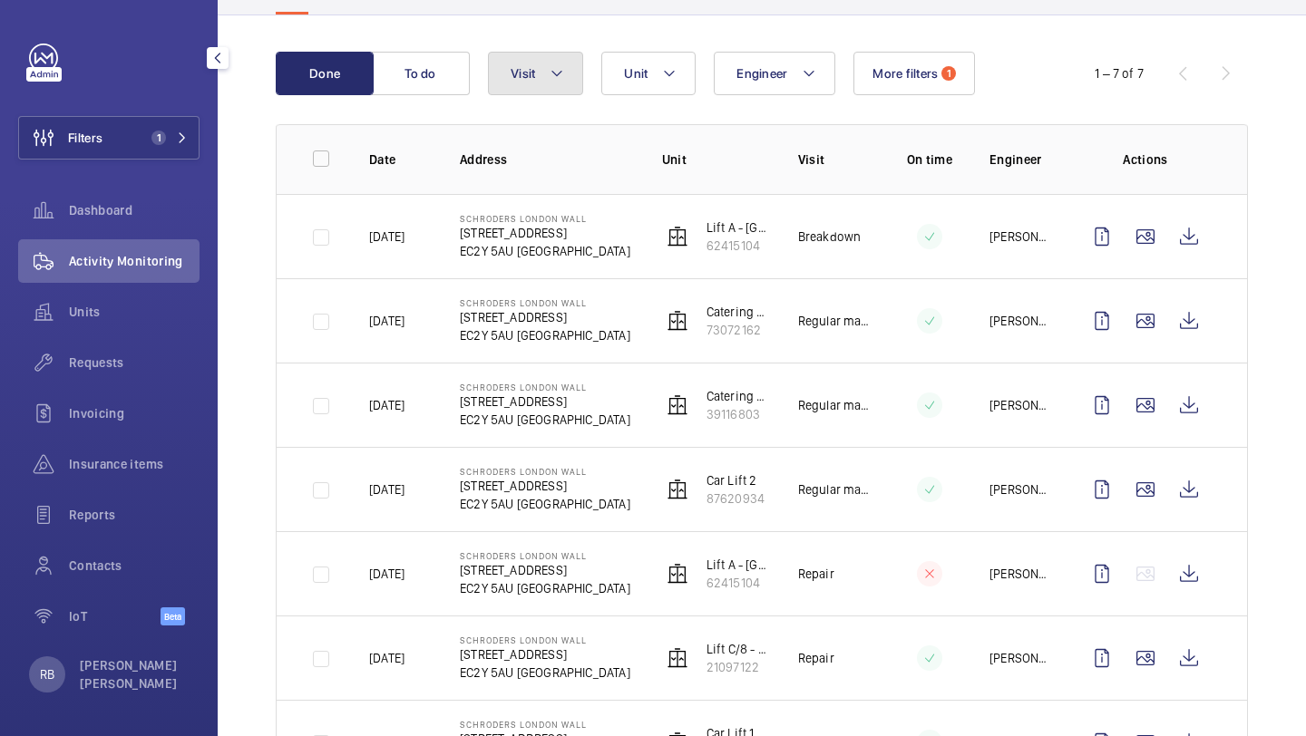
click at [551, 81] on mat-icon at bounding box center [556, 74] width 15 height 22
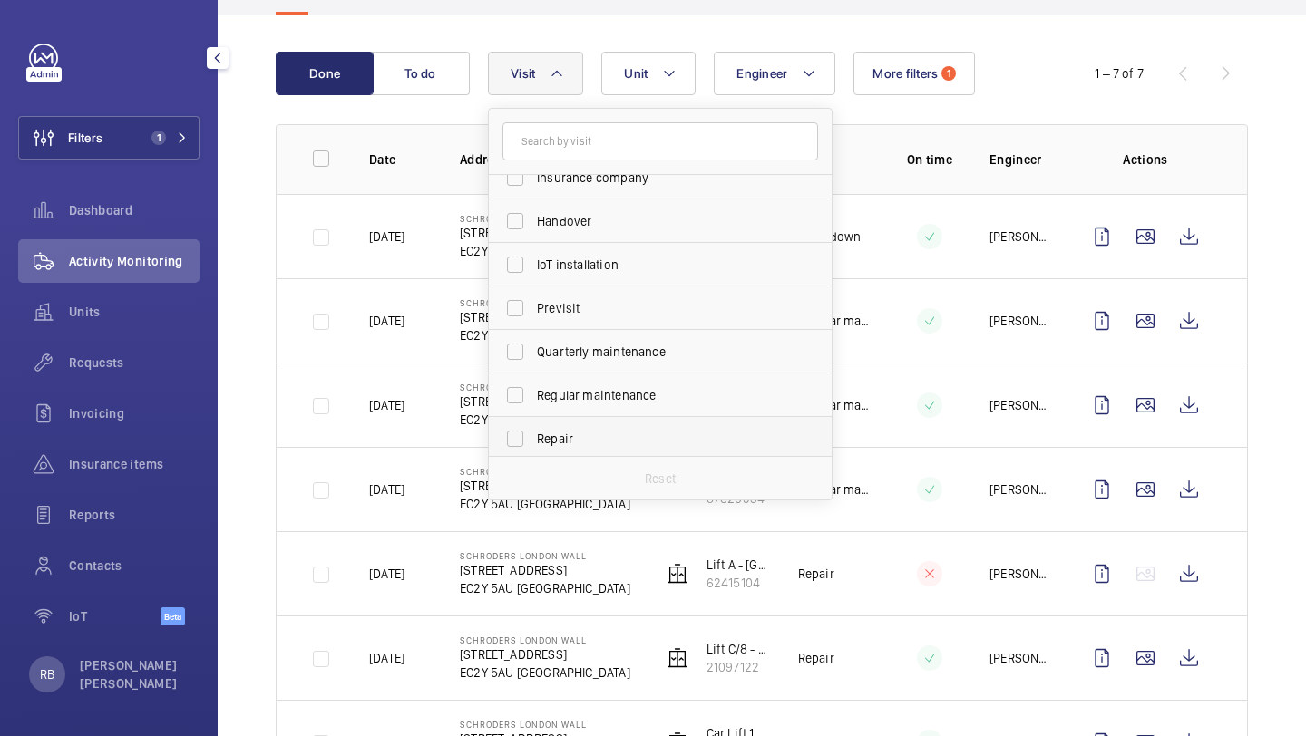
click at [554, 450] on label "Repair" at bounding box center [647, 439] width 316 height 44
click at [533, 450] on input "Repair" at bounding box center [515, 439] width 36 height 36
checkbox input "true"
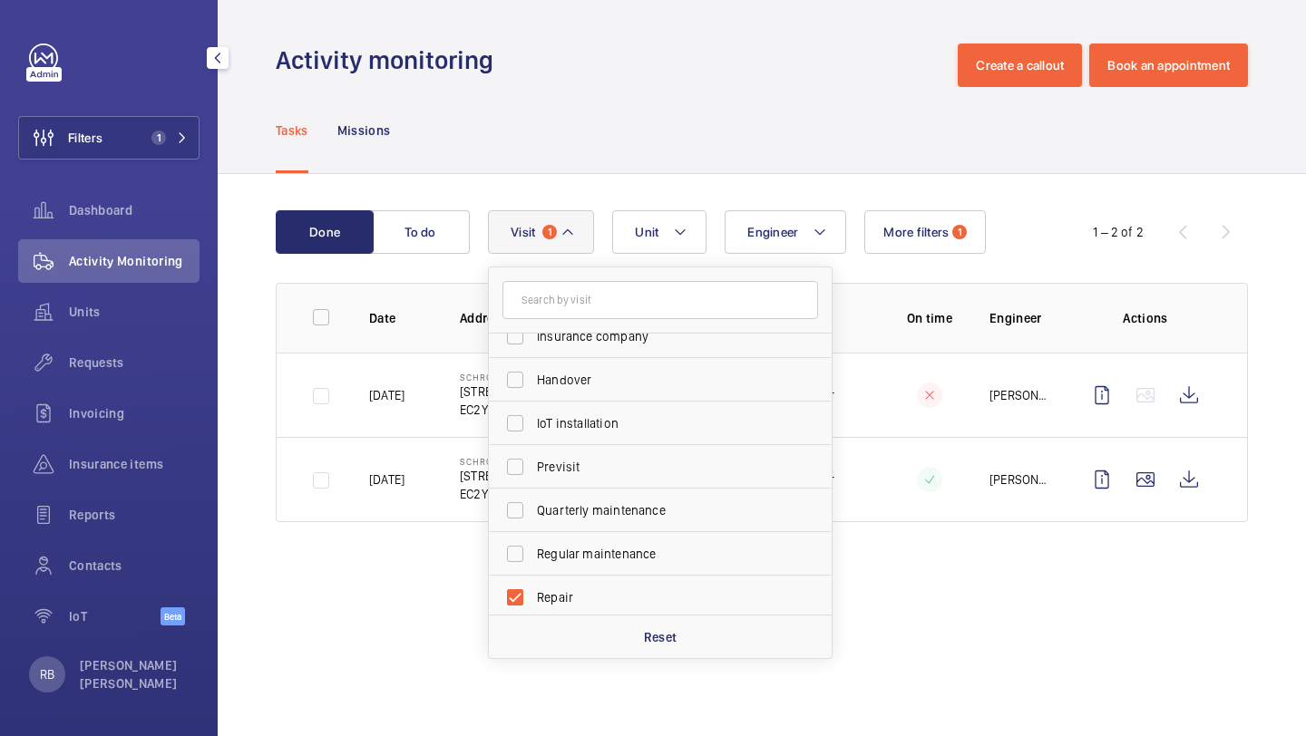
click at [1284, 354] on div "Done To do Engineer Unit Visit 1 Annual maintenance Breakdown Client appointmen…" at bounding box center [762, 370] width 1088 height 392
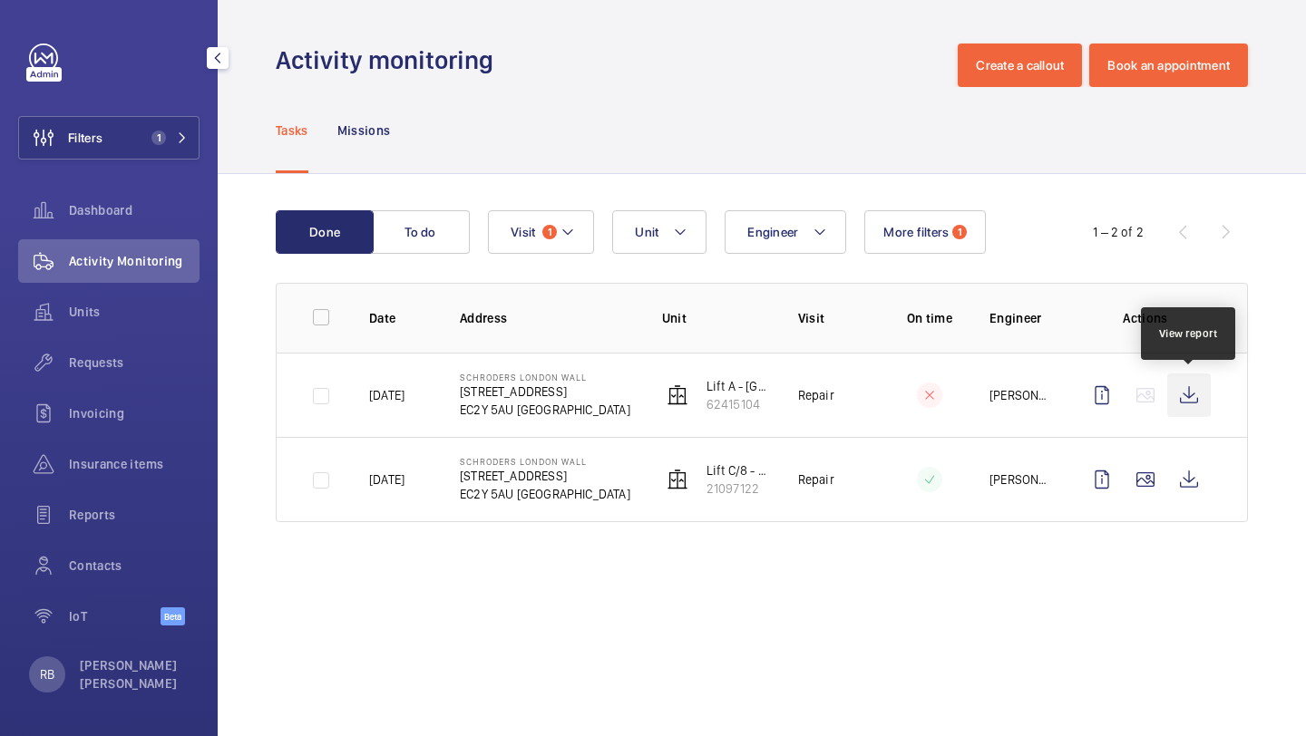
click at [1191, 398] on wm-front-icon-button at bounding box center [1189, 396] width 44 height 44
click at [1152, 499] on wm-front-icon-button at bounding box center [1145, 480] width 44 height 44
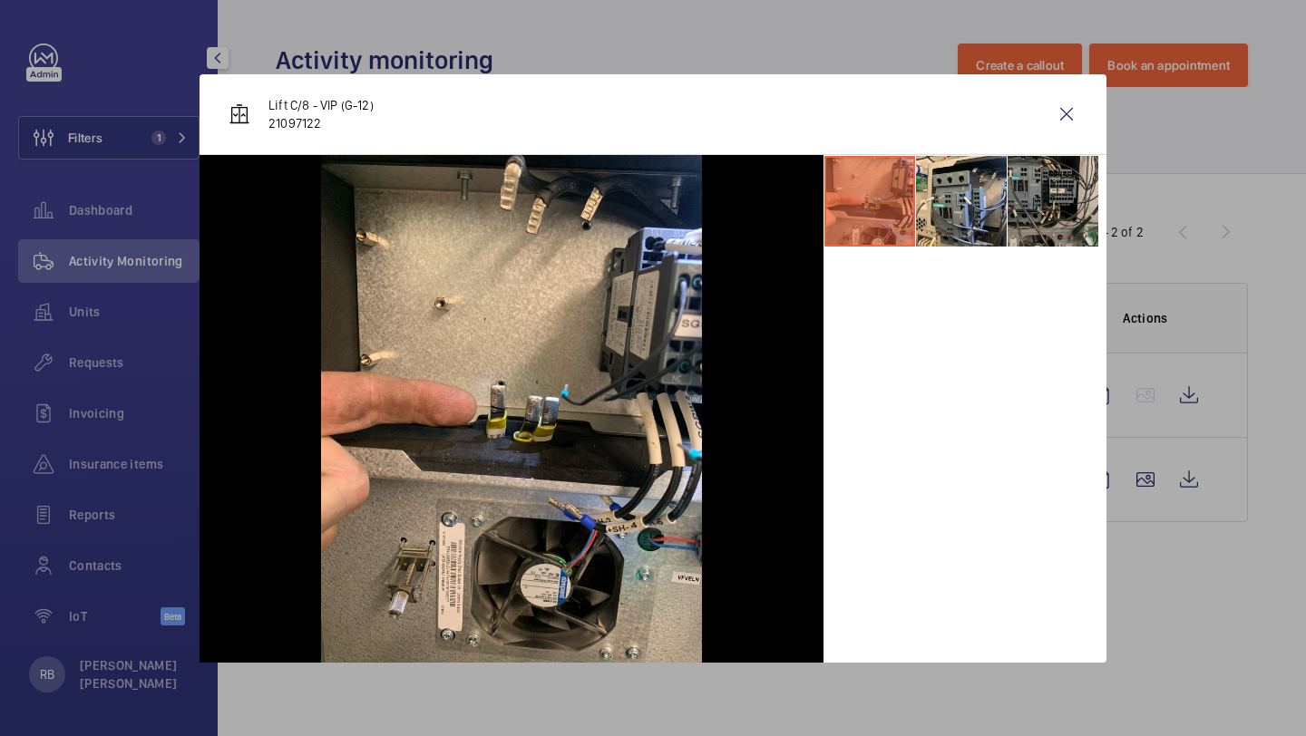
click at [1047, 217] on li at bounding box center [1052, 201] width 91 height 91
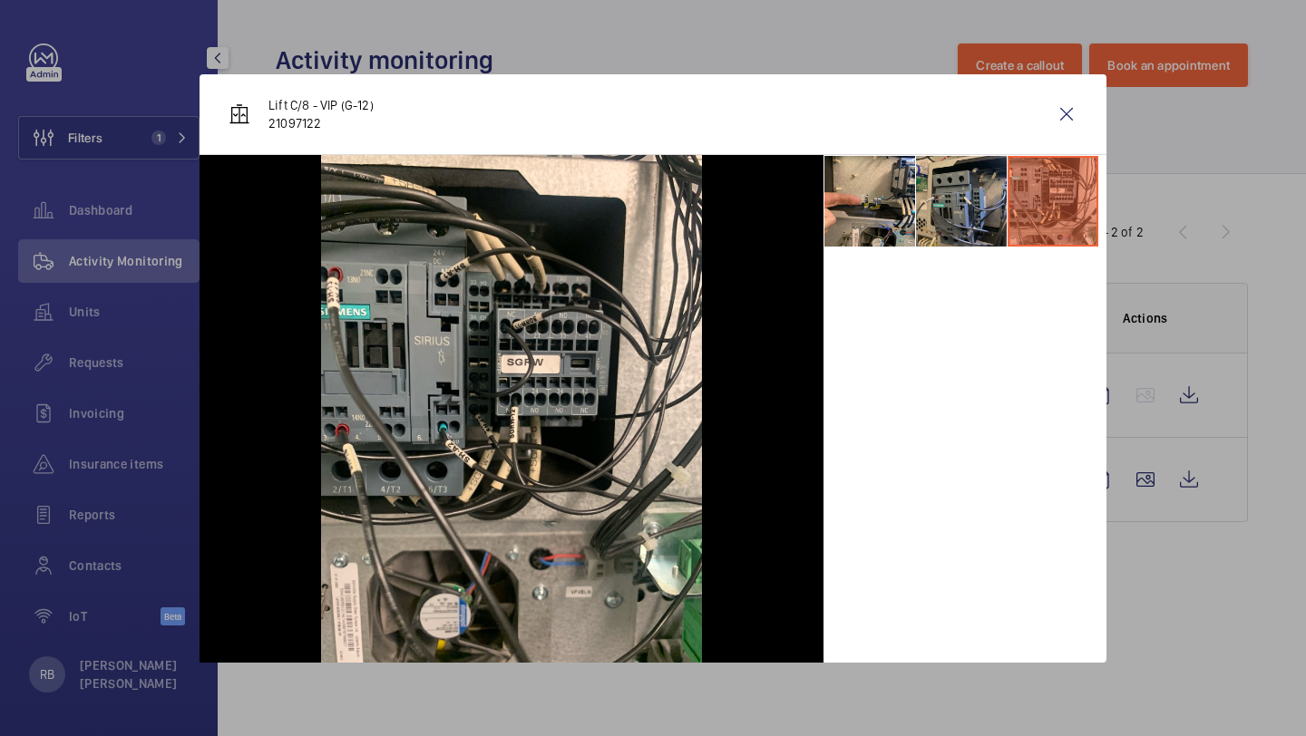
click at [1006, 214] on li at bounding box center [961, 201] width 91 height 91
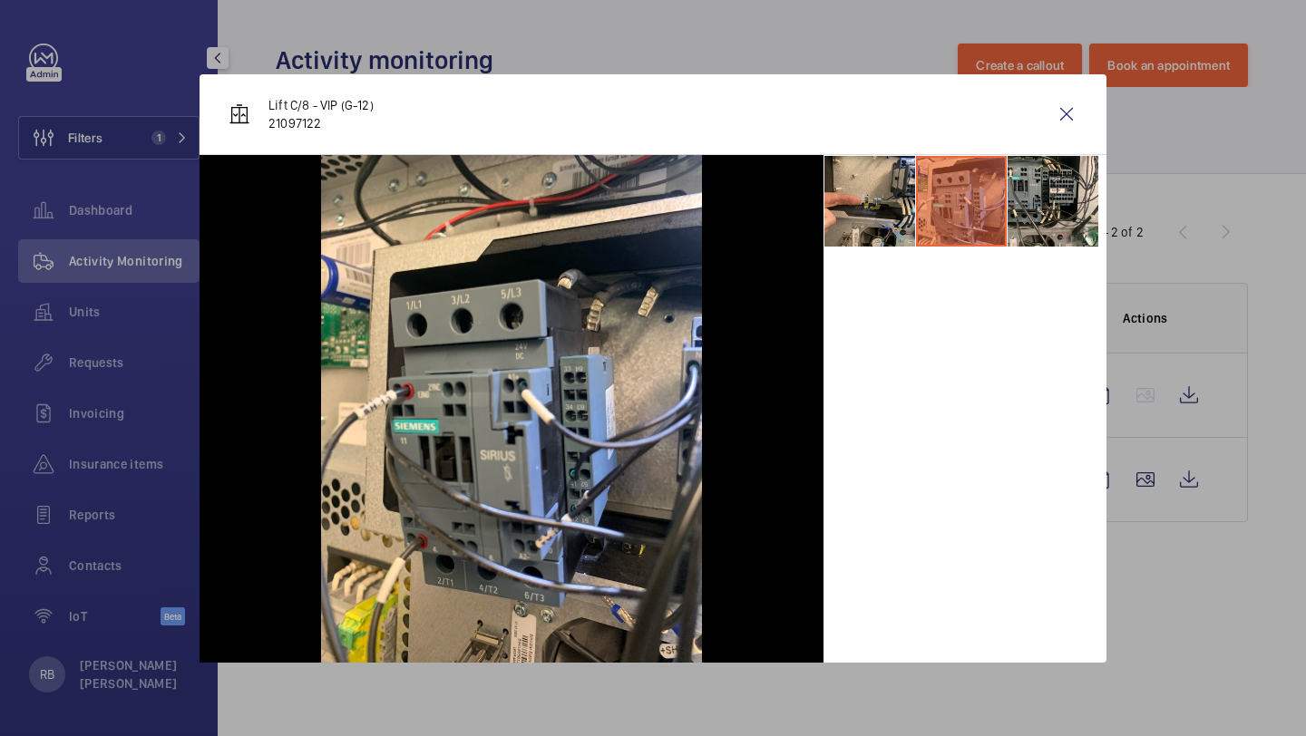
click at [942, 202] on li at bounding box center [961, 201] width 91 height 91
click at [899, 202] on li at bounding box center [869, 201] width 91 height 91
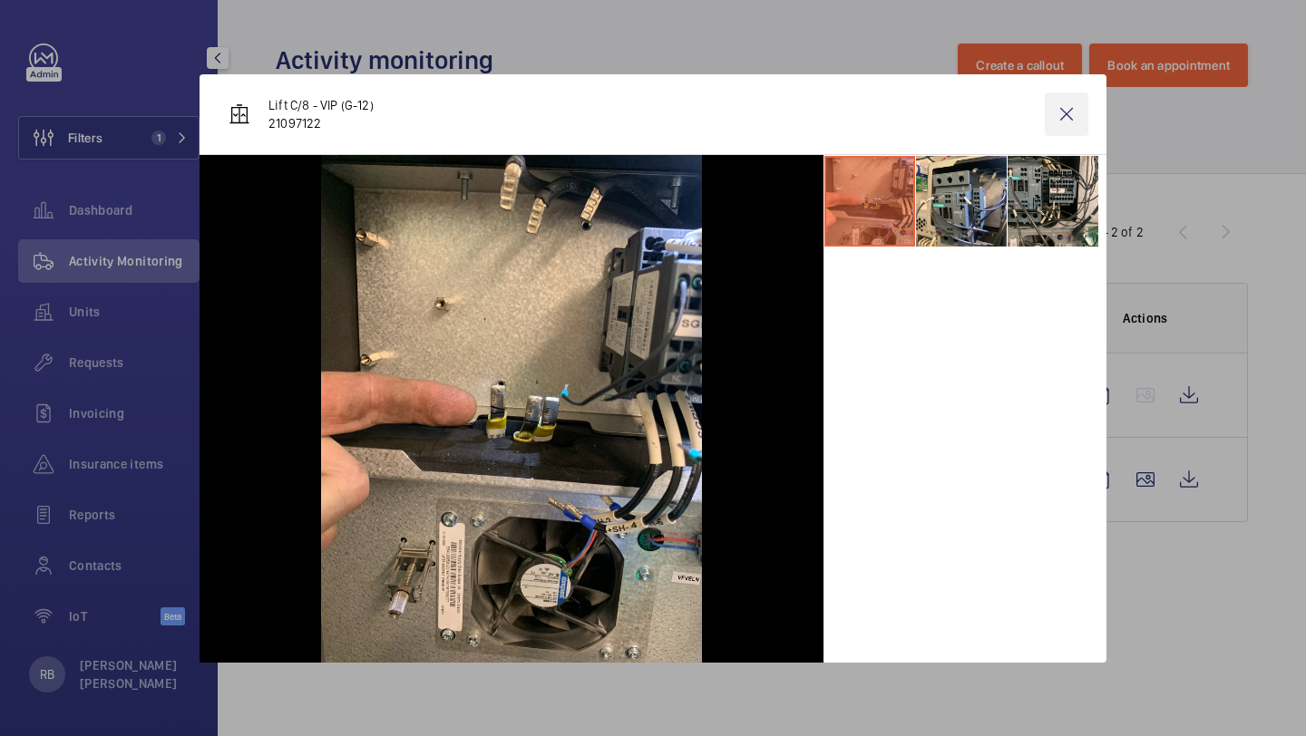
click at [1053, 121] on wm-front-icon-button at bounding box center [1067, 114] width 44 height 44
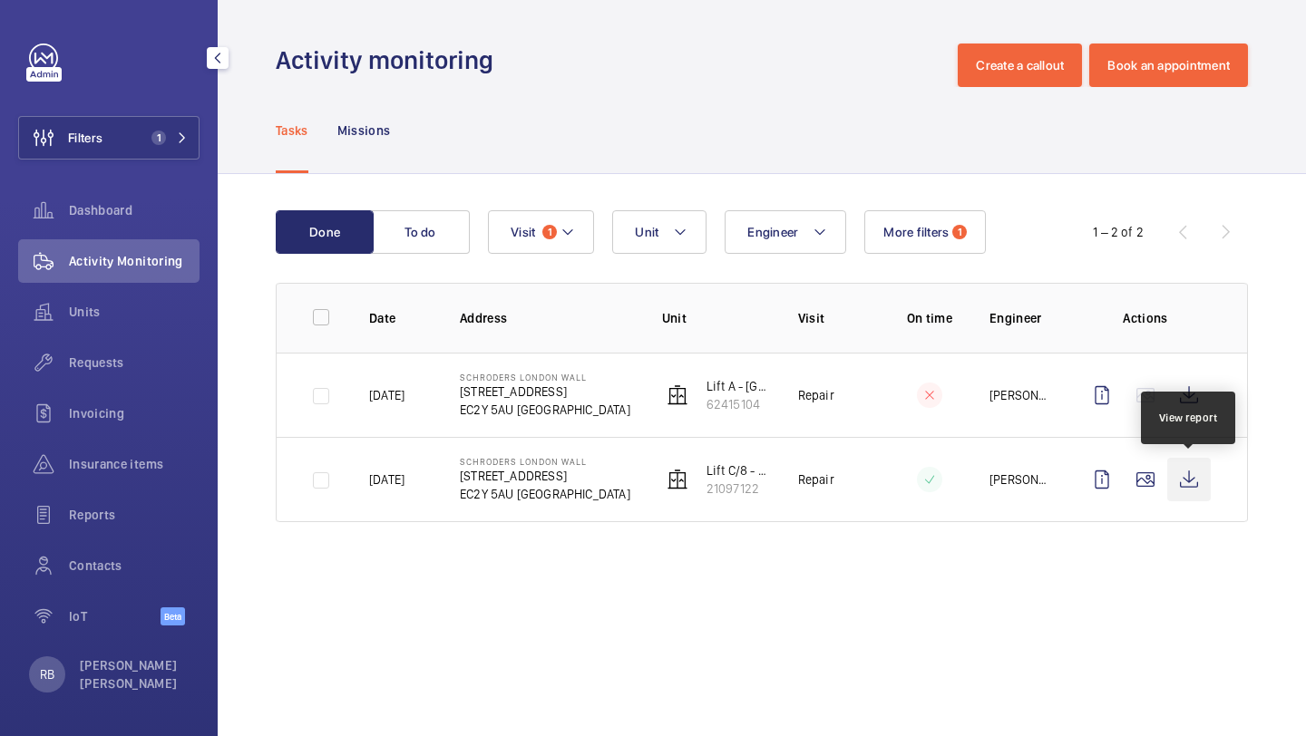
click at [1185, 486] on wm-front-icon-button at bounding box center [1189, 480] width 44 height 44
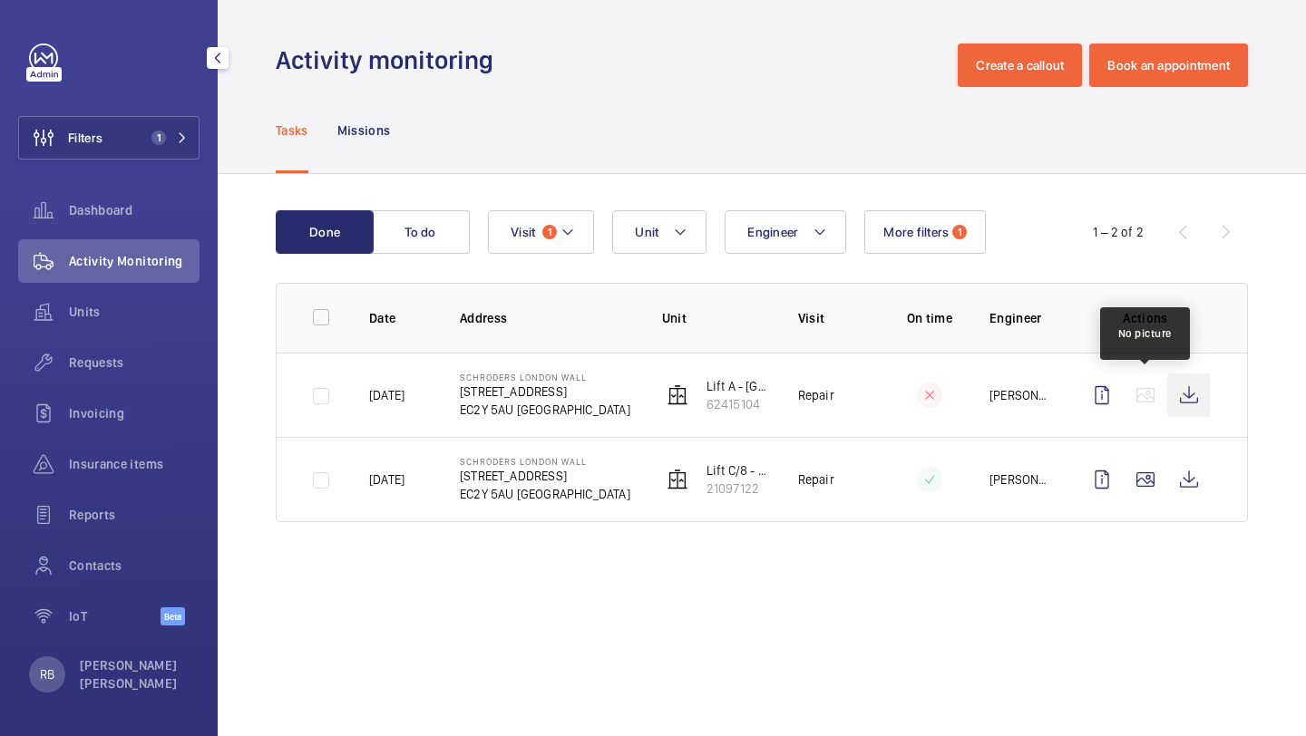
click at [1190, 405] on wm-front-icon-button at bounding box center [1189, 396] width 44 height 44
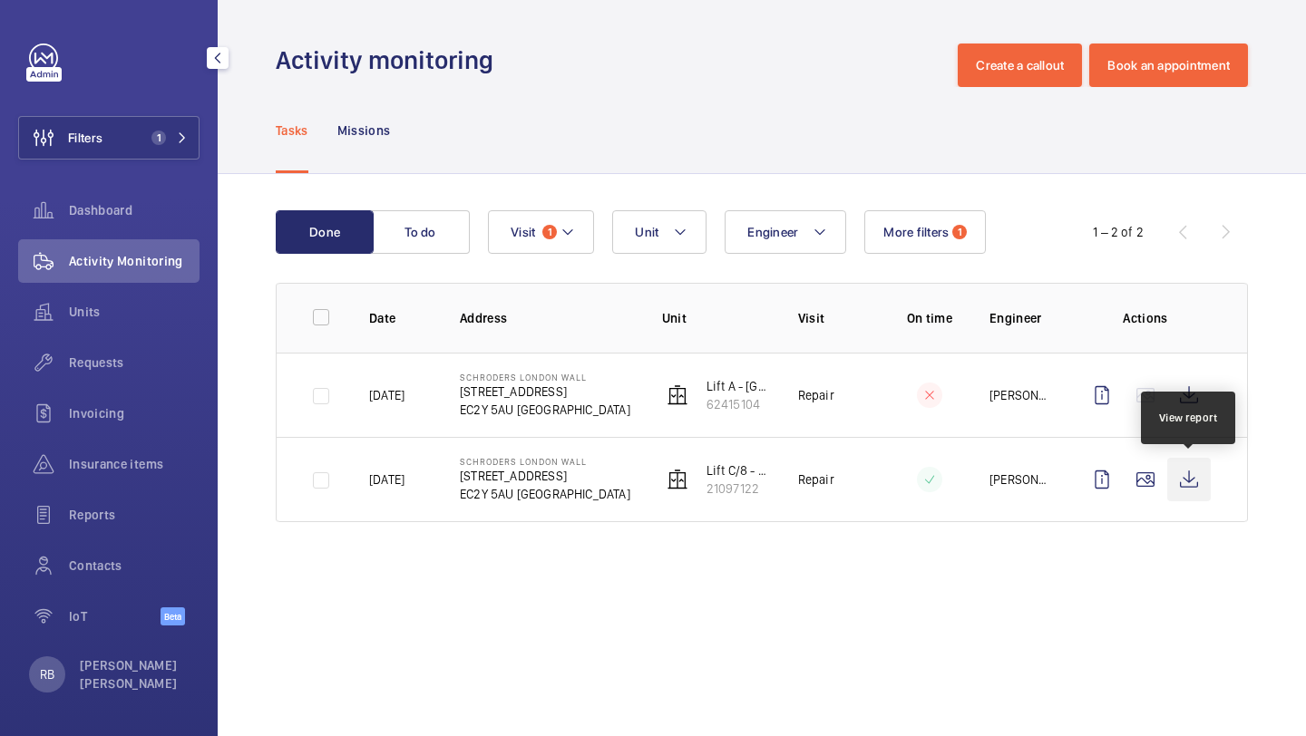
click at [1186, 481] on wm-front-icon-button at bounding box center [1189, 480] width 44 height 44
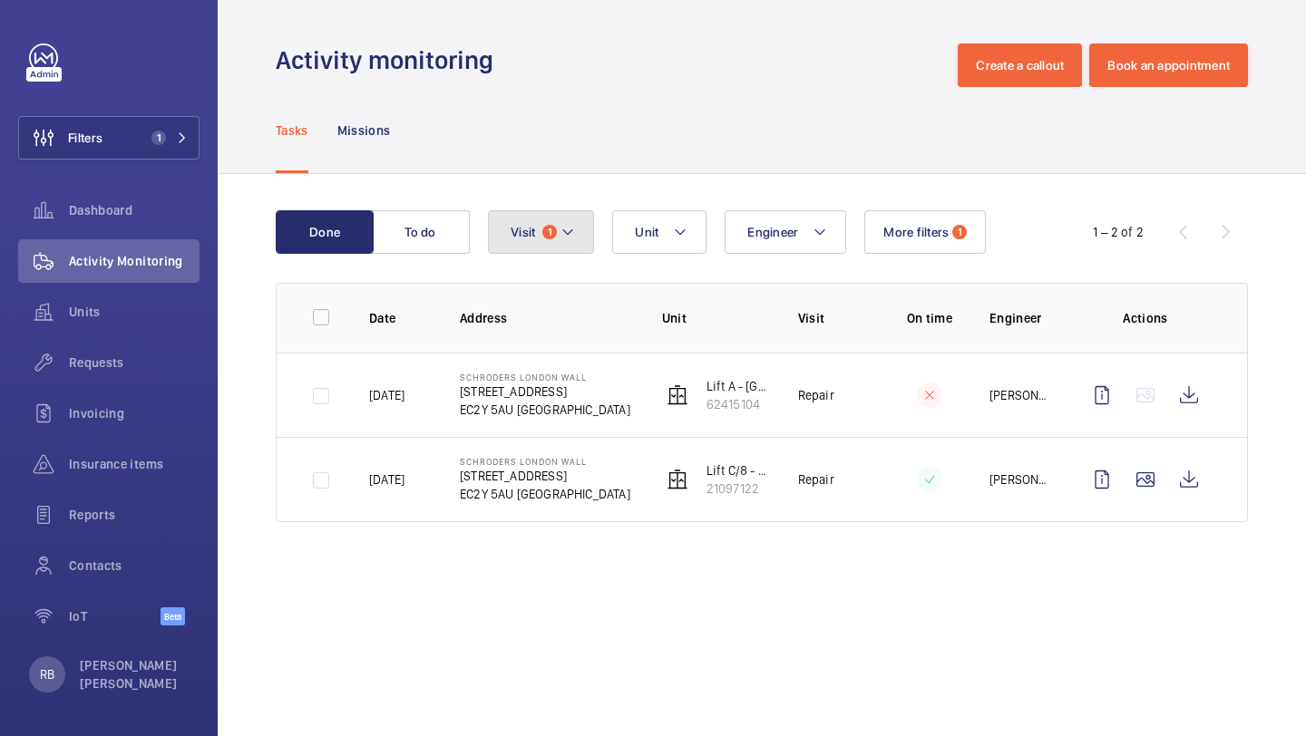
click at [523, 240] on button "Visit 1" at bounding box center [541, 232] width 106 height 44
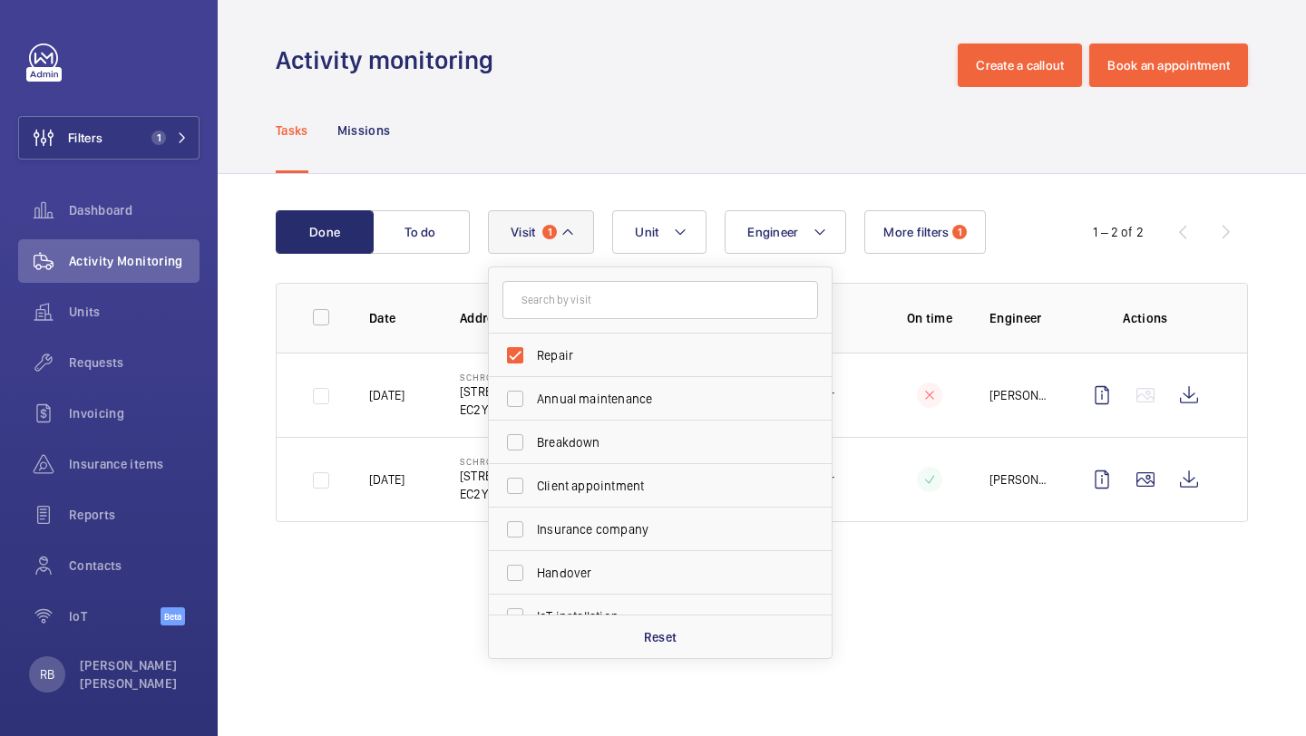
click at [518, 332] on form at bounding box center [660, 300] width 343 height 66
click at [527, 354] on label "Repair" at bounding box center [647, 356] width 316 height 44
click at [527, 354] on input "Repair" at bounding box center [515, 355] width 36 height 36
checkbox input "false"
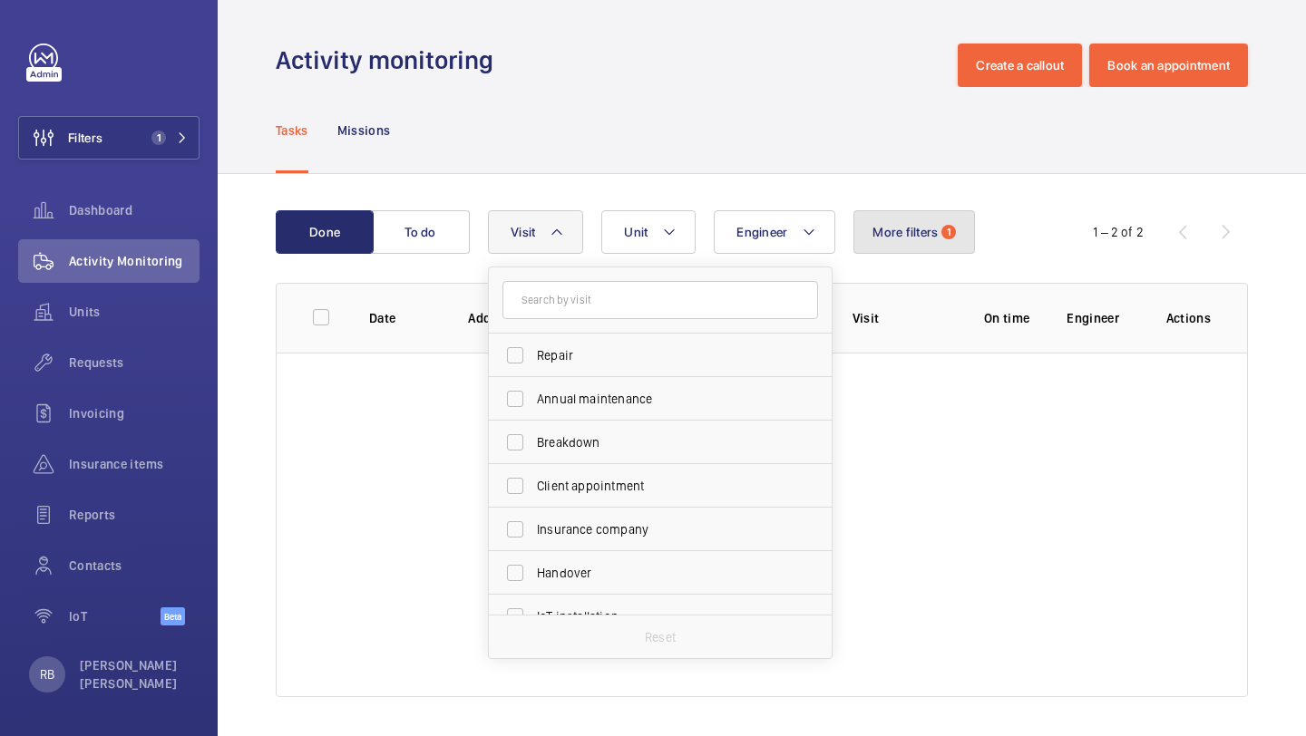
click at [919, 244] on button "More filters 1" at bounding box center [914, 232] width 122 height 44
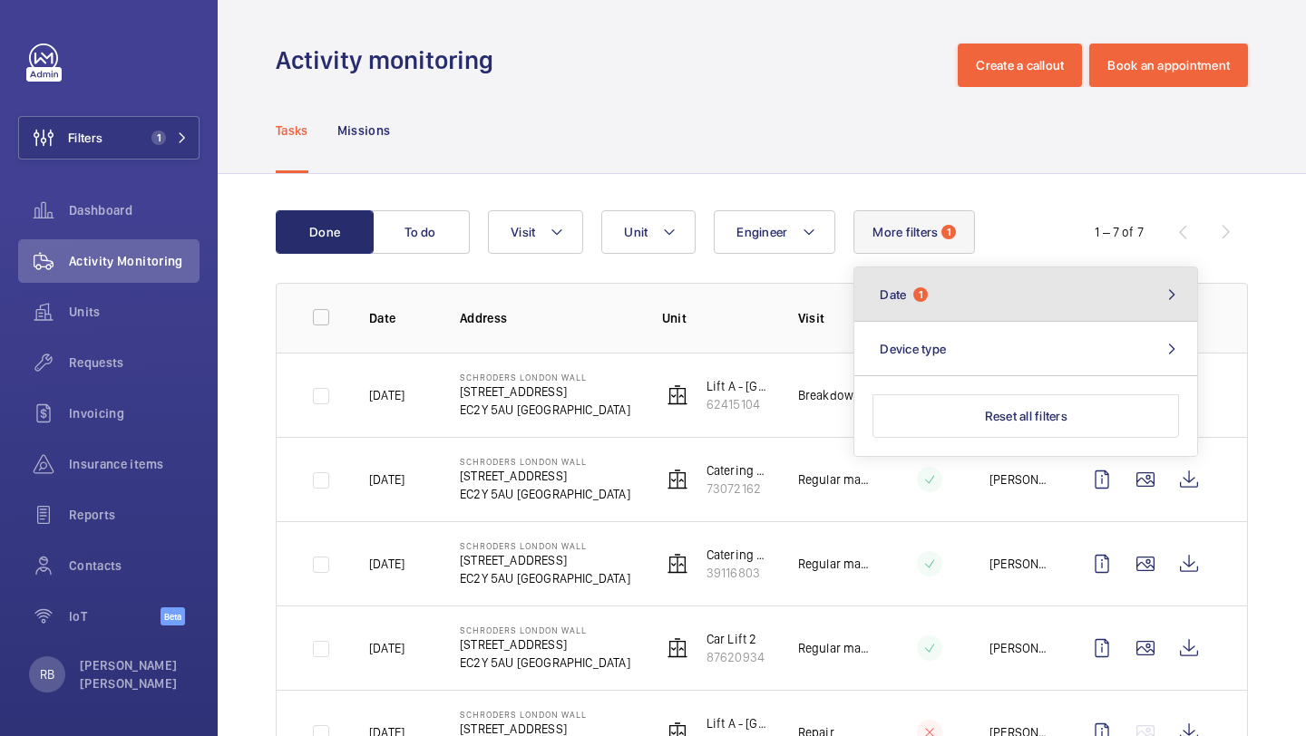
click at [899, 319] on button "Date 1" at bounding box center [1025, 294] width 343 height 54
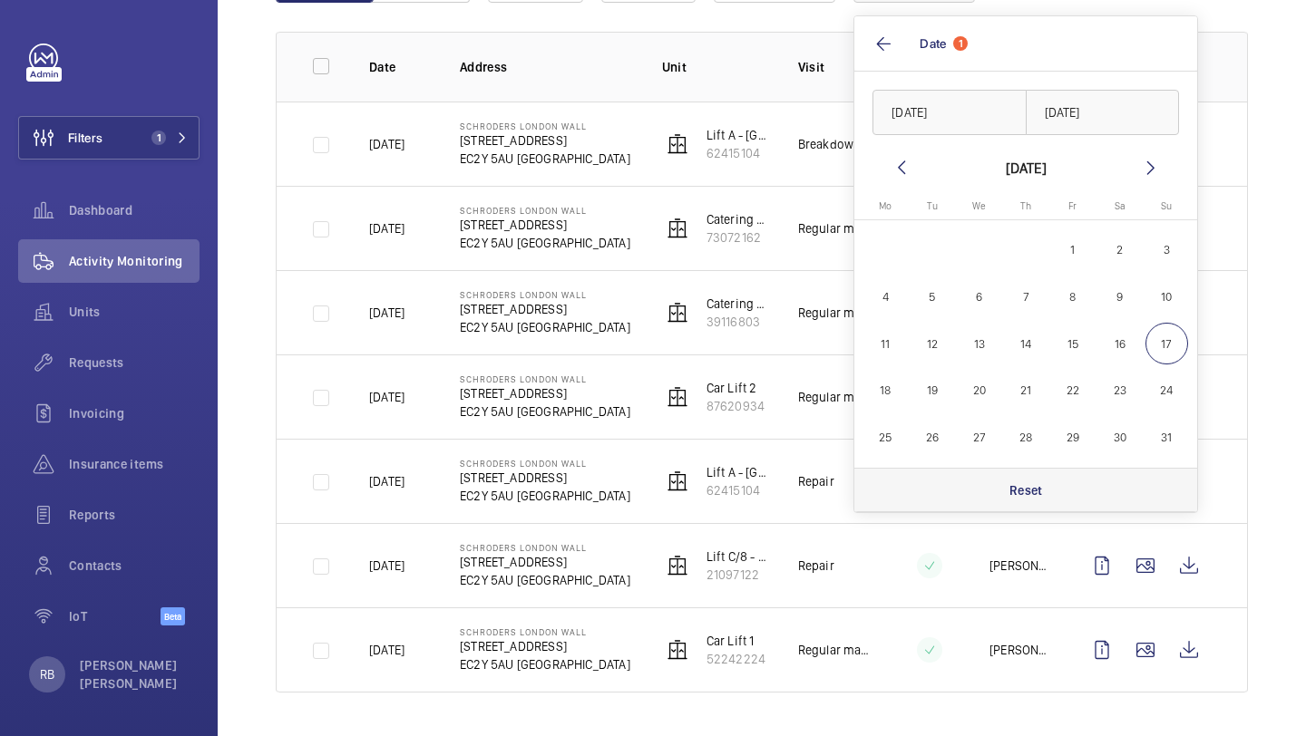
click at [1033, 498] on p "Reset" at bounding box center [1026, 490] width 34 height 18
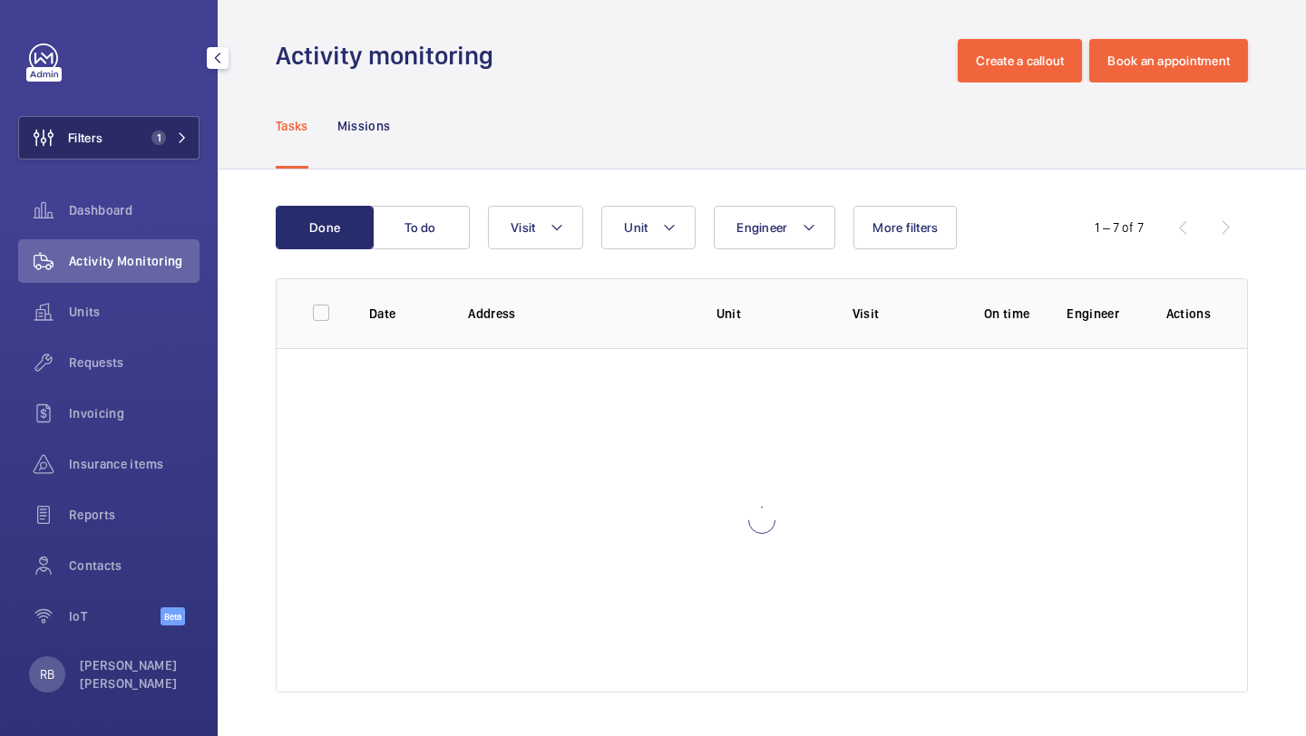
click at [187, 122] on button "Filters 1" at bounding box center [108, 138] width 181 height 44
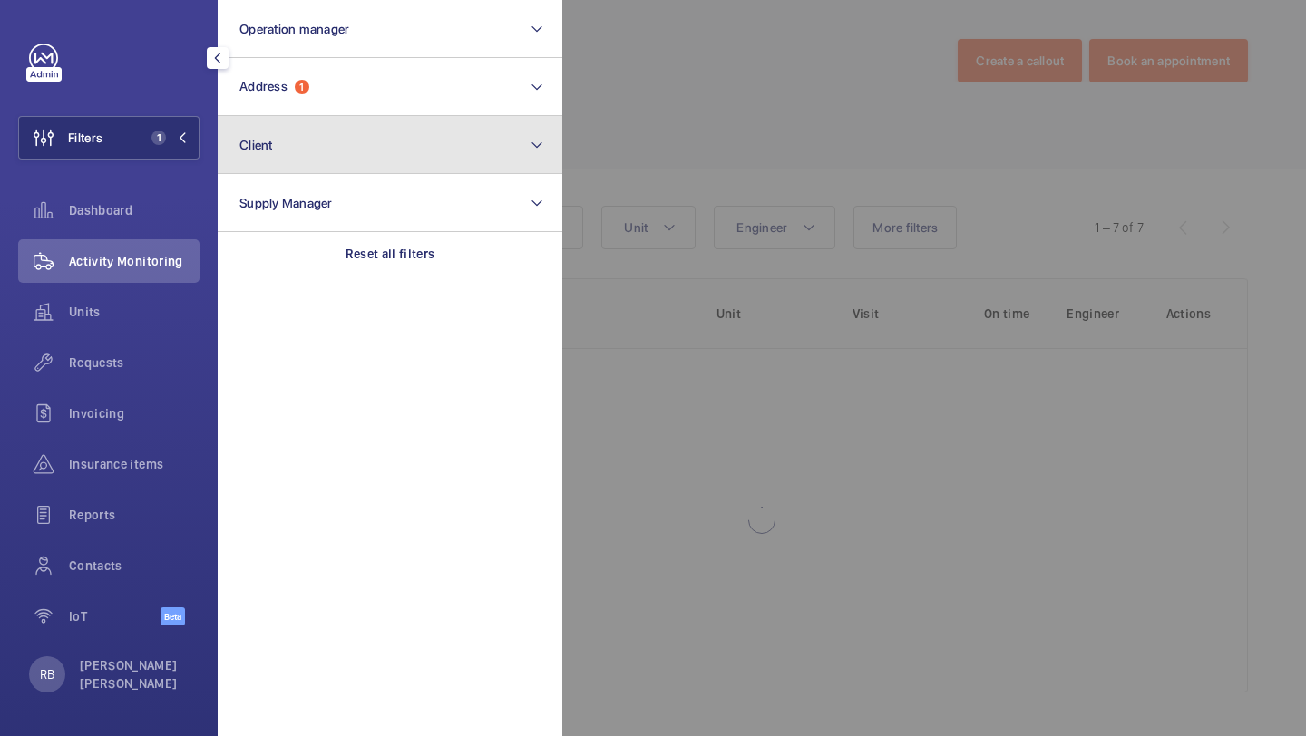
click at [277, 119] on button "Client" at bounding box center [390, 145] width 345 height 58
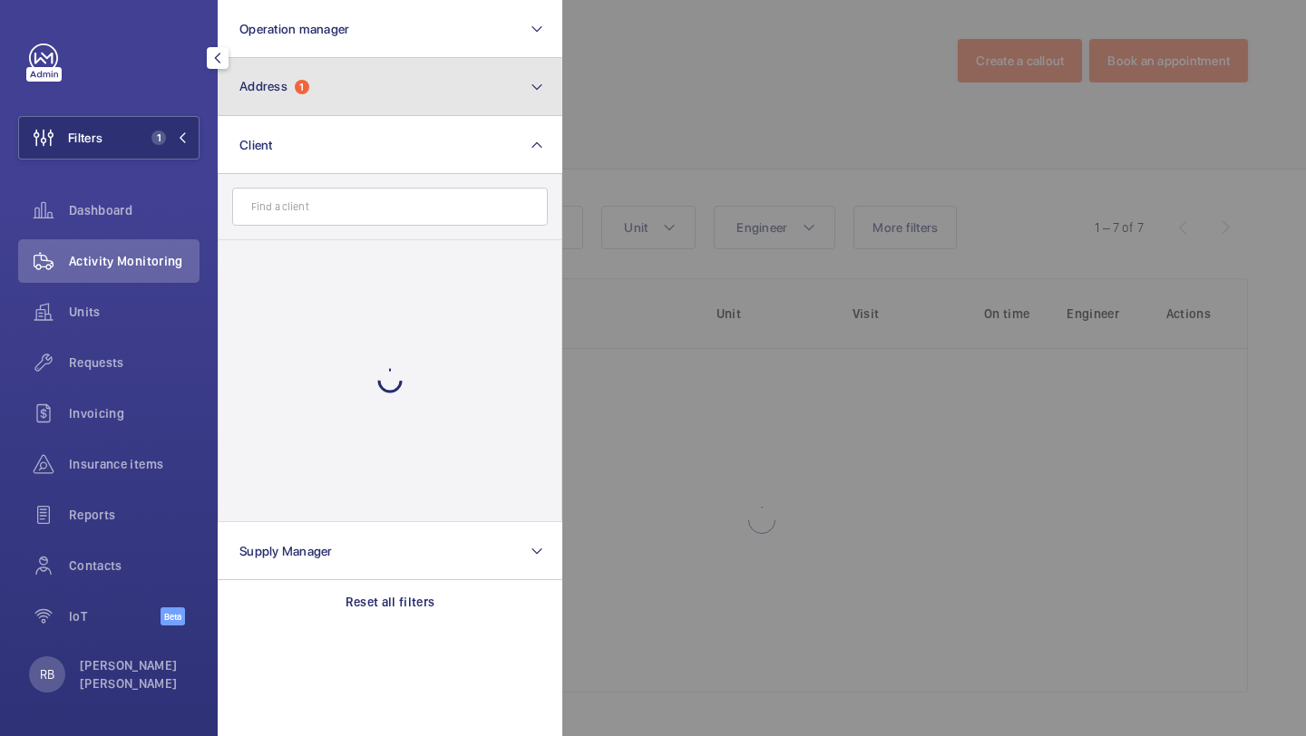
click at [303, 90] on span "1" at bounding box center [302, 87] width 15 height 15
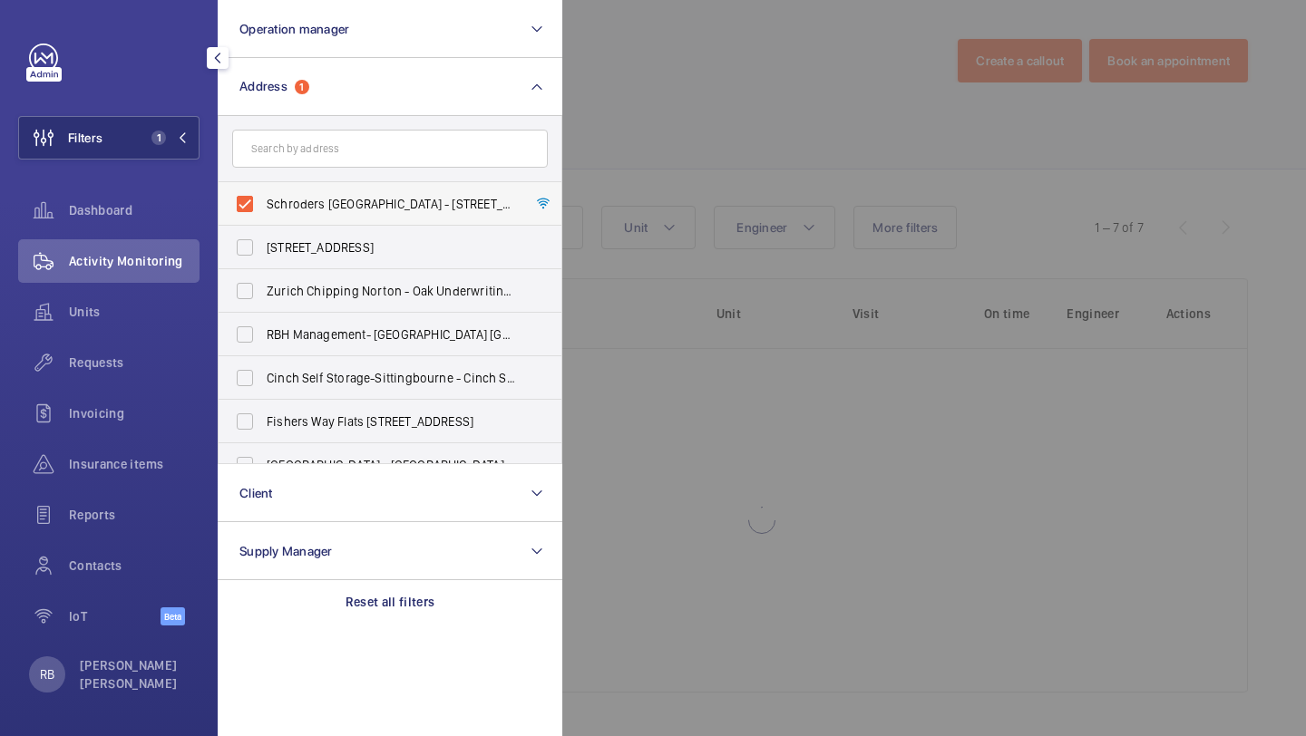
click at [315, 213] on label "Schroders London Wall - 1 London Wall Place, LONDON EC2Y 5AU" at bounding box center [377, 204] width 316 height 44
click at [263, 213] on input "Schroders London Wall - 1 London Wall Place, LONDON EC2Y 5AU" at bounding box center [245, 204] width 36 height 36
checkbox input "false"
click at [338, 150] on input "text" at bounding box center [390, 149] width 316 height 38
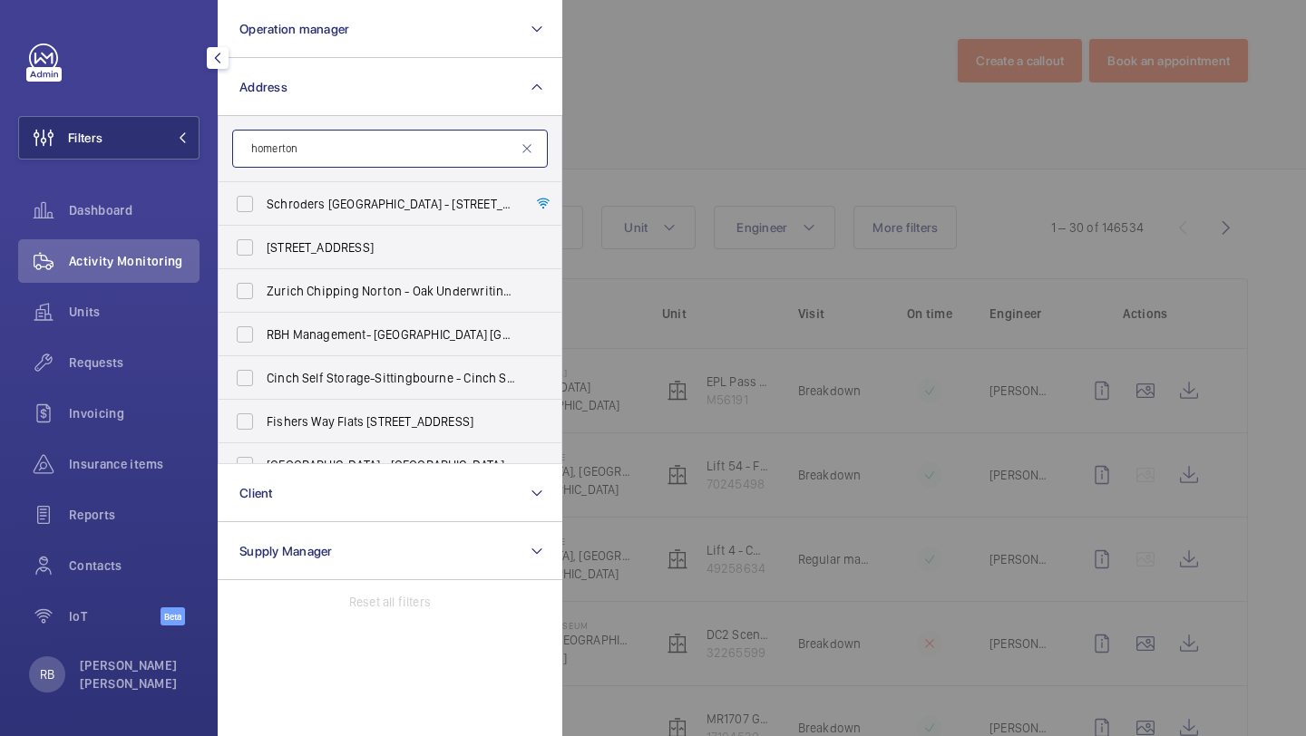
scroll to position [251, 0]
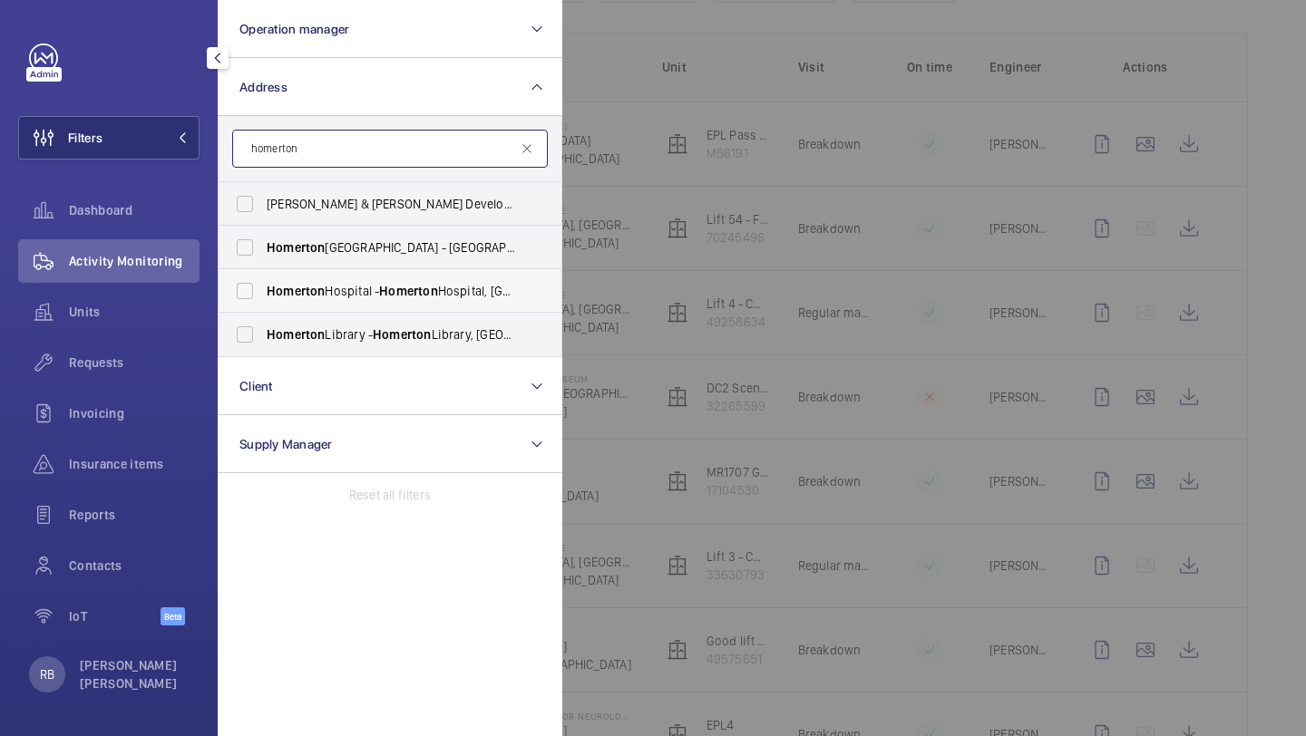
type input "homerton"
click at [373, 293] on span "Homerton Hospital - Homerton Hospital, LONDON E9 6BU" at bounding box center [391, 291] width 249 height 18
click at [263, 293] on input "Homerton Hospital - Homerton Hospital, LONDON E9 6BU" at bounding box center [245, 291] width 36 height 36
checkbox input "true"
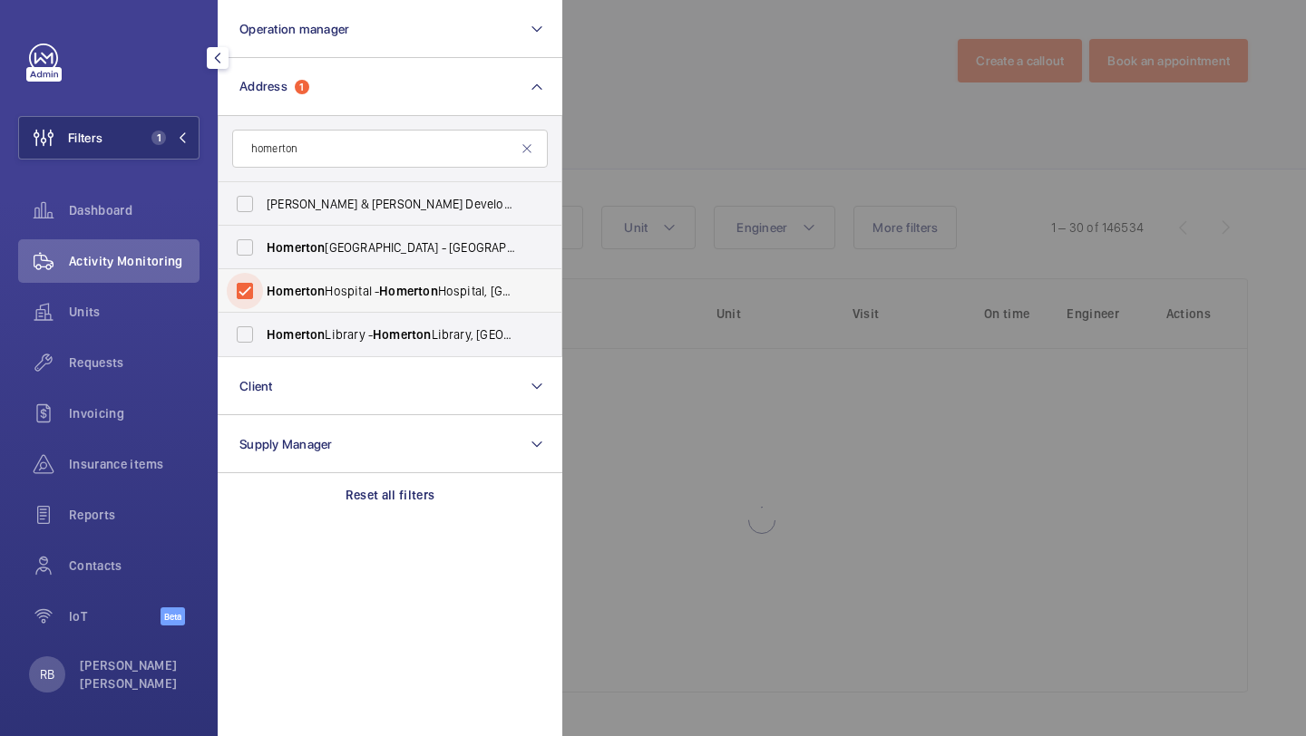
scroll to position [251, 0]
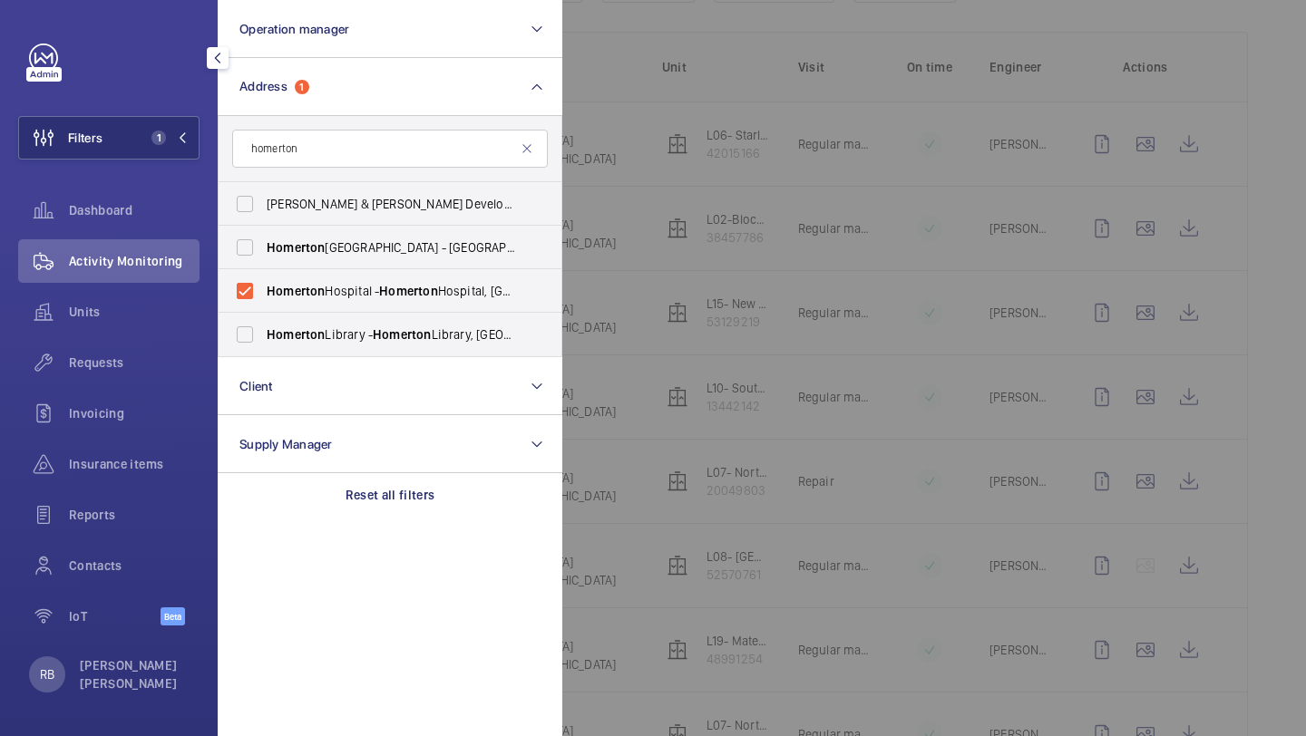
click at [812, 162] on div at bounding box center [1215, 368] width 1306 height 736
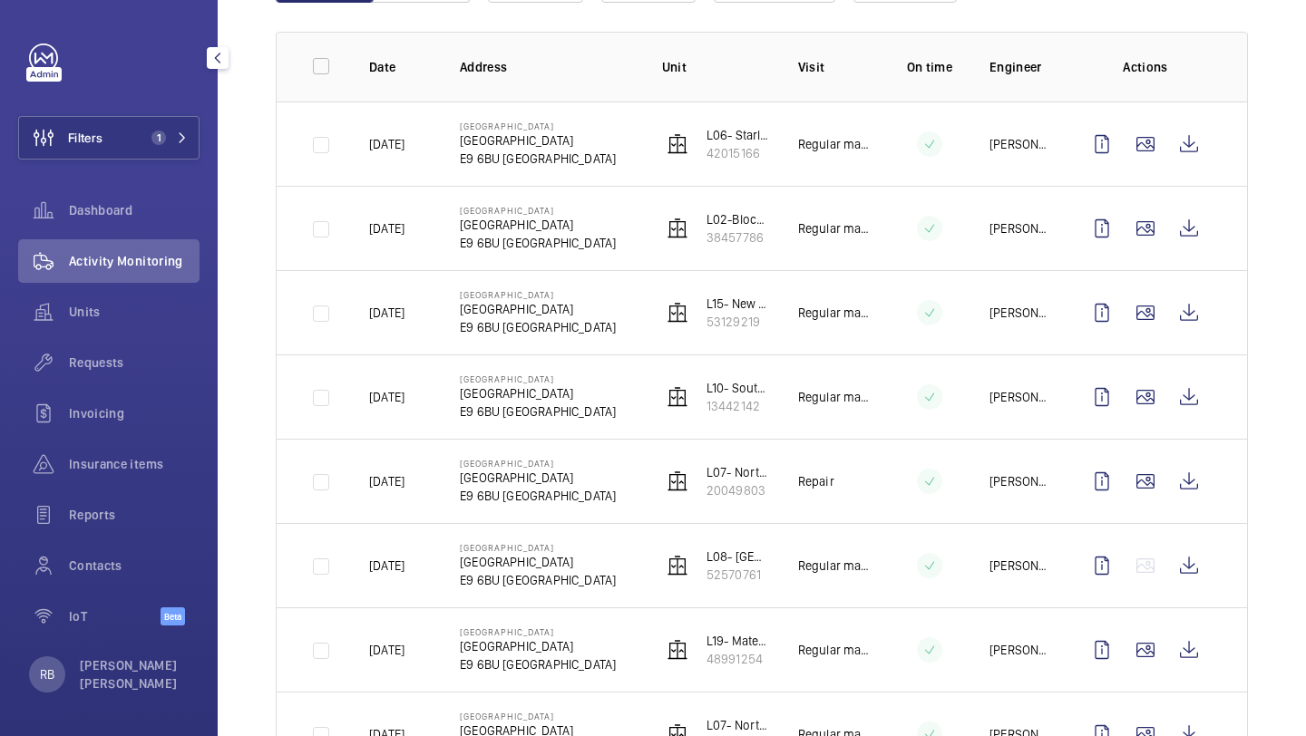
scroll to position [1, 0]
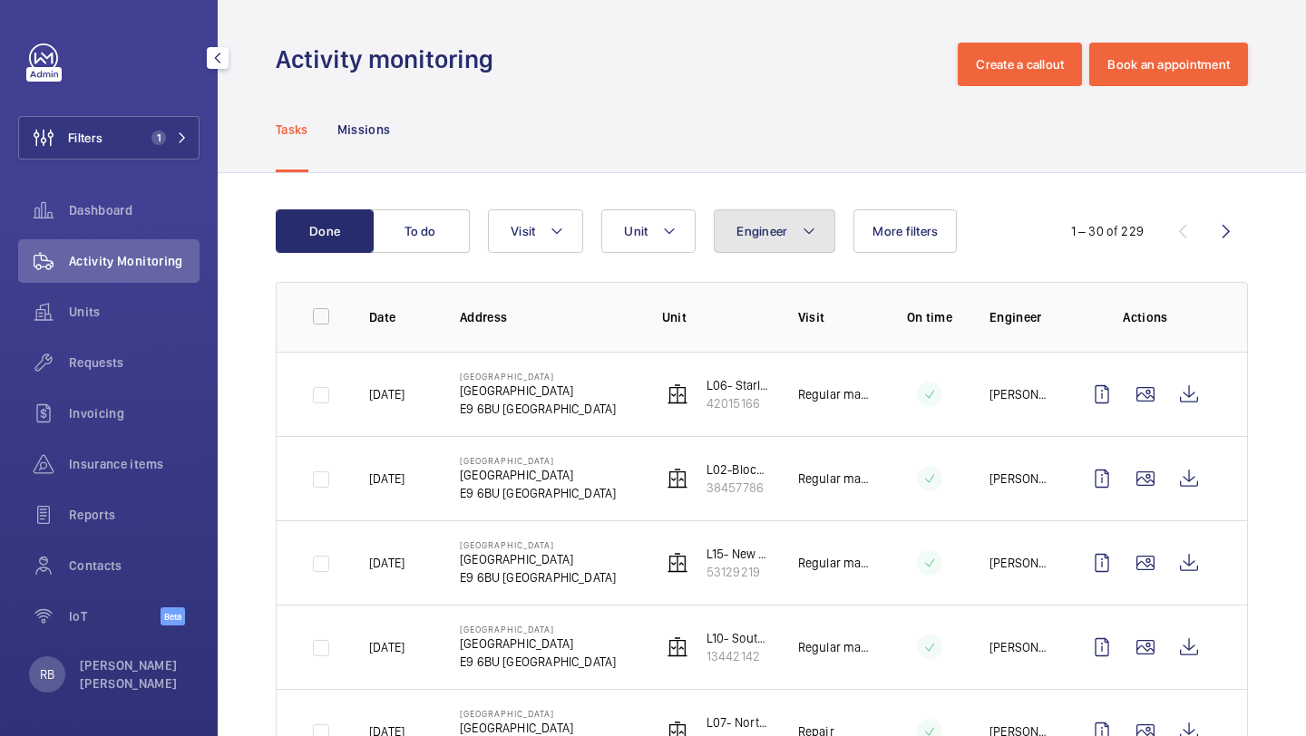
click at [779, 218] on button "Engineer" at bounding box center [775, 231] width 122 height 44
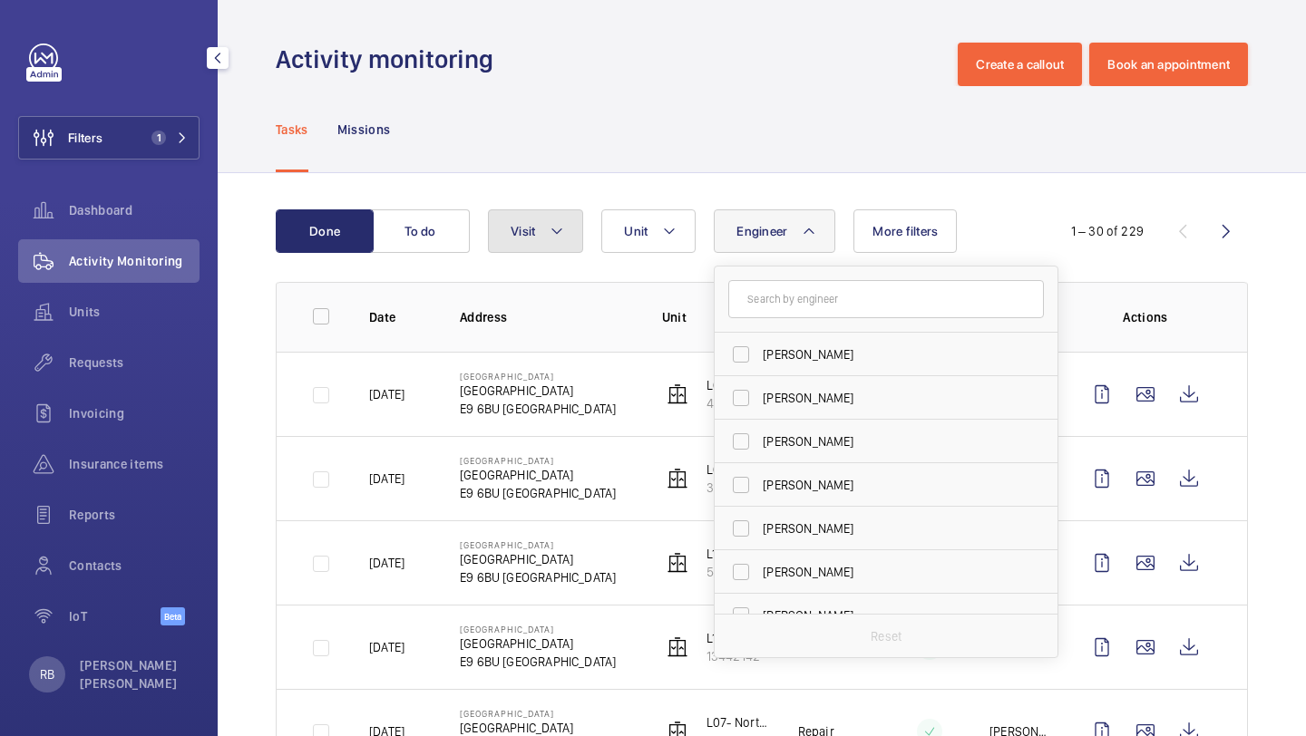
click at [538, 241] on button "Visit" at bounding box center [535, 231] width 95 height 44
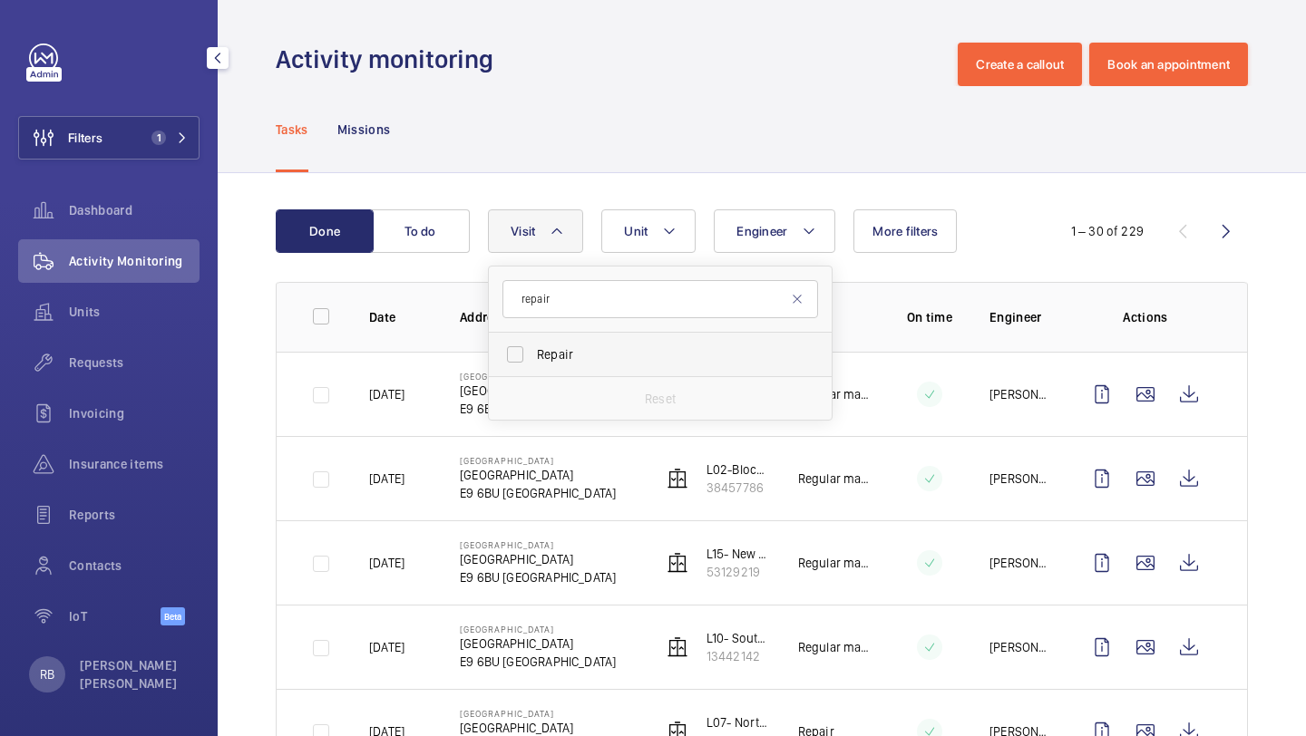
type input "repair"
click at [569, 337] on label "Repair" at bounding box center [647, 355] width 316 height 44
click at [533, 337] on input "Repair" at bounding box center [515, 354] width 36 height 36
checkbox input "true"
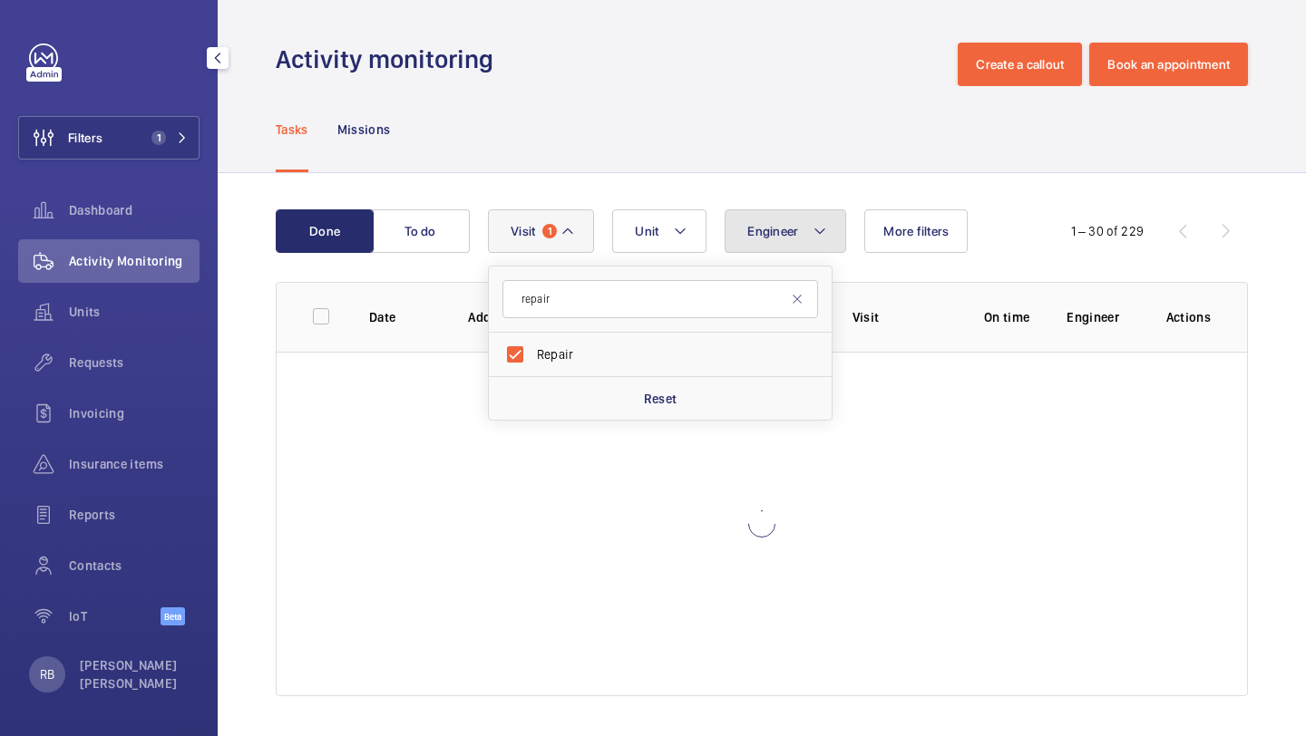
click at [797, 218] on button "Engineer" at bounding box center [785, 231] width 122 height 44
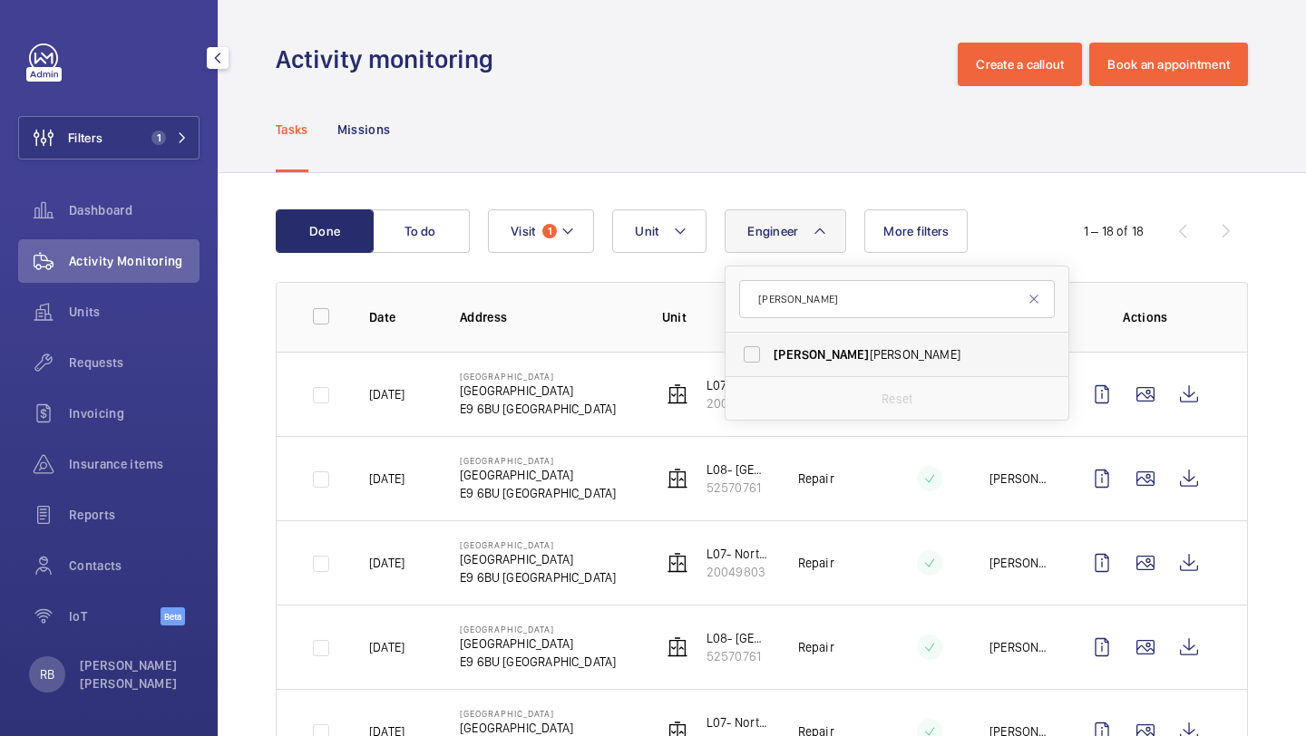
type input "[PERSON_NAME]"
click at [1006, 365] on label "[PERSON_NAME]" at bounding box center [883, 355] width 316 height 44
click at [770, 365] on input "[PERSON_NAME]" at bounding box center [752, 354] width 36 height 36
checkbox input "true"
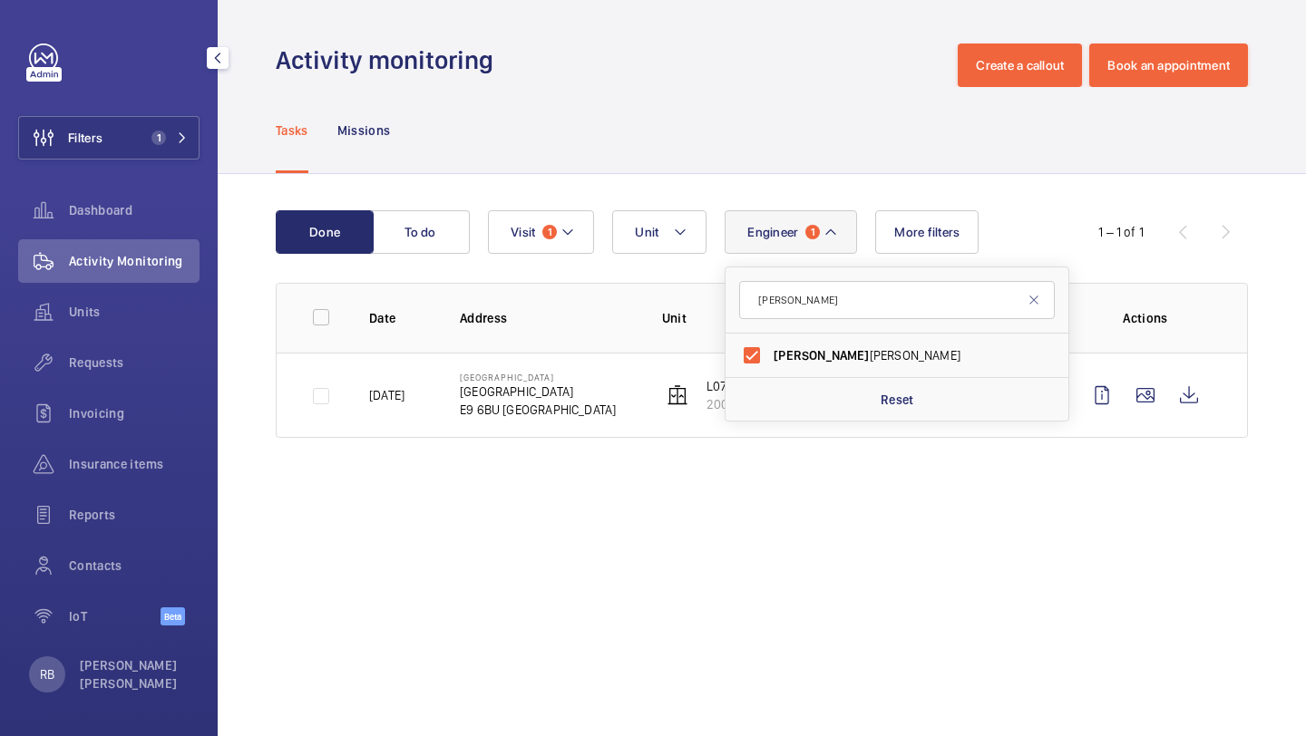
click at [1289, 328] on div "Done To do Engineer 1 simon Simon Raymond Reset Unit Visit 1 More filters 1 – 1…" at bounding box center [762, 327] width 1088 height 307
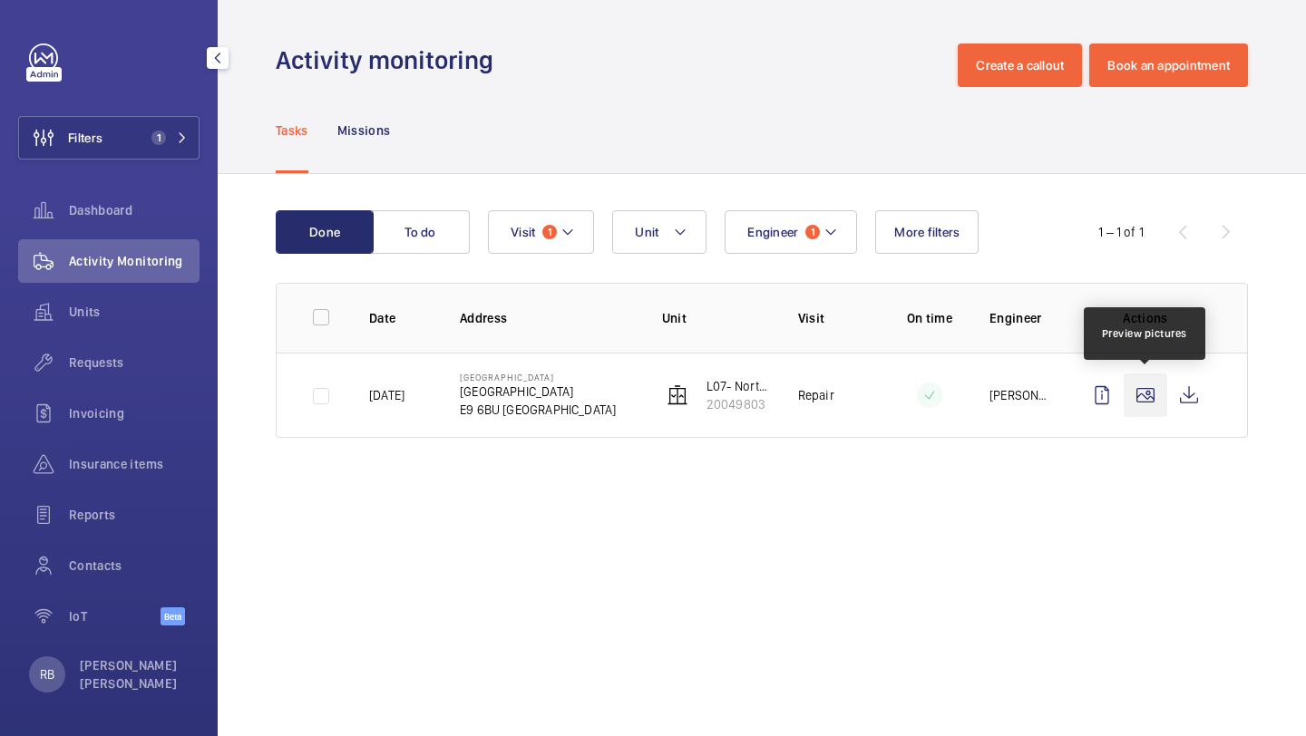
click at [1132, 390] on wm-front-icon-button at bounding box center [1145, 396] width 44 height 44
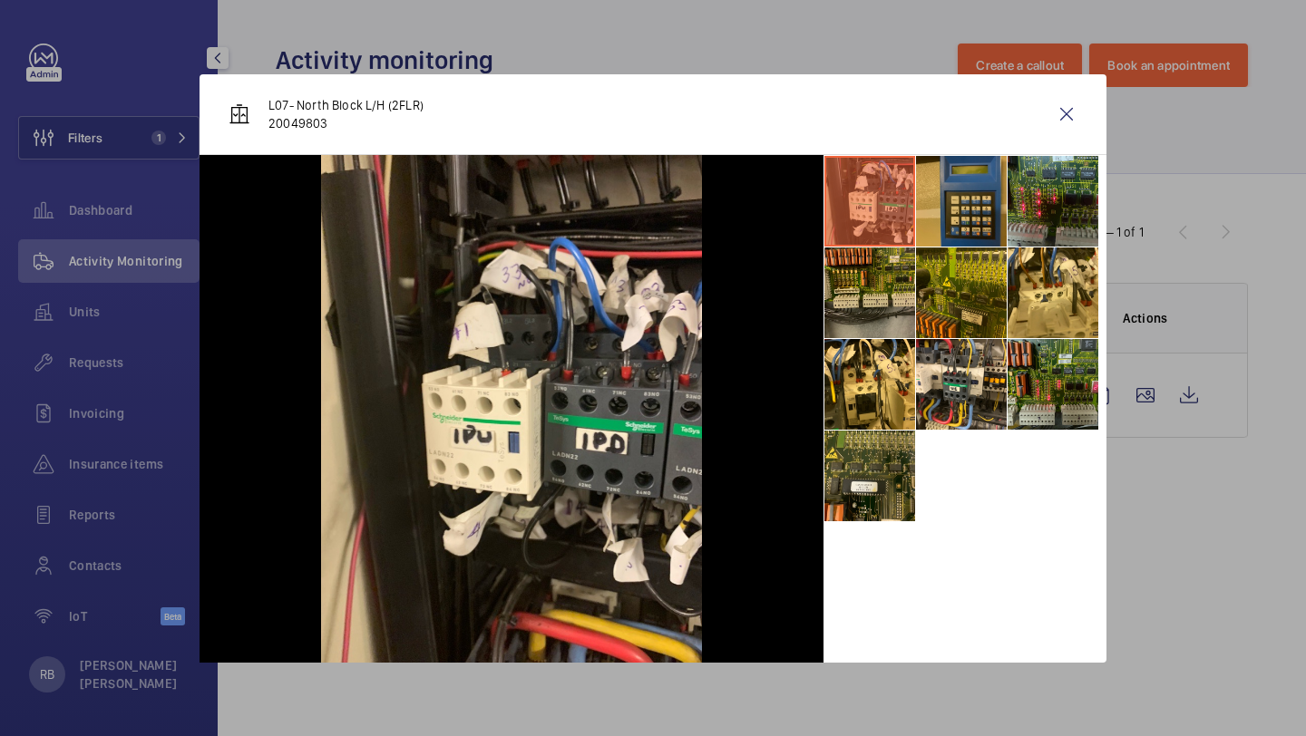
click at [962, 192] on li at bounding box center [961, 201] width 91 height 91
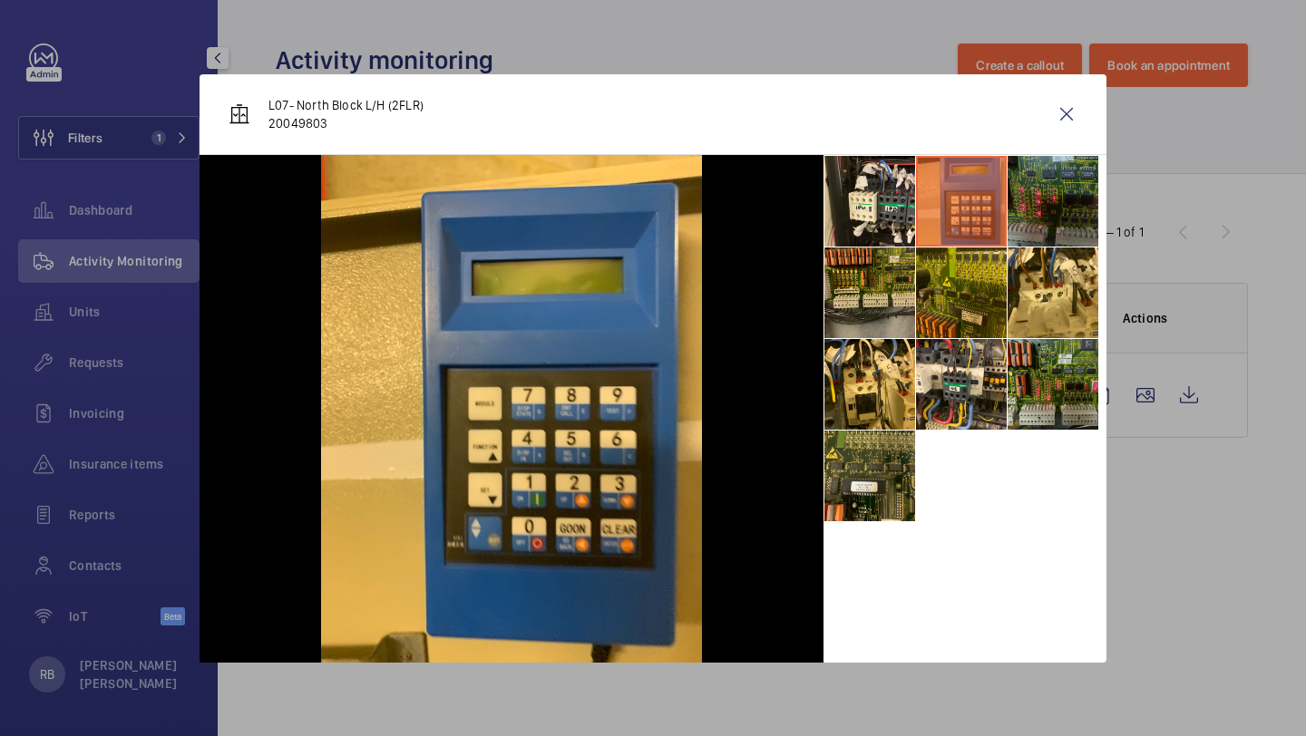
click at [1009, 192] on li at bounding box center [1052, 201] width 91 height 91
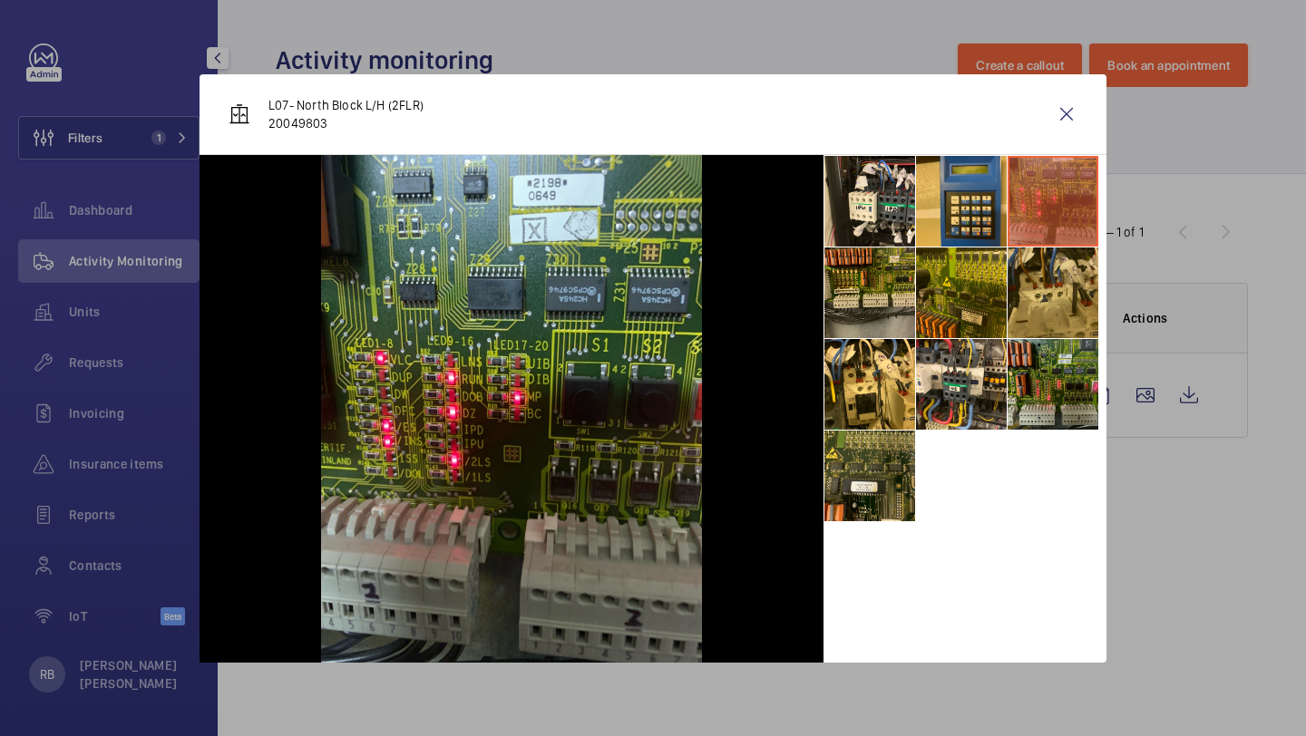
click at [1010, 266] on li at bounding box center [1052, 293] width 91 height 91
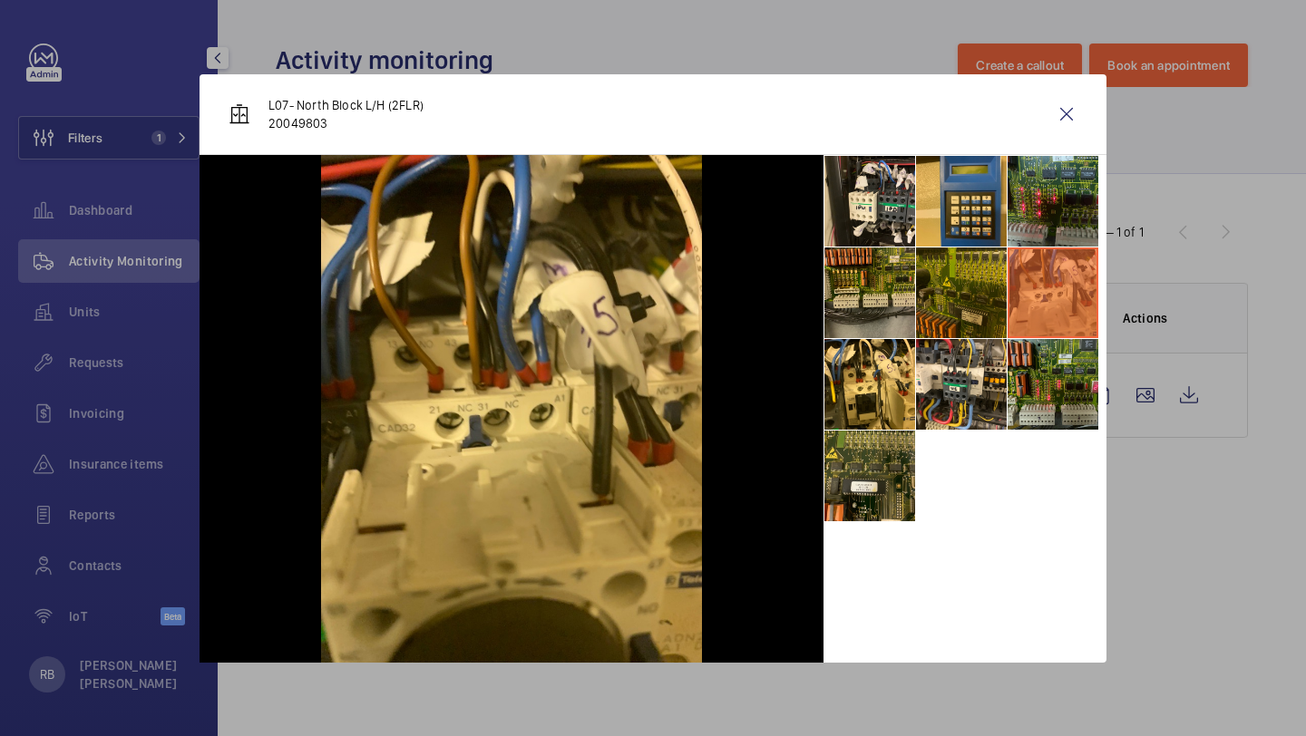
click at [949, 266] on li at bounding box center [961, 293] width 91 height 91
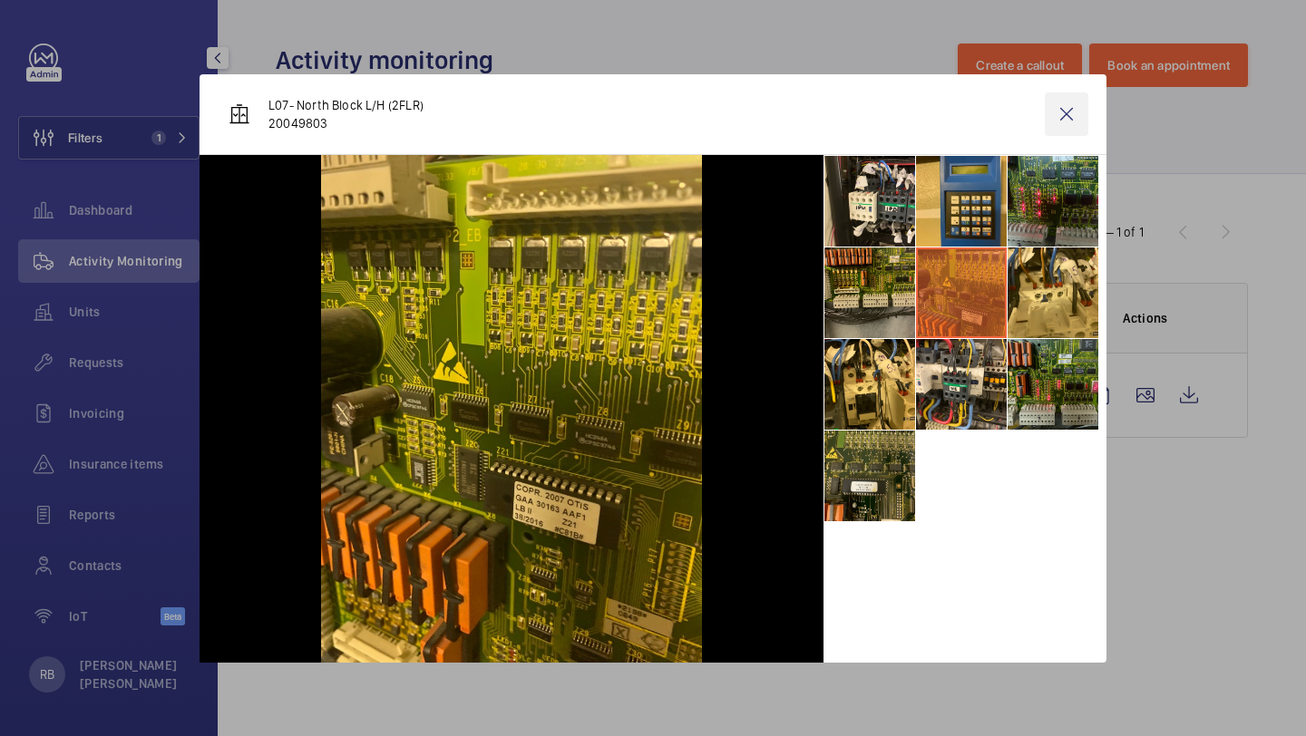
click at [1079, 122] on wm-front-icon-button at bounding box center [1067, 114] width 44 height 44
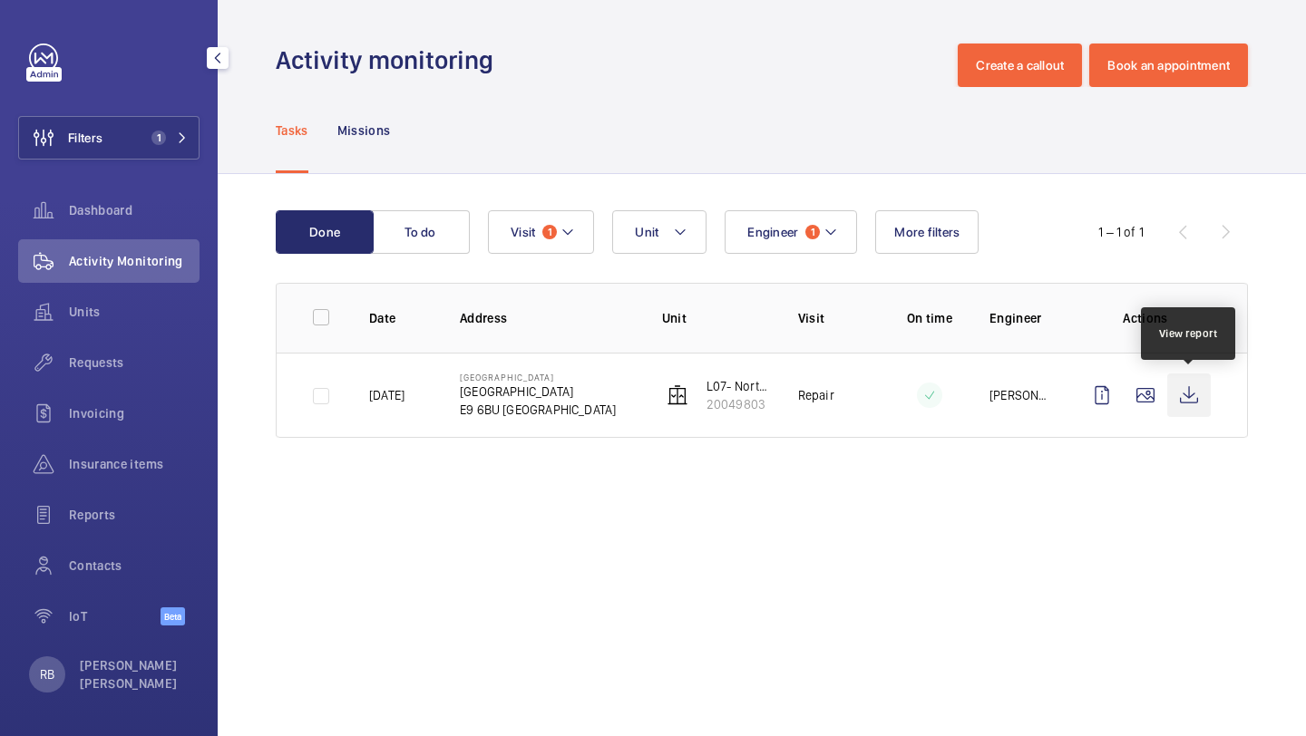
click at [1203, 391] on wm-front-icon-button at bounding box center [1189, 396] width 44 height 44
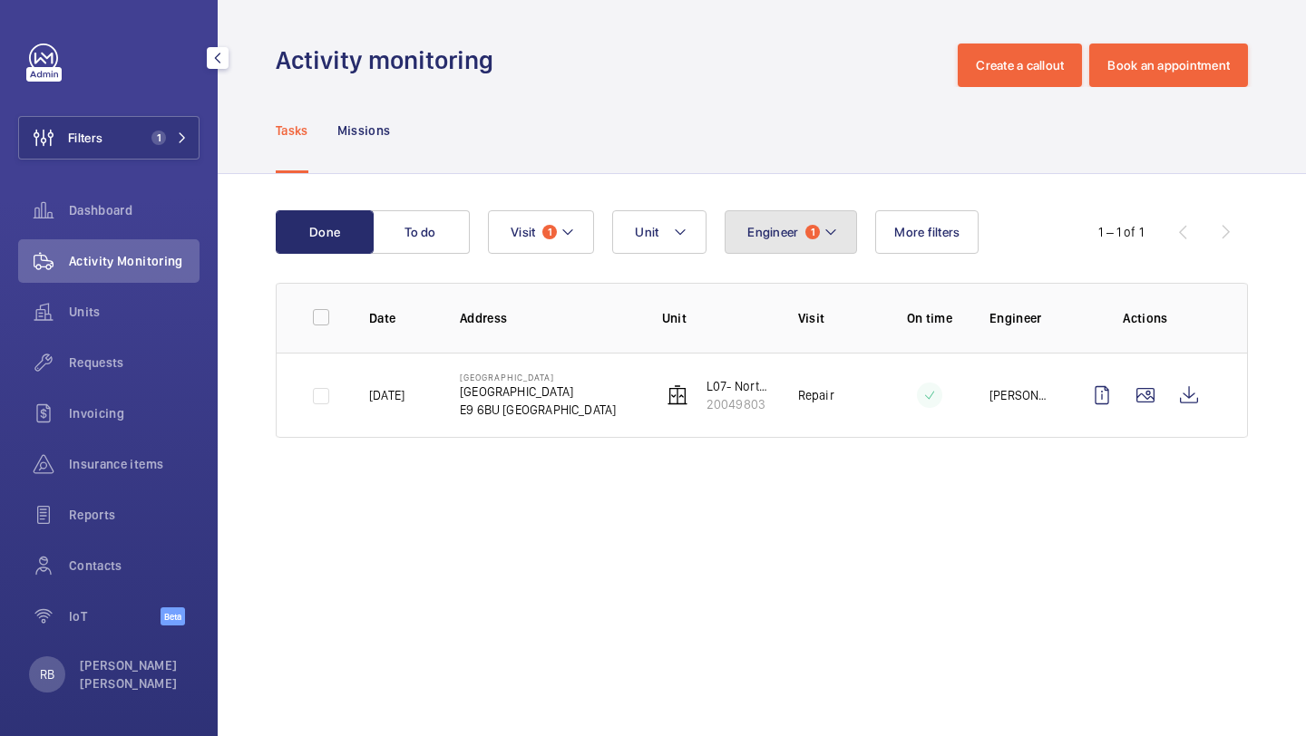
click at [807, 252] on button "Engineer 1" at bounding box center [790, 232] width 132 height 44
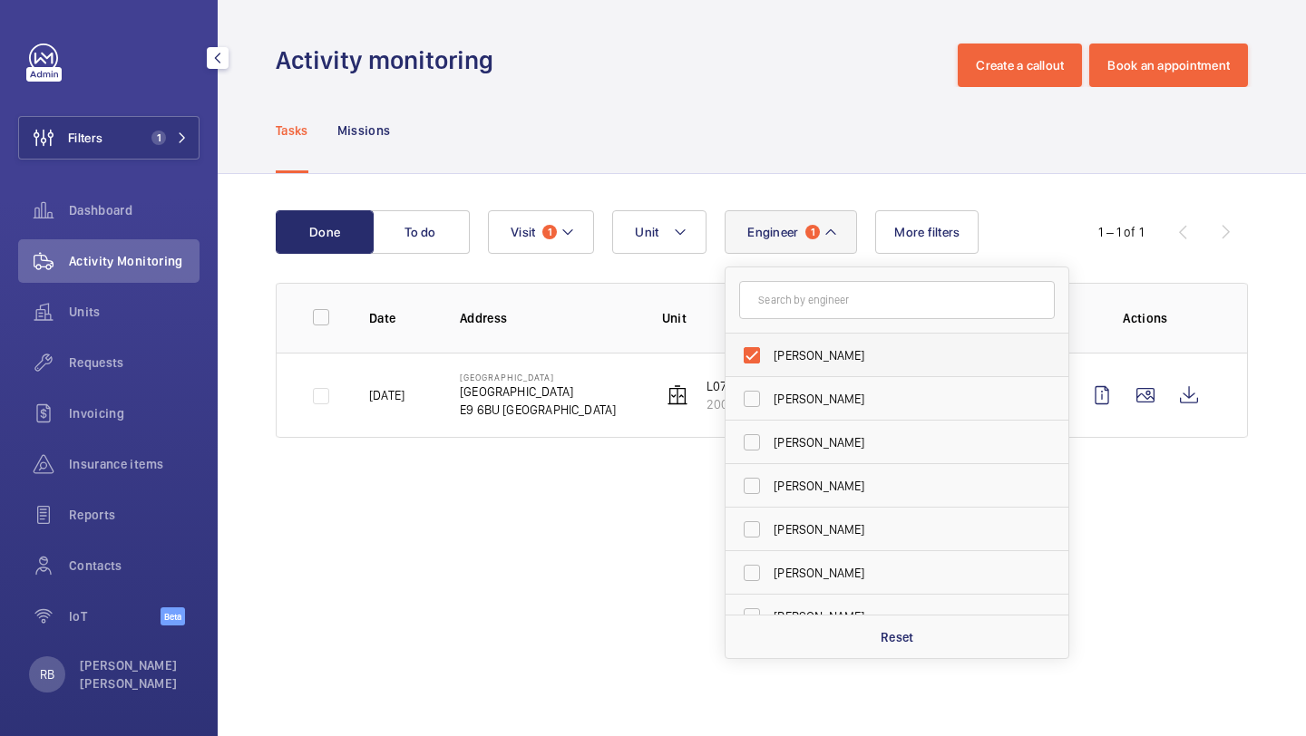
click at [808, 342] on label "[PERSON_NAME]" at bounding box center [883, 356] width 316 height 44
click at [770, 342] on input "[PERSON_NAME]" at bounding box center [752, 355] width 36 height 36
checkbox input "false"
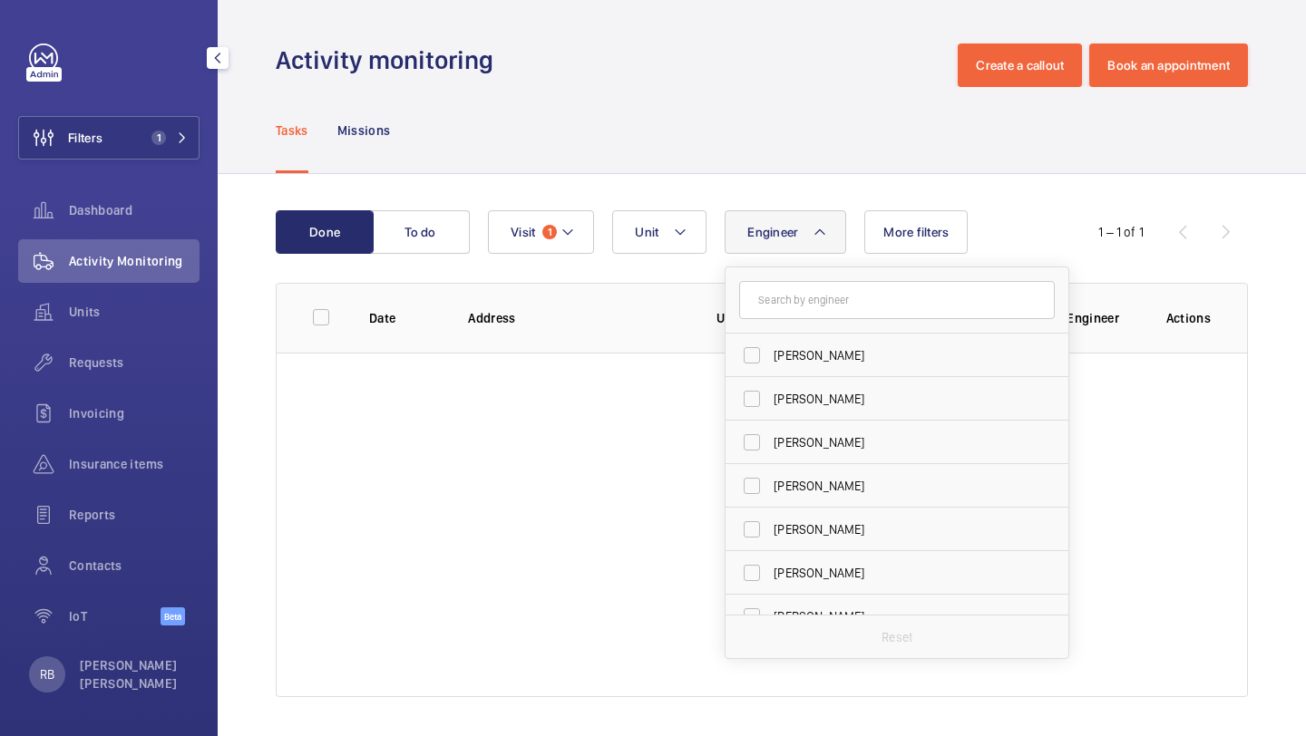
click at [1245, 319] on th "Actions" at bounding box center [1192, 318] width 110 height 70
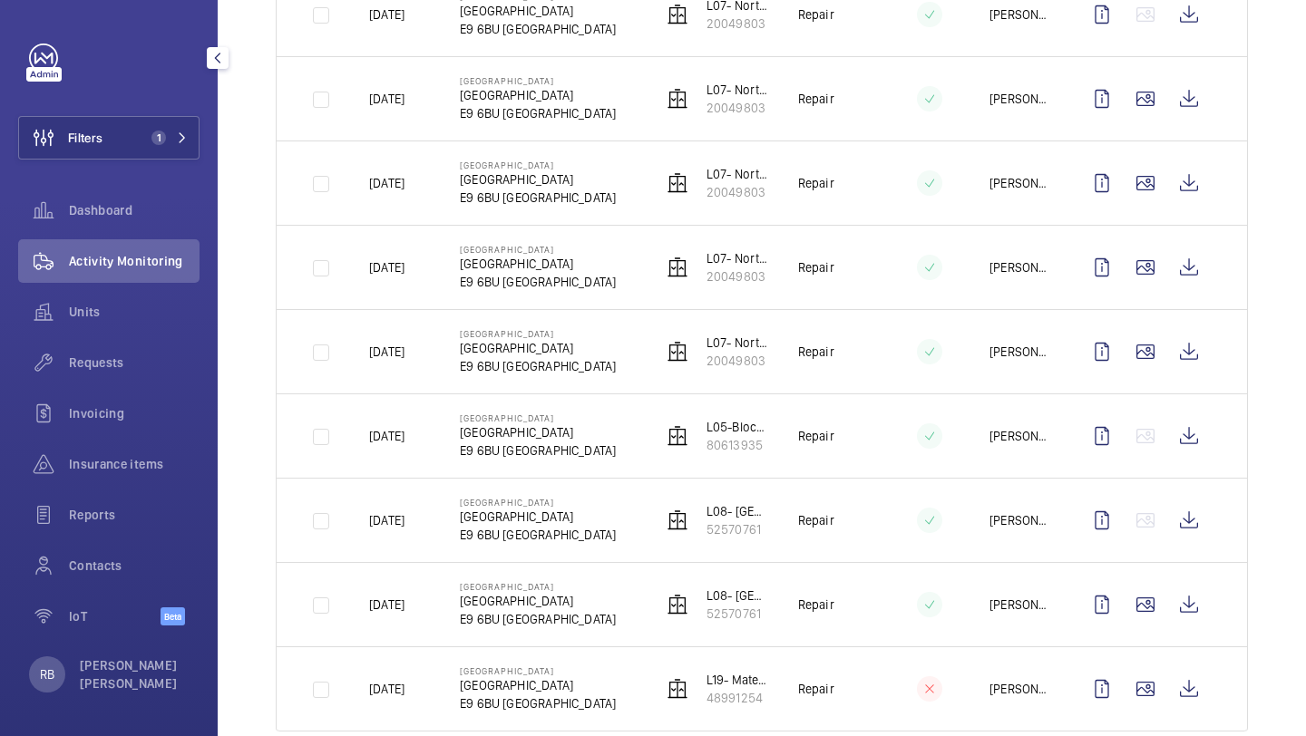
scroll to position [1179, 0]
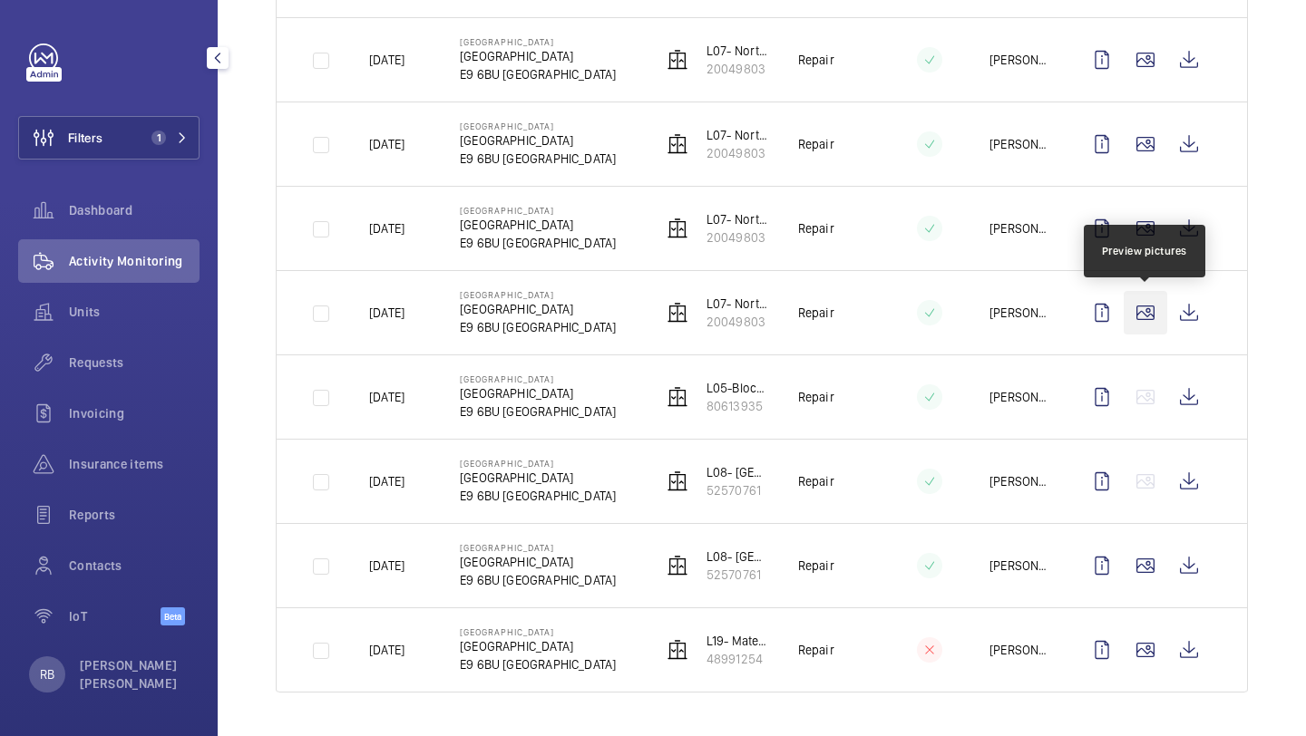
click at [1148, 319] on wm-front-icon-button at bounding box center [1145, 313] width 44 height 44
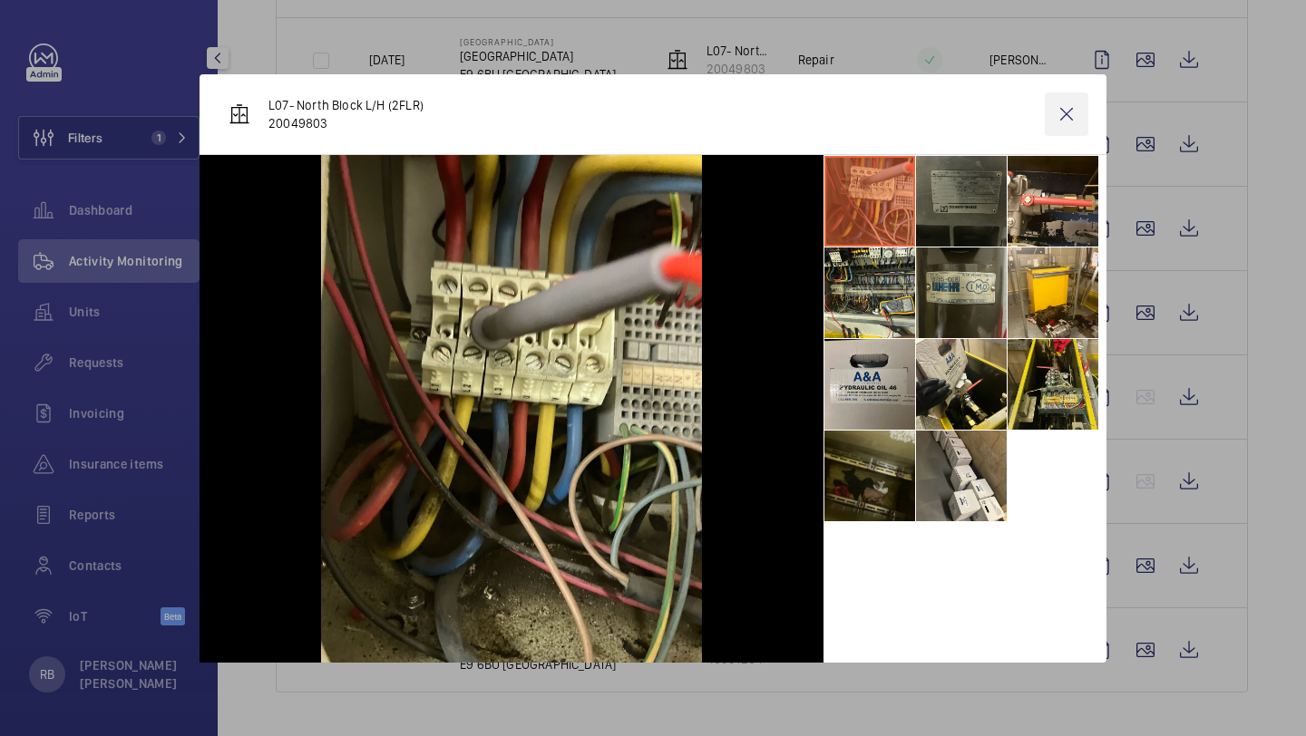
click at [1087, 112] on wm-front-icon-button at bounding box center [1067, 114] width 44 height 44
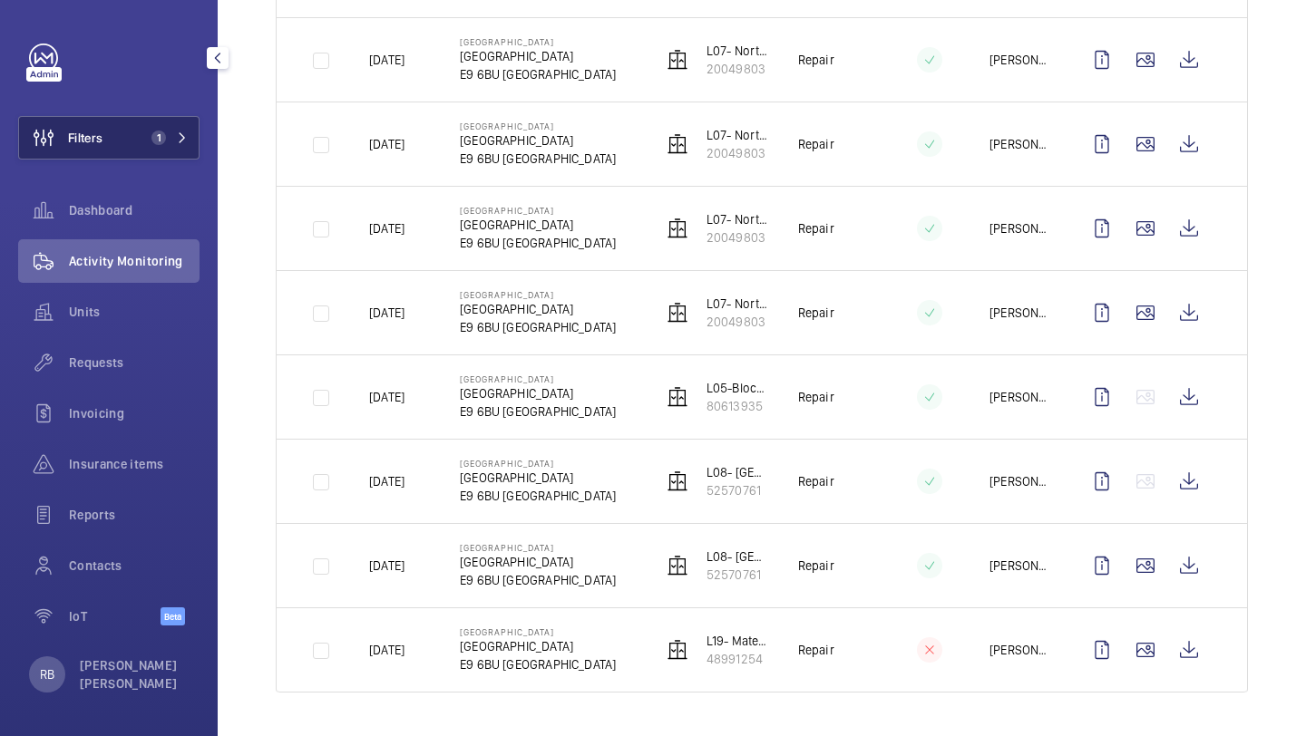
click at [123, 145] on button "Filters 1" at bounding box center [108, 138] width 181 height 44
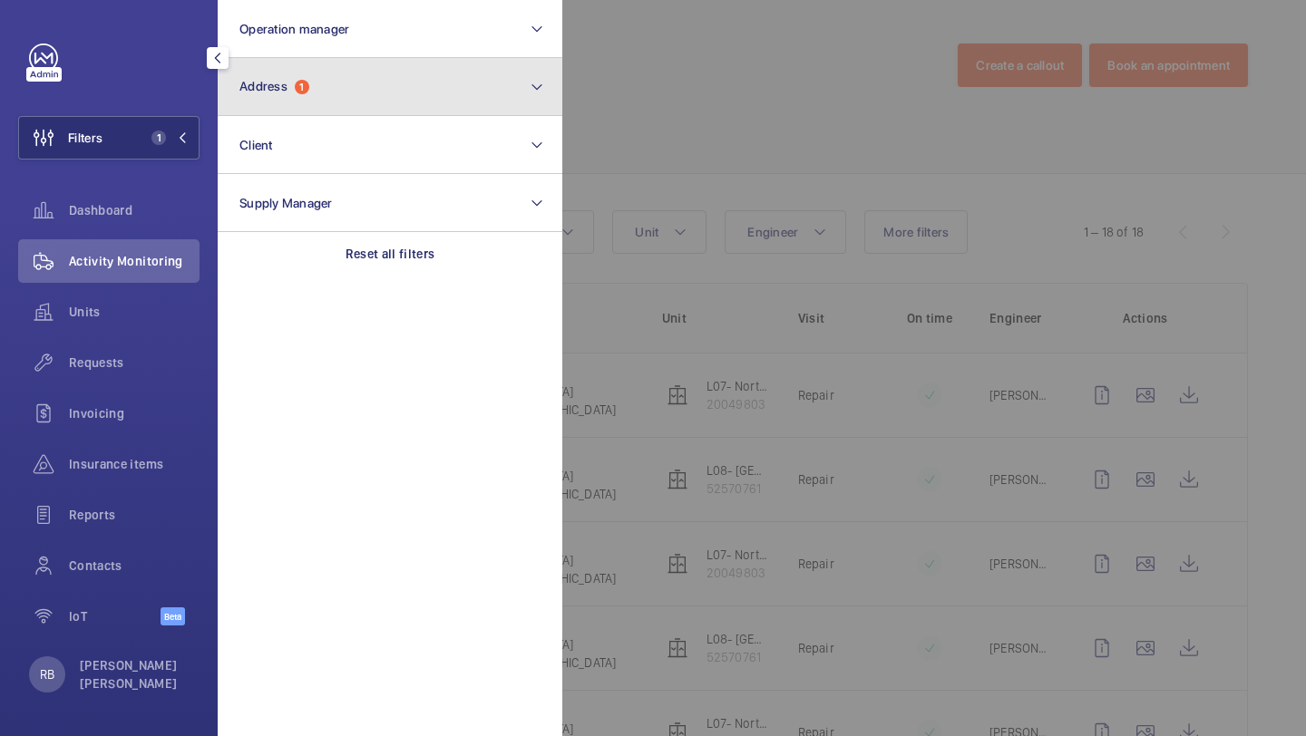
click at [262, 102] on button "Address 1" at bounding box center [390, 87] width 345 height 58
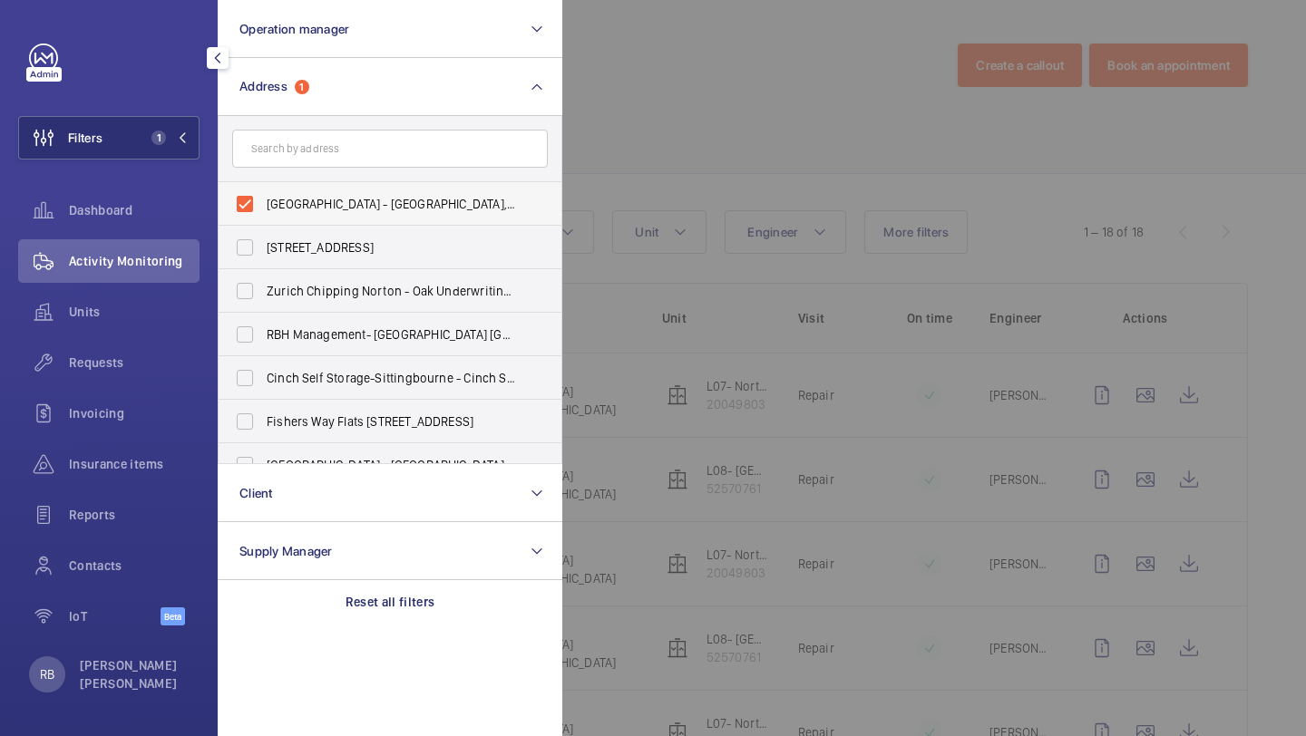
click at [270, 187] on label "Homerton Hospital - Homerton Hospital, LONDON E9 6BU" at bounding box center [377, 204] width 316 height 44
click at [263, 187] on input "Homerton Hospital - Homerton Hospital, LONDON E9 6BU" at bounding box center [245, 204] width 36 height 36
checkbox input "false"
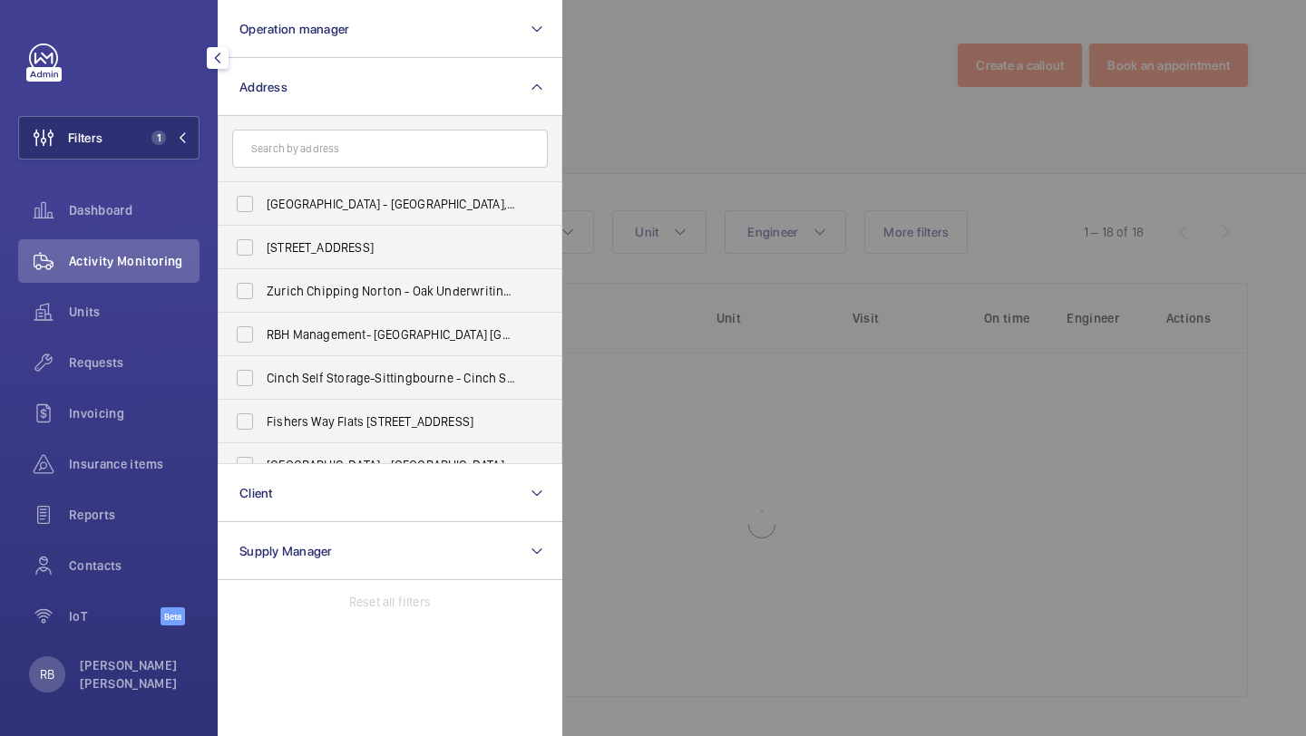
click at [724, 153] on div at bounding box center [1215, 368] width 1306 height 736
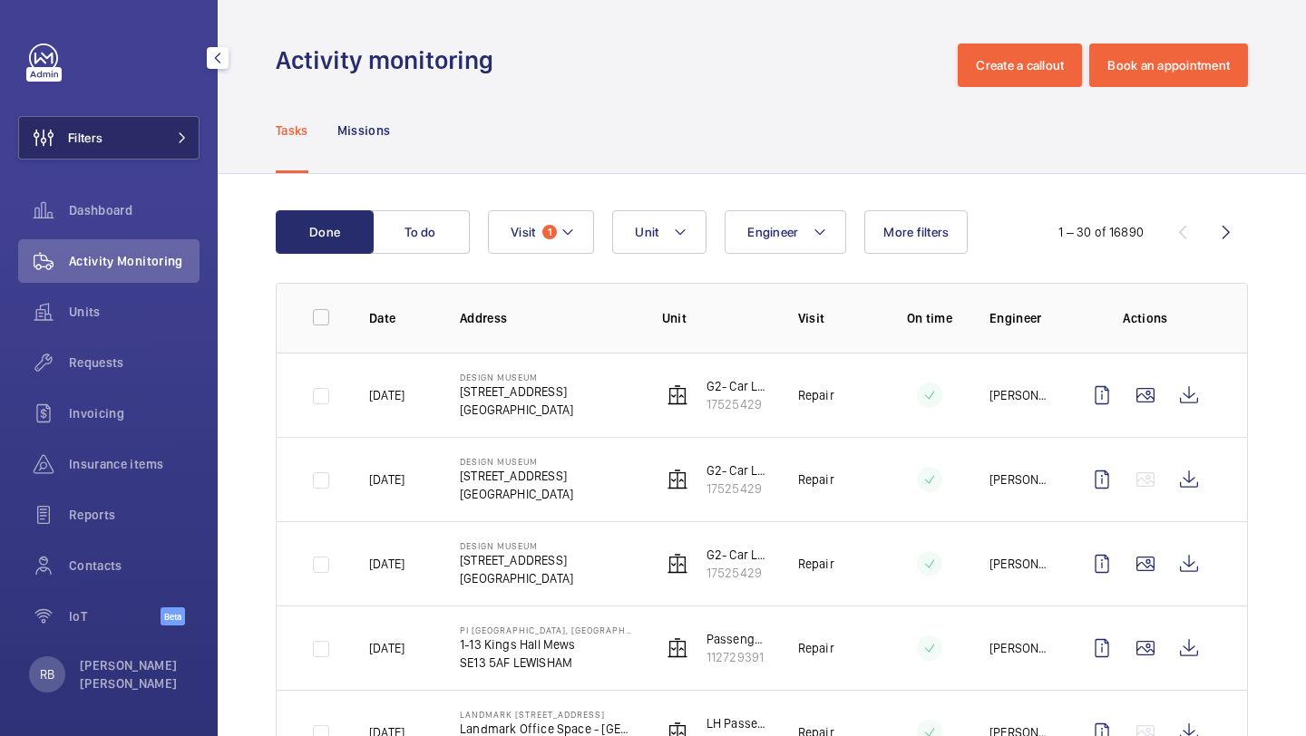
click at [179, 147] on button "Filters" at bounding box center [108, 138] width 181 height 44
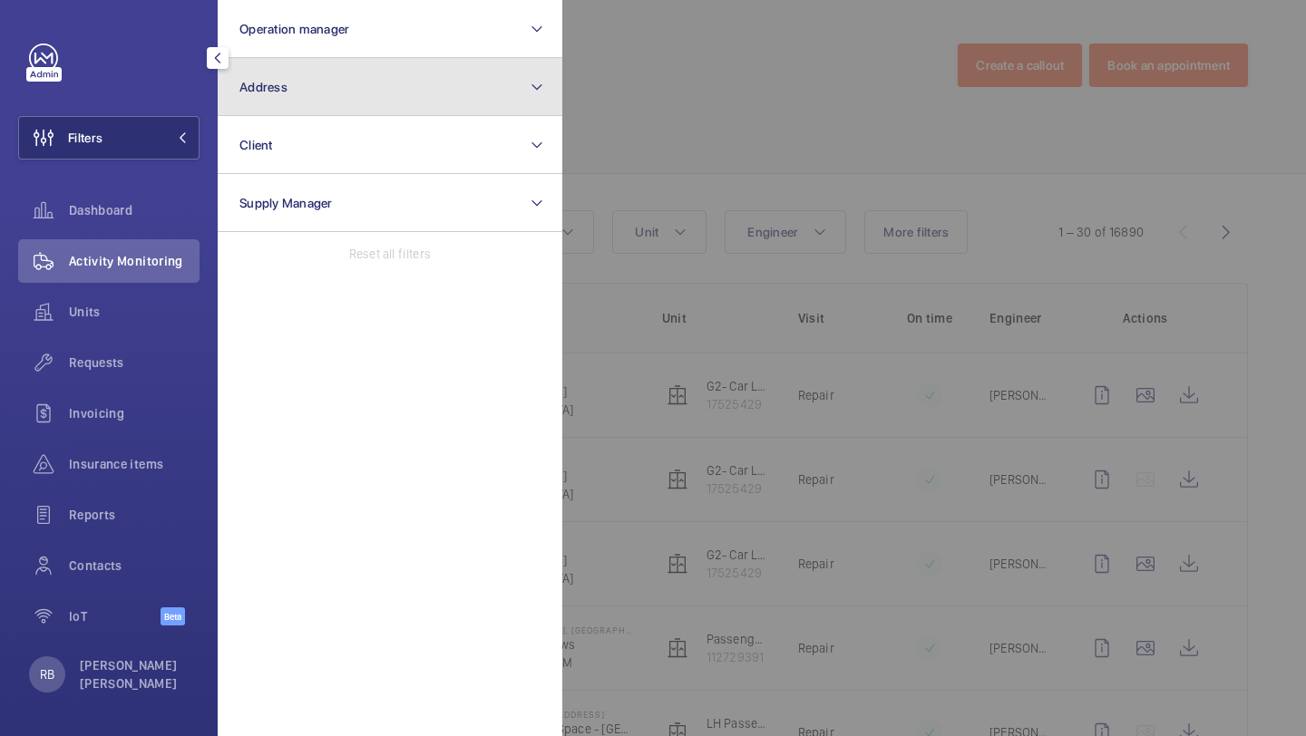
click at [281, 103] on button "Address" at bounding box center [390, 87] width 345 height 58
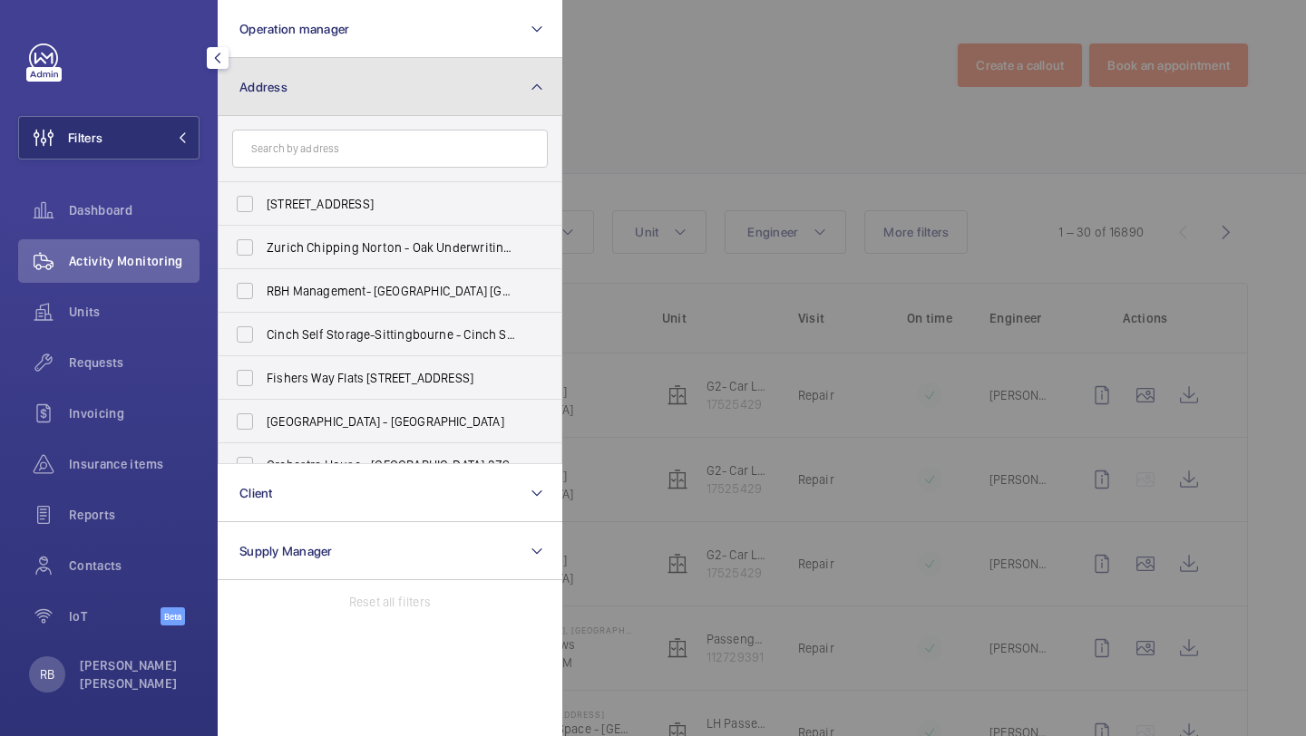
click at [281, 103] on button "Address" at bounding box center [390, 87] width 345 height 58
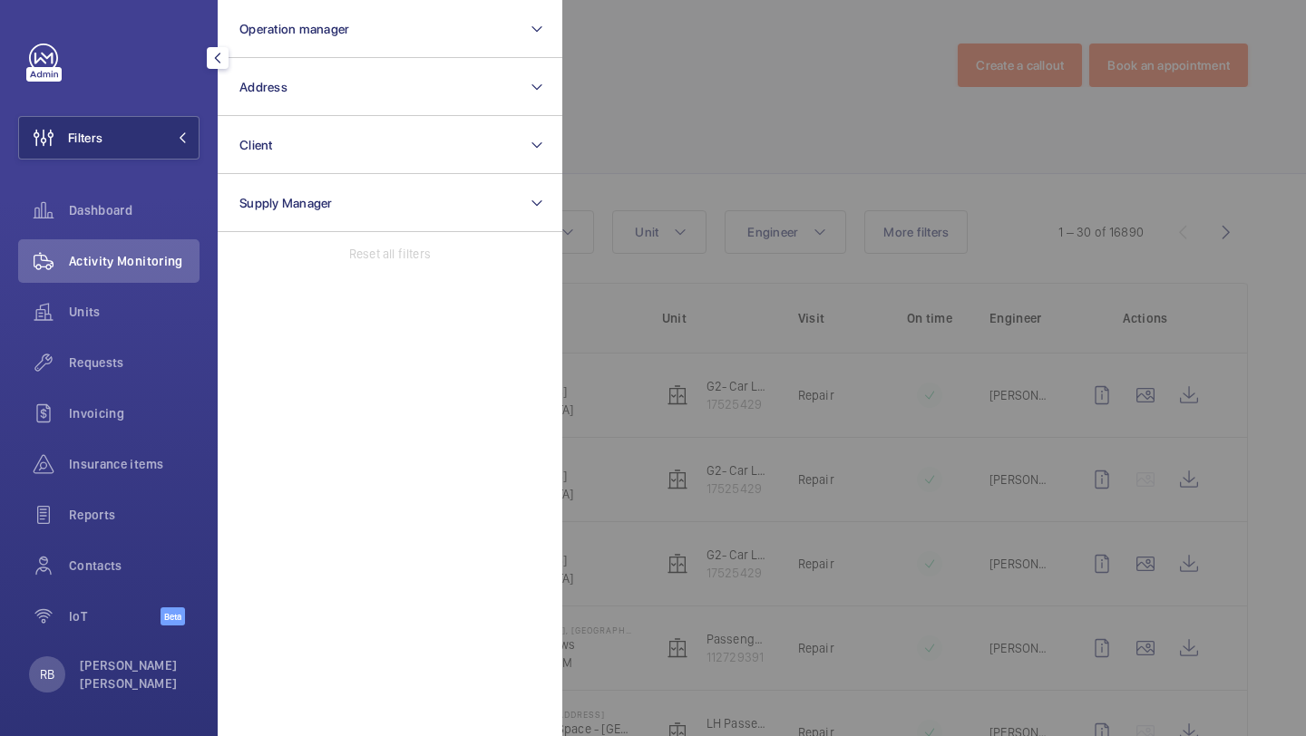
click at [637, 126] on div at bounding box center [1215, 368] width 1306 height 736
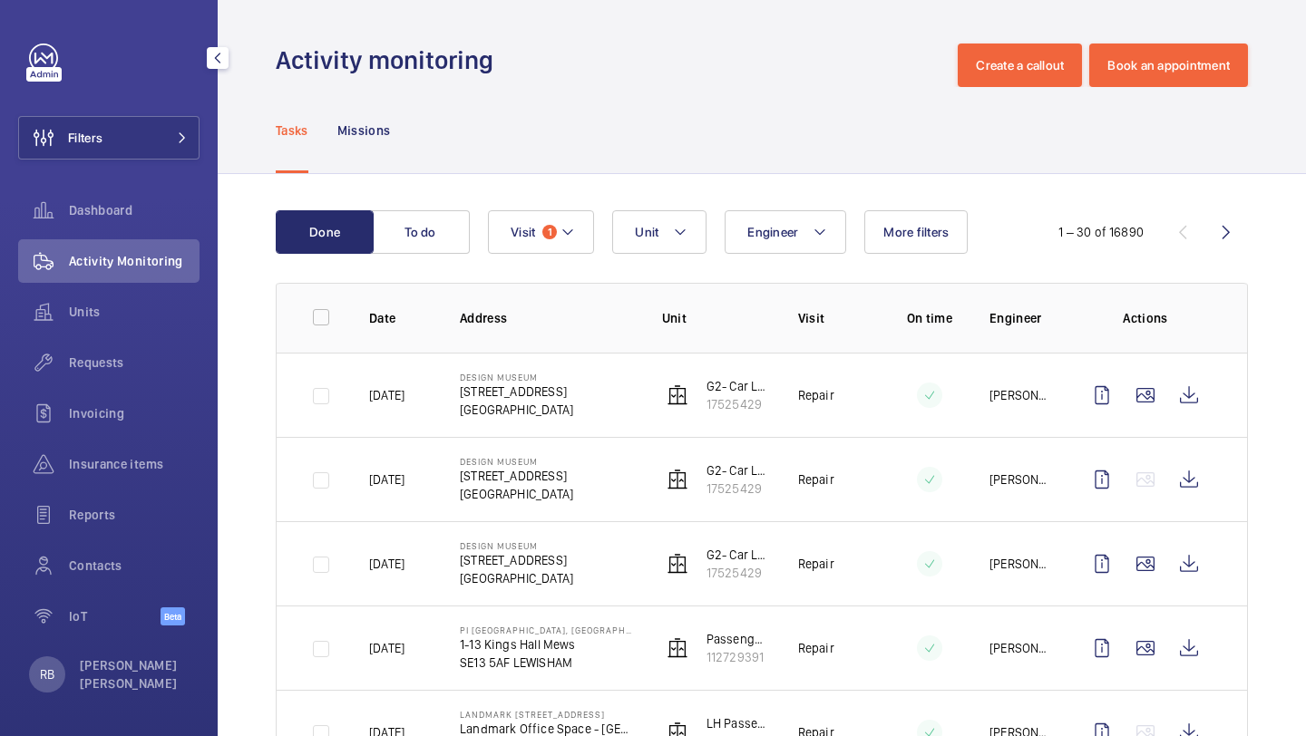
click at [531, 245] on button "Visit 1" at bounding box center [541, 232] width 106 height 44
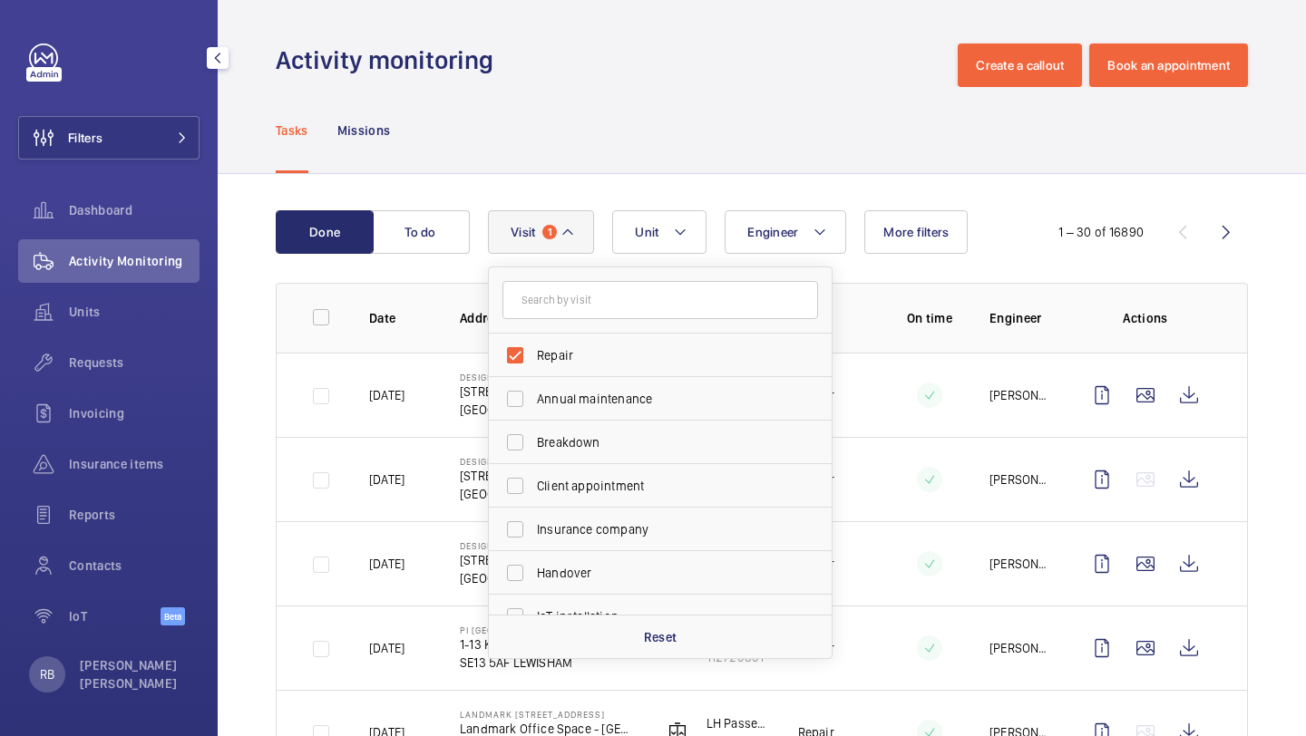
click at [853, 228] on div "Engineer Unit Visit 1 Repair Annual maintenance Breakdown Client appointment In…" at bounding box center [758, 232] width 541 height 44
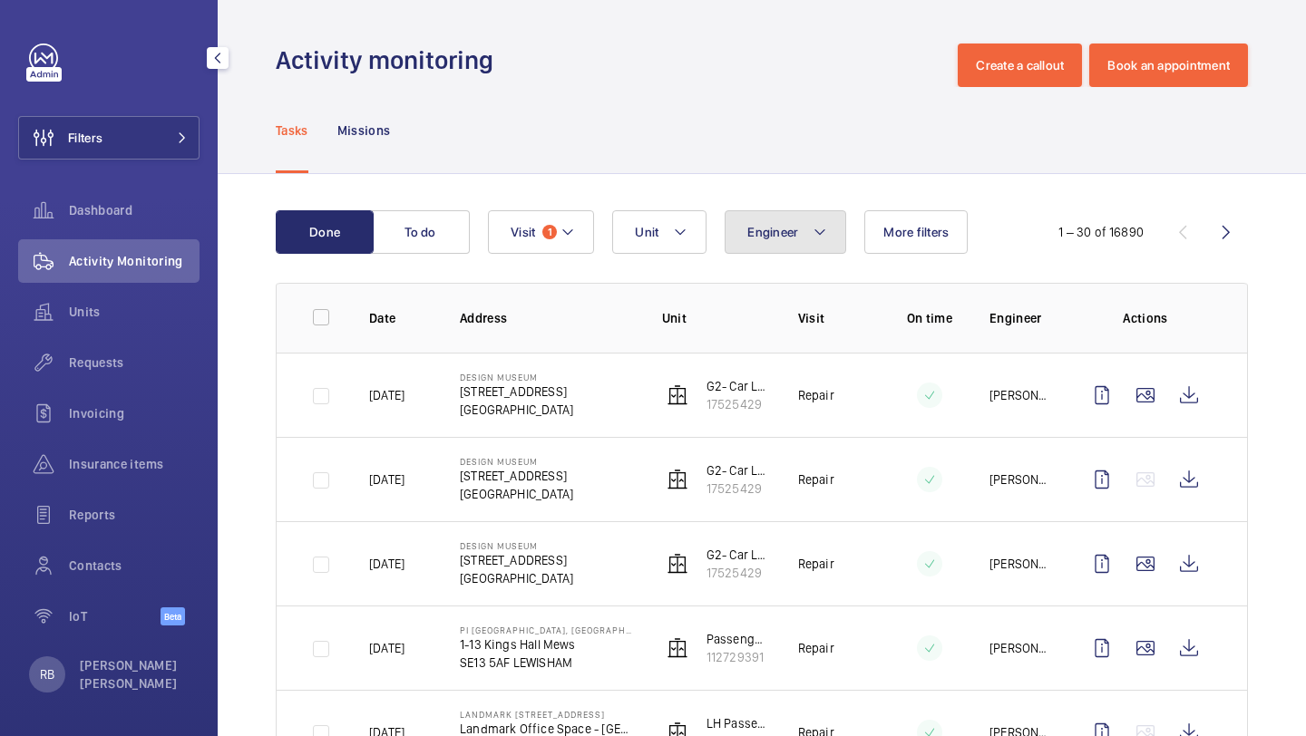
click at [828, 231] on button "Engineer" at bounding box center [785, 232] width 122 height 44
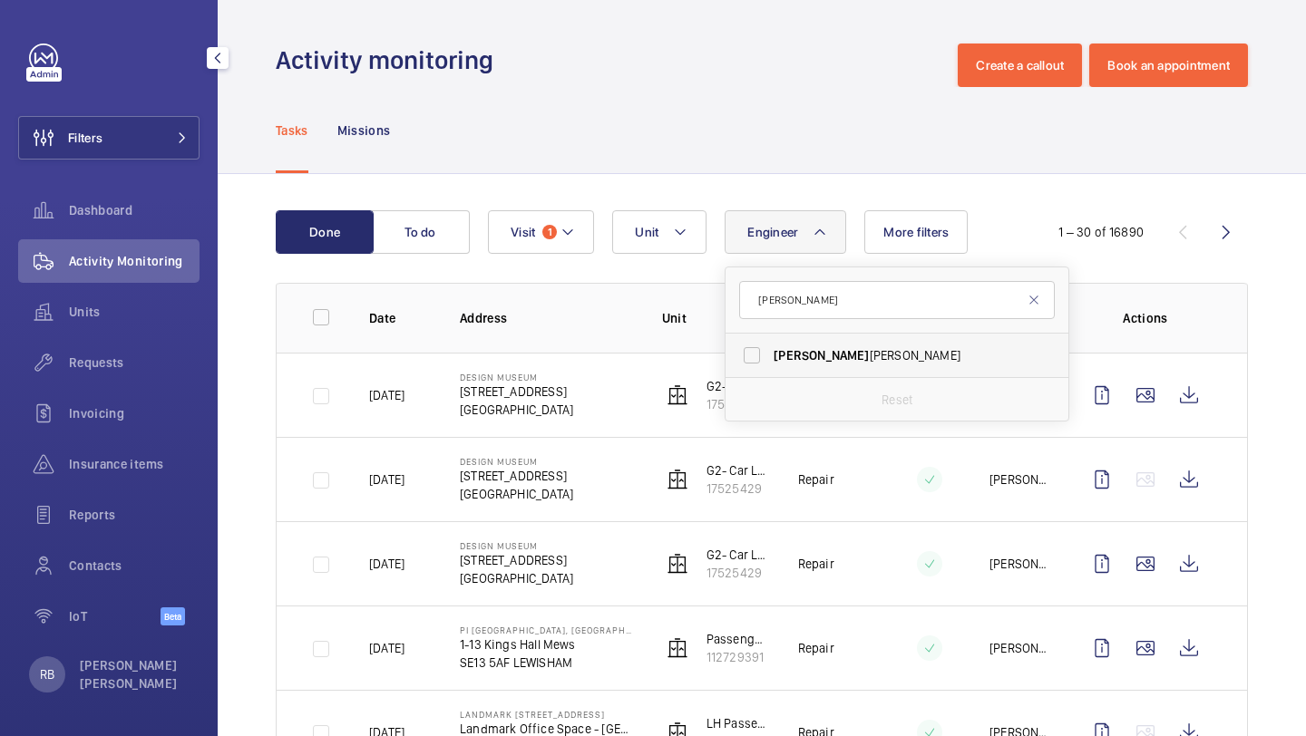
type input "[PERSON_NAME]"
click at [853, 368] on label "[PERSON_NAME]" at bounding box center [883, 356] width 316 height 44
click at [770, 368] on input "[PERSON_NAME]" at bounding box center [752, 355] width 36 height 36
checkbox input "true"
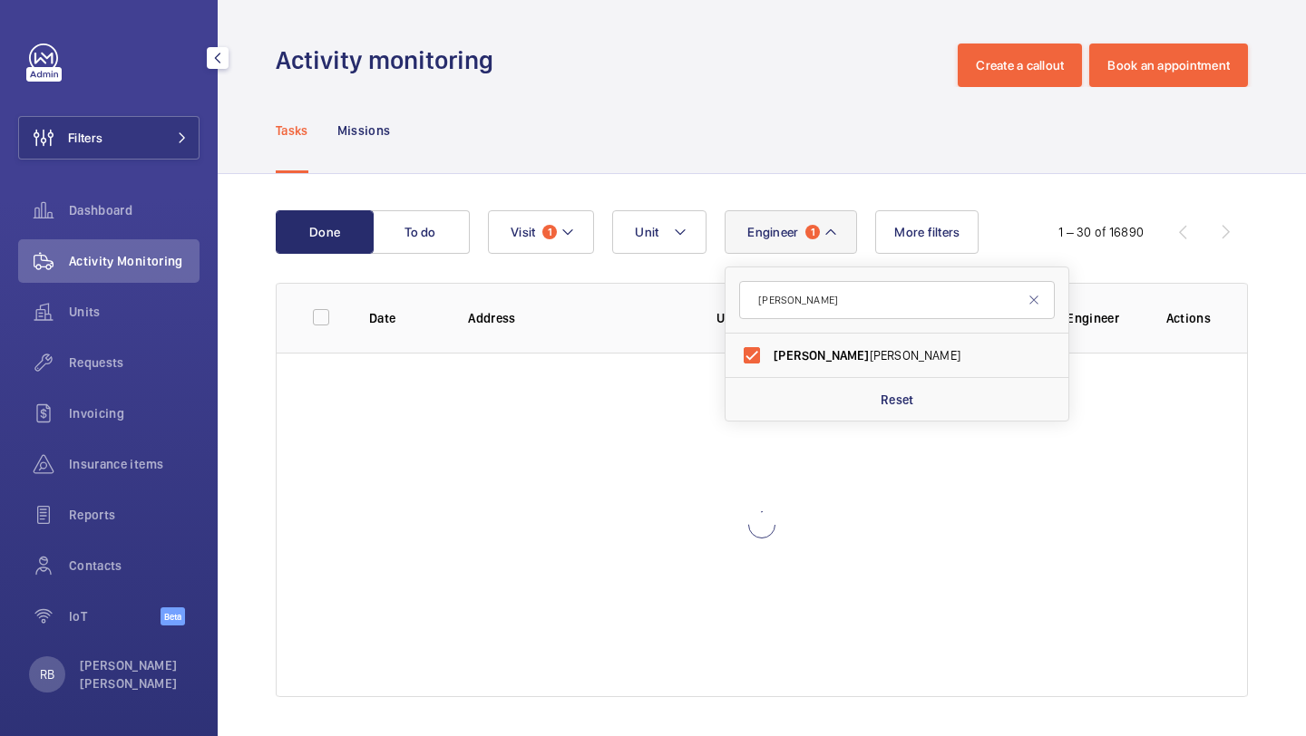
click at [1305, 344] on div "Done To do Engineer 1 keith Keith Bishop Reset Unit Visit 1 More filters 1 – 30…" at bounding box center [762, 457] width 1088 height 567
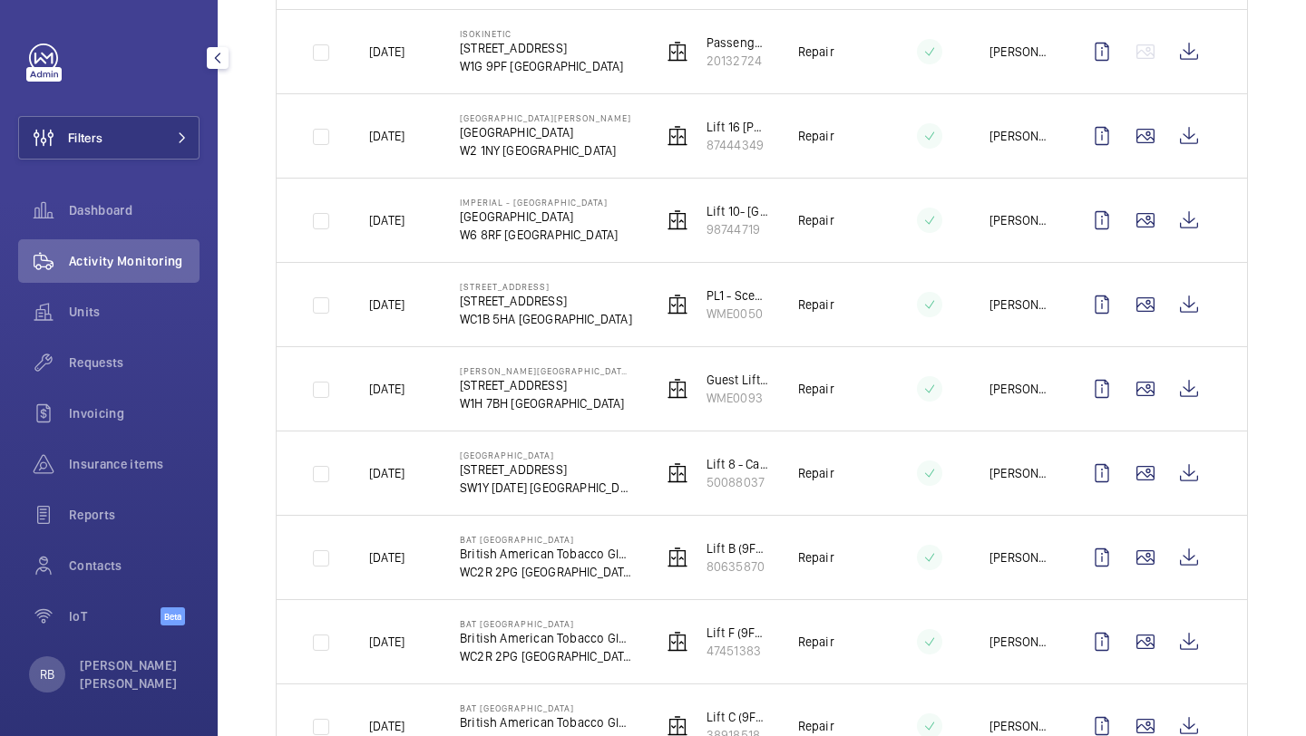
scroll to position [514, 0]
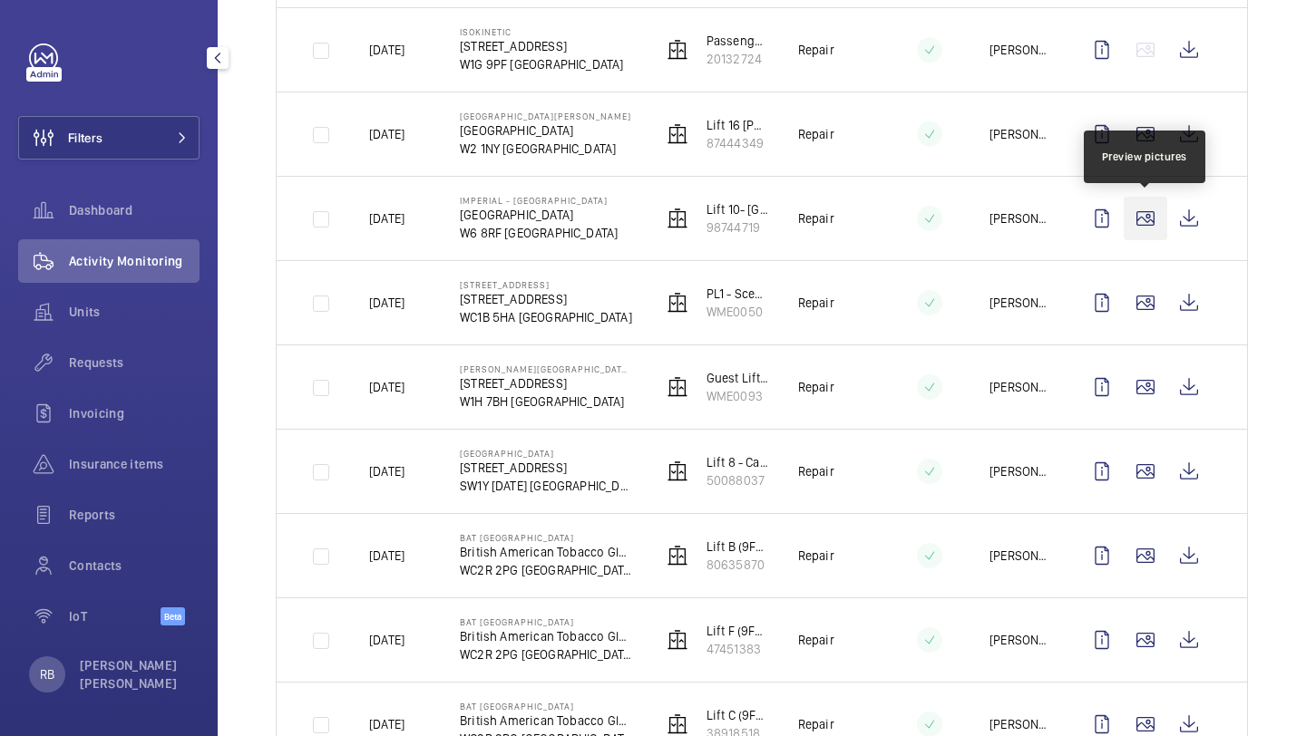
click at [1143, 219] on wm-front-icon-button at bounding box center [1145, 219] width 44 height 44
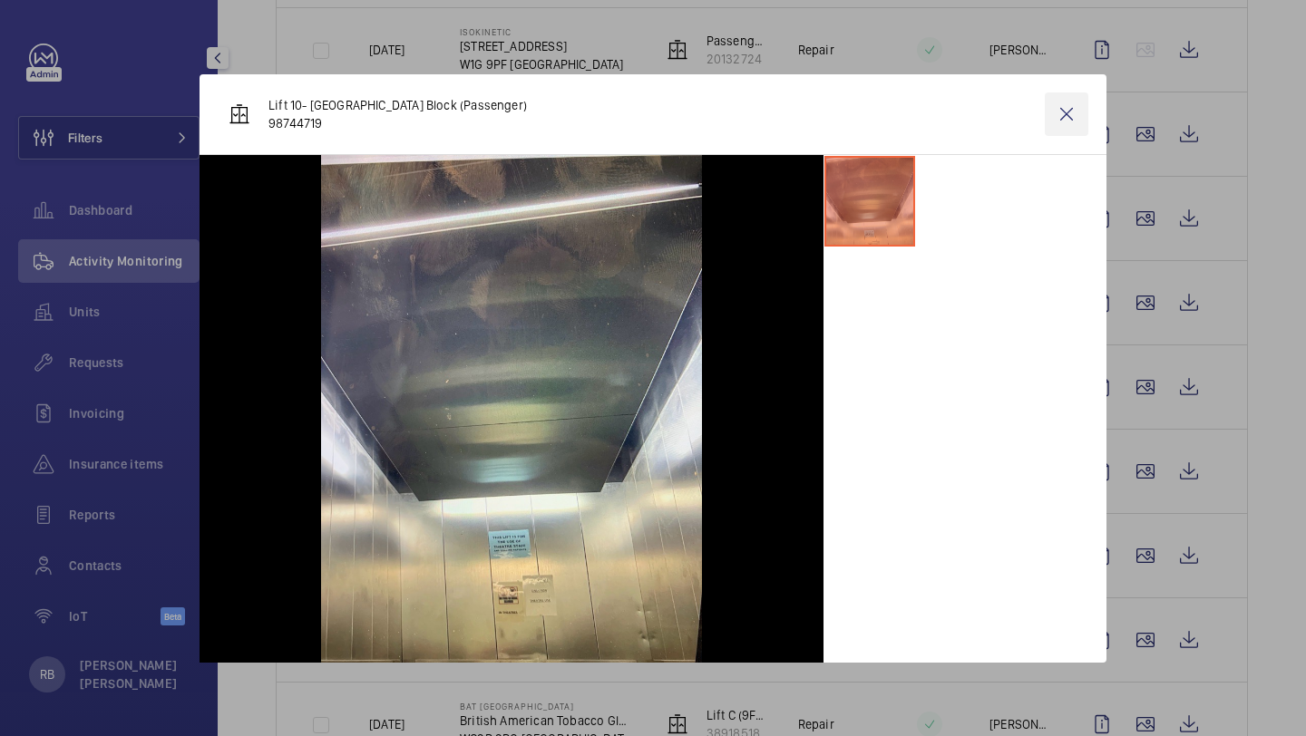
click at [1086, 102] on wm-front-icon-button at bounding box center [1067, 114] width 44 height 44
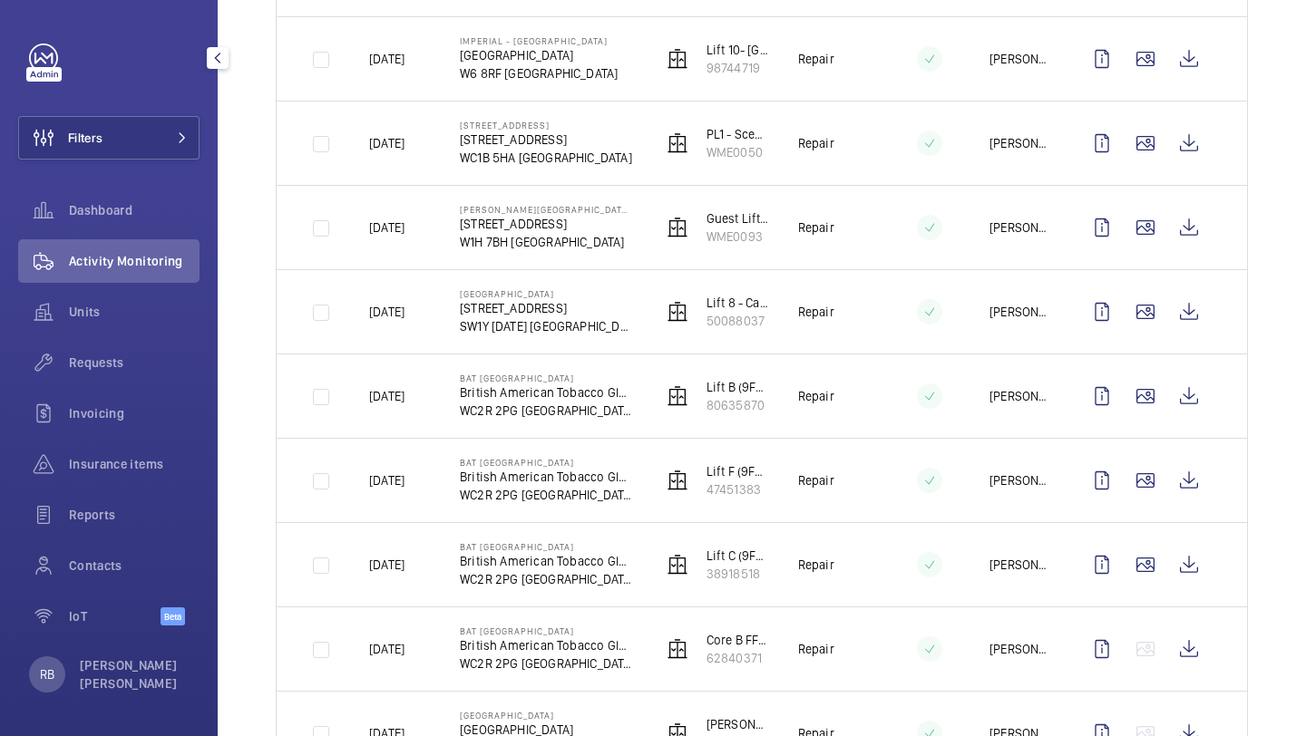
scroll to position [697, 0]
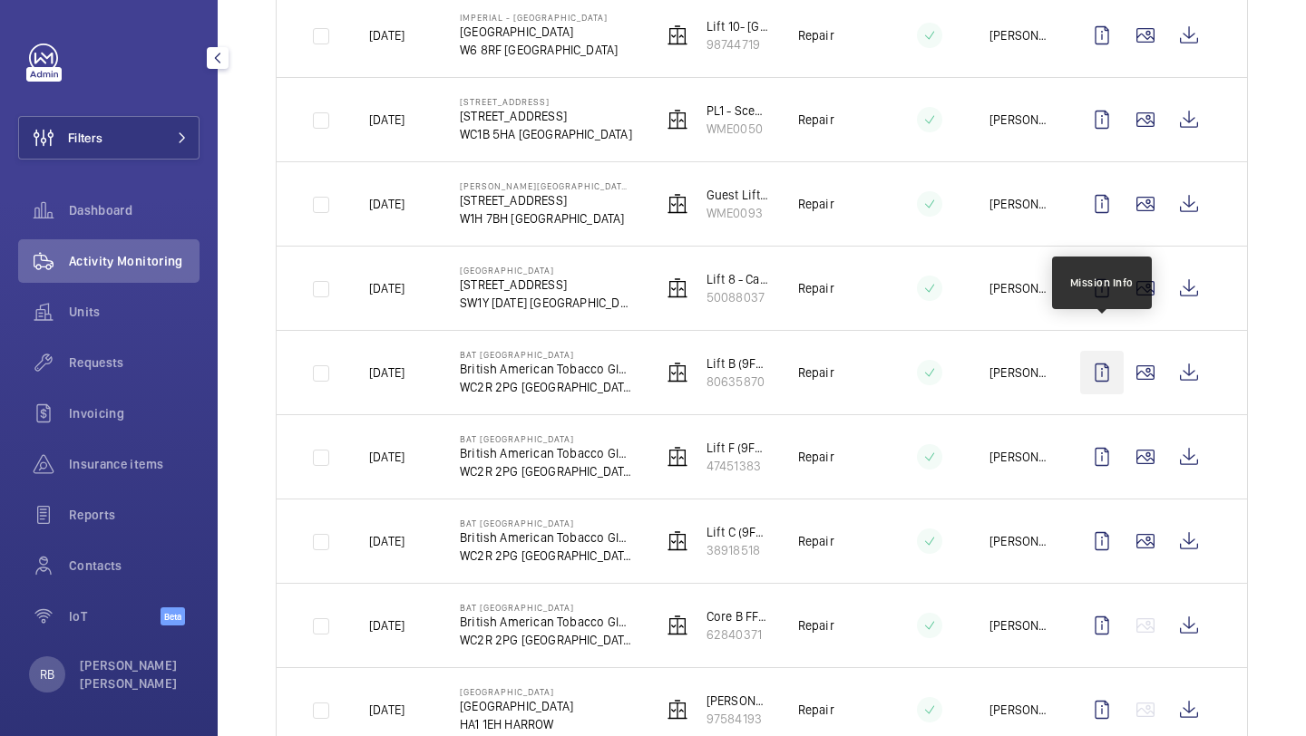
click at [1139, 267] on wm-front-icon-button at bounding box center [1145, 289] width 44 height 44
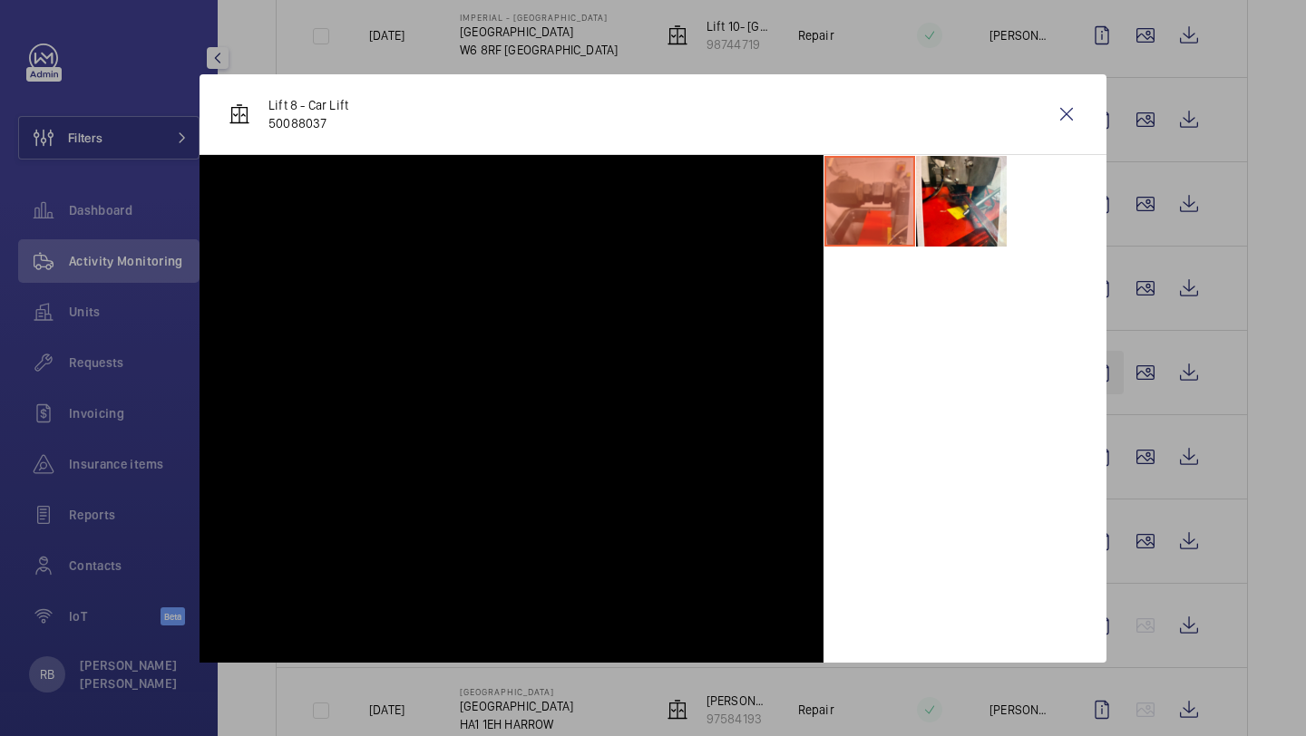
scroll to position [725, 0]
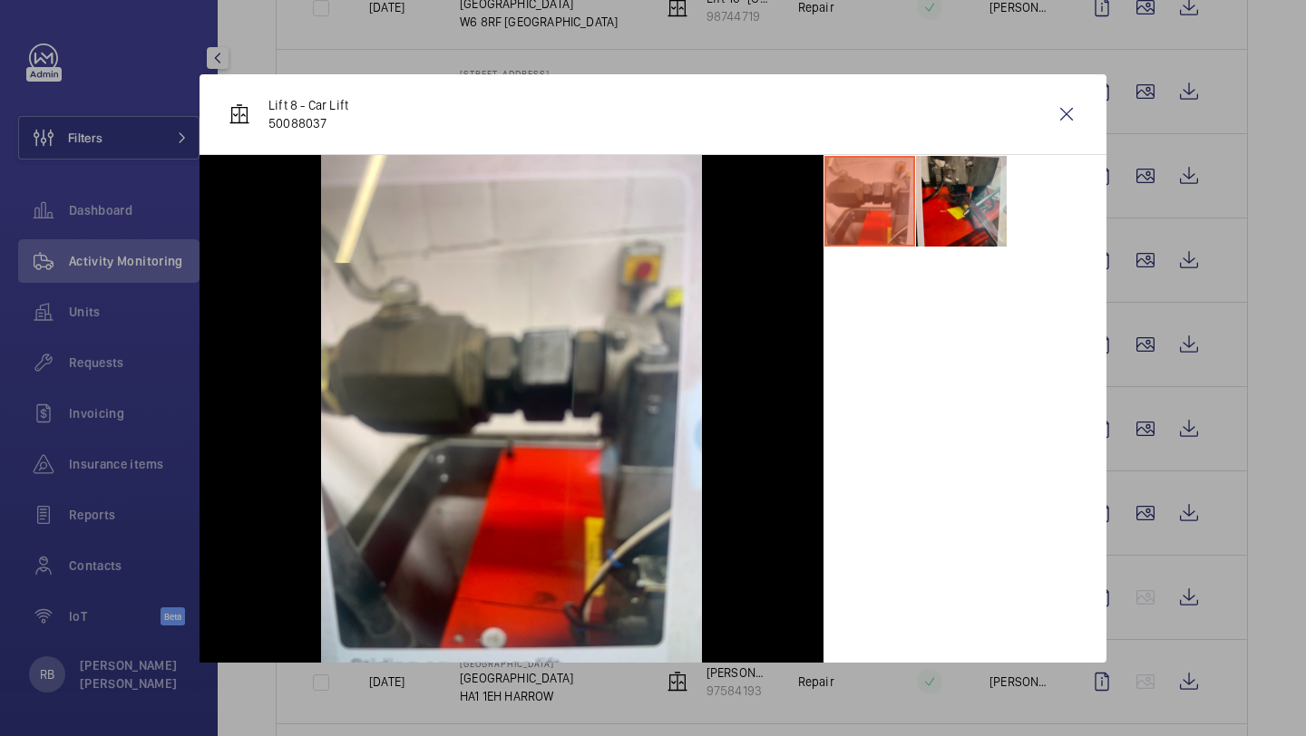
click at [1003, 191] on li at bounding box center [961, 201] width 91 height 91
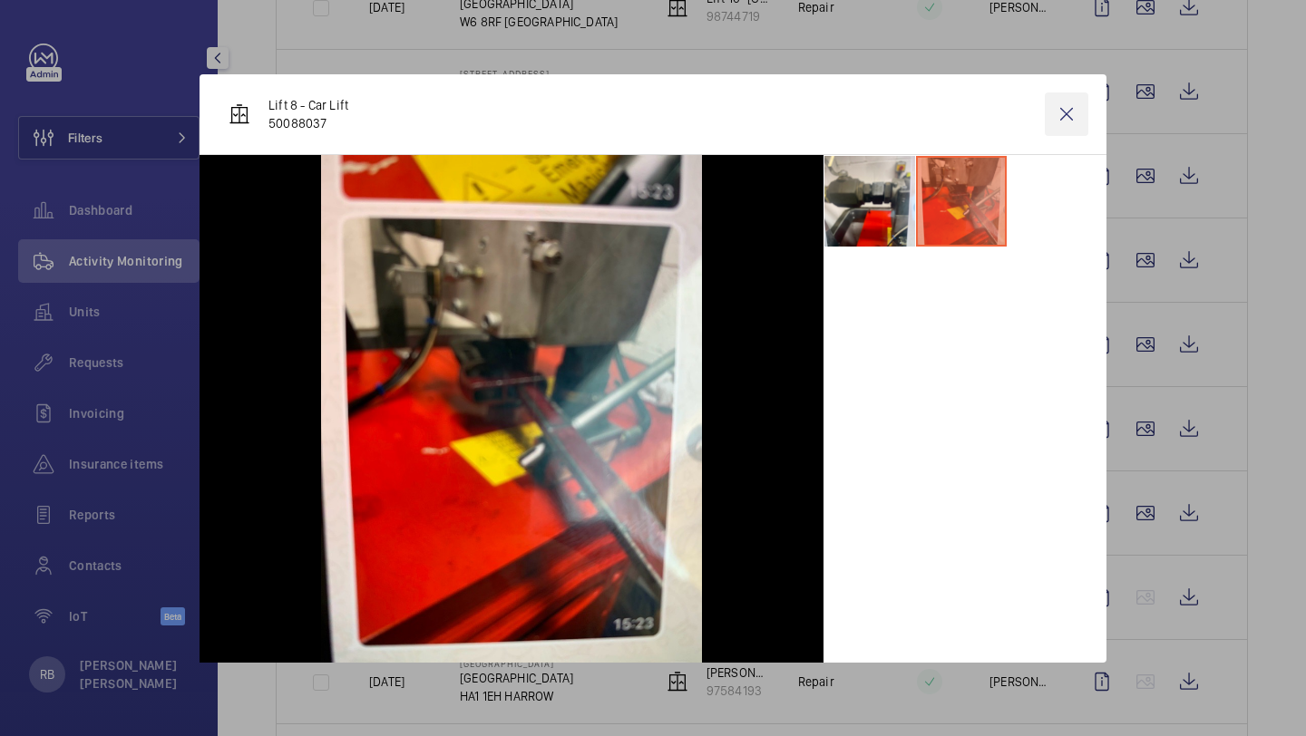
click at [1051, 124] on wm-front-icon-button at bounding box center [1067, 114] width 44 height 44
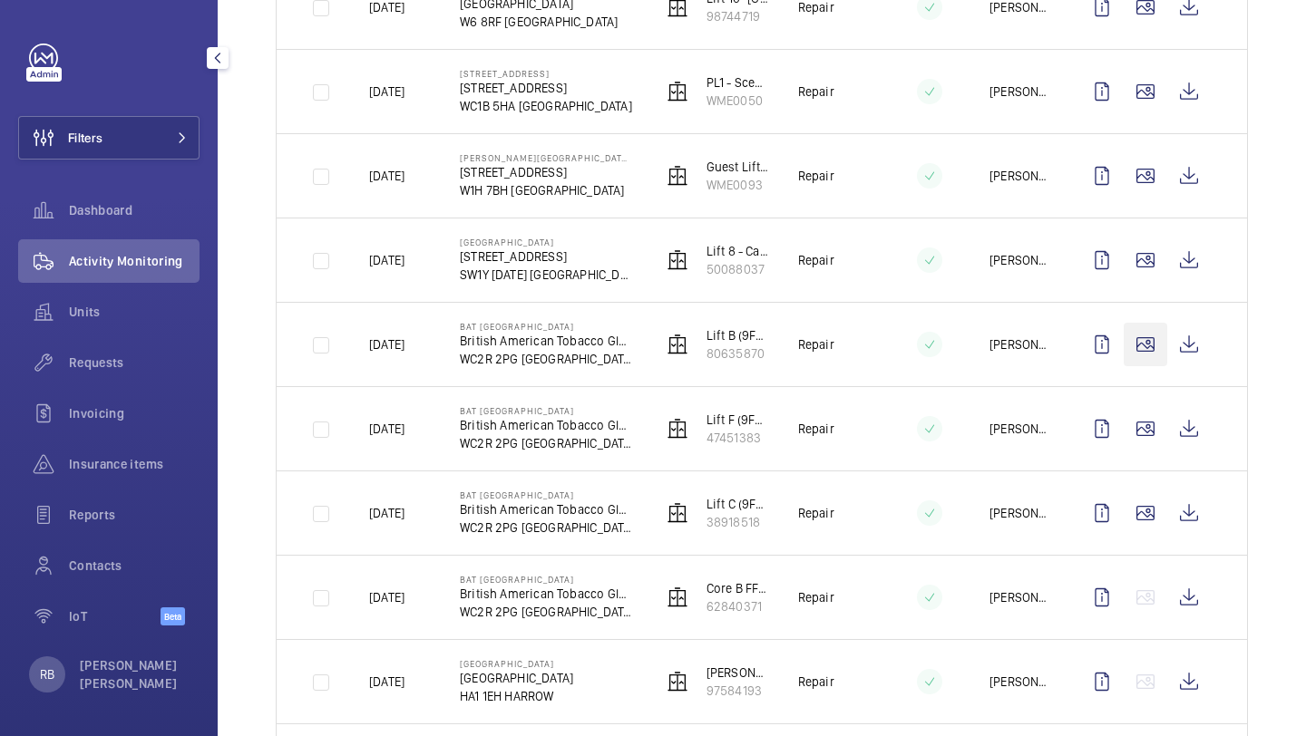
click at [1150, 351] on wm-front-icon-button at bounding box center [1145, 345] width 44 height 44
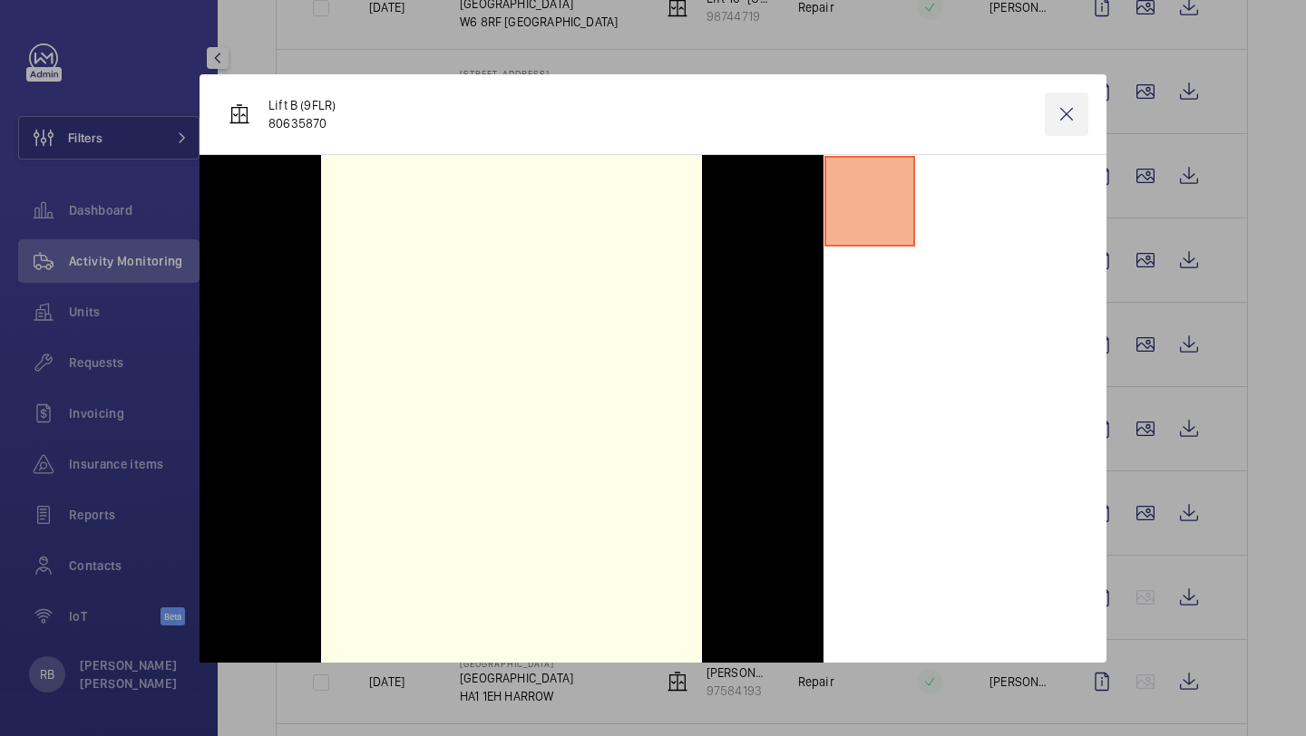
click at [1074, 122] on wm-front-icon-button at bounding box center [1067, 114] width 44 height 44
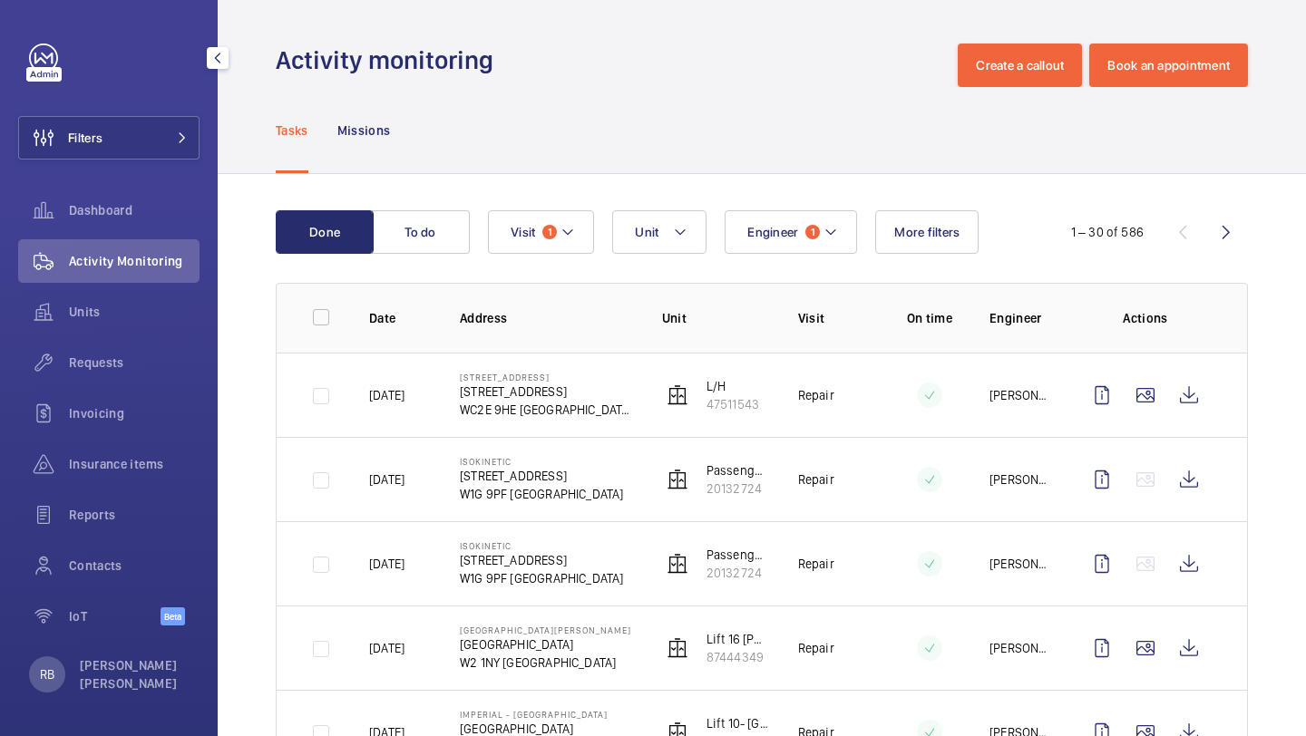
scroll to position [7, 0]
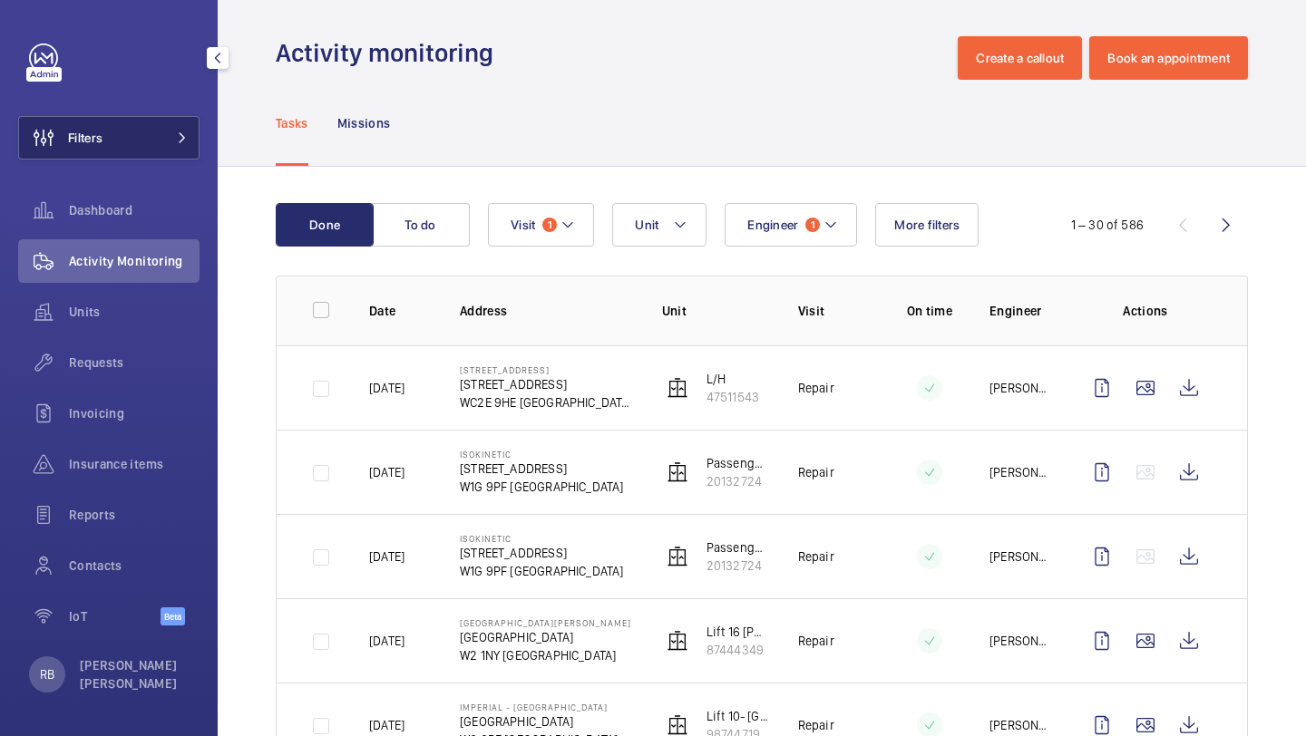
click at [108, 118] on button "Filters" at bounding box center [108, 138] width 181 height 44
click at [109, 119] on button "Filters" at bounding box center [108, 138] width 181 height 44
click at [190, 139] on button "Filters" at bounding box center [108, 138] width 181 height 44
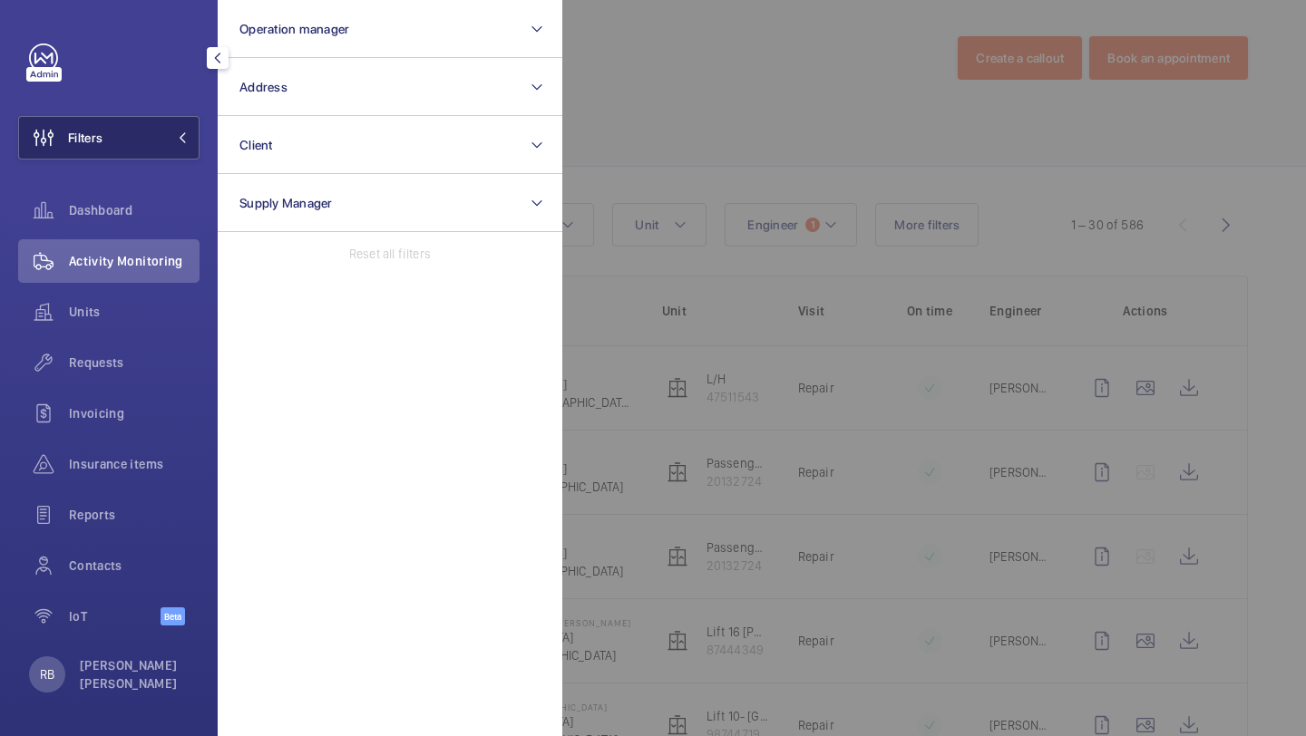
scroll to position [0, 0]
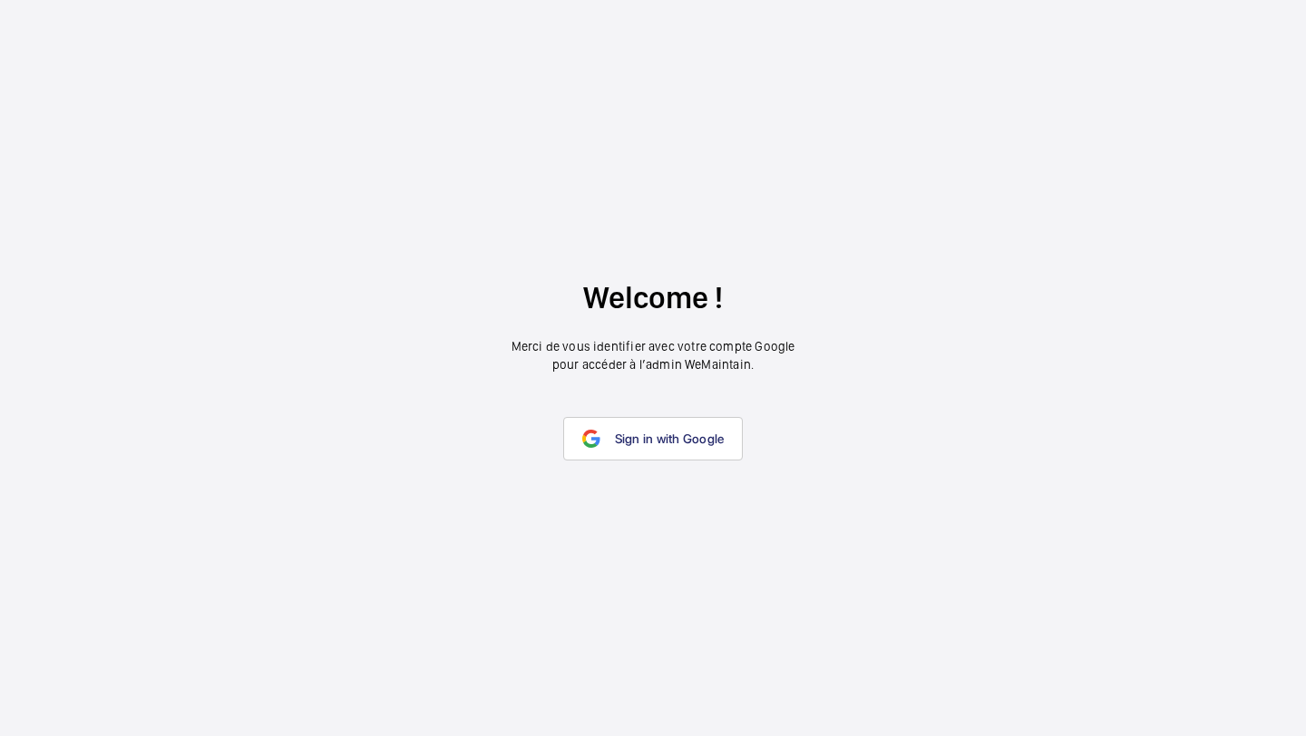
click at [662, 405] on wm-front-google-login "Welcome ! Merci de vous identifier avec votre compte Google pour accéder à l’ad…" at bounding box center [653, 368] width 1306 height 736
click at [655, 428] on link "Sign in with Google" at bounding box center [653, 439] width 180 height 44
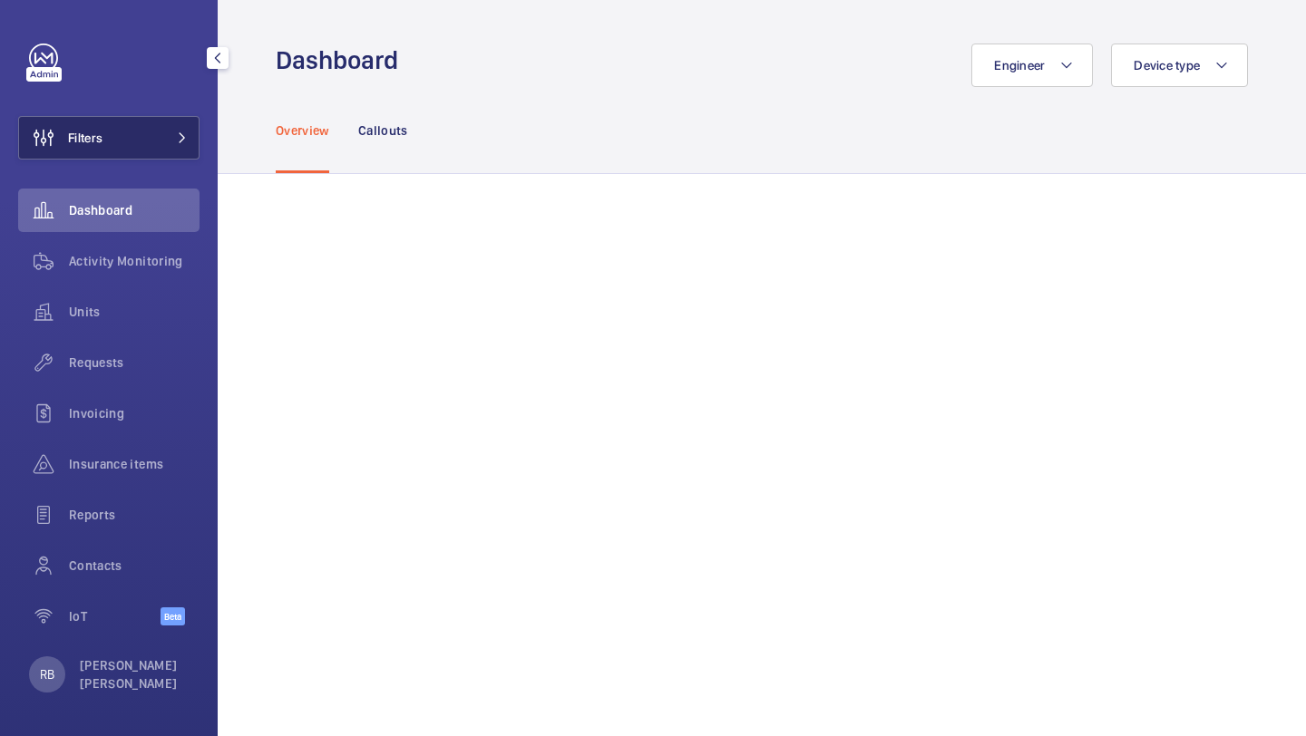
click at [170, 137] on span at bounding box center [177, 137] width 22 height 11
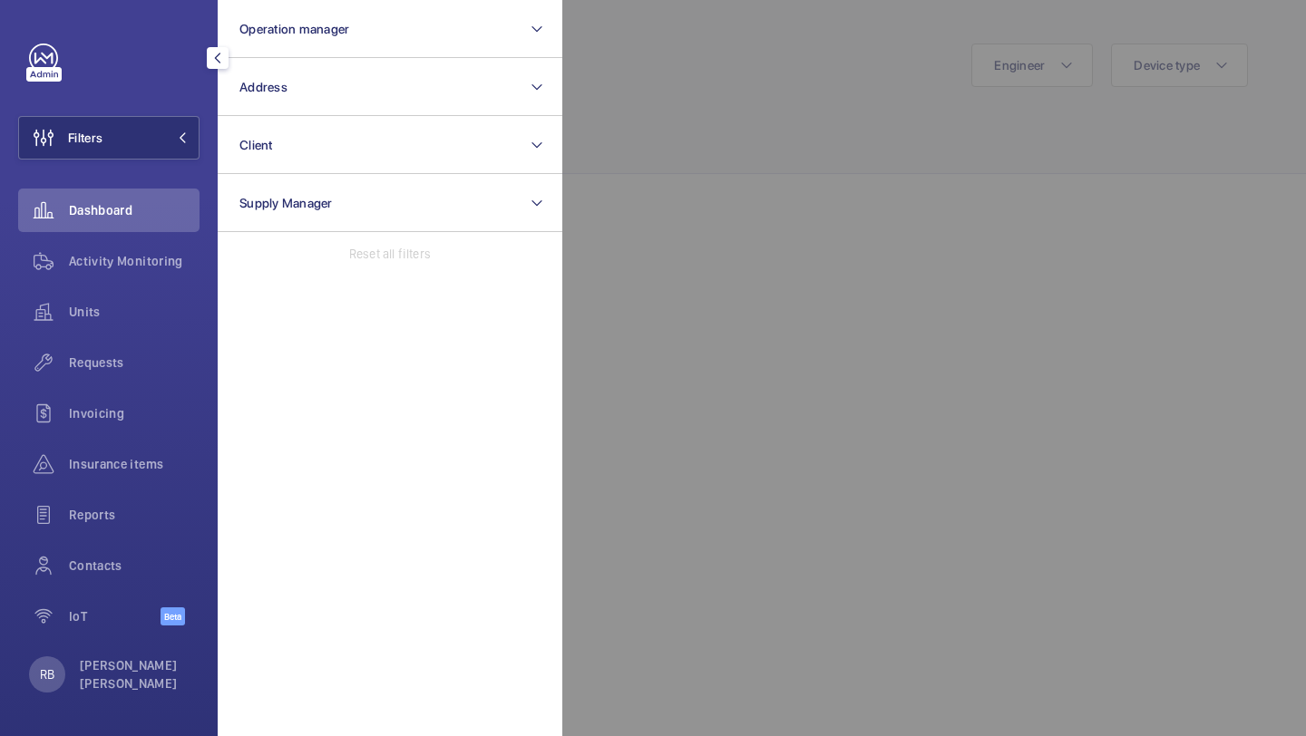
click at [631, 151] on div at bounding box center [1215, 368] width 1306 height 736
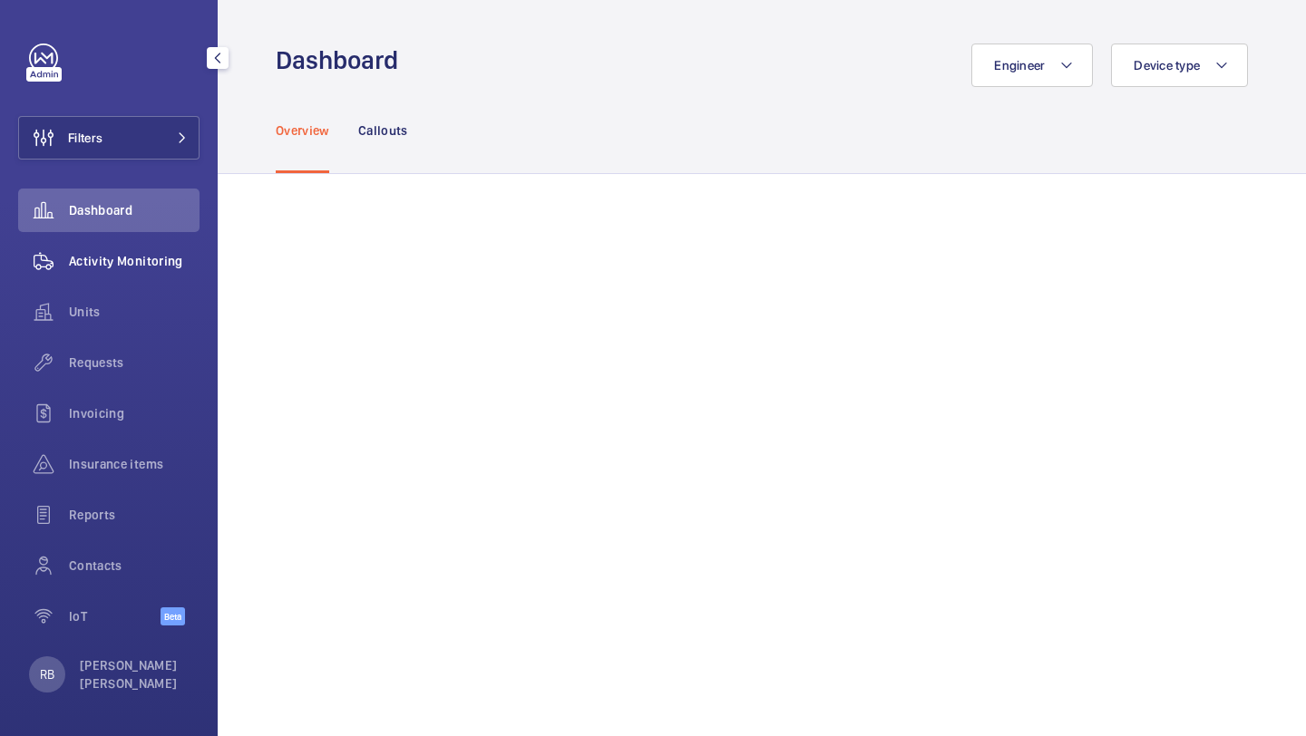
click at [106, 249] on div "Activity Monitoring" at bounding box center [108, 261] width 181 height 44
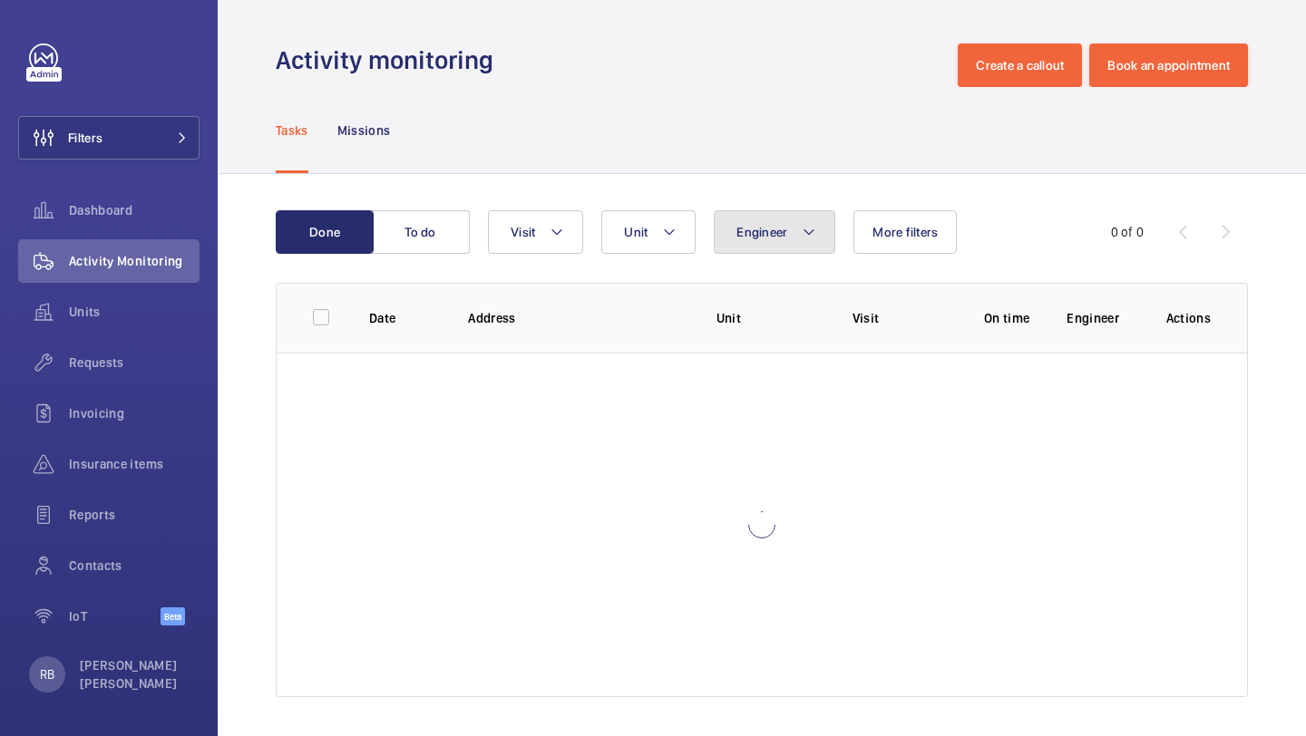
click at [766, 248] on button "Engineer" at bounding box center [775, 232] width 122 height 44
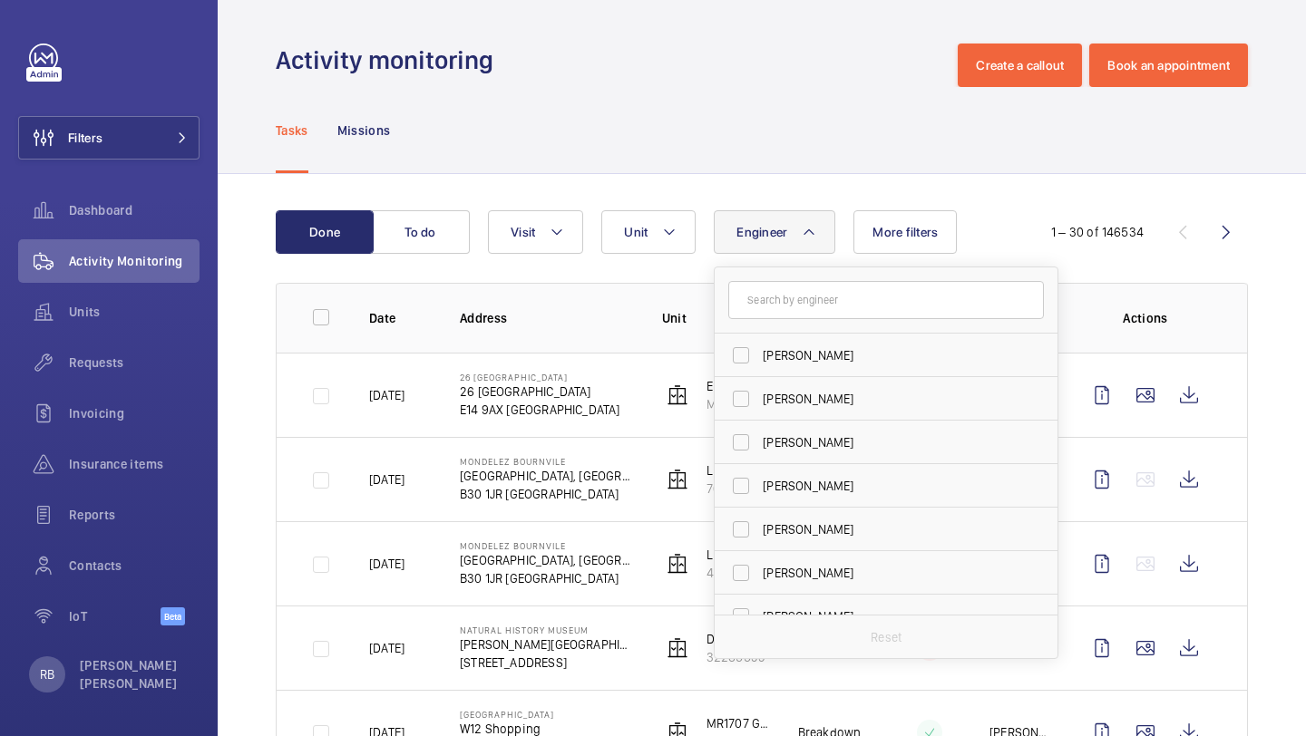
click at [796, 242] on button "Engineer" at bounding box center [775, 232] width 122 height 44
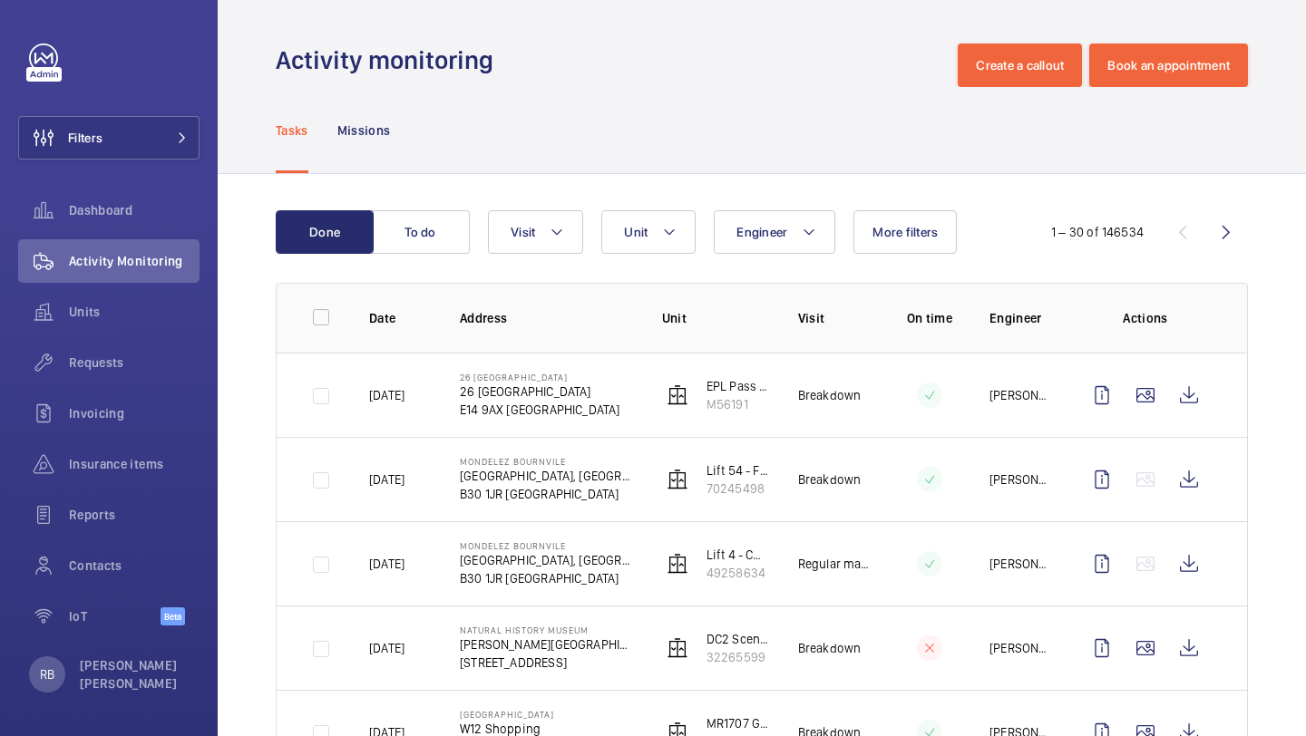
click at [797, 238] on button "Engineer" at bounding box center [775, 232] width 122 height 44
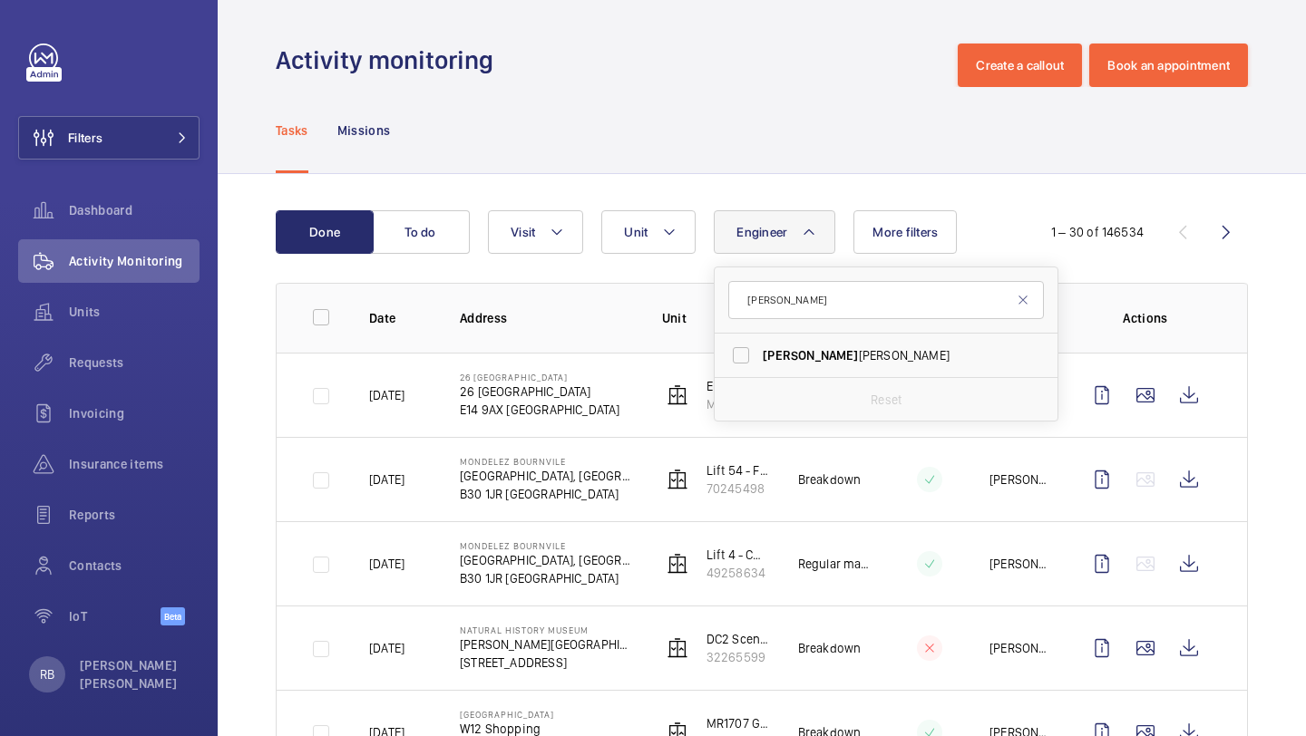
click at [770, 306] on input "[PERSON_NAME]" at bounding box center [886, 300] width 316 height 38
type input "[PERSON_NAME]"
click at [762, 353] on label "[PERSON_NAME]" at bounding box center [872, 356] width 316 height 44
click at [759, 353] on input "[PERSON_NAME]" at bounding box center [741, 355] width 36 height 36
checkbox input "true"
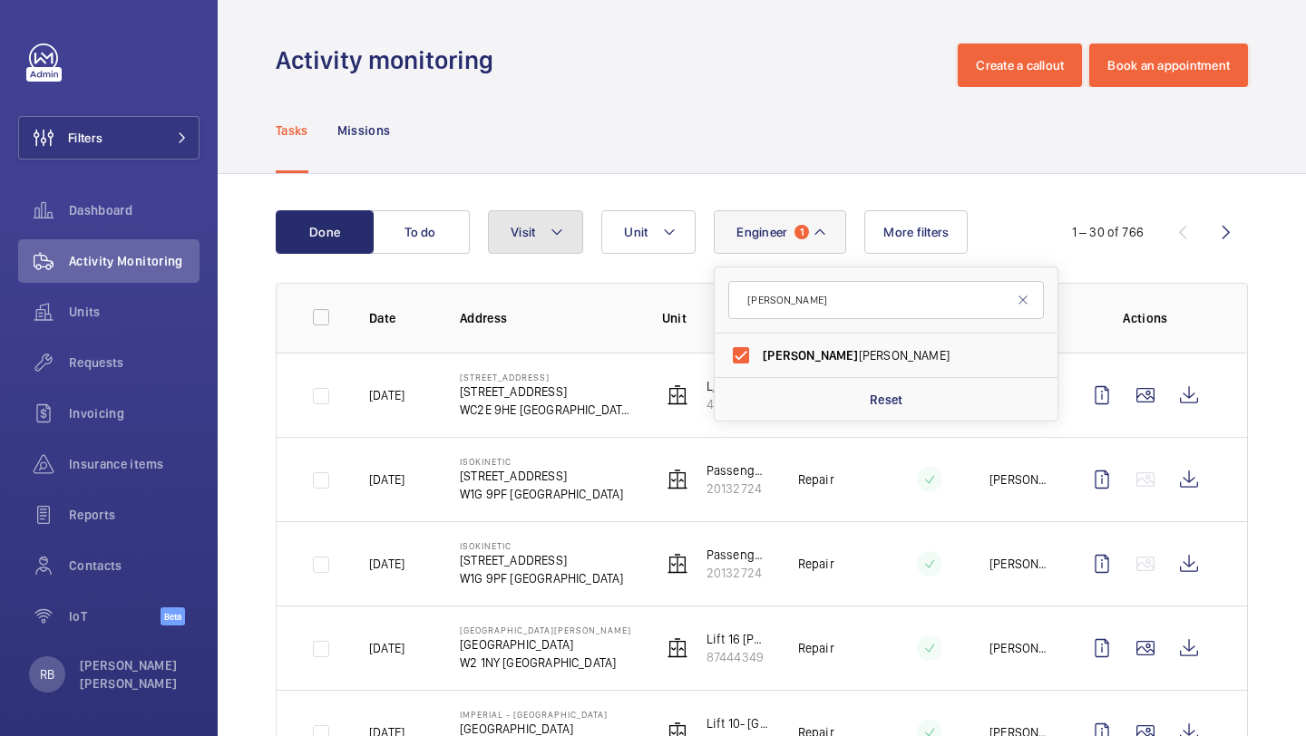
click at [545, 230] on button "Visit" at bounding box center [535, 232] width 95 height 44
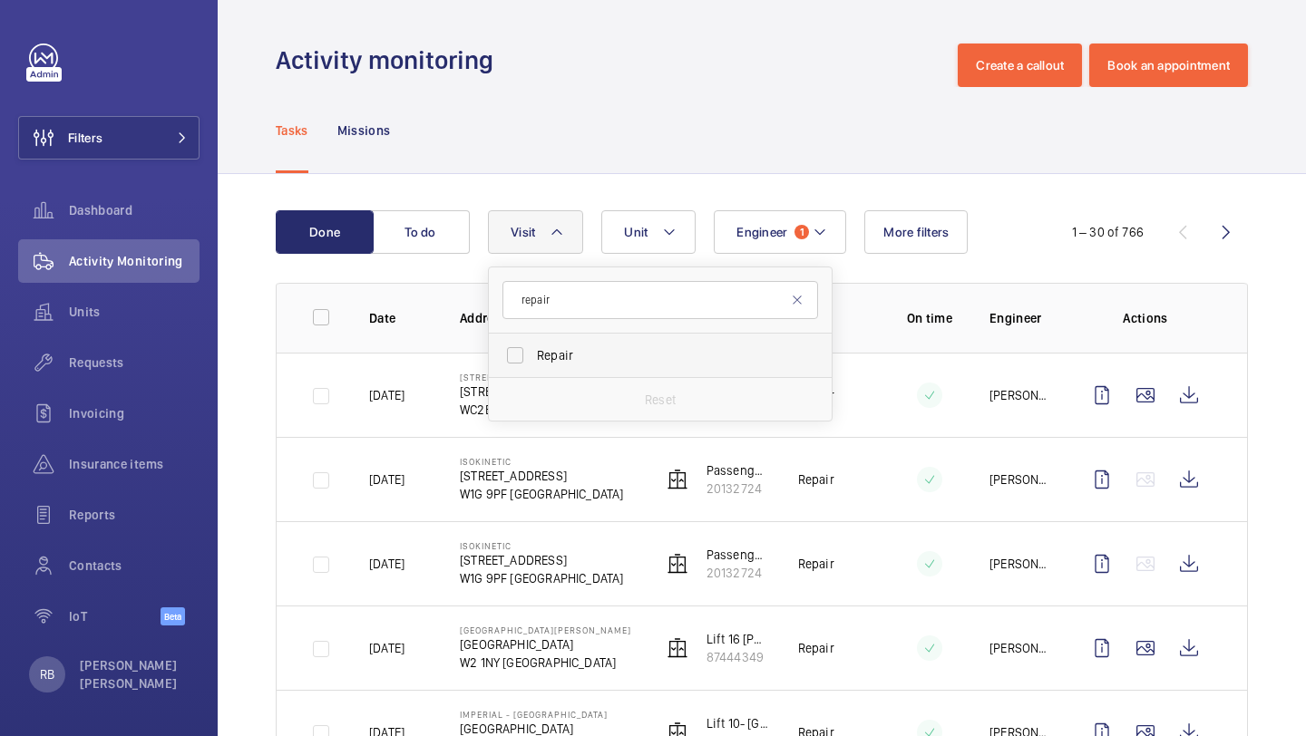
type input "repair"
click at [537, 356] on span "Repair" at bounding box center [661, 355] width 249 height 18
click at [533, 356] on input "Repair" at bounding box center [515, 355] width 36 height 36
checkbox input "true"
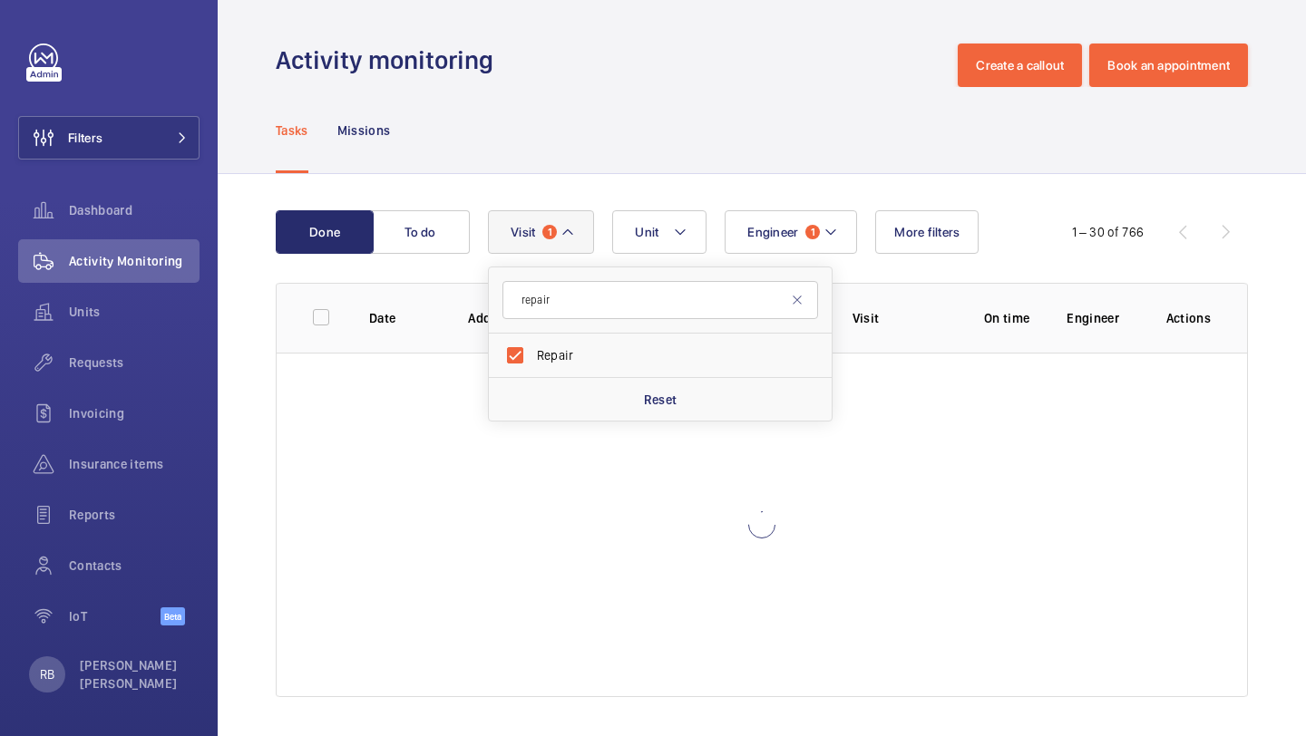
click at [1292, 374] on div "Done To do Engineer 1 Unit Visit 1 repair Repair Reset More filters 1 – 30 of 7…" at bounding box center [762, 457] width 1088 height 567
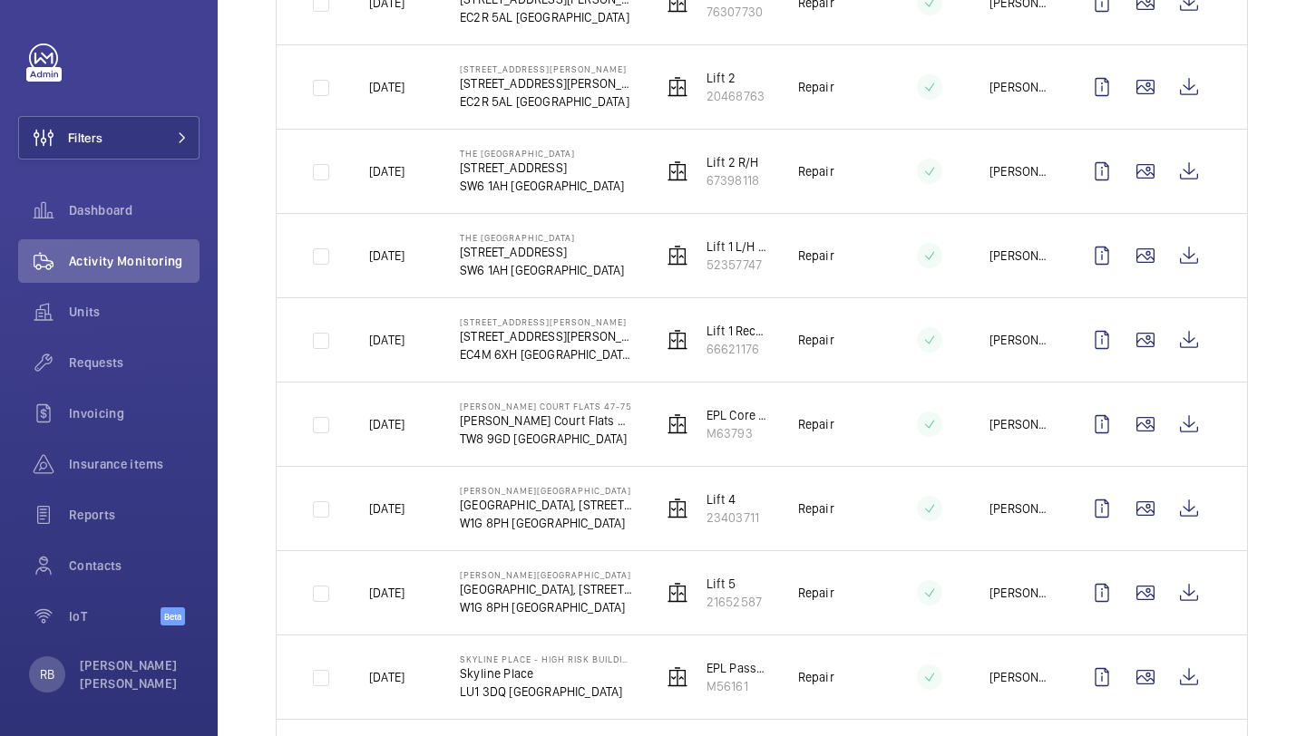
scroll to position [2191, 0]
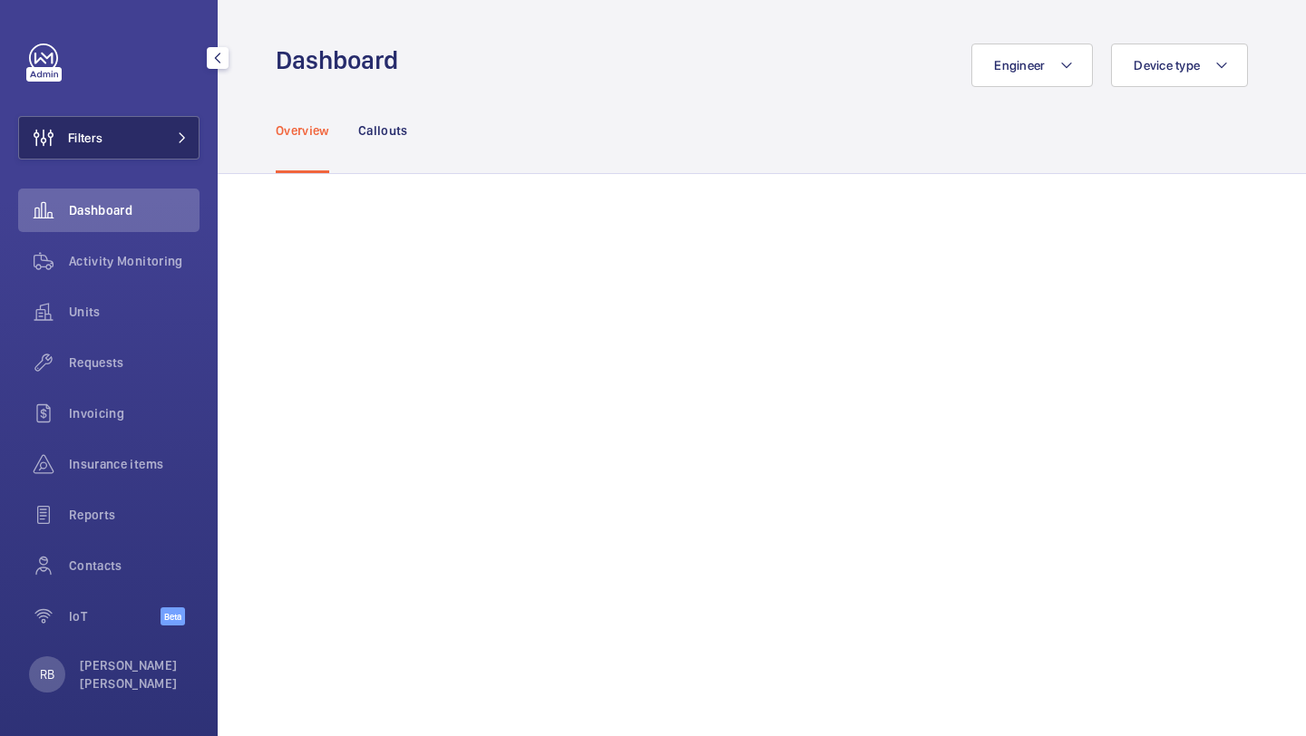
click at [148, 116] on button "Filters" at bounding box center [108, 138] width 181 height 44
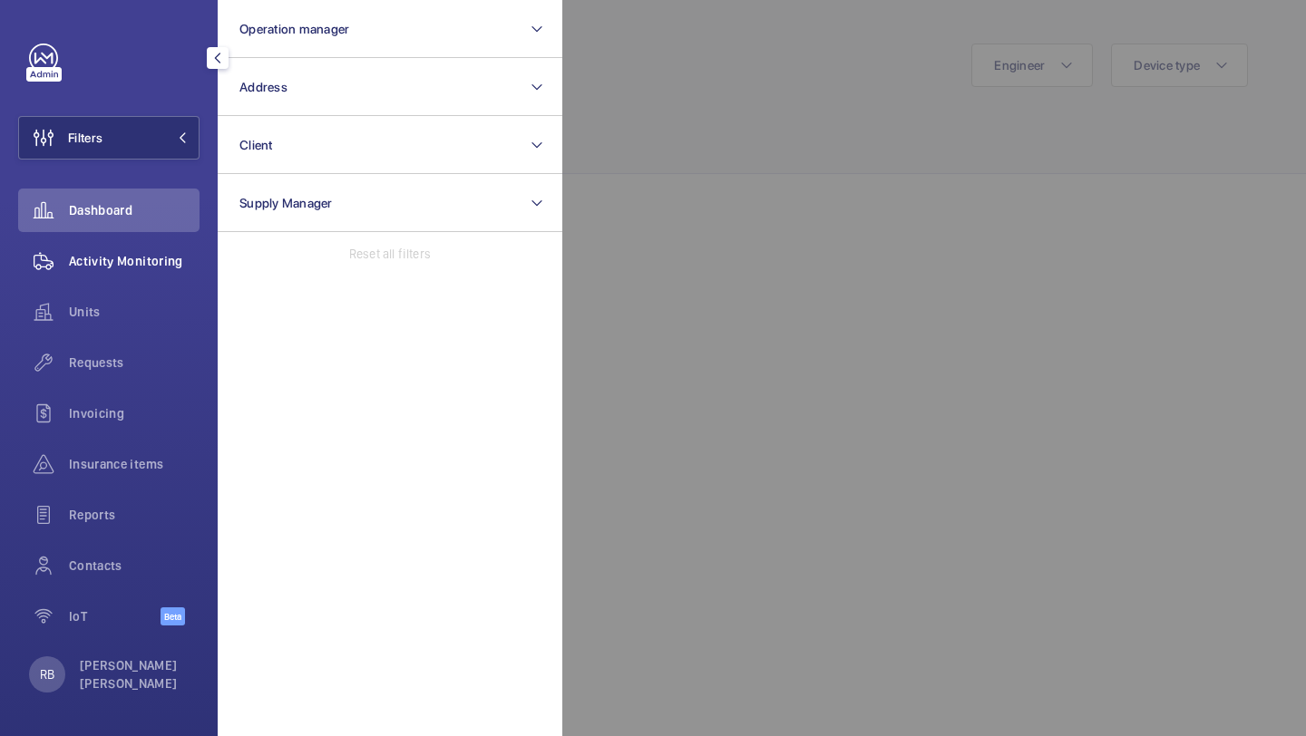
click at [118, 256] on span "Activity Monitoring" at bounding box center [134, 261] width 131 height 18
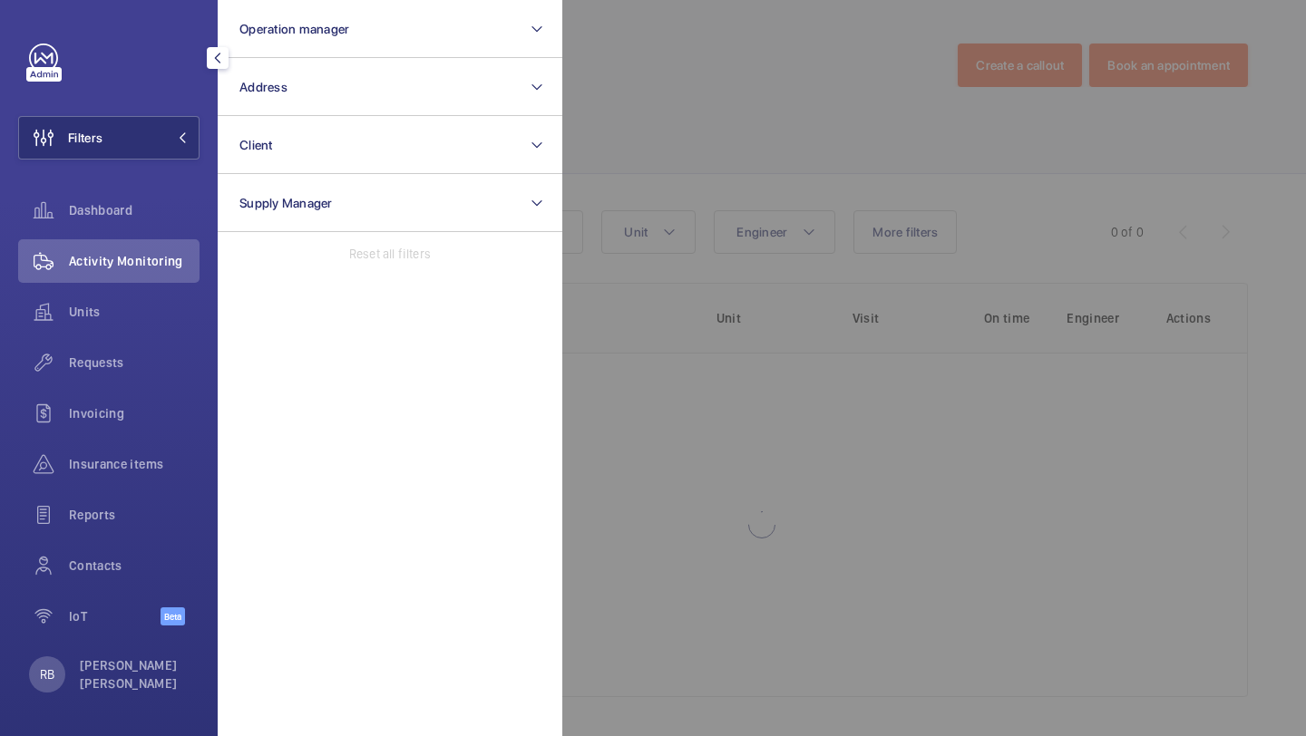
click at [622, 160] on div at bounding box center [1215, 368] width 1306 height 736
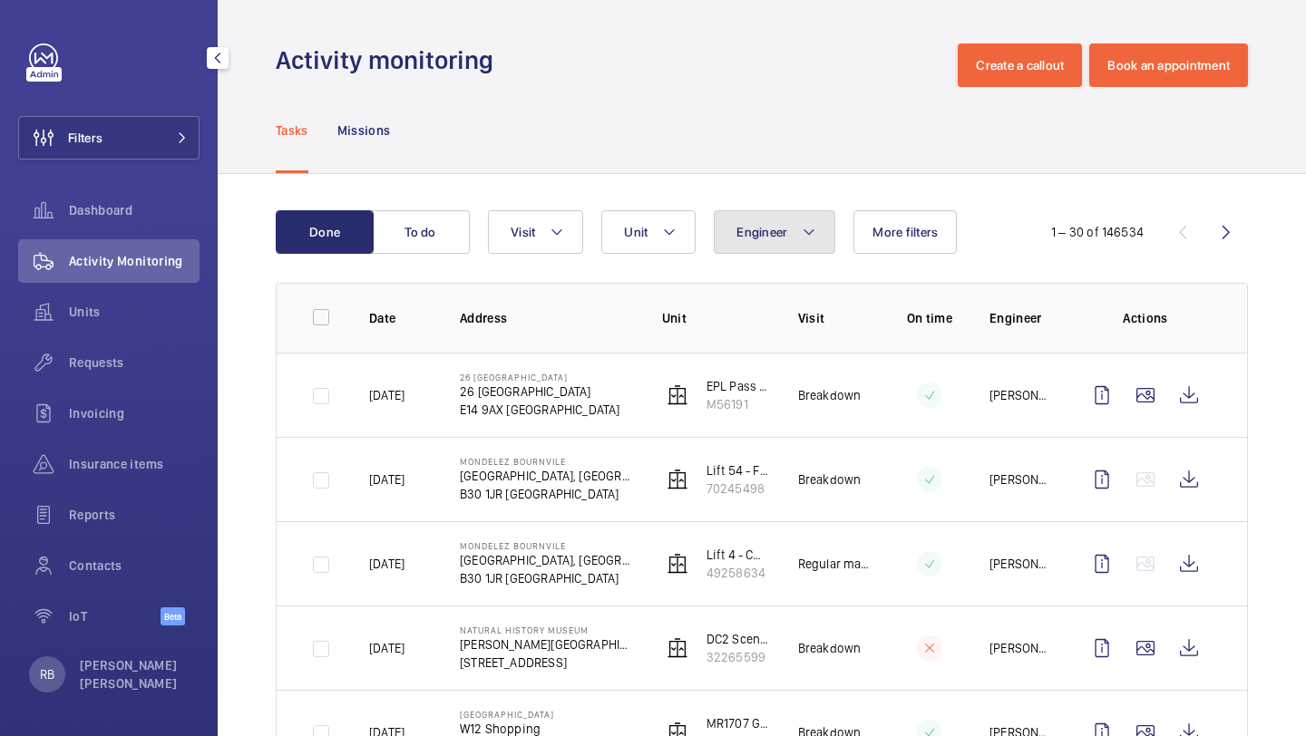
click at [790, 236] on button "Engineer" at bounding box center [775, 232] width 122 height 44
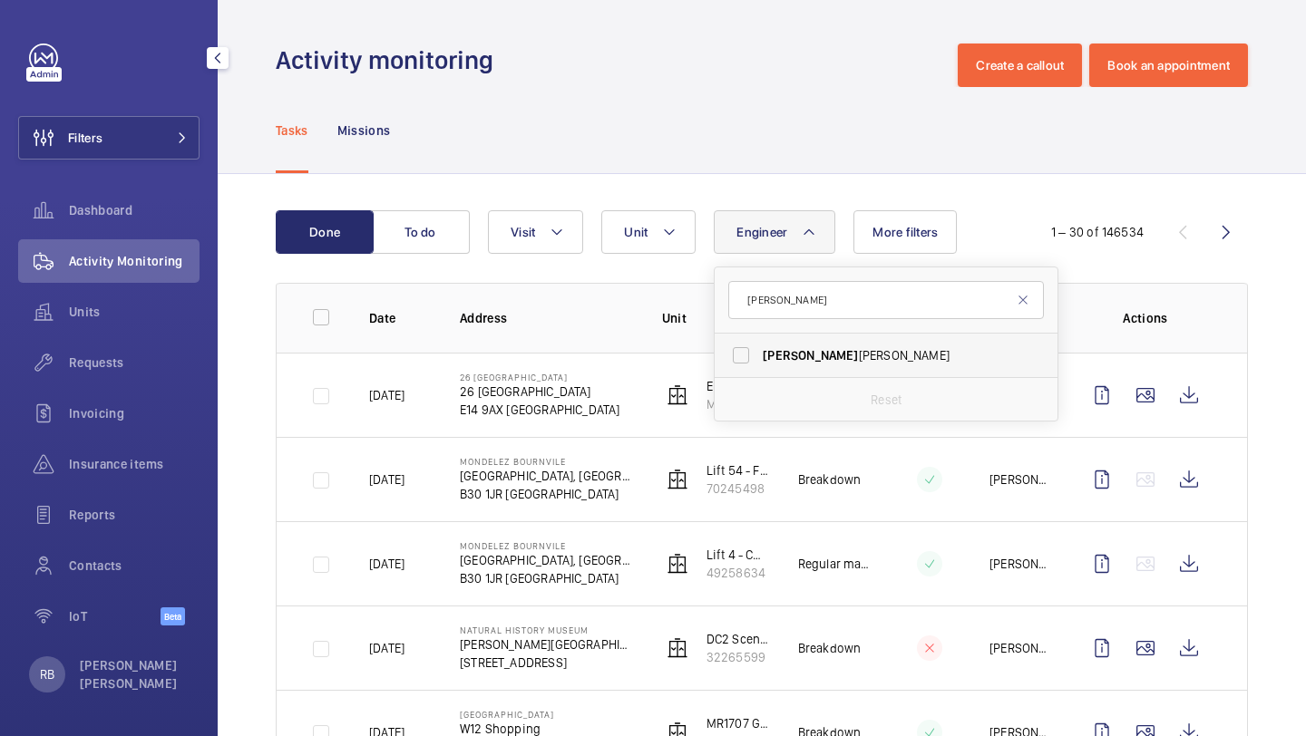
type input "[PERSON_NAME]"
click at [754, 356] on label "[PERSON_NAME]" at bounding box center [872, 356] width 316 height 44
click at [754, 356] on input "[PERSON_NAME]" at bounding box center [741, 355] width 36 height 36
checkbox input "true"
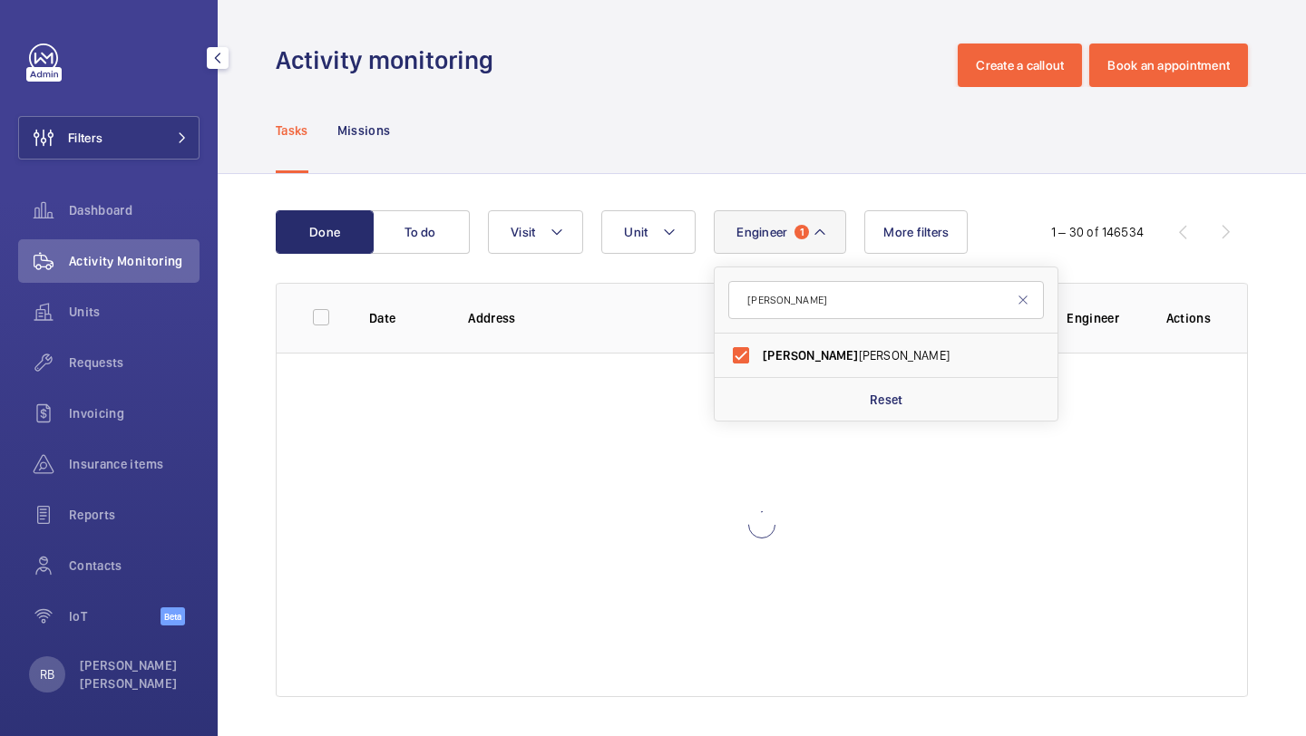
click at [1250, 359] on div "Done To do Engineer 1 [PERSON_NAME] [PERSON_NAME] Reset Unit Visit More filters…" at bounding box center [762, 457] width 1088 height 567
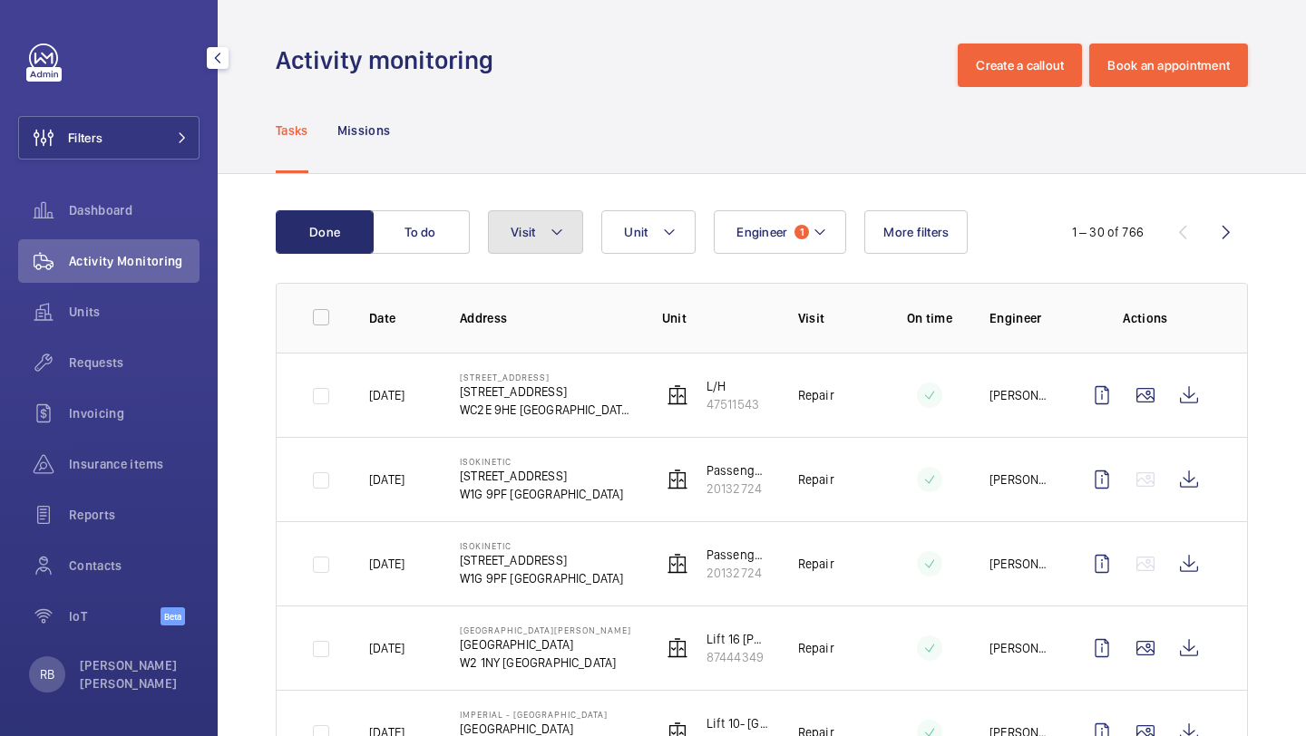
click at [532, 225] on span "Visit" at bounding box center [522, 232] width 24 height 15
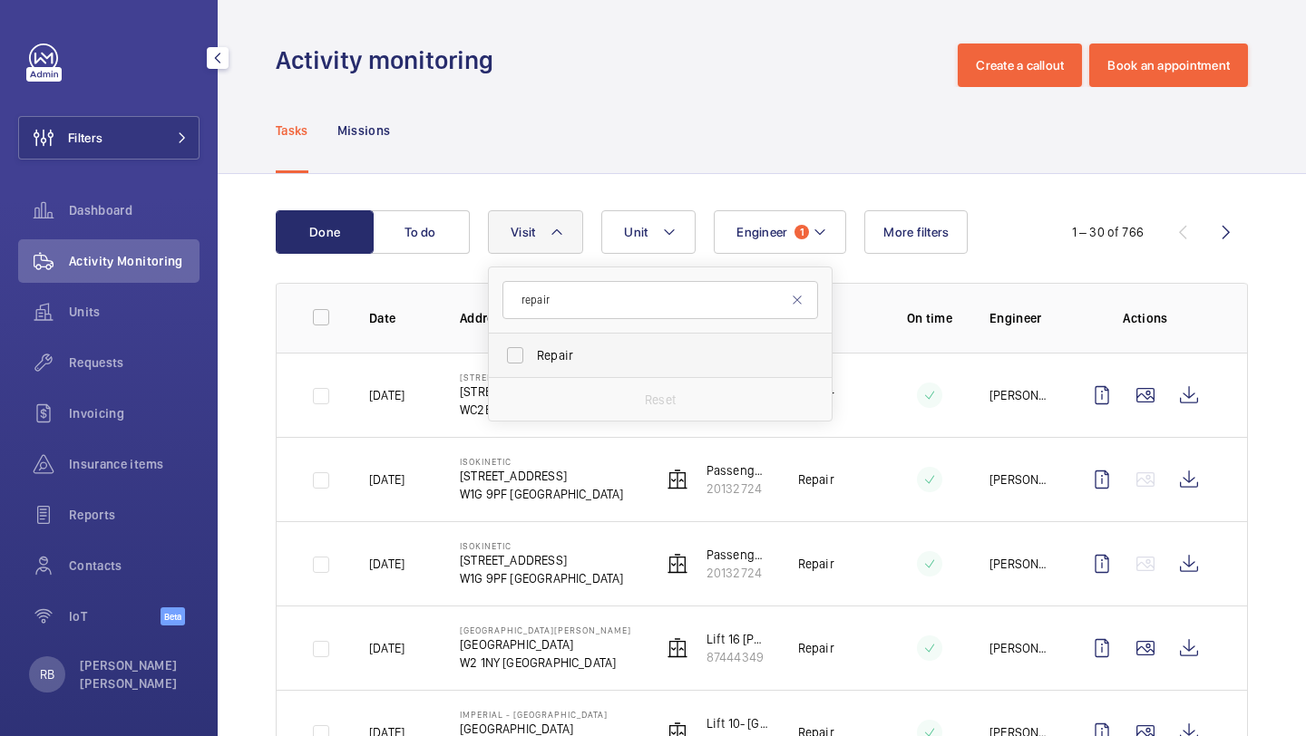
type input "repair"
click at [529, 339] on label "Repair" at bounding box center [647, 356] width 316 height 44
click at [529, 339] on input "Repair" at bounding box center [515, 355] width 36 height 36
checkbox input "true"
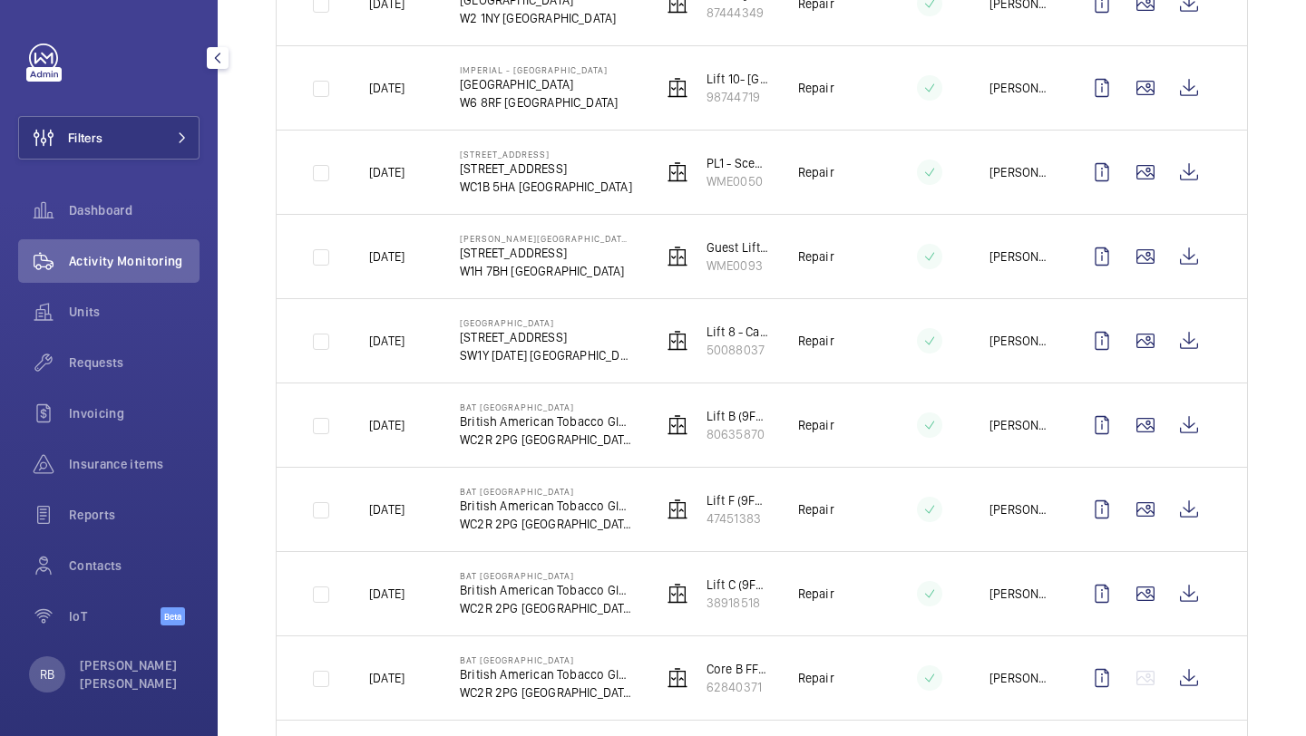
scroll to position [647, 0]
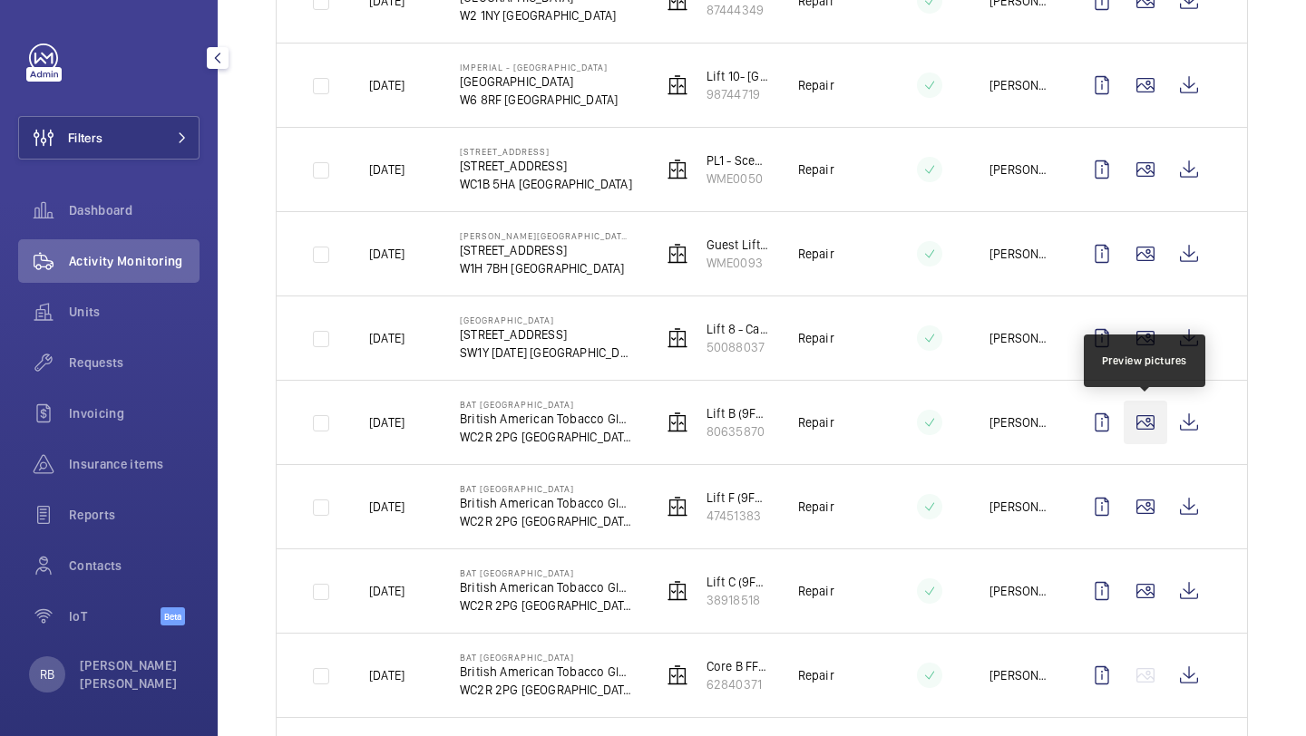
click at [1146, 423] on wm-front-icon-button at bounding box center [1145, 423] width 44 height 44
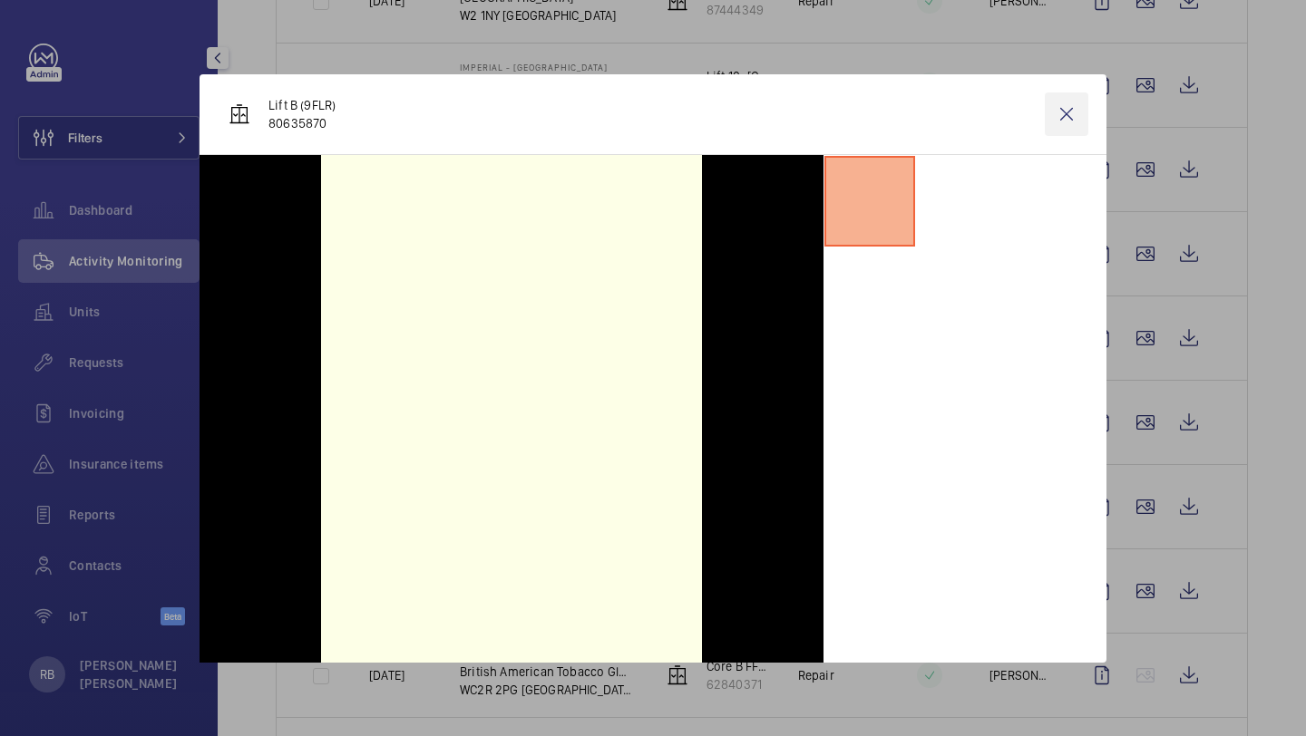
click at [1055, 105] on wm-front-icon-button at bounding box center [1067, 114] width 44 height 44
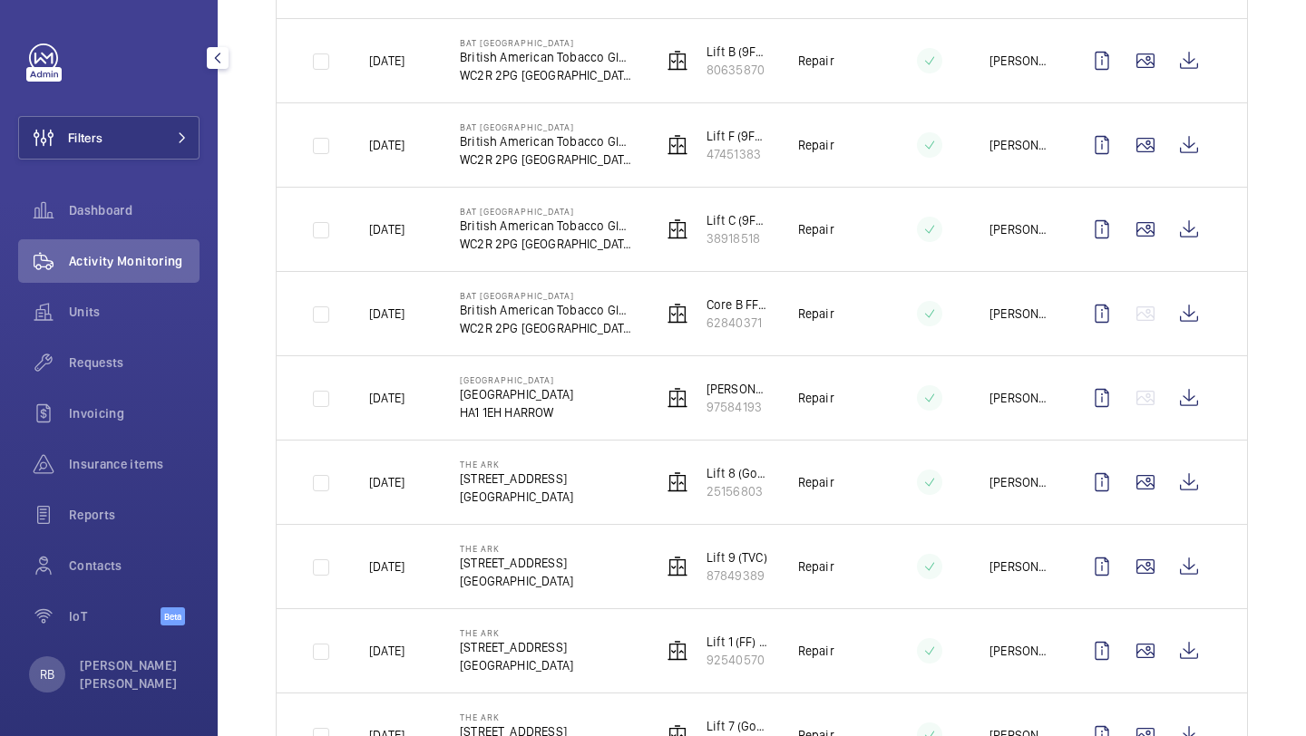
scroll to position [1072, 0]
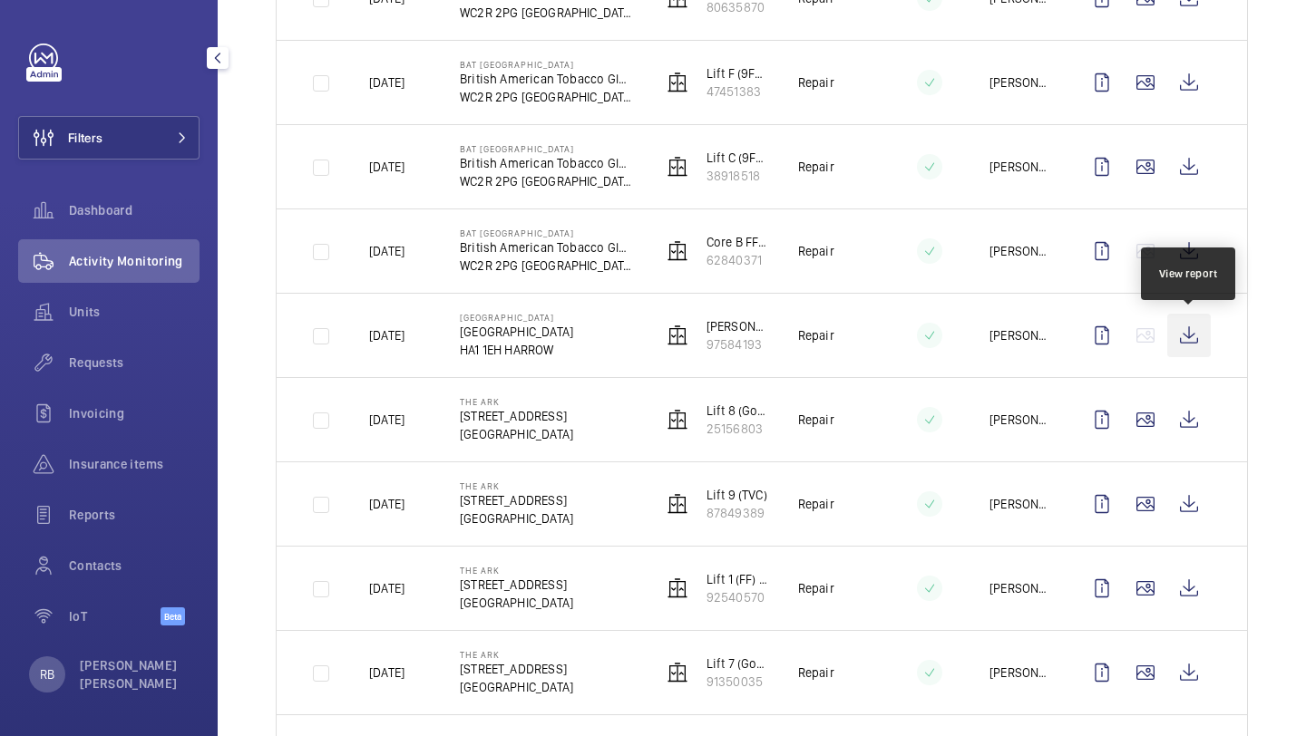
click at [1194, 343] on wm-front-icon-button at bounding box center [1189, 336] width 44 height 44
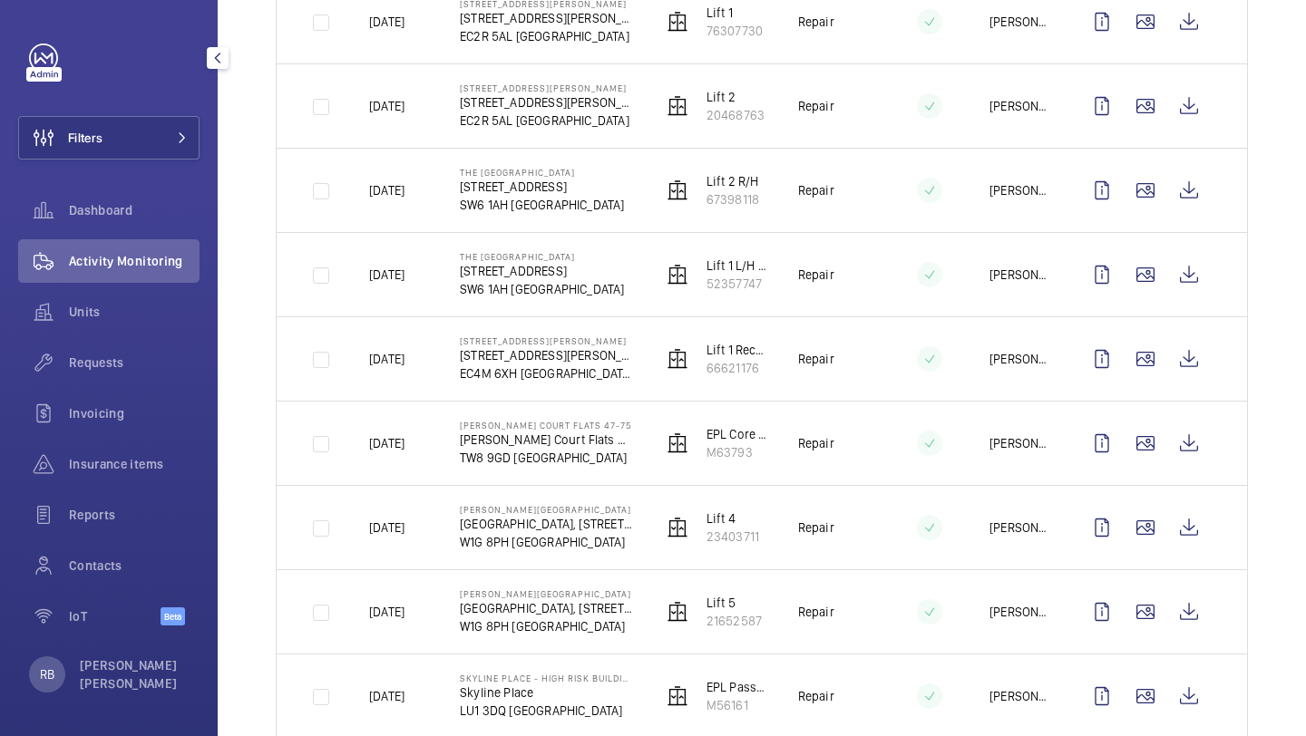
scroll to position [1907, 0]
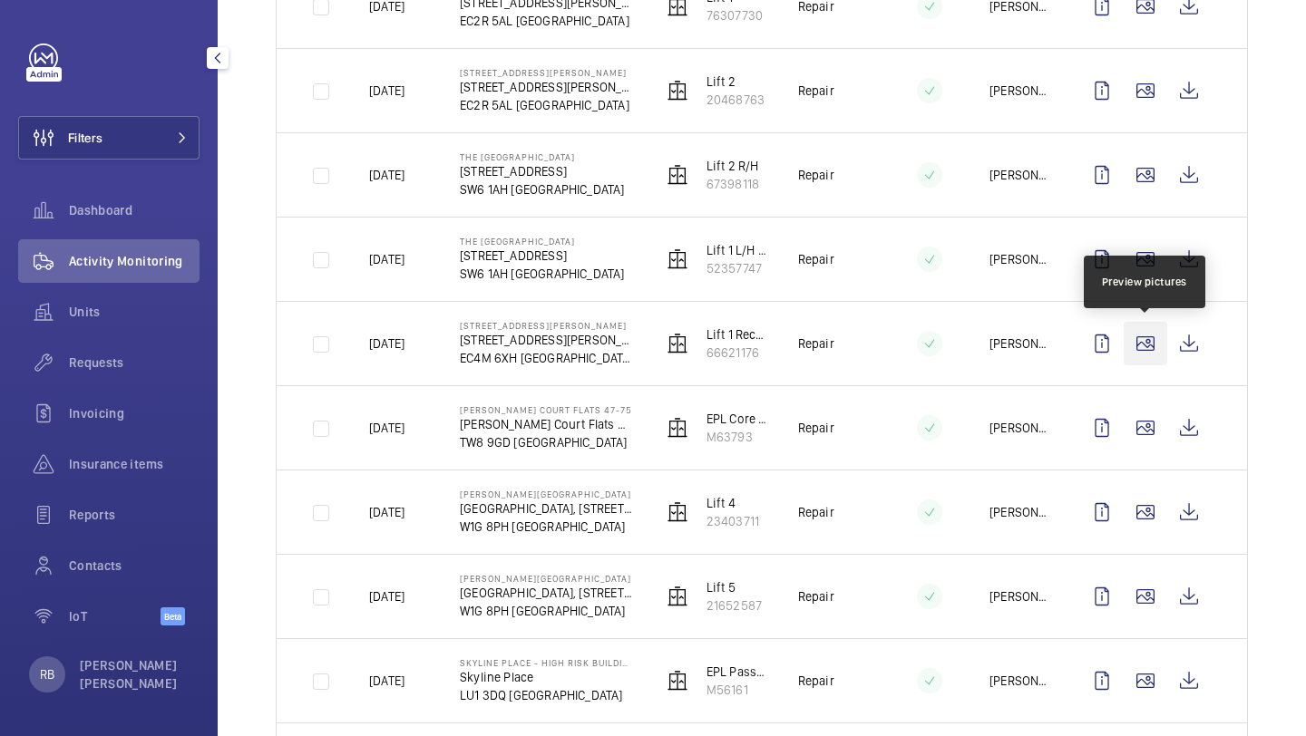
click at [1149, 341] on wm-front-icon-button at bounding box center [1145, 344] width 44 height 44
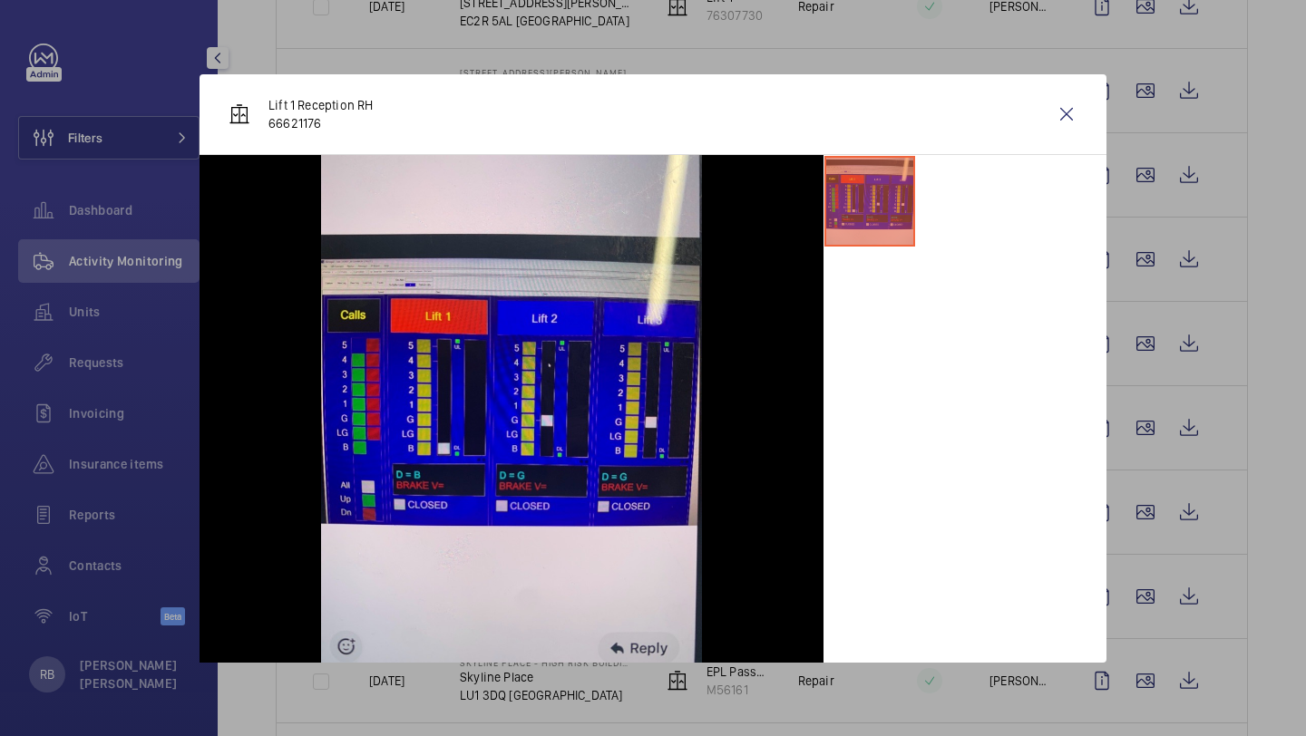
click at [1089, 107] on div "Lift 1 Reception RH 66621176" at bounding box center [652, 114] width 907 height 81
click at [1083, 111] on wm-front-icon-button at bounding box center [1067, 114] width 44 height 44
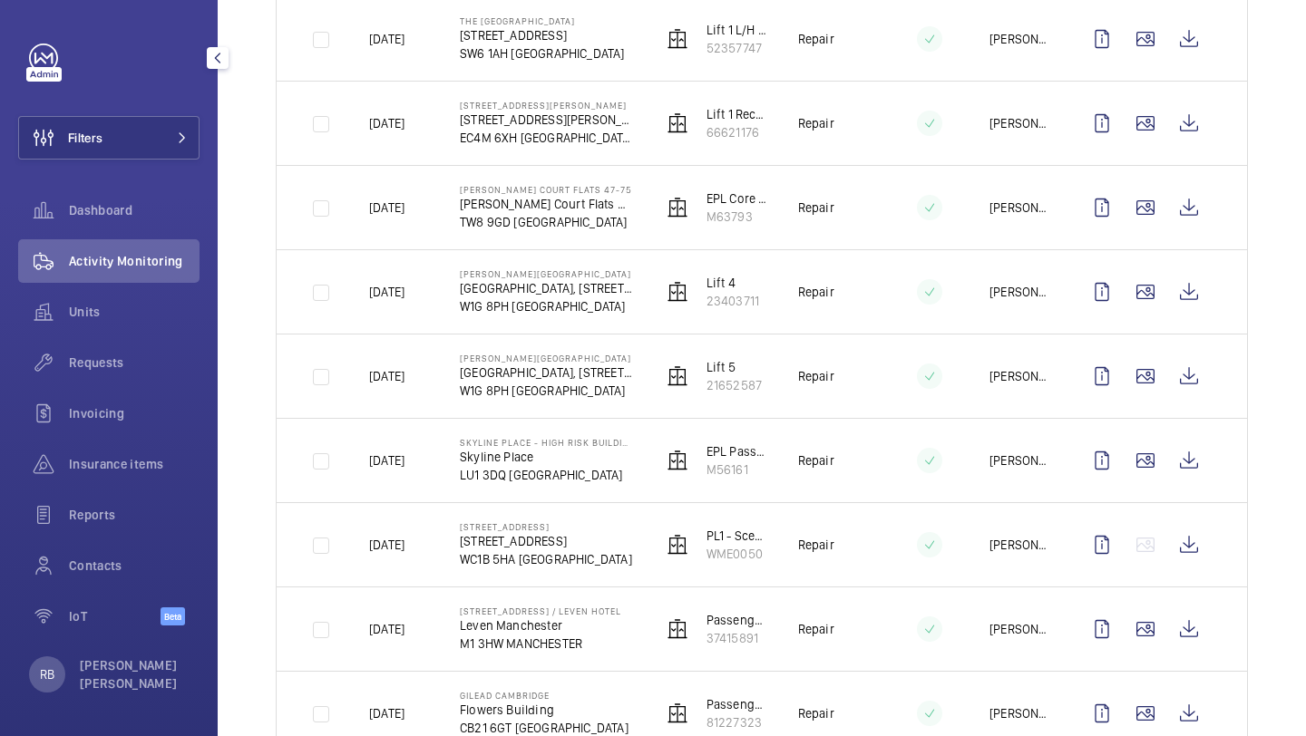
scroll to position [2129, 0]
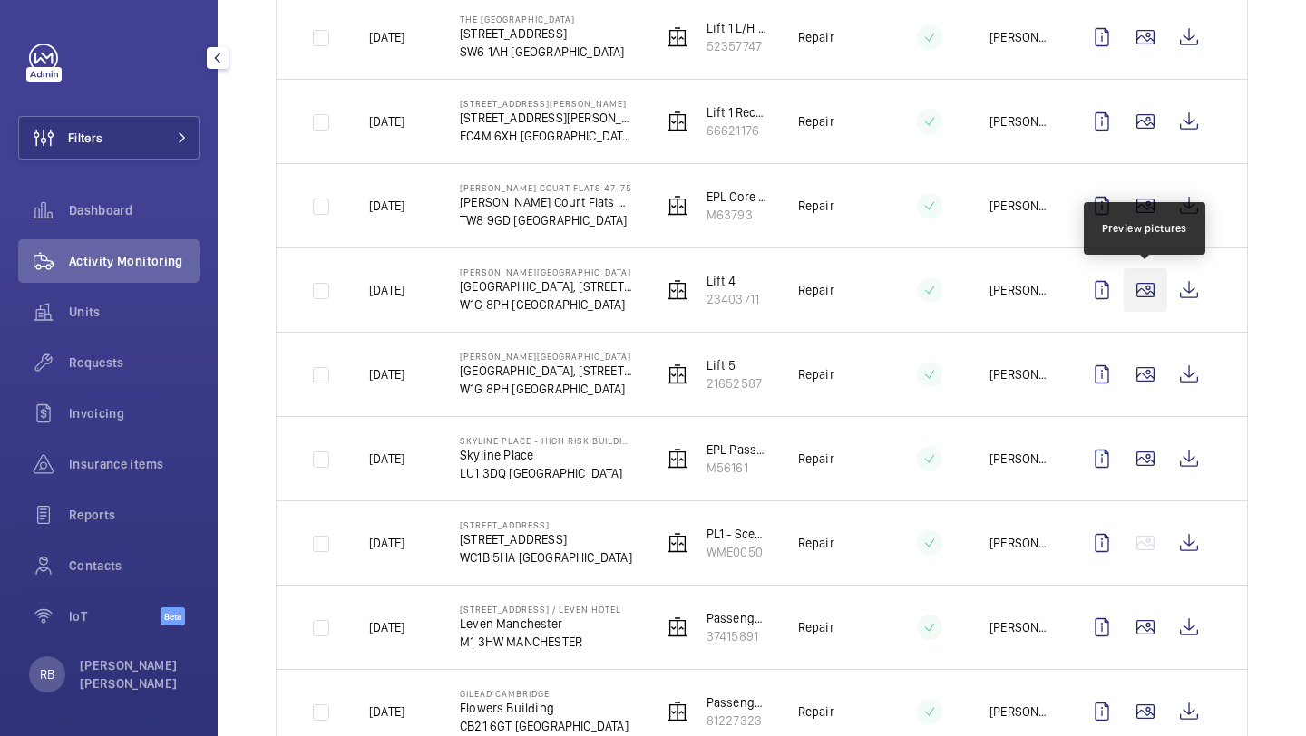
click at [1148, 287] on wm-front-icon-button at bounding box center [1145, 290] width 44 height 44
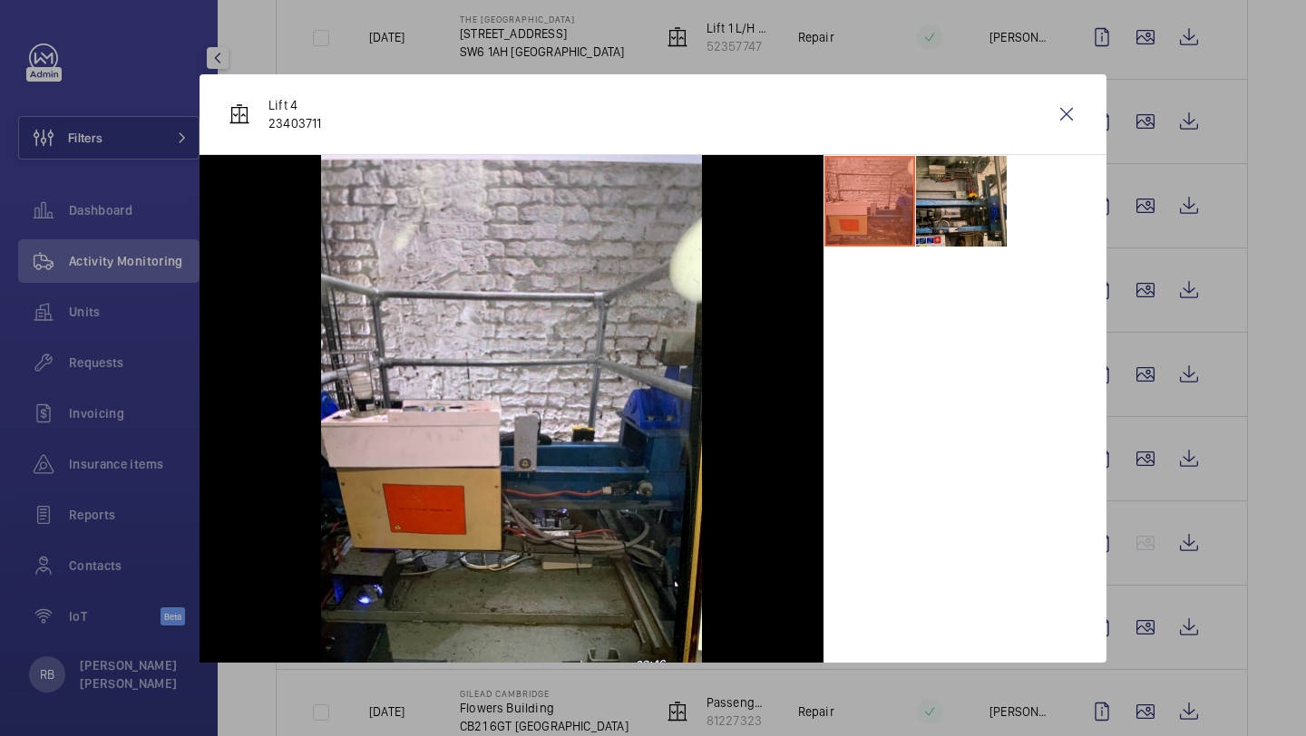
click at [922, 195] on li at bounding box center [961, 201] width 91 height 91
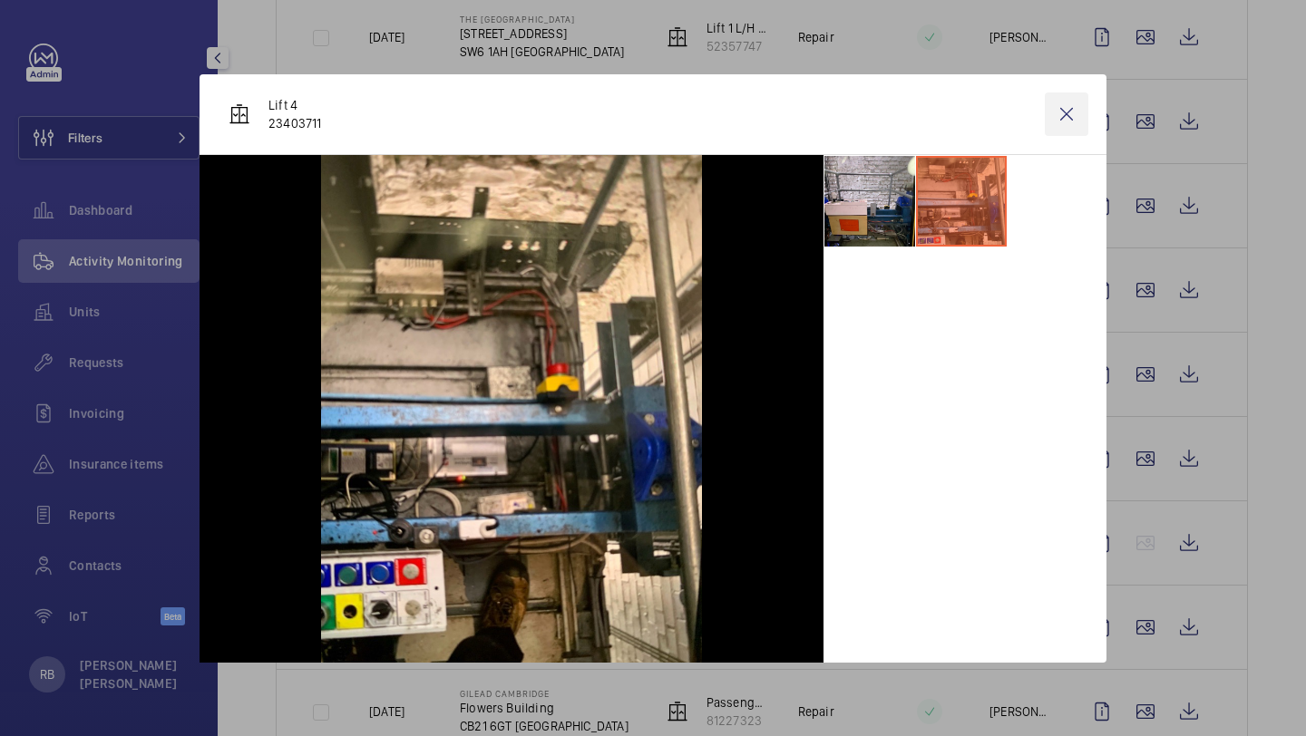
click at [1077, 112] on wm-front-icon-button at bounding box center [1067, 114] width 44 height 44
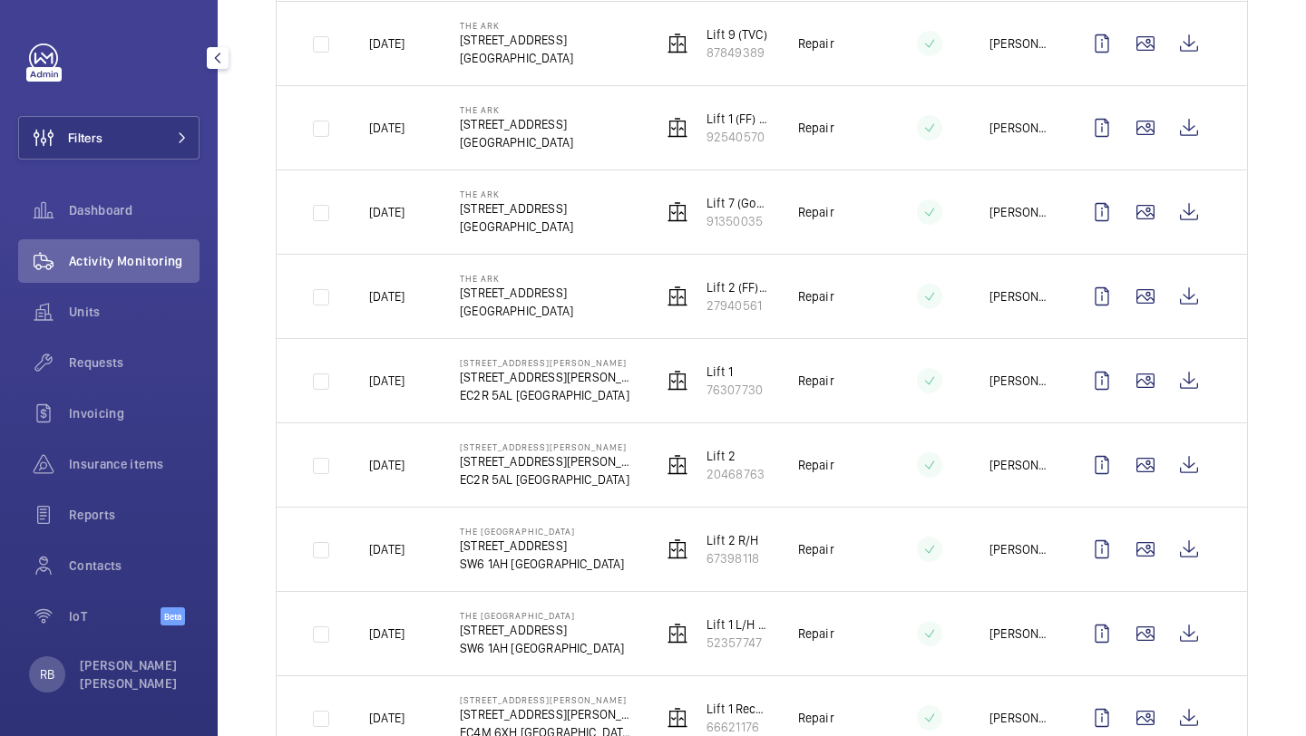
scroll to position [2191, 0]
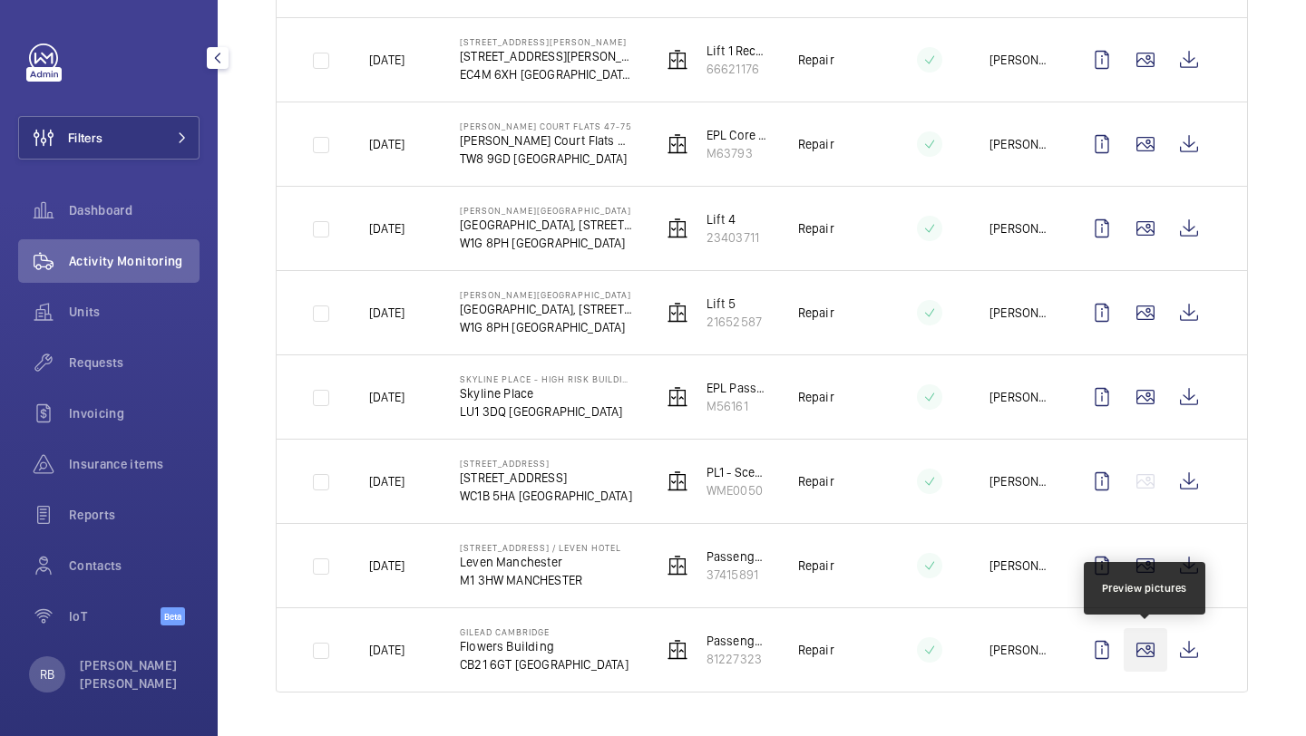
click at [1133, 649] on wm-front-icon-button at bounding box center [1145, 650] width 44 height 44
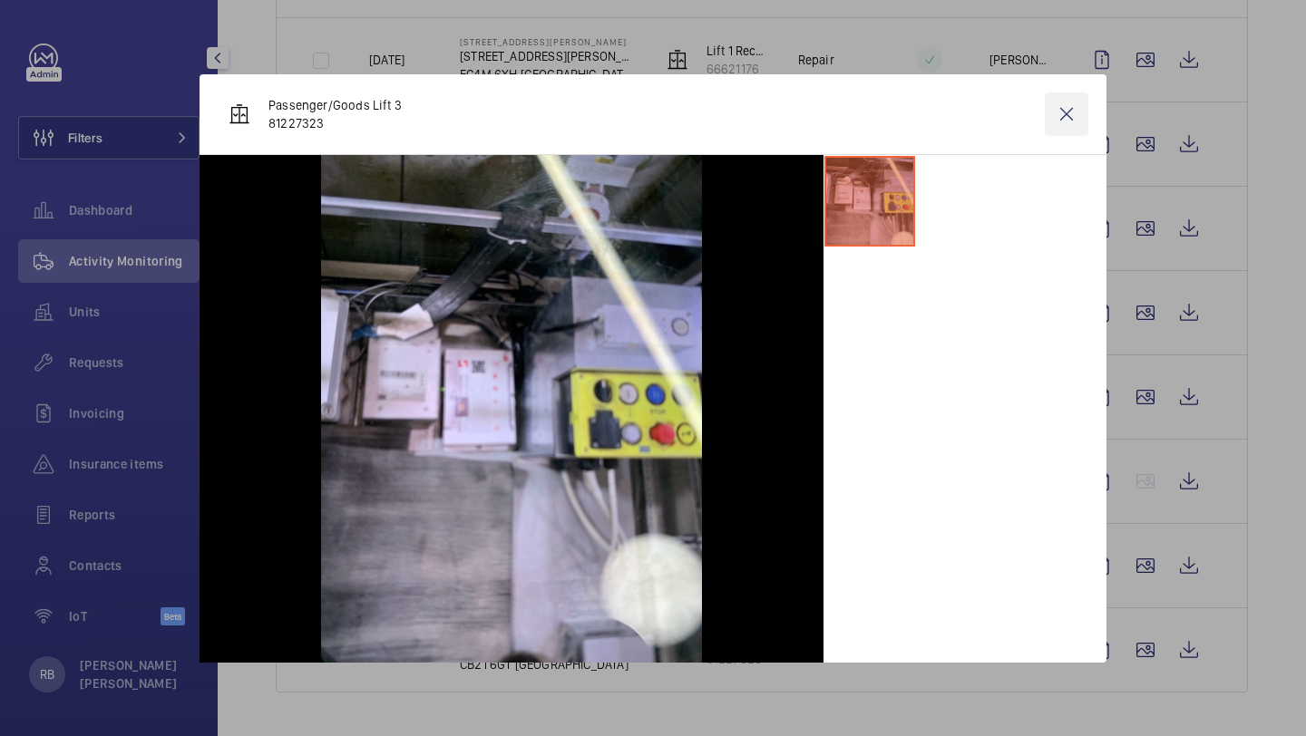
click at [1069, 113] on wm-front-icon-button at bounding box center [1067, 114] width 44 height 44
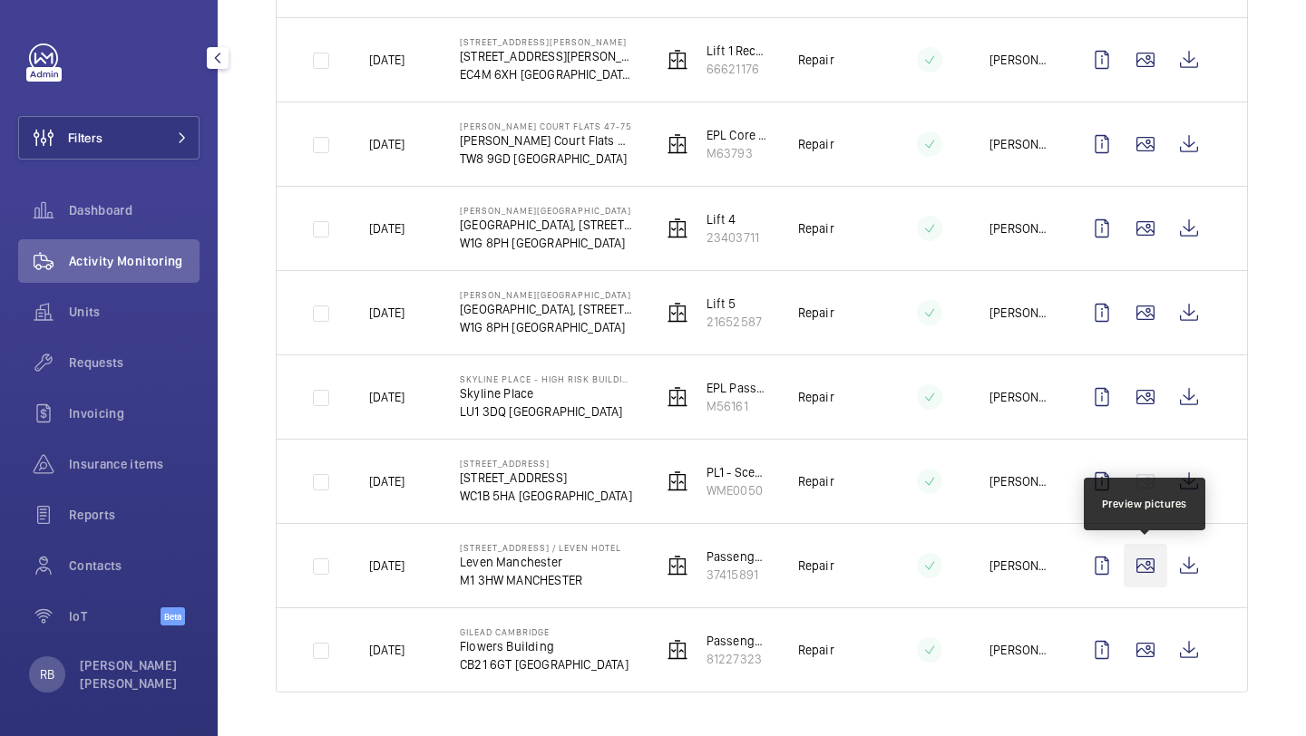
click at [1137, 565] on wm-front-icon-button at bounding box center [1145, 566] width 44 height 44
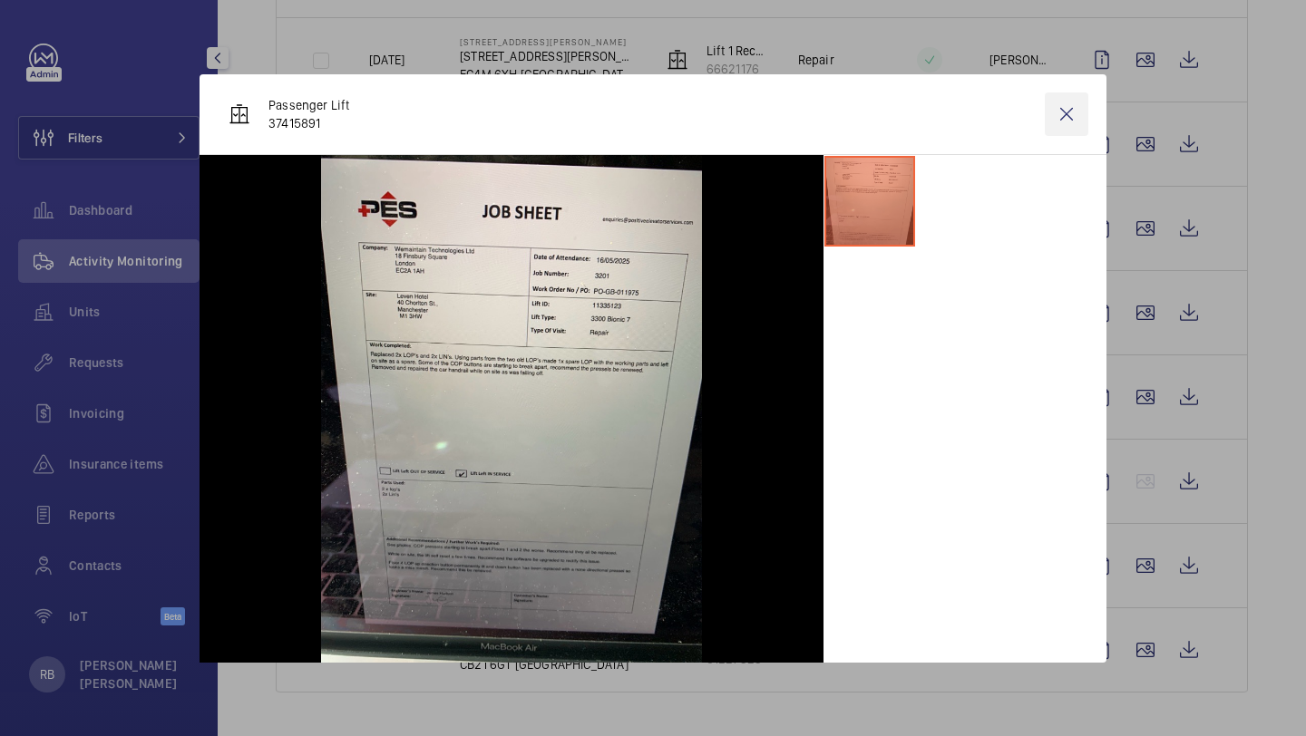
click at [1084, 120] on wm-front-icon-button at bounding box center [1067, 114] width 44 height 44
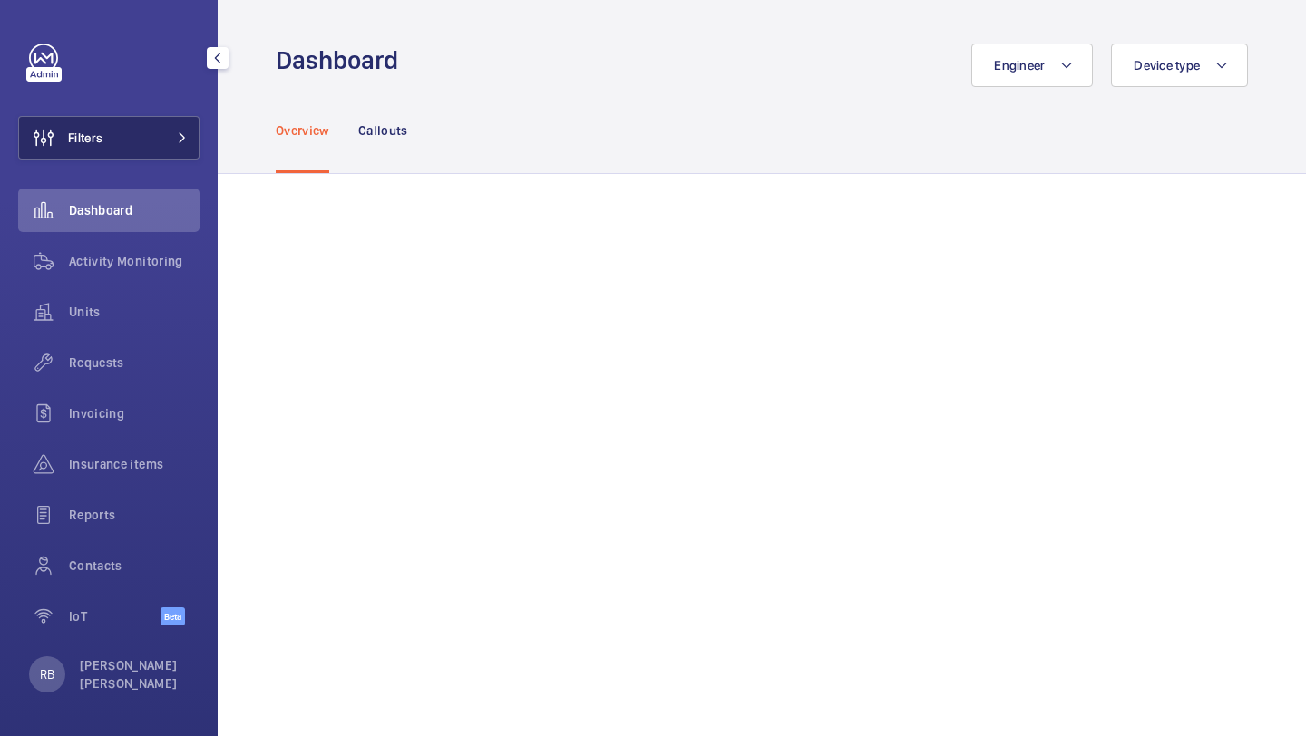
click at [155, 146] on button "Filters" at bounding box center [108, 138] width 181 height 44
click at [663, 123] on div "Overview Callouts" at bounding box center [762, 130] width 972 height 86
click at [151, 133] on button "Filters" at bounding box center [108, 138] width 181 height 44
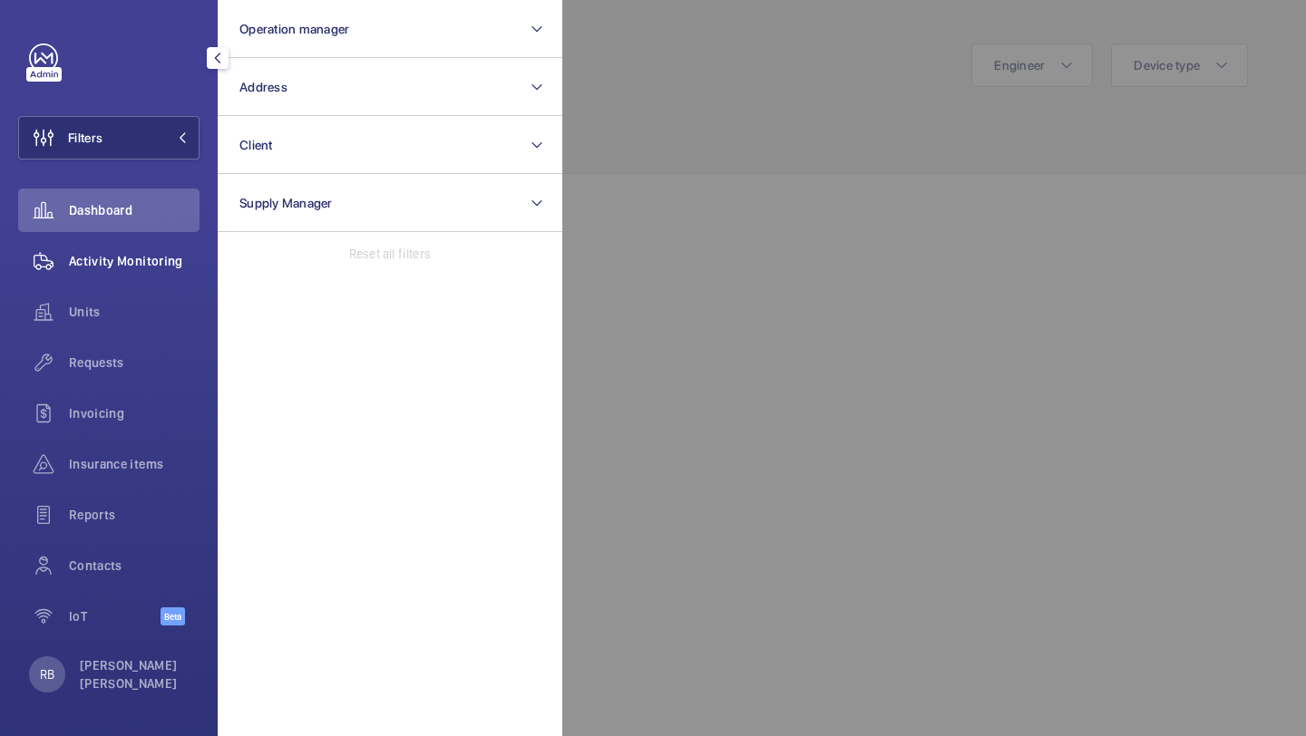
click at [137, 274] on div "Activity Monitoring" at bounding box center [108, 261] width 181 height 44
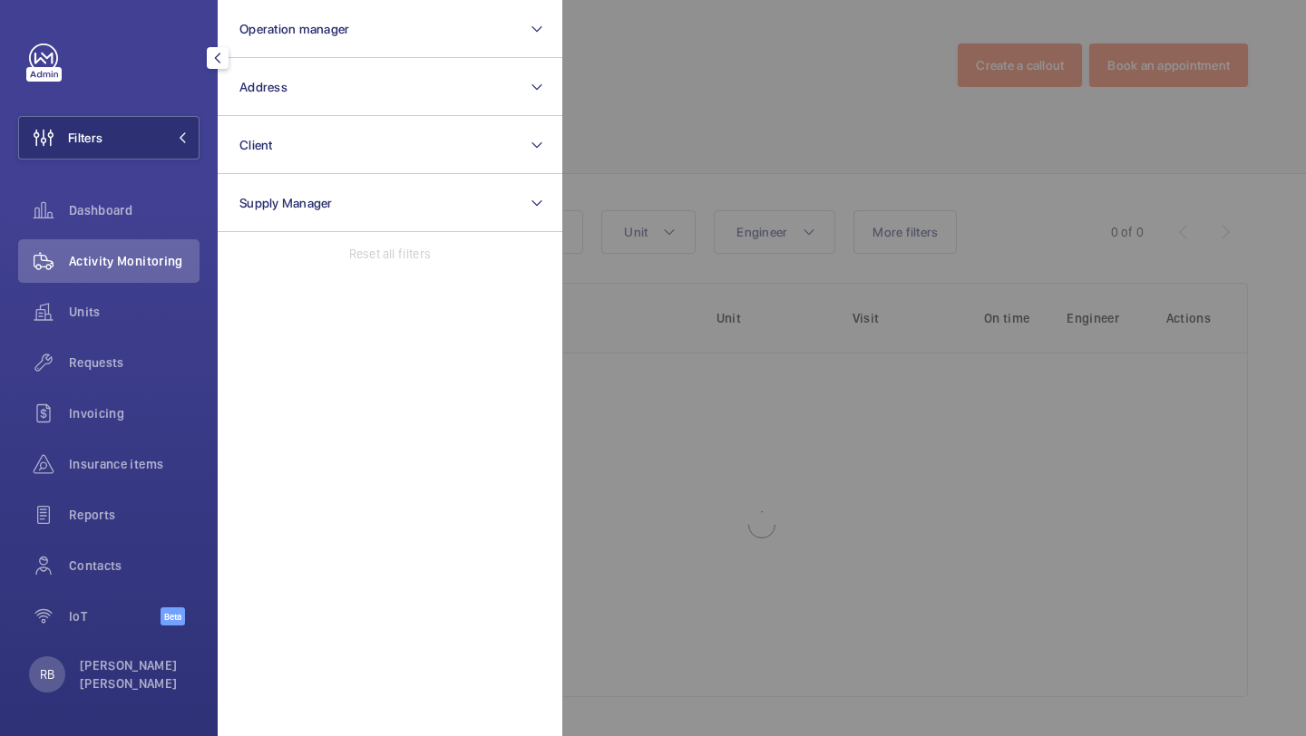
click at [751, 151] on div at bounding box center [1215, 368] width 1306 height 736
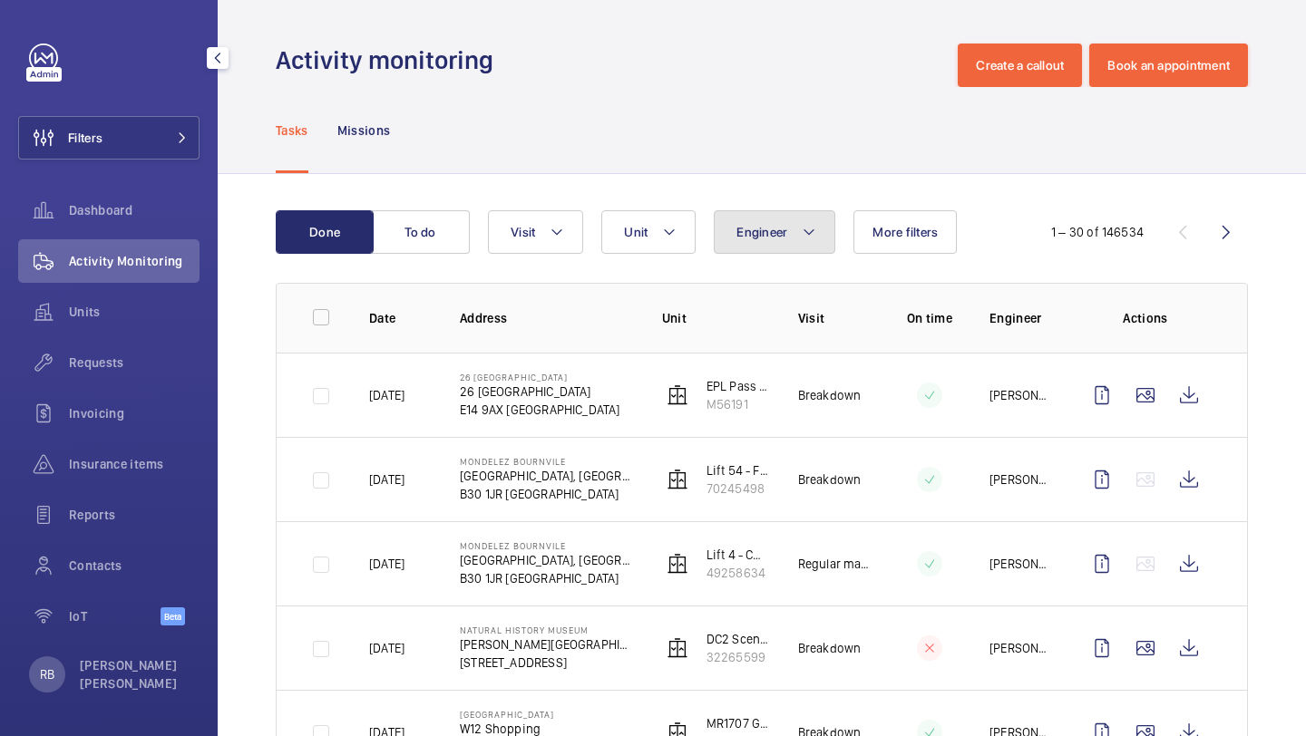
click at [811, 234] on mat-icon at bounding box center [809, 232] width 15 height 22
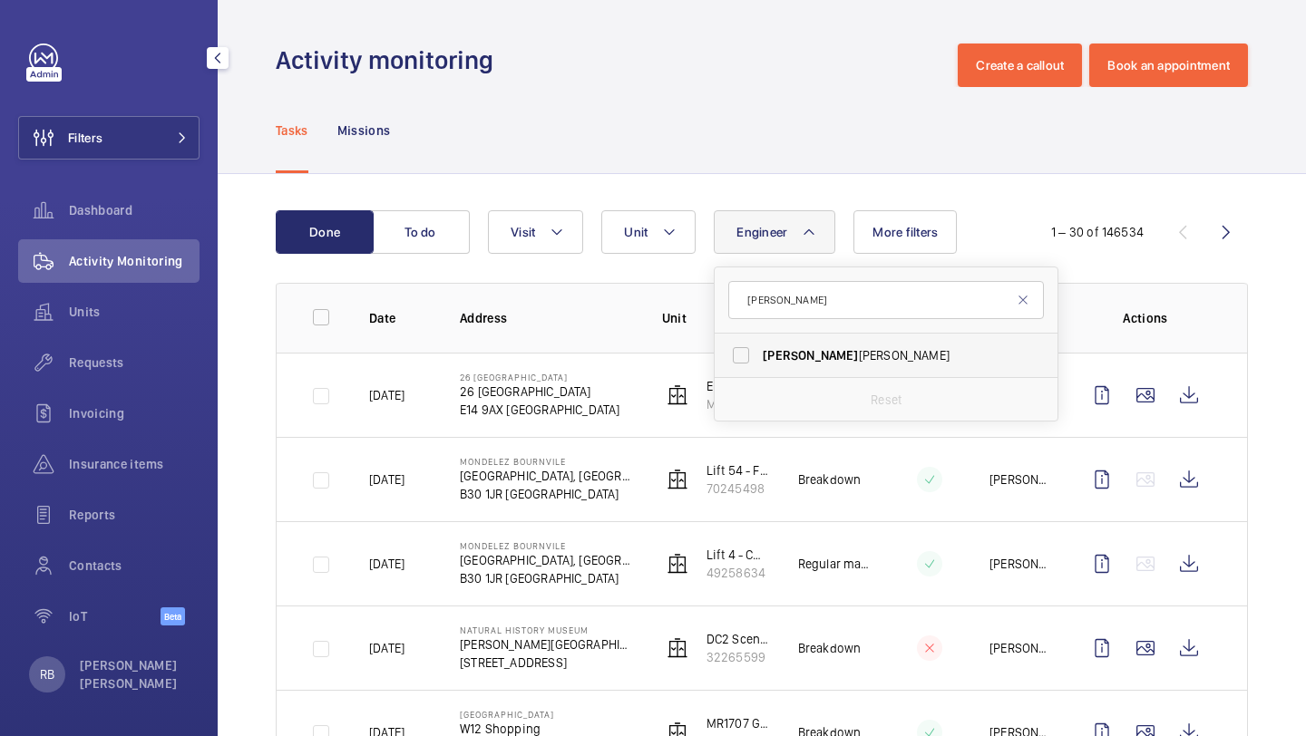
type input "[PERSON_NAME]"
click at [763, 352] on span "[PERSON_NAME]" at bounding box center [810, 355] width 95 height 15
click at [759, 352] on input "[PERSON_NAME]" at bounding box center [741, 355] width 36 height 36
checkbox input "true"
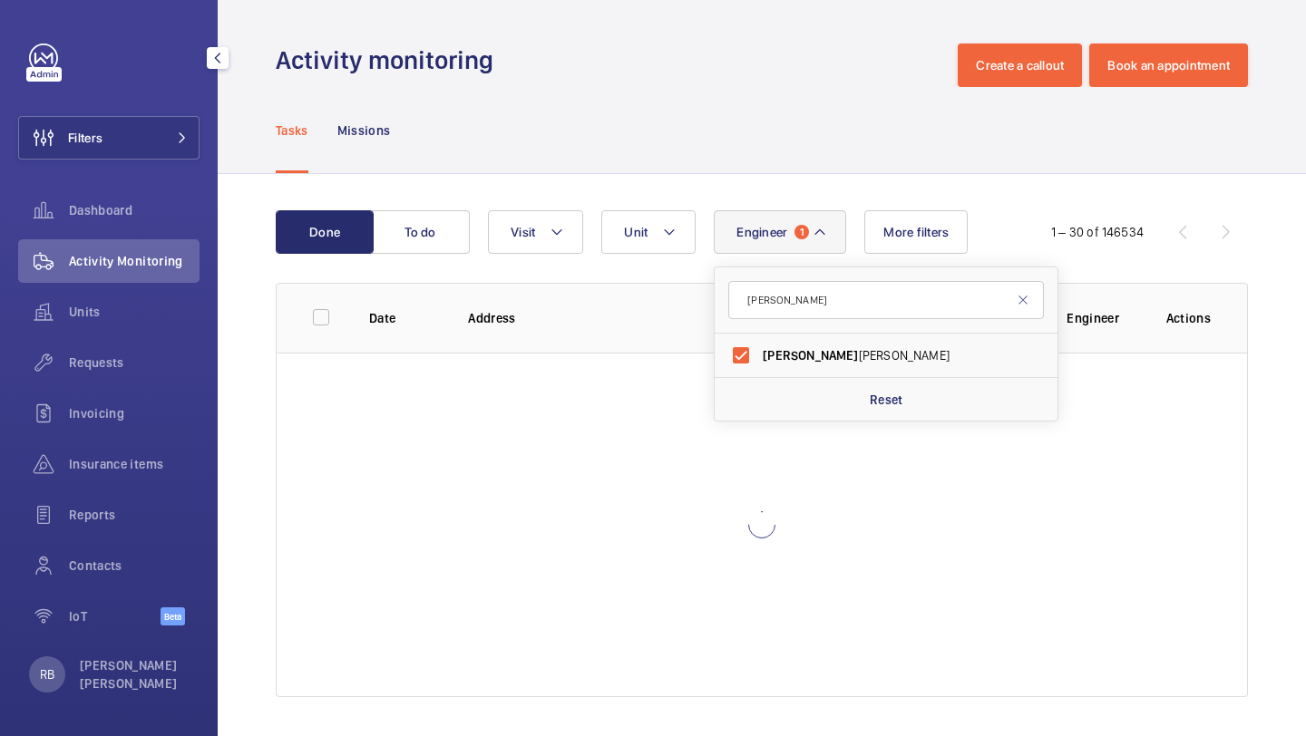
click at [1305, 321] on div "Done To do Engineer 1 [PERSON_NAME] [PERSON_NAME] Reset Unit Visit More filters…" at bounding box center [762, 457] width 1088 height 567
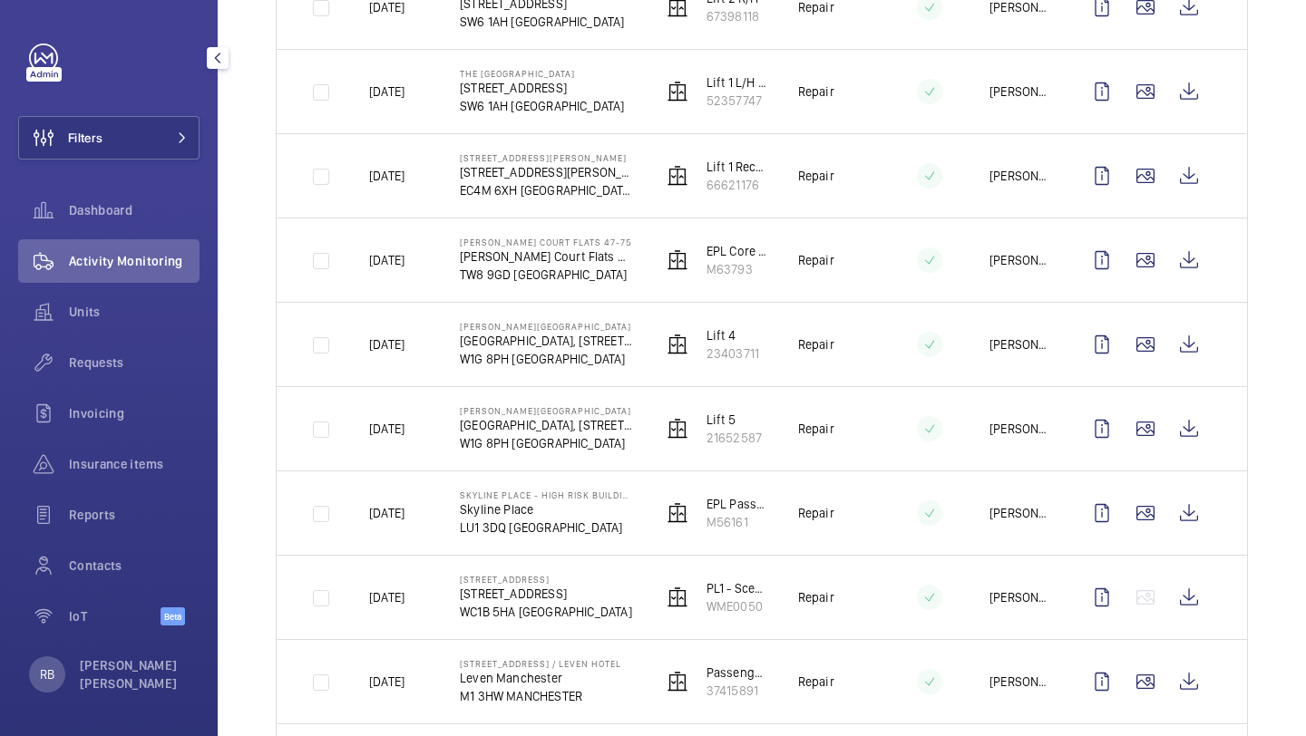
scroll to position [2191, 0]
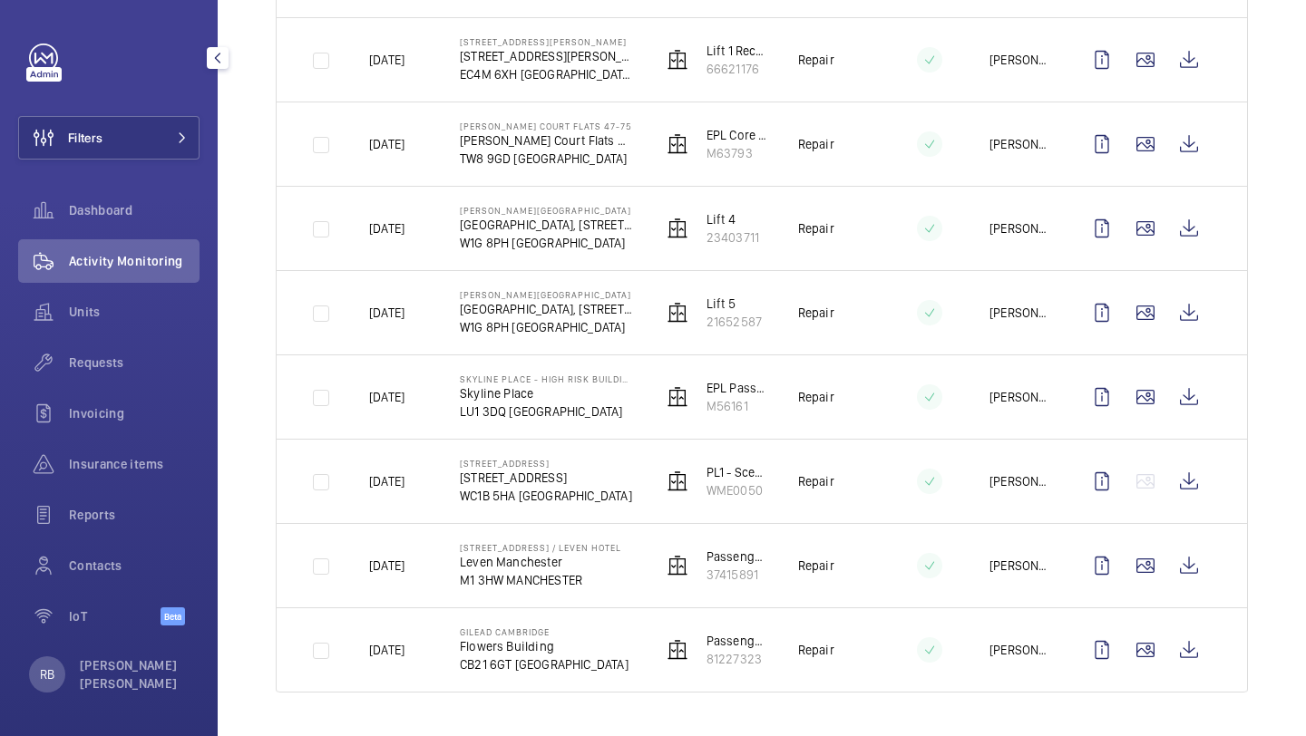
click at [151, 162] on div "Filters Dashboard Activity Monitoring Units Requests Invoicing Insurance items …" at bounding box center [108, 345] width 181 height 602
click at [152, 151] on button "Filters" at bounding box center [108, 138] width 181 height 44
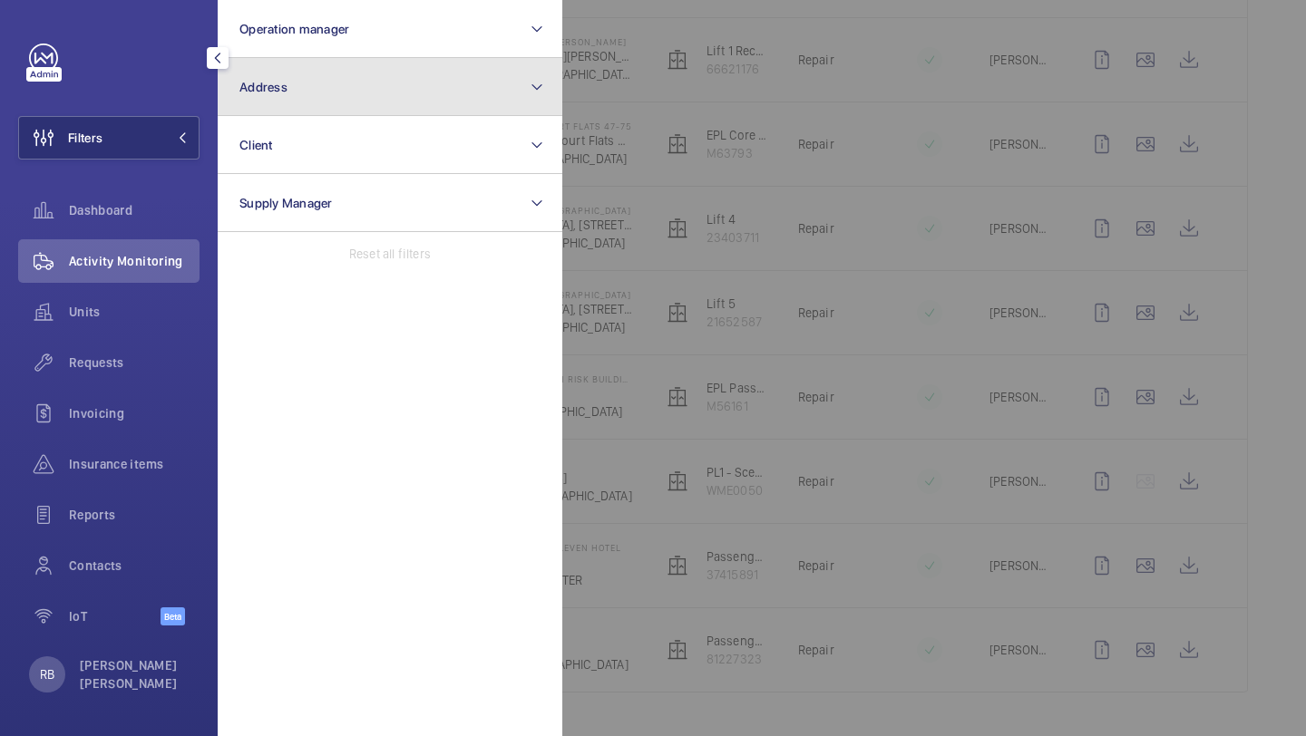
click at [297, 83] on button "Address" at bounding box center [390, 87] width 345 height 58
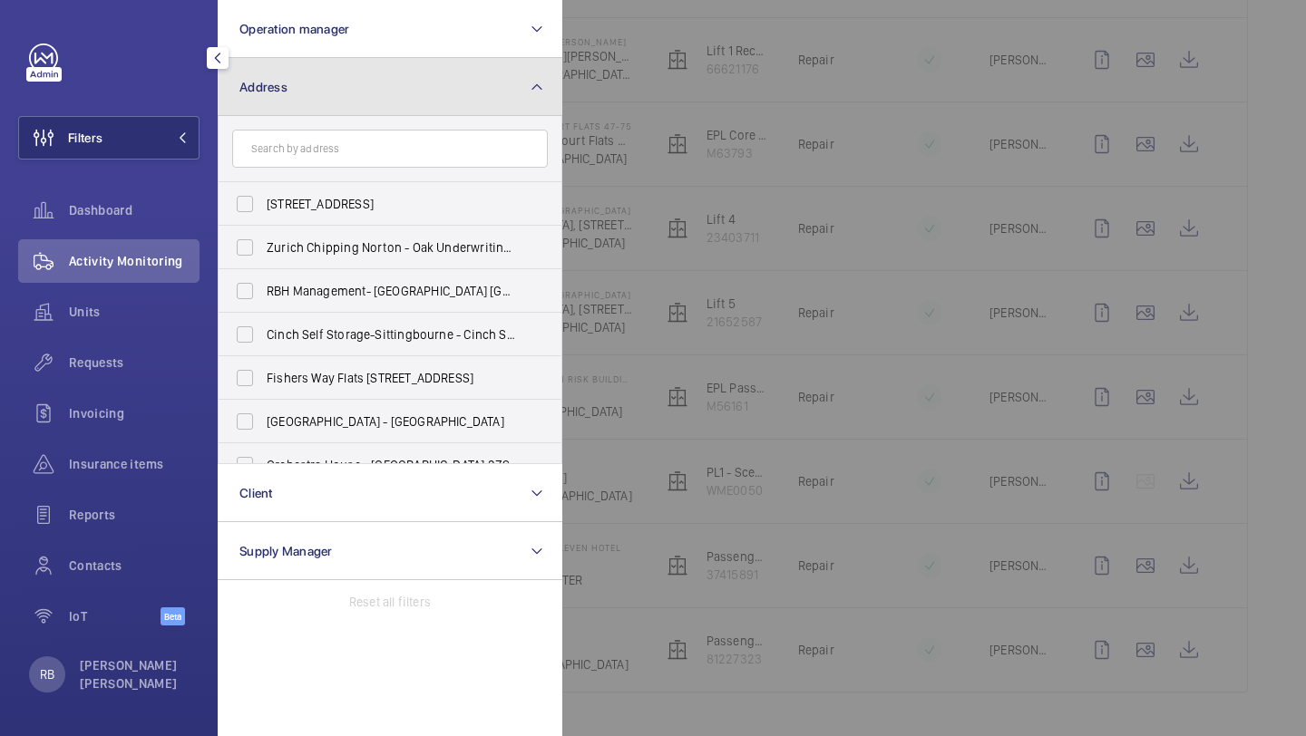
click at [343, 105] on button "Address" at bounding box center [390, 87] width 345 height 58
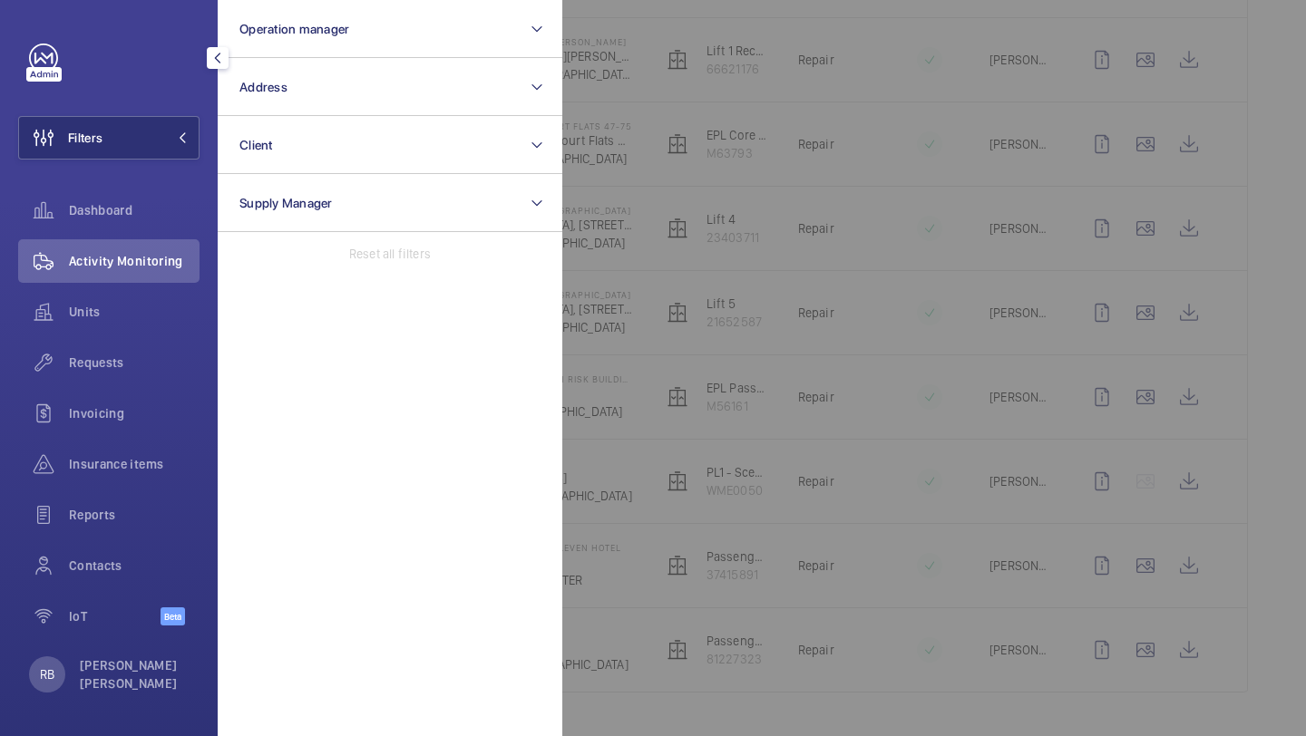
click at [598, 66] on div at bounding box center [1215, 368] width 1306 height 736
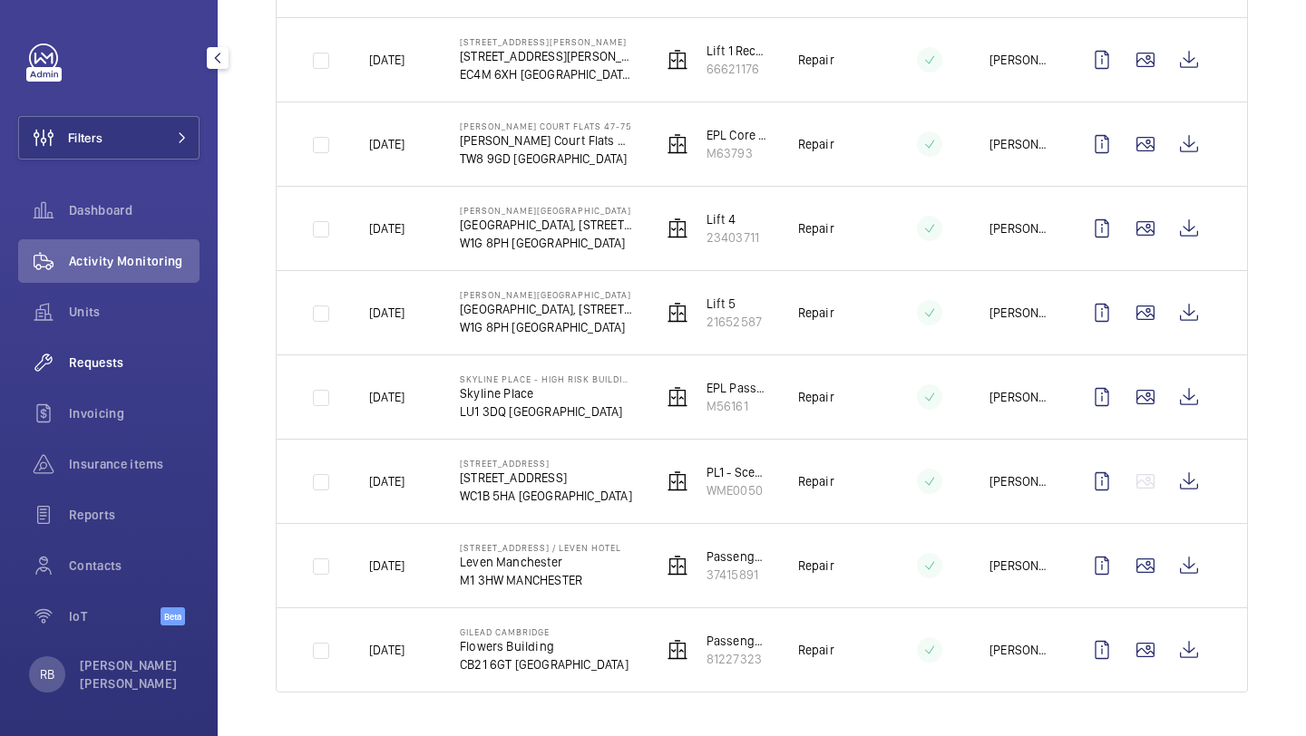
click at [98, 355] on span "Requests" at bounding box center [134, 363] width 131 height 18
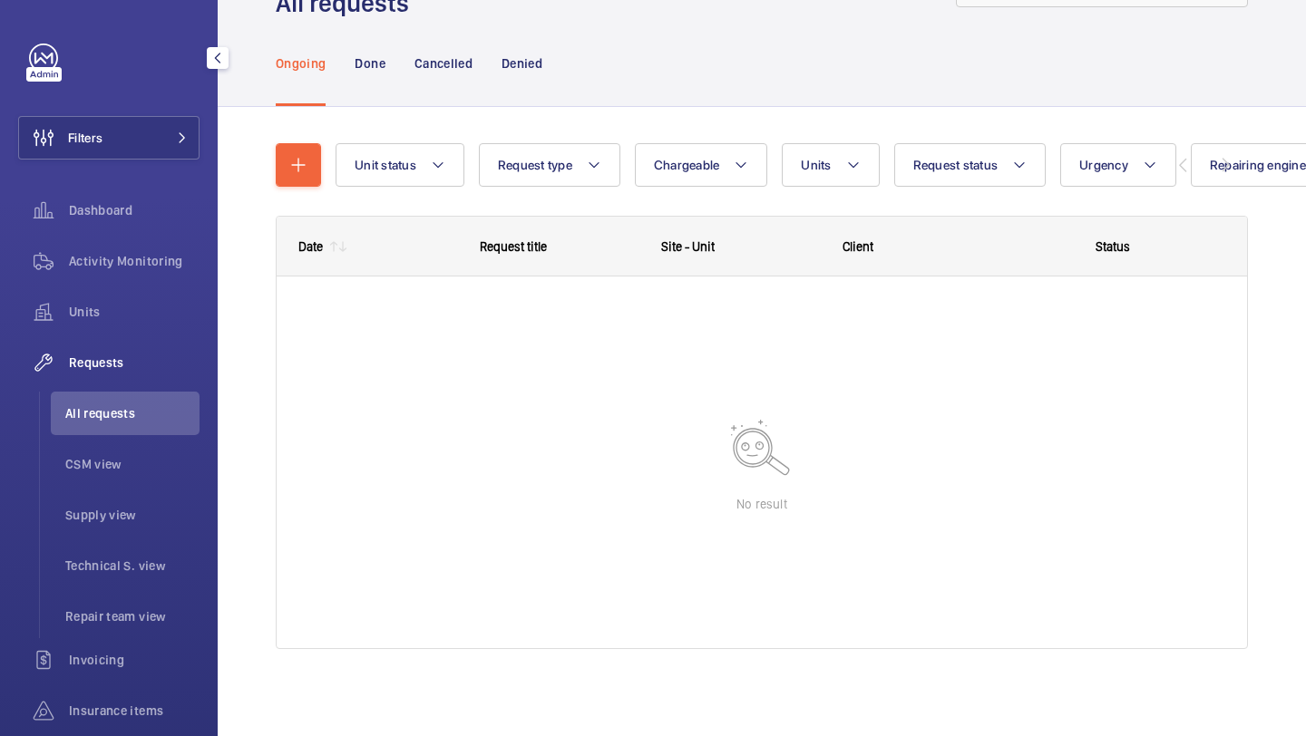
scroll to position [81, 0]
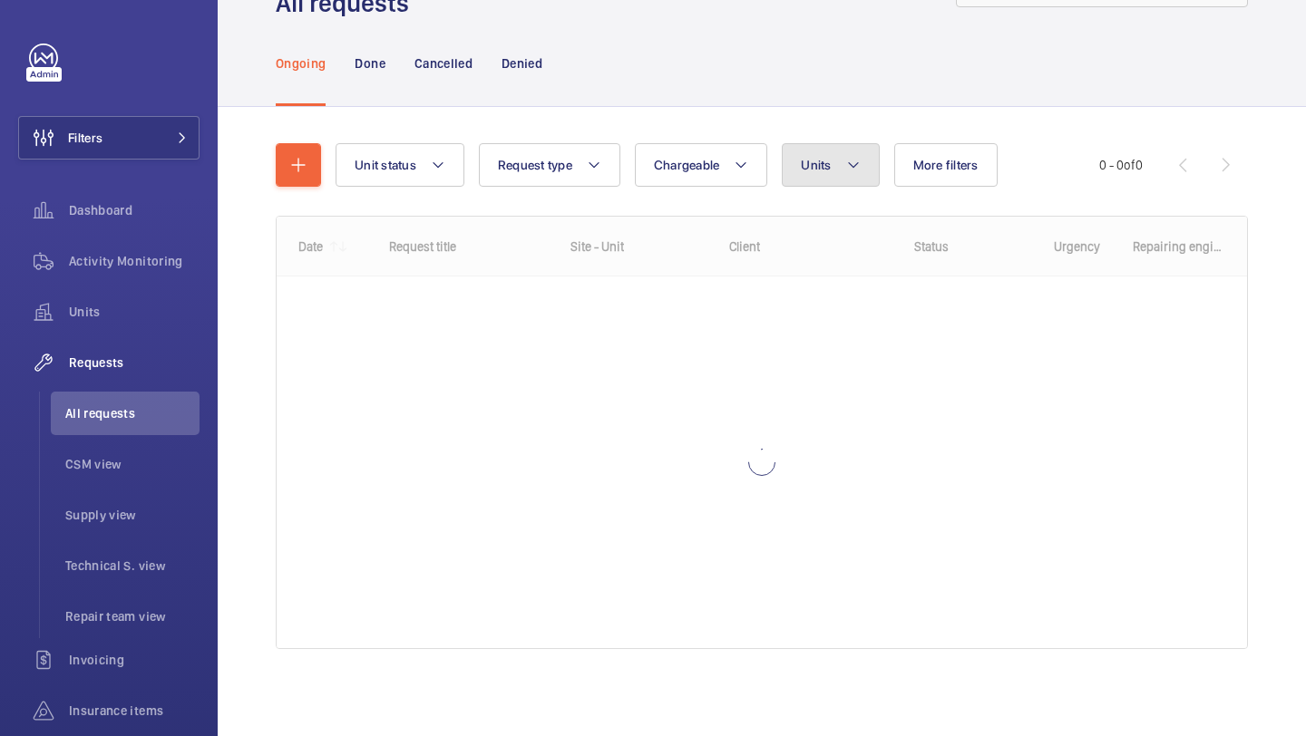
click at [821, 153] on button "Units" at bounding box center [830, 165] width 97 height 44
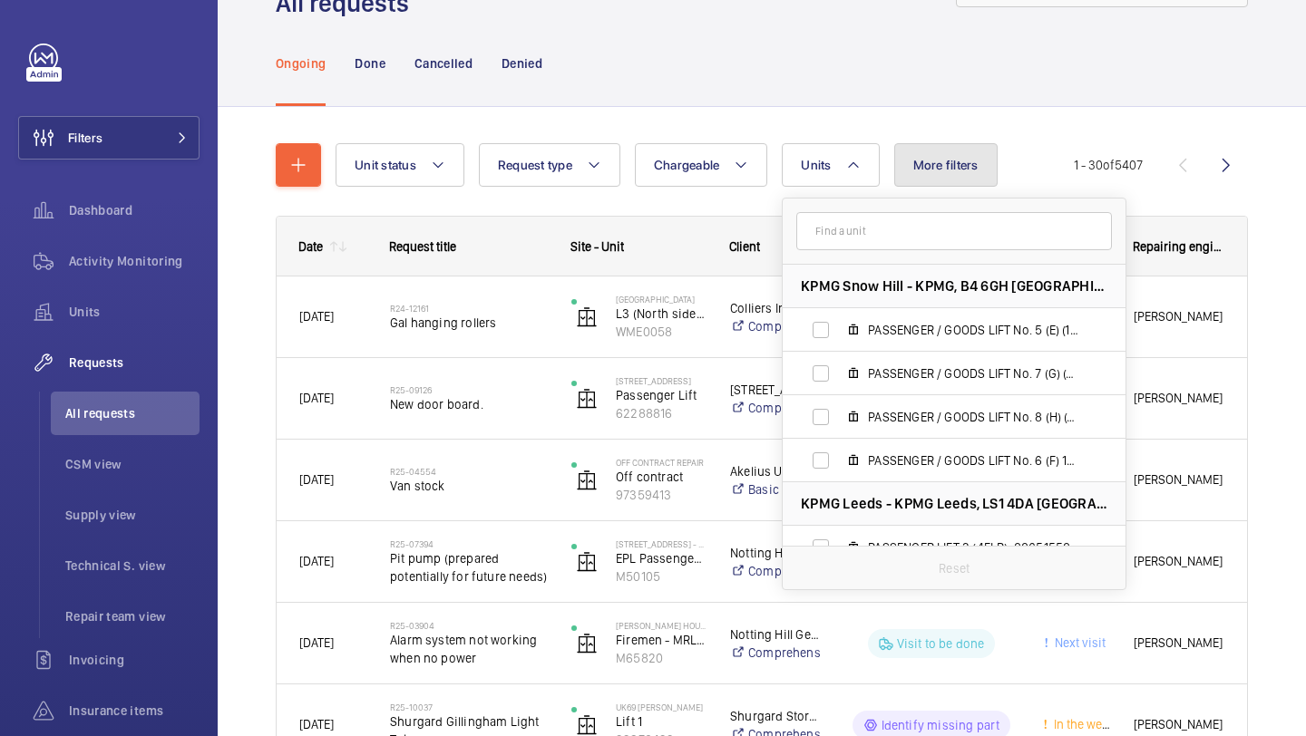
click at [928, 167] on span "More filters" at bounding box center [945, 165] width 65 height 15
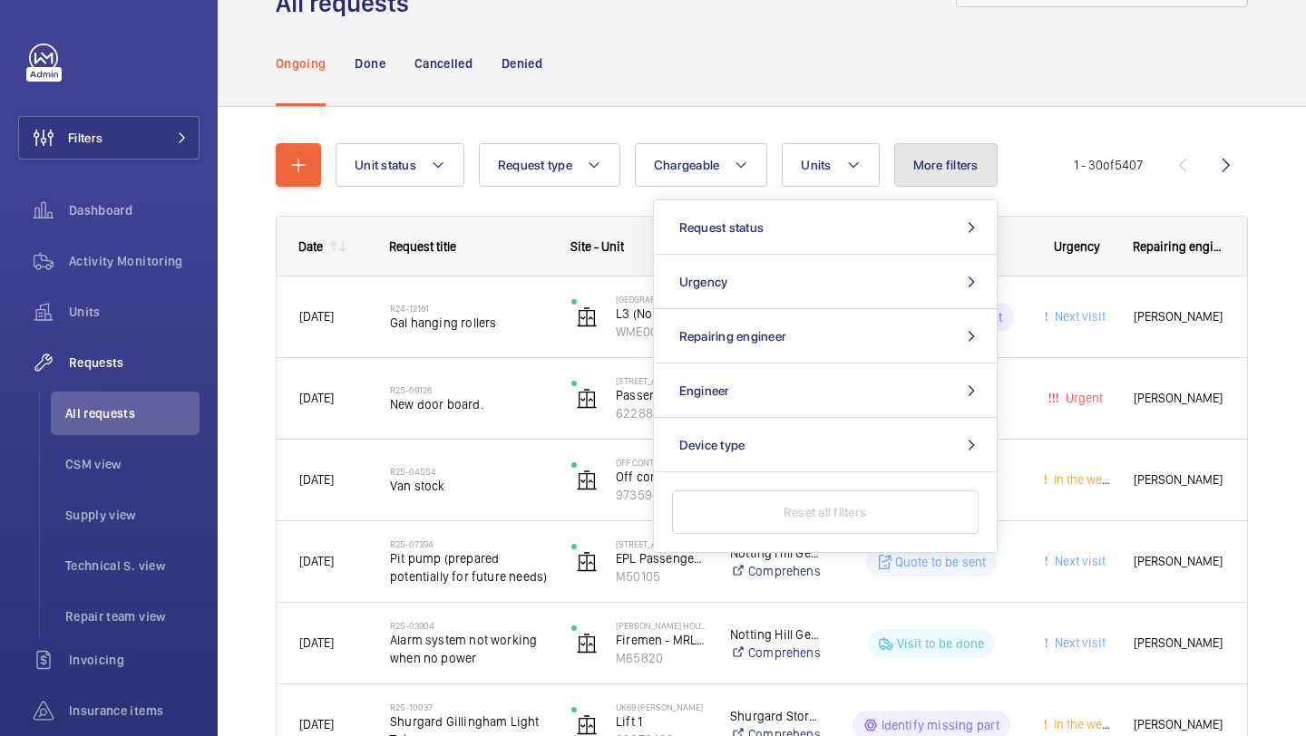
click at [927, 166] on span "More filters" at bounding box center [945, 165] width 65 height 15
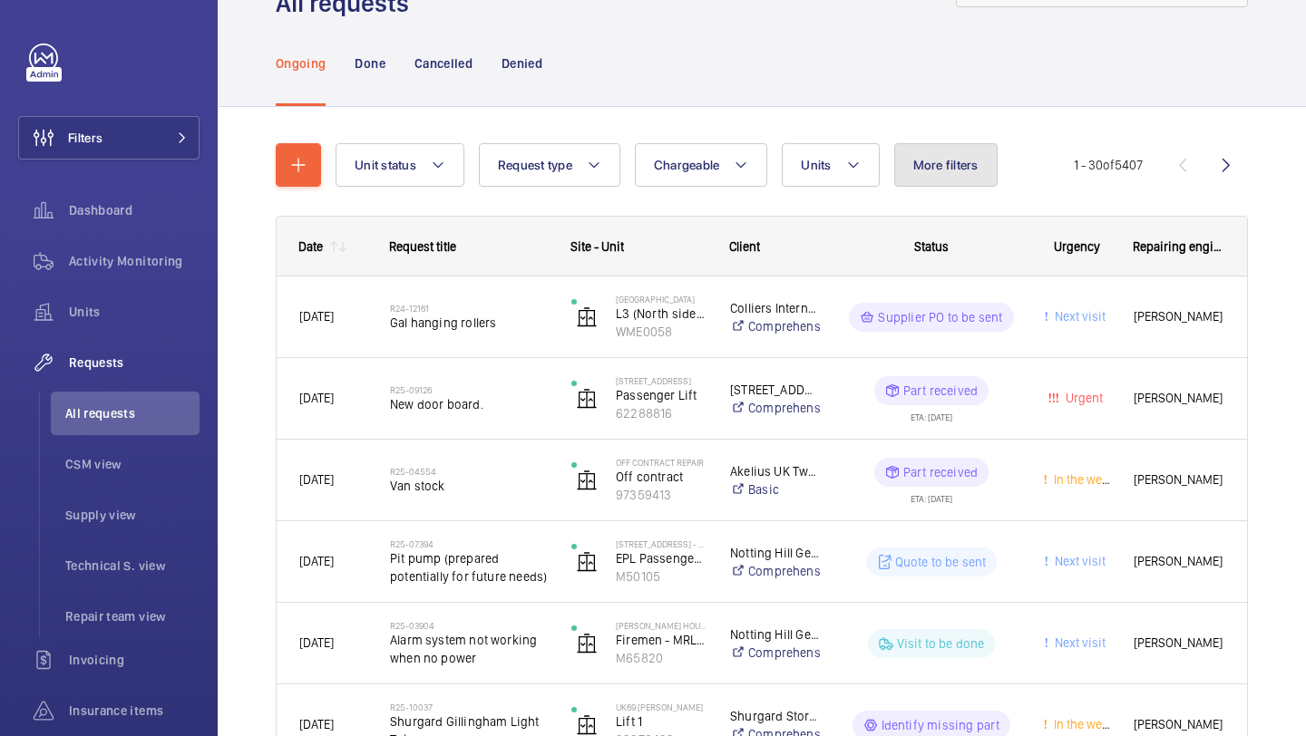
click at [947, 155] on button "More filters" at bounding box center [945, 165] width 103 height 44
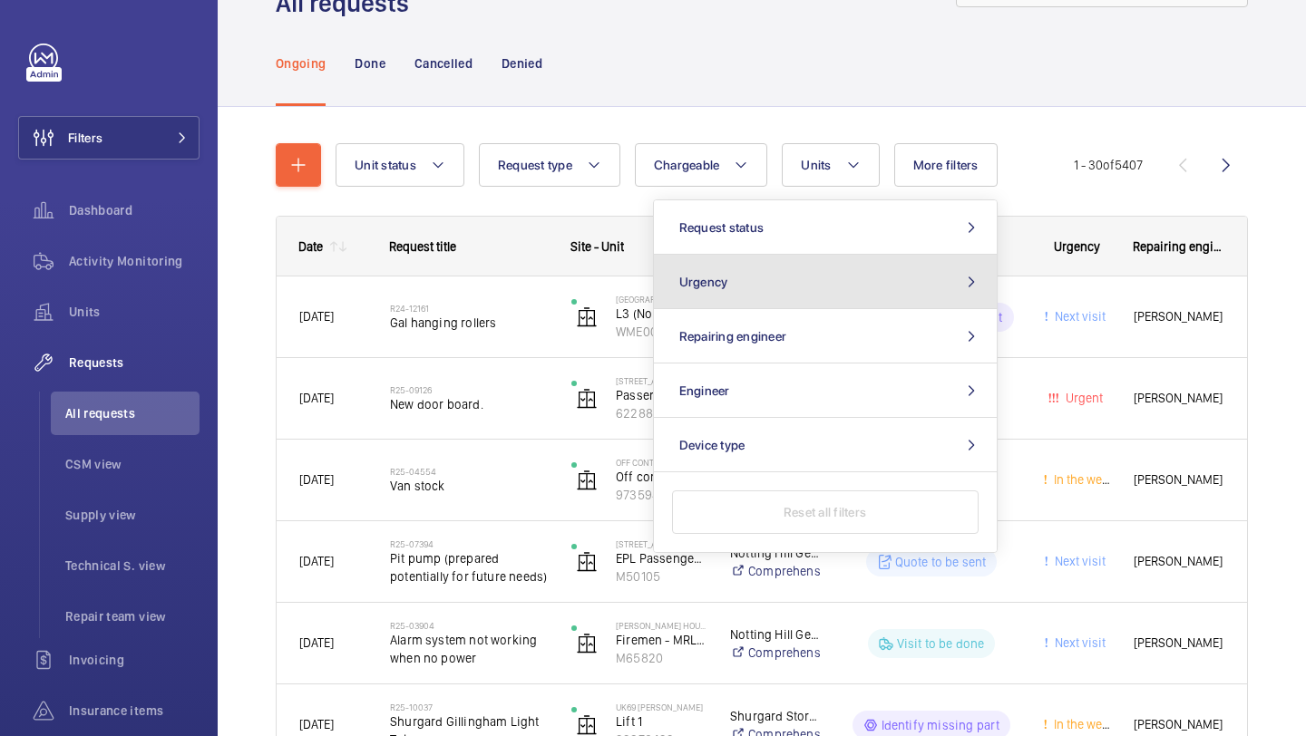
click at [852, 289] on button "Urgency" at bounding box center [825, 282] width 343 height 54
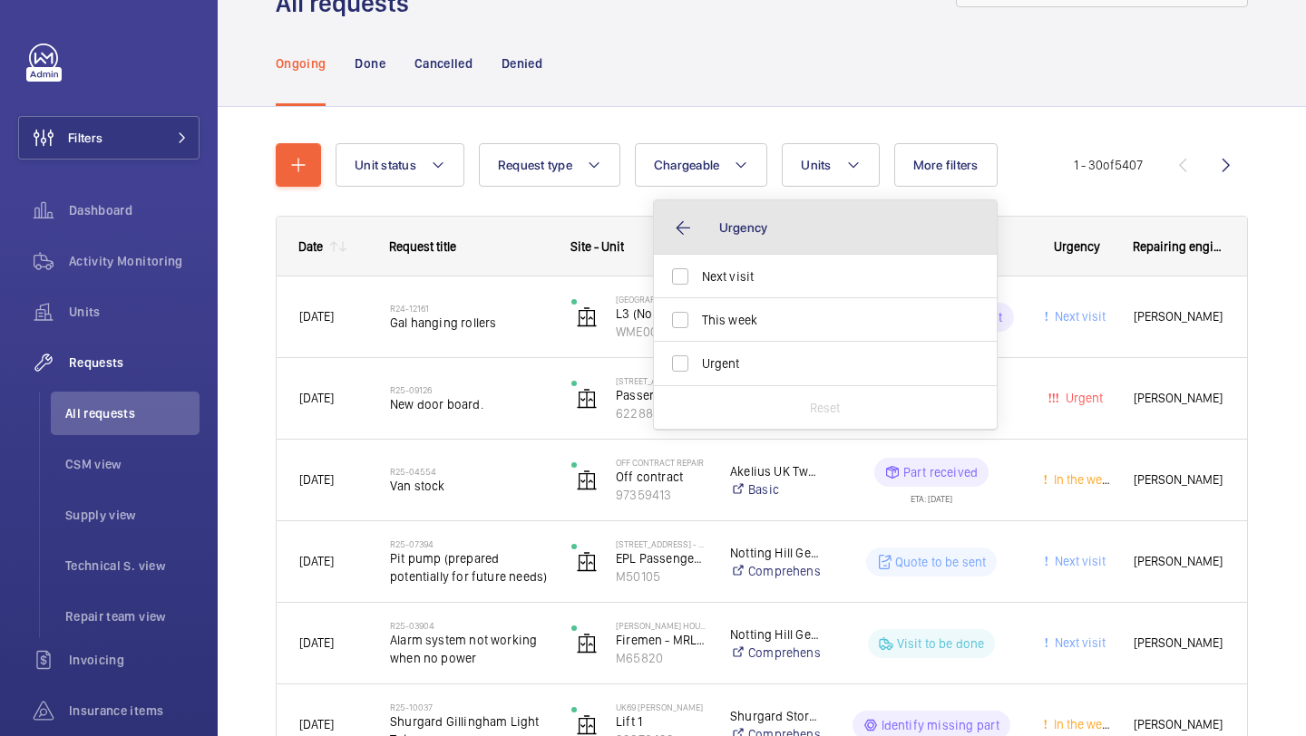
click at [688, 220] on button "Urgency" at bounding box center [825, 227] width 343 height 54
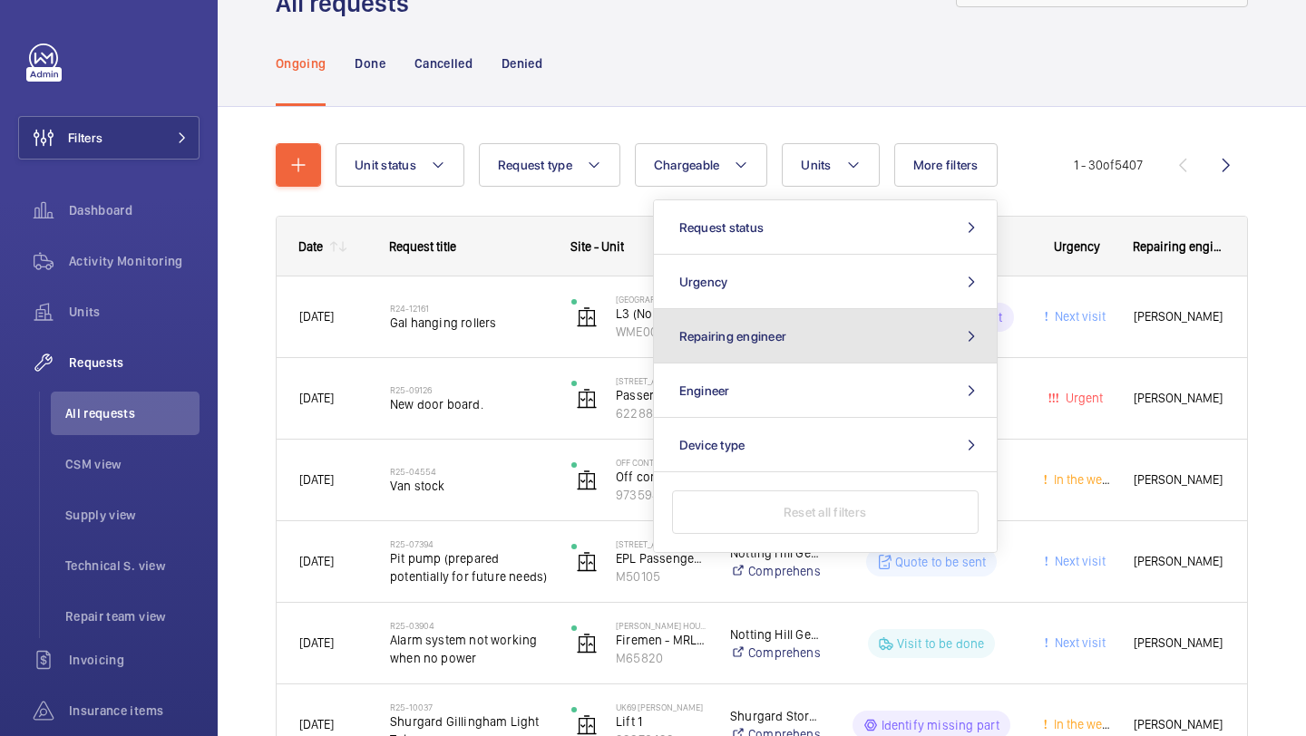
click at [827, 345] on button "Repairing engineer" at bounding box center [825, 336] width 343 height 54
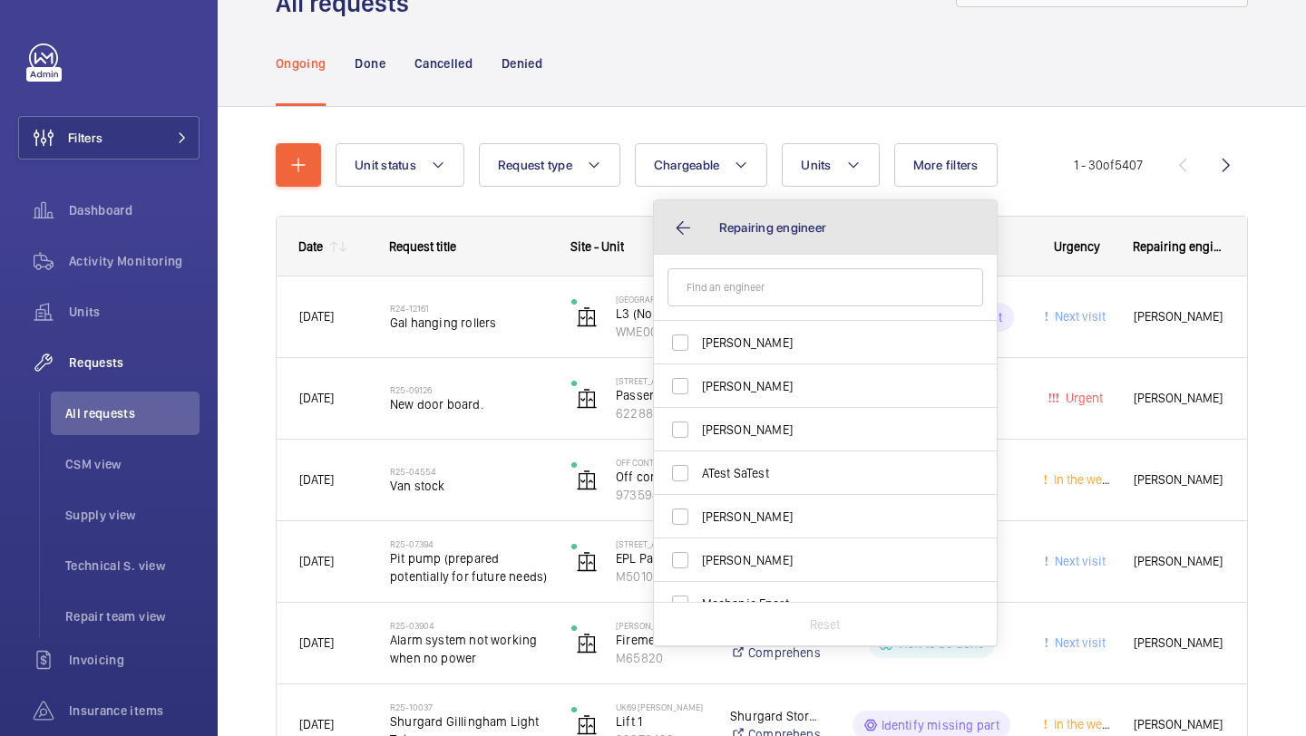
click at [676, 244] on button "Repairing engineer" at bounding box center [825, 227] width 343 height 54
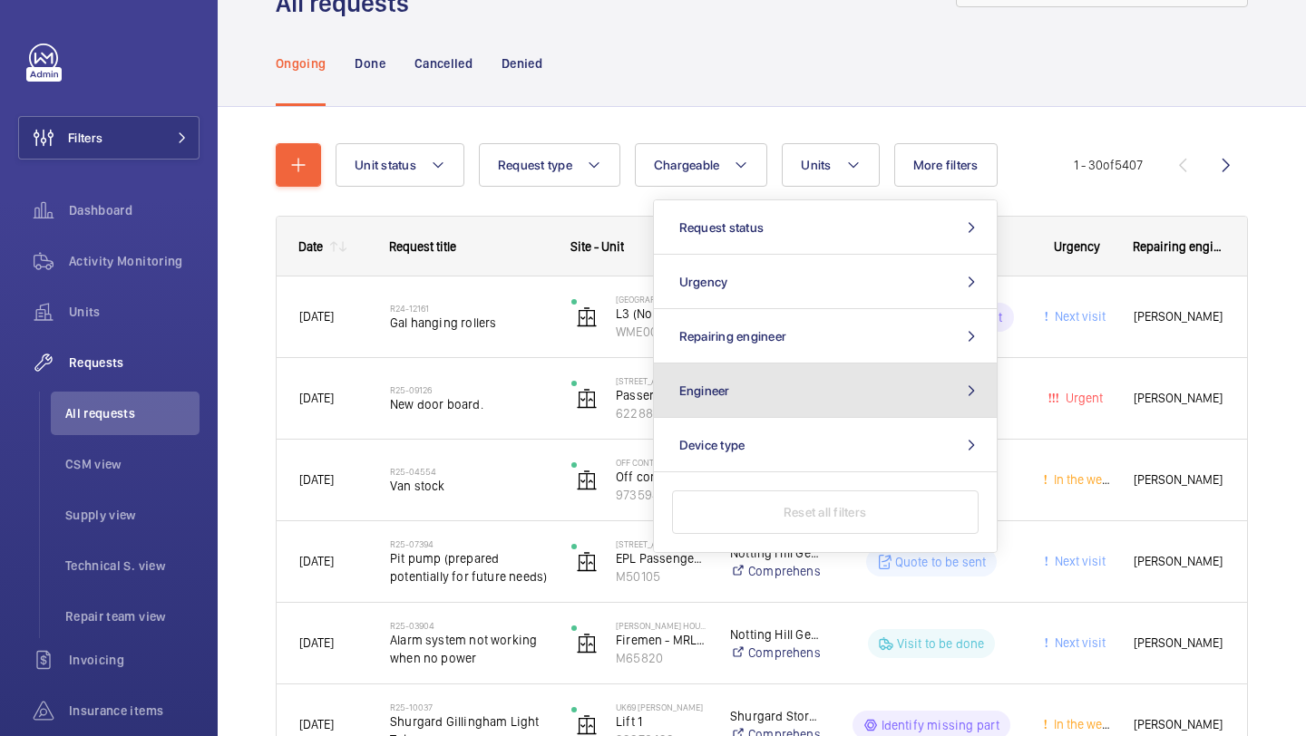
click at [790, 378] on button "Engineer" at bounding box center [825, 391] width 343 height 54
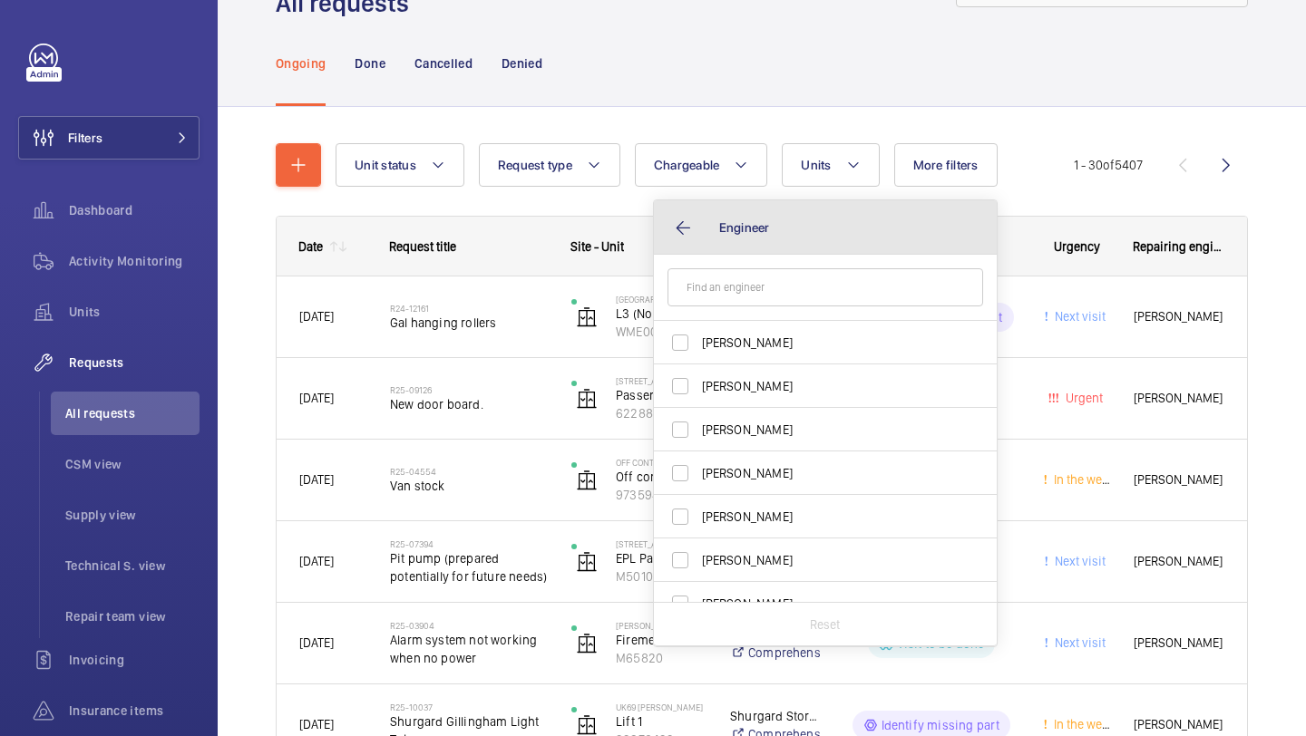
click at [666, 231] on button "Engineer" at bounding box center [825, 227] width 343 height 54
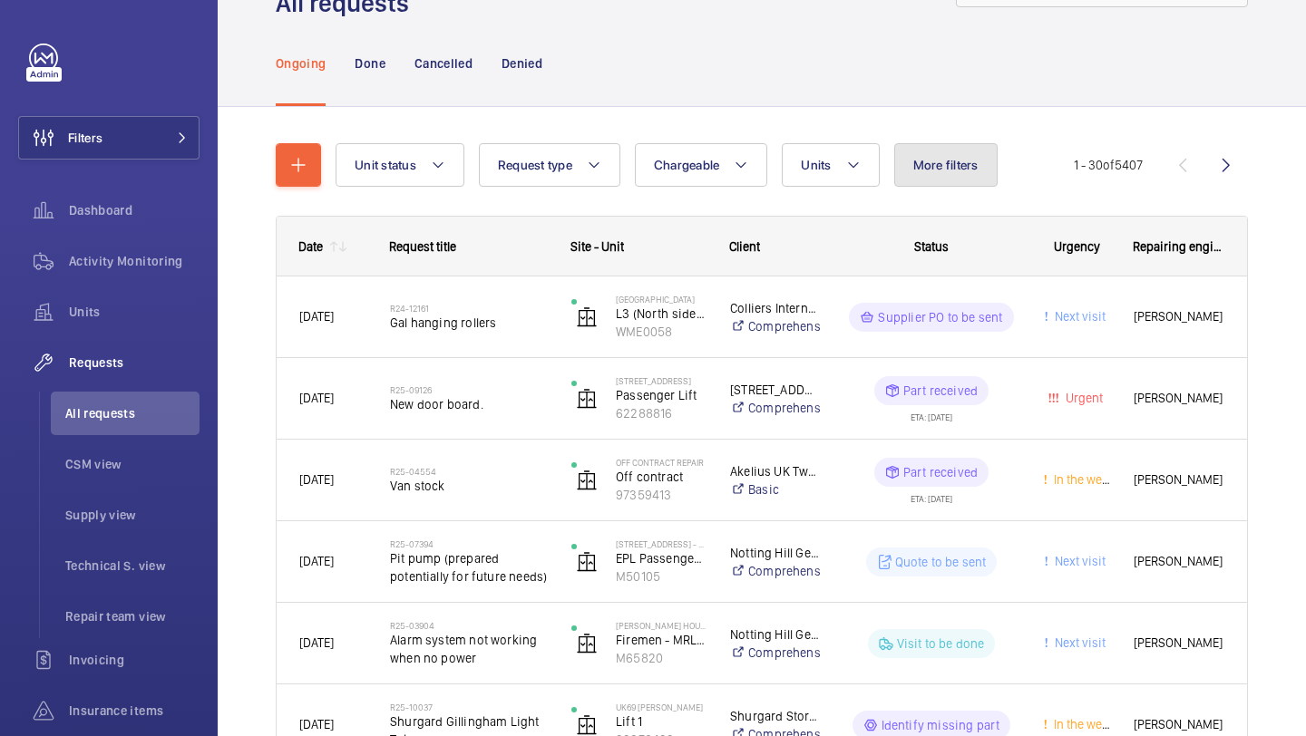
click at [959, 167] on span "More filters" at bounding box center [945, 165] width 65 height 15
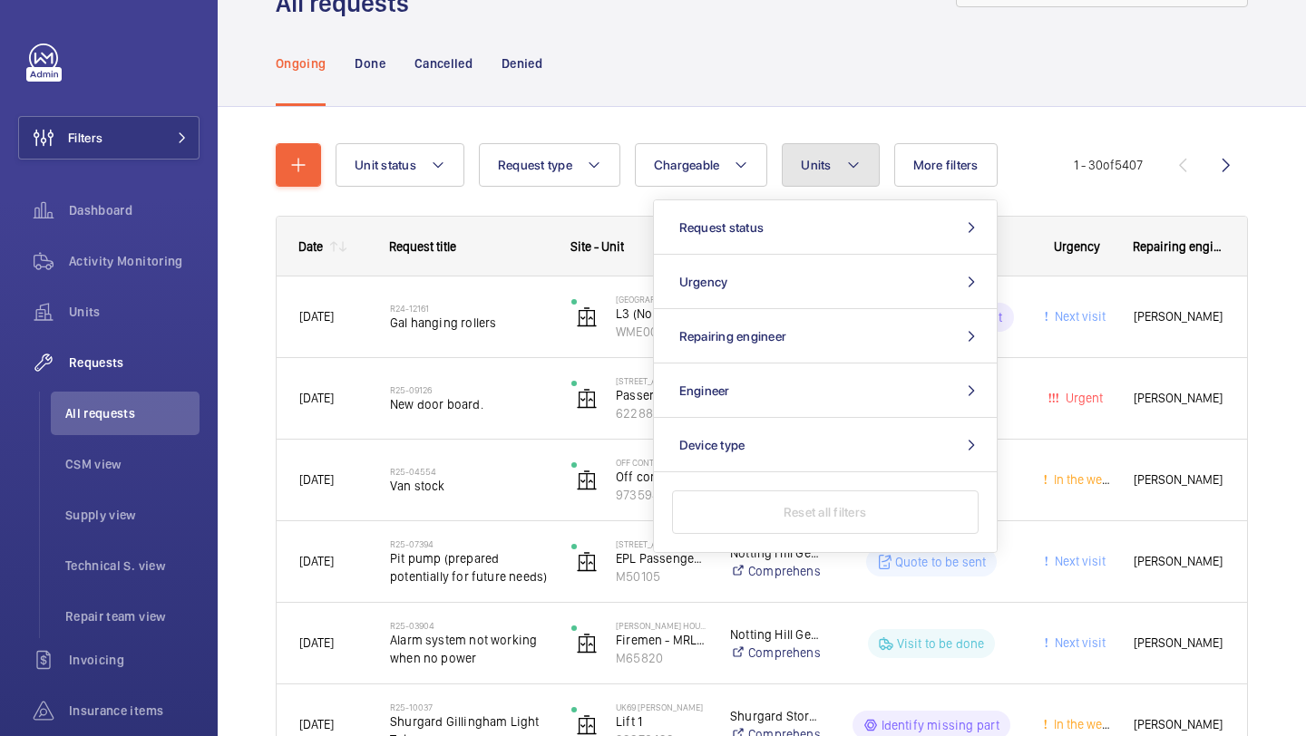
click at [850, 178] on button "Units" at bounding box center [830, 165] width 97 height 44
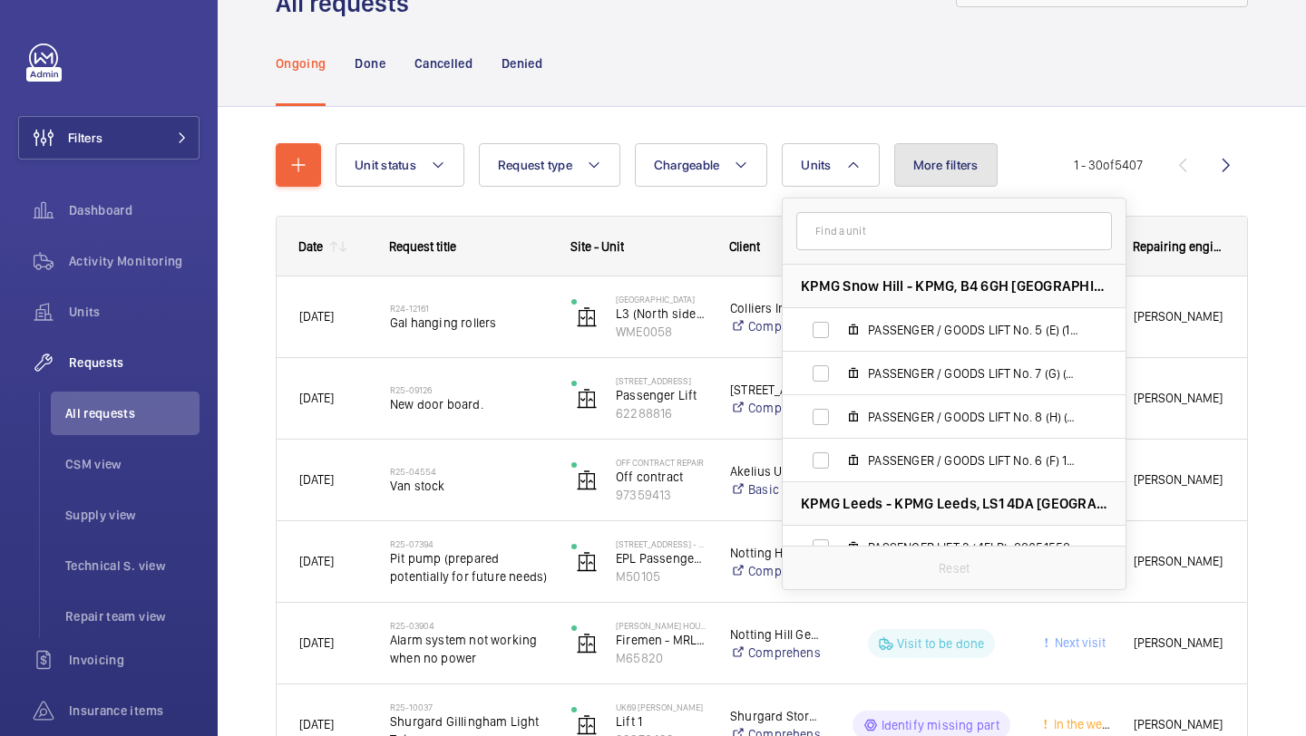
click at [944, 165] on span "More filters" at bounding box center [945, 165] width 65 height 15
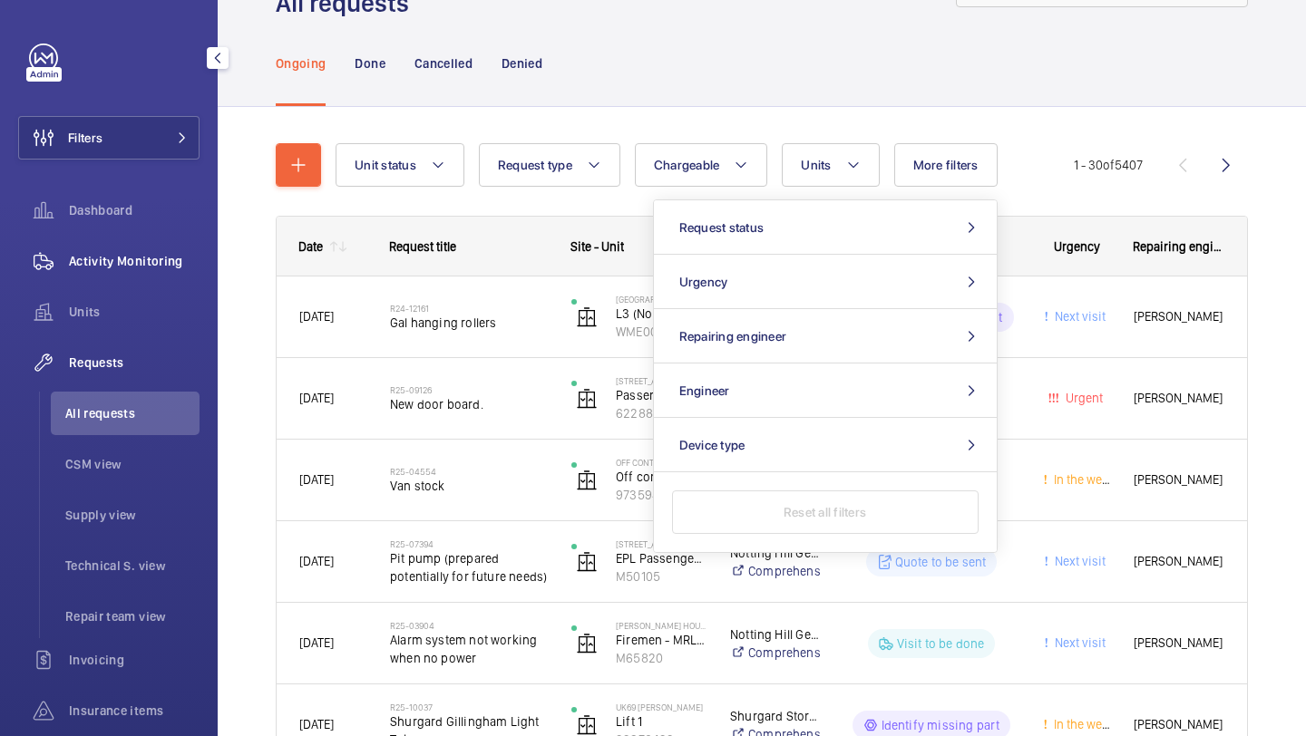
click at [157, 275] on div "Activity Monitoring" at bounding box center [108, 261] width 181 height 44
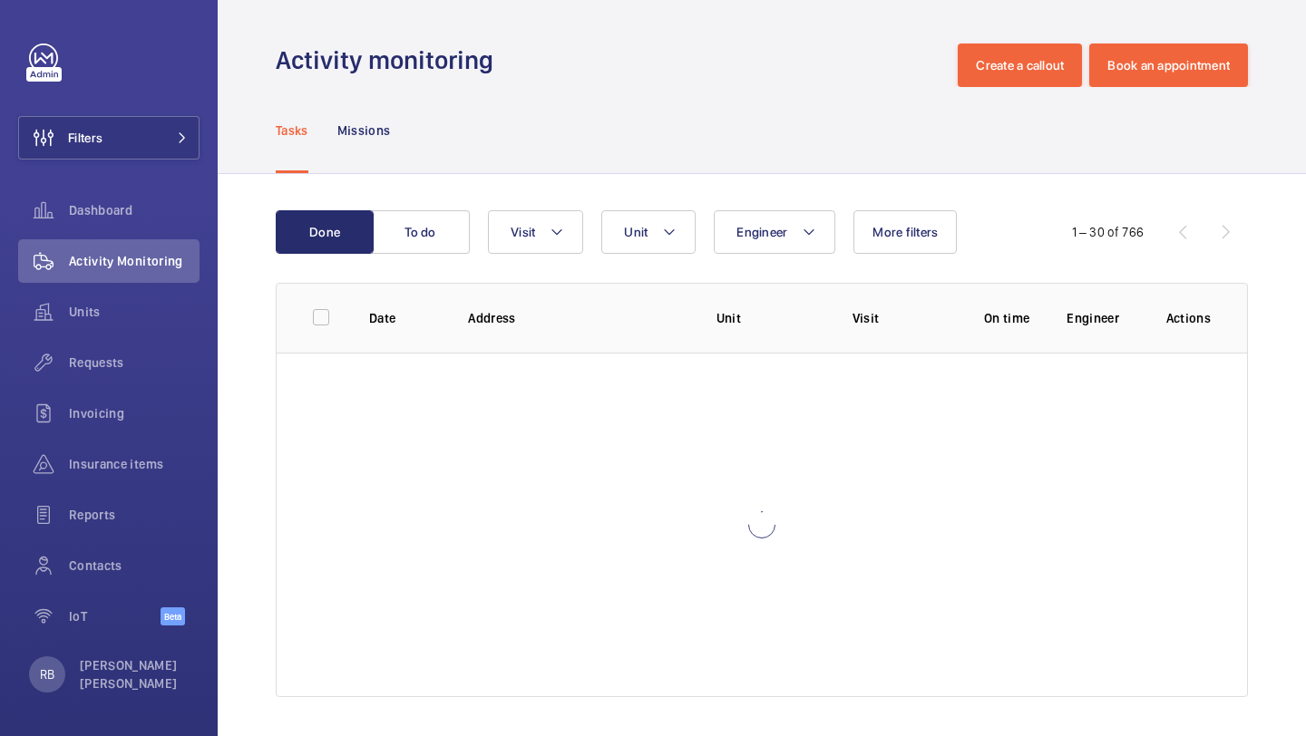
click at [965, 239] on div "Engineer Unit Visit More filters" at bounding box center [759, 232] width 542 height 44
click at [912, 235] on span "More filters" at bounding box center [904, 232] width 65 height 15
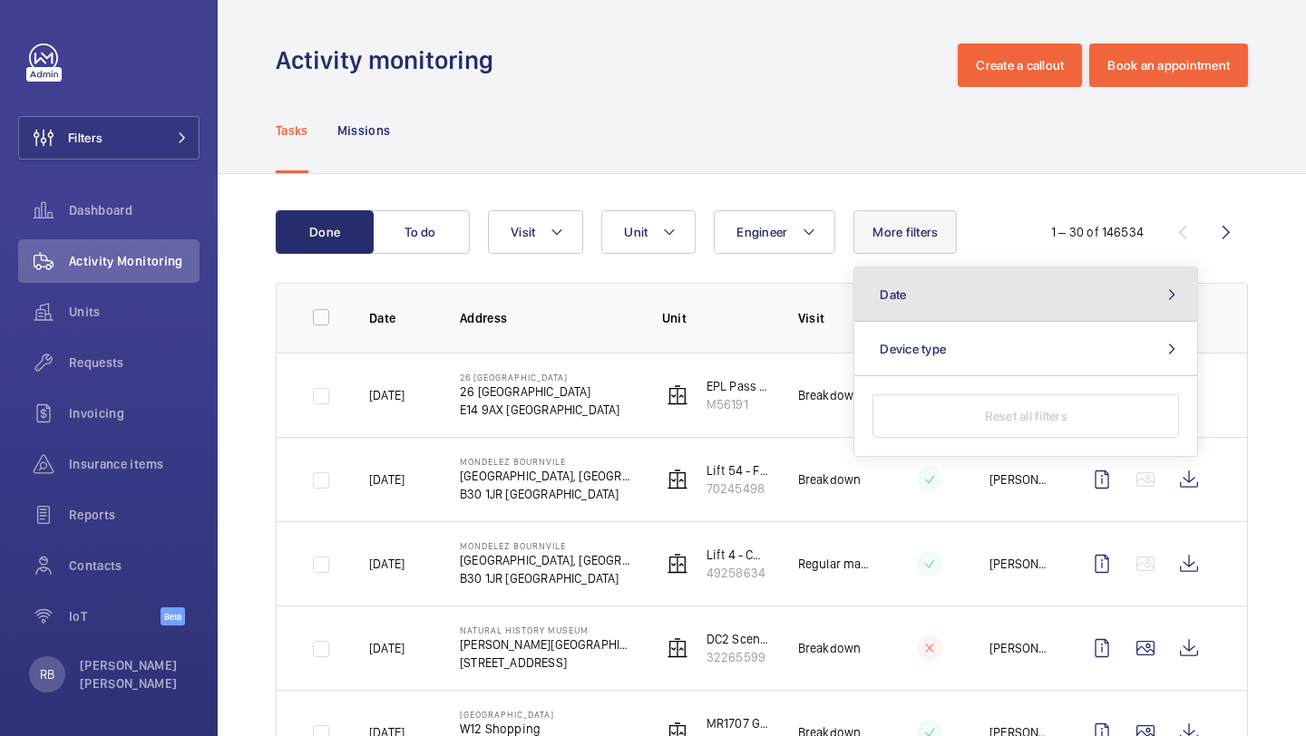
click at [931, 290] on button "Date" at bounding box center [1025, 294] width 343 height 54
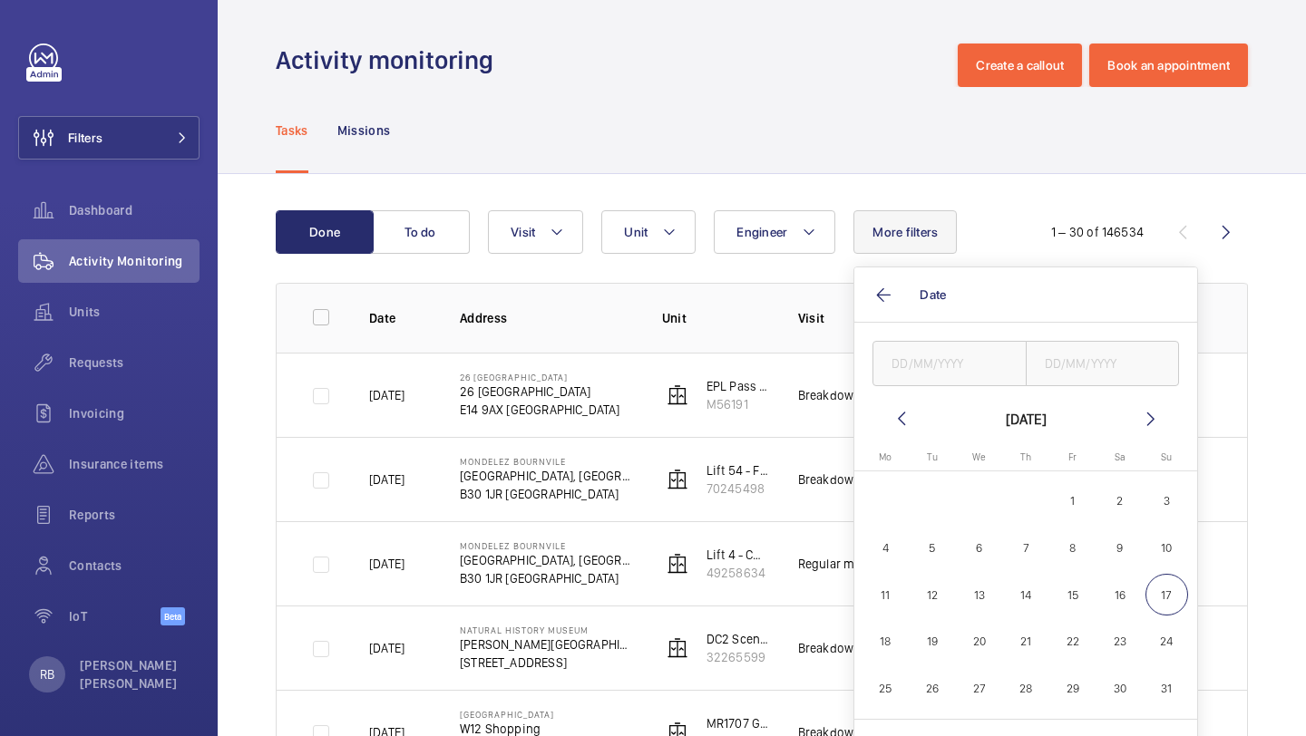
click at [899, 414] on mat-icon at bounding box center [901, 419] width 22 height 22
click at [898, 413] on mat-icon at bounding box center [901, 419] width 22 height 22
click at [1134, 414] on wm-front-date-range-picker-header "[DATE]" at bounding box center [1025, 419] width 271 height 22
click at [1140, 417] on mat-icon at bounding box center [1151, 419] width 22 height 22
click at [1111, 595] on span "19" at bounding box center [1119, 595] width 43 height 43
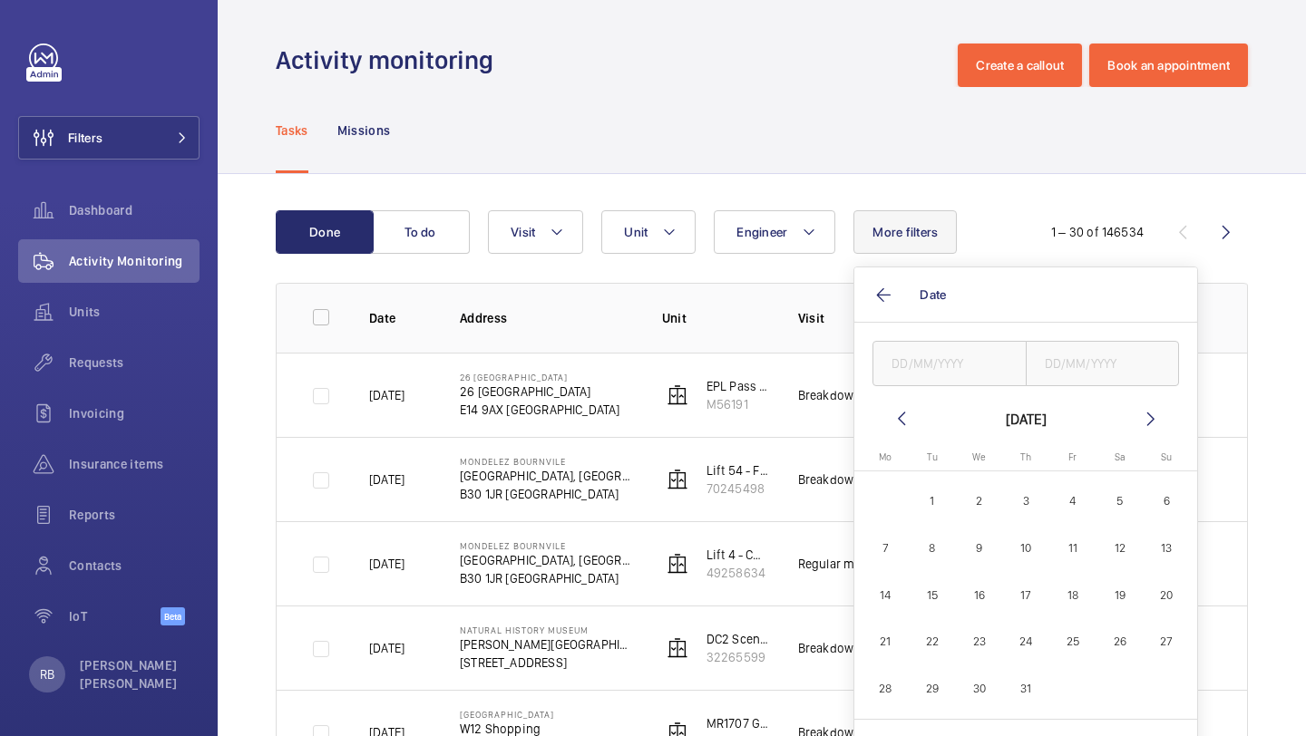
type input "[DATE]"
click at [1170, 600] on span "20" at bounding box center [1166, 595] width 43 height 43
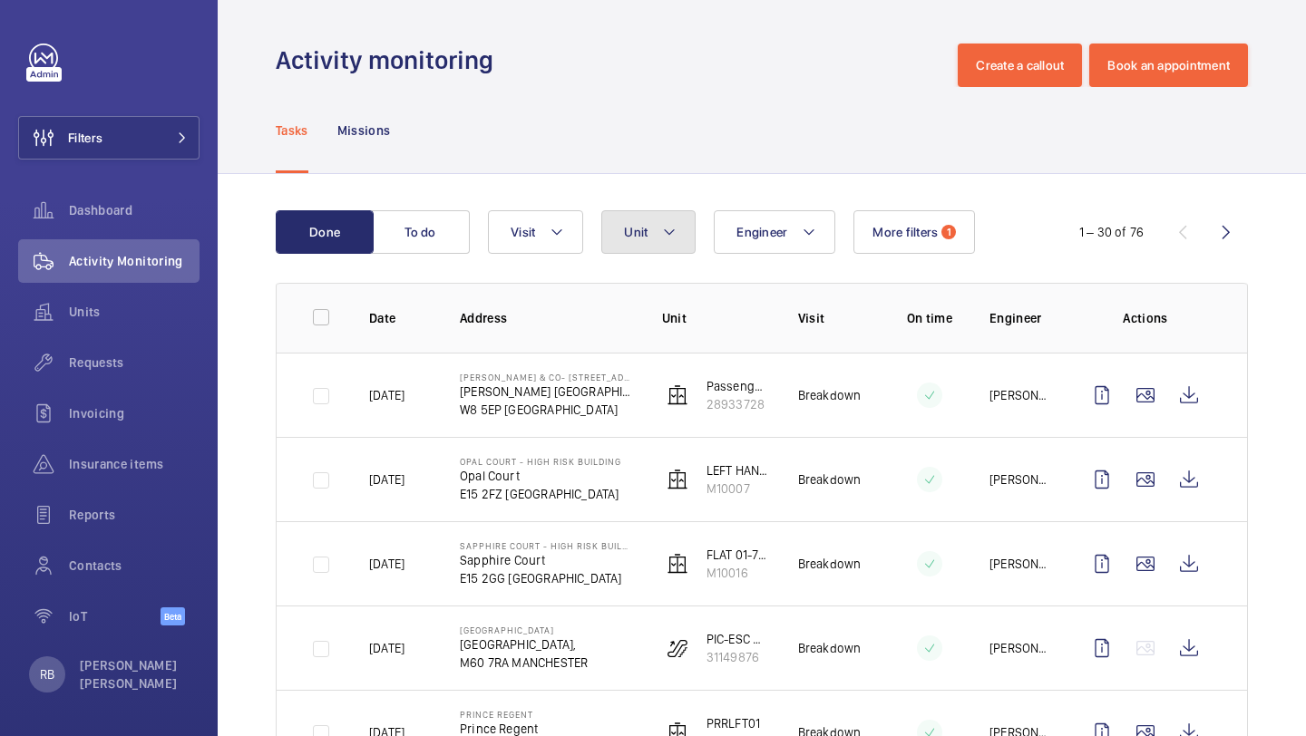
click at [656, 228] on button "Unit" at bounding box center [648, 232] width 94 height 44
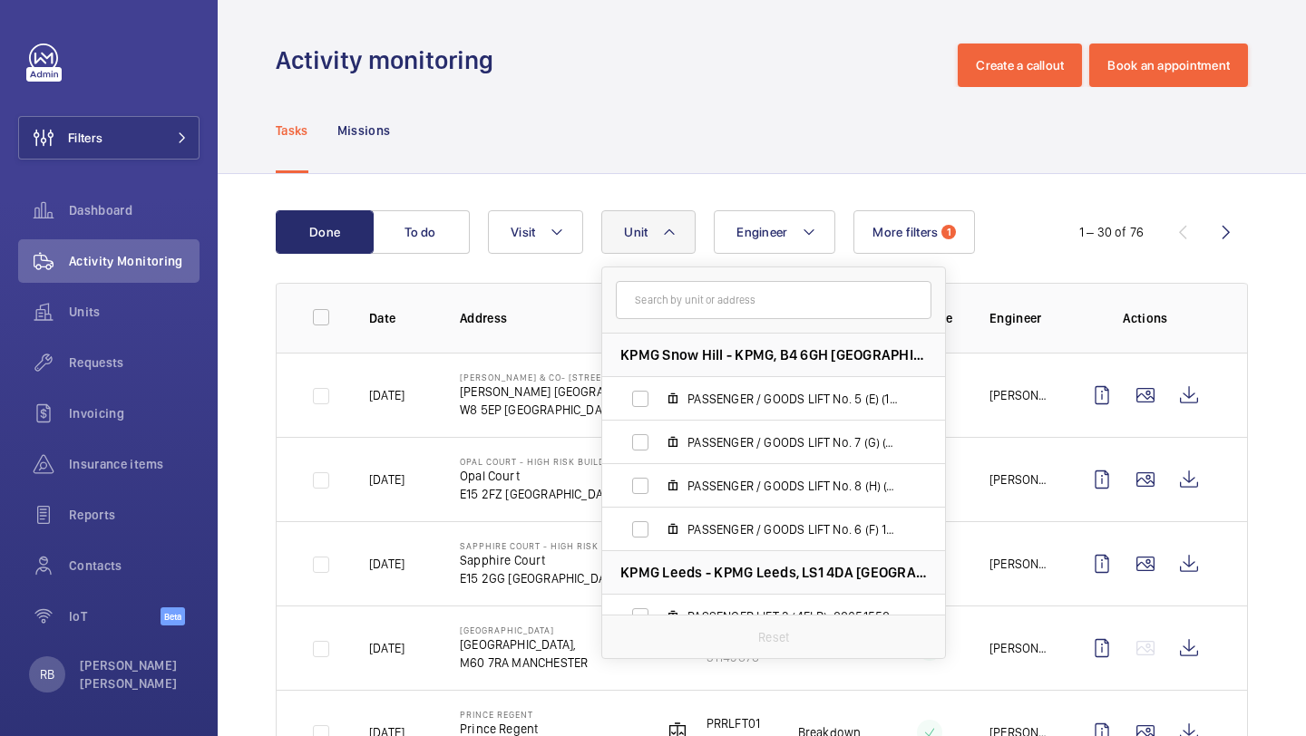
type input "k"
click at [753, 234] on span "Engineer" at bounding box center [761, 232] width 51 height 15
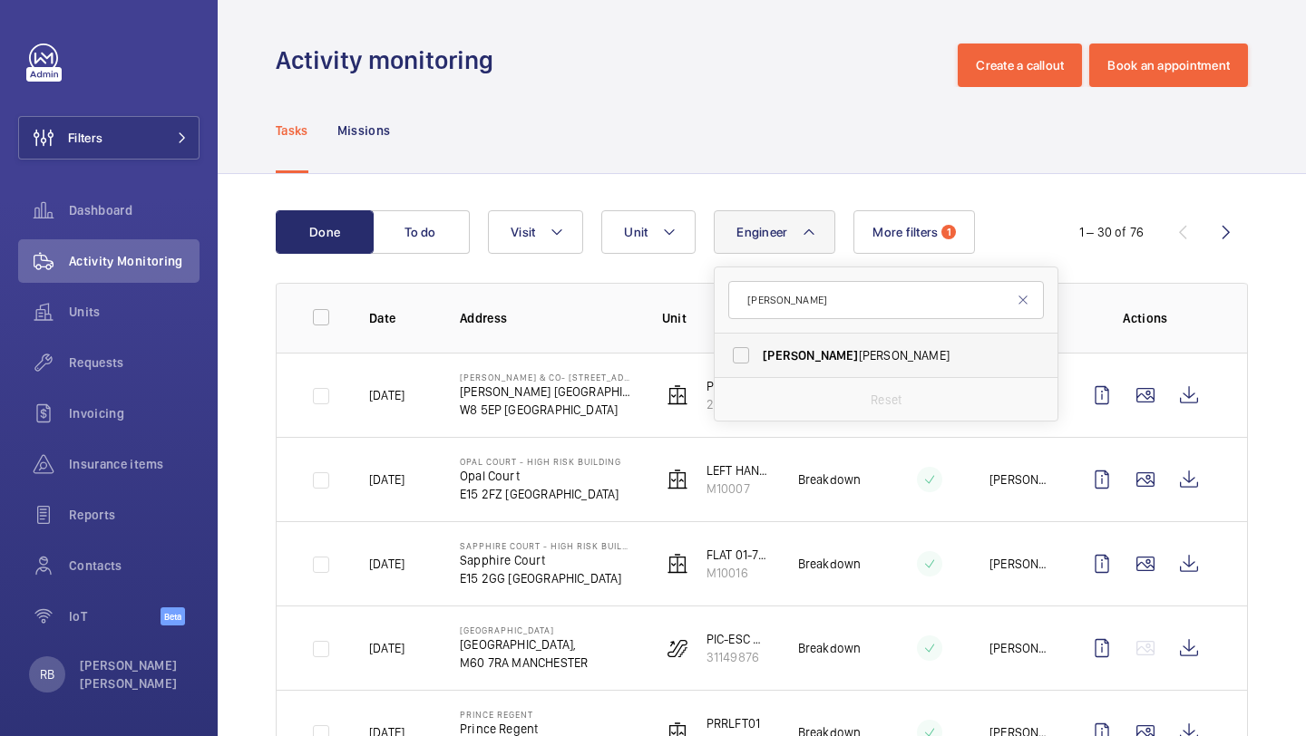
type input "[PERSON_NAME]"
click at [841, 342] on label "[PERSON_NAME]" at bounding box center [872, 356] width 316 height 44
click at [759, 342] on input "[PERSON_NAME]" at bounding box center [741, 355] width 36 height 36
checkbox input "true"
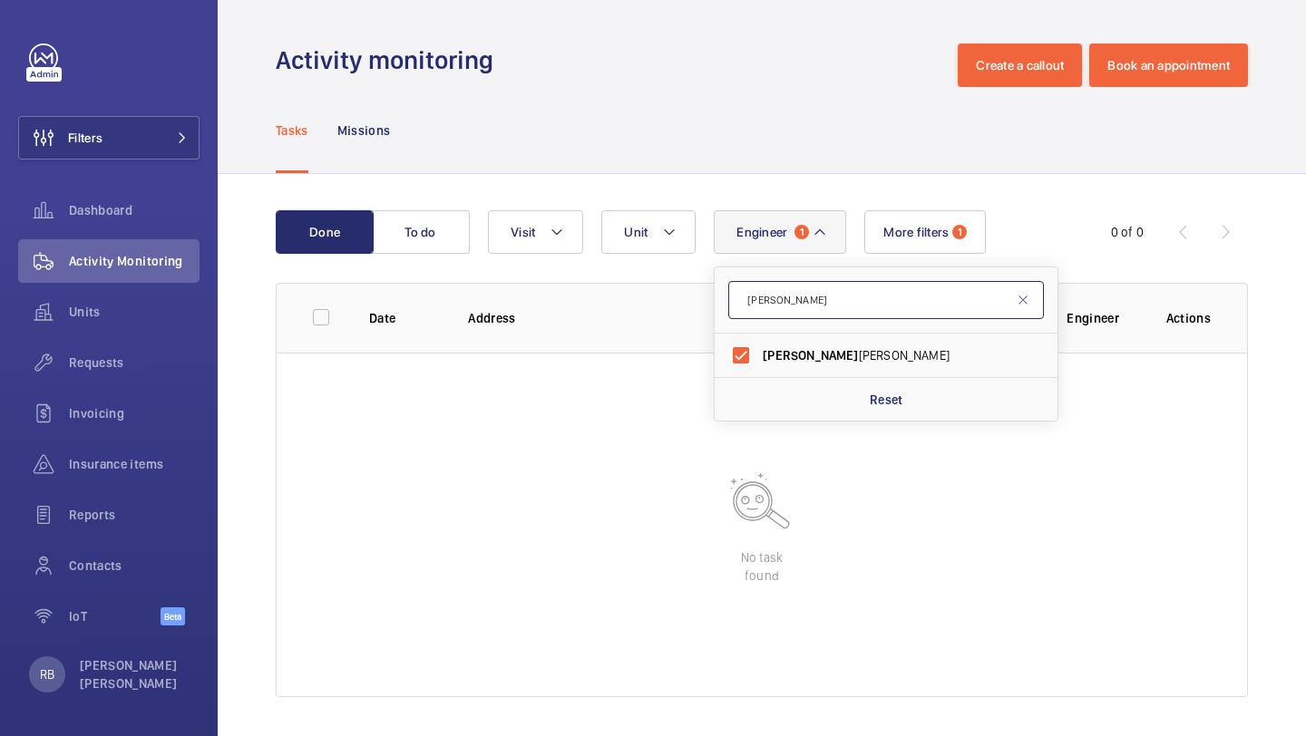
click at [821, 316] on input "[PERSON_NAME]" at bounding box center [886, 300] width 316 height 38
type input "[PERSON_NAME]"
click at [797, 351] on span "[PERSON_NAME]" at bounding box center [810, 355] width 95 height 15
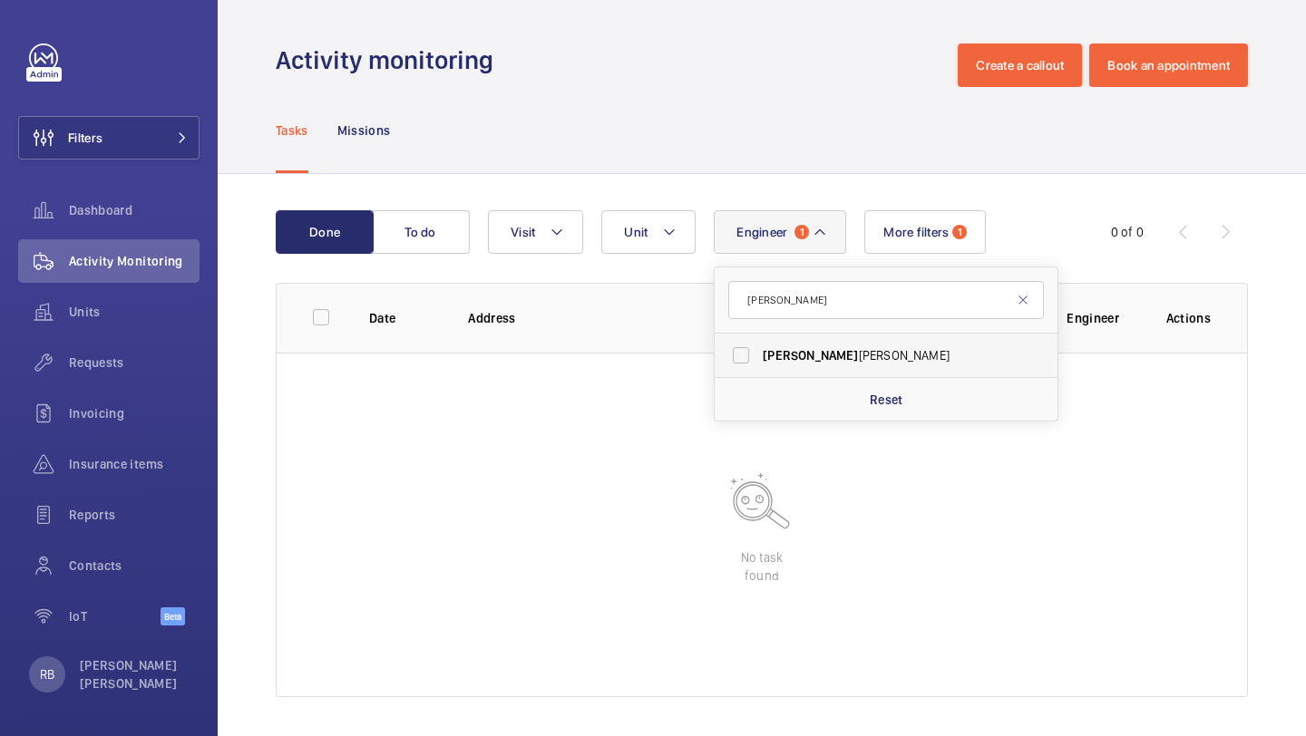
click at [759, 351] on input "[PERSON_NAME]" at bounding box center [741, 355] width 36 height 36
checkbox input "true"
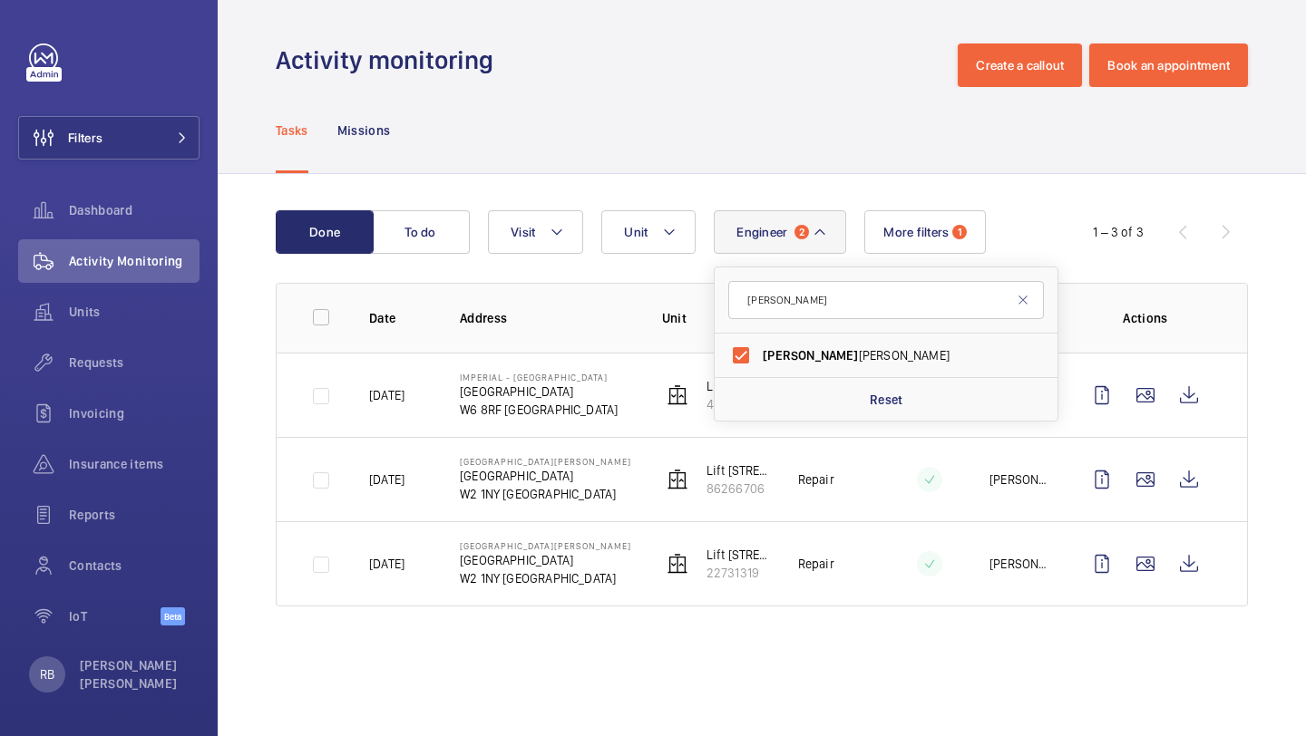
click at [1250, 288] on div "Done To do Engineer 2 [PERSON_NAME] [PERSON_NAME] Reset Unit Visit More filters…" at bounding box center [762, 412] width 1088 height 476
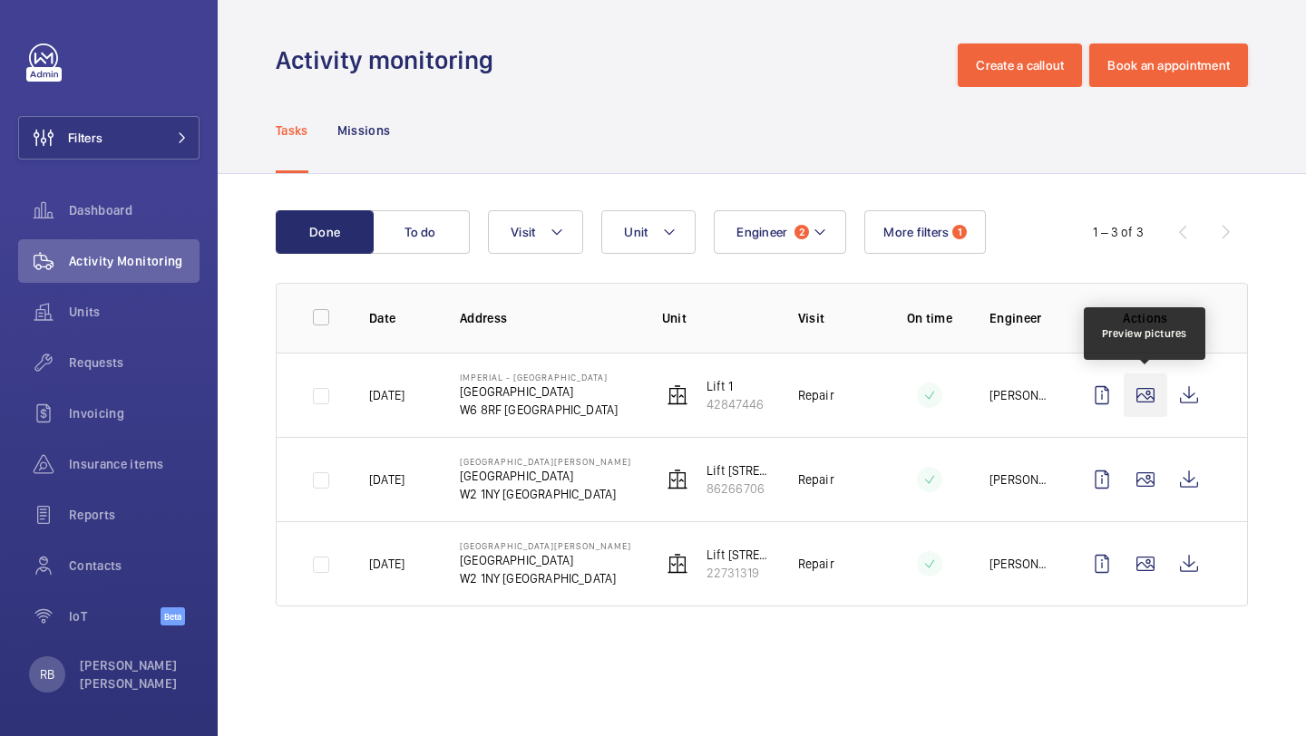
click at [1152, 405] on wm-front-icon-button at bounding box center [1145, 396] width 44 height 44
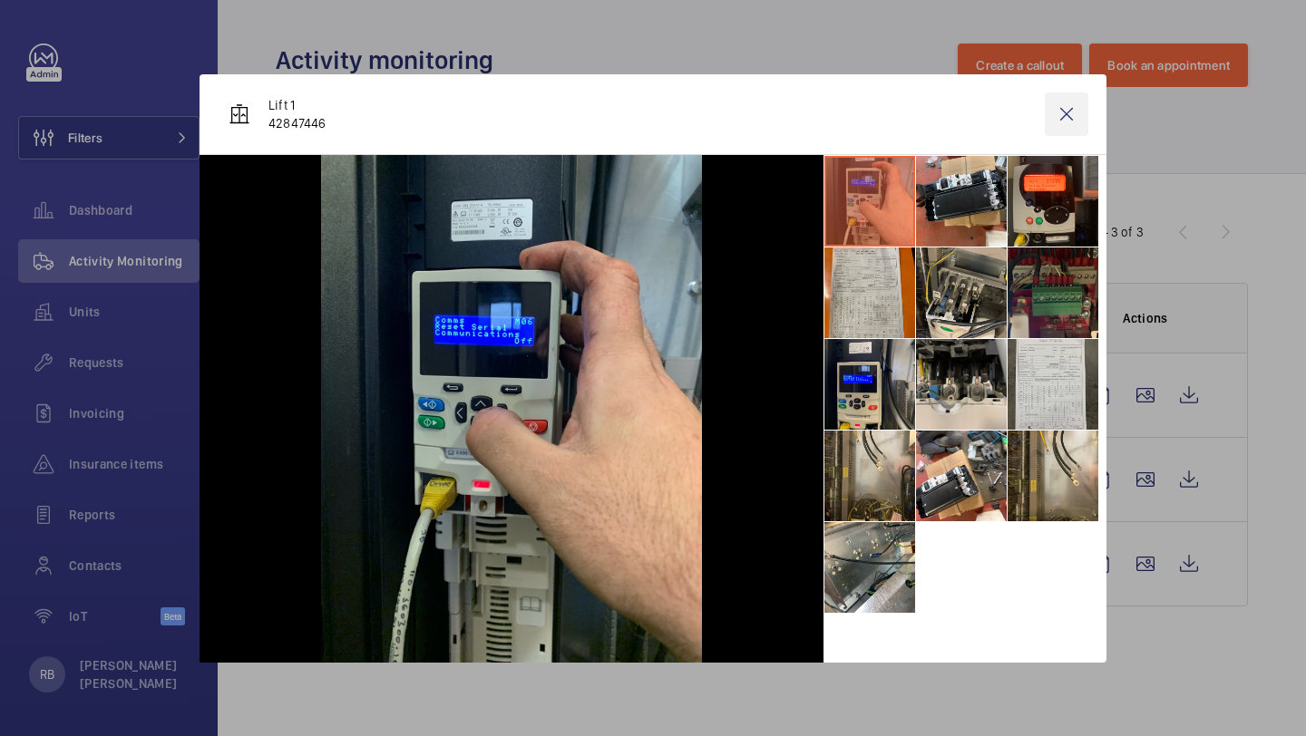
click at [1078, 131] on wm-front-icon-button at bounding box center [1067, 114] width 44 height 44
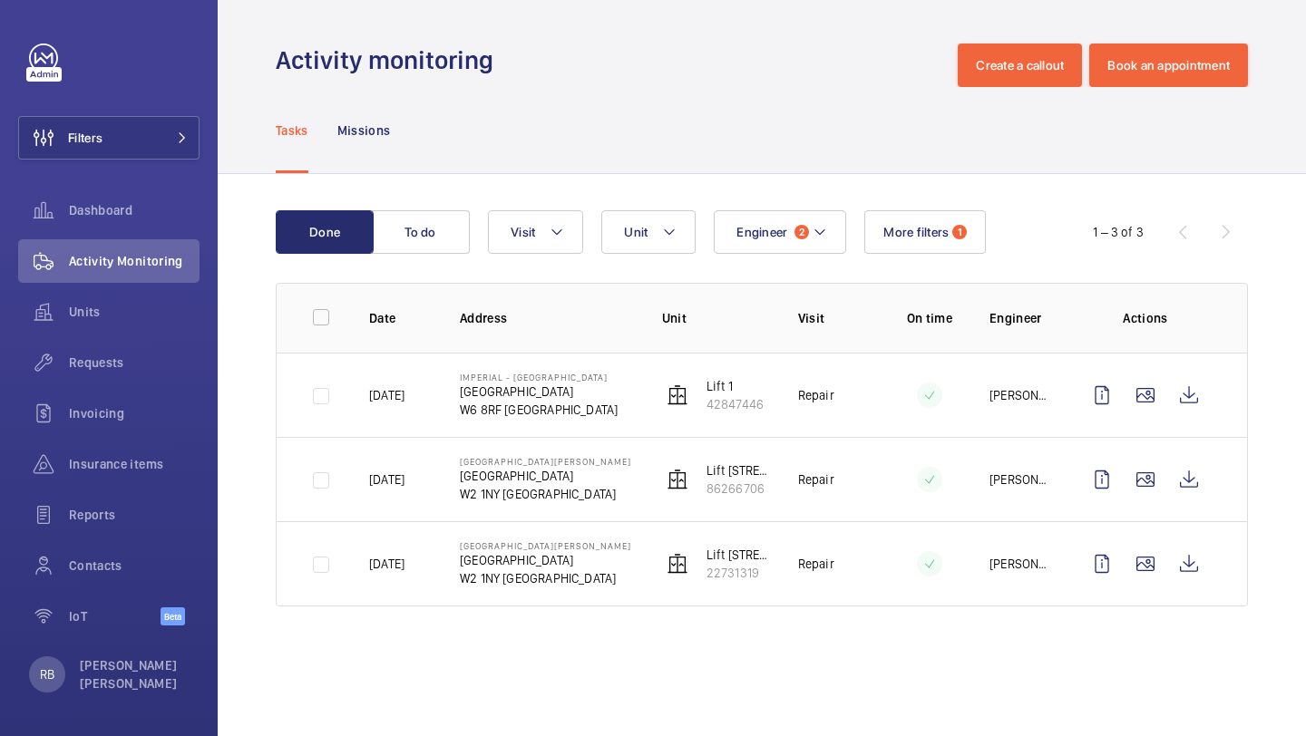
click at [1151, 455] on td at bounding box center [1149, 479] width 196 height 84
click at [1149, 463] on wm-front-icon-button at bounding box center [1145, 480] width 44 height 44
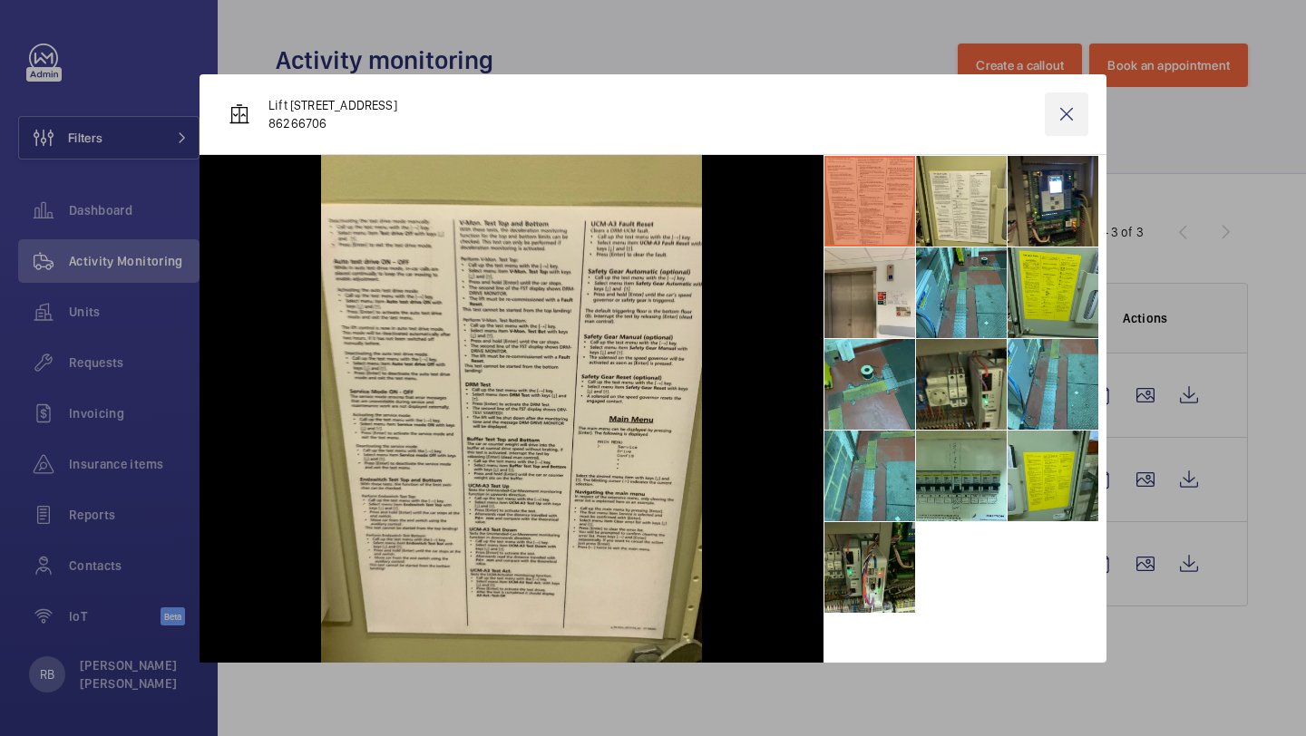
click at [1068, 102] on wm-front-icon-button at bounding box center [1067, 114] width 44 height 44
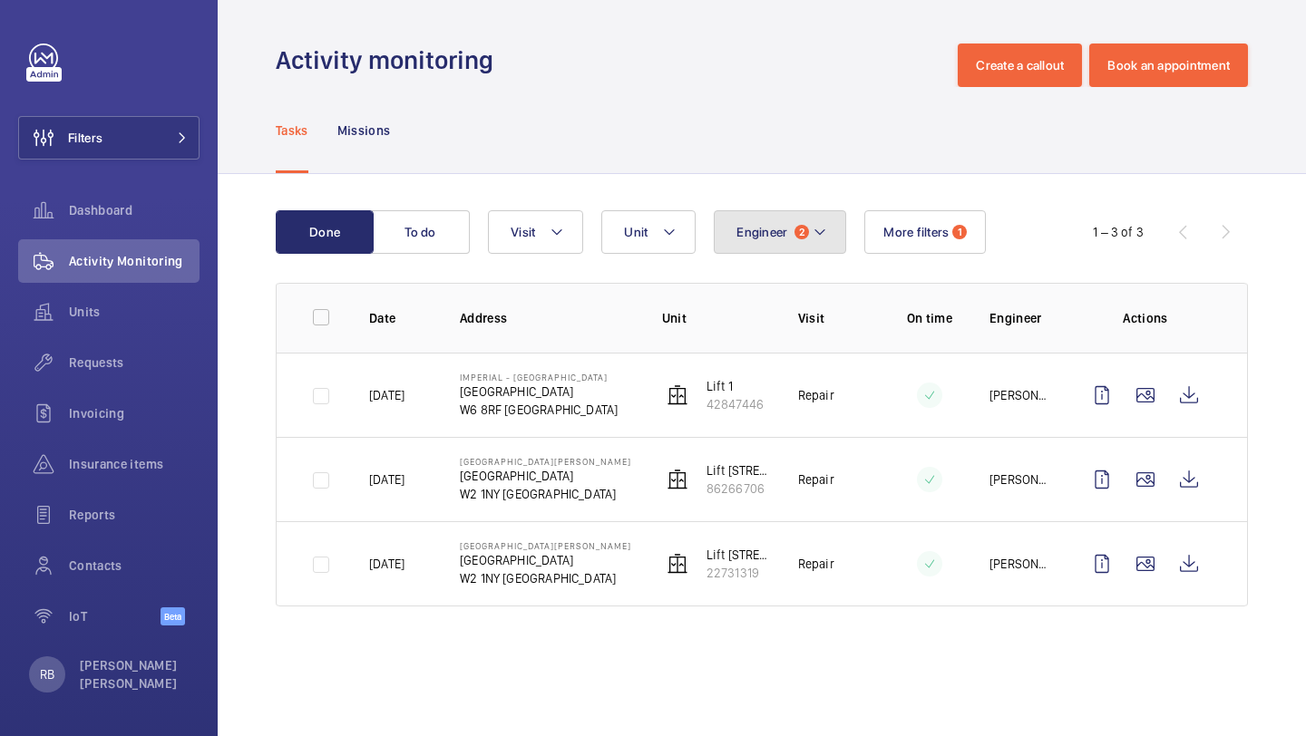
click at [812, 243] on button "Engineer 2" at bounding box center [780, 232] width 132 height 44
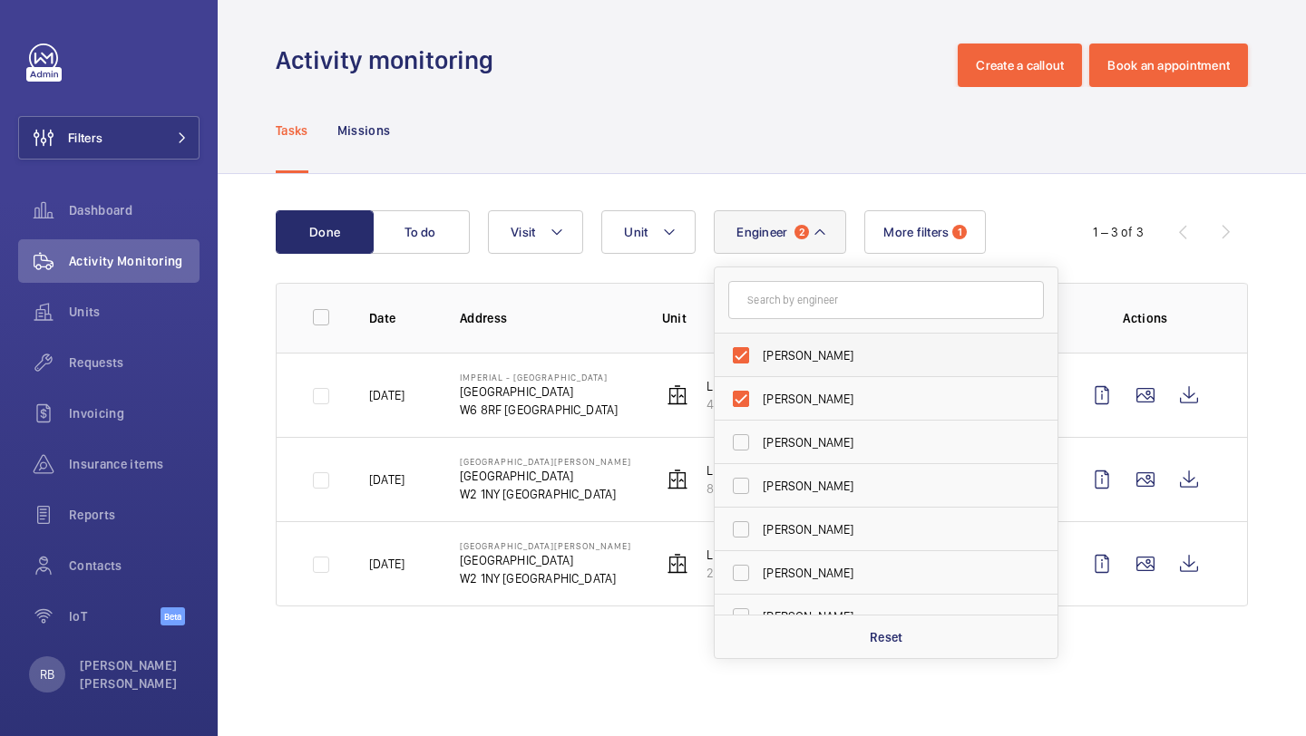
click at [879, 352] on span "[PERSON_NAME]" at bounding box center [887, 355] width 249 height 18
click at [759, 352] on input "[PERSON_NAME]" at bounding box center [741, 355] width 36 height 36
checkbox input "false"
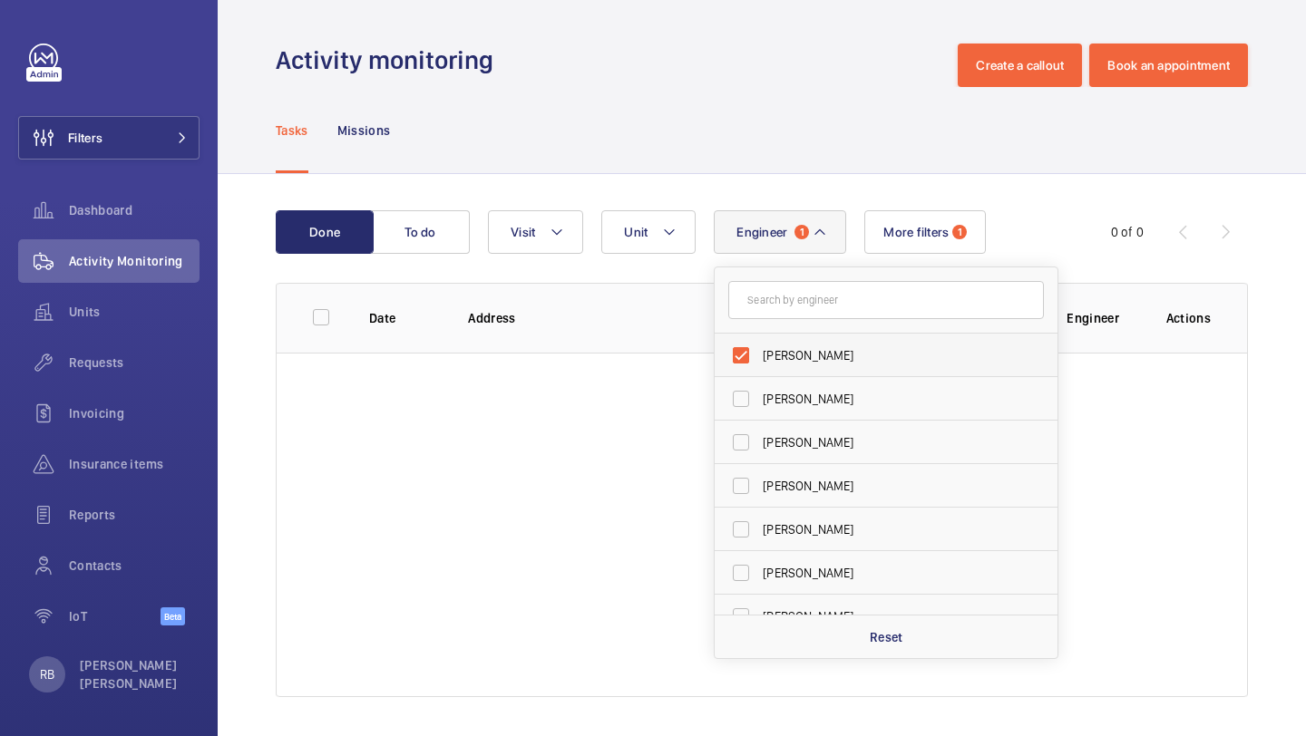
click at [875, 353] on span "[PERSON_NAME]" at bounding box center [887, 355] width 249 height 18
click at [759, 353] on input "[PERSON_NAME]" at bounding box center [741, 355] width 36 height 36
checkbox input "false"
click at [907, 222] on button "More filters 1" at bounding box center [914, 232] width 122 height 44
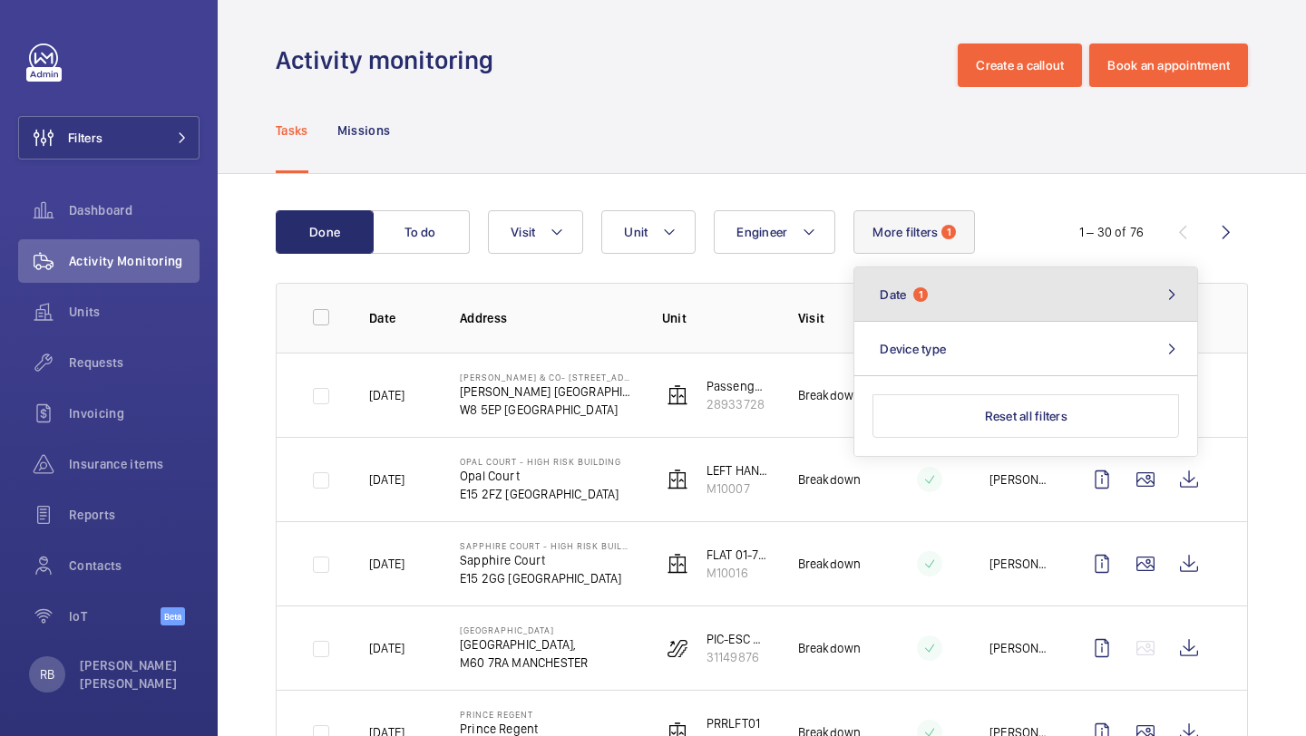
click at [937, 282] on button "Date 1" at bounding box center [1025, 294] width 343 height 54
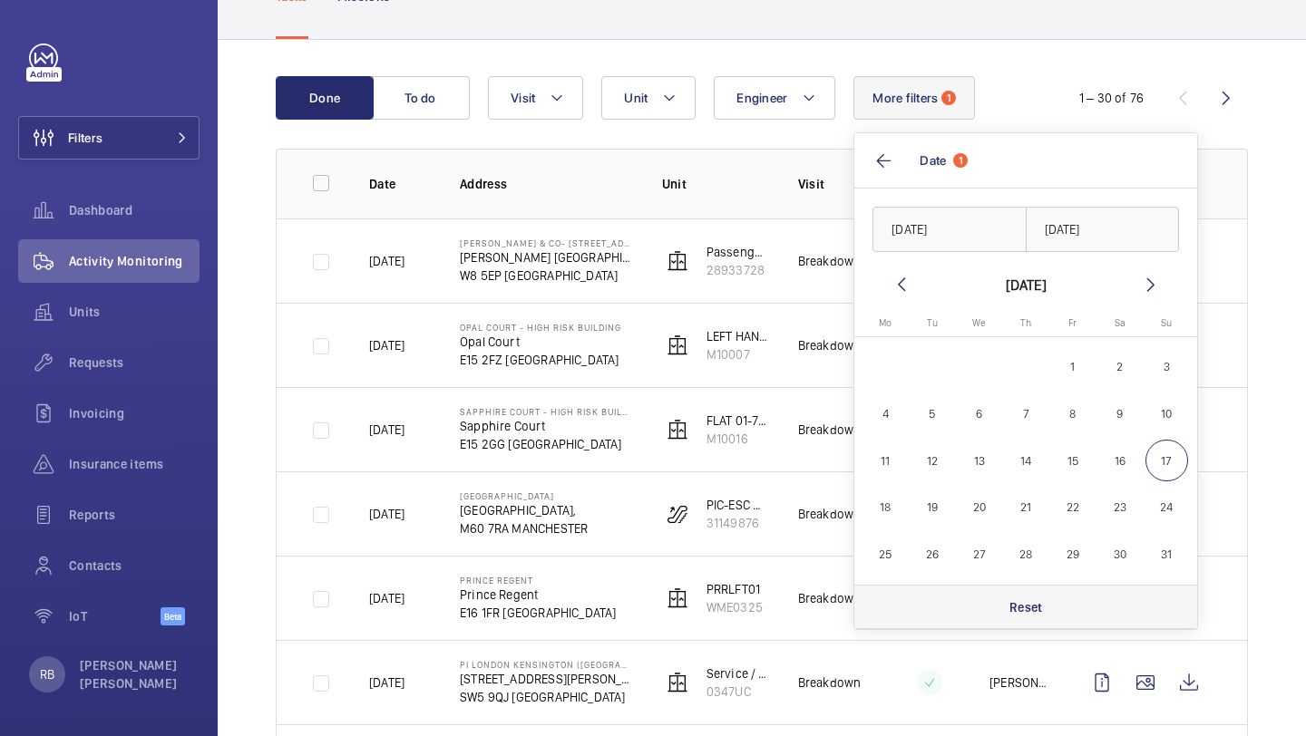
click at [1017, 613] on p "Reset" at bounding box center [1026, 607] width 34 height 18
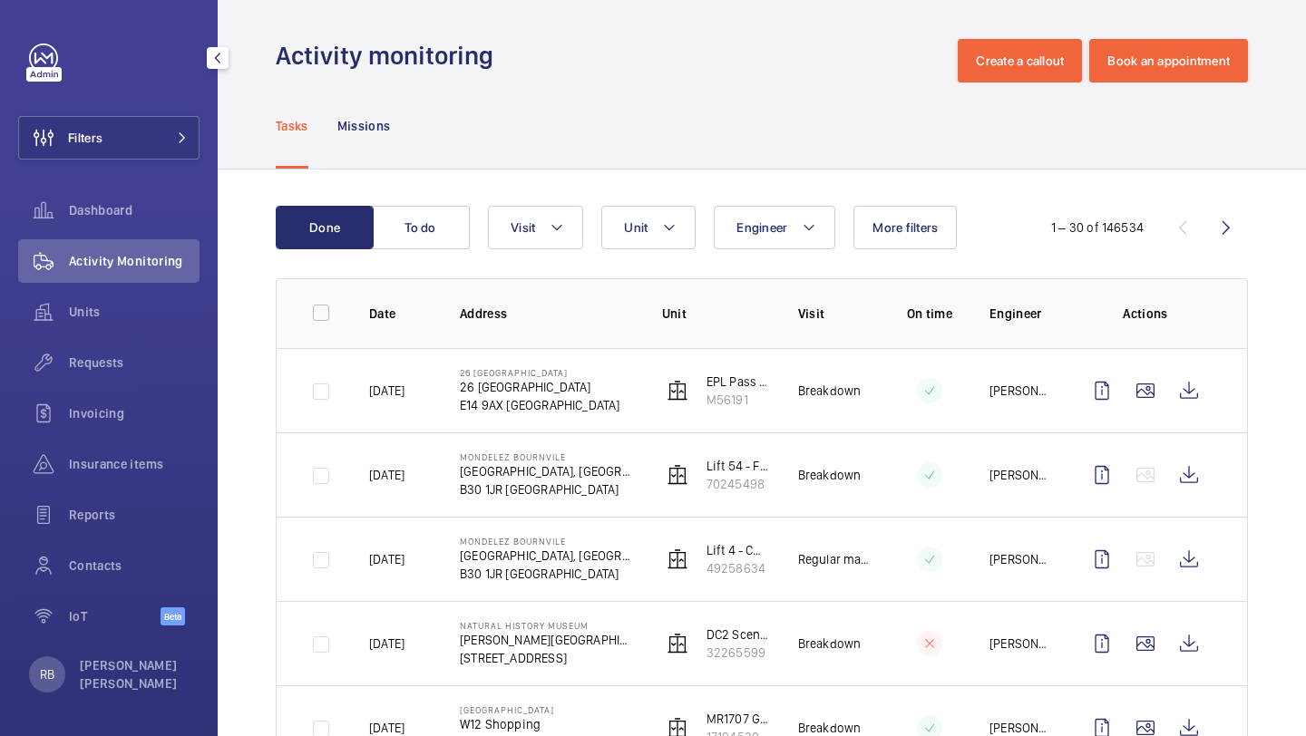
scroll to position [134, 0]
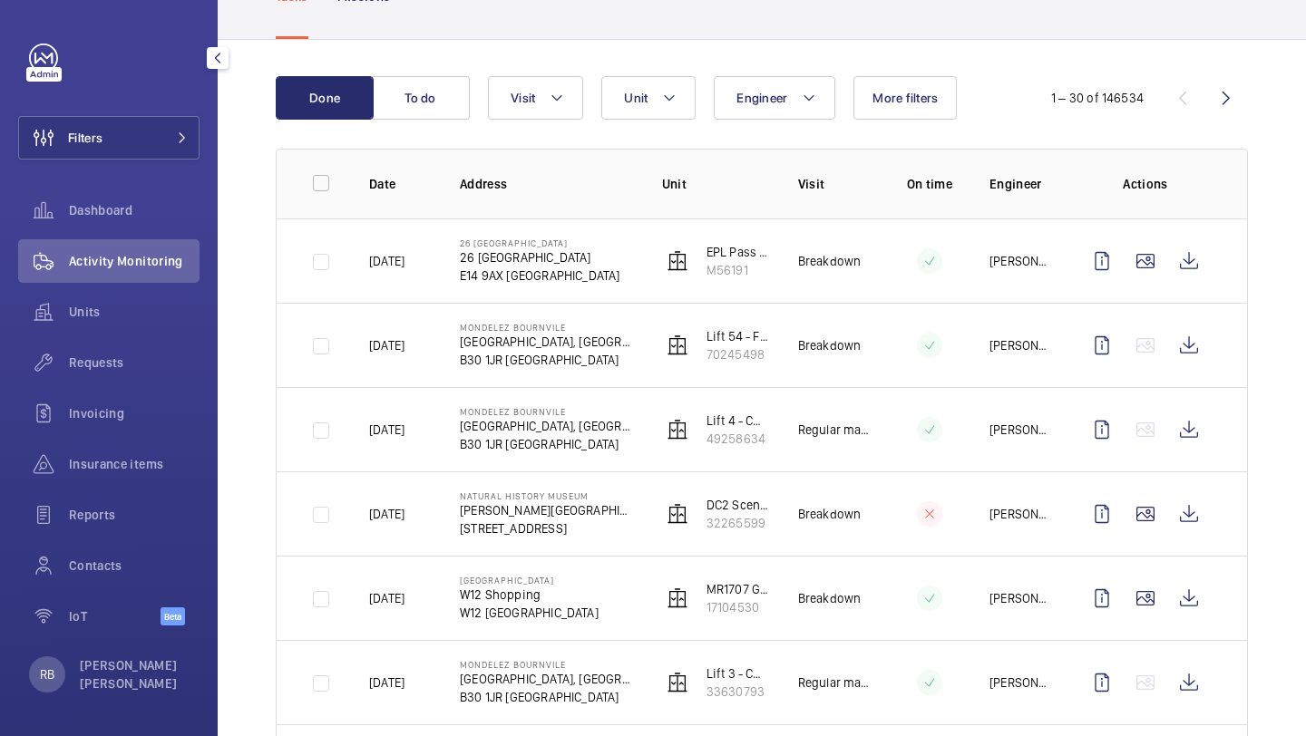
click at [192, 113] on div "Filters Dashboard Activity Monitoring Units Requests Invoicing Insurance items …" at bounding box center [108, 345] width 181 height 602
click at [193, 126] on button "Filters" at bounding box center [108, 138] width 181 height 44
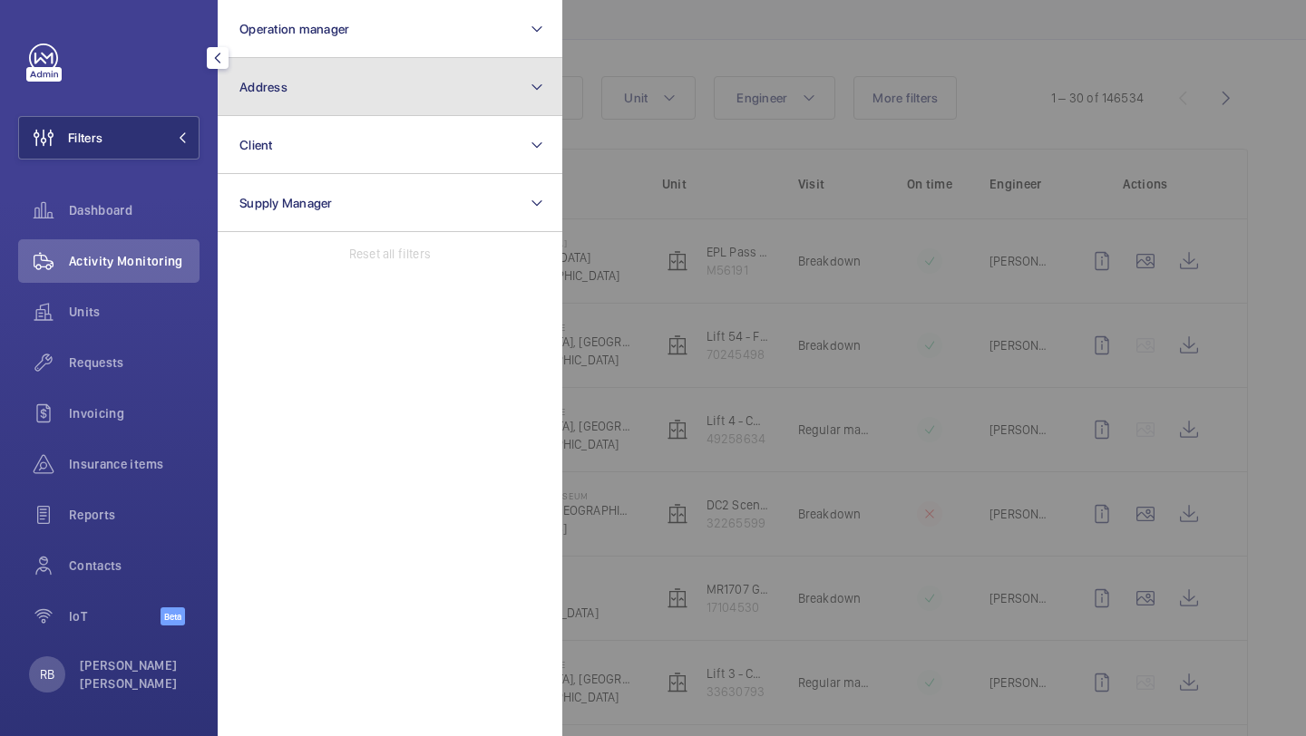
click at [315, 77] on button "Address" at bounding box center [390, 87] width 345 height 58
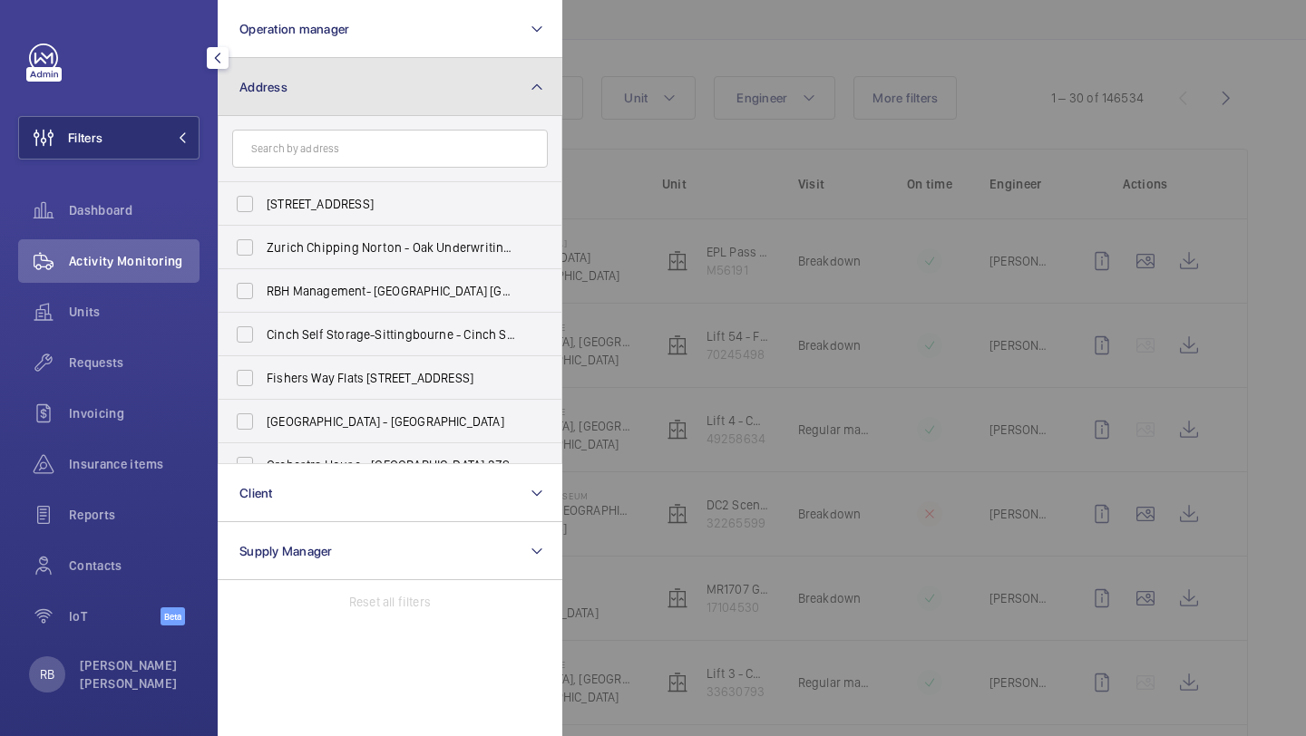
click at [456, 79] on button "Address" at bounding box center [390, 87] width 345 height 58
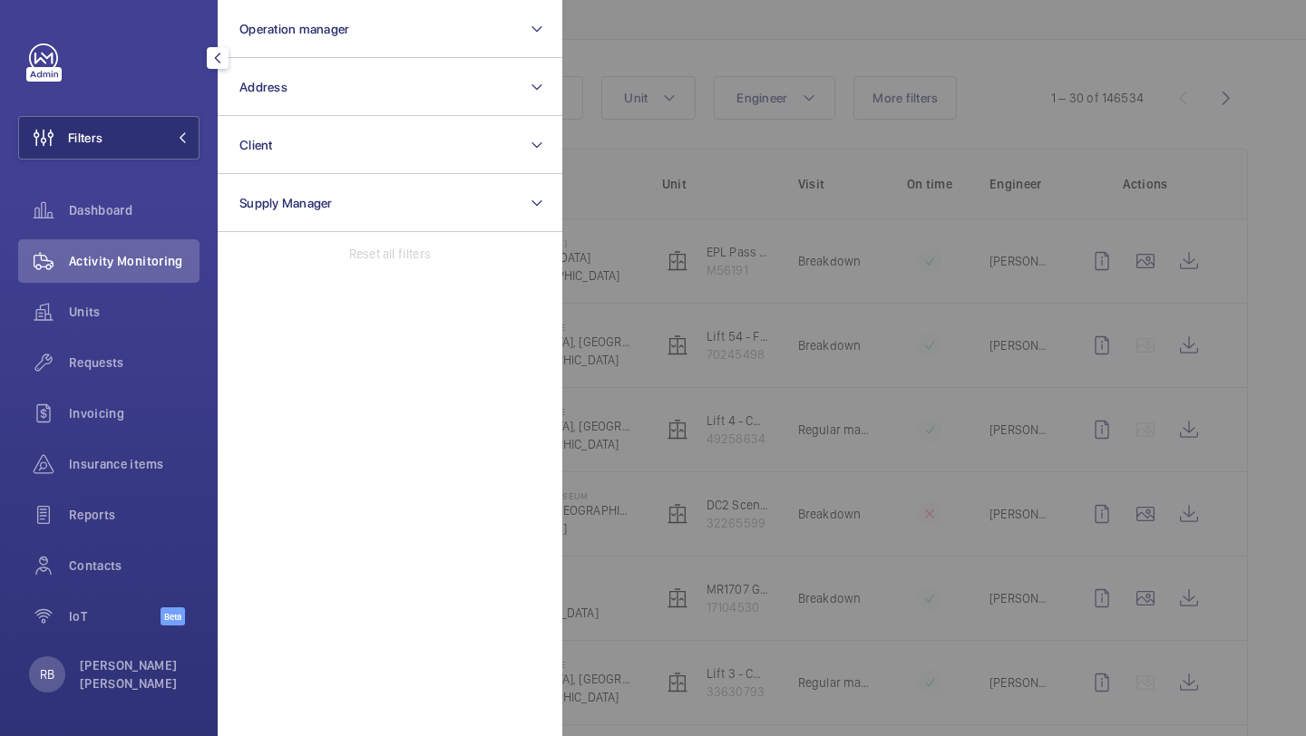
click at [690, 73] on div at bounding box center [1215, 368] width 1306 height 736
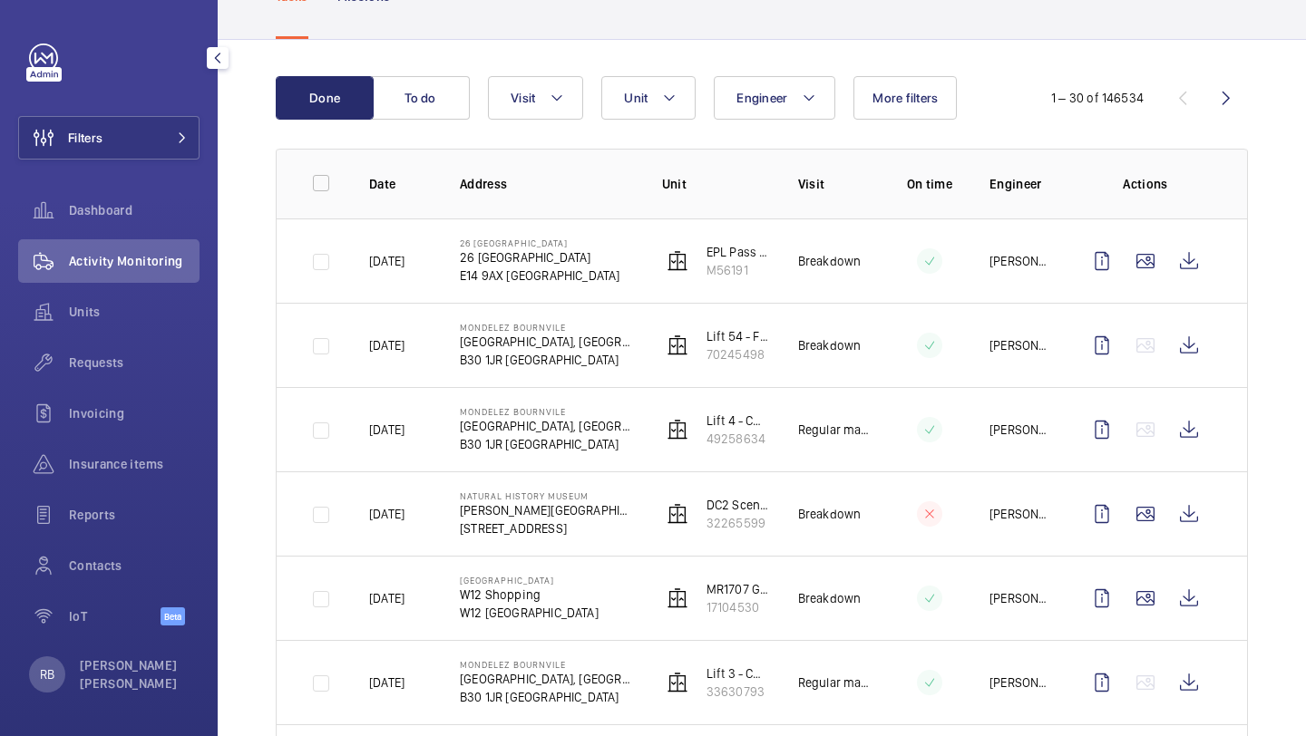
click at [177, 102] on div "Filters Dashboard Activity Monitoring Units Requests Invoicing Insurance items …" at bounding box center [108, 345] width 181 height 602
click at [167, 122] on button "Filters" at bounding box center [108, 138] width 181 height 44
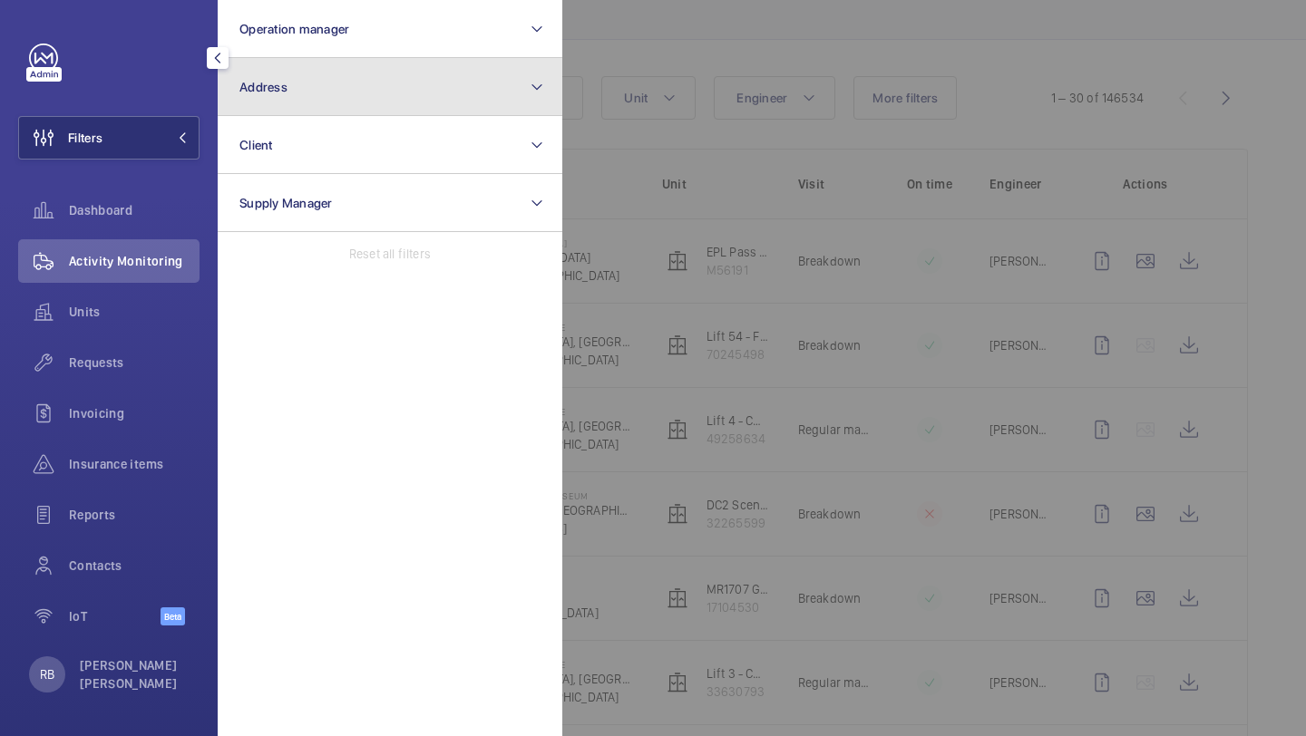
click at [322, 102] on button "Address" at bounding box center [390, 87] width 345 height 58
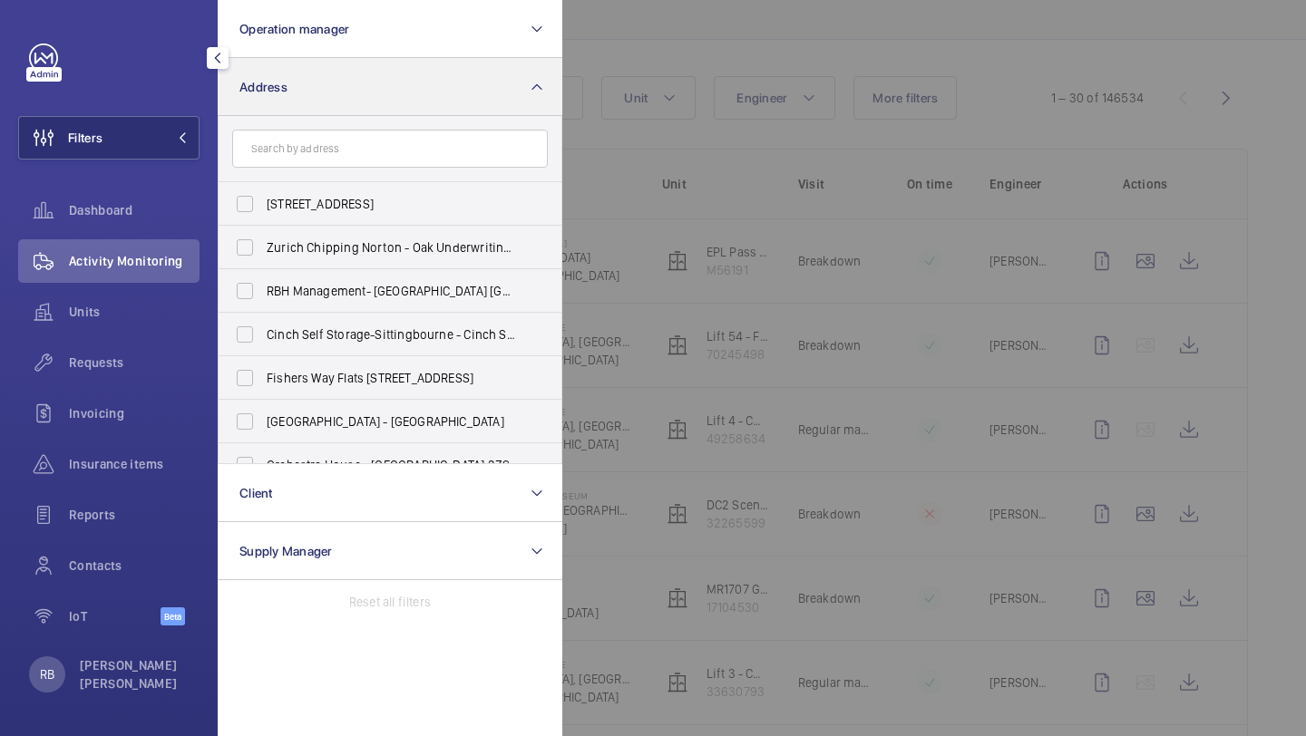
type input "f"
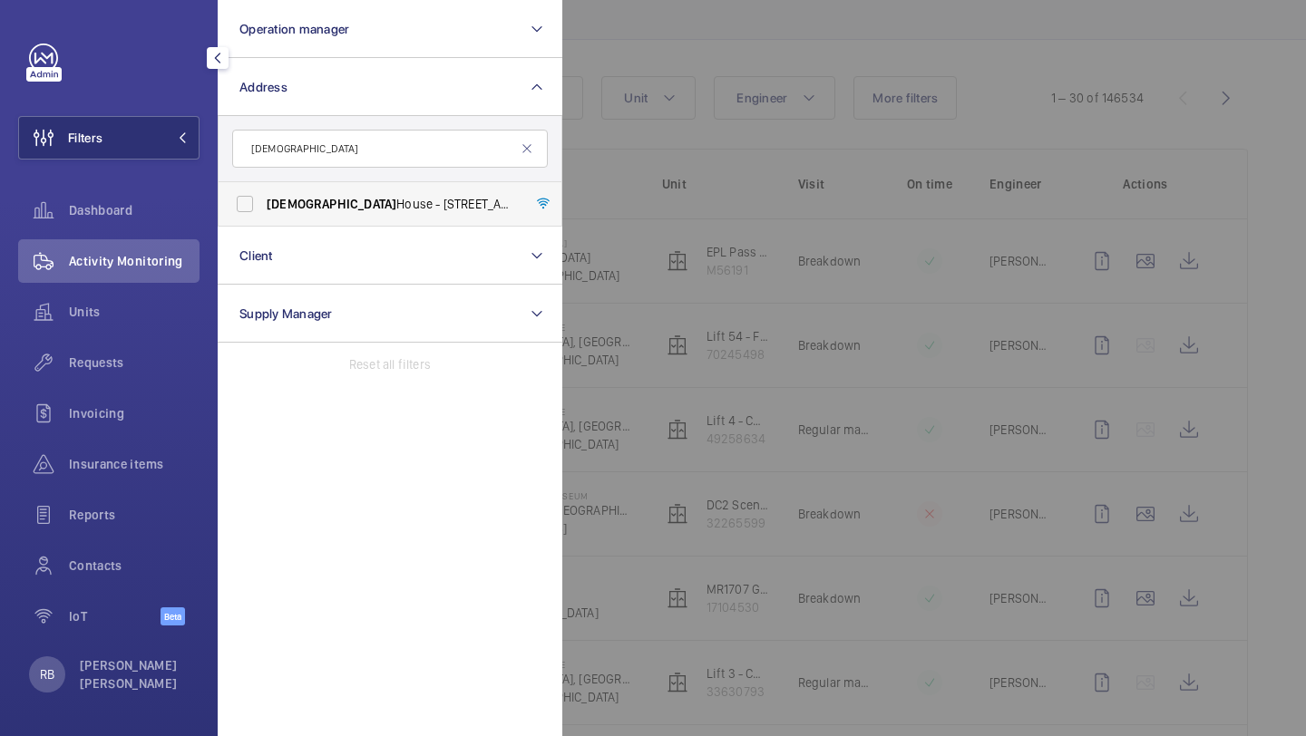
type input "[DEMOGRAPHIC_DATA]"
click at [334, 200] on span "[GEOGRAPHIC_DATA] - [STREET_ADDRESS]" at bounding box center [391, 204] width 249 height 18
click at [263, 200] on input "[GEOGRAPHIC_DATA] - [STREET_ADDRESS]" at bounding box center [245, 204] width 36 height 36
checkbox input "true"
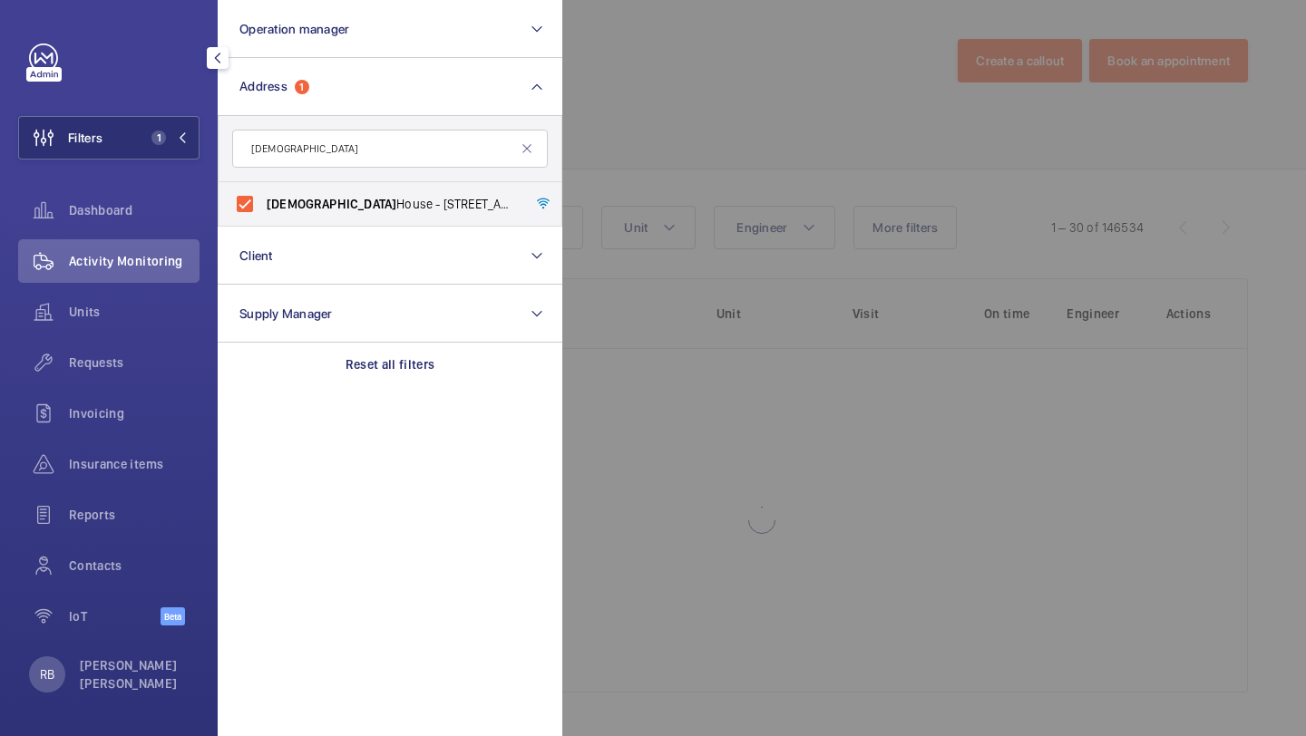
click at [648, 123] on div at bounding box center [1215, 368] width 1306 height 736
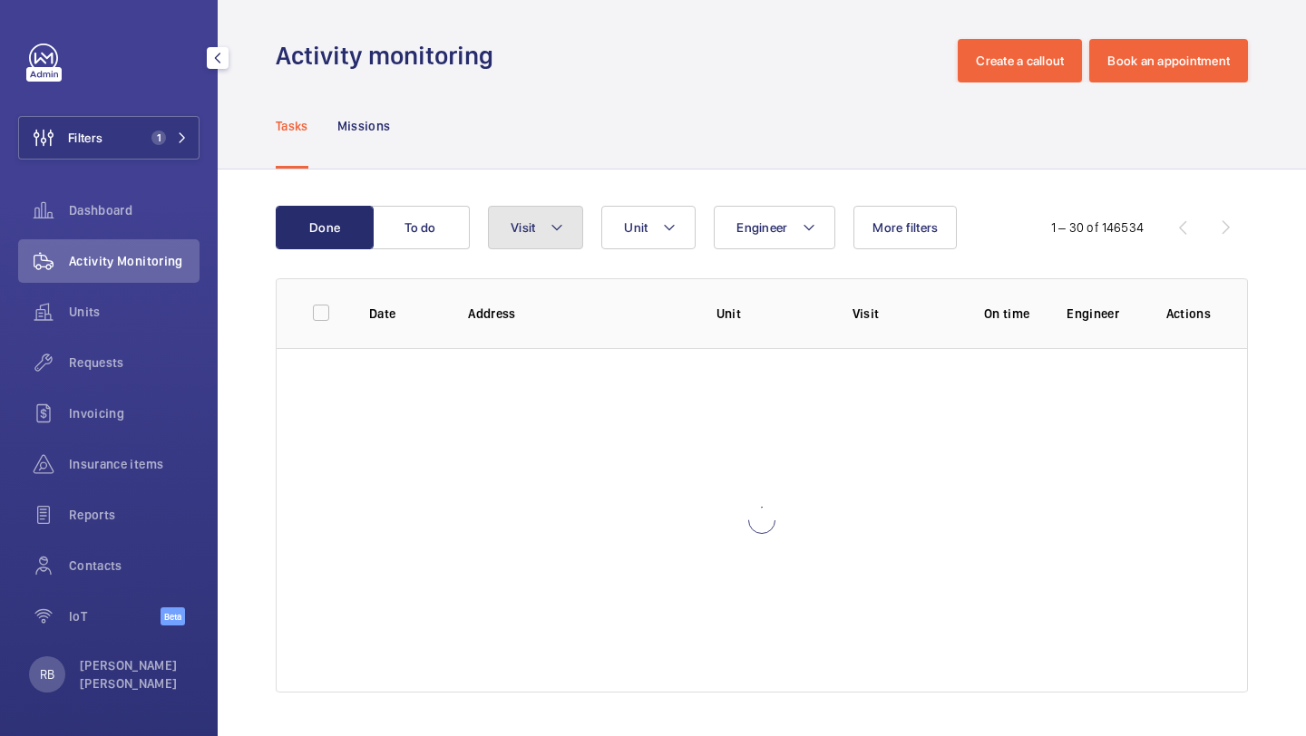
click at [552, 223] on mat-icon at bounding box center [556, 228] width 15 height 22
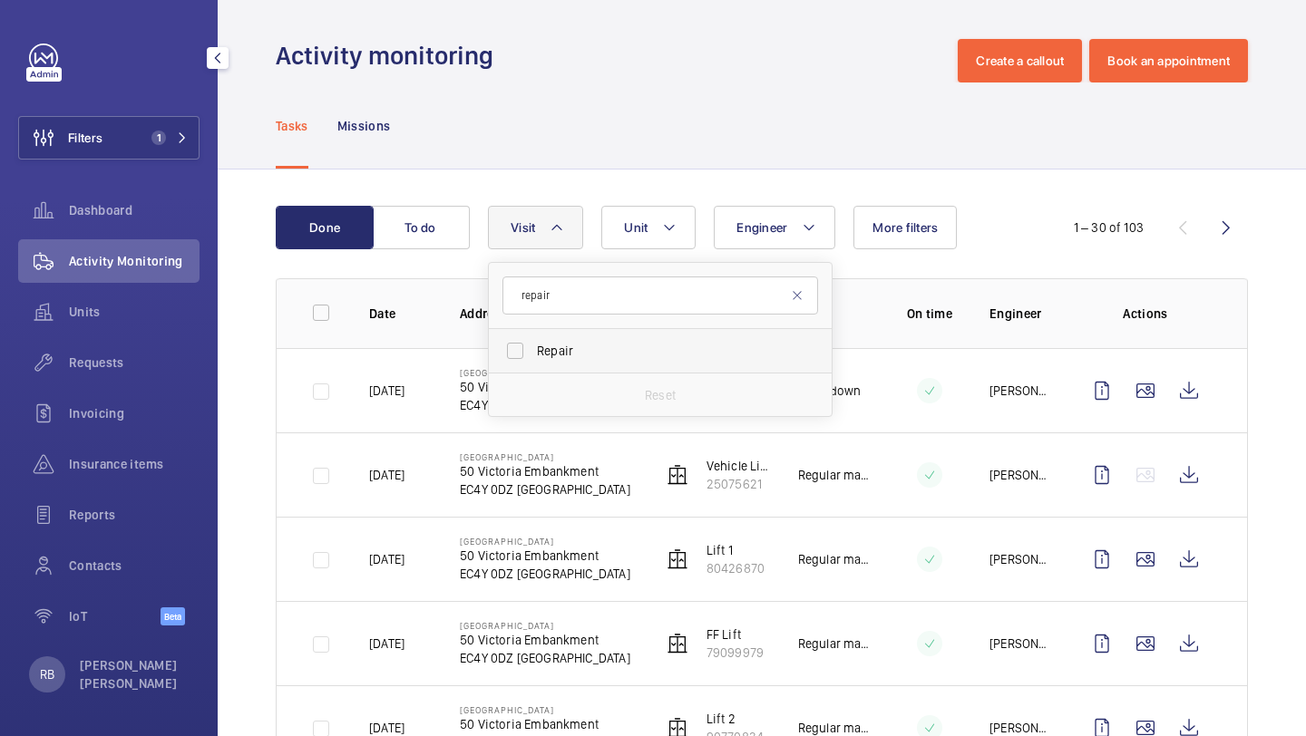
type input "repair"
click at [570, 374] on div "Reset" at bounding box center [660, 395] width 343 height 44
click at [570, 350] on span "Repair" at bounding box center [661, 351] width 249 height 18
click at [533, 350] on input "Repair" at bounding box center [515, 351] width 36 height 36
checkbox input "true"
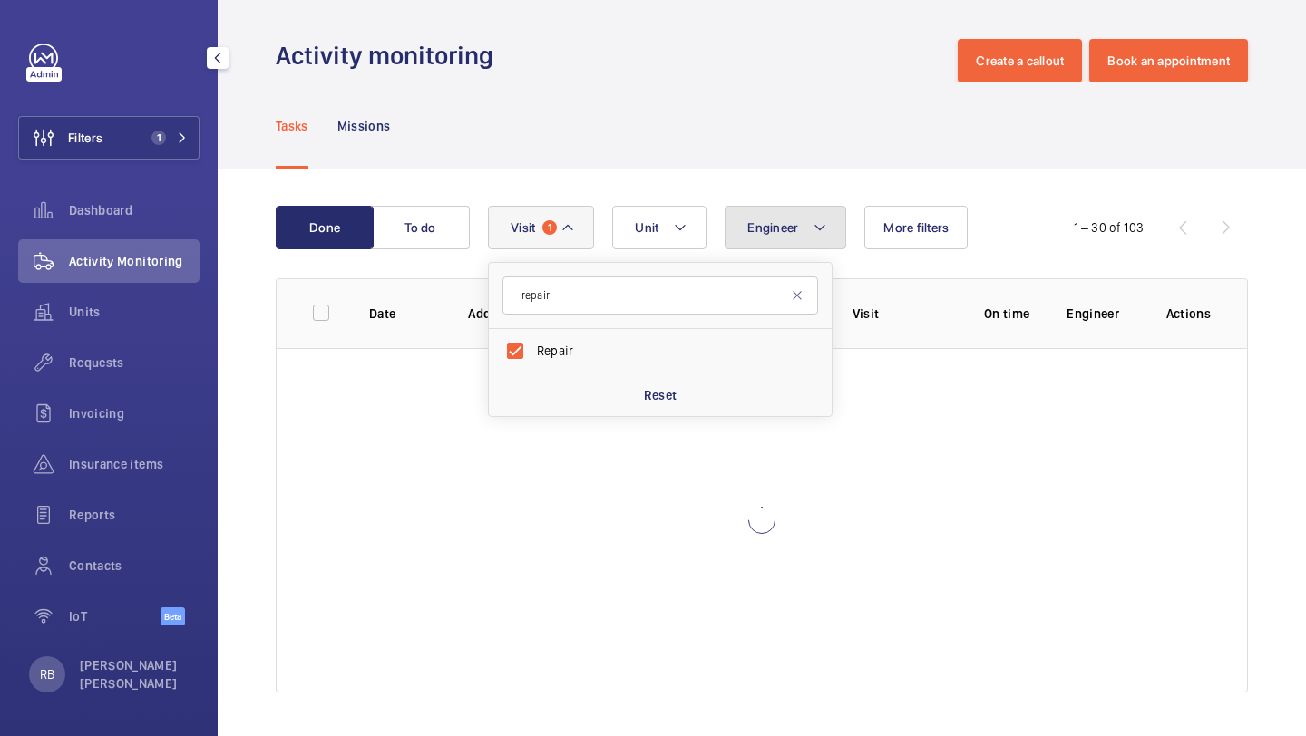
click at [760, 223] on span "Engineer" at bounding box center [772, 227] width 51 height 15
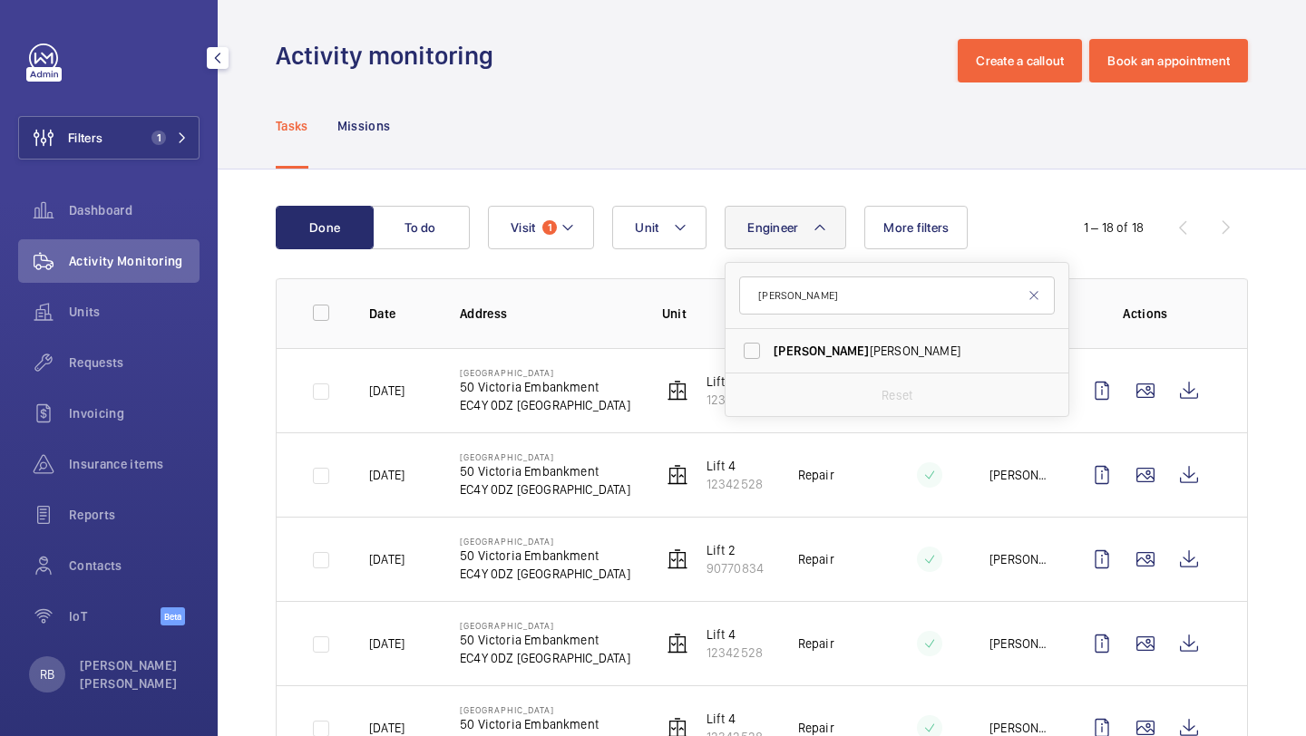
type input "[PERSON_NAME]"
click at [776, 349] on span "[PERSON_NAME]" at bounding box center [820, 351] width 95 height 15
click at [770, 349] on input "[PERSON_NAME]" at bounding box center [752, 351] width 36 height 36
checkbox input "true"
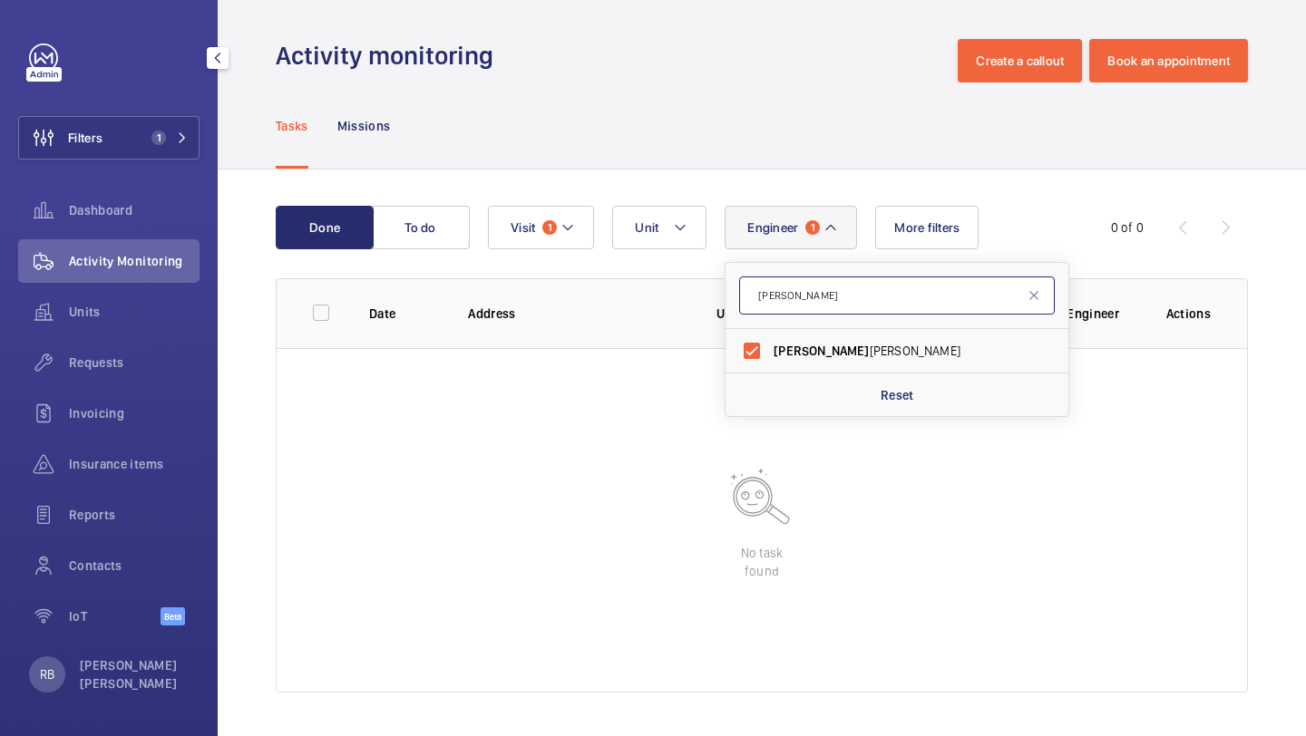
click at [793, 291] on input "[PERSON_NAME]" at bounding box center [897, 296] width 316 height 38
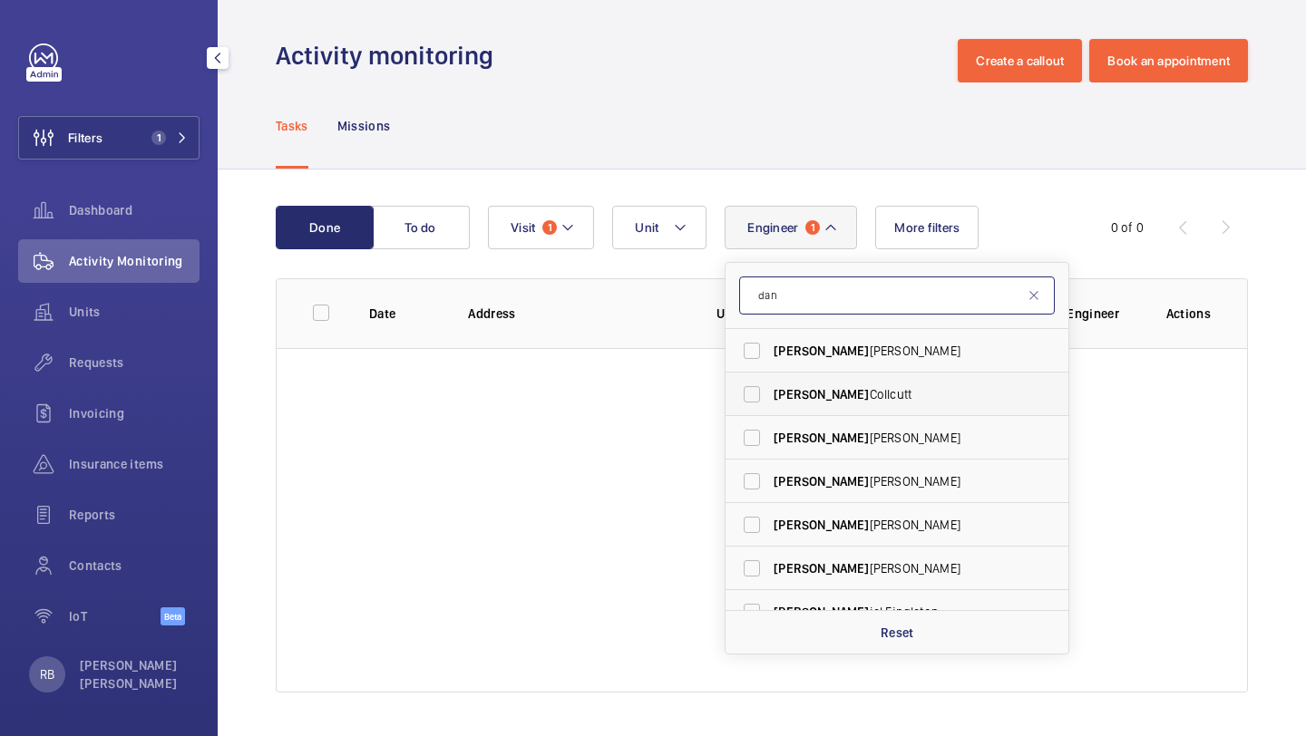
type input "dan"
click at [810, 383] on label "[PERSON_NAME]" at bounding box center [883, 395] width 316 height 44
click at [770, 383] on input "[PERSON_NAME]" at bounding box center [752, 394] width 36 height 36
checkbox input "true"
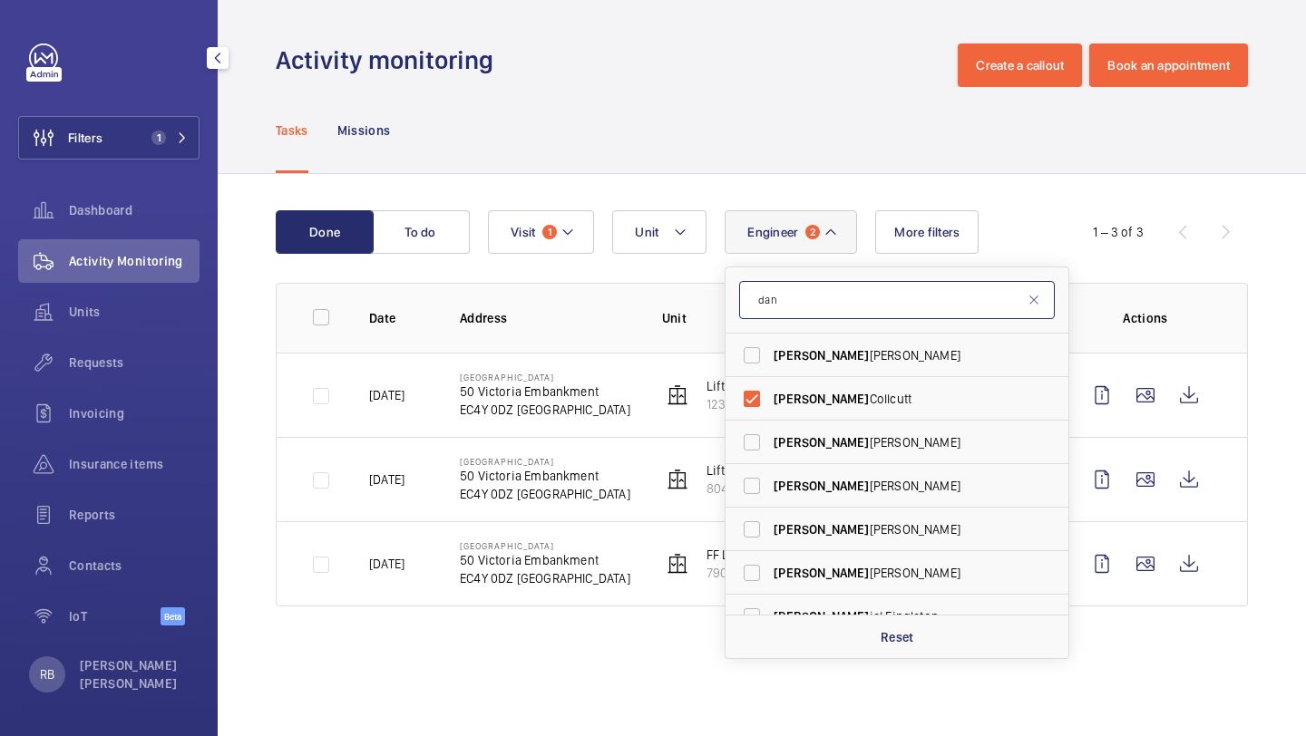
click at [814, 296] on input "dan" at bounding box center [897, 300] width 316 height 38
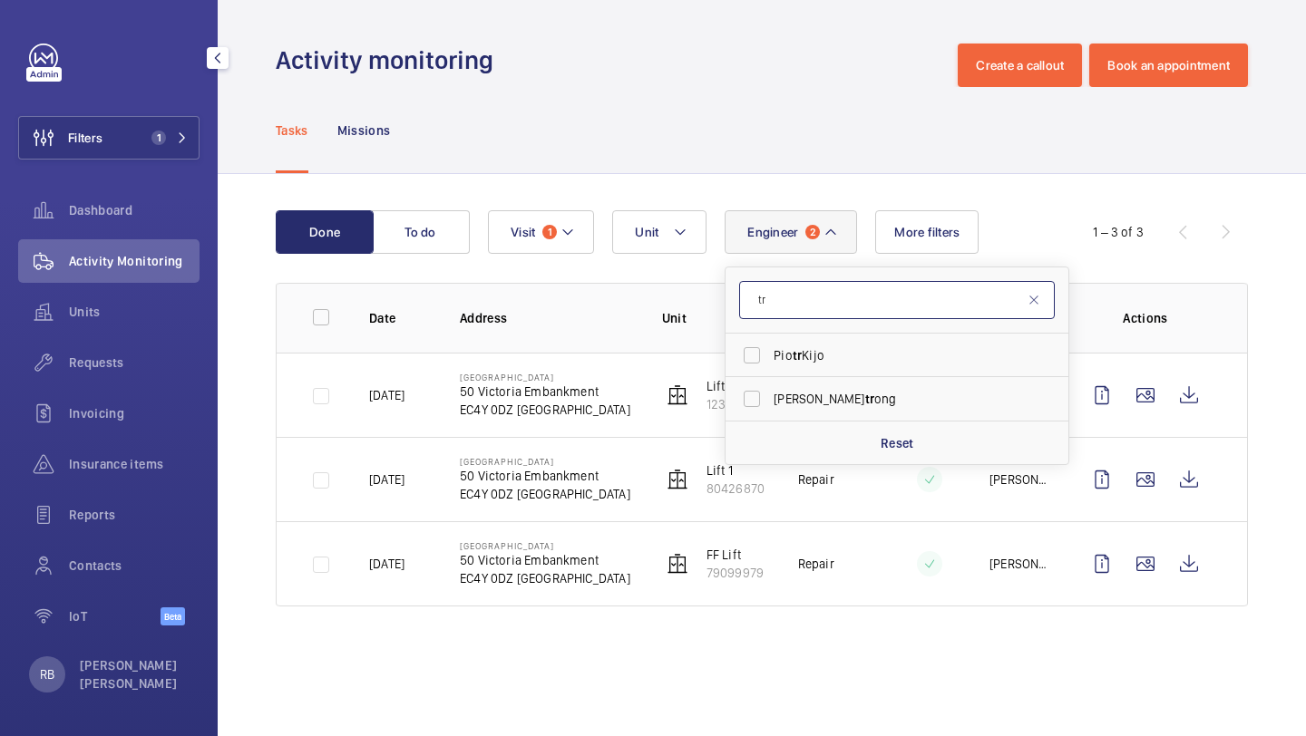
type input "t"
type input "tek"
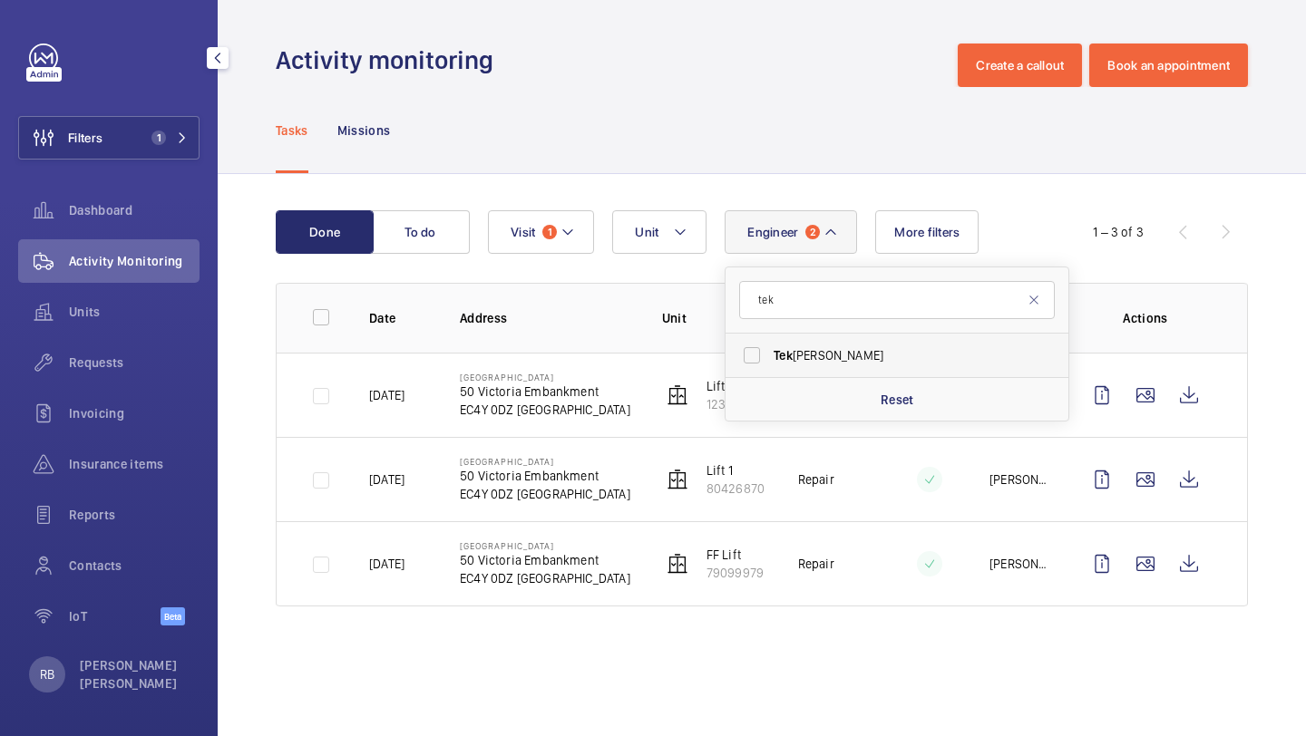
click at [783, 365] on label "[PERSON_NAME]" at bounding box center [883, 356] width 316 height 44
click at [770, 365] on input "[PERSON_NAME]" at bounding box center [752, 355] width 36 height 36
checkbox input "true"
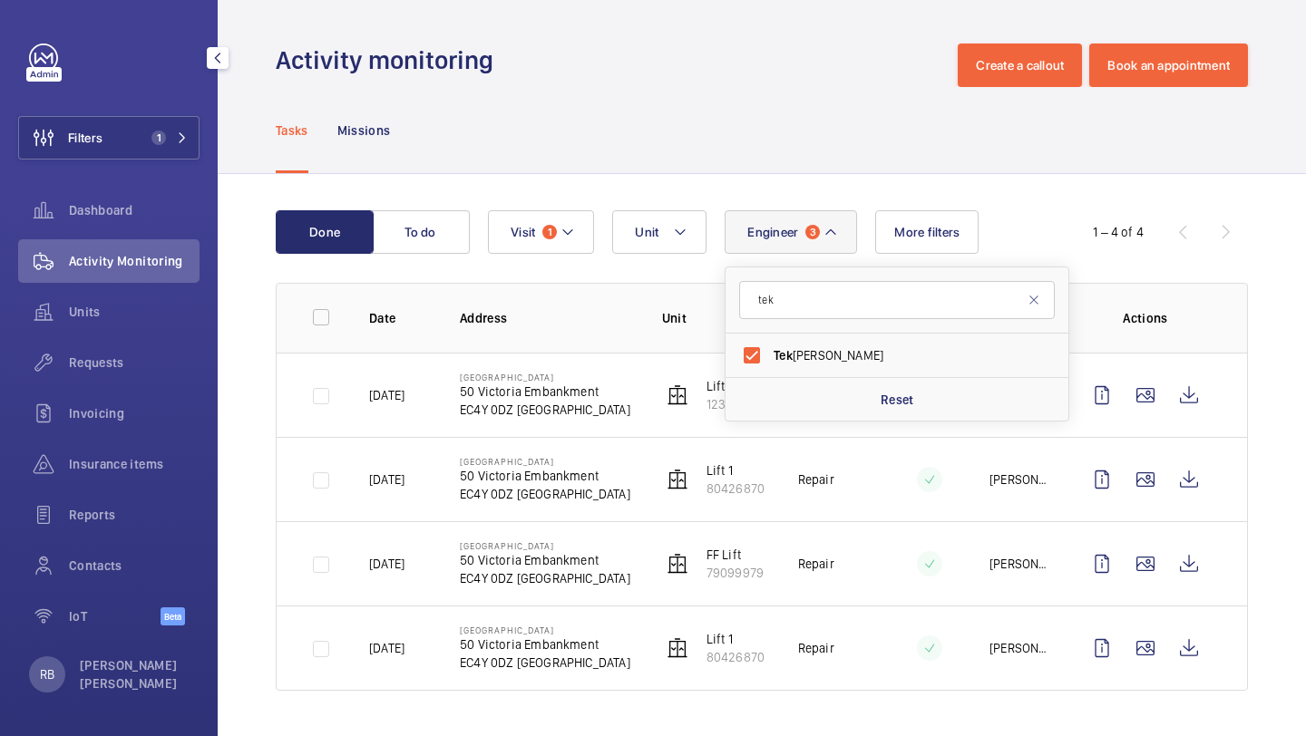
click at [1304, 286] on div "Done To do Engineer 3 tek Tek [PERSON_NAME] Reset Unit Visit 1 More filters 1 –…" at bounding box center [762, 454] width 1088 height 560
click at [404, 390] on p "[DATE]" at bounding box center [386, 395] width 35 height 18
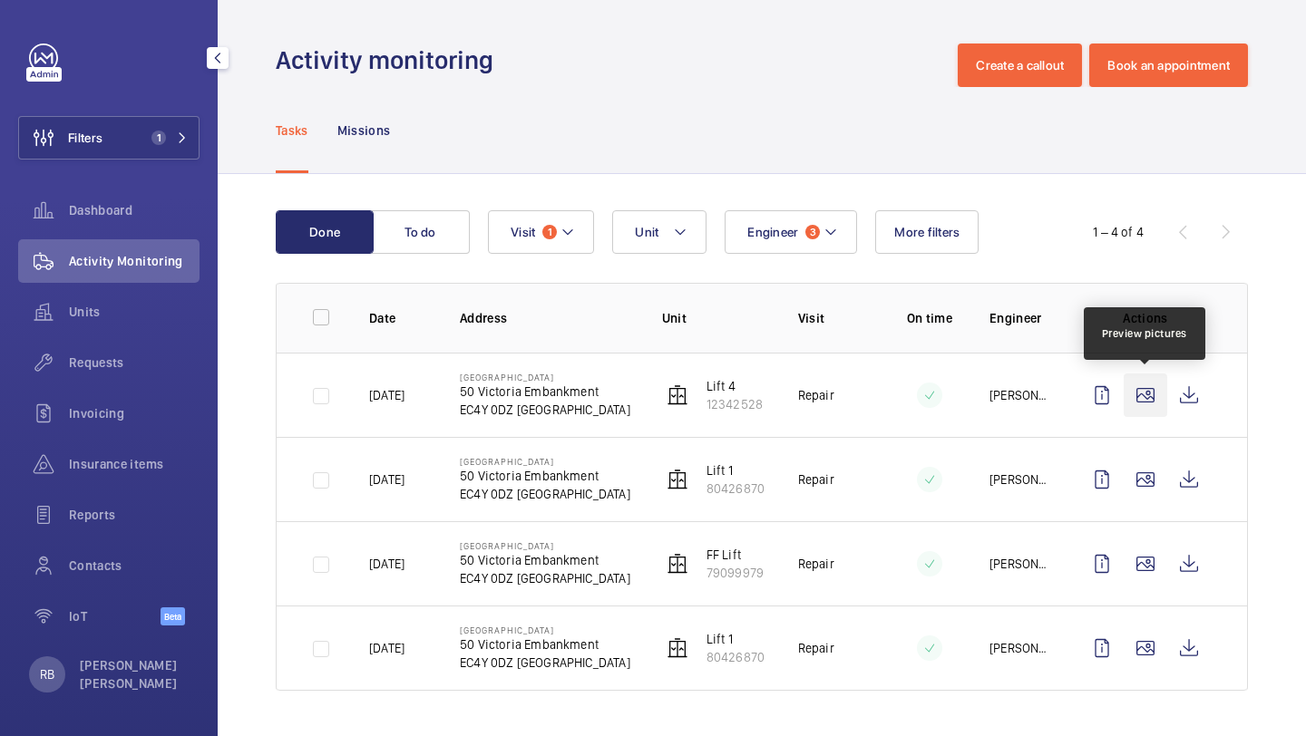
click at [1151, 397] on wm-front-icon-button at bounding box center [1145, 396] width 44 height 44
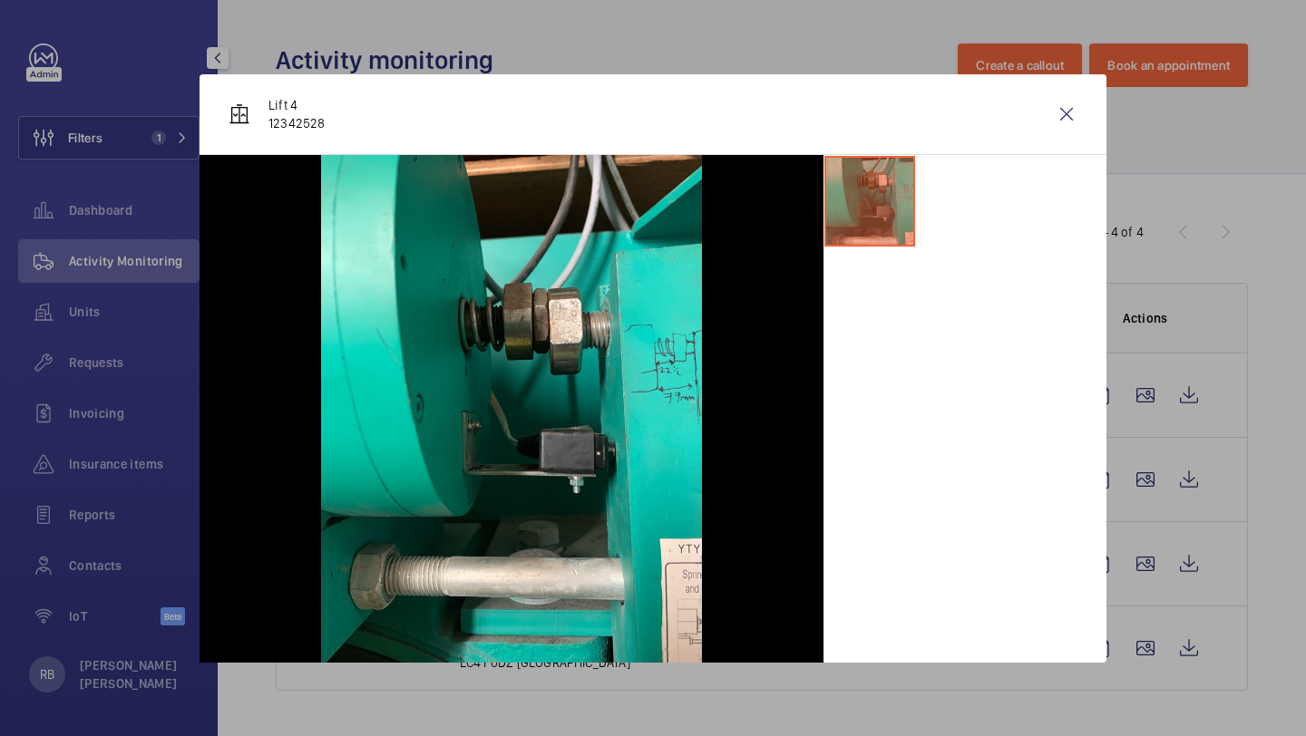
click at [1092, 114] on div "Lift 4 12342528" at bounding box center [652, 114] width 907 height 81
click at [1080, 114] on wm-front-icon-button at bounding box center [1067, 114] width 44 height 44
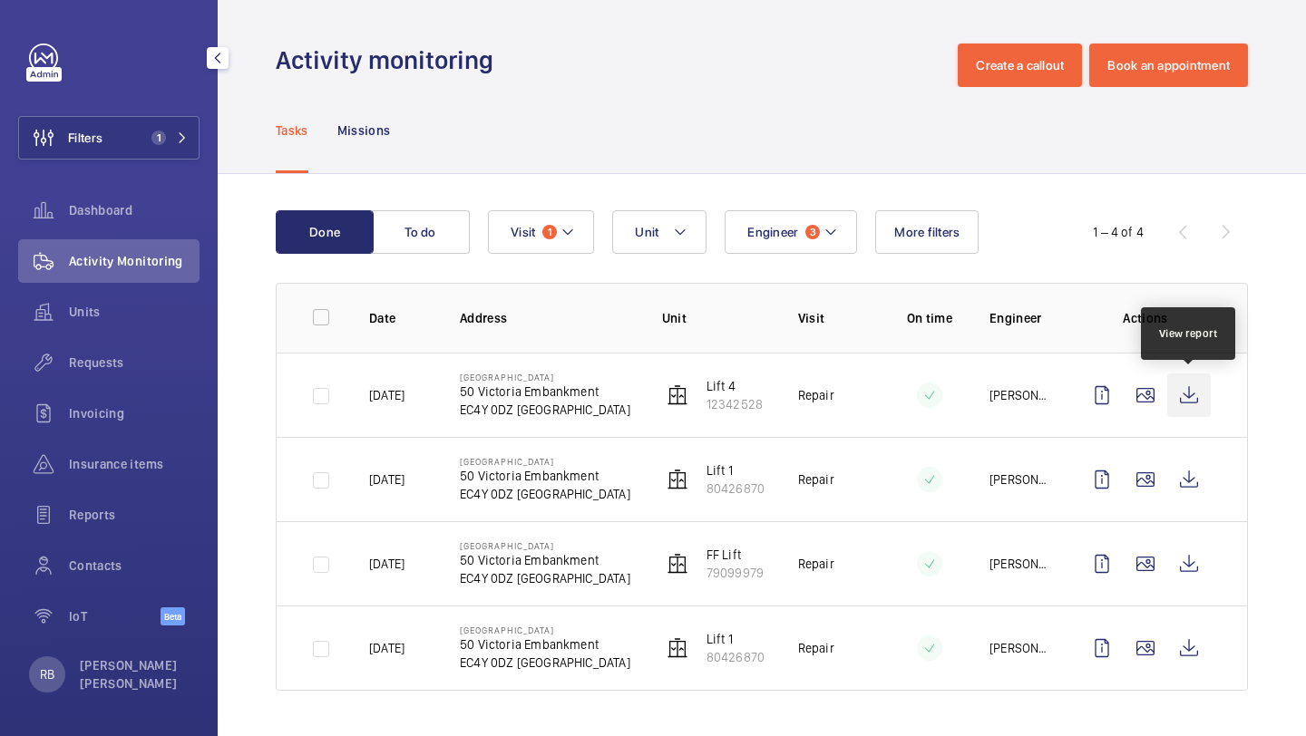
click at [1185, 388] on wm-front-icon-button at bounding box center [1189, 396] width 44 height 44
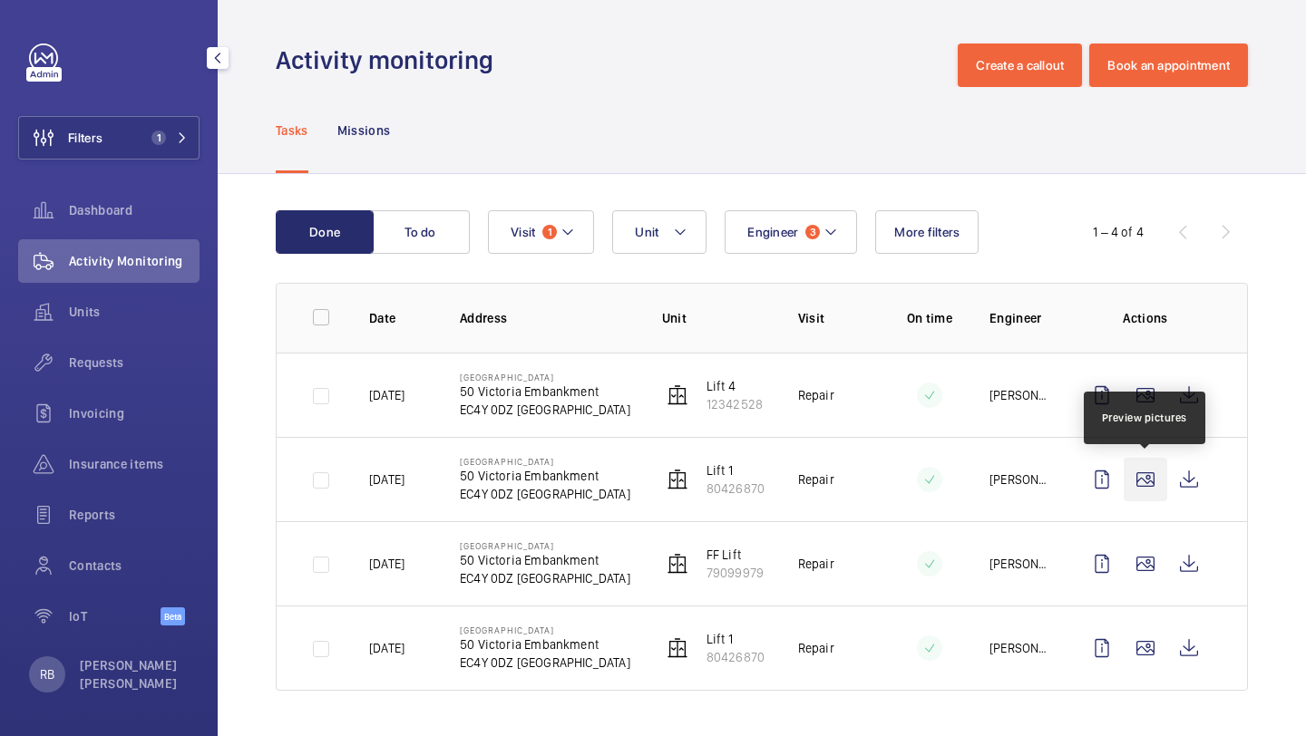
click at [1132, 479] on wm-front-icon-button at bounding box center [1145, 480] width 44 height 44
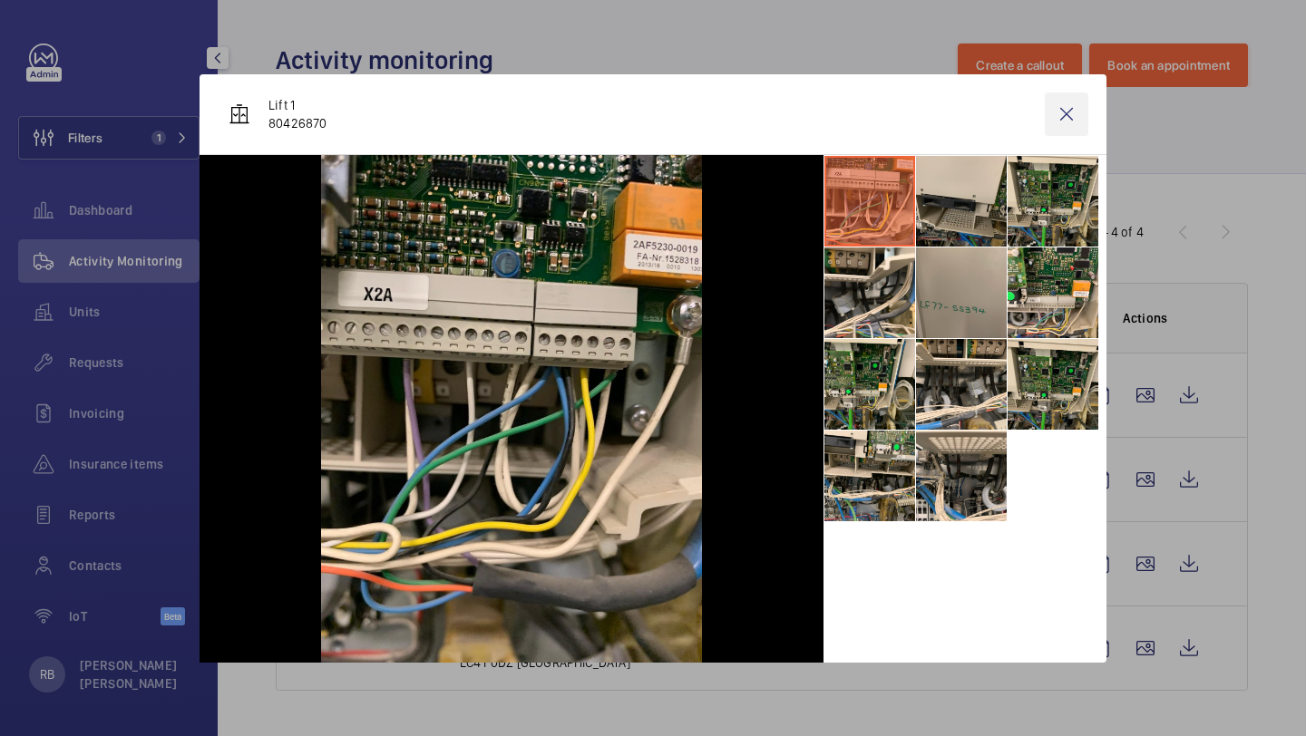
click at [1065, 119] on wm-front-icon-button at bounding box center [1067, 114] width 44 height 44
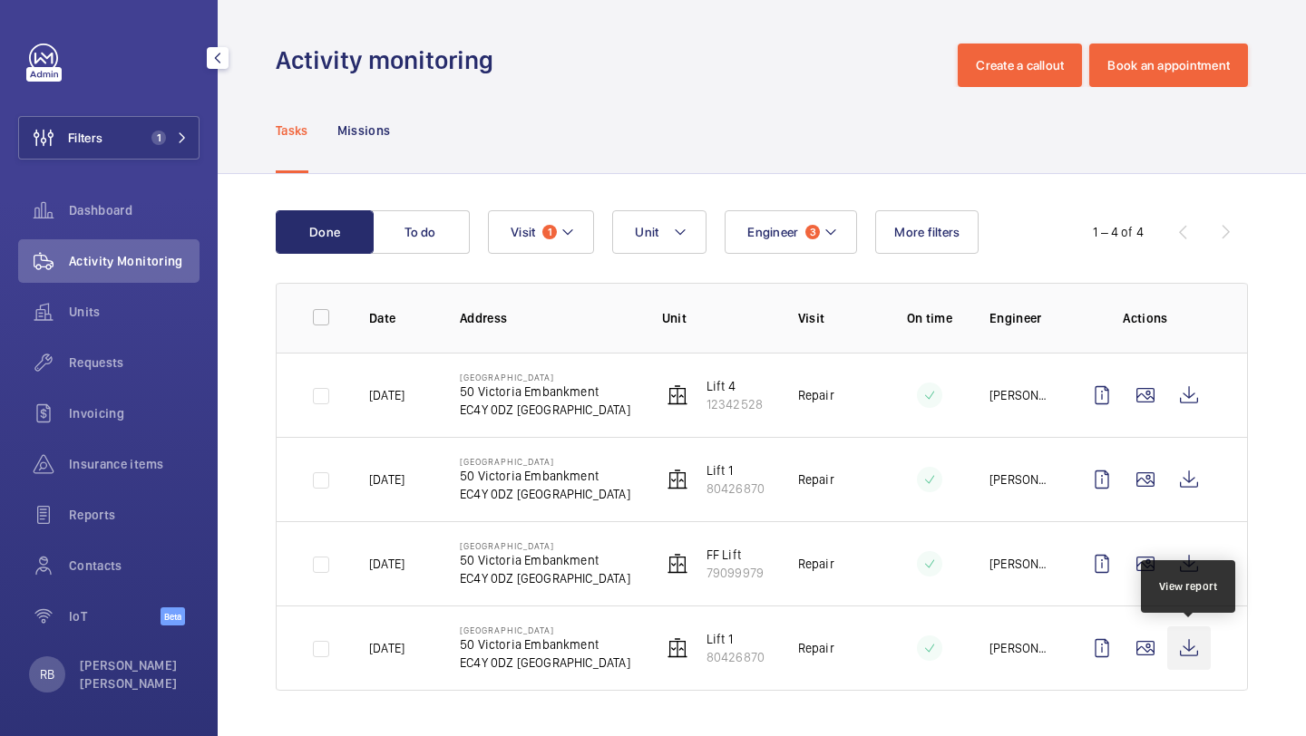
click at [1203, 654] on wm-front-icon-button at bounding box center [1189, 649] width 44 height 44
click at [1181, 664] on wm-front-icon-button at bounding box center [1189, 649] width 44 height 44
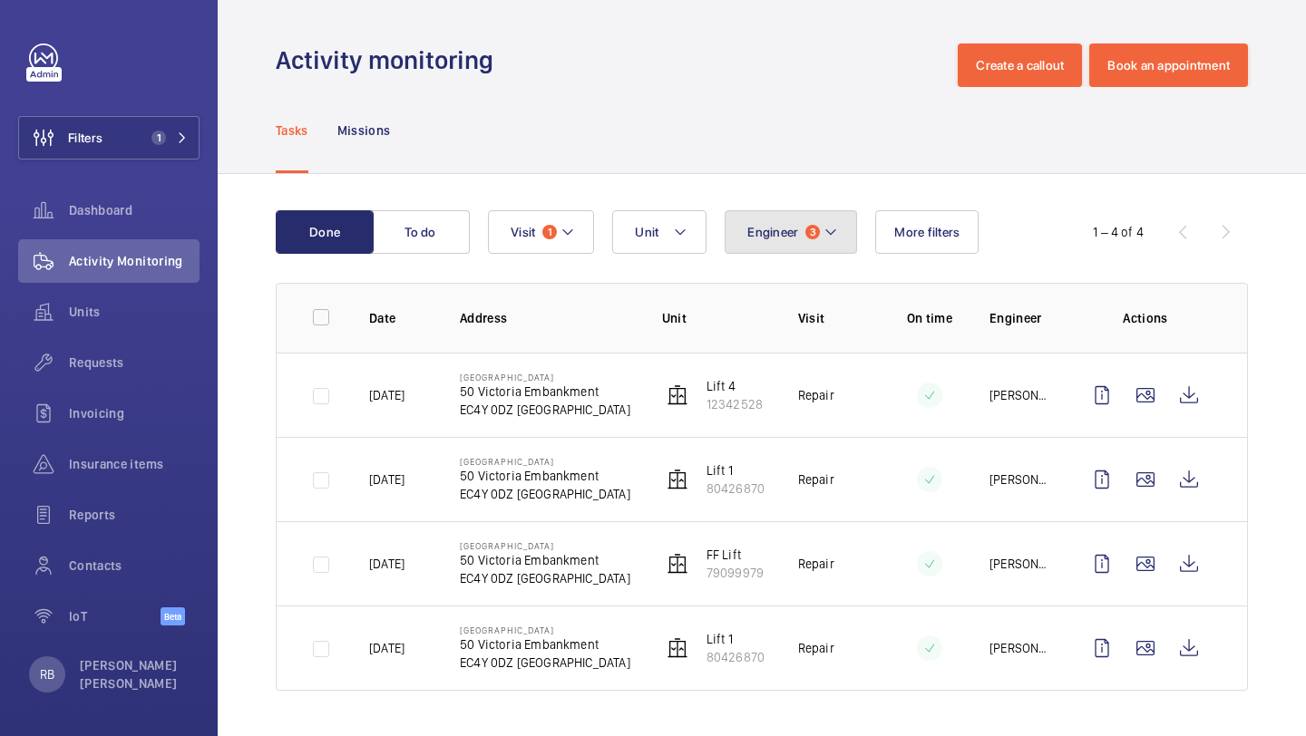
click at [793, 242] on button "Engineer 3" at bounding box center [790, 232] width 132 height 44
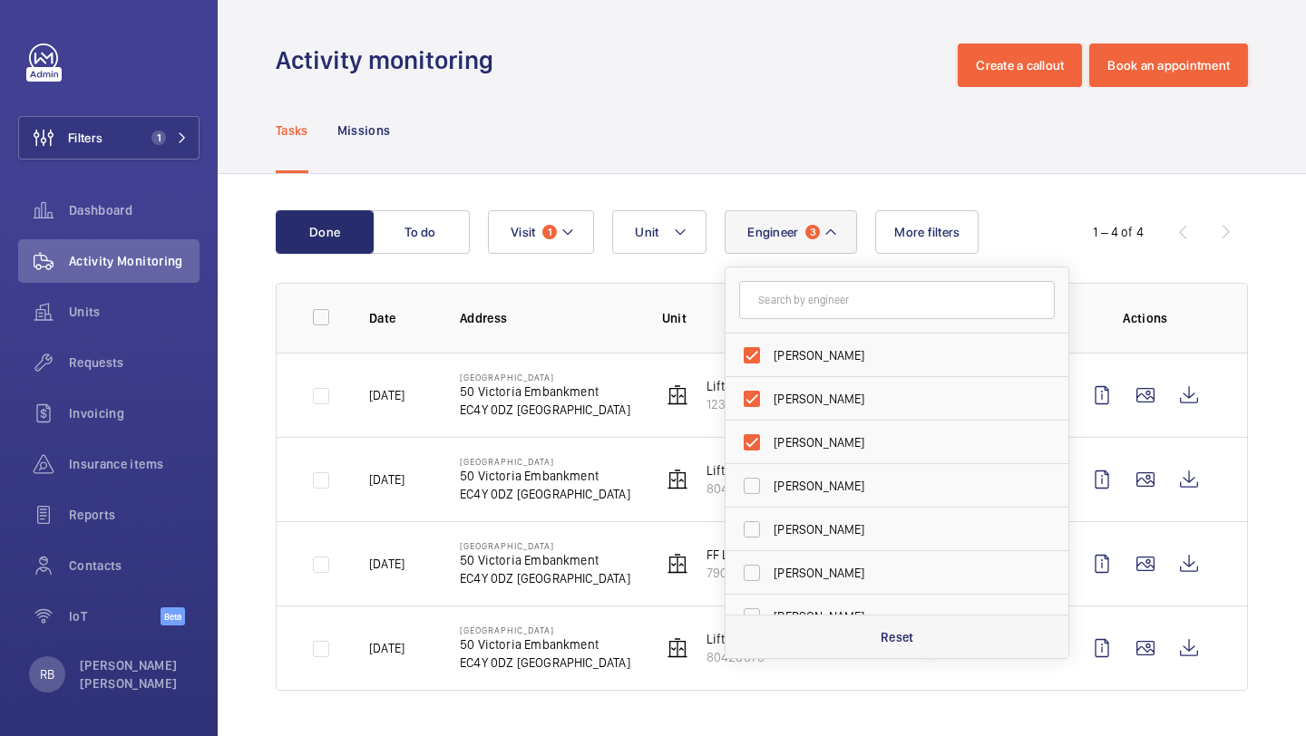
click at [857, 648] on div "Reset" at bounding box center [896, 637] width 343 height 44
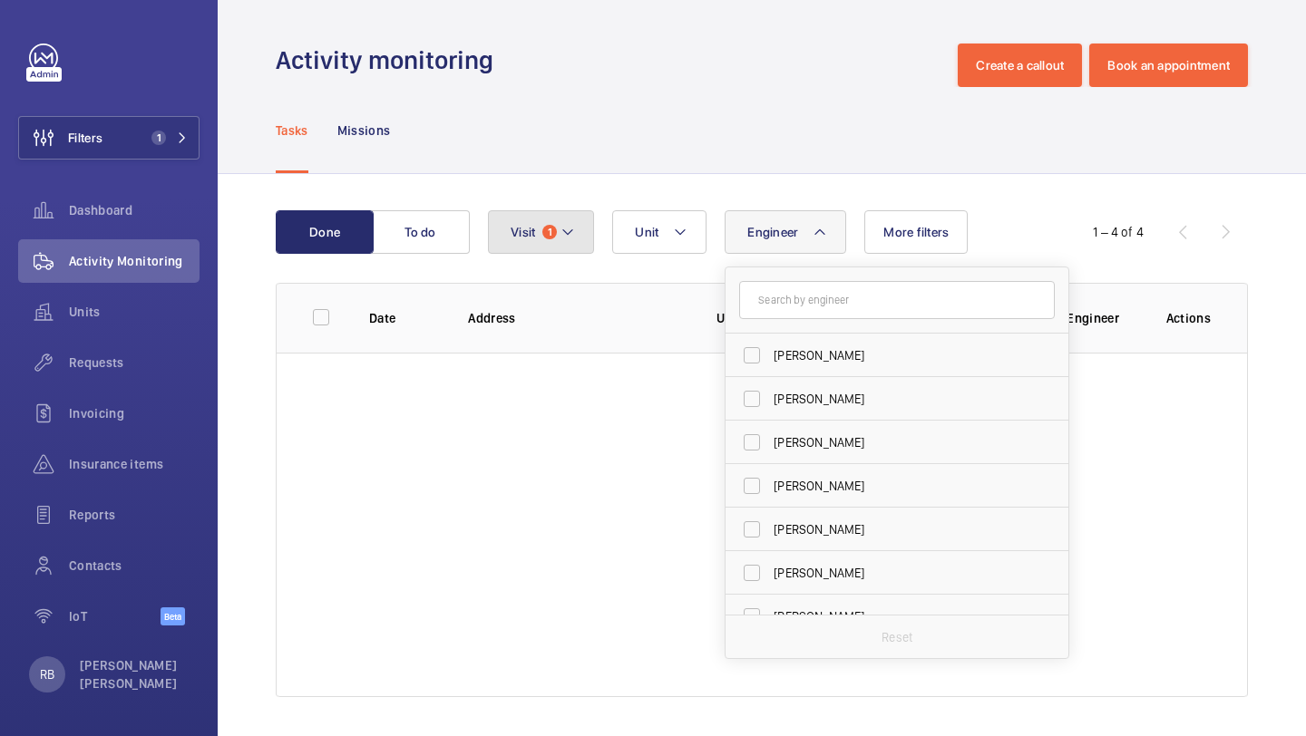
click at [549, 221] on button "Visit 1" at bounding box center [541, 232] width 106 height 44
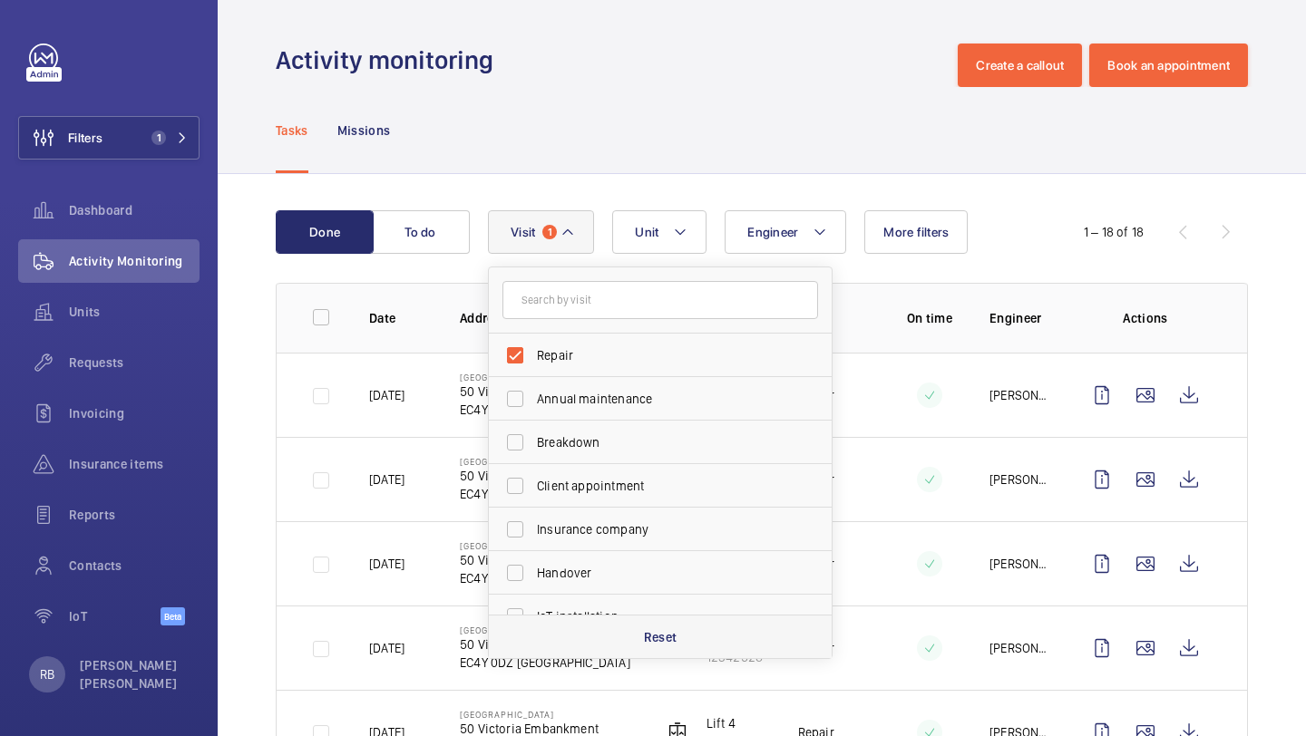
click at [674, 640] on p "Reset" at bounding box center [661, 637] width 34 height 18
checkbox input "false"
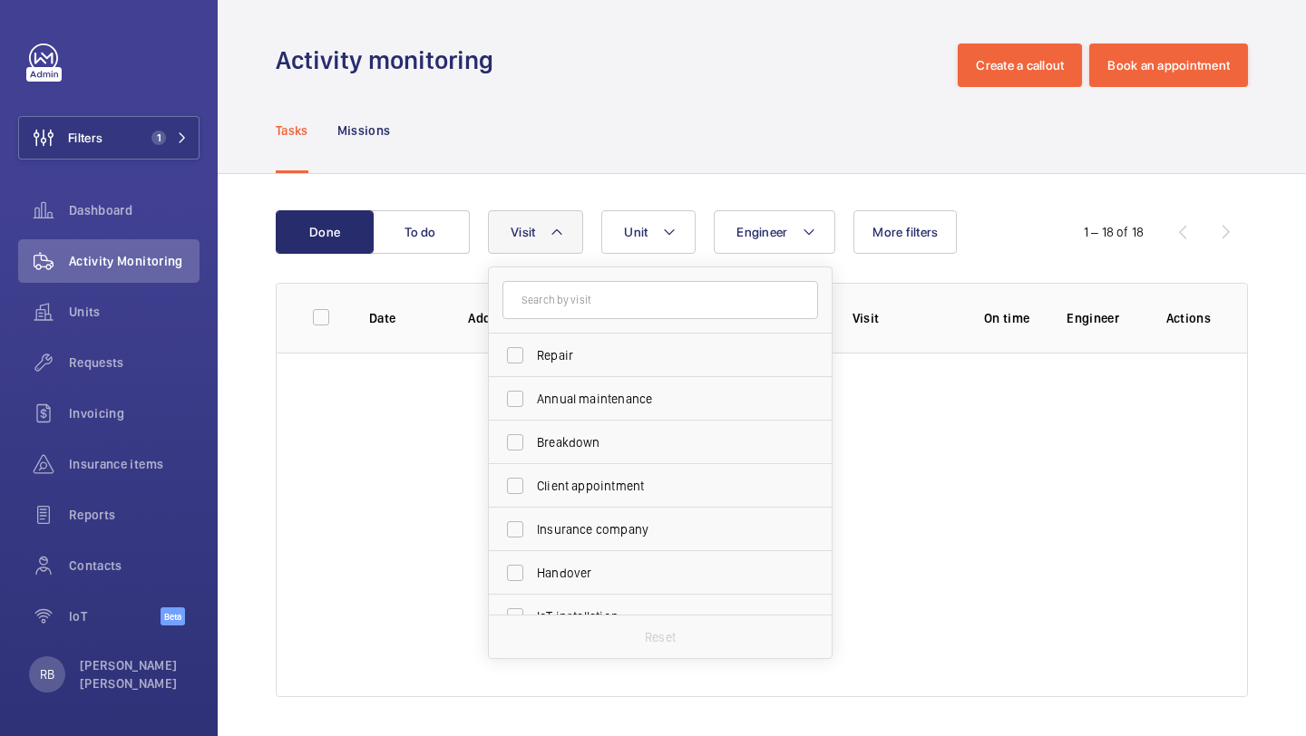
click at [513, 75] on div "Activity monitoring Create a callout Book an appointment" at bounding box center [762, 66] width 972 height 44
